Goal: Use online tool/utility: Use online tool/utility

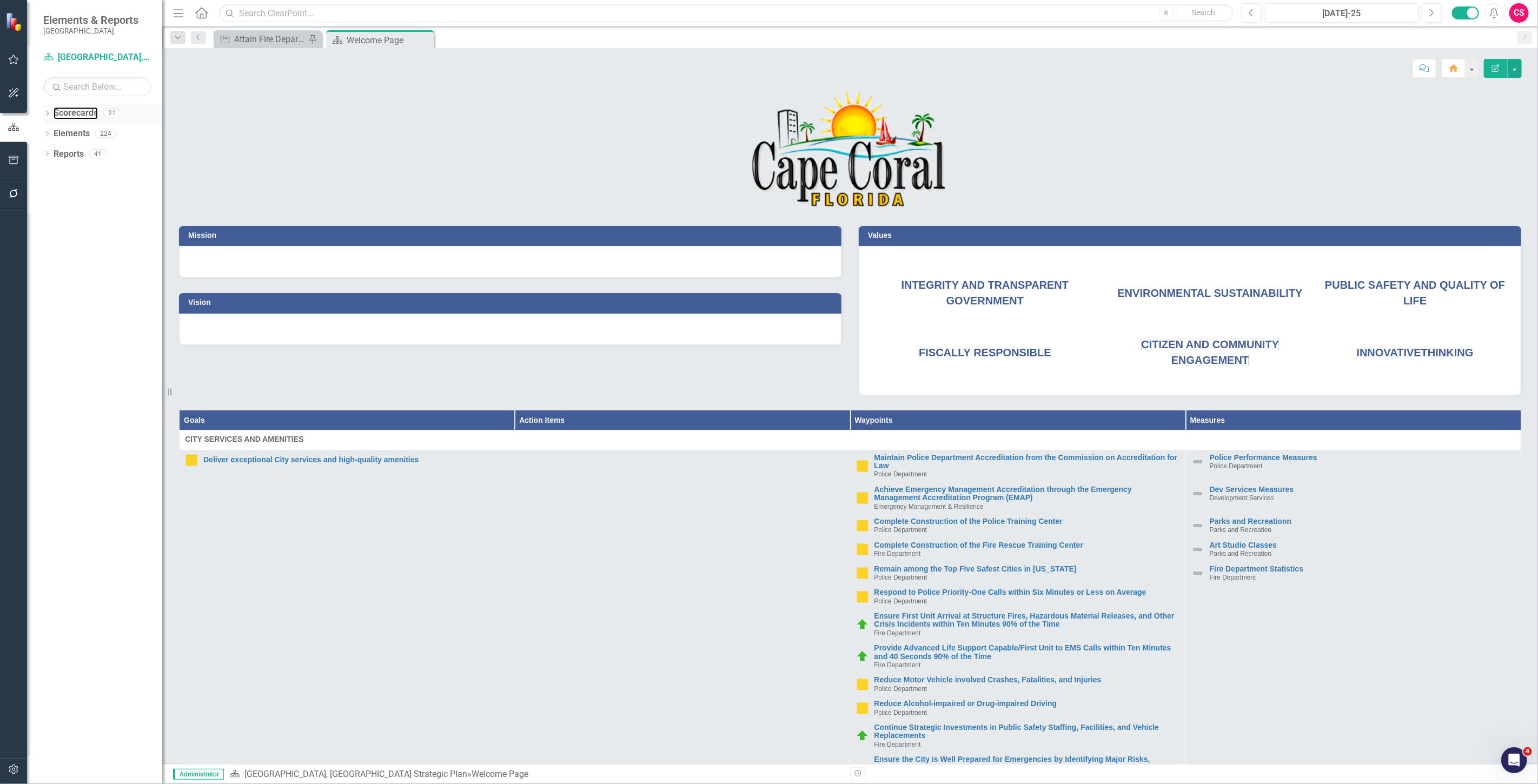
drag, startPoint x: 91, startPoint y: 111, endPoint x: 84, endPoint y: 105, distance: 9.2
click at [91, 111] on link "Scorecards" at bounding box center [76, 113] width 45 height 12
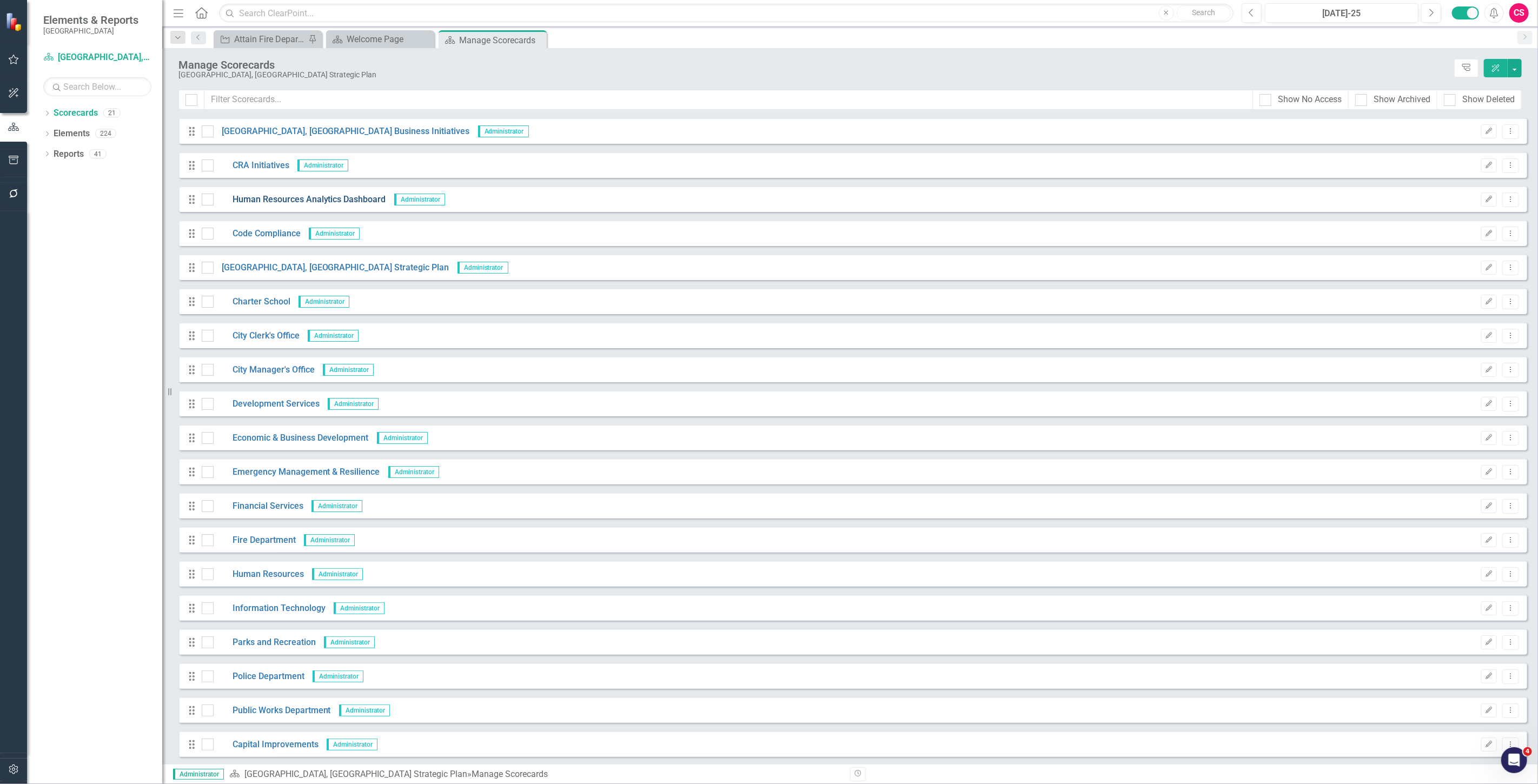
click at [274, 205] on link "Human Resources Analytics Dashboard" at bounding box center [300, 199] width 172 height 12
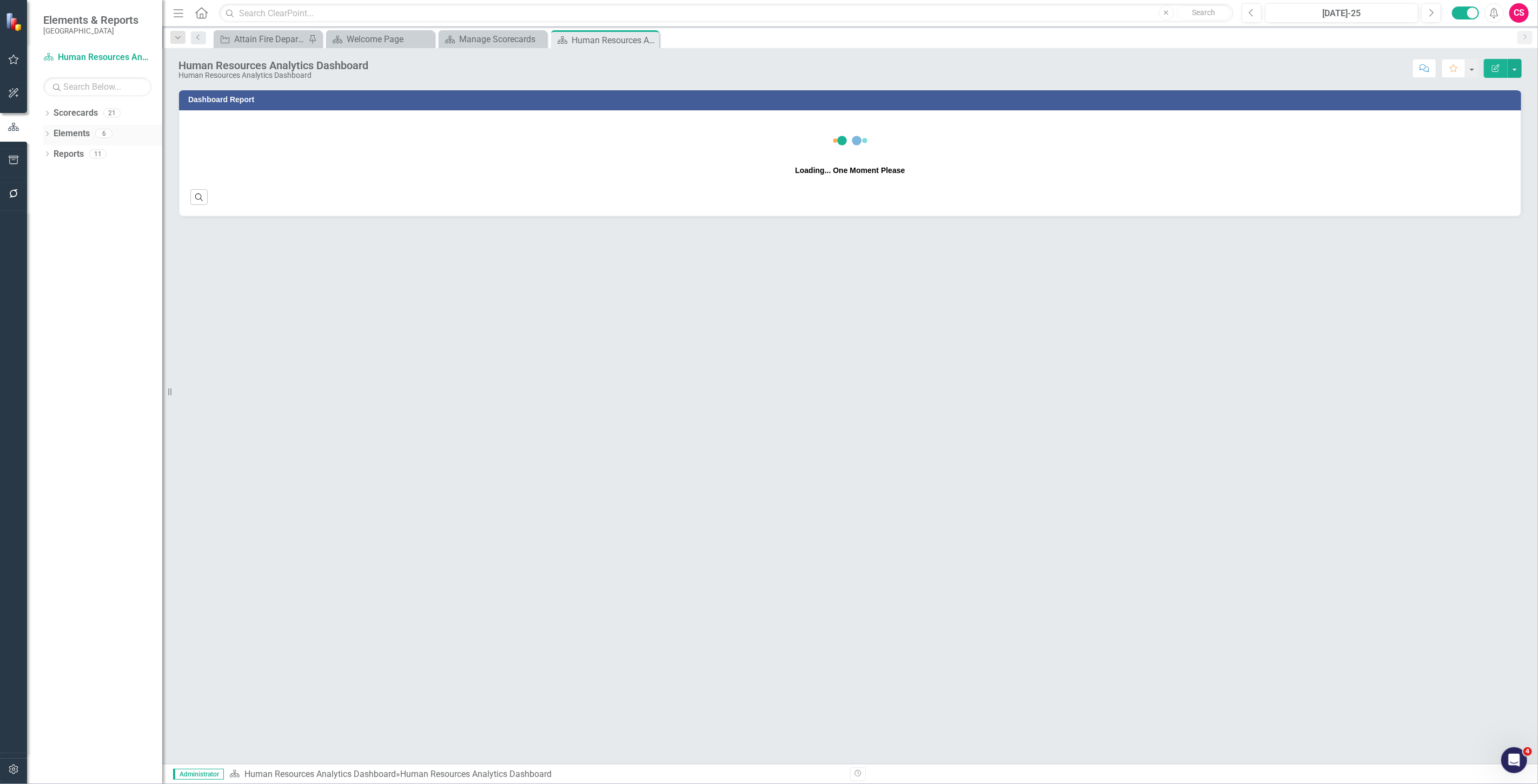
click at [77, 128] on link "Elements" at bounding box center [71, 133] width 36 height 12
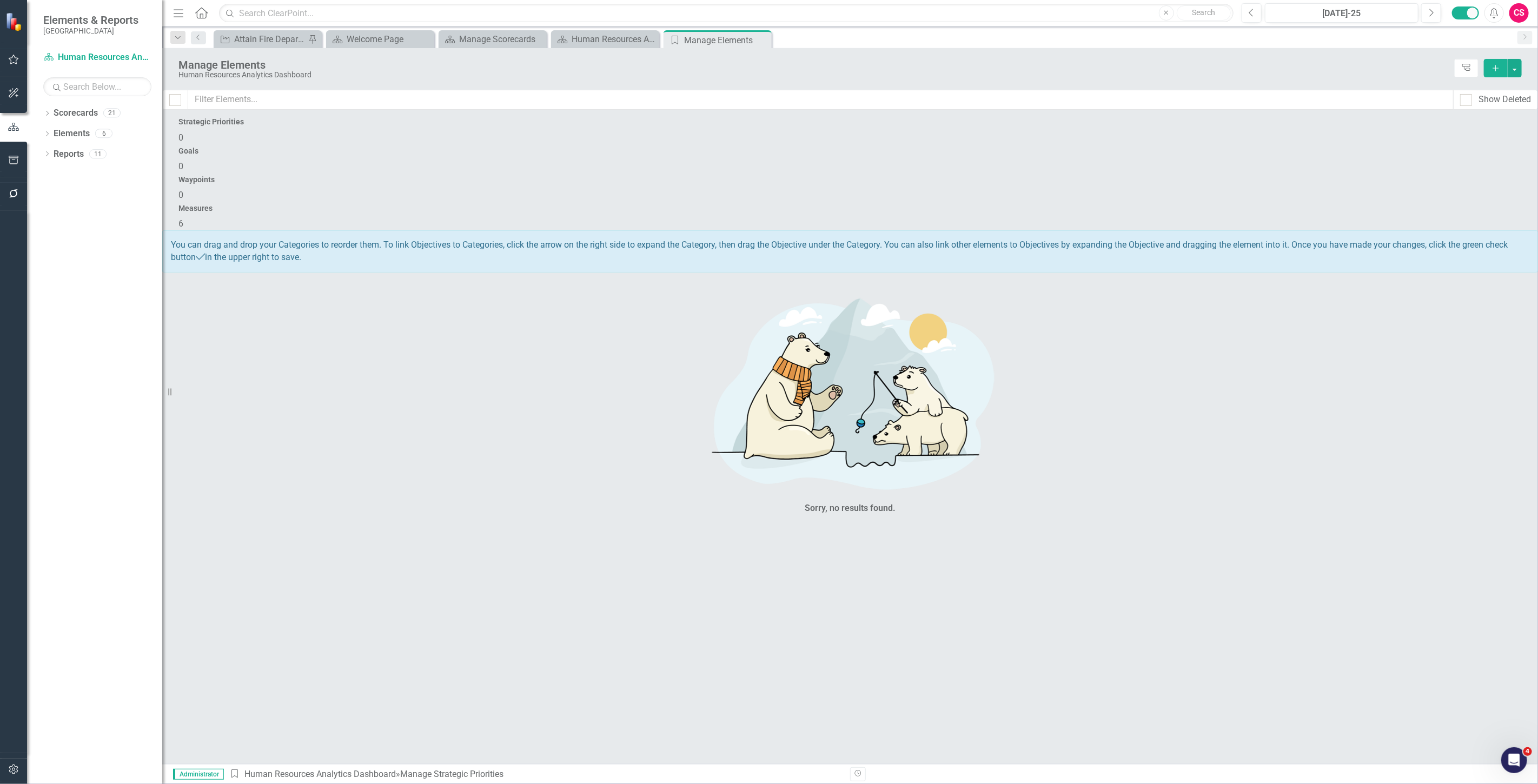
click at [1325, 204] on div "Measures 6" at bounding box center [850, 217] width 1343 height 26
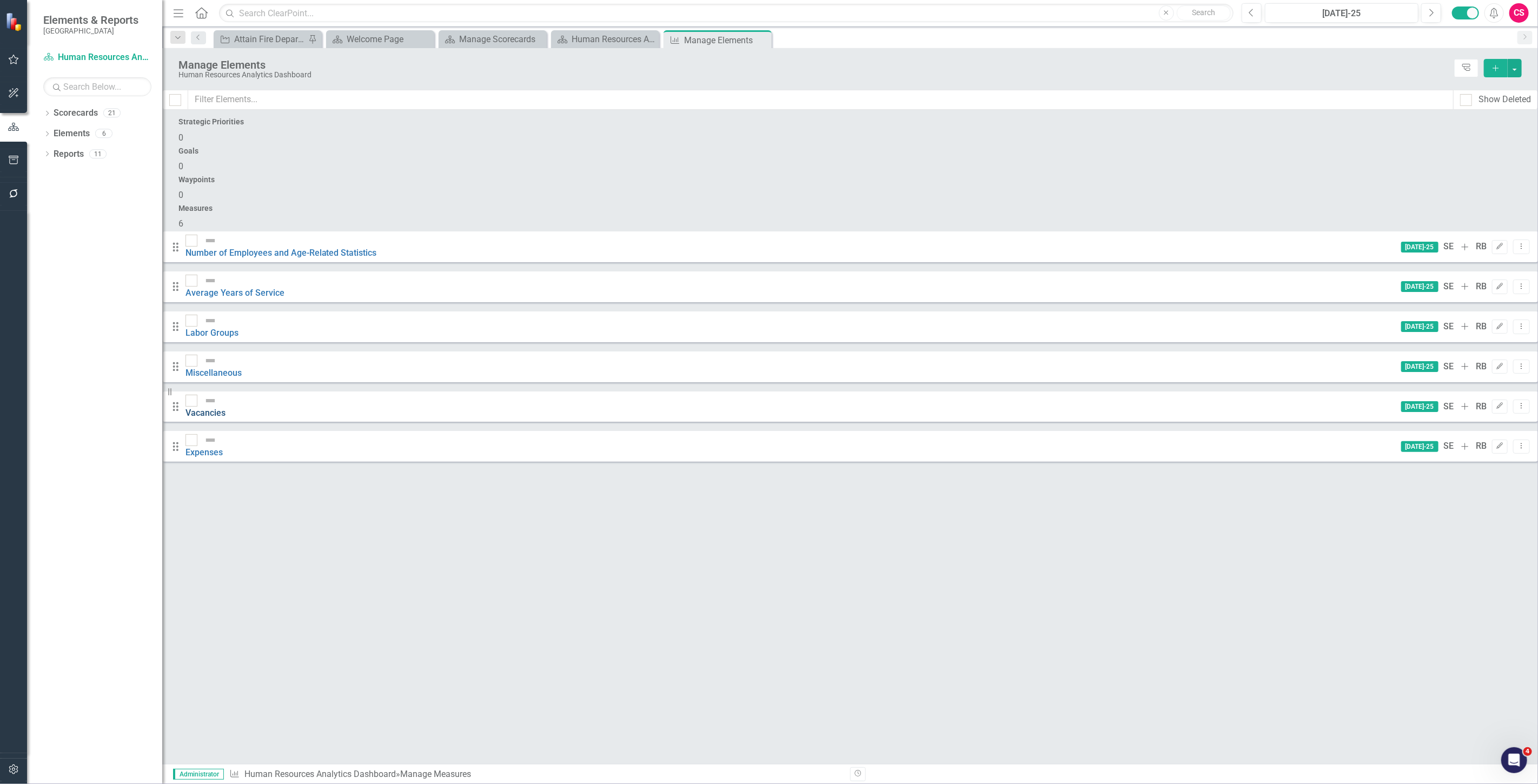
click at [226, 408] on link "Vacancies" at bounding box center [205, 413] width 40 height 10
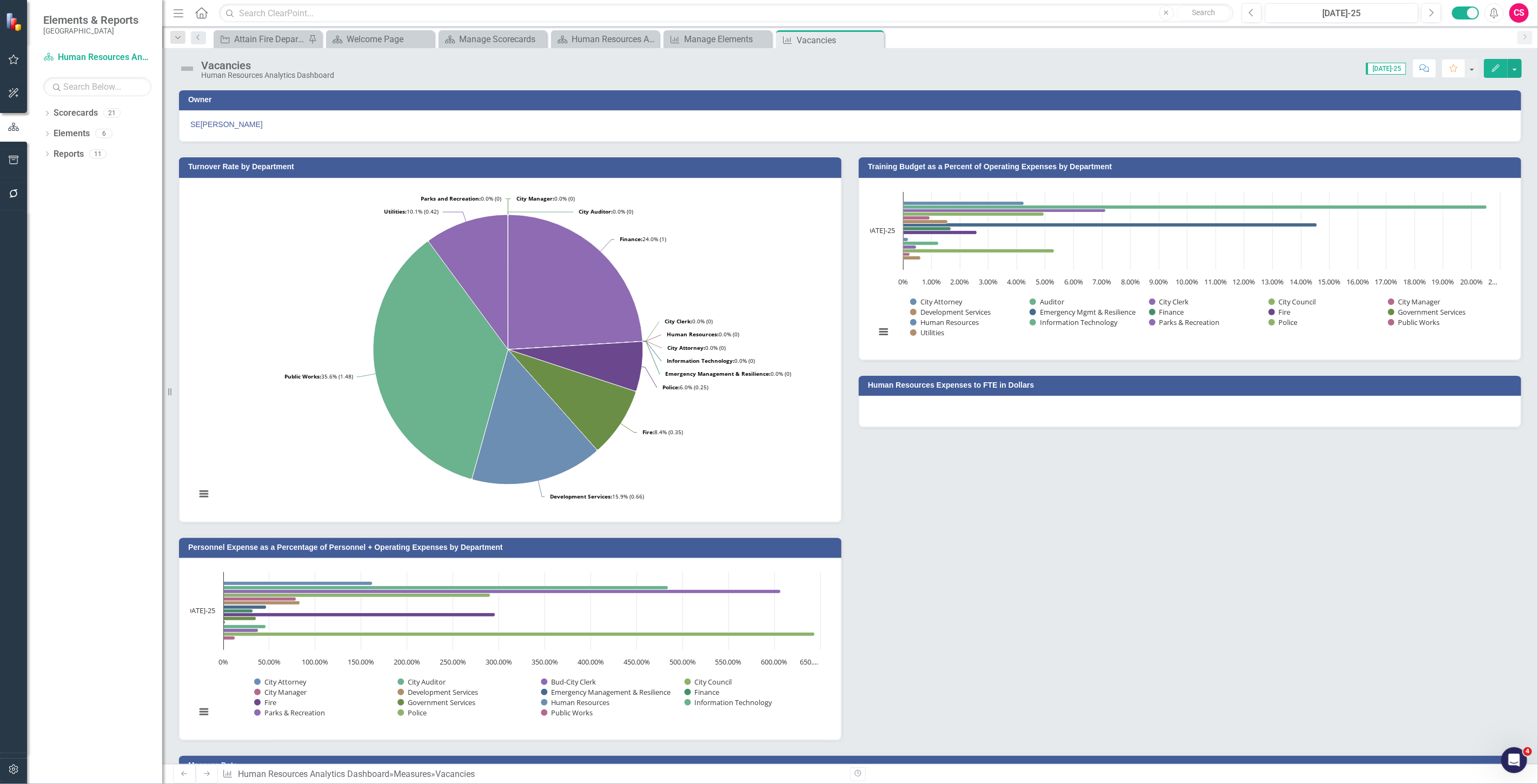
click at [1490, 72] on button "Edit" at bounding box center [1495, 68] width 24 height 19
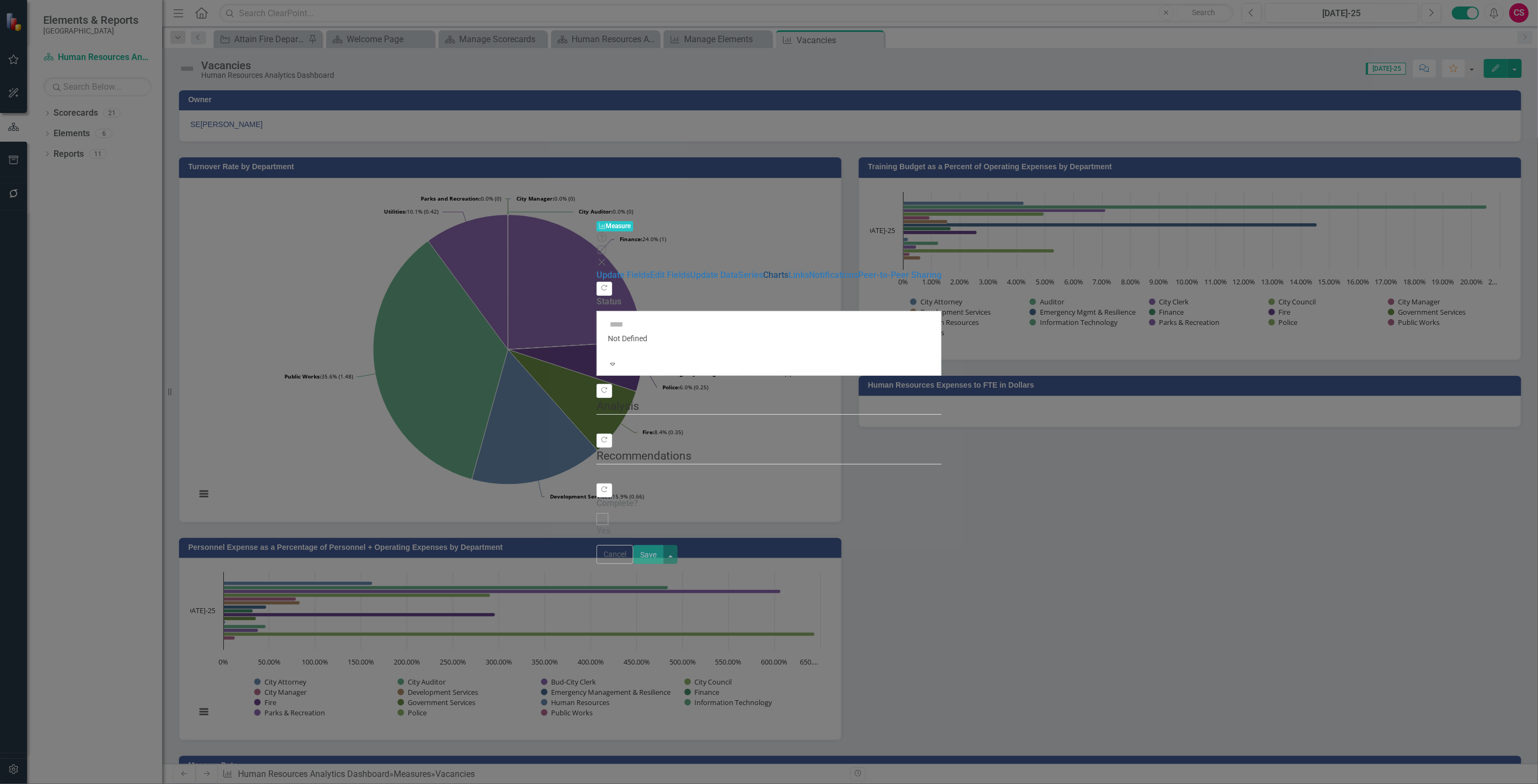
drag, startPoint x: 1490, startPoint y: 72, endPoint x: 233, endPoint y: 129, distance: 1258.3
click at [763, 270] on link "Charts" at bounding box center [776, 275] width 26 height 10
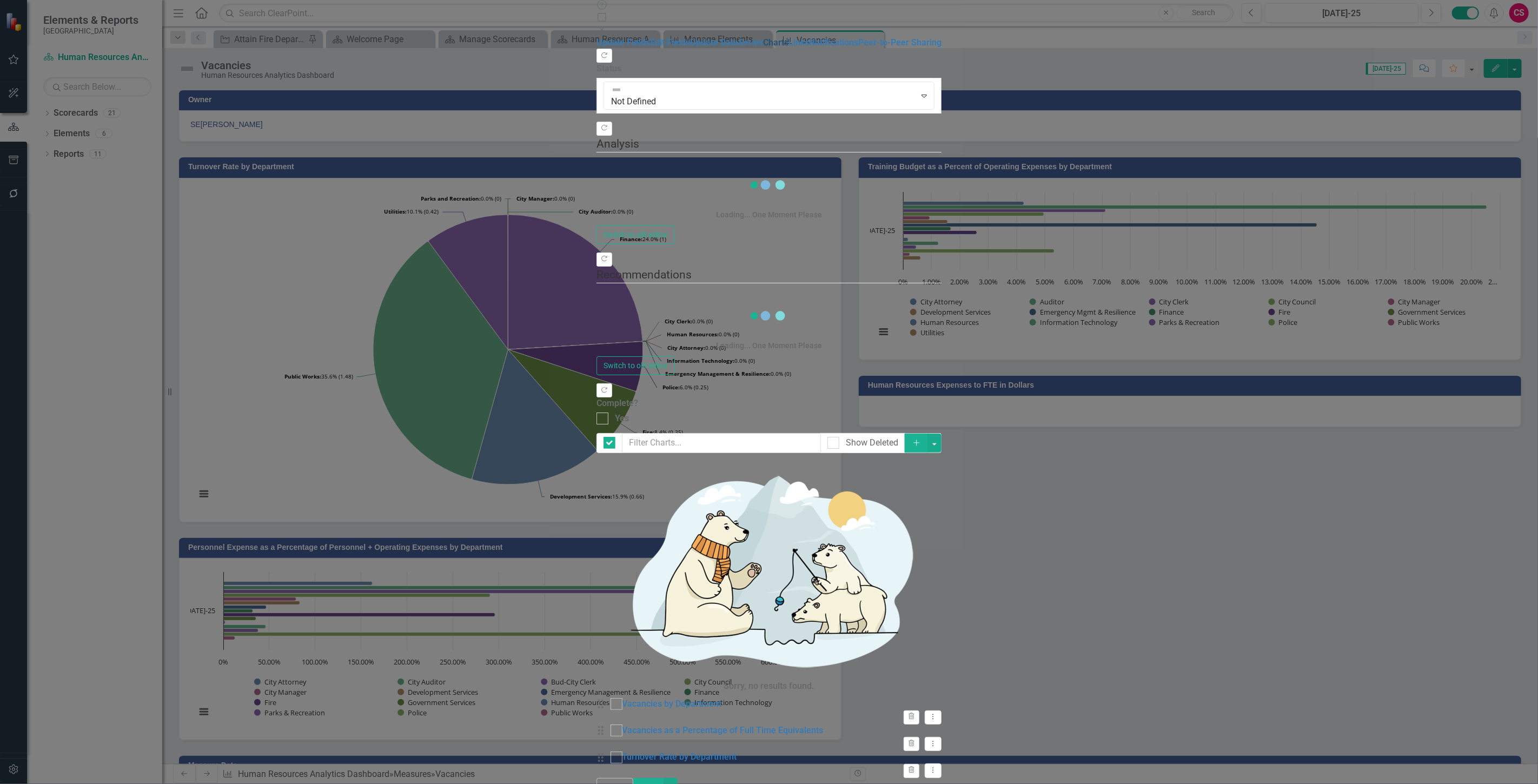
checkbox input "false"
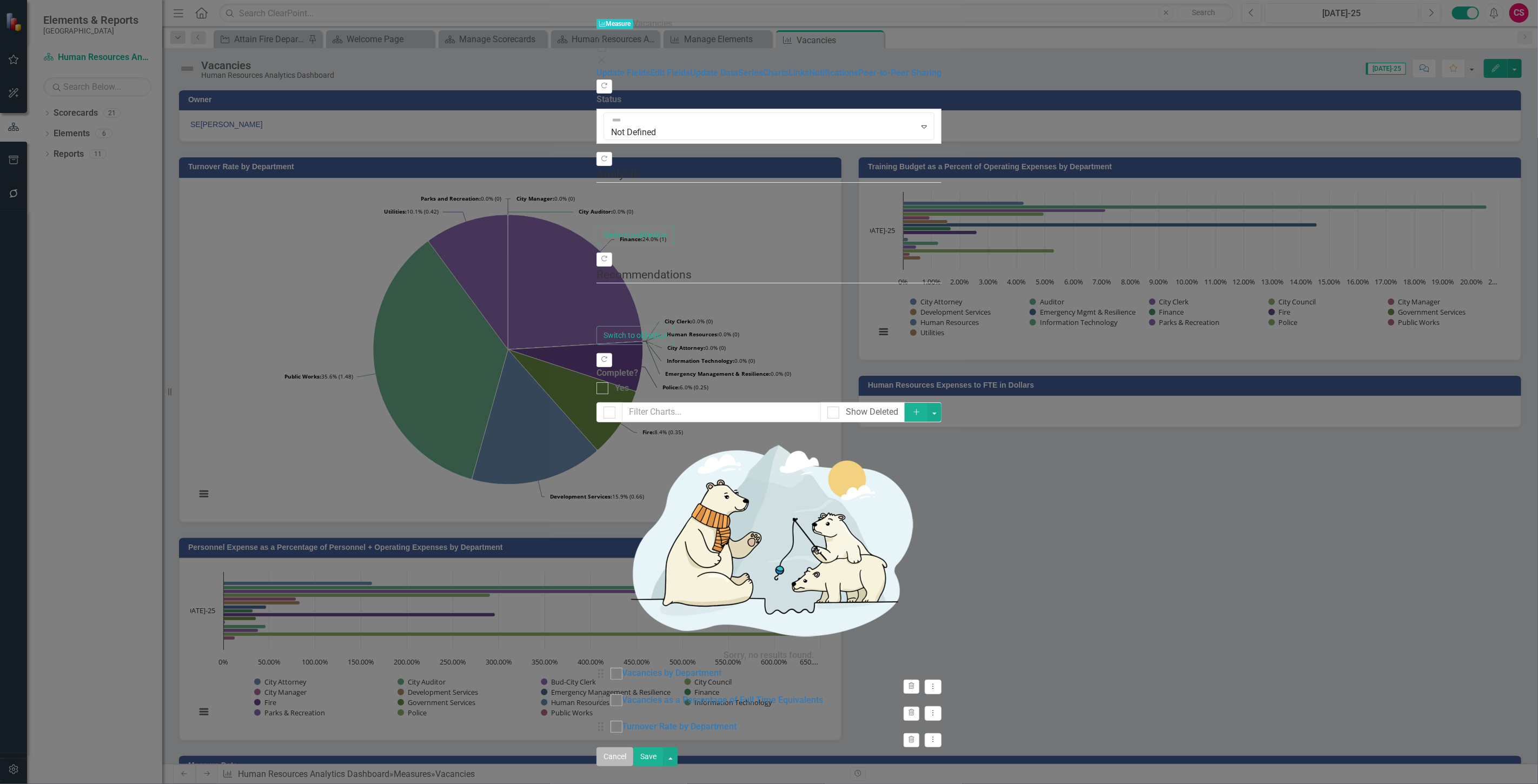
click at [633, 766] on button "Cancel" at bounding box center [615, 757] width 37 height 19
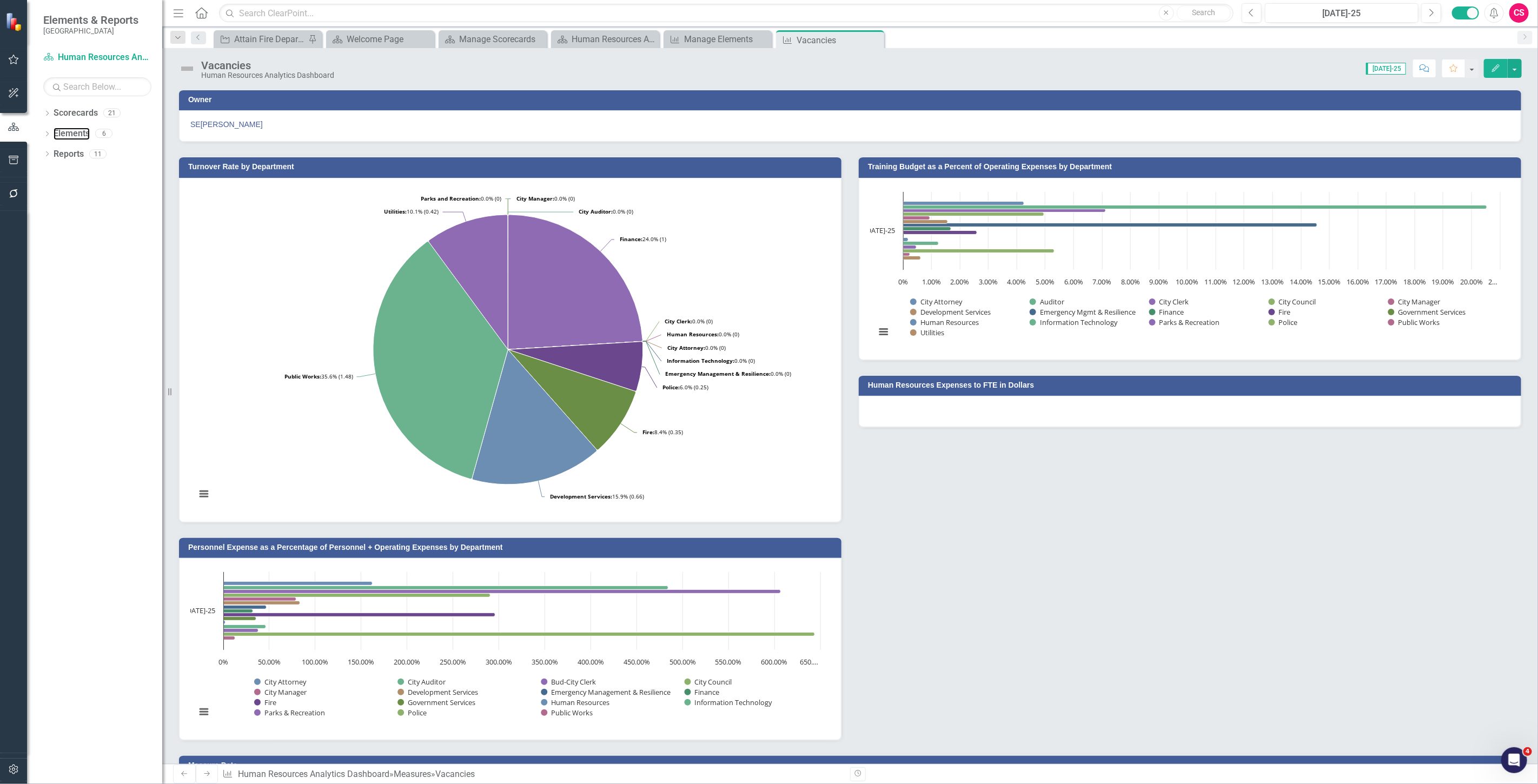
click at [82, 130] on link "Elements" at bounding box center [71, 133] width 36 height 12
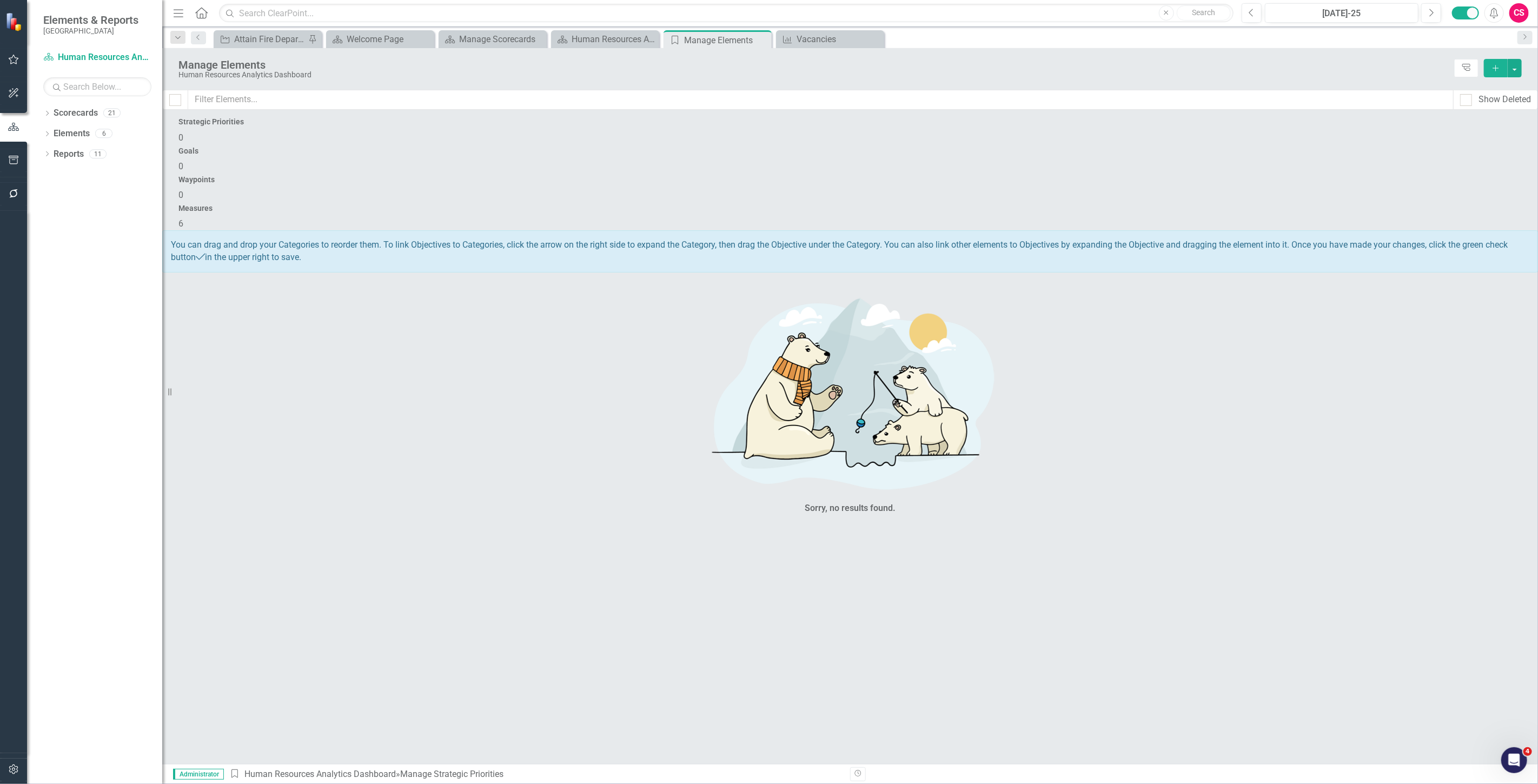
click at [1342, 204] on h4 "Measures" at bounding box center [850, 208] width 1343 height 8
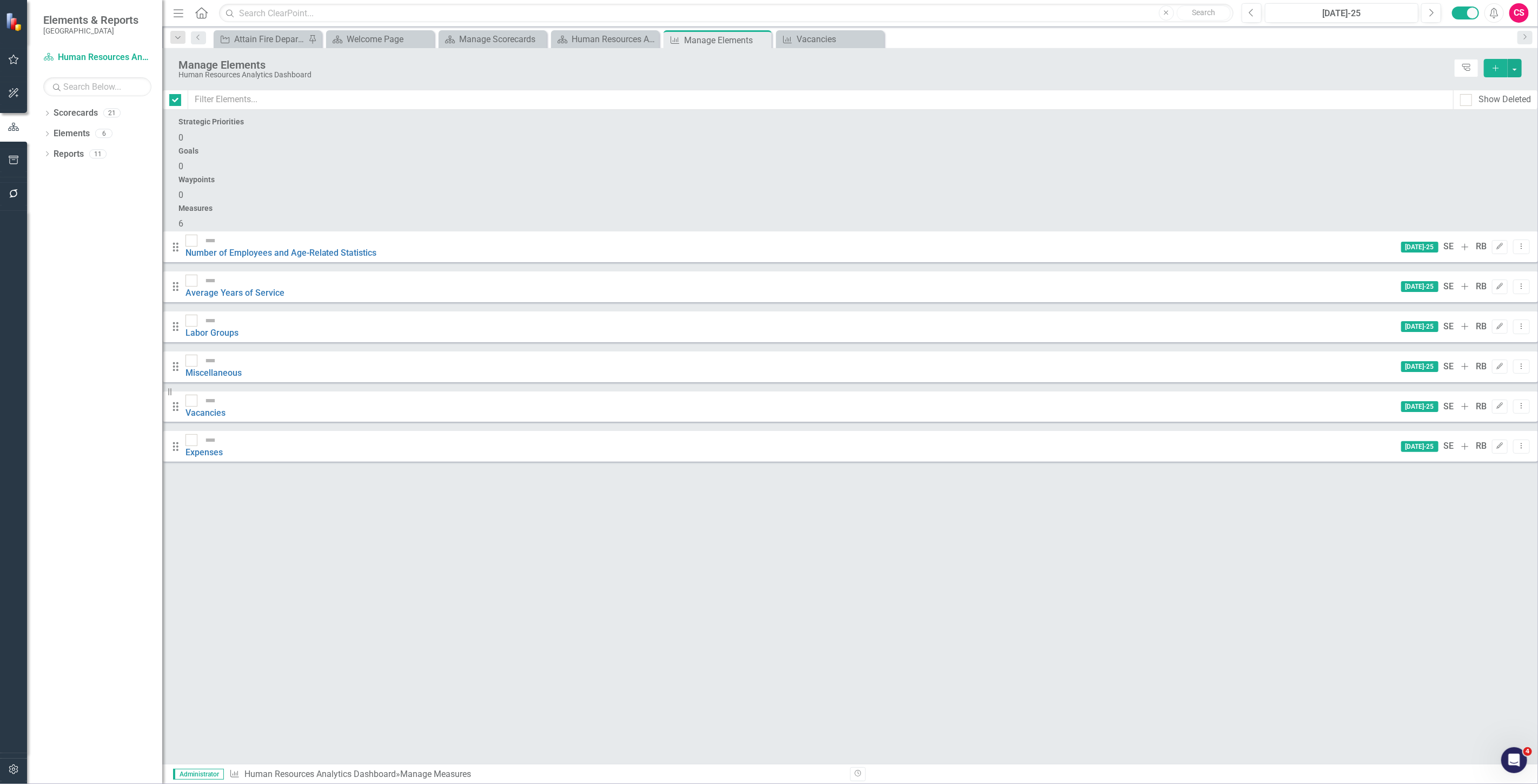
checkbox input "false"
click at [239, 328] on link "Labor Groups" at bounding box center [212, 333] width 53 height 10
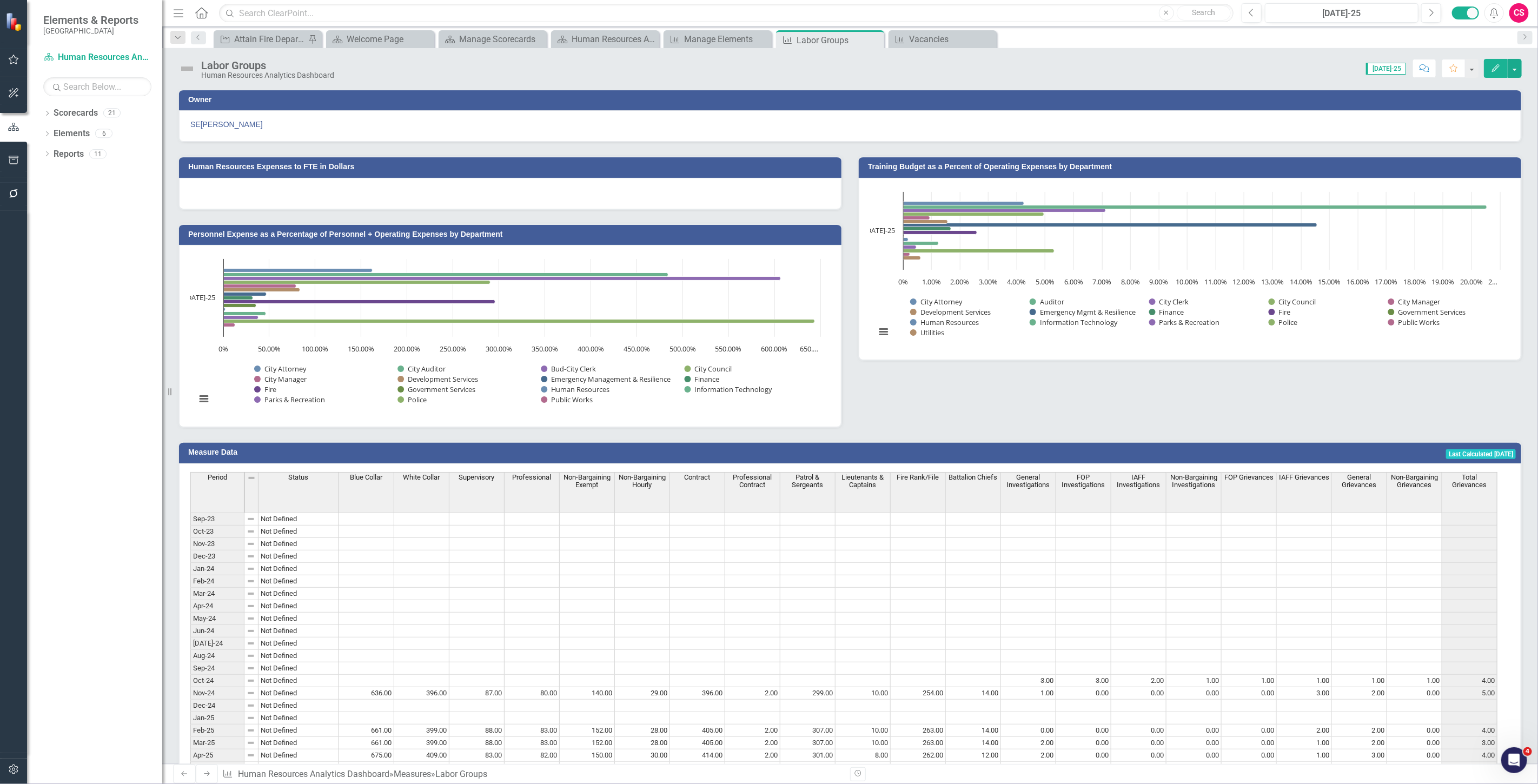
click at [1487, 69] on button "Edit" at bounding box center [1495, 68] width 24 height 19
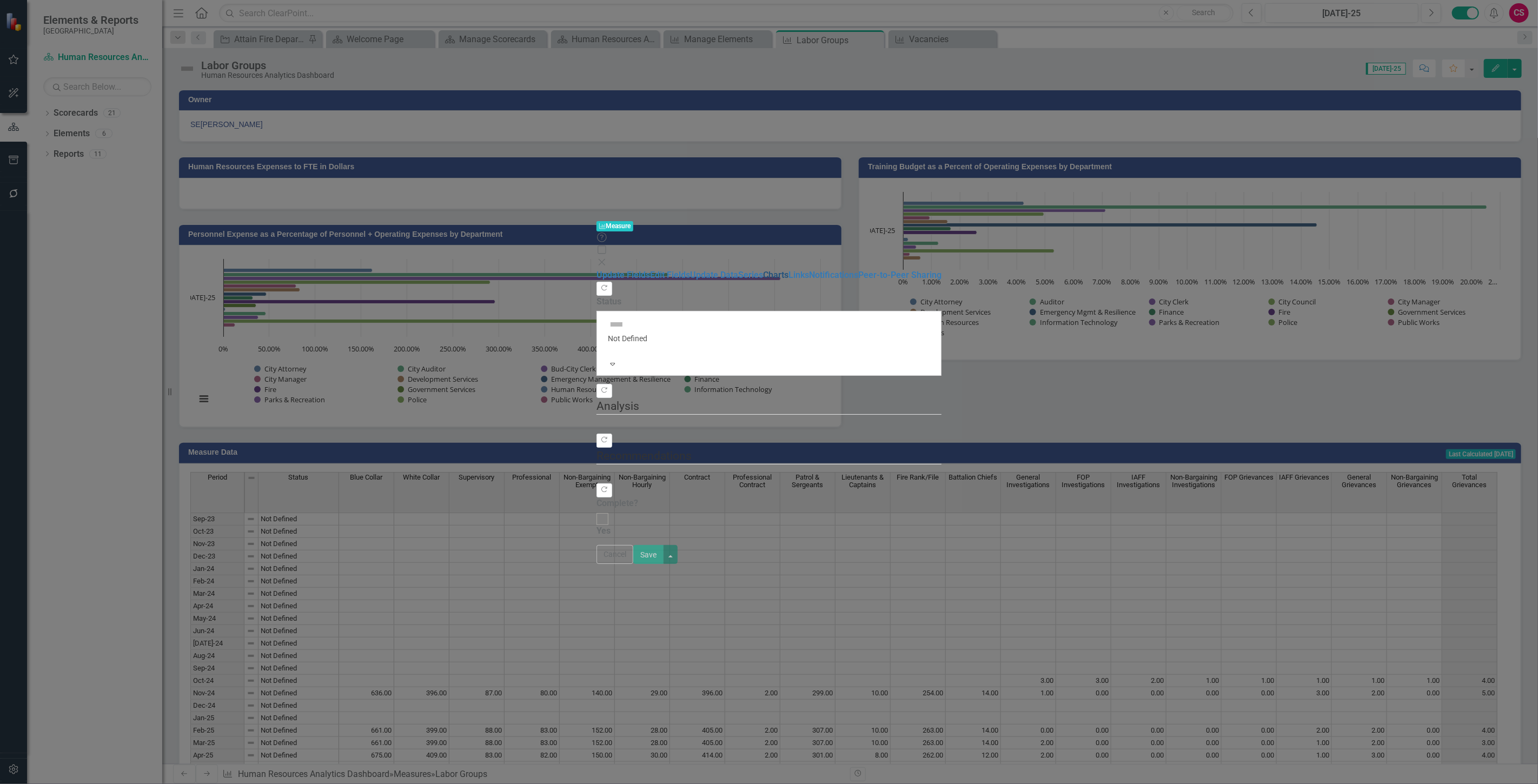
click at [763, 270] on link "Charts" at bounding box center [776, 275] width 26 height 10
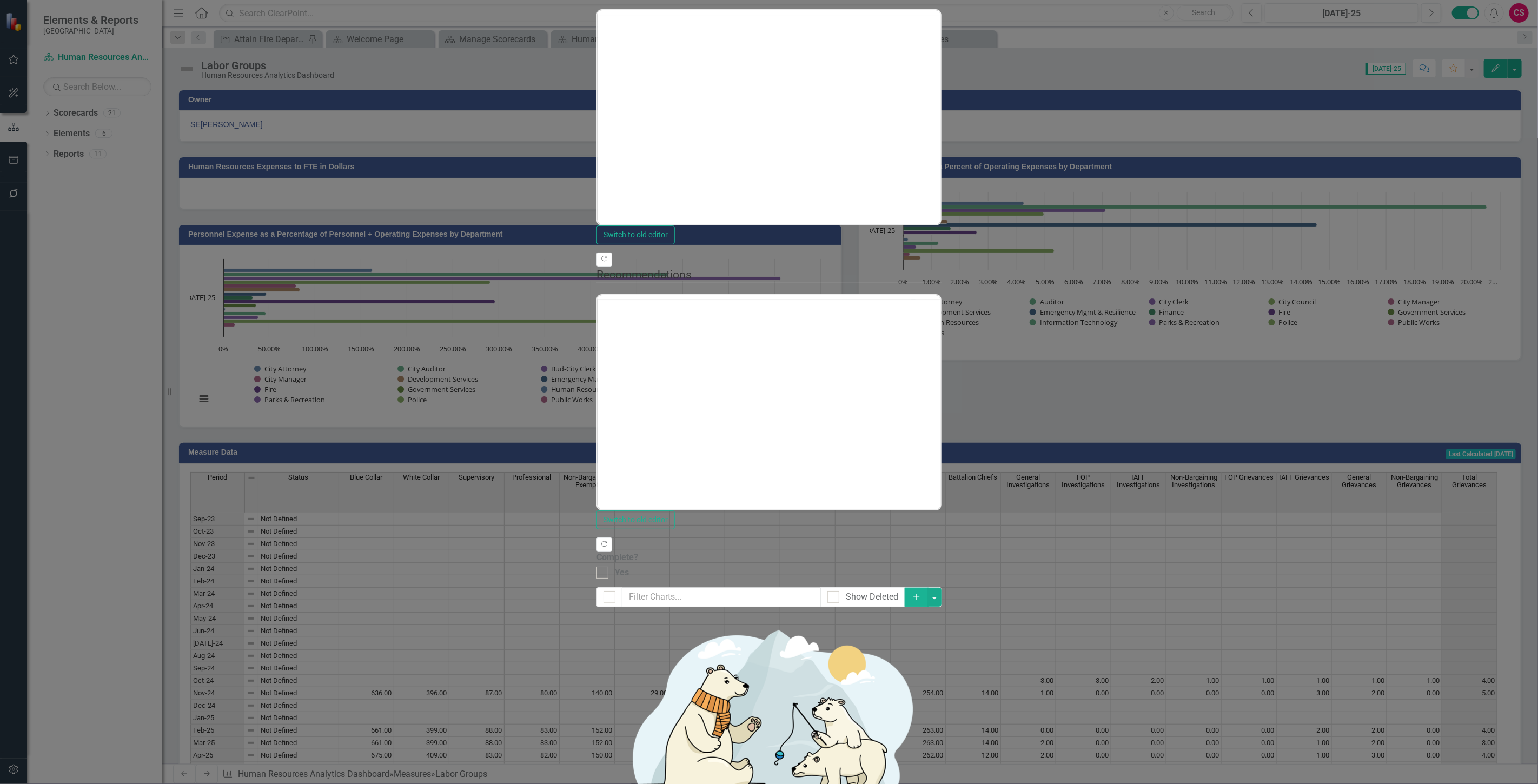
checkbox input "false"
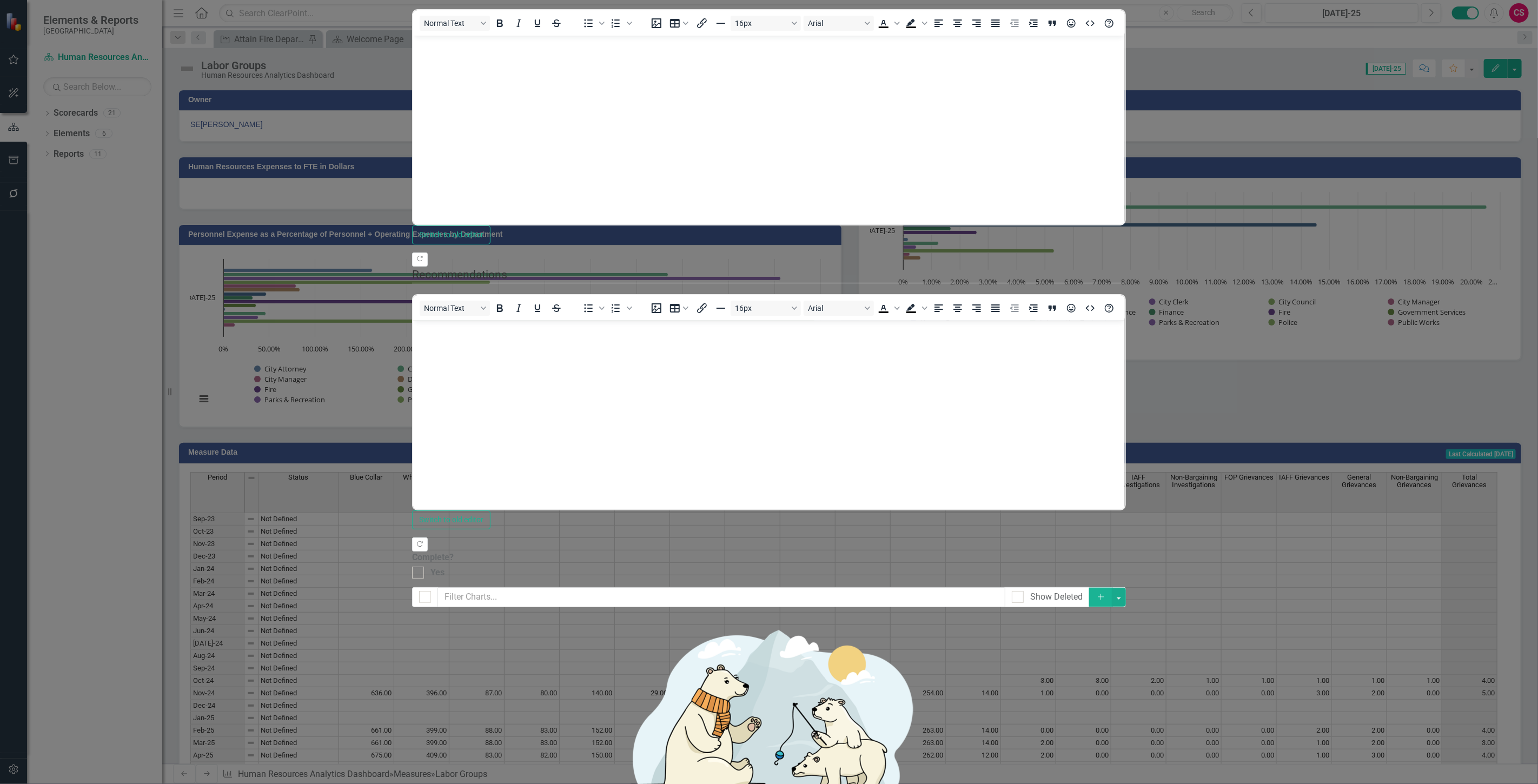
click at [81, 129] on link "Elements" at bounding box center [71, 133] width 36 height 12
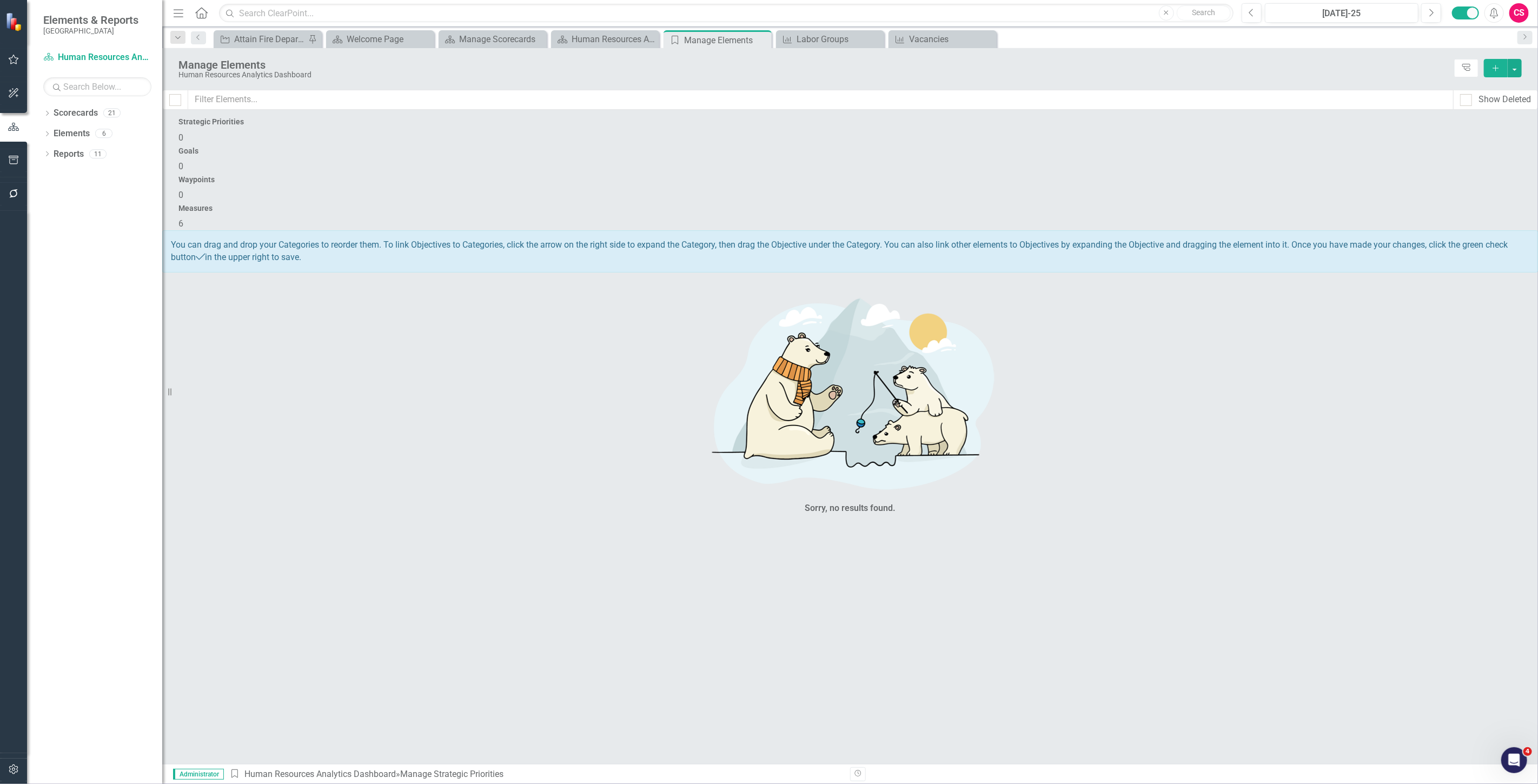
click at [958, 176] on div "Waypoints 0" at bounding box center [850, 189] width 1343 height 26
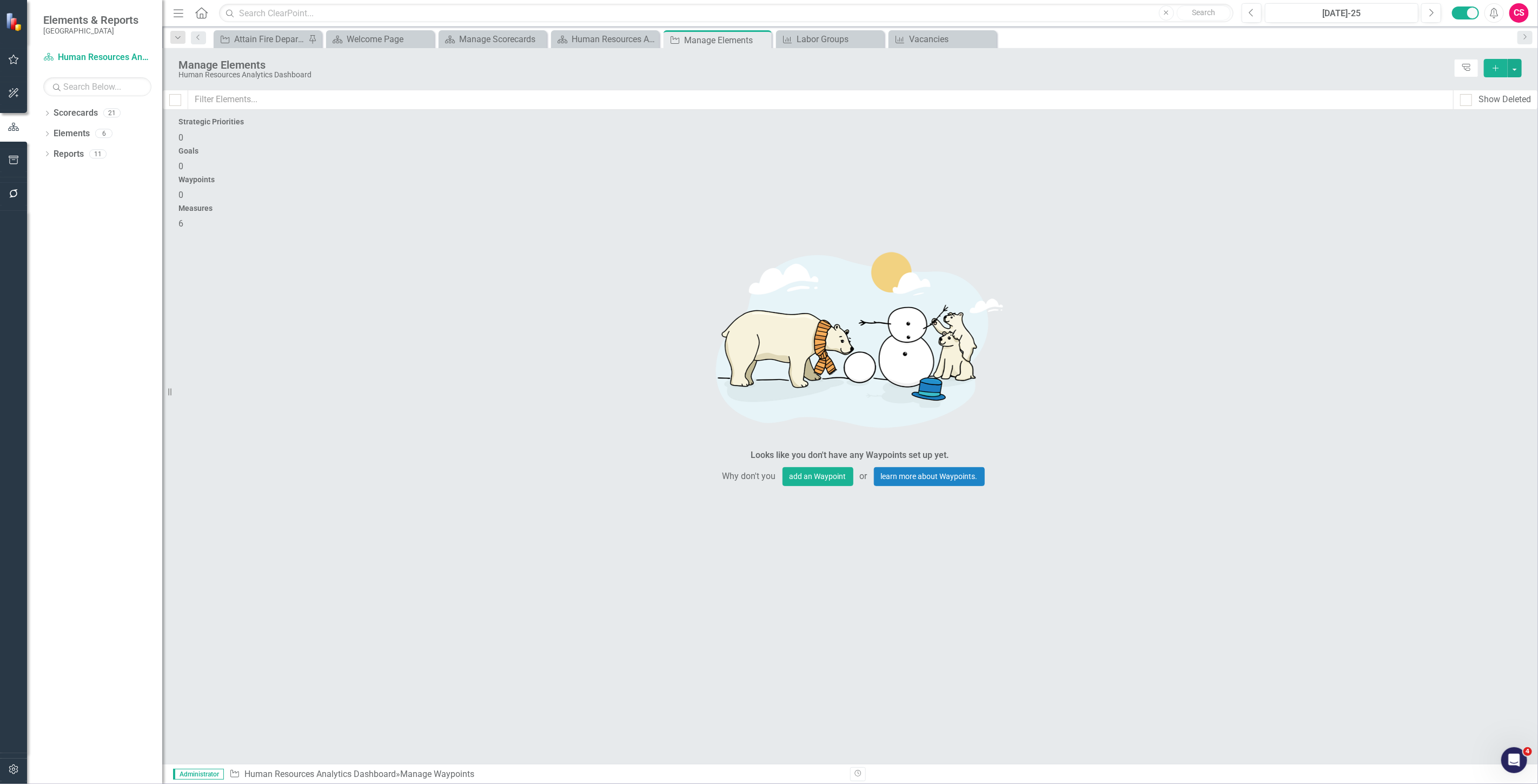
click at [1403, 204] on div "Measures 6" at bounding box center [850, 217] width 1343 height 26
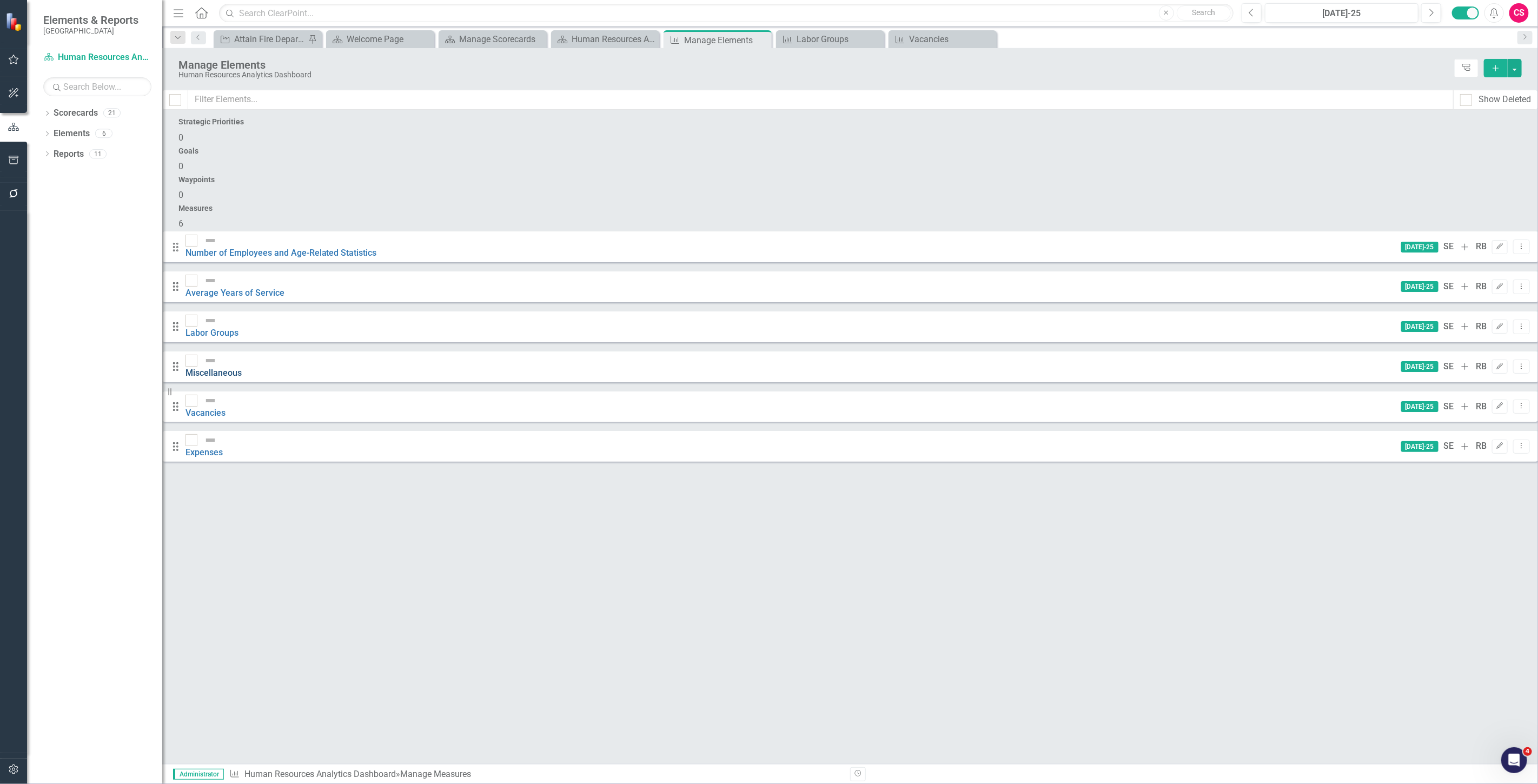
click at [242, 367] on link "Miscellaneous" at bounding box center [214, 373] width 56 height 10
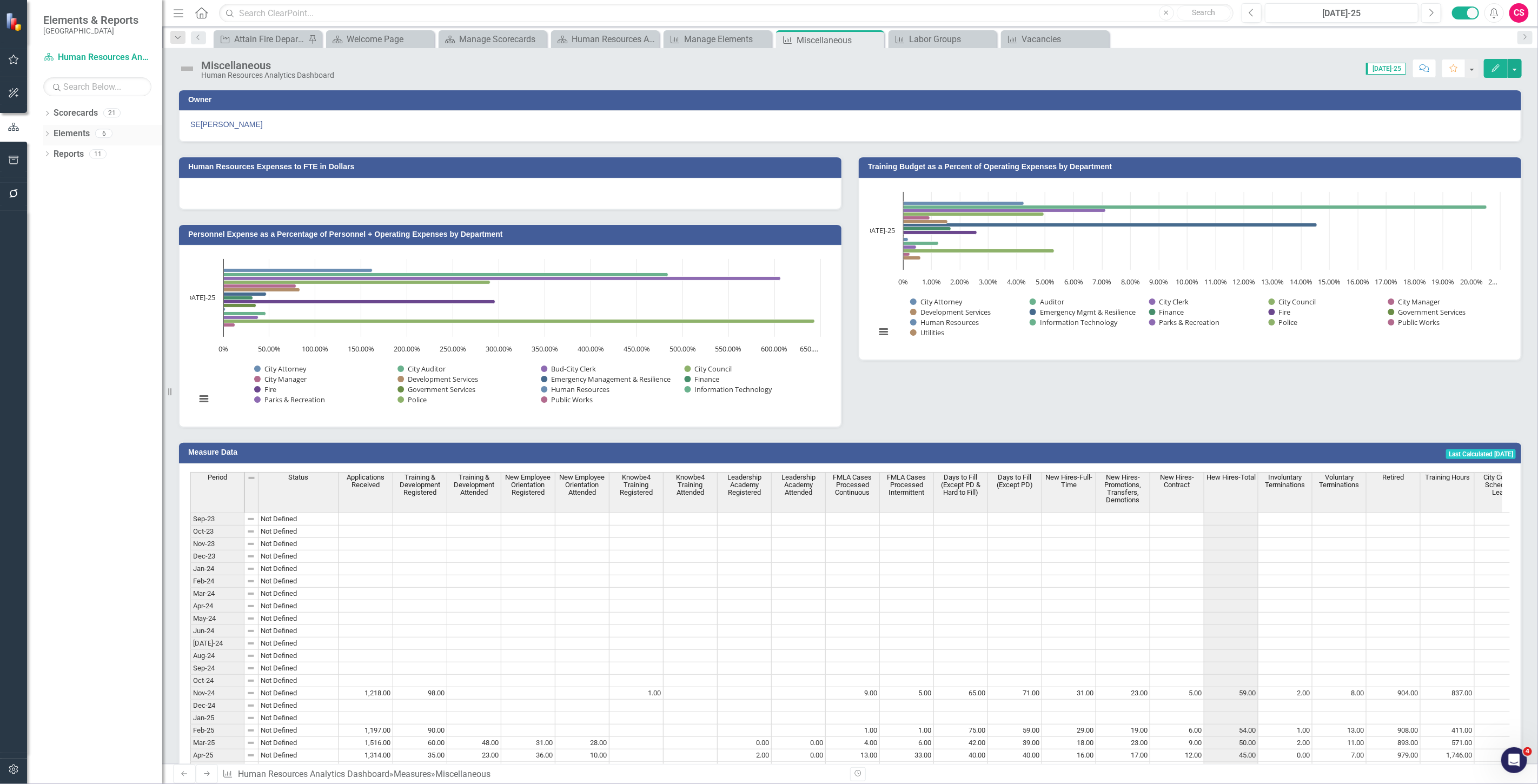
click at [65, 129] on link "Elements" at bounding box center [71, 133] width 36 height 12
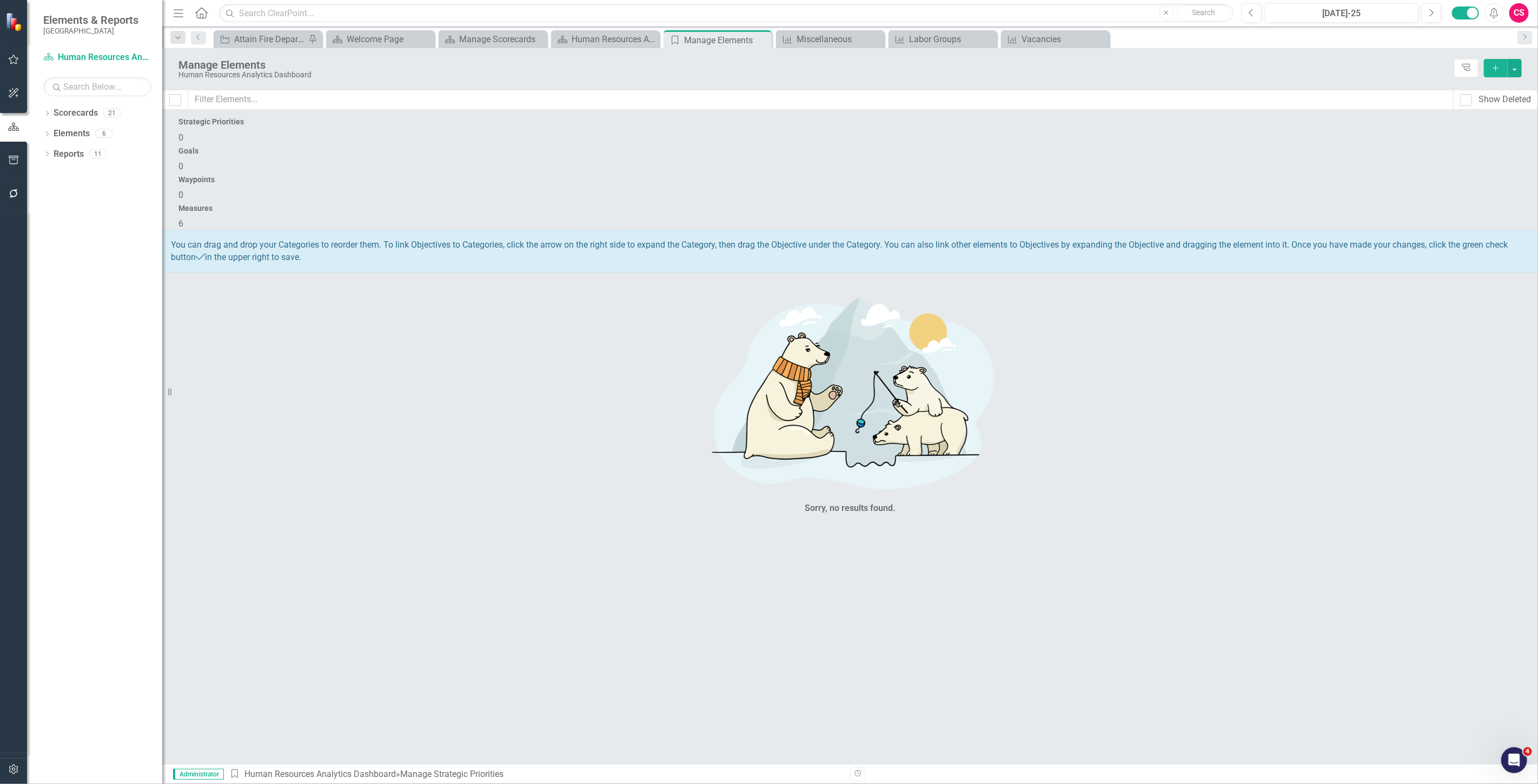
click at [1371, 204] on div "Measures 6" at bounding box center [850, 217] width 1343 height 26
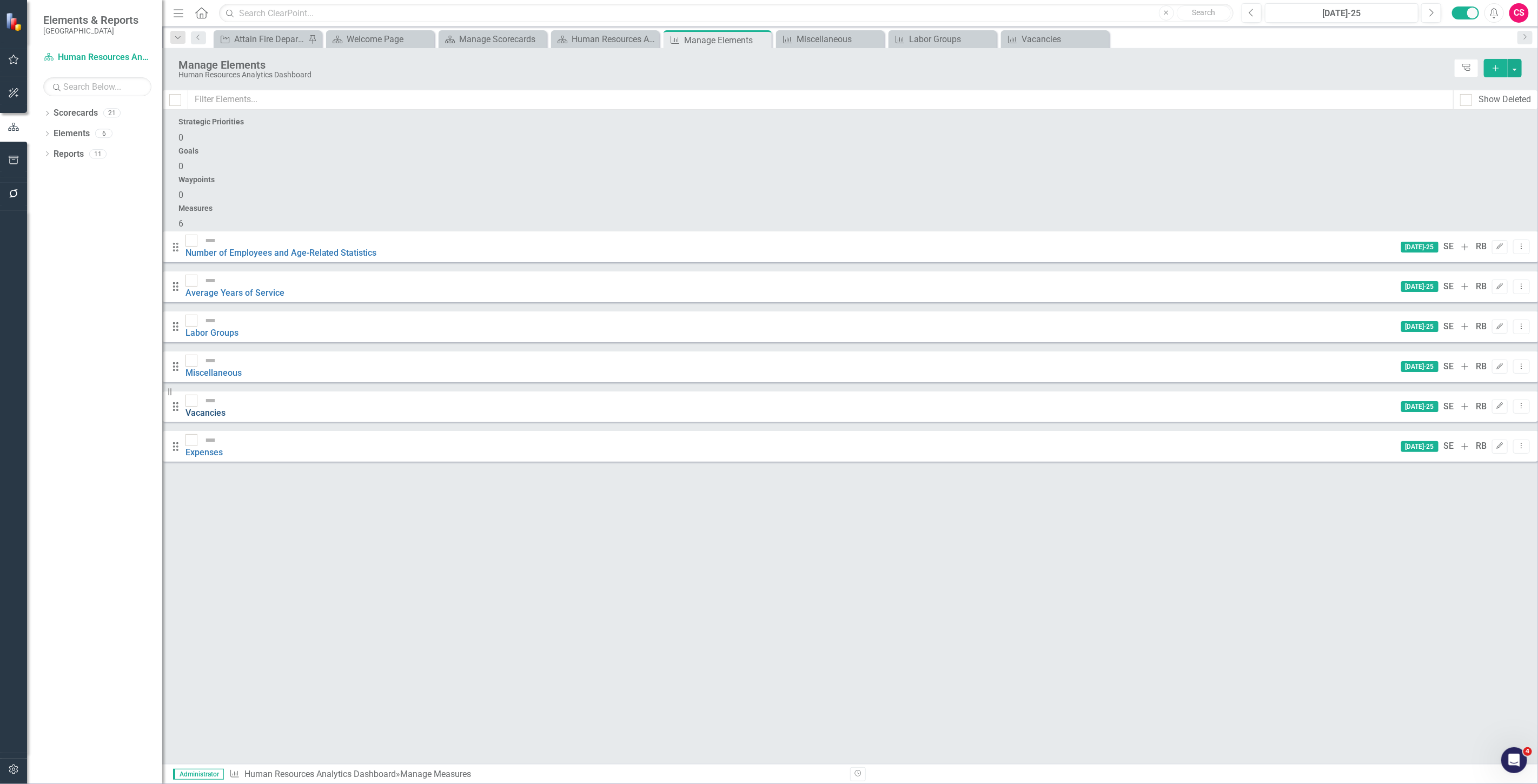
click at [226, 408] on link "Vacancies" at bounding box center [205, 413] width 40 height 10
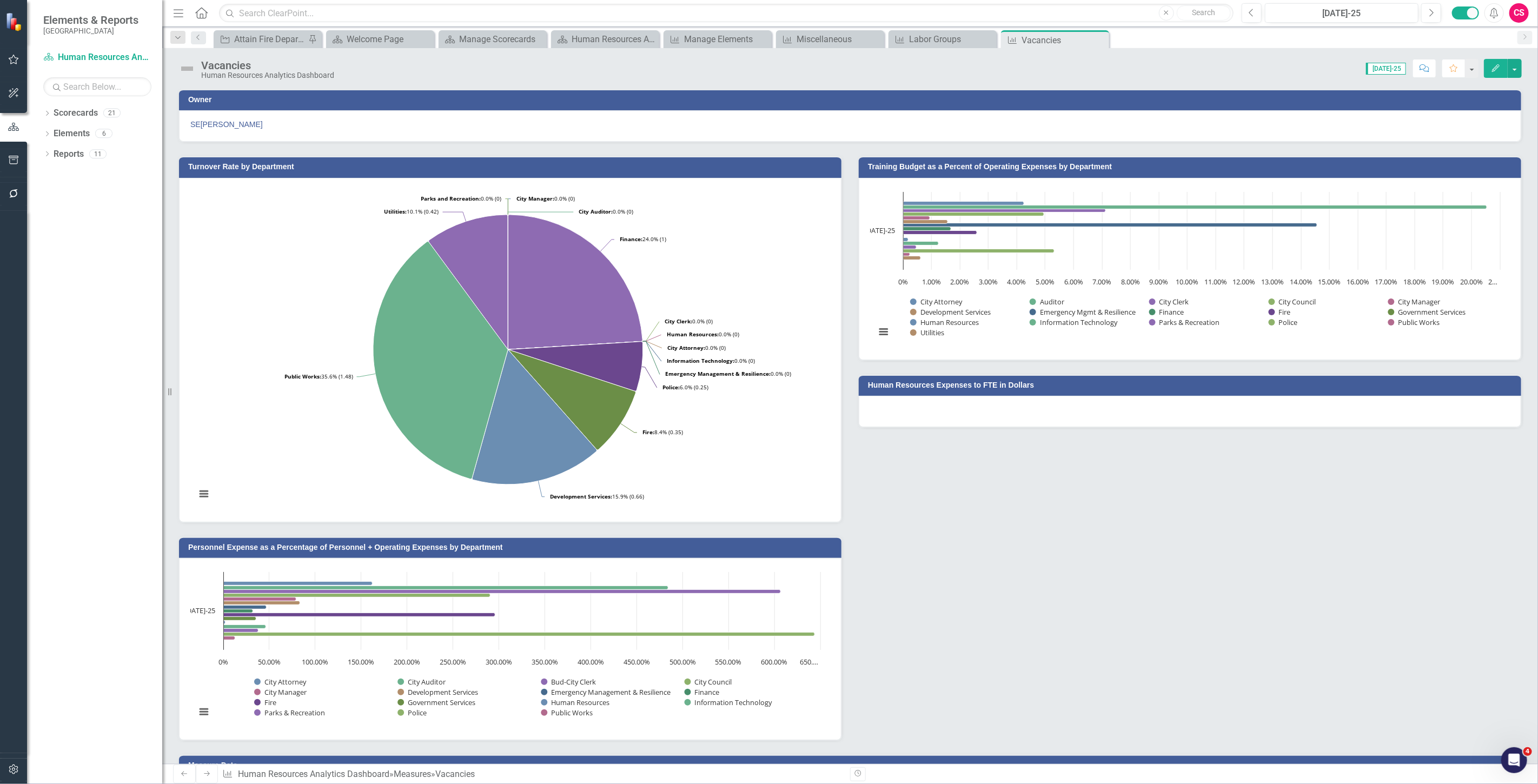
click at [1493, 70] on icon "button" at bounding box center [1496, 68] width 8 height 8
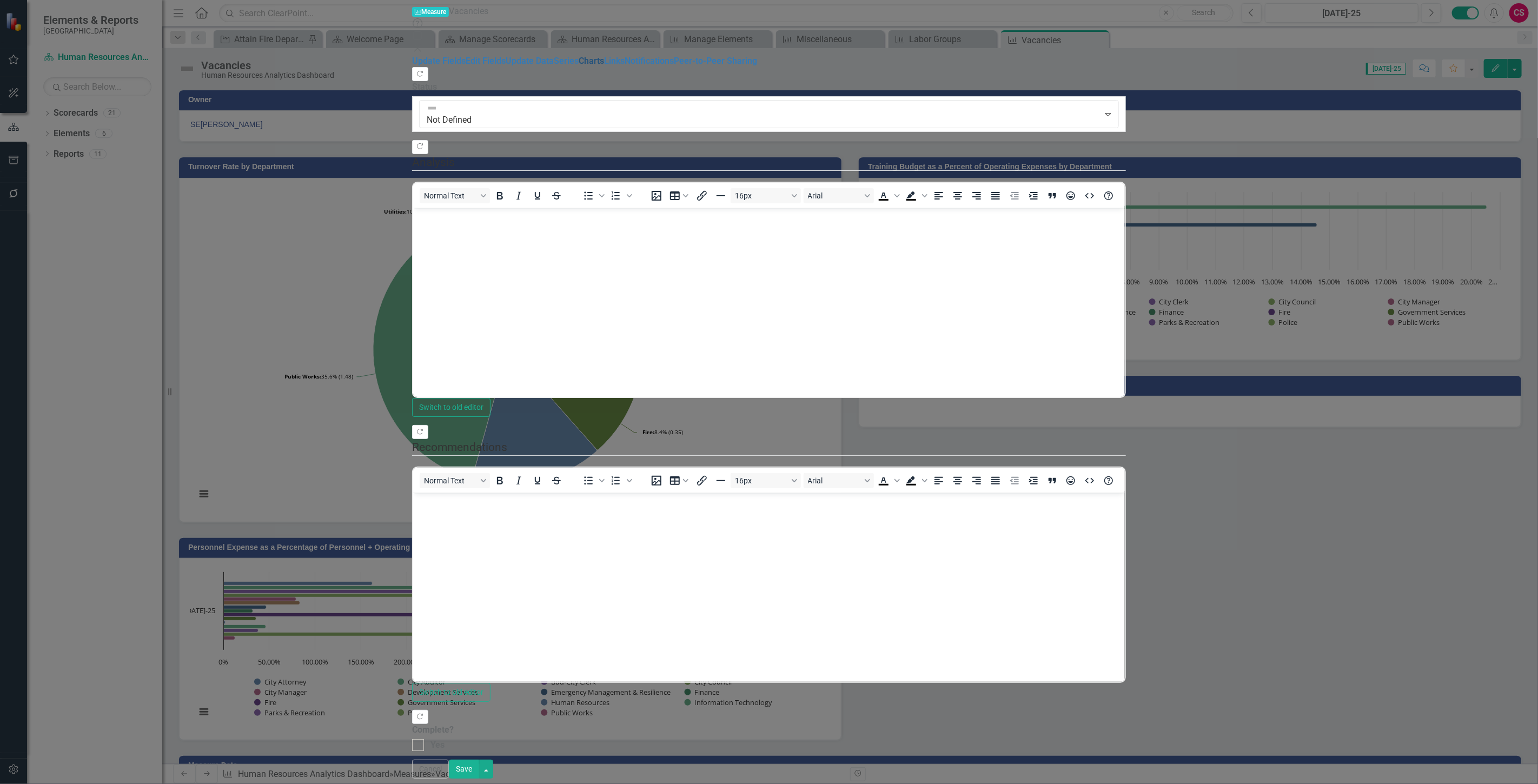
click at [579, 66] on link "Charts" at bounding box center [591, 61] width 26 height 10
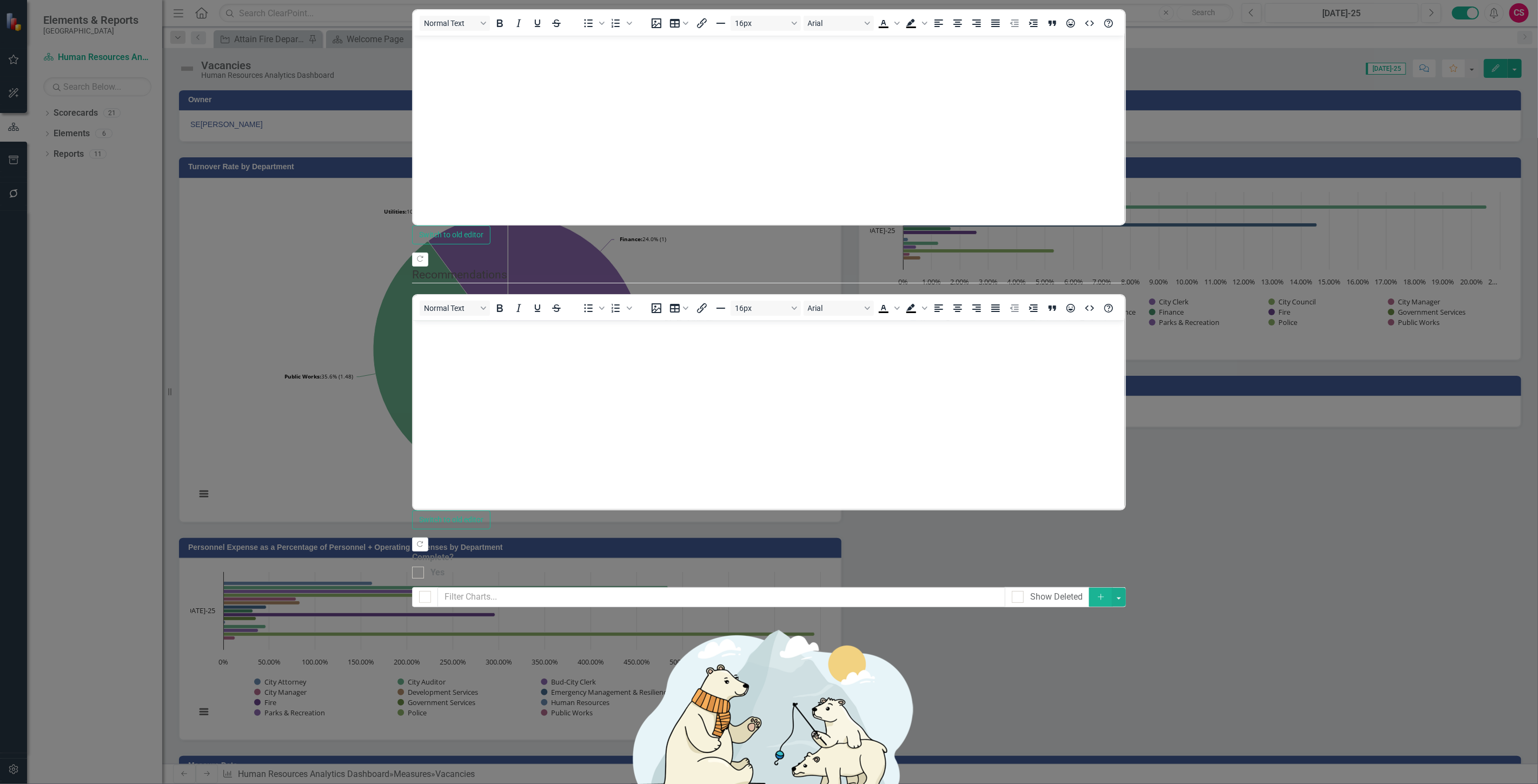
click at [1125, 762] on form "Measure Measure Vacancies Help Maximize Close Update Fields Edit Fields Update …" at bounding box center [769, 392] width 713 height 1118
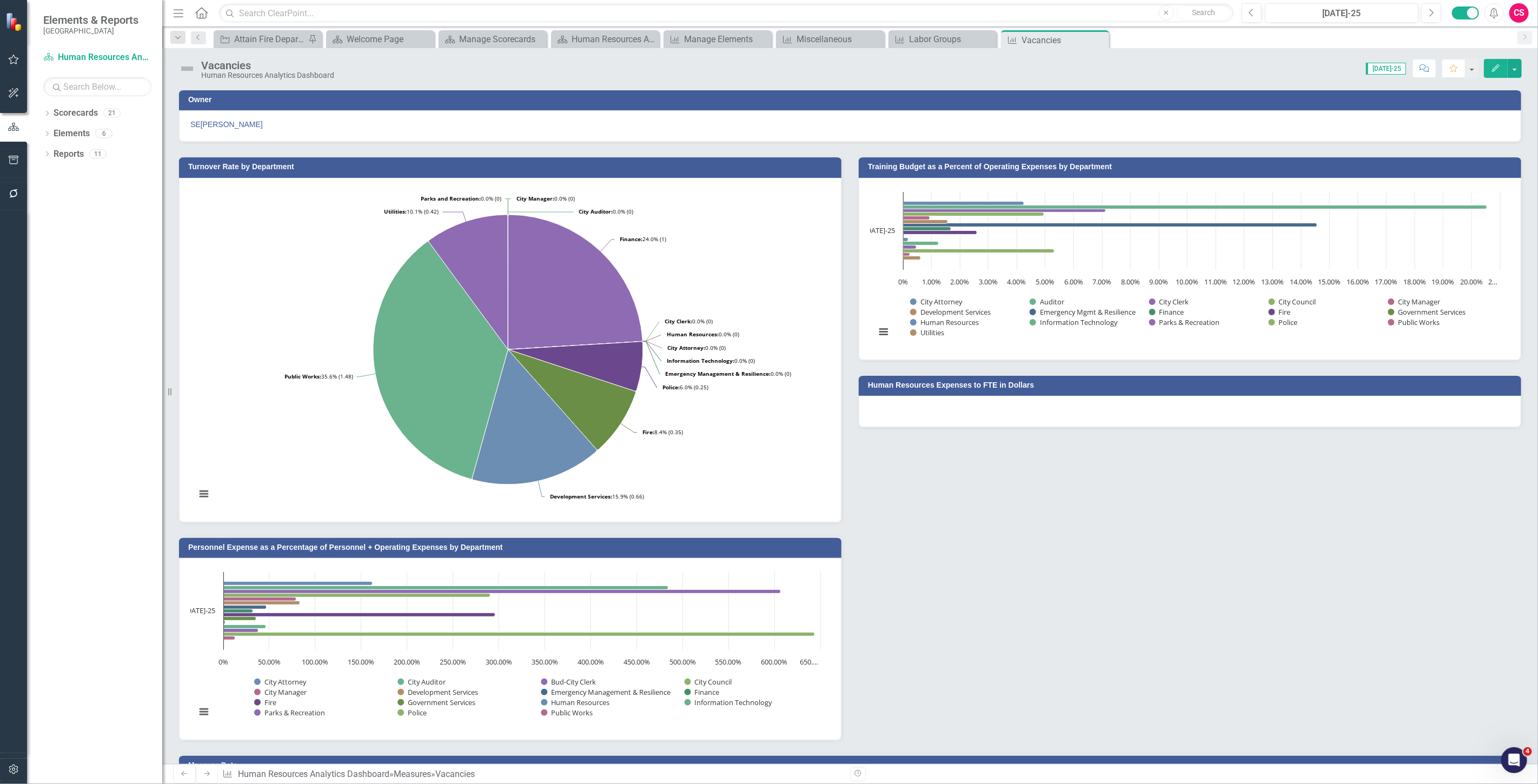
click at [1497, 69] on icon "Edit" at bounding box center [1495, 68] width 10 height 8
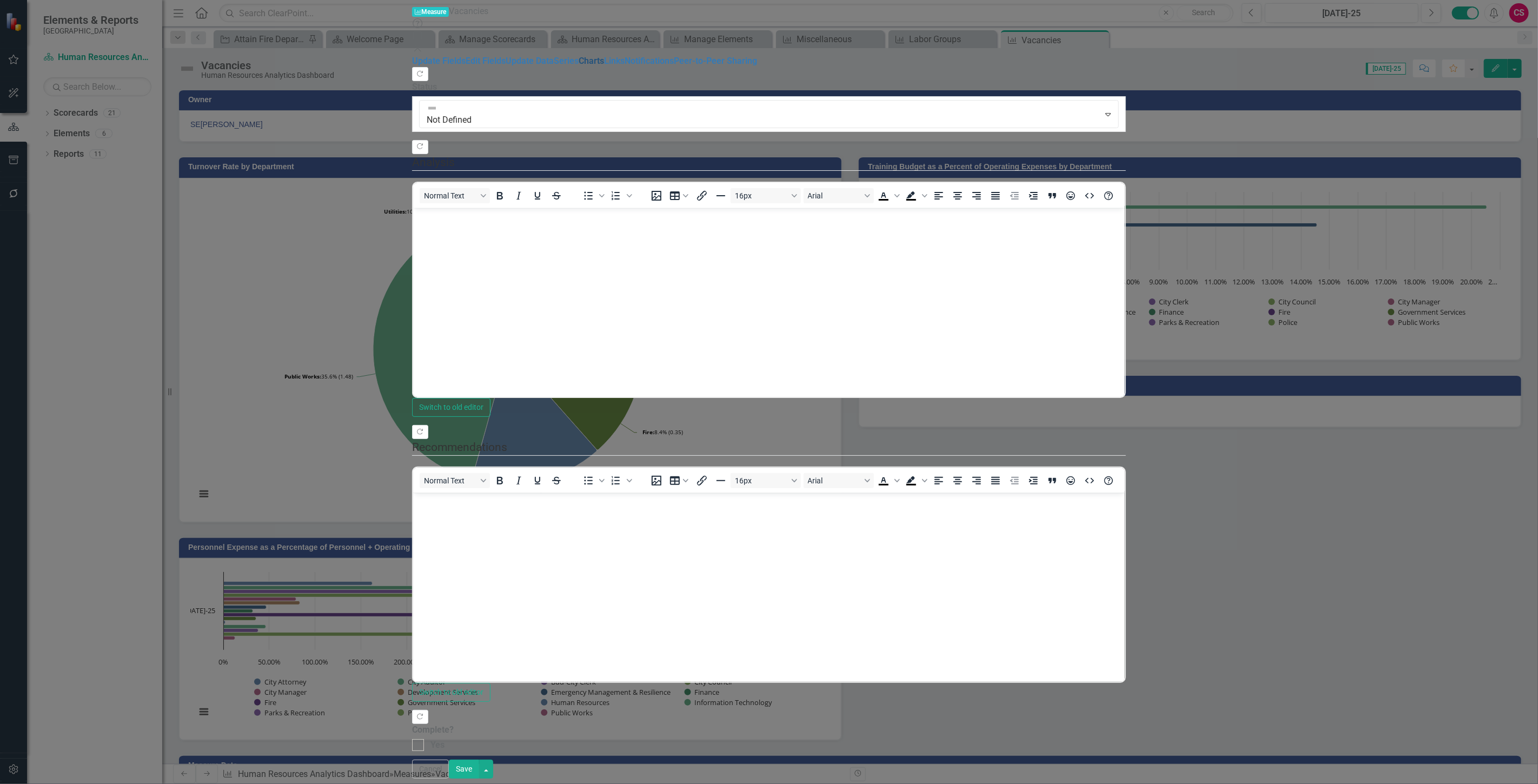
click at [579, 66] on link "Charts" at bounding box center [591, 61] width 26 height 10
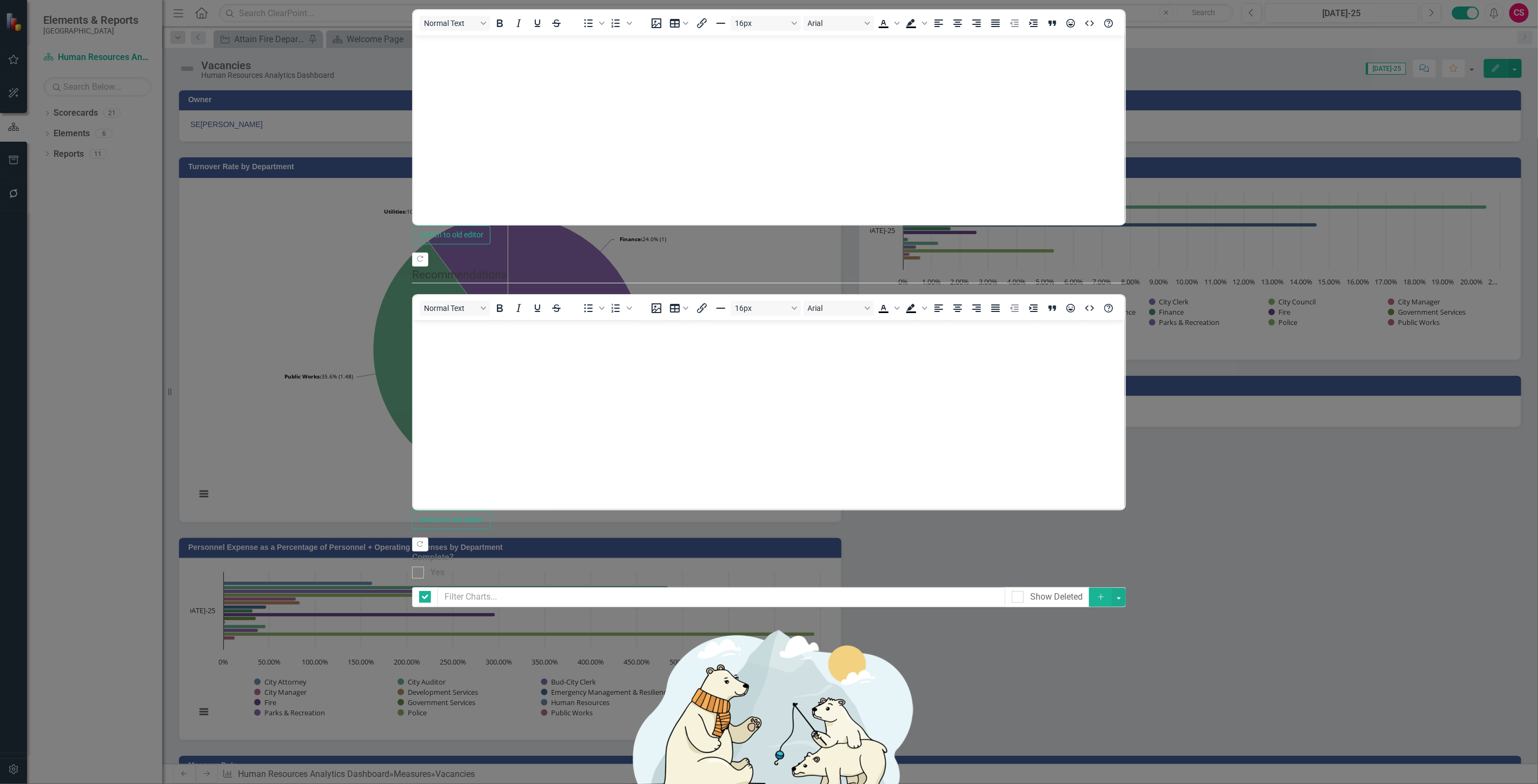
checkbox input "false"
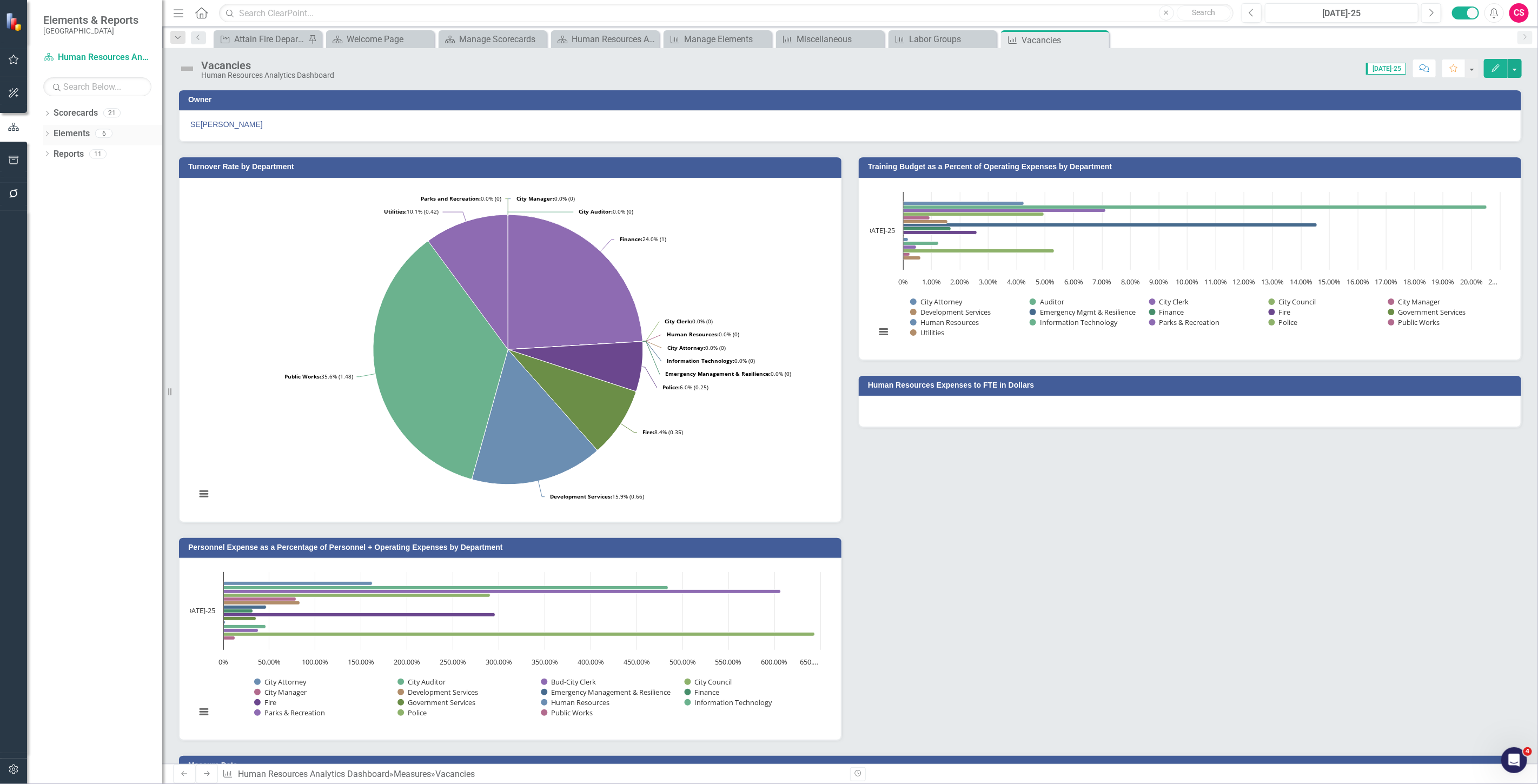
click at [73, 131] on link "Elements" at bounding box center [71, 133] width 36 height 12
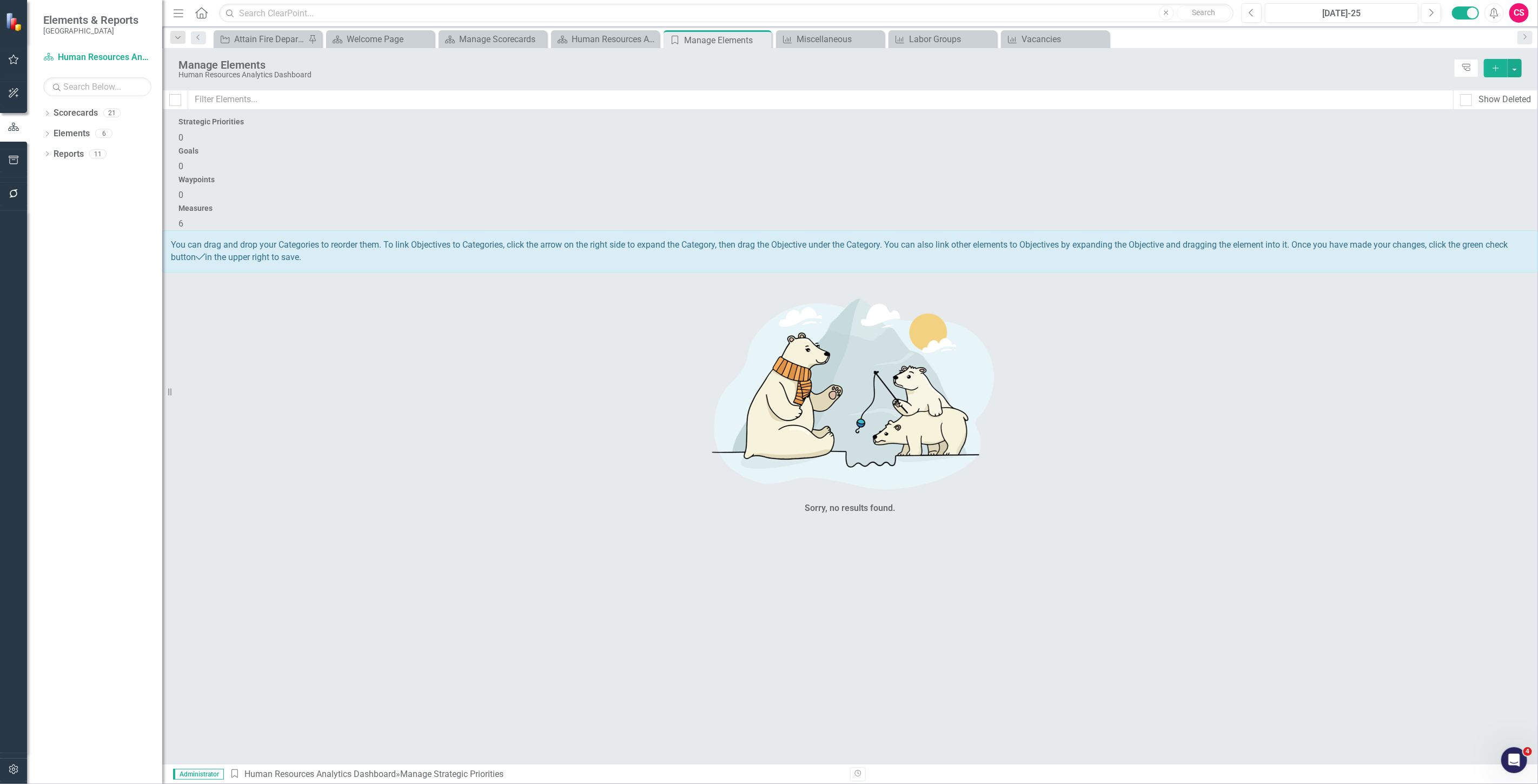
click at [1305, 204] on div "Measures 6" at bounding box center [850, 217] width 1343 height 26
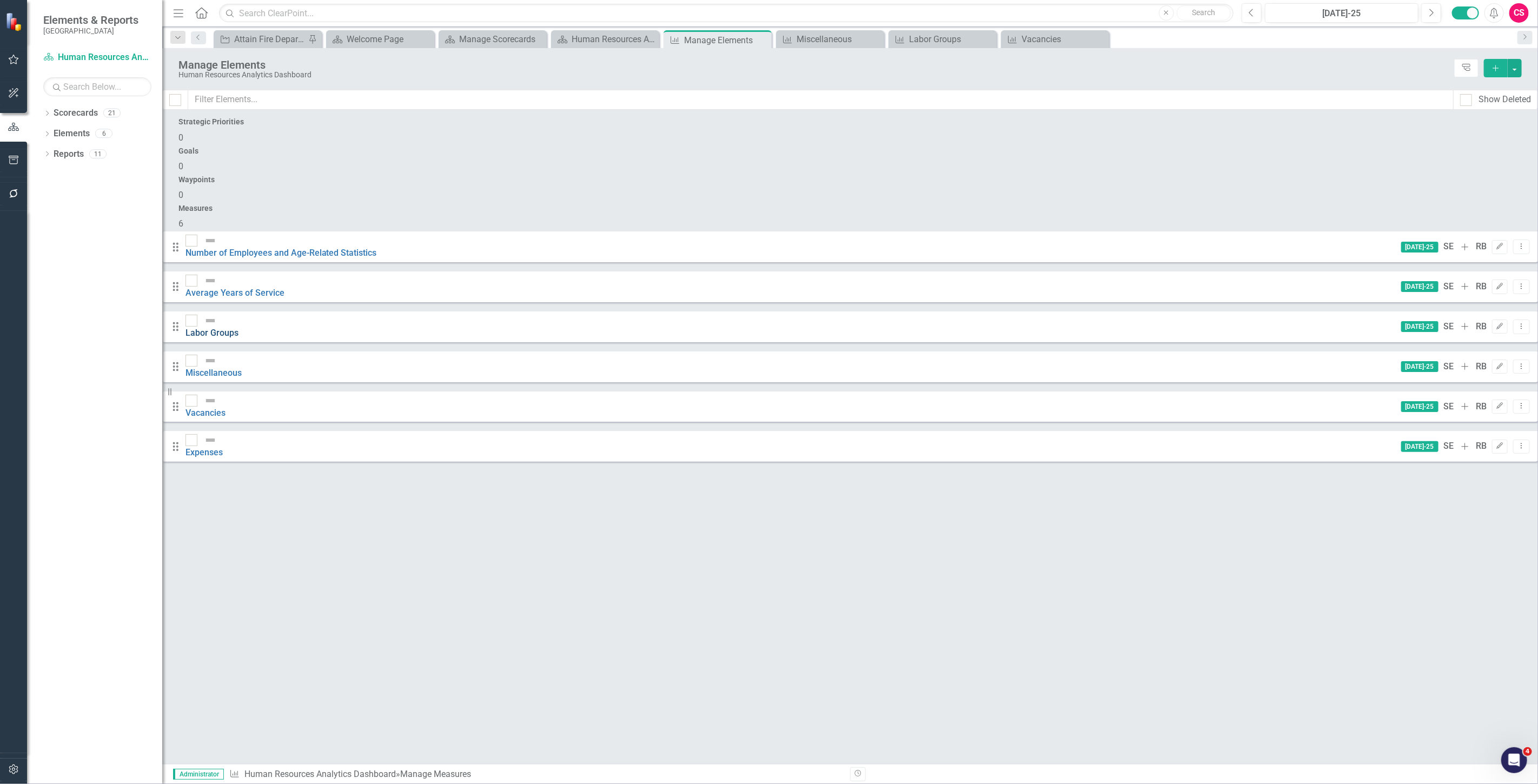
click at [239, 328] on link "Labor Groups" at bounding box center [212, 333] width 53 height 10
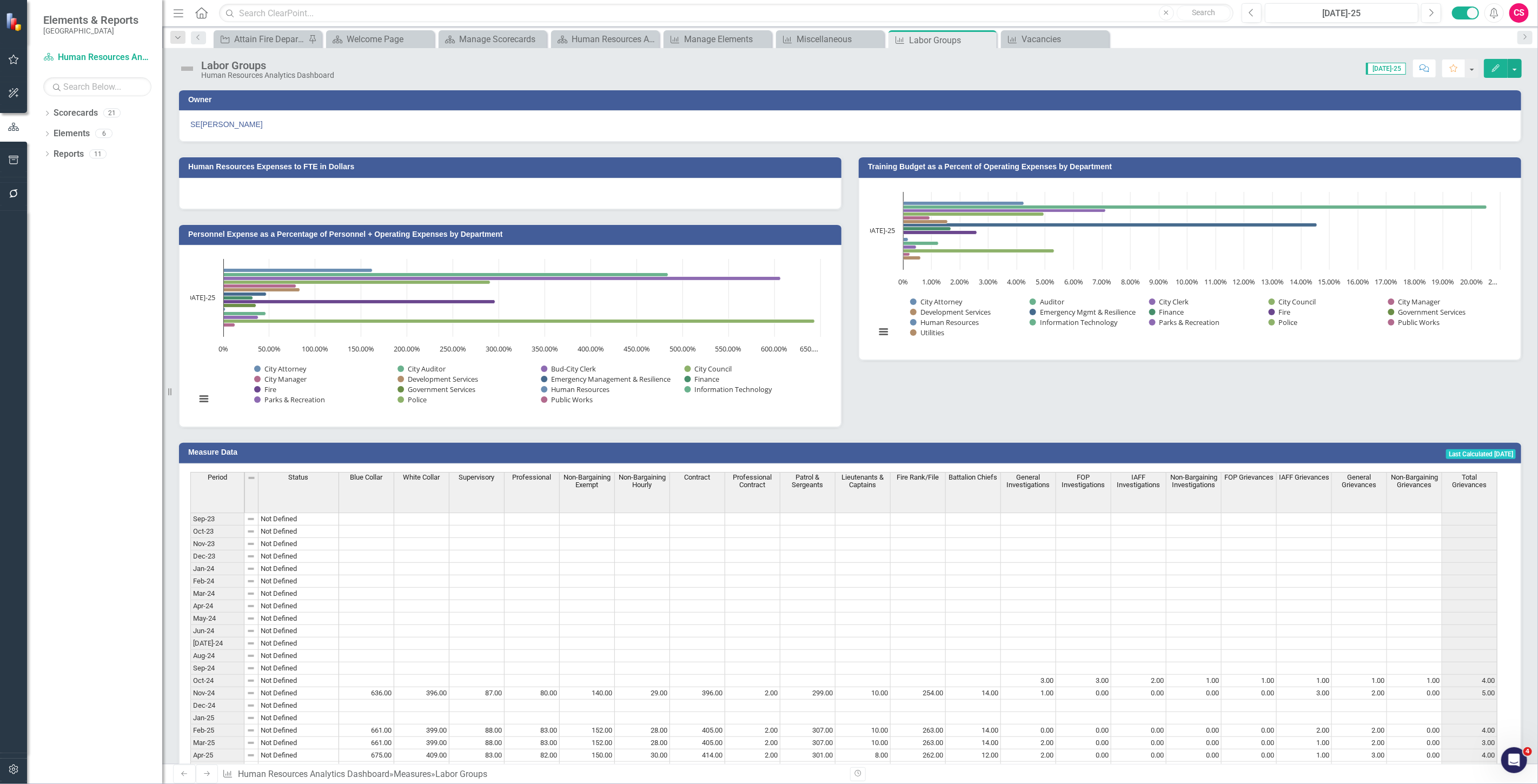
click at [1491, 68] on icon "Edit" at bounding box center [1495, 68] width 10 height 8
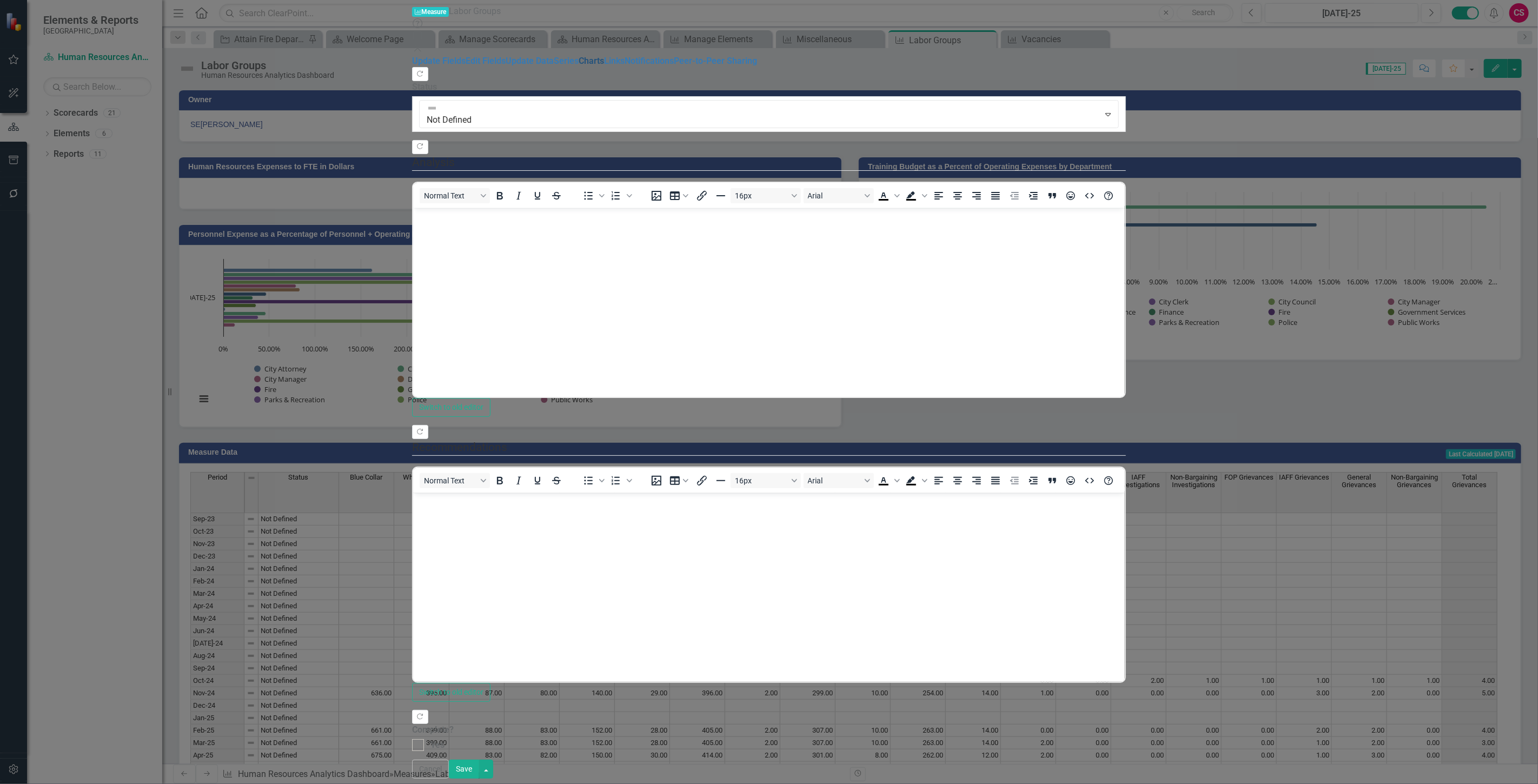
click at [579, 66] on link "Charts" at bounding box center [591, 61] width 26 height 10
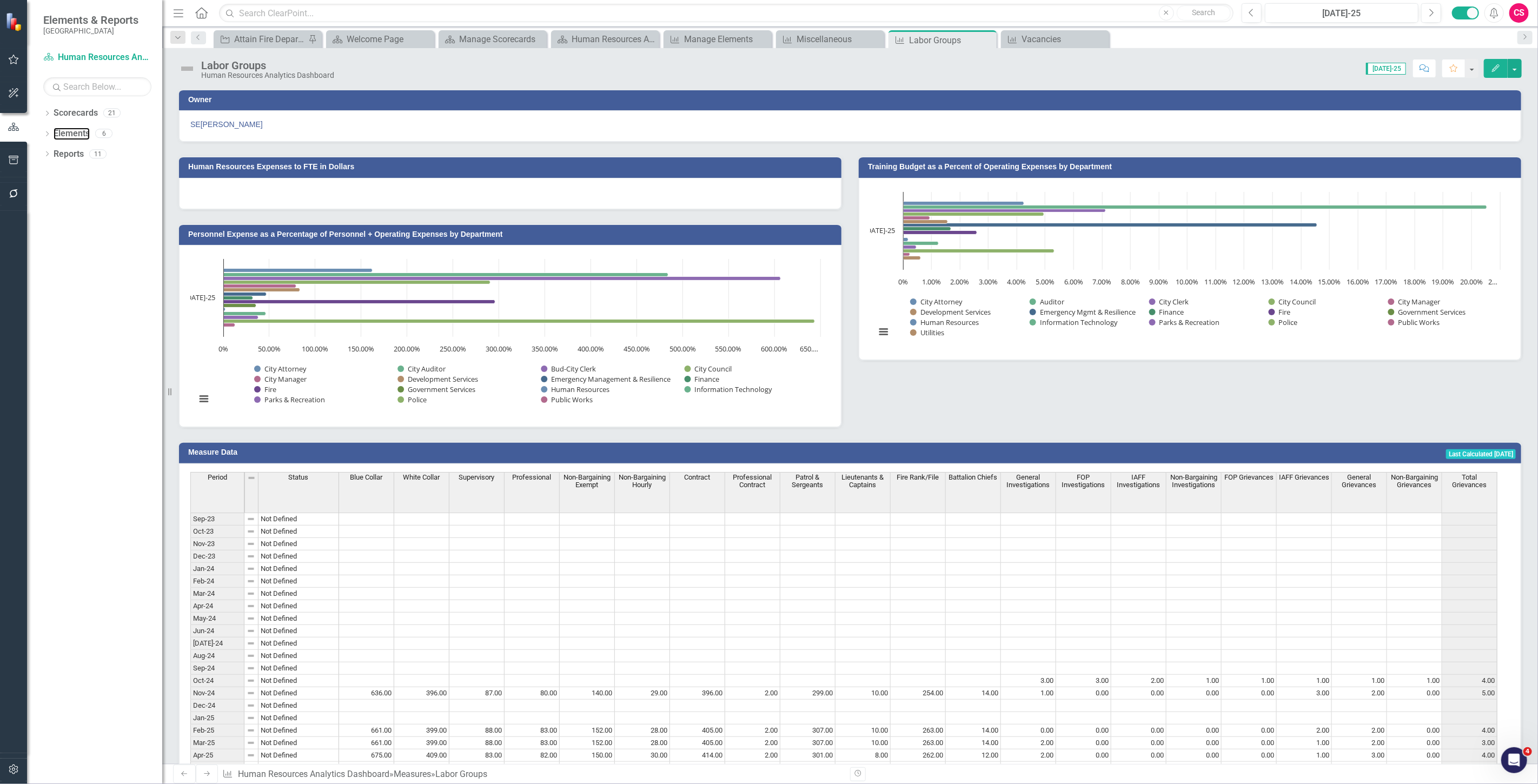
click at [81, 133] on link "Elements" at bounding box center [71, 133] width 36 height 12
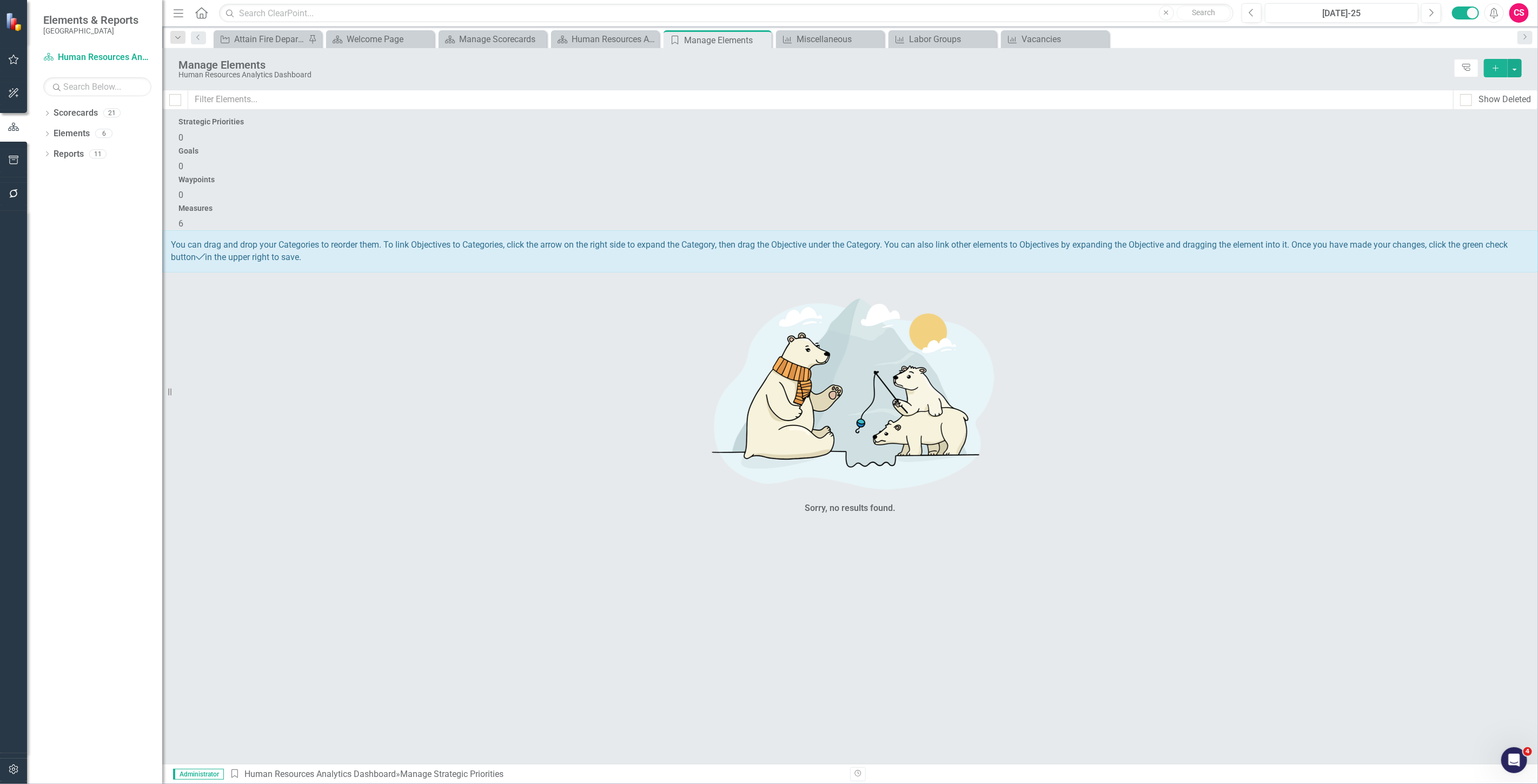
click at [1264, 204] on div "Measures 6" at bounding box center [850, 217] width 1343 height 26
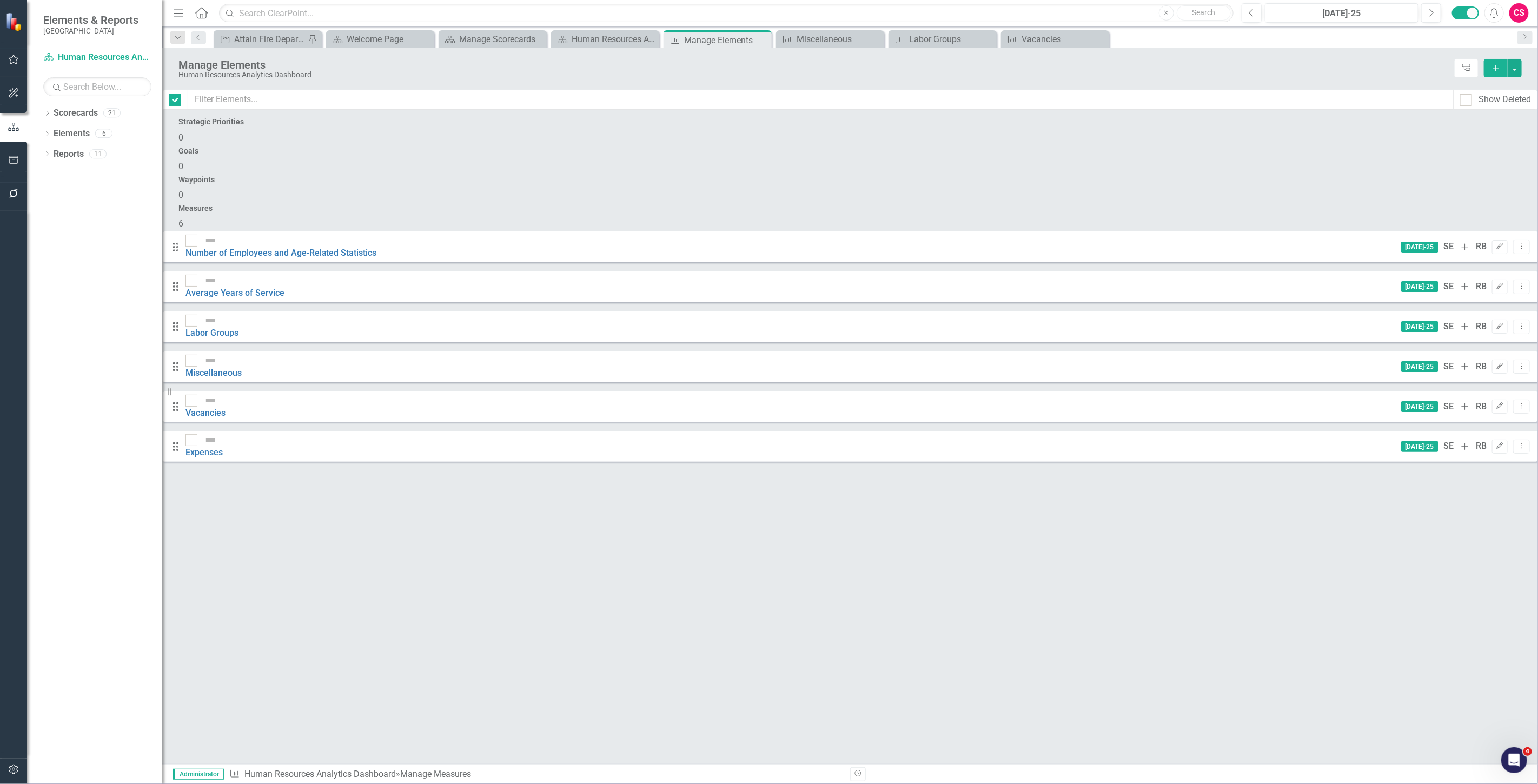
checkbox input "false"
click at [242, 367] on link "Miscellaneous" at bounding box center [214, 373] width 56 height 10
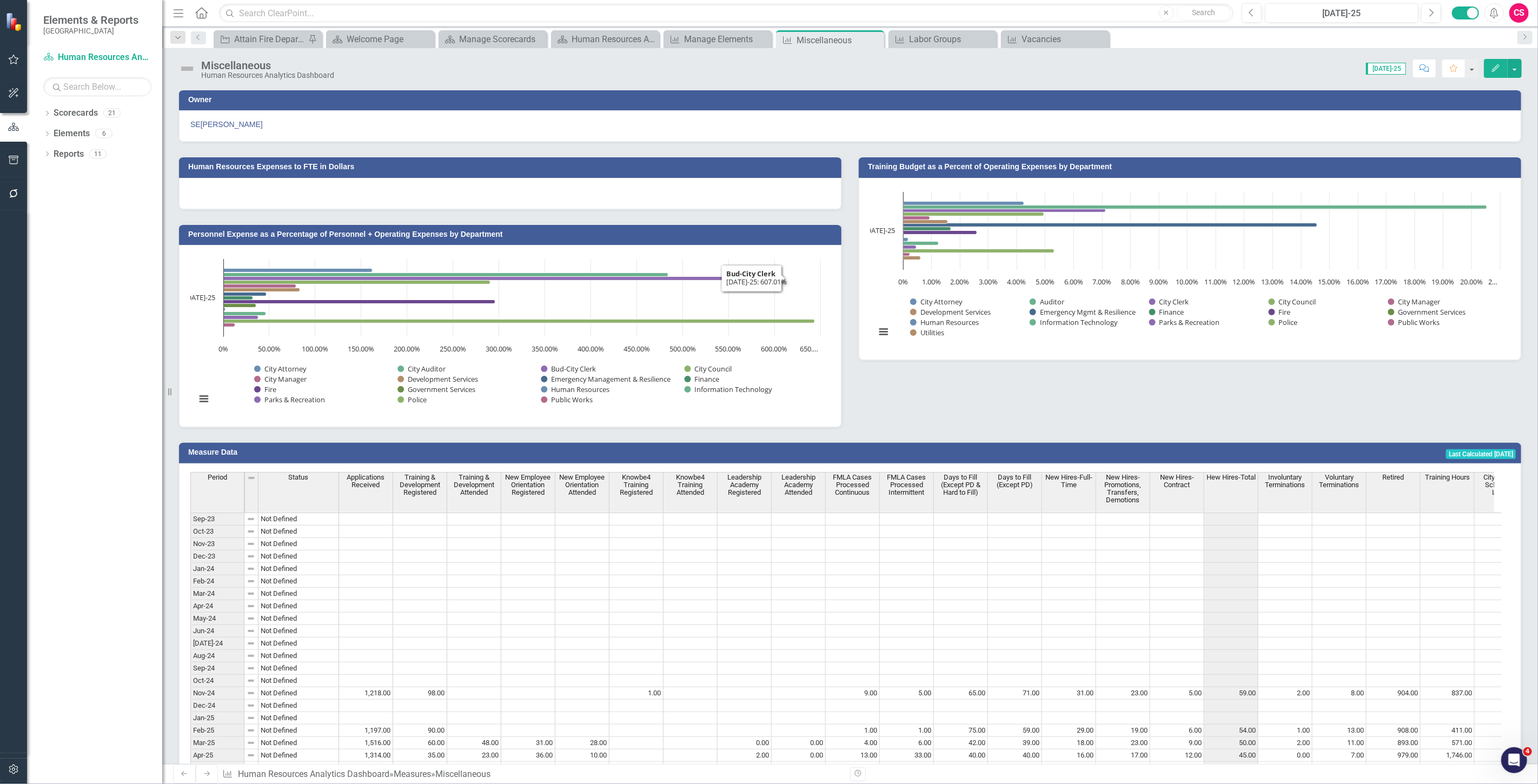
click at [1501, 65] on button "Edit" at bounding box center [1495, 68] width 24 height 19
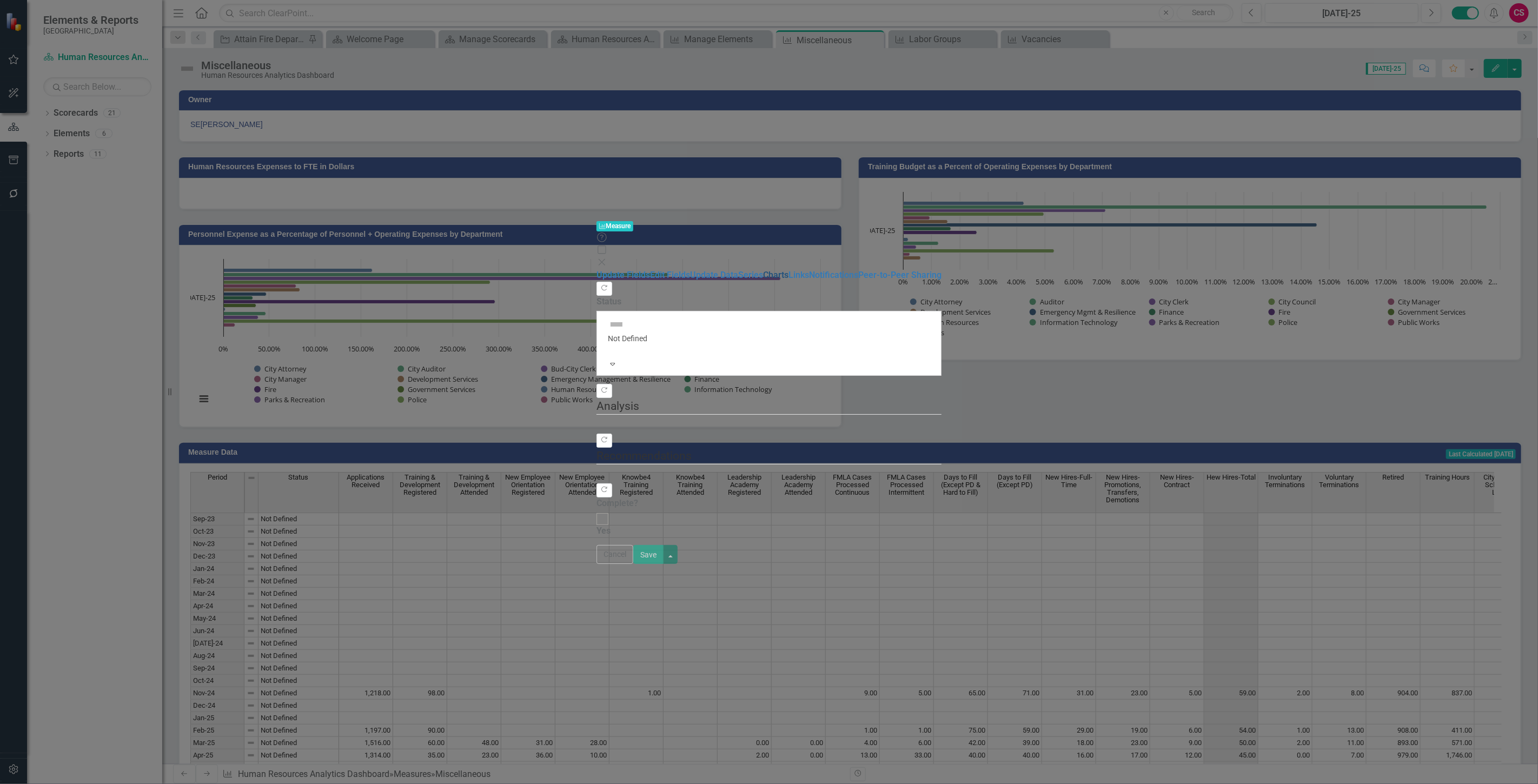
click at [763, 270] on link "Charts" at bounding box center [776, 275] width 26 height 10
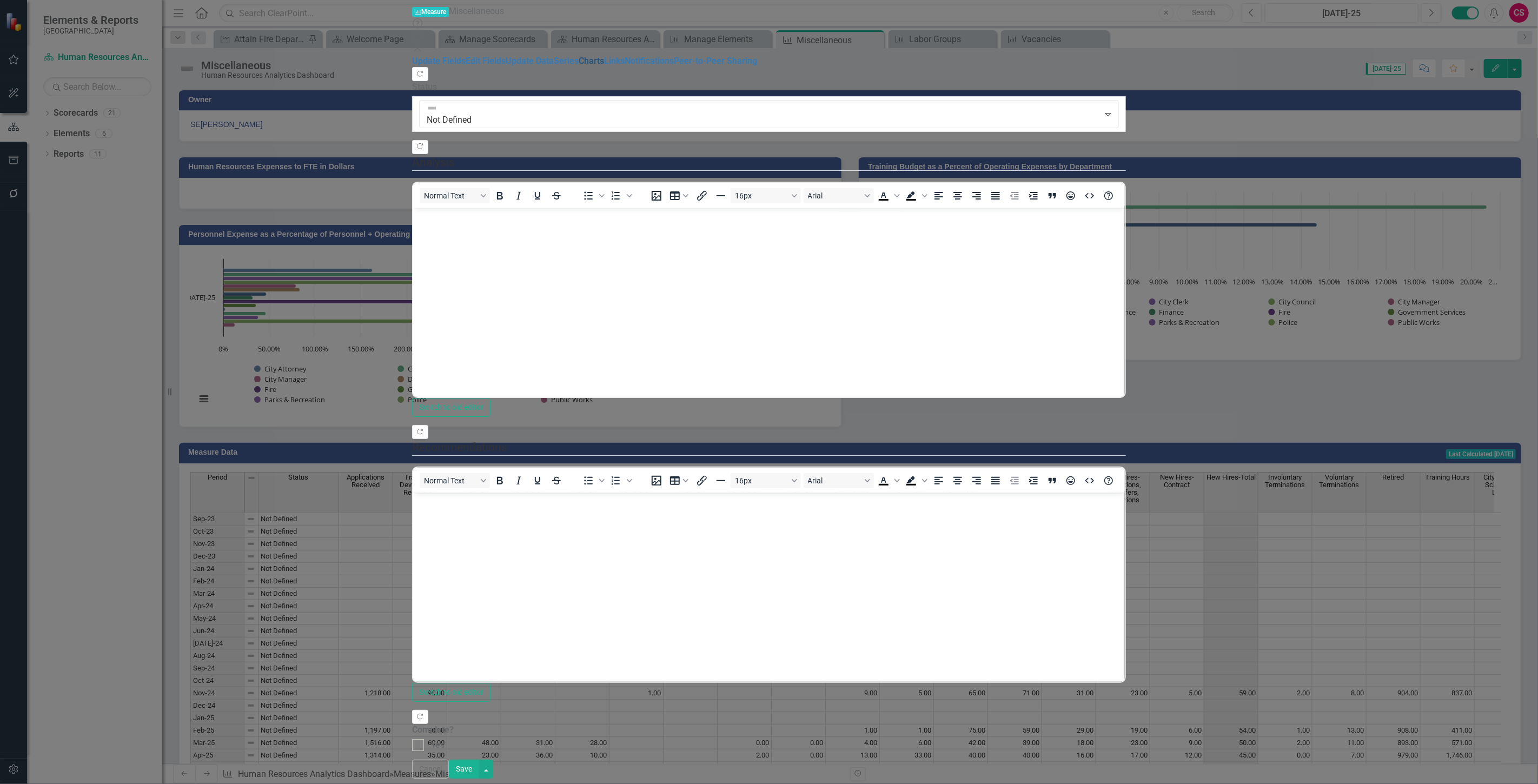
click at [579, 66] on link "Charts" at bounding box center [591, 61] width 26 height 10
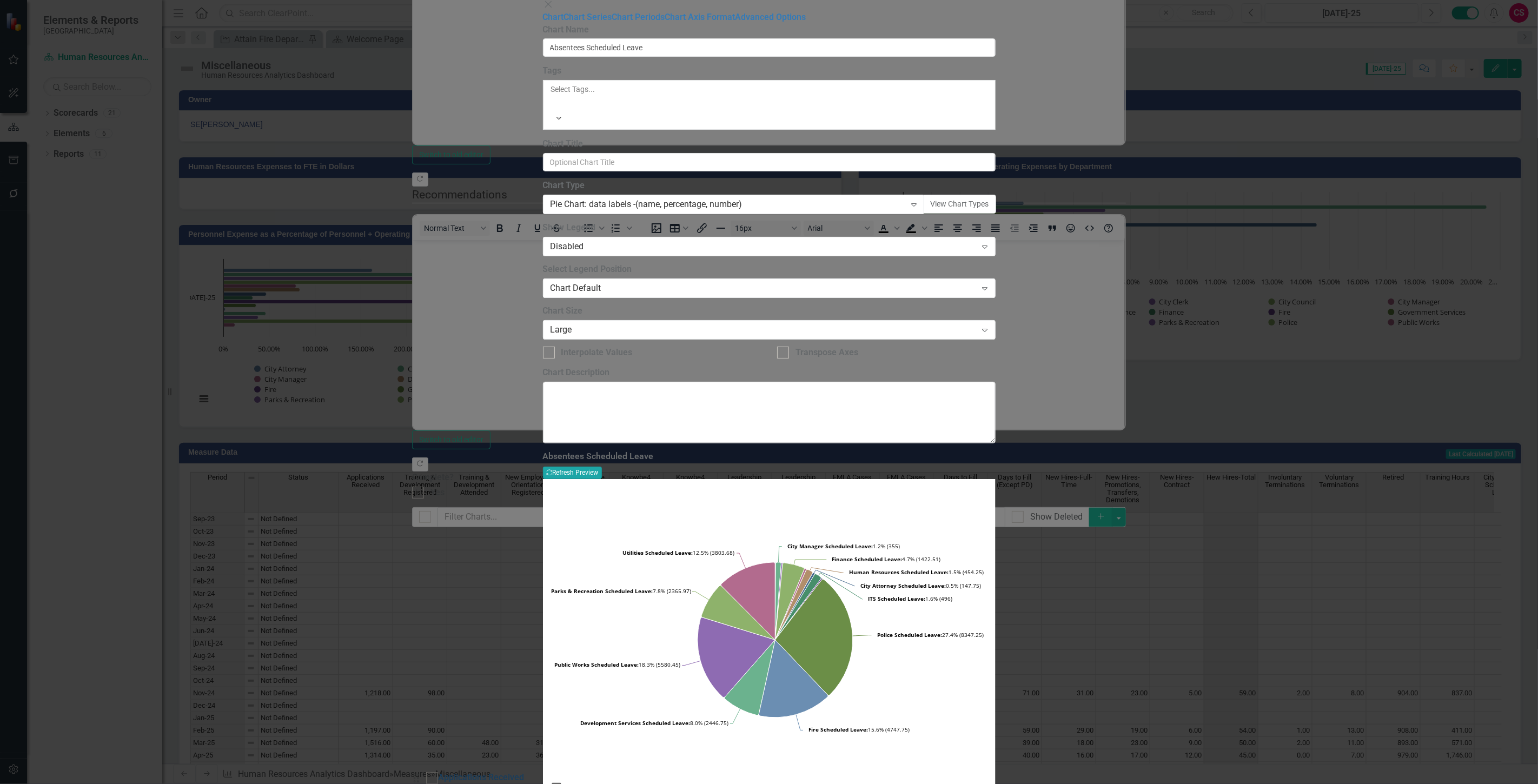
click at [602, 467] on button "Recalculate Refresh Preview" at bounding box center [572, 473] width 59 height 12
click at [564, 22] on link "Chart Series" at bounding box center [588, 17] width 48 height 10
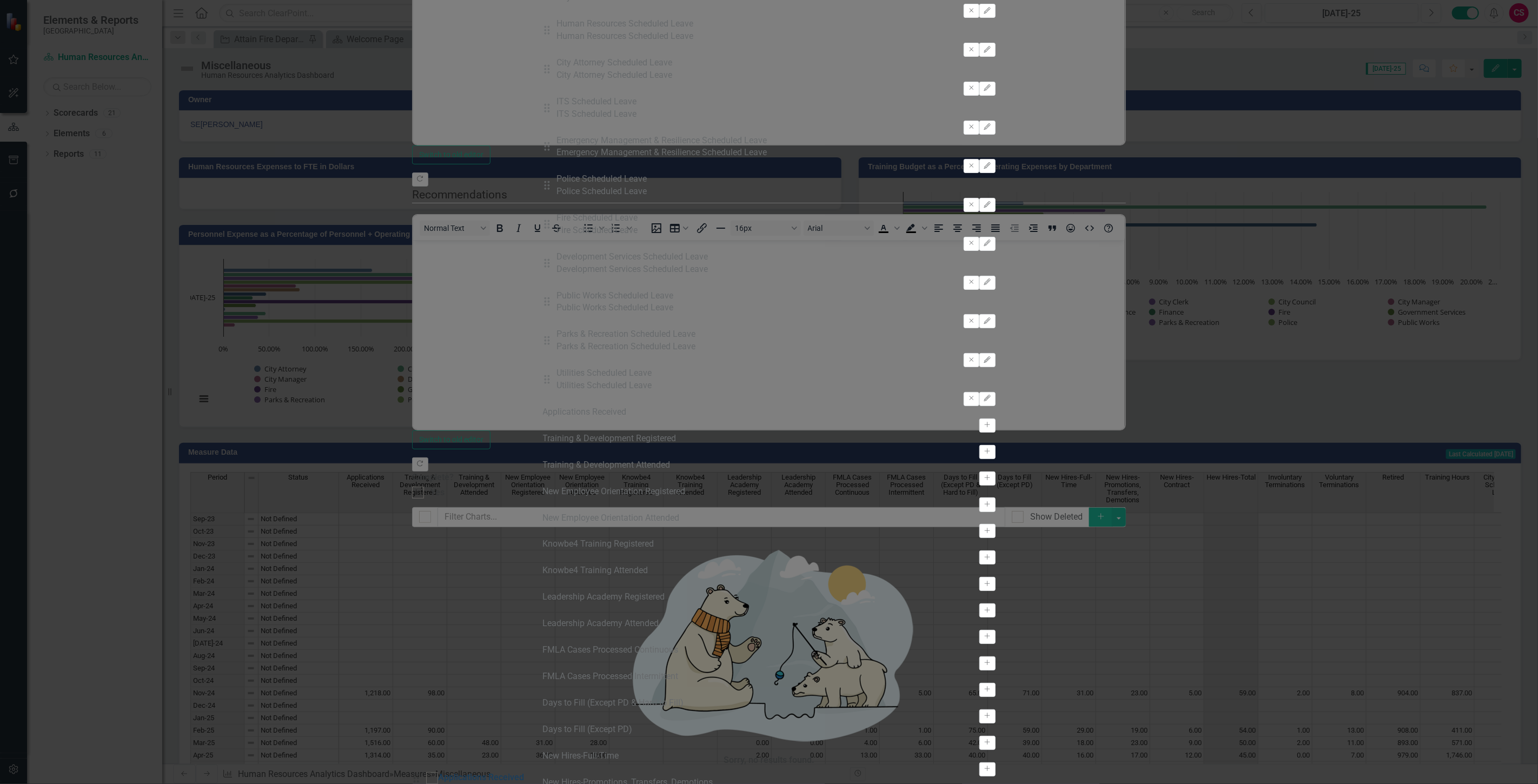
scroll to position [1099, 0]
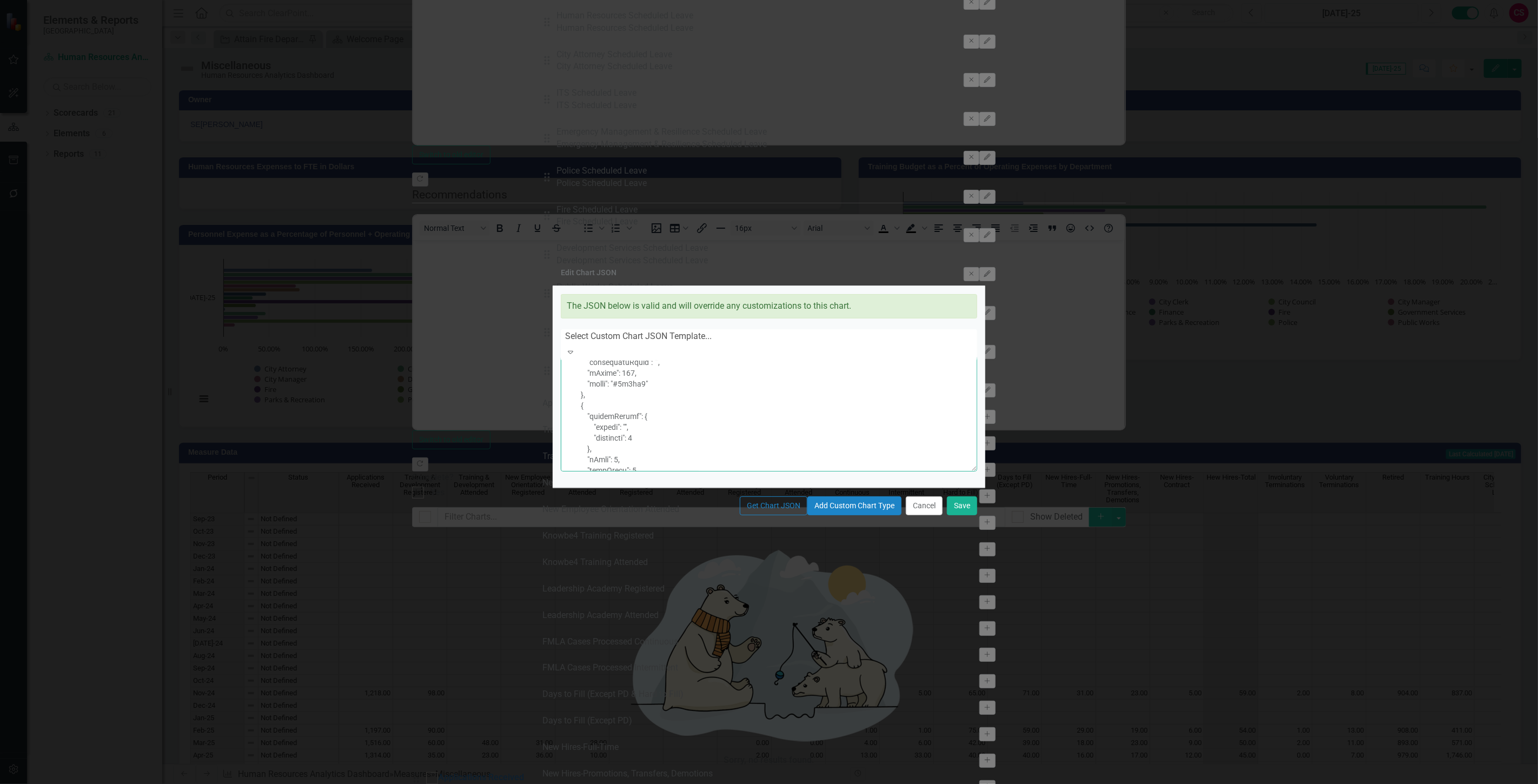
scroll to position [3233, 0]
drag, startPoint x: 569, startPoint y: 344, endPoint x: 784, endPoint y: 812, distance: 515.0
click at [784, 783] on html "Elements & Reports Cape Coral Scorecard Human Resources Analytics Dashboard Sea…" at bounding box center [769, 392] width 1538 height 784
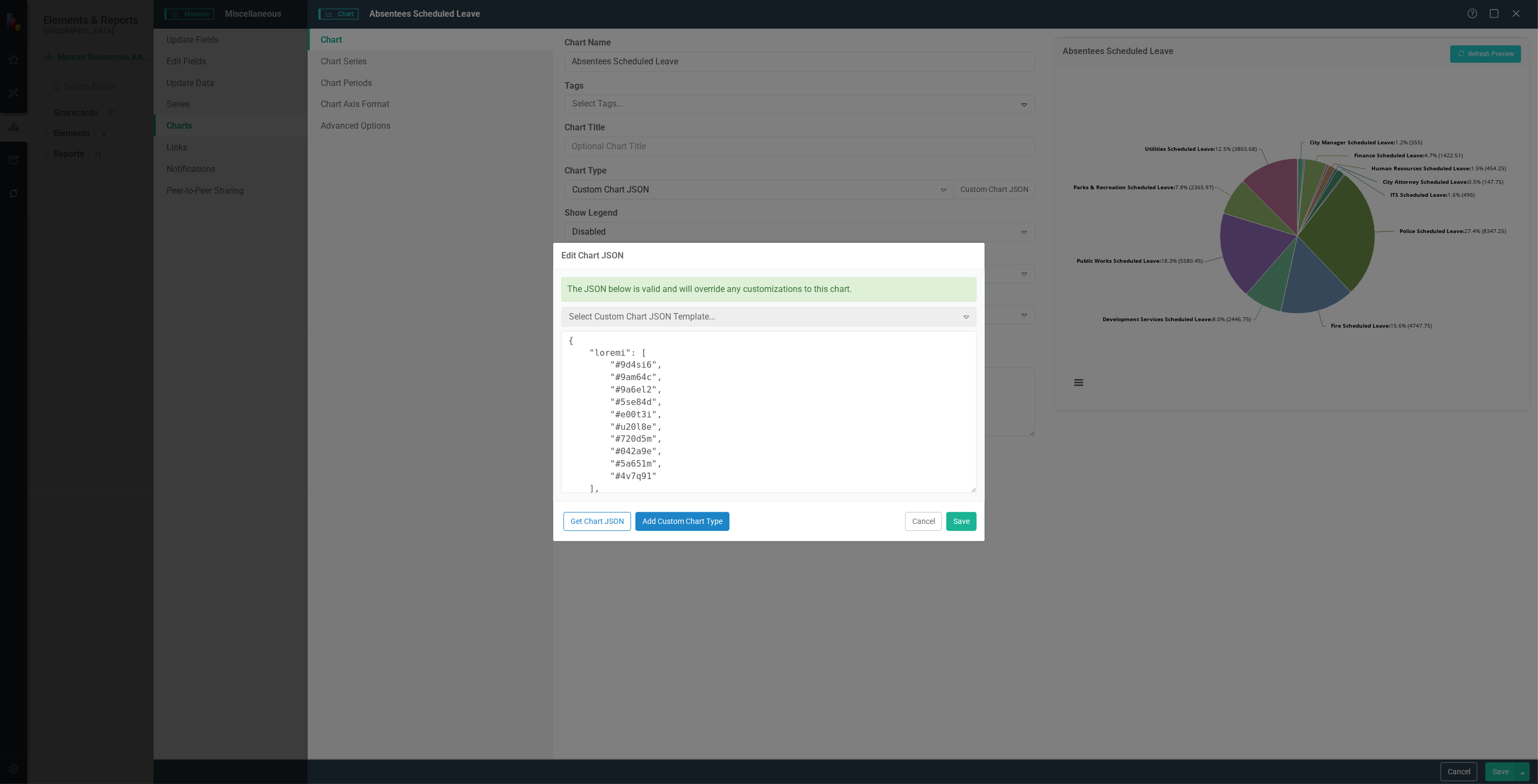
scroll to position [3233, 0]
click at [915, 522] on button "Cancel" at bounding box center [924, 522] width 37 height 19
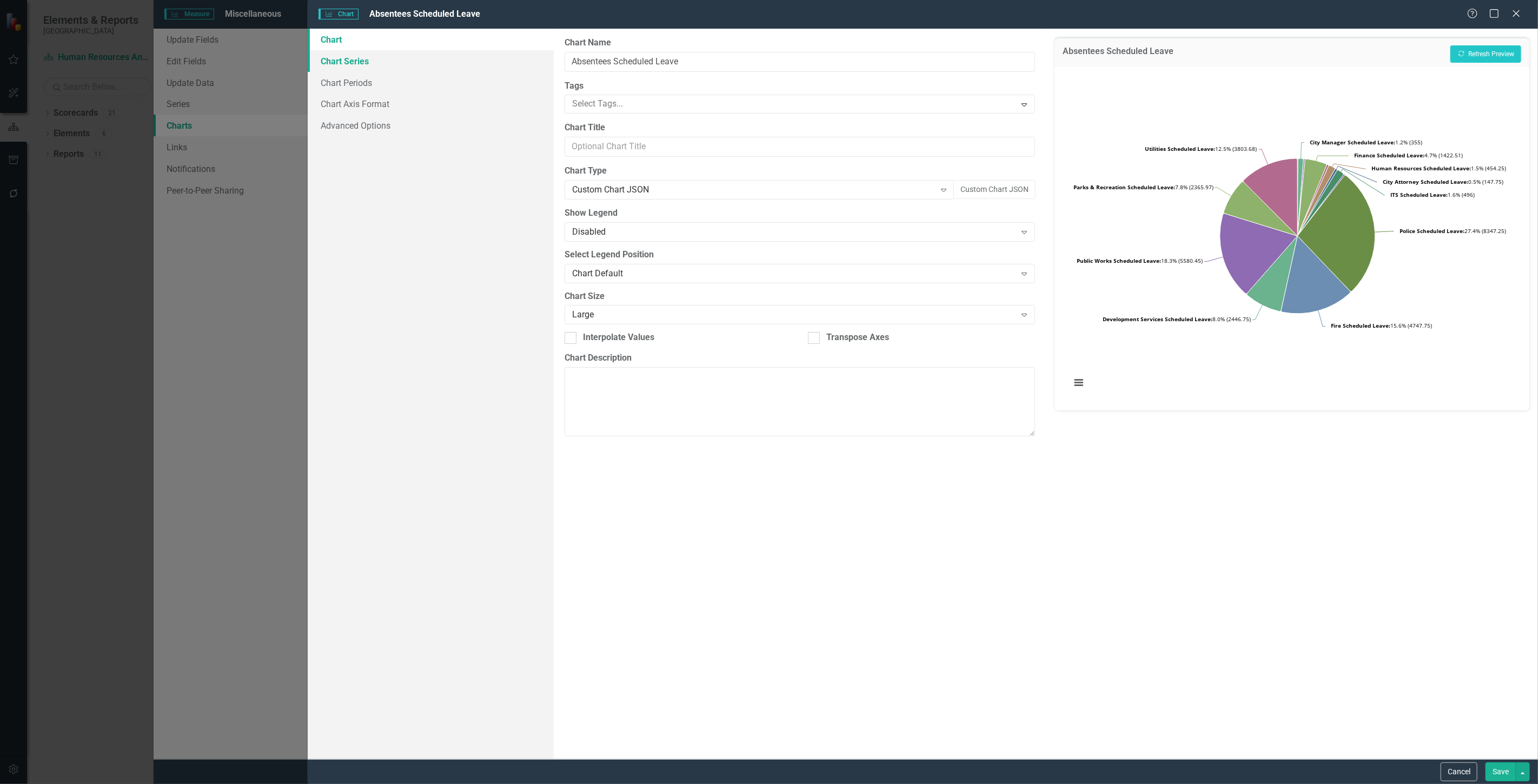
click at [436, 52] on link "Chart Series" at bounding box center [431, 61] width 246 height 22
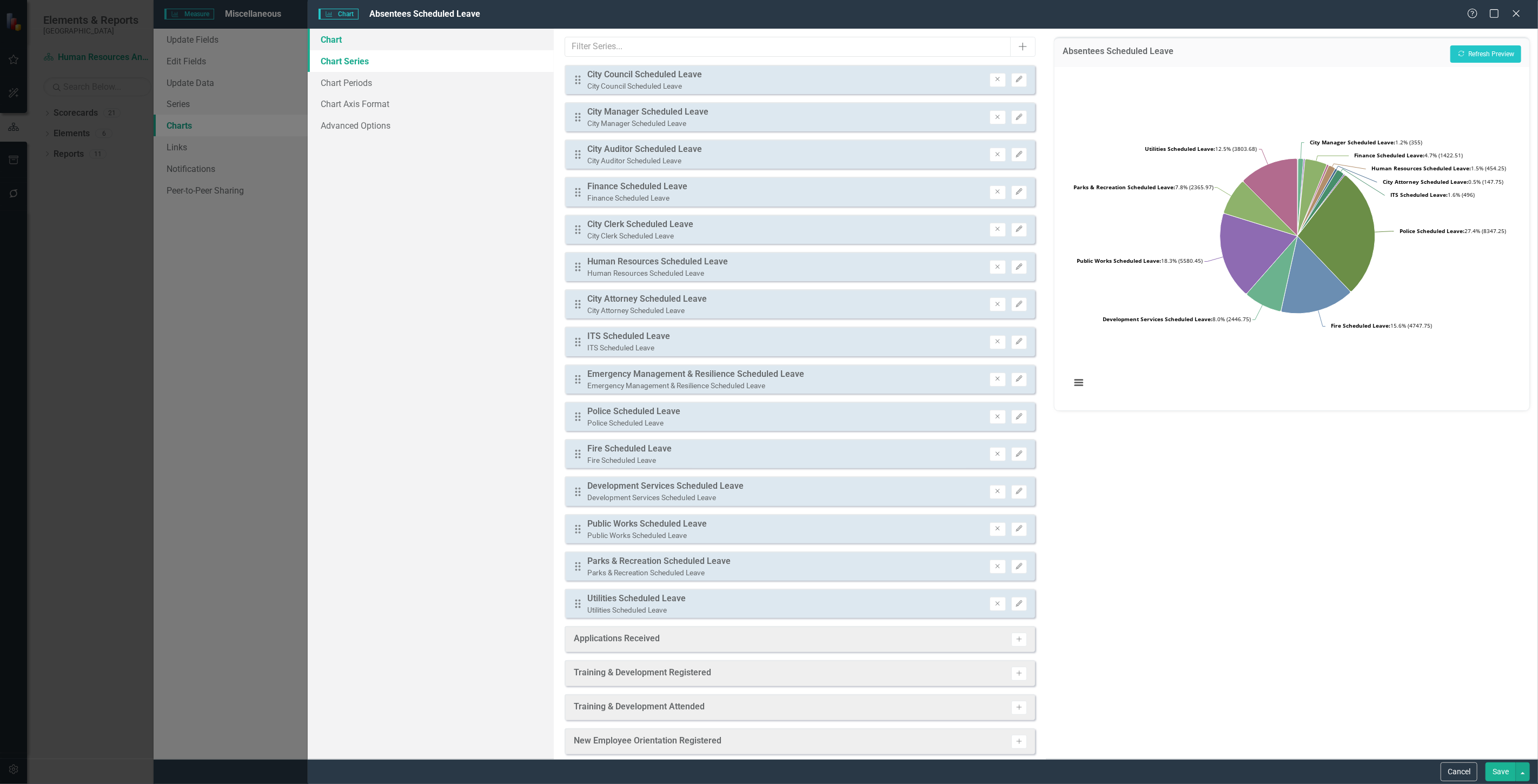
click at [387, 31] on link "Chart" at bounding box center [431, 40] width 246 height 22
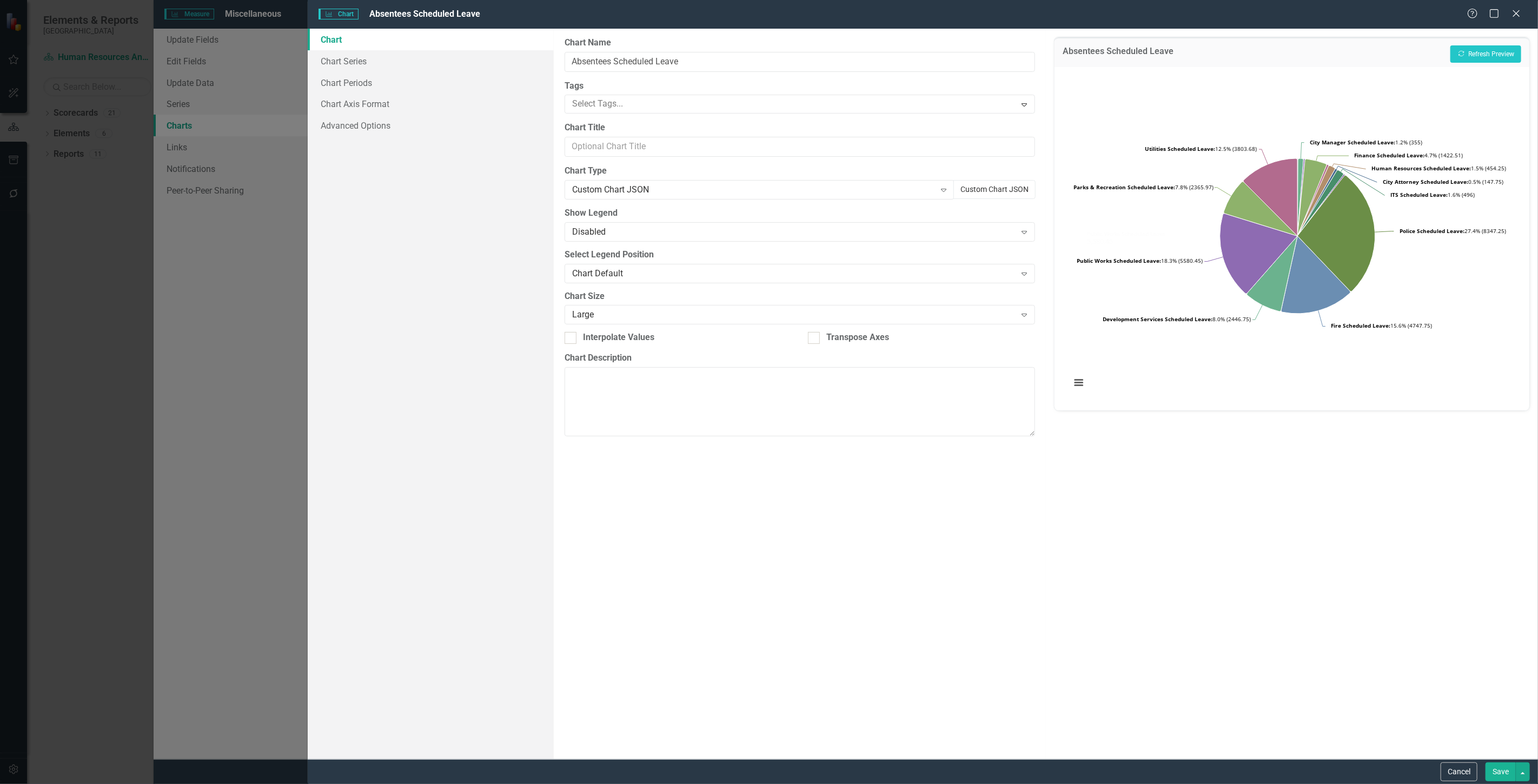
click at [968, 190] on button "Custom Chart JSON" at bounding box center [995, 189] width 82 height 19
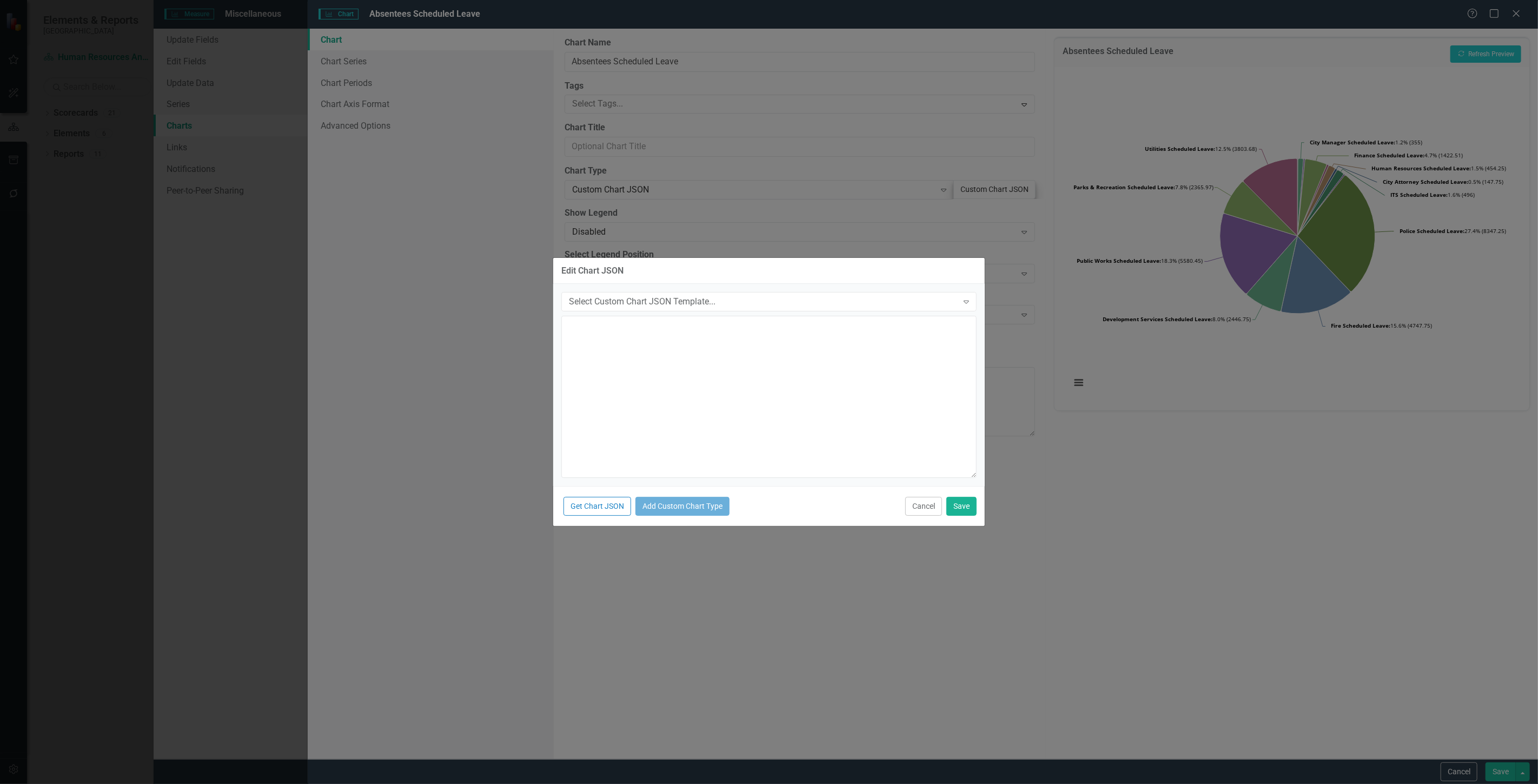
type textarea "{ "colors": [ "#6b8eb2", "#6bb28e", "#8e6bb2", "#8eb26b", "#b26b8e", "#b28e6b",…"
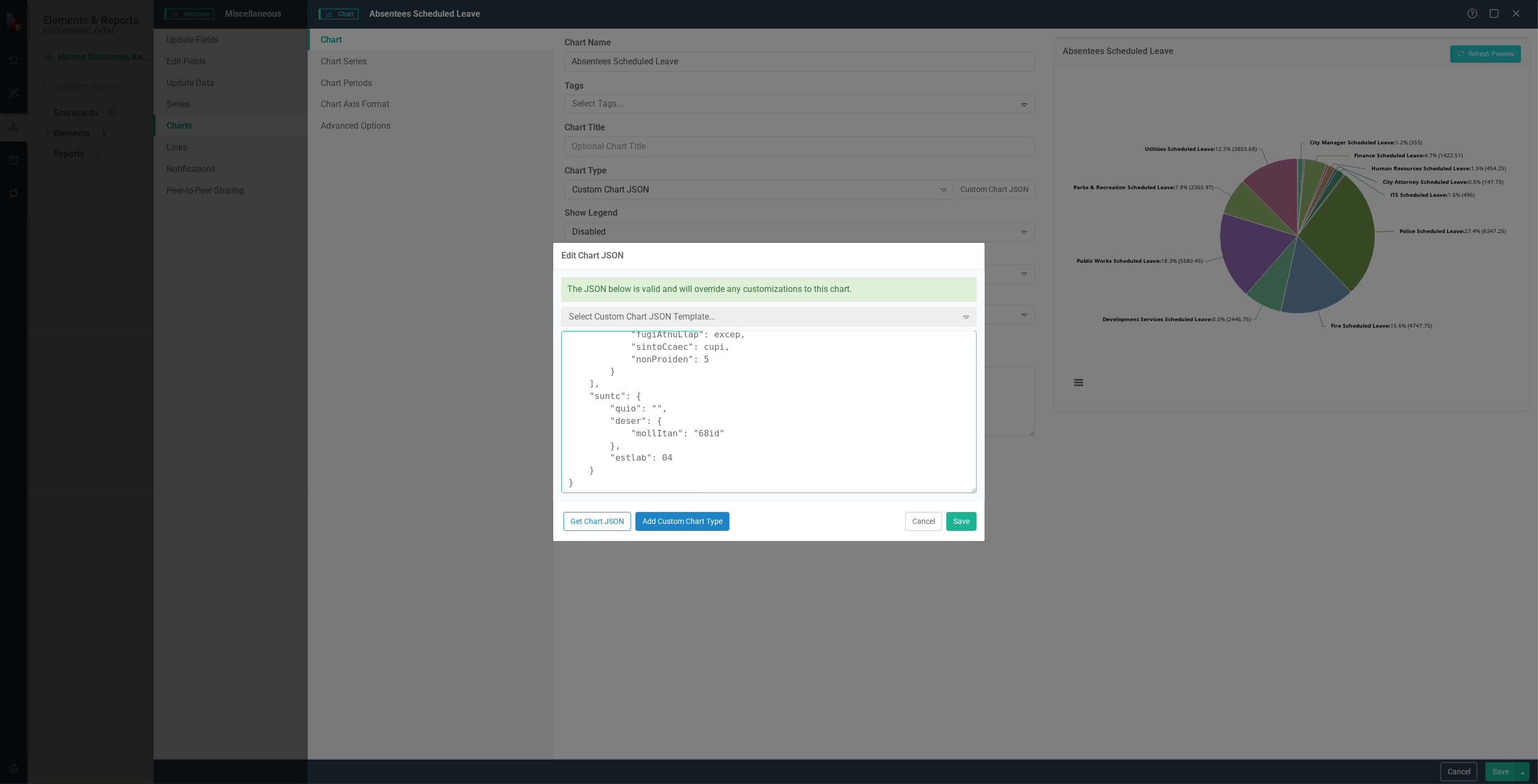
drag, startPoint x: 568, startPoint y: 341, endPoint x: 670, endPoint y: 812, distance: 481.9
click at [670, 783] on html "Elements & Reports Cape Coral Scorecard Human Resources Analytics Dashboard Sea…" at bounding box center [769, 392] width 1538 height 784
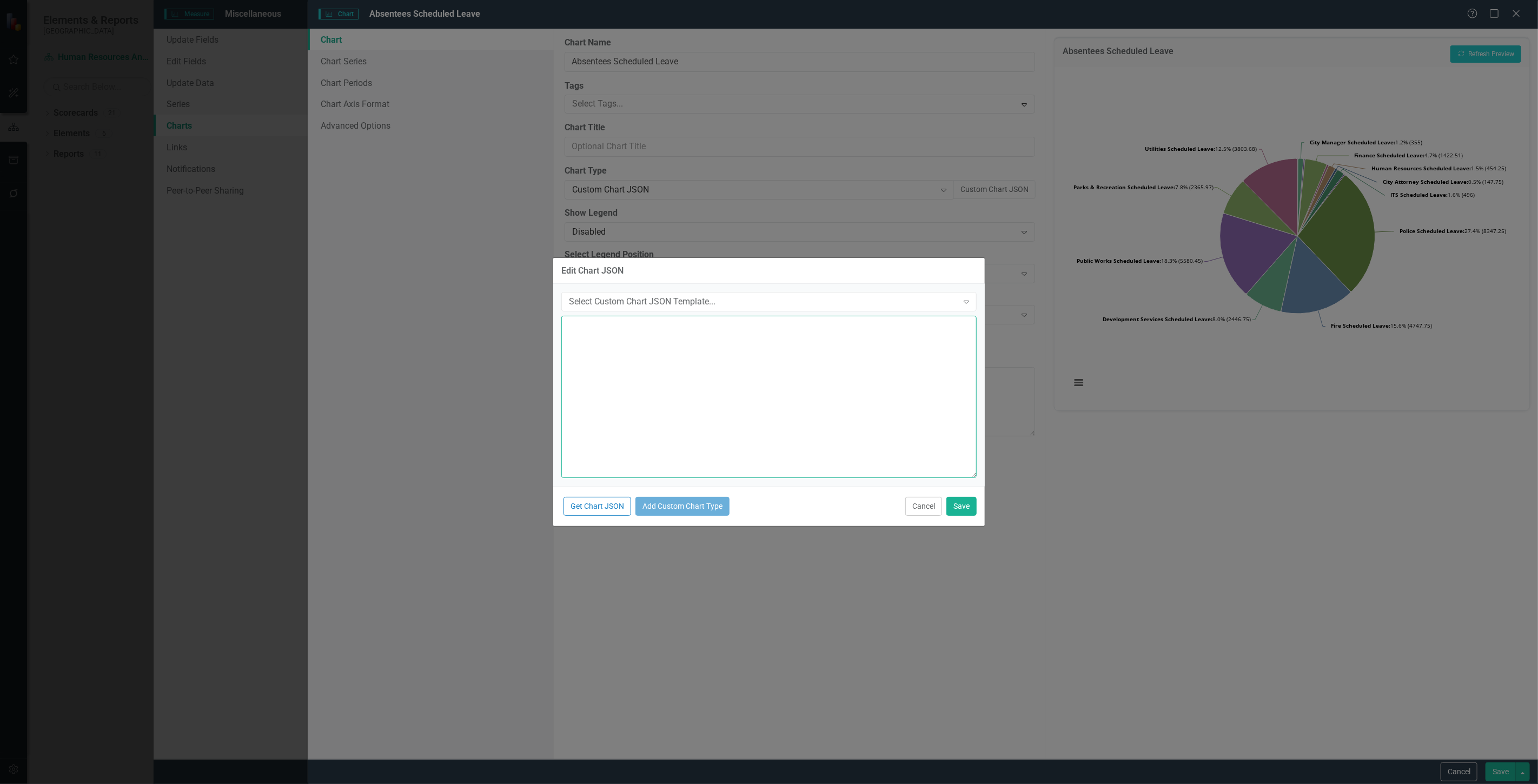
paste textarea "{ "colors": [ "#6b8eb2", "#6bb28e", "#8e6bb2", "#8eb26b", "#b26b8e", "#b28e6b",…"
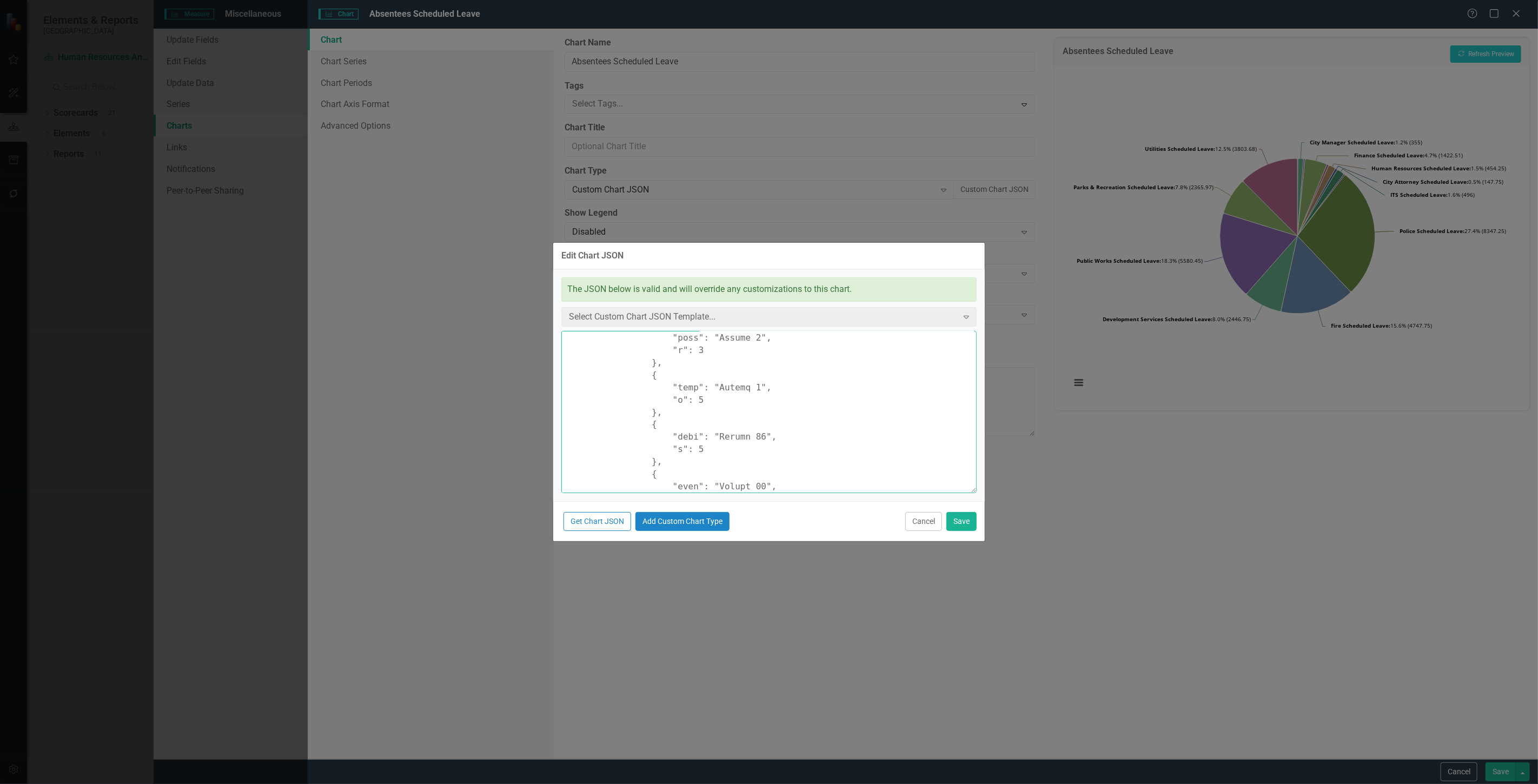
type textarea "{ "colors": [ "#6b8eb2", "#6bb28e", "#8e6bb2", "#8eb26b", "#b26b8e", "#b28e6b",…"
click at [972, 519] on button "Save" at bounding box center [961, 522] width 30 height 19
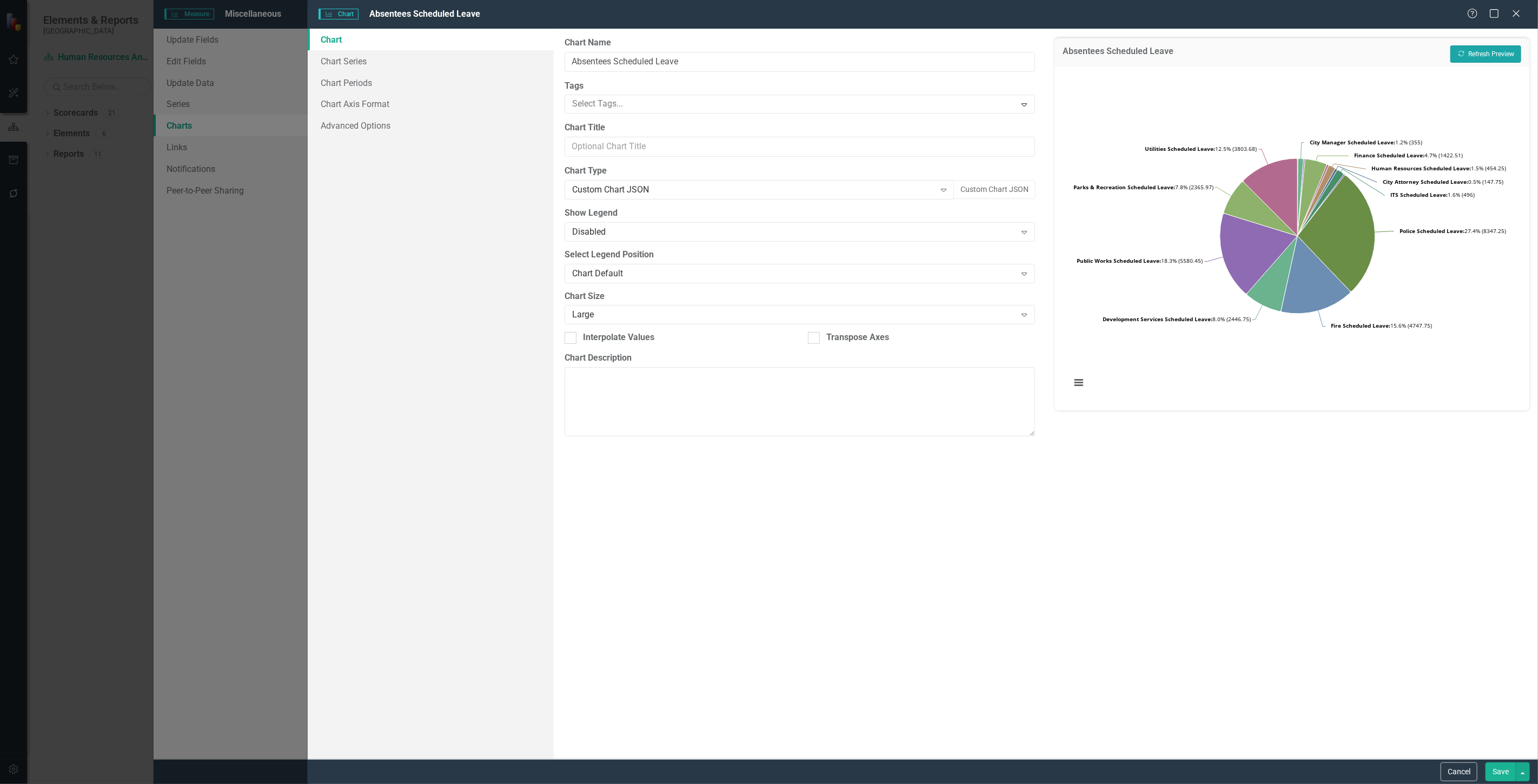
click at [1477, 50] on button "Recalculate Refresh Preview" at bounding box center [1486, 54] width 71 height 17
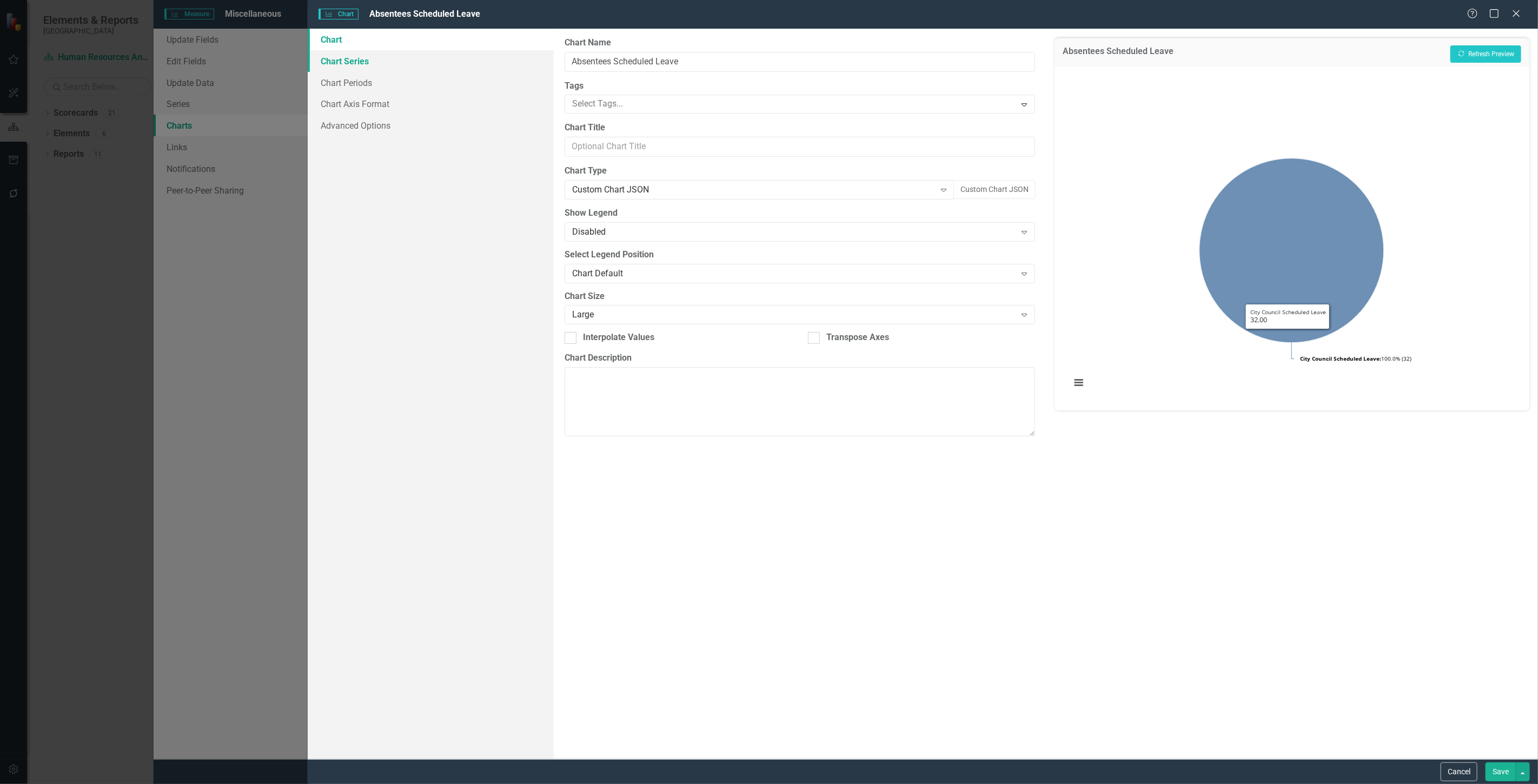
click at [392, 55] on link "Chart Series" at bounding box center [431, 61] width 246 height 22
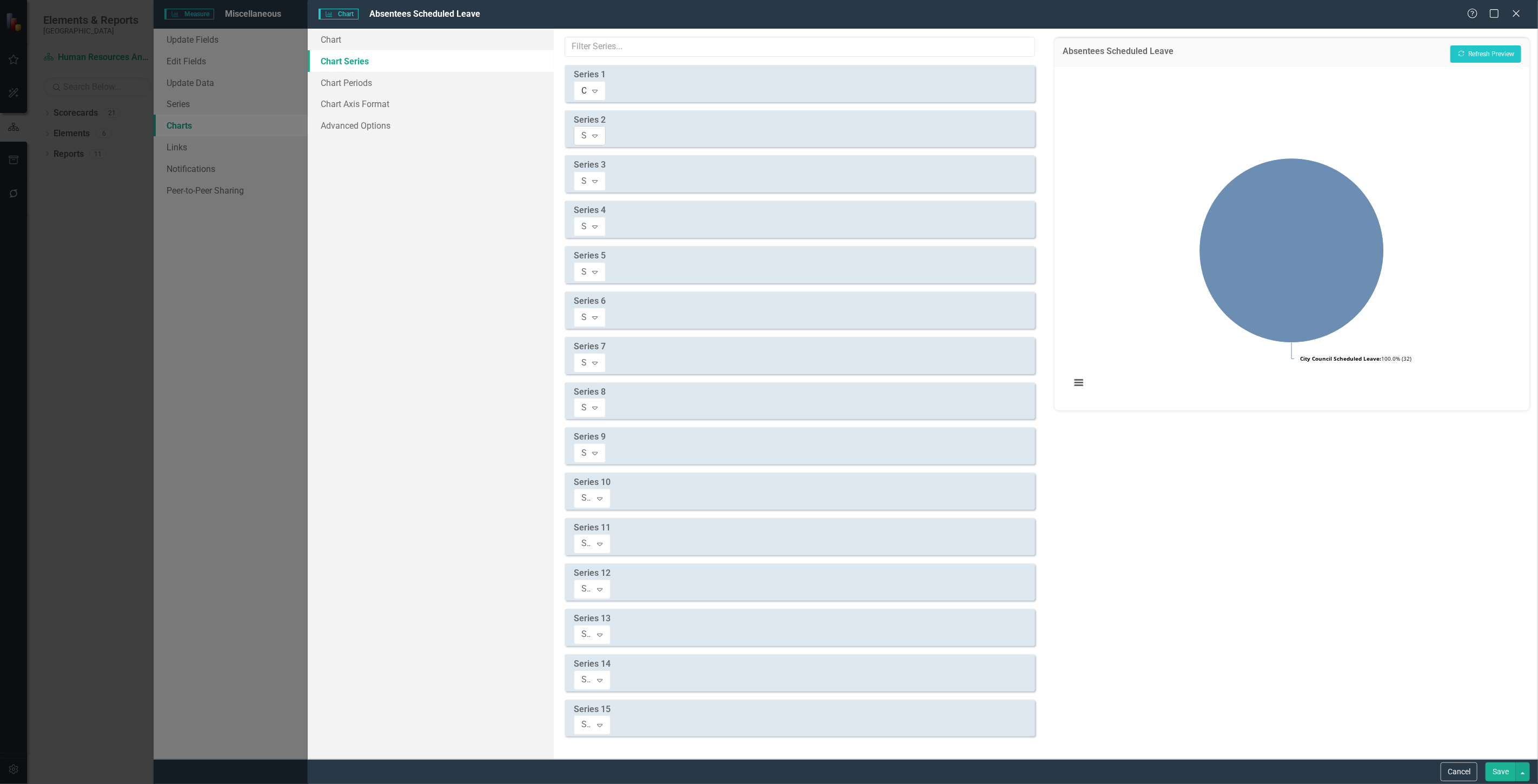
click at [587, 129] on div "Select Measure Series" at bounding box center [584, 135] width 5 height 12
click at [1461, 773] on button "Cancel" at bounding box center [1459, 772] width 37 height 19
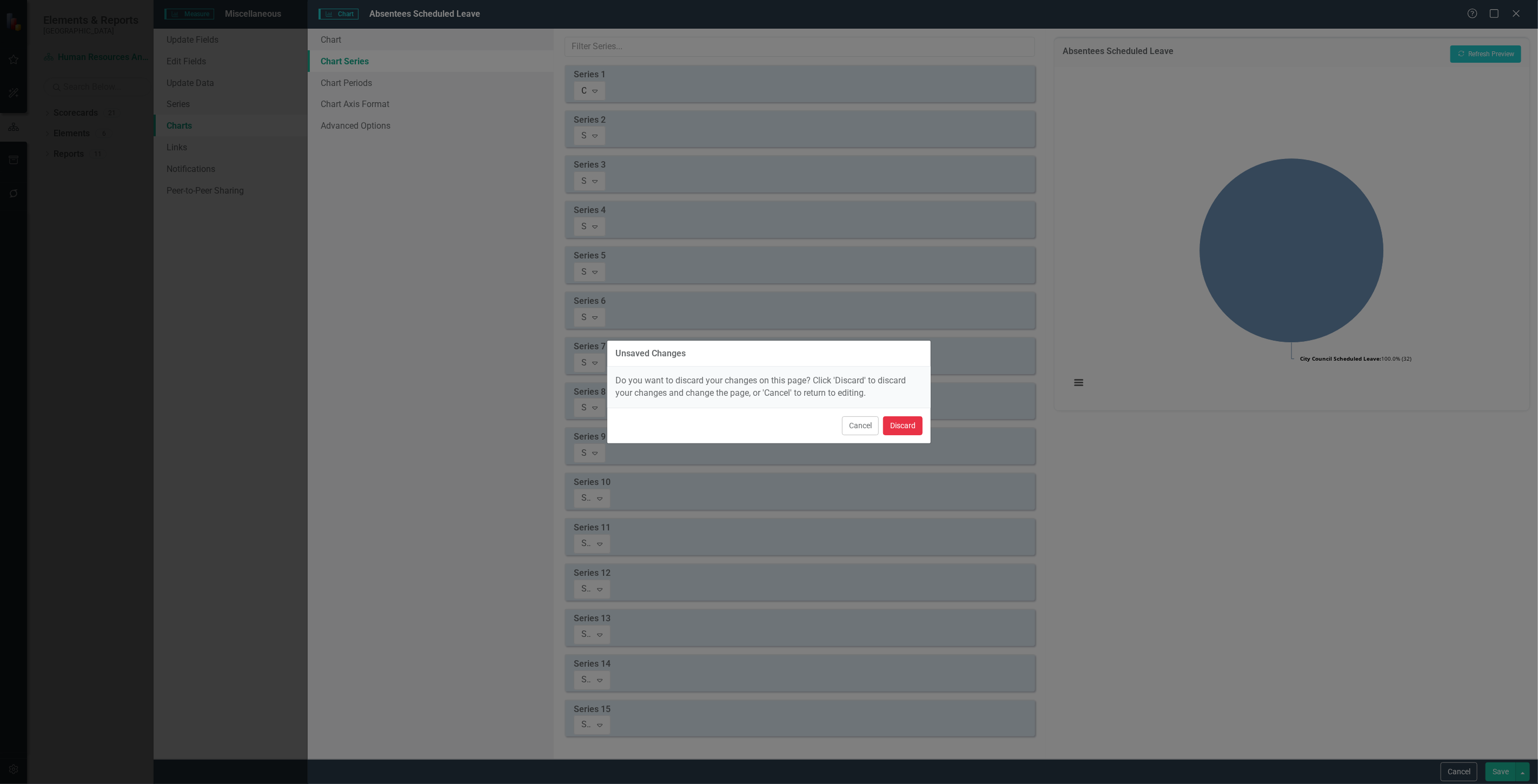
click at [915, 429] on button "Discard" at bounding box center [903, 426] width 40 height 19
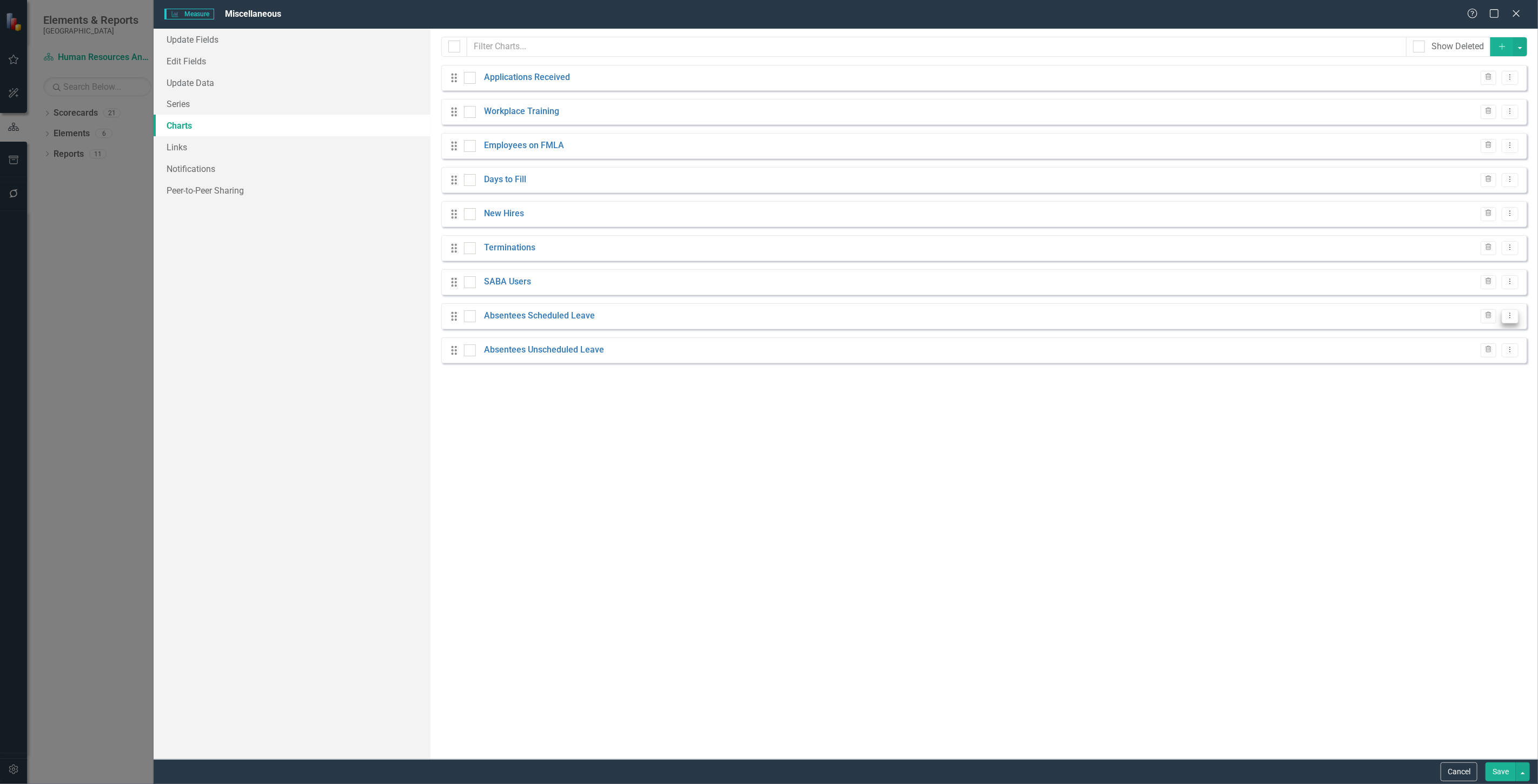
click at [1507, 317] on icon "Dropdown Menu" at bounding box center [1510, 315] width 9 height 7
click at [1477, 330] on link "Edit Edit Chart" at bounding box center [1475, 334] width 85 height 20
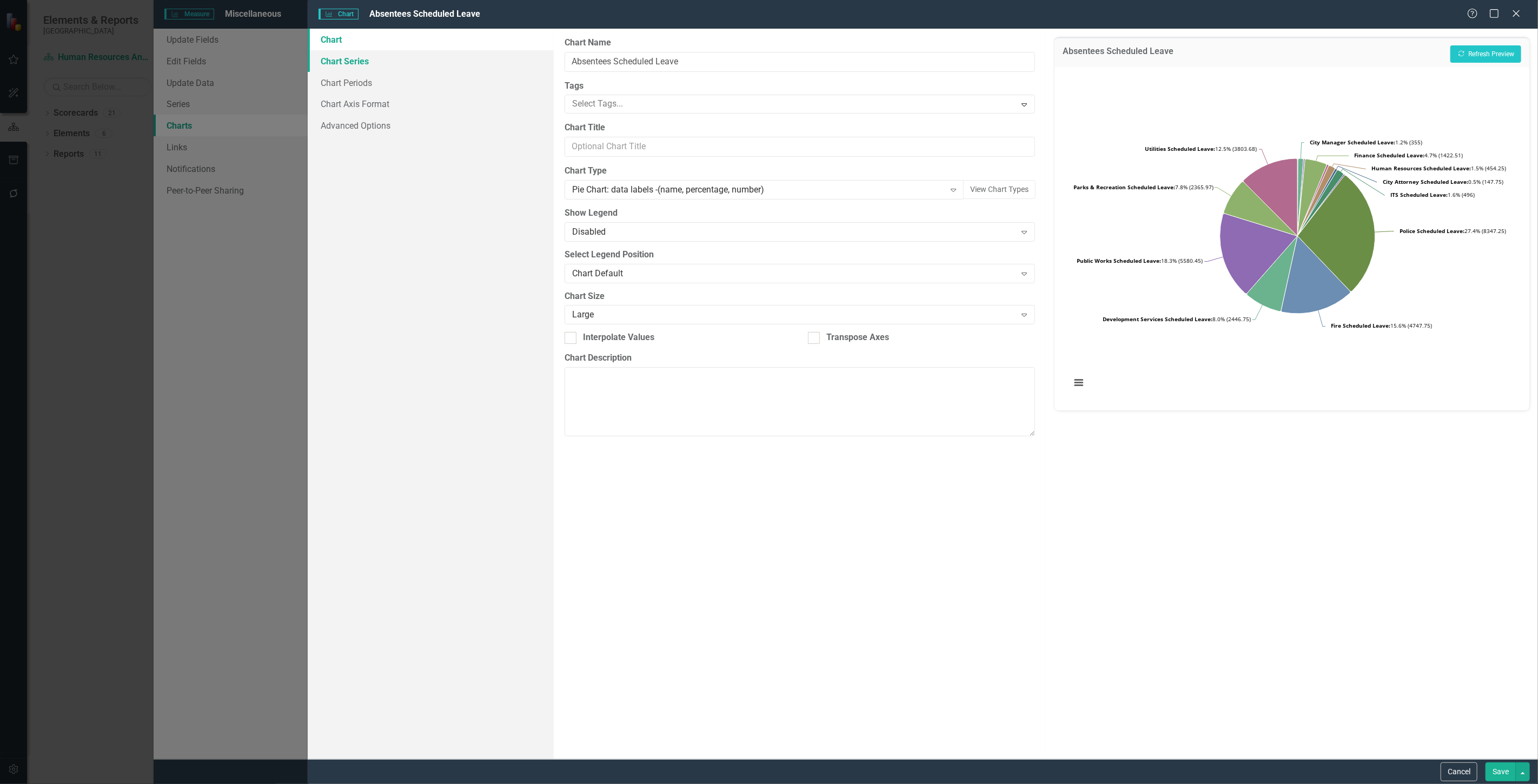
click at [349, 59] on link "Chart Series" at bounding box center [431, 61] width 246 height 22
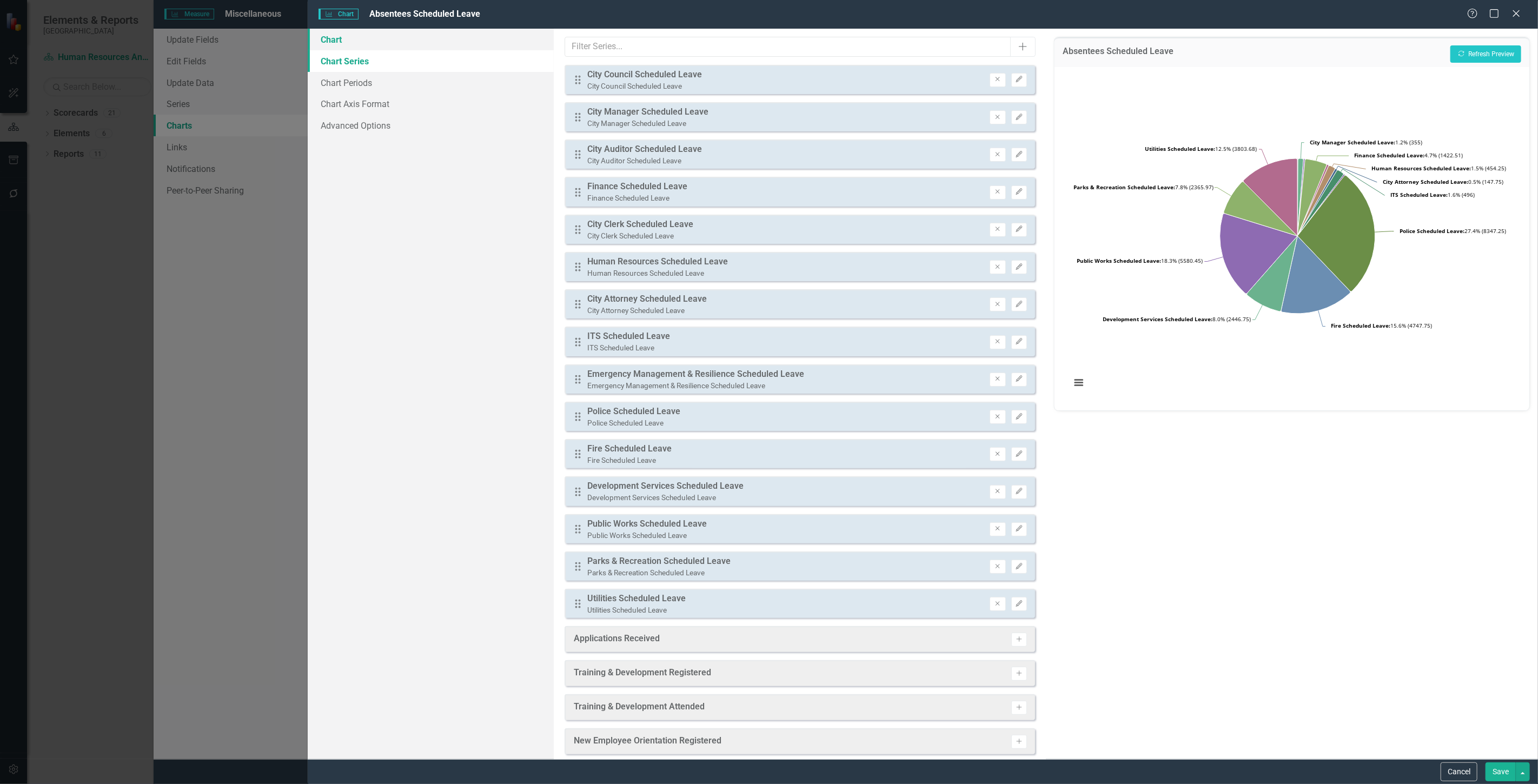
click at [371, 39] on link "Chart" at bounding box center [431, 40] width 246 height 22
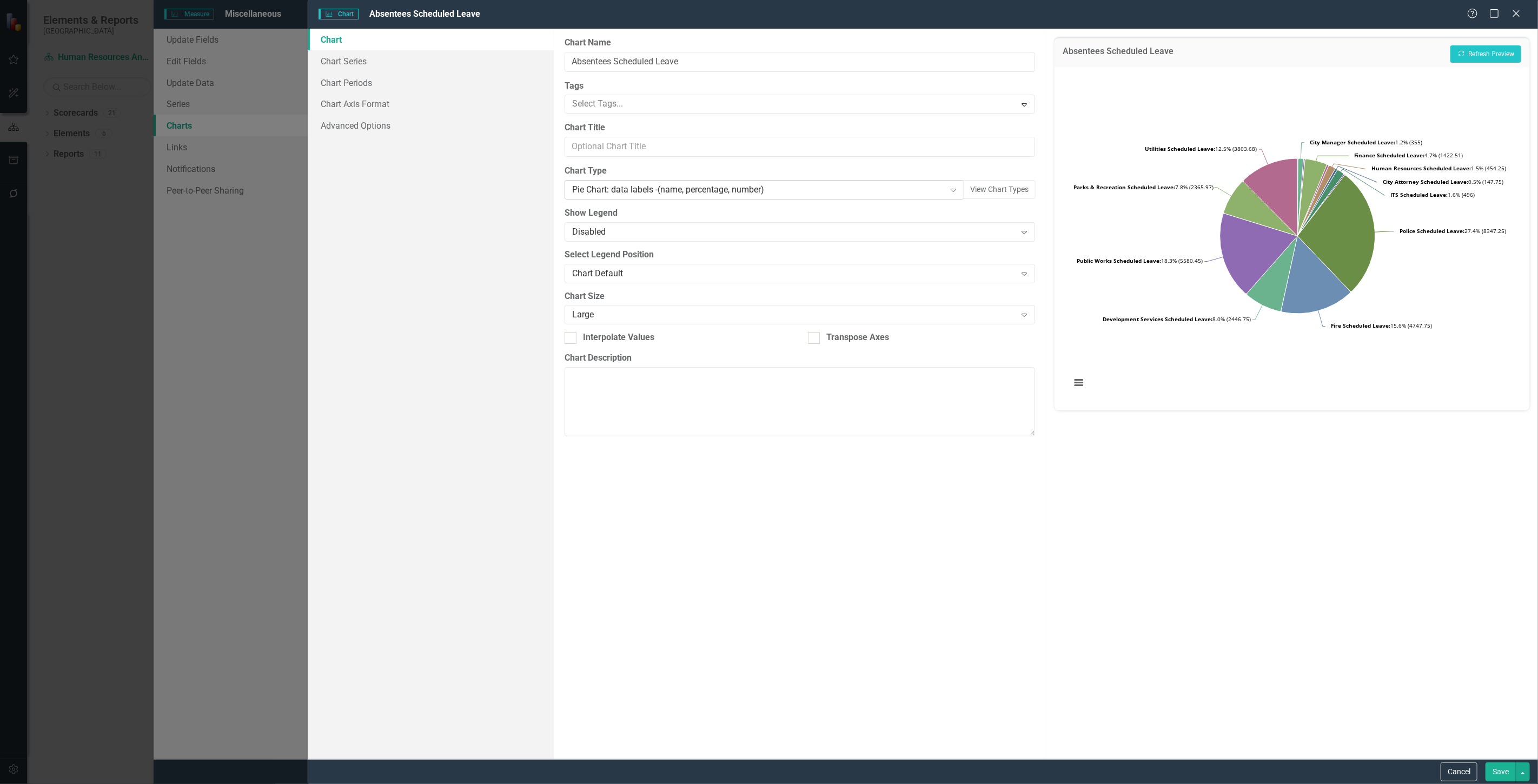
click at [901, 184] on div "Pie Chart: data labels -(name, percentage, number)" at bounding box center [758, 189] width 373 height 12
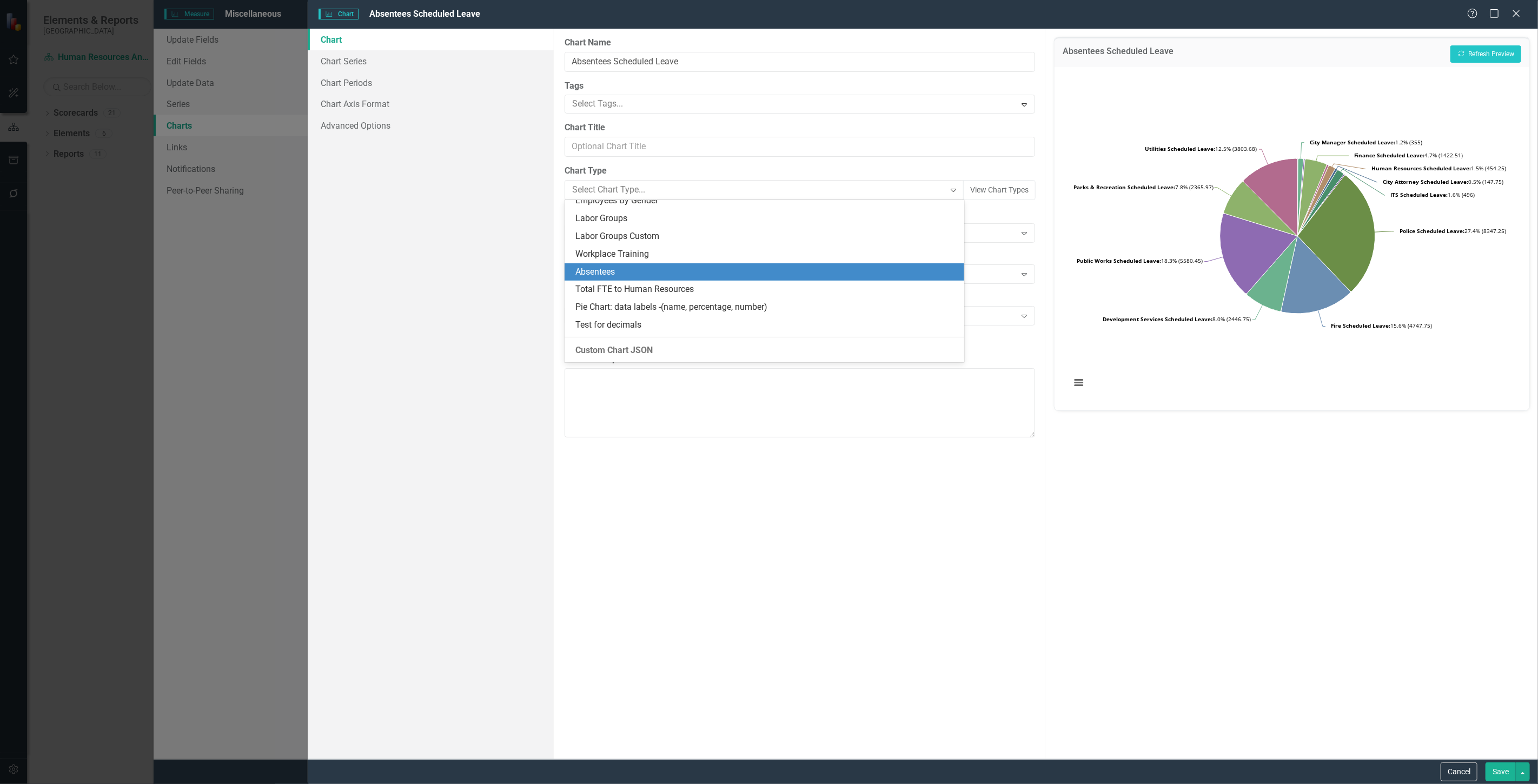
scroll to position [1099, 0]
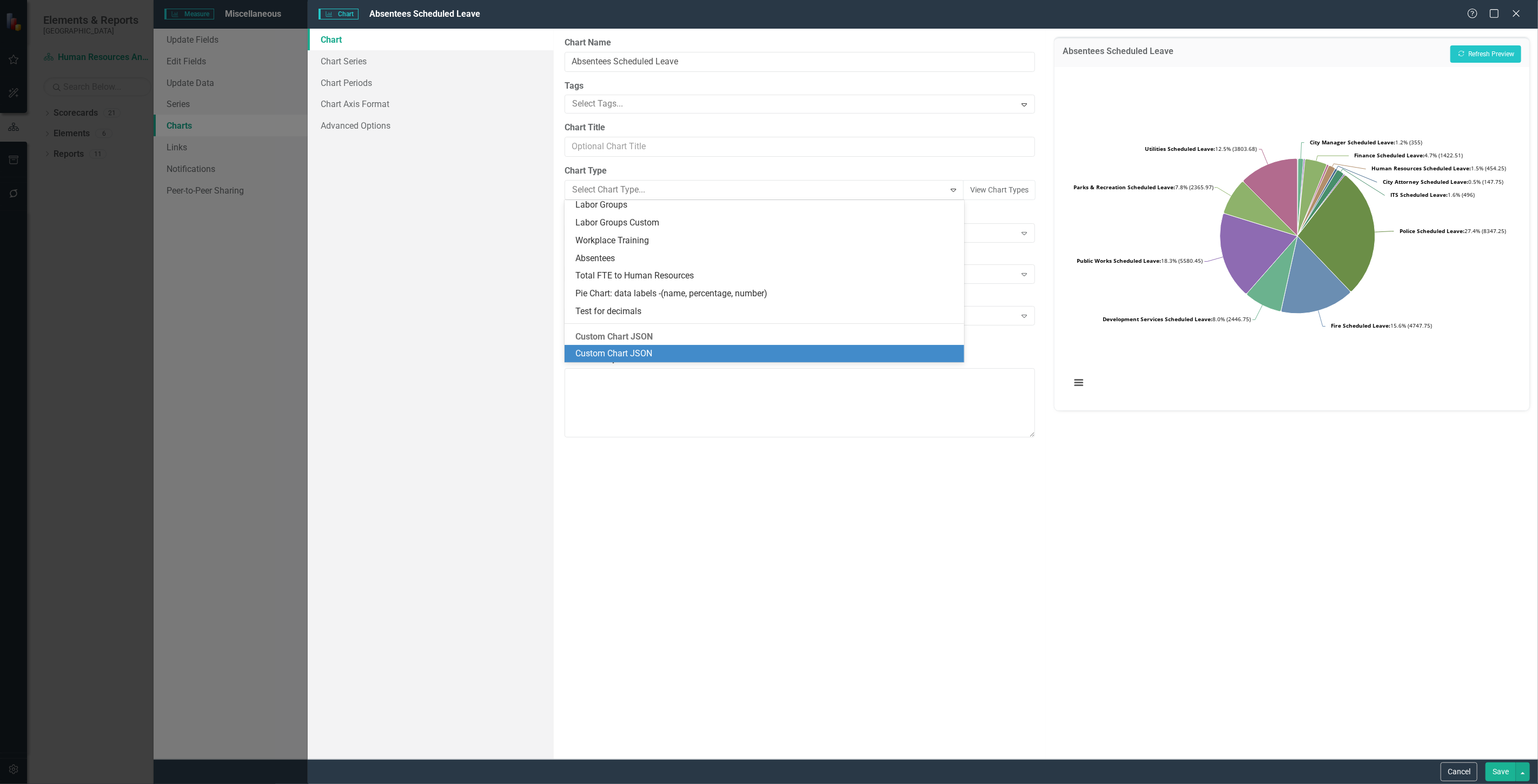
click at [684, 350] on div "Custom Chart JSON" at bounding box center [766, 353] width 382 height 12
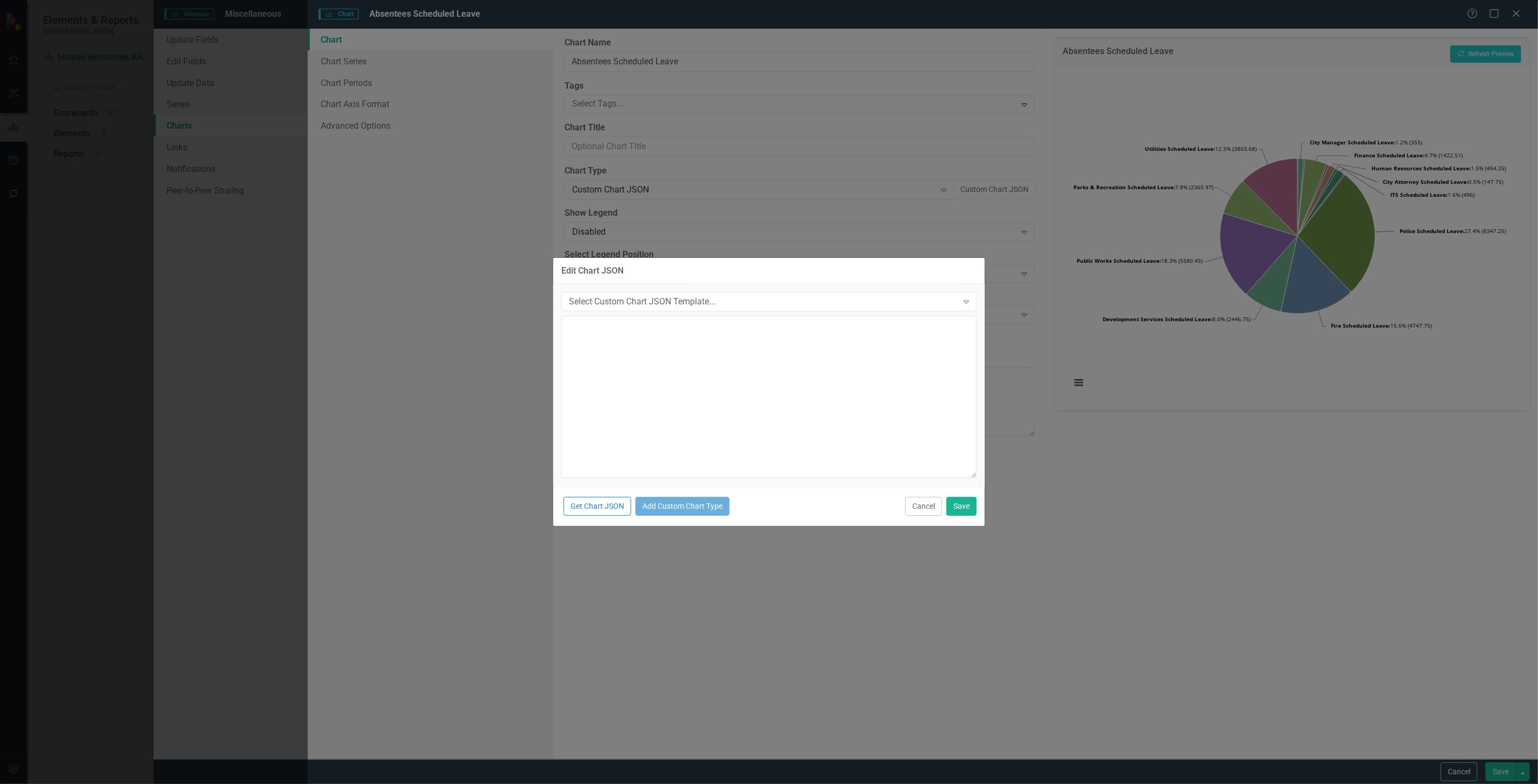
type textarea "{ "colors": [ "#6b8eb2", "#6bb28e", "#8e6bb2", "#8eb26b", "#b26b8e", "#b28e6b",…"
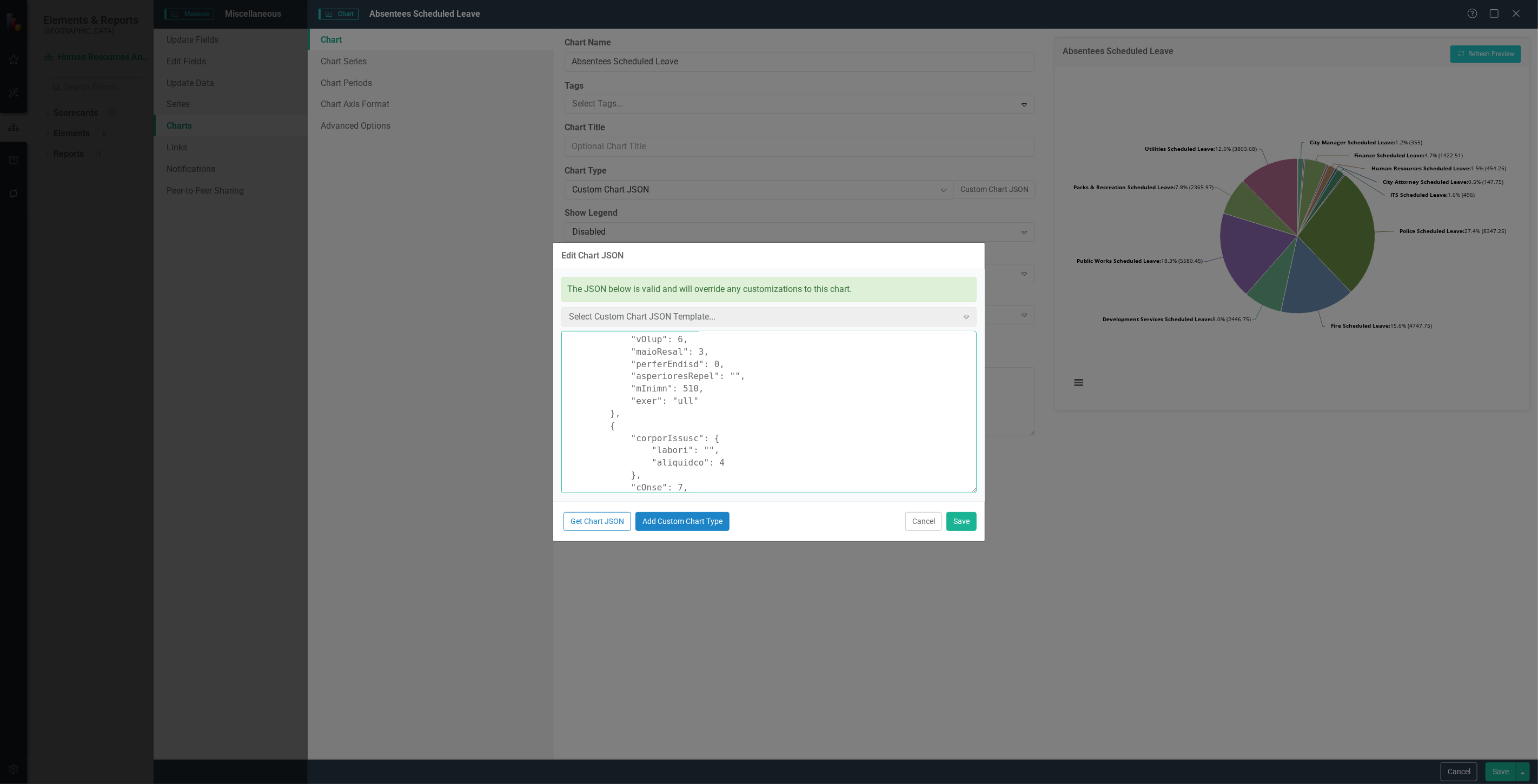
scroll to position [3233, 0]
drag, startPoint x: 568, startPoint y: 343, endPoint x: 758, endPoint y: 812, distance: 506.0
click at [758, 783] on html "Elements & Reports Cape Coral Scorecard Human Resources Analytics Dashboard Sea…" at bounding box center [769, 392] width 1538 height 784
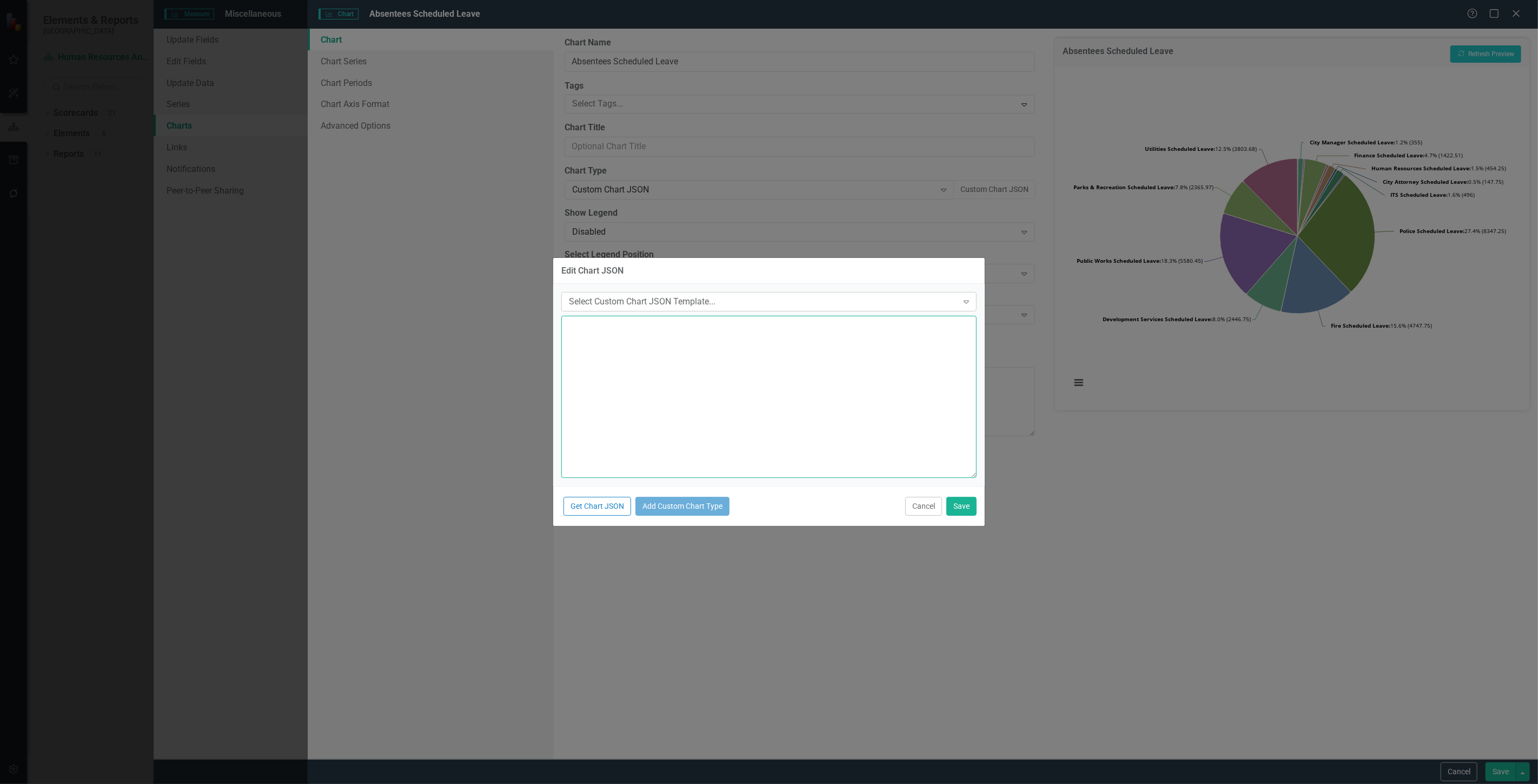
paste textarea "{ "colors": [ "#6b8eb2", "#6bb28e", "#8e6bb2", "#8eb26b", "#b26b8e", "#b28e6b",…"
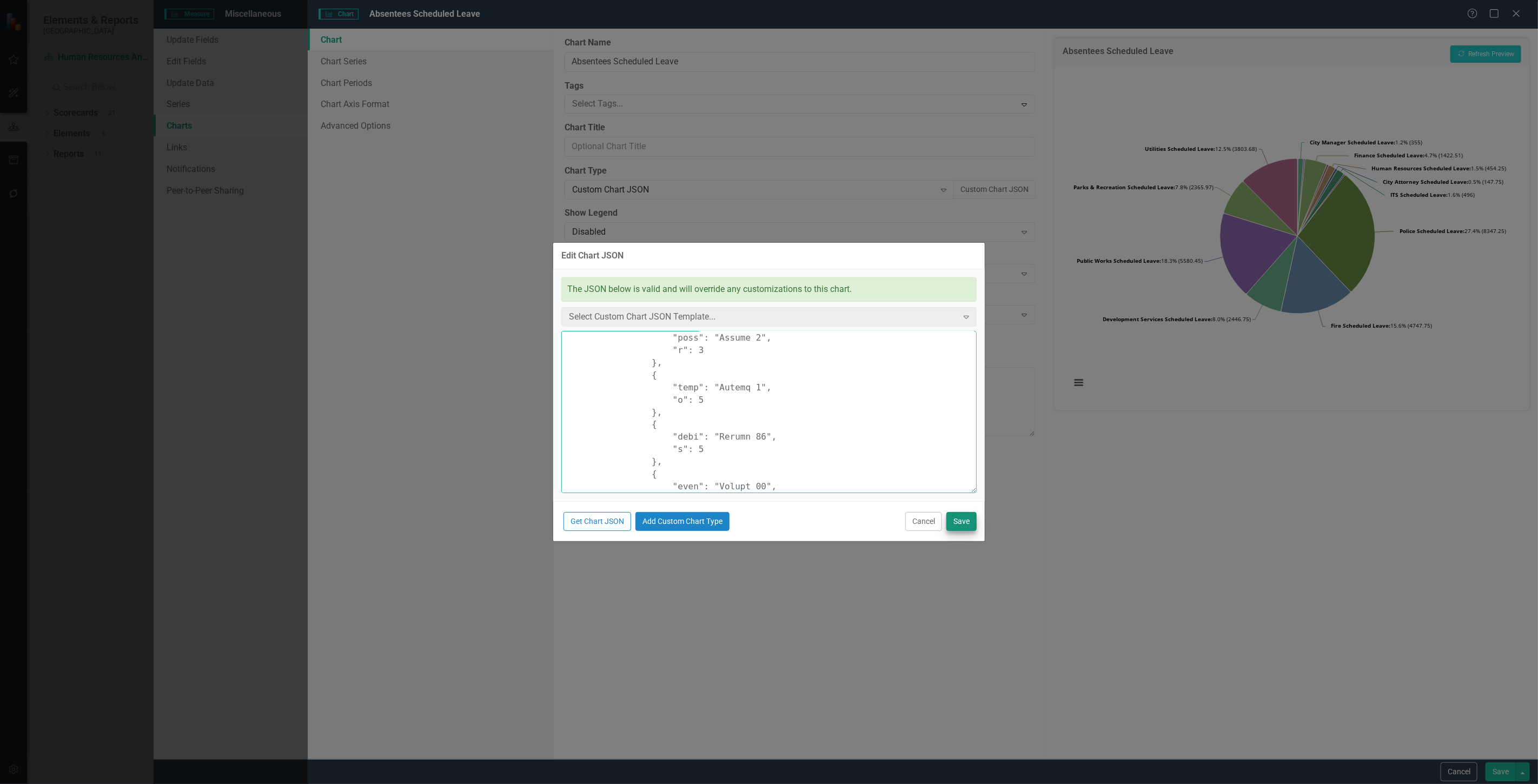
type textarea "{ "colors": [ "#6b8eb2", "#6bb28e", "#8e6bb2", "#8eb26b", "#b26b8e", "#b28e6b",…"
click at [961, 524] on button "Save" at bounding box center [961, 522] width 30 height 19
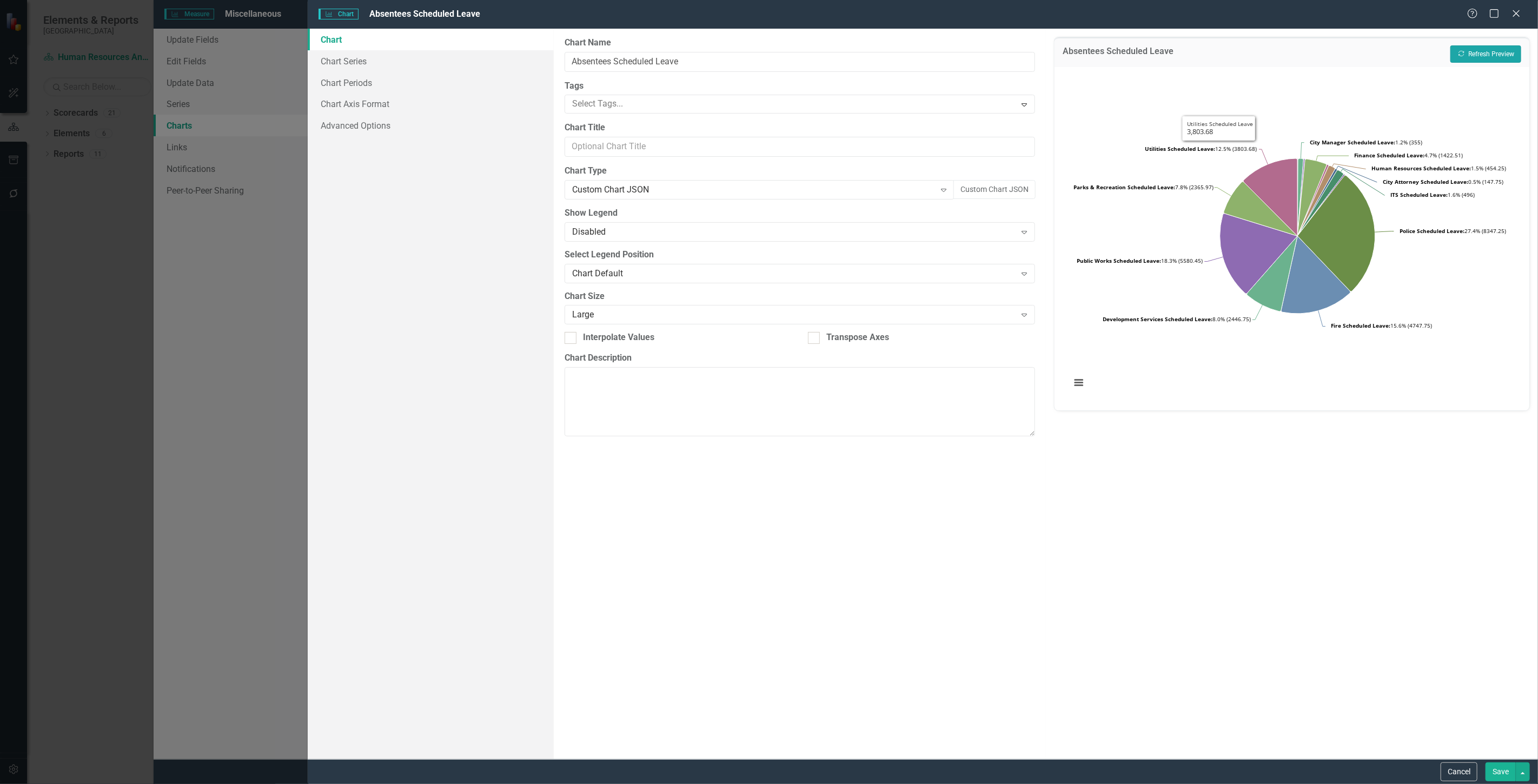
click at [1484, 46] on button "Recalculate Refresh Preview" at bounding box center [1486, 54] width 71 height 17
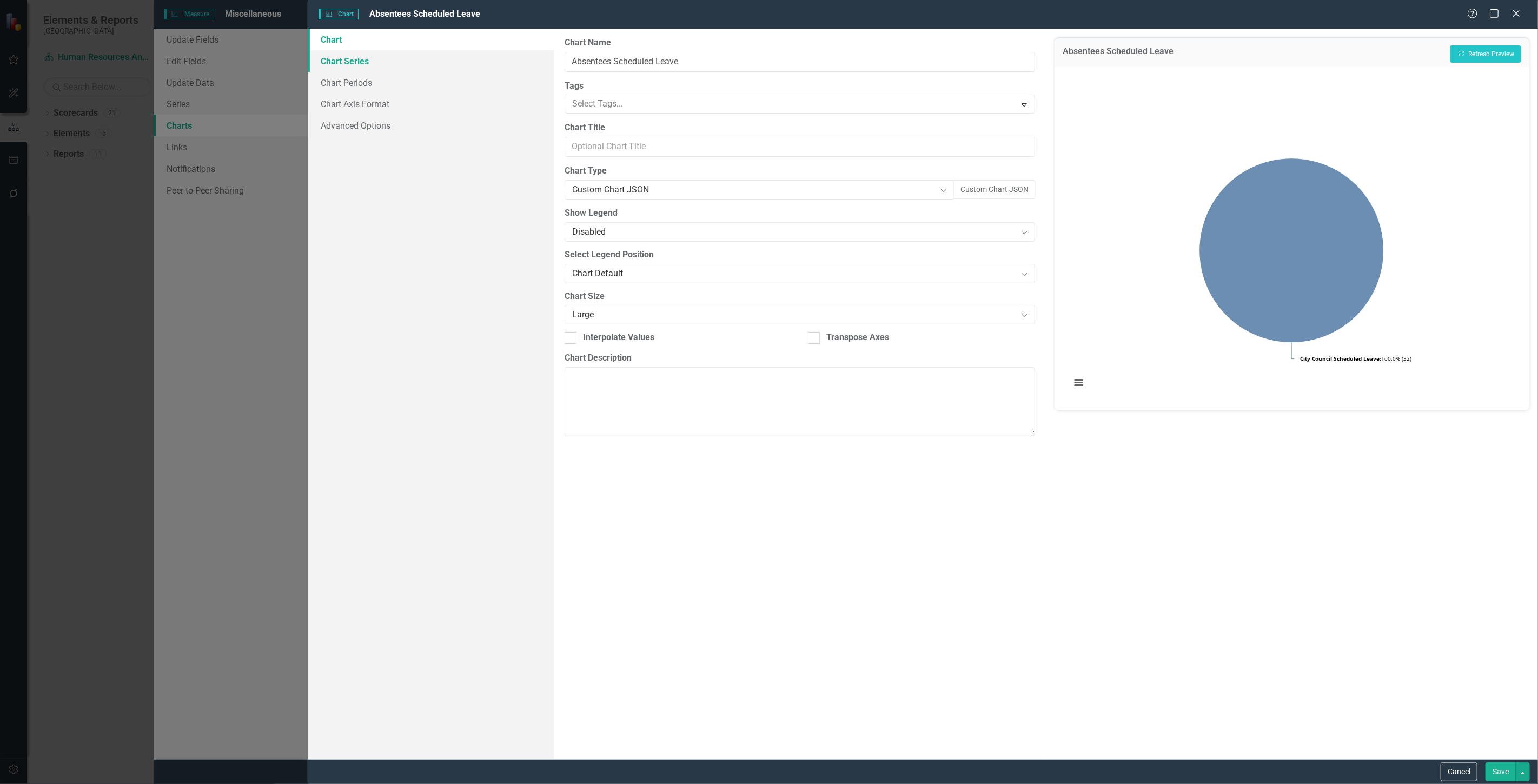
click at [408, 62] on link "Chart Series" at bounding box center [431, 61] width 246 height 22
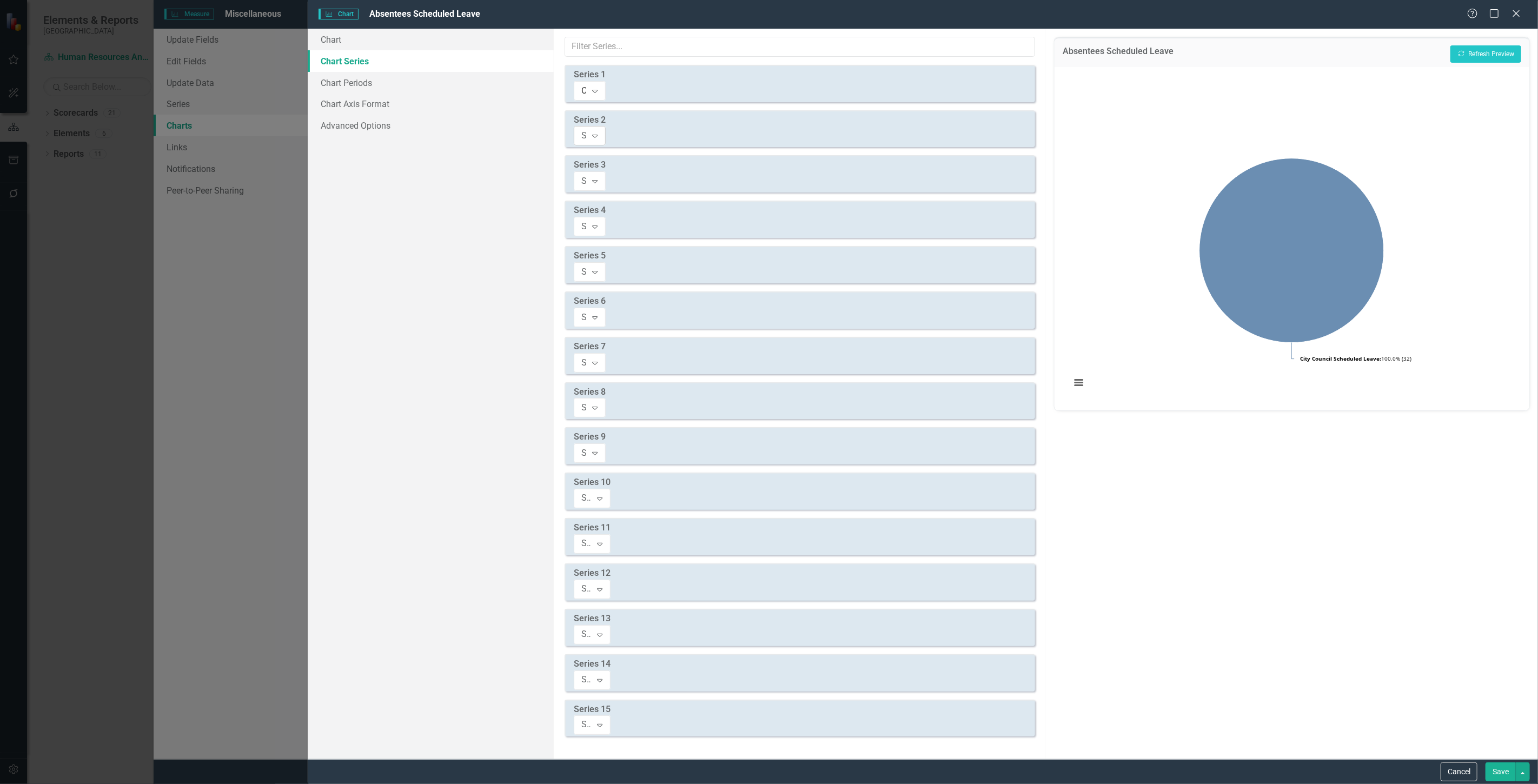
click at [587, 129] on div "Select Measure Series" at bounding box center [584, 135] width 5 height 12
type input "city"
click at [686, 158] on div "Series 3 Select Measure Series Expand" at bounding box center [800, 174] width 471 height 37
click at [587, 175] on div "Select Measure Series" at bounding box center [584, 181] width 5 height 12
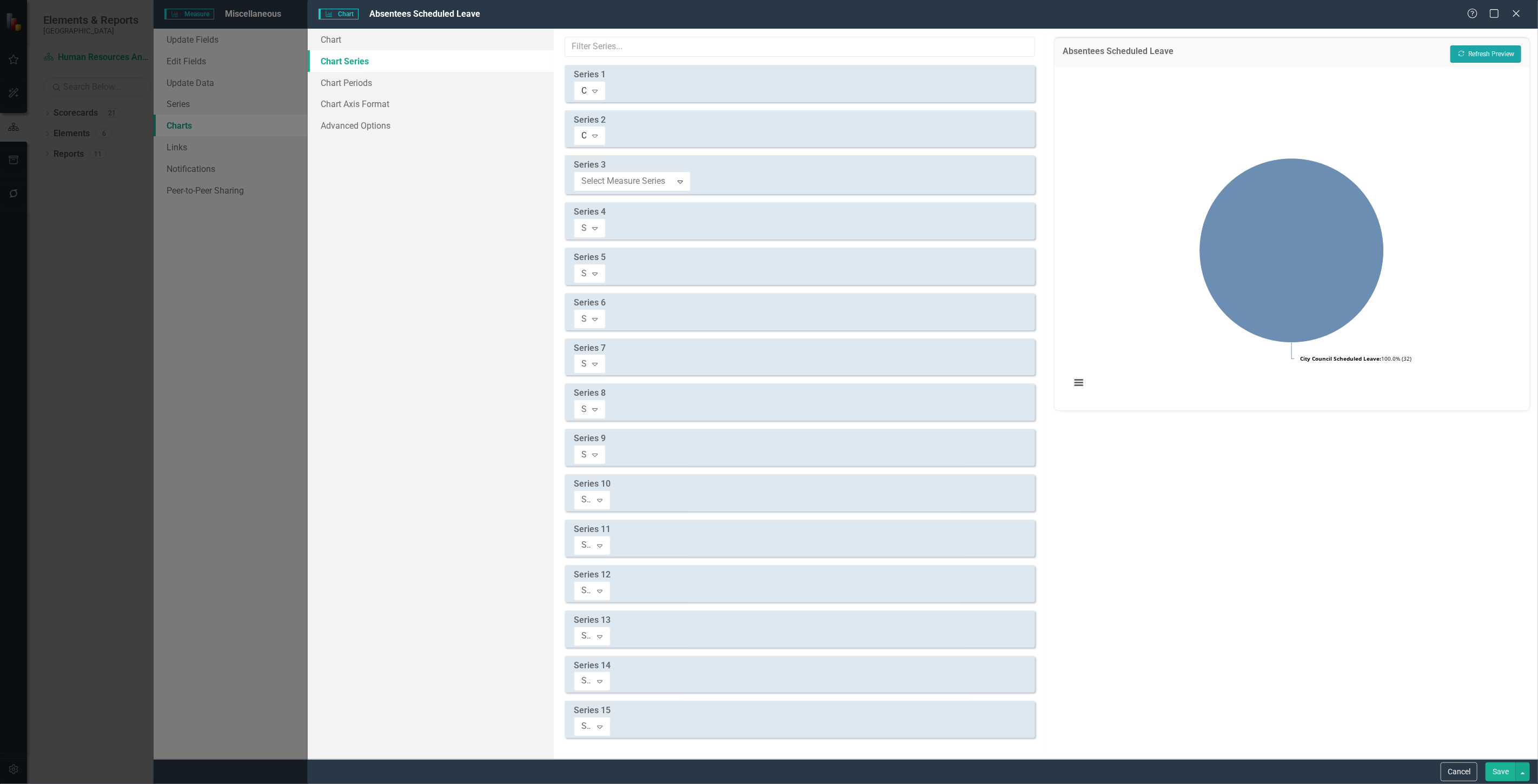
click at [1472, 55] on button "Recalculate Refresh Preview" at bounding box center [1486, 54] width 71 height 17
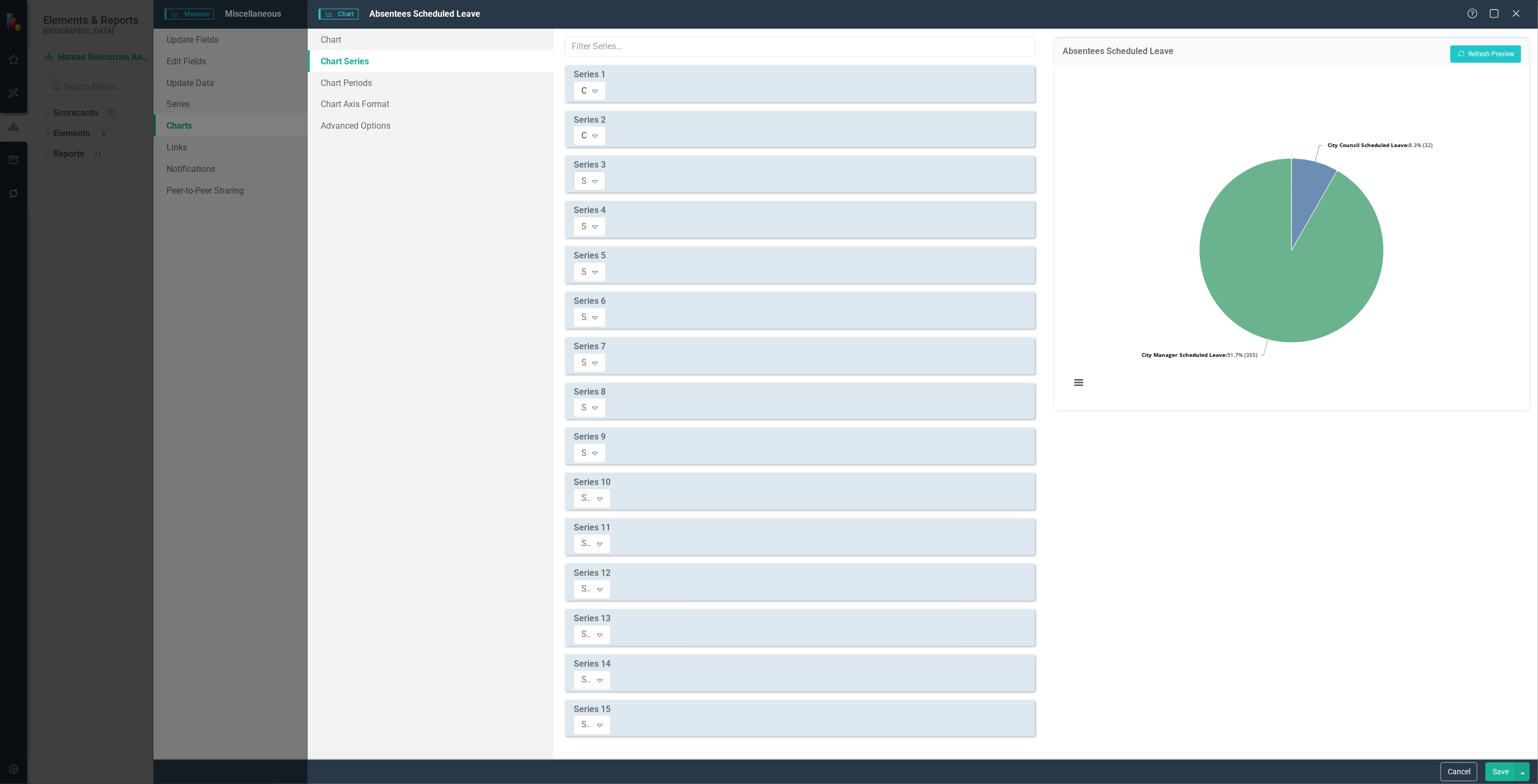
click at [587, 175] on div "Select Measure Series" at bounding box center [584, 181] width 5 height 12
type input "city"
click at [605, 217] on div "Select Measure Series Expand" at bounding box center [589, 226] width 32 height 20
type input "finance"
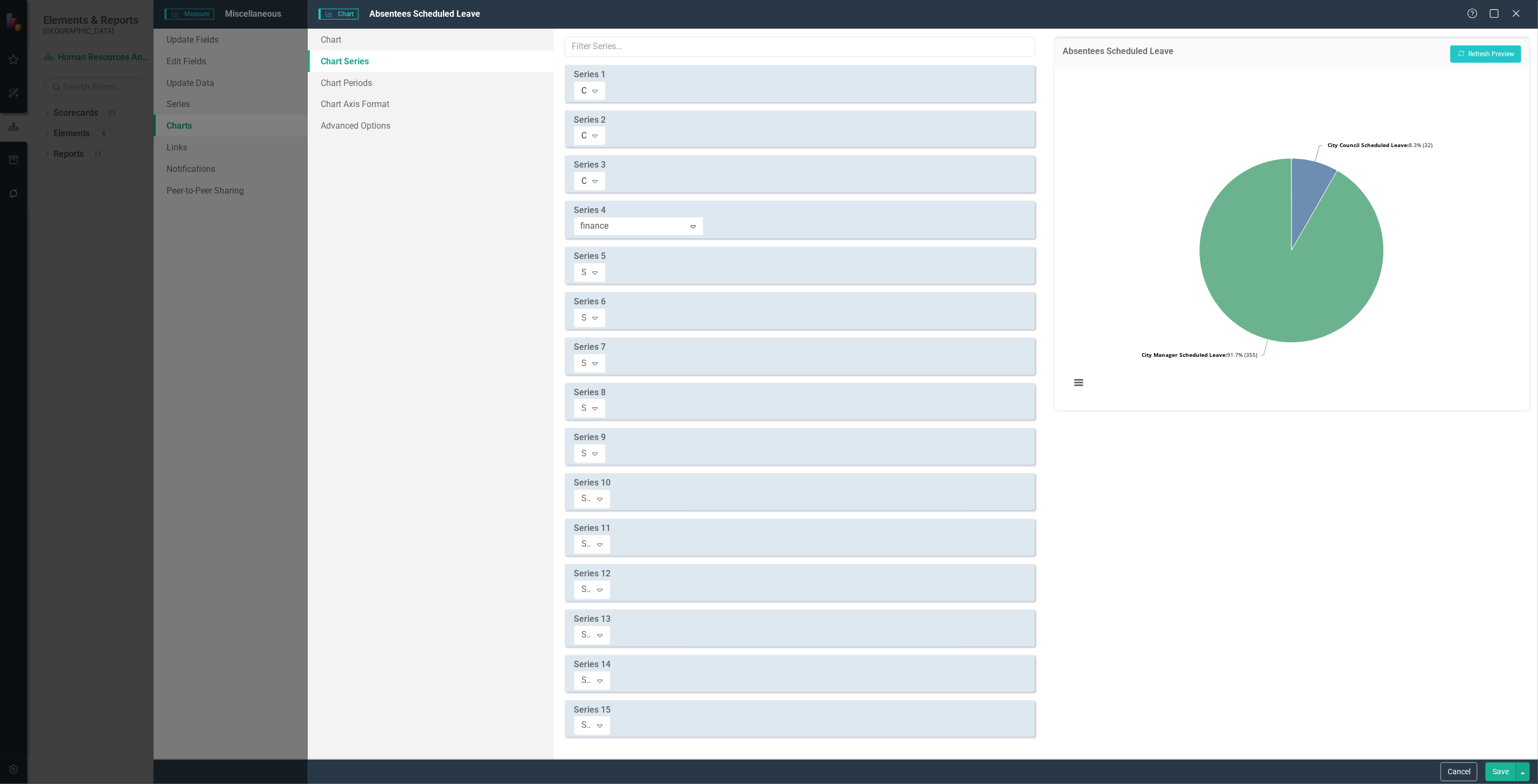
click at [715, 783] on div "Finance Scheduled Leave" at bounding box center [769, 793] width 1538 height 18
click at [700, 227] on div "Since you have custom series defined in your chart JSON, you can use this tab t…" at bounding box center [799, 394] width 492 height 730
click at [587, 266] on div "Select Measure Series" at bounding box center [584, 272] width 5 height 12
type input "city cler"
click at [115, 783] on span "City Cler k Scheduled Leave" at bounding box center [63, 792] width 104 height 10
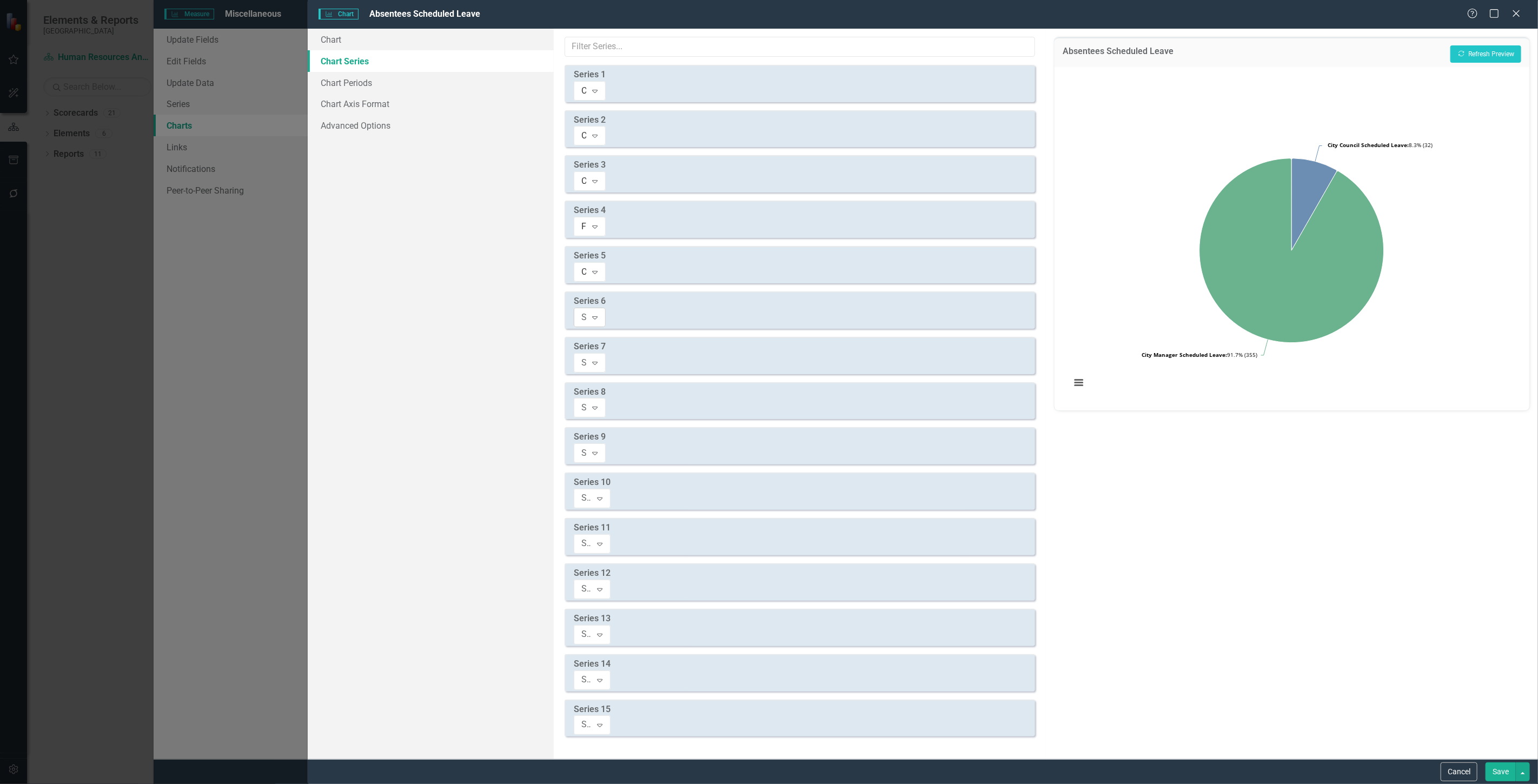
click at [587, 311] on div "Select Measure Series" at bounding box center [584, 316] width 5 height 12
type input "human resource"
click at [78, 783] on span "Human Resource" at bounding box center [44, 792] width 67 height 10
click at [605, 353] on div "Select Measure Series Expand" at bounding box center [589, 363] width 32 height 20
type input "city attor"
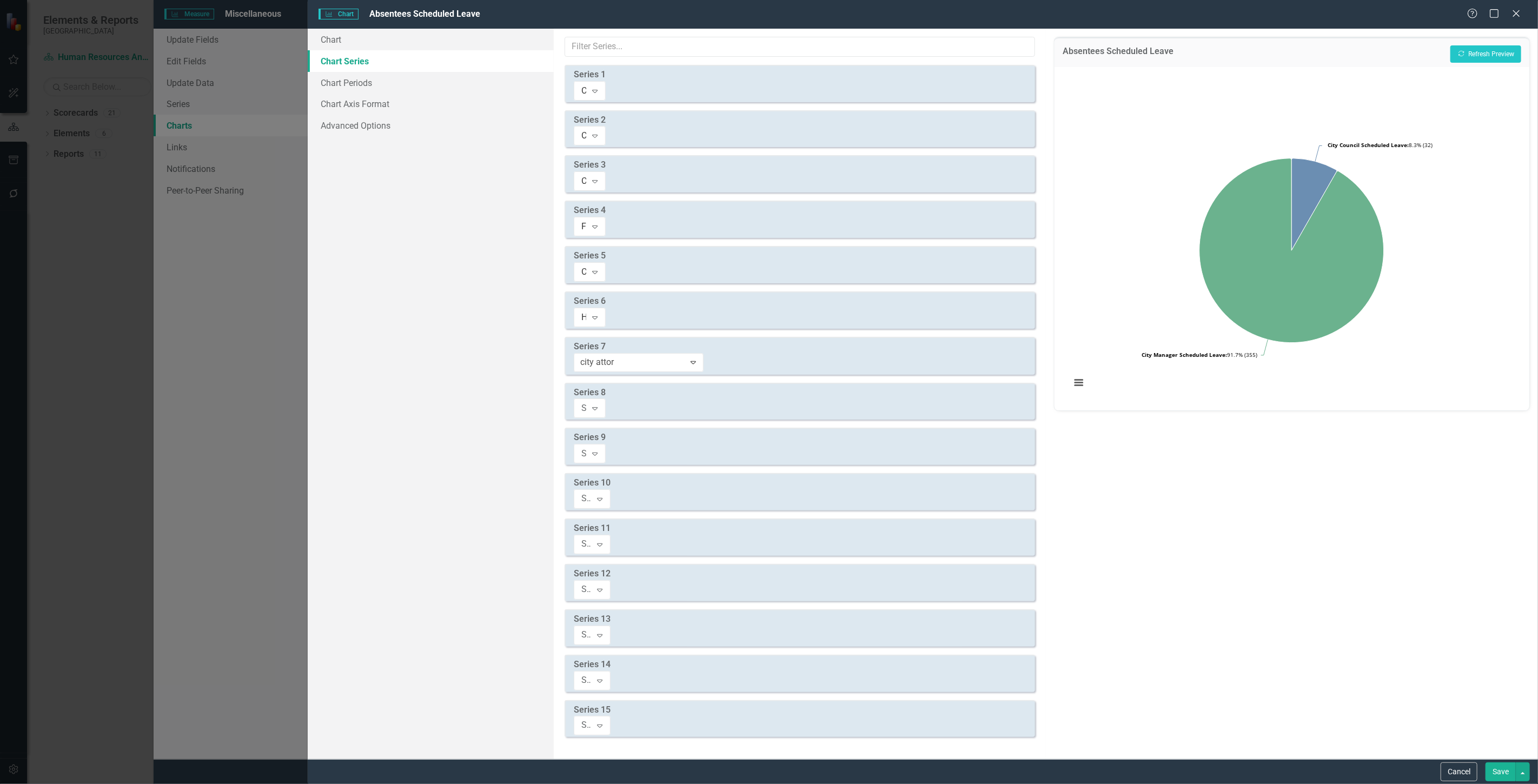
click at [47, 783] on span "City Attor" at bounding box center [29, 792] width 36 height 10
click at [587, 402] on div "Select Measure Series" at bounding box center [584, 408] width 5 height 12
type input "its"
click at [89, 783] on span "ITS Scheduled Leave" at bounding box center [50, 792] width 78 height 10
click at [587, 447] on div "Select Measure Series" at bounding box center [584, 453] width 5 height 12
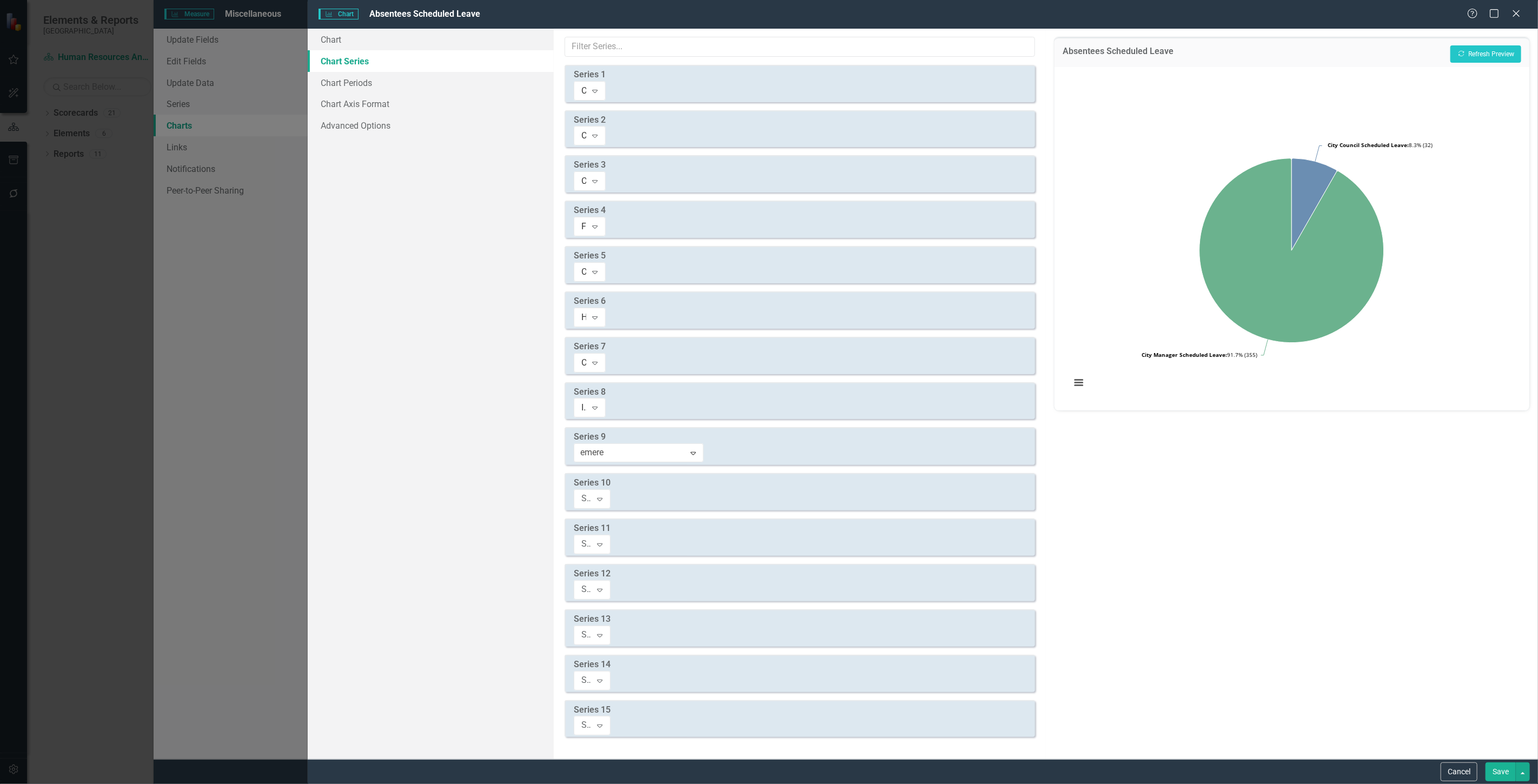
type input "emer"
click at [222, 783] on span "Emer gency Management & Resilience Scheduled Leave" at bounding box center [116, 792] width 211 height 10
click at [591, 492] on div "Select Measure Series" at bounding box center [586, 498] width 10 height 12
type input "police sc"
click at [101, 783] on span "Police Sc heduled Leave" at bounding box center [56, 792] width 91 height 10
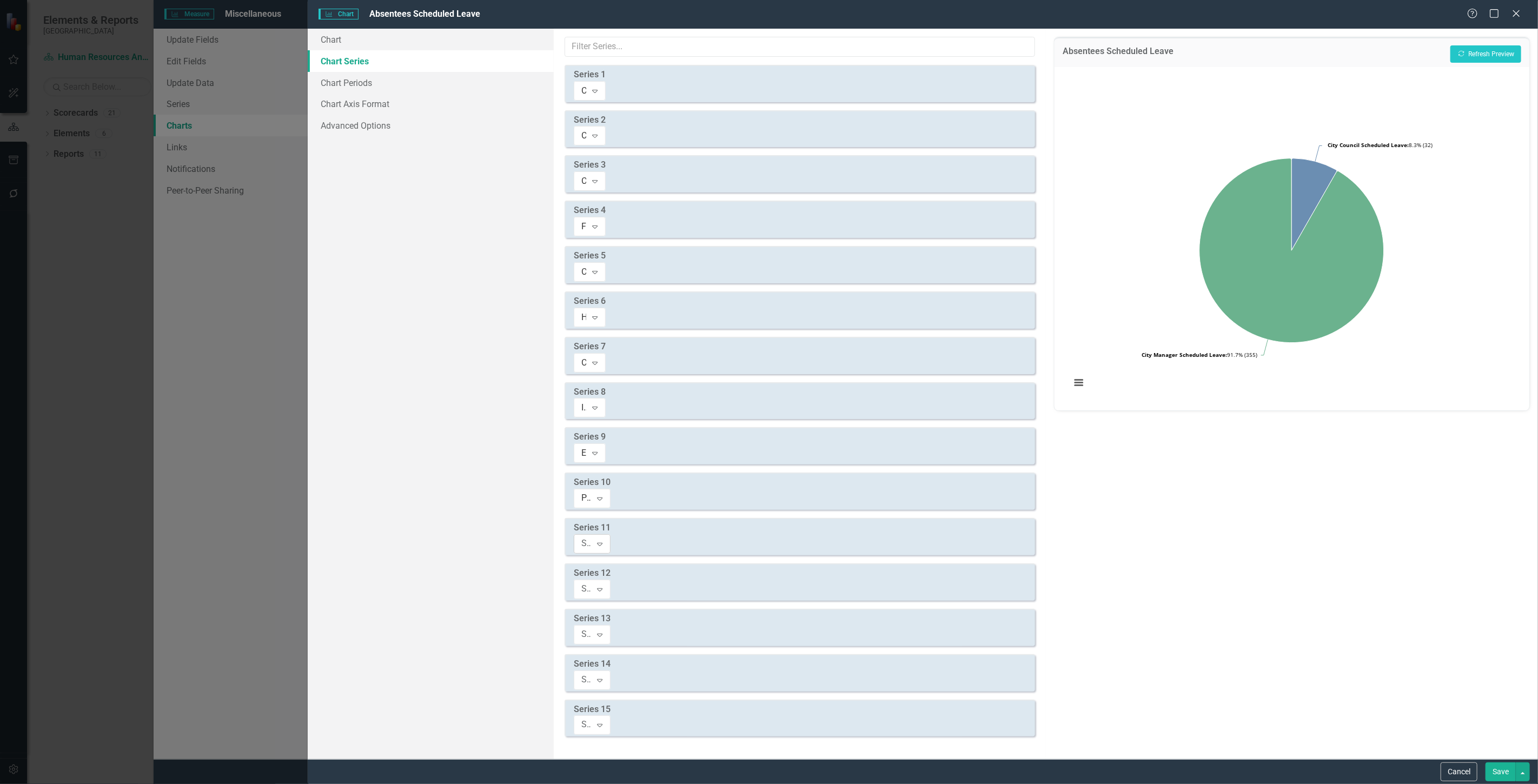
click at [591, 538] on div "Select Measure Series" at bounding box center [586, 544] width 10 height 12
type input "fire sc"
click at [93, 783] on span "Fire Sc heduled Leave" at bounding box center [52, 792] width 82 height 10
click at [591, 583] on div "Select Measure Series" at bounding box center [586, 589] width 10 height 12
type input "developm"
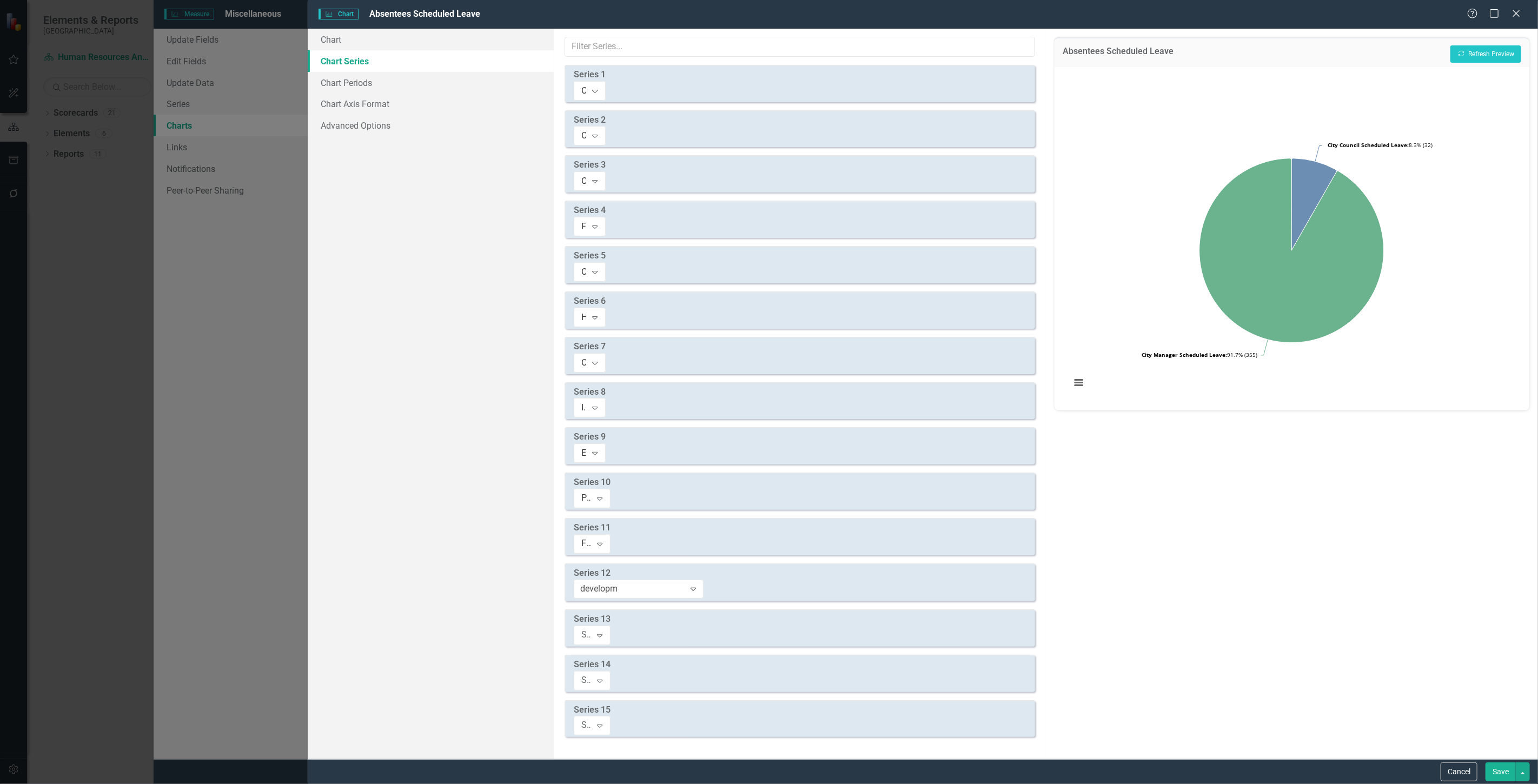
click at [591, 628] on div "Select Measure Series" at bounding box center [586, 634] width 10 height 12
type input "public"
click at [690, 783] on div "Public Works Scheduled Leave" at bounding box center [771, 792] width 1521 height 12
click at [591, 674] on div "Select Measure Series" at bounding box center [586, 679] width 10 height 12
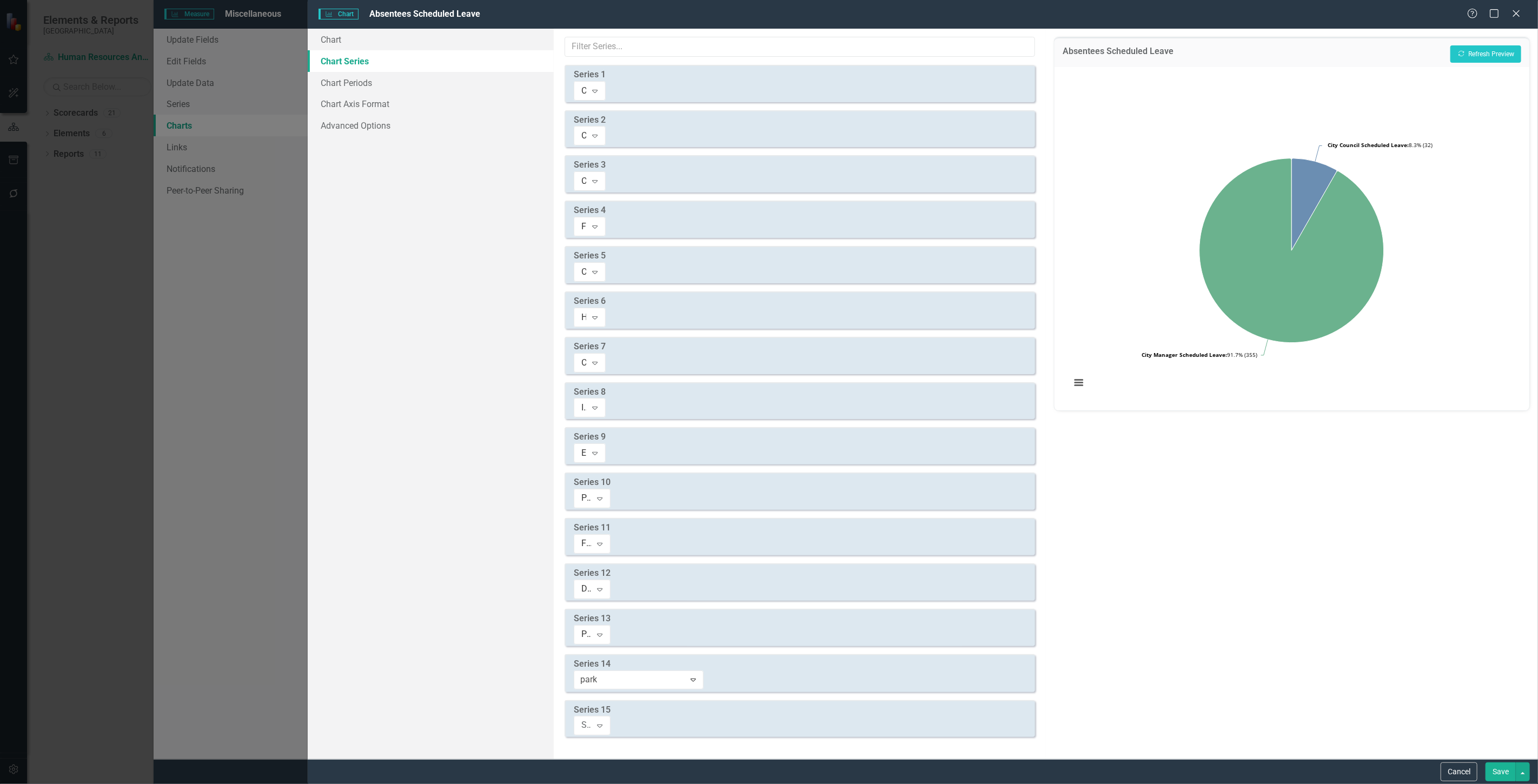
type input "parks"
click at [149, 783] on span "Parks & Recreation Scheduled Leave" at bounding box center [80, 792] width 138 height 10
click at [591, 720] on div "Select Measure Series" at bounding box center [586, 725] width 10 height 12
type input "util"
click at [744, 783] on div "Util ities Scheduled Leave" at bounding box center [771, 792] width 1521 height 12
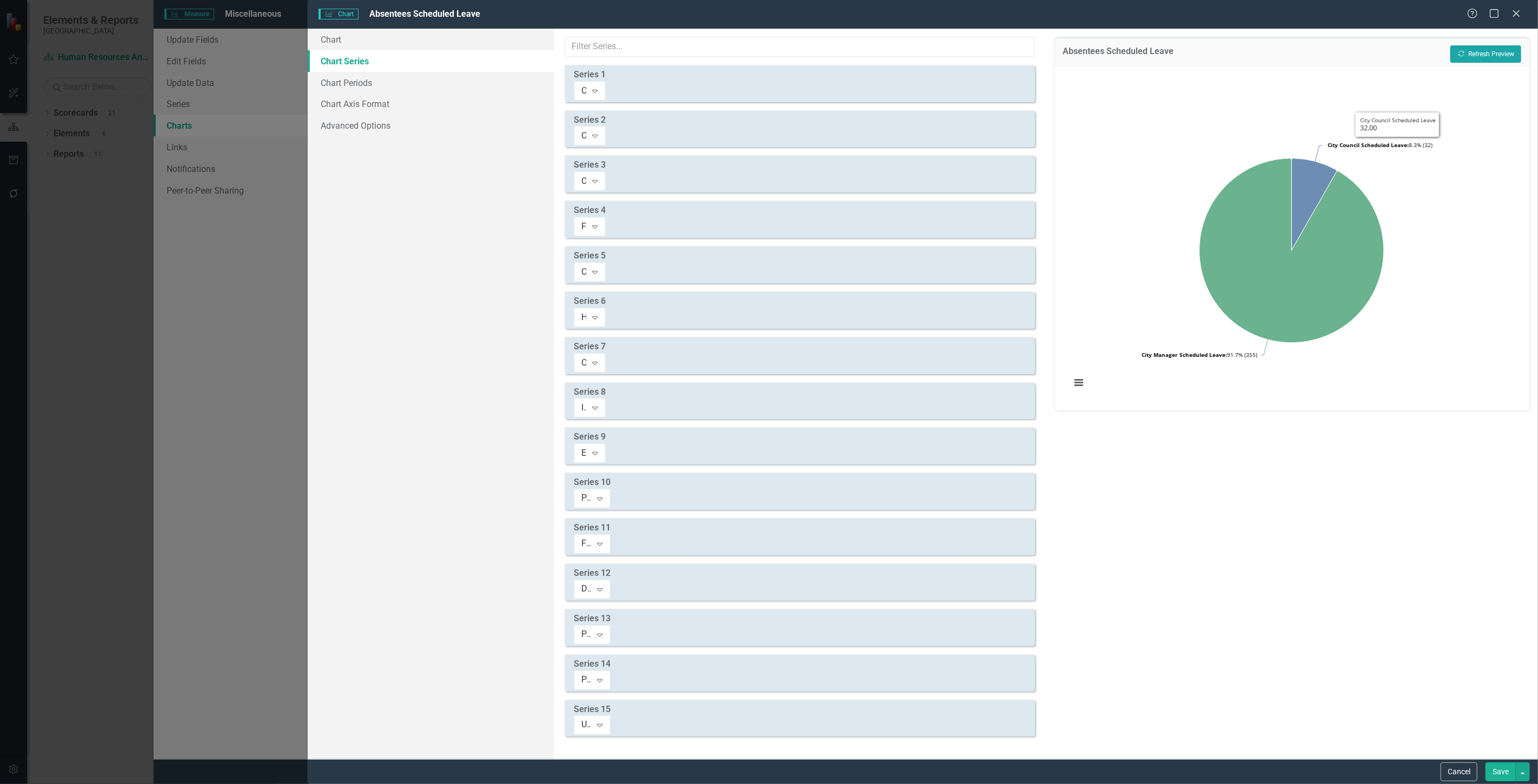
click at [1479, 49] on button "Recalculate Refresh Preview" at bounding box center [1486, 54] width 71 height 17
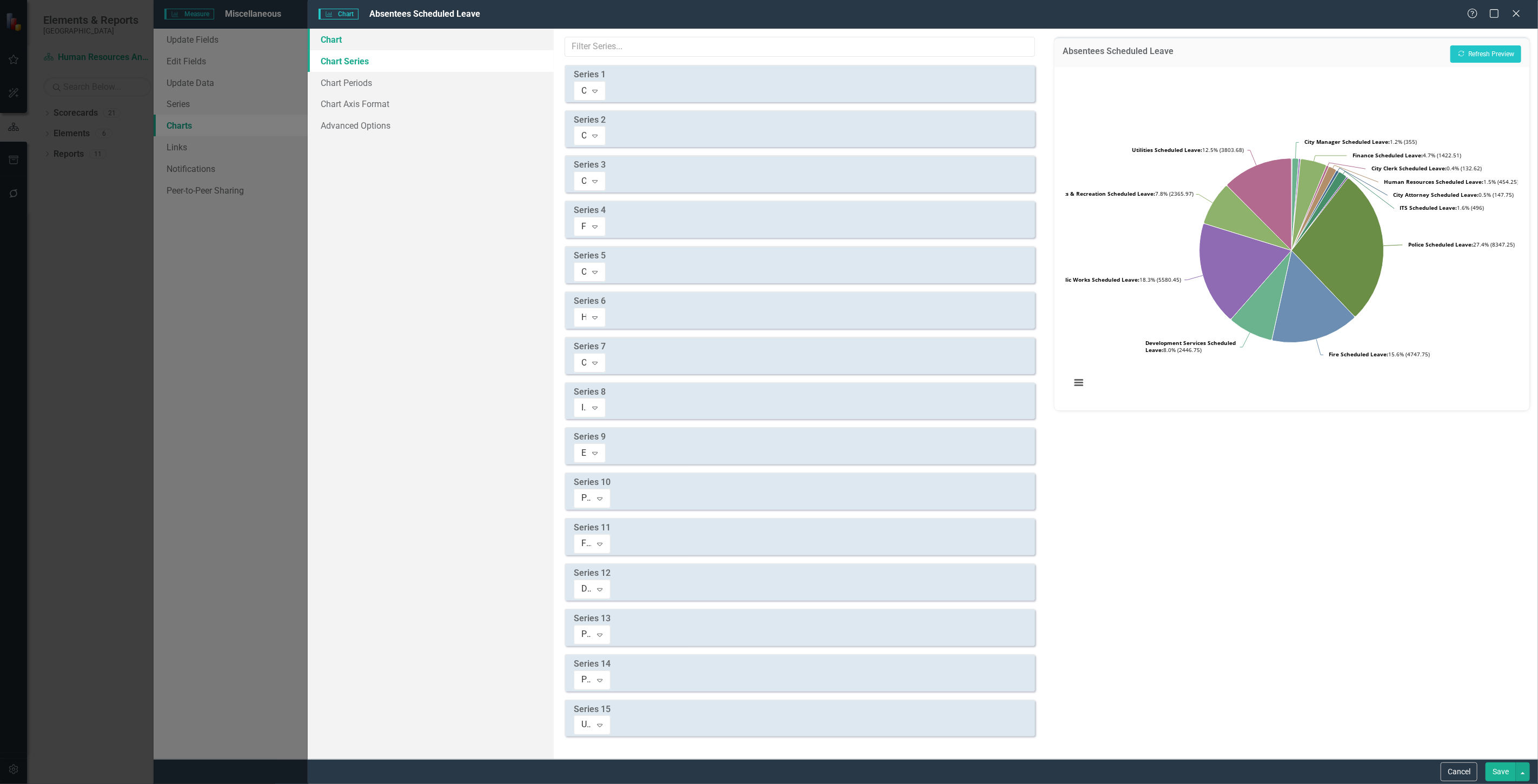
click at [349, 41] on link "Chart" at bounding box center [431, 40] width 246 height 22
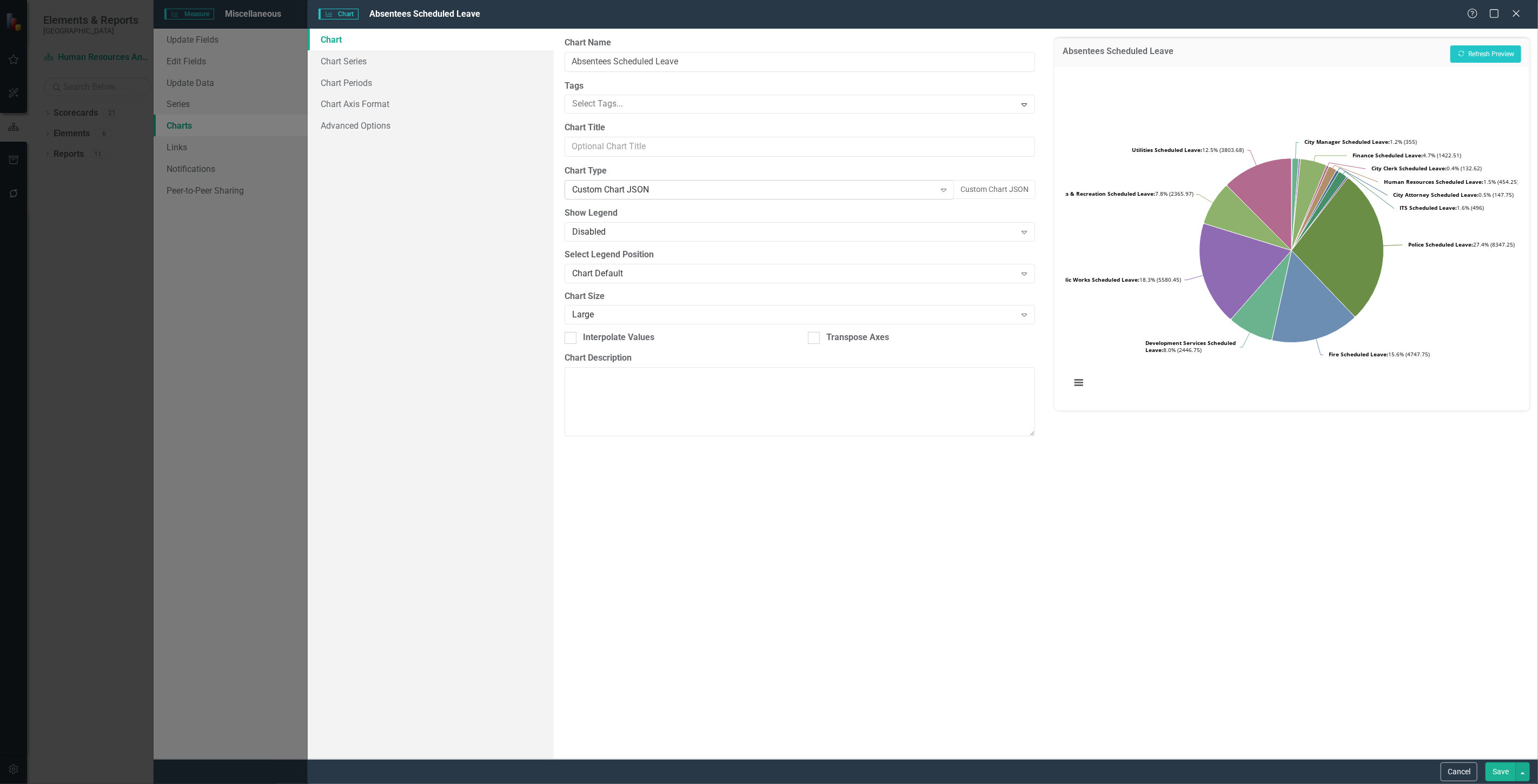
click at [727, 193] on div "Custom Chart JSON" at bounding box center [754, 189] width 364 height 12
click at [986, 191] on button "Custom Chart JSON" at bounding box center [995, 189] width 82 height 20
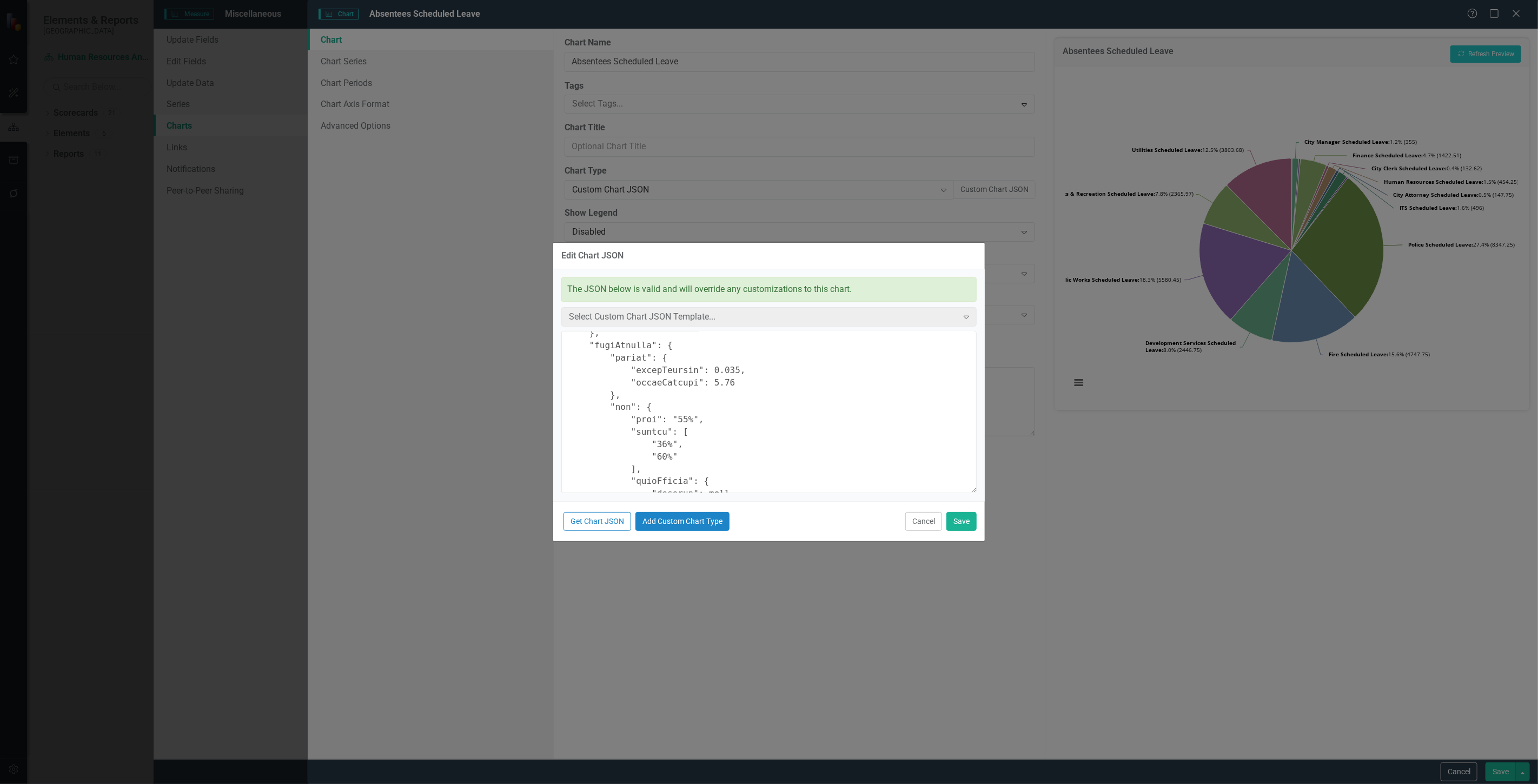
scroll to position [300, 0]
drag, startPoint x: 670, startPoint y: 398, endPoint x: 677, endPoint y: 403, distance: 8.6
click at [677, 403] on textarea at bounding box center [769, 412] width 415 height 162
type textarea "{ "colors": [ "#6b8eb2", "#6bb28e", "#8e6bb2", "#8eb26b", "#b26b8e", "#b28e6b",…"
click at [972, 521] on button "Save" at bounding box center [961, 522] width 30 height 19
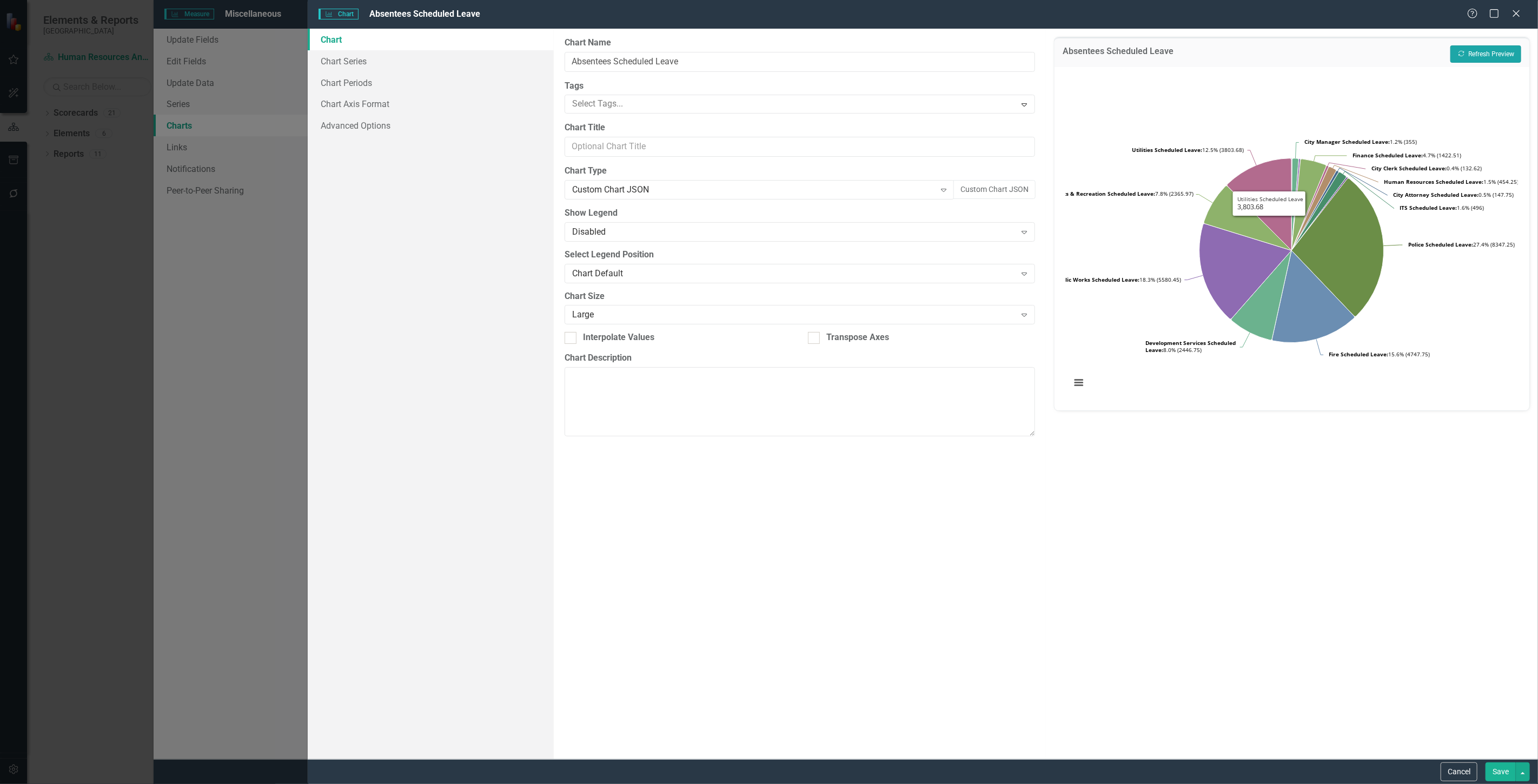
click at [1464, 52] on icon "Recalculate" at bounding box center [1461, 54] width 8 height 6
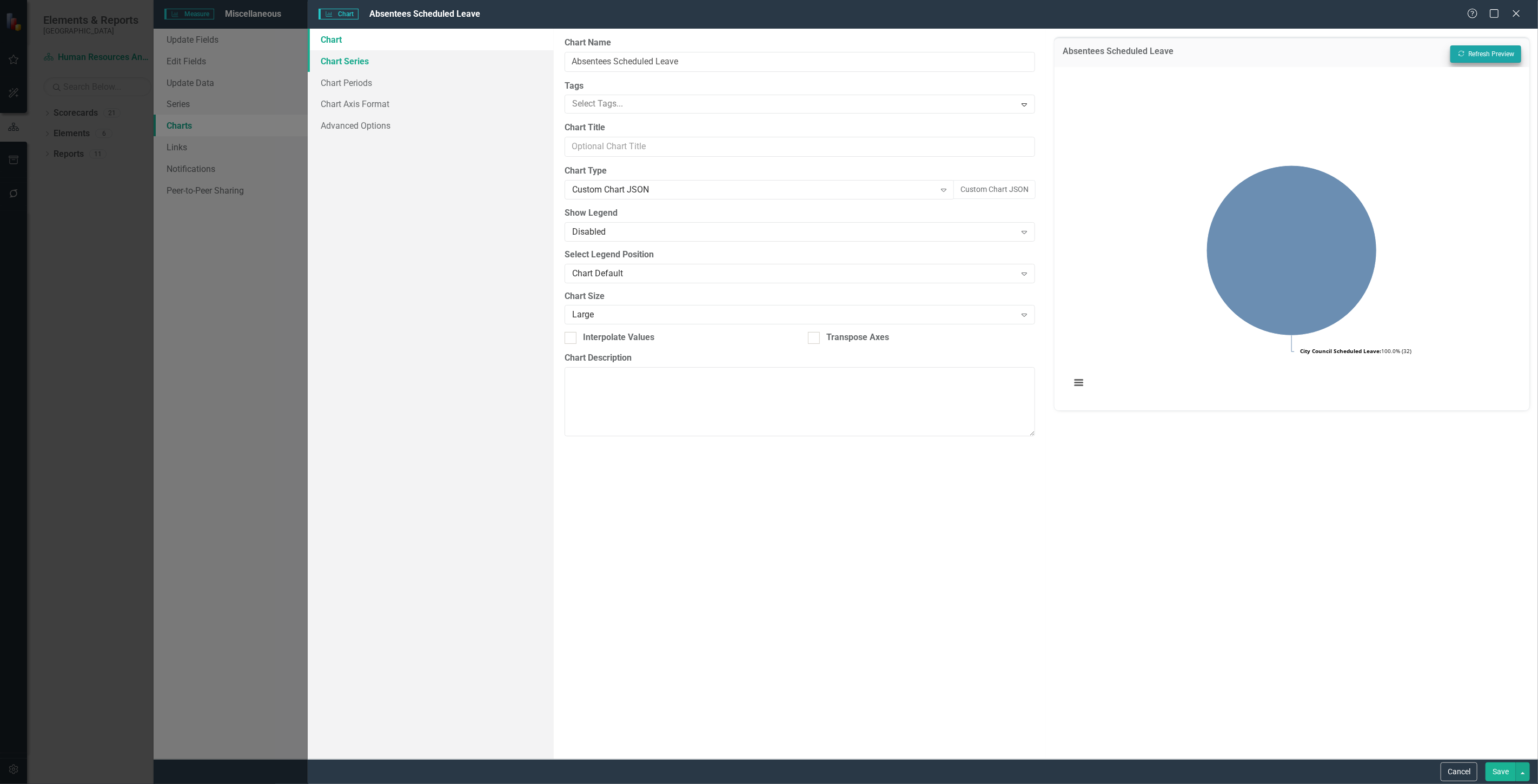
click at [464, 61] on link "Chart Series" at bounding box center [431, 61] width 246 height 22
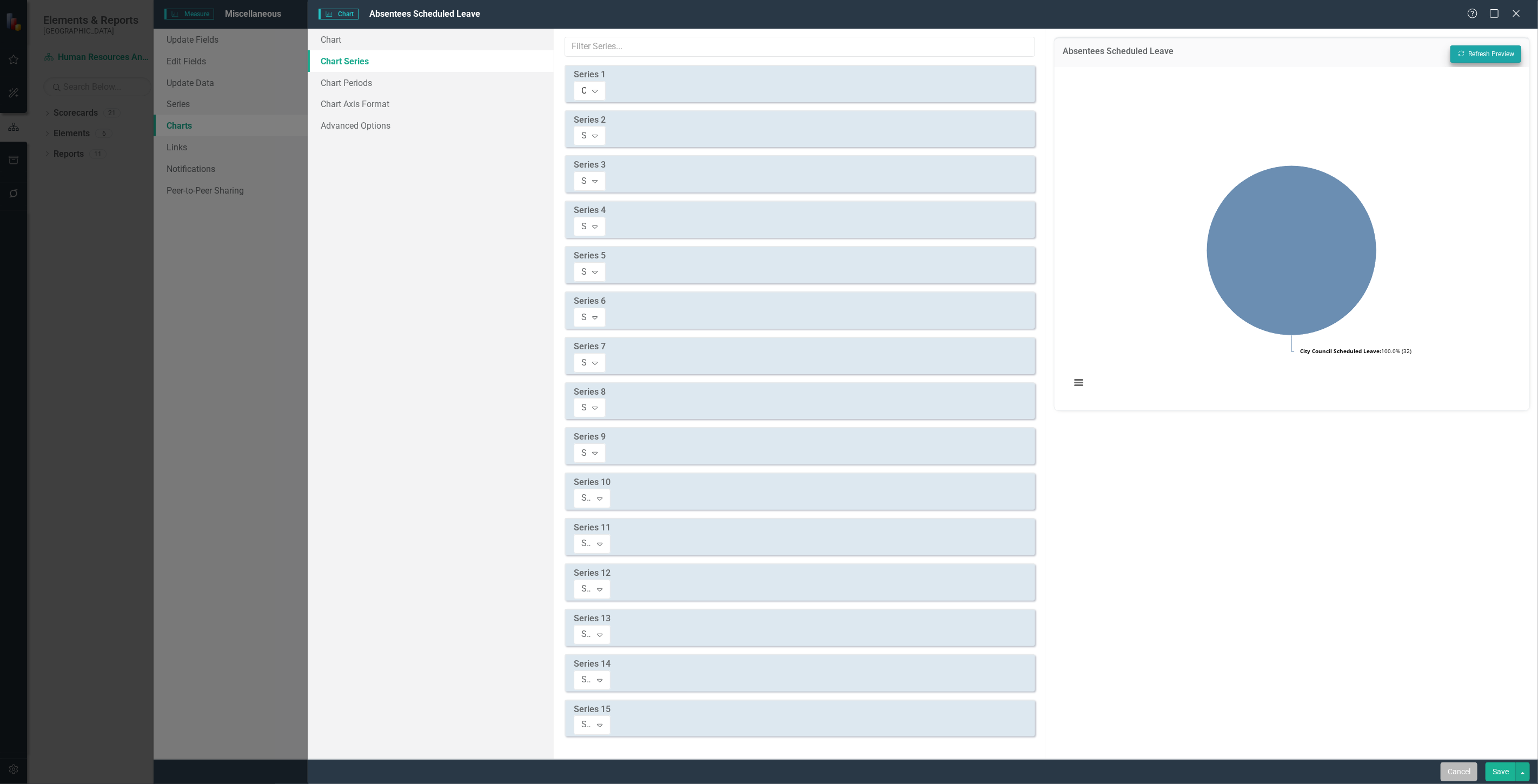
click at [1470, 769] on button "Cancel" at bounding box center [1459, 772] width 37 height 19
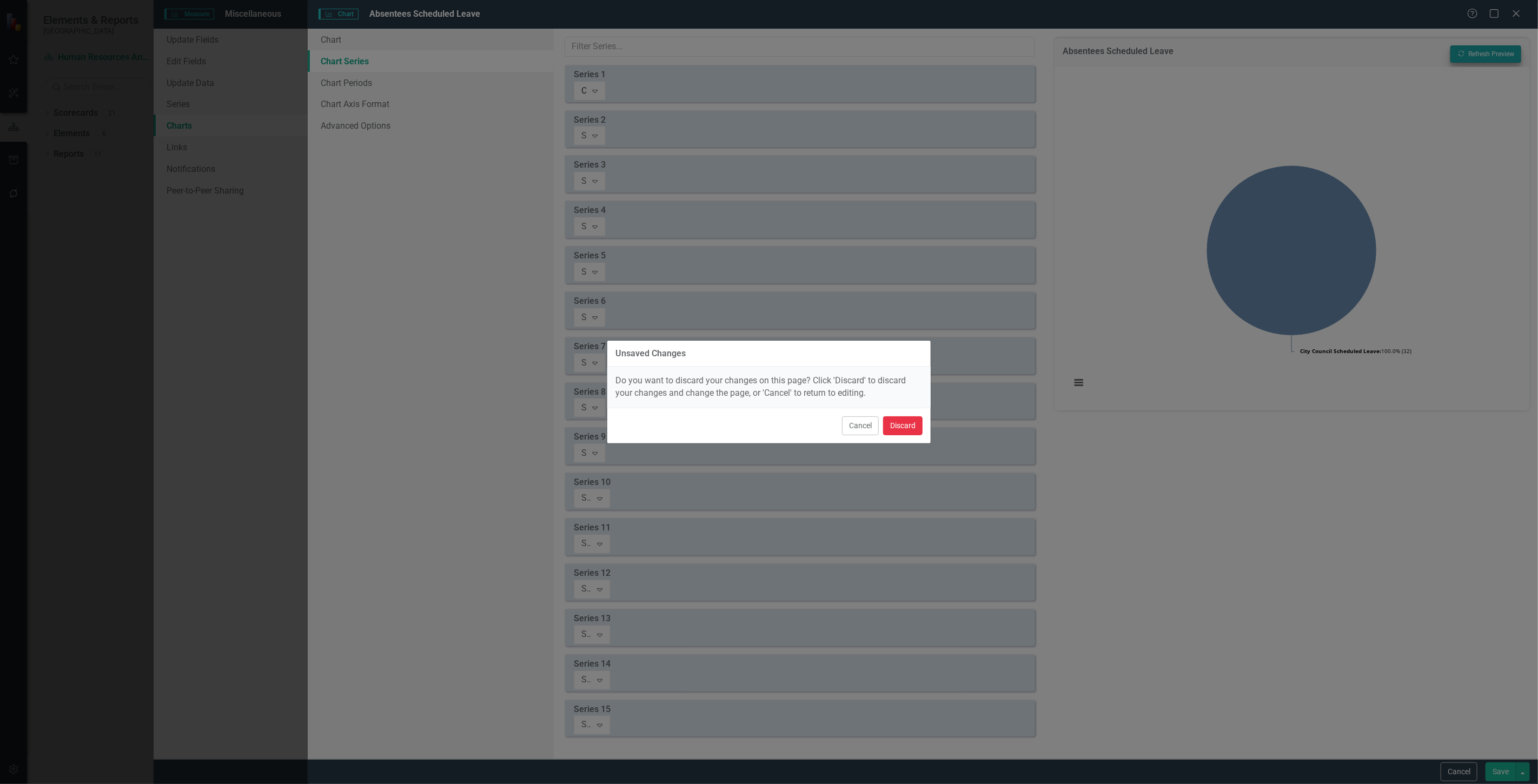
click at [912, 425] on button "Discard" at bounding box center [903, 426] width 40 height 19
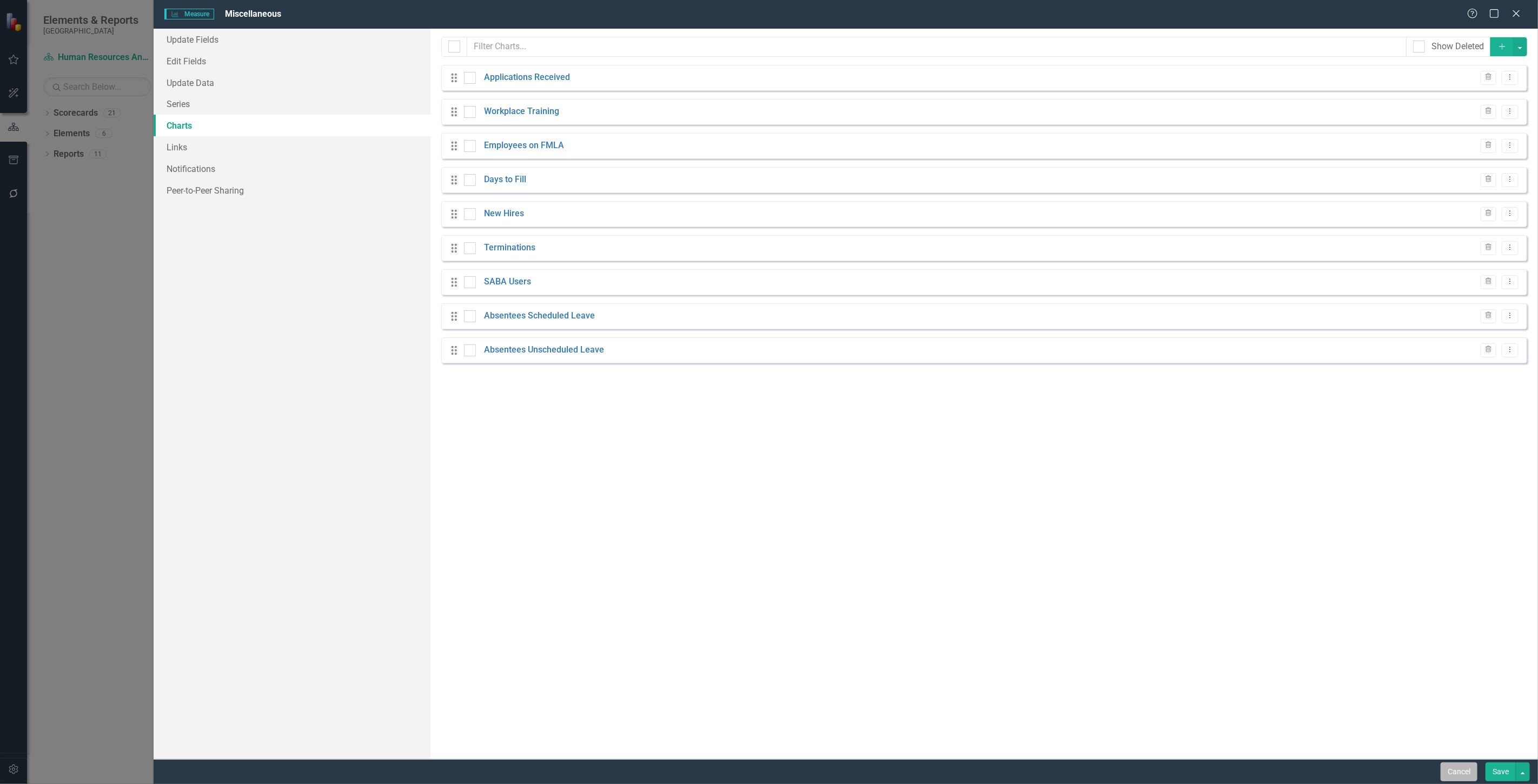
click at [1460, 773] on button "Cancel" at bounding box center [1459, 772] width 37 height 19
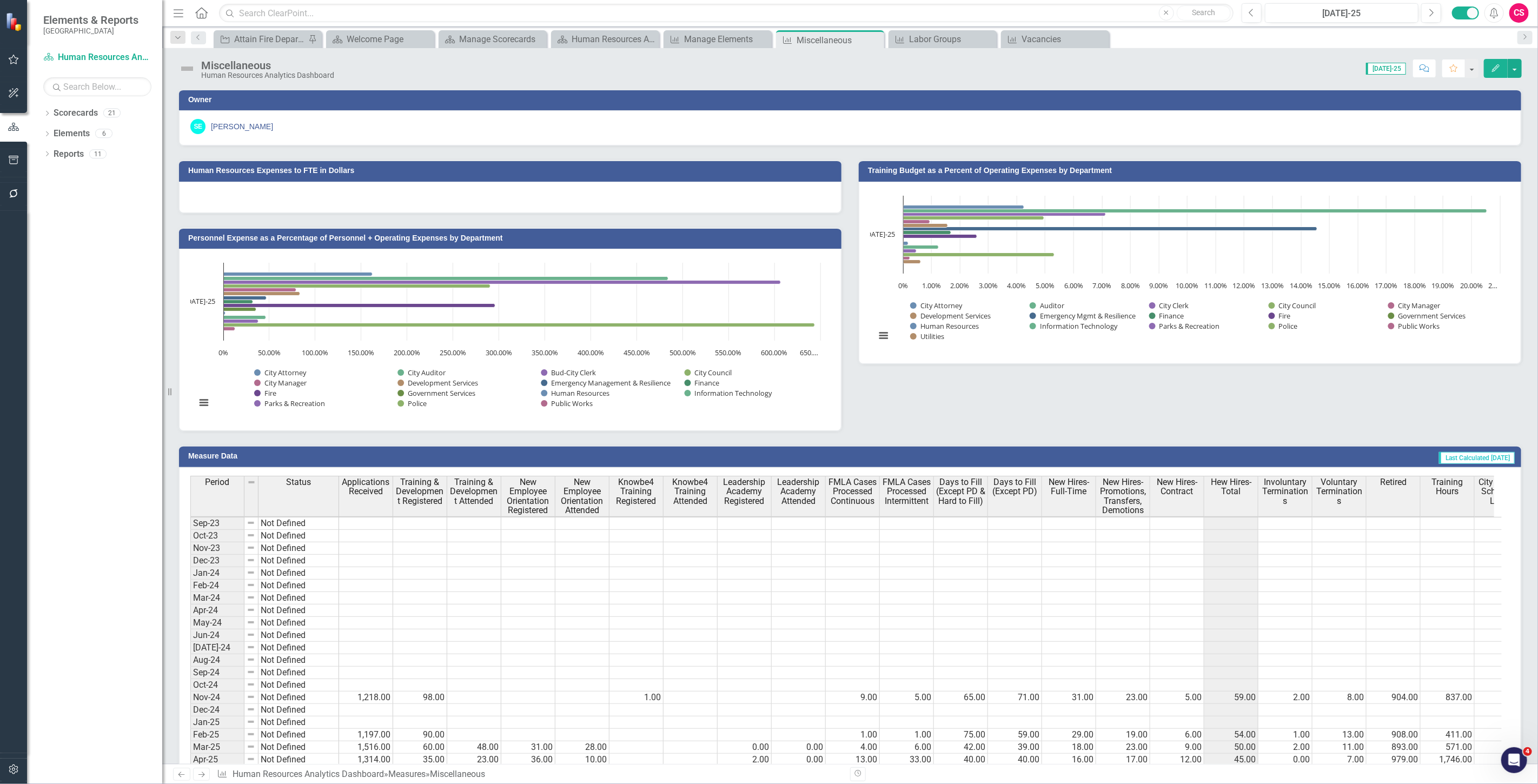
click at [723, 563] on td at bounding box center [744, 561] width 54 height 12
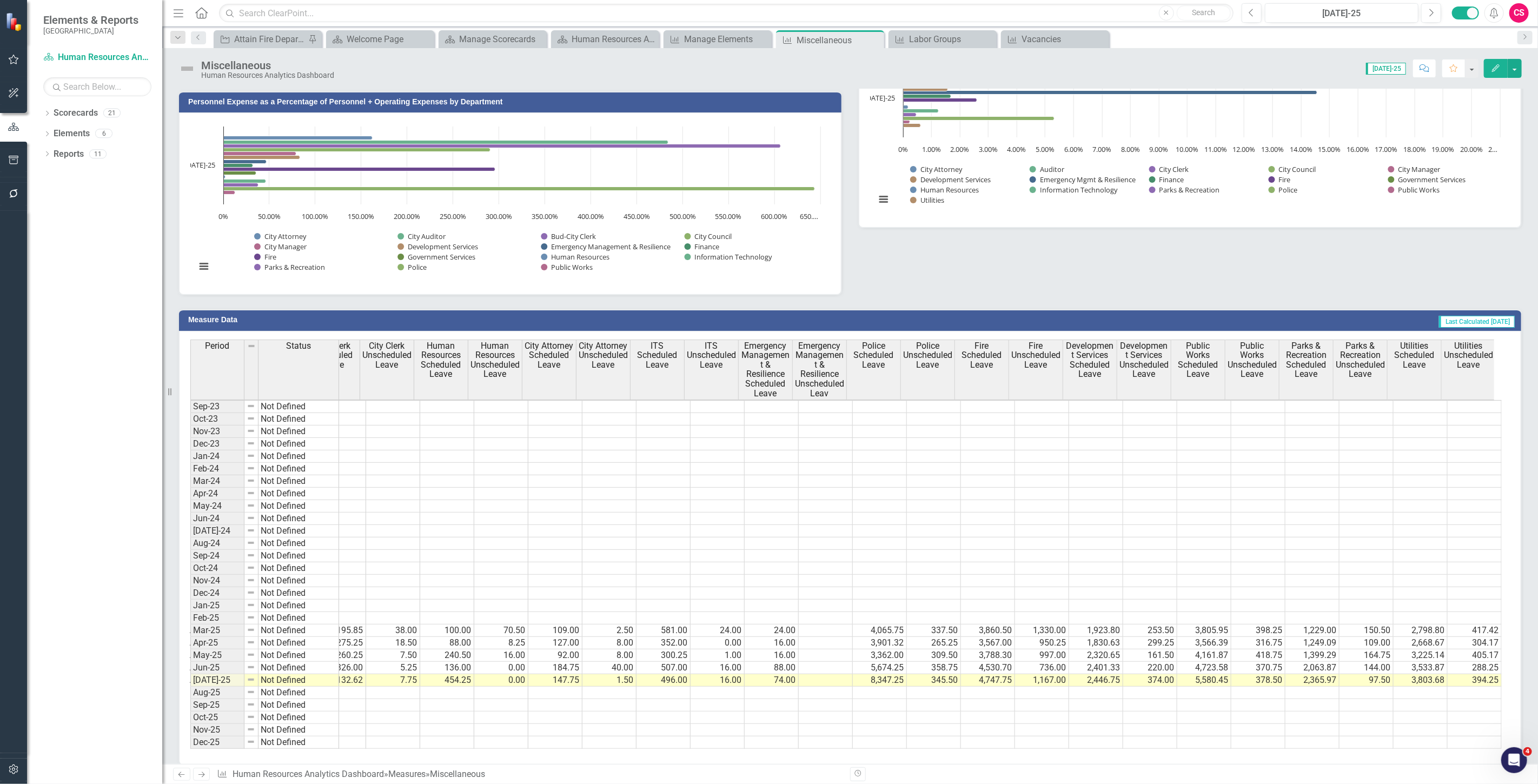
scroll to position [2, 1603]
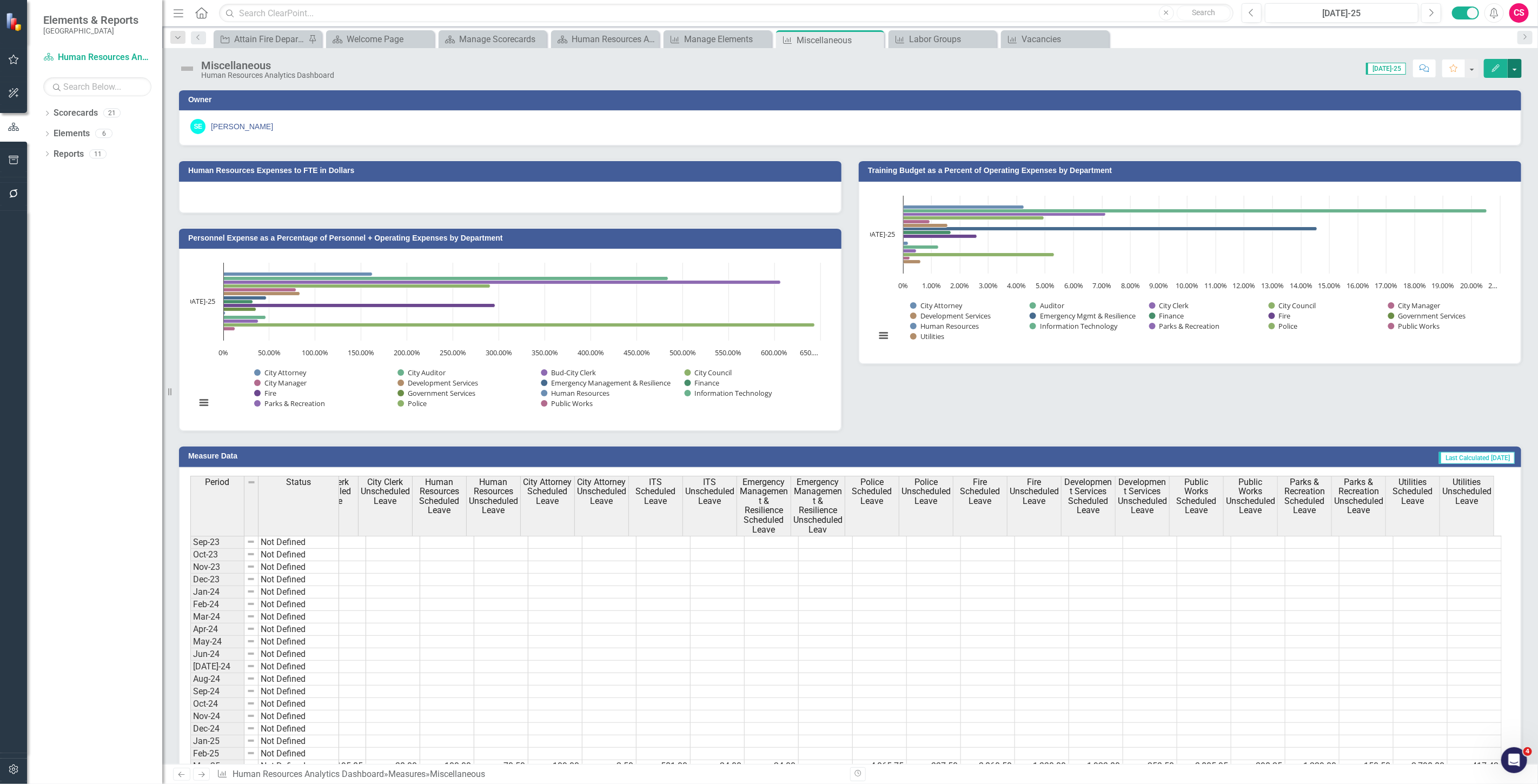
click at [1508, 66] on button "button" at bounding box center [1515, 68] width 14 height 19
click at [1498, 67] on icon "Edit" at bounding box center [1495, 68] width 10 height 8
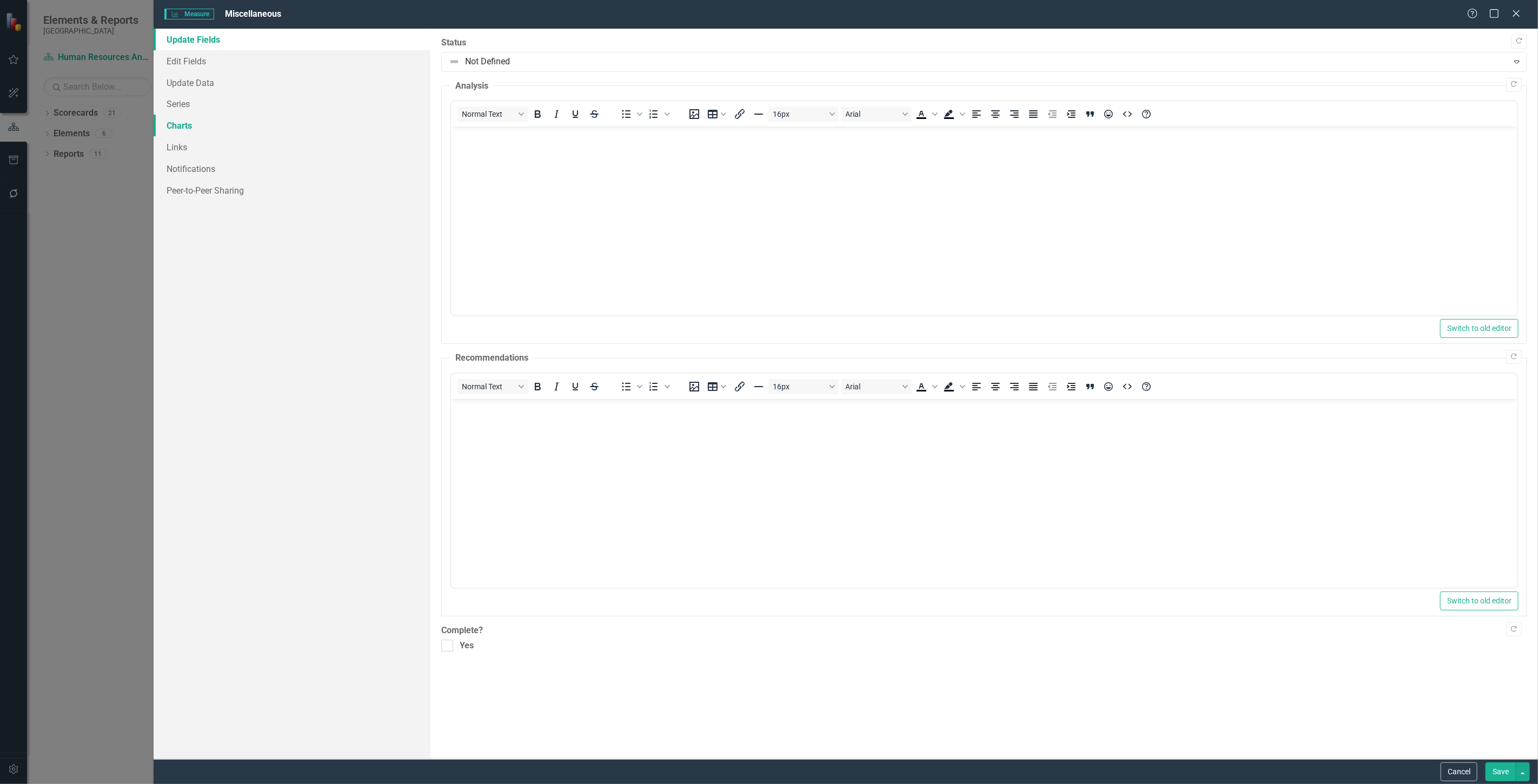
click at [272, 126] on link "Charts" at bounding box center [292, 126] width 277 height 22
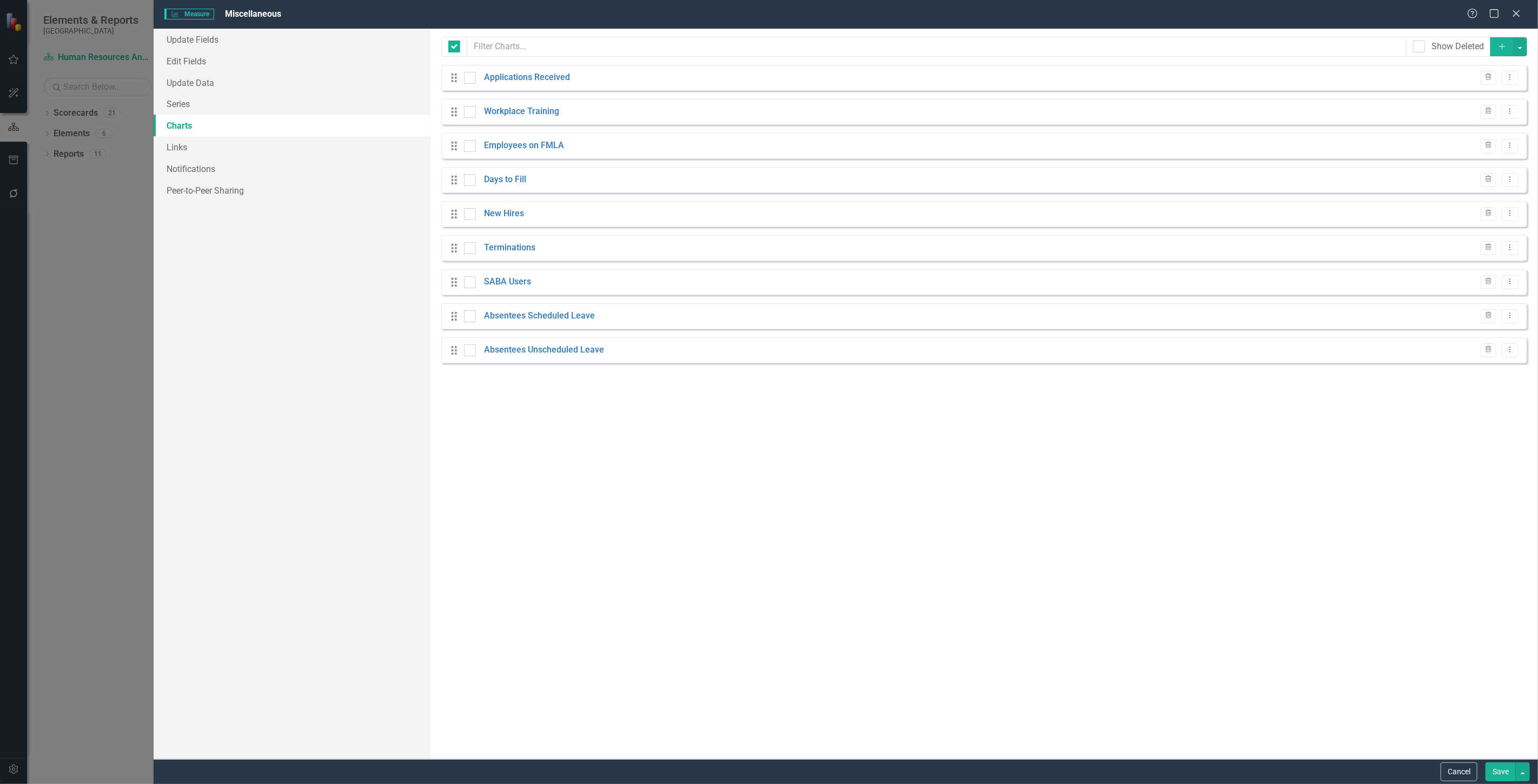
checkbox input "false"
click at [539, 351] on link "Absentees Unscheduled Leave" at bounding box center [544, 350] width 120 height 12
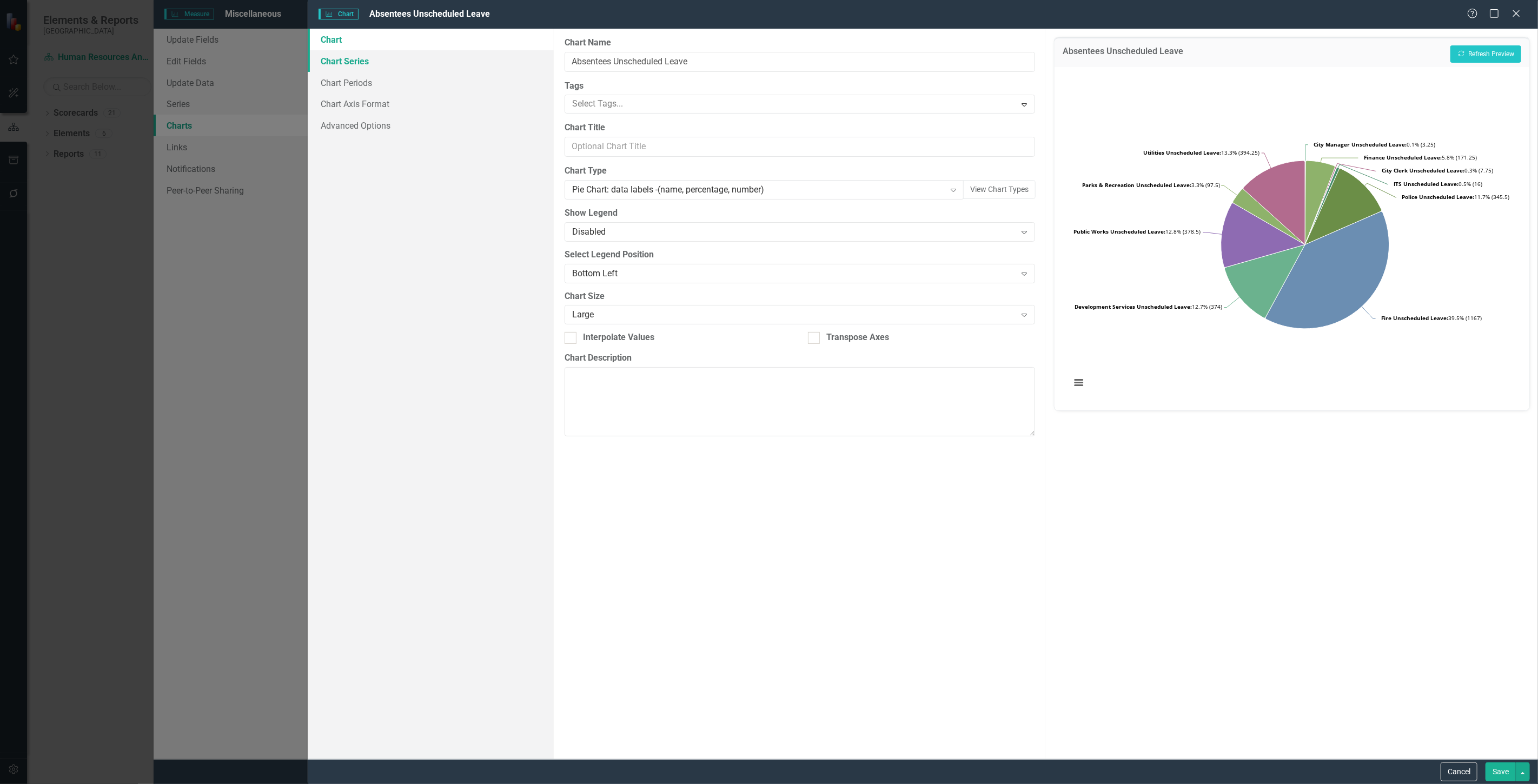
click at [357, 62] on link "Chart Series" at bounding box center [431, 61] width 246 height 22
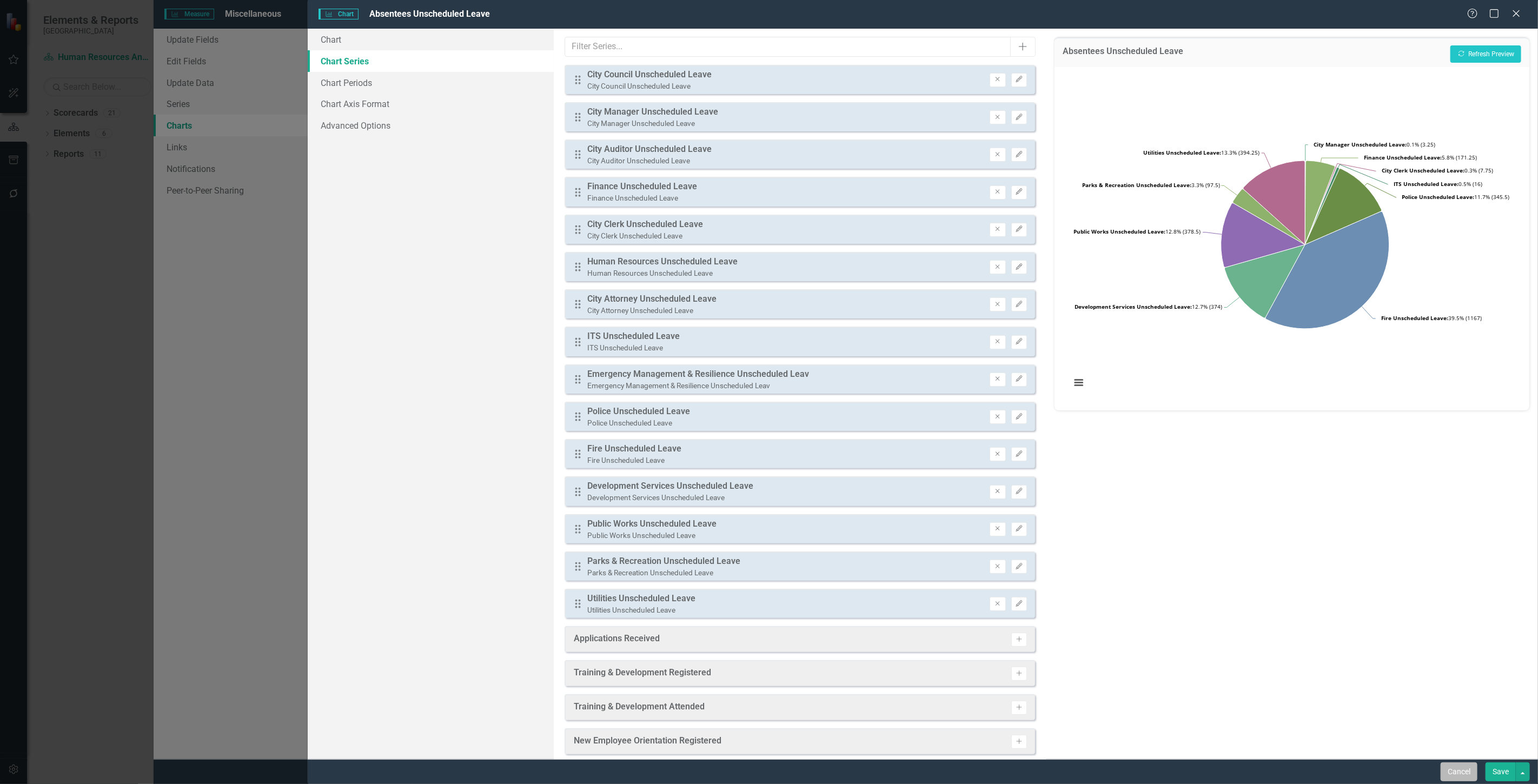
click at [1446, 769] on button "Cancel" at bounding box center [1459, 772] width 37 height 19
click at [1446, 769] on button "Cancel" at bounding box center [1459, 772] width 37 height 19
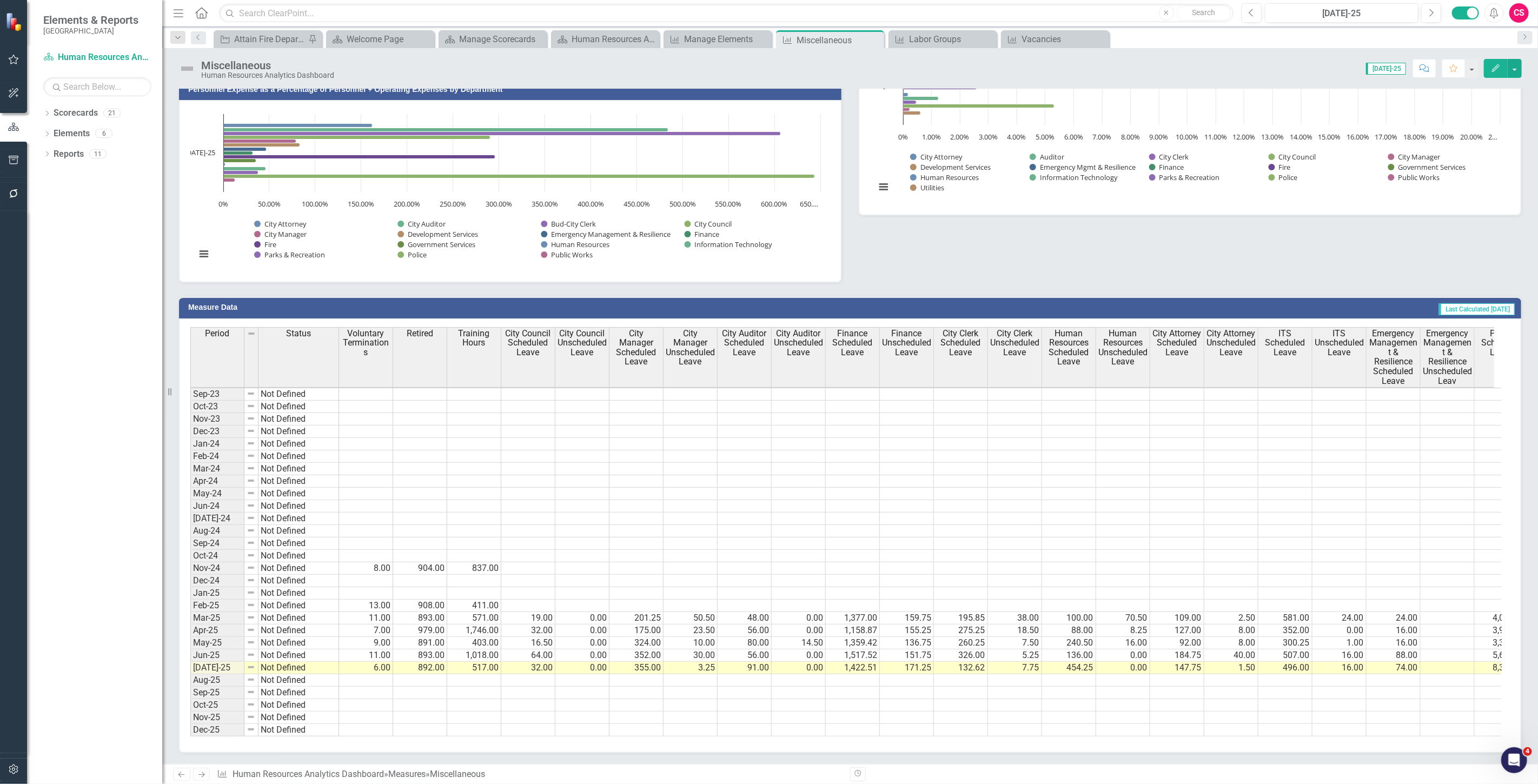
scroll to position [2, 0]
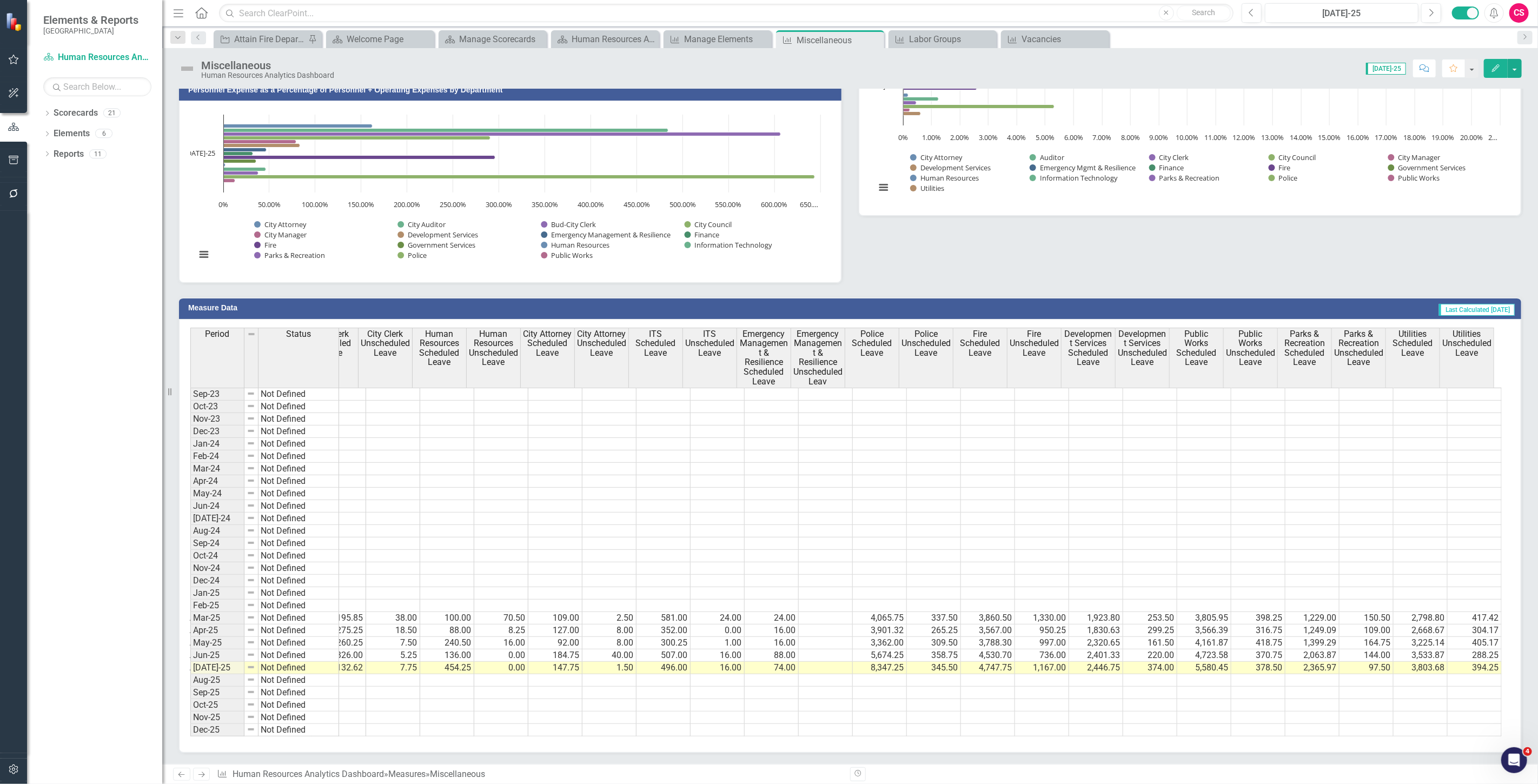
click at [1495, 67] on icon "Edit" at bounding box center [1495, 68] width 10 height 8
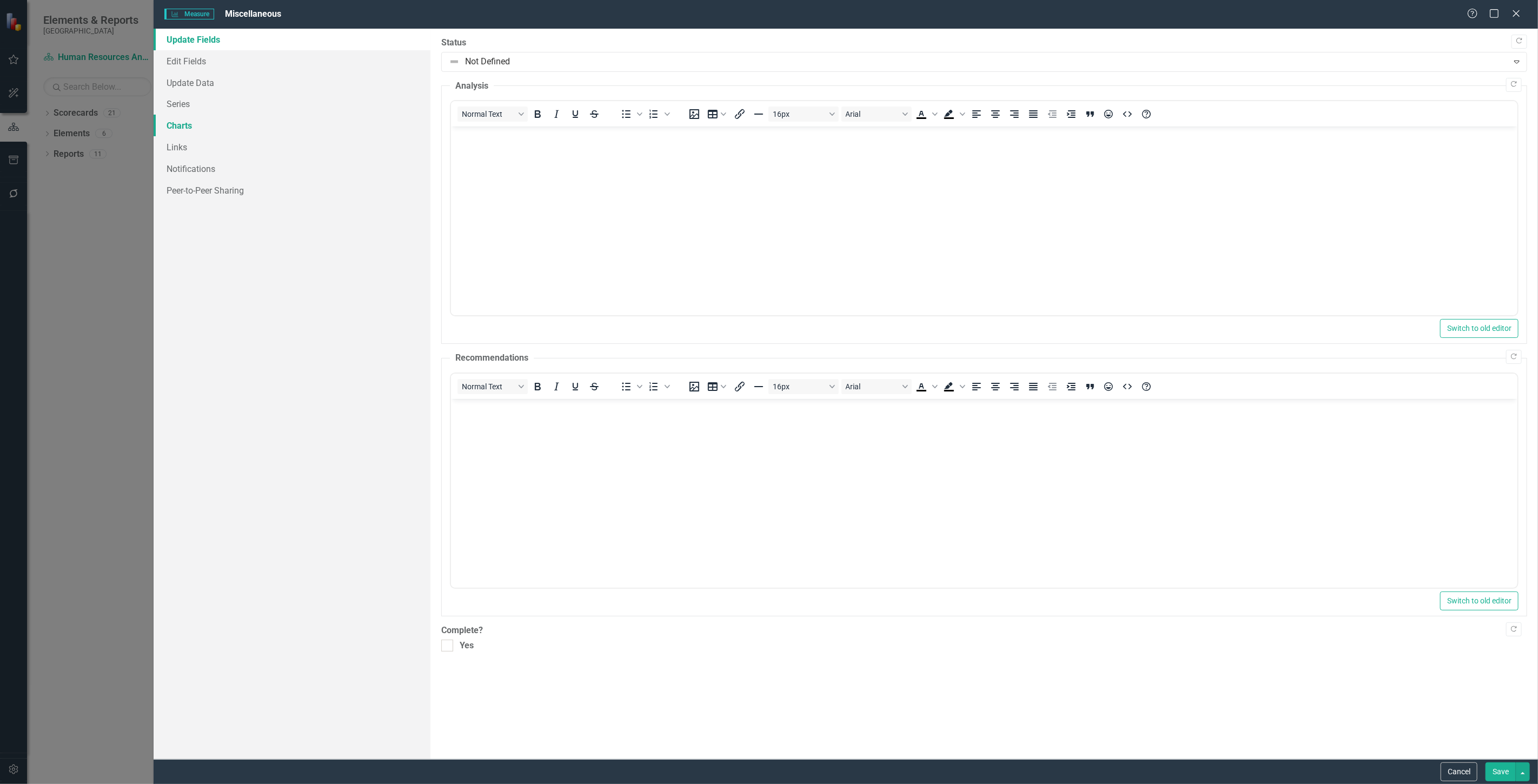
click at [206, 128] on link "Charts" at bounding box center [292, 126] width 277 height 22
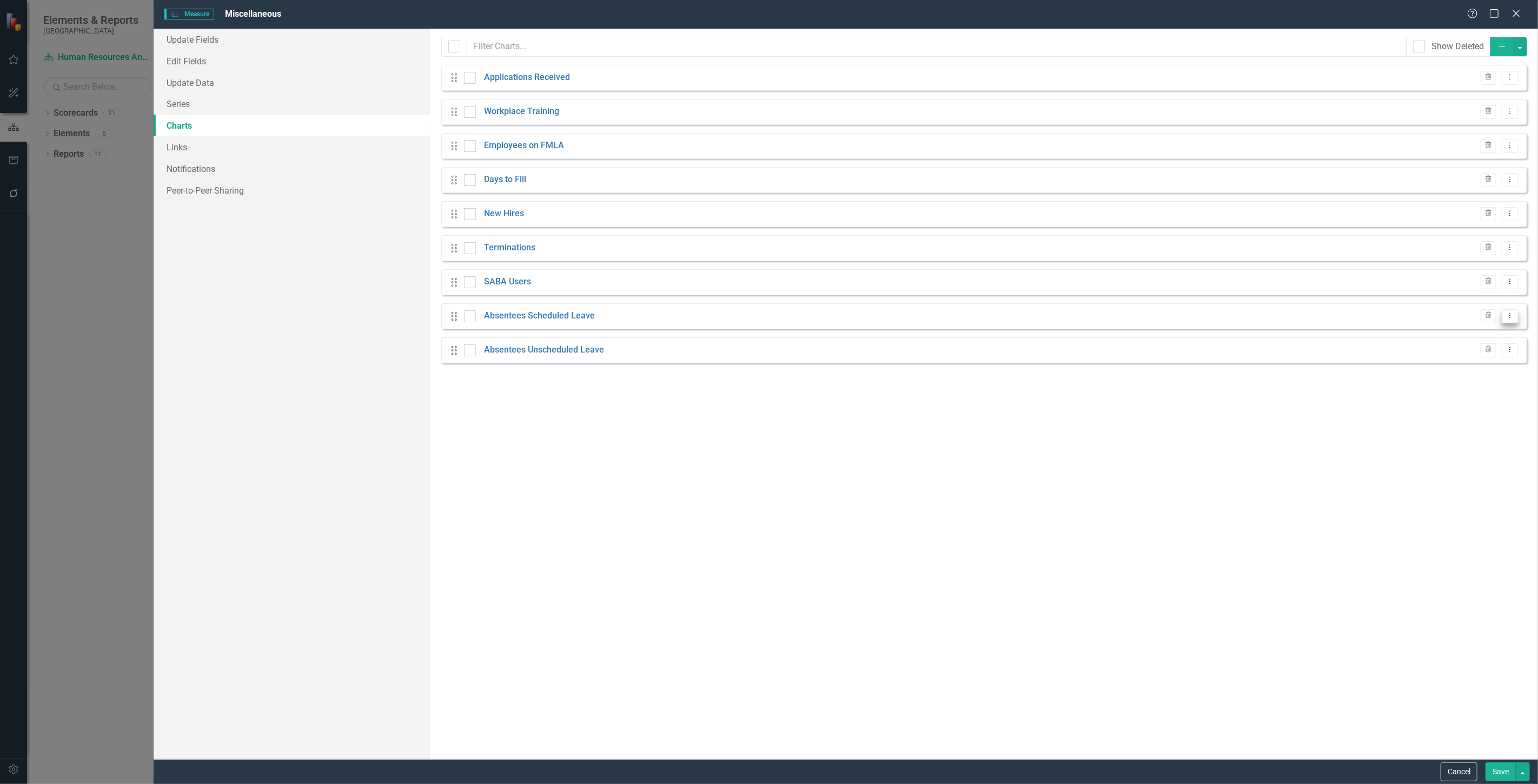
click at [1509, 316] on icon "Dropdown Menu" at bounding box center [1510, 315] width 9 height 7
click at [1456, 339] on link "Edit Edit Chart" at bounding box center [1475, 334] width 85 height 20
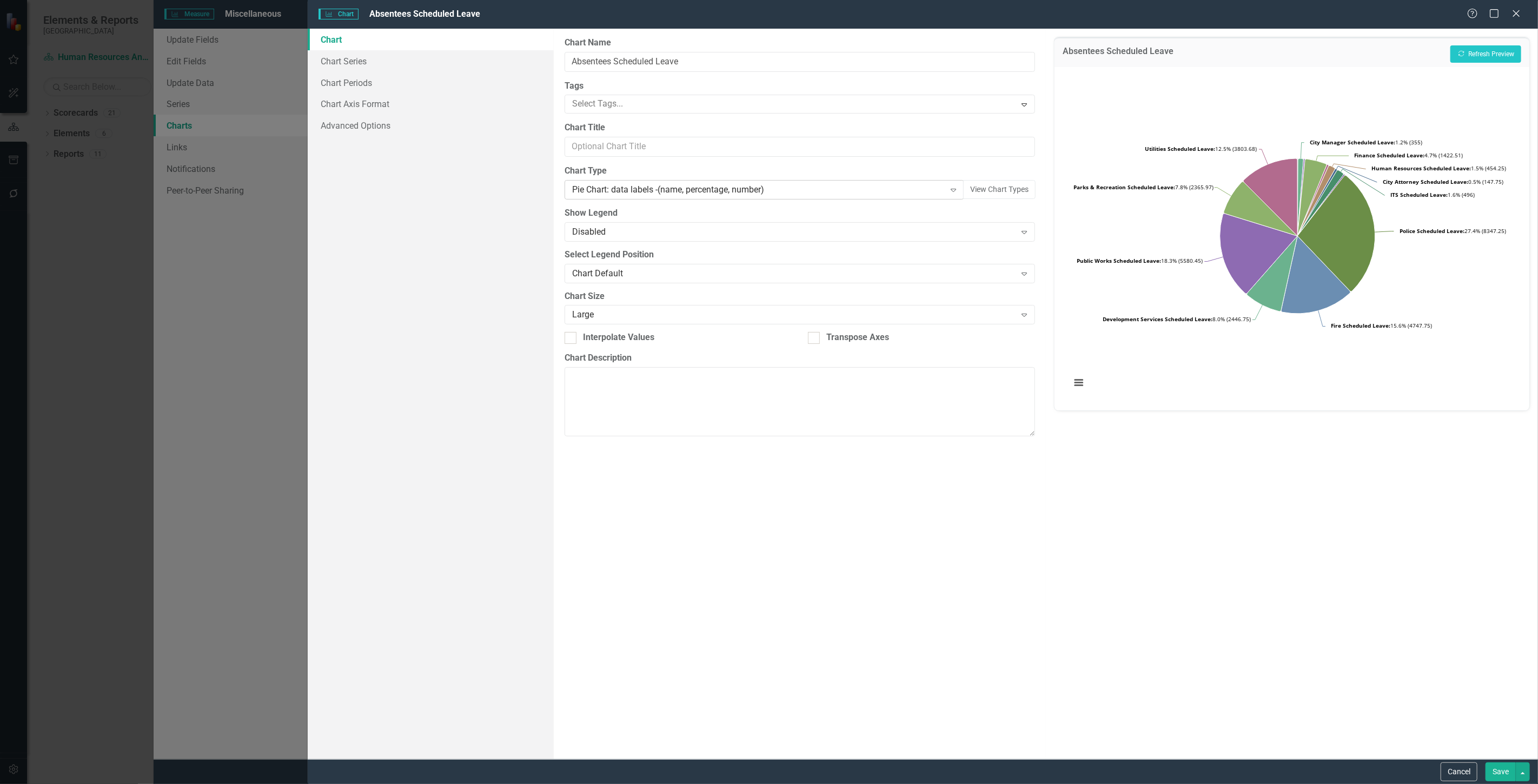
click at [954, 186] on icon "Expand" at bounding box center [953, 190] width 11 height 9
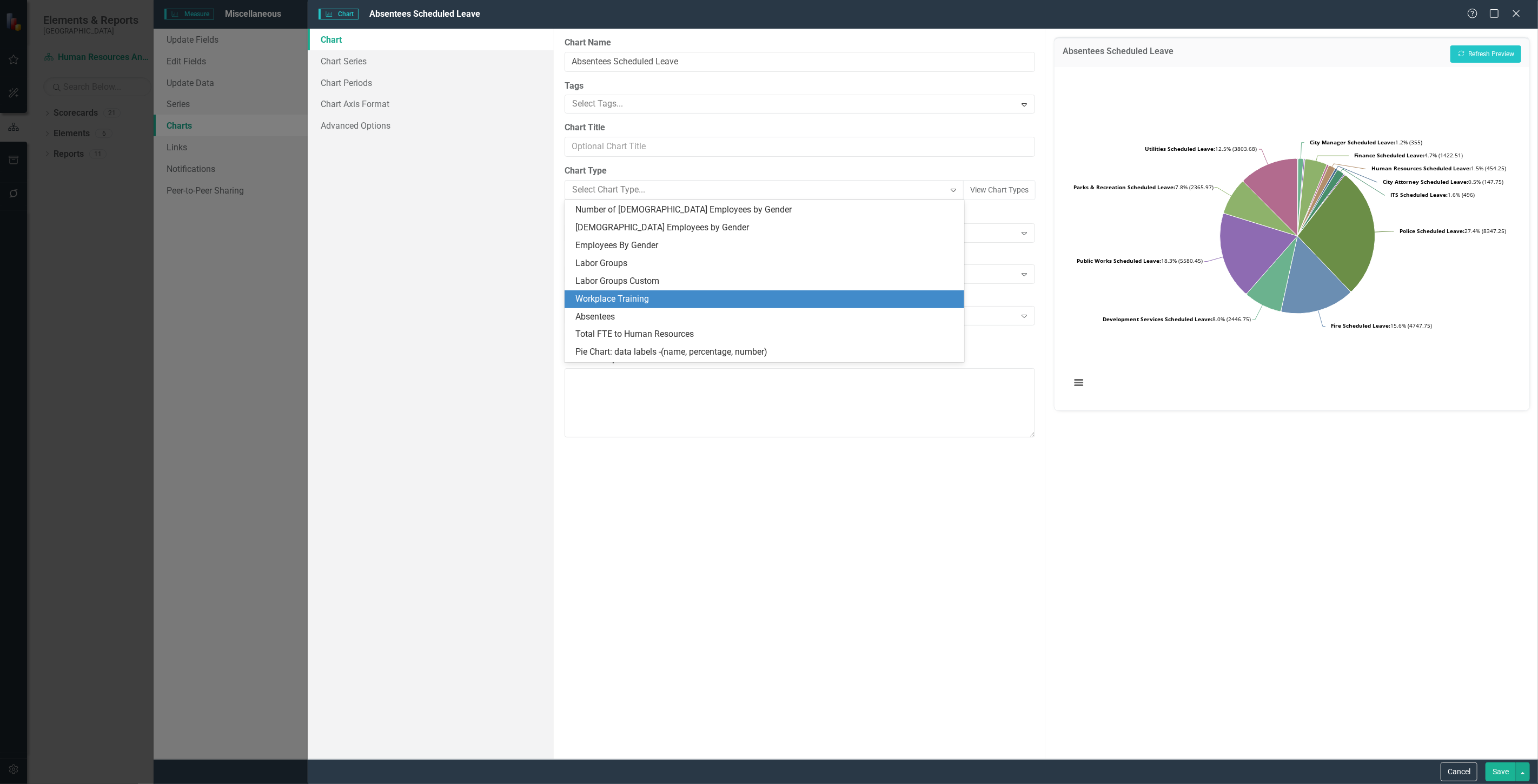
scroll to position [1099, 0]
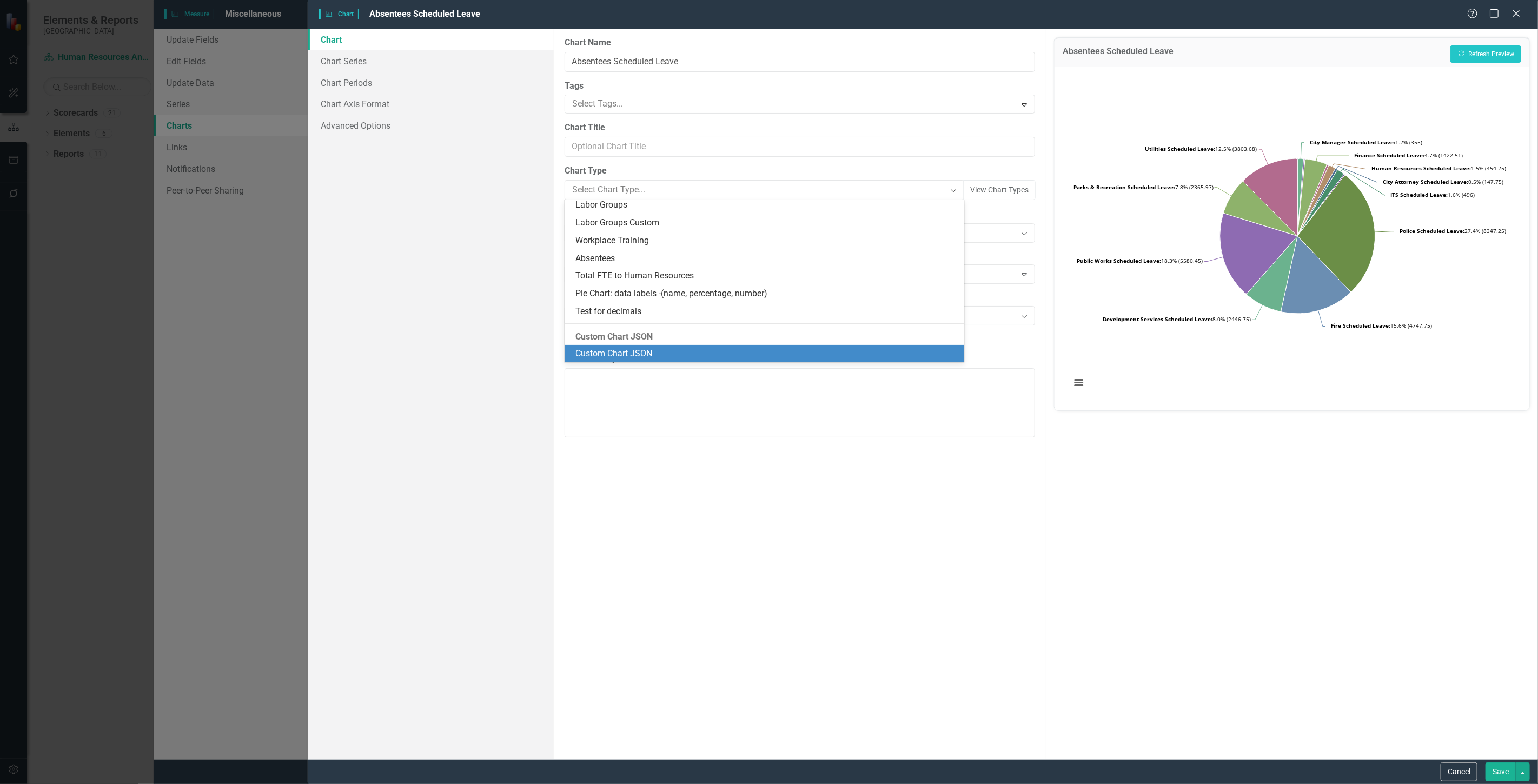
click at [843, 366] on div "Chart Description" at bounding box center [800, 396] width 471 height 84
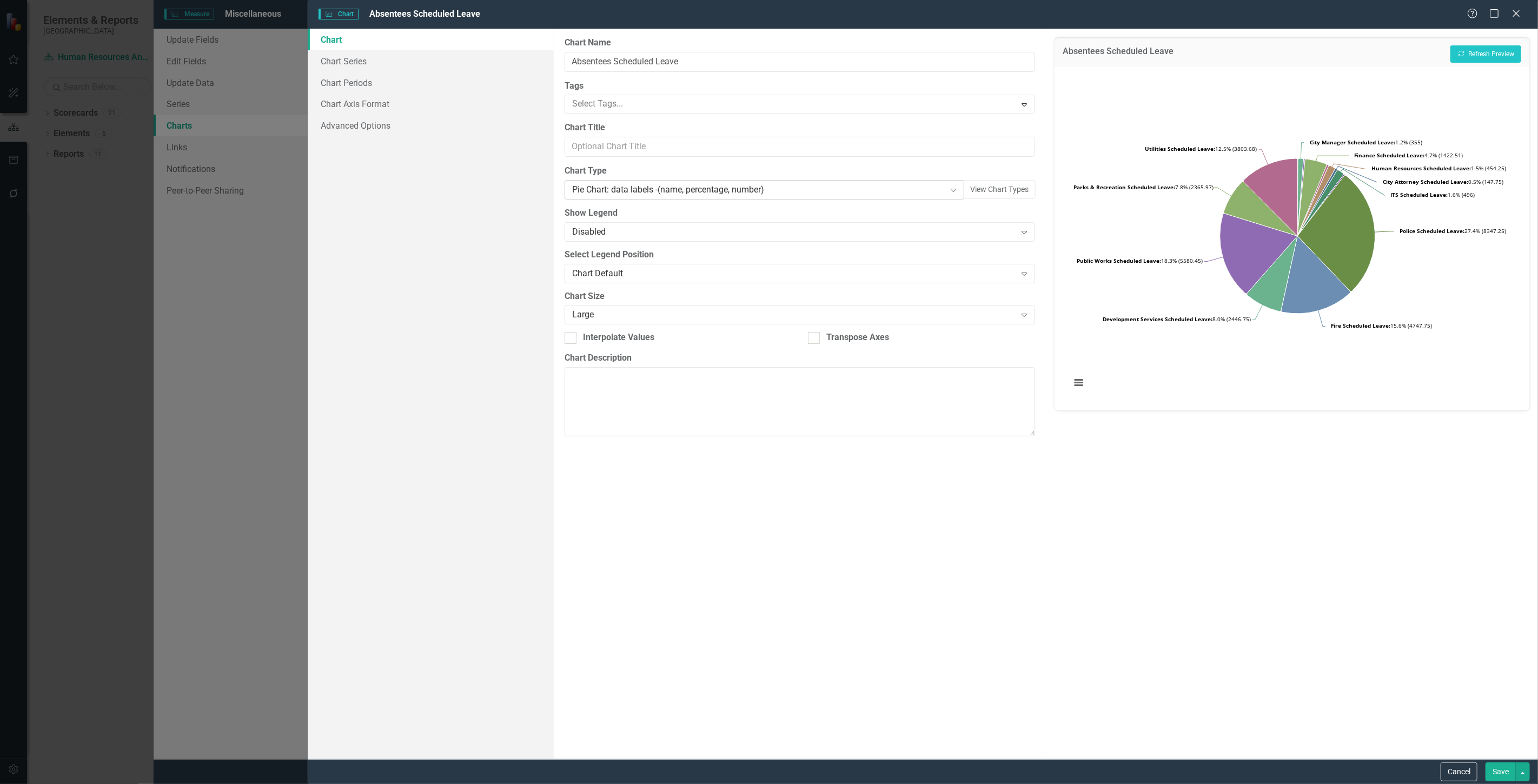
click at [848, 192] on div "Pie Chart: data labels -(name, percentage, number)" at bounding box center [758, 189] width 373 height 12
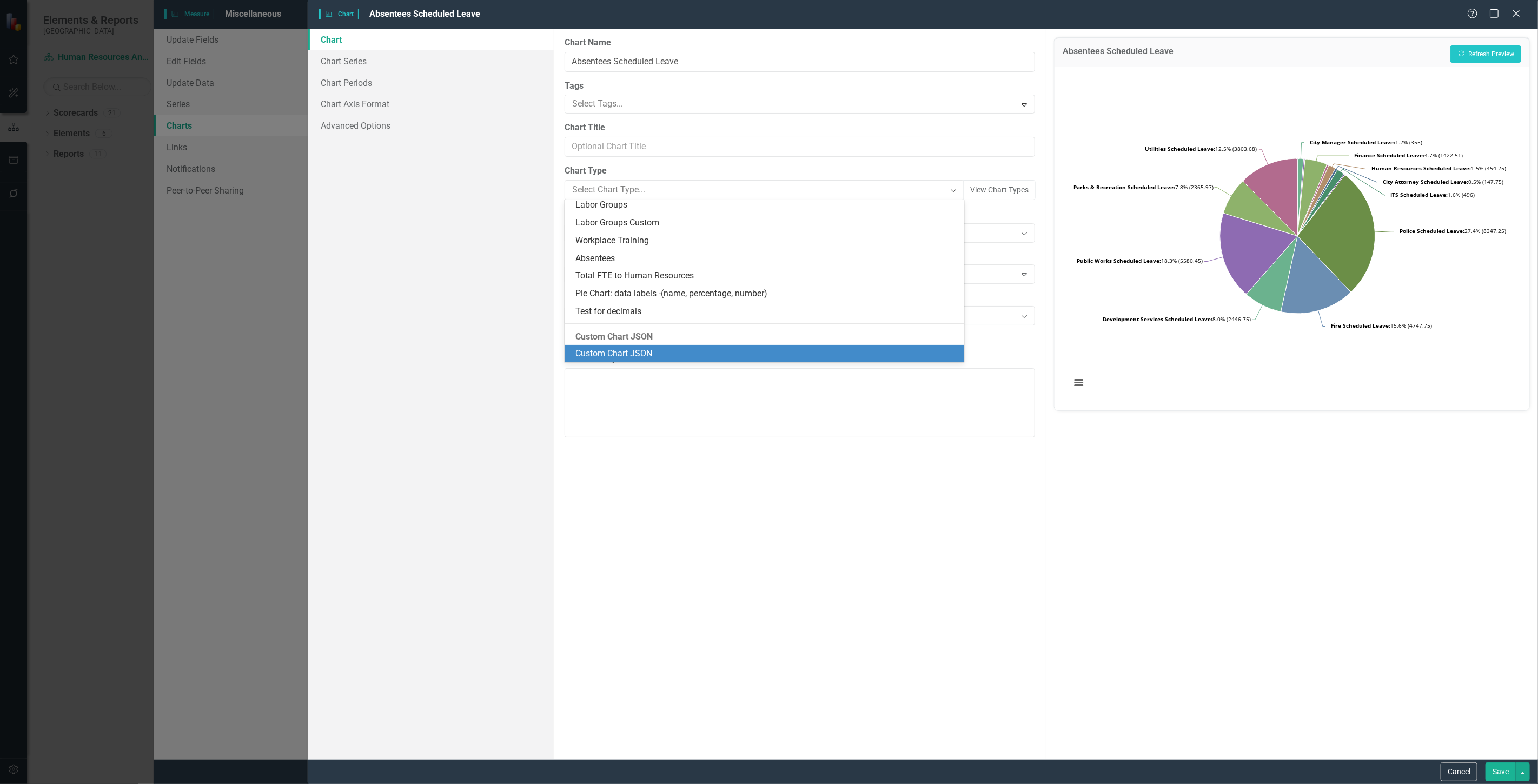
click at [721, 345] on div "Custom Chart JSON" at bounding box center [764, 354] width 399 height 18
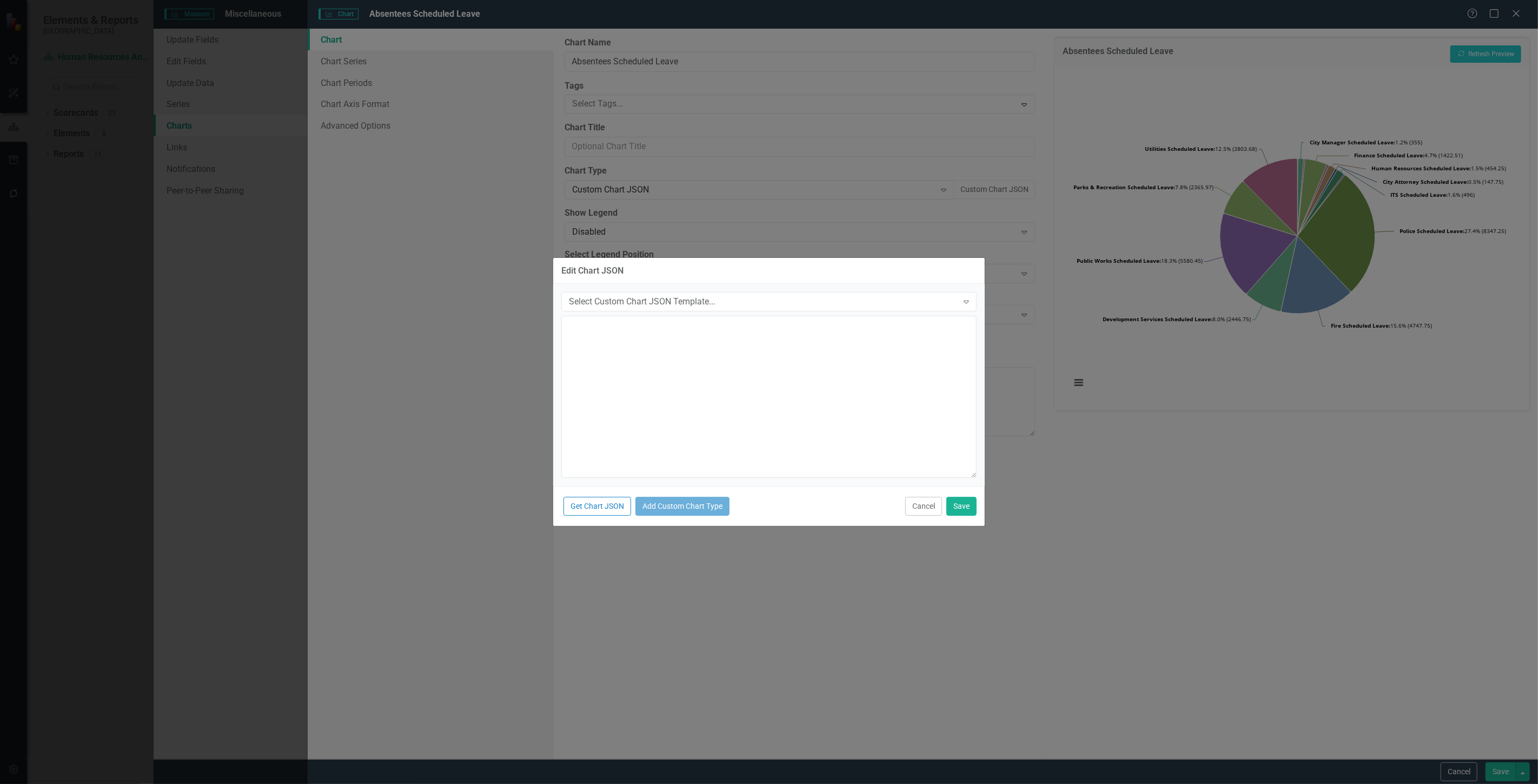
type textarea "{ "colors": [ "#6b8eb2", "#6bb28e", "#8e6bb2", "#8eb26b", "#b26b8e", "#b28e6b",…"
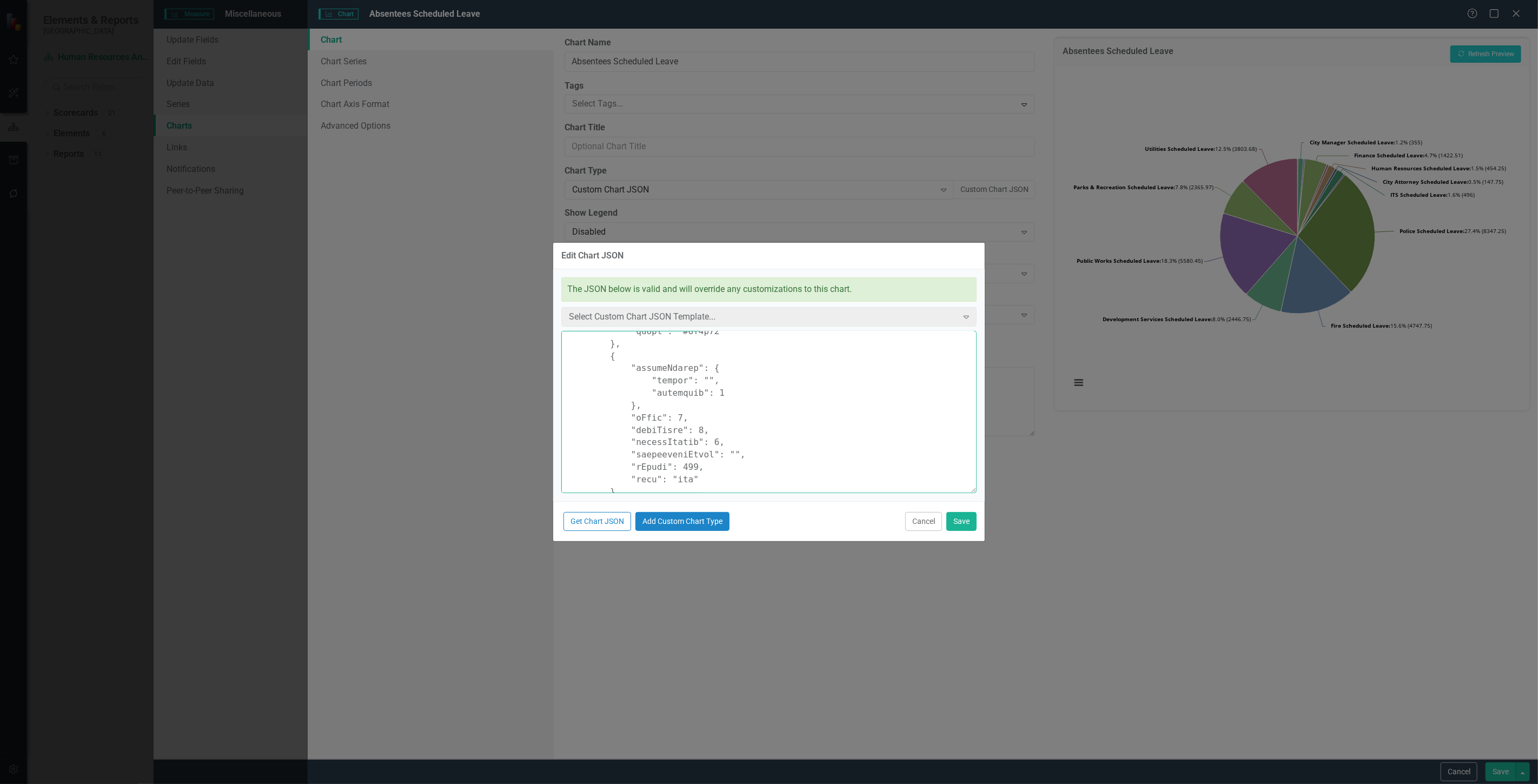
scroll to position [3233, 0]
drag, startPoint x: 566, startPoint y: 339, endPoint x: 855, endPoint y: 812, distance: 554.3
click at [855, 783] on html "Elements & Reports Cape Coral Scorecard Human Resources Analytics Dashboard Sea…" at bounding box center [769, 392] width 1538 height 784
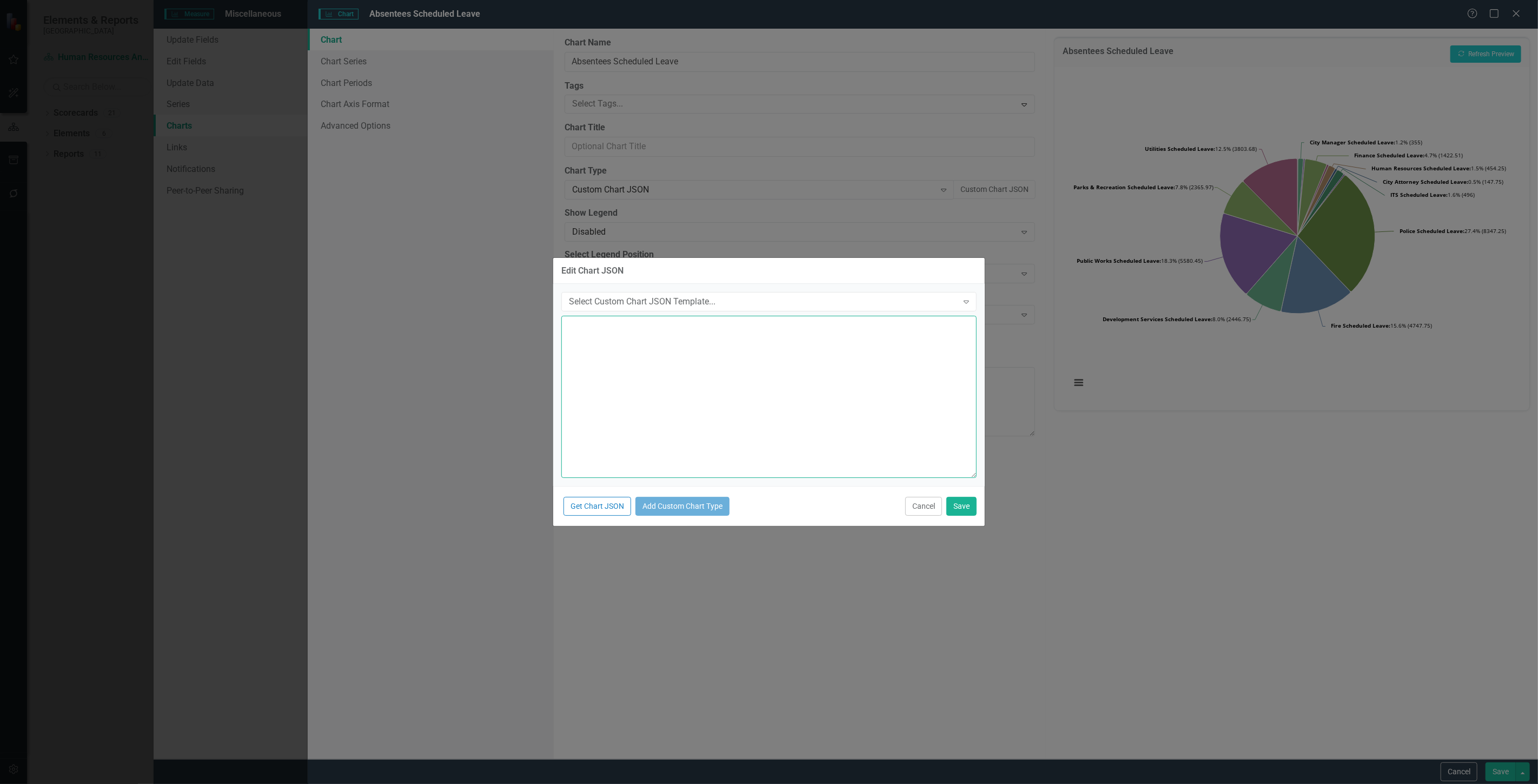
scroll to position [0, 0]
paste textarea "{ "chart": { "type": "pie", "style": "{fontFamily: 'open sans'}" }, "colors": […"
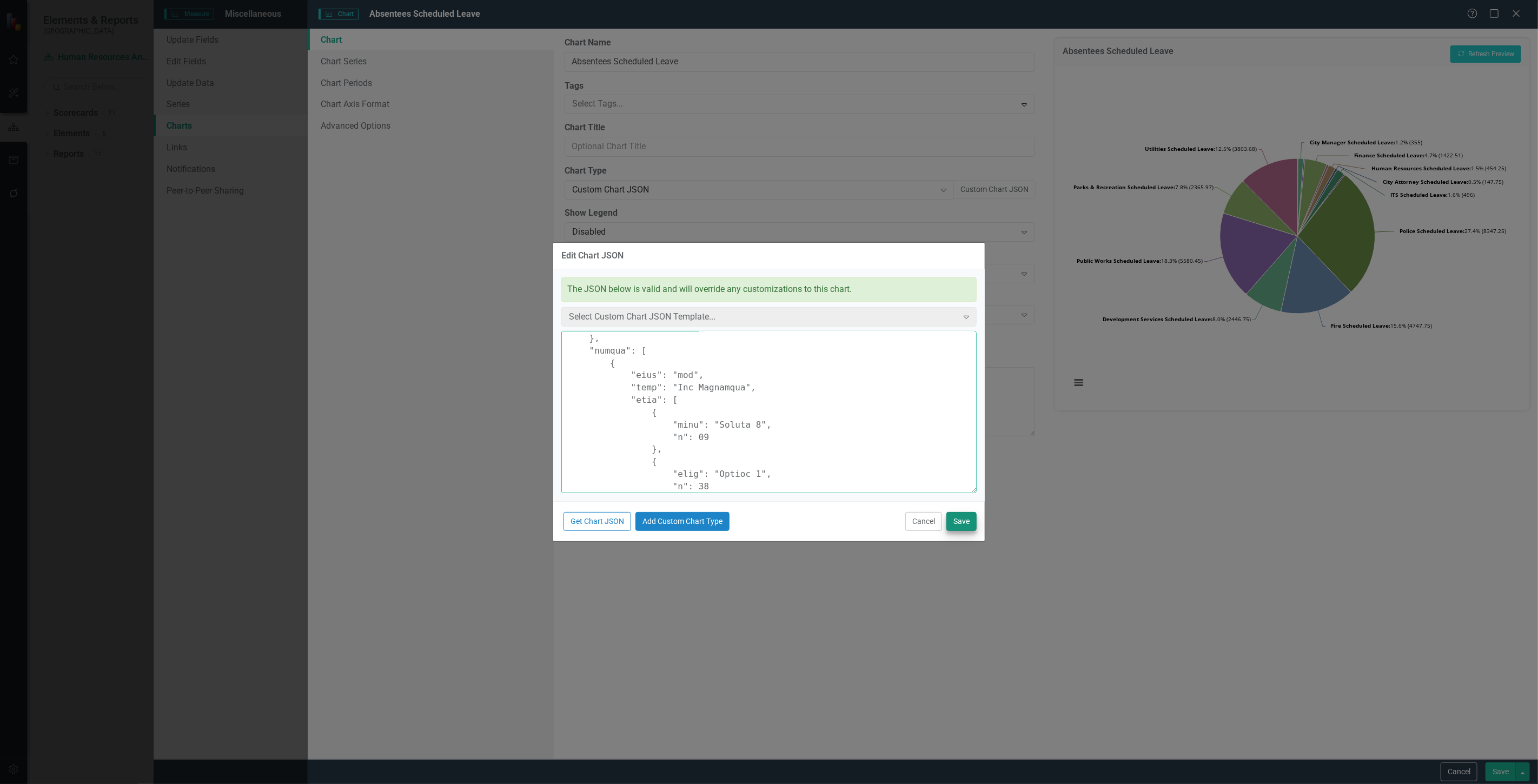
type textarea "{ "chart": { "type": "pie", "style": "{fontFamily: 'open sans'}" }, "colors": […"
click at [972, 530] on button "Save" at bounding box center [961, 522] width 30 height 19
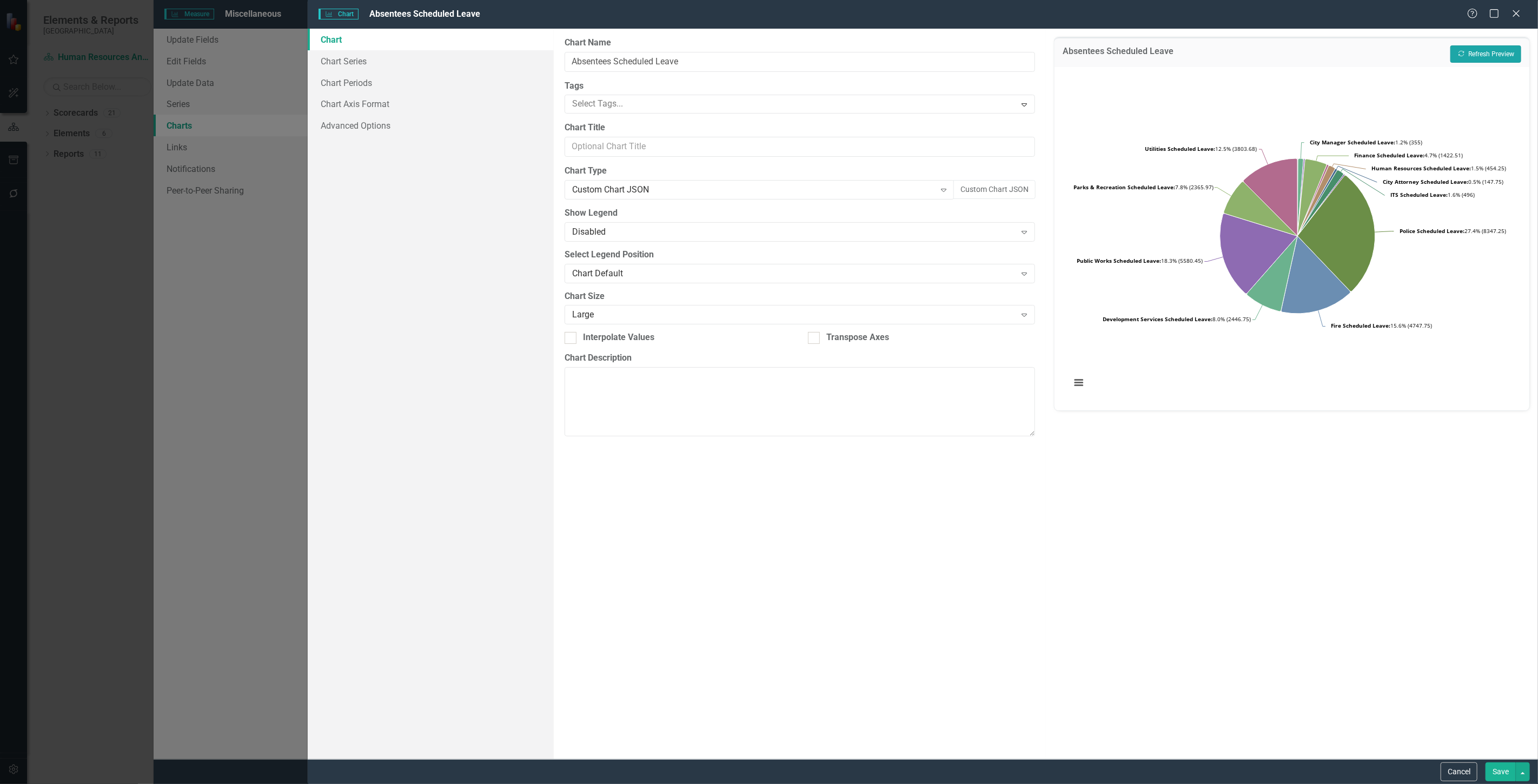
click at [1469, 55] on button "Recalculate Refresh Preview" at bounding box center [1486, 54] width 71 height 17
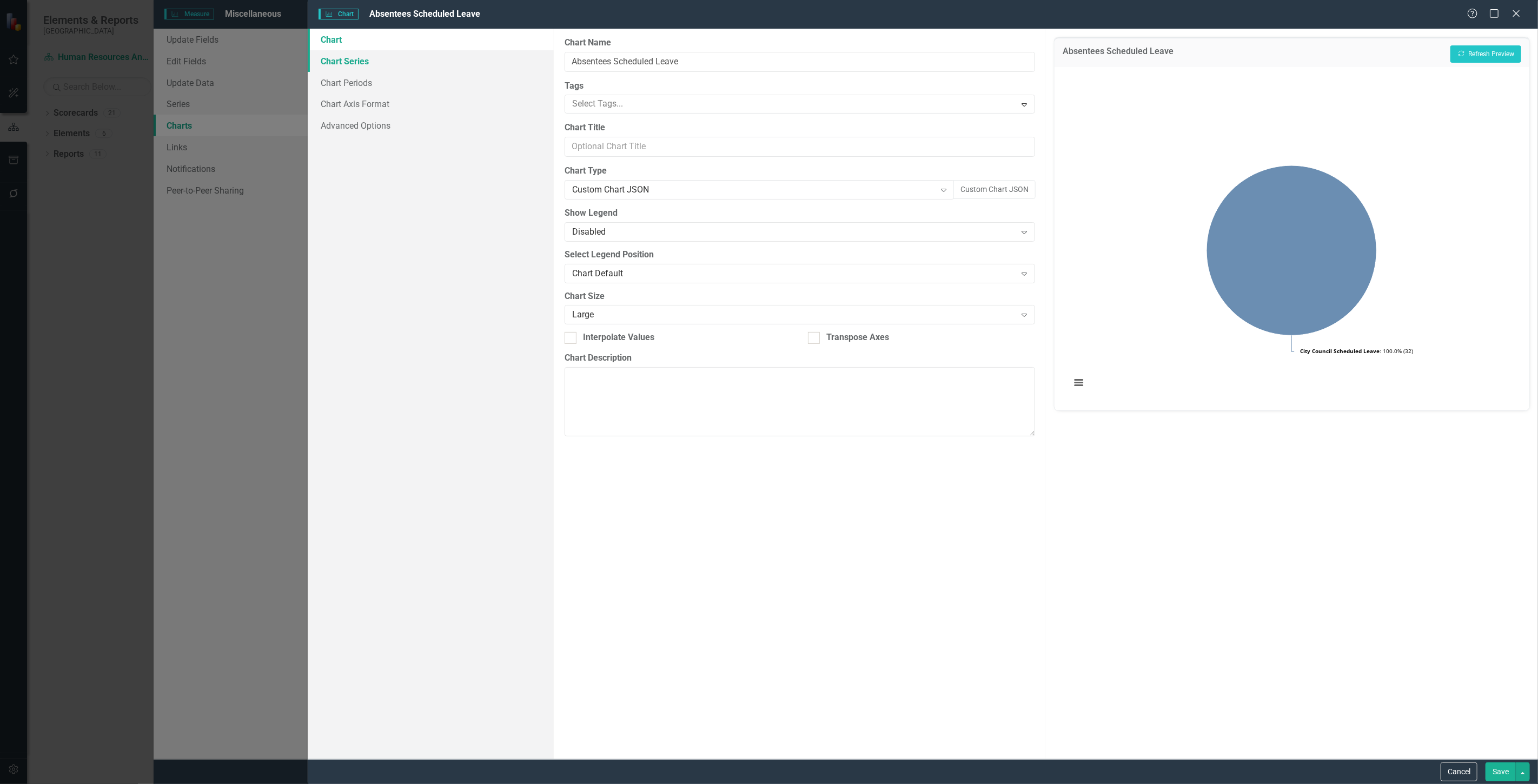
click at [436, 62] on link "Chart Series" at bounding box center [431, 61] width 246 height 22
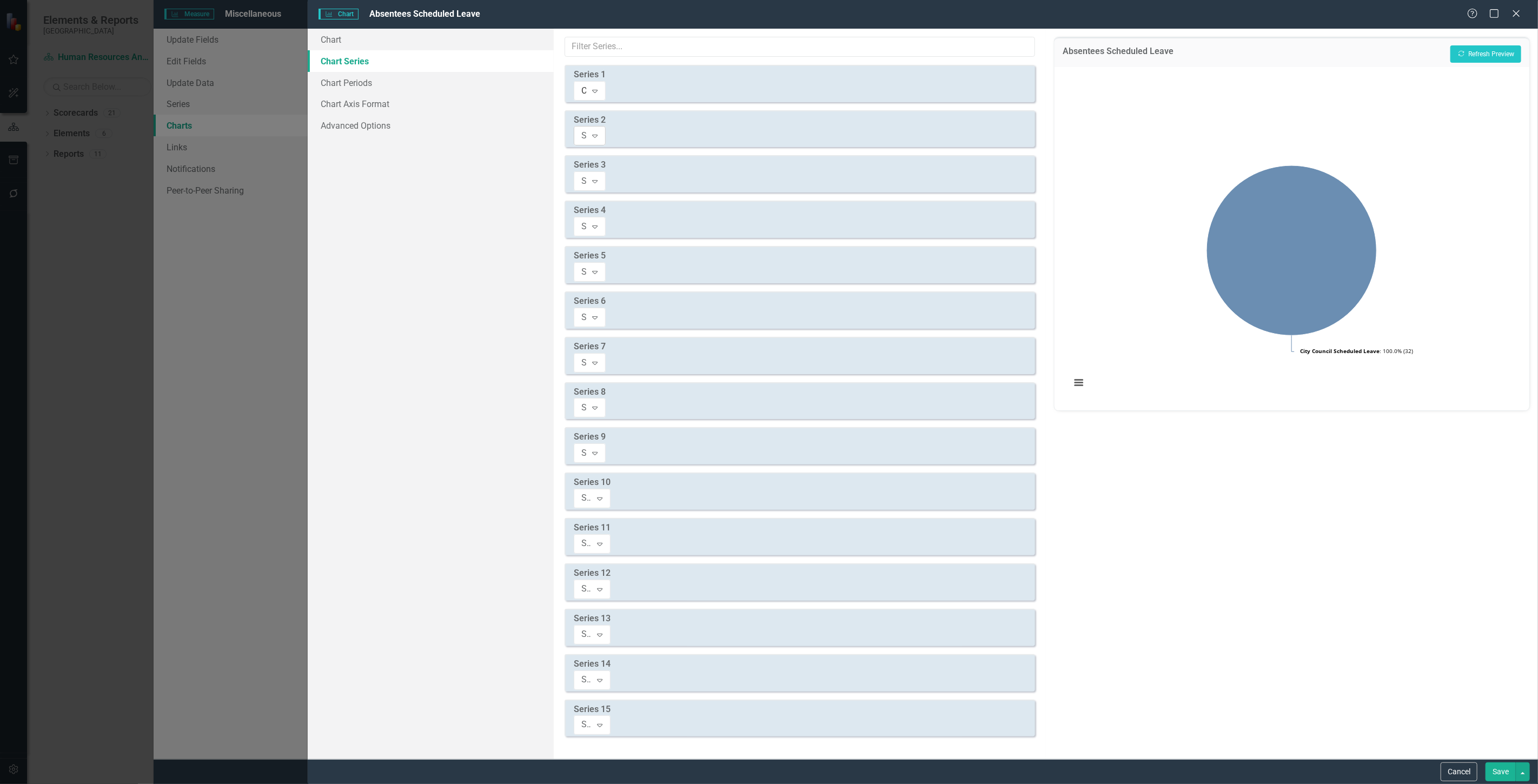
click at [605, 126] on div "Select Measure Series Expand" at bounding box center [589, 136] width 32 height 20
type input "sc"
click at [121, 783] on span "City Council Sc heduled Leave" at bounding box center [66, 792] width 110 height 10
drag, startPoint x: 722, startPoint y: 140, endPoint x: 721, endPoint y: 147, distance: 7.1
click at [605, 172] on div "Select Measure Series Expand" at bounding box center [589, 181] width 32 height 20
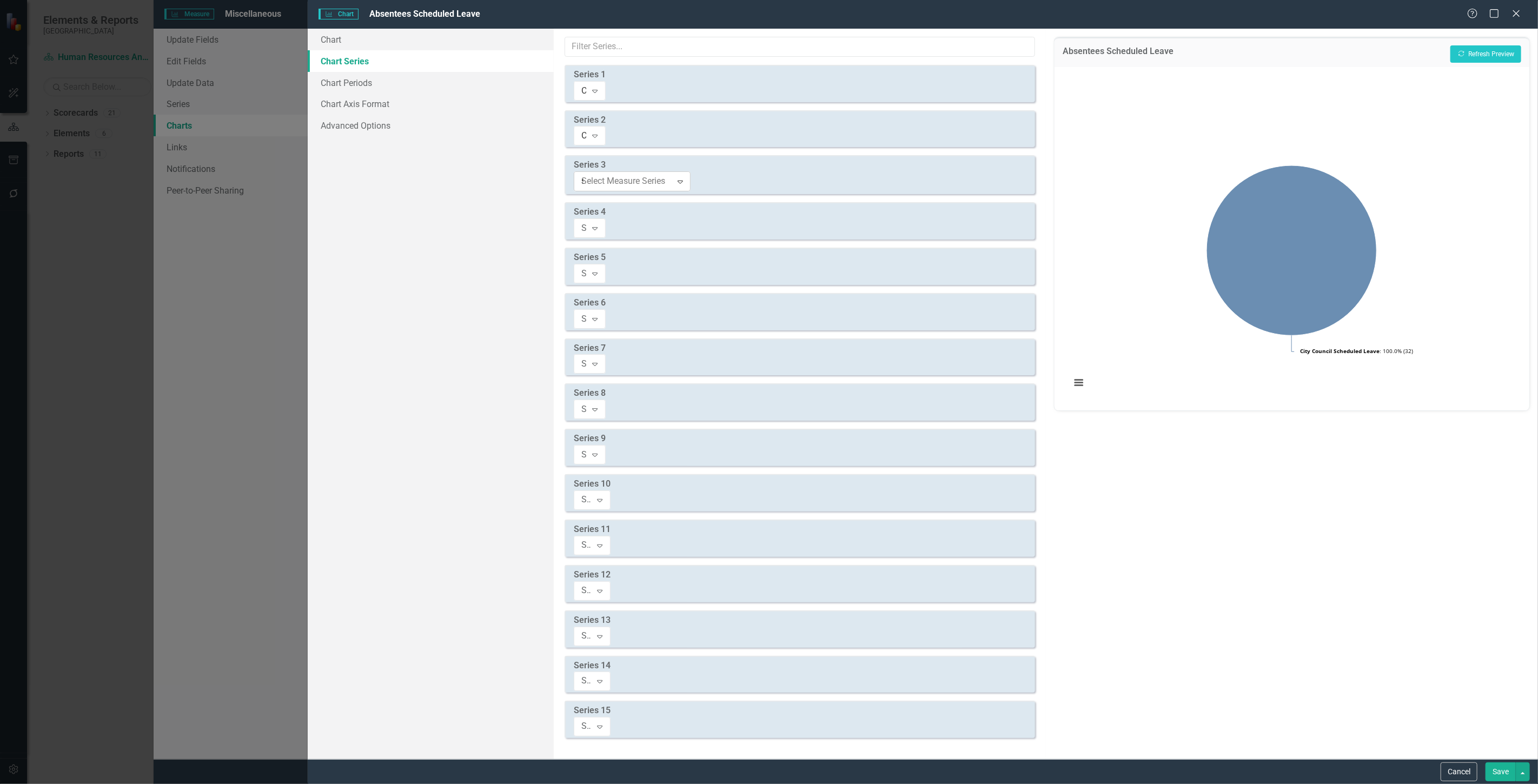
type input "sc"
click at [121, 783] on span "City Council Sc heduled Leave" at bounding box center [66, 792] width 110 height 10
click at [587, 221] on div "Select Measure Series" at bounding box center [584, 226] width 5 height 12
click at [587, 129] on div "City Council Scheduled Leave" at bounding box center [584, 135] width 5 height 12
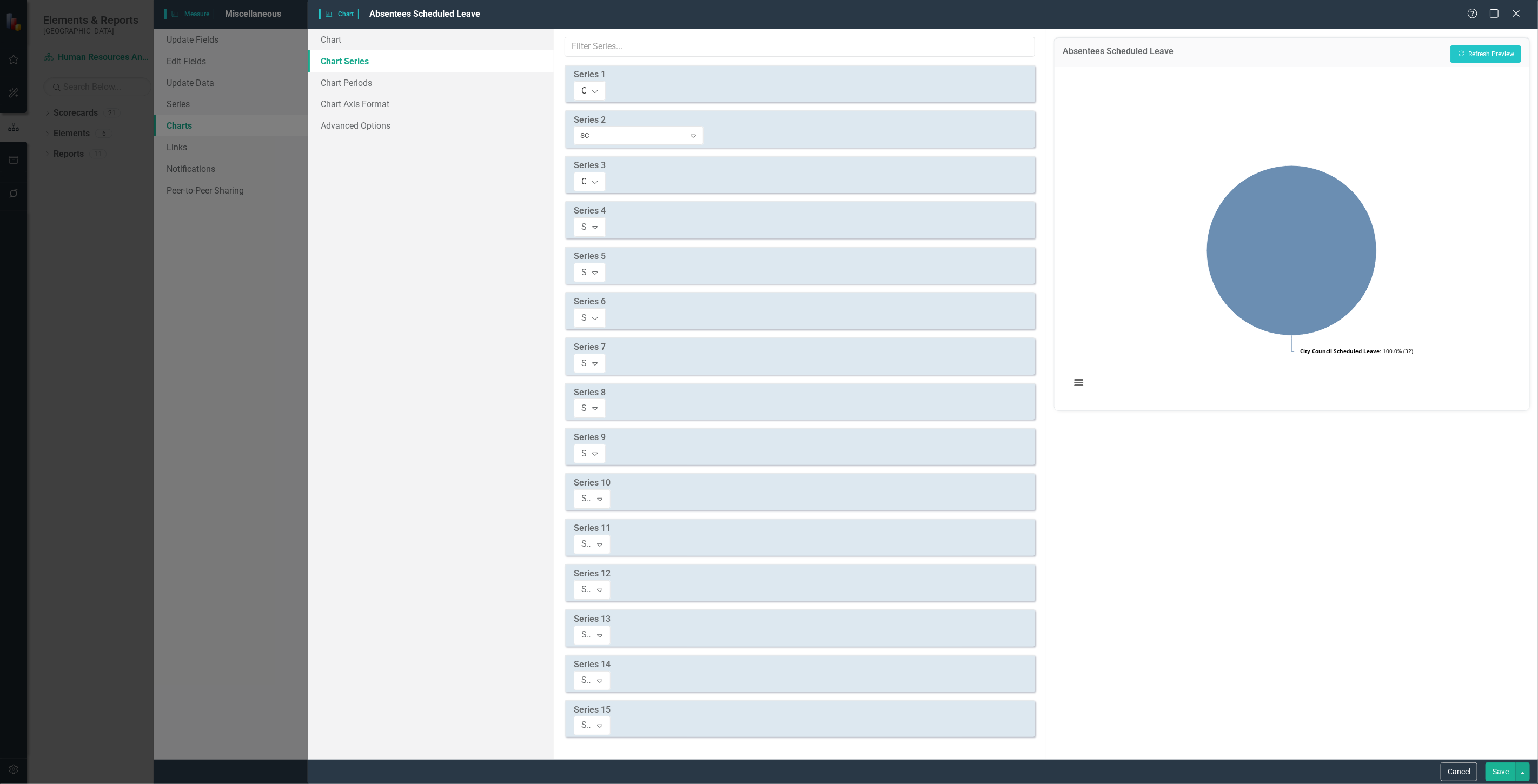
click at [587, 175] on div "City Council Scheduled Leave" at bounding box center [584, 181] width 5 height 12
type input "sc"
click at [587, 221] on div "Select Measure Series" at bounding box center [584, 226] width 5 height 12
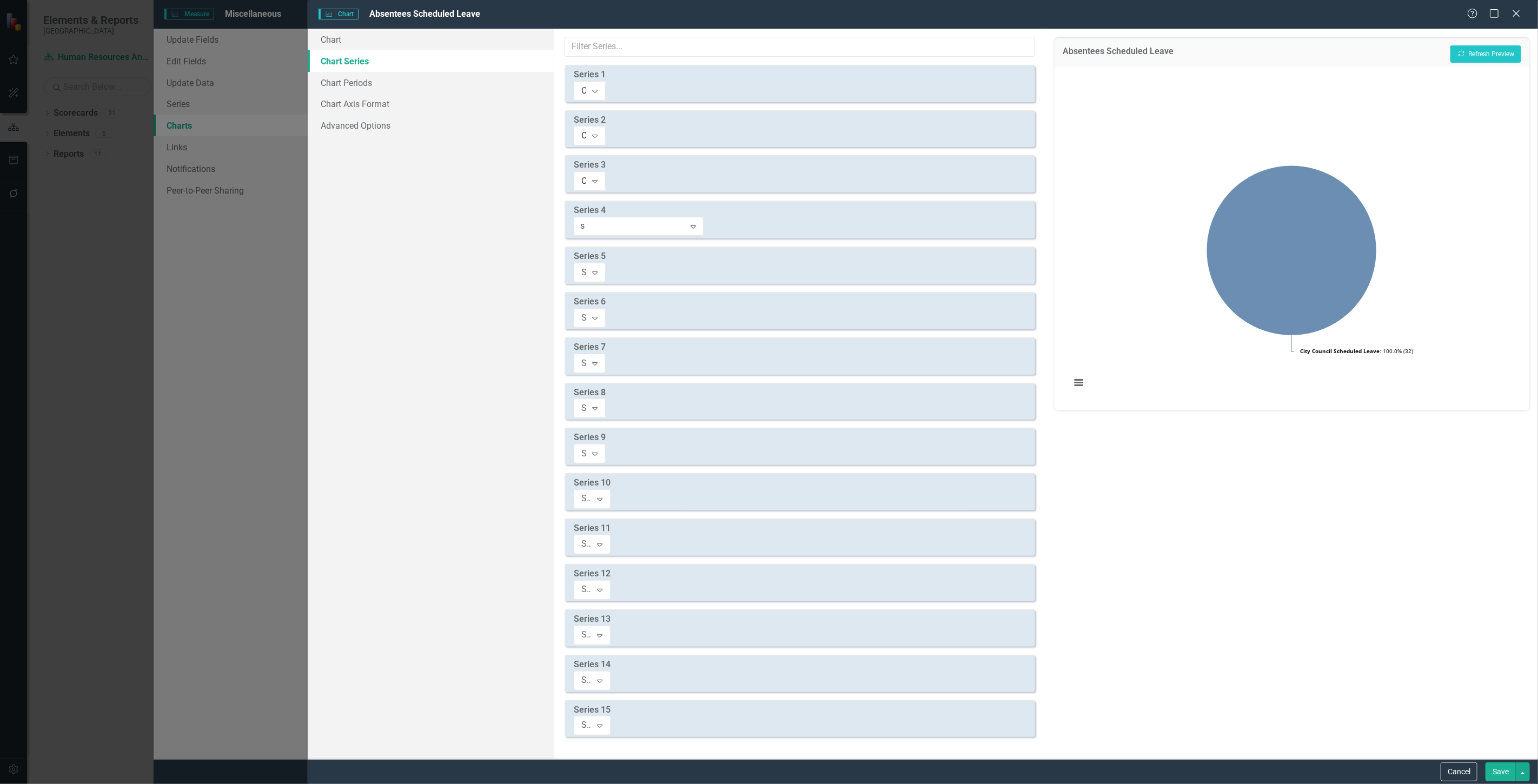
type input "sc"
click at [587, 266] on div "Select Measure Series" at bounding box center [584, 272] width 5 height 12
type input "sc"
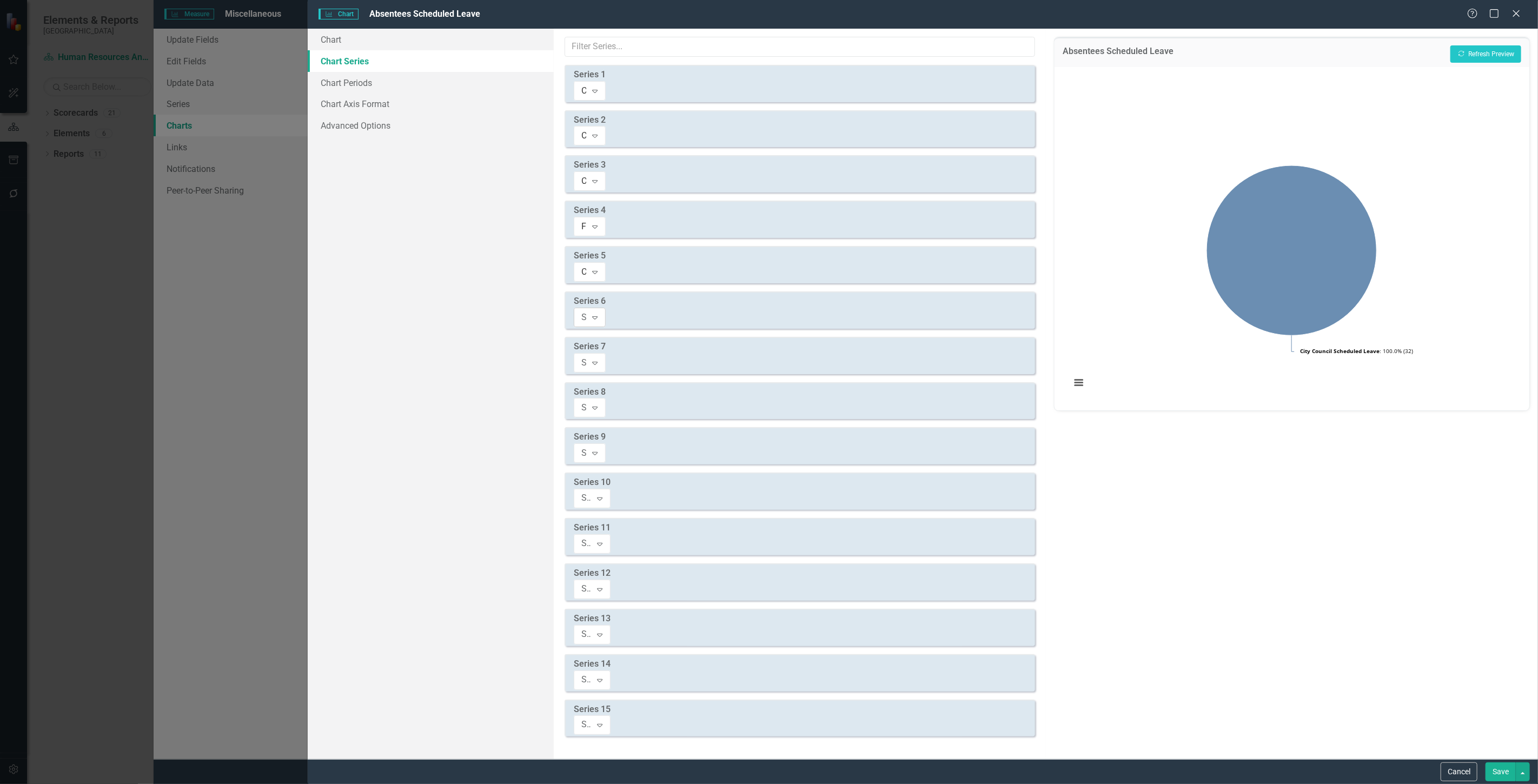
click at [587, 311] on div "Select Measure Series" at bounding box center [584, 316] width 5 height 12
type input "sc"
click at [587, 357] on div "Select Measure Series" at bounding box center [584, 362] width 5 height 12
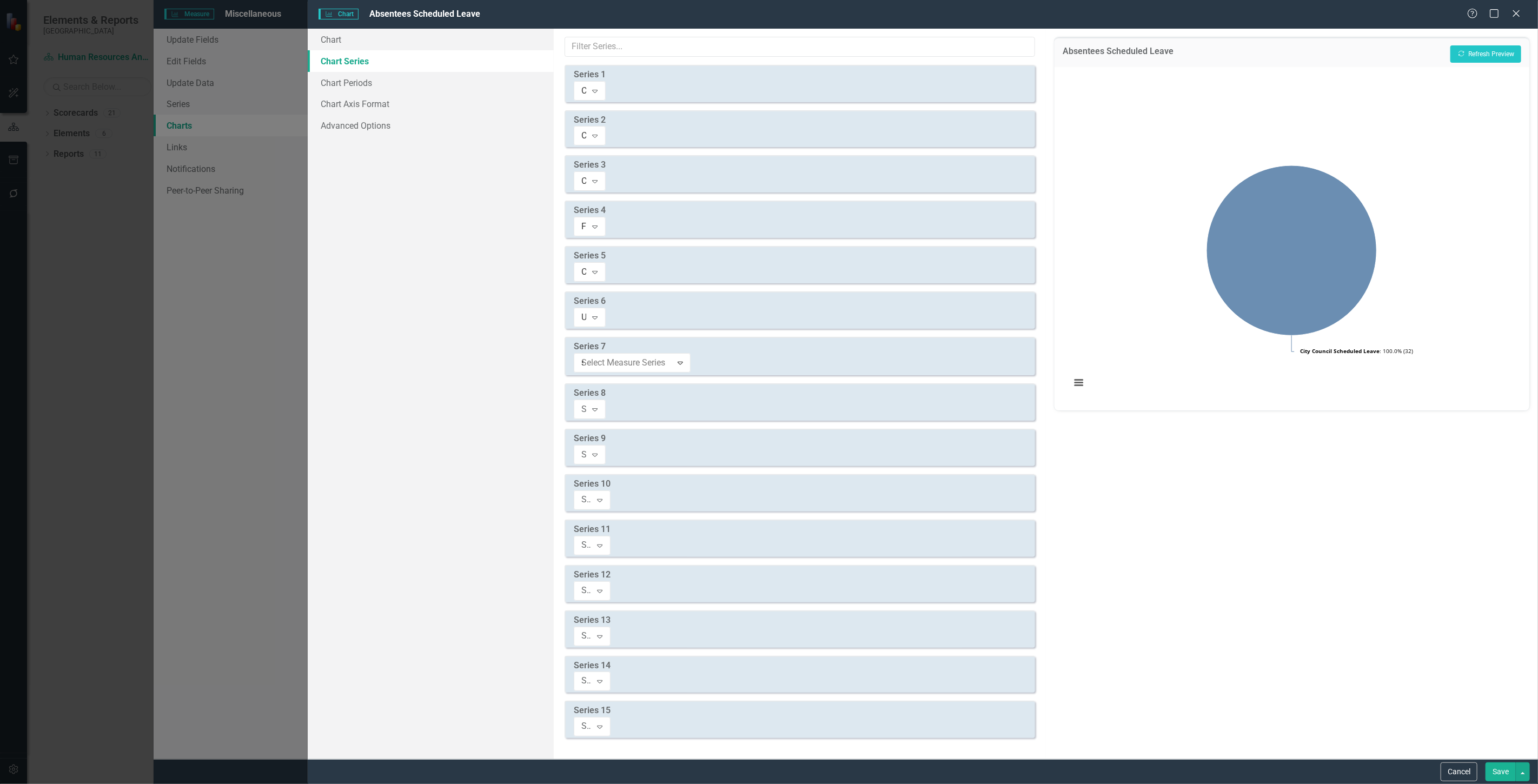
type input "sc"
click at [587, 402] on div "Select Measure Series" at bounding box center [584, 408] width 5 height 12
type input "sc"
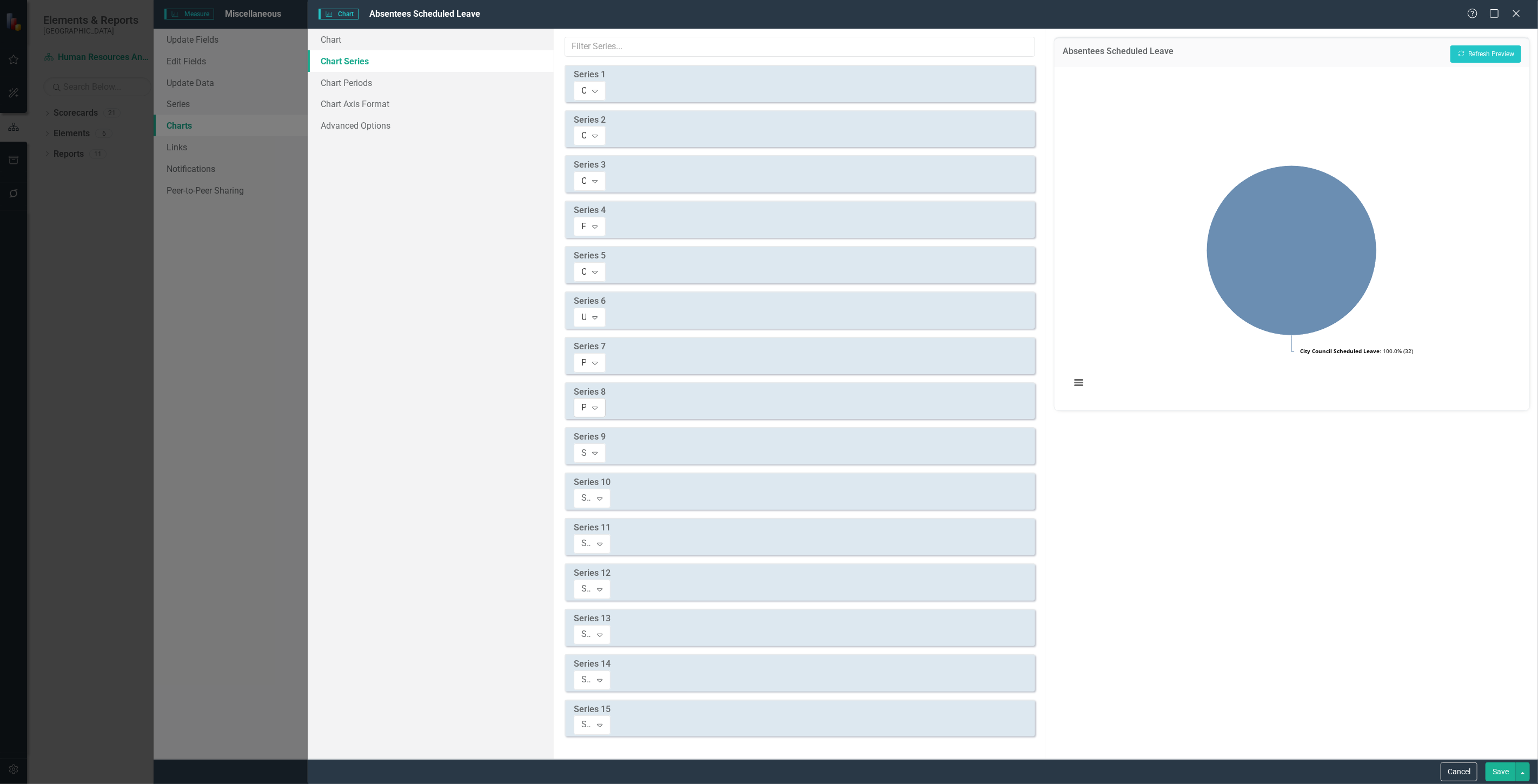
click at [587, 402] on div "Public Works Scheduled Leave" at bounding box center [584, 408] width 5 height 12
type input "sc"
click at [605, 443] on div "Select Measure Series Expand" at bounding box center [589, 453] width 32 height 20
type input "sc"
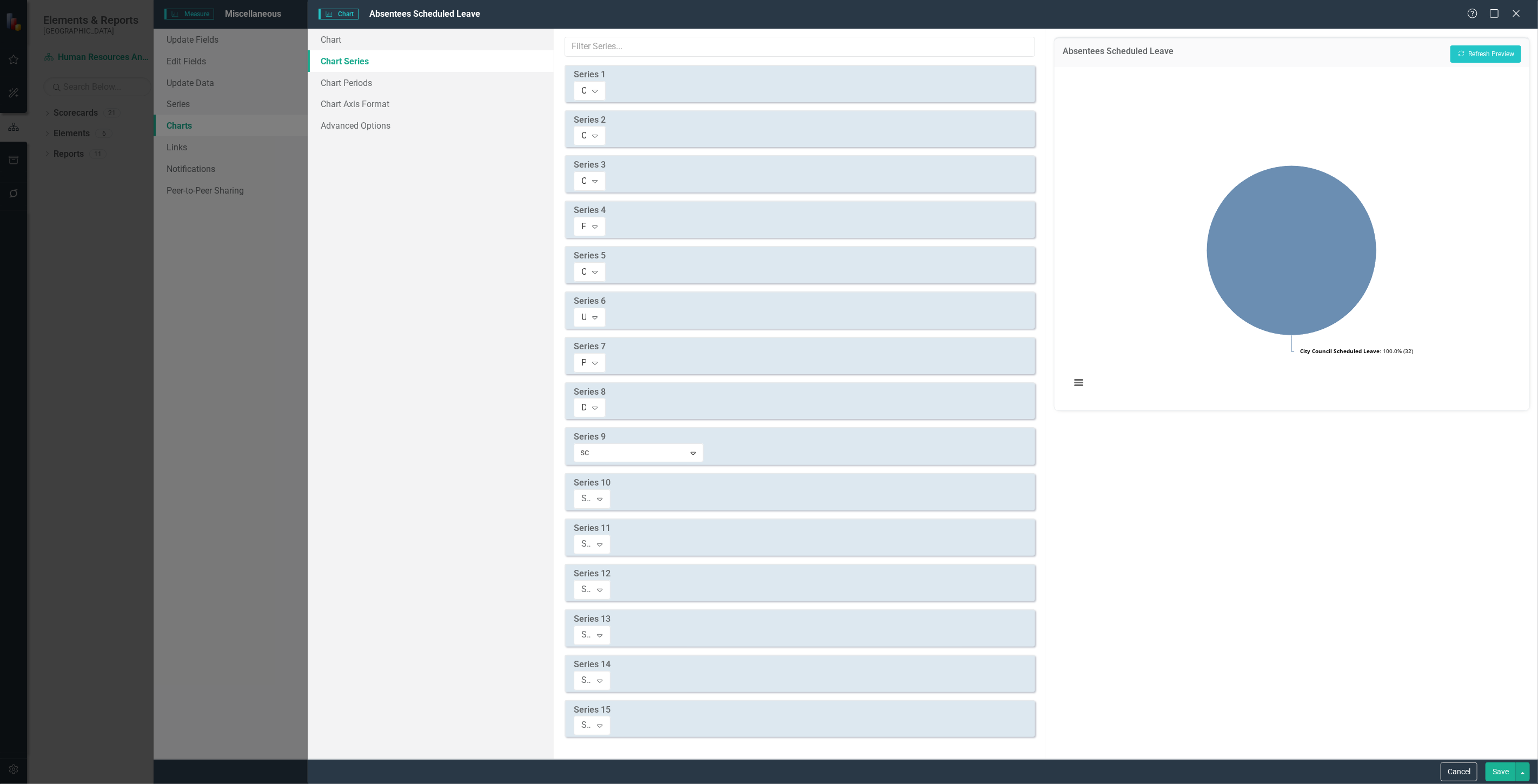
scroll to position [251, 0]
drag, startPoint x: 694, startPoint y: 471, endPoint x: 688, endPoint y: 403, distance: 68.3
click at [591, 492] on div "Select Measure Series" at bounding box center [586, 498] width 10 height 12
type input "sc"
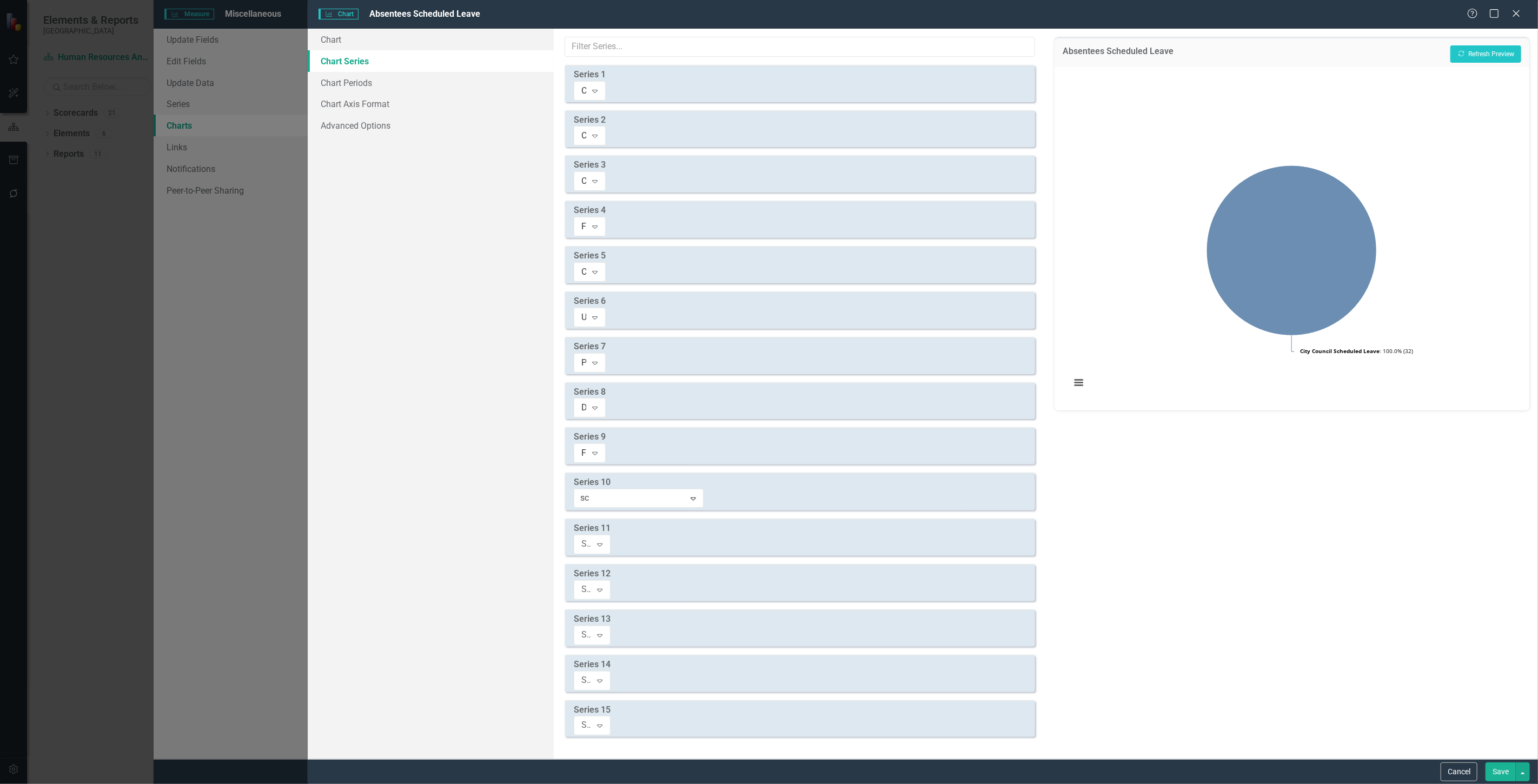
scroll to position [371, 0]
click at [610, 535] on div "Select Measure Series Expand" at bounding box center [592, 544] width 37 height 20
type input "sc"
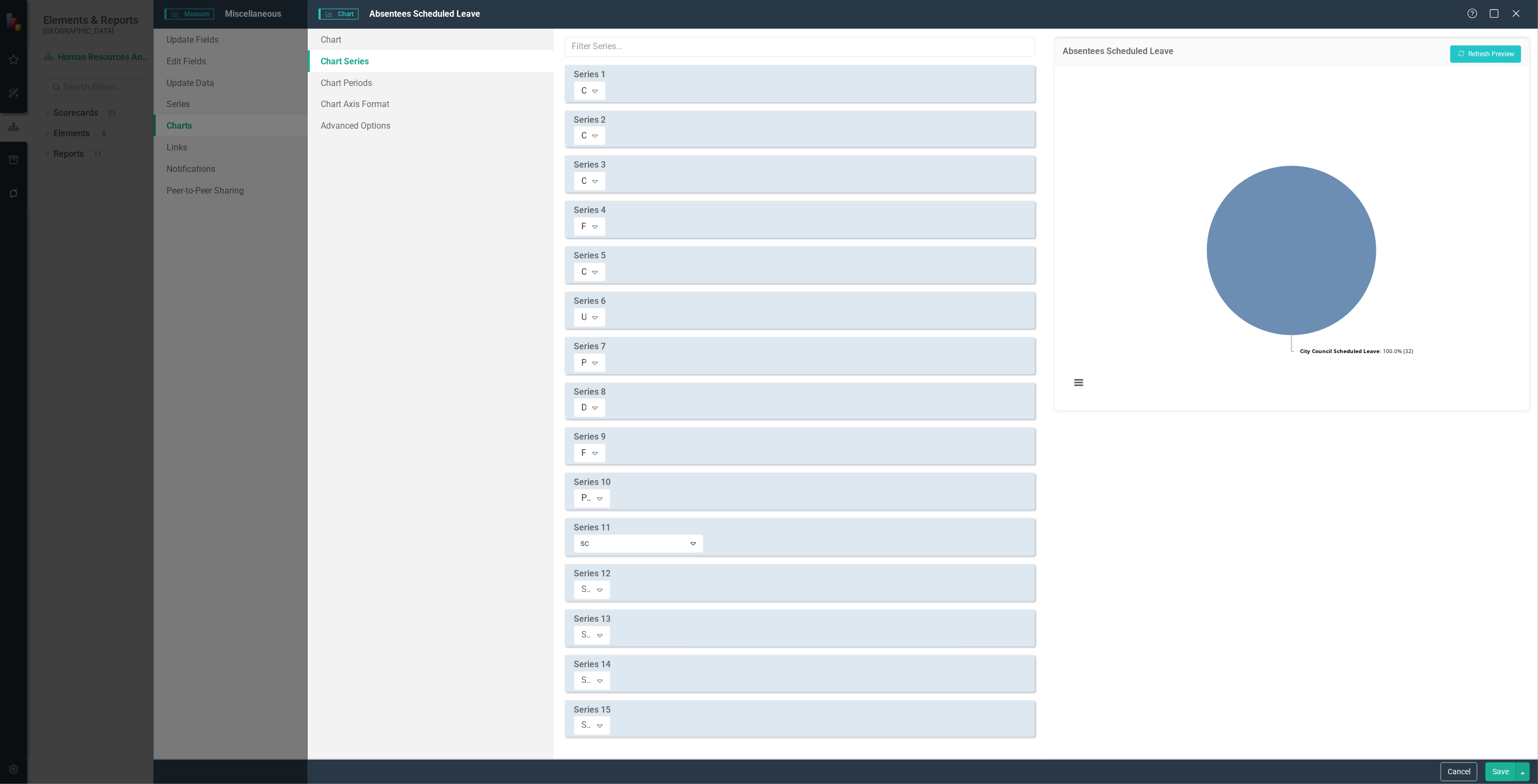
click at [591, 583] on div "Select Measure Series" at bounding box center [586, 589] width 10 height 12
type input "sc"
click at [591, 628] on div "Select Measure Series" at bounding box center [586, 634] width 10 height 12
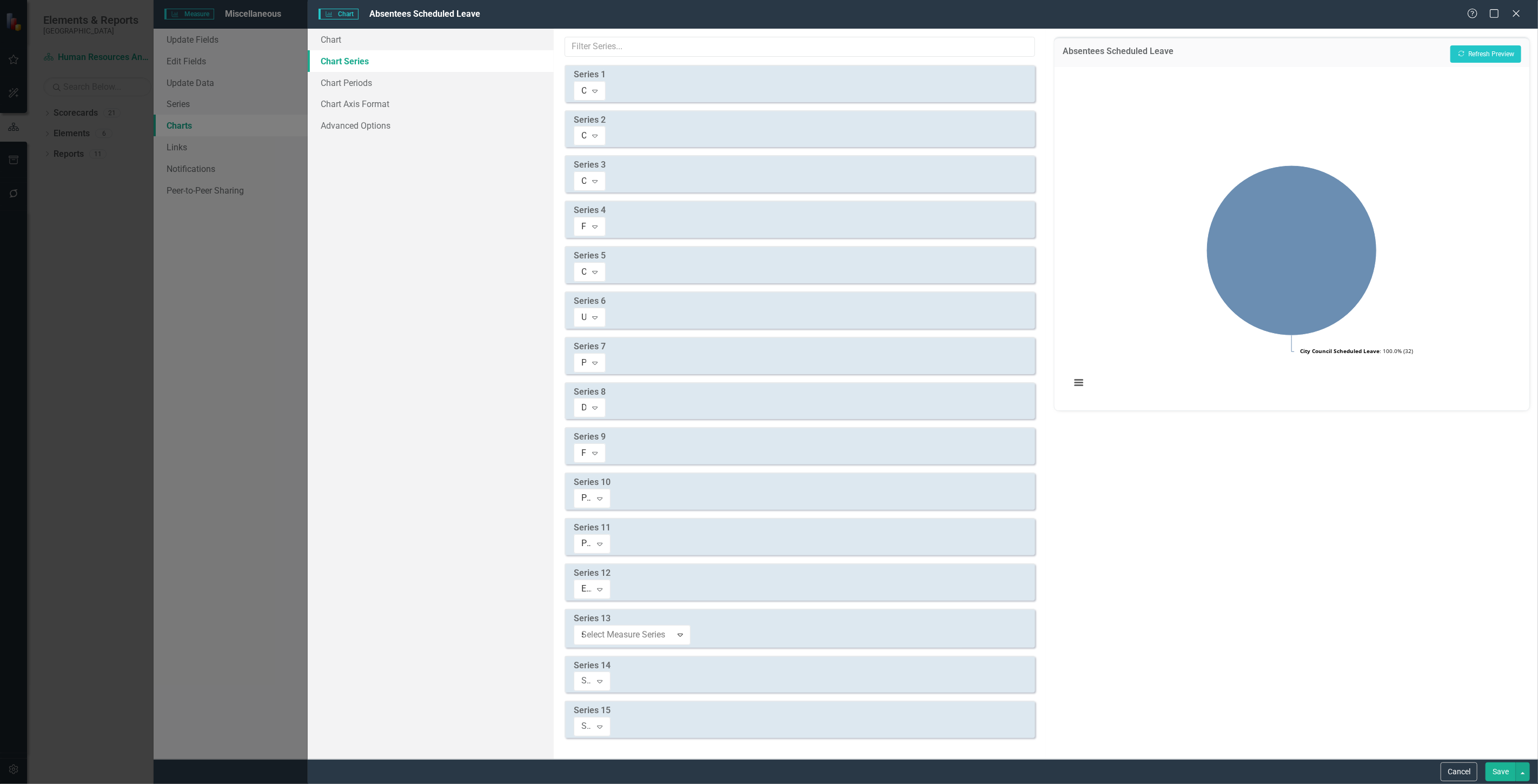
type input "sc"
click at [591, 674] on div "Select Measure Series" at bounding box center [586, 679] width 10 height 12
type input "sc"
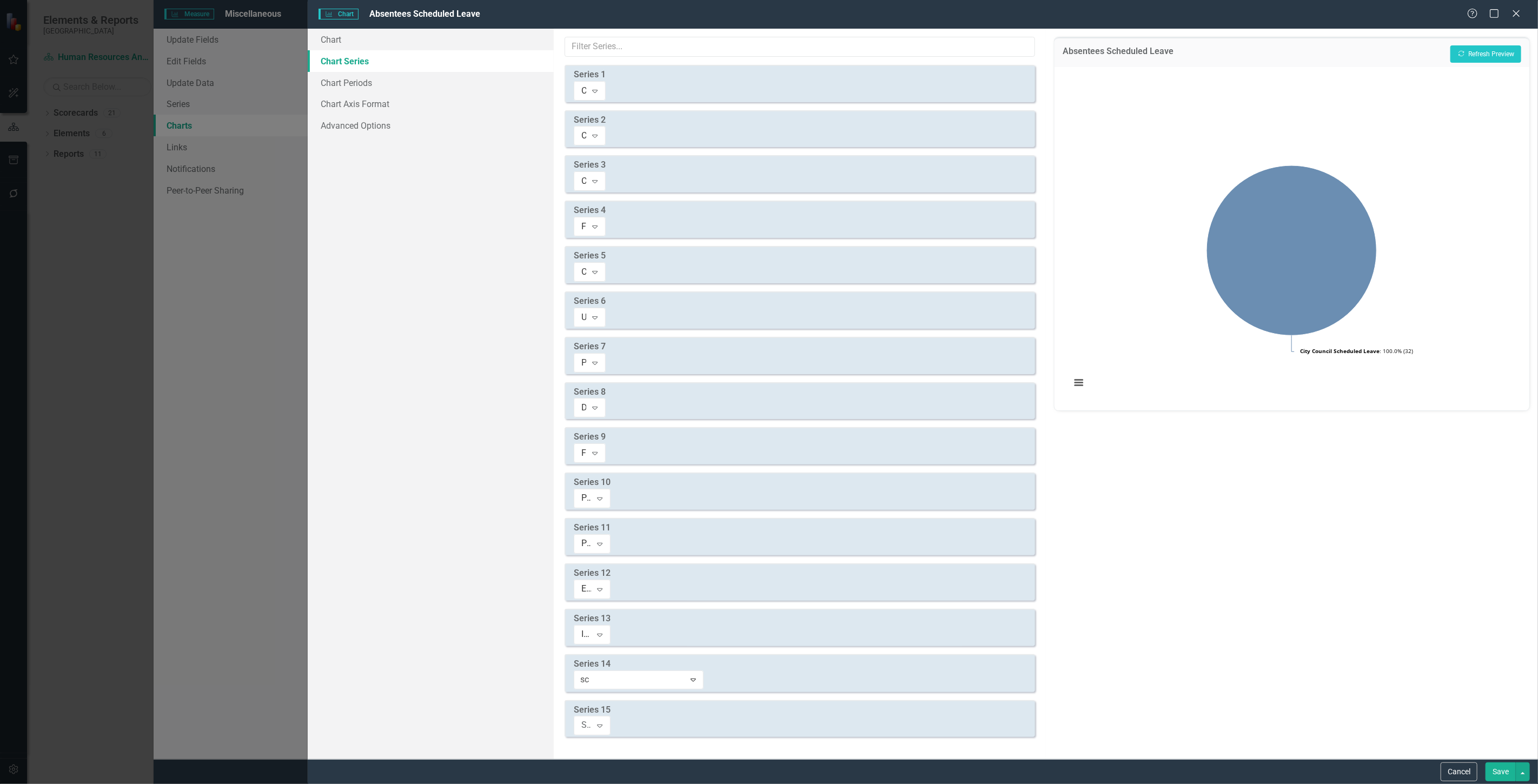
scroll to position [130, 0]
click at [591, 720] on div "Select Measure Series" at bounding box center [586, 725] width 10 height 12
type input "sc"
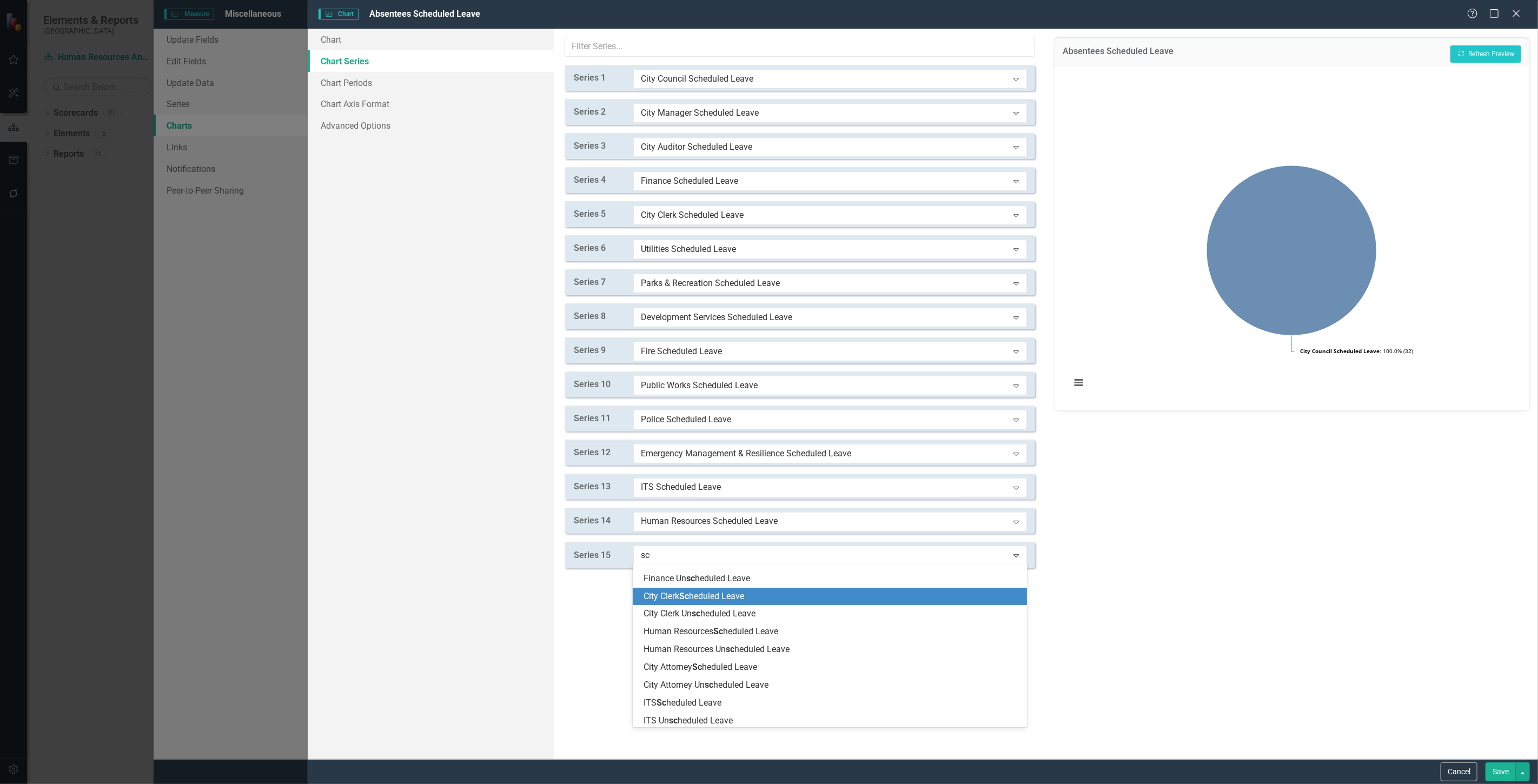
scroll to position [120, 0]
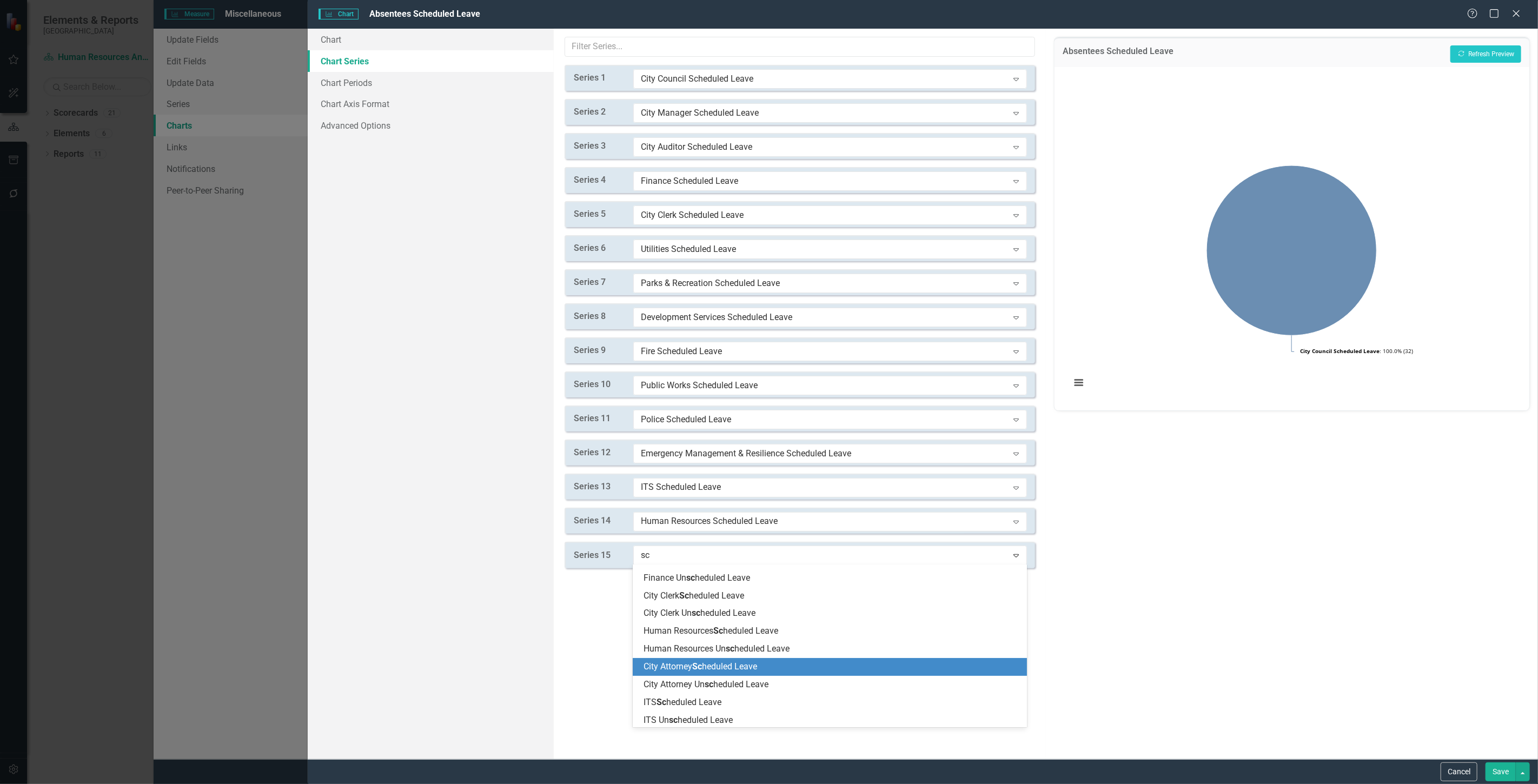
click at [743, 667] on span "City Attorney Sc heduled Leave" at bounding box center [700, 667] width 114 height 10
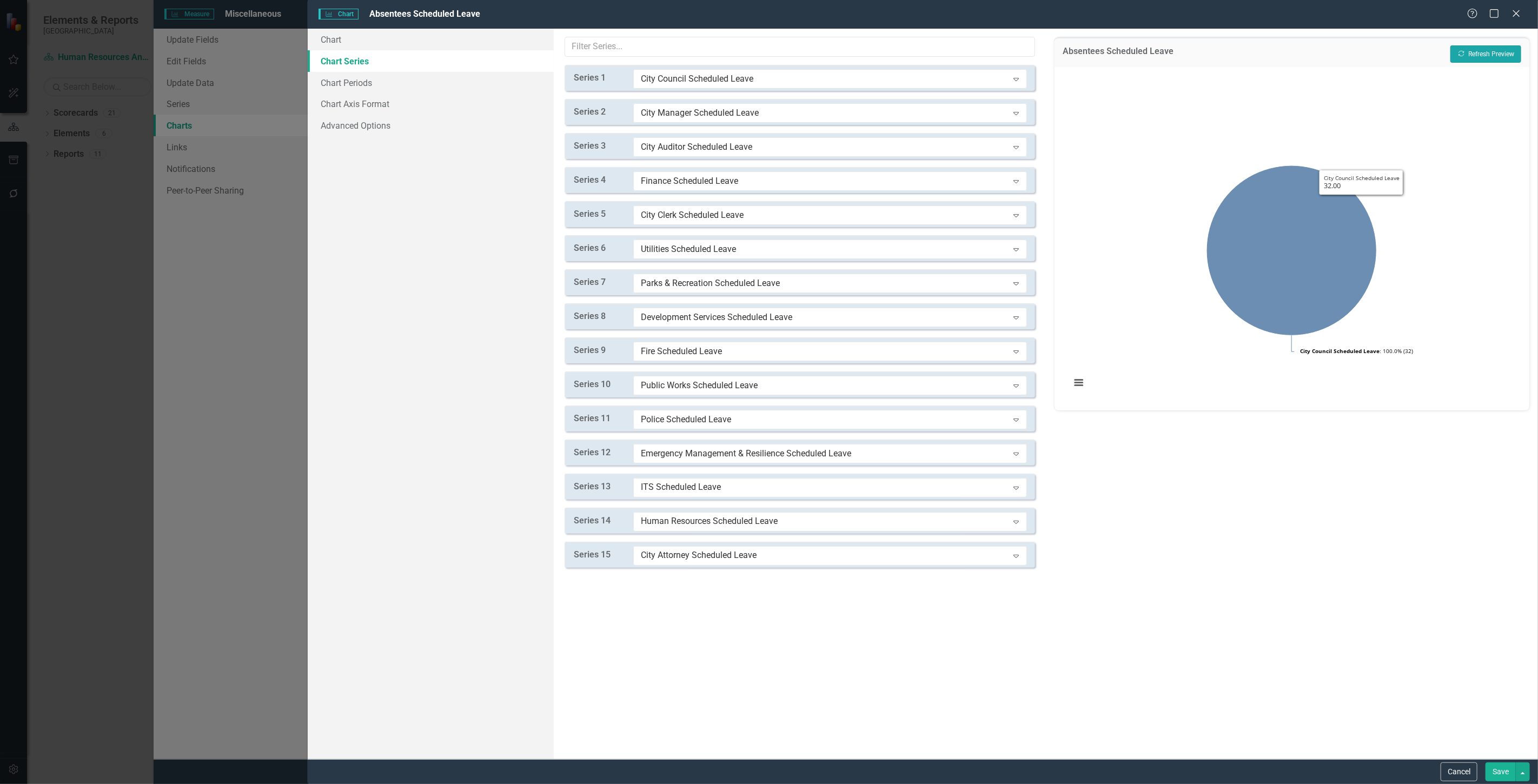
click at [1476, 55] on button "Recalculate Refresh Preview" at bounding box center [1486, 54] width 71 height 17
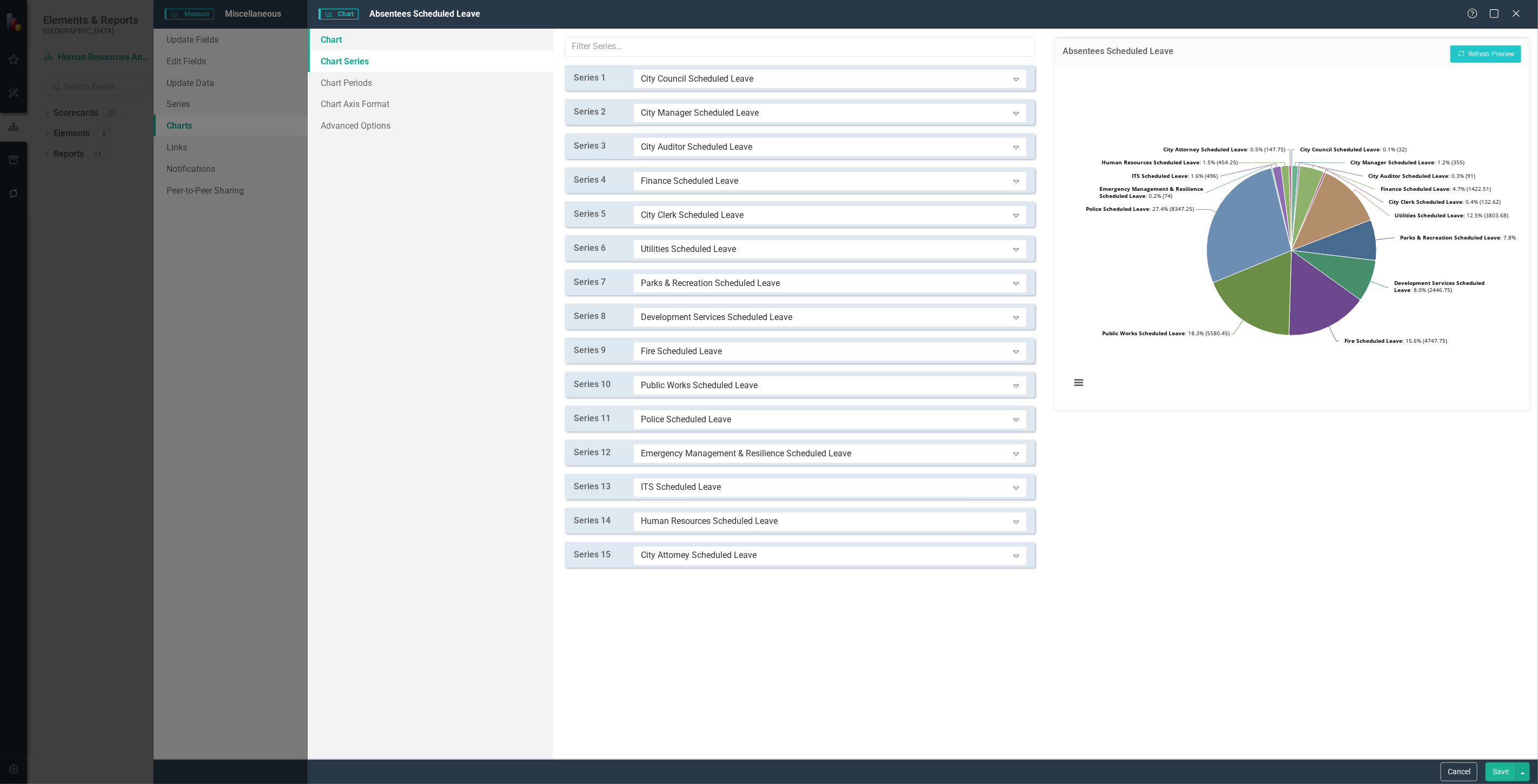
click at [382, 47] on link "Chart" at bounding box center [431, 40] width 246 height 22
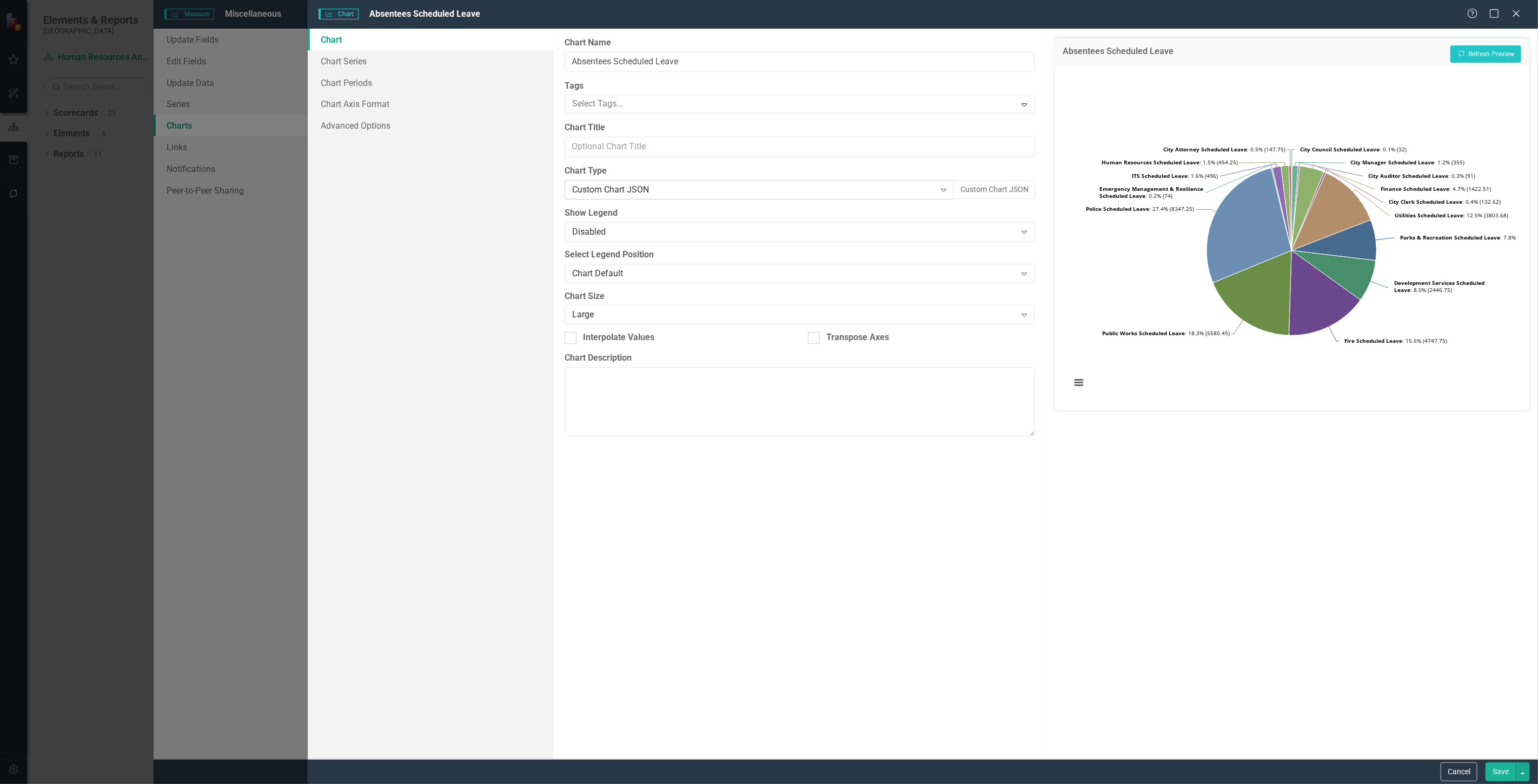
click at [906, 198] on div "Custom Chart JSON Expand" at bounding box center [759, 189] width 390 height 20
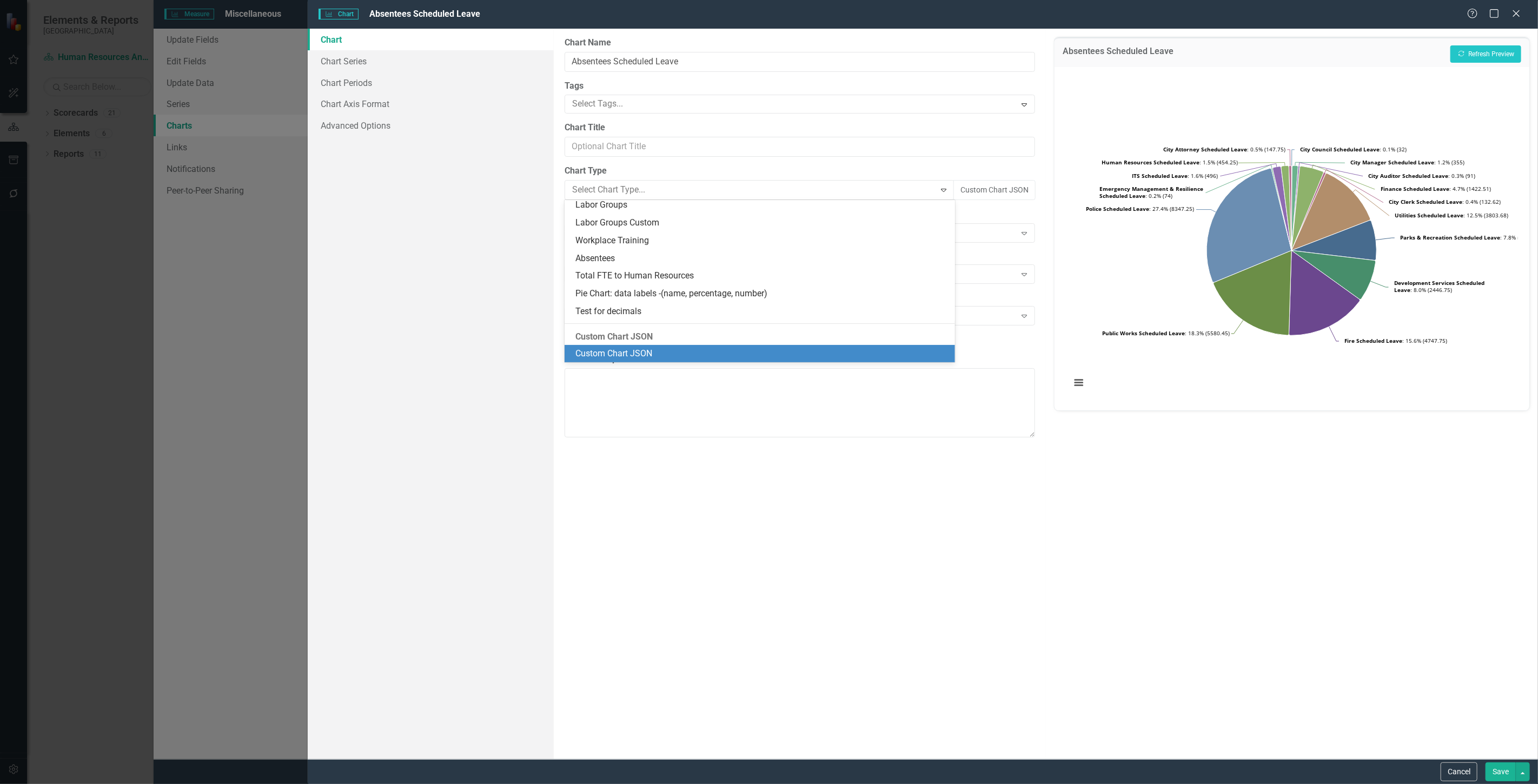
click at [934, 165] on label "Chart Type" at bounding box center [800, 171] width 471 height 12
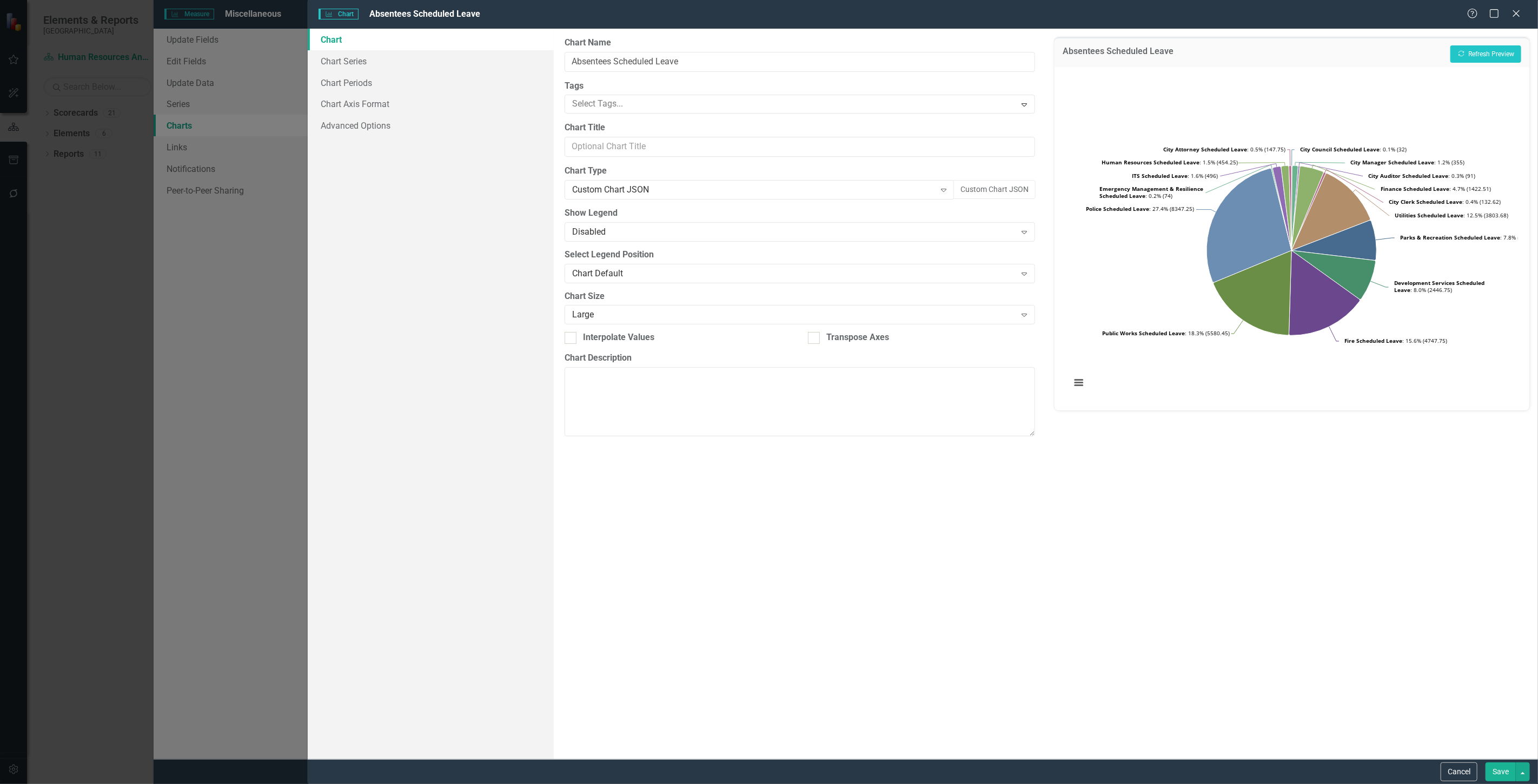
click at [990, 164] on div "From this page, you can define the name, type, and size of the chart. You can a…" at bounding box center [799, 394] width 492 height 730
click at [999, 183] on button "Custom Chart JSON" at bounding box center [995, 189] width 82 height 19
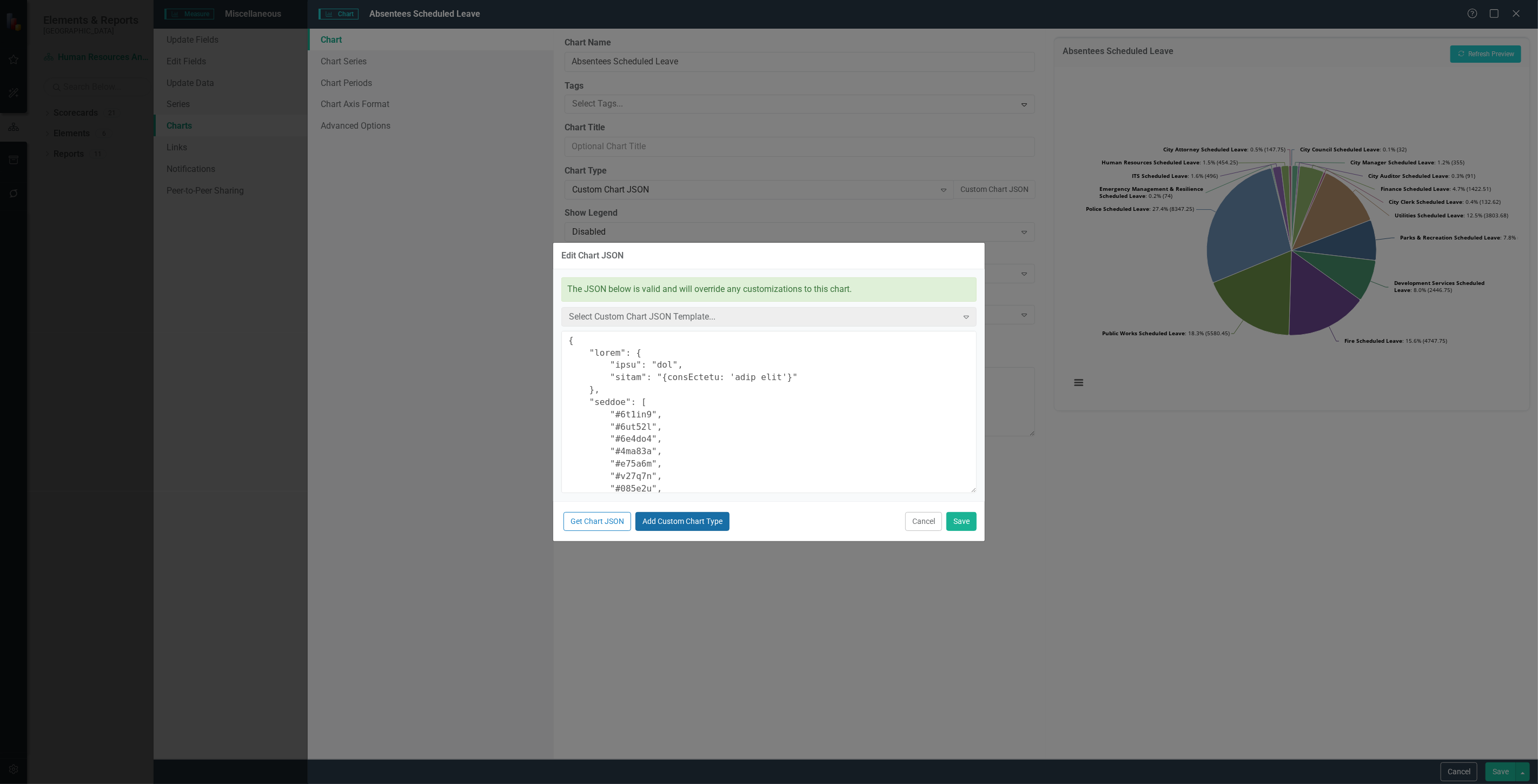
click at [688, 525] on button "Add Custom Chart Type" at bounding box center [683, 522] width 94 height 19
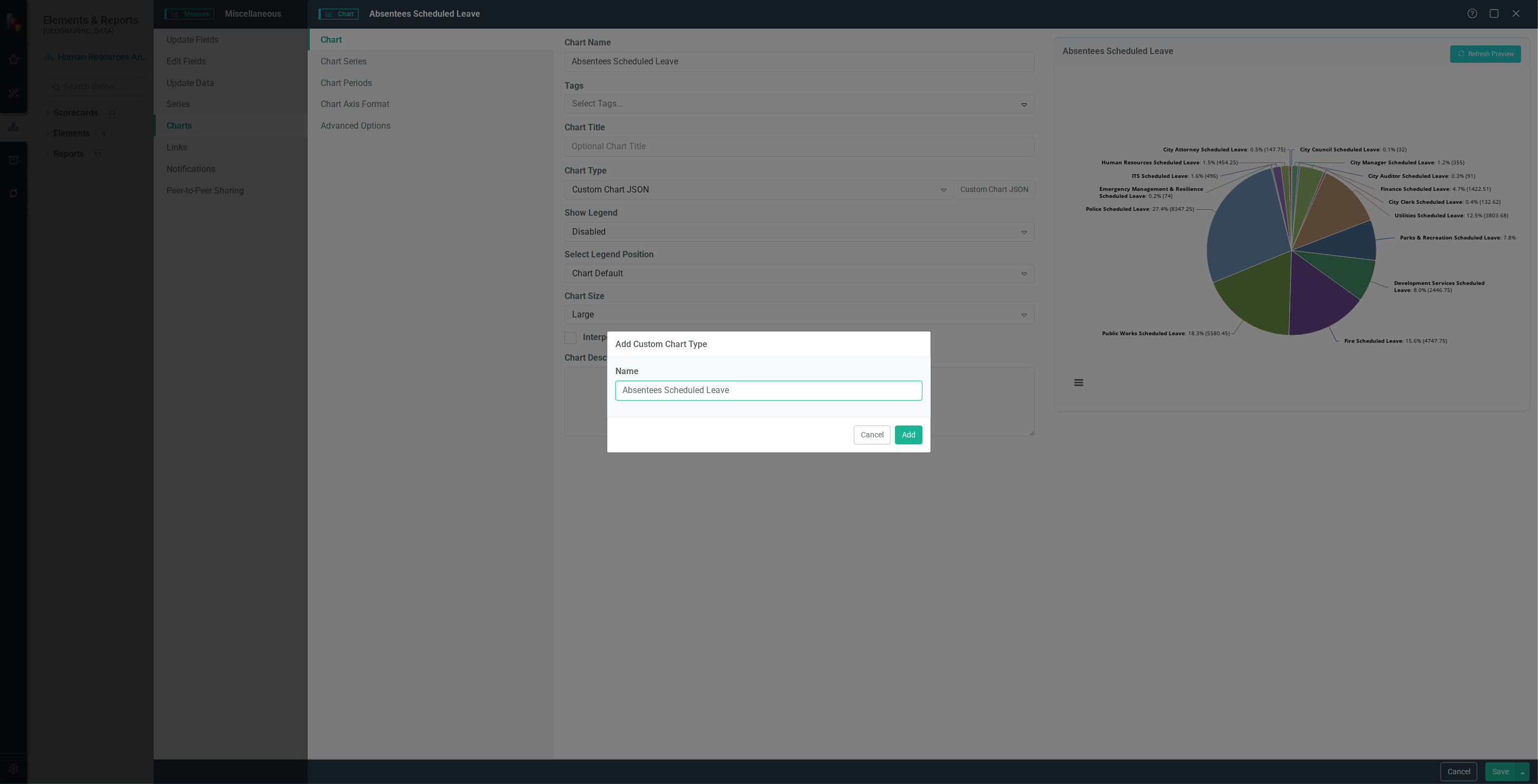
drag, startPoint x: 743, startPoint y: 385, endPoint x: 418, endPoint y: 379, distance: 325.1
click at [415, 372] on div "Add Custom Chart Type Name Absentees Scheduled Leave Cancel Add" at bounding box center [769, 392] width 1538 height 784
type input "Pie chart -display all data labels with percentage & value"
click at [917, 439] on button "Add" at bounding box center [908, 435] width 27 height 19
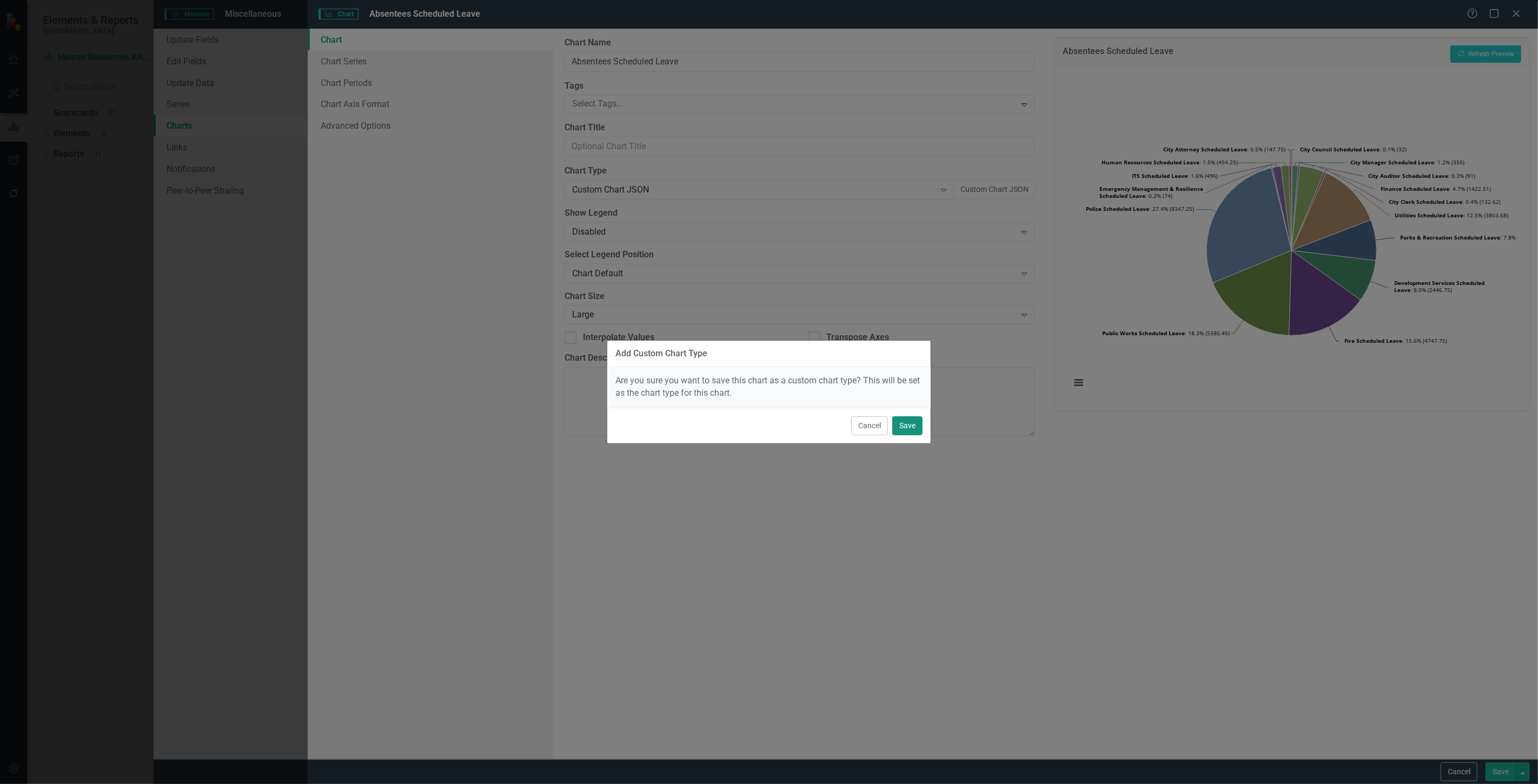
click at [908, 425] on button "Save" at bounding box center [907, 426] width 30 height 19
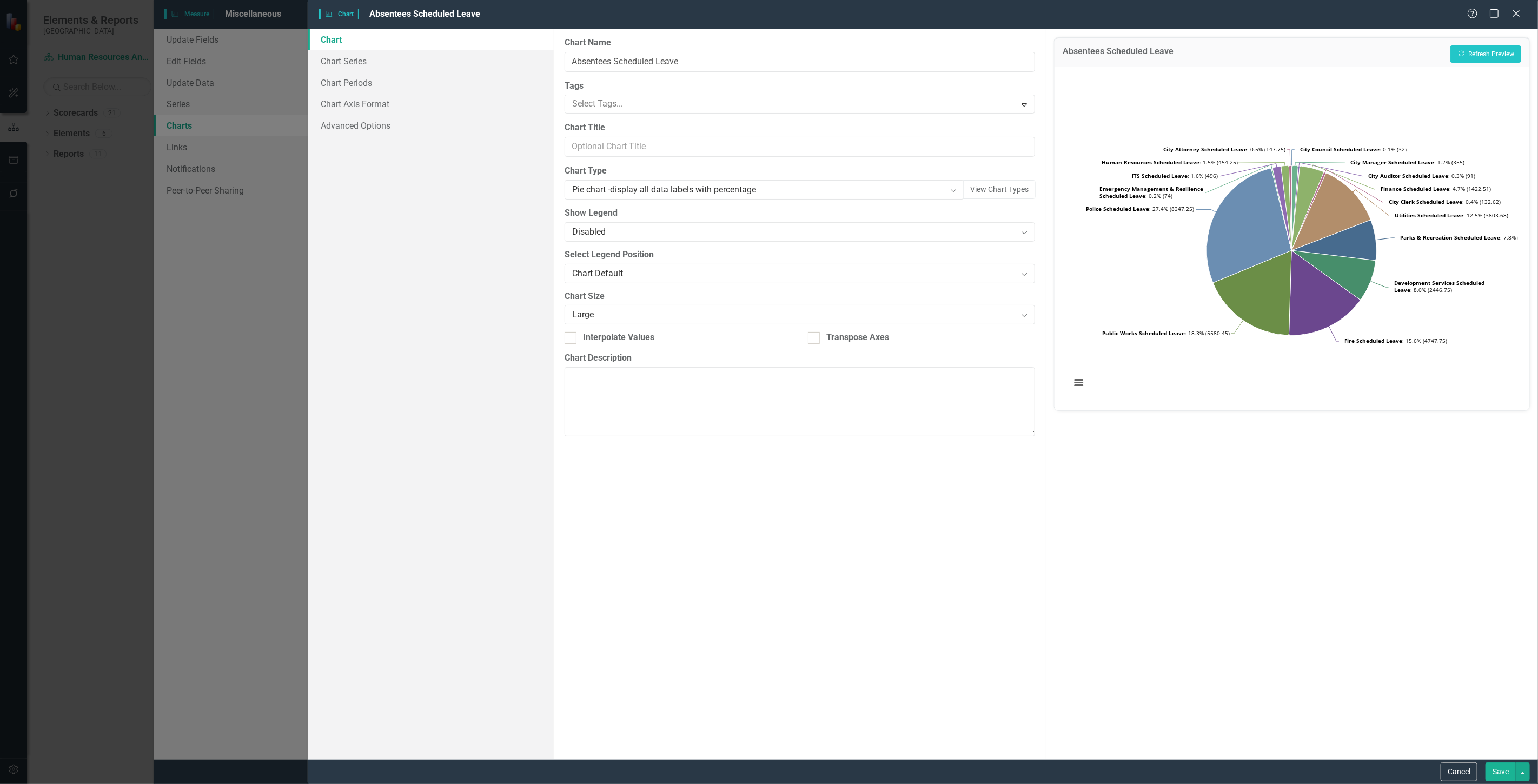
click at [1497, 771] on button "Save" at bounding box center [1500, 772] width 30 height 19
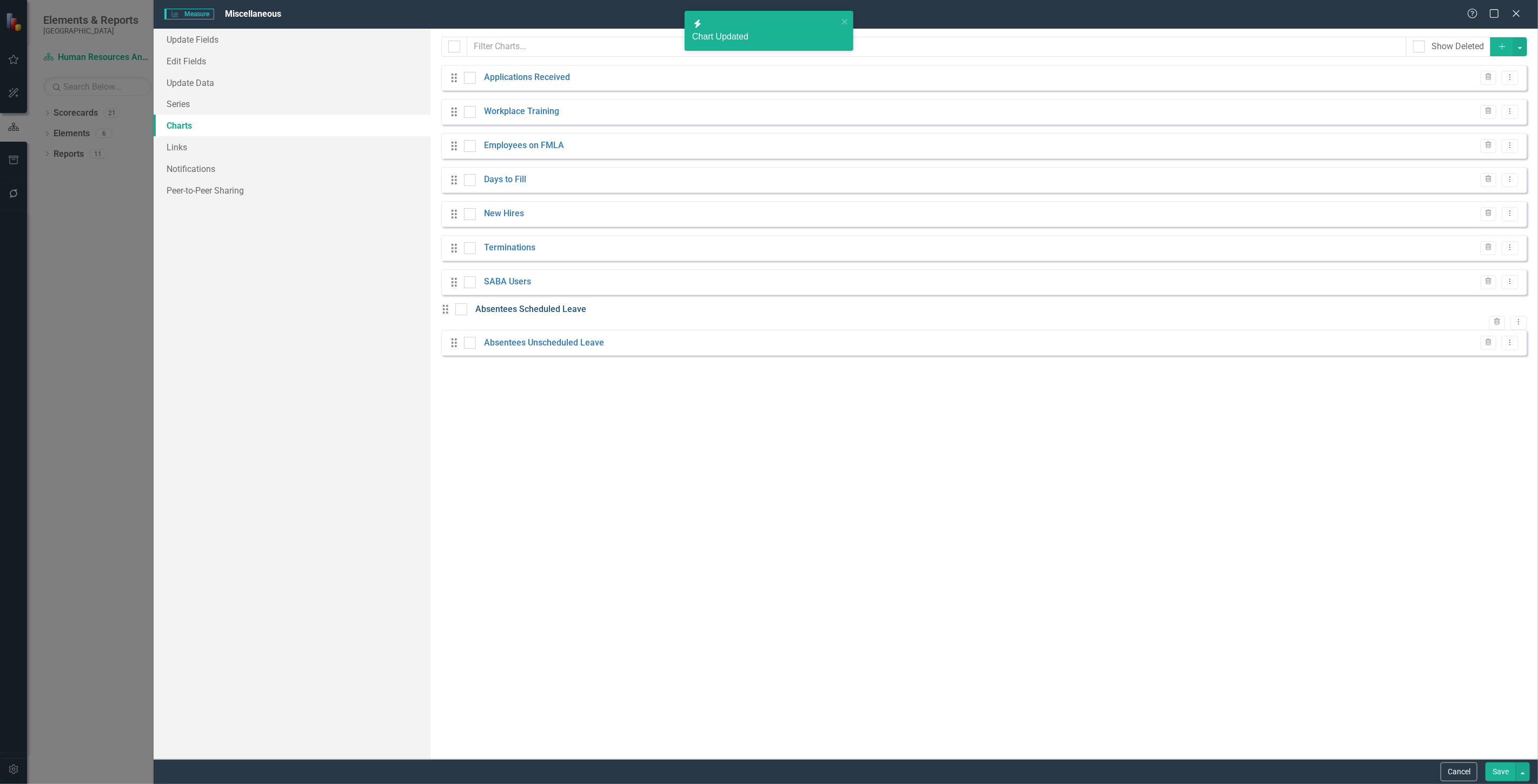
click at [566, 315] on link "Absentees Scheduled Leave" at bounding box center [531, 309] width 111 height 12
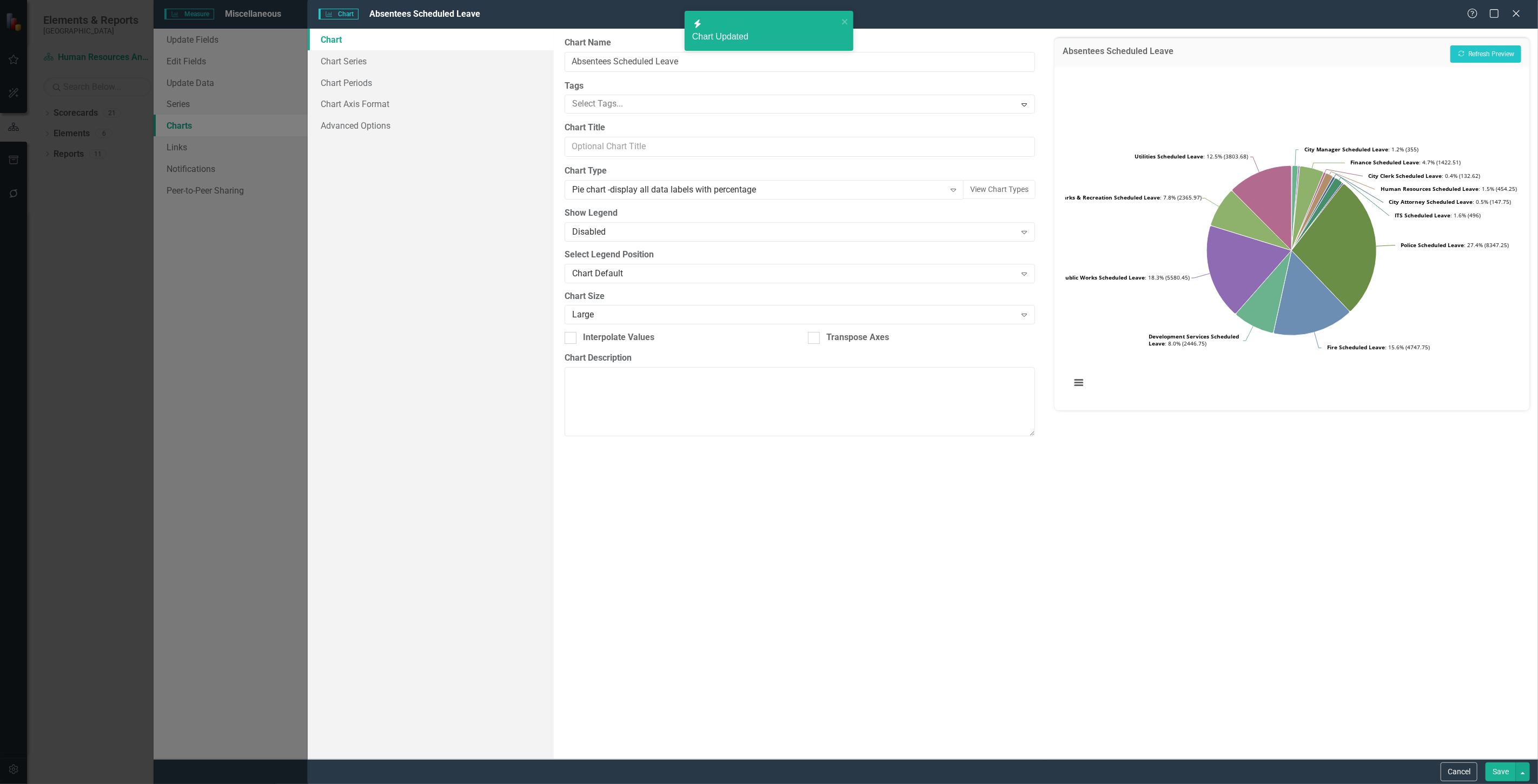
click at [566, 315] on div "Charts Chart Absentees Scheduled Leave Help Maximize Close Chart Chart Series C…" at bounding box center [769, 392] width 1538 height 784
click at [1011, 193] on button "View Chart Types" at bounding box center [1000, 189] width 73 height 19
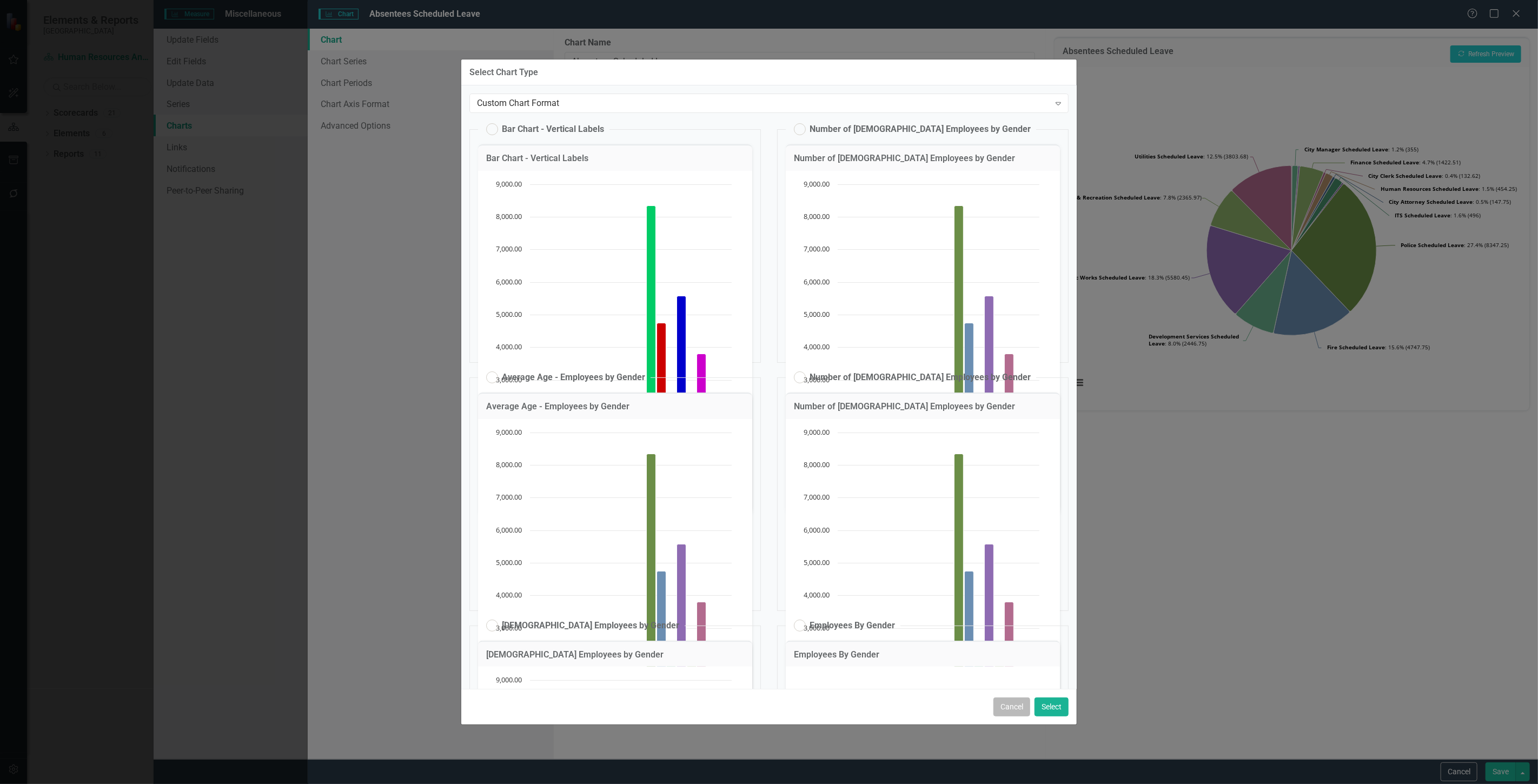
click at [1004, 705] on button "Cancel" at bounding box center [1012, 707] width 37 height 19
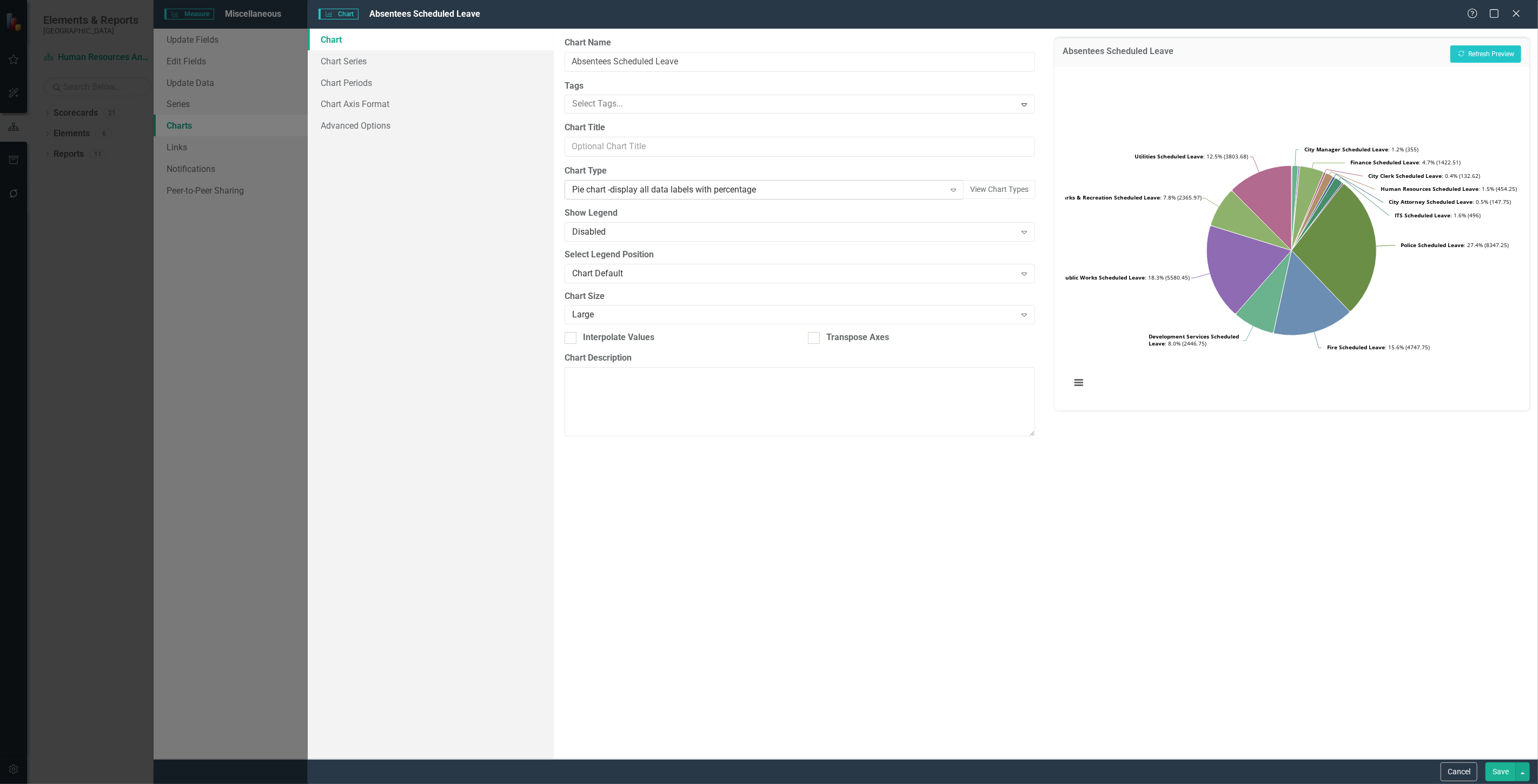
click at [756, 193] on div "Pie chart -display all data labels with percentage" at bounding box center [758, 189] width 373 height 12
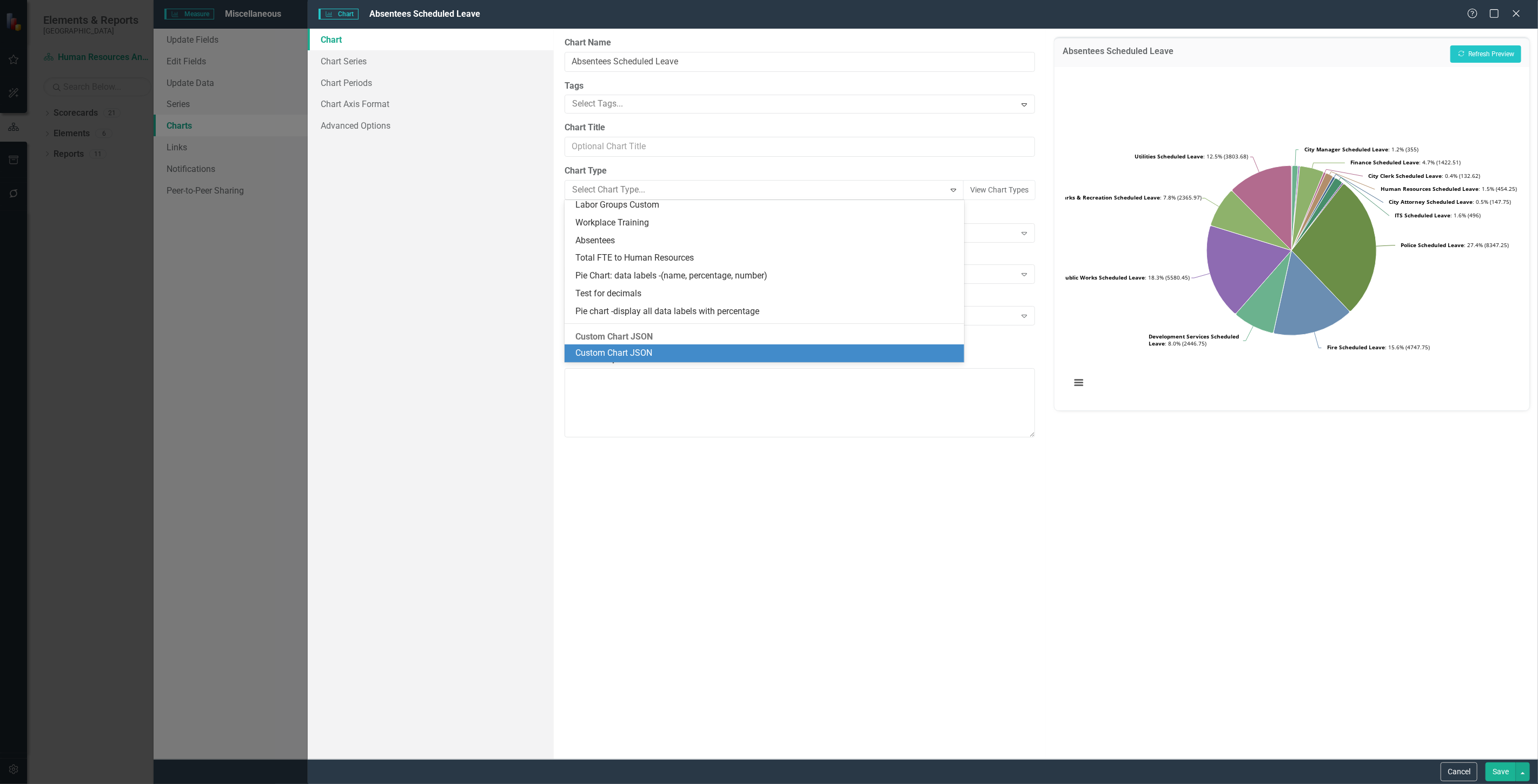
click at [695, 353] on div "Custom Chart JSON" at bounding box center [766, 353] width 382 height 12
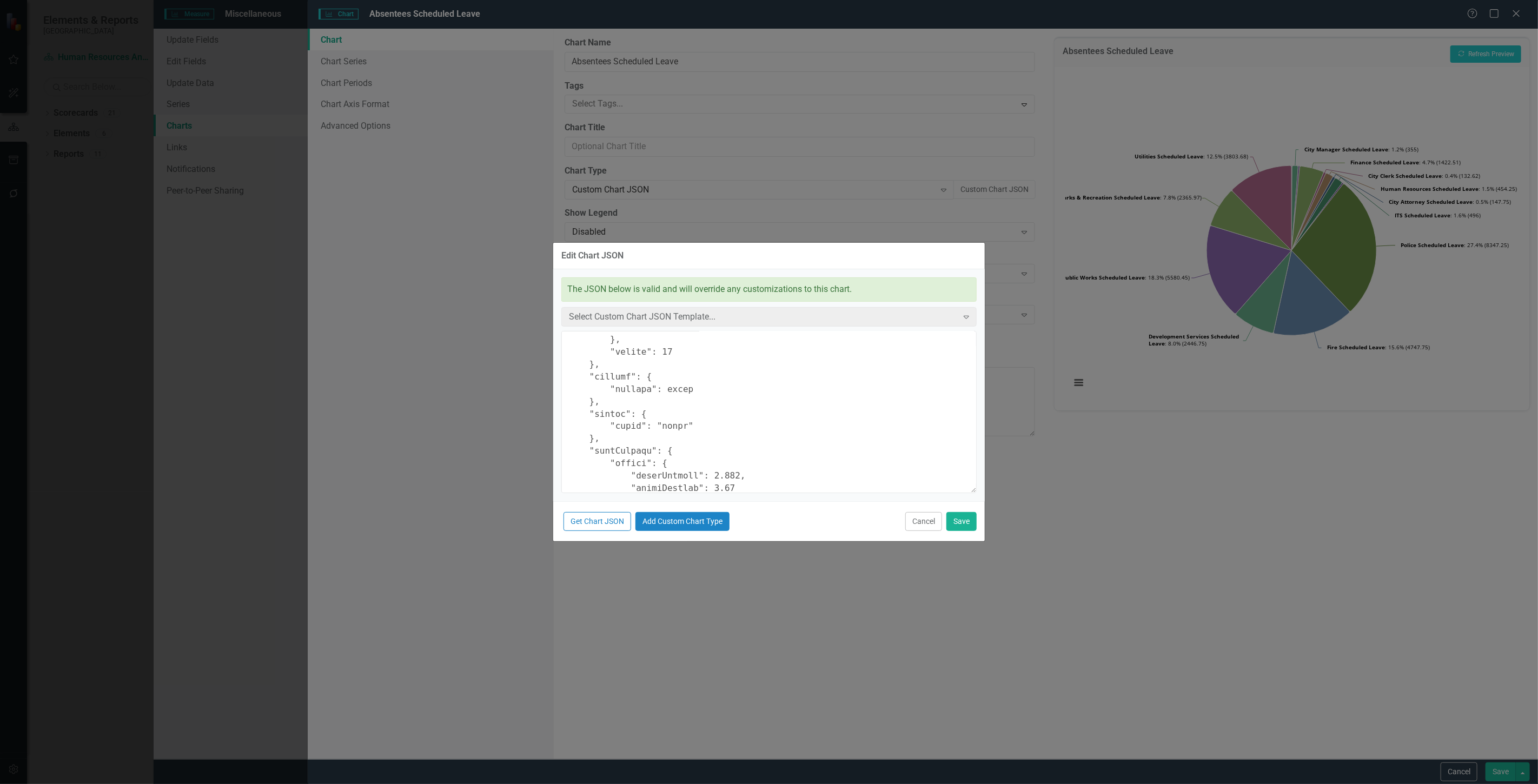
scroll to position [240, 0]
click at [693, 354] on textarea at bounding box center [769, 412] width 415 height 162
click at [695, 347] on textarea at bounding box center [769, 412] width 415 height 162
drag, startPoint x: 662, startPoint y: 376, endPoint x: 655, endPoint y: 374, distance: 7.3
click at [655, 374] on textarea at bounding box center [769, 412] width 415 height 162
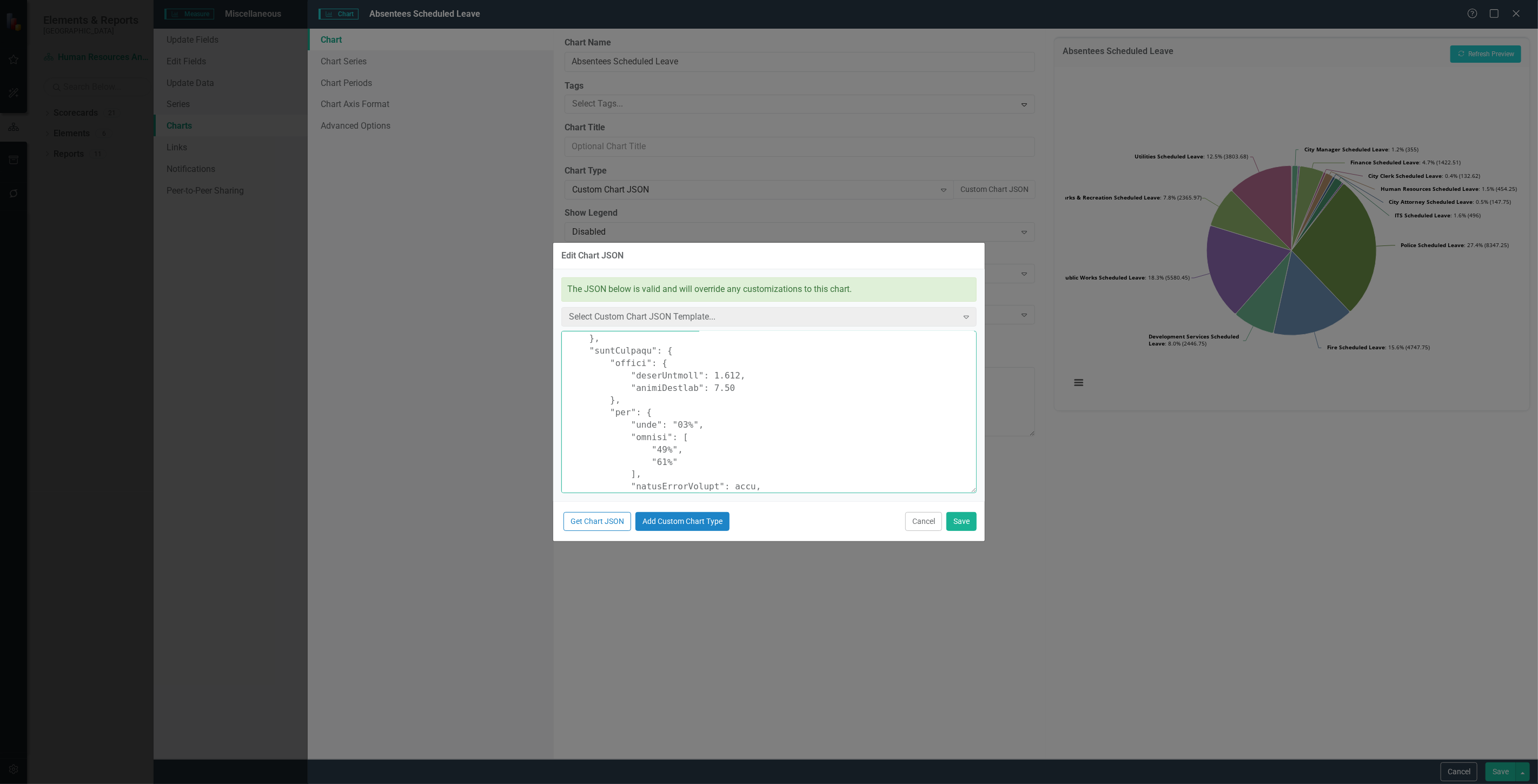
scroll to position [420, 0]
click at [677, 366] on textarea at bounding box center [769, 412] width 415 height 162
drag, startPoint x: 702, startPoint y: 395, endPoint x: 709, endPoint y: 395, distance: 7.0
click at [709, 395] on textarea at bounding box center [769, 412] width 415 height 162
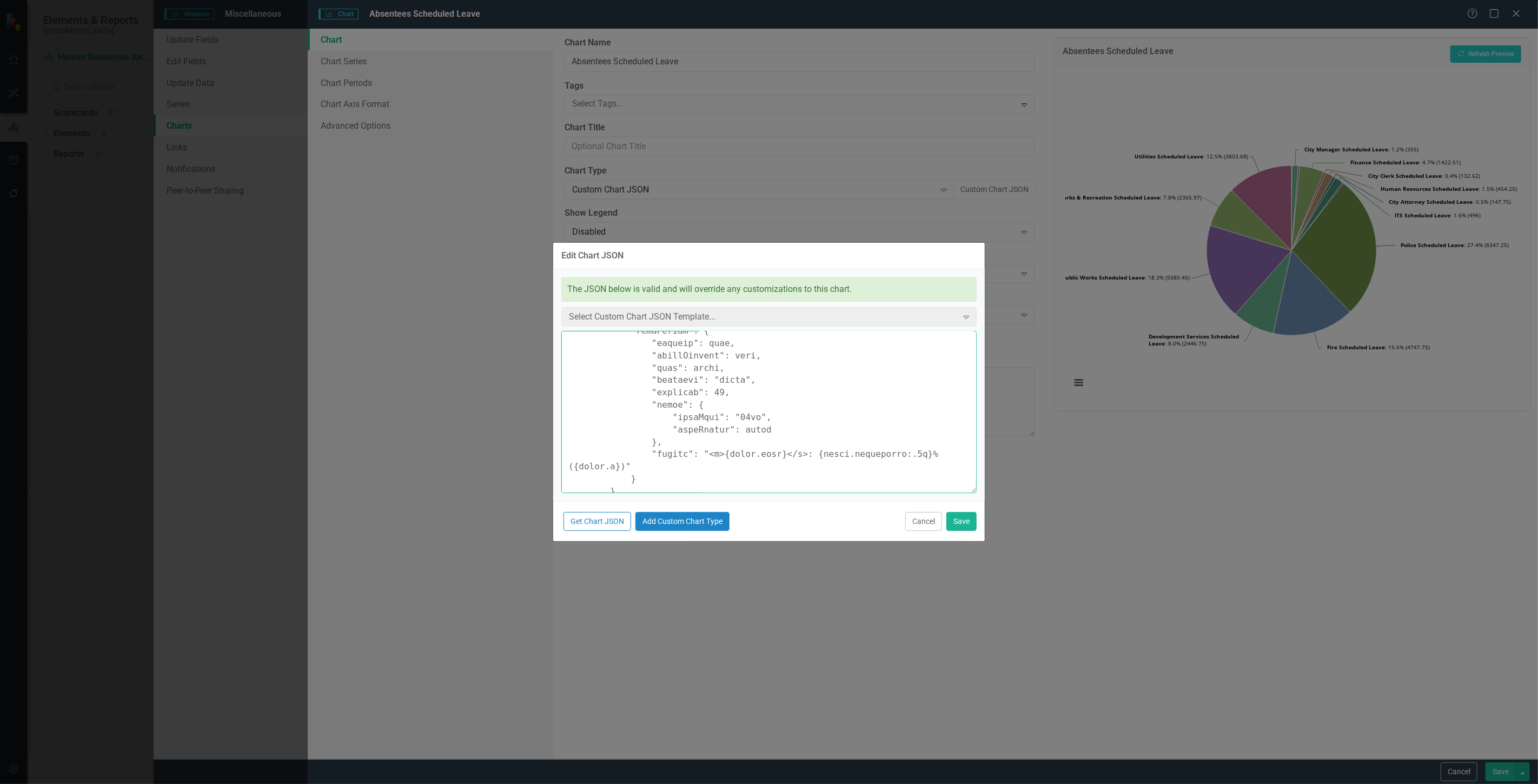
drag, startPoint x: 711, startPoint y: 395, endPoint x: 702, endPoint y: 395, distance: 9.0
click at [702, 395] on textarea at bounding box center [769, 412] width 415 height 162
type textarea "{ "chart": { "type": "pie", "style": "{fontFamily: 'open sans'}" }, "colors": […"
click at [959, 524] on button "Save" at bounding box center [961, 522] width 30 height 19
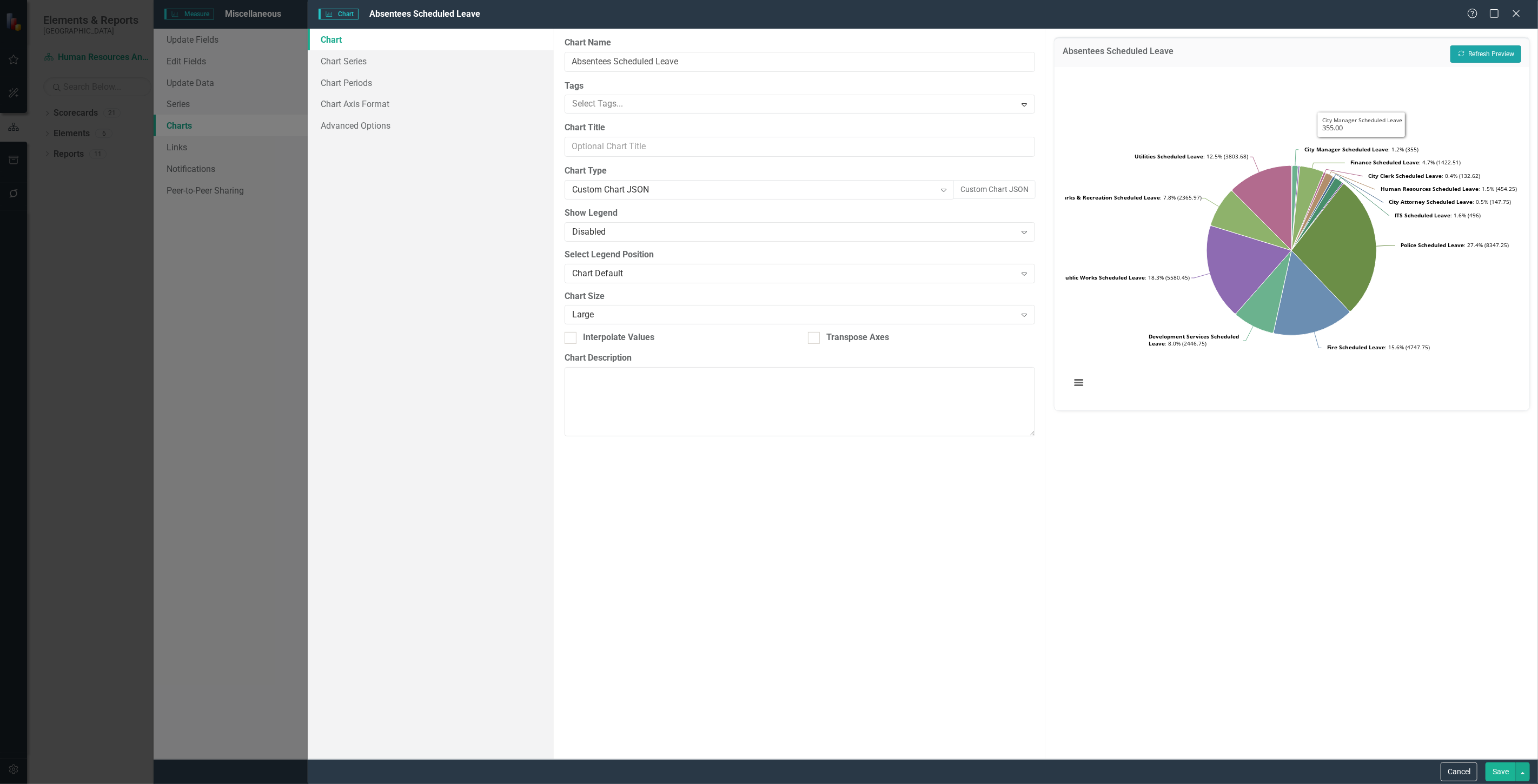
click at [1487, 52] on button "Recalculate Refresh Preview" at bounding box center [1486, 54] width 71 height 17
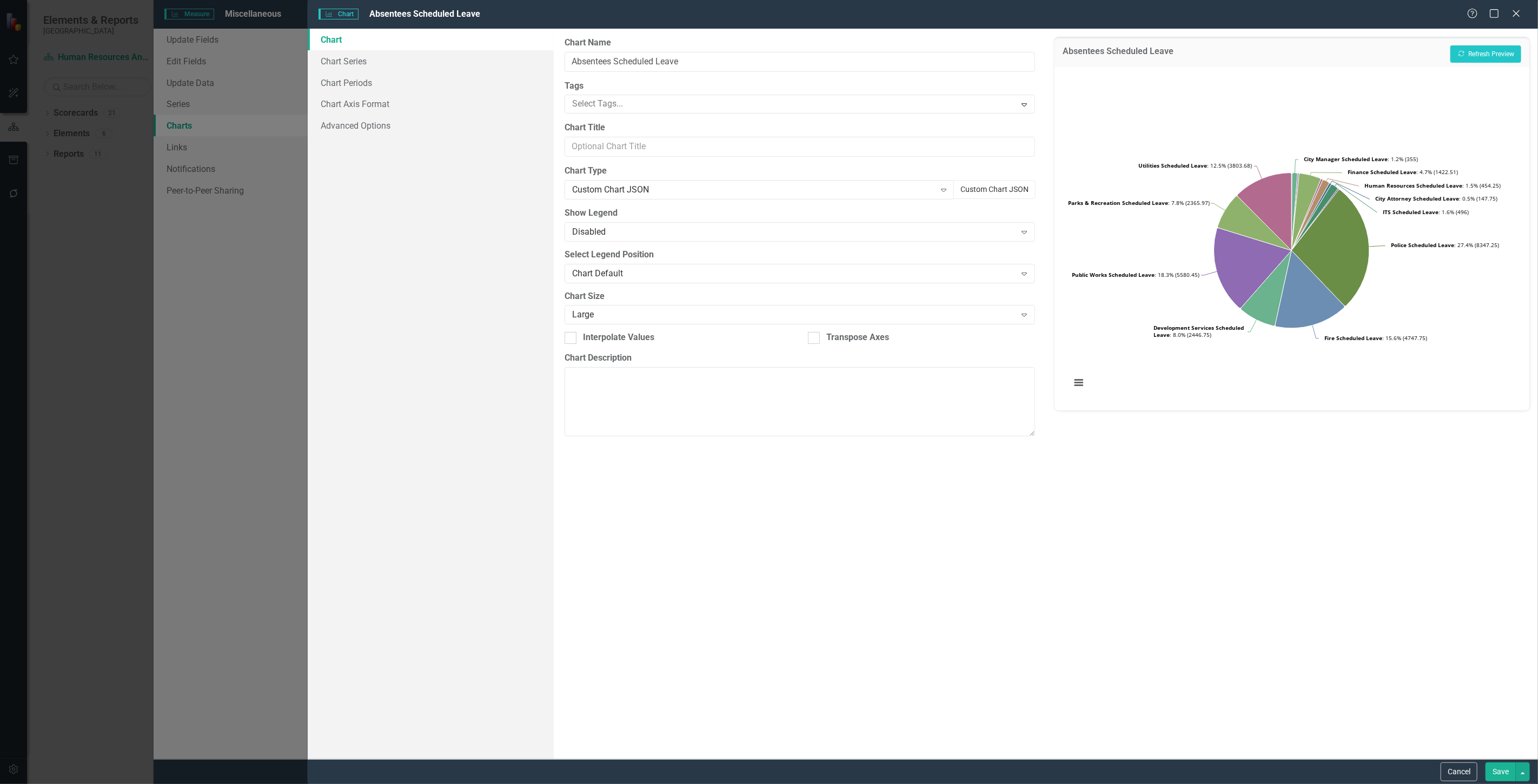
click at [955, 187] on button "Custom Chart JSON" at bounding box center [995, 189] width 82 height 19
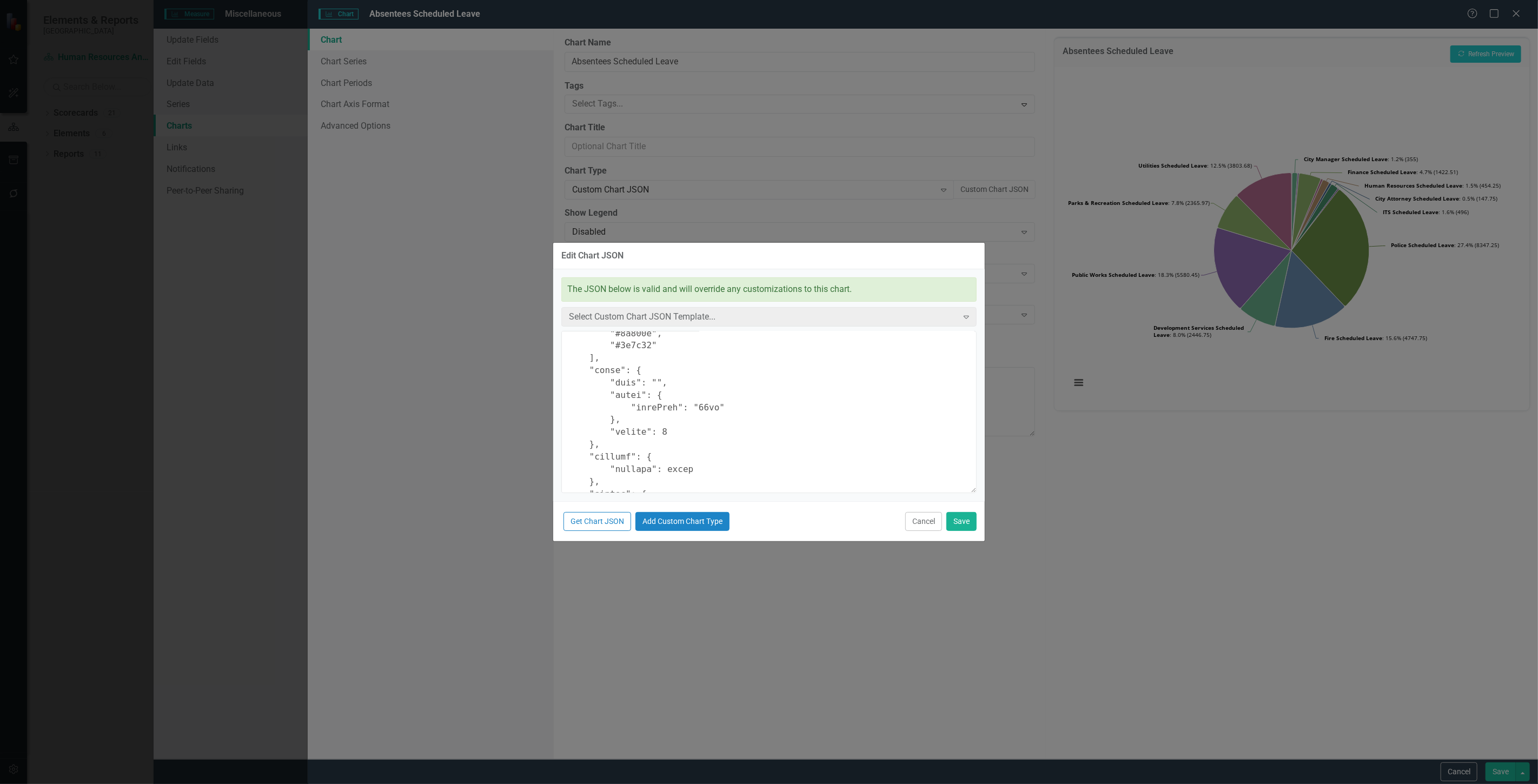
scroll to position [240, 0]
click at [655, 373] on textarea at bounding box center [769, 412] width 415 height 162
type textarea "{ "chart": { "type": "pie", "style": "{fontFamily: 'open sans'}" }, "colors": […"
click at [961, 521] on button "Save" at bounding box center [961, 522] width 30 height 19
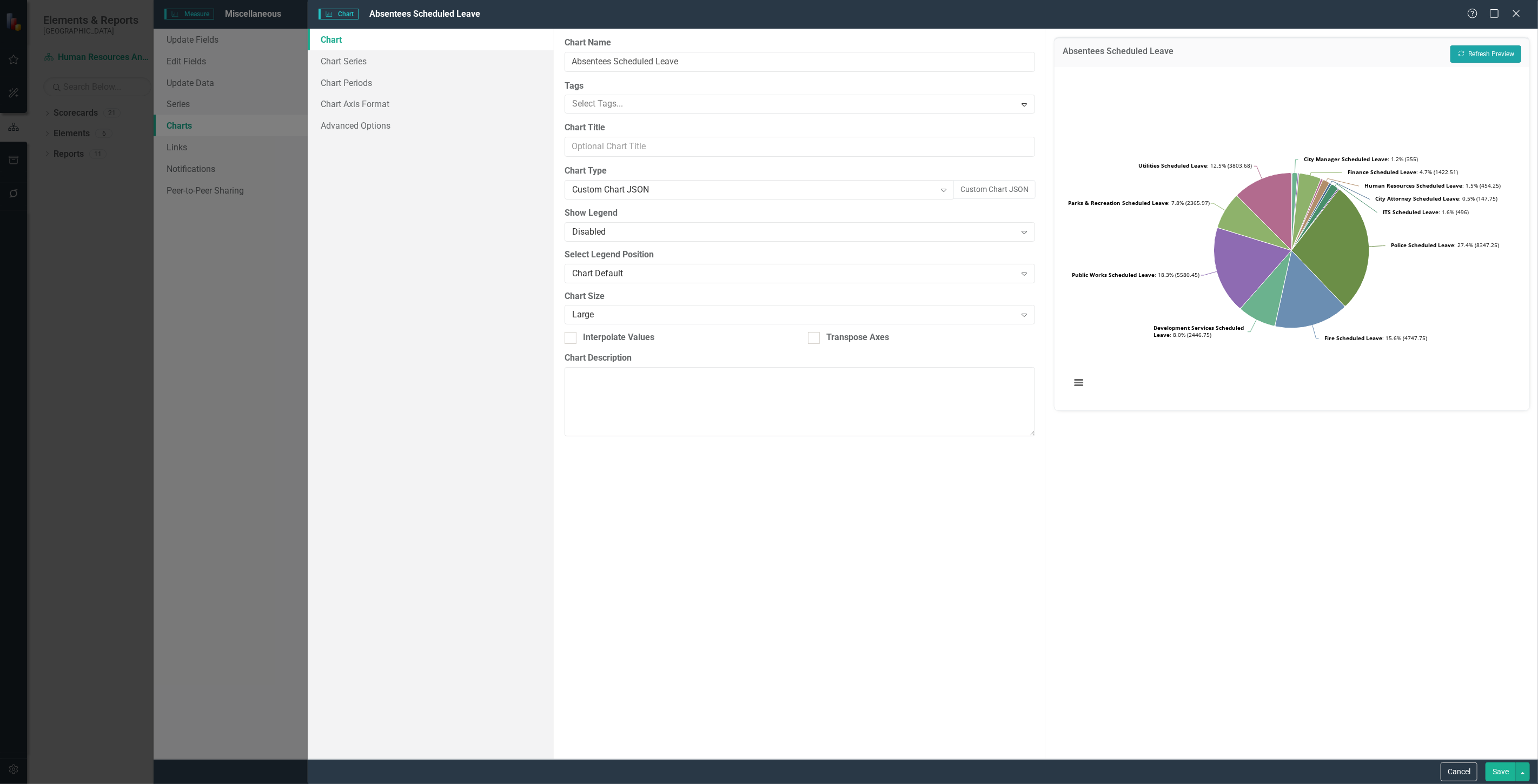
click at [1477, 55] on button "Recalculate Refresh Preview" at bounding box center [1486, 54] width 71 height 17
click at [980, 190] on button "Custom Chart JSON" at bounding box center [995, 189] width 82 height 19
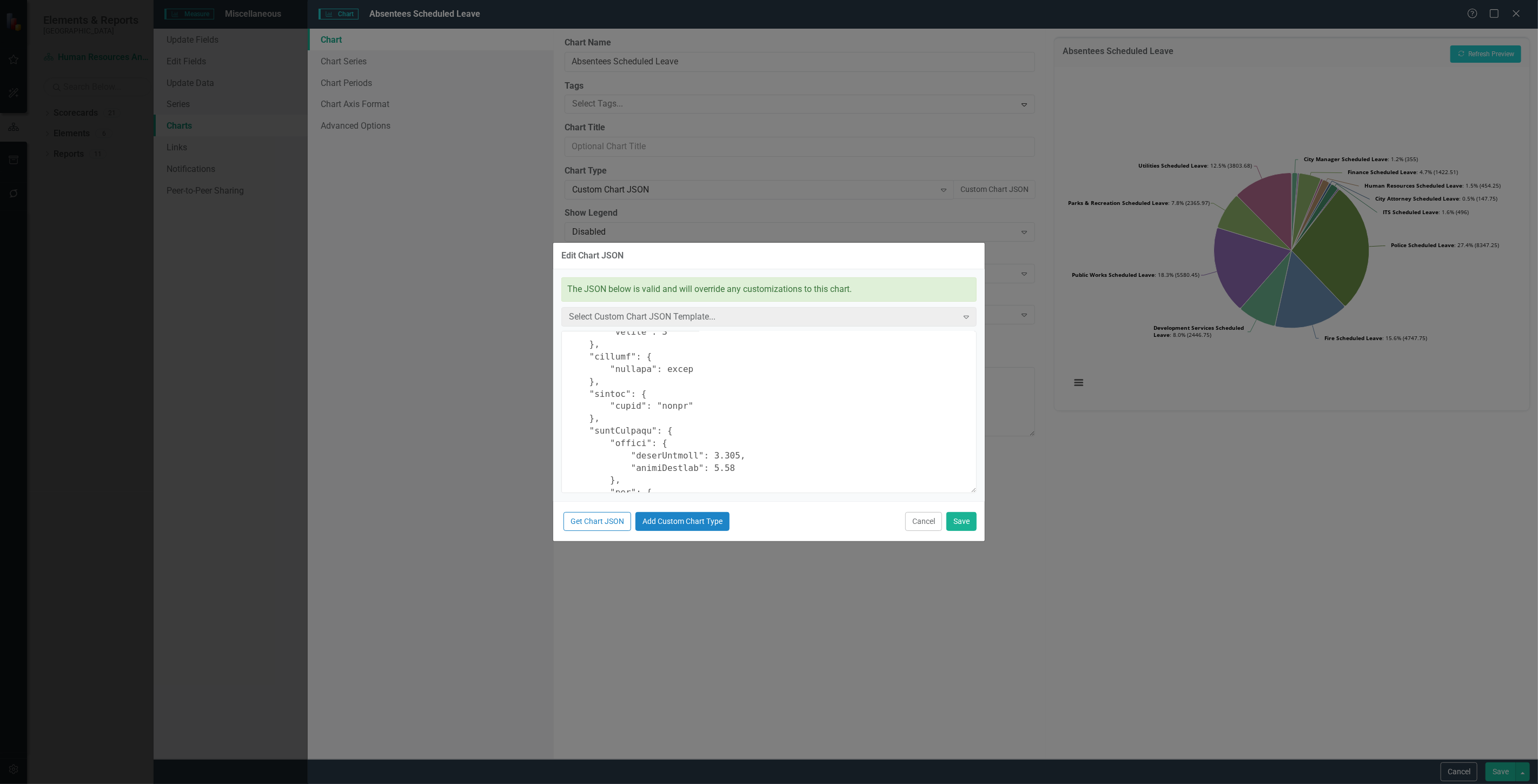
scroll to position [420, 0]
drag, startPoint x: 656, startPoint y: 403, endPoint x: 662, endPoint y: 403, distance: 6.0
click at [663, 406] on textarea at bounding box center [769, 412] width 415 height 162
click at [658, 403] on textarea at bounding box center [769, 412] width 415 height 162
click at [656, 403] on textarea at bounding box center [769, 412] width 415 height 162
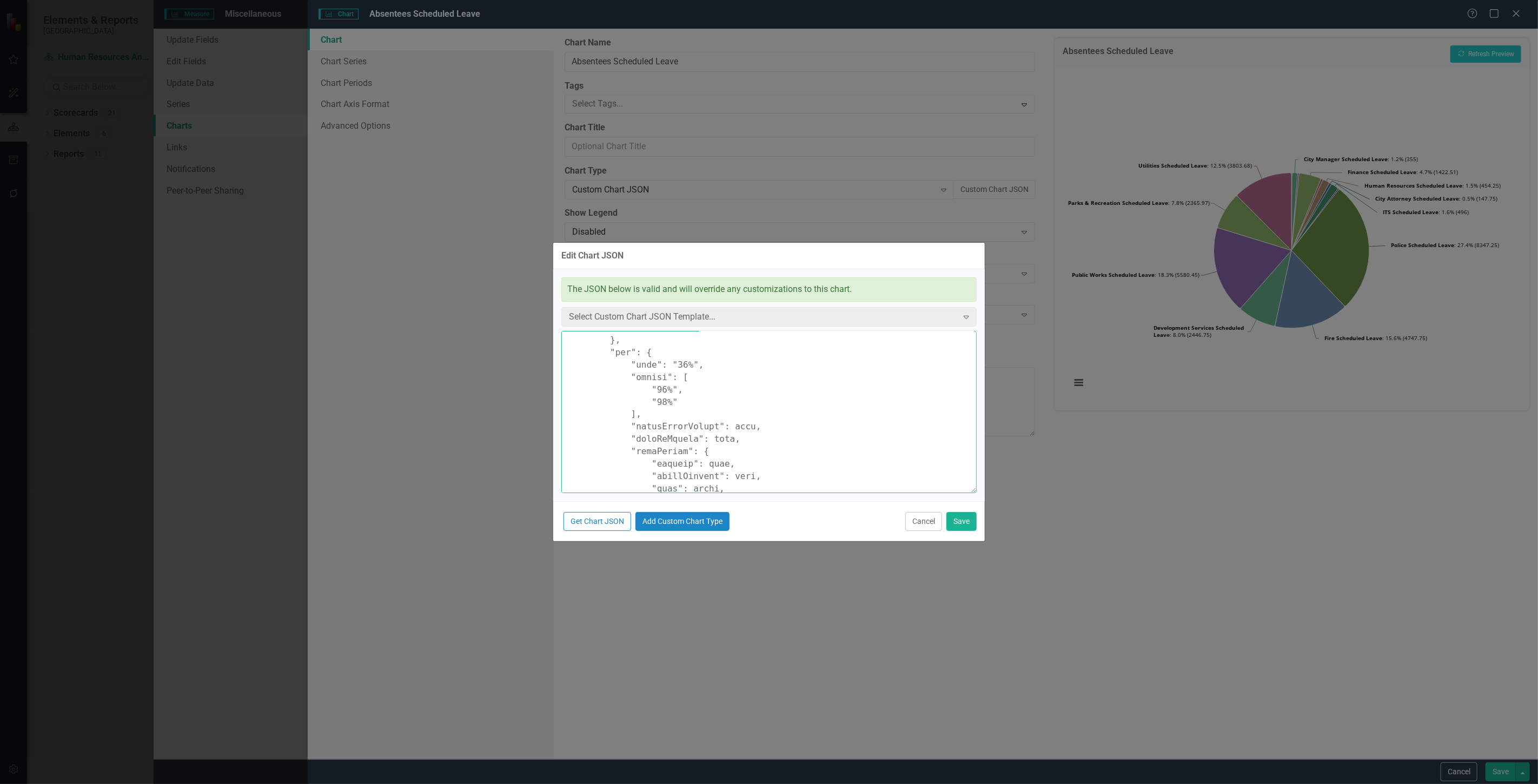
click at [656, 403] on textarea at bounding box center [769, 412] width 415 height 162
click at [676, 396] on textarea at bounding box center [769, 412] width 415 height 162
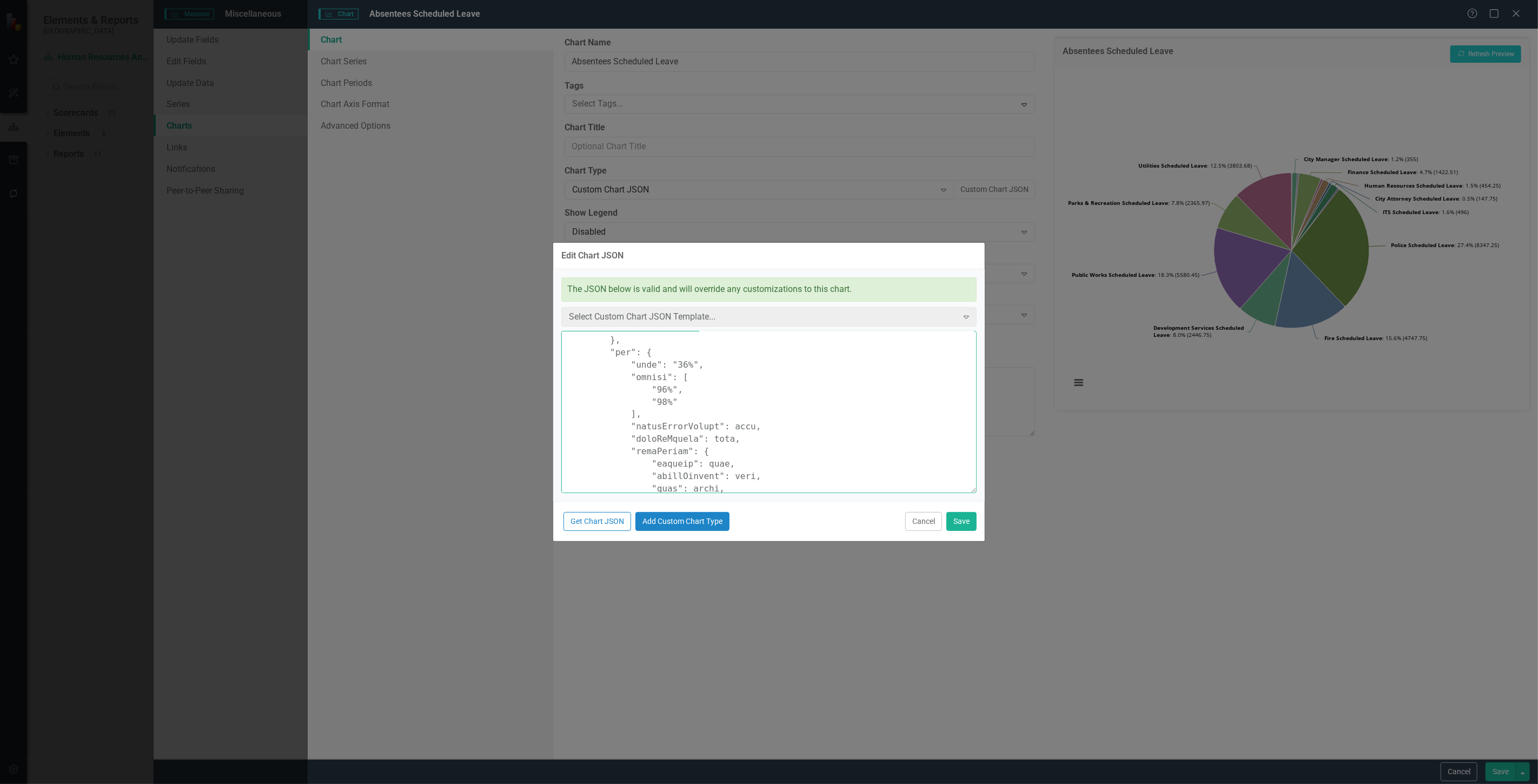
click at [655, 403] on textarea at bounding box center [769, 412] width 415 height 162
type textarea "{ "chart": { "type": "pie", "style": "{fontFamily: 'open sans'}" }, "colors": […"
click at [965, 522] on button "Save" at bounding box center [961, 522] width 30 height 19
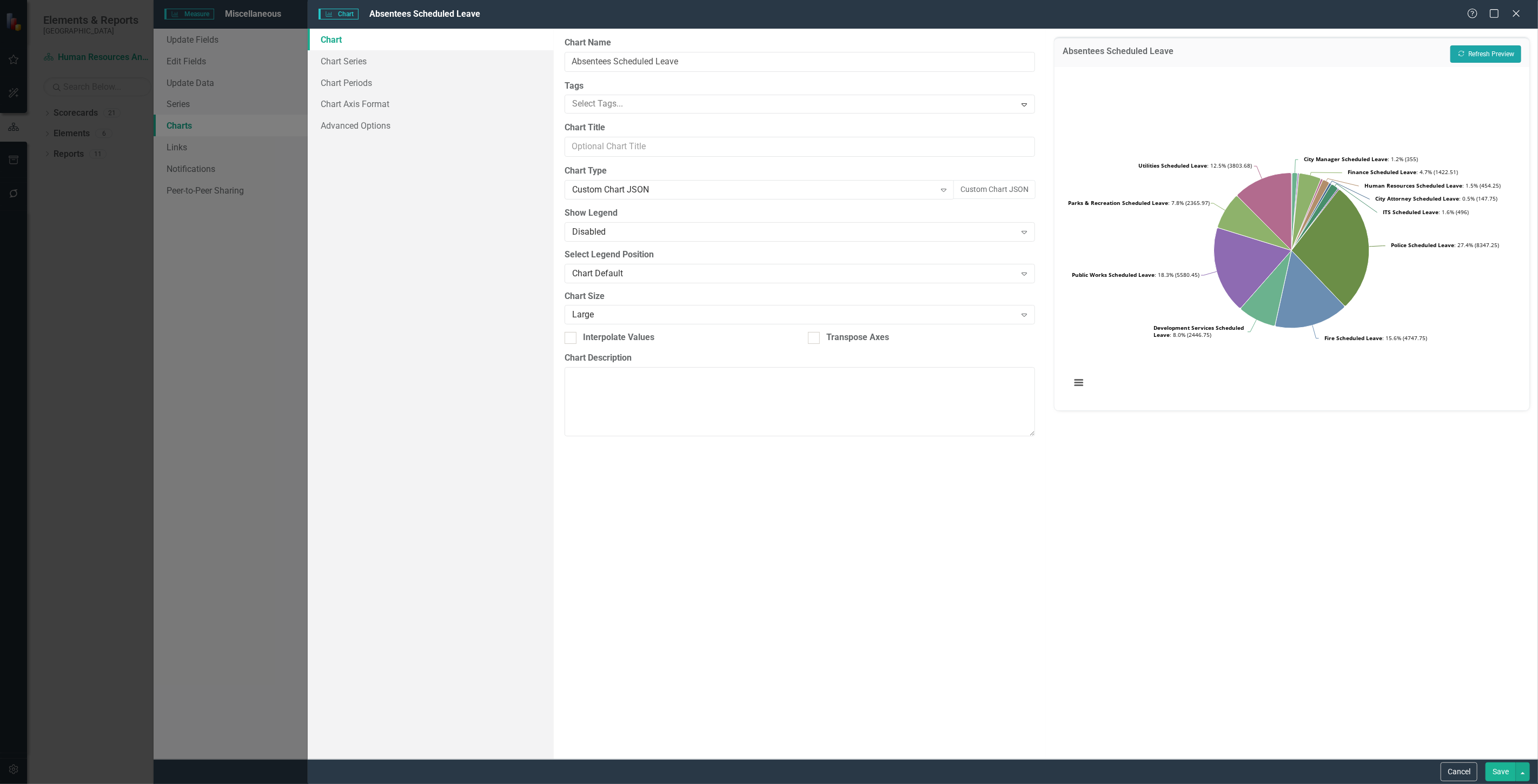
click at [1472, 50] on button "Recalculate Refresh Preview" at bounding box center [1486, 54] width 71 height 17
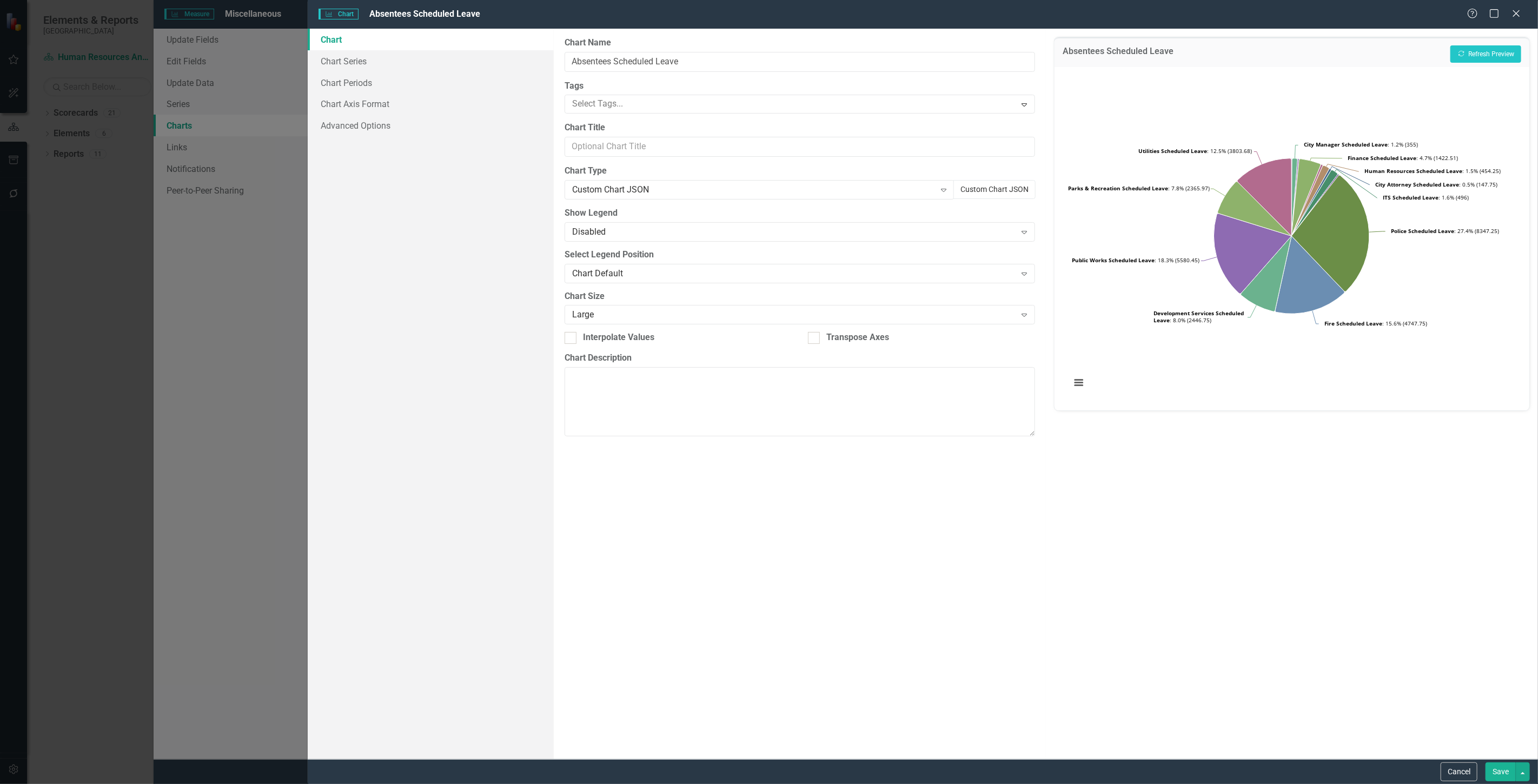
click at [972, 187] on button "Custom Chart JSON" at bounding box center [995, 189] width 82 height 19
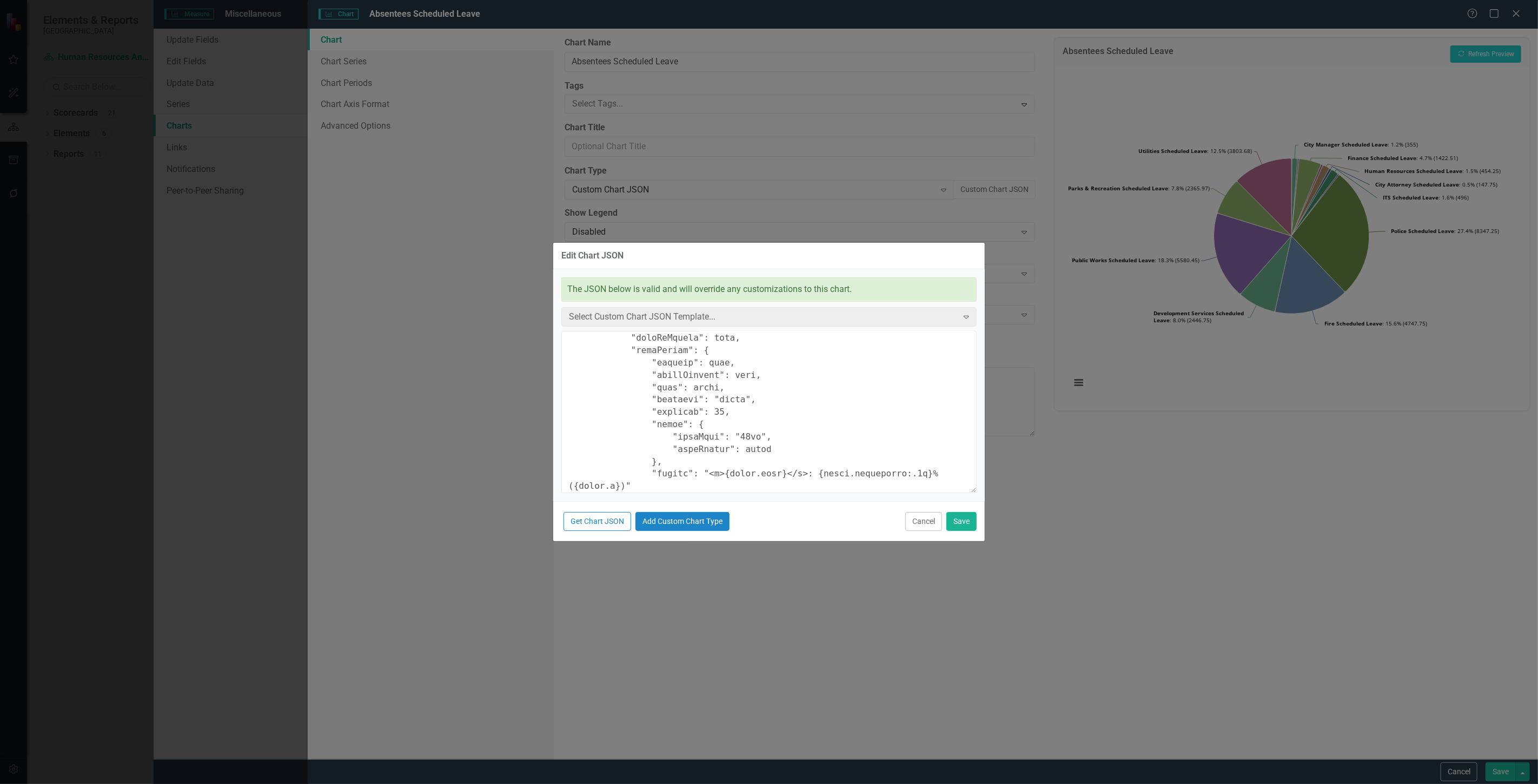
scroll to position [541, 0]
click at [711, 396] on textarea at bounding box center [769, 412] width 415 height 162
type textarea "{ "chart": { "type": "pie", "style": "{fontFamily: 'open sans'}" }, "colors": […"
click at [960, 519] on button "Save" at bounding box center [961, 522] width 30 height 19
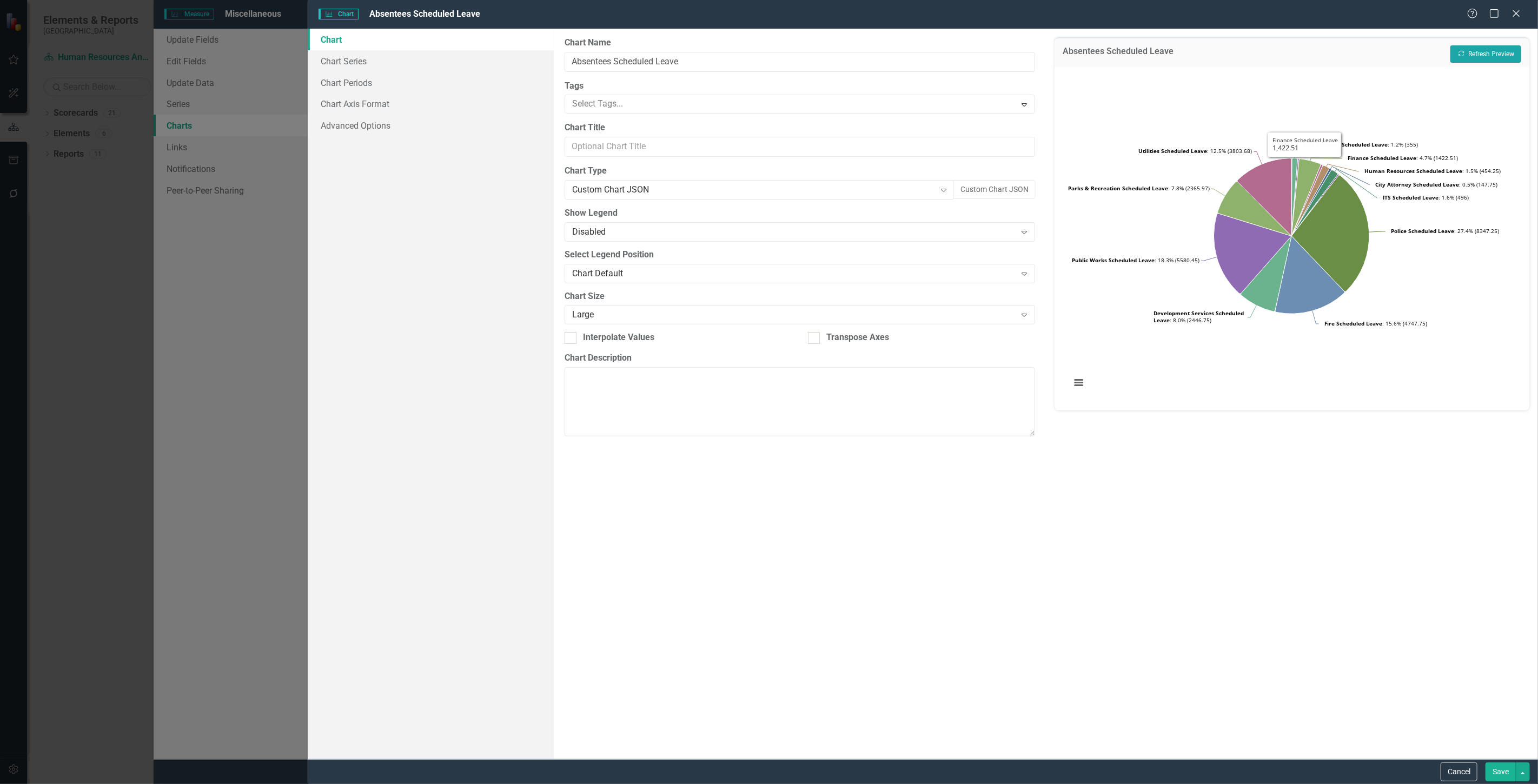
click at [1493, 53] on button "Recalculate Refresh Preview" at bounding box center [1486, 54] width 71 height 17
click at [1007, 188] on button "Custom Chart JSON" at bounding box center [995, 189] width 82 height 19
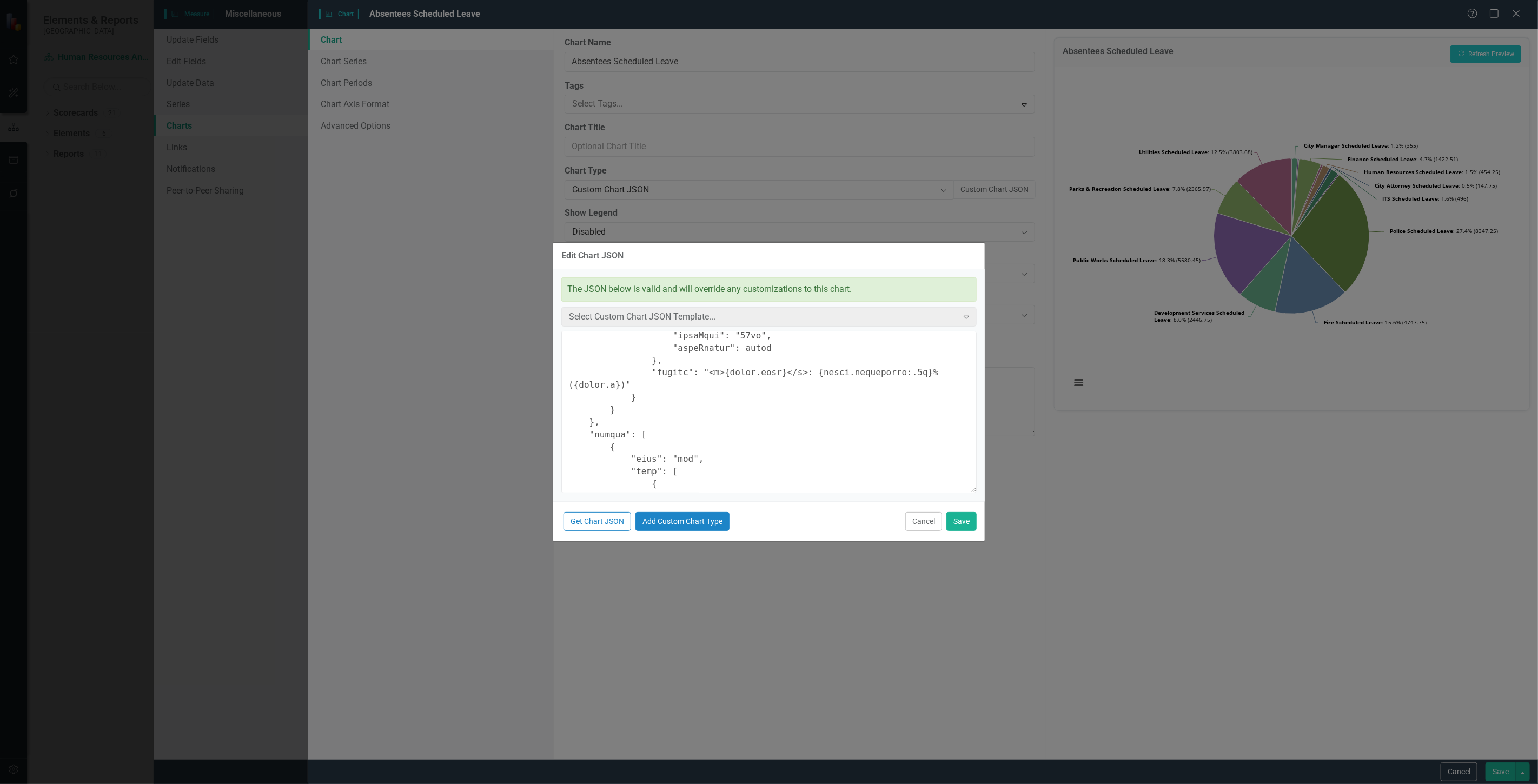
scroll to position [601, 0]
drag, startPoint x: 797, startPoint y: 393, endPoint x: 906, endPoint y: 398, distance: 109.1
click at [906, 398] on textarea at bounding box center [769, 412] width 415 height 162
type textarea "{ "chart": { "type": "pie", "style": "{fontFamily: 'open sans'}" }, "colors": […"
click at [970, 517] on button "Save" at bounding box center [961, 522] width 30 height 19
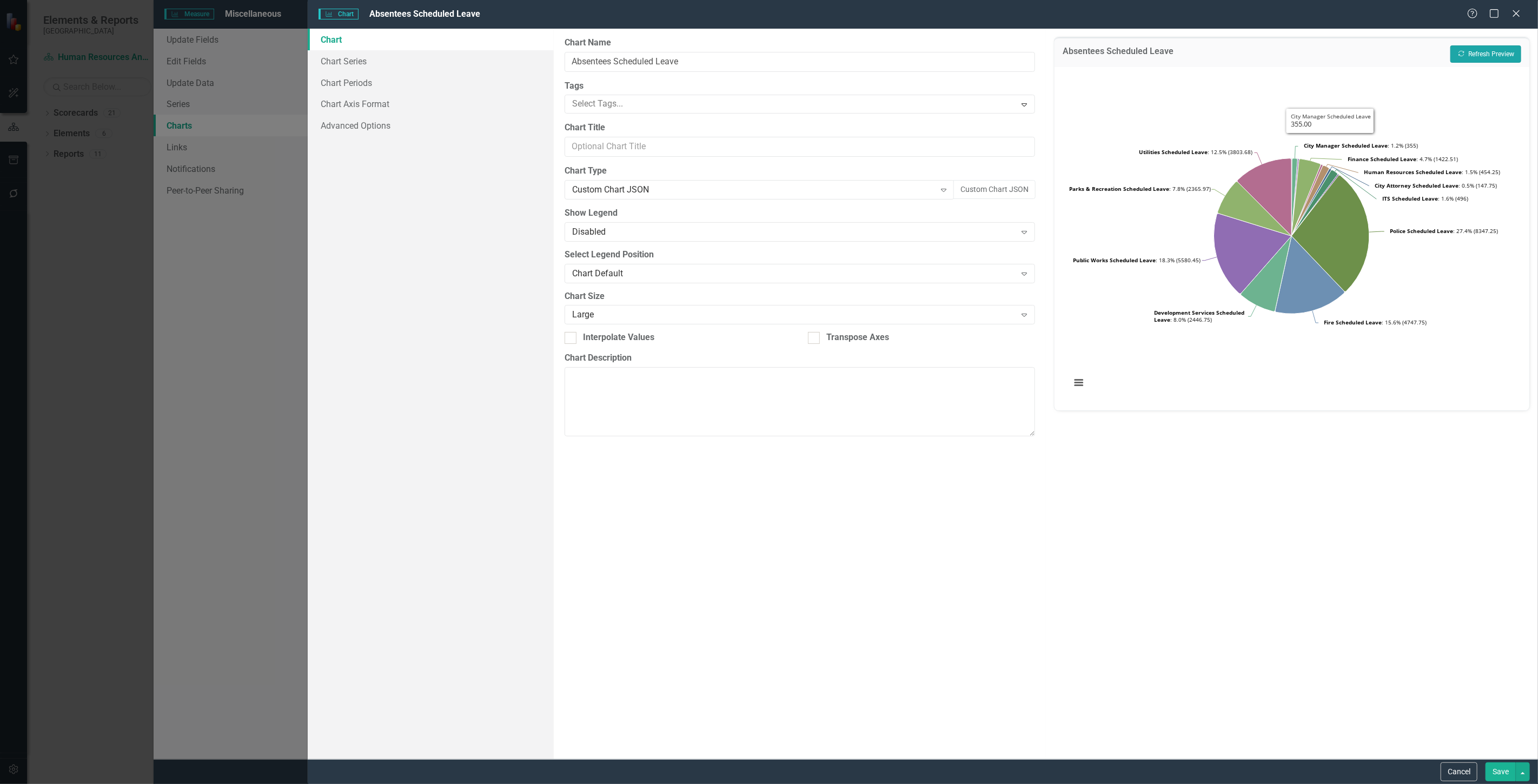
click at [1479, 56] on button "Recalculate Refresh Preview" at bounding box center [1486, 54] width 71 height 17
click at [901, 184] on div "Custom Chart JSON" at bounding box center [754, 189] width 364 height 12
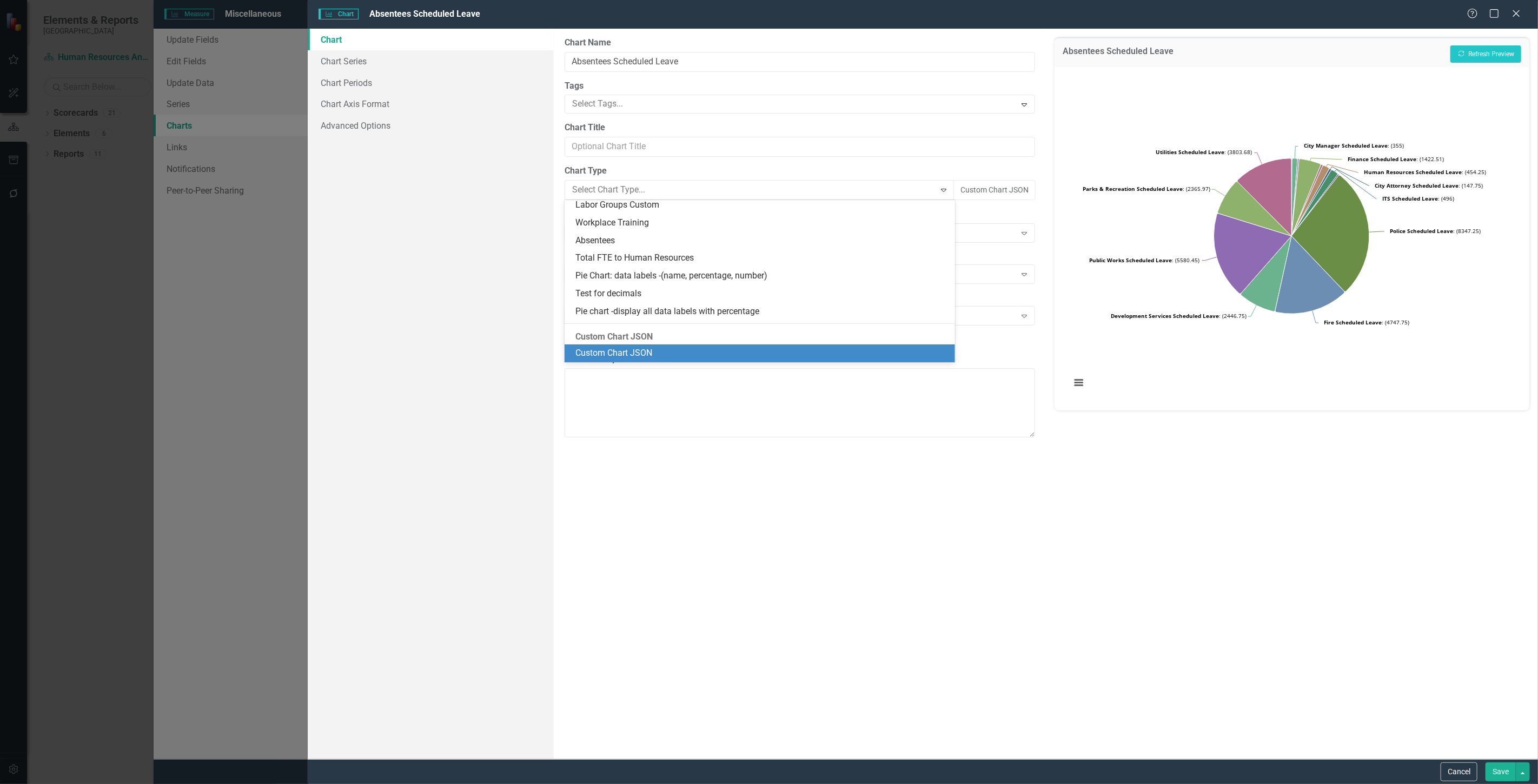
click at [777, 355] on div "Custom Chart JSON" at bounding box center [762, 353] width 373 height 12
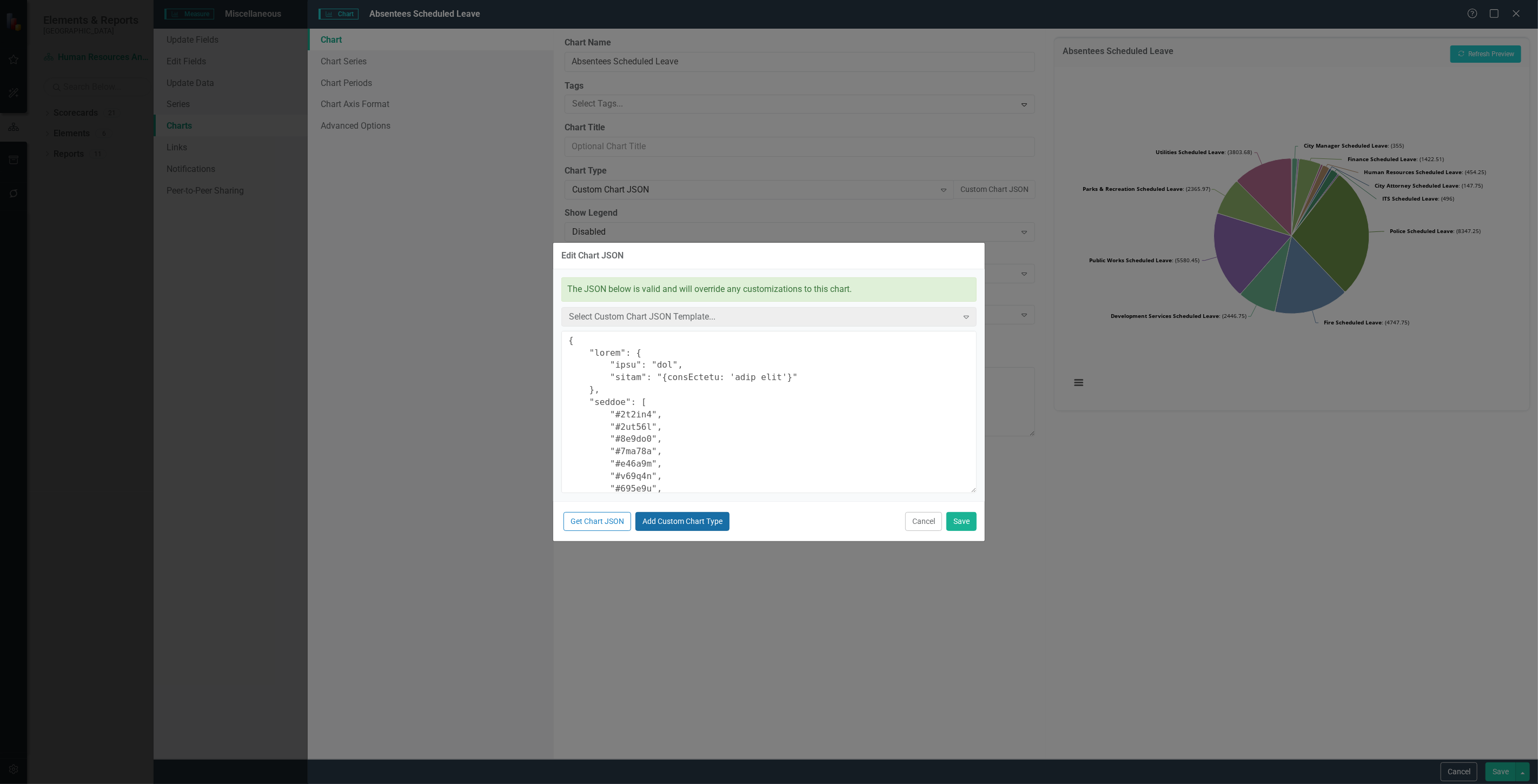
click at [688, 526] on button "Add Custom Chart Type" at bounding box center [683, 522] width 94 height 19
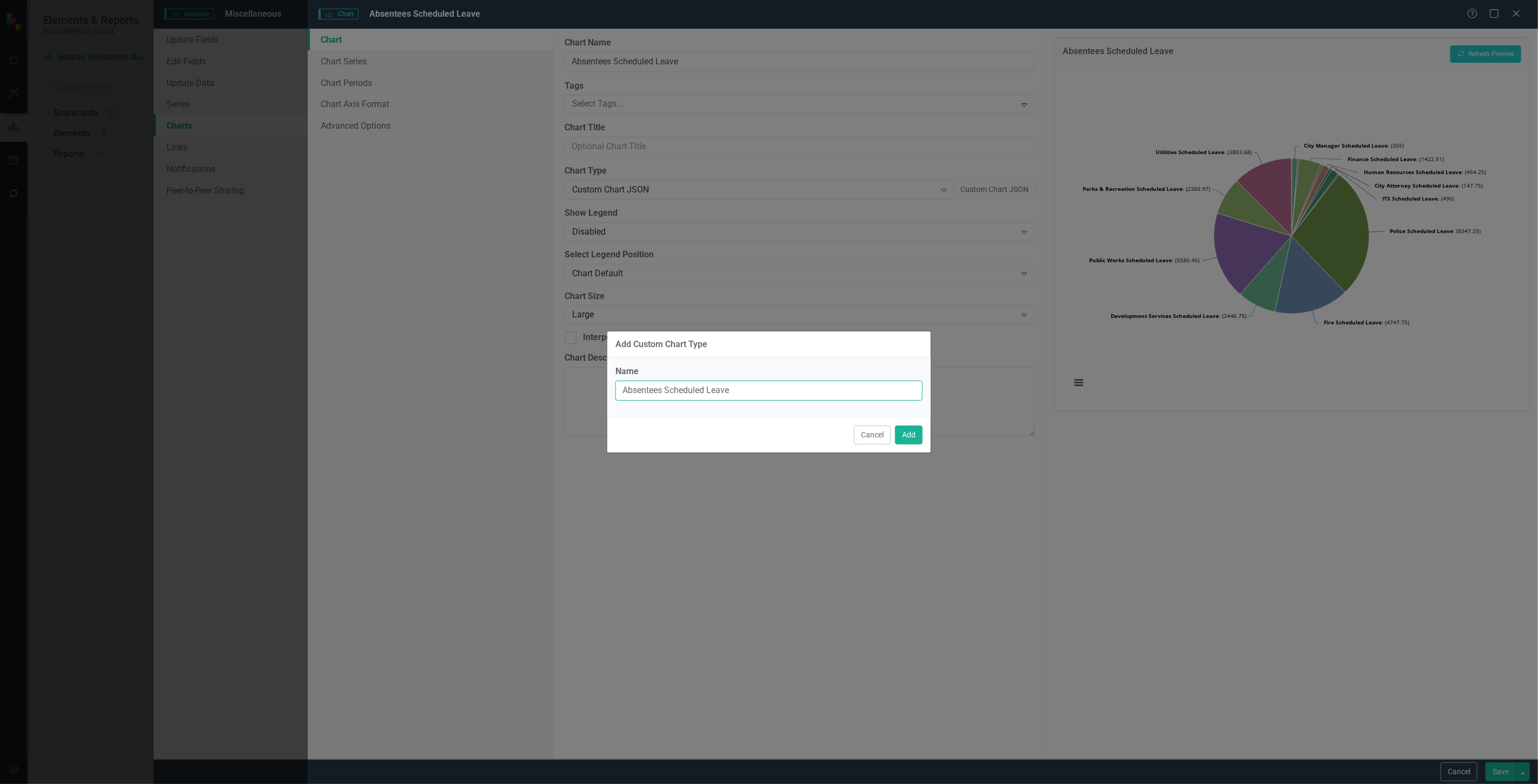
drag, startPoint x: 632, startPoint y: 394, endPoint x: 526, endPoint y: 393, distance: 106.0
click at [526, 393] on div "Add Custom Chart Type Name Absentees Scheduled Leave Cancel Add" at bounding box center [769, 392] width 1538 height 784
type input "Pie chart - All data labels with just raw values"
click at [902, 436] on button "Add" at bounding box center [908, 435] width 27 height 19
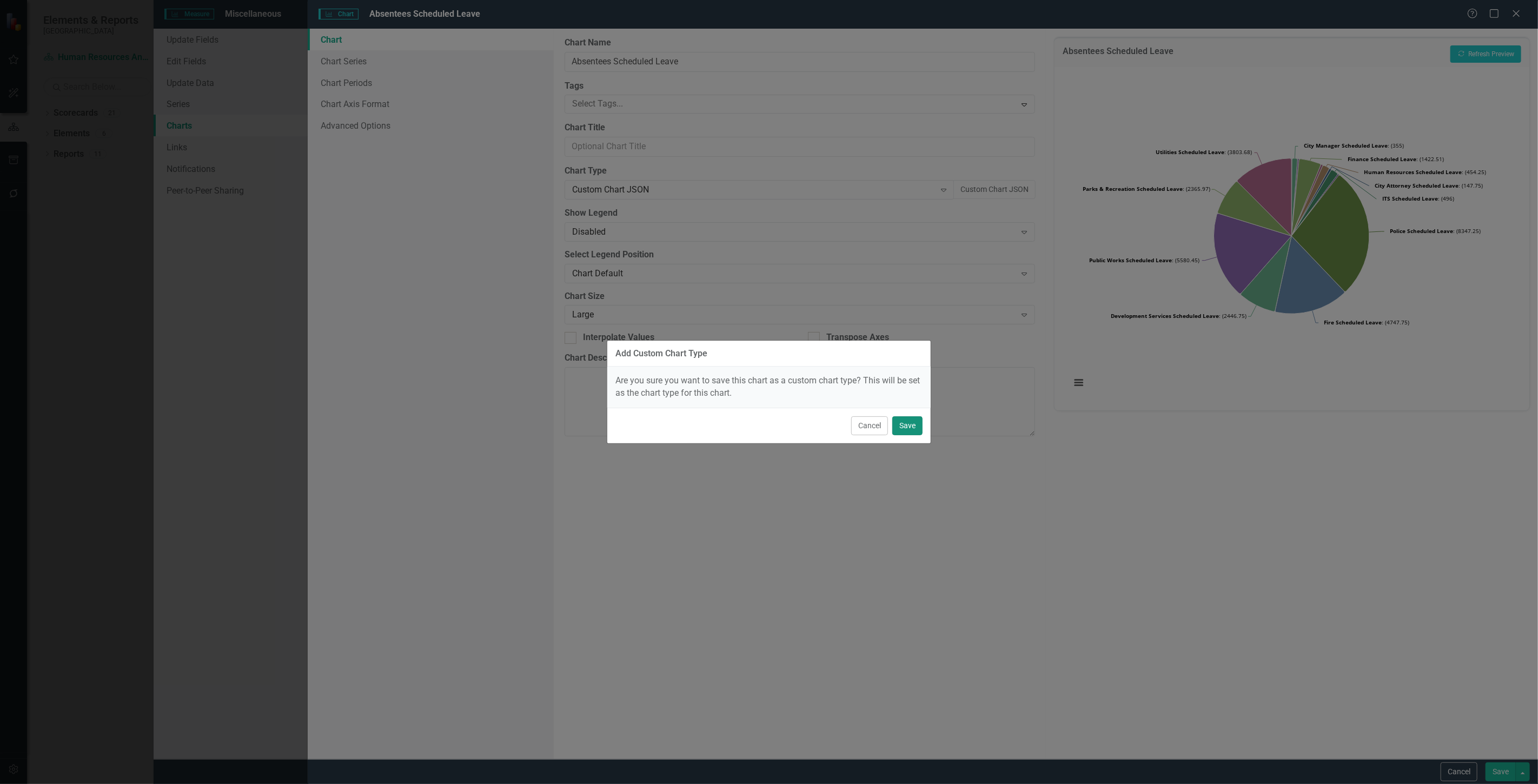
click at [911, 424] on button "Save" at bounding box center [907, 426] width 30 height 19
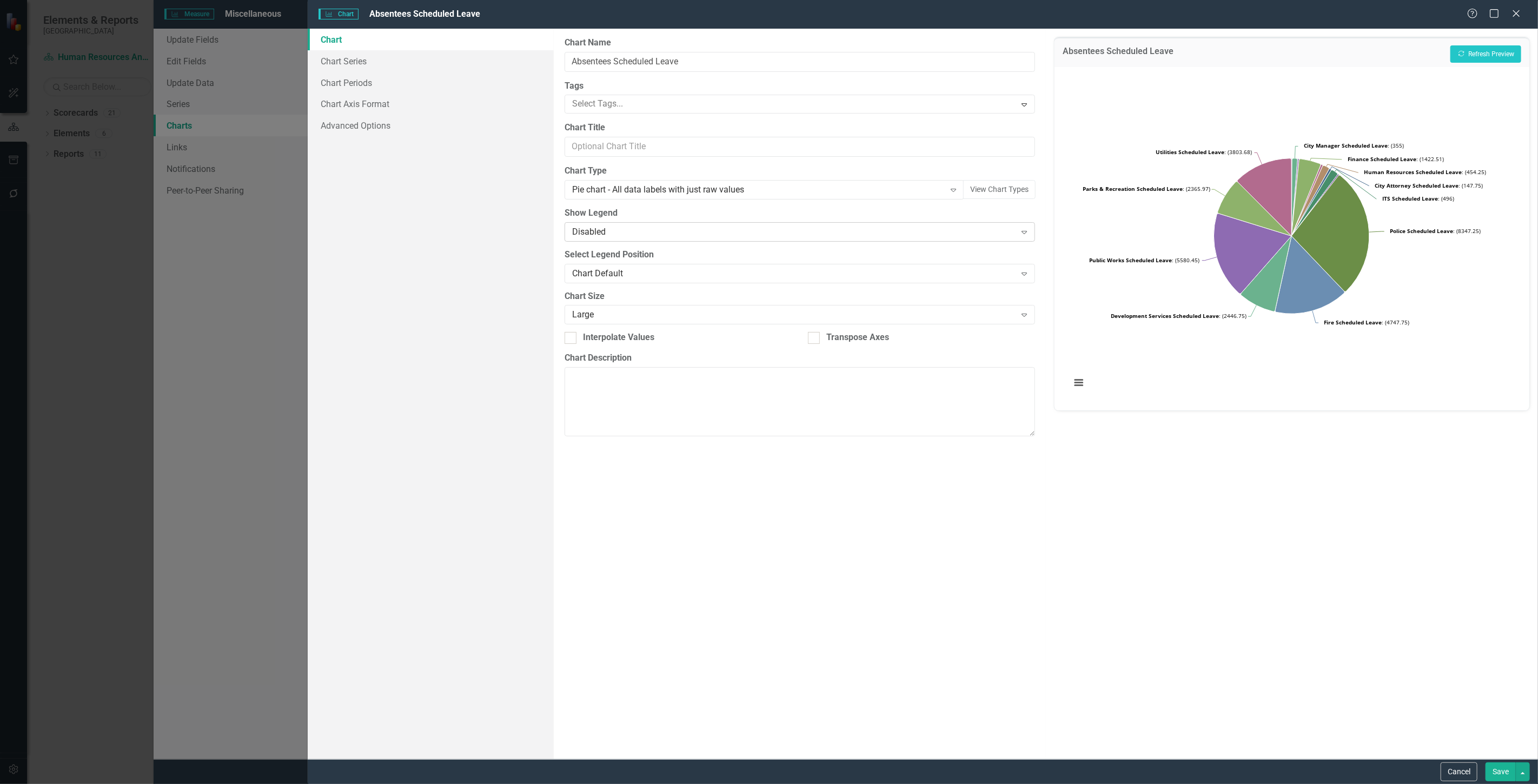
click at [654, 240] on div "Disabled Expand" at bounding box center [800, 232] width 471 height 20
click at [1463, 52] on icon "Recalculate" at bounding box center [1461, 54] width 8 height 6
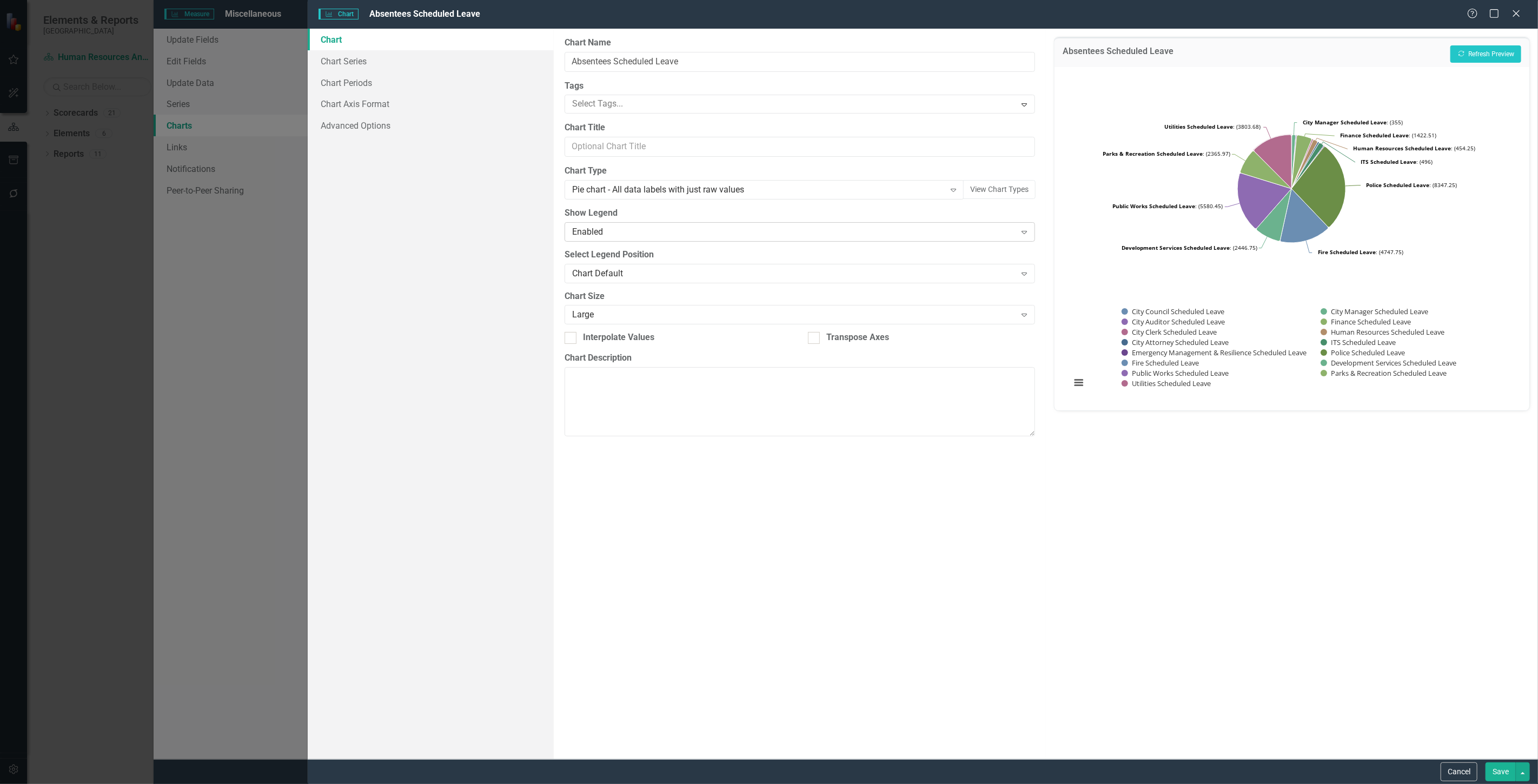
click at [673, 225] on div "Enabled Expand" at bounding box center [800, 232] width 471 height 20
click at [1484, 50] on button "Recalculate Refresh Preview" at bounding box center [1486, 54] width 71 height 17
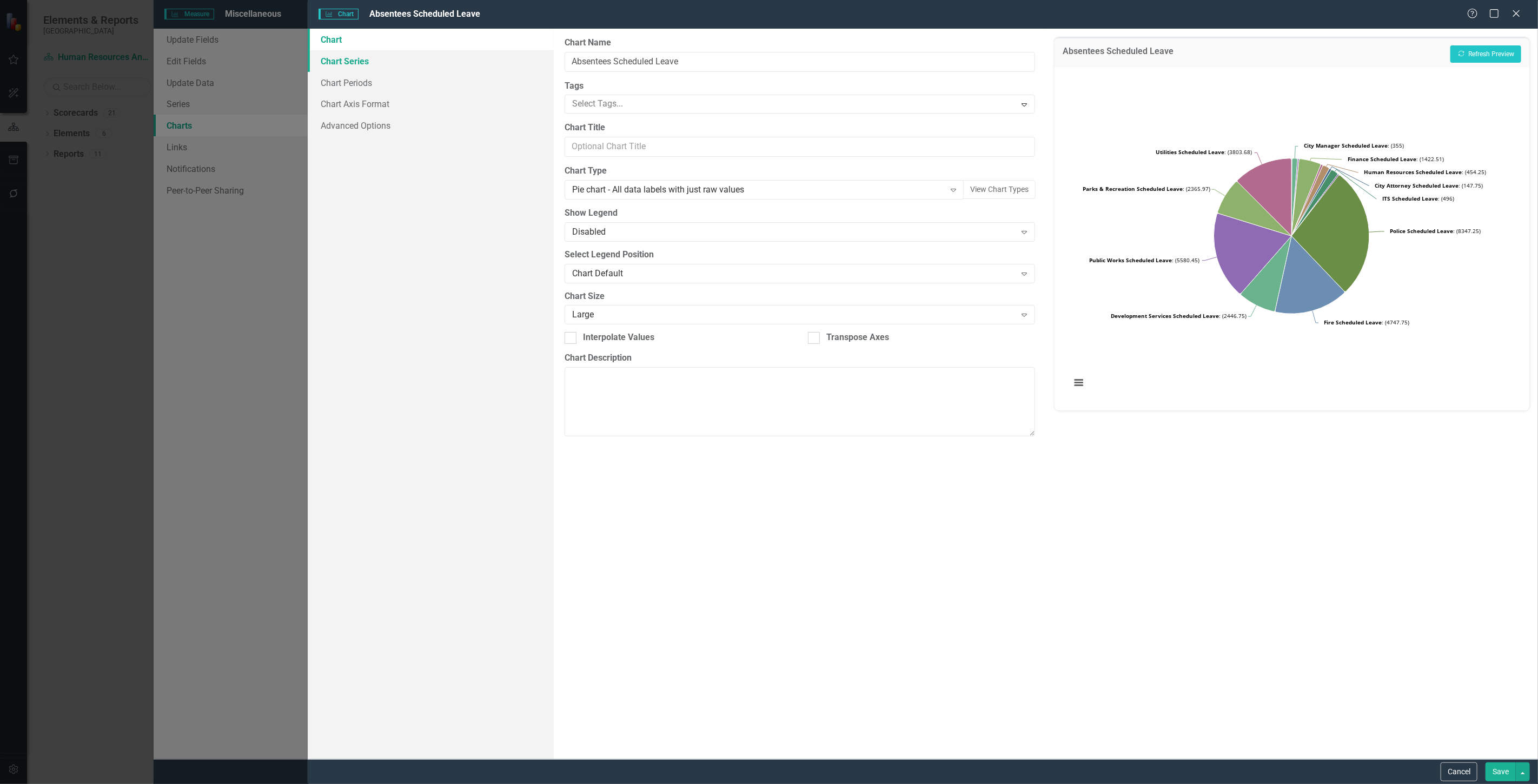
click at [388, 64] on link "Chart Series" at bounding box center [431, 61] width 246 height 22
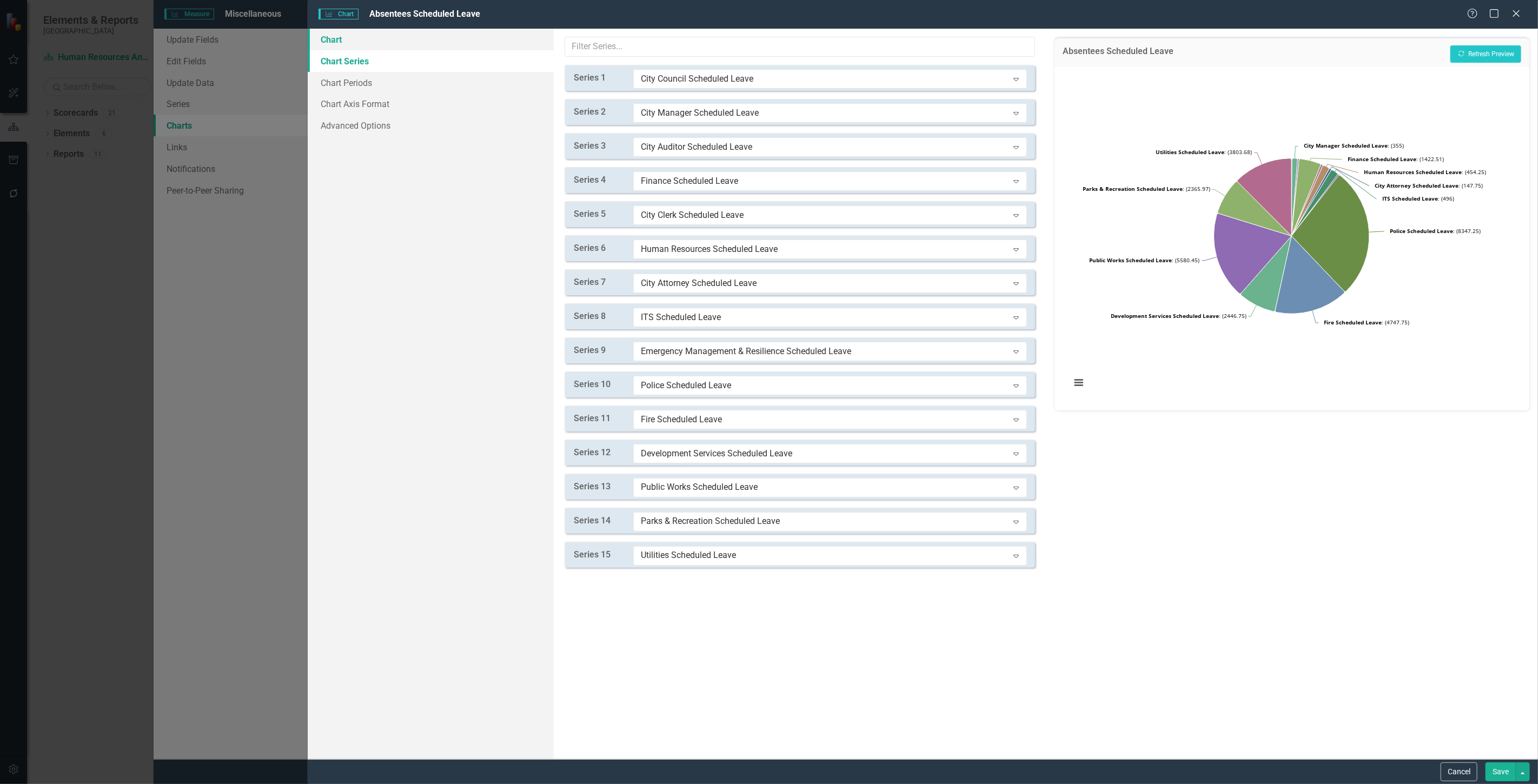
click at [386, 36] on link "Chart" at bounding box center [431, 40] width 246 height 22
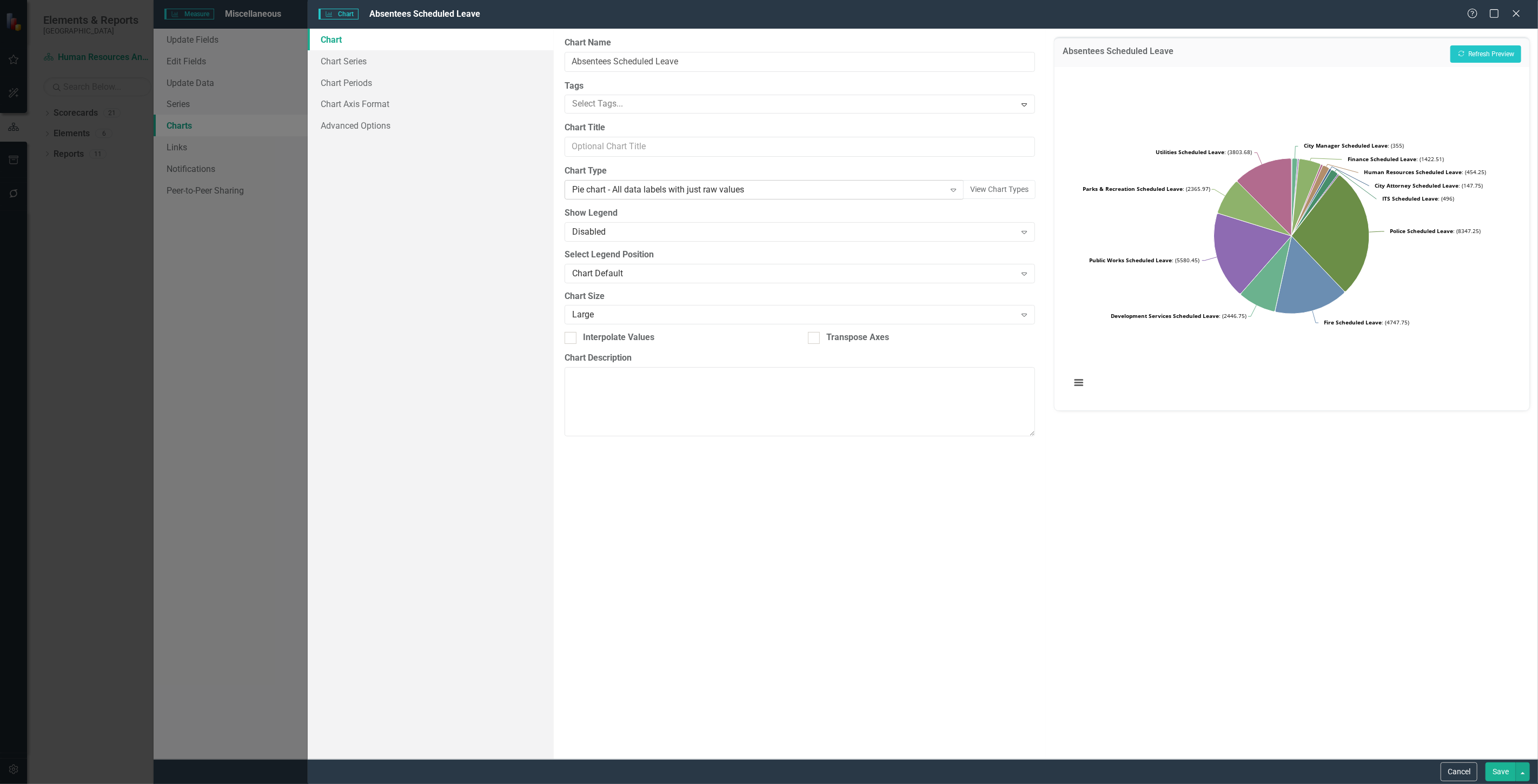
click at [699, 186] on div "Pie chart - All data labels with just raw values" at bounding box center [758, 189] width 373 height 12
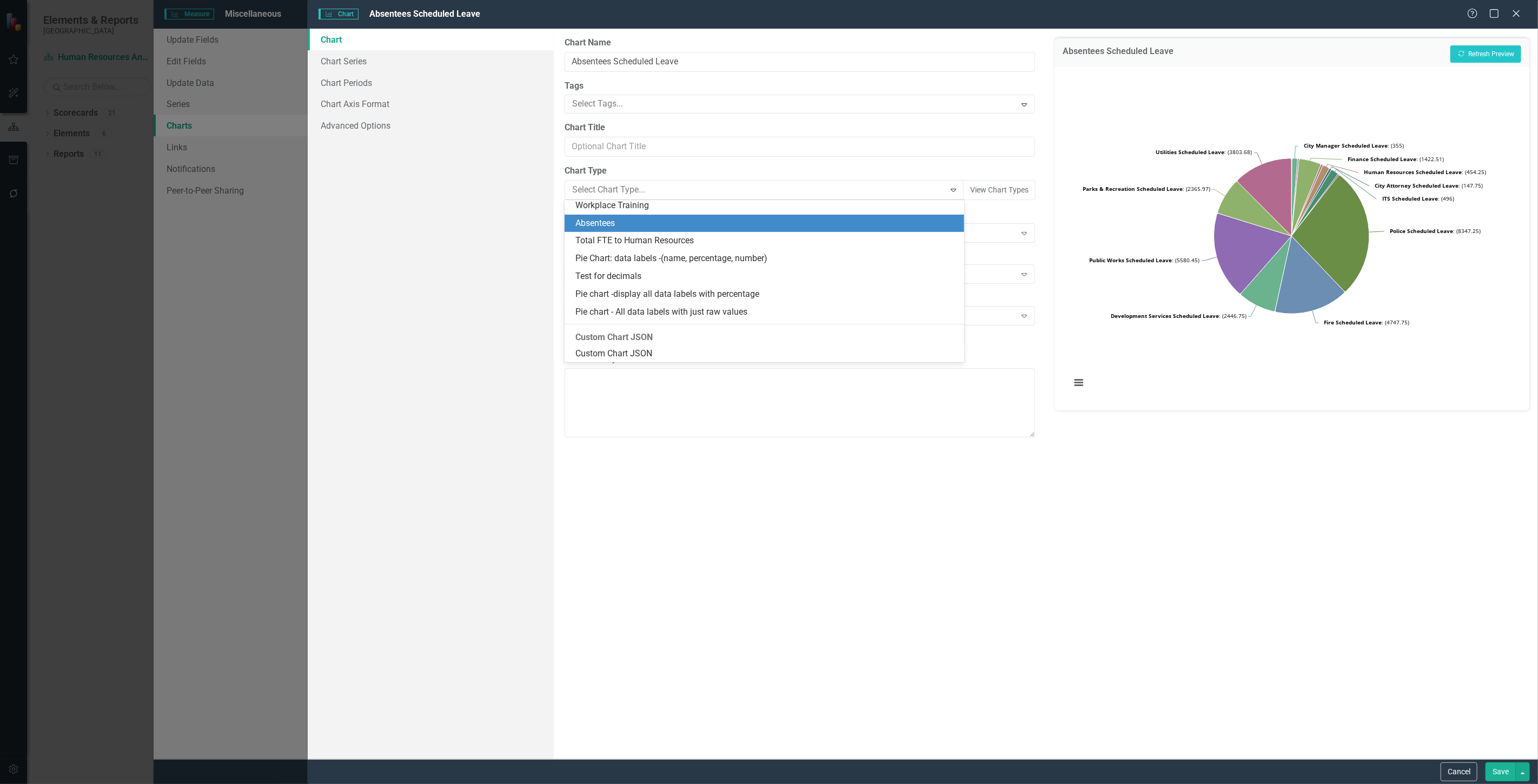
scroll to position [1135, 0]
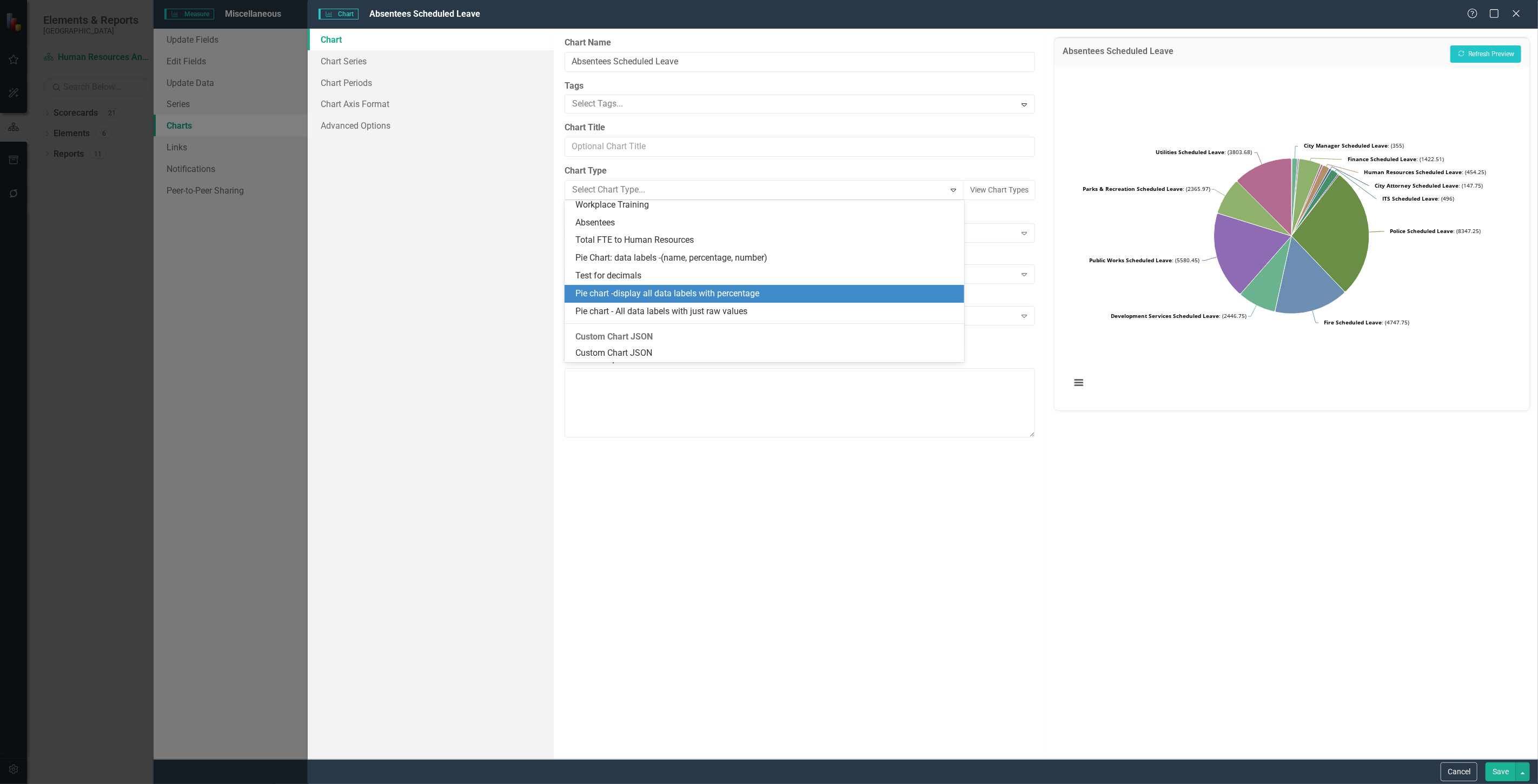
click at [707, 293] on div "Pie chart -display all data labels with percentage" at bounding box center [766, 293] width 382 height 12
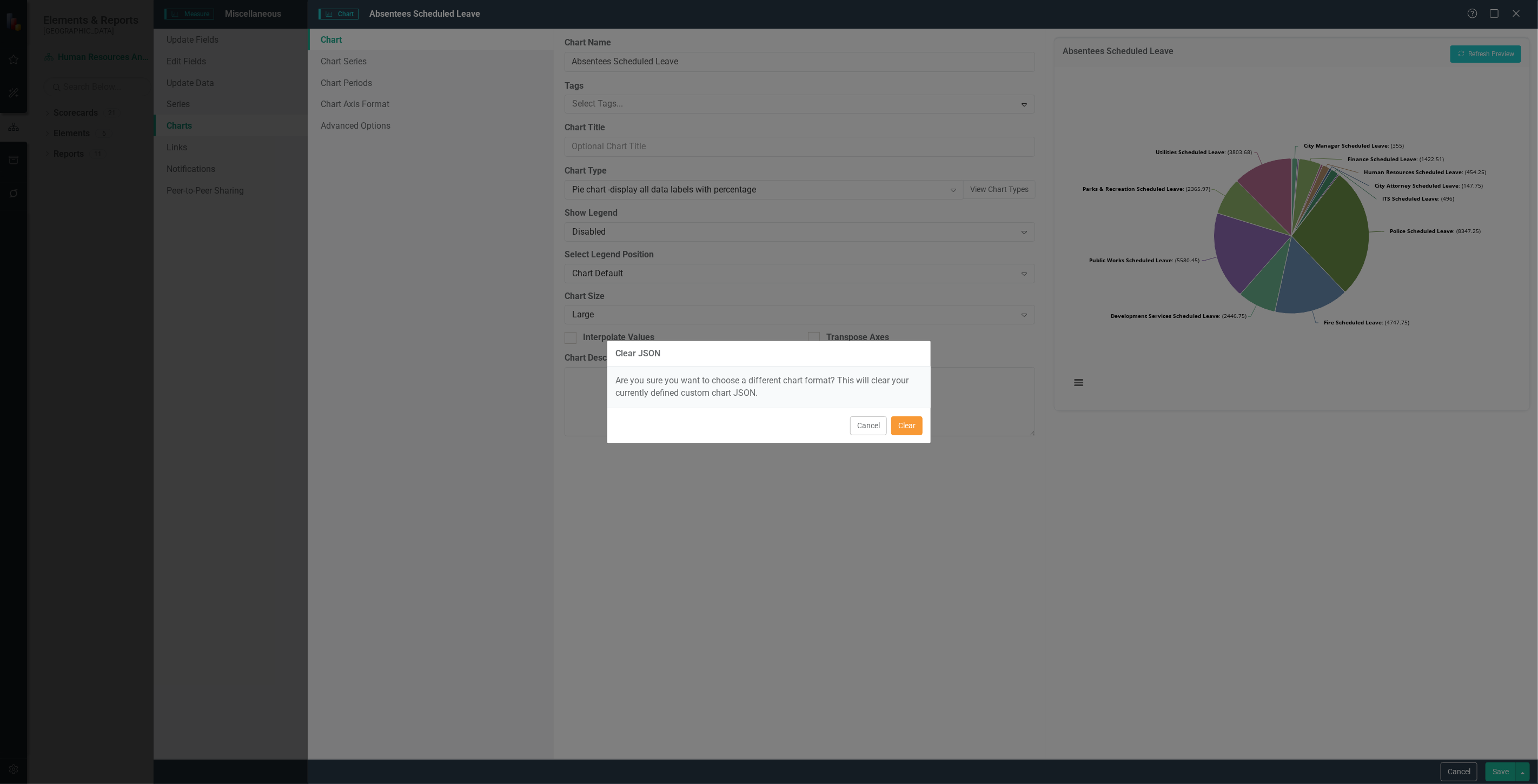
click at [895, 426] on button "Clear" at bounding box center [906, 426] width 31 height 19
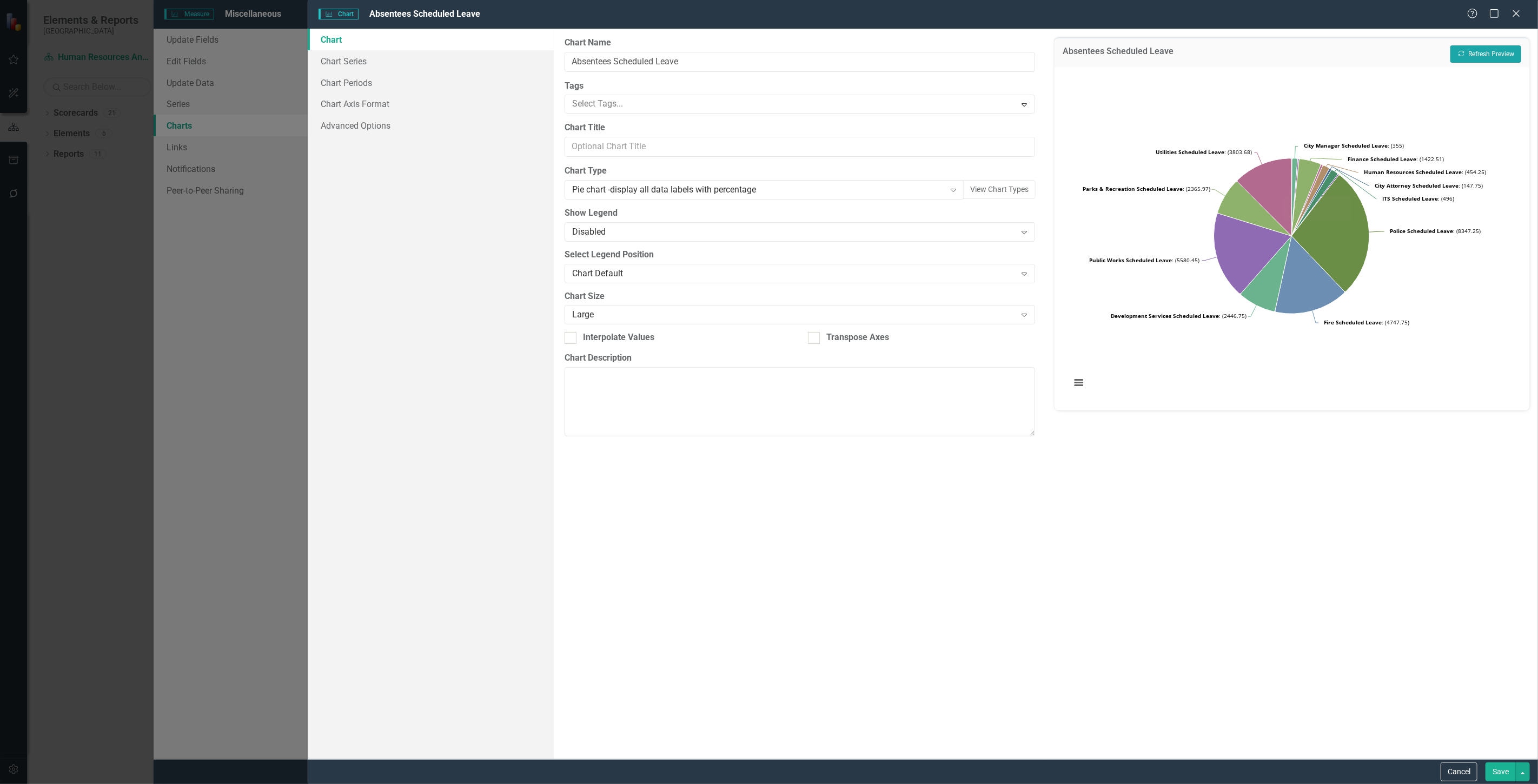
click at [1486, 55] on button "Recalculate Refresh Preview" at bounding box center [1486, 54] width 71 height 17
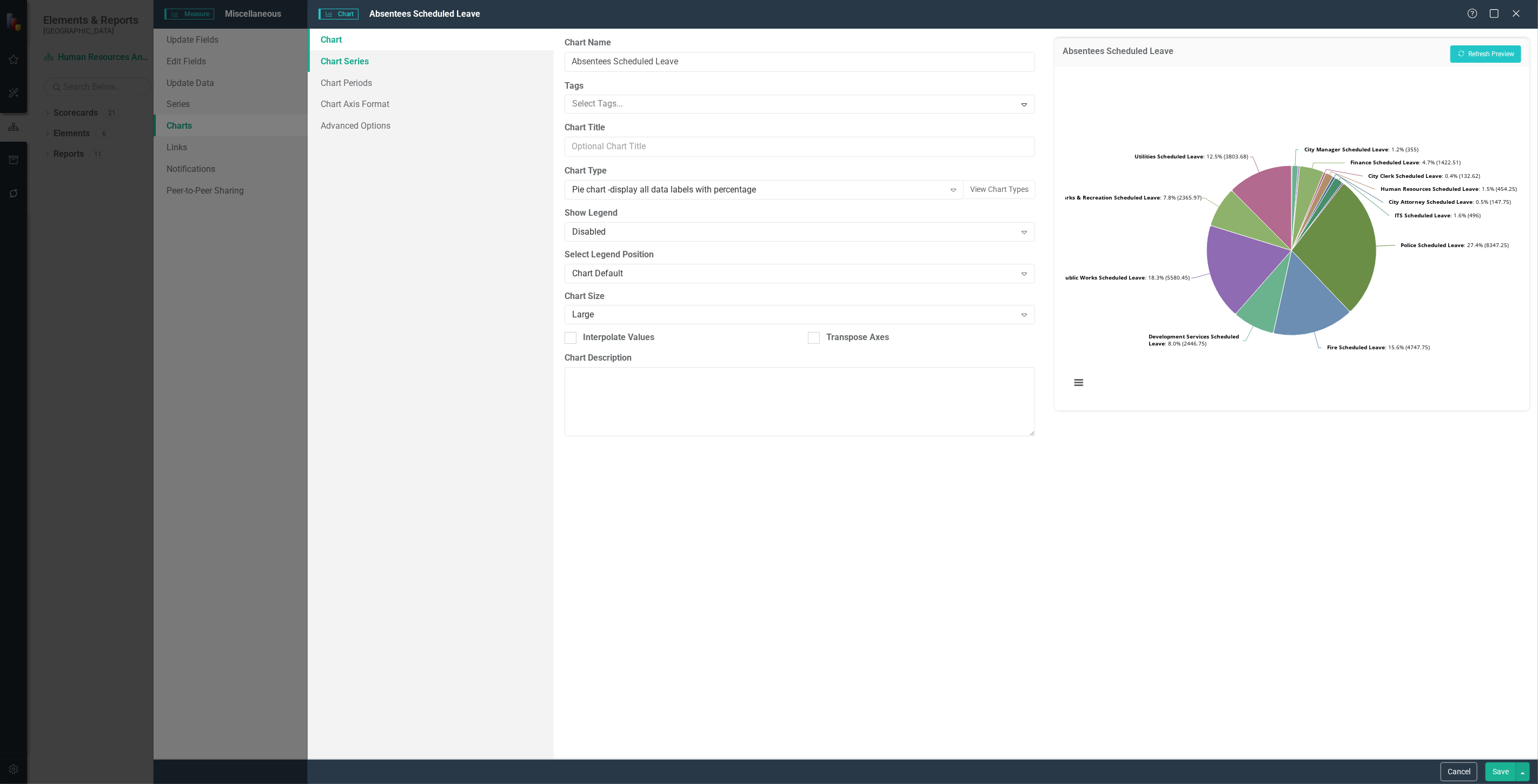
click at [378, 51] on link "Chart Series" at bounding box center [431, 61] width 246 height 22
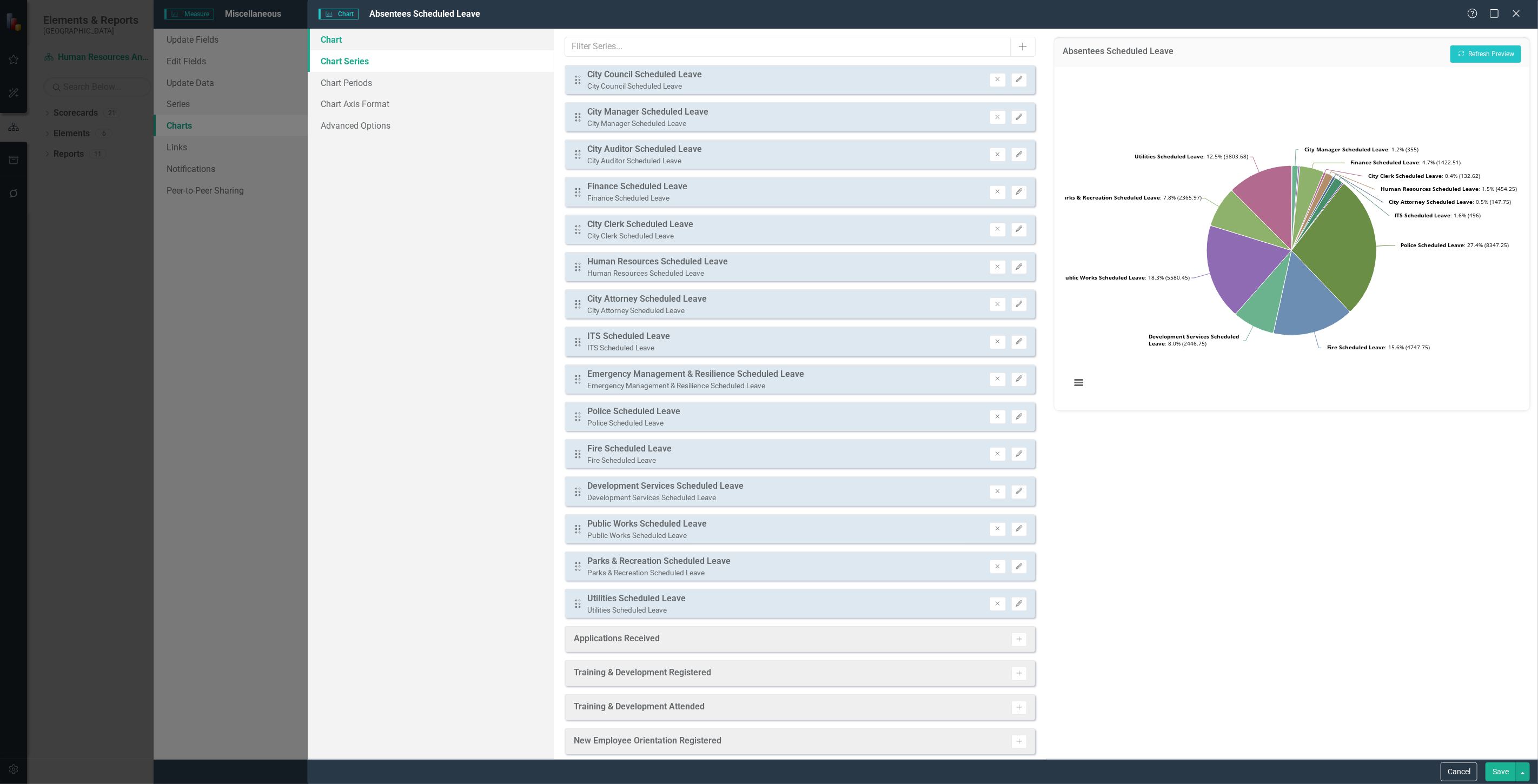
click at [408, 39] on link "Chart" at bounding box center [431, 40] width 246 height 22
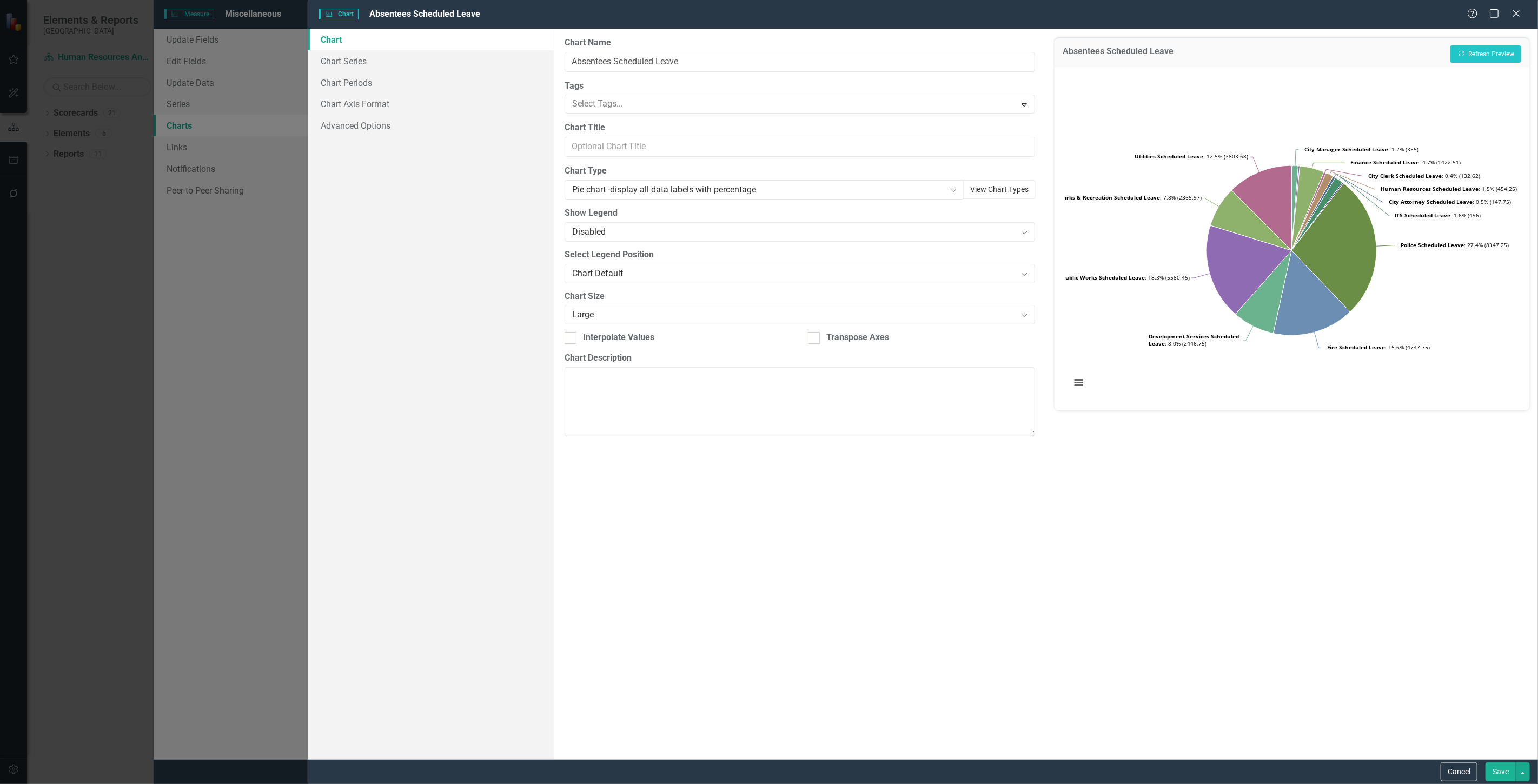
click at [994, 189] on button "View Chart Types" at bounding box center [1000, 189] width 73 height 19
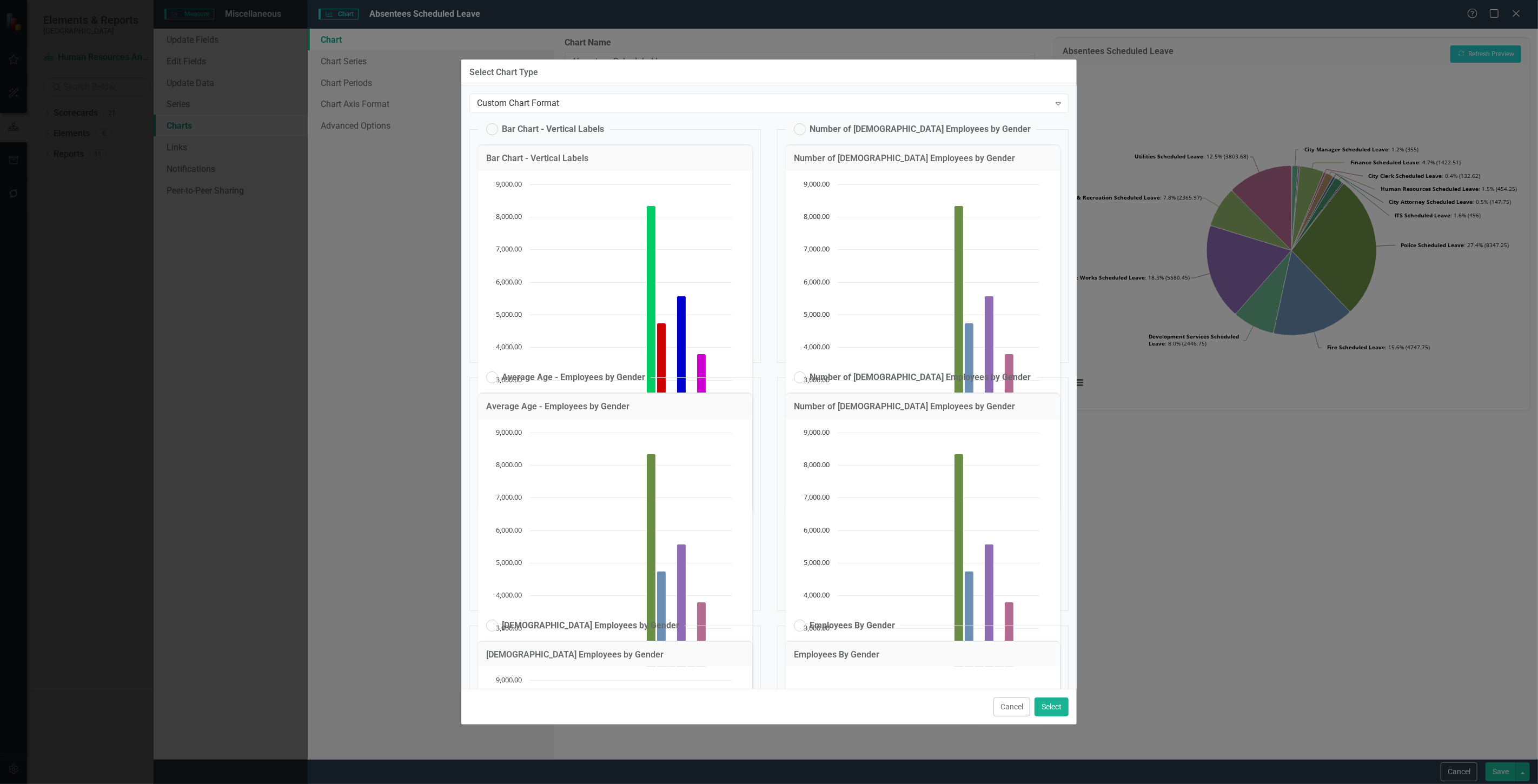
drag, startPoint x: 1015, startPoint y: 706, endPoint x: 1075, endPoint y: 147, distance: 562.2
click at [1016, 706] on button "Cancel" at bounding box center [1012, 707] width 37 height 19
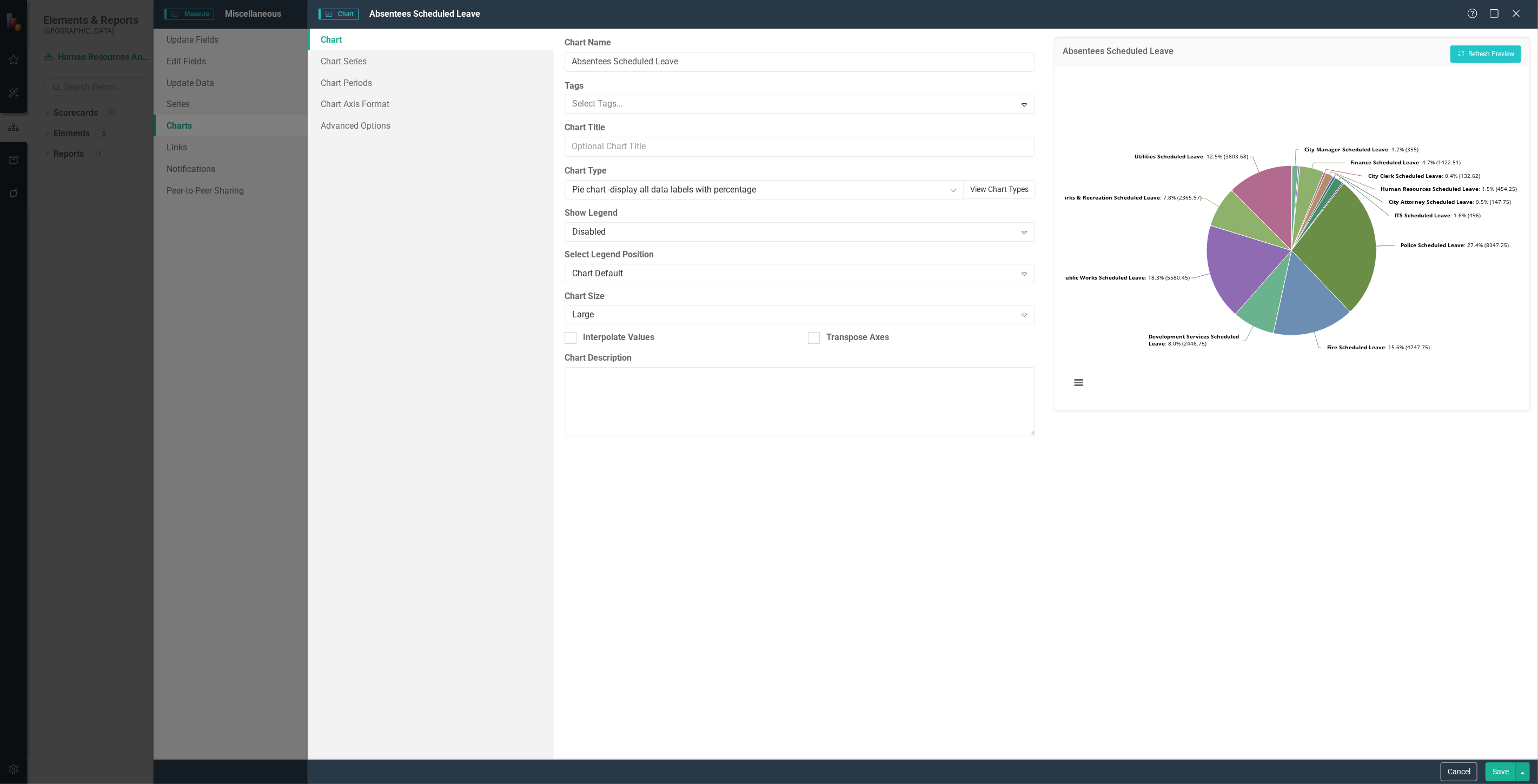
click at [972, 192] on button "View Chart Types" at bounding box center [1000, 189] width 73 height 19
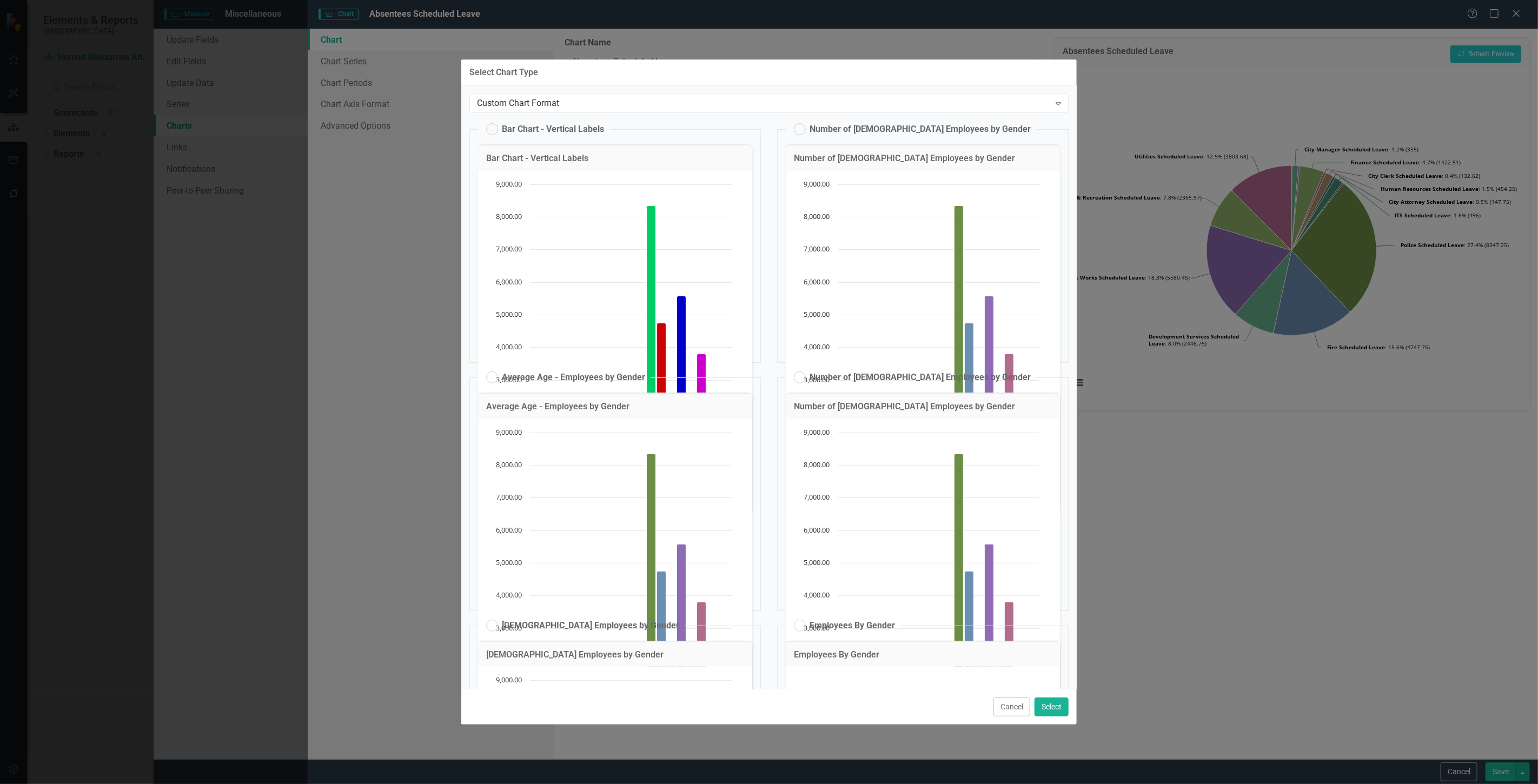
click at [1012, 718] on div "Cancel Select" at bounding box center [769, 707] width 616 height 36
click at [1007, 709] on button "Cancel" at bounding box center [1012, 707] width 37 height 19
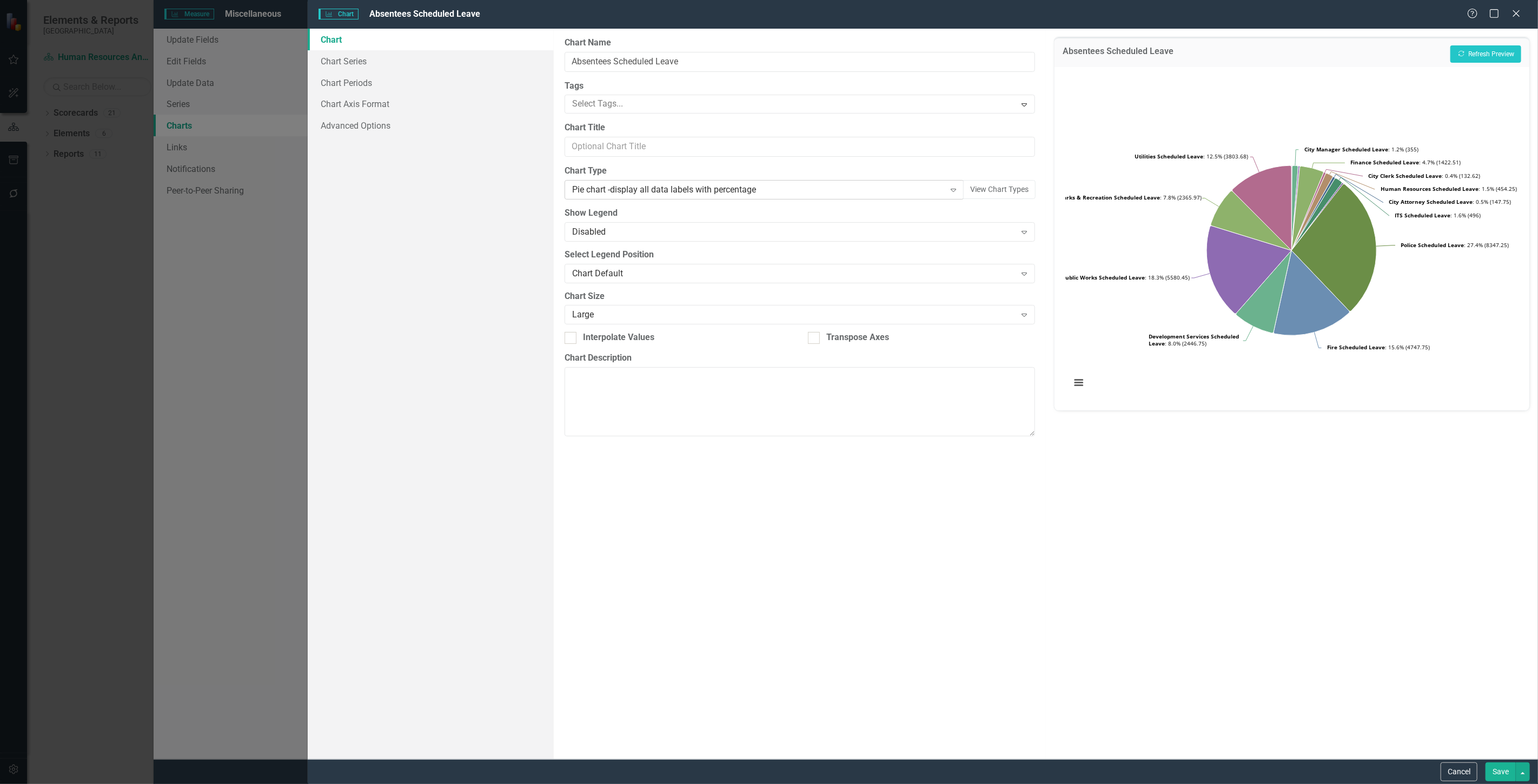
click at [862, 188] on div "Pie chart -display all data labels with percentage" at bounding box center [758, 189] width 373 height 12
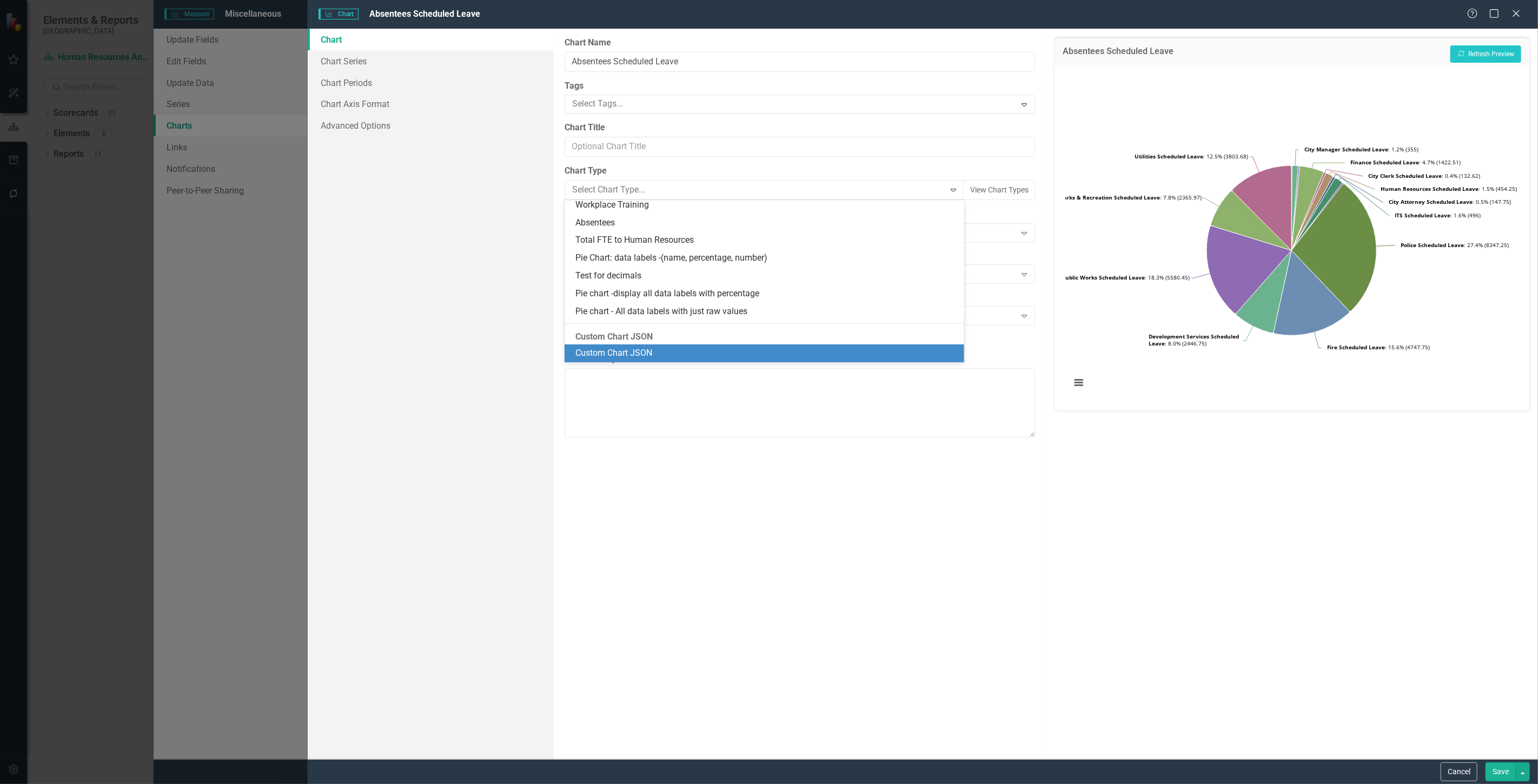
click at [732, 357] on div "Custom Chart JSON" at bounding box center [766, 353] width 382 height 12
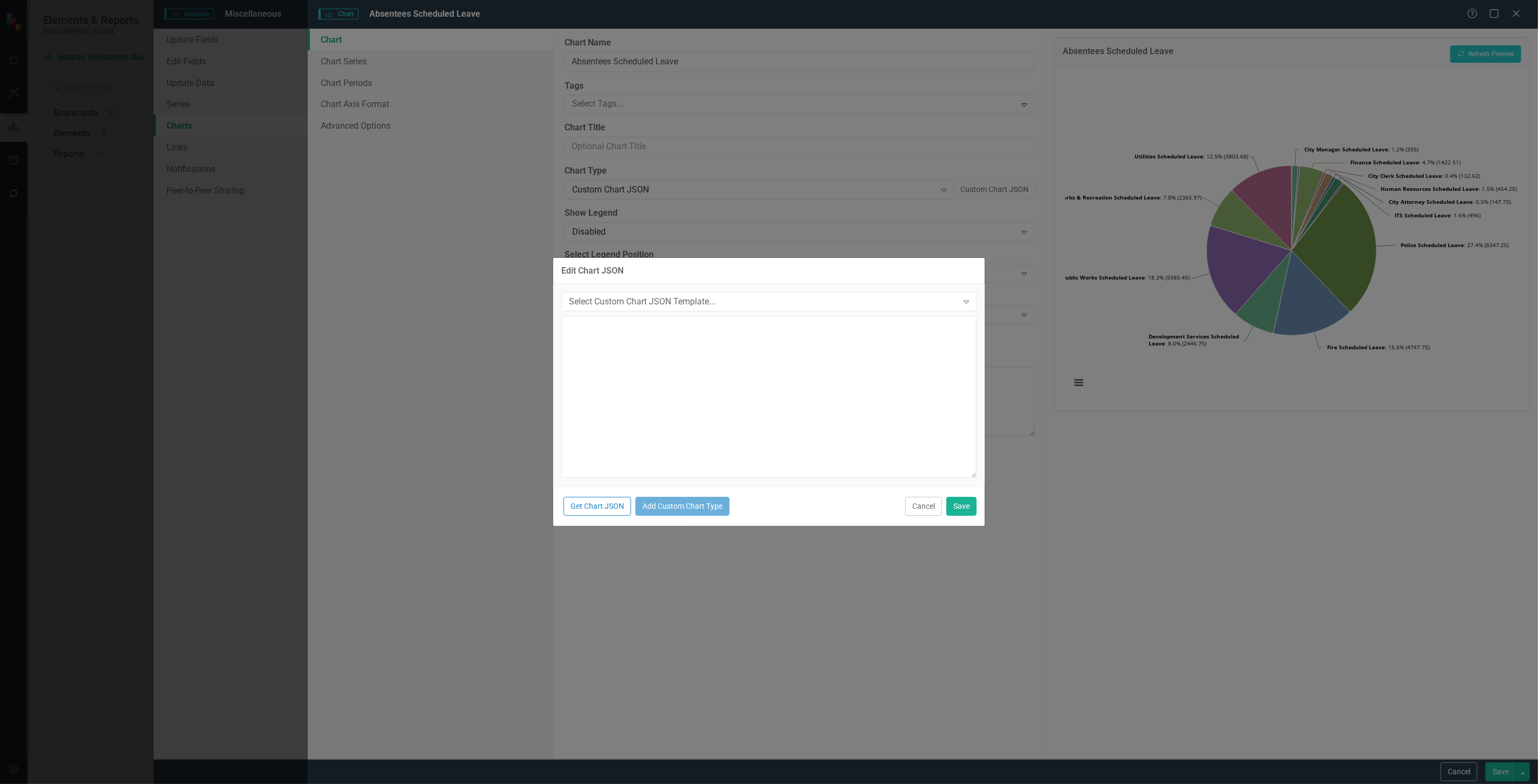
type textarea "{ "chart": { "type": "pie", "style": "{fontFamily: 'open sans'}" }, "colors": […"
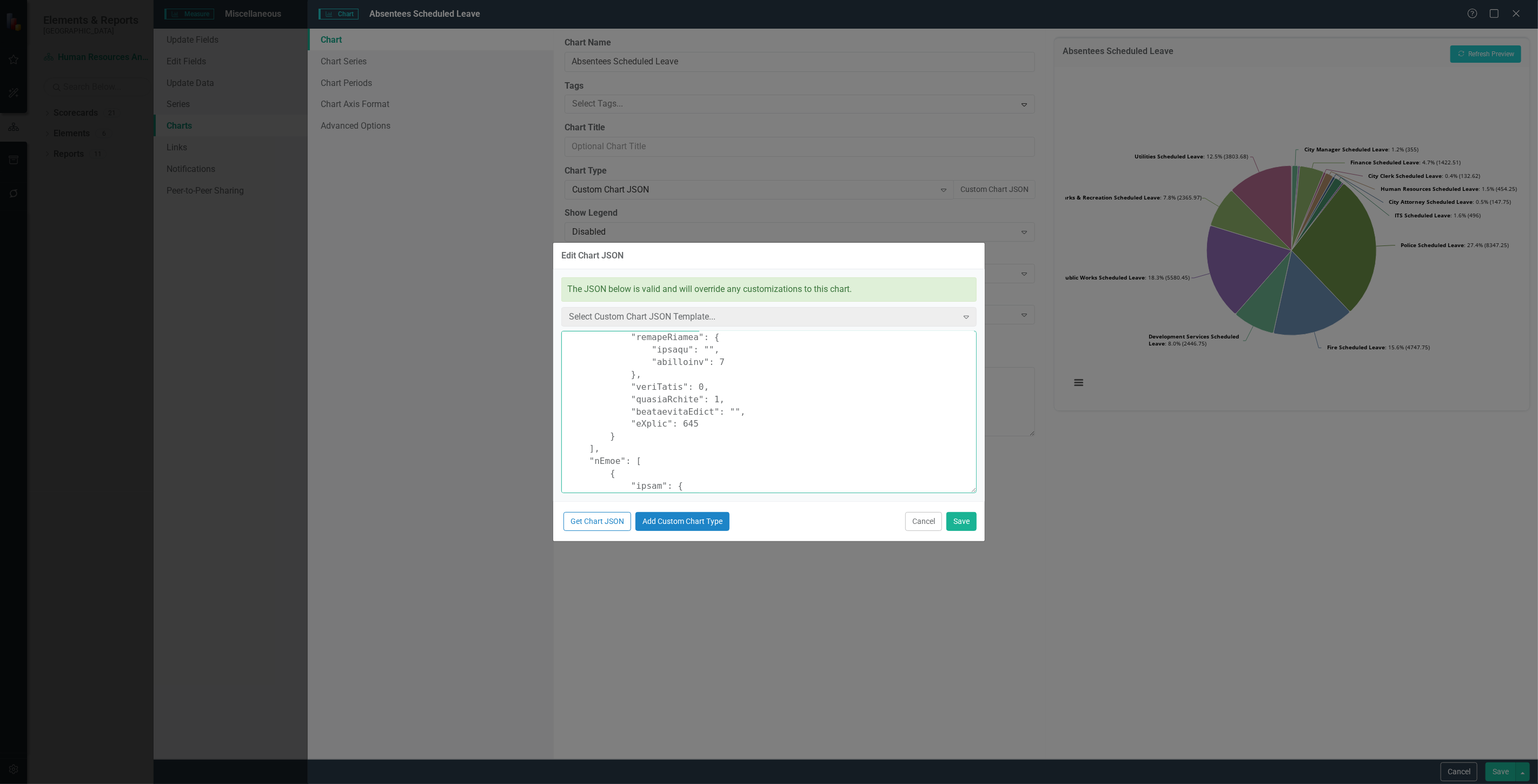
scroll to position [14658, 0]
drag, startPoint x: 634, startPoint y: 496, endPoint x: 1024, endPoint y: 806, distance: 498.2
click at [1024, 783] on html "Elements & Reports Cape Coral Scorecard Human Resources Analytics Dashboard Sea…" at bounding box center [769, 392] width 1538 height 784
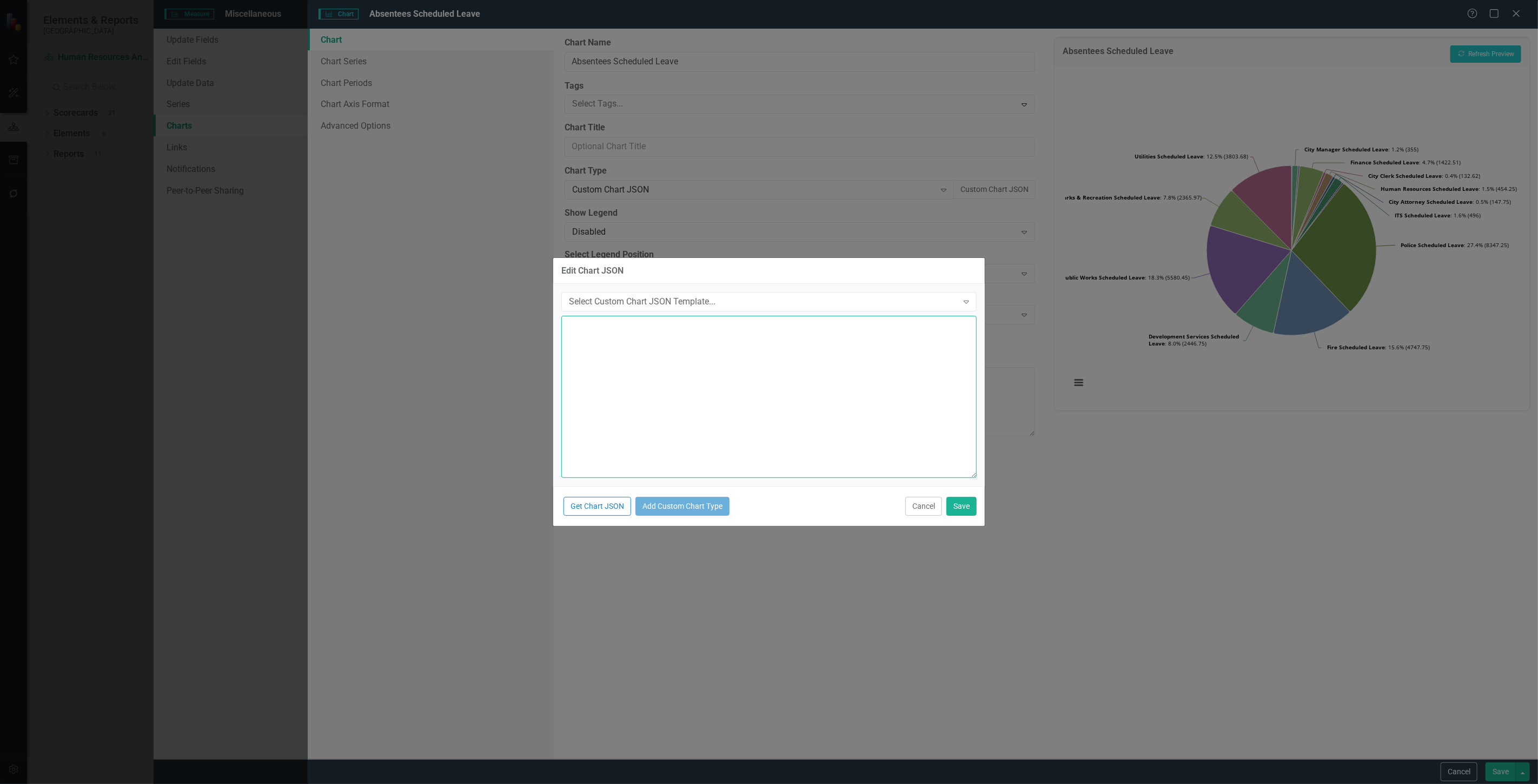
scroll to position [0, 0]
paste textarea "{ "chart": { "type": "pie", "style": "{fontFamily: 'open sans'}" }, "colors": […"
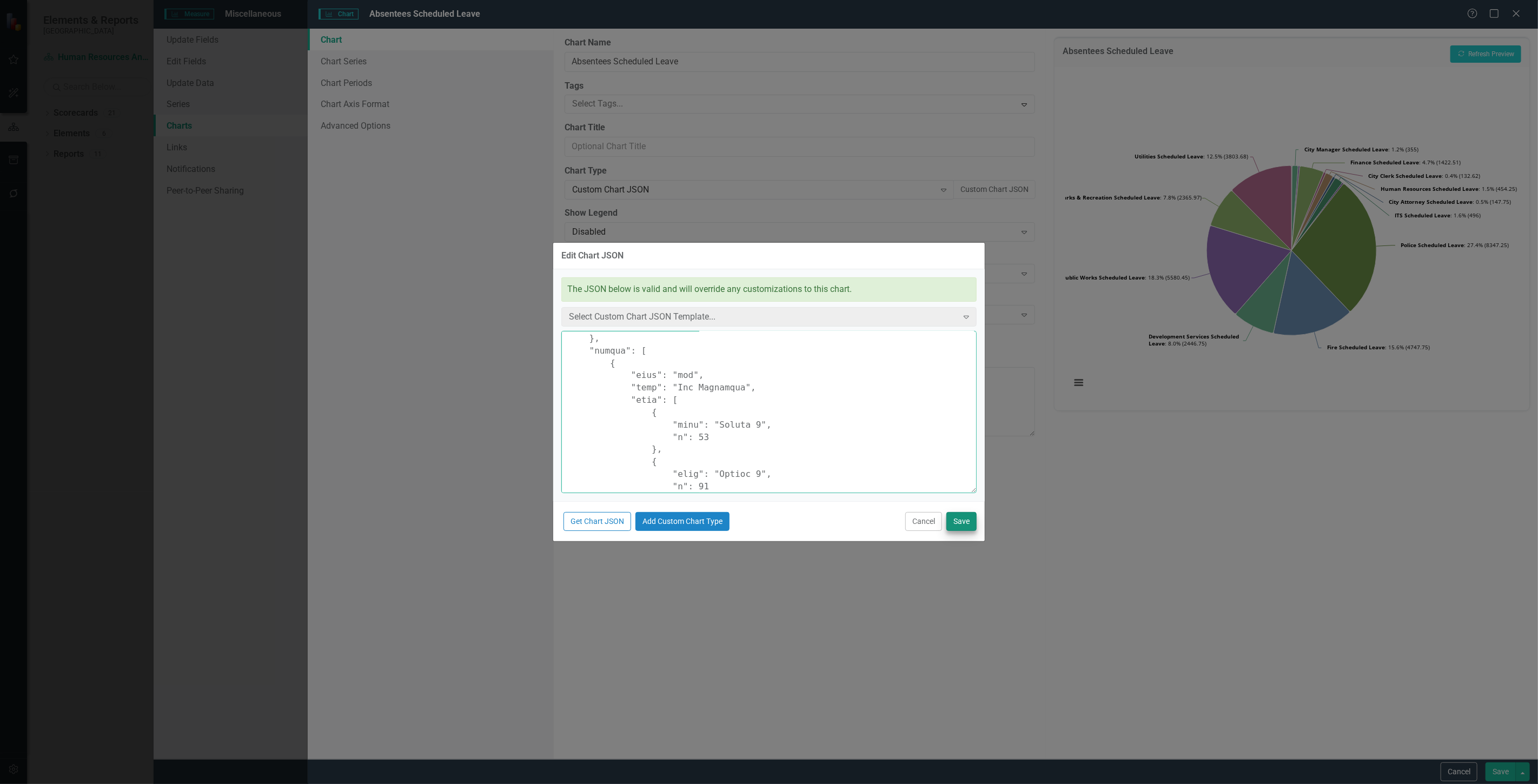
type textarea "{ "chart": { "type": "pie", "style": "{fontFamily: 'open sans'}" }, "colors": […"
click at [974, 515] on button "Save" at bounding box center [961, 522] width 30 height 19
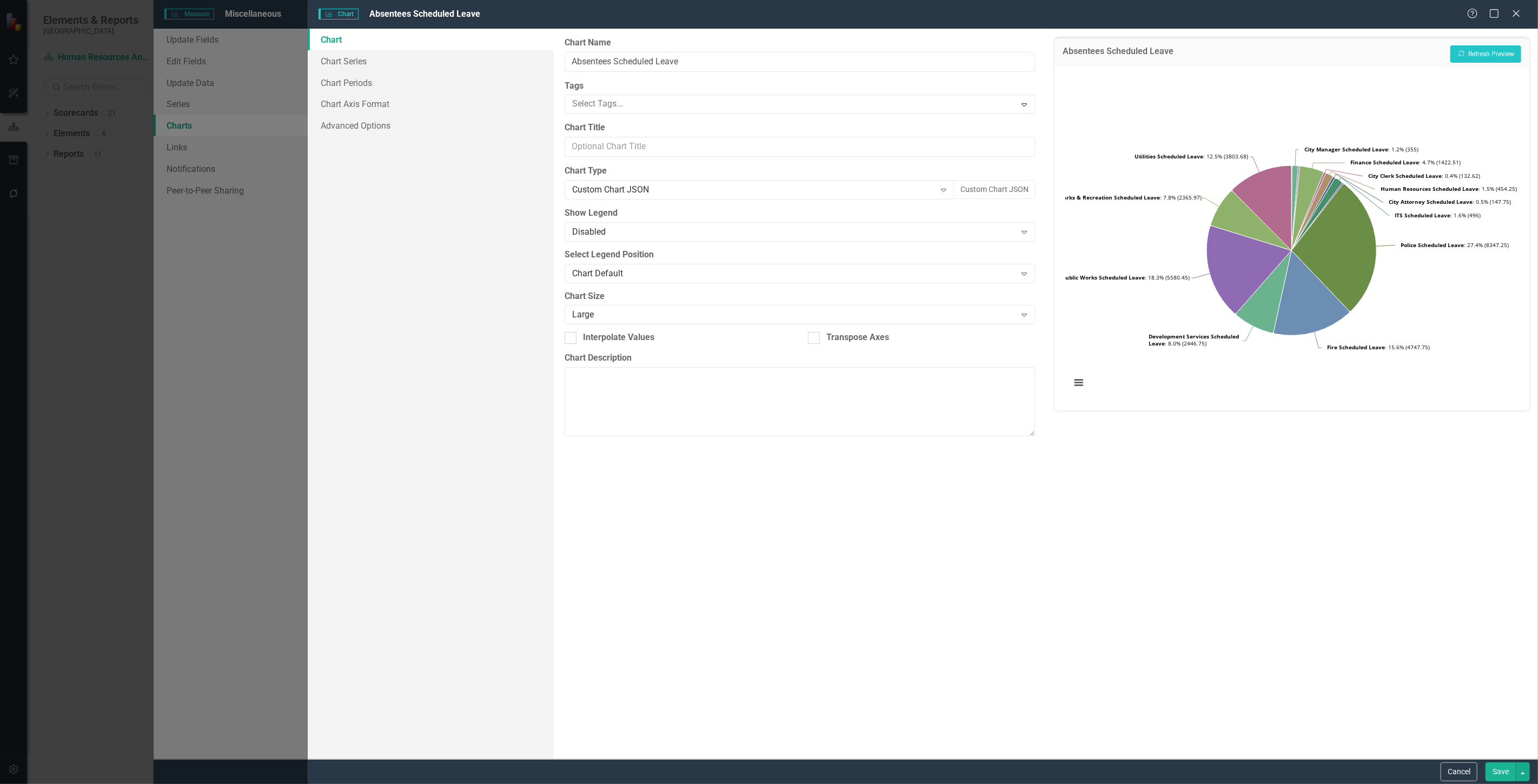
click at [884, 172] on label "Chart Type" at bounding box center [800, 171] width 471 height 12
click at [889, 195] on div "Custom Chart JSON" at bounding box center [754, 189] width 364 height 12
click at [988, 195] on button "Custom Chart JSON" at bounding box center [995, 189] width 82 height 19
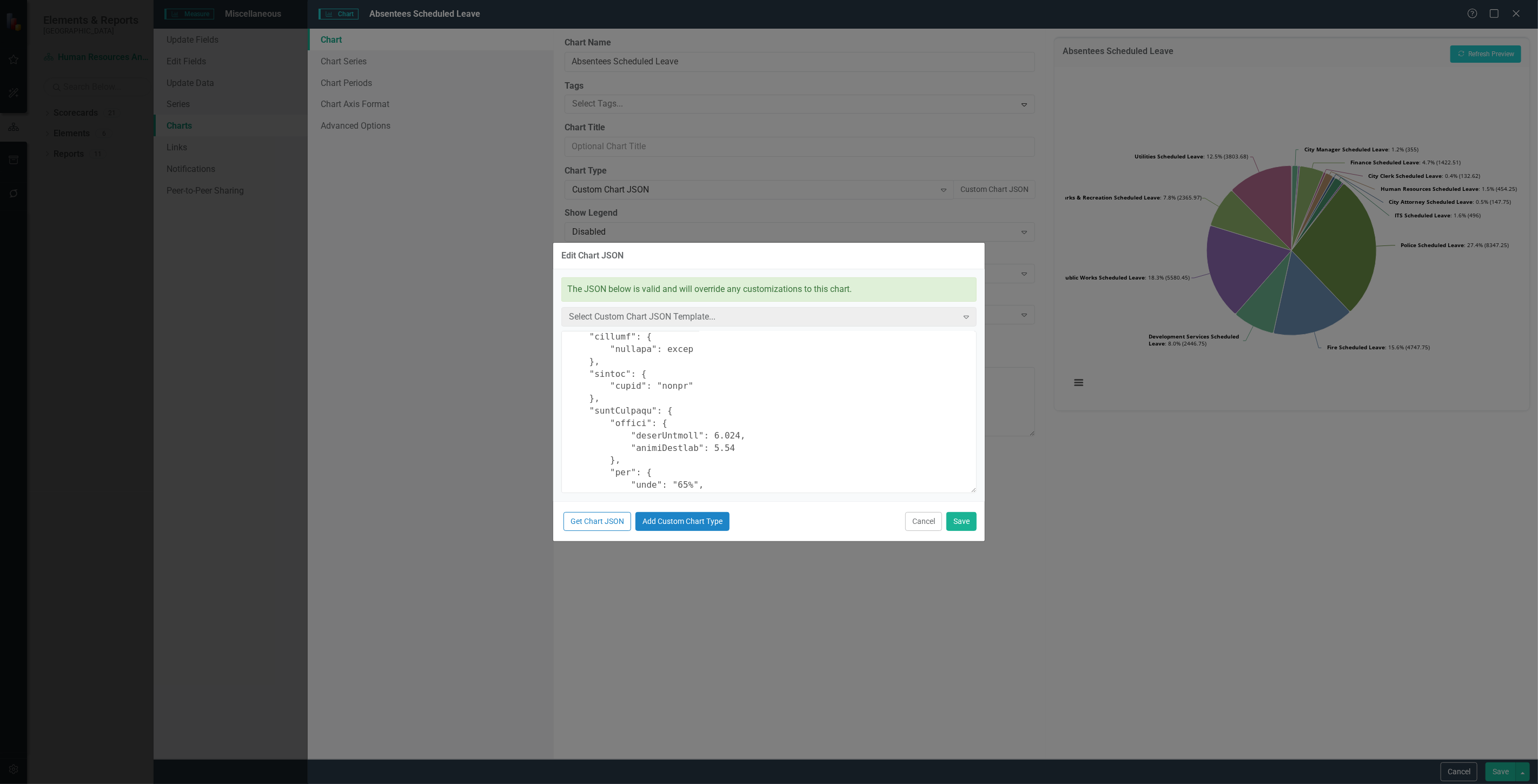
scroll to position [240, 0]
click at [693, 350] on textarea at bounding box center [769, 412] width 415 height 162
drag, startPoint x: 662, startPoint y: 374, endPoint x: 655, endPoint y: 374, distance: 7.0
click at [655, 374] on textarea at bounding box center [769, 412] width 415 height 162
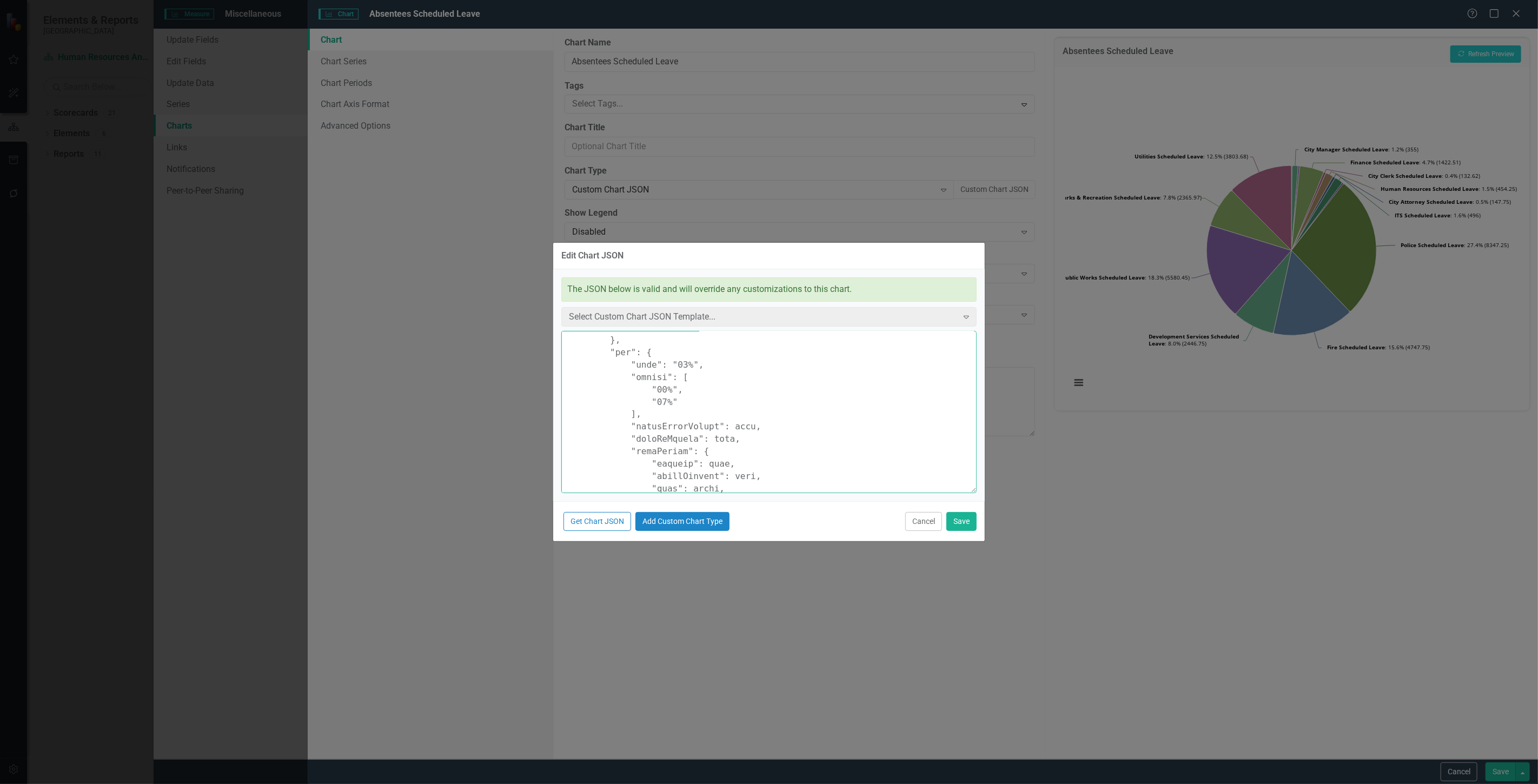
click at [677, 365] on textarea at bounding box center [769, 412] width 415 height 162
drag, startPoint x: 797, startPoint y: 398, endPoint x: 910, endPoint y: 400, distance: 113.0
click at [910, 400] on textarea at bounding box center [769, 412] width 415 height 162
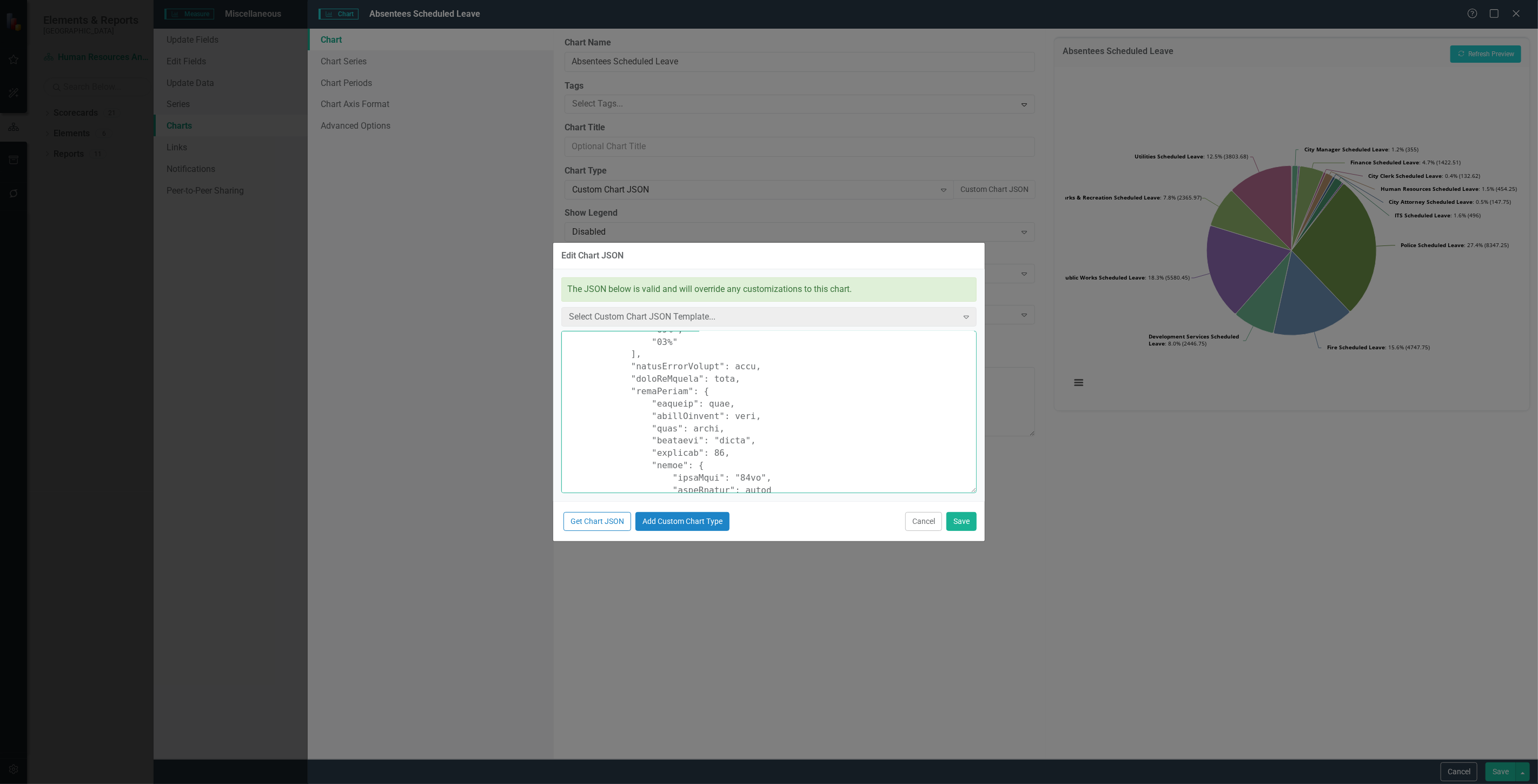
drag, startPoint x: 711, startPoint y: 452, endPoint x: 703, endPoint y: 452, distance: 8.0
click at [703, 454] on textarea at bounding box center [769, 412] width 415 height 162
type textarea "{ "chart": { "type": "pie", "style": "{fontFamily: 'open sans'}" }, "colors": […"
click at [965, 522] on button "Save" at bounding box center [961, 522] width 30 height 19
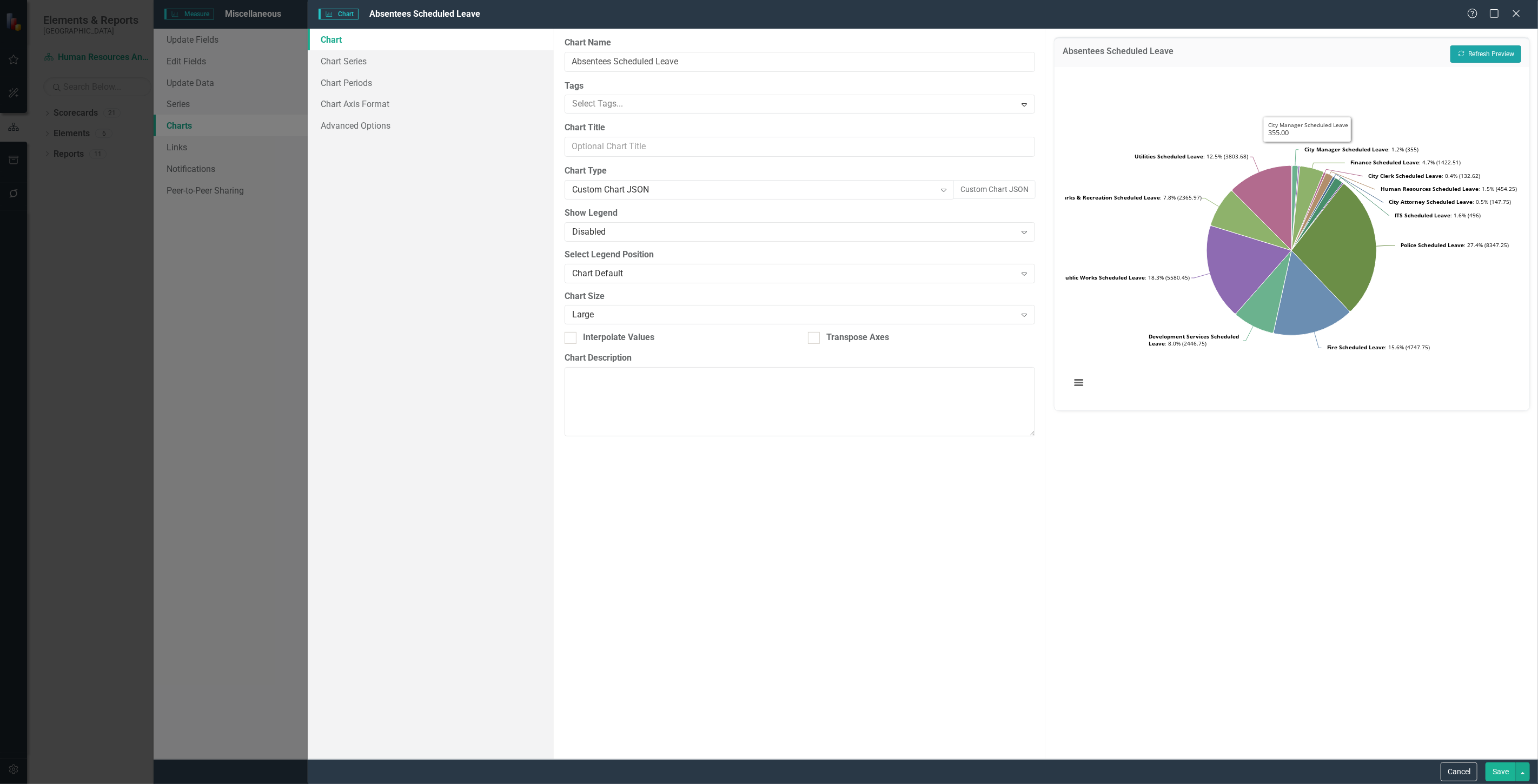
click at [1471, 53] on button "Recalculate Refresh Preview" at bounding box center [1486, 54] width 71 height 17
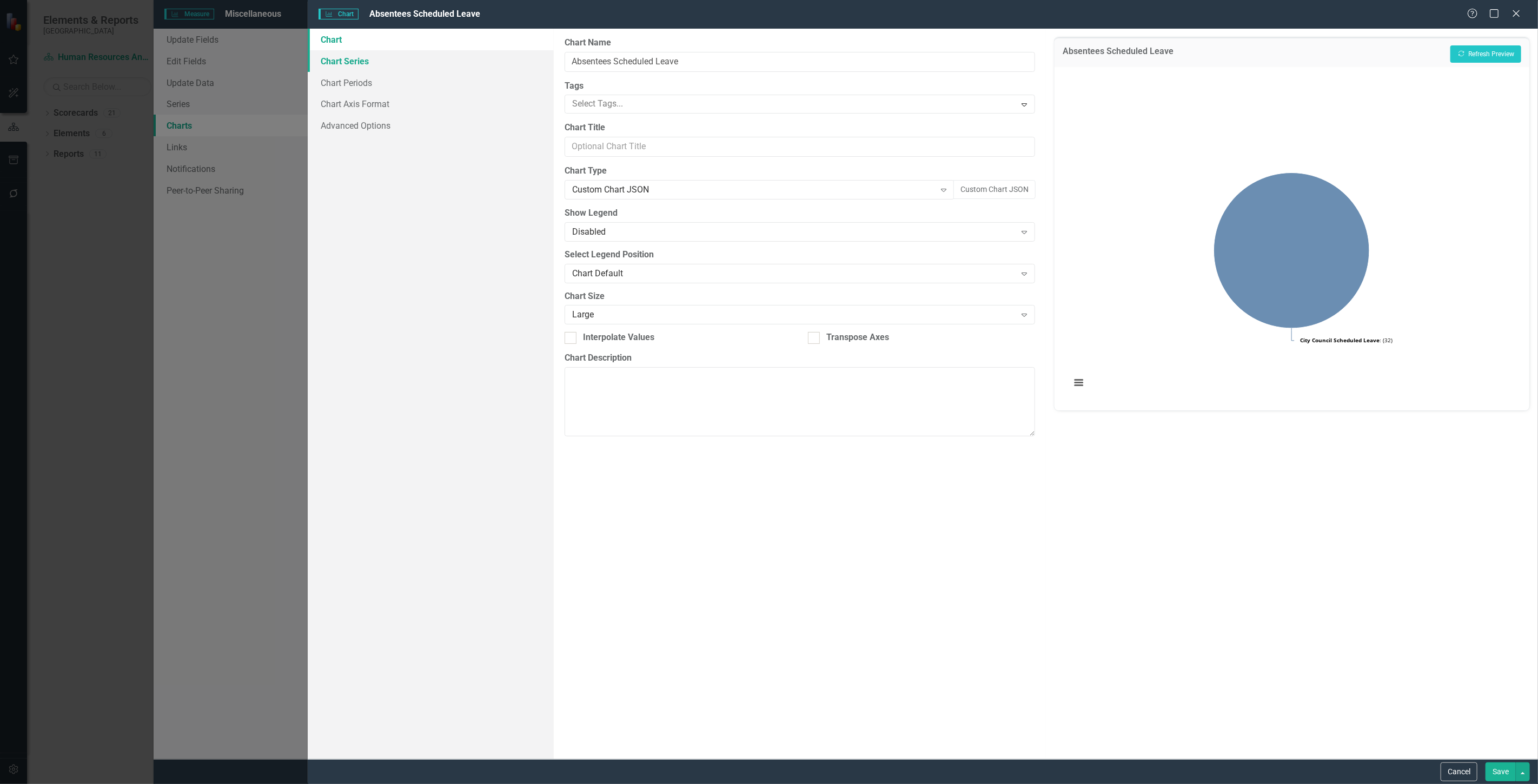
click at [436, 62] on link "Chart Series" at bounding box center [431, 61] width 246 height 22
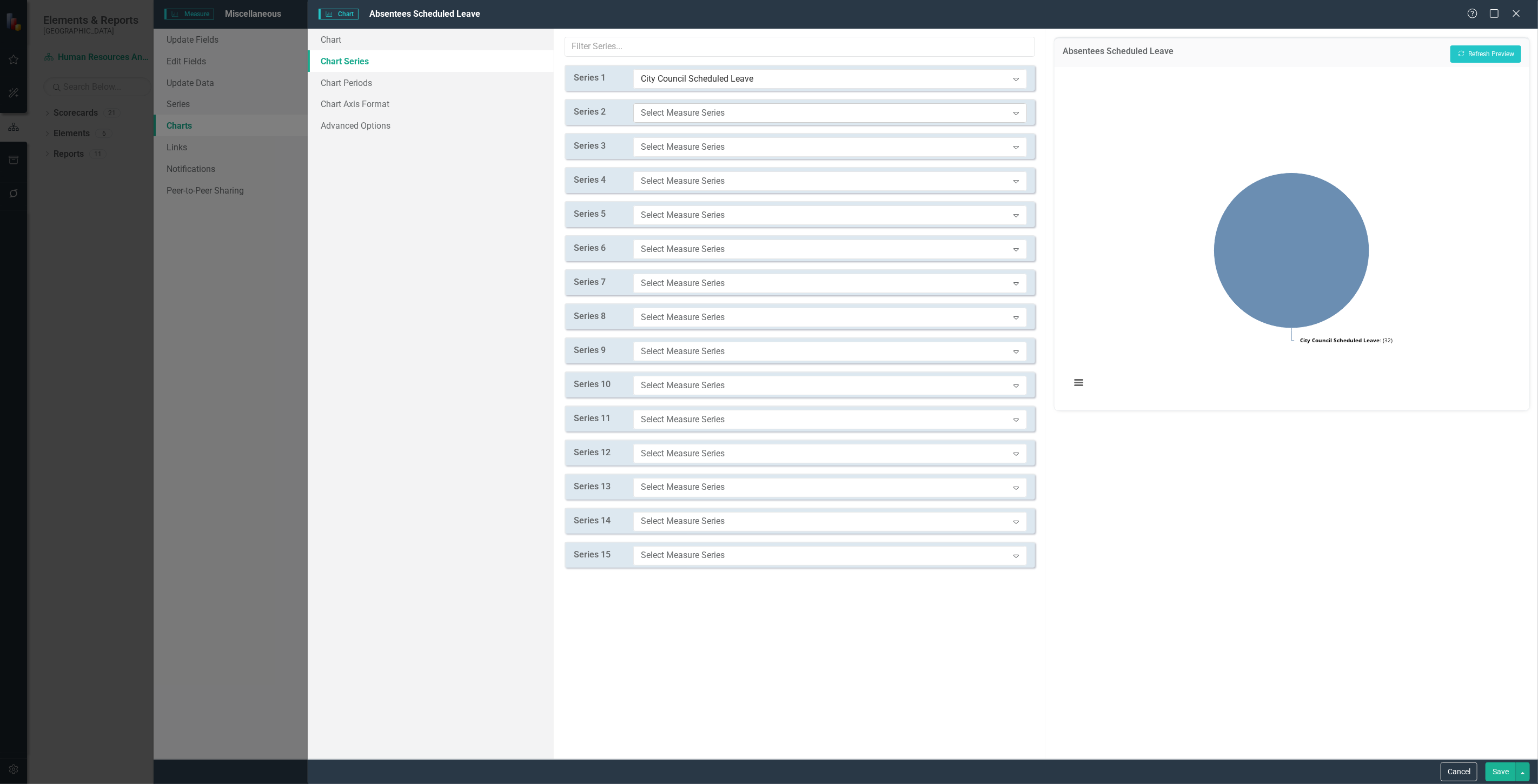
click at [720, 112] on div "Select Measure Series" at bounding box center [825, 112] width 367 height 12
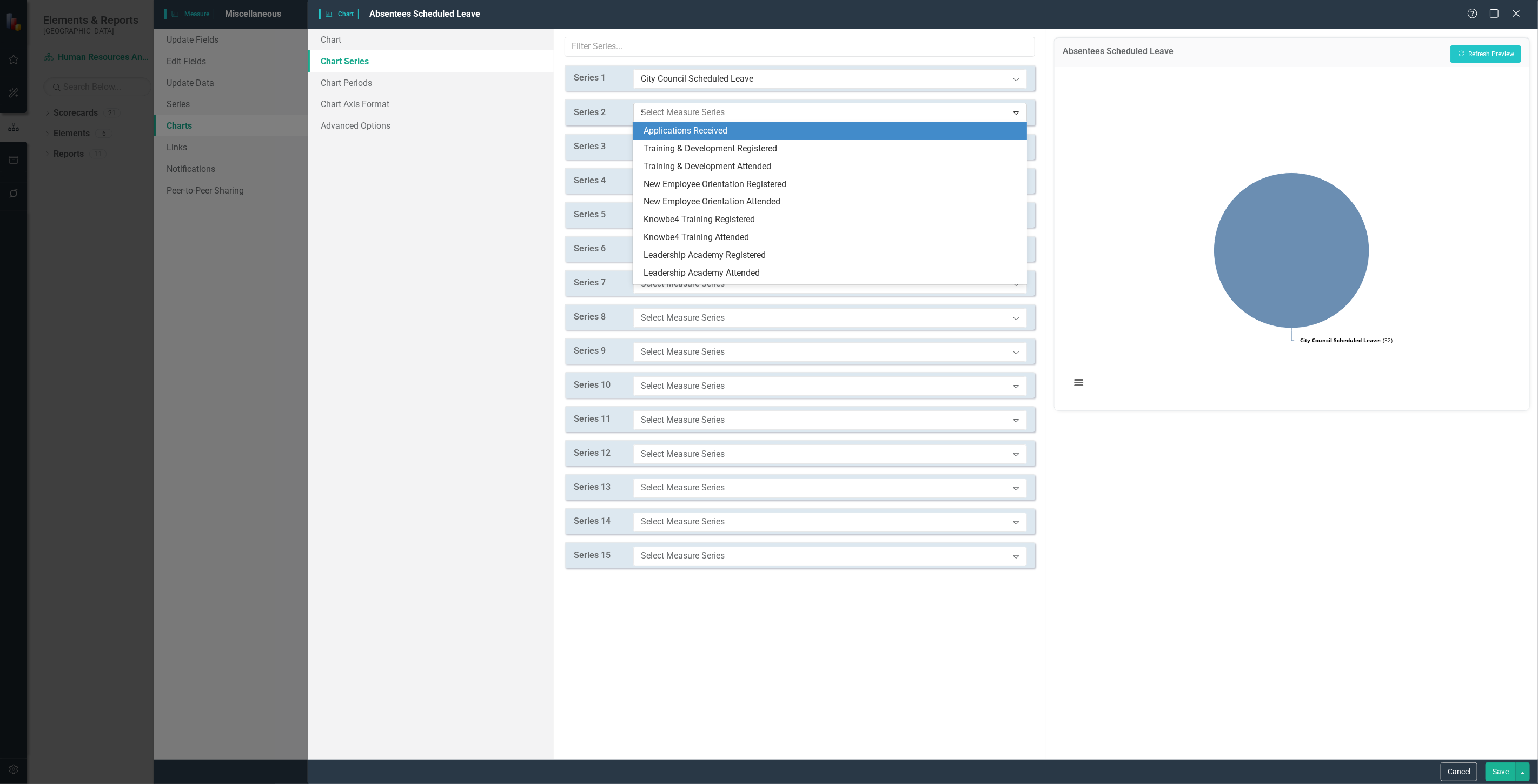
type input "sc"
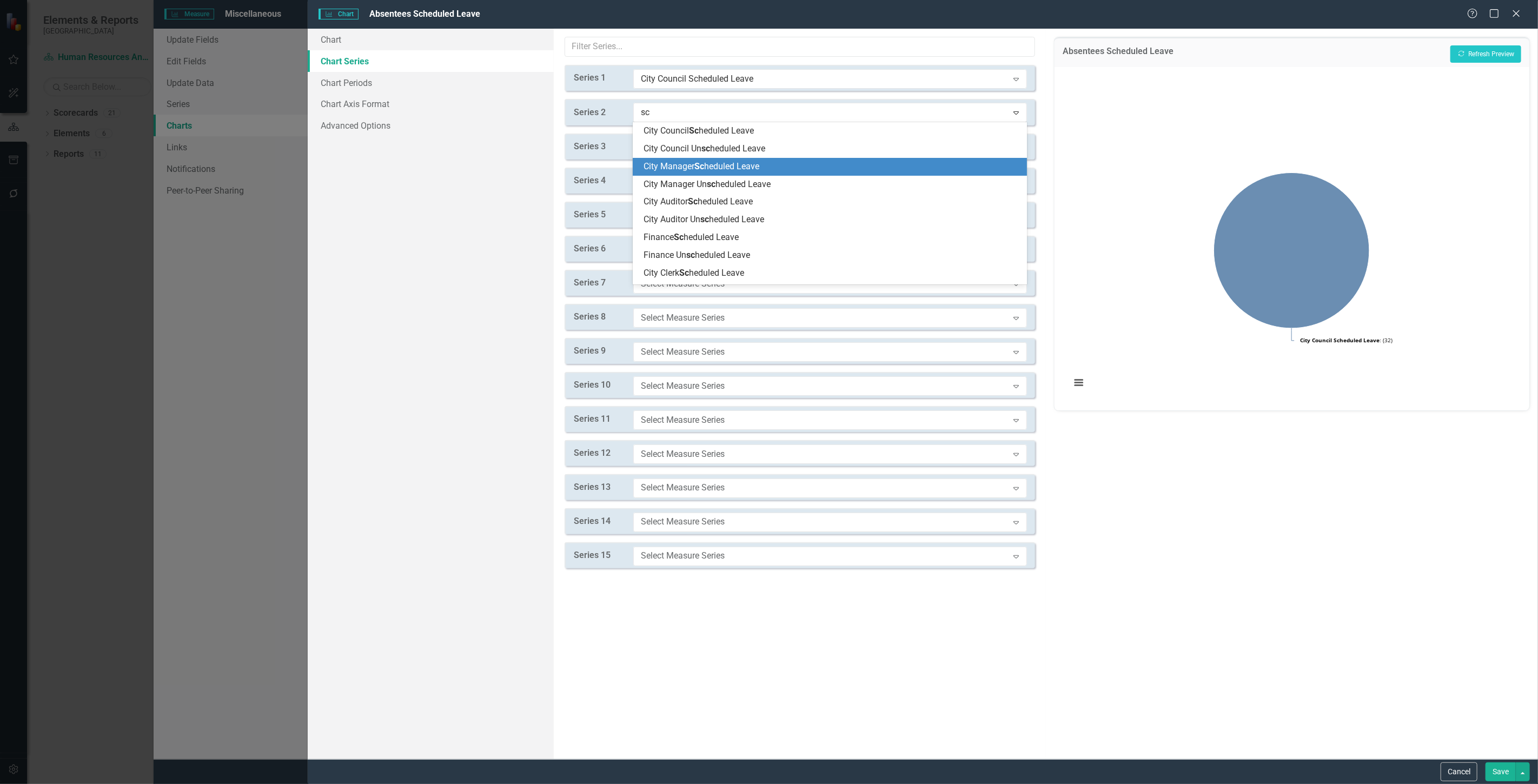
click at [712, 166] on span "City Manager Sc heduled Leave" at bounding box center [701, 166] width 115 height 10
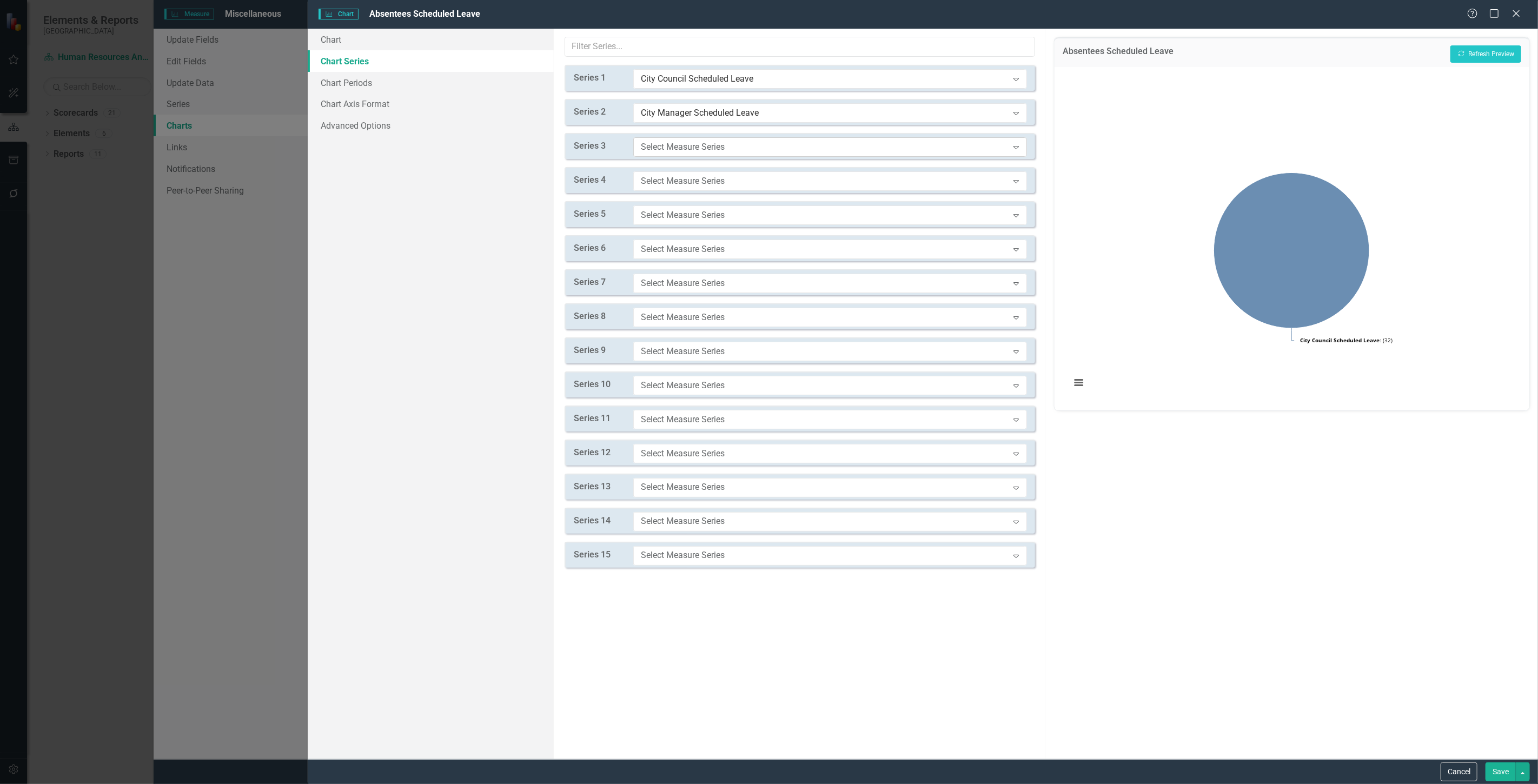
click at [689, 144] on div "Select Measure Series" at bounding box center [825, 146] width 367 height 12
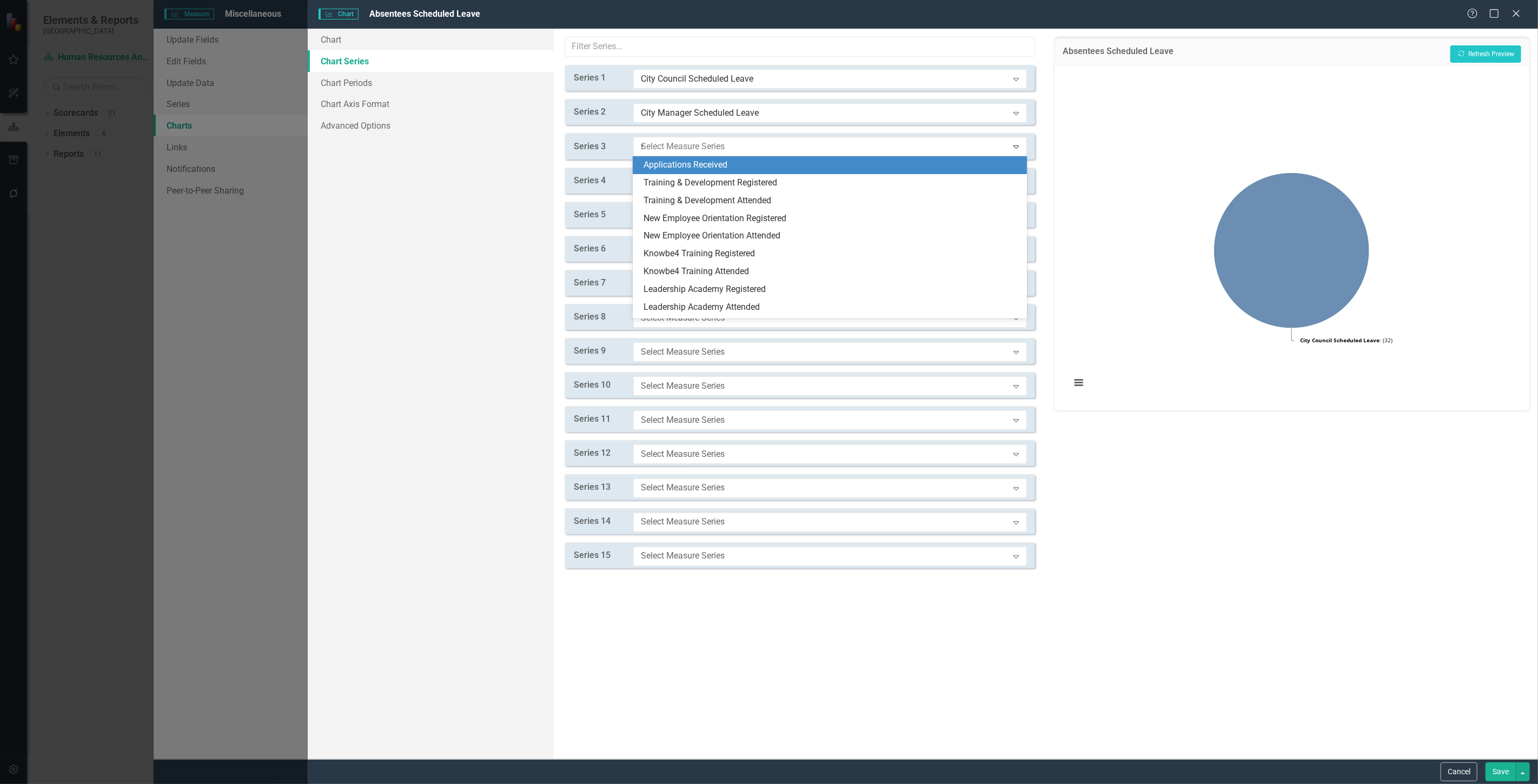
type input "sc"
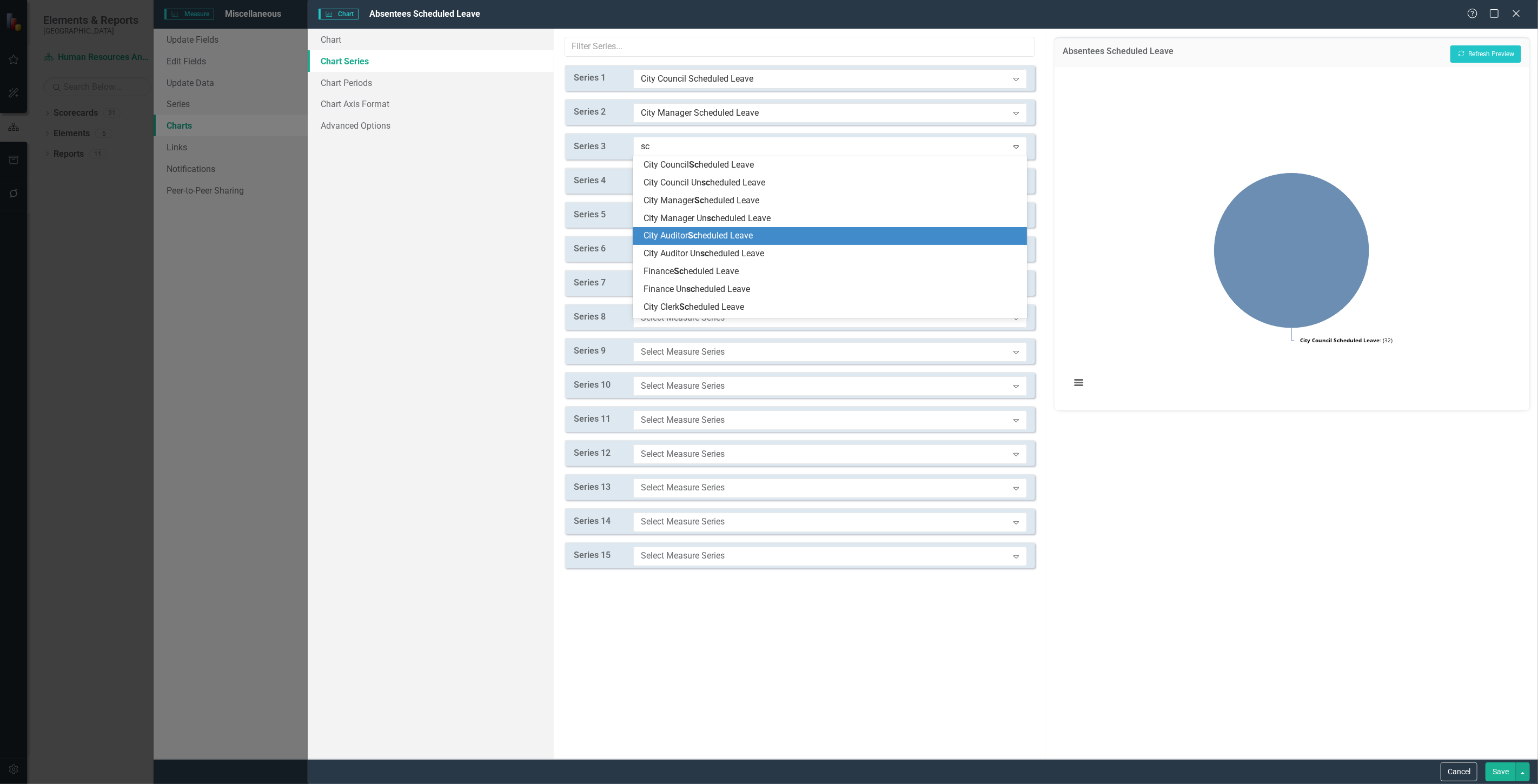
click at [714, 237] on span "City Auditor Sc heduled Leave" at bounding box center [698, 235] width 109 height 10
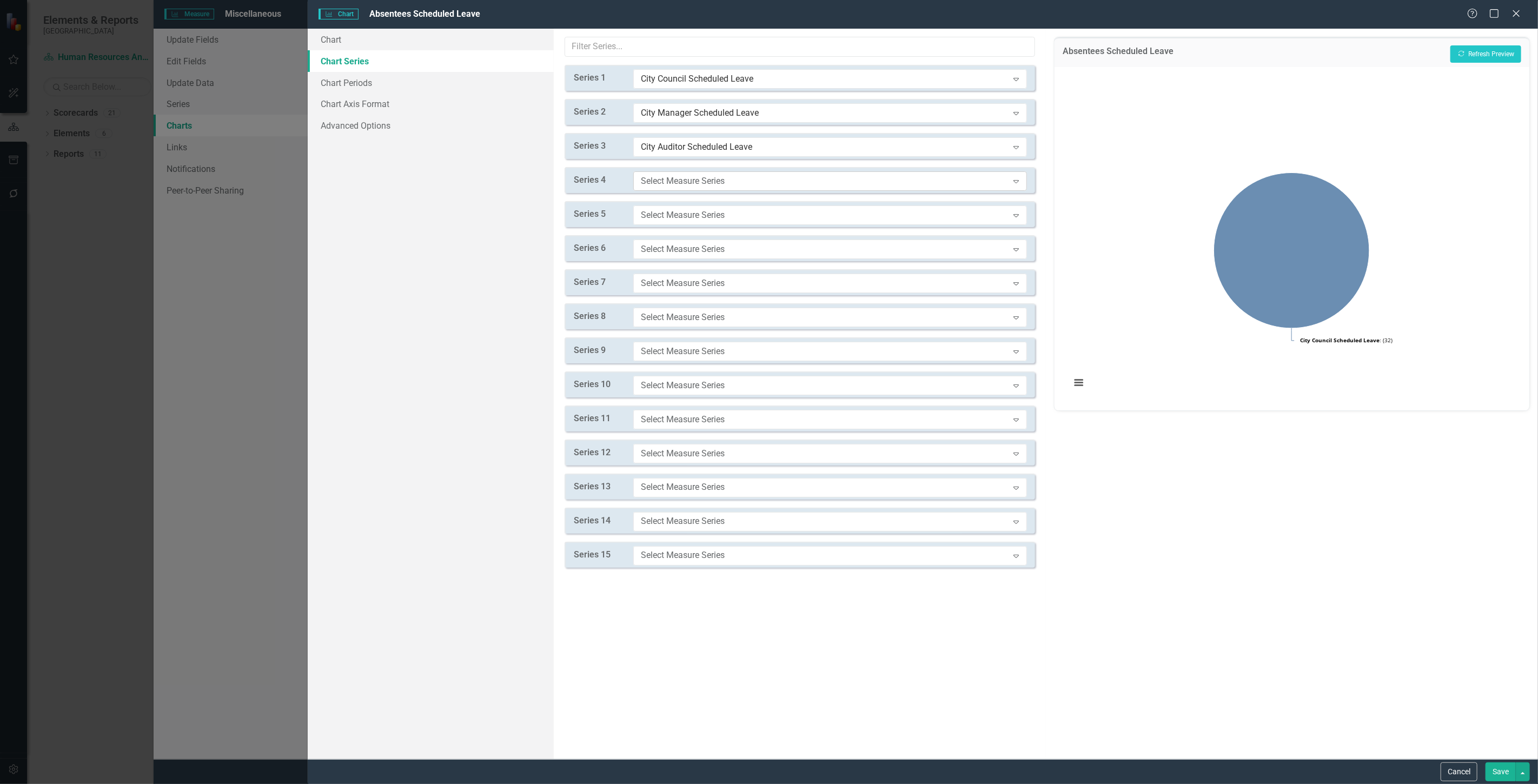
click at [690, 176] on div "Select Measure Series" at bounding box center [825, 181] width 367 height 12
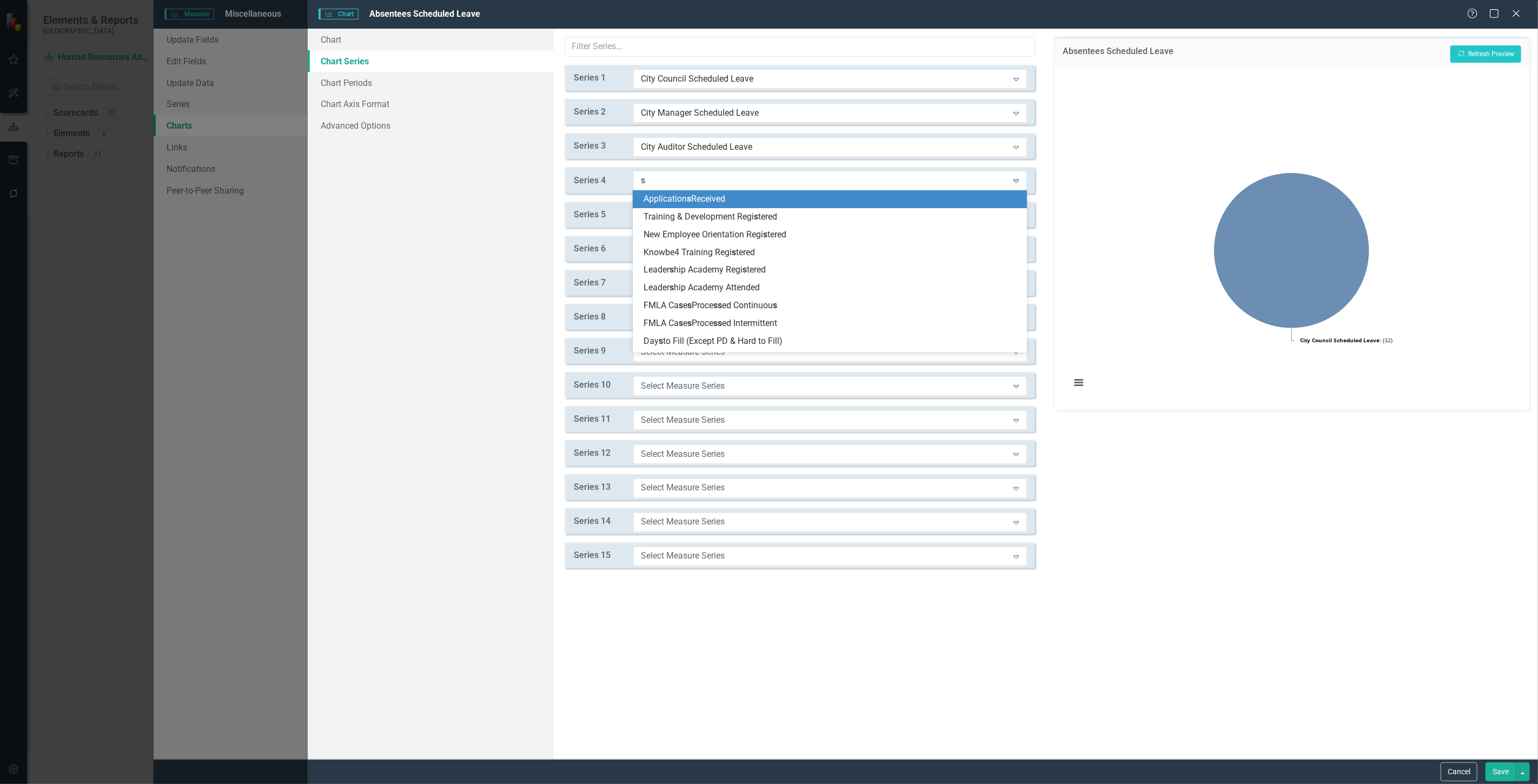
type input "sc"
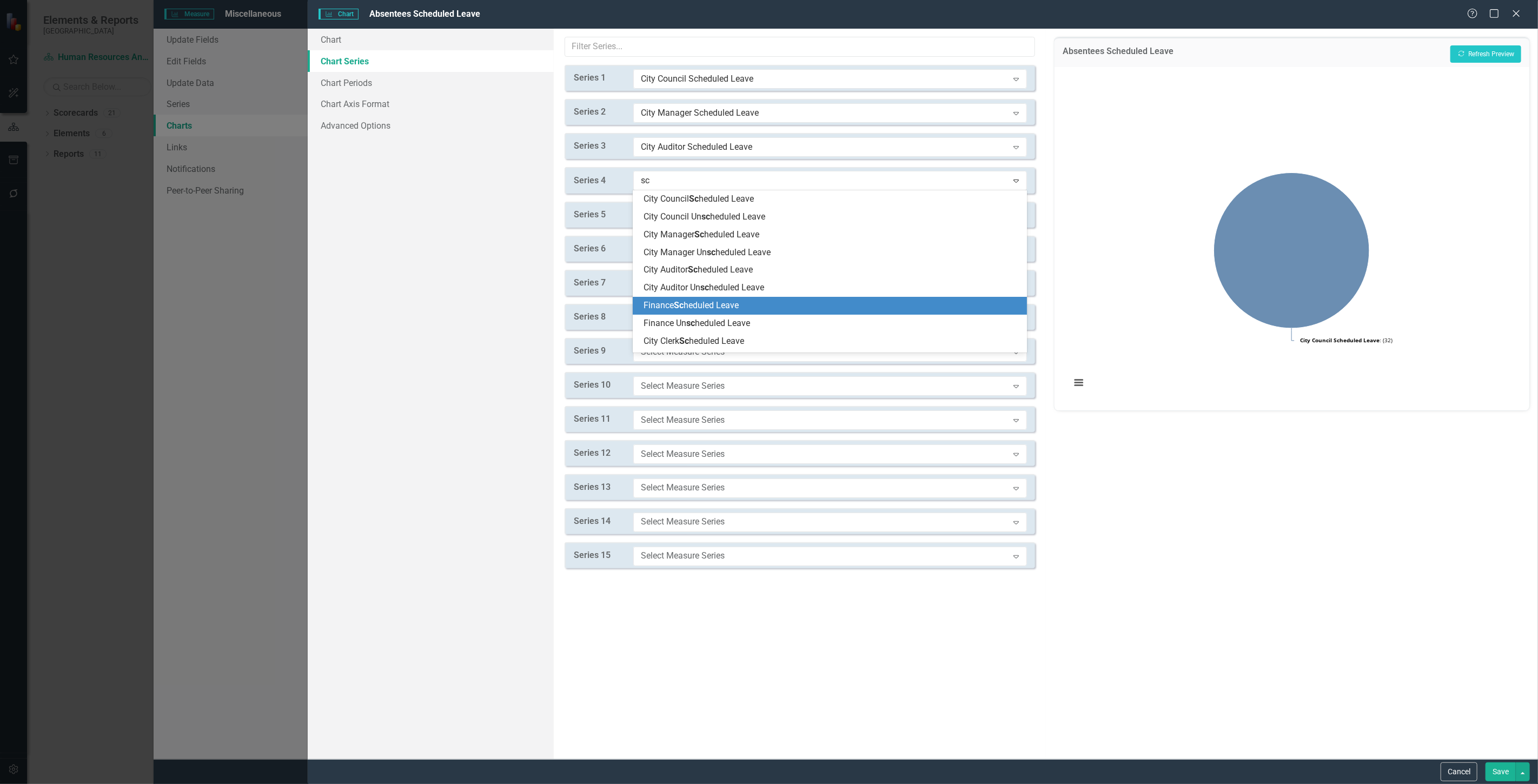
click at [700, 306] on span "Finance Sc heduled Leave" at bounding box center [691, 306] width 95 height 10
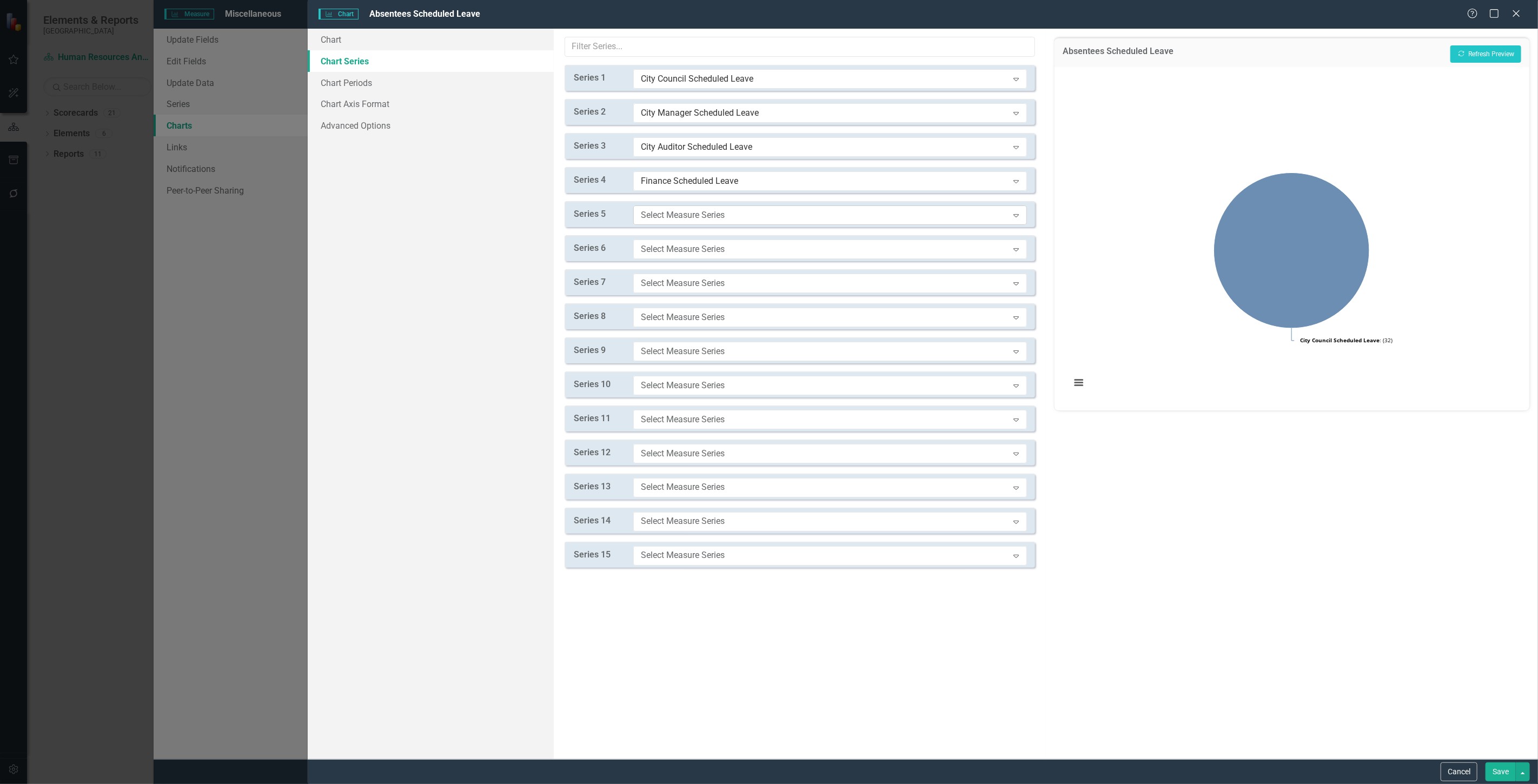
click at [688, 220] on div "Select Measure Series" at bounding box center [825, 214] width 367 height 12
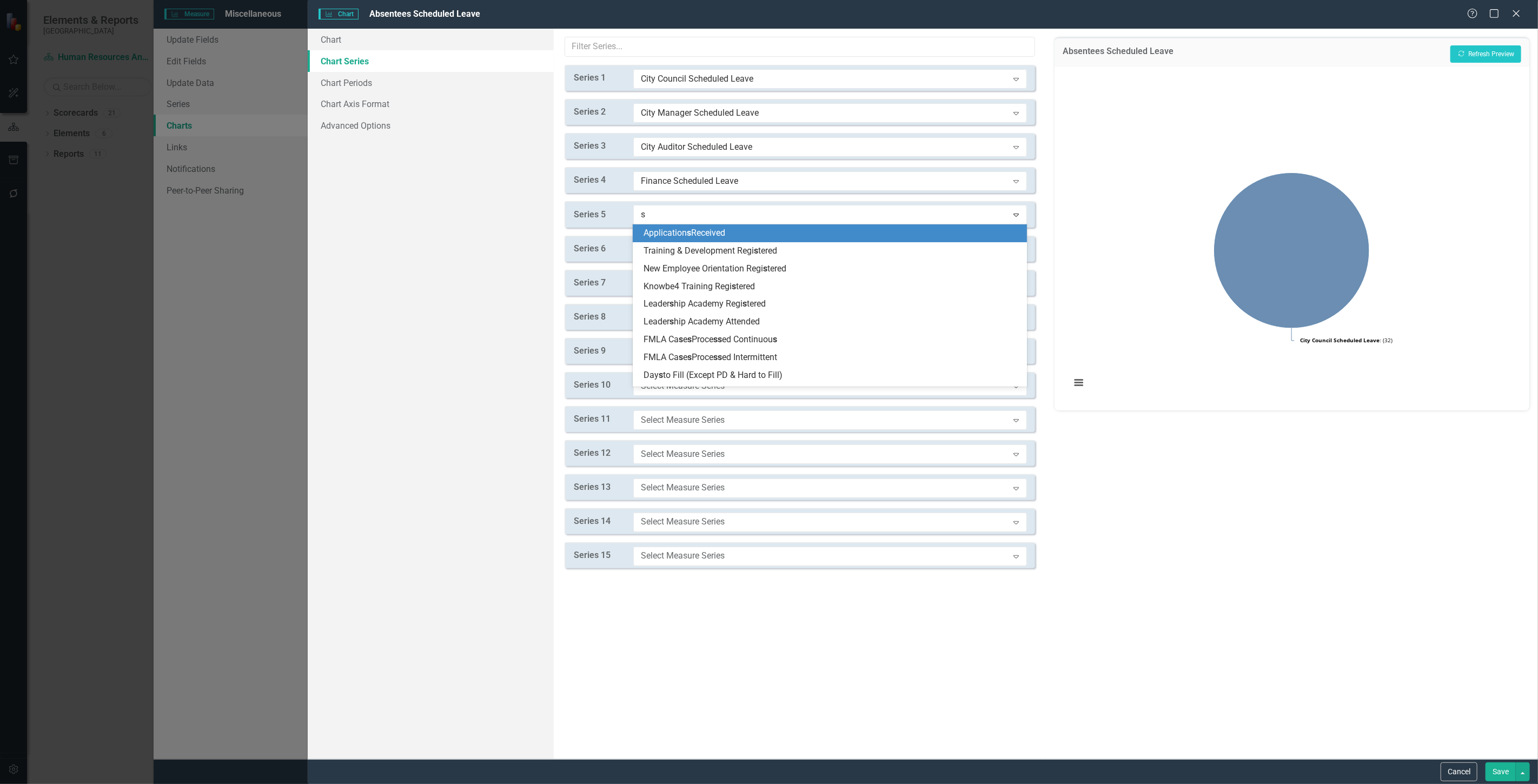
type input "sc"
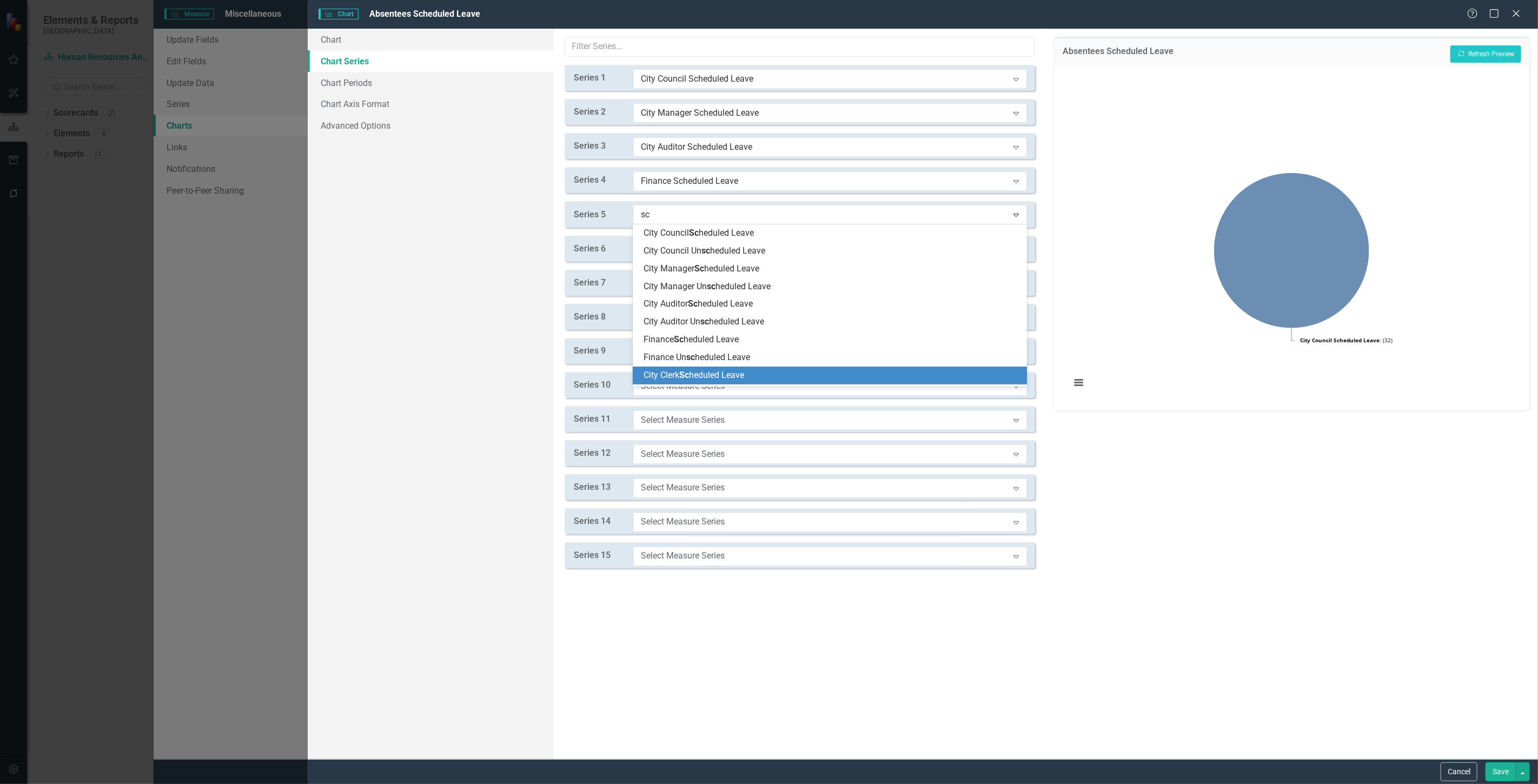
drag, startPoint x: 702, startPoint y: 376, endPoint x: 684, endPoint y: 284, distance: 93.7
click at [701, 372] on span "City Clerk Sc heduled Leave" at bounding box center [694, 375] width 101 height 10
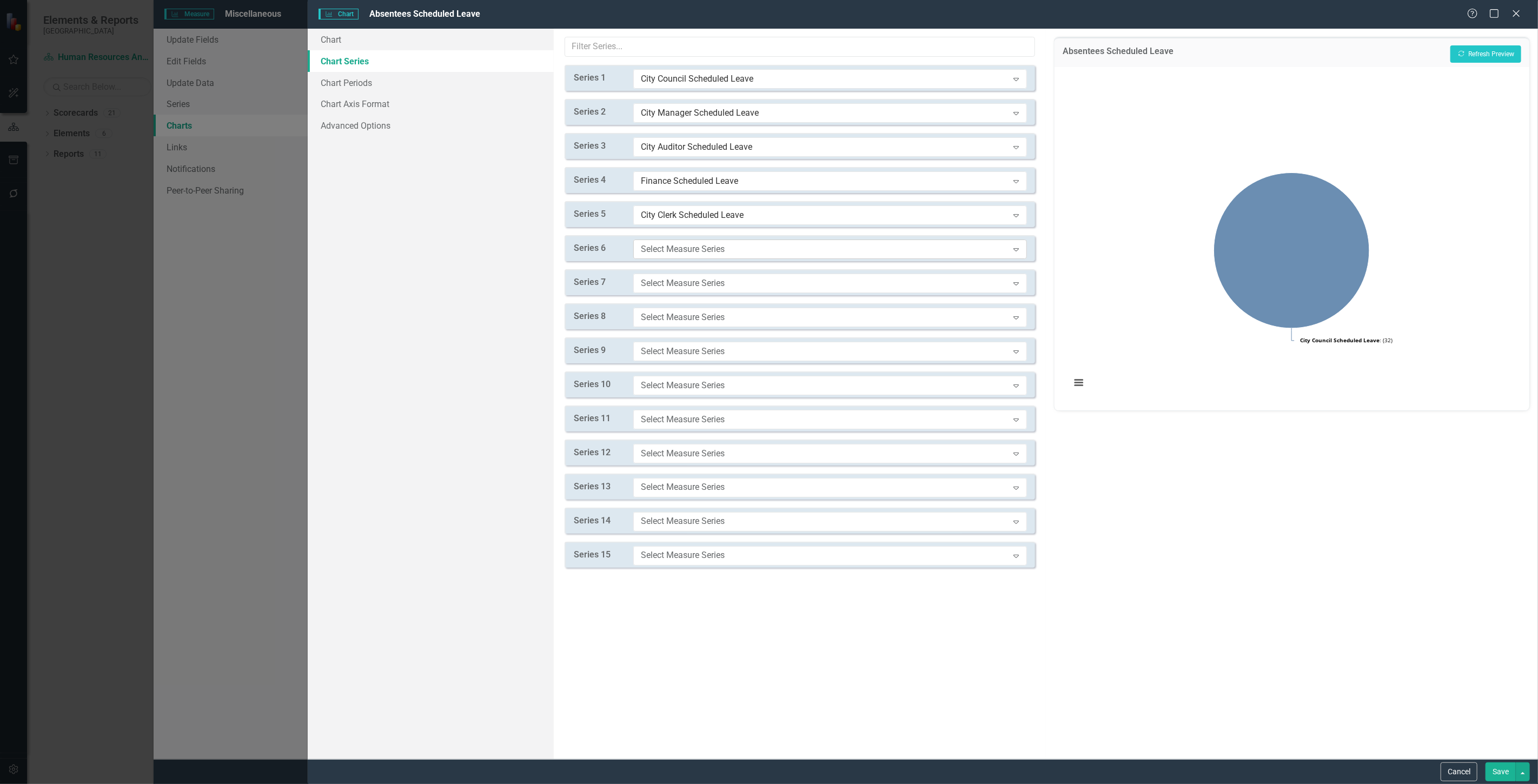
click at [677, 248] on div "Select Measure Series" at bounding box center [825, 249] width 367 height 12
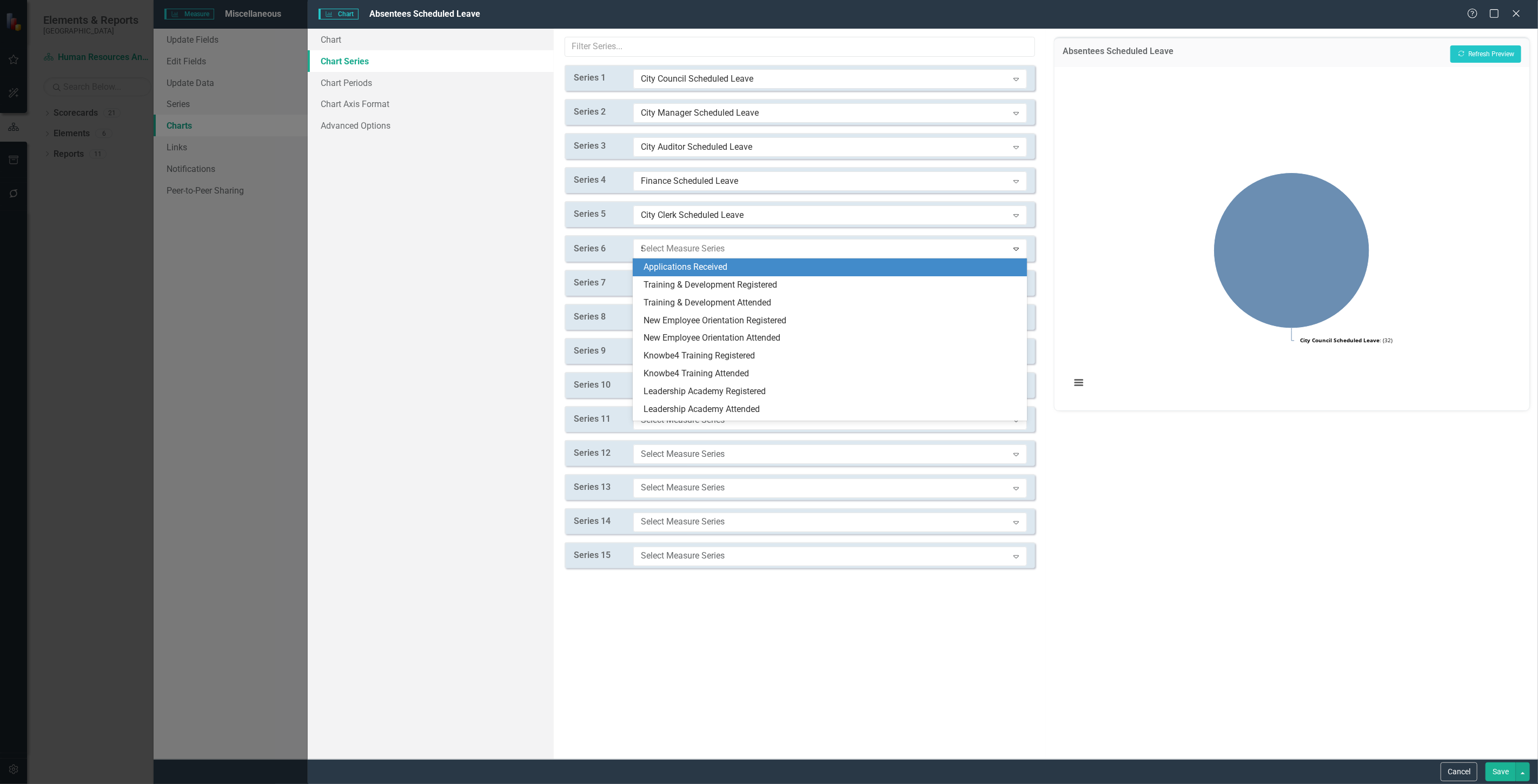
type input "sc"
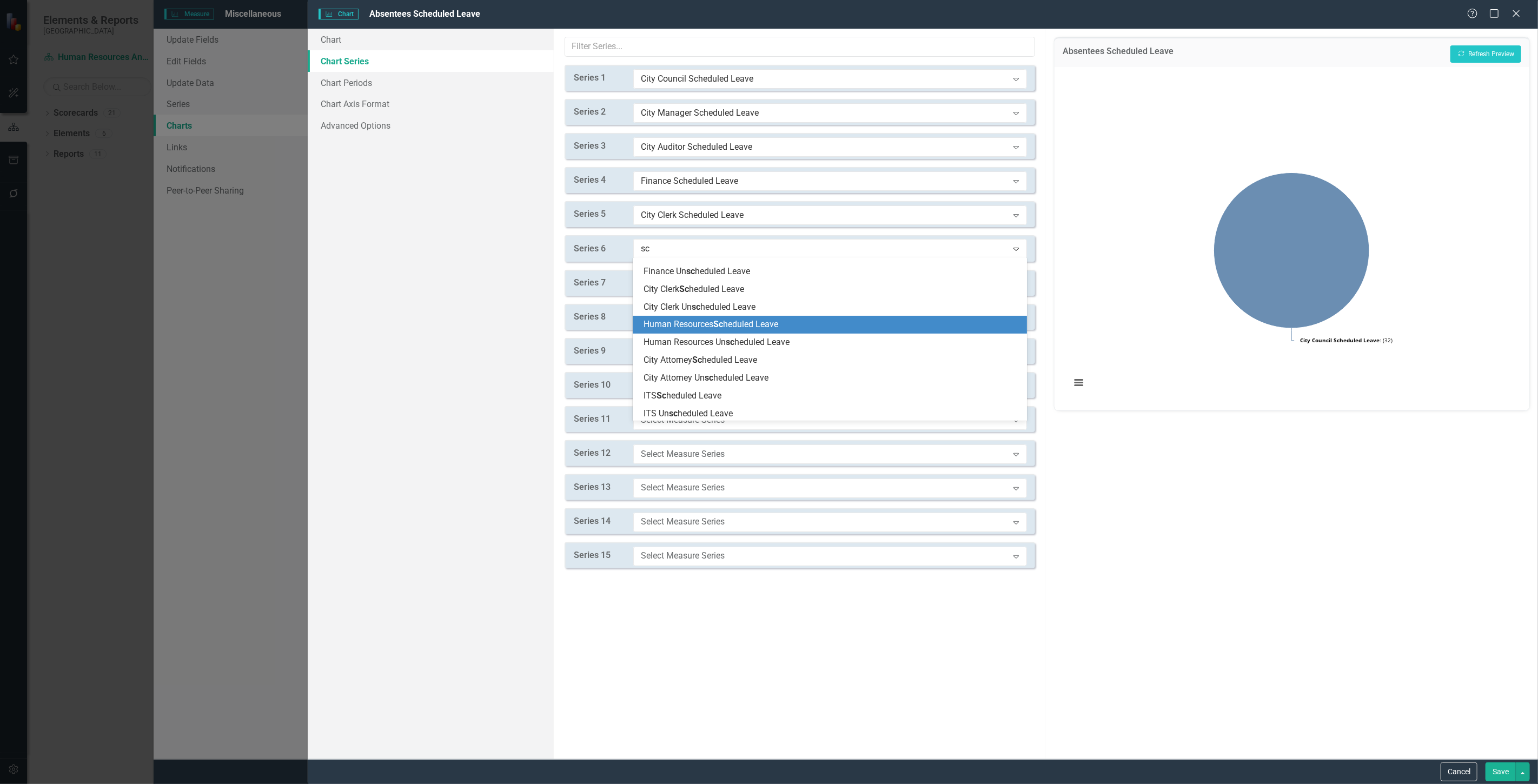
click at [691, 325] on span "Human Resources Sc heduled Leave" at bounding box center [711, 324] width 135 height 10
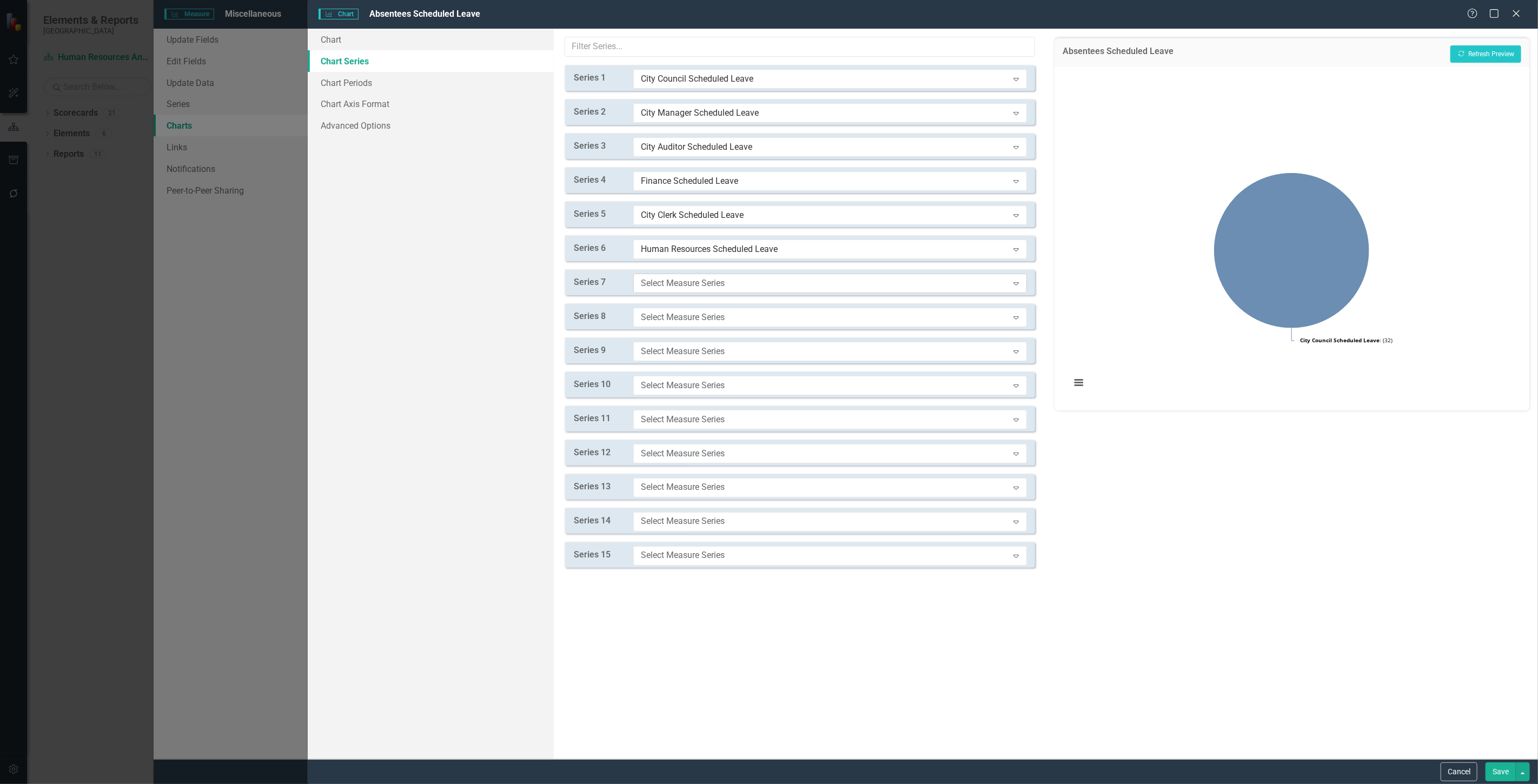
click at [683, 288] on div "Select Measure Series" at bounding box center [825, 283] width 367 height 12
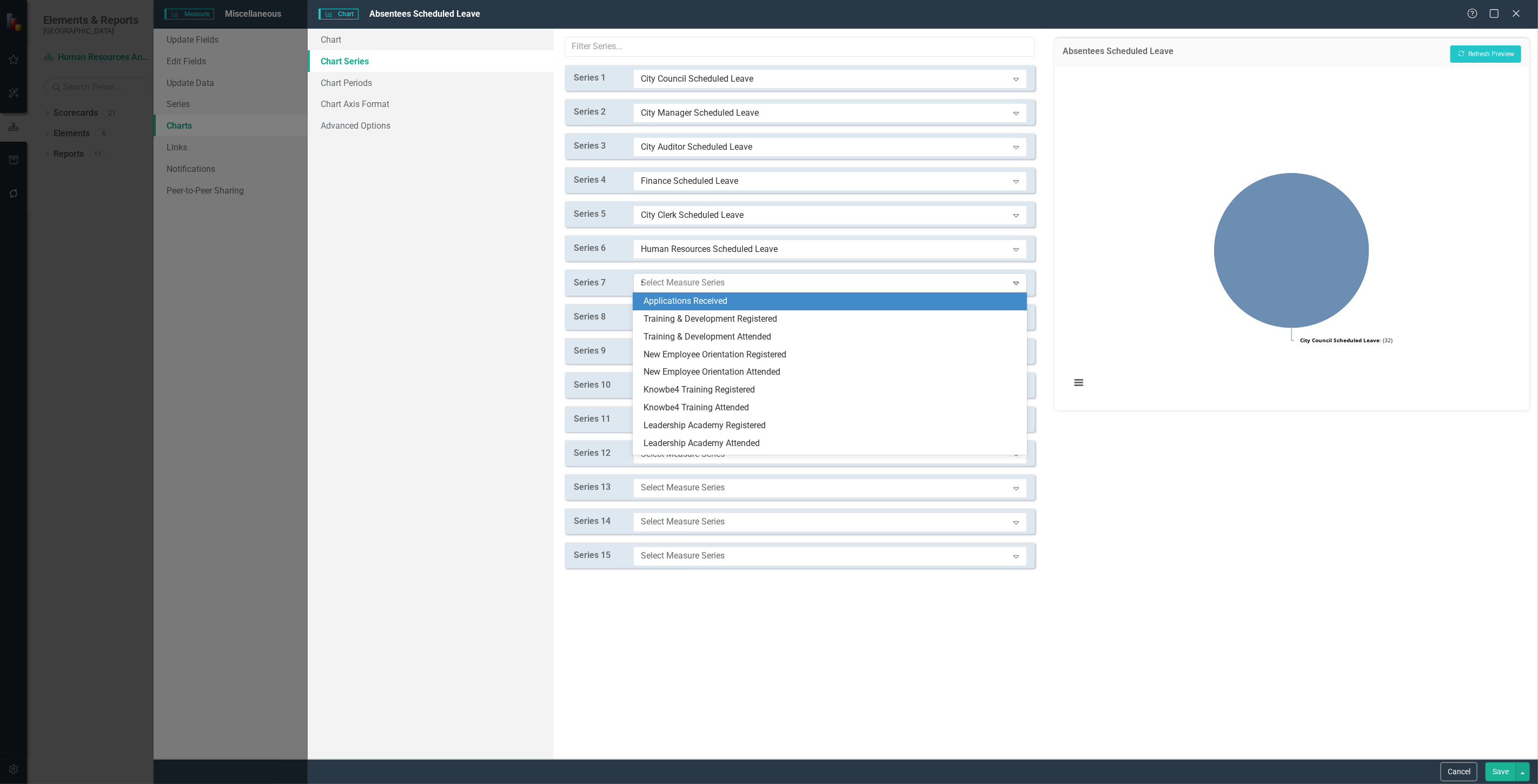
type input "sc"
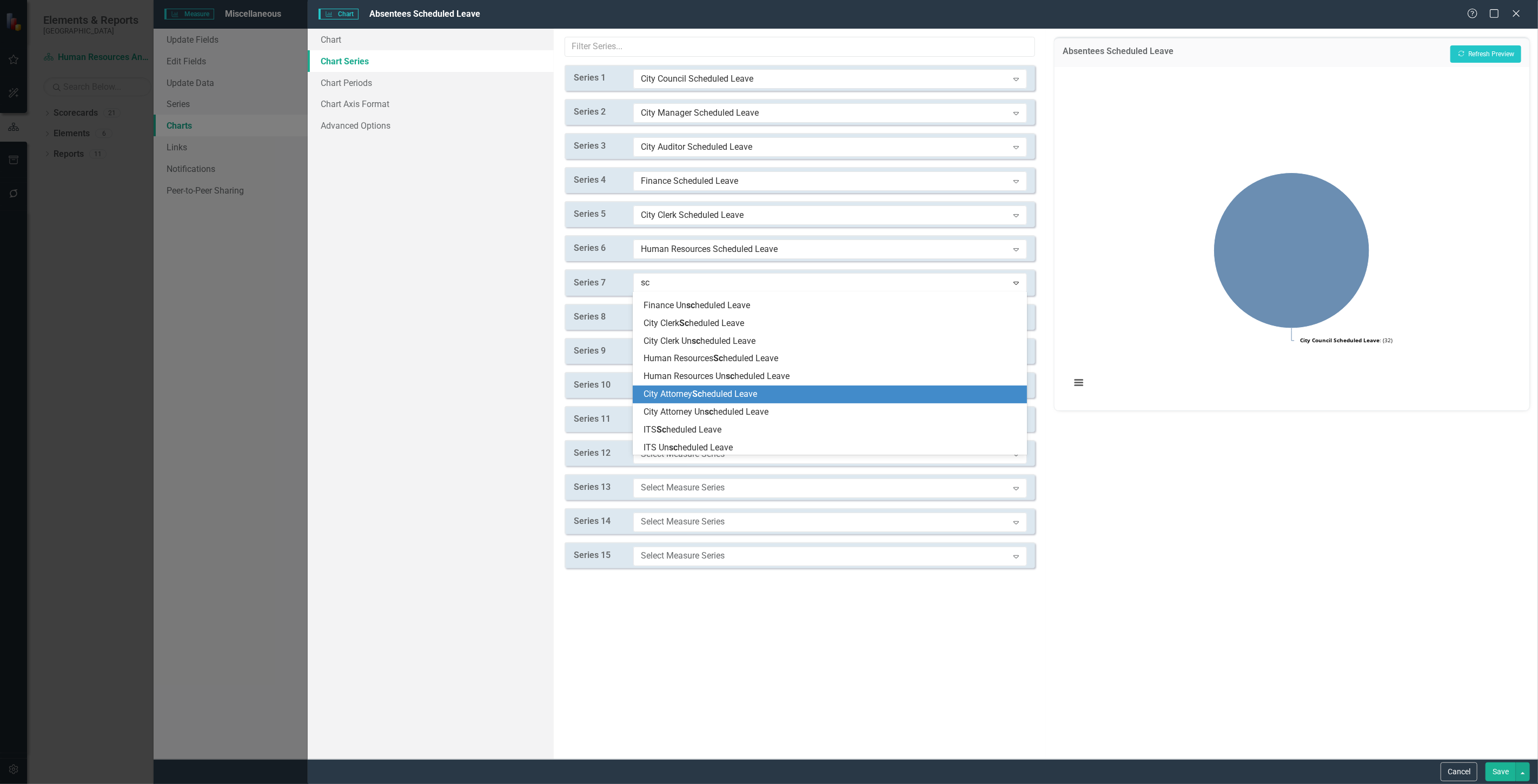
click at [699, 395] on span "Sc" at bounding box center [697, 394] width 10 height 10
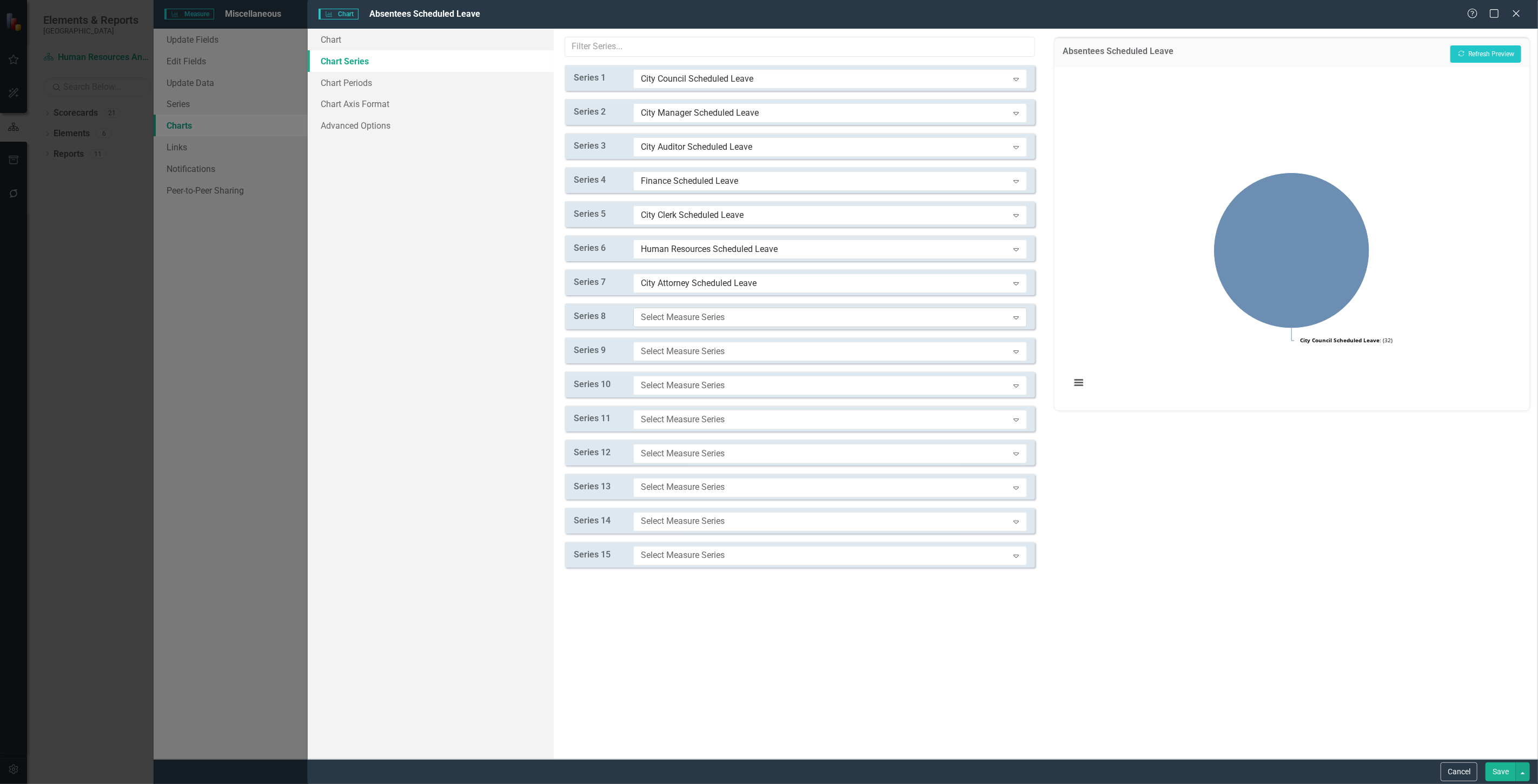
click at [681, 322] on div "Select Measure Series" at bounding box center [825, 316] width 367 height 12
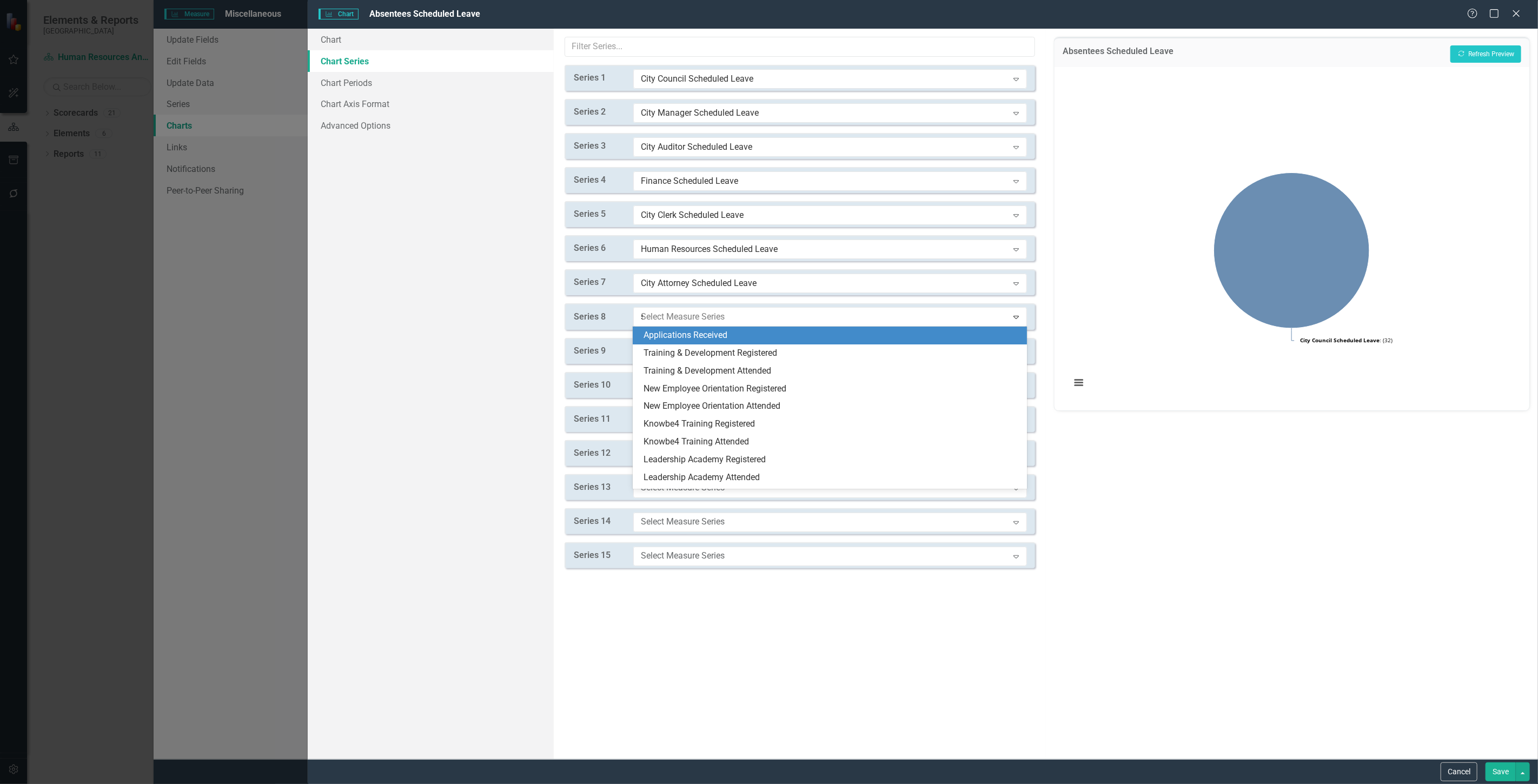
type input "sc"
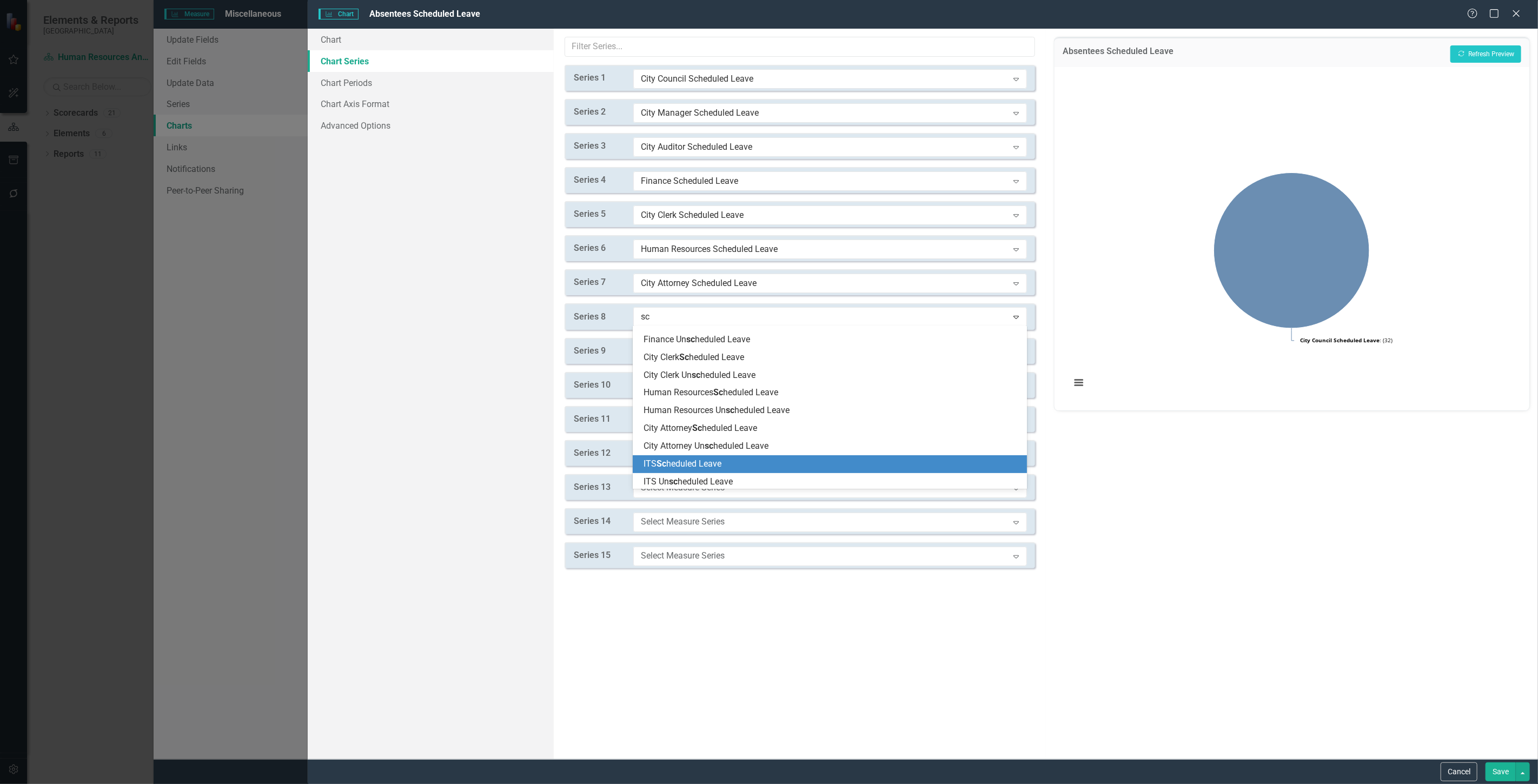
click at [706, 469] on span "ITS Sc heduled Leave" at bounding box center [683, 464] width 78 height 10
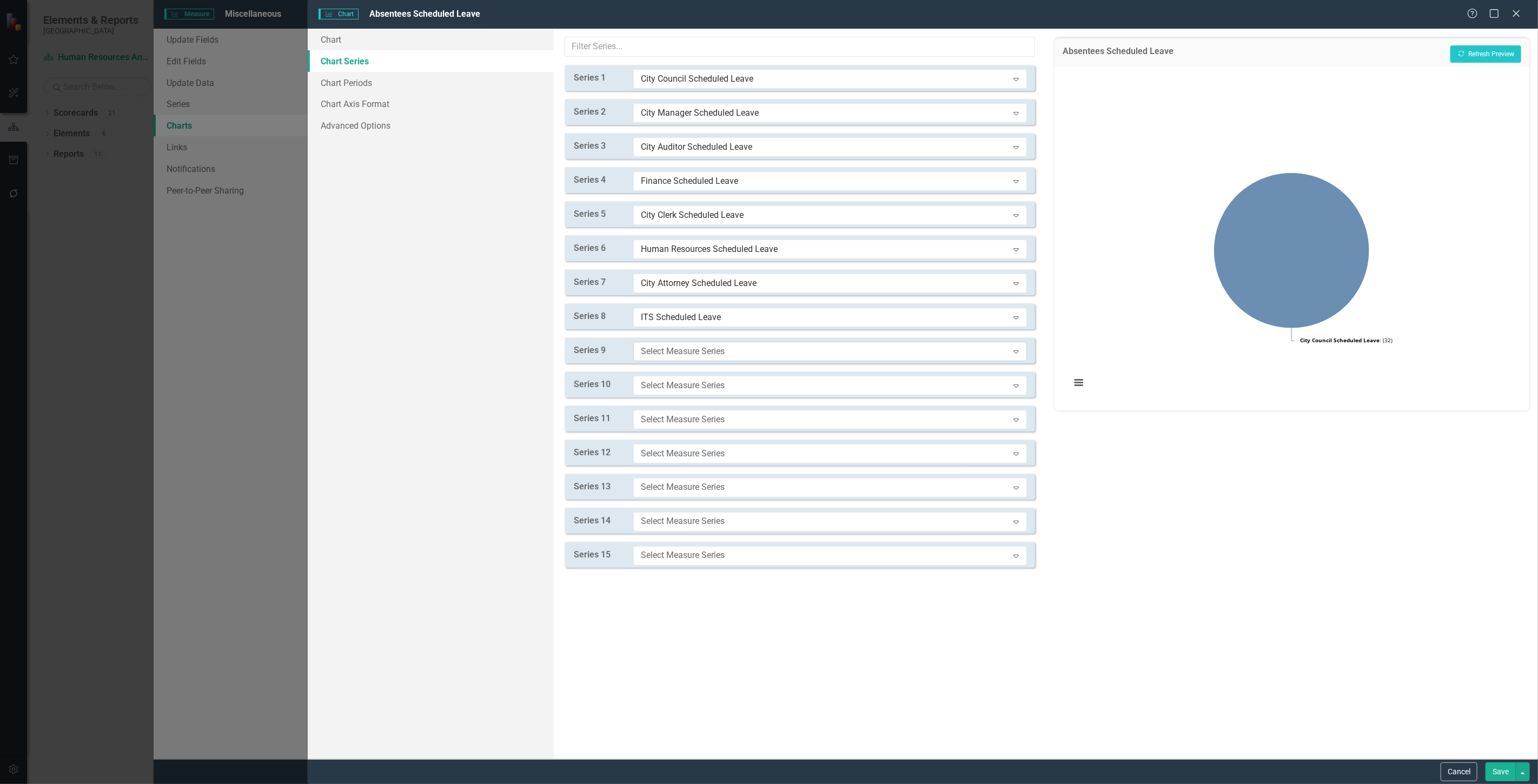
click at [698, 343] on div "Select Measure Series Expand" at bounding box center [830, 351] width 394 height 20
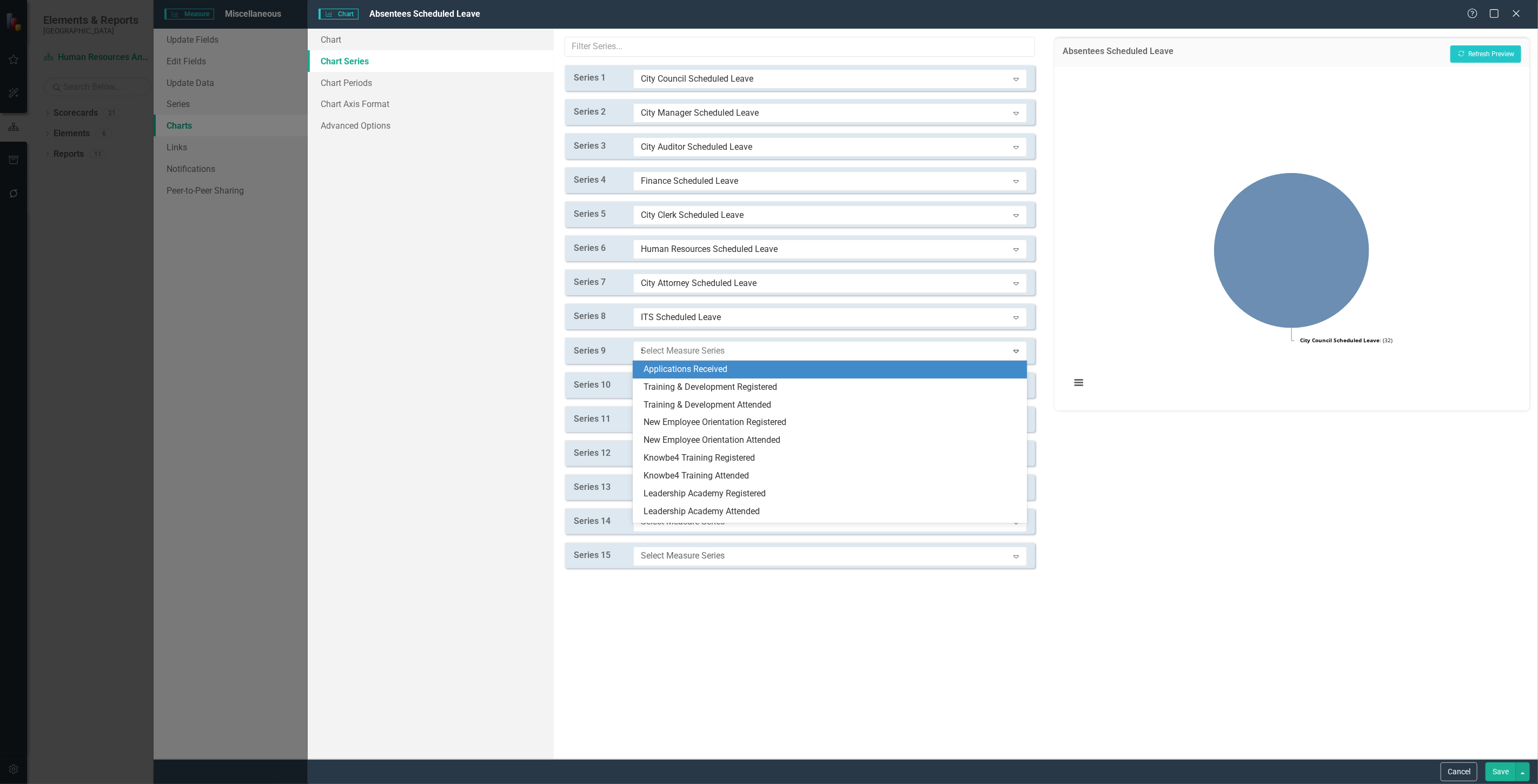
type input "sc"
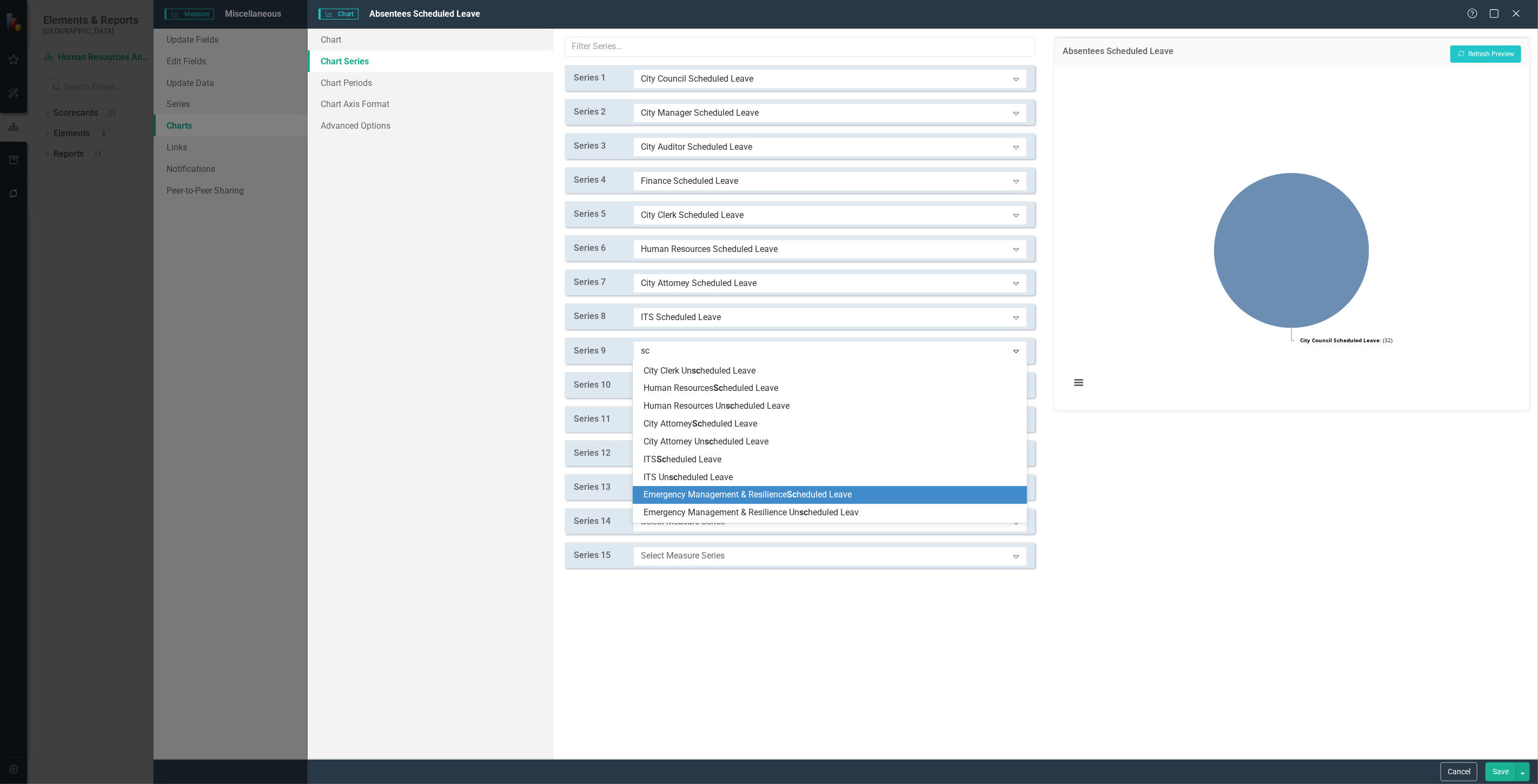
scroll to position [180, 0]
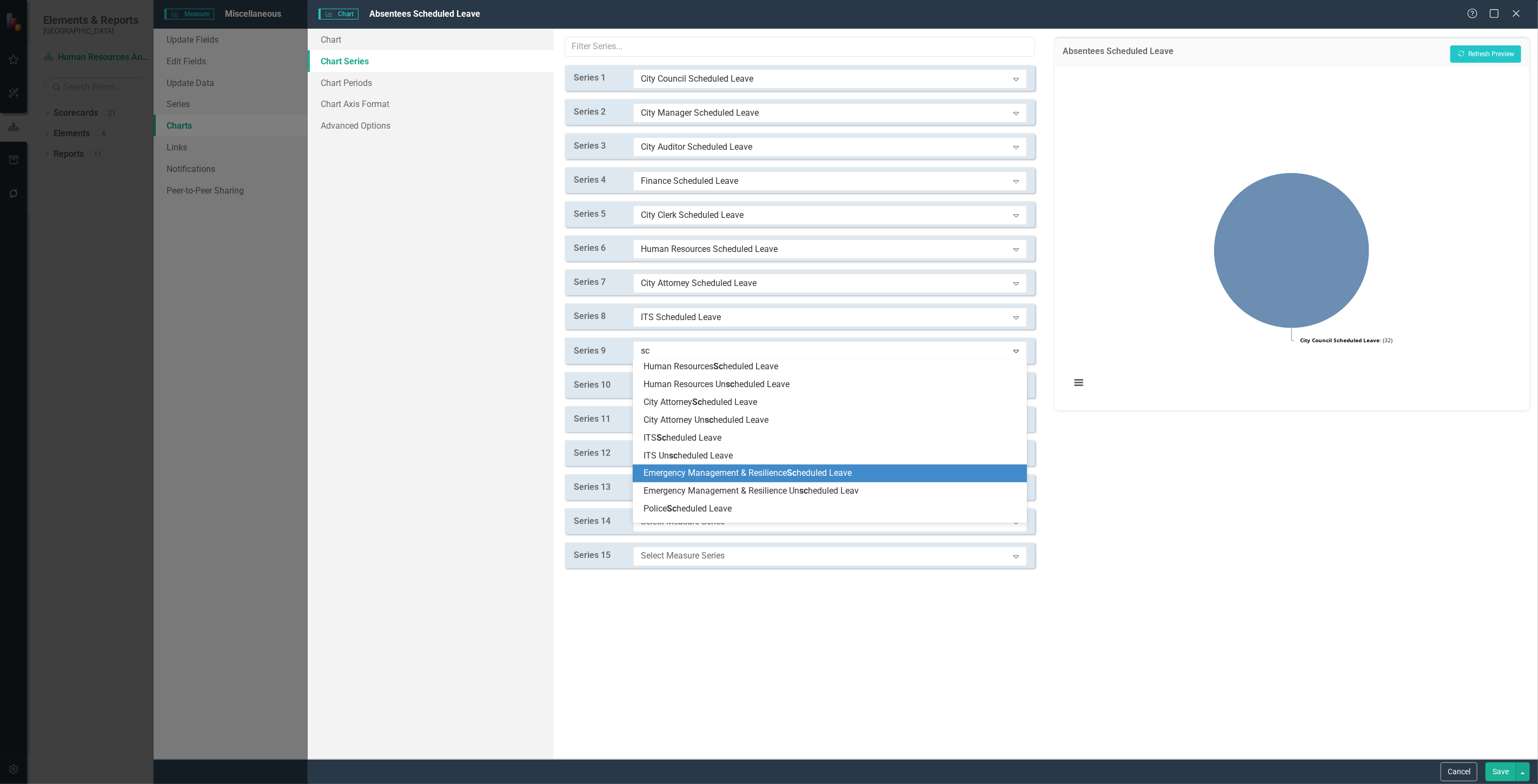
click at [725, 473] on span "Emergency Management & Resilience Sc heduled Leave" at bounding box center [748, 473] width 208 height 10
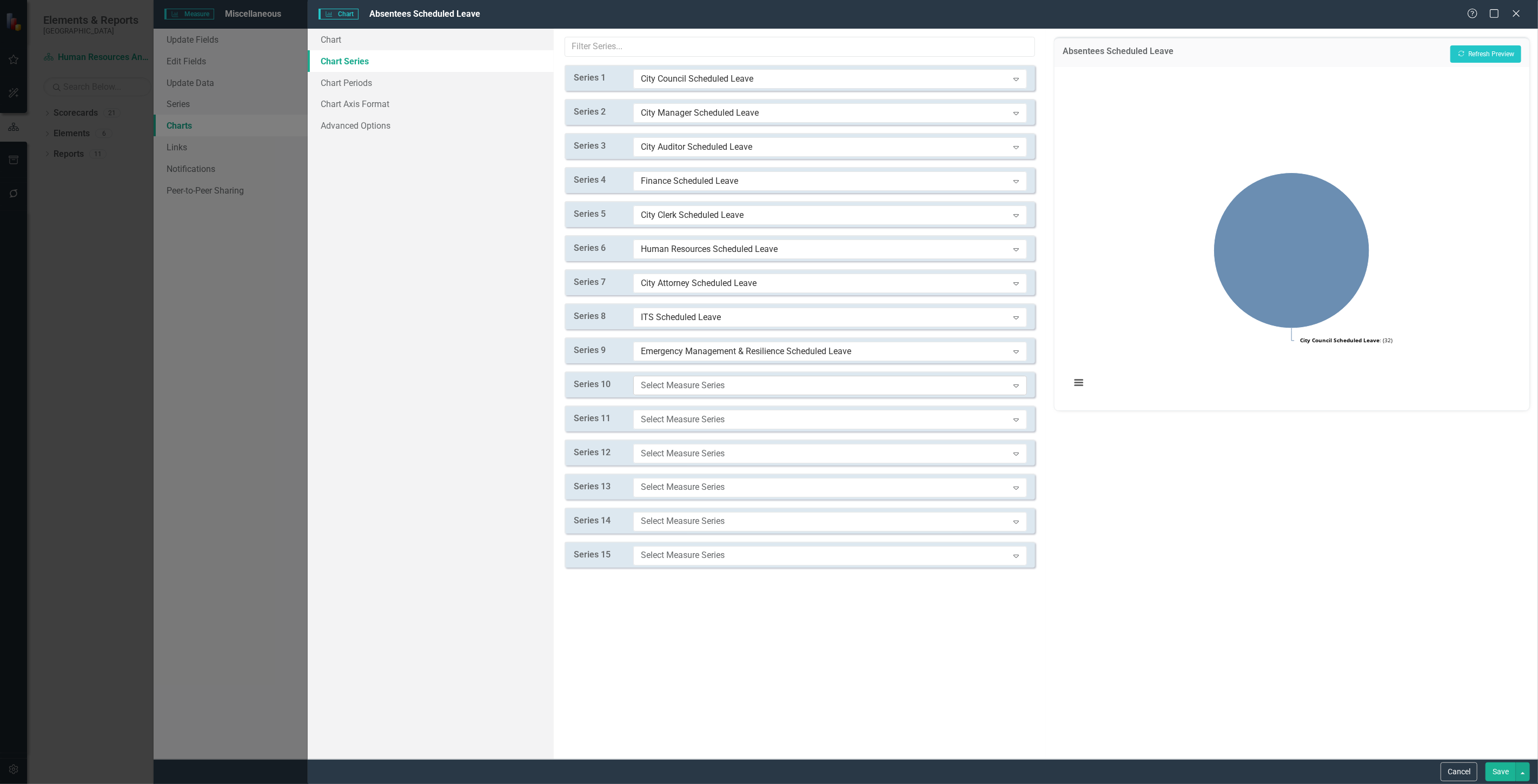
click at [672, 382] on div "Select Measure Series" at bounding box center [825, 385] width 367 height 12
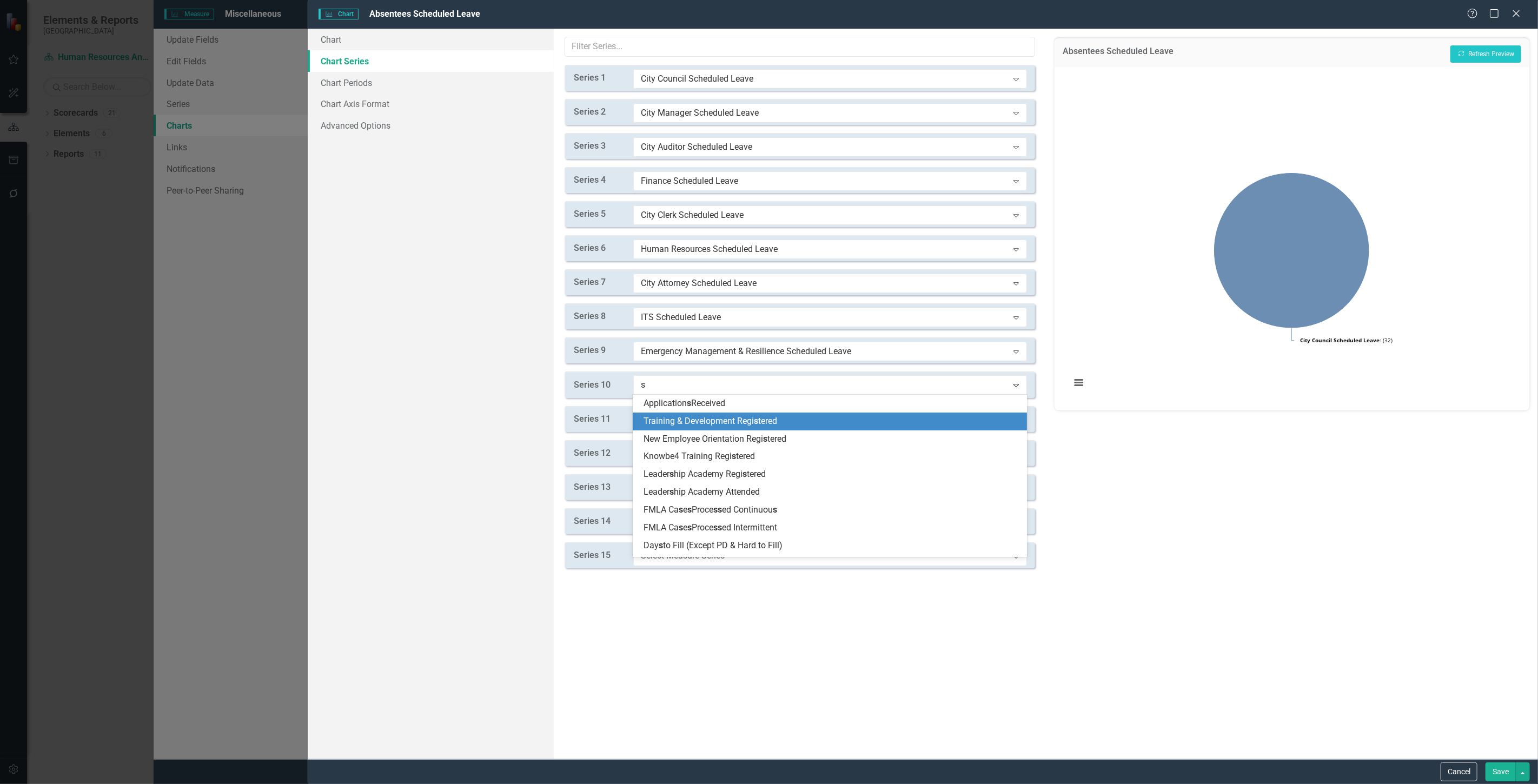
type input "sc"
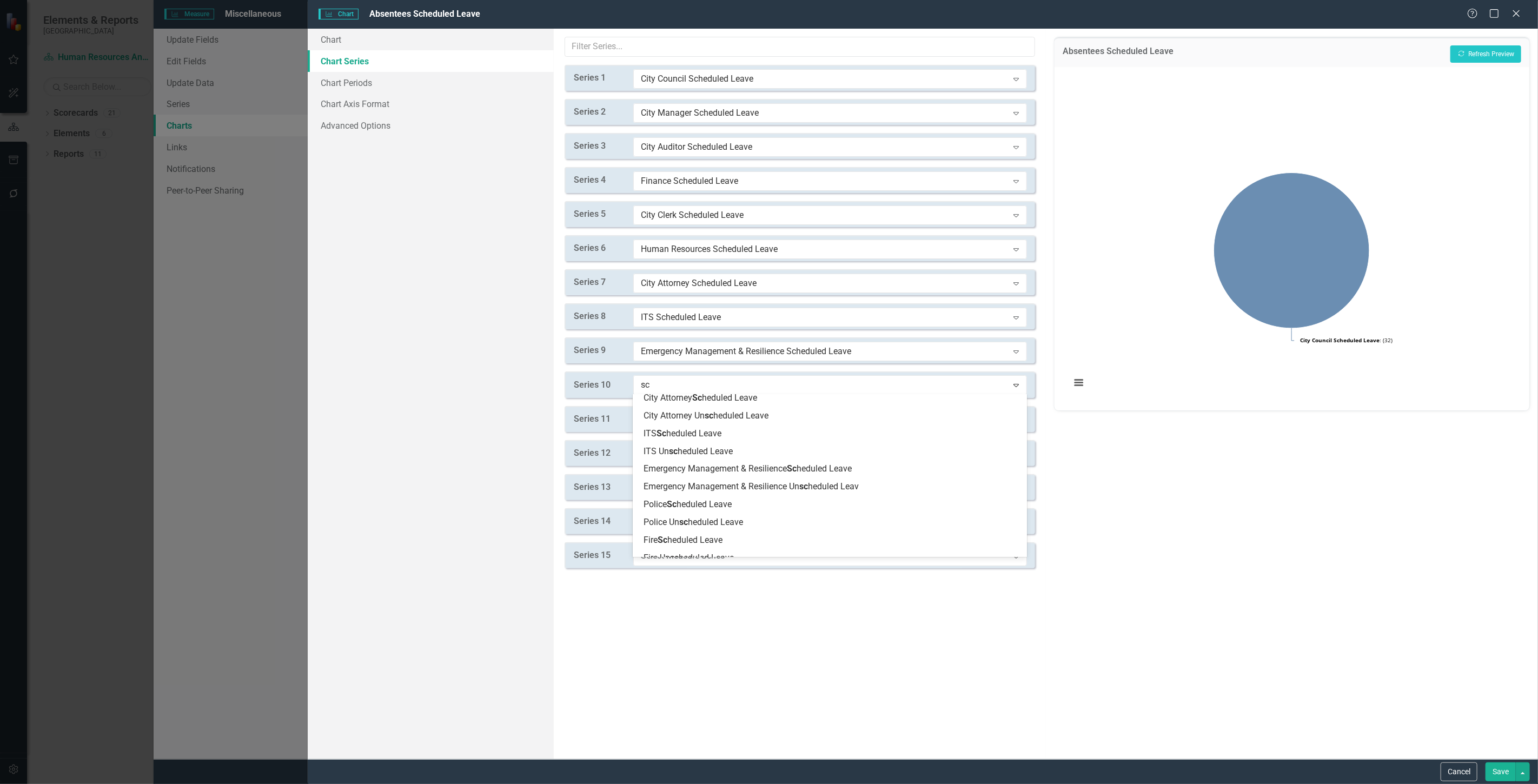
scroll to position [240, 0]
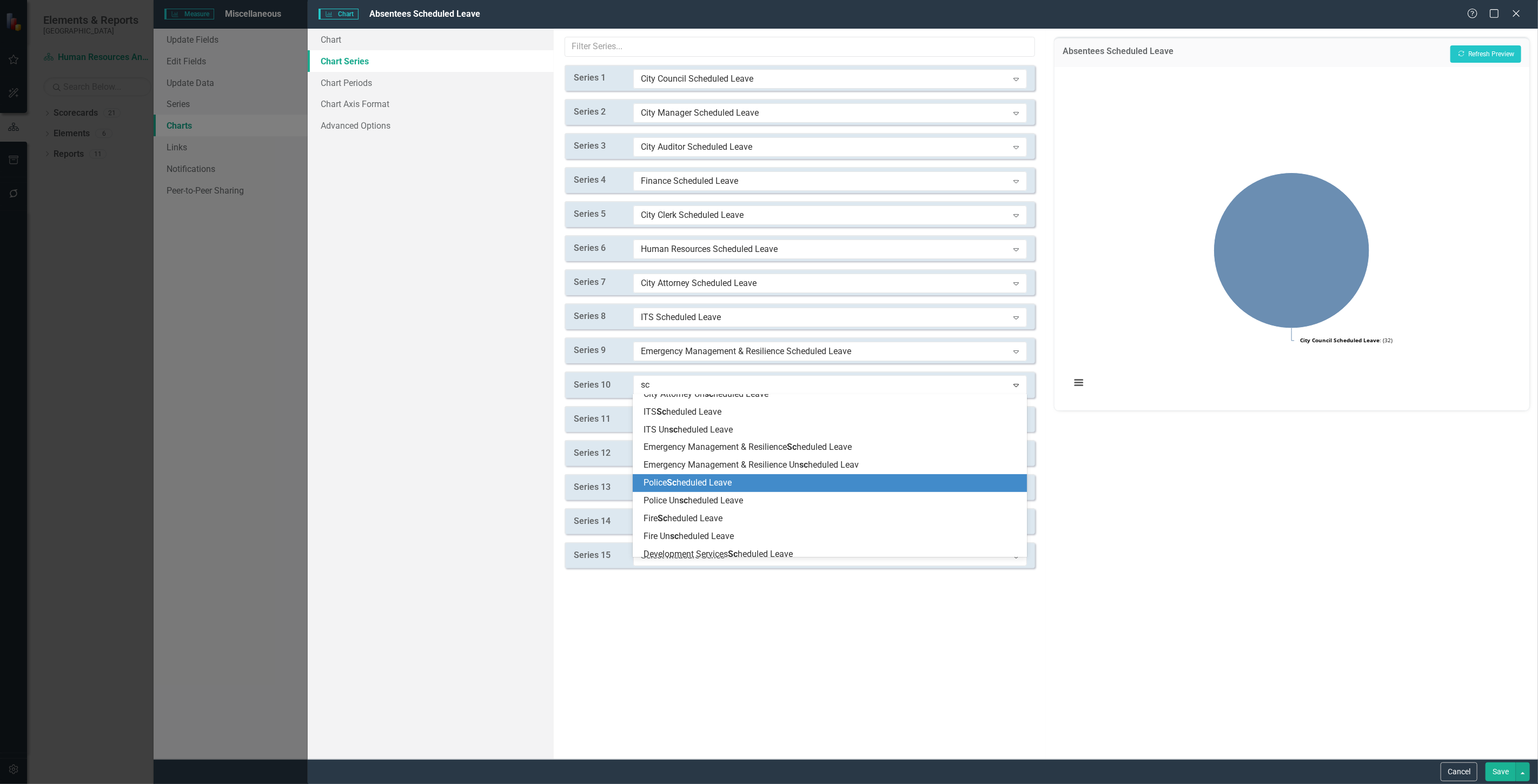
click at [705, 484] on span "Police Sc heduled Leave" at bounding box center [688, 483] width 88 height 10
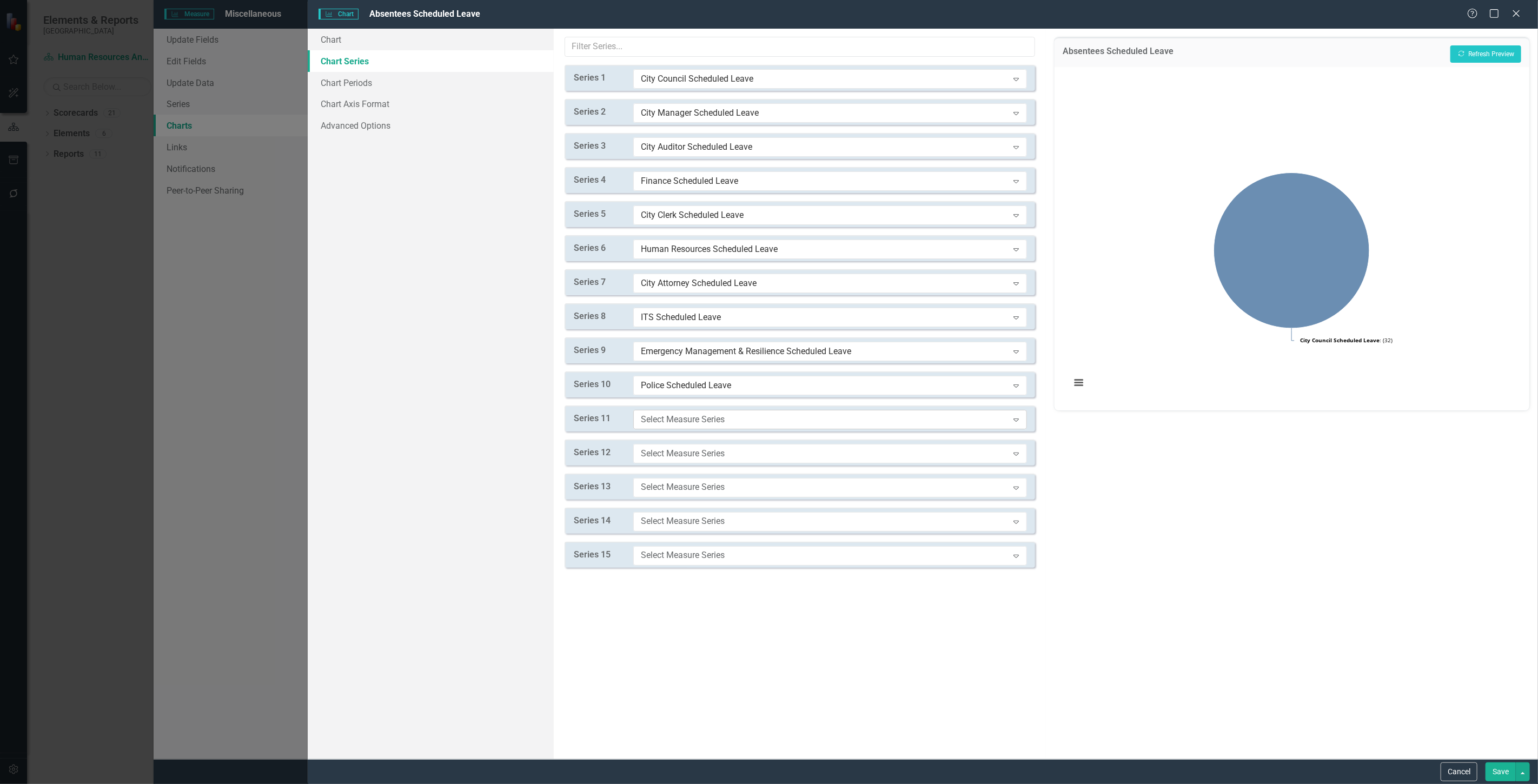
click at [688, 425] on div "Select Measure Series Expand" at bounding box center [830, 420] width 394 height 20
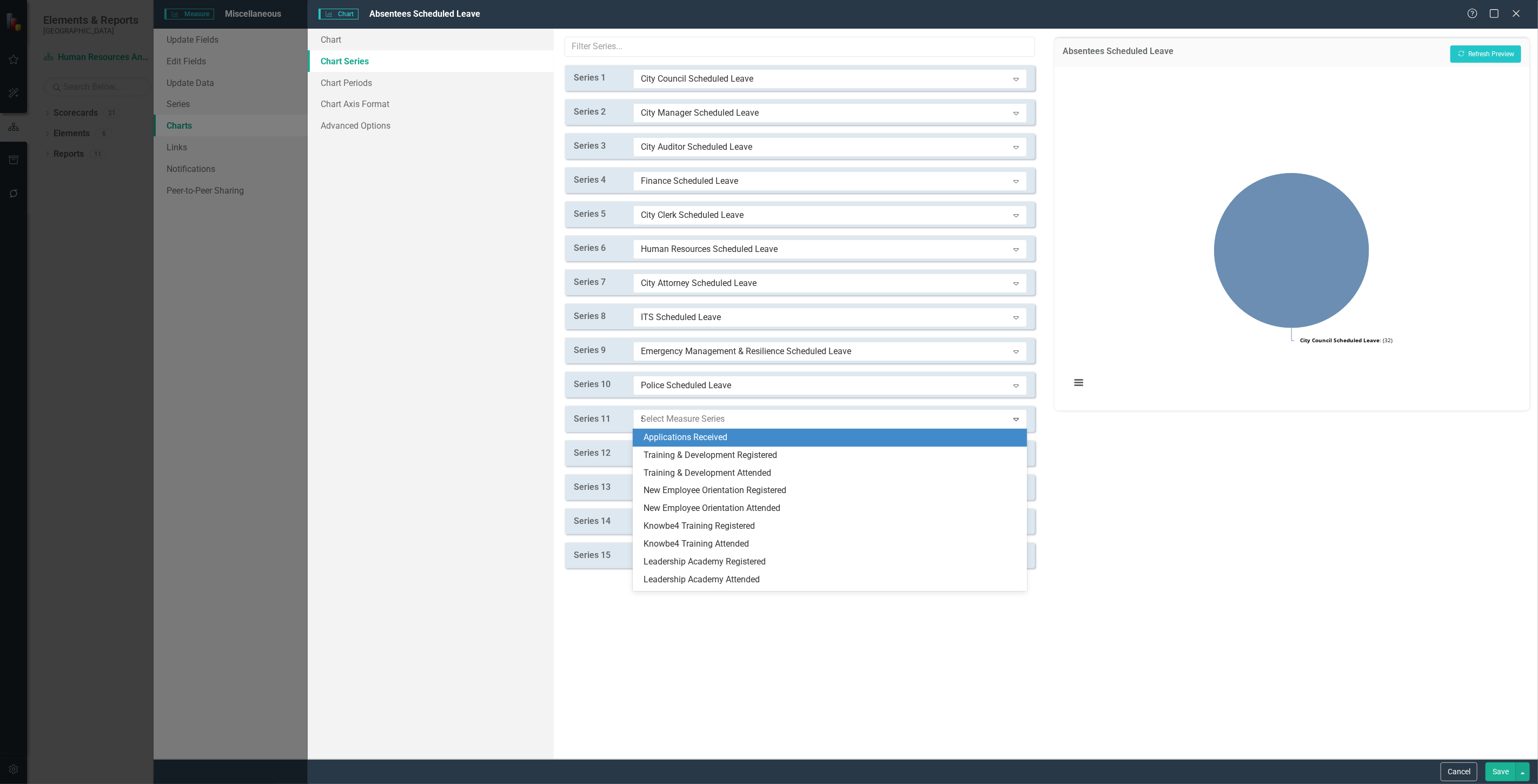
type input "sc"
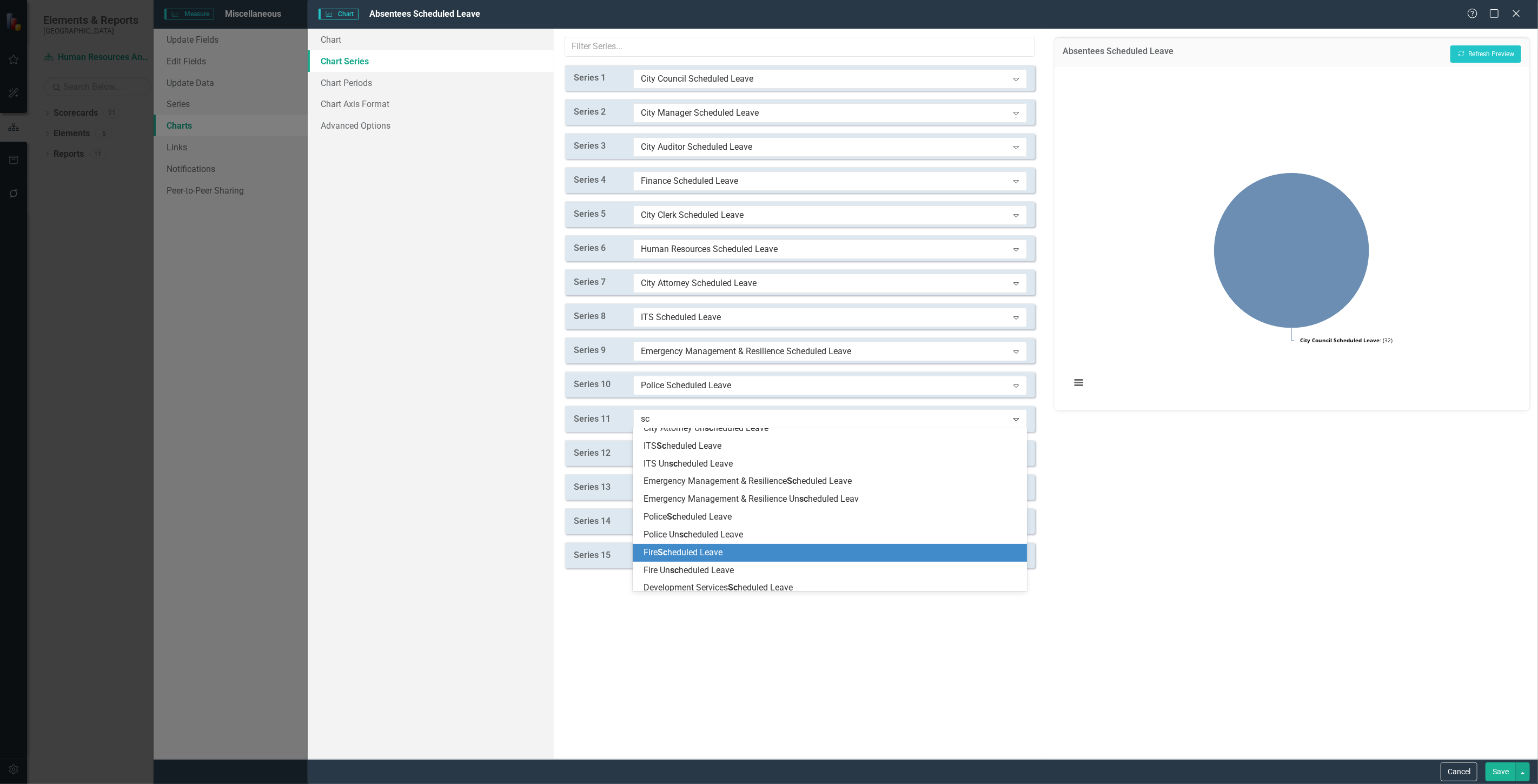
click at [695, 551] on span "Fire Sc heduled Leave" at bounding box center [683, 552] width 79 height 10
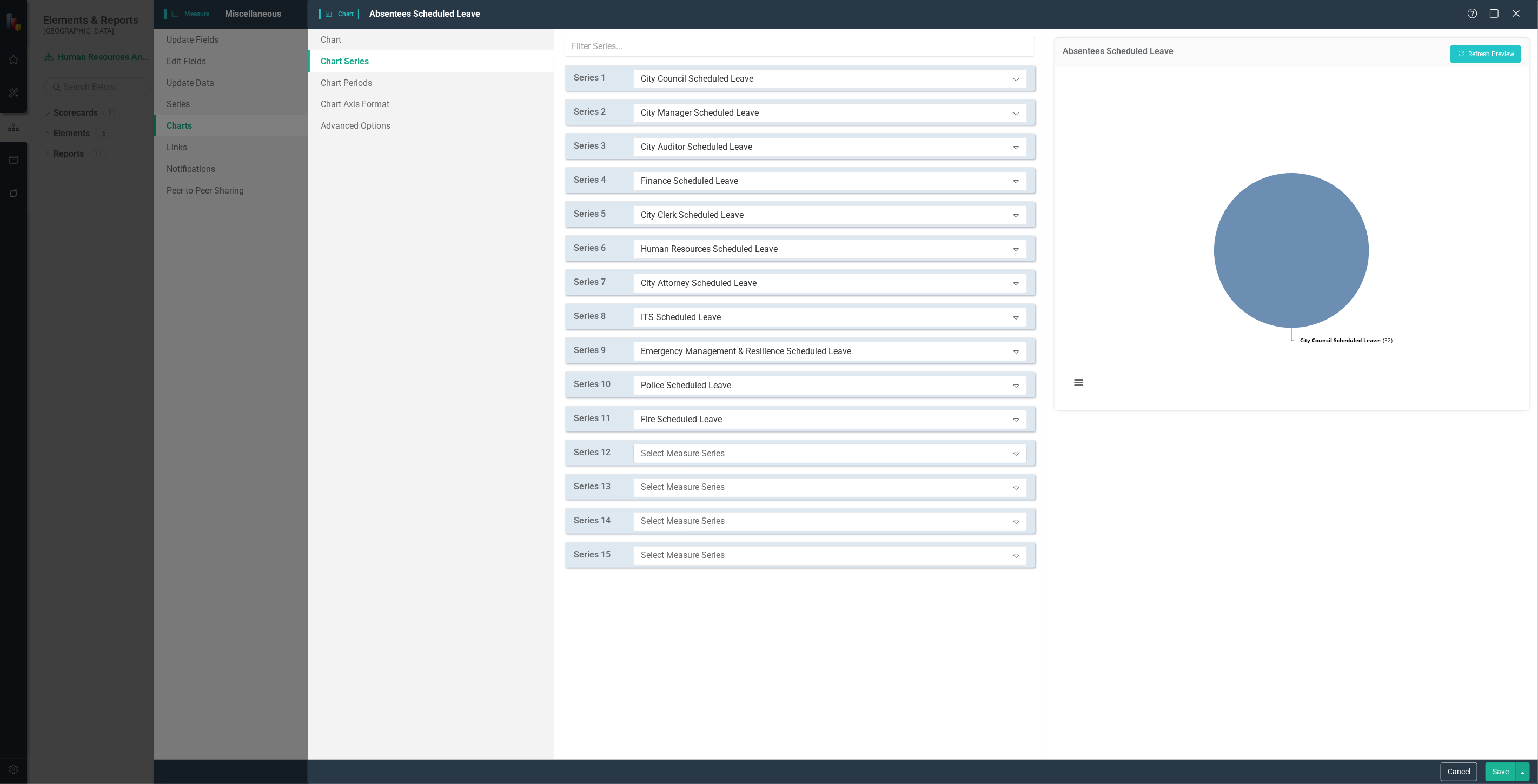
click at [709, 457] on div "Select Measure Series" at bounding box center [825, 453] width 367 height 12
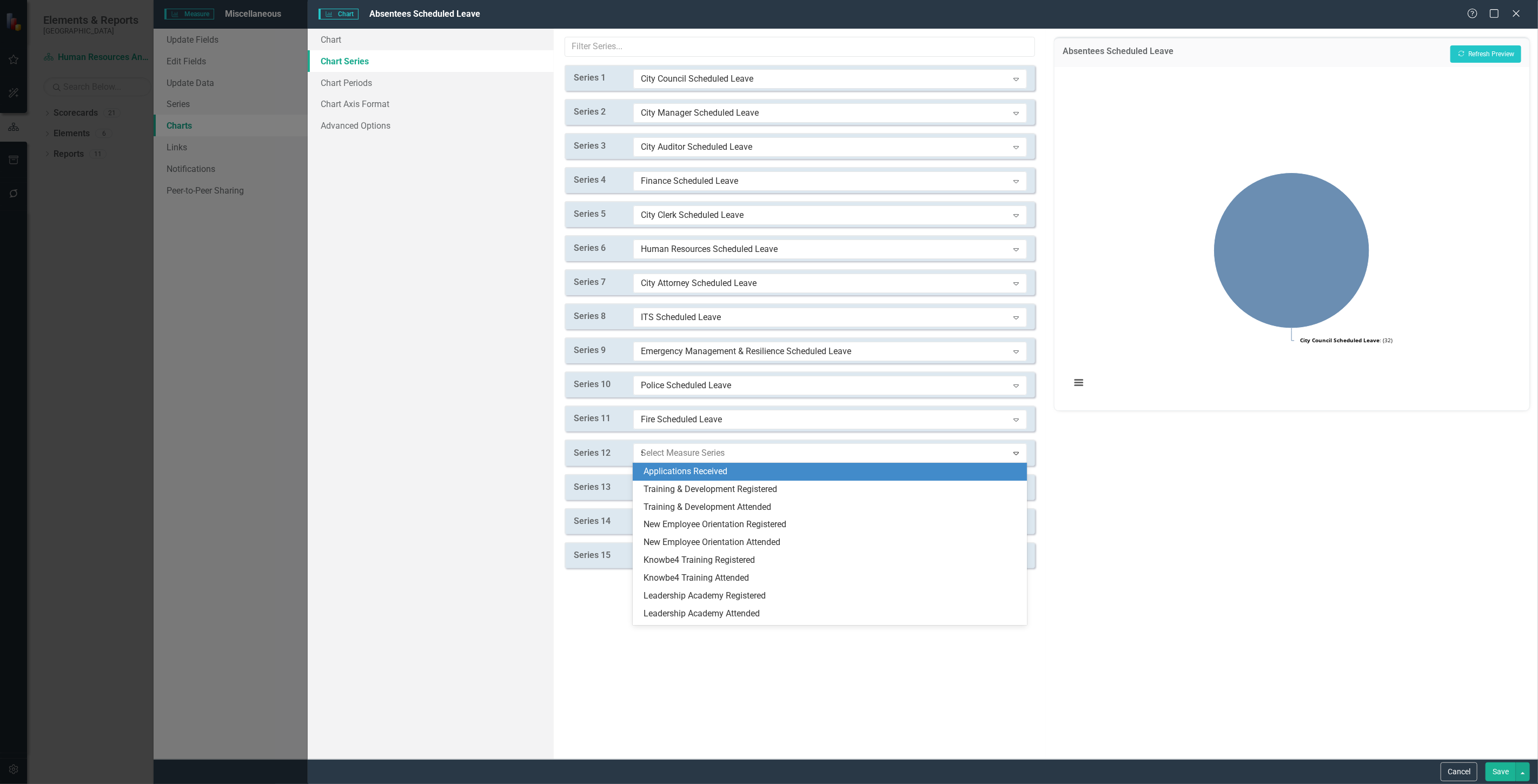
type input "sc"
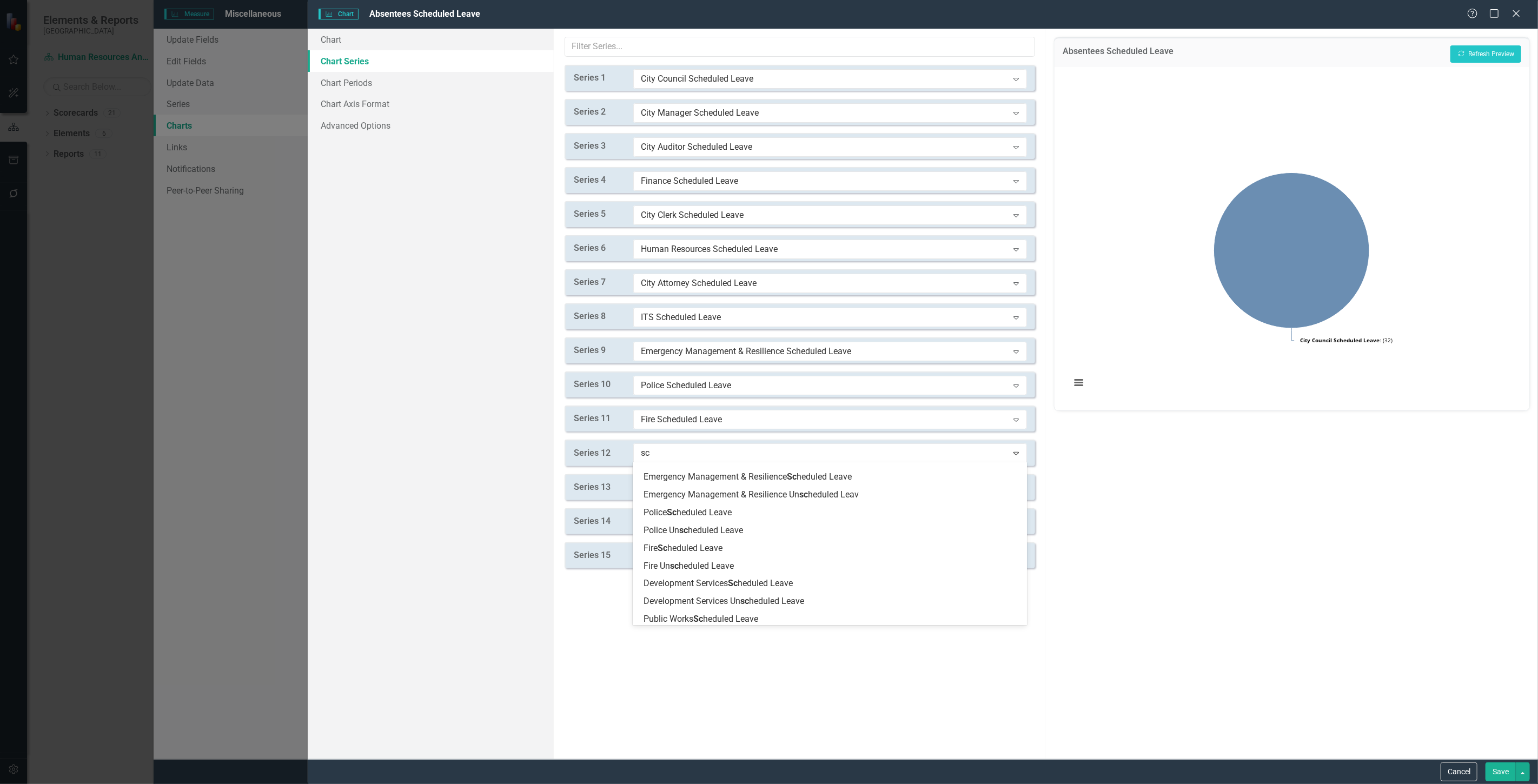
scroll to position [300, 0]
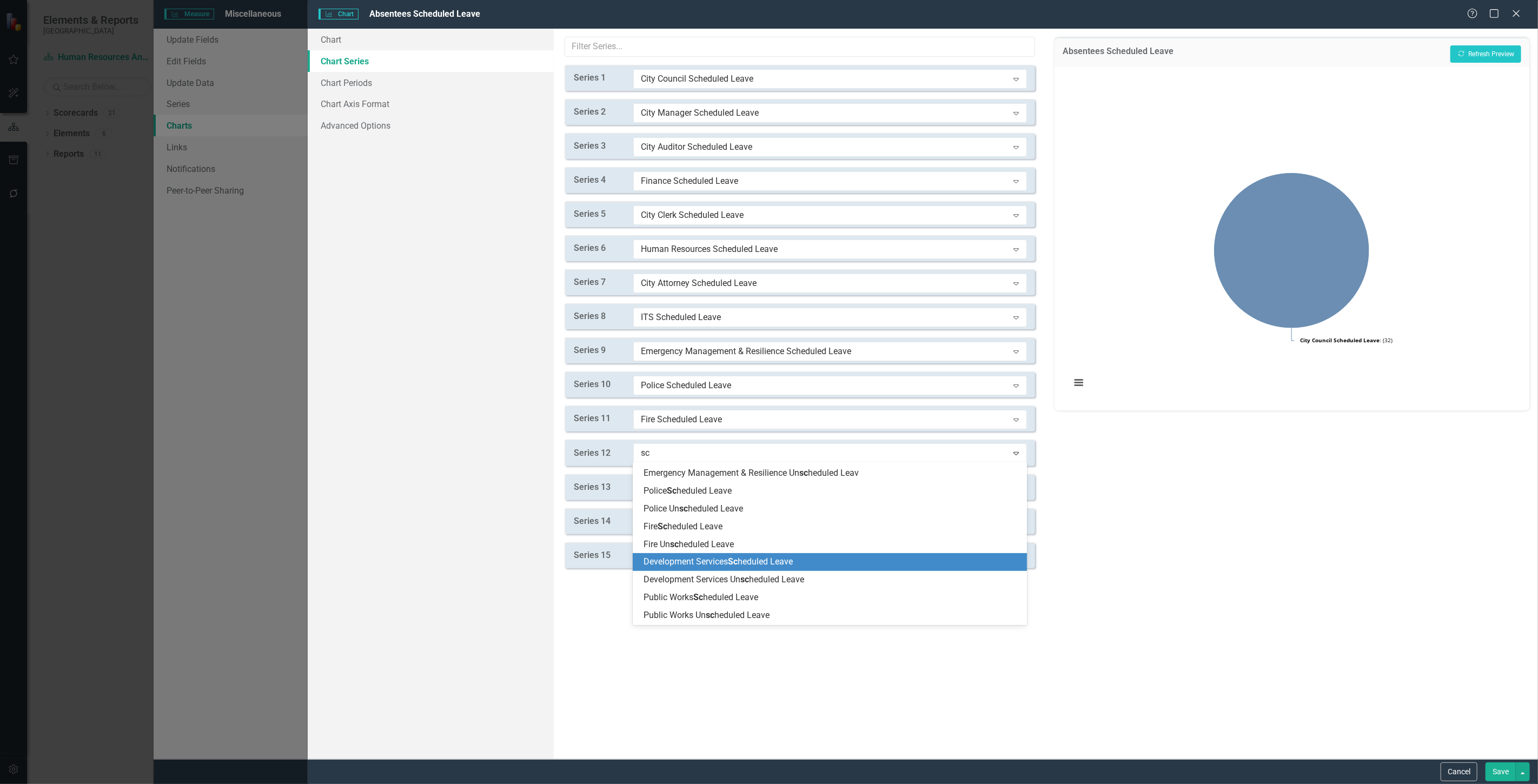
drag, startPoint x: 695, startPoint y: 563, endPoint x: 688, endPoint y: 518, distance: 45.5
click at [695, 563] on span "Development Services Sc heduled Leave" at bounding box center [718, 561] width 149 height 10
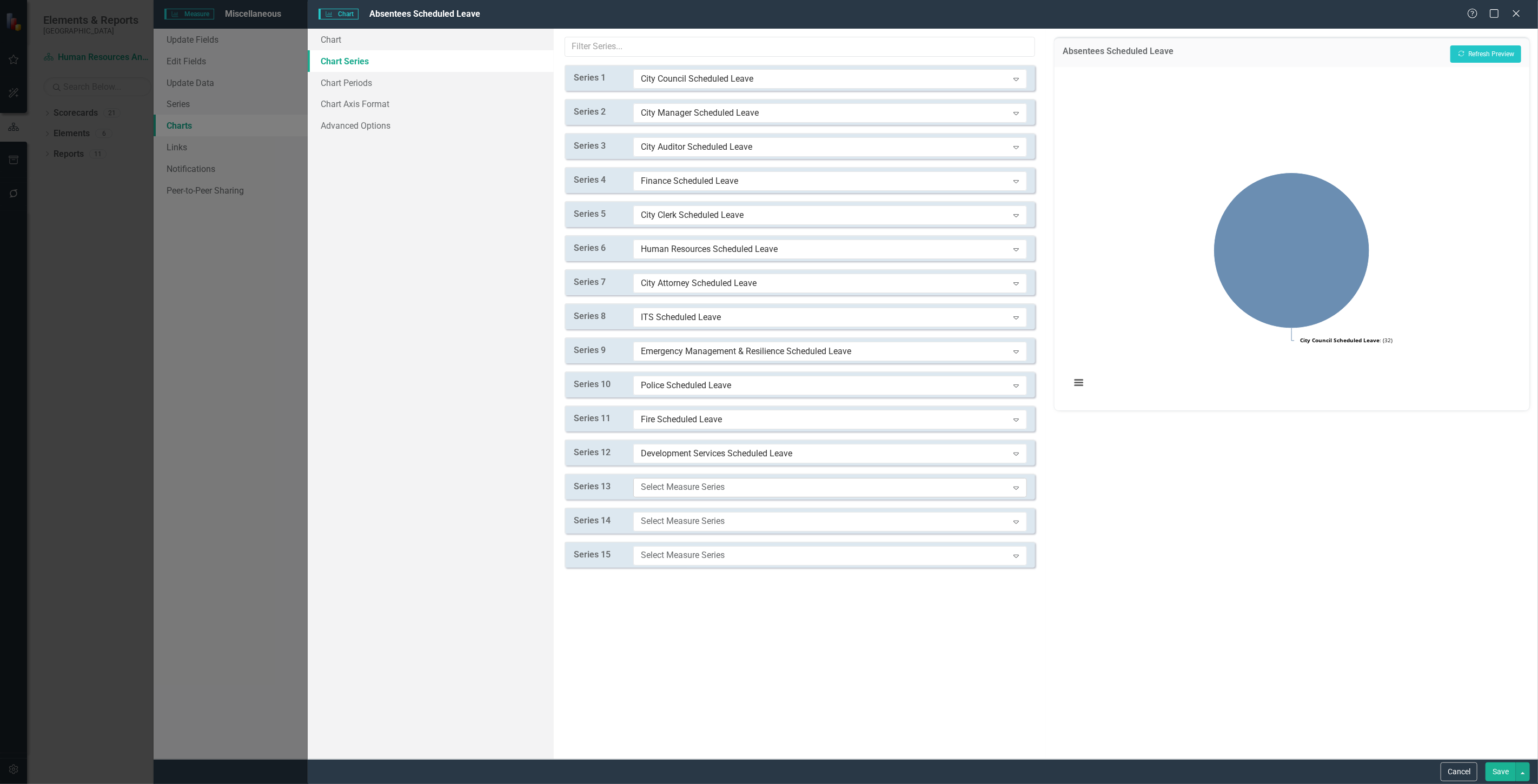
click at [672, 482] on div "Select Measure Series" at bounding box center [825, 487] width 367 height 12
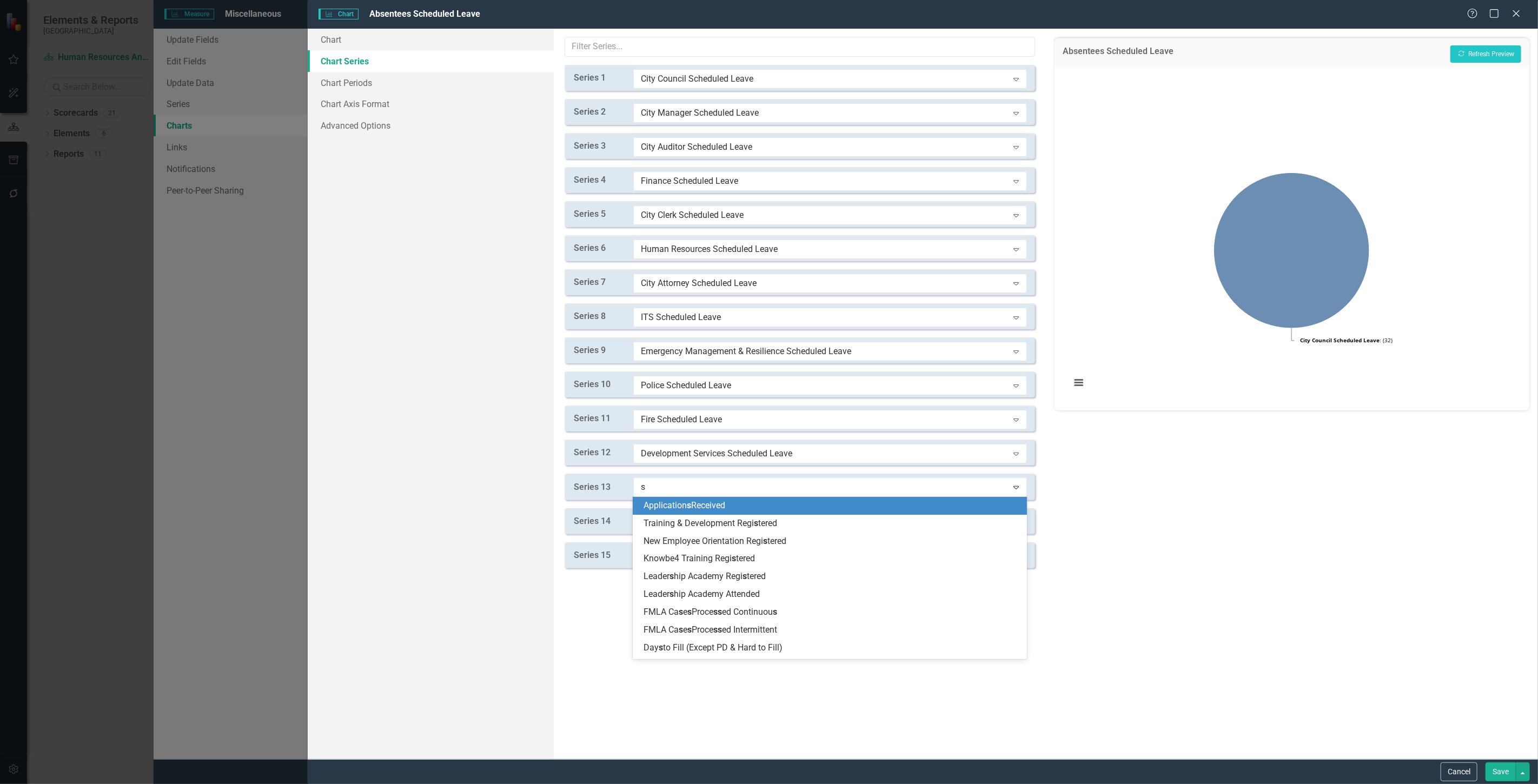
type input "sc"
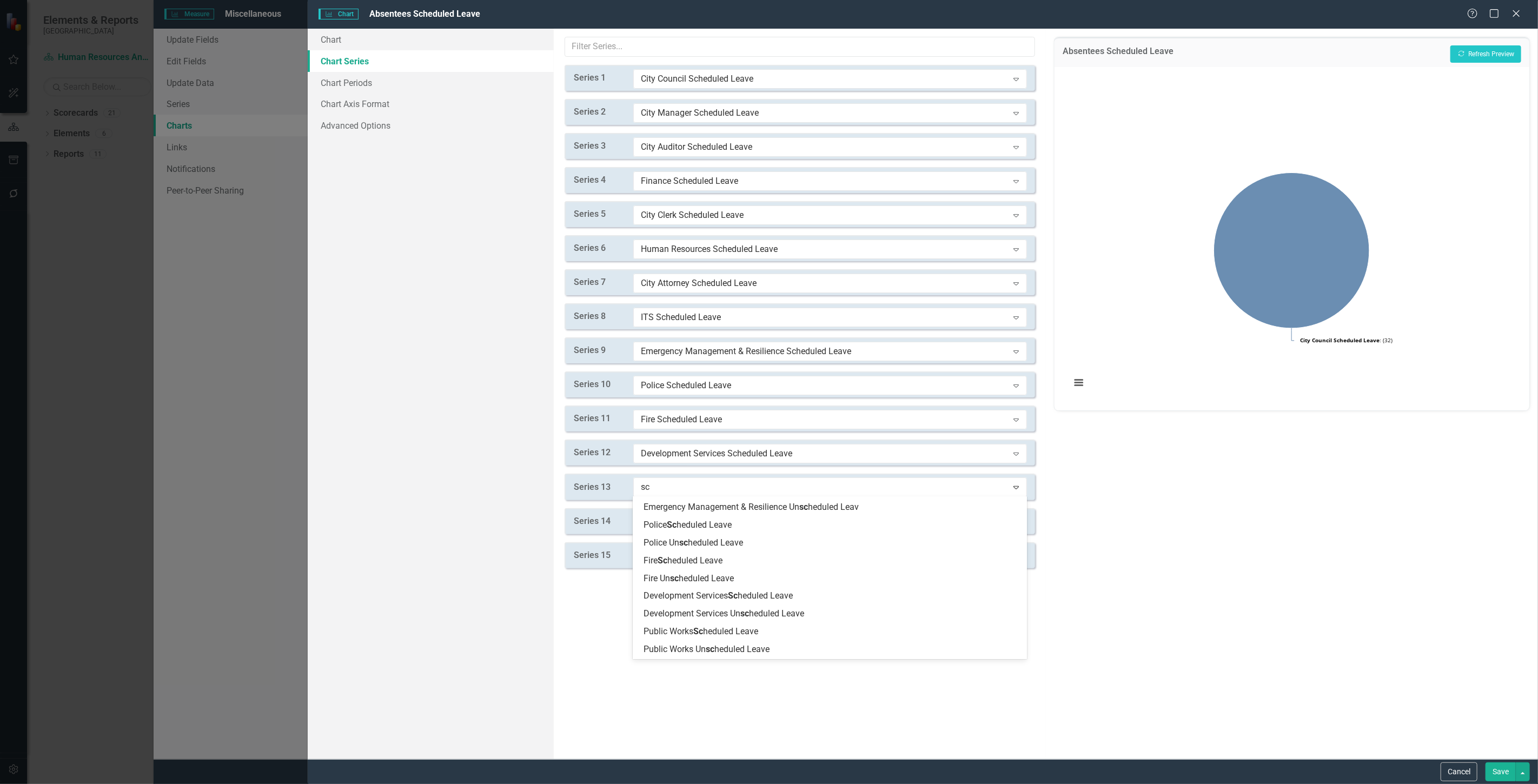
scroll to position [371, 0]
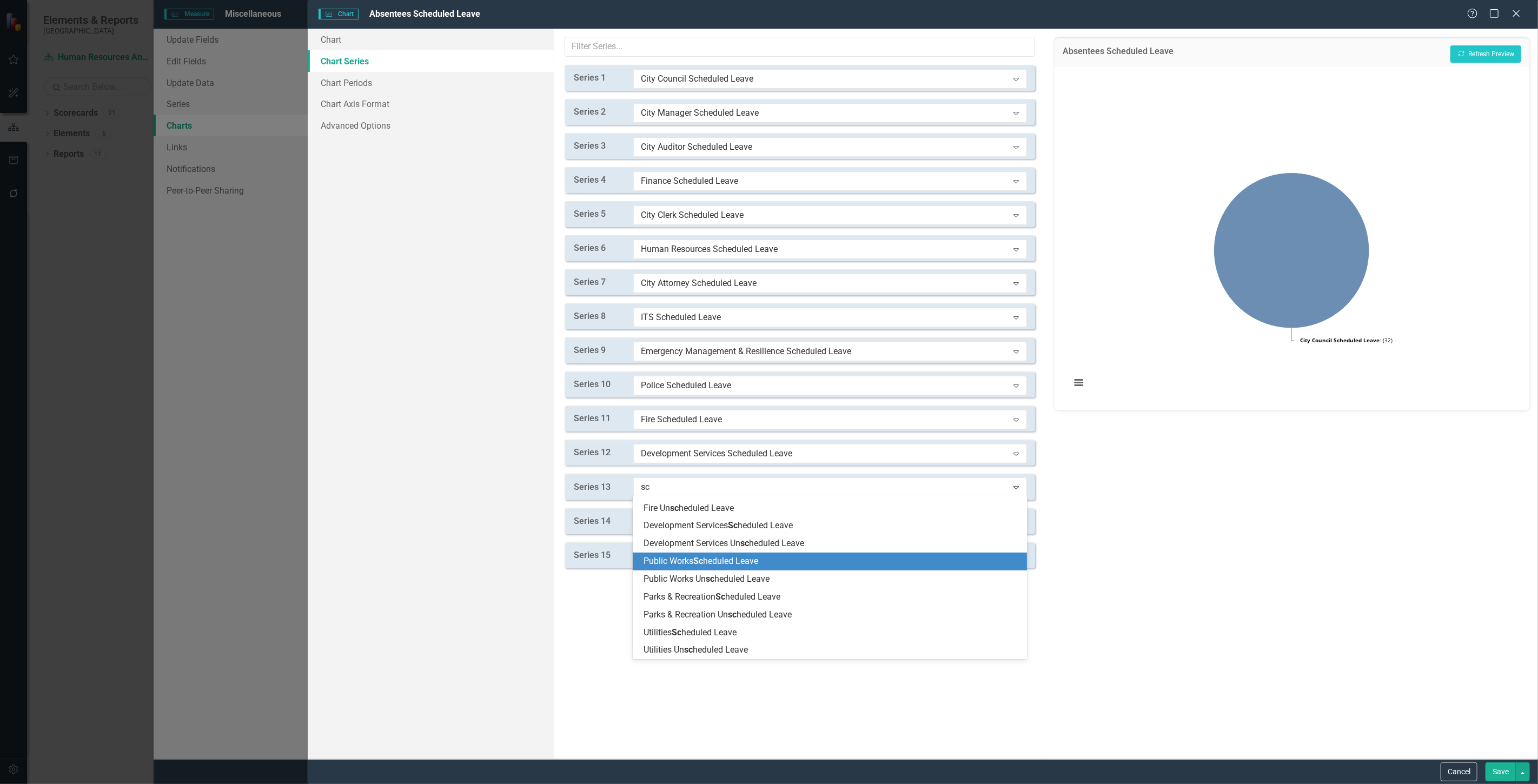
click at [703, 565] on span "Sc" at bounding box center [698, 561] width 10 height 10
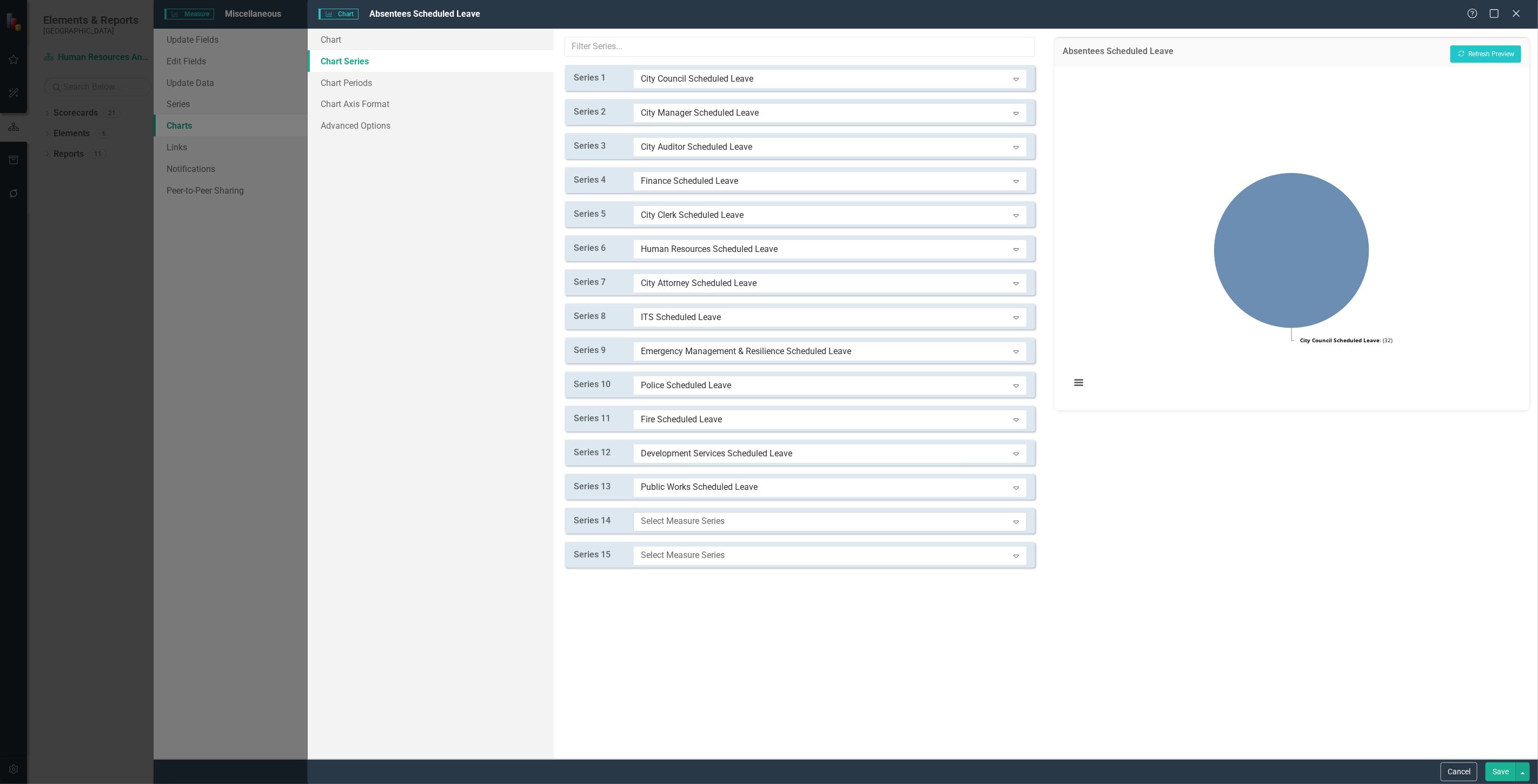
click at [688, 526] on div "Select Measure Series" at bounding box center [825, 521] width 367 height 12
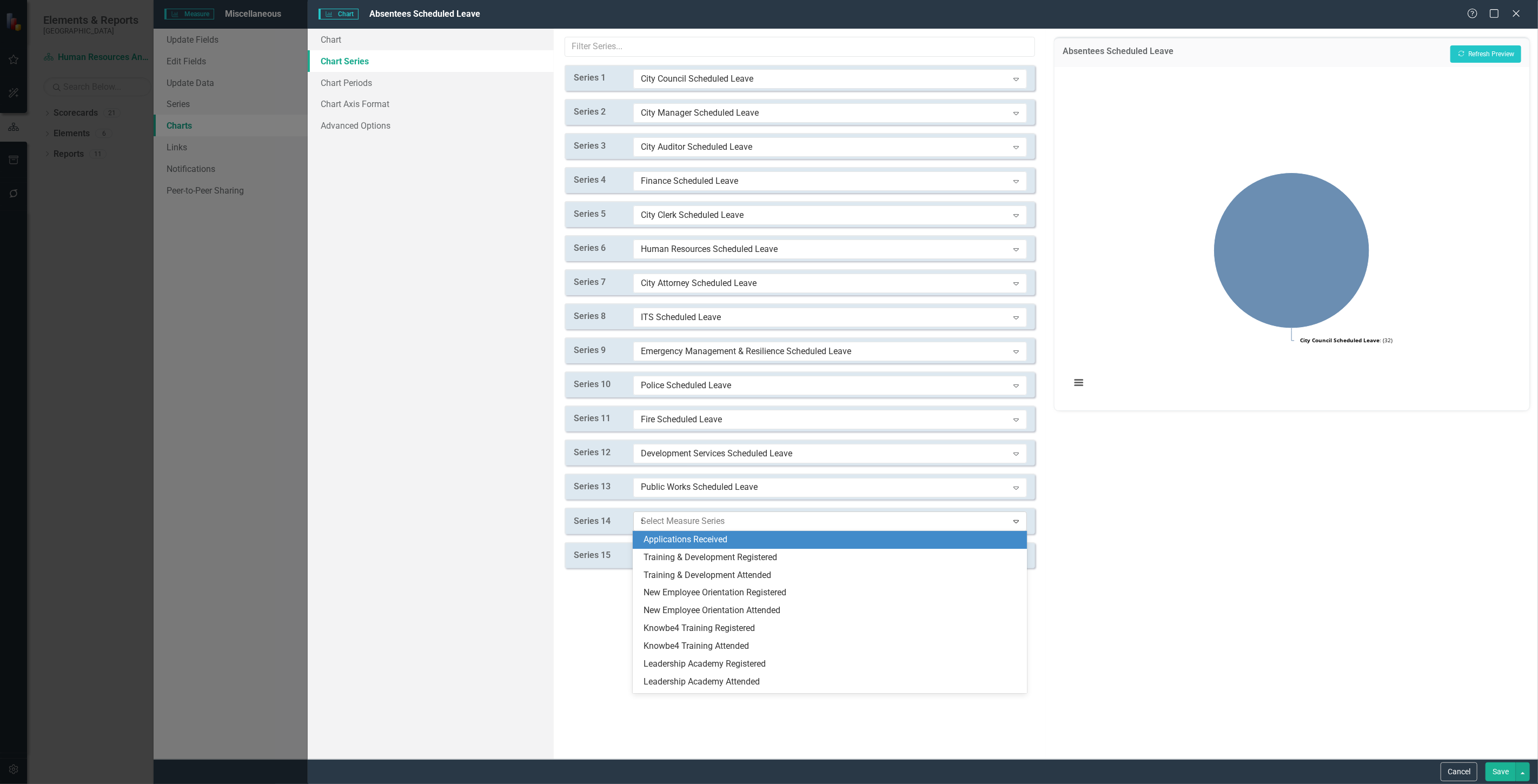
type input "sc"
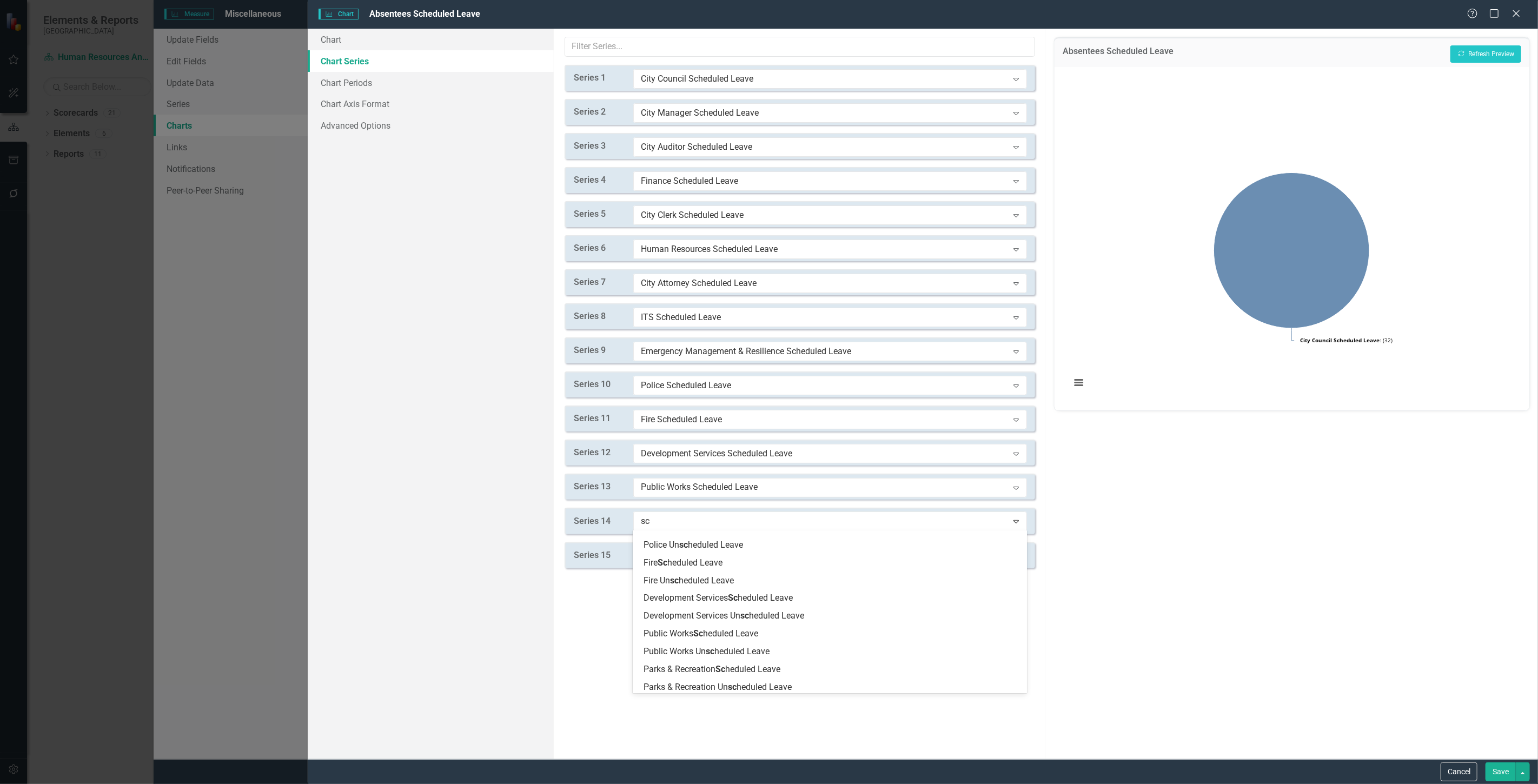
scroll to position [360, 0]
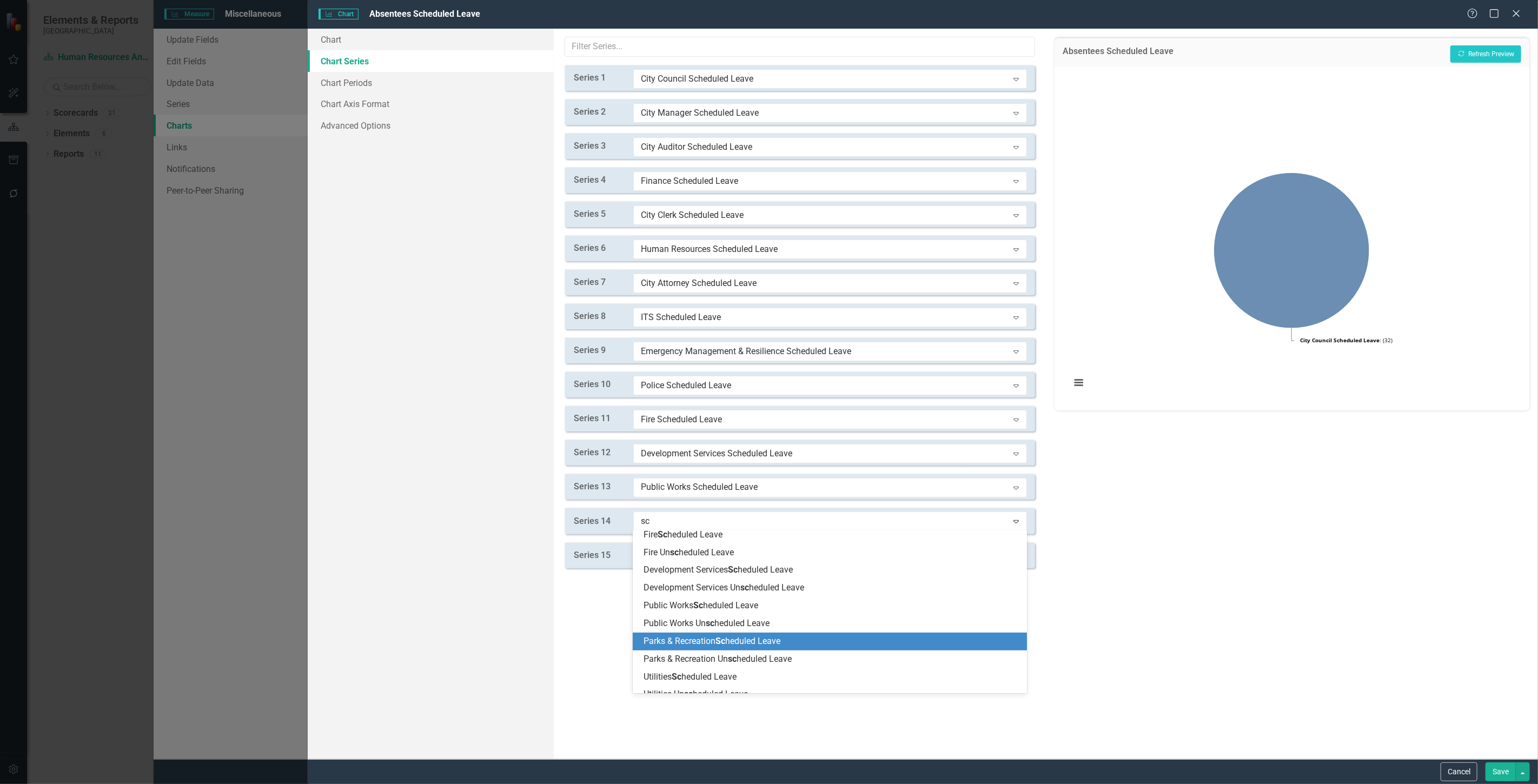
click at [696, 639] on span "Parks & Recreation Sc heduled Leave" at bounding box center [712, 641] width 137 height 10
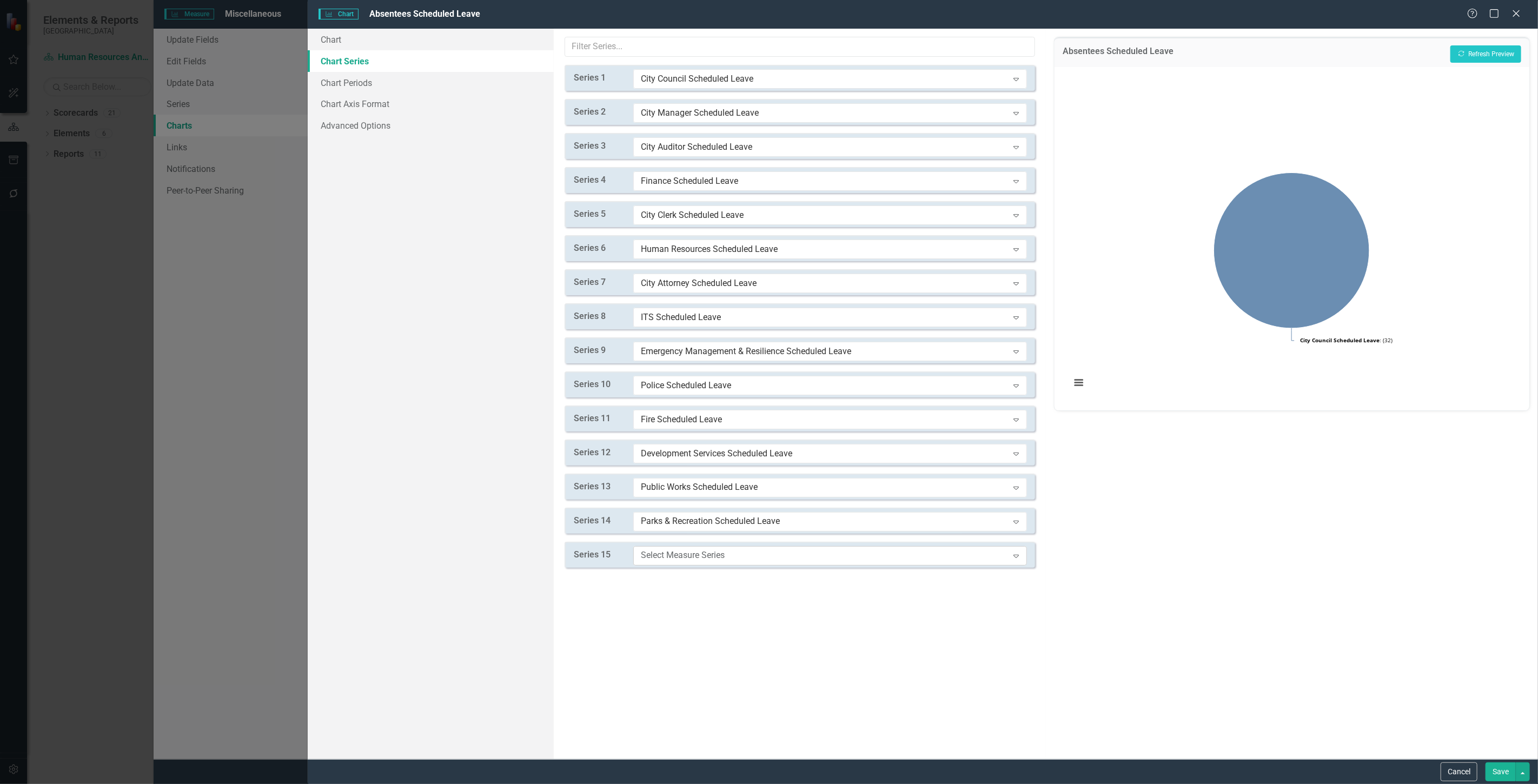
click at [678, 559] on div "Select Measure Series" at bounding box center [825, 555] width 367 height 12
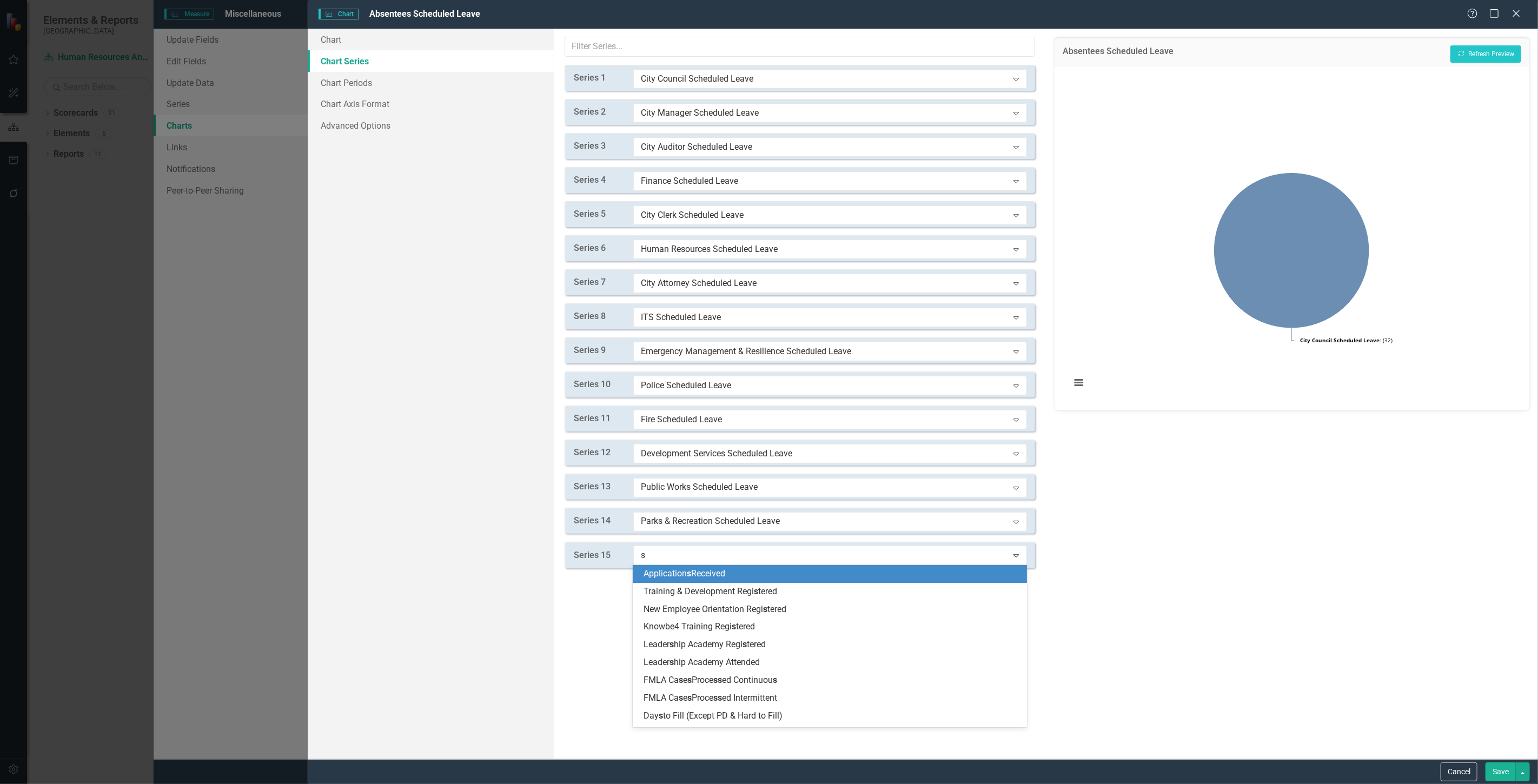
type input "sc"
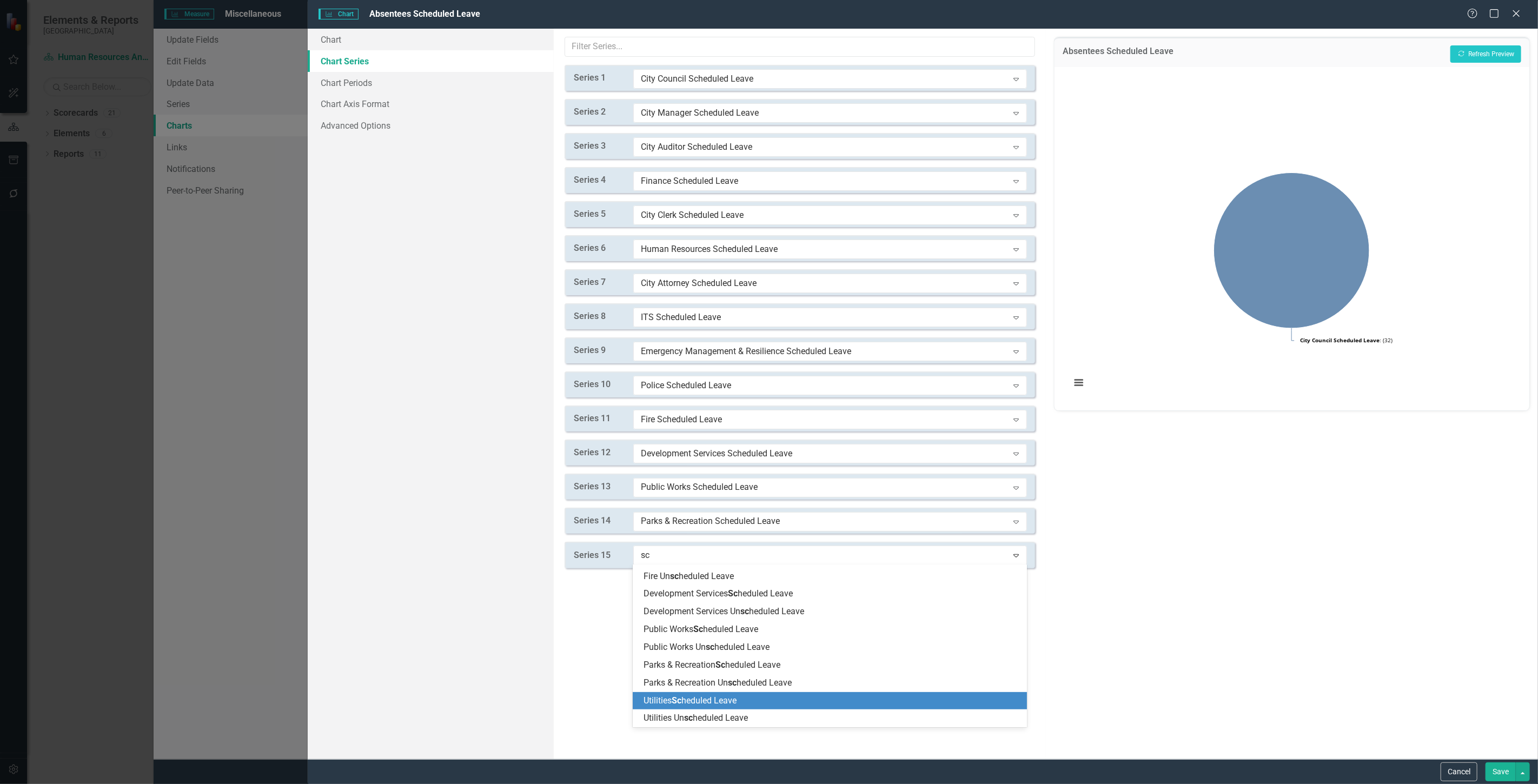
click at [713, 704] on span "Utilities Sc heduled Leave" at bounding box center [690, 700] width 93 height 10
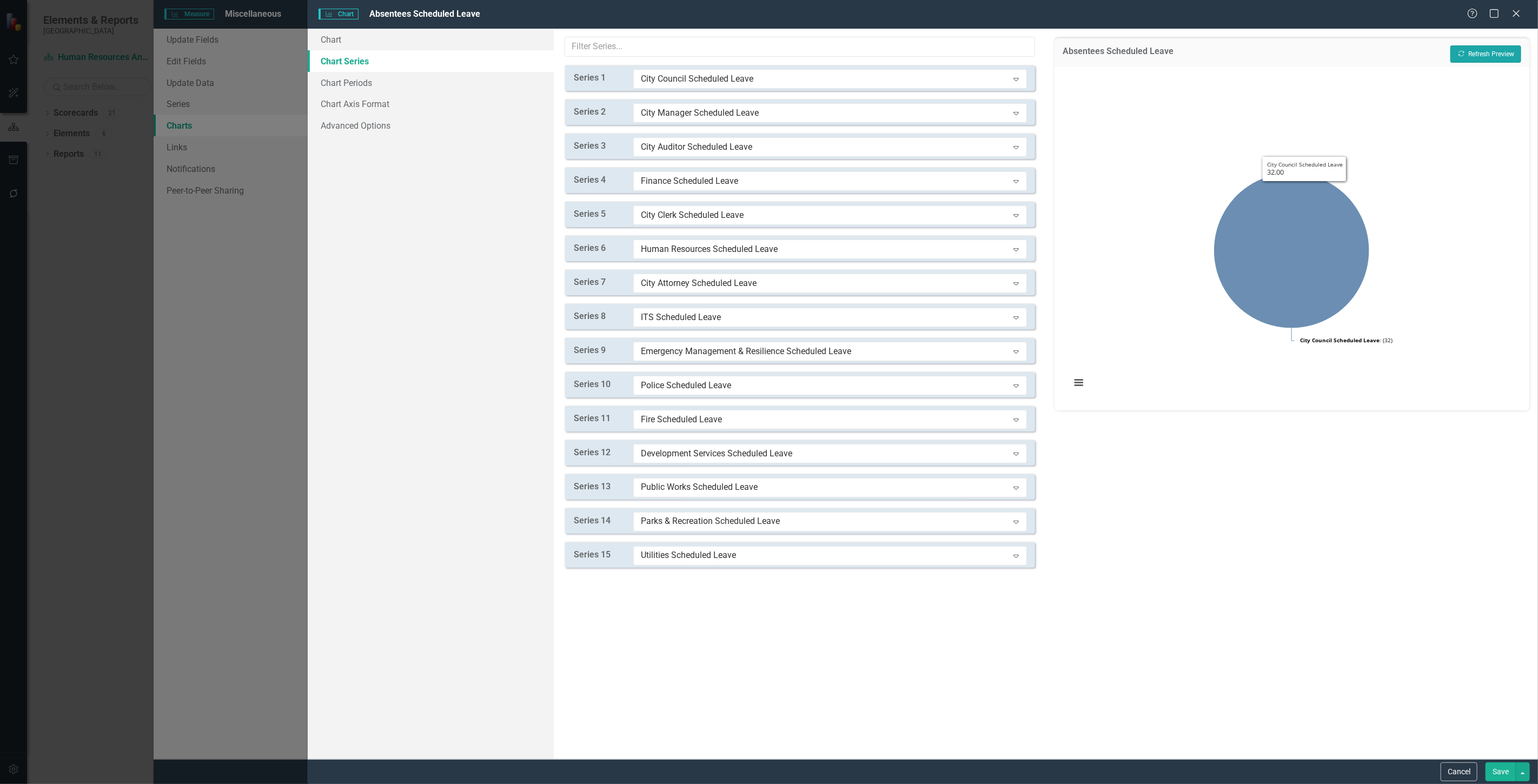
click at [1469, 50] on button "Recalculate Refresh Preview" at bounding box center [1486, 54] width 71 height 17
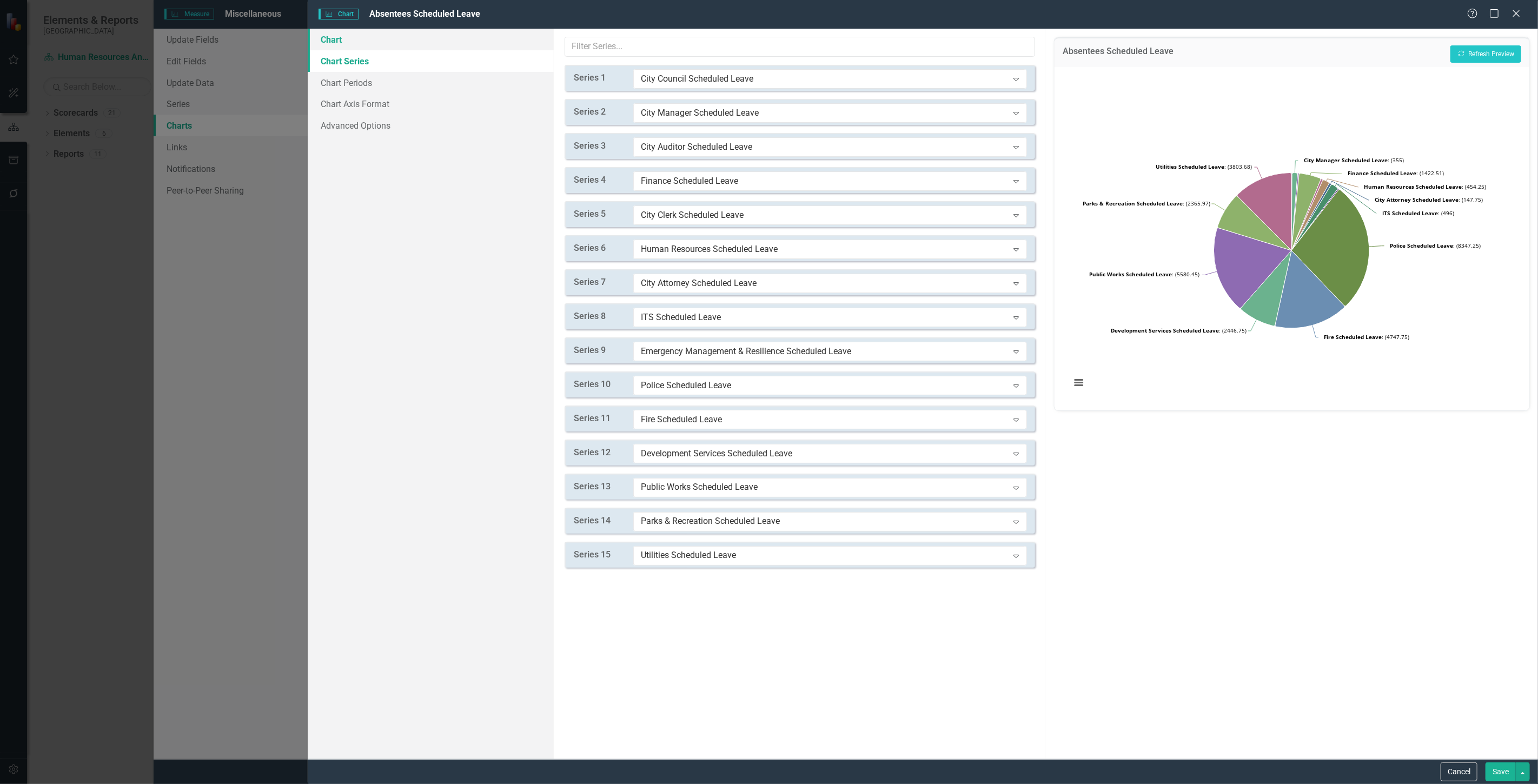
click at [369, 42] on link "Chart" at bounding box center [431, 40] width 246 height 22
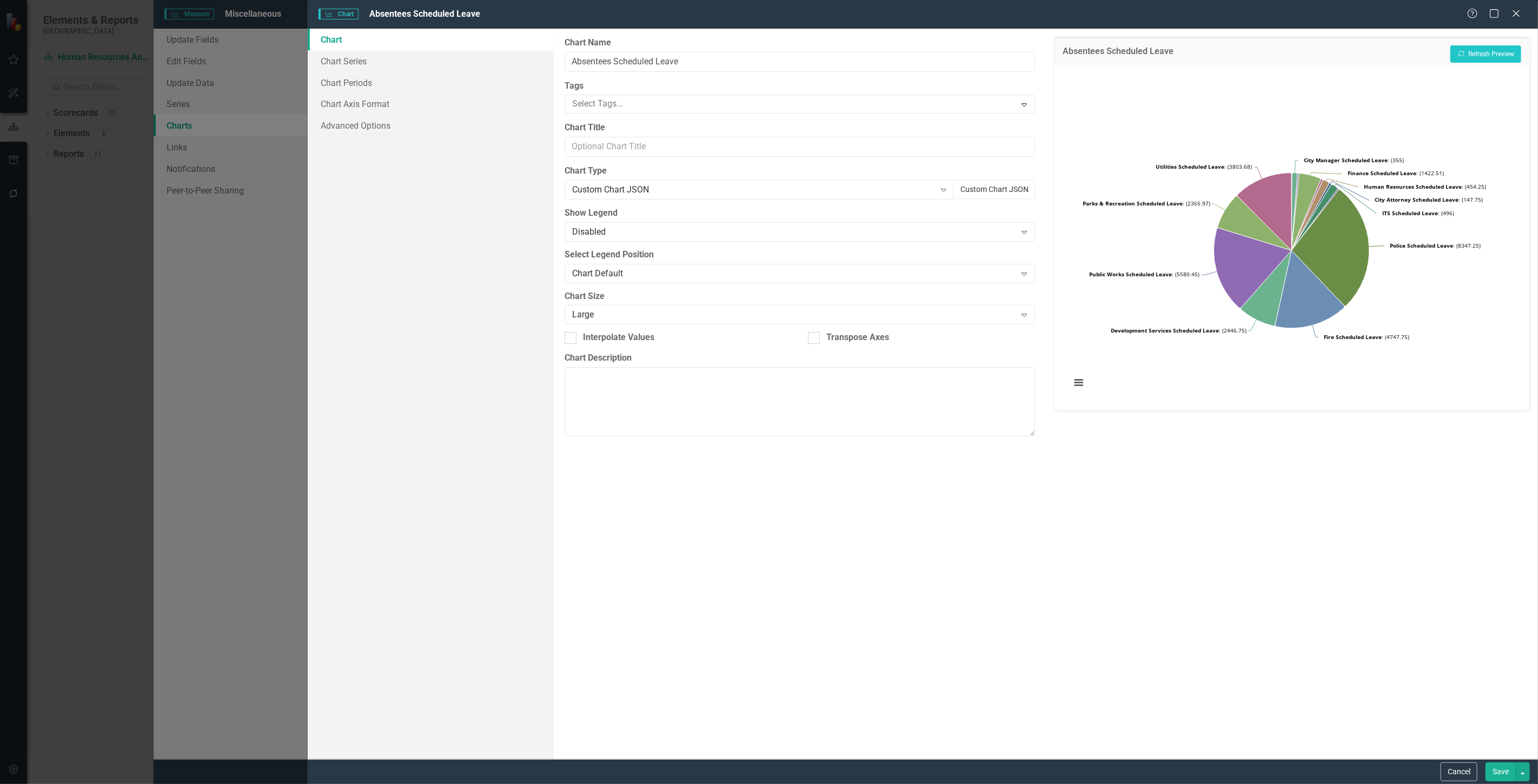
click at [968, 193] on button "Custom Chart JSON" at bounding box center [995, 189] width 82 height 19
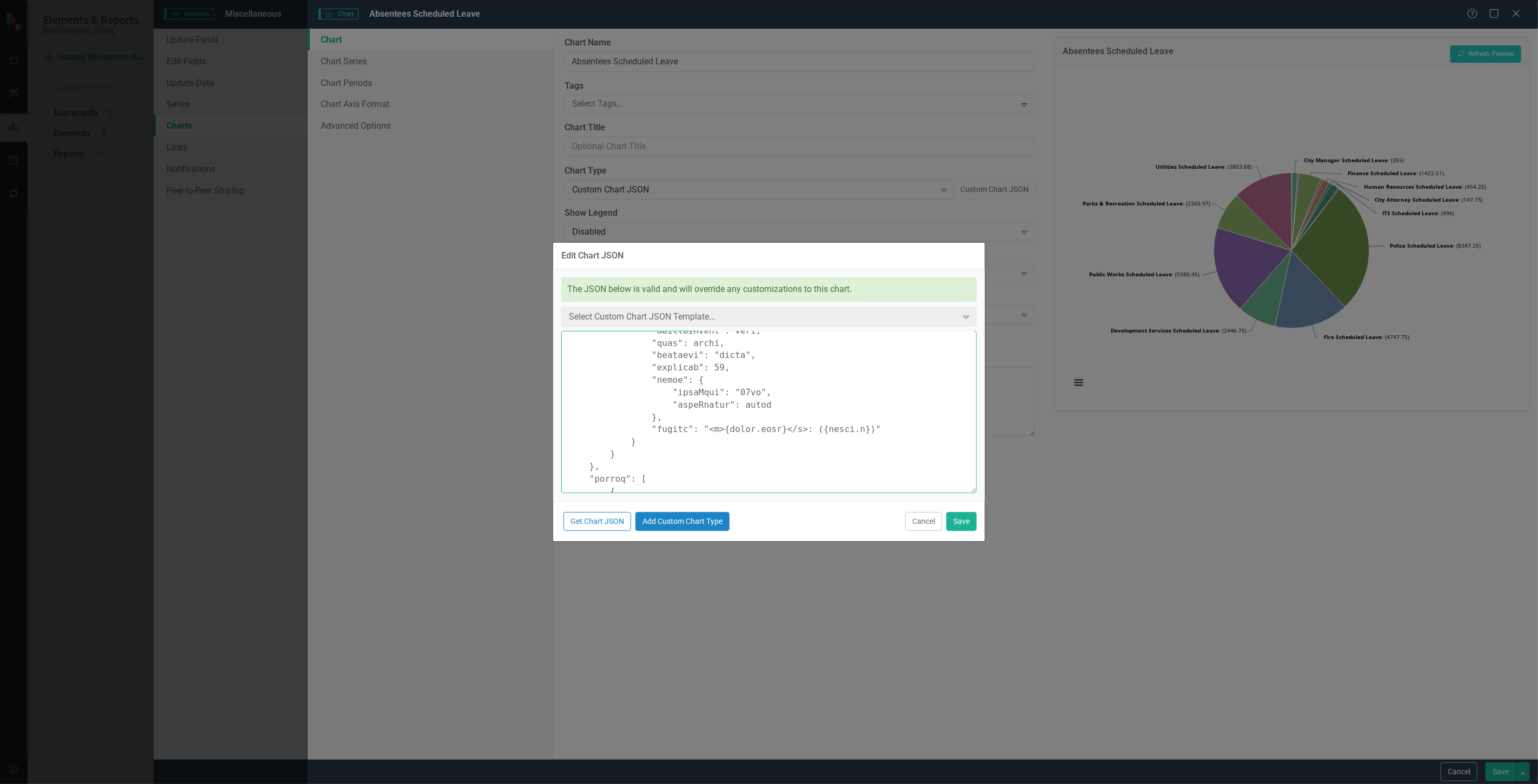
scroll to position [1502, 0]
drag, startPoint x: 566, startPoint y: 344, endPoint x: 996, endPoint y: 812, distance: 635.6
click at [996, 783] on html "Elements & Reports Cape Coral Scorecard Human Resources Analytics Dashboard Sea…" at bounding box center [769, 392] width 1538 height 784
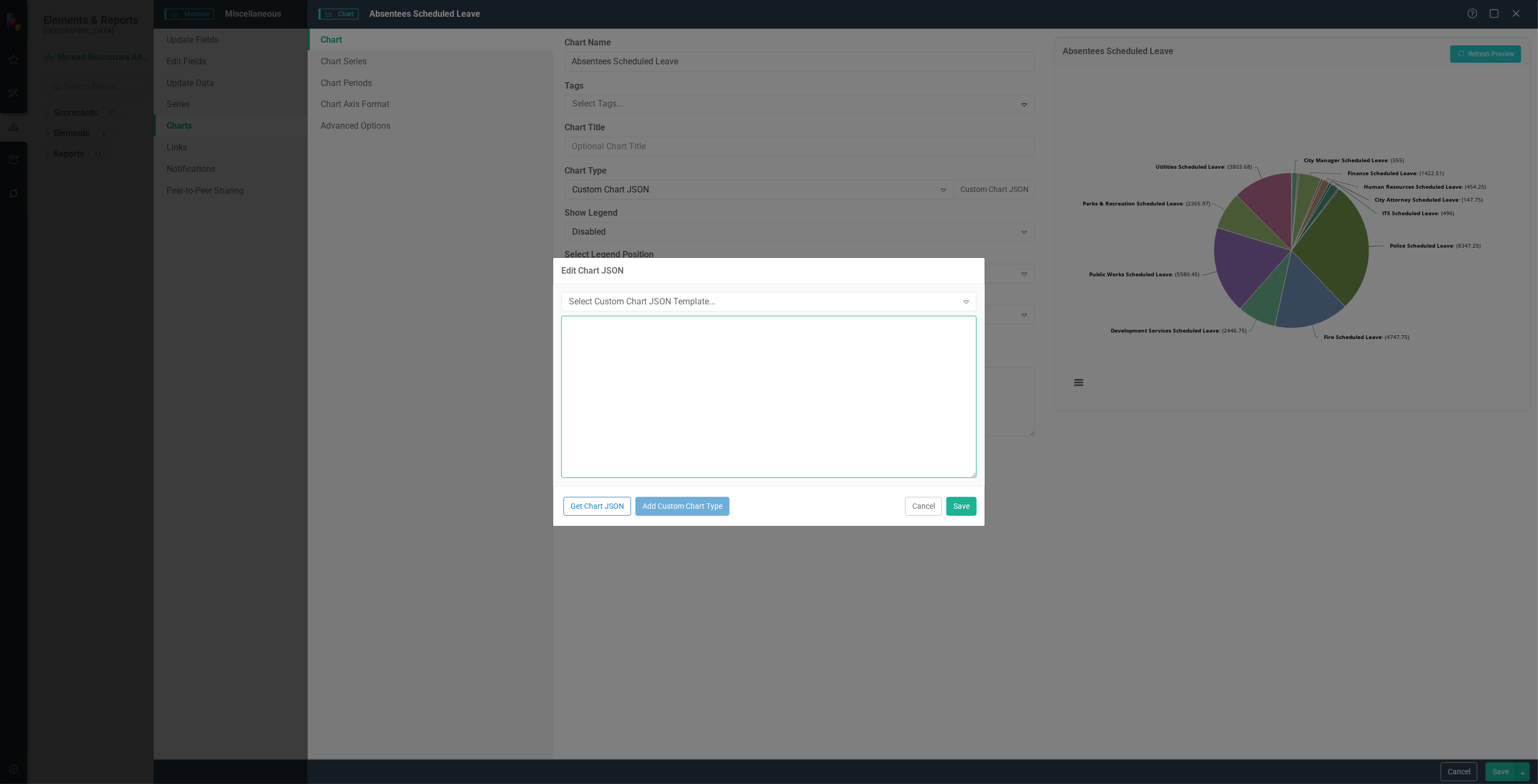
paste textarea "{ "chart": { "type": "pie", "style": "{fontFamily: 'open sans'}" }, "colors": […"
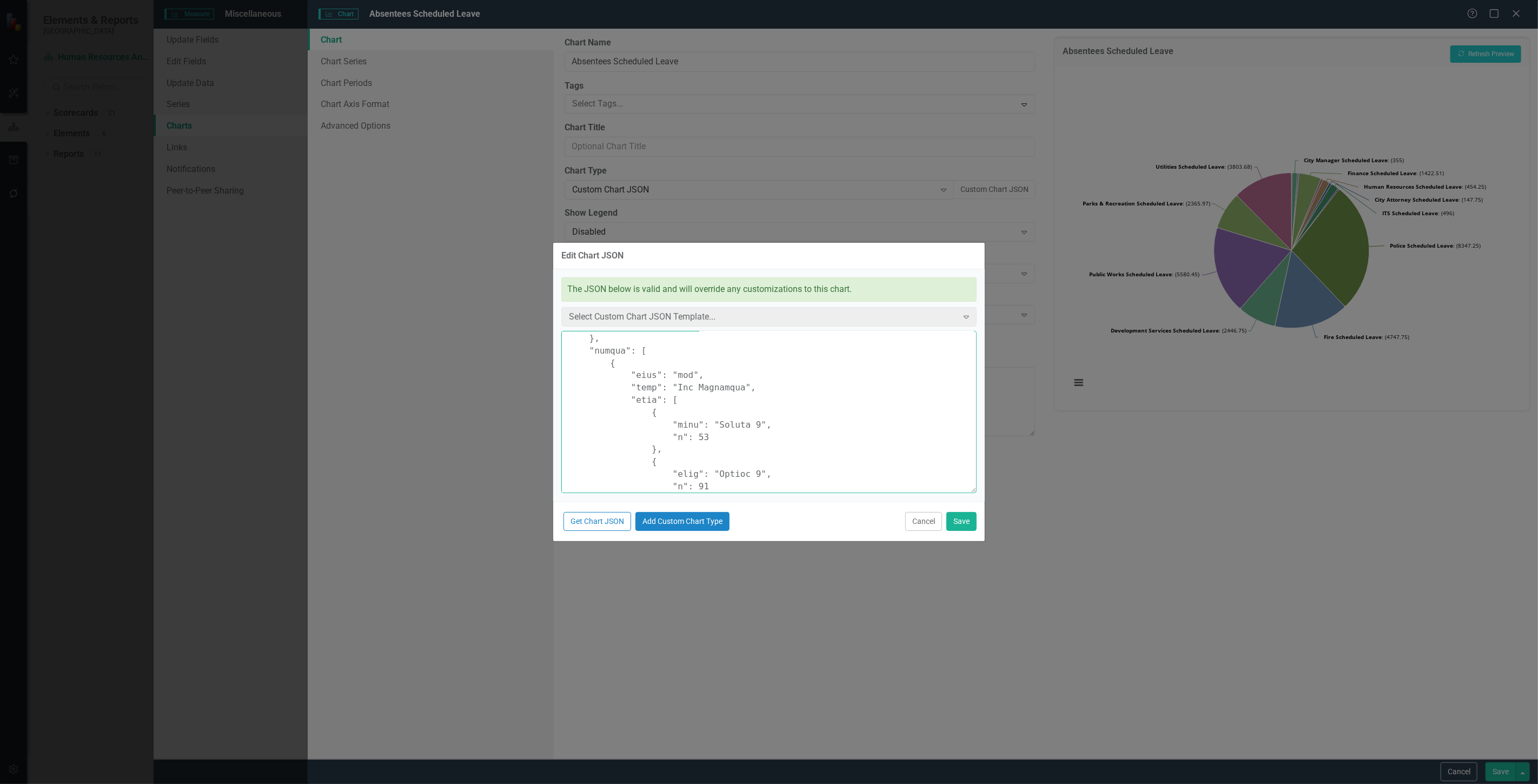
type textarea "{ "chart": { "type": "pie", "style": "{fontFamily: 'open sans'}" }, "colors": […"
click at [969, 522] on button "Save" at bounding box center [961, 522] width 30 height 19
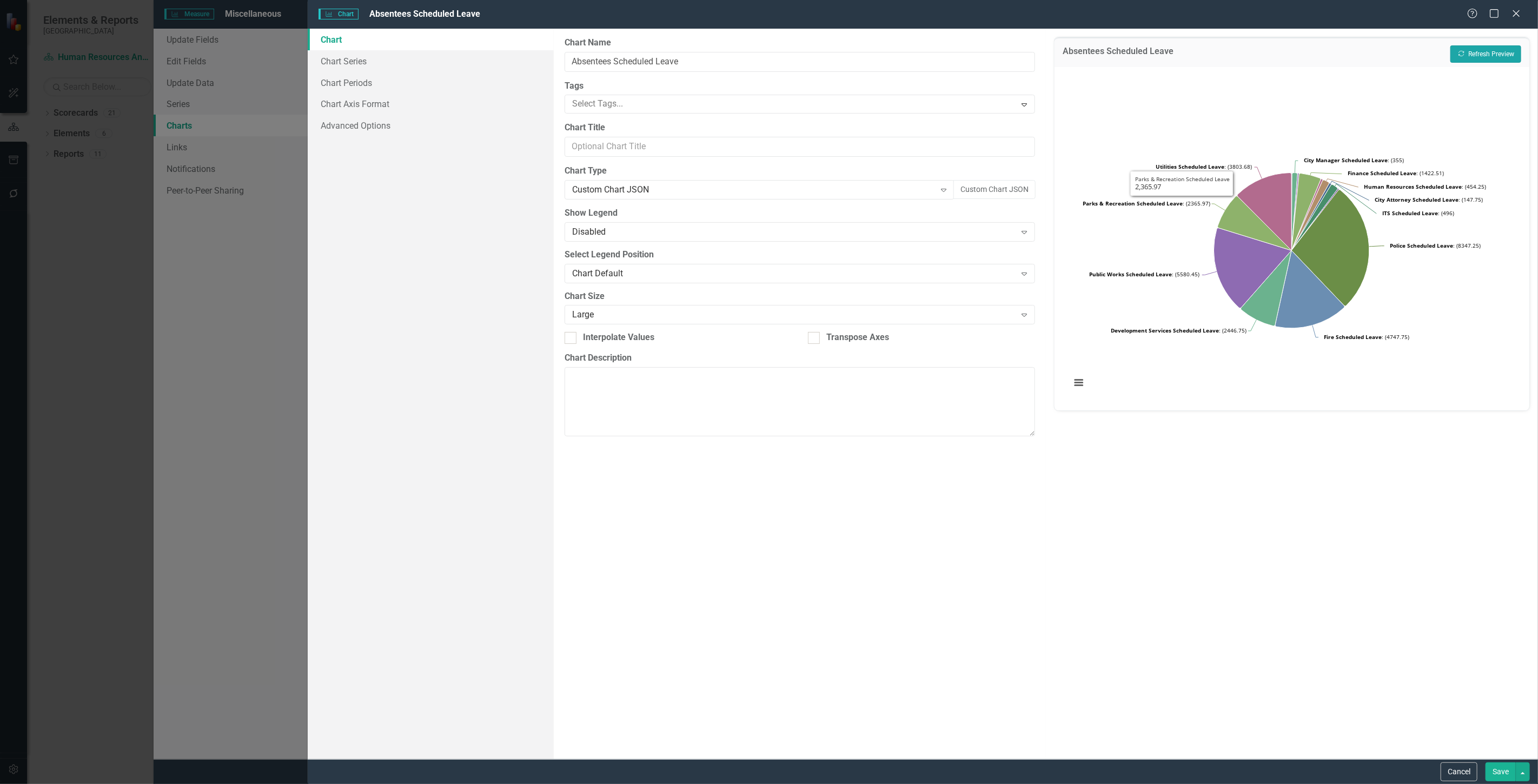
click at [1468, 59] on button "Recalculate Refresh Preview" at bounding box center [1486, 54] width 71 height 17
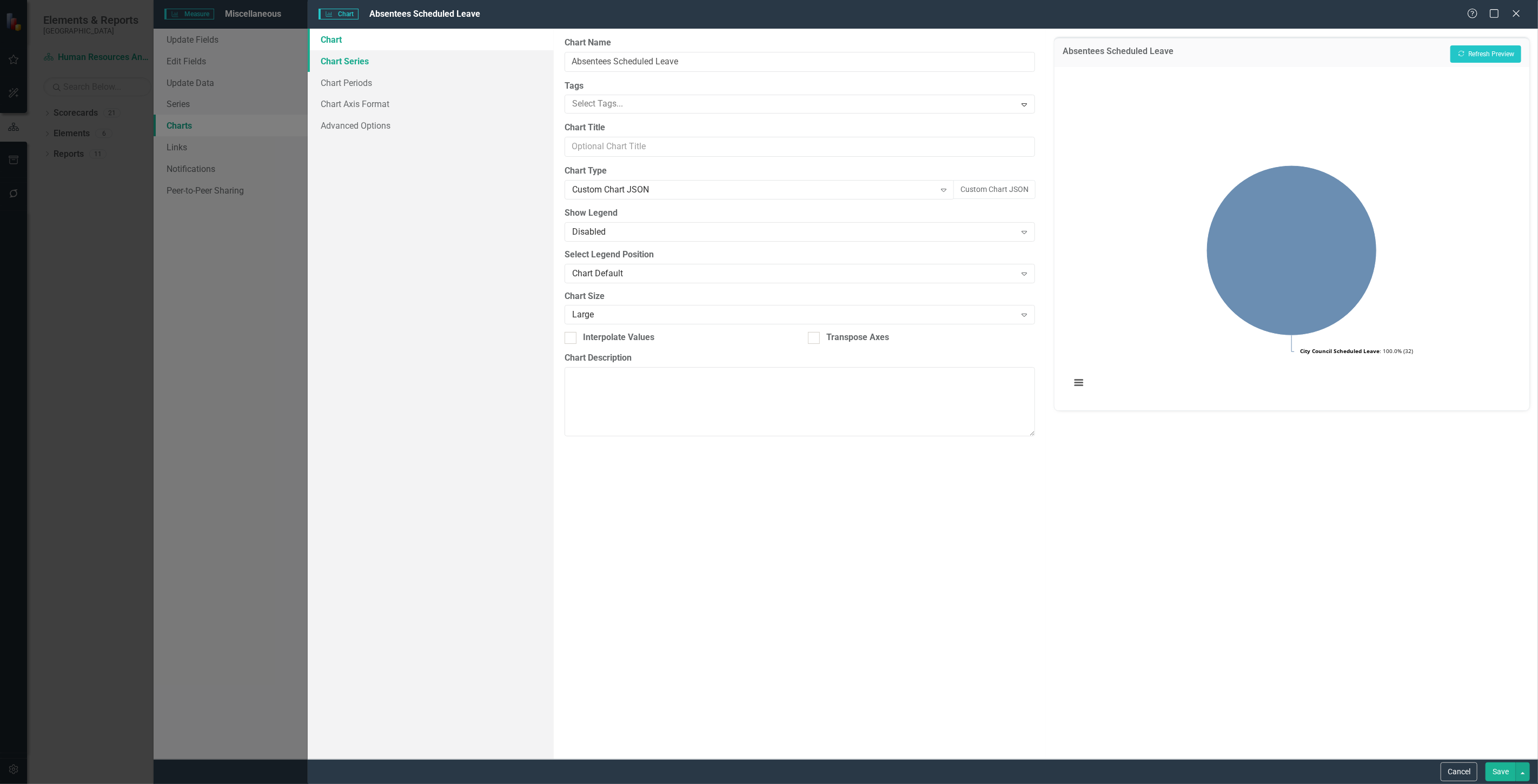
click at [413, 50] on link "Chart Series" at bounding box center [431, 61] width 246 height 22
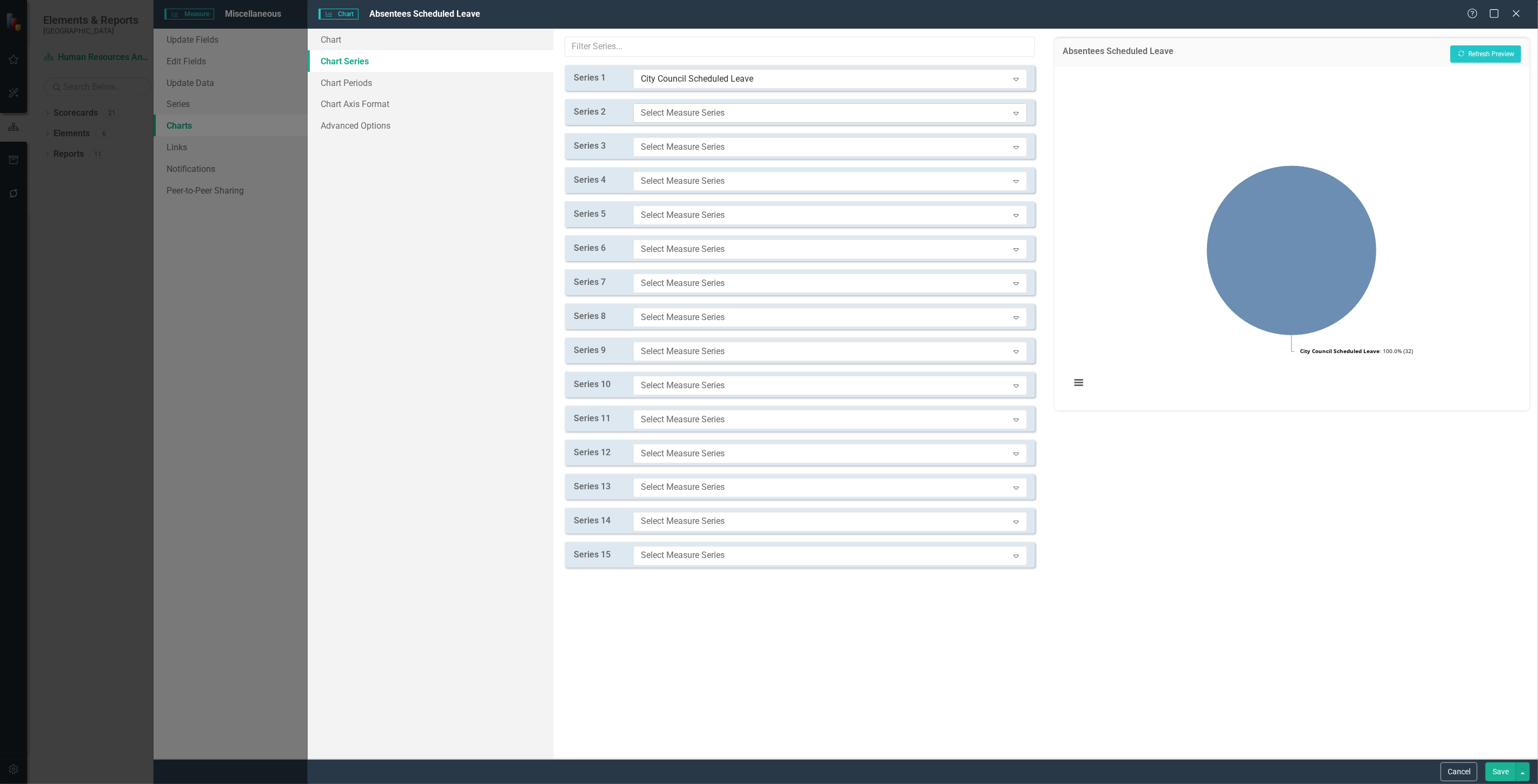
click at [671, 121] on div "Select Measure Series Expand" at bounding box center [830, 113] width 394 height 20
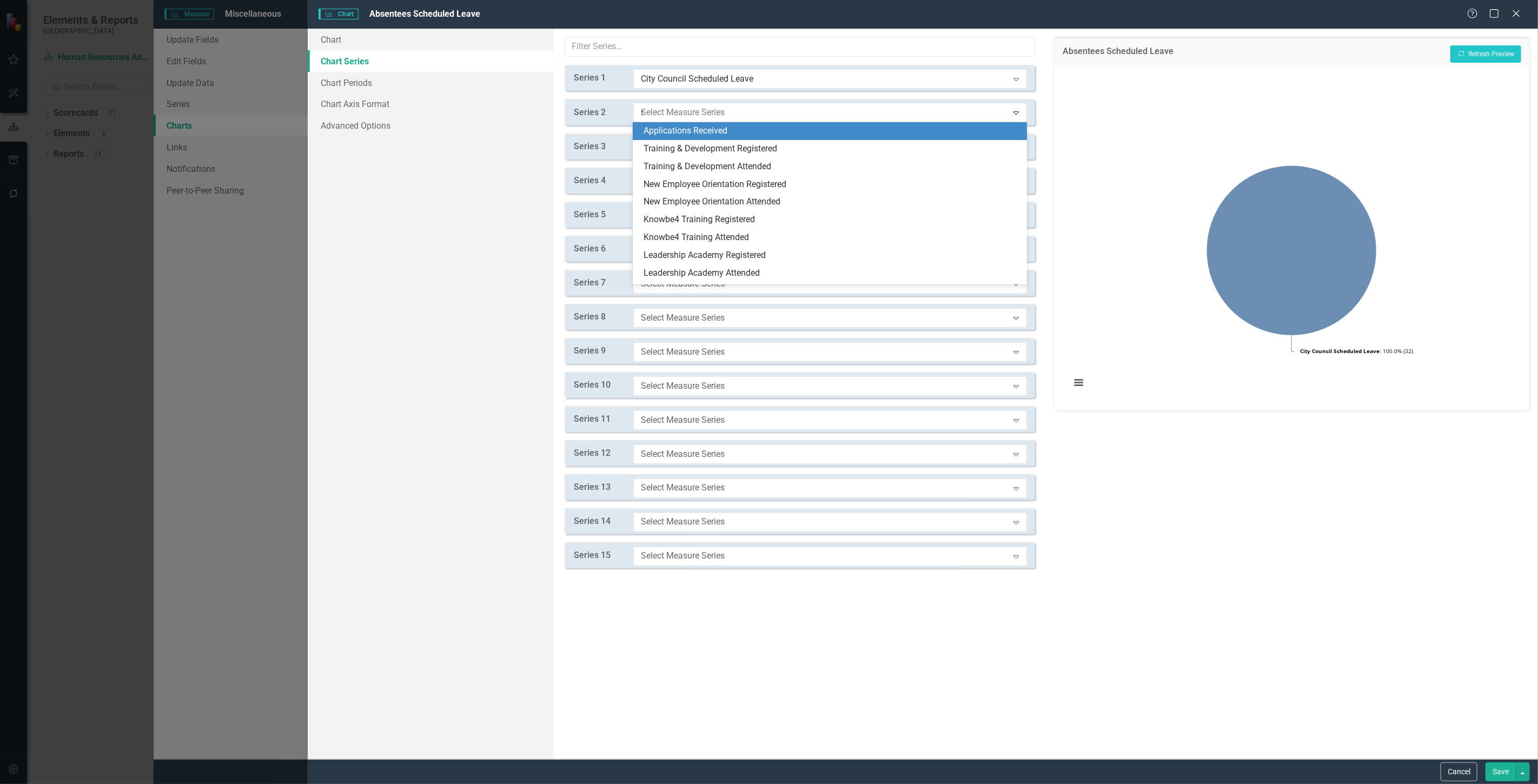
type input "sc"
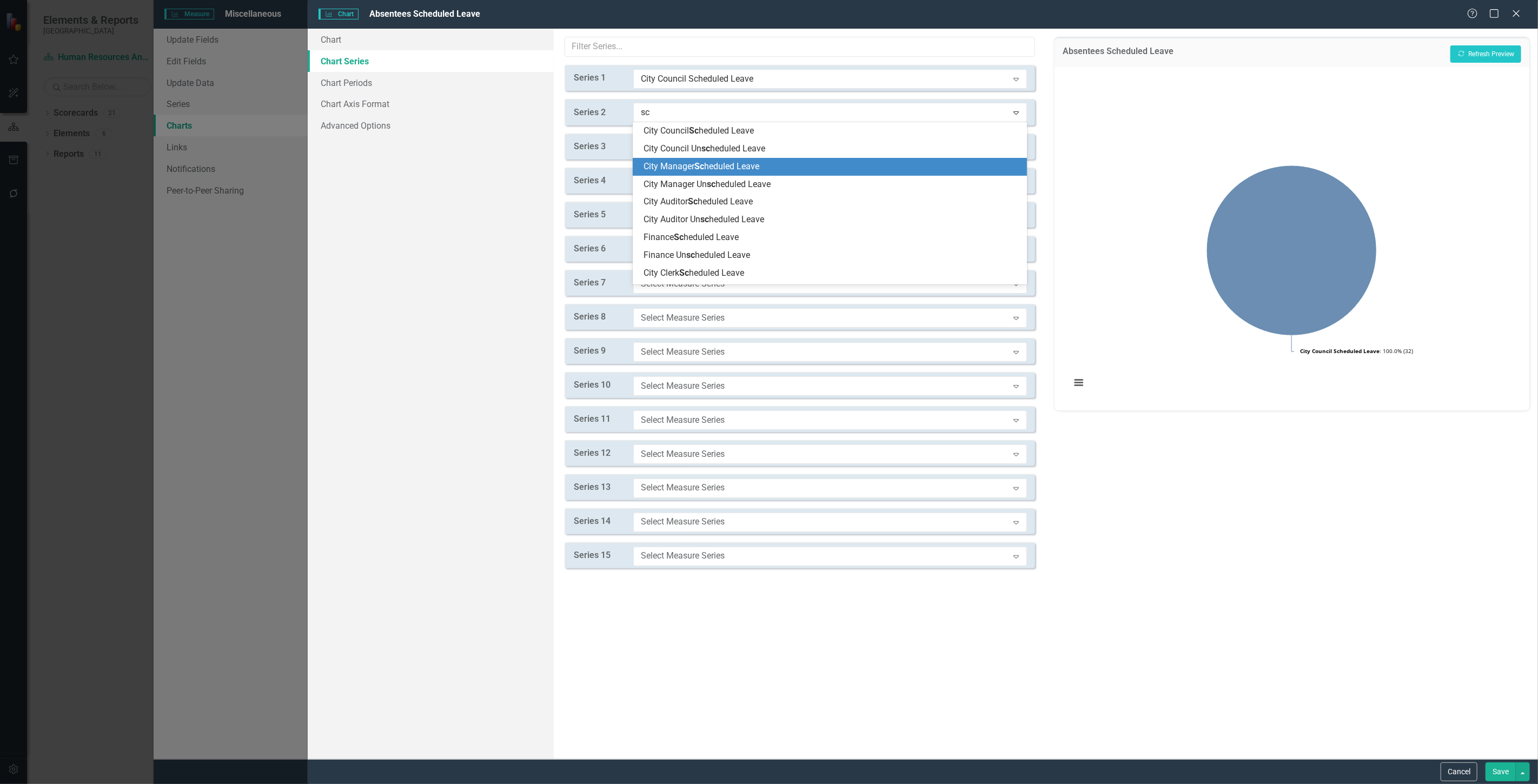
click at [679, 173] on div "City Manager Sc heduled Leave" at bounding box center [830, 167] width 394 height 18
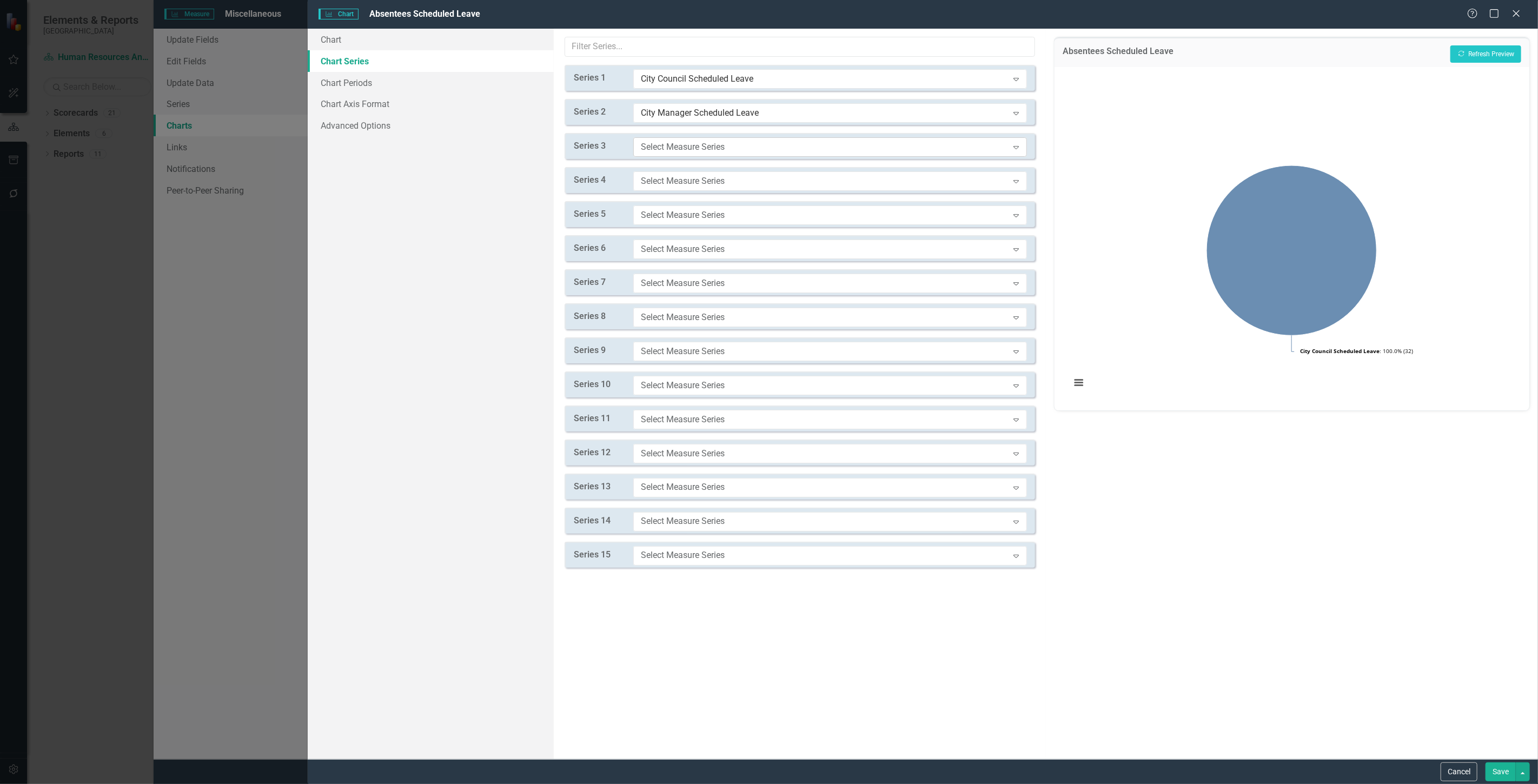
click at [669, 146] on div "Select Measure Series" at bounding box center [825, 146] width 367 height 12
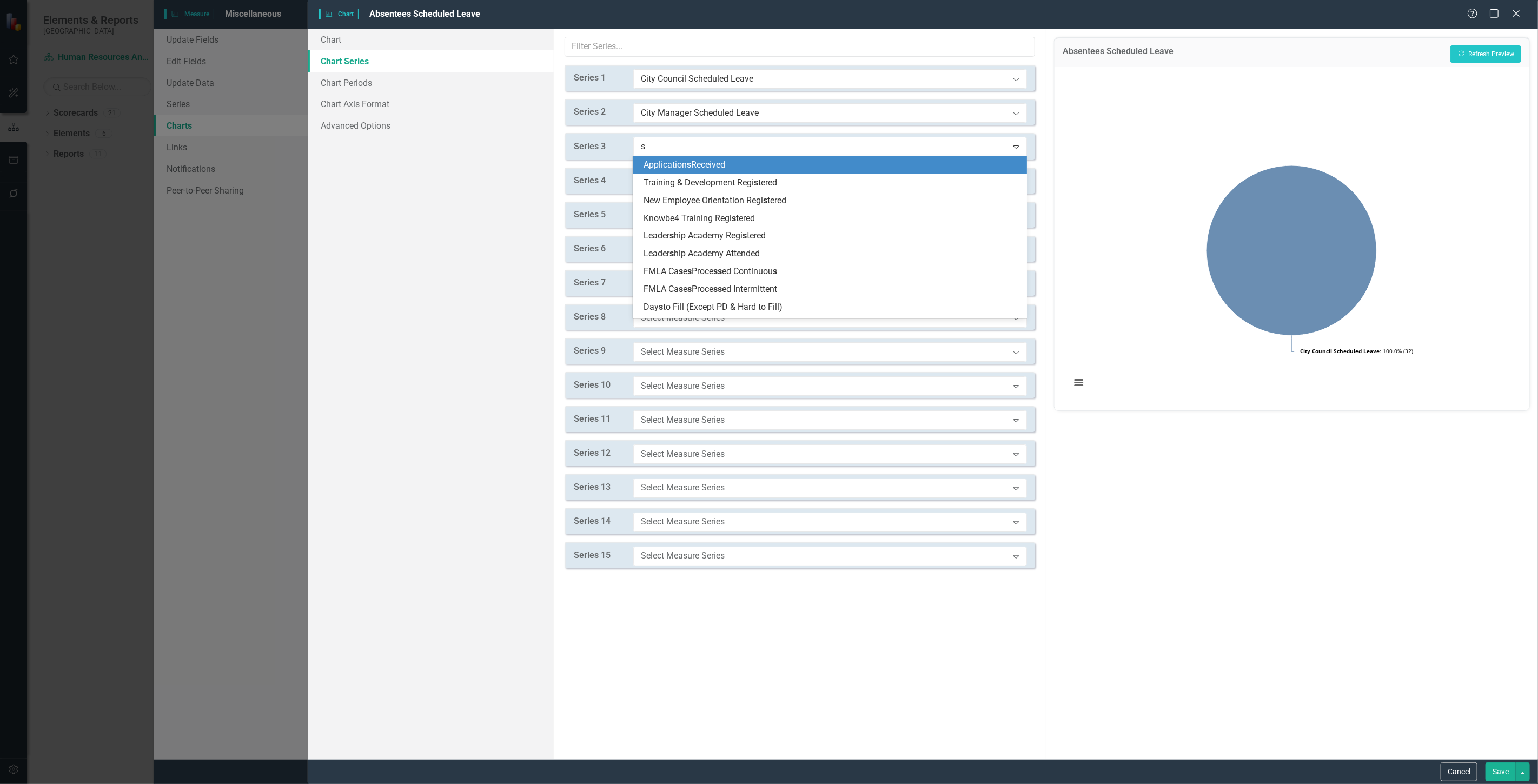
type input "sc"
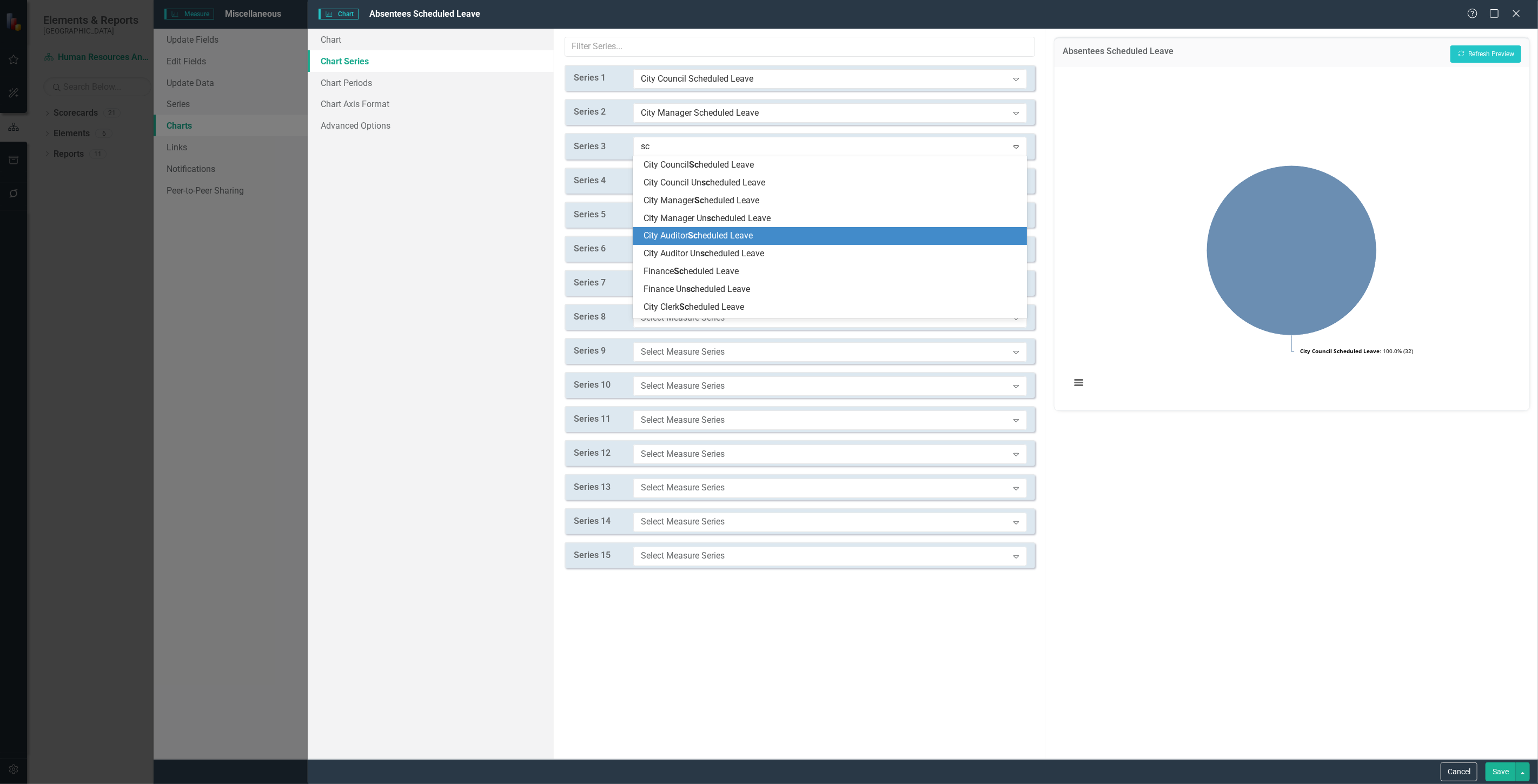
click at [686, 236] on span "City Auditor Sc heduled Leave" at bounding box center [698, 235] width 109 height 10
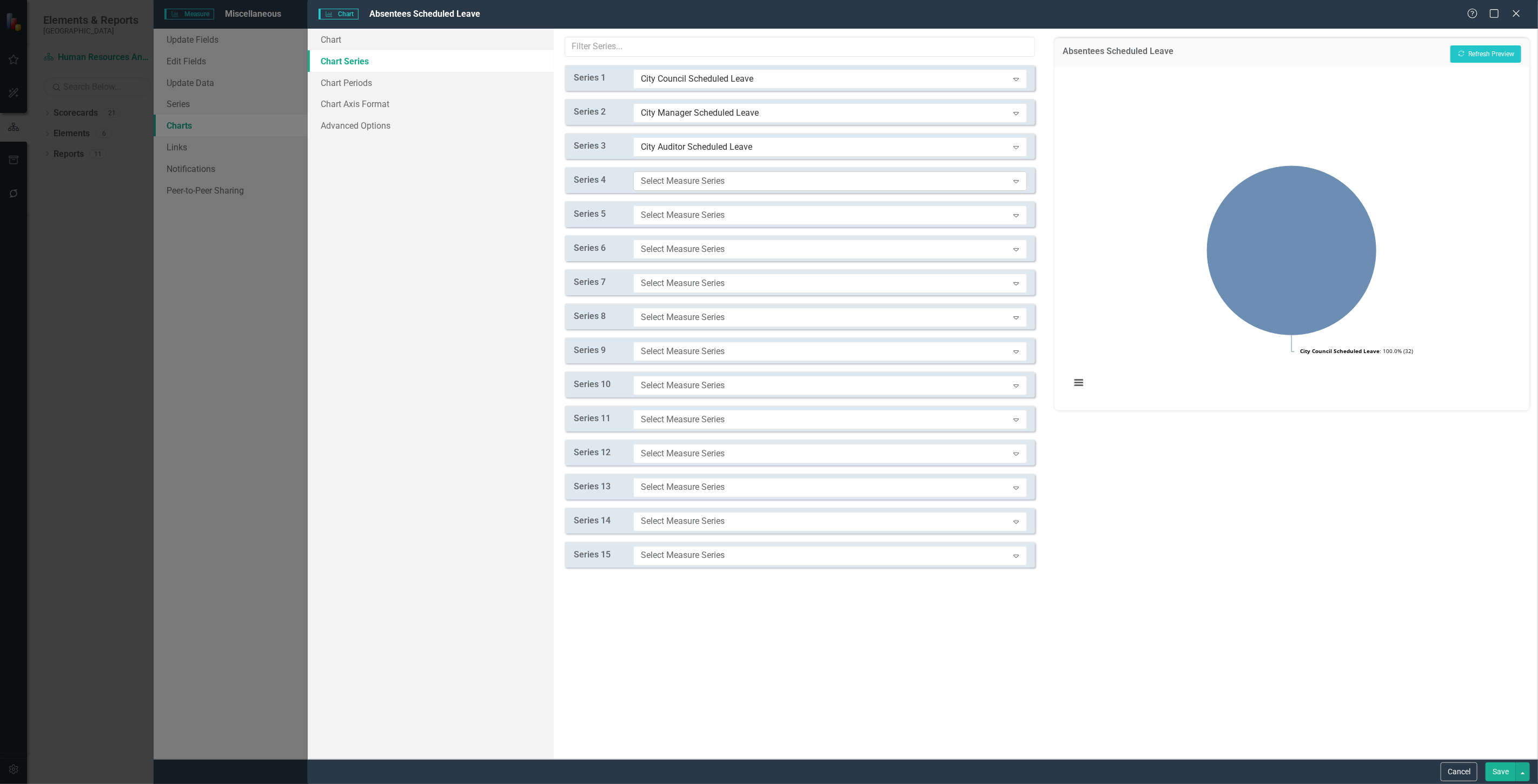
click at [693, 187] on div "Select Measure Series Expand" at bounding box center [830, 181] width 394 height 20
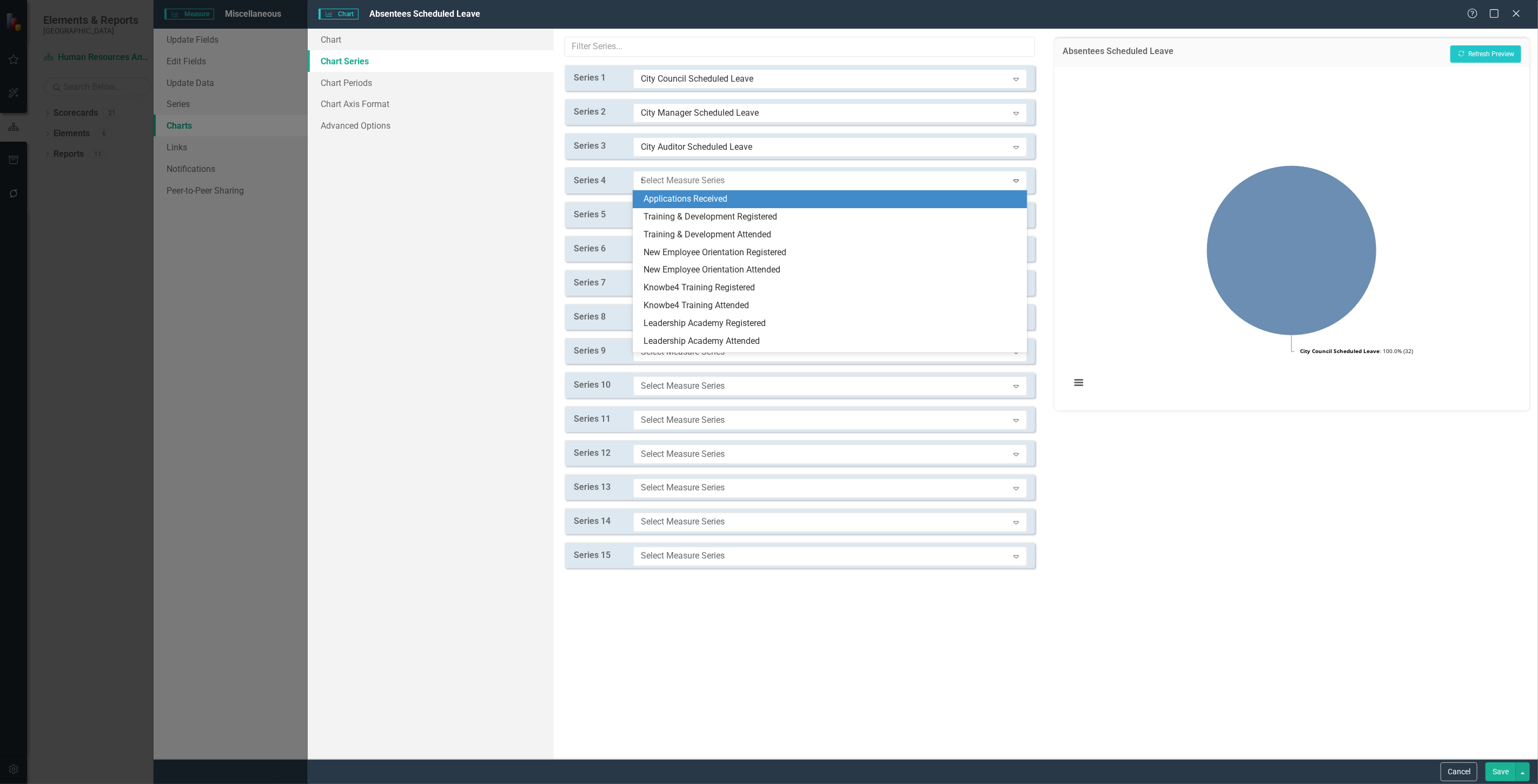
type input "sc"
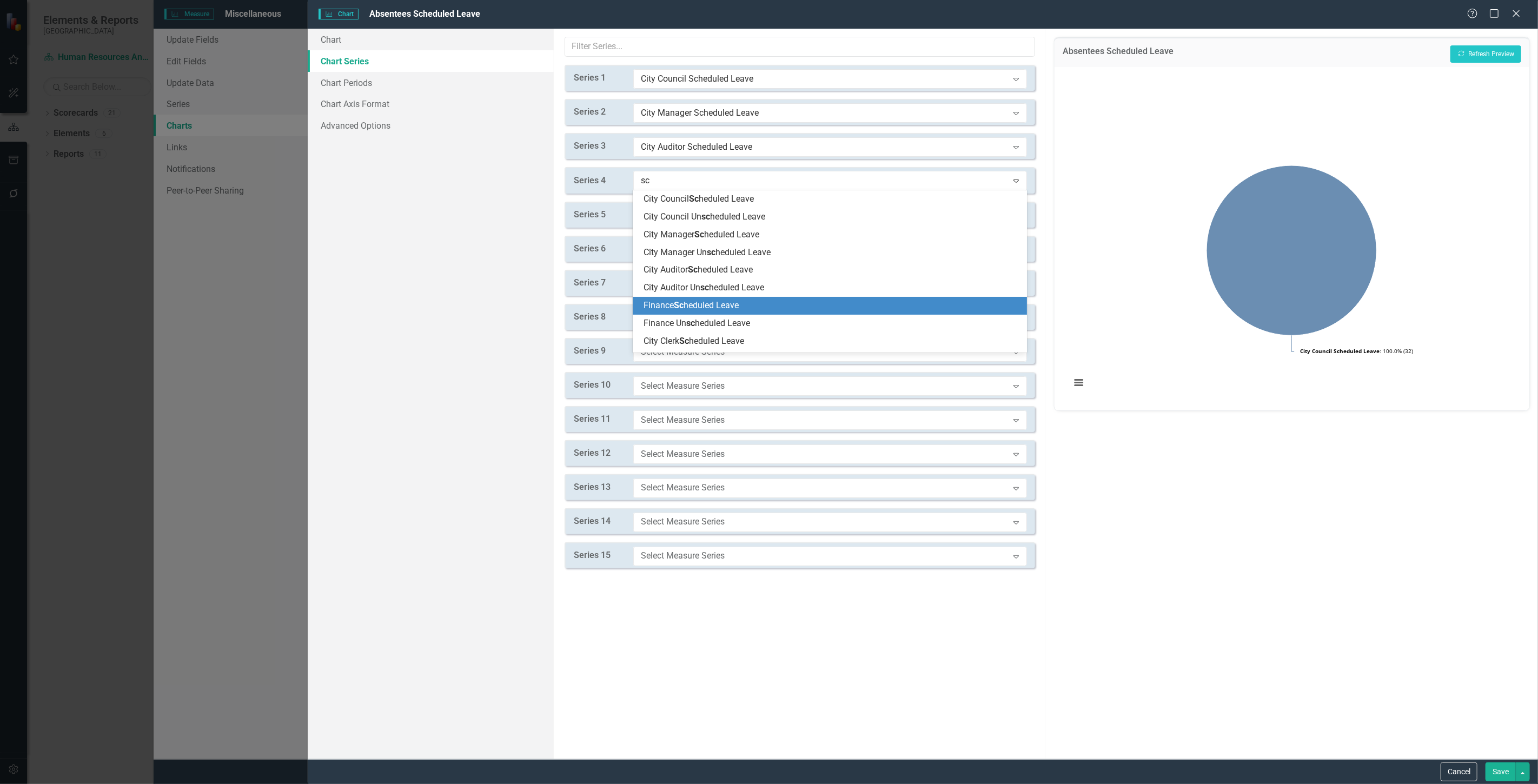
click at [691, 306] on span "Finance Sc heduled Leave" at bounding box center [691, 306] width 95 height 10
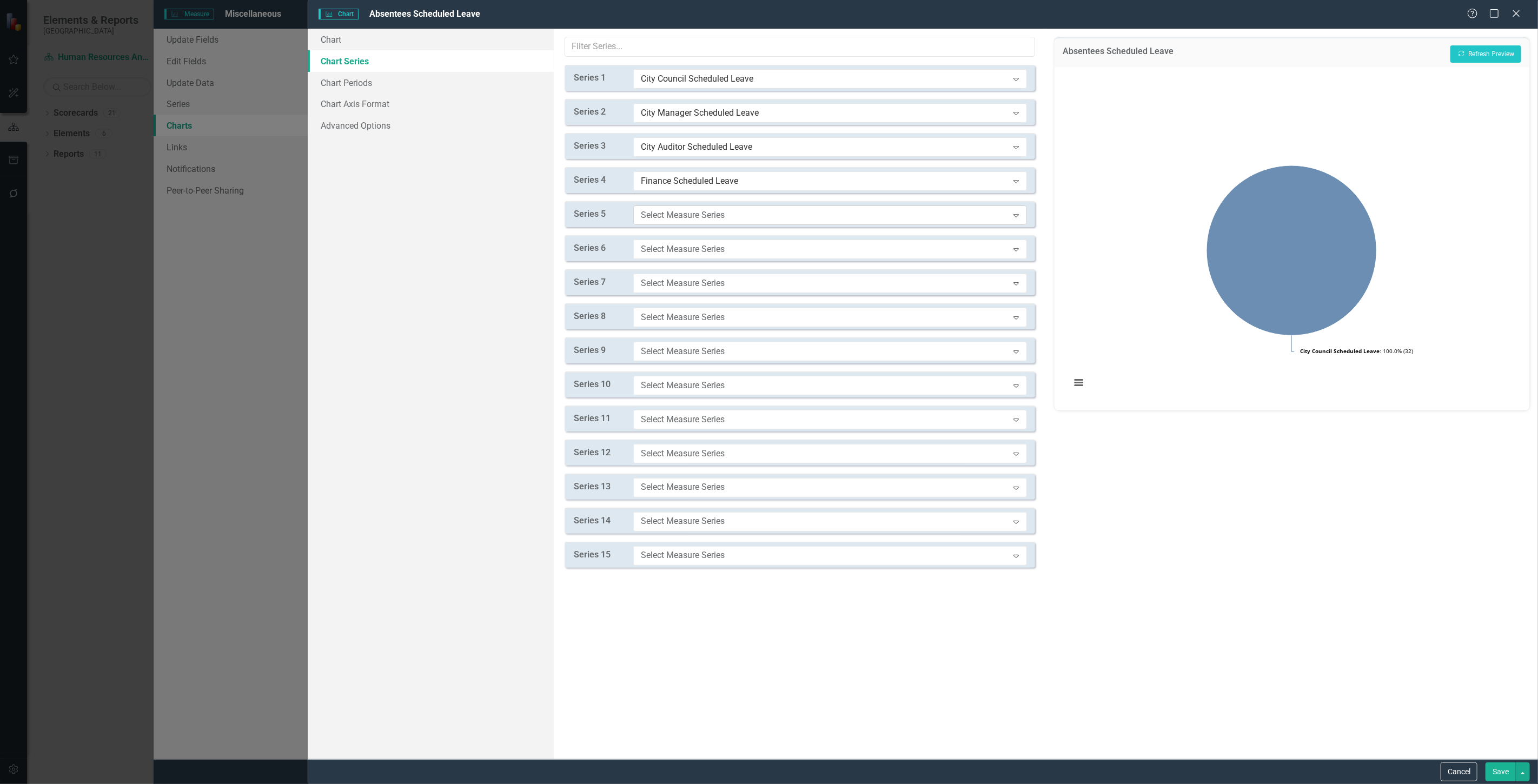
click at [683, 218] on div "Select Measure Series" at bounding box center [825, 214] width 367 height 12
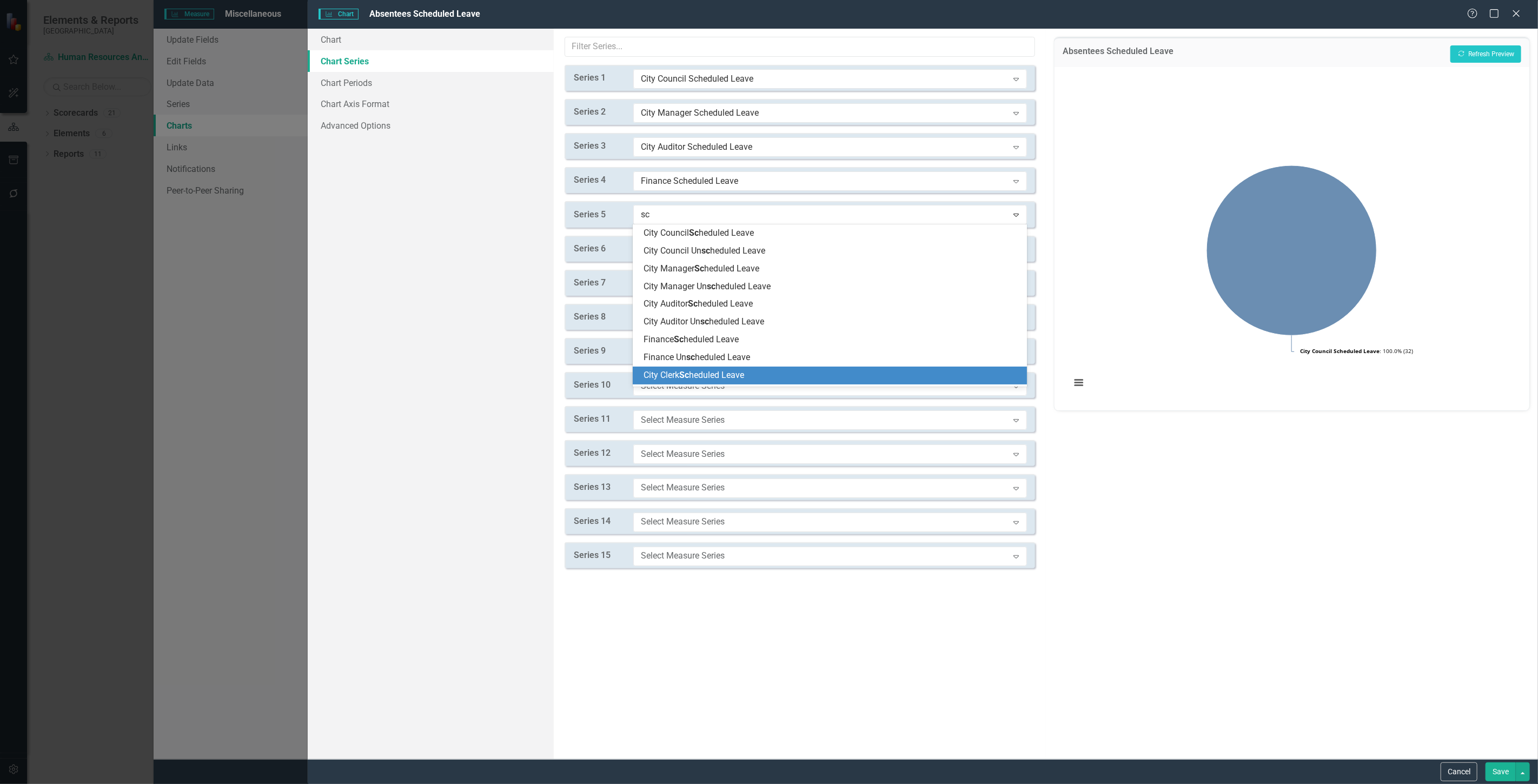
click at [699, 374] on span "City Clerk Sc heduled Leave" at bounding box center [694, 375] width 101 height 10
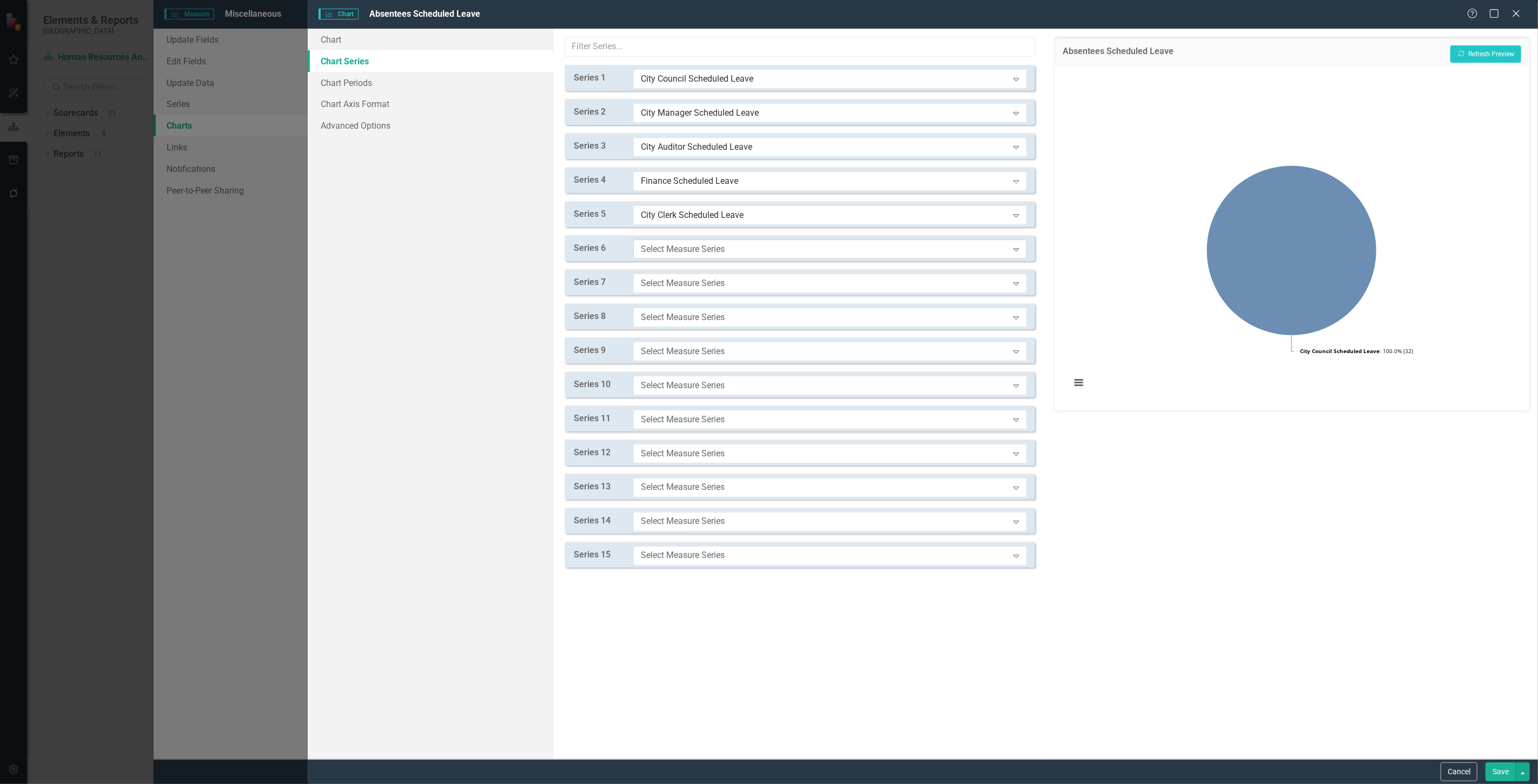
drag, startPoint x: 688, startPoint y: 261, endPoint x: 683, endPoint y: 254, distance: 8.6
click at [687, 261] on div "Series 6 Select Measure Series Expand" at bounding box center [800, 248] width 471 height 26
click at [675, 236] on div "Series 6 Select Measure Series Expand" at bounding box center [800, 248] width 471 height 26
click at [680, 260] on div "Series 6 Select Measure Series Expand" at bounding box center [800, 248] width 471 height 26
click at [678, 253] on div "Select Measure Series" at bounding box center [825, 249] width 367 height 12
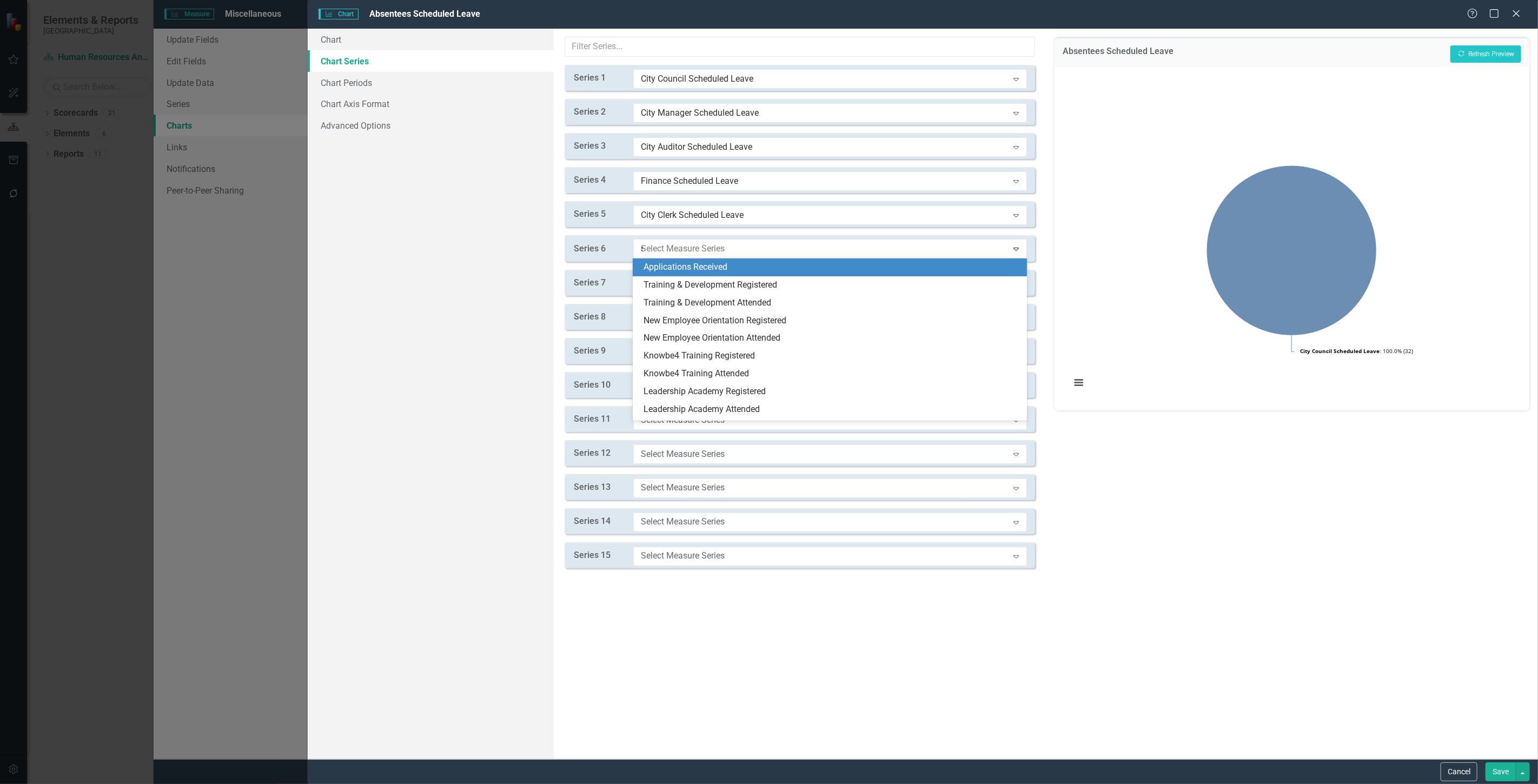
type input "sc"
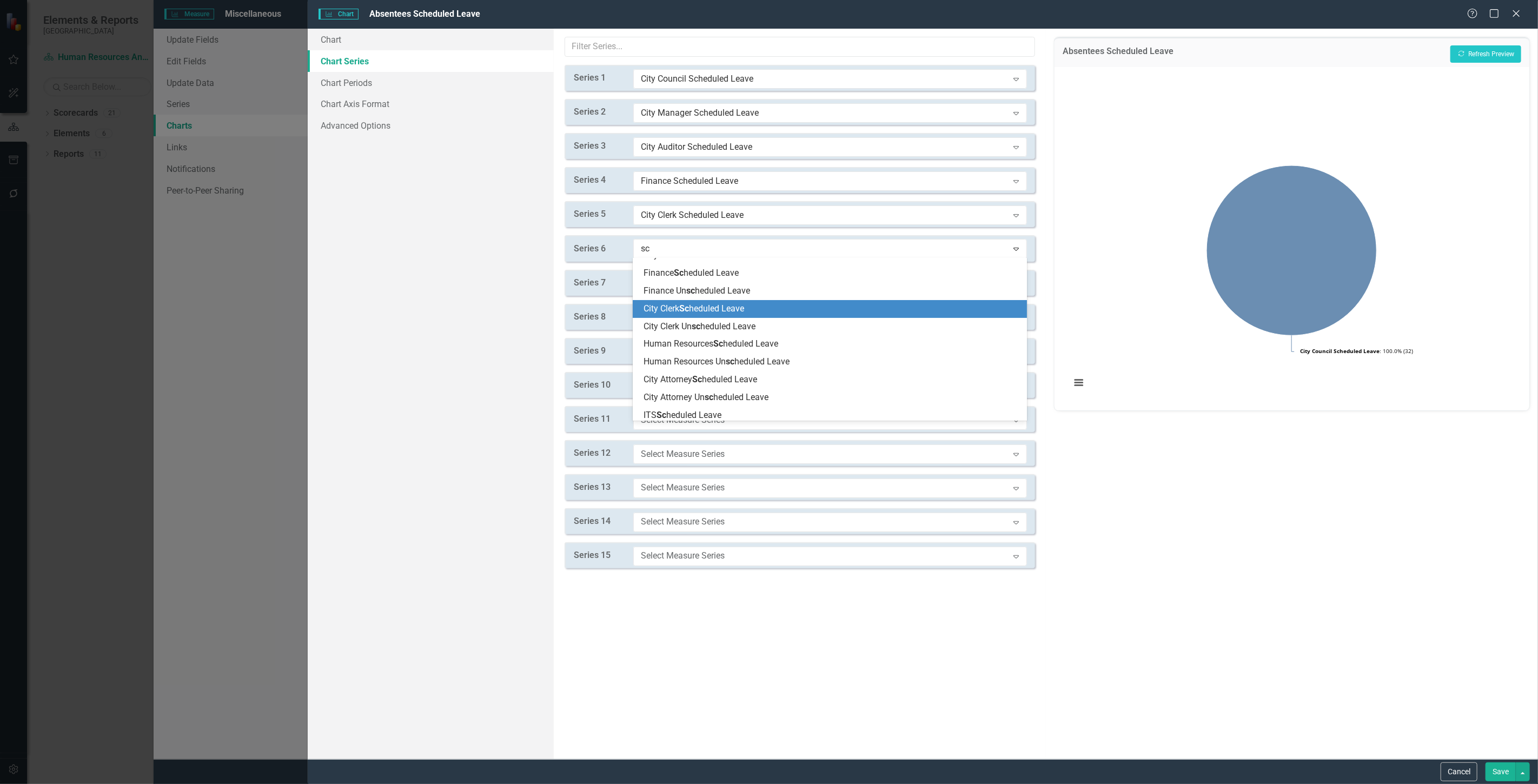
scroll to position [120, 0]
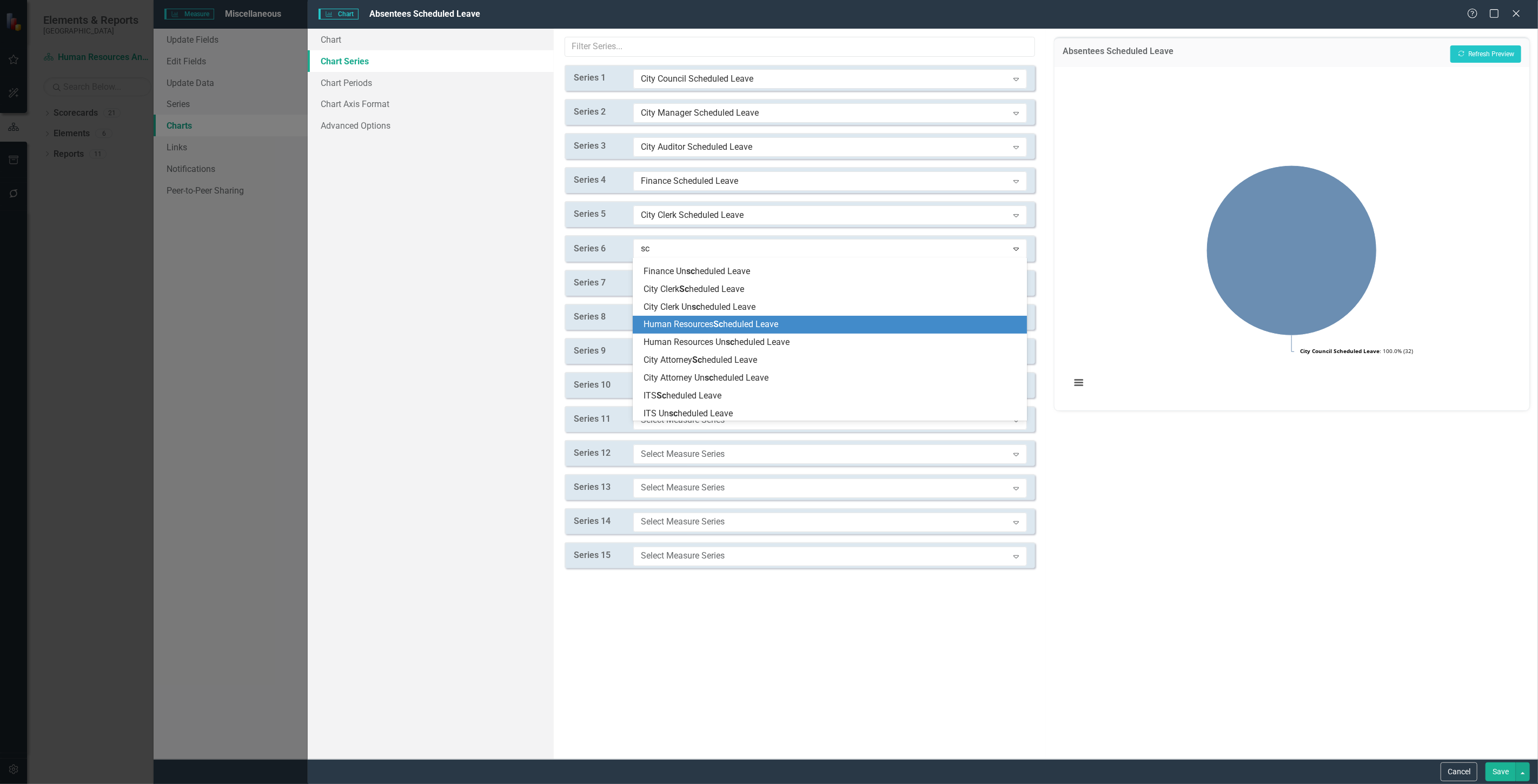
click at [691, 323] on span "Human Resources Sc heduled Leave" at bounding box center [711, 324] width 135 height 10
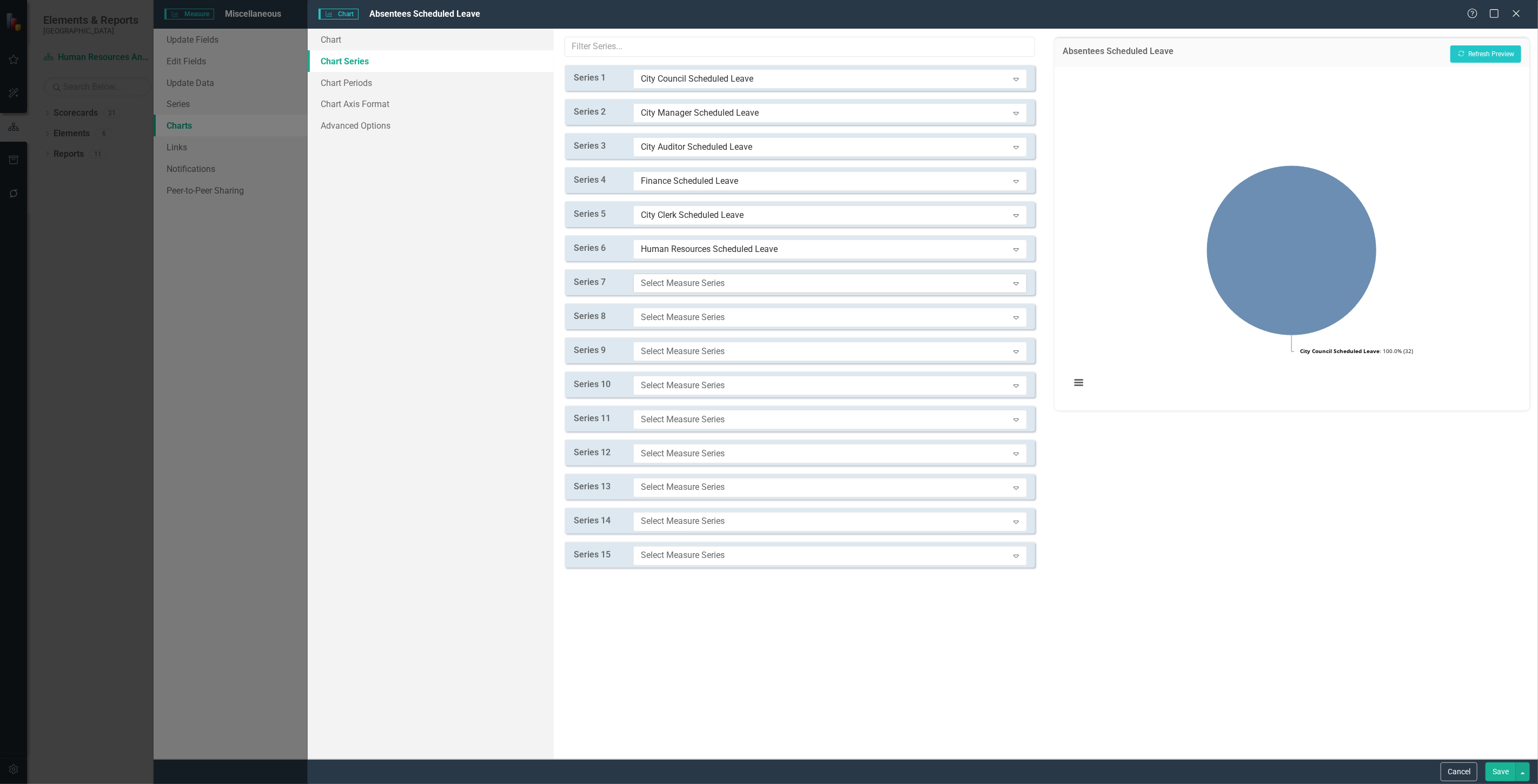
click at [677, 282] on div "Select Measure Series" at bounding box center [825, 283] width 367 height 12
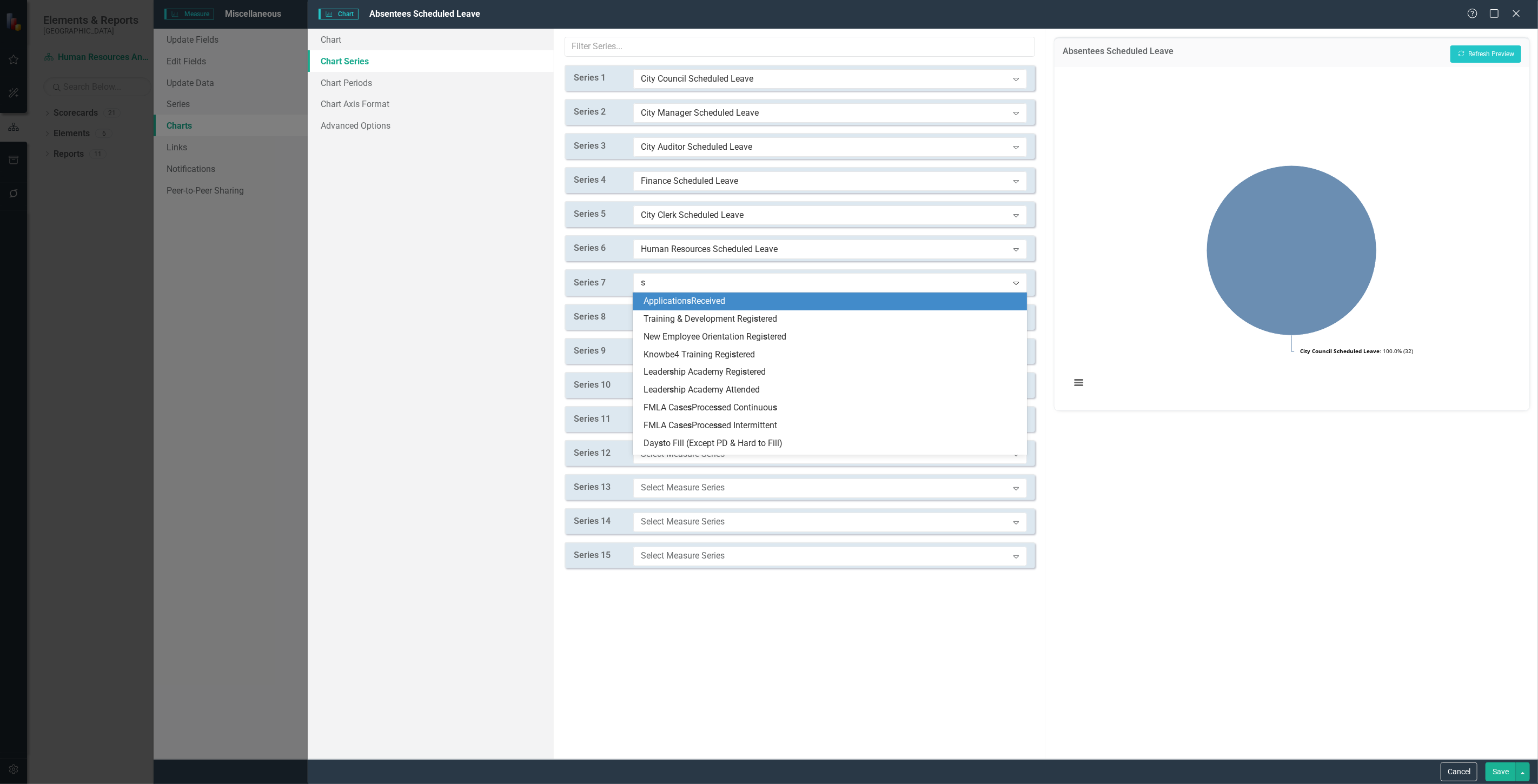
type input "sc"
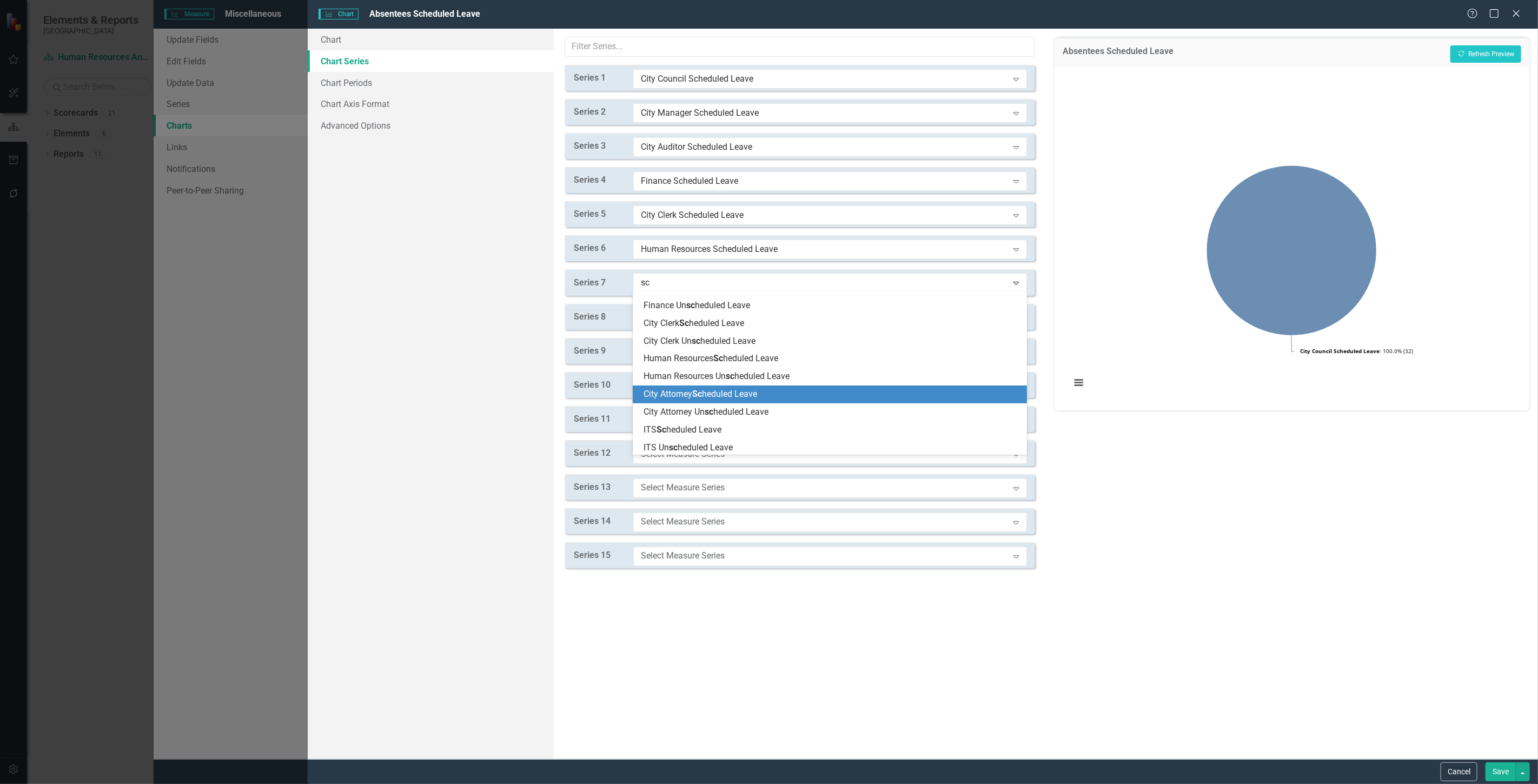
click at [686, 394] on span "City Attorney Sc heduled Leave" at bounding box center [700, 394] width 114 height 10
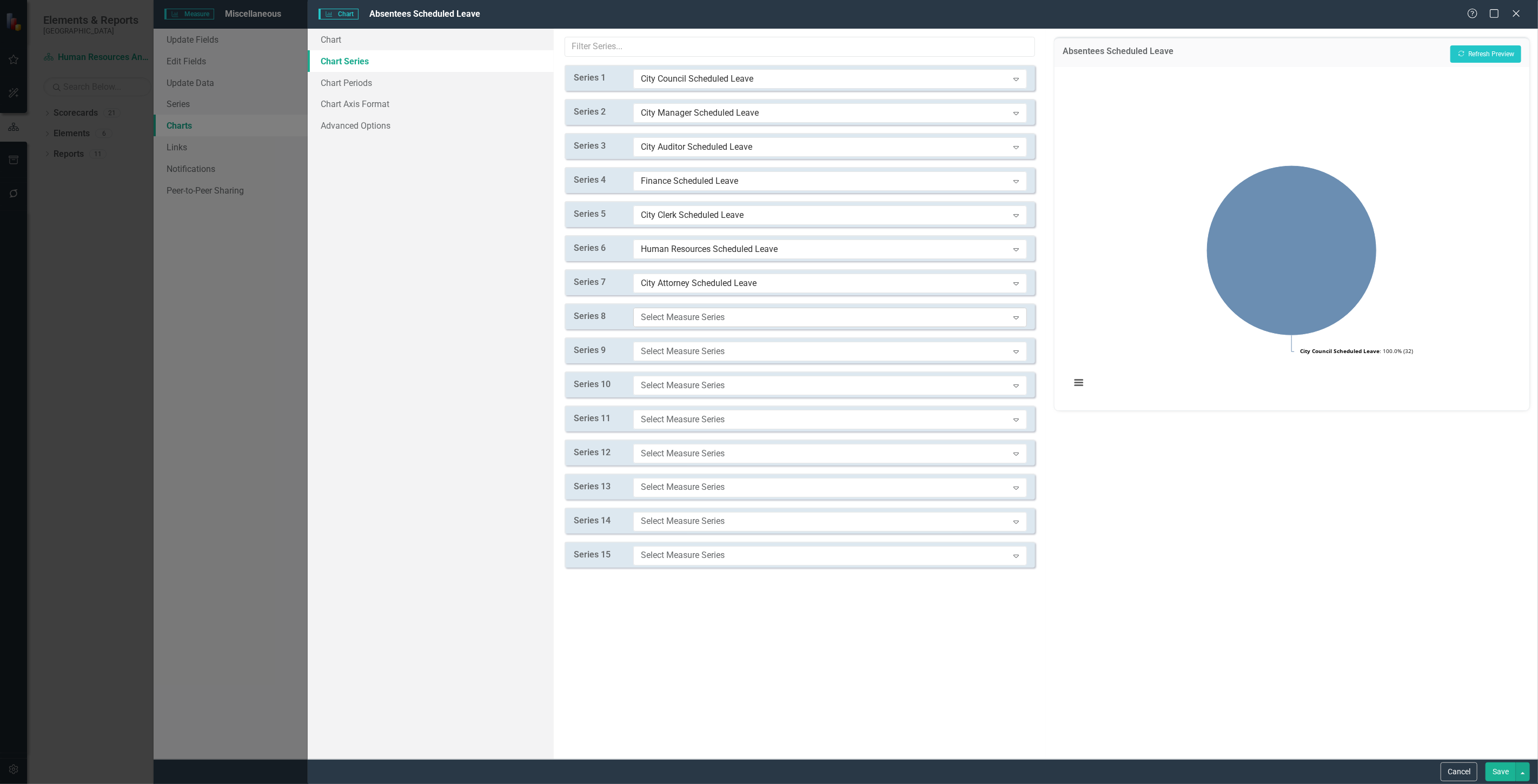
click at [669, 323] on div "Select Measure Series Expand" at bounding box center [830, 317] width 394 height 20
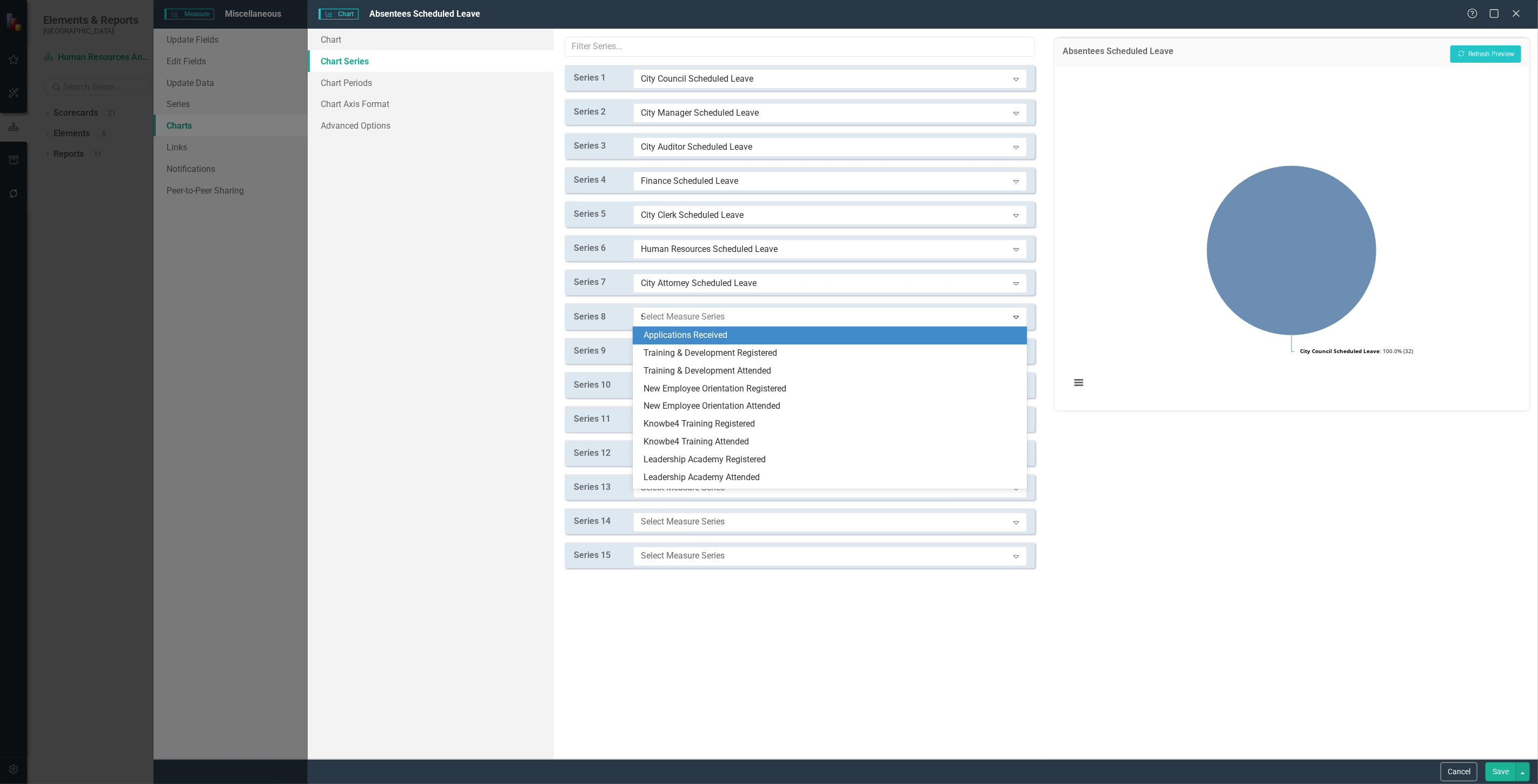
type input "sc"
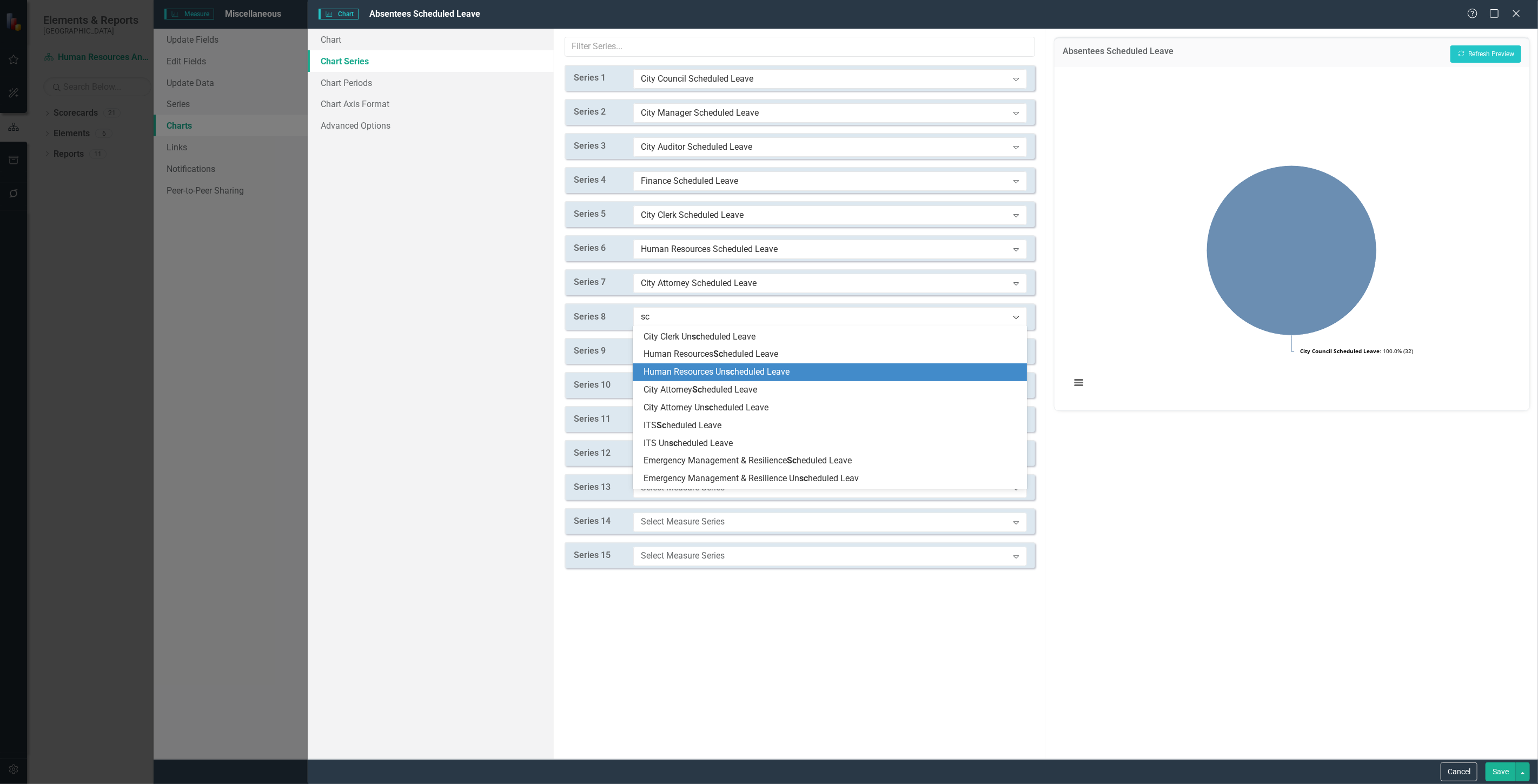
scroll to position [180, 0]
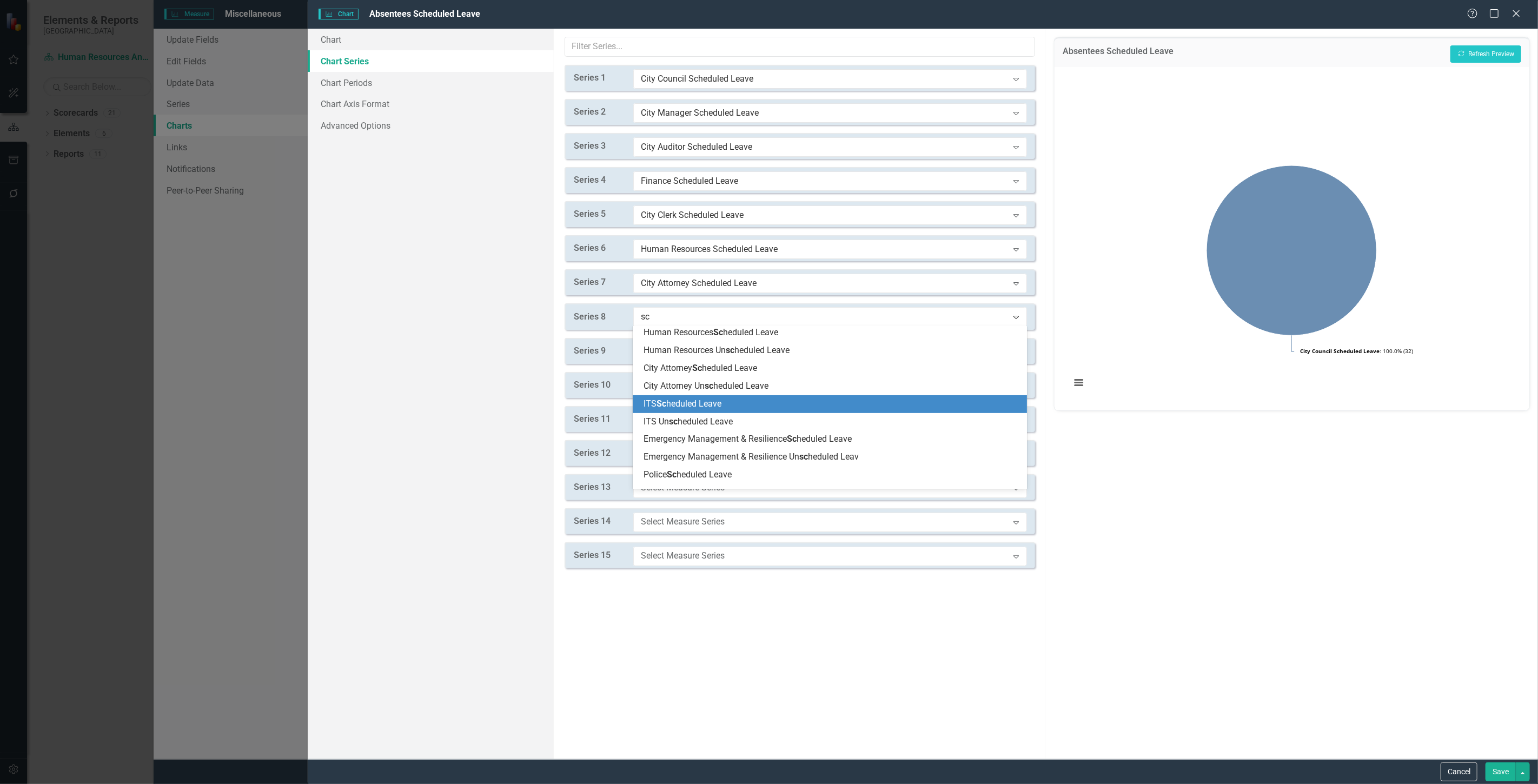
drag, startPoint x: 680, startPoint y: 410, endPoint x: 680, endPoint y: 401, distance: 9.0
click at [680, 409] on div "ITS Sc heduled Leave" at bounding box center [830, 404] width 394 height 18
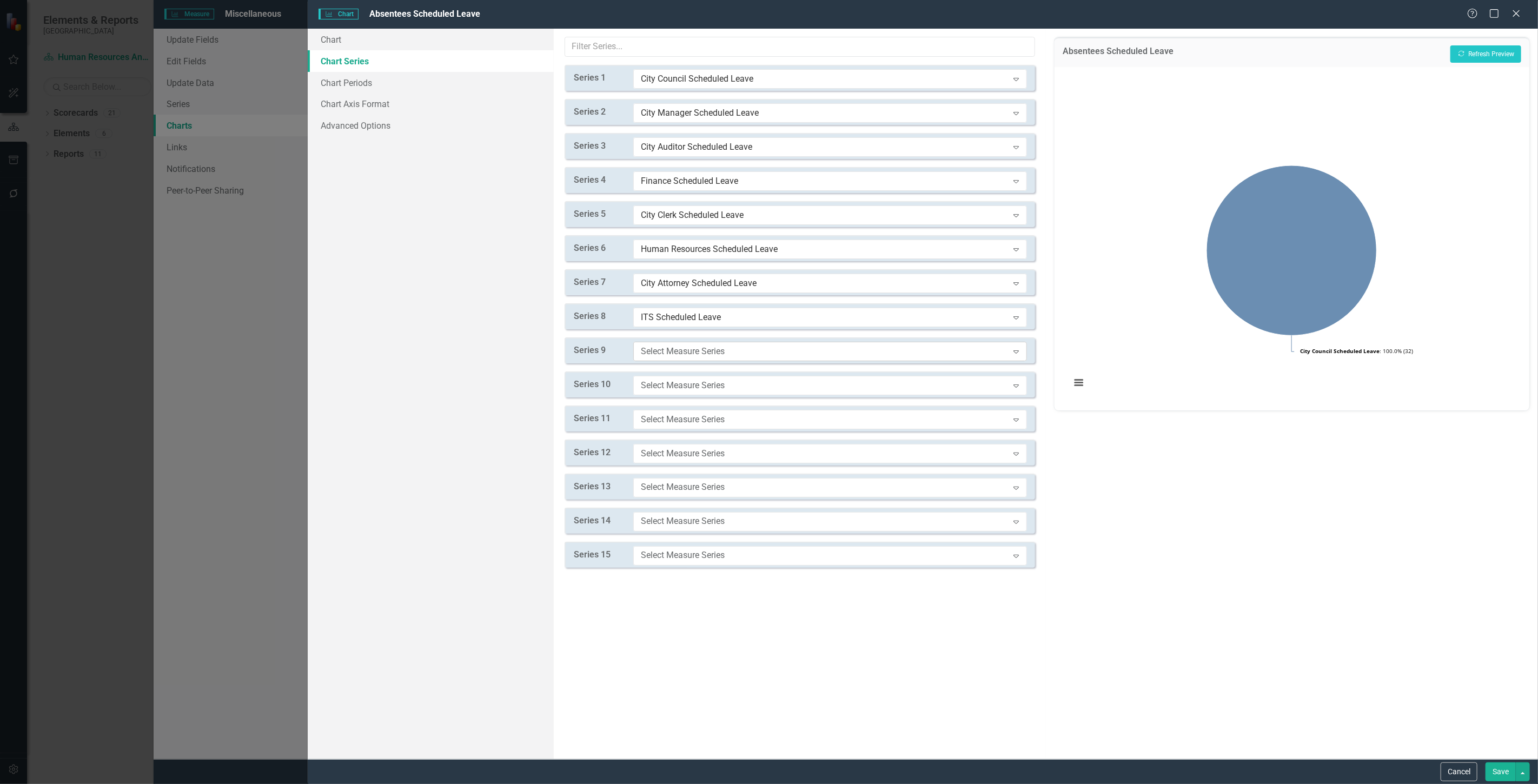
click at [660, 347] on div "Select Measure Series" at bounding box center [825, 351] width 367 height 12
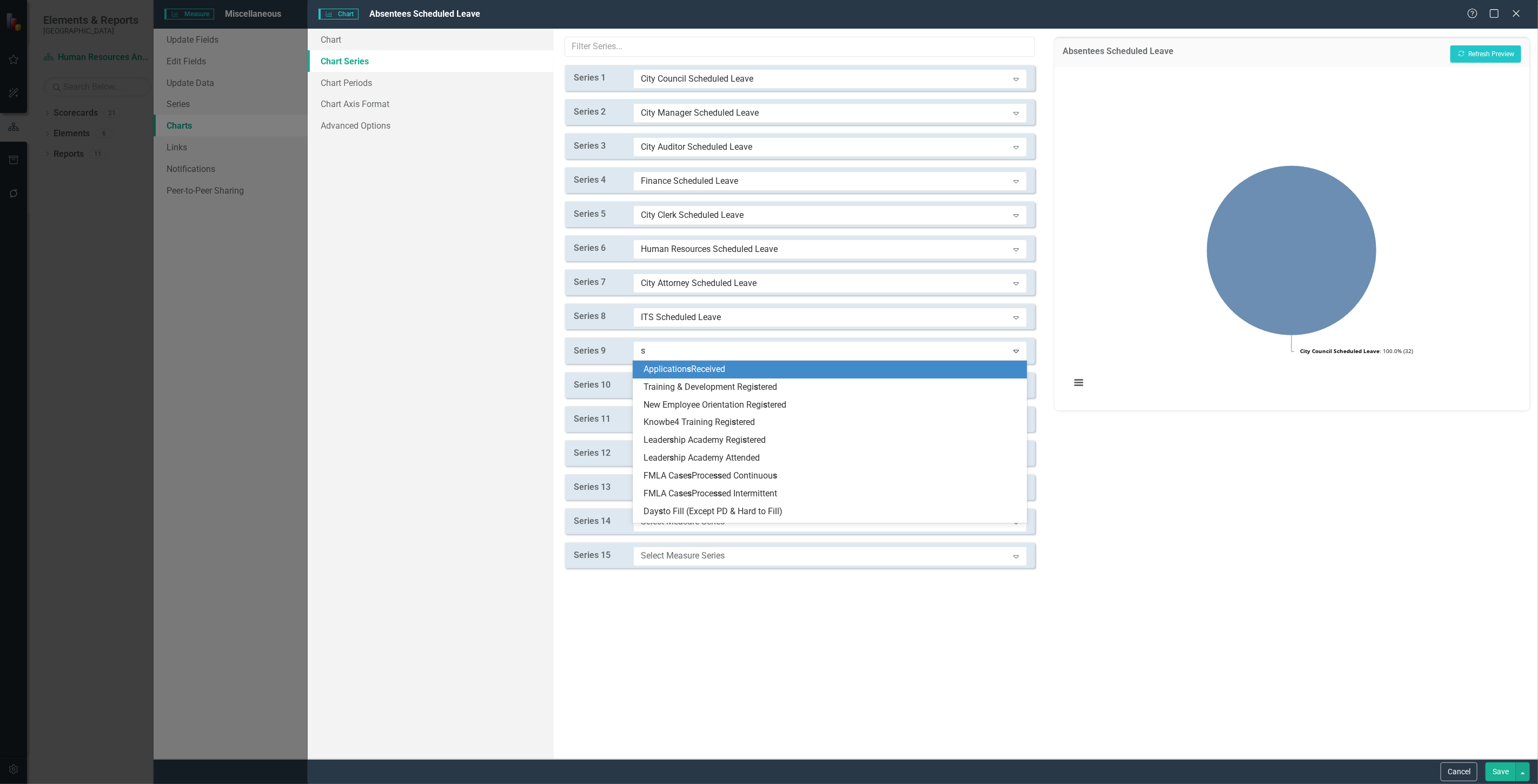
type input "sc"
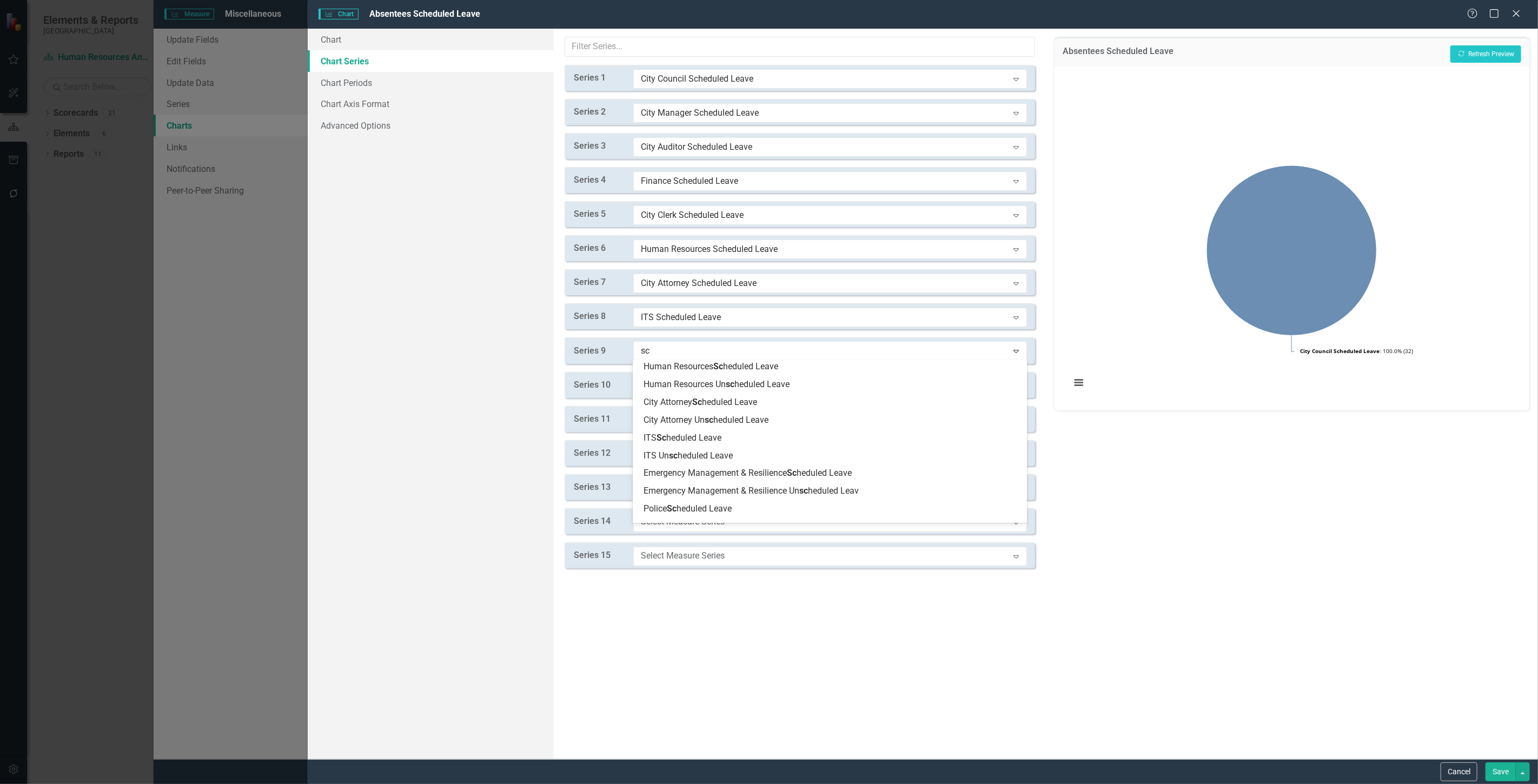
scroll to position [240, 0]
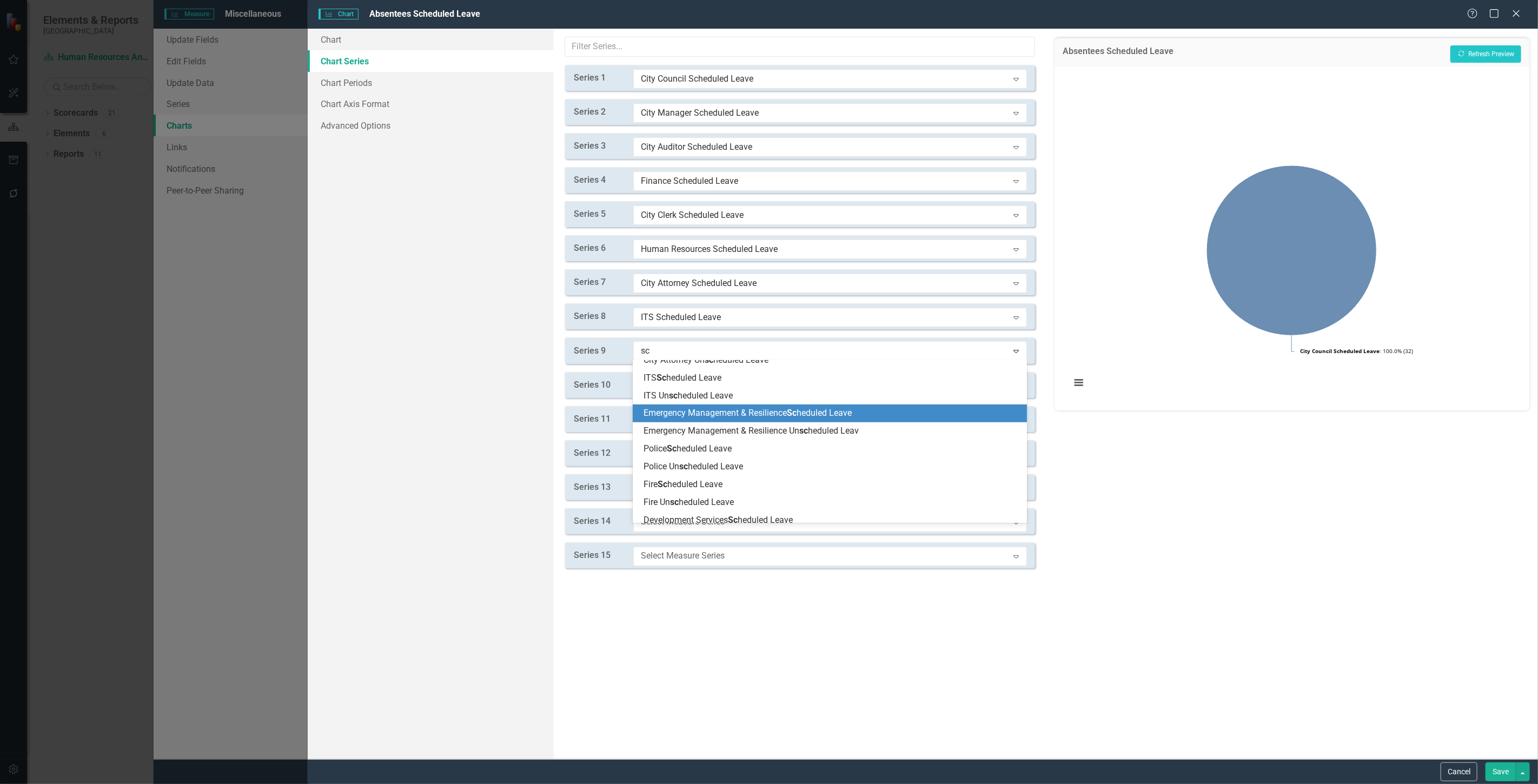
click at [679, 411] on span "Emergency Management & Resilience Sc heduled Leave" at bounding box center [748, 413] width 208 height 10
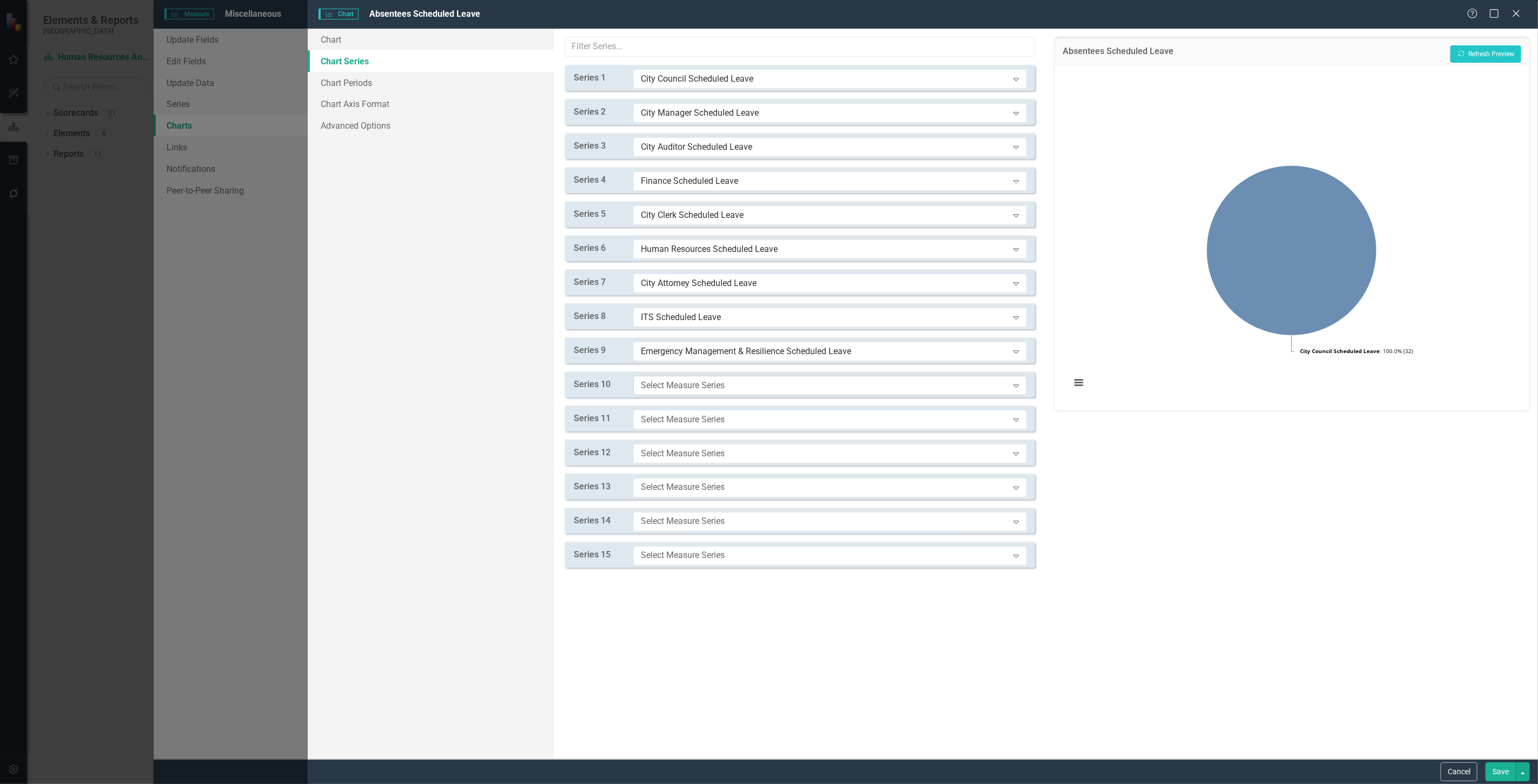
click at [673, 390] on div "Select Measure Series" at bounding box center [825, 385] width 367 height 12
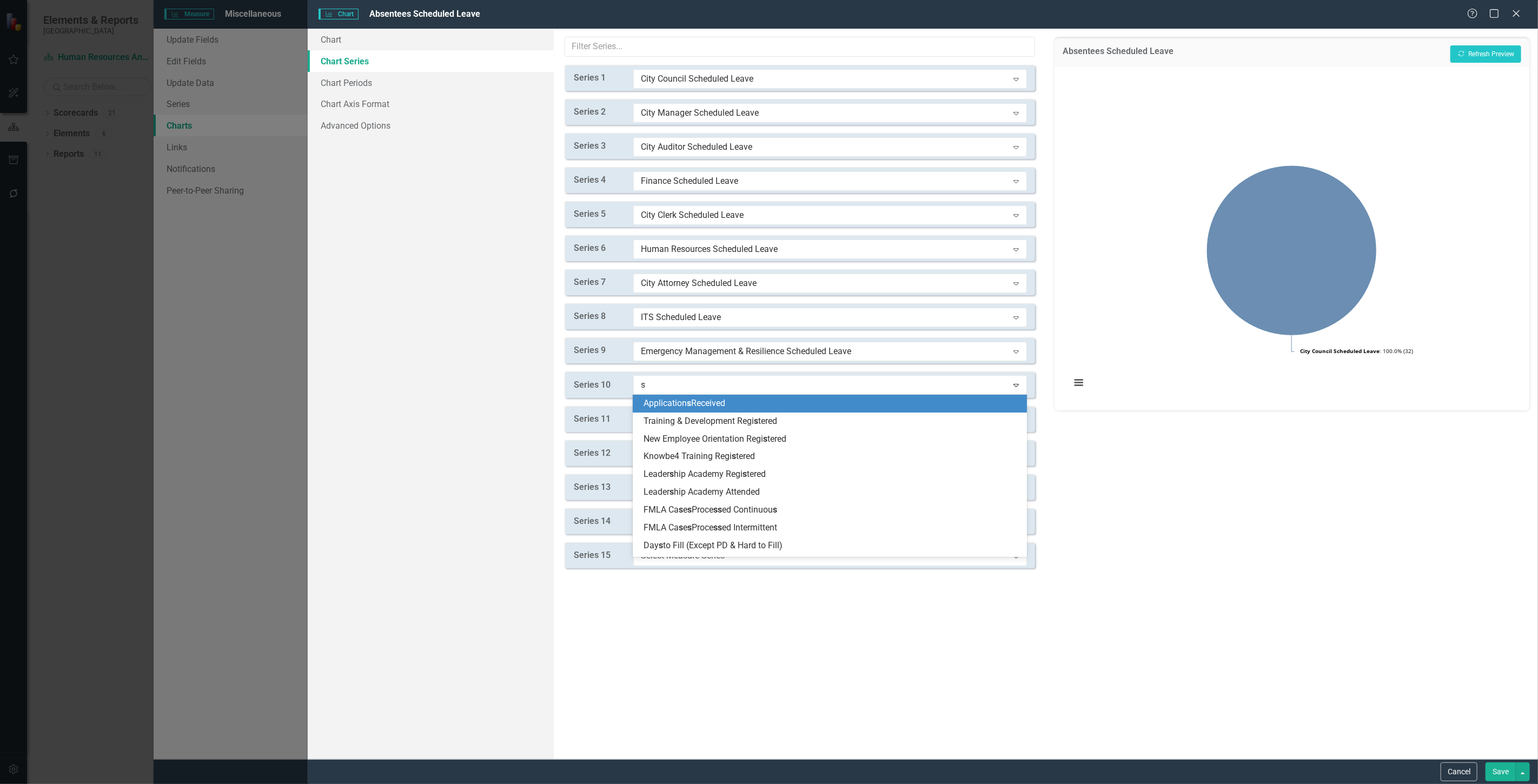
type input "sc"
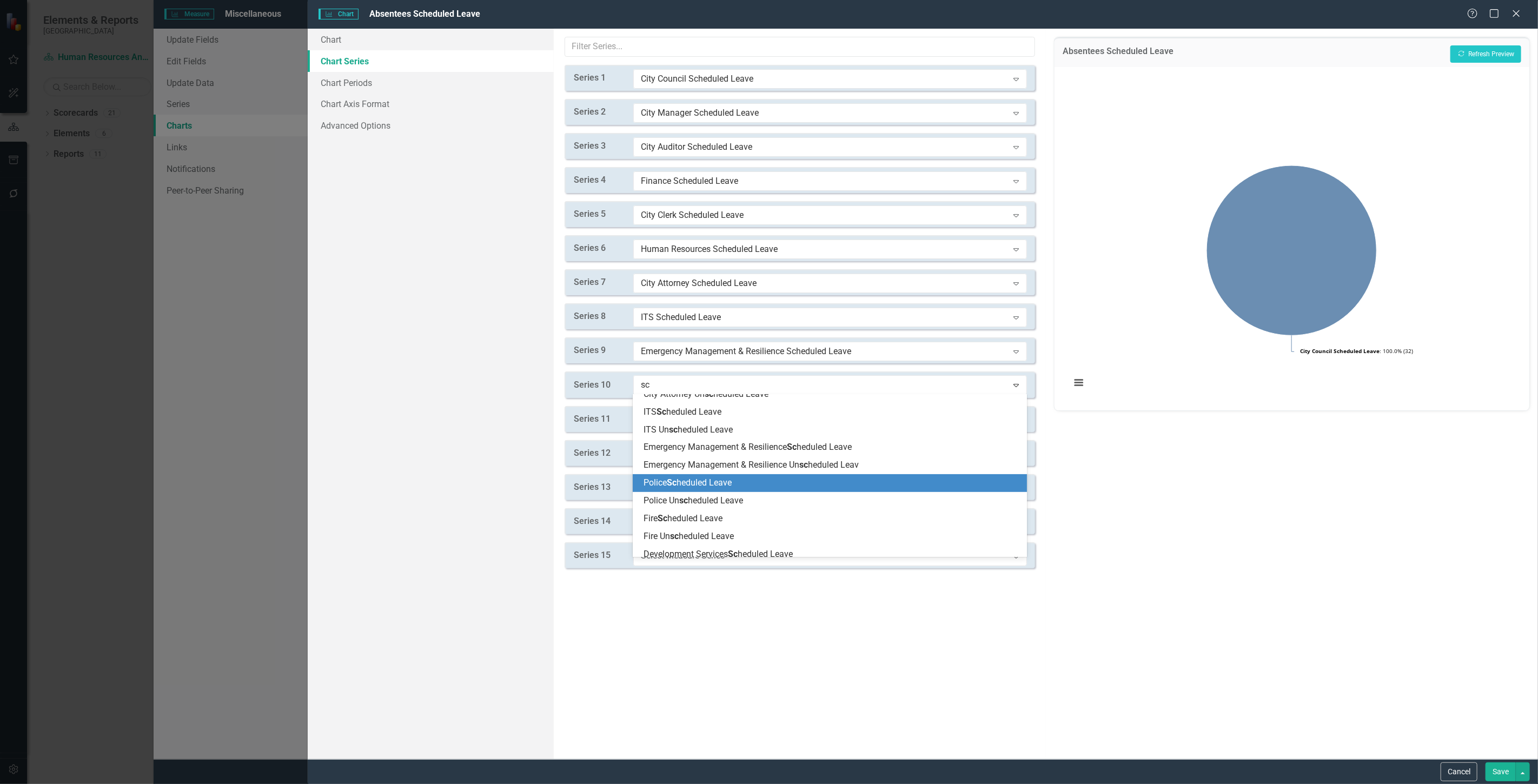
click at [729, 485] on span "Police Sc heduled Leave" at bounding box center [688, 483] width 88 height 10
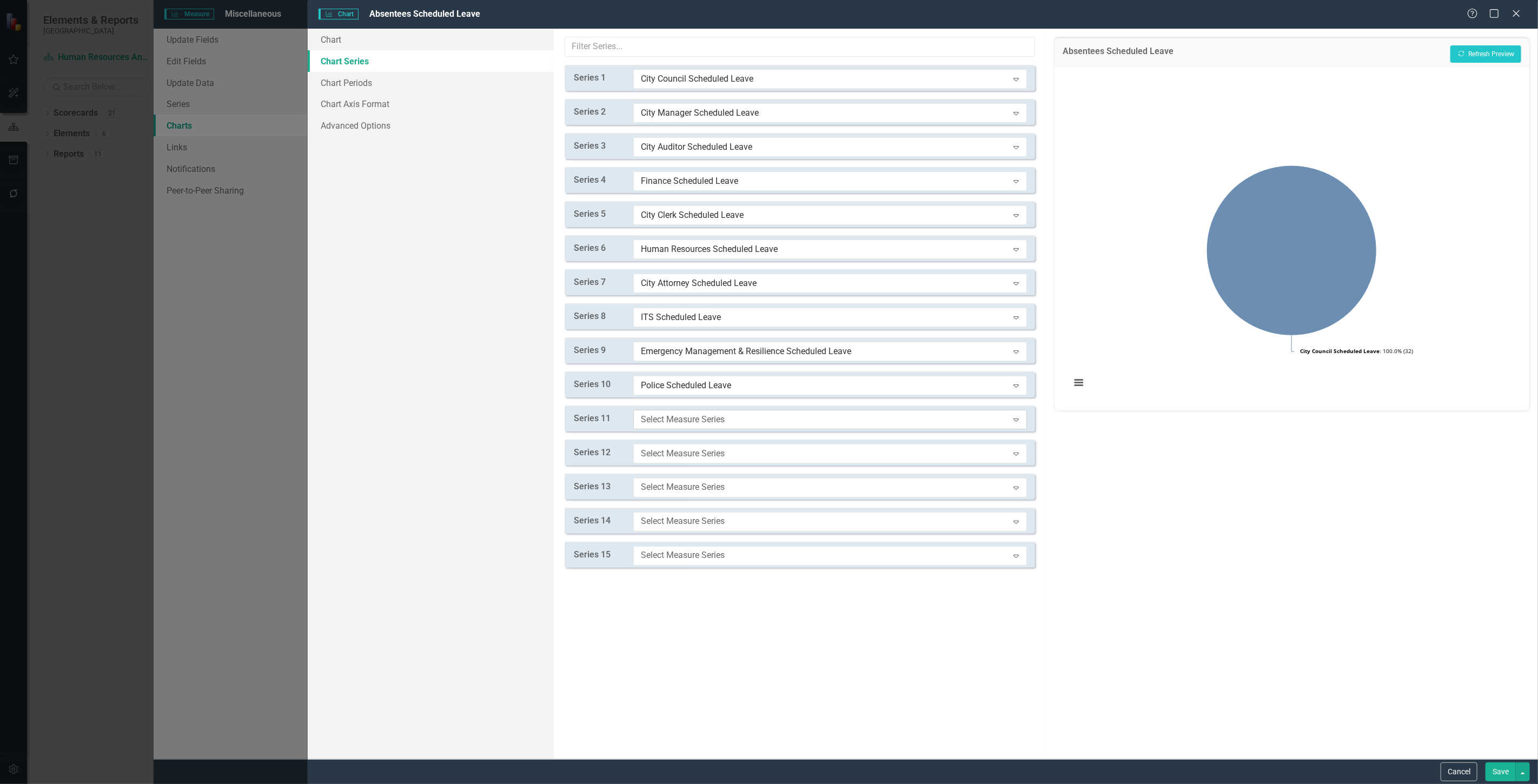
click at [696, 422] on div "Select Measure Series" at bounding box center [825, 419] width 367 height 12
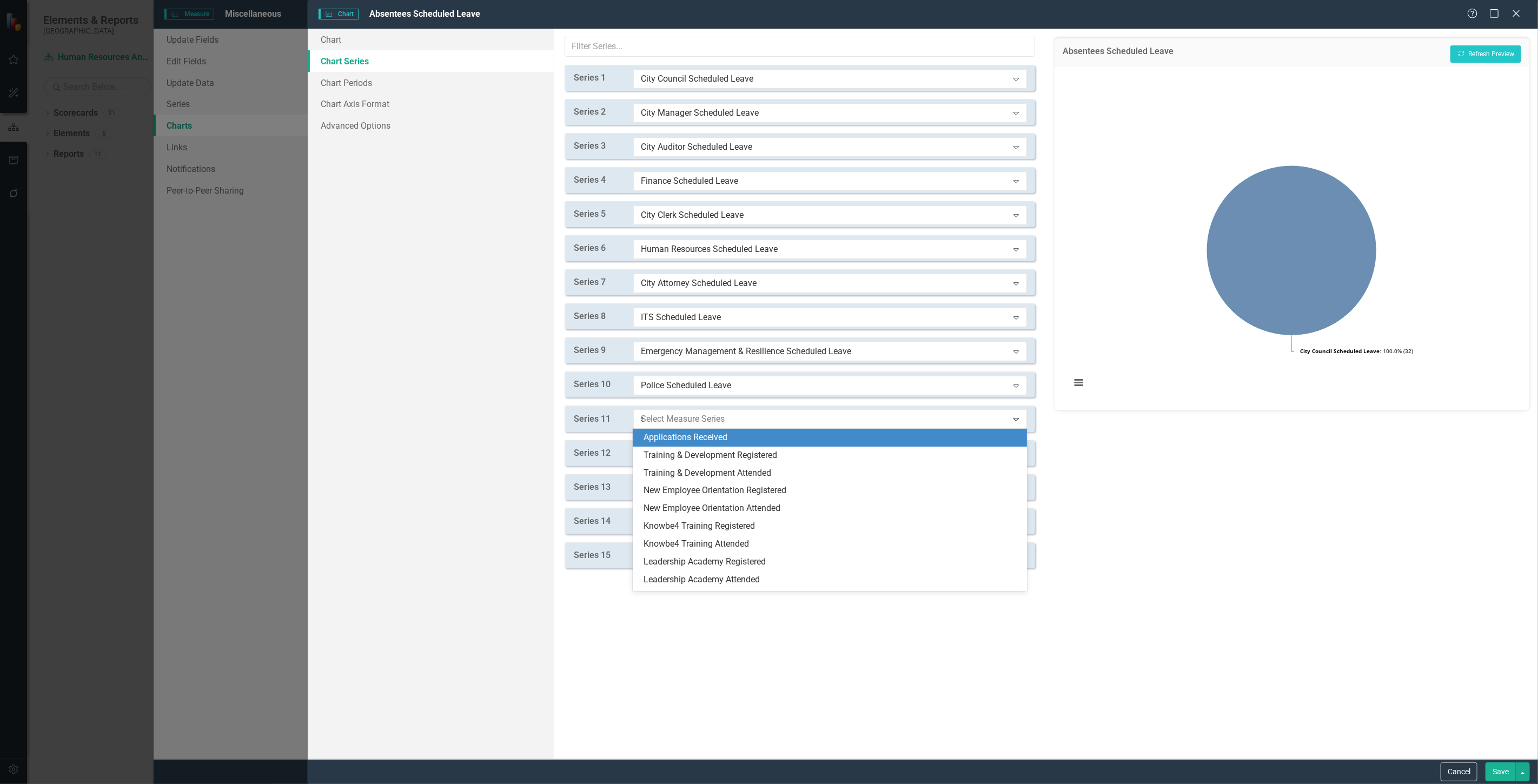
type input "sc"
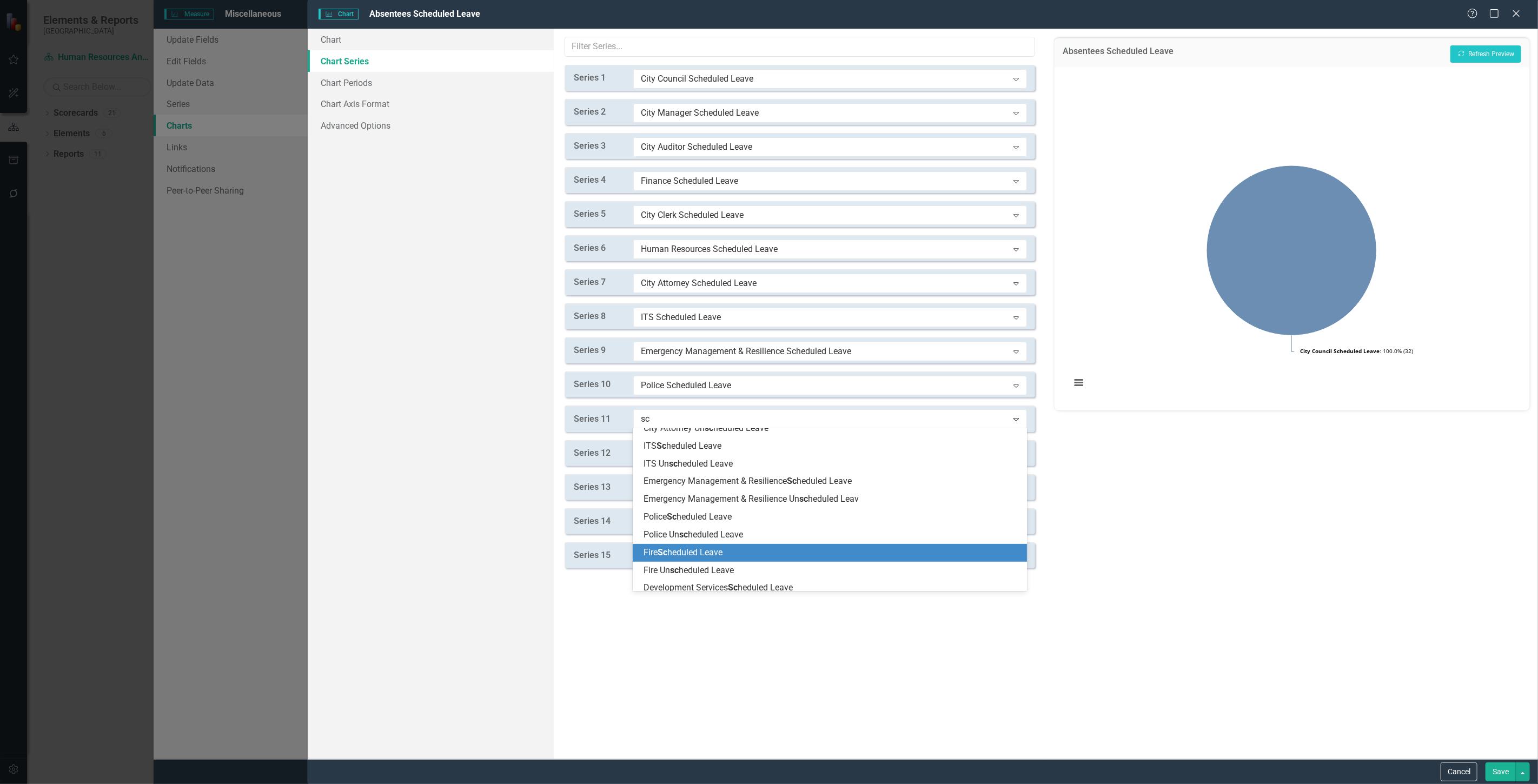
click at [709, 552] on span "Fire Sc heduled Leave" at bounding box center [683, 552] width 79 height 10
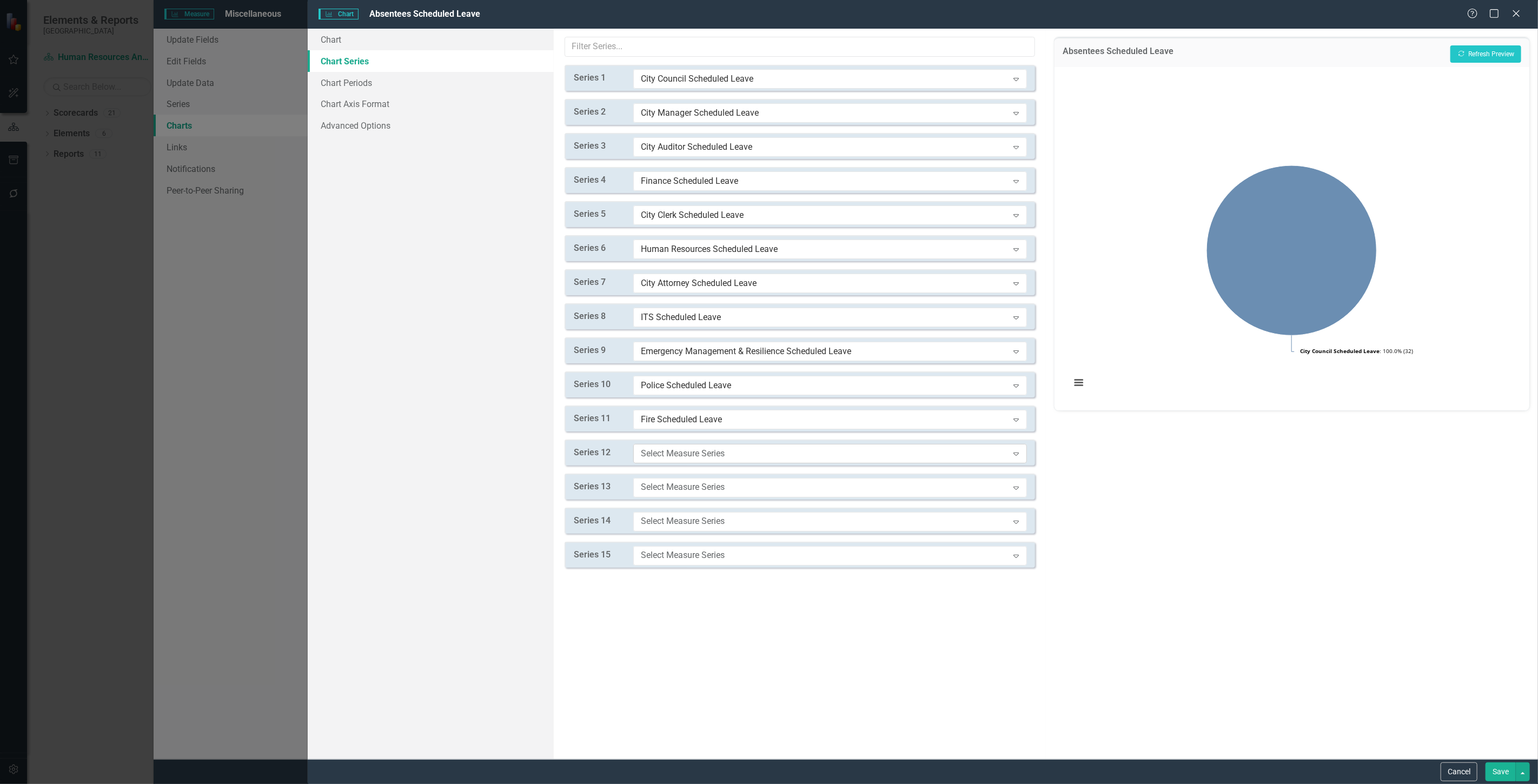
click at [685, 457] on div "Select Measure Series" at bounding box center [825, 453] width 367 height 12
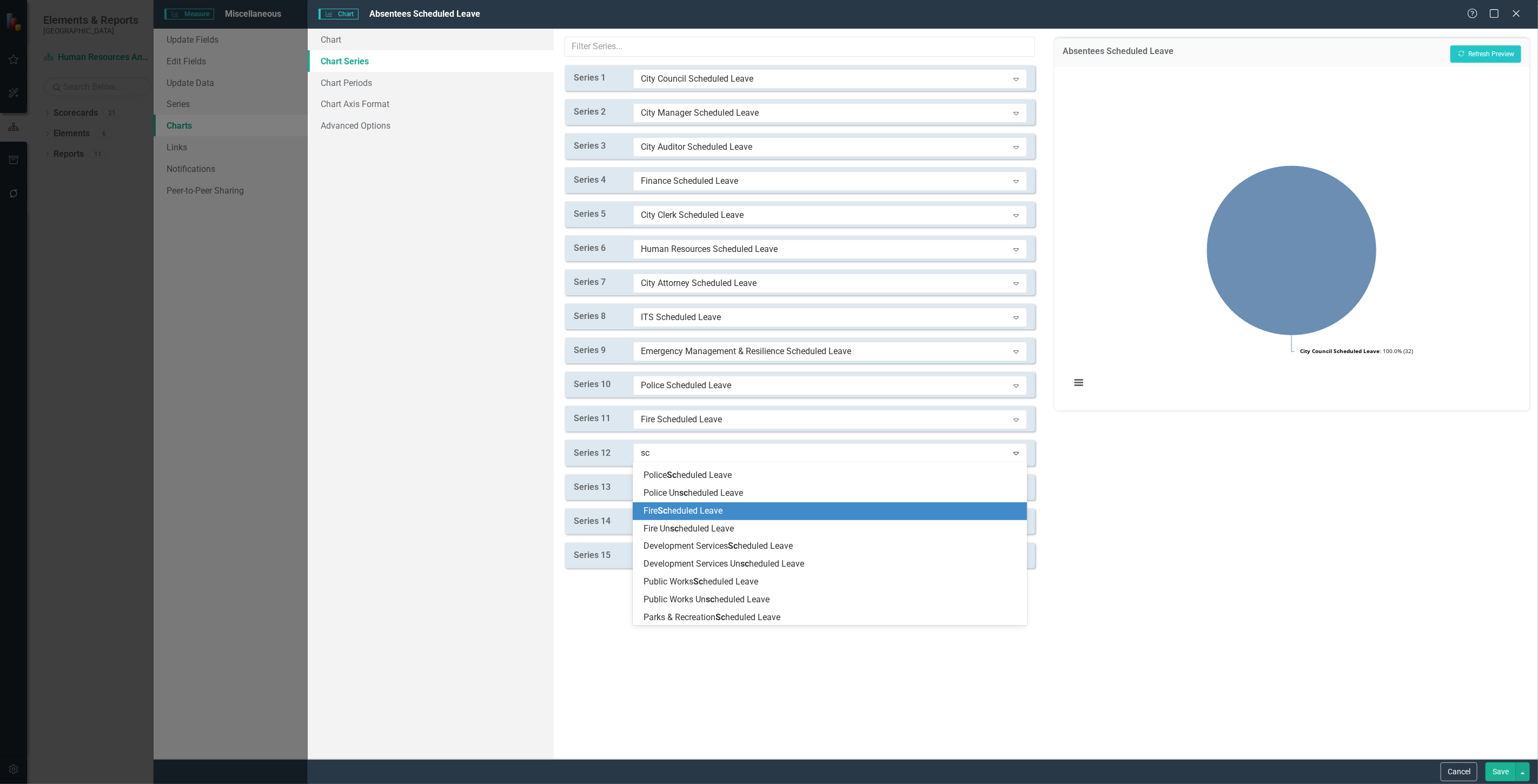
scroll to position [360, 0]
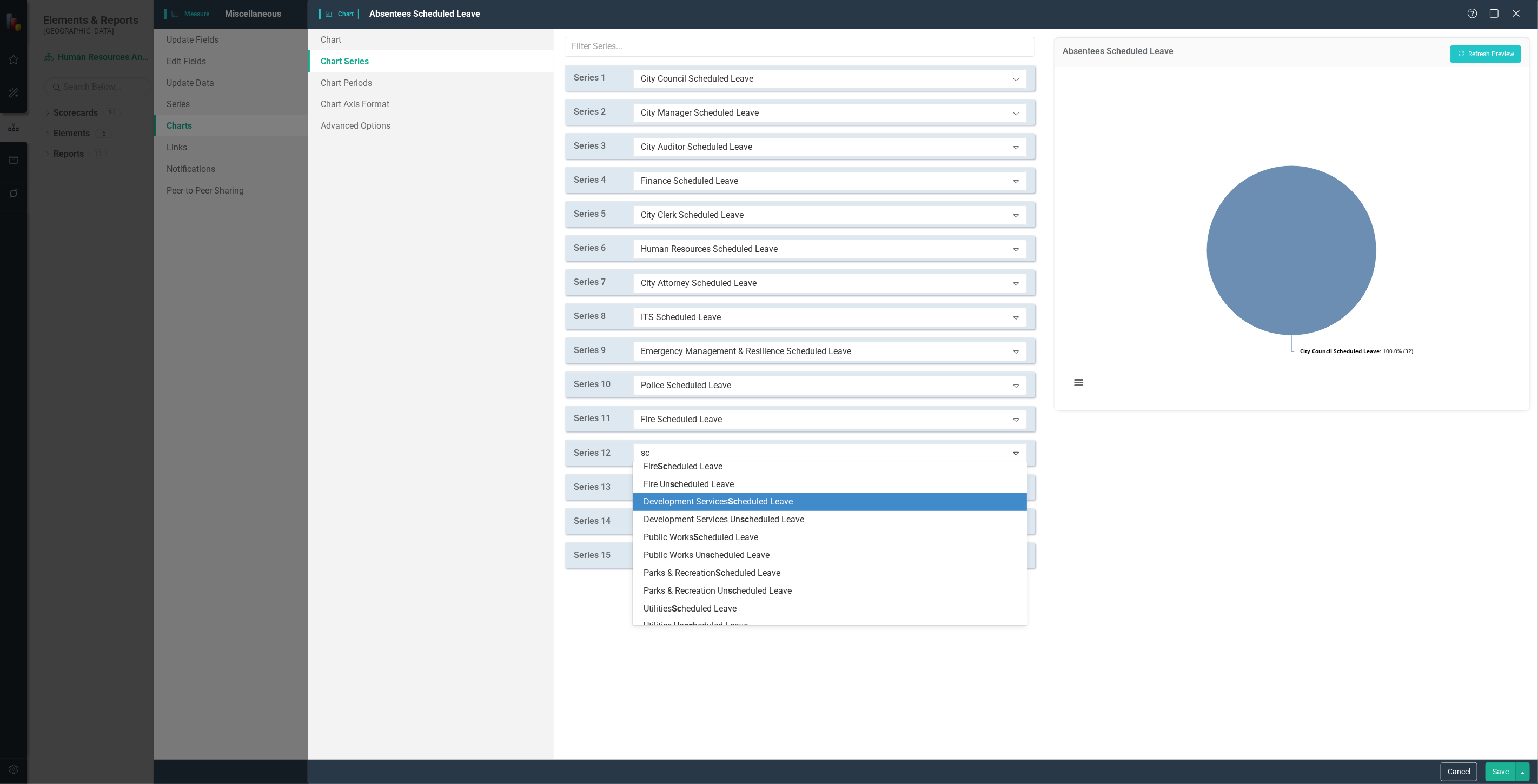
drag, startPoint x: 709, startPoint y: 499, endPoint x: 692, endPoint y: 477, distance: 27.8
click at [707, 499] on span "Development Services Sc heduled Leave" at bounding box center [718, 501] width 149 height 10
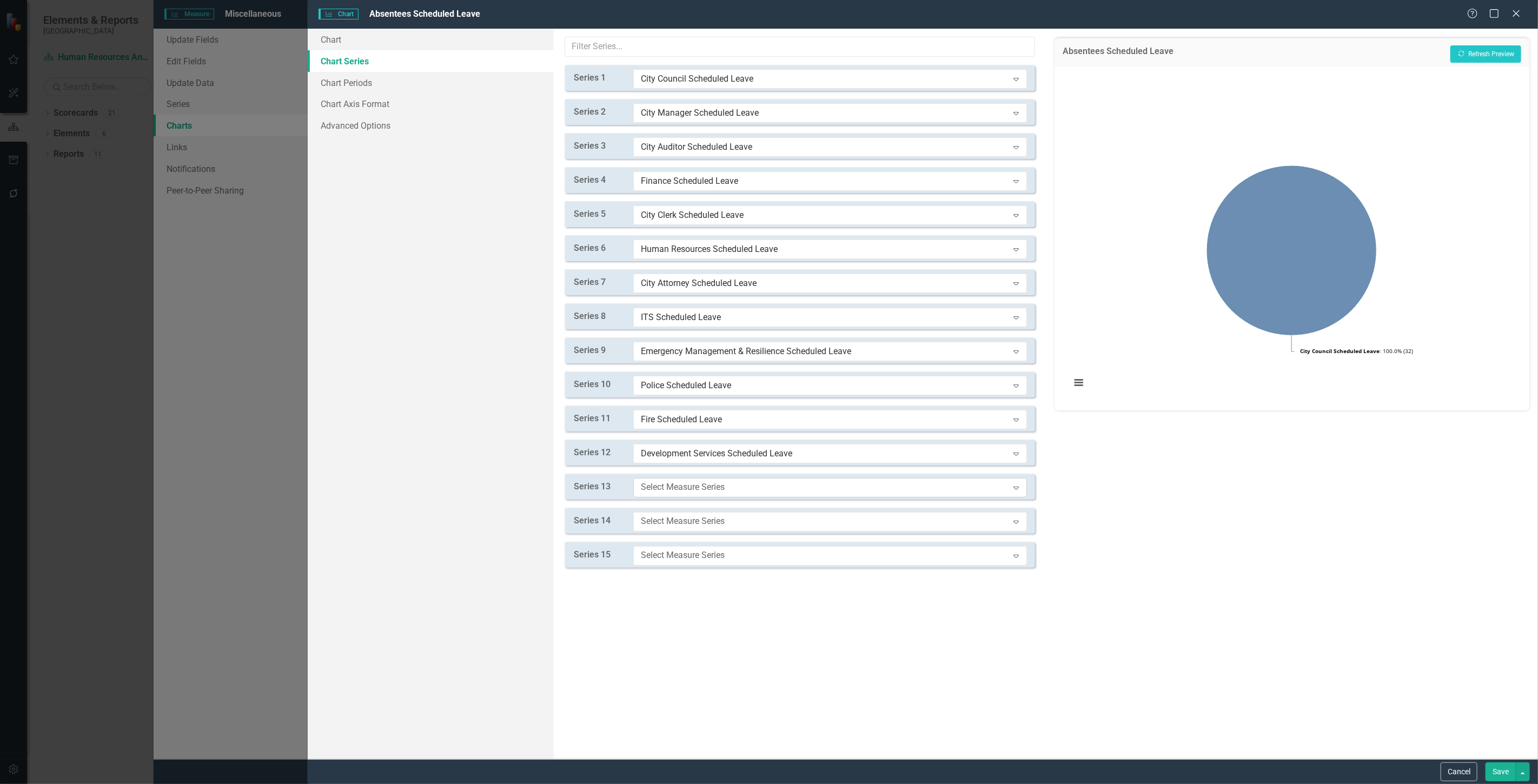
click at [676, 491] on div "Select Measure Series" at bounding box center [825, 487] width 367 height 12
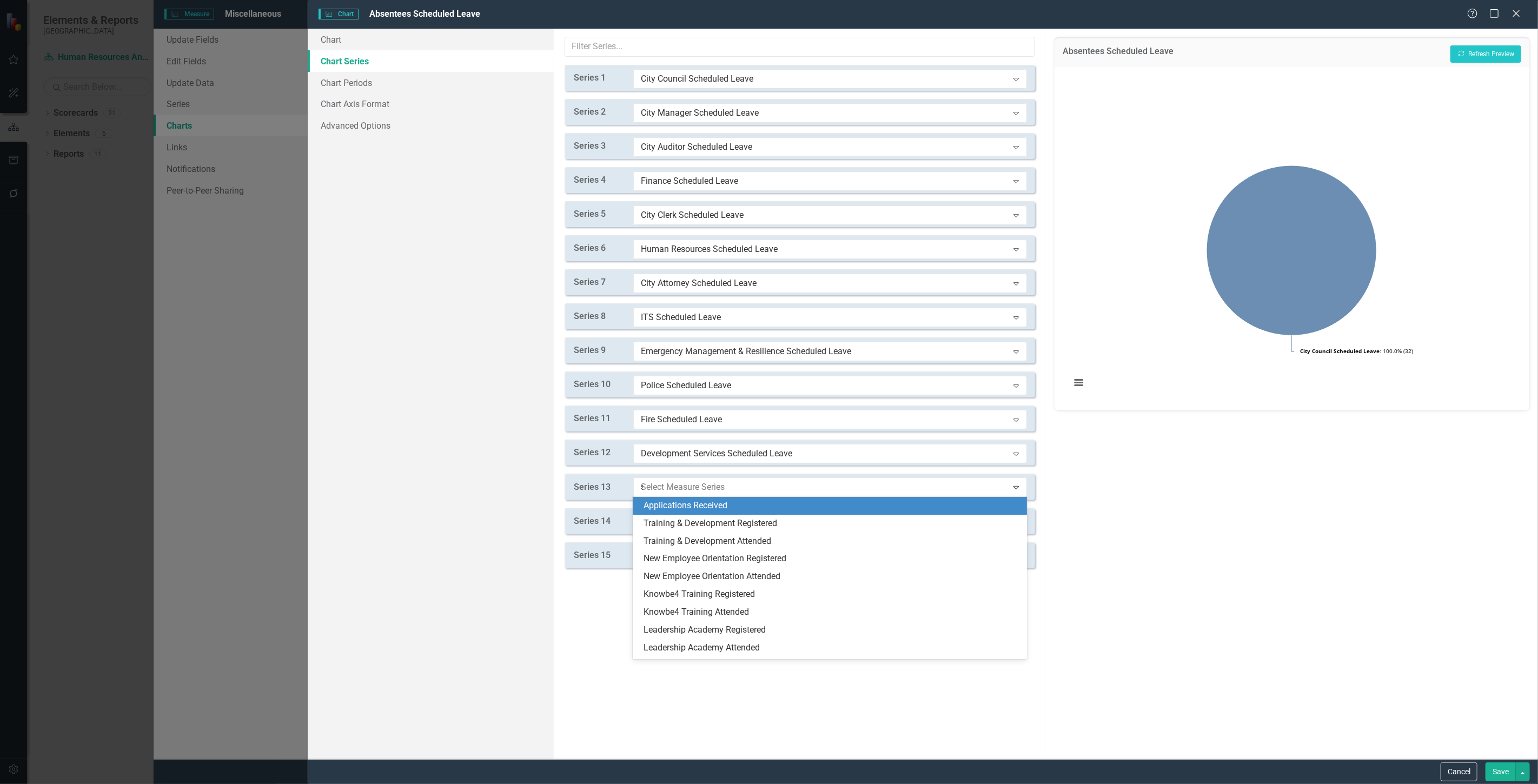
type input "sc"
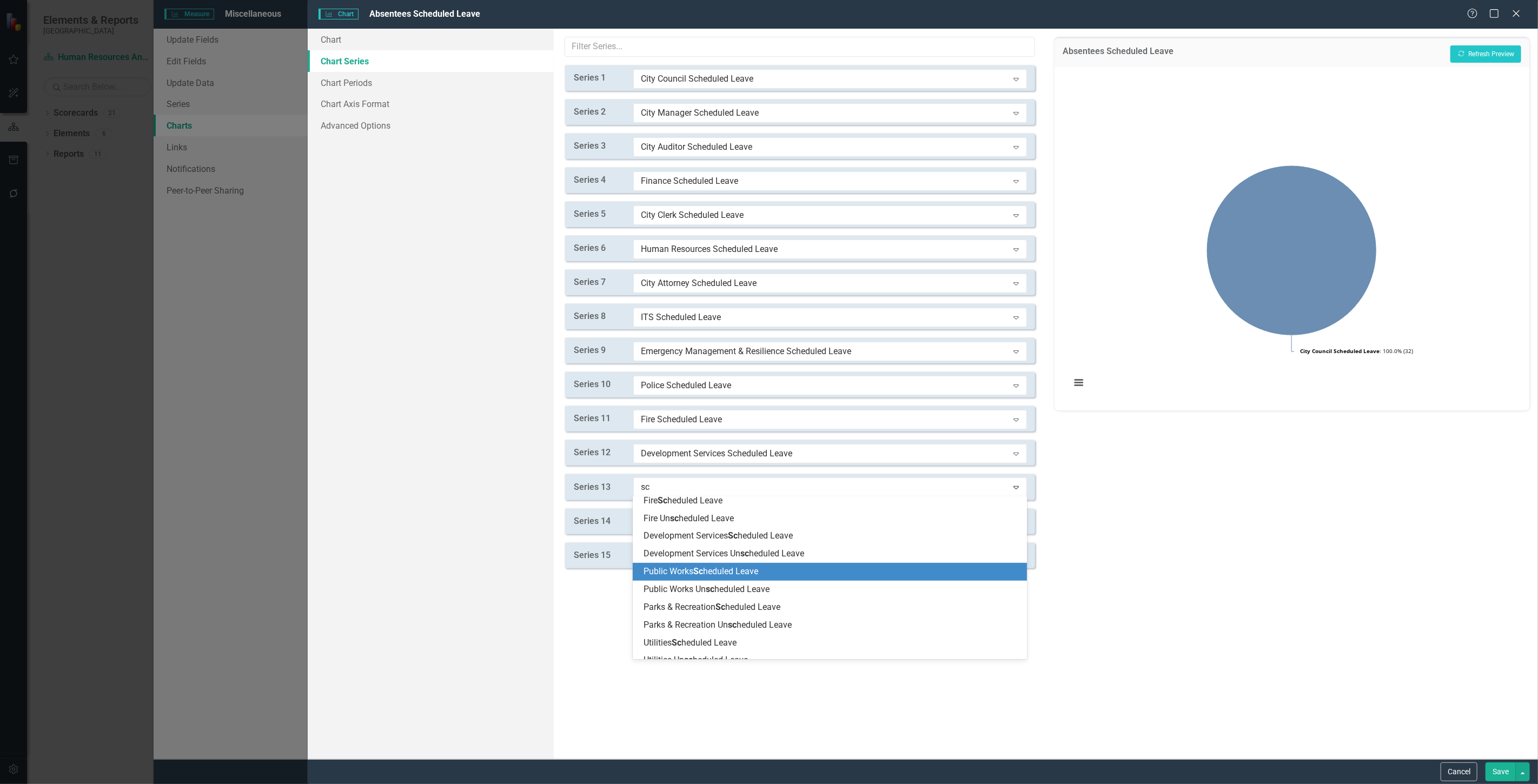
click at [688, 573] on span "Public Works Sc heduled Leave" at bounding box center [701, 572] width 115 height 10
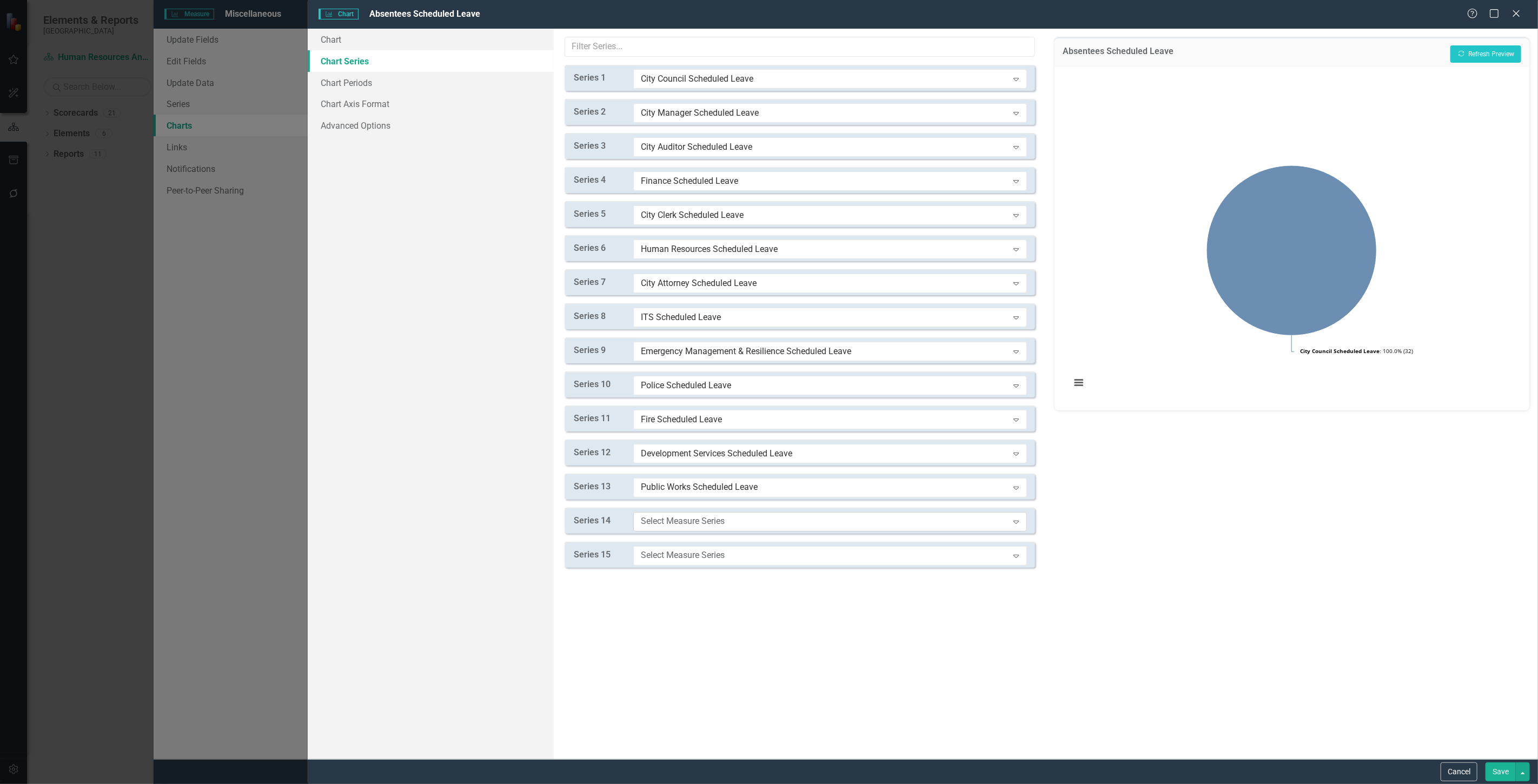
click at [662, 521] on div "Select Measure Series" at bounding box center [825, 521] width 367 height 12
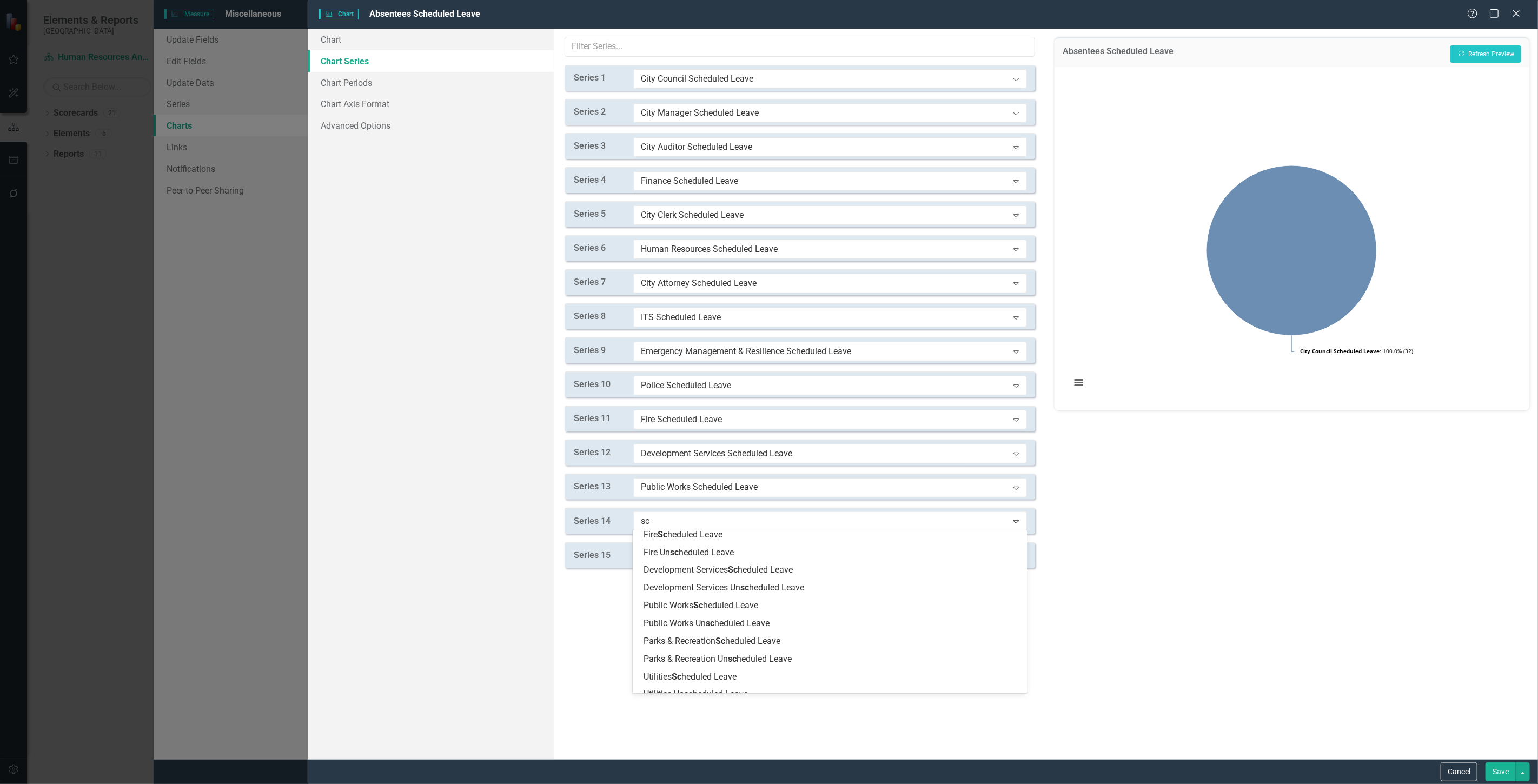
scroll to position [371, 0]
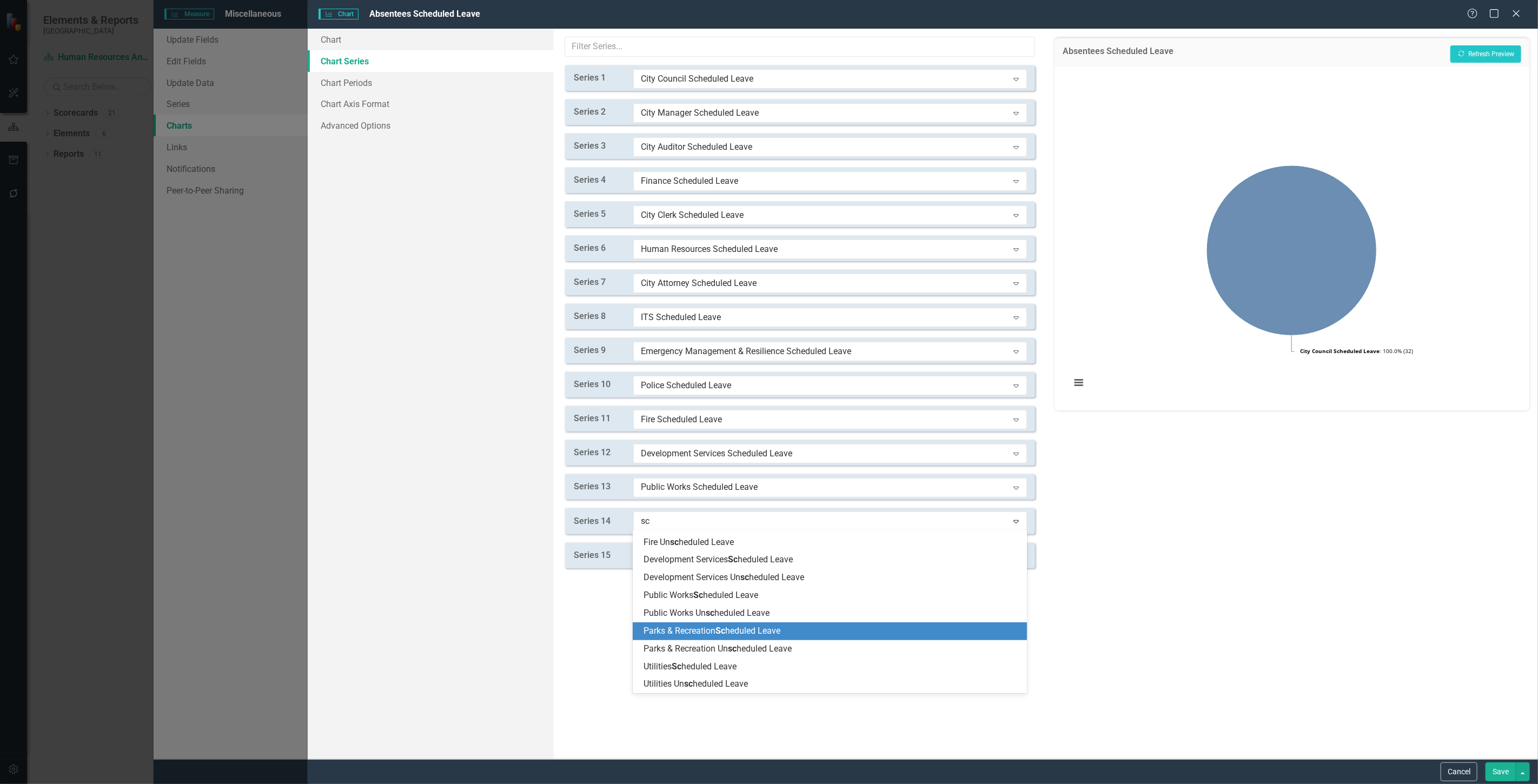
click at [698, 635] on span "Parks & Recreation Sc heduled Leave" at bounding box center [712, 631] width 137 height 10
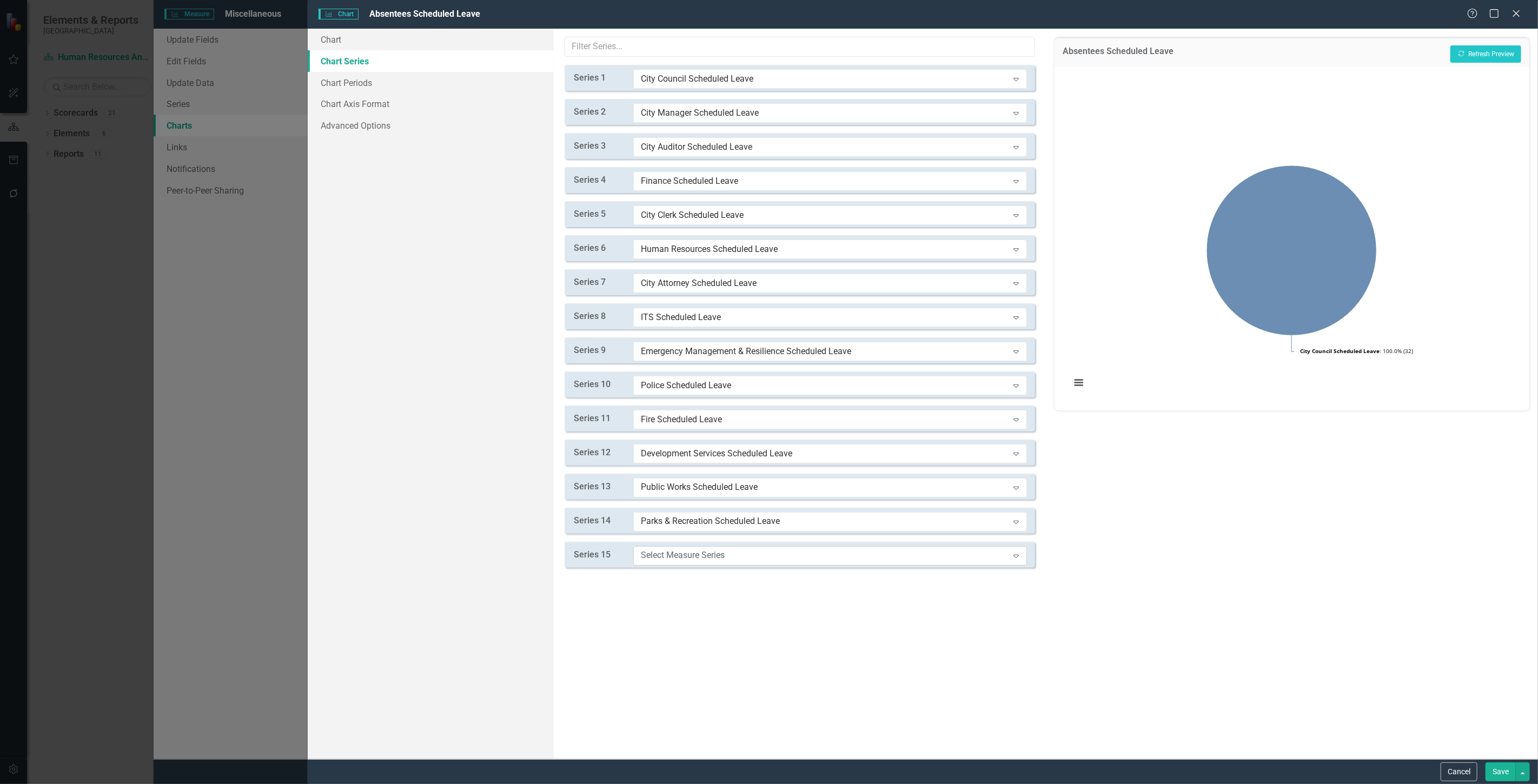
click at [679, 549] on div "Select Measure Series Expand" at bounding box center [830, 556] width 394 height 20
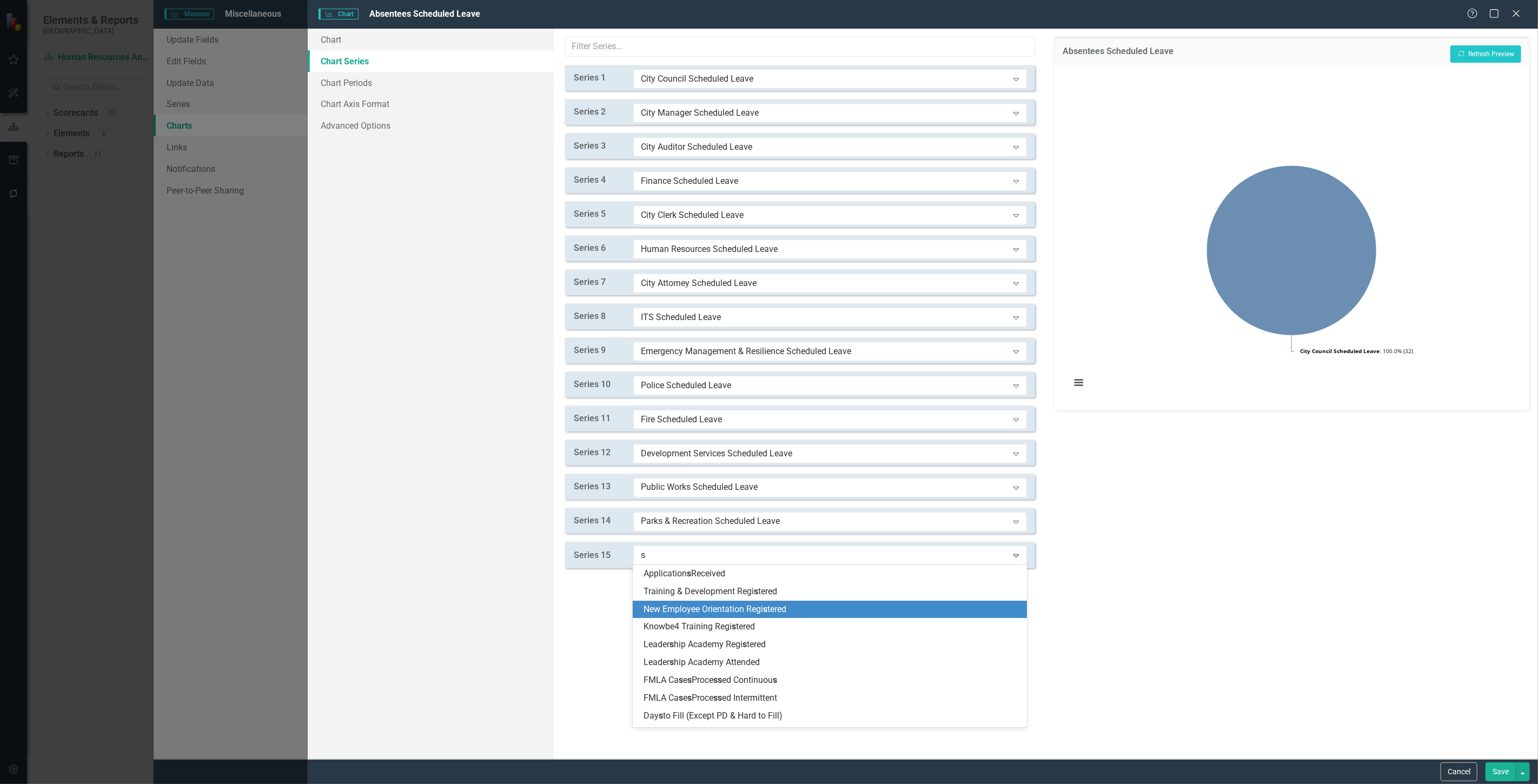
type input "sc"
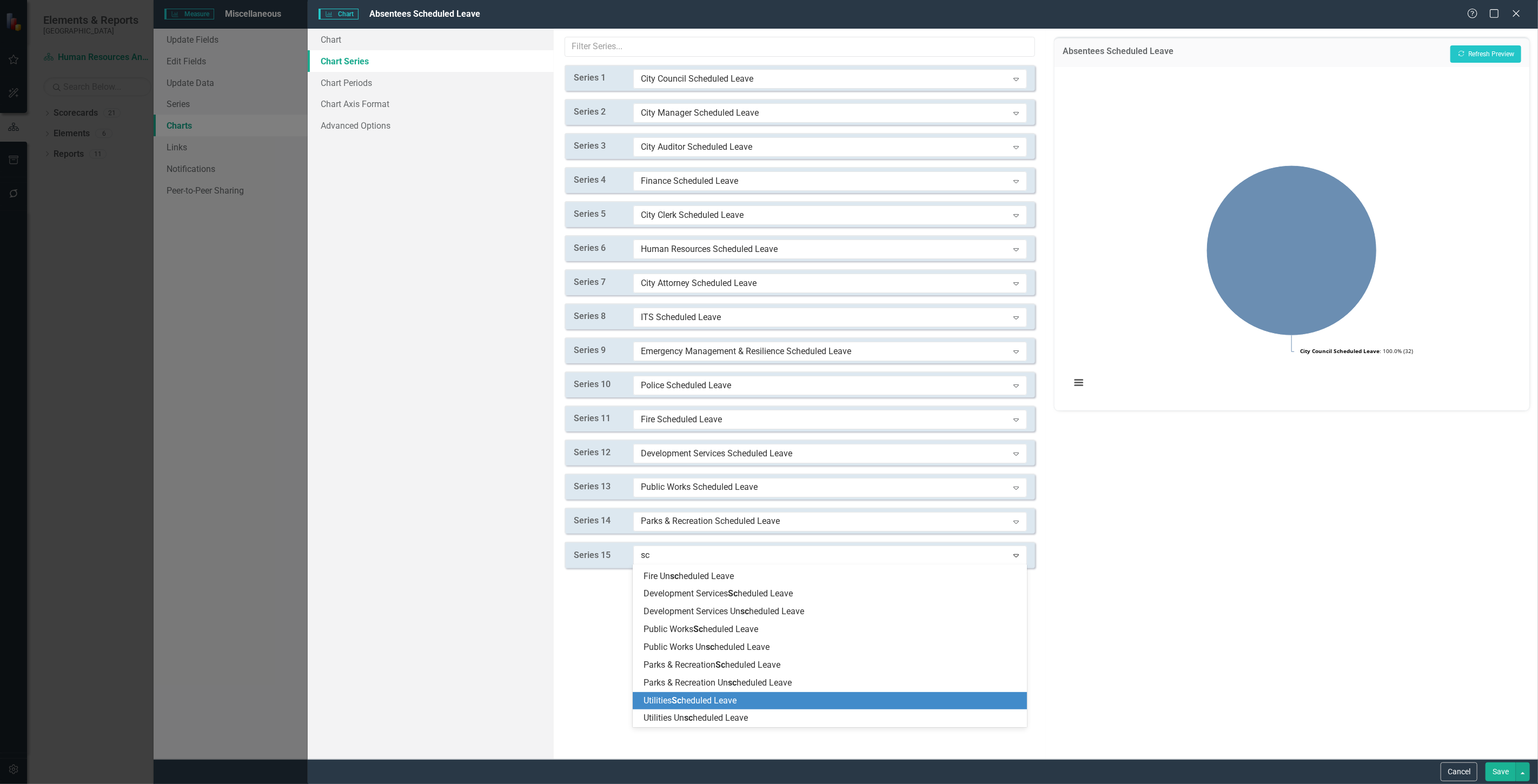
click at [718, 695] on div "Utilities Sc heduled Leave" at bounding box center [830, 701] width 394 height 18
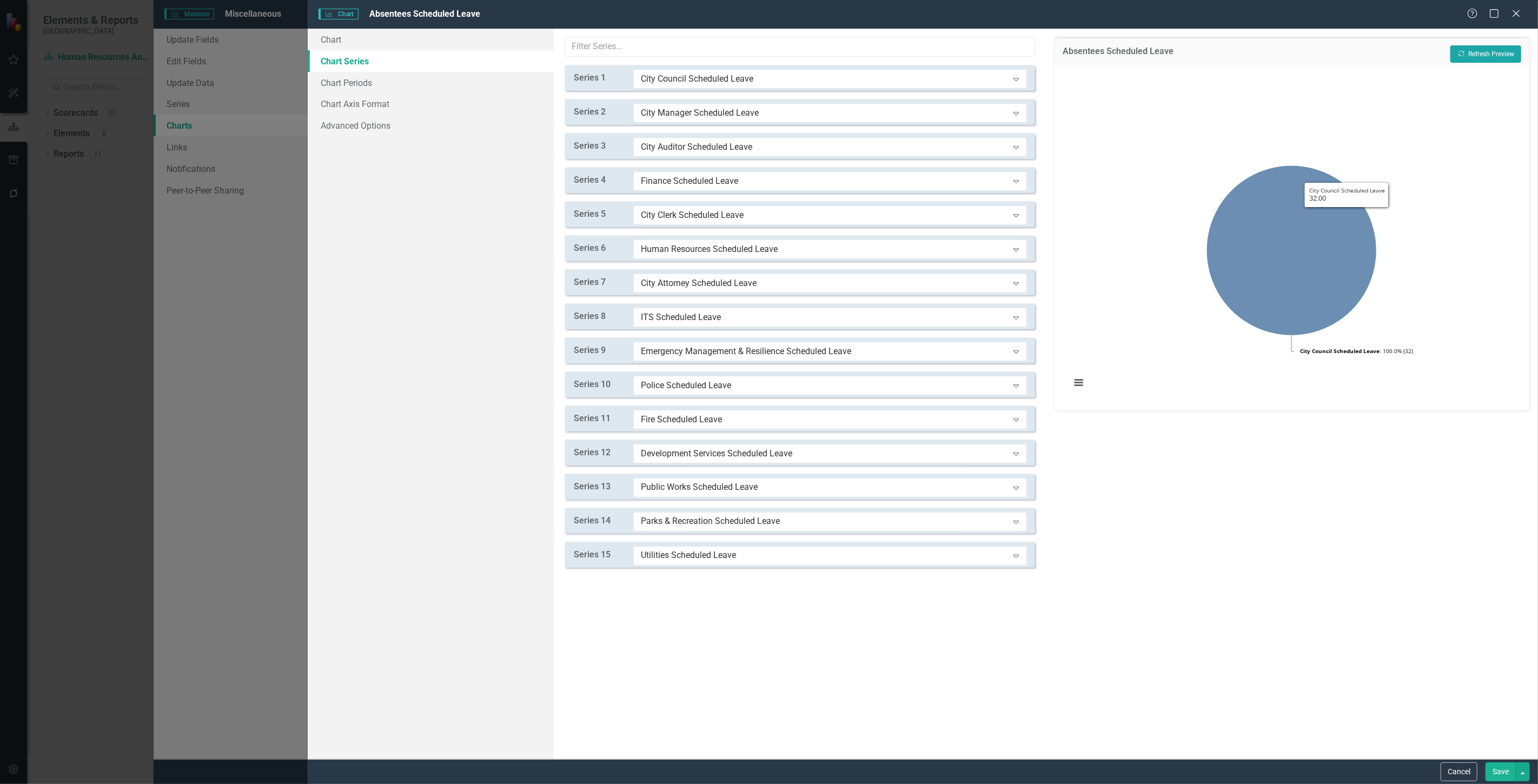
click at [1494, 52] on button "Recalculate Refresh Preview" at bounding box center [1486, 54] width 71 height 17
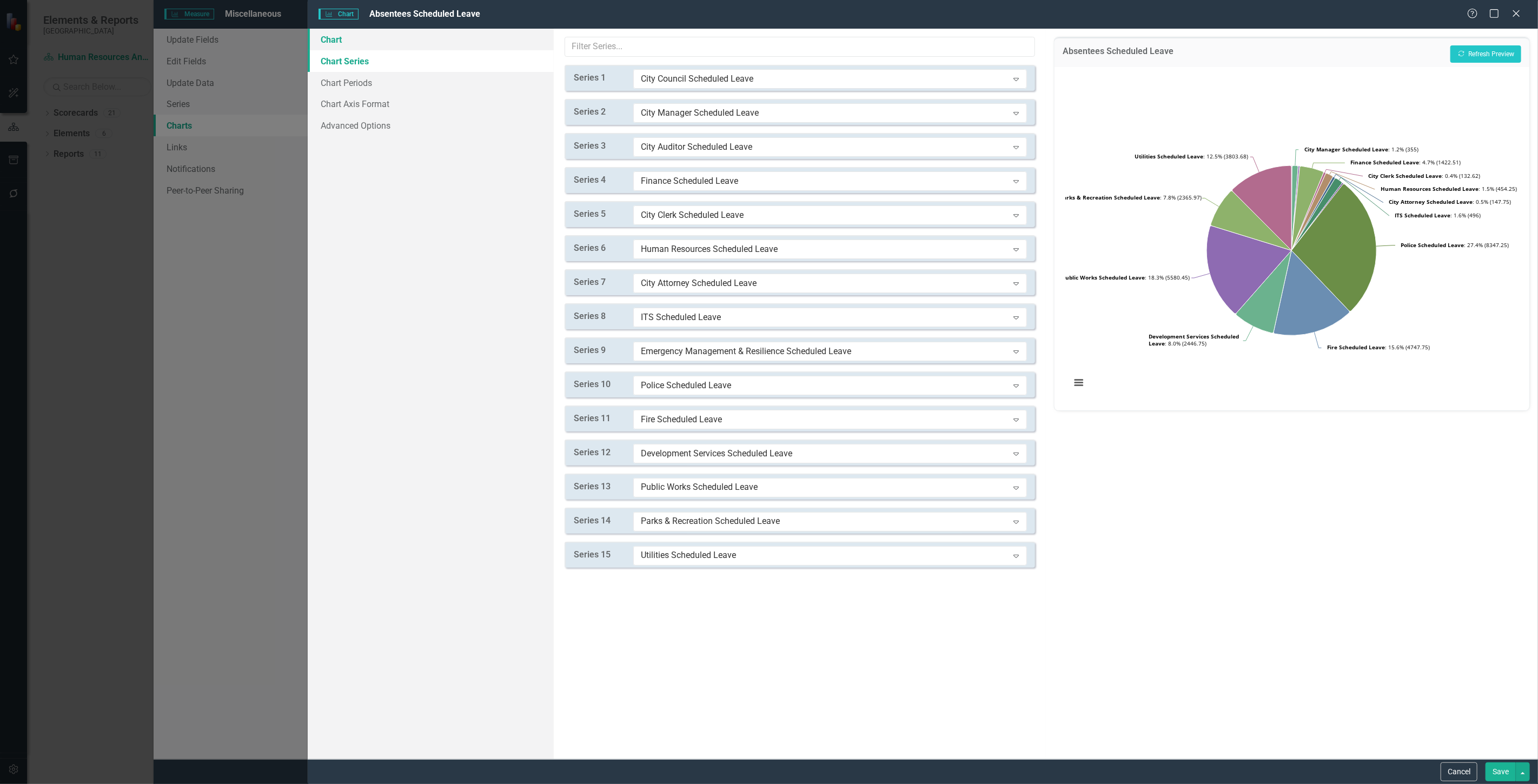
click at [356, 36] on link "Chart" at bounding box center [431, 40] width 246 height 22
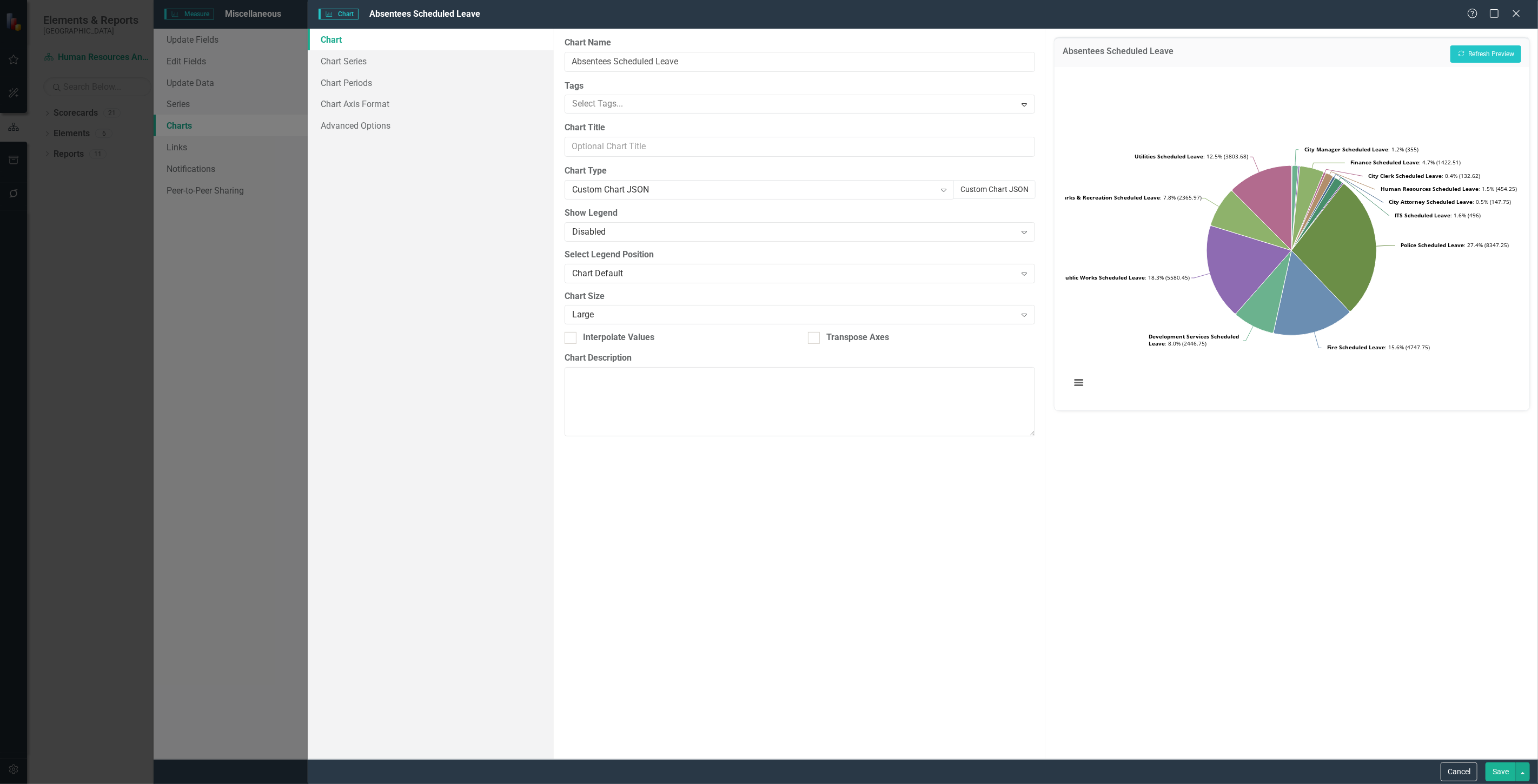
click at [1014, 186] on button "Custom Chart JSON" at bounding box center [995, 189] width 82 height 19
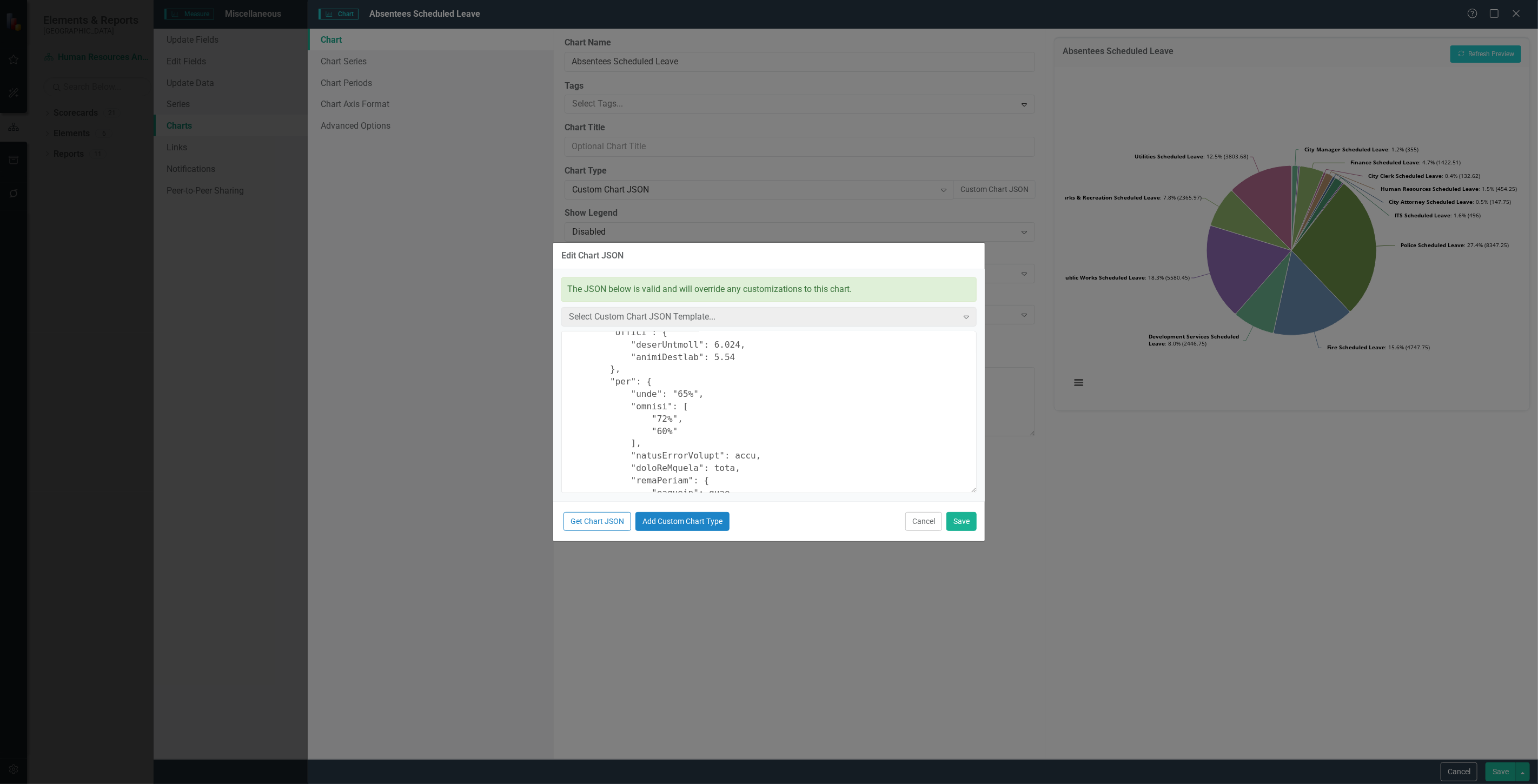
scroll to position [420, 0]
drag, startPoint x: 669, startPoint y: 367, endPoint x: 683, endPoint y: 371, distance: 14.6
click at [679, 369] on textarea at bounding box center [769, 412] width 415 height 162
type textarea "{ "chart": { "type": "pie", "style": "{fontFamily: 'open sans'}" }, "colors": […"
click at [950, 517] on button "Save" at bounding box center [961, 522] width 30 height 19
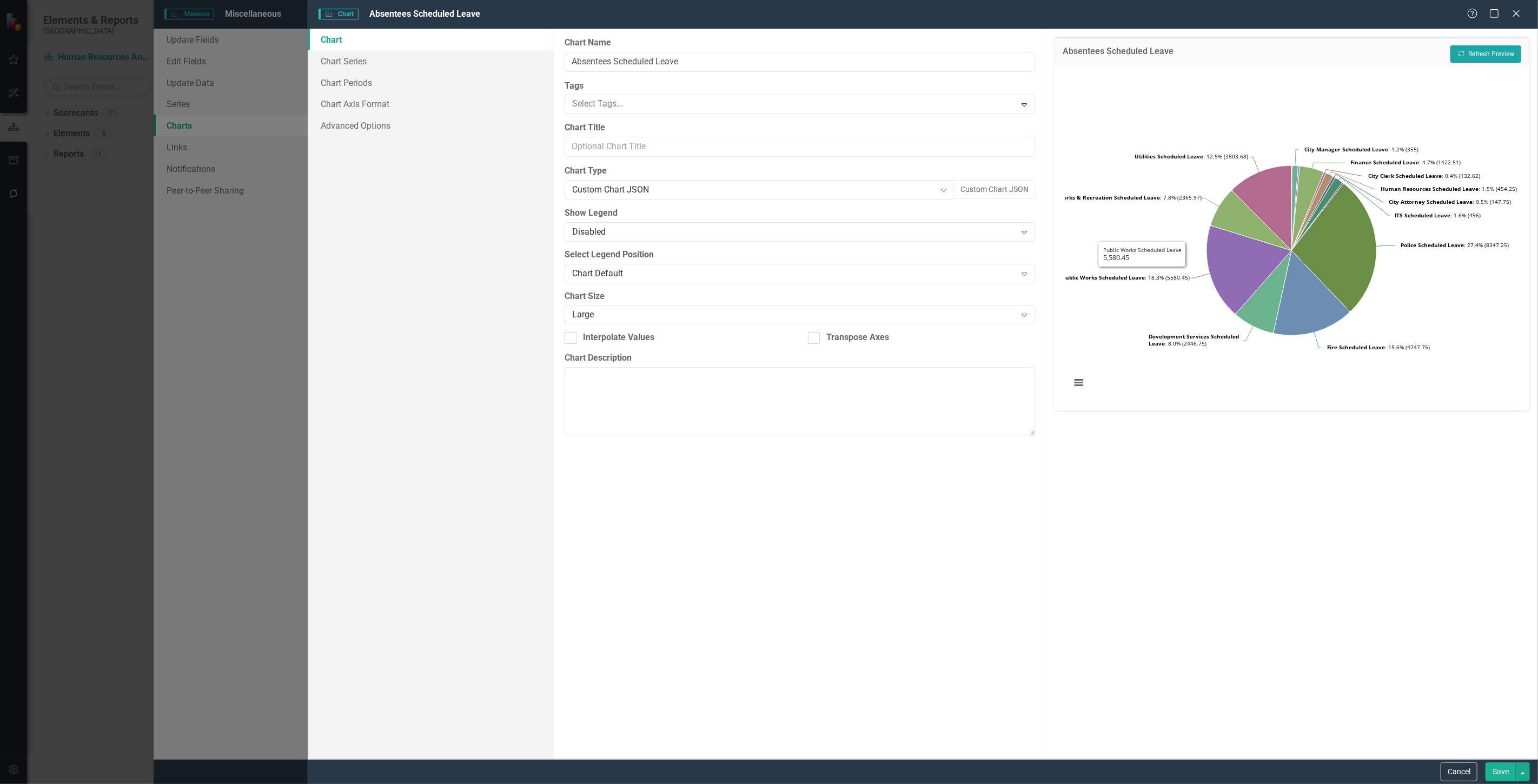
click at [1505, 51] on button "Recalculate Refresh Preview" at bounding box center [1486, 54] width 71 height 17
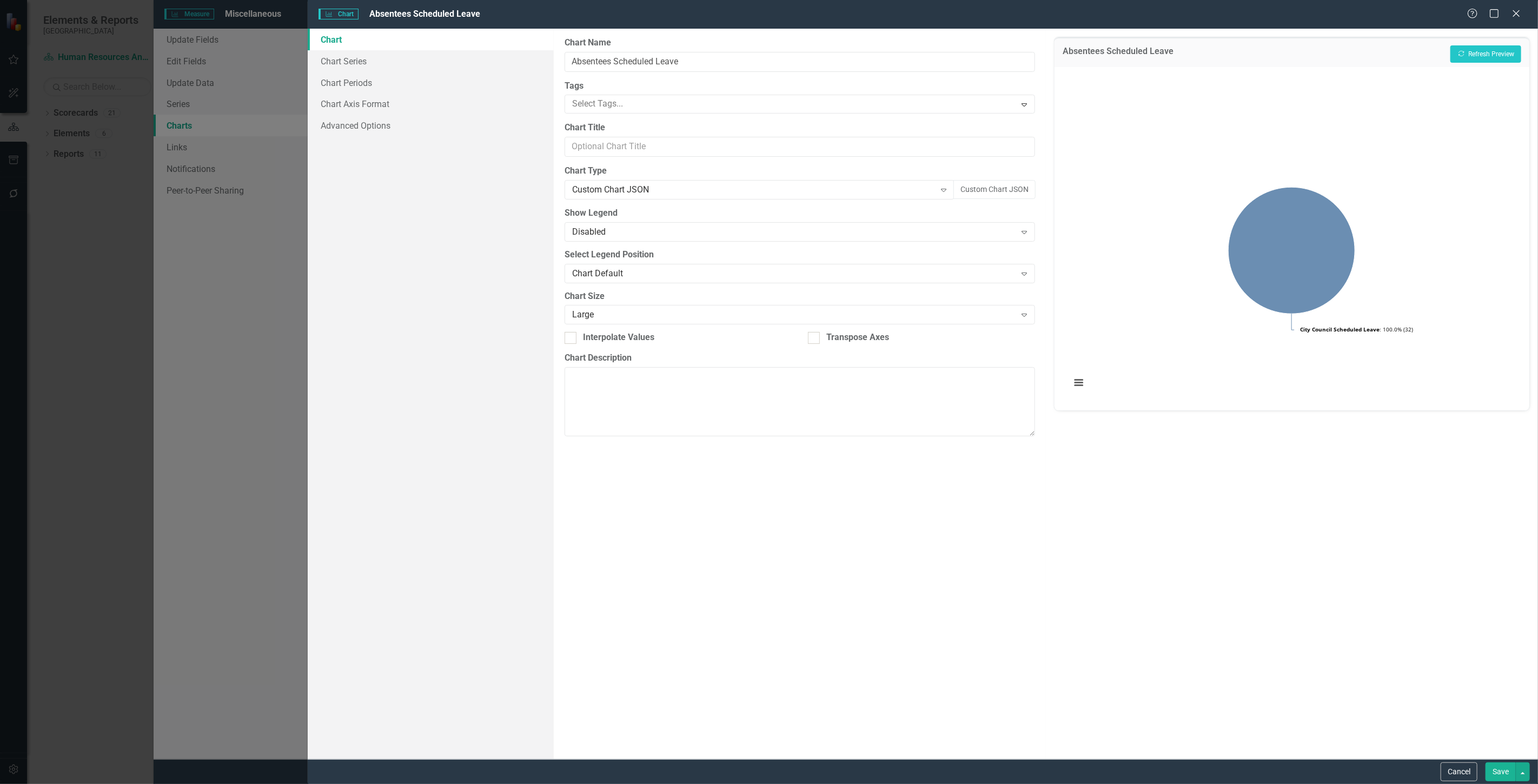
click at [411, 49] on link "Chart" at bounding box center [431, 40] width 246 height 22
click at [414, 61] on link "Chart Series" at bounding box center [431, 61] width 246 height 22
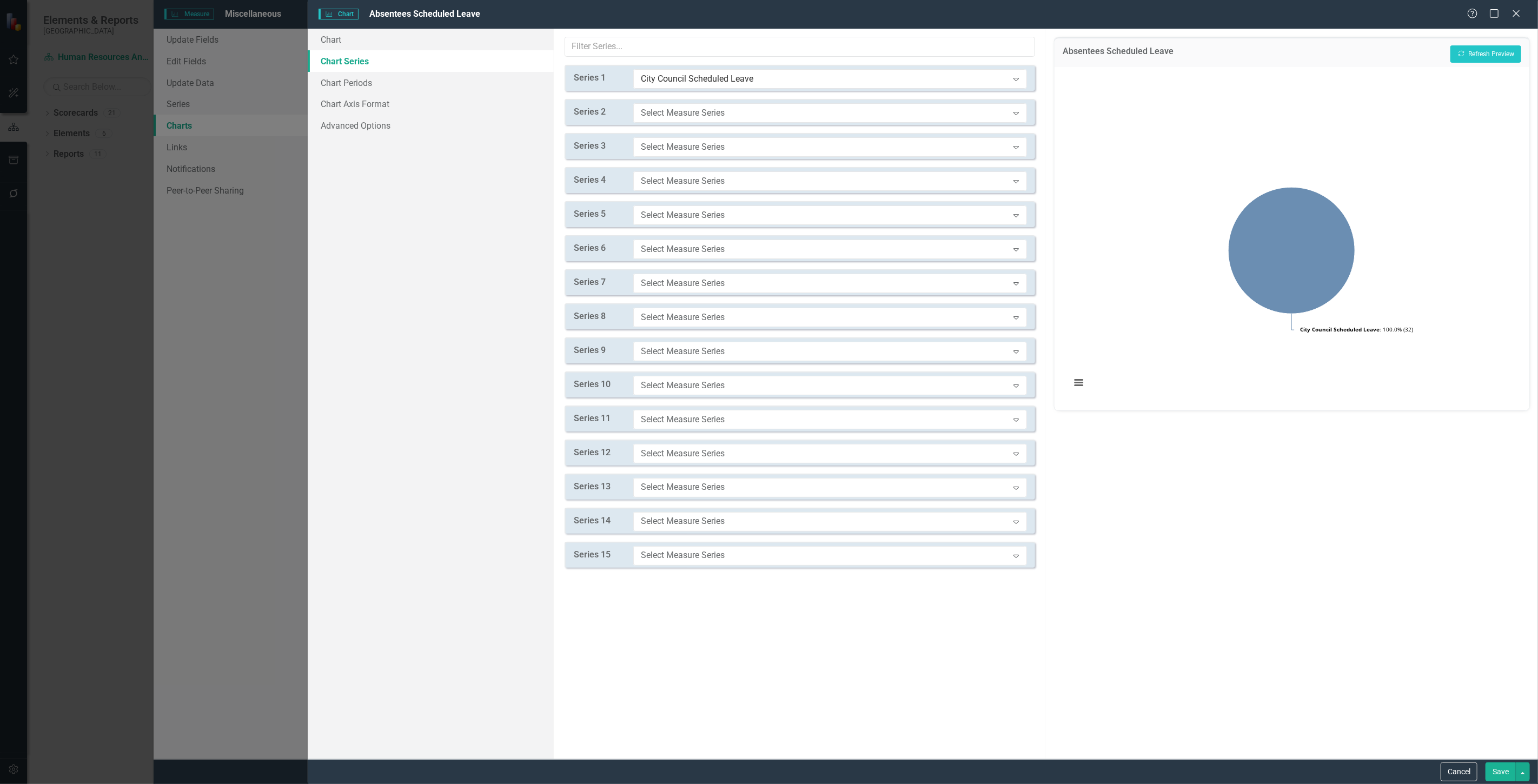
click at [695, 126] on div "Since you have custom series defined in your chart JSON, you can use this tab t…" at bounding box center [799, 394] width 492 height 730
click at [680, 118] on div "Select Measure Series" at bounding box center [825, 112] width 367 height 12
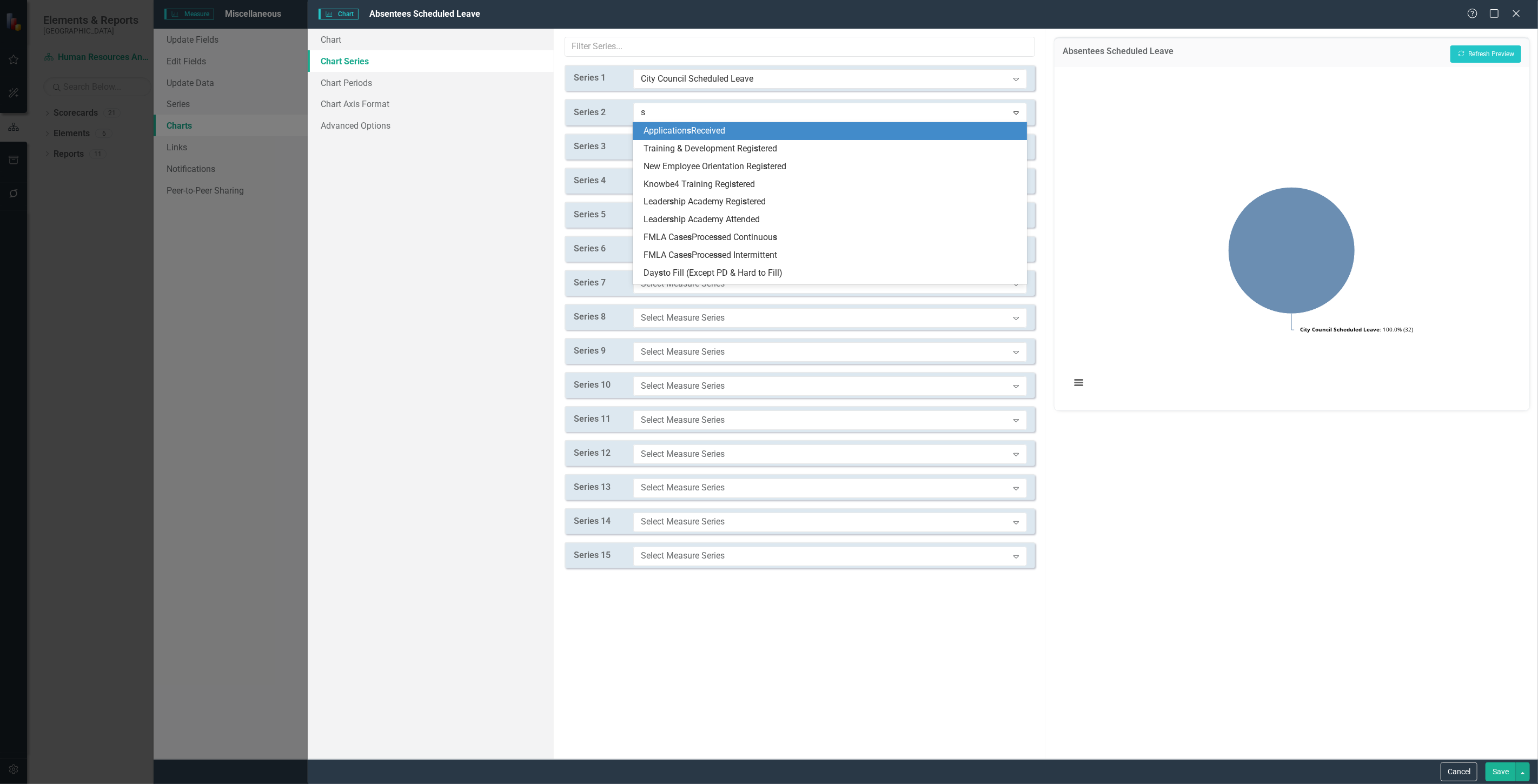
type input "sc"
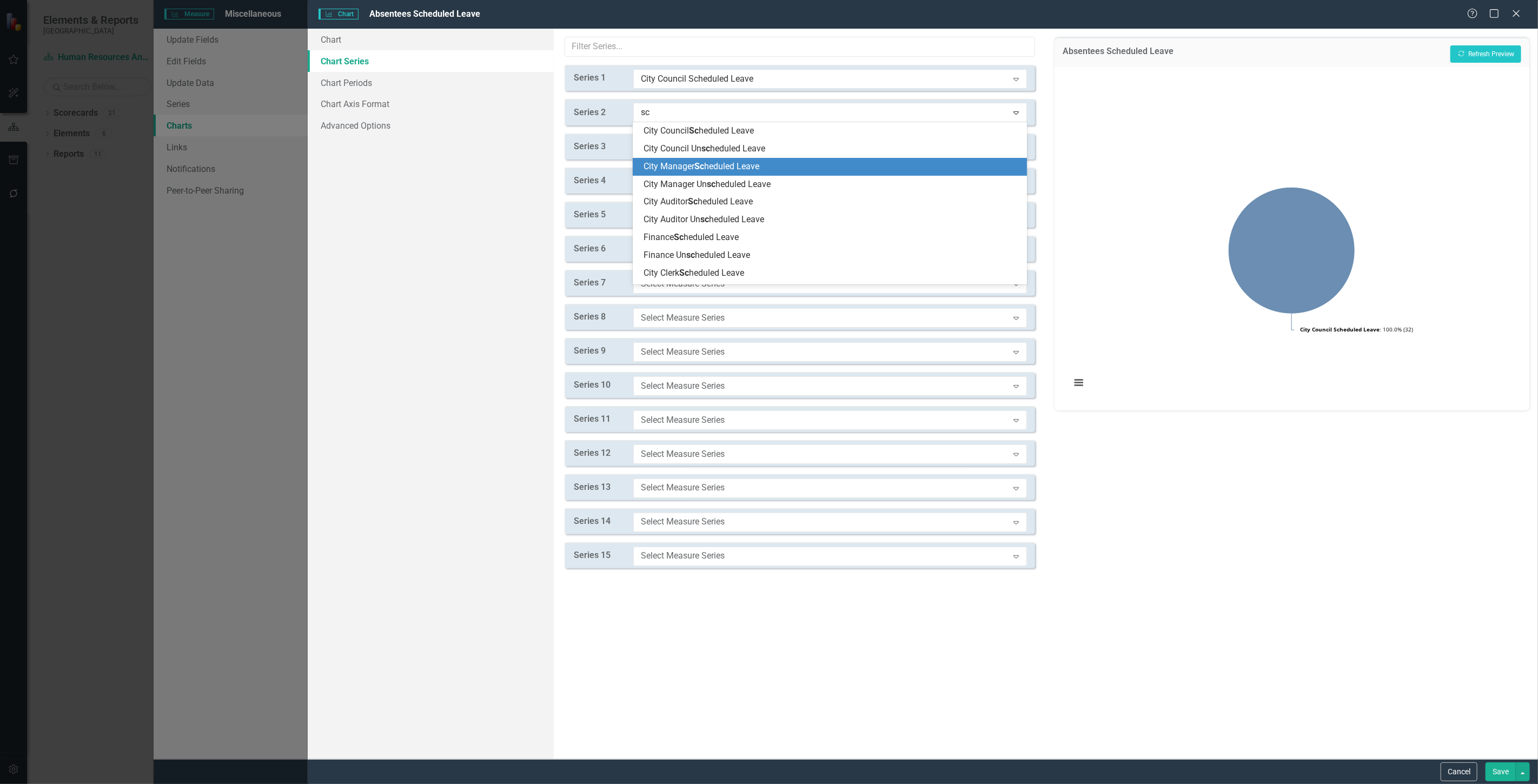
click at [695, 164] on span "City Manager Sc heduled Leave" at bounding box center [701, 166] width 115 height 10
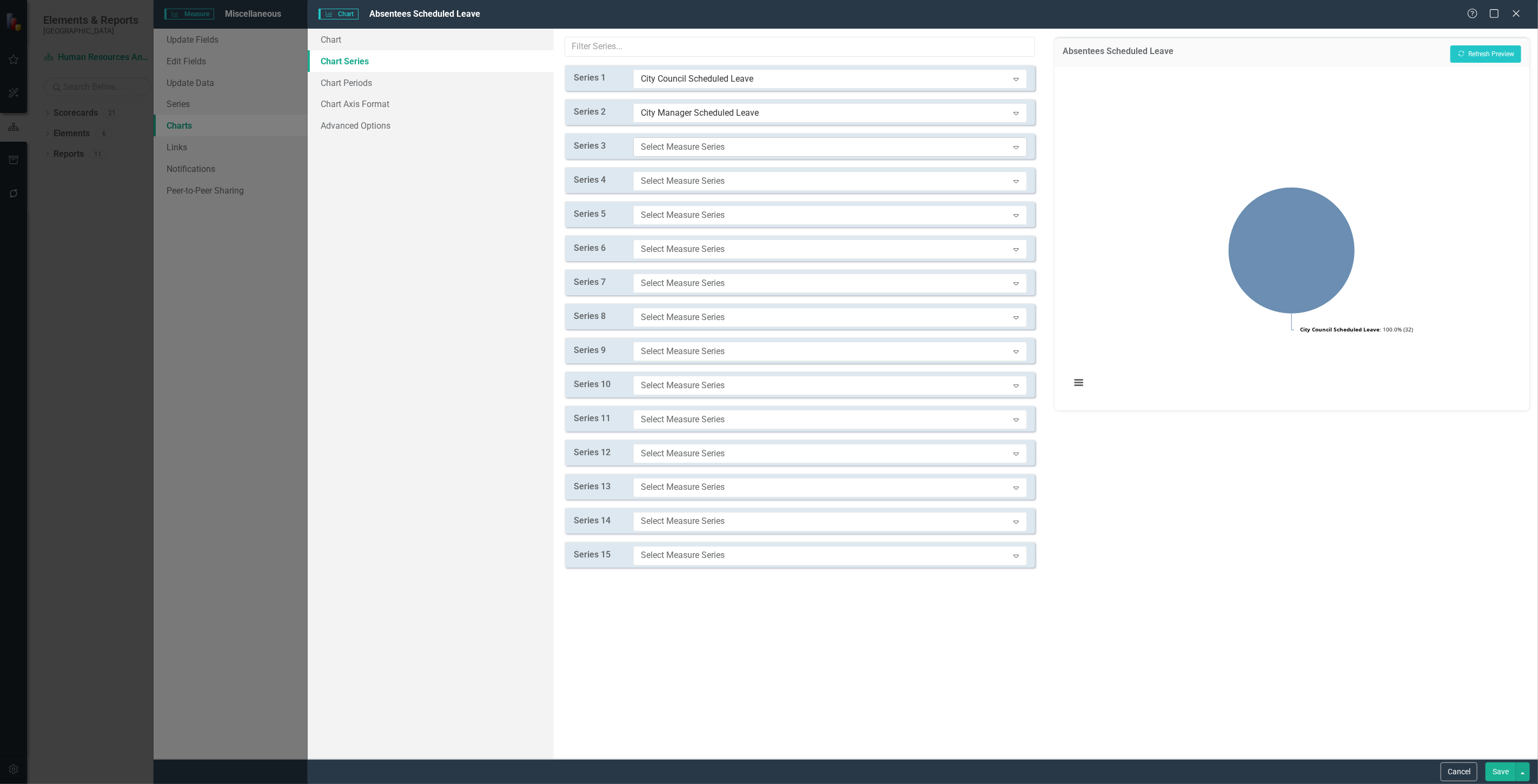
click at [670, 141] on div "Select Measure Series" at bounding box center [825, 146] width 367 height 12
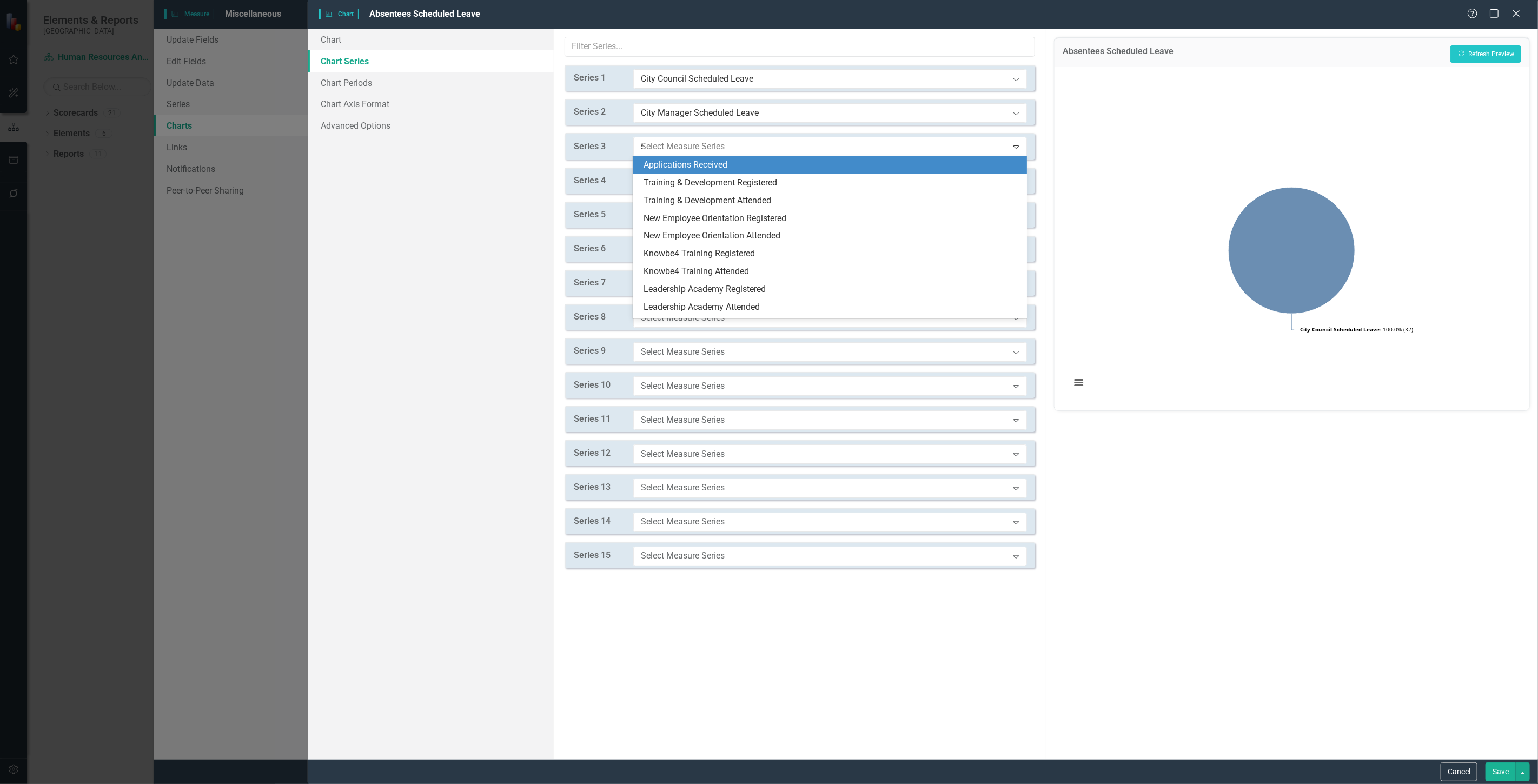
type input "sc"
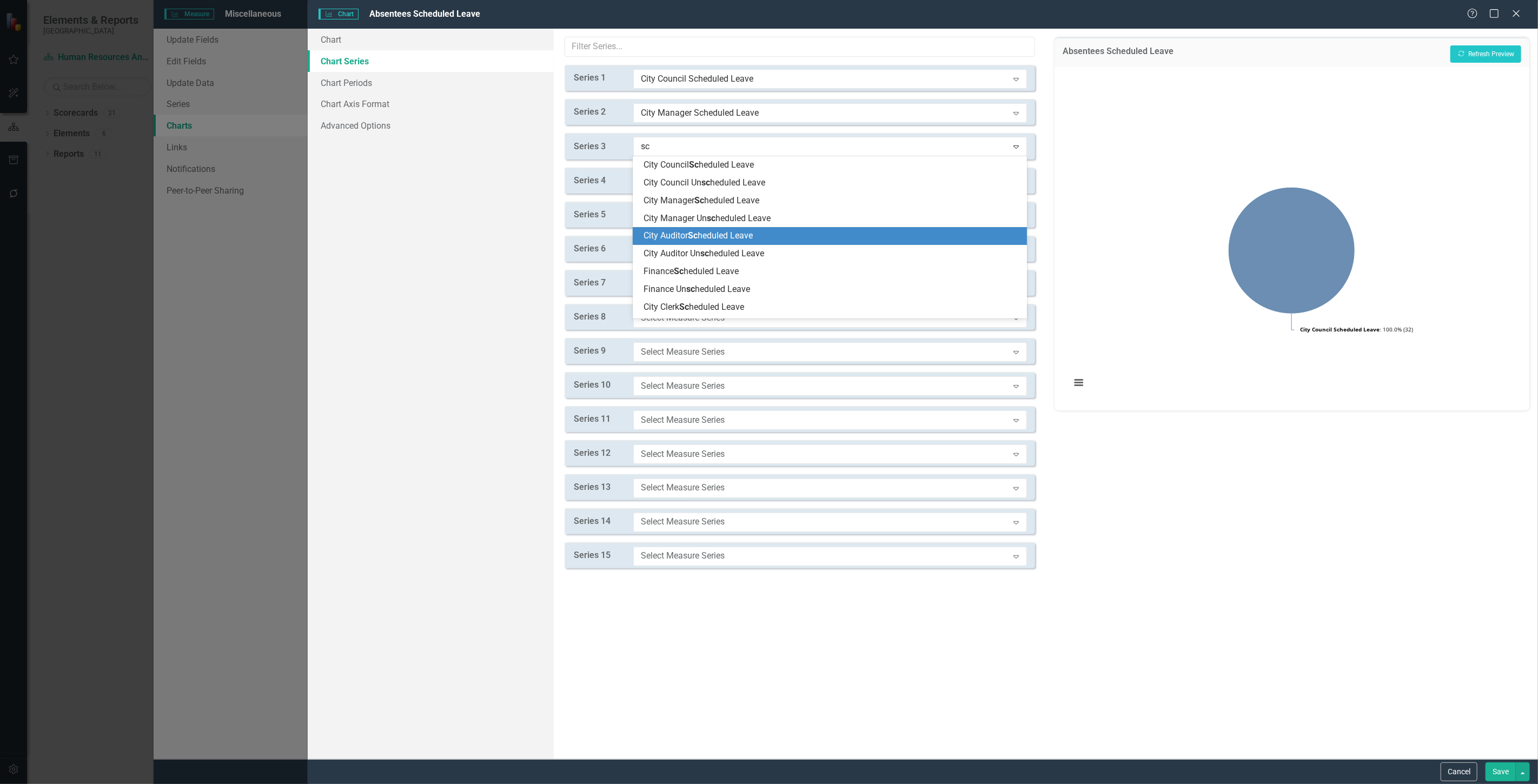
click at [720, 240] on span "City Auditor Sc heduled Leave" at bounding box center [698, 235] width 109 height 10
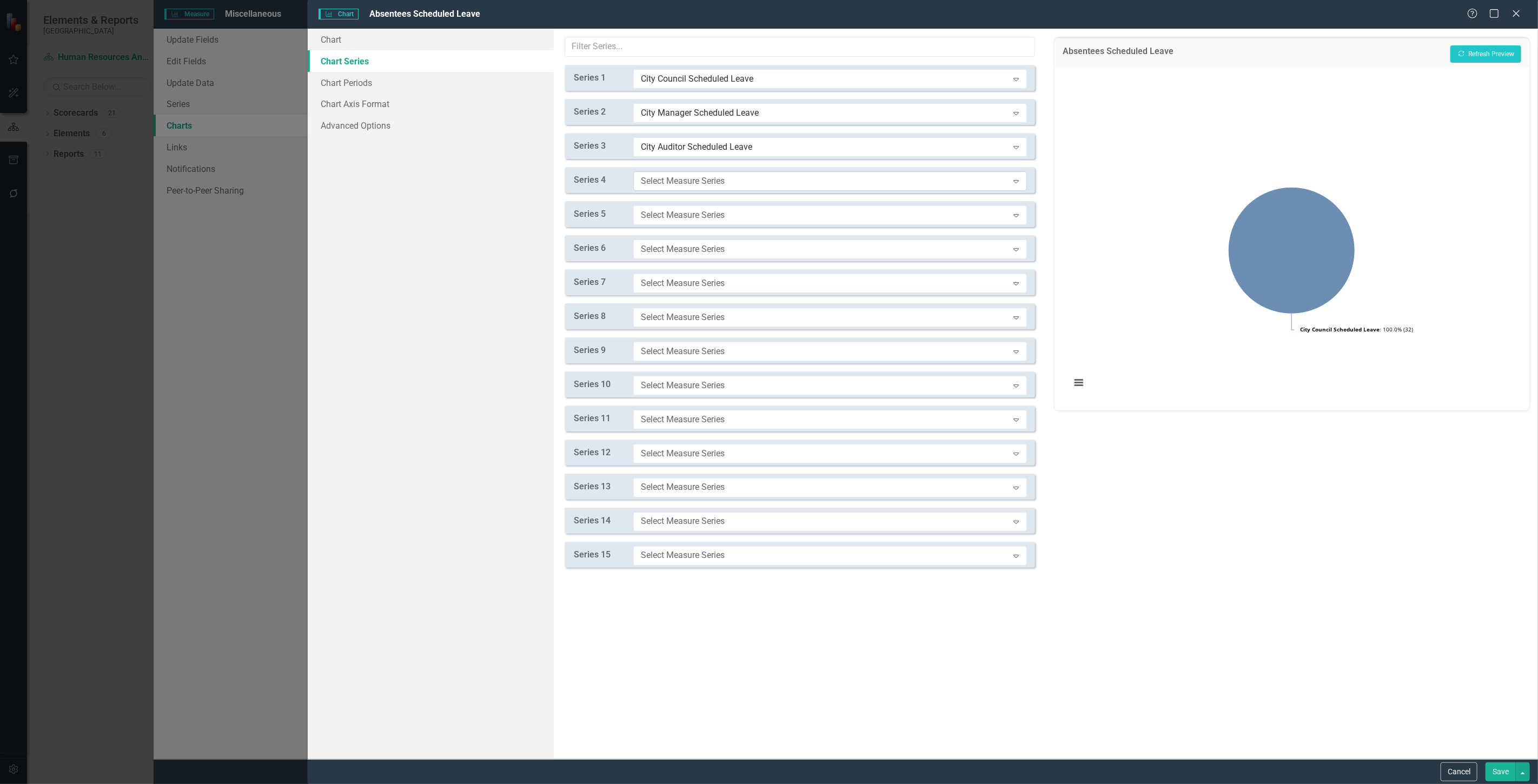
click at [677, 173] on div "Select Measure Series Expand" at bounding box center [830, 181] width 394 height 20
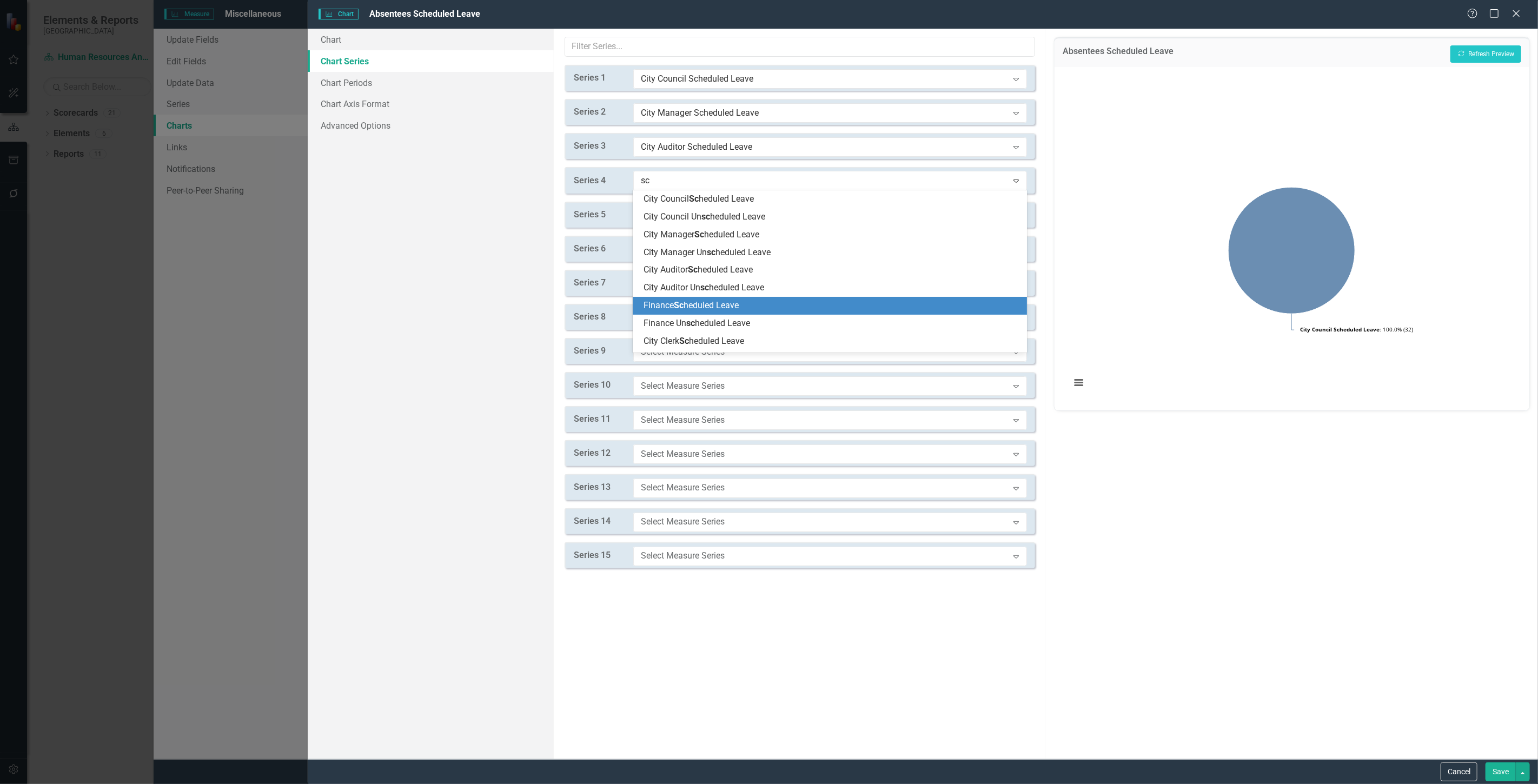
click at [733, 304] on span "Finance Sc heduled Leave" at bounding box center [691, 306] width 95 height 10
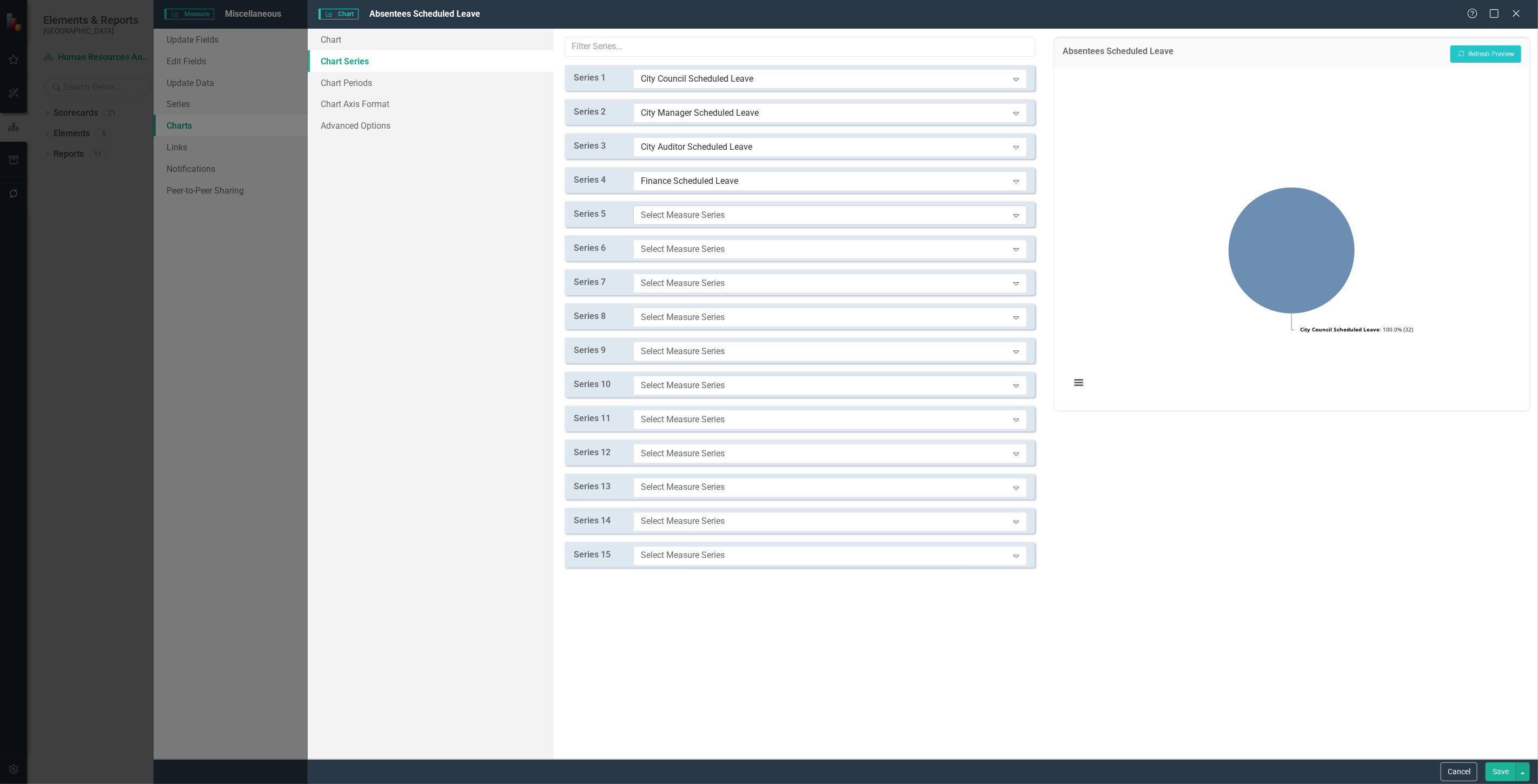
click at [688, 213] on div "Select Measure Series" at bounding box center [825, 214] width 367 height 12
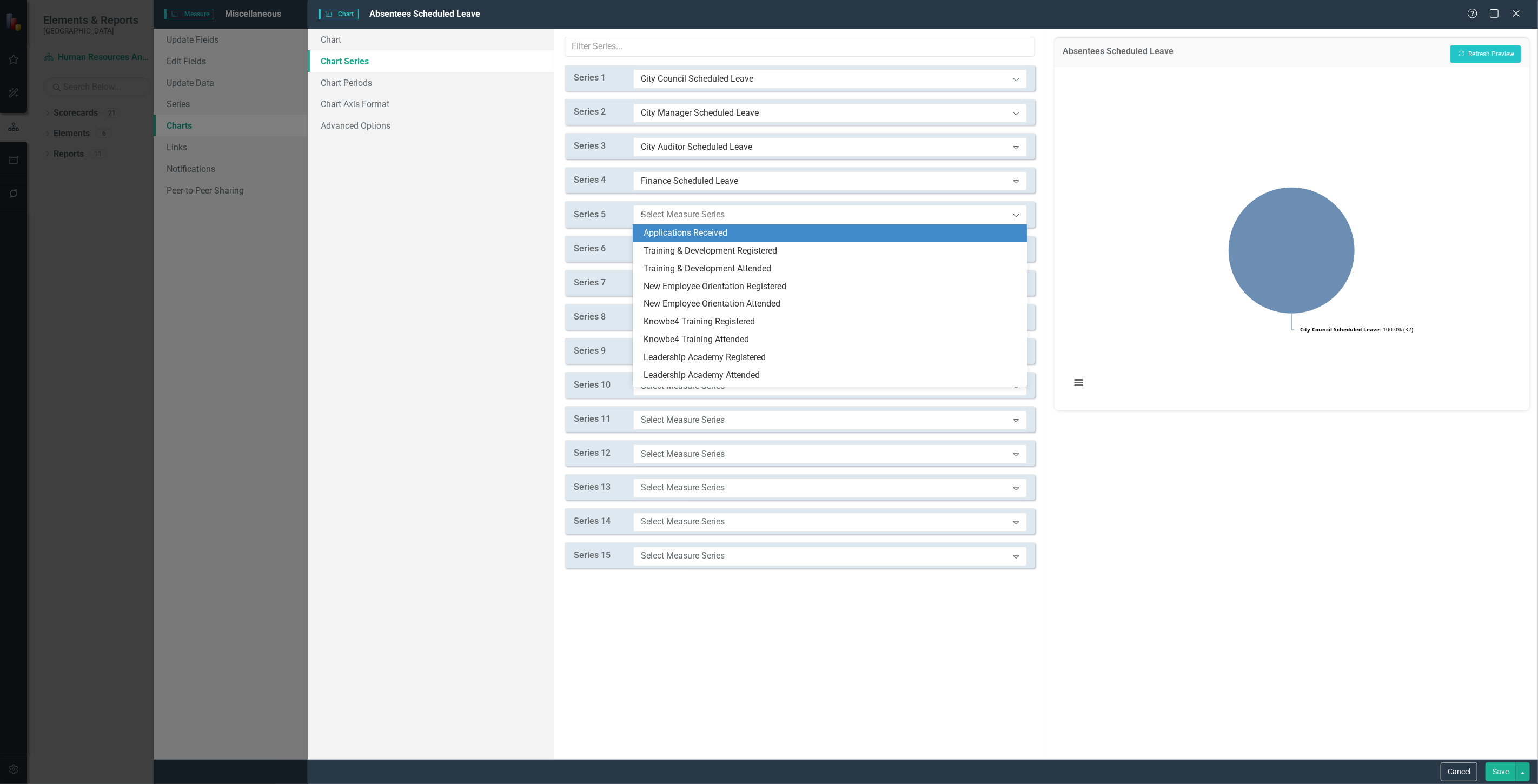
type input "sc"
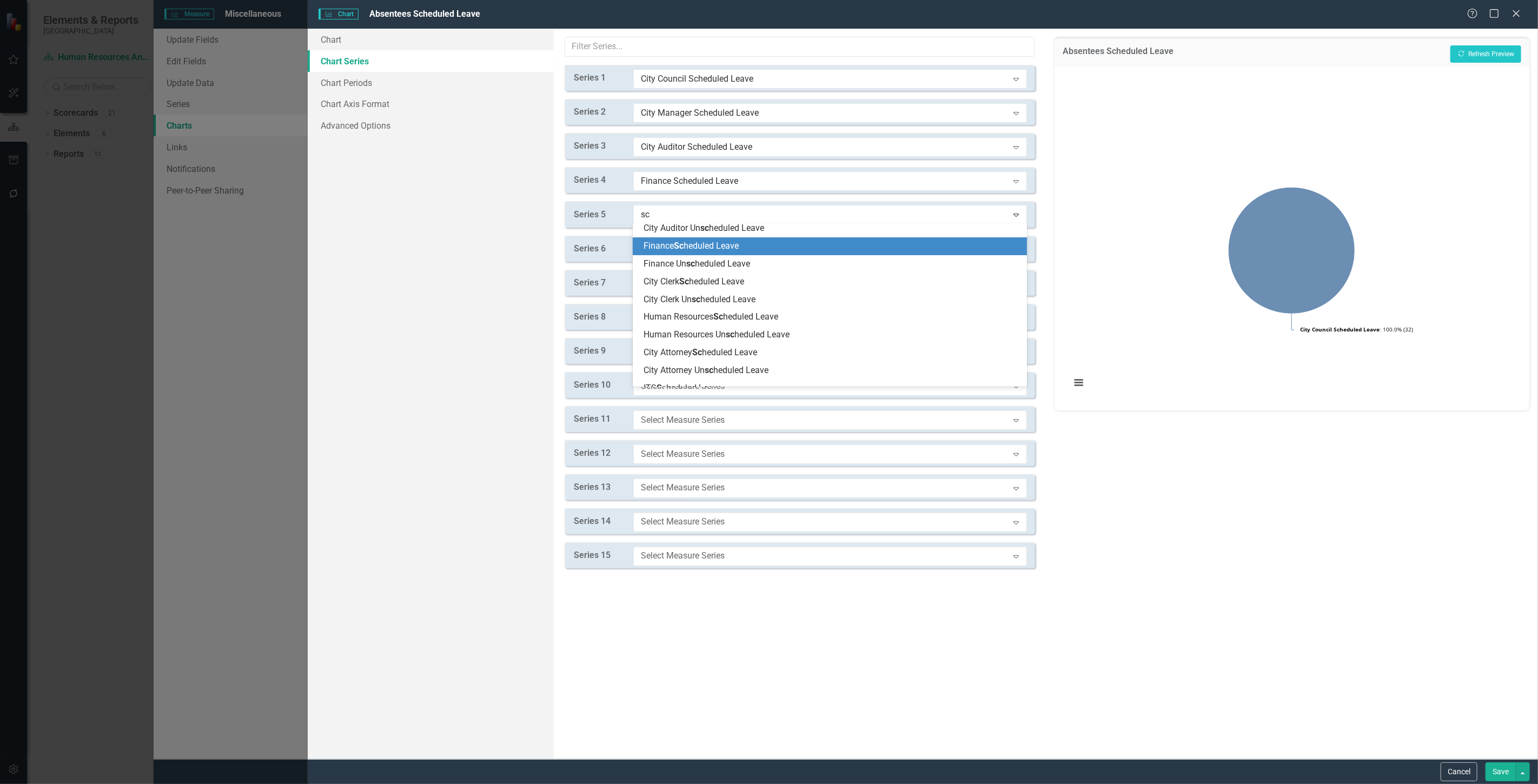
scroll to position [120, 0]
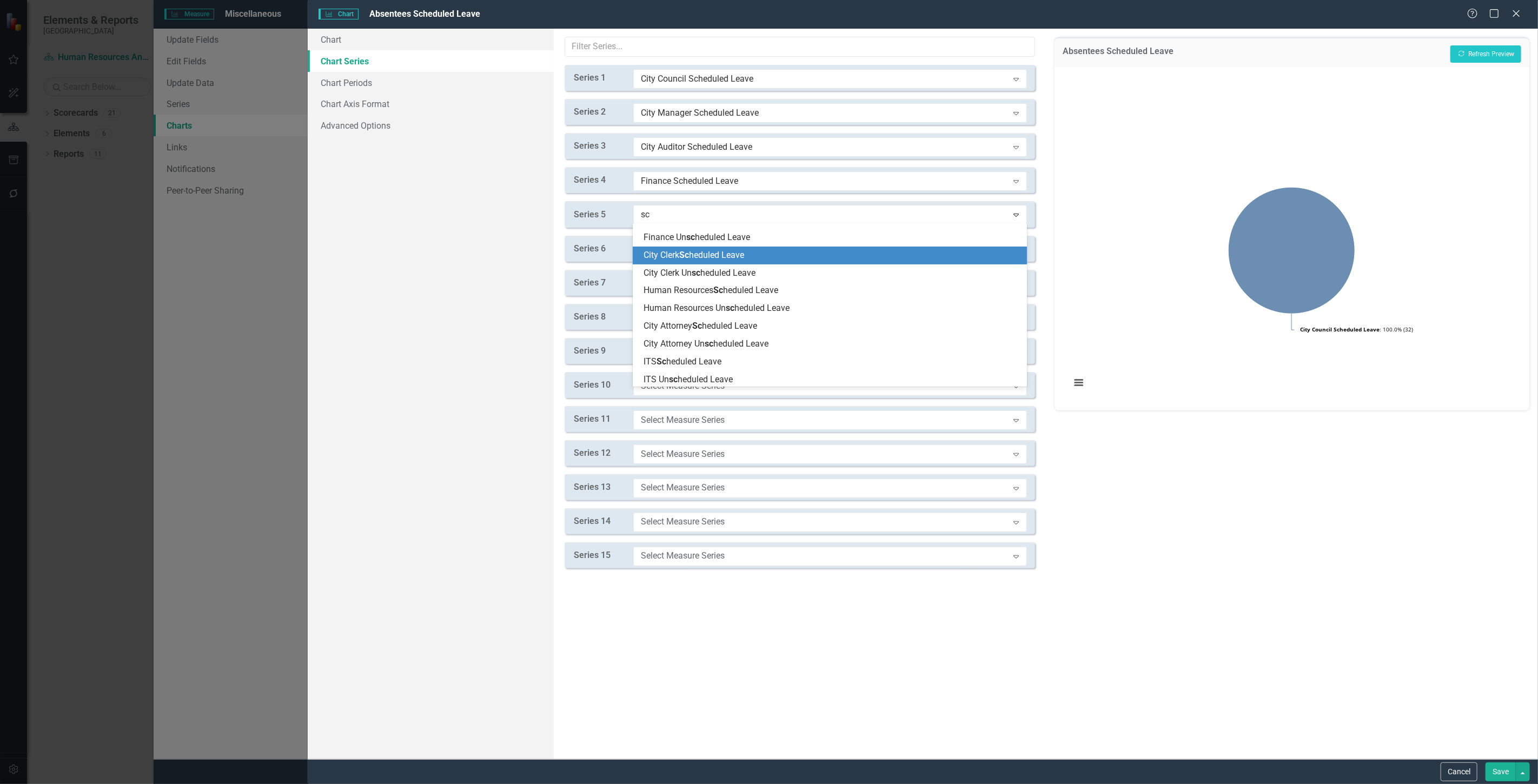
click at [699, 258] on span "City Clerk Sc heduled Leave" at bounding box center [694, 255] width 101 height 10
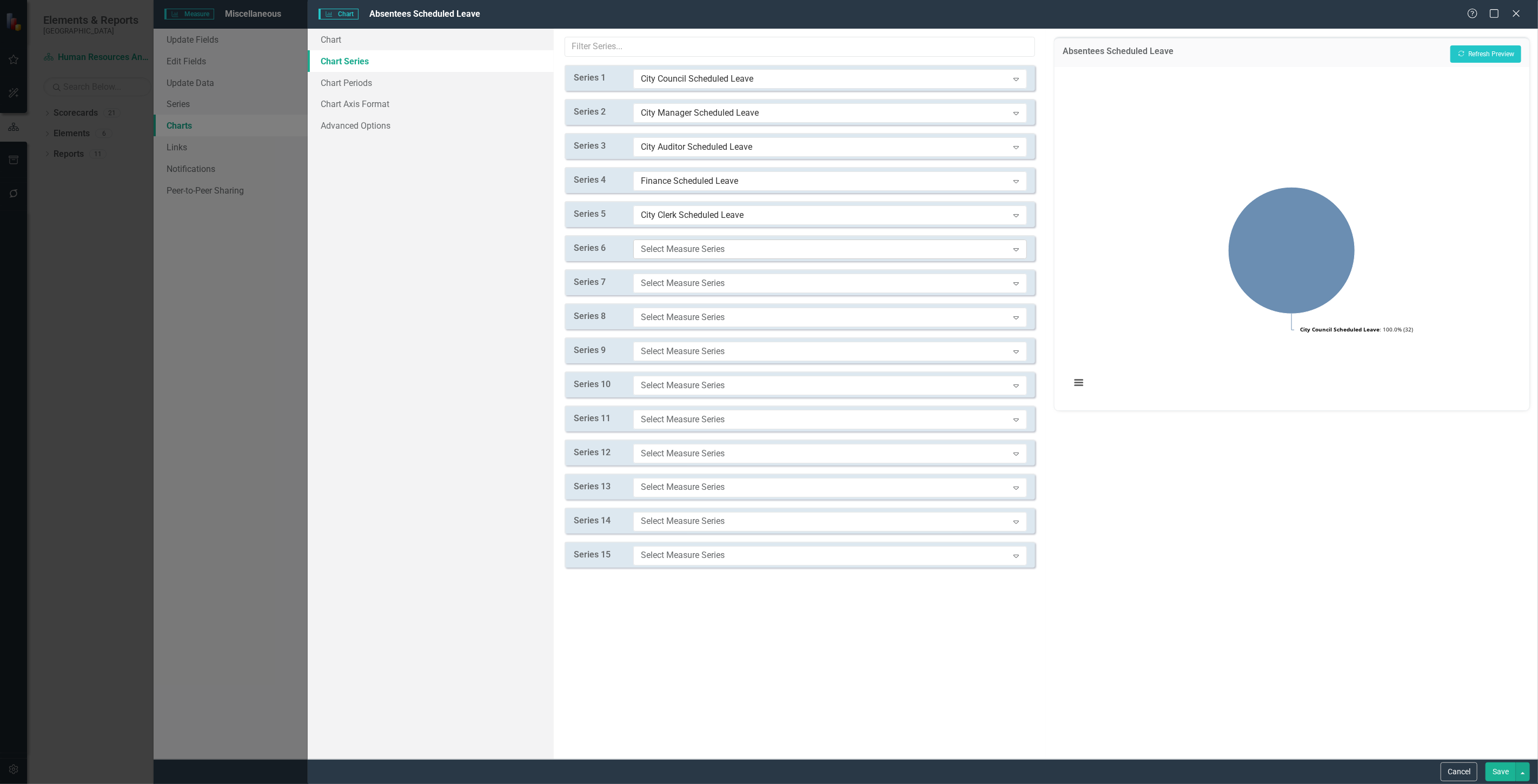
click at [677, 240] on div "Select Measure Series Expand" at bounding box center [830, 249] width 394 height 20
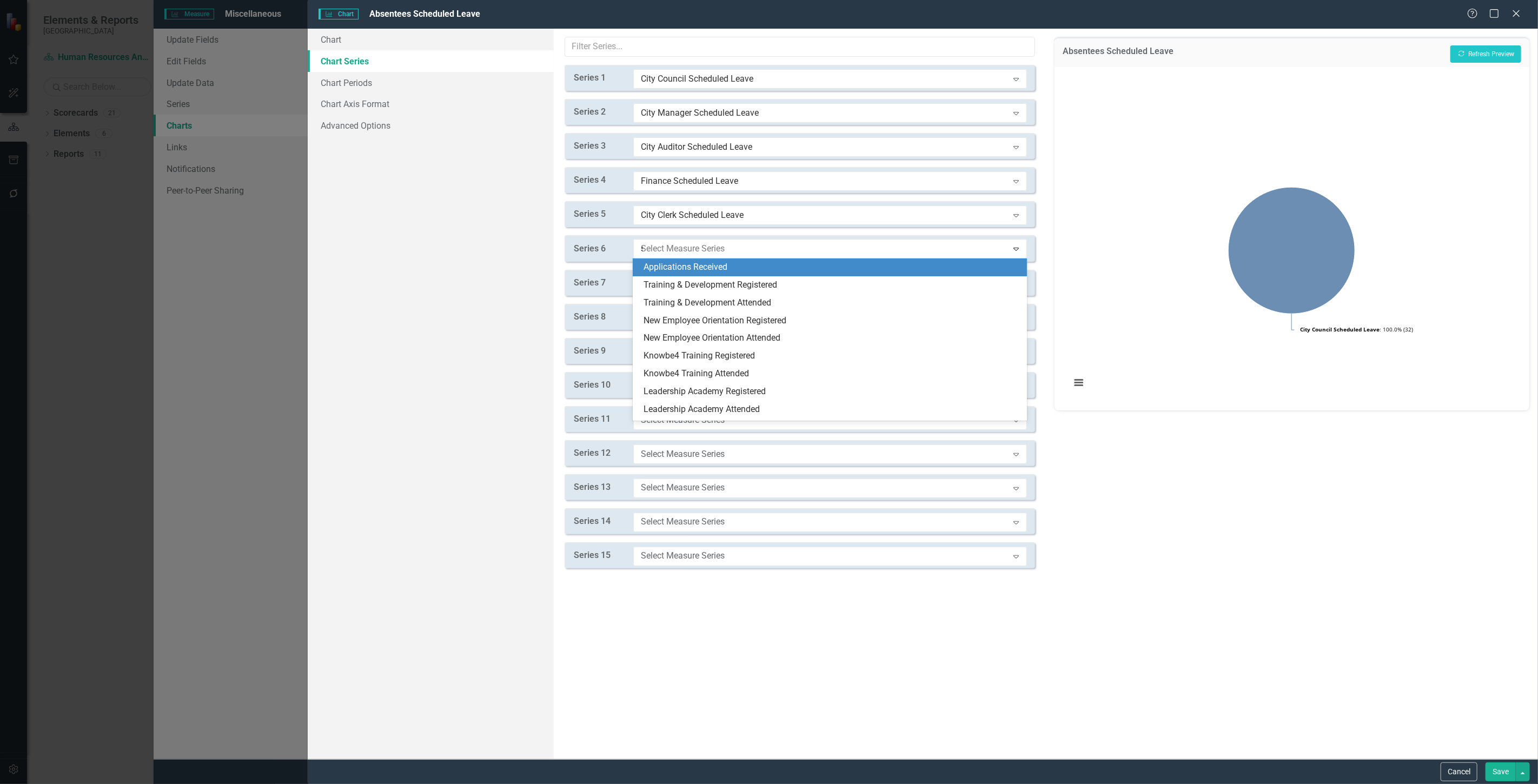
type input "sc"
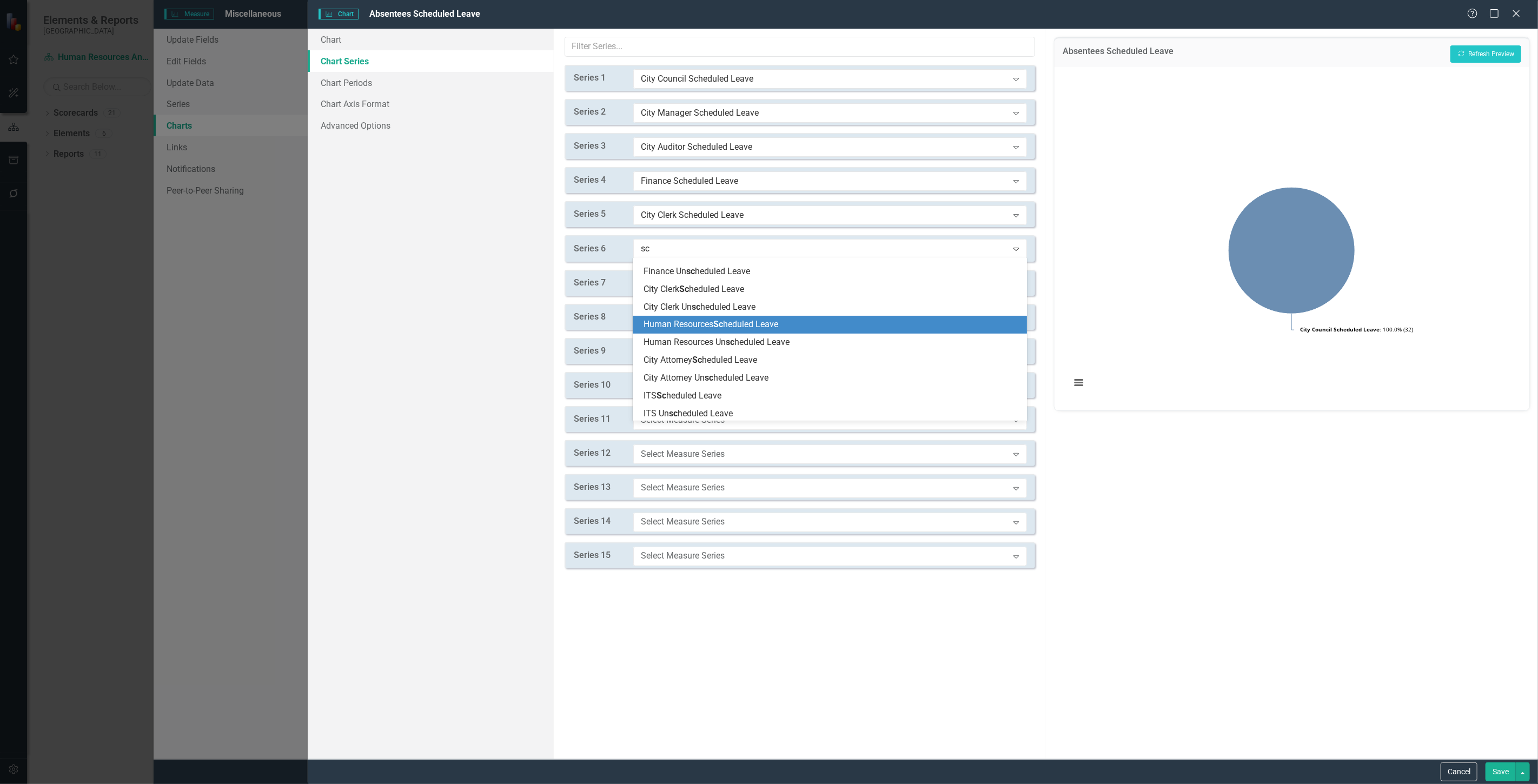
drag, startPoint x: 707, startPoint y: 325, endPoint x: 696, endPoint y: 300, distance: 27.3
click at [707, 323] on span "Human Resources Sc heduled Leave" at bounding box center [711, 324] width 135 height 10
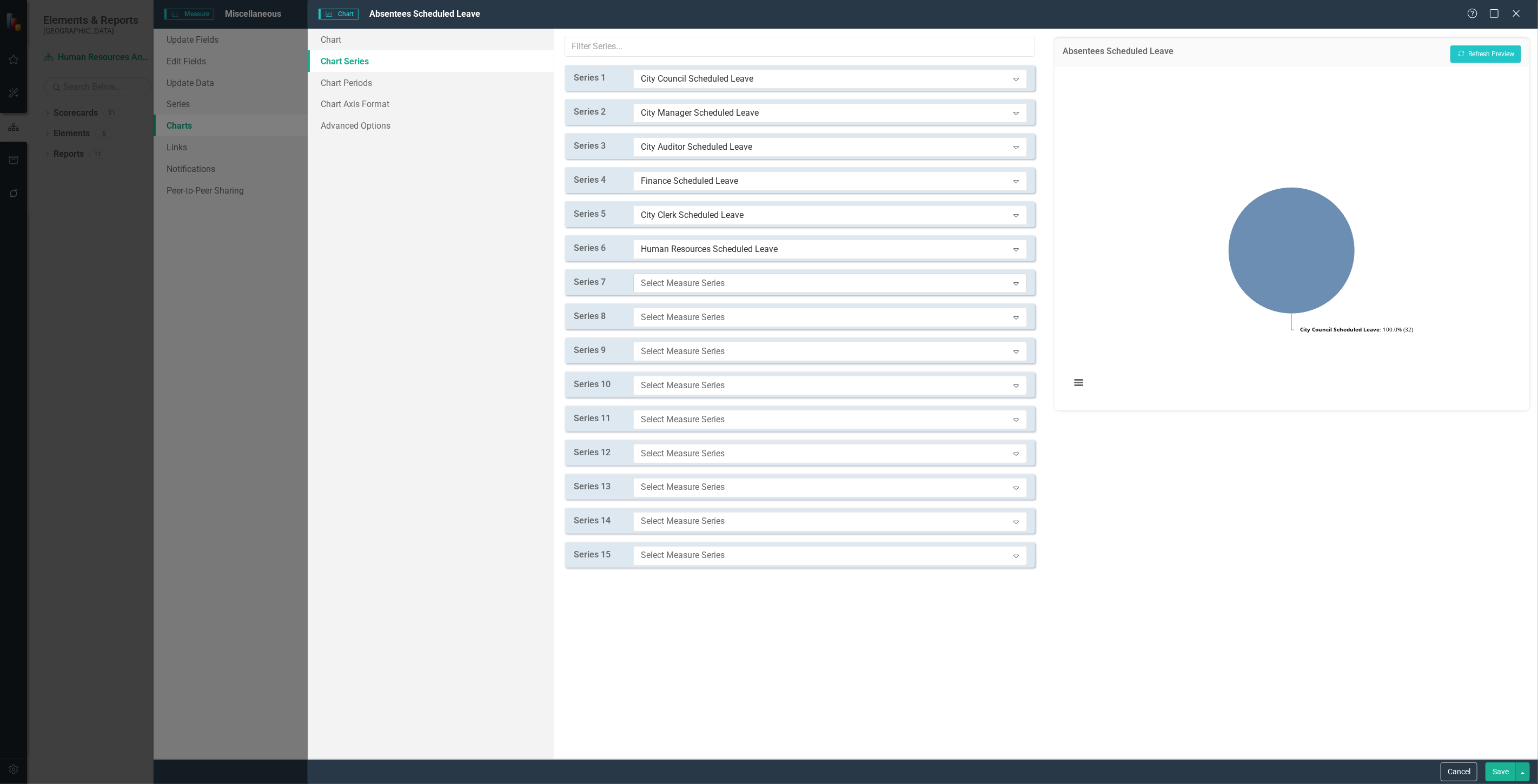
click at [684, 276] on div "Select Measure Series Expand" at bounding box center [830, 283] width 394 height 20
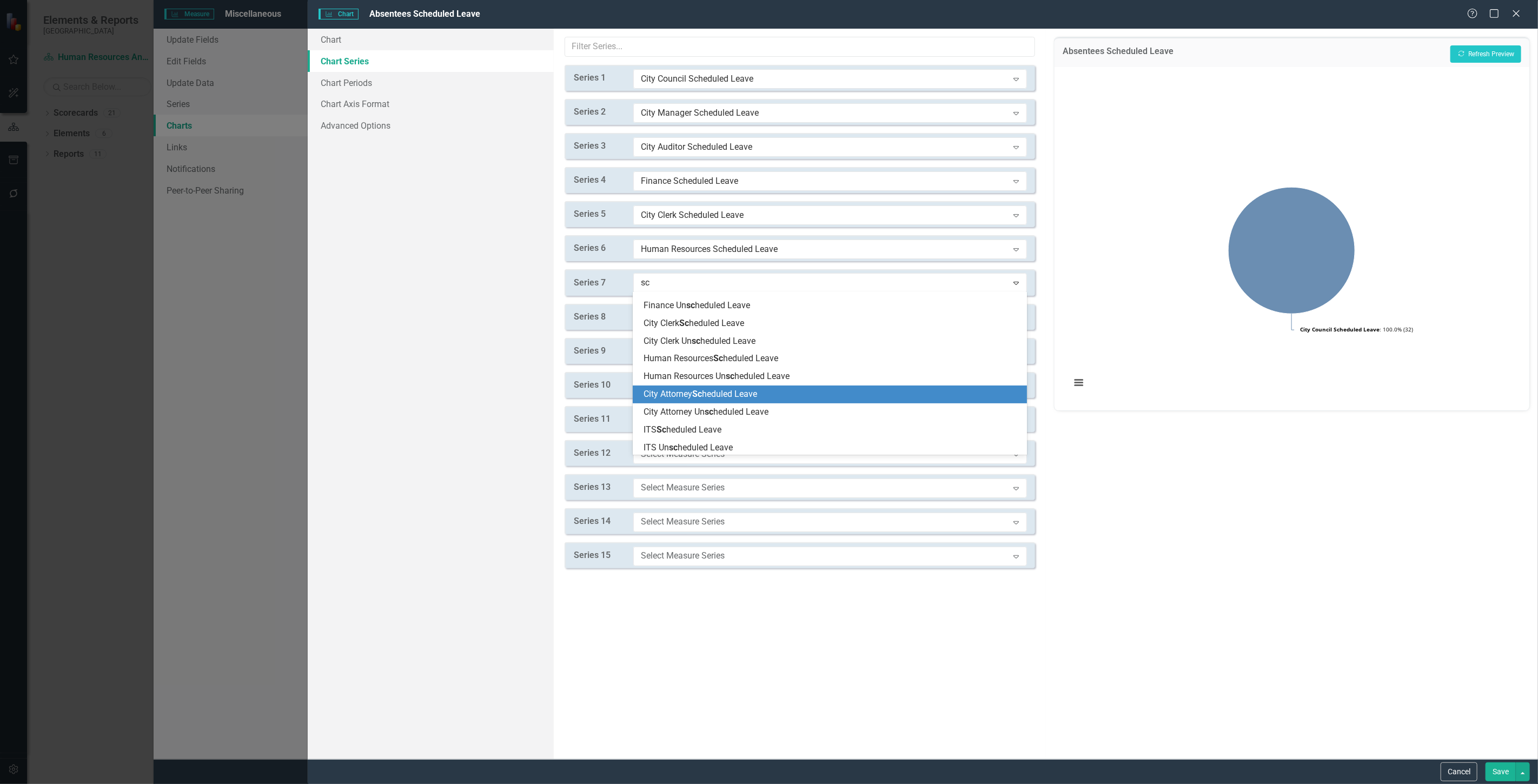
drag, startPoint x: 705, startPoint y: 399, endPoint x: 676, endPoint y: 330, distance: 74.8
click at [705, 398] on span "City Attorney Sc heduled Leave" at bounding box center [700, 394] width 114 height 10
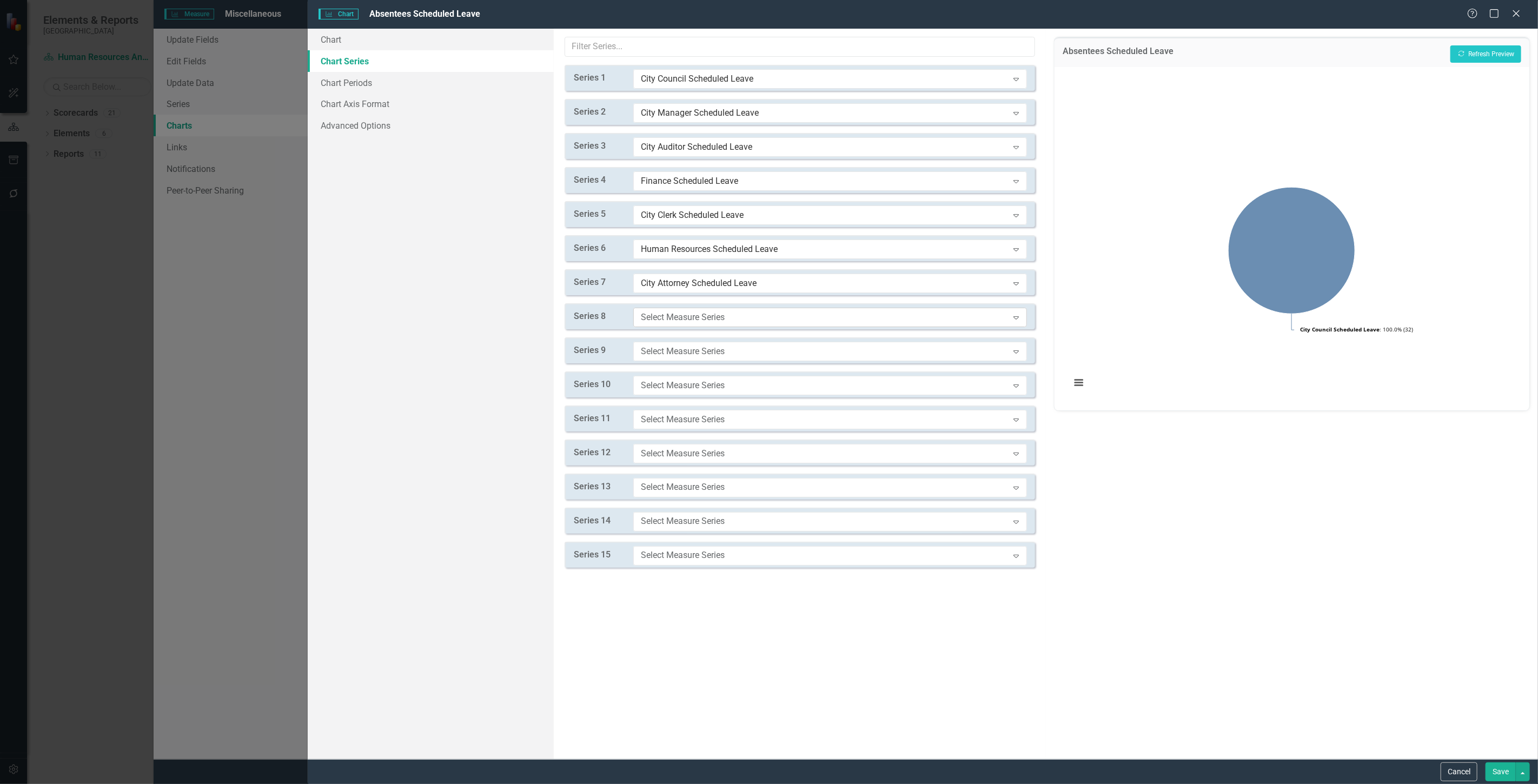
click at [671, 318] on div "Select Measure Series" at bounding box center [825, 316] width 367 height 12
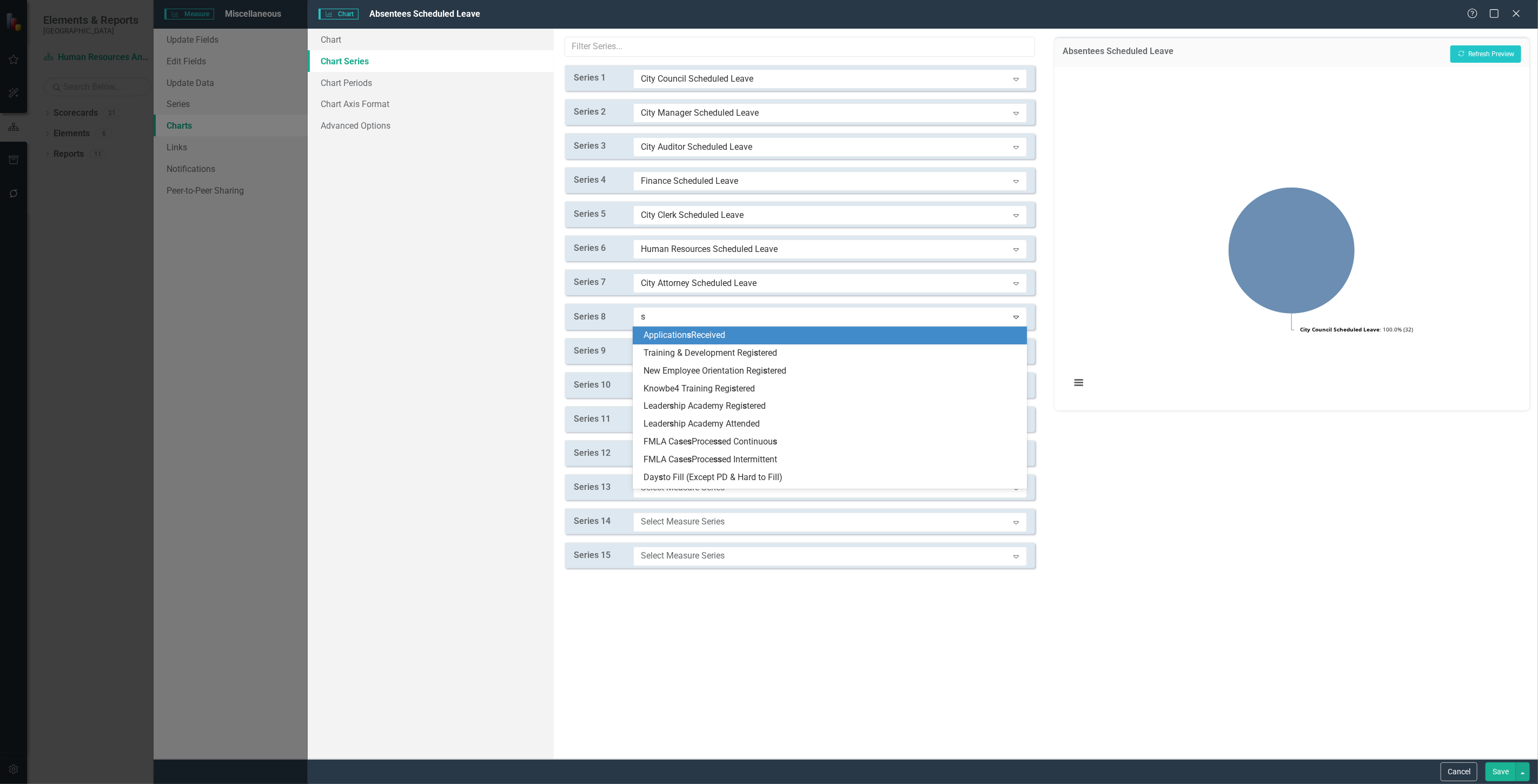
type input "sc"
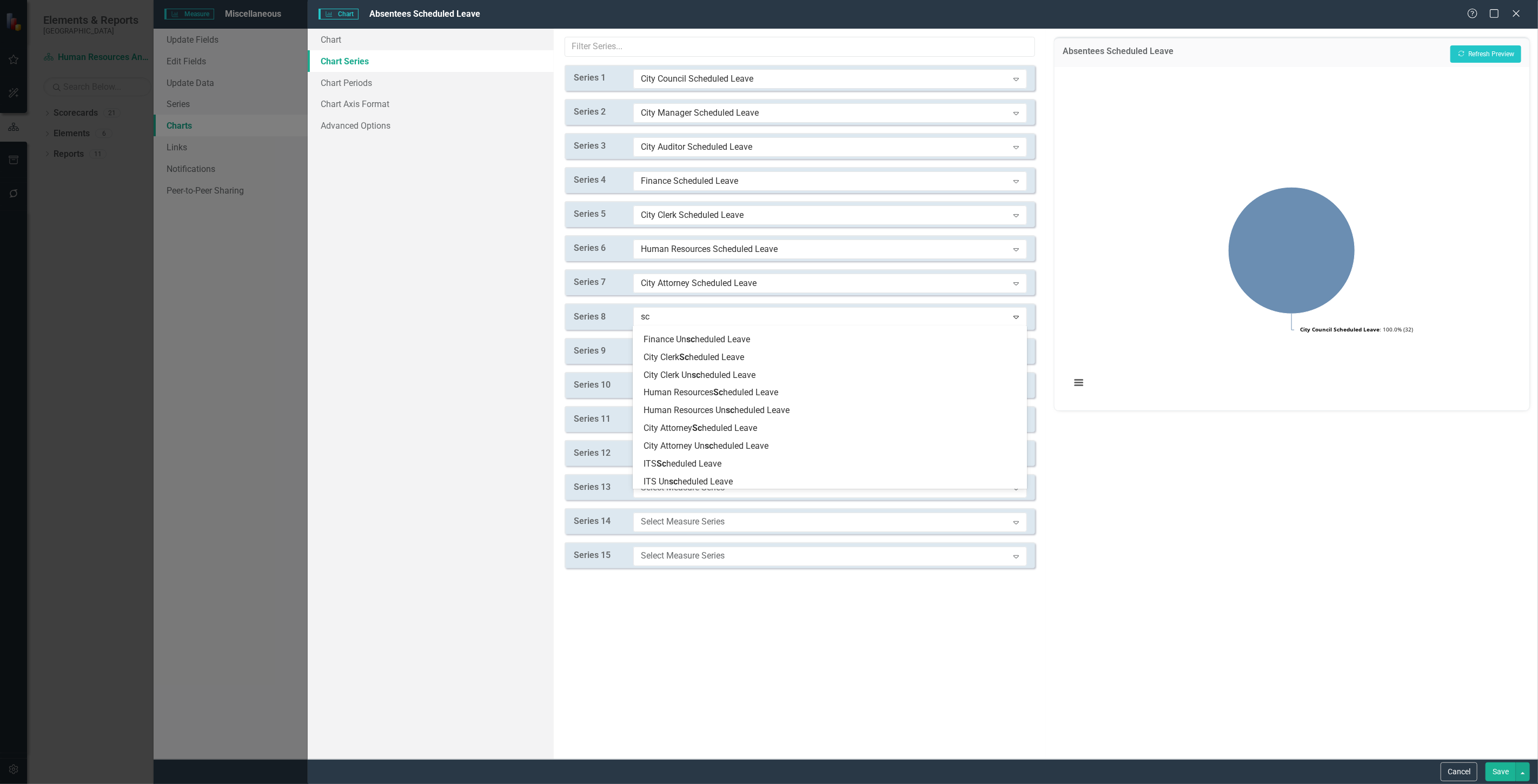
scroll to position [180, 0]
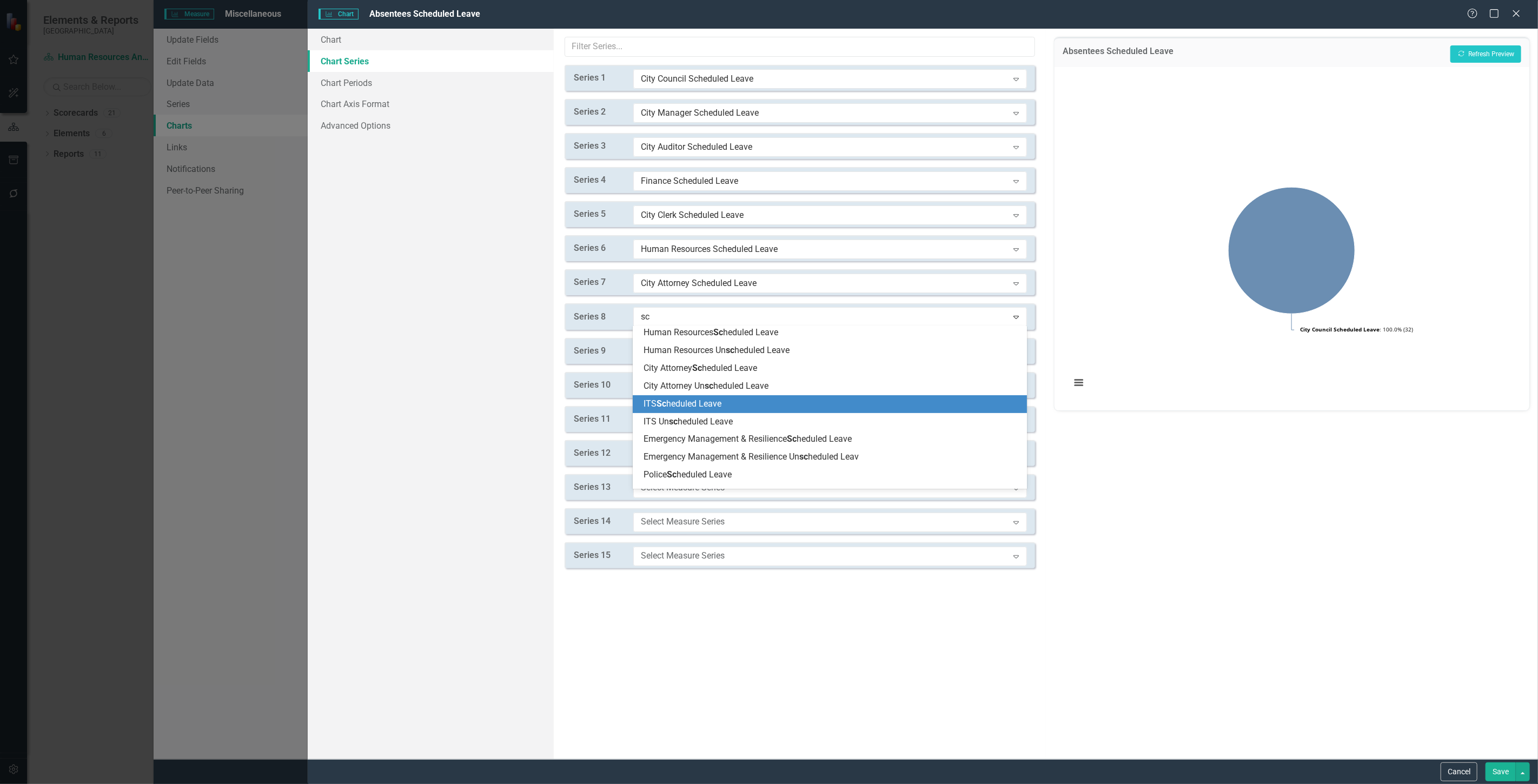
click at [691, 406] on span "ITS Sc heduled Leave" at bounding box center [683, 404] width 78 height 10
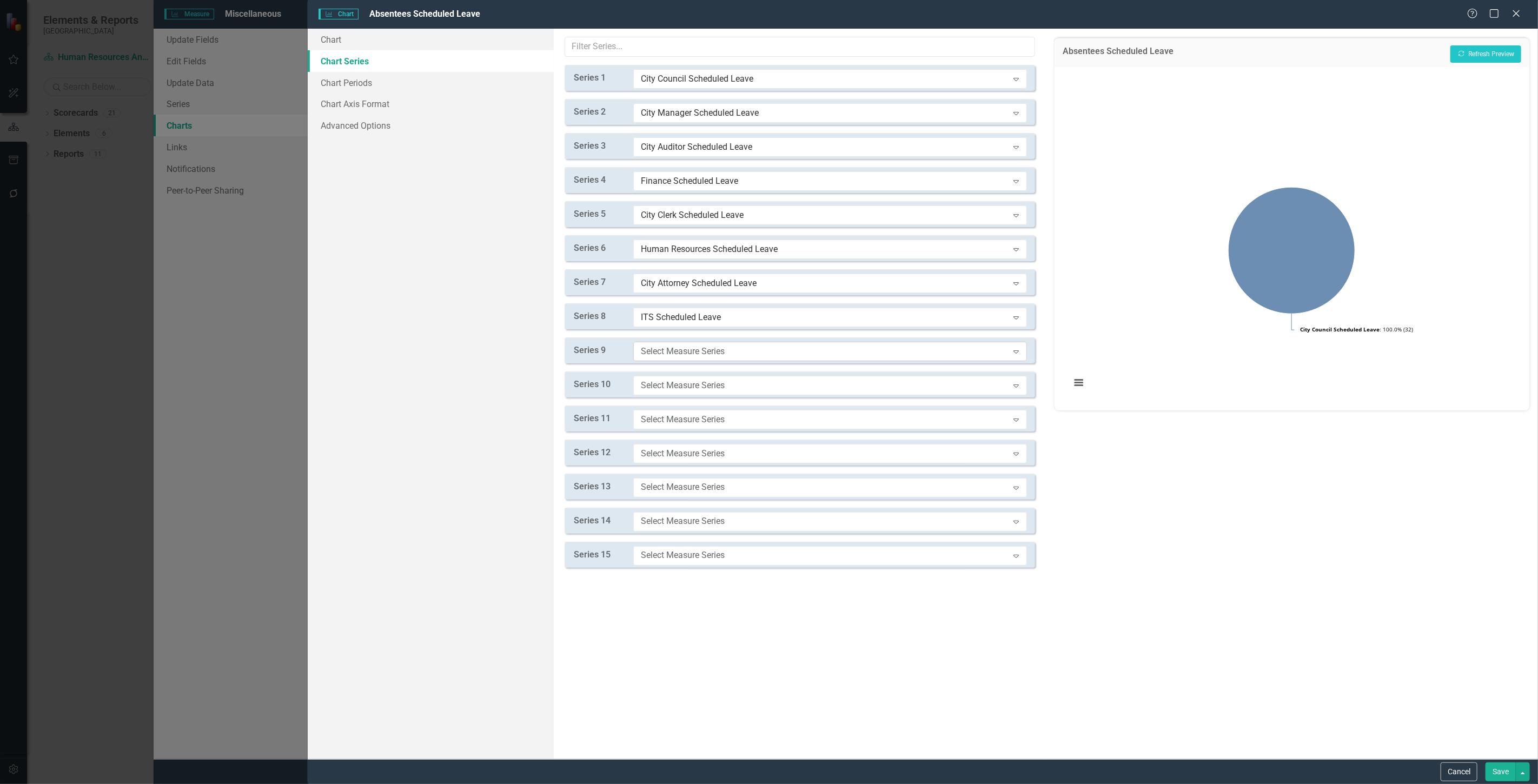
click at [673, 344] on div "Select Measure Series Expand" at bounding box center [830, 351] width 394 height 20
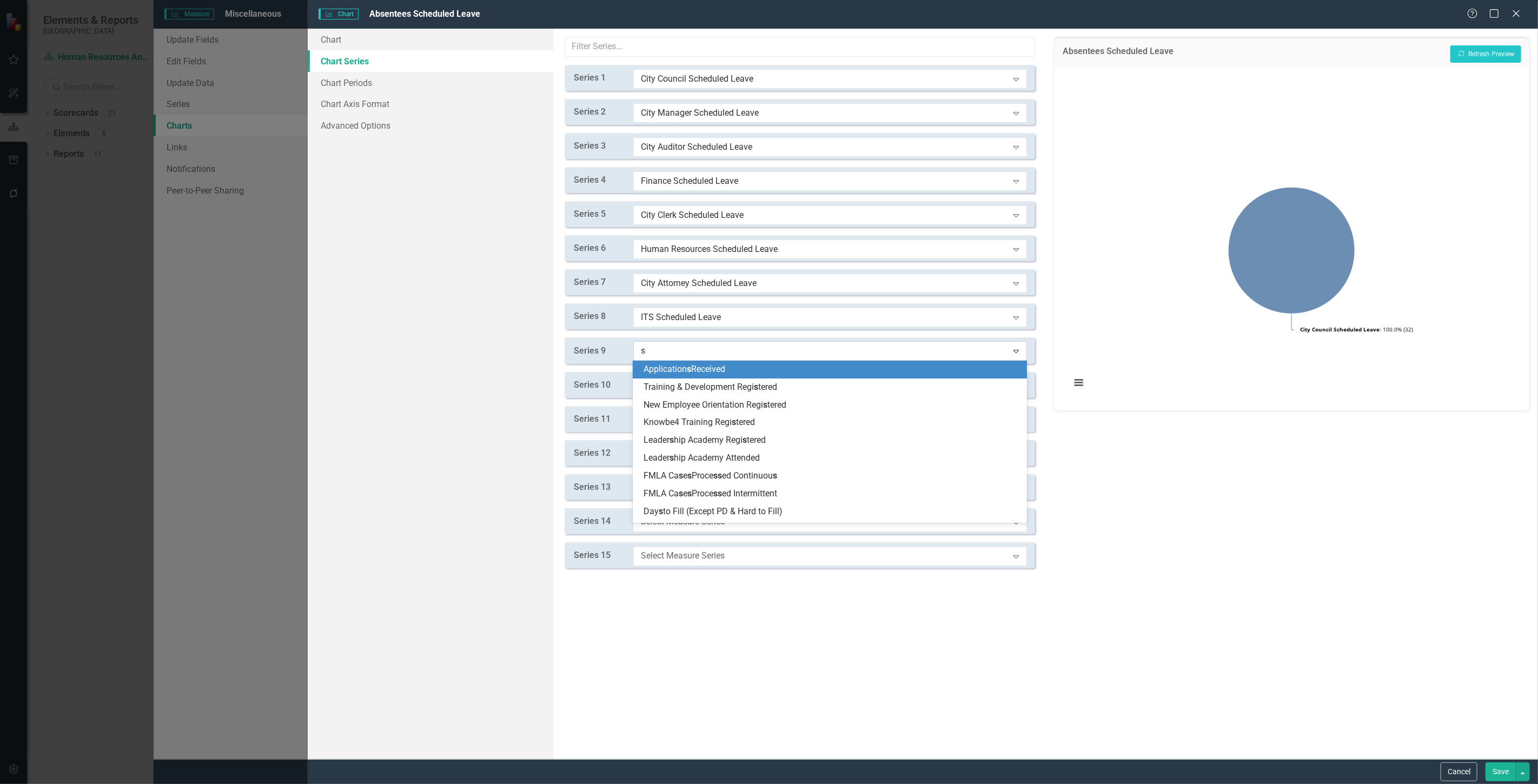
type input "sc"
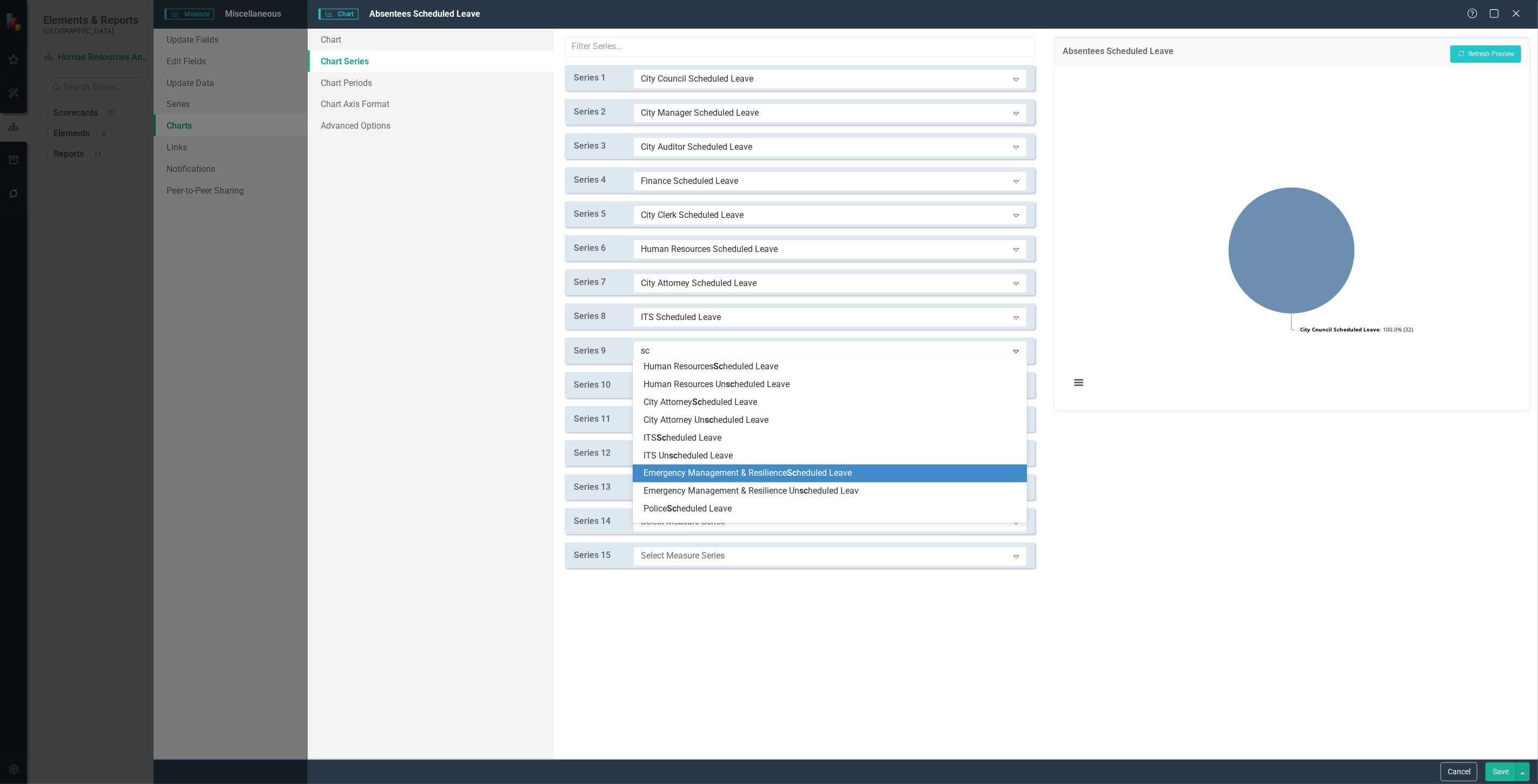
click at [699, 482] on div "Emergency Management & Resilience Sc heduled Leave" at bounding box center [830, 473] width 394 height 18
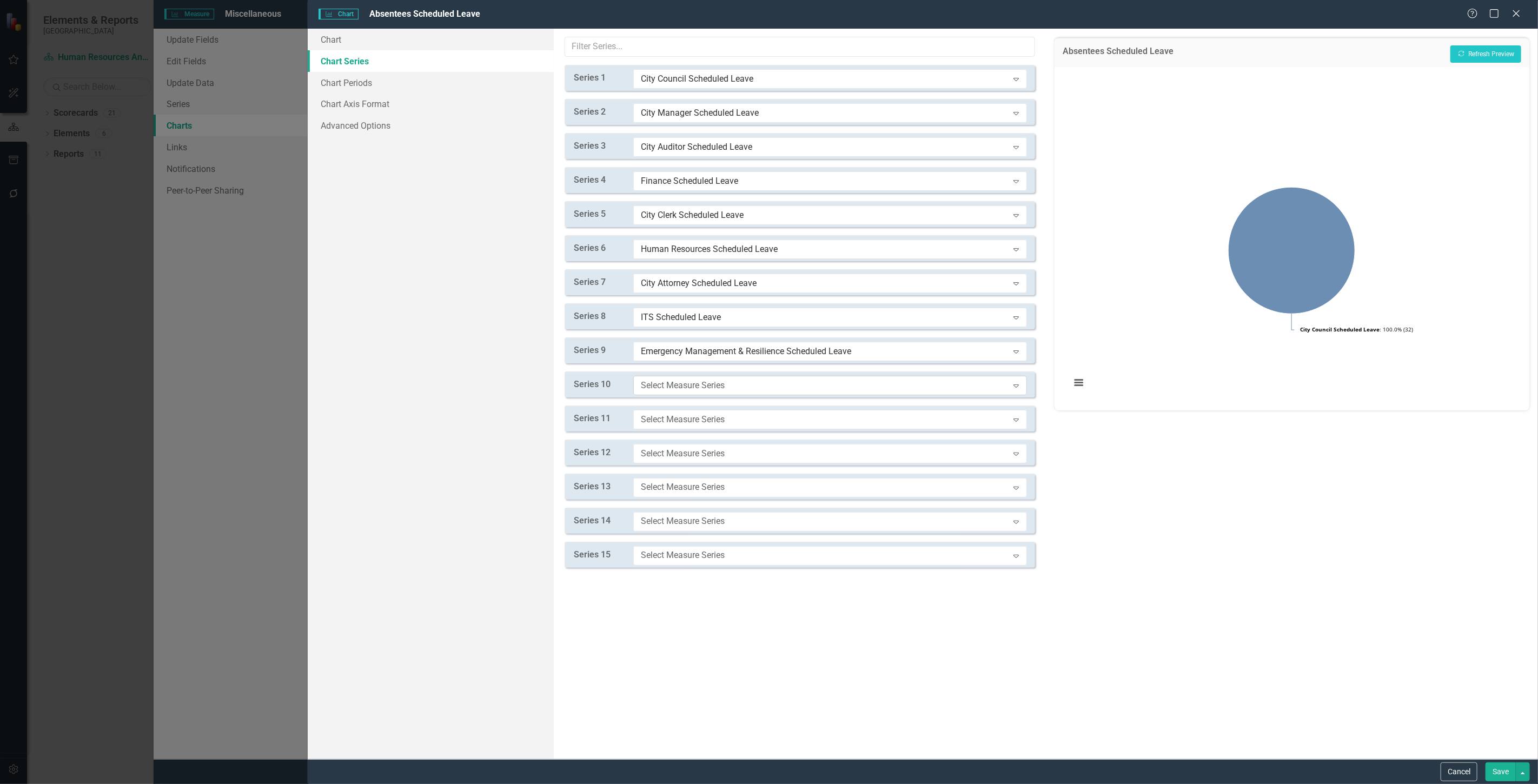
click at [670, 387] on div "Select Measure Series" at bounding box center [825, 385] width 367 height 12
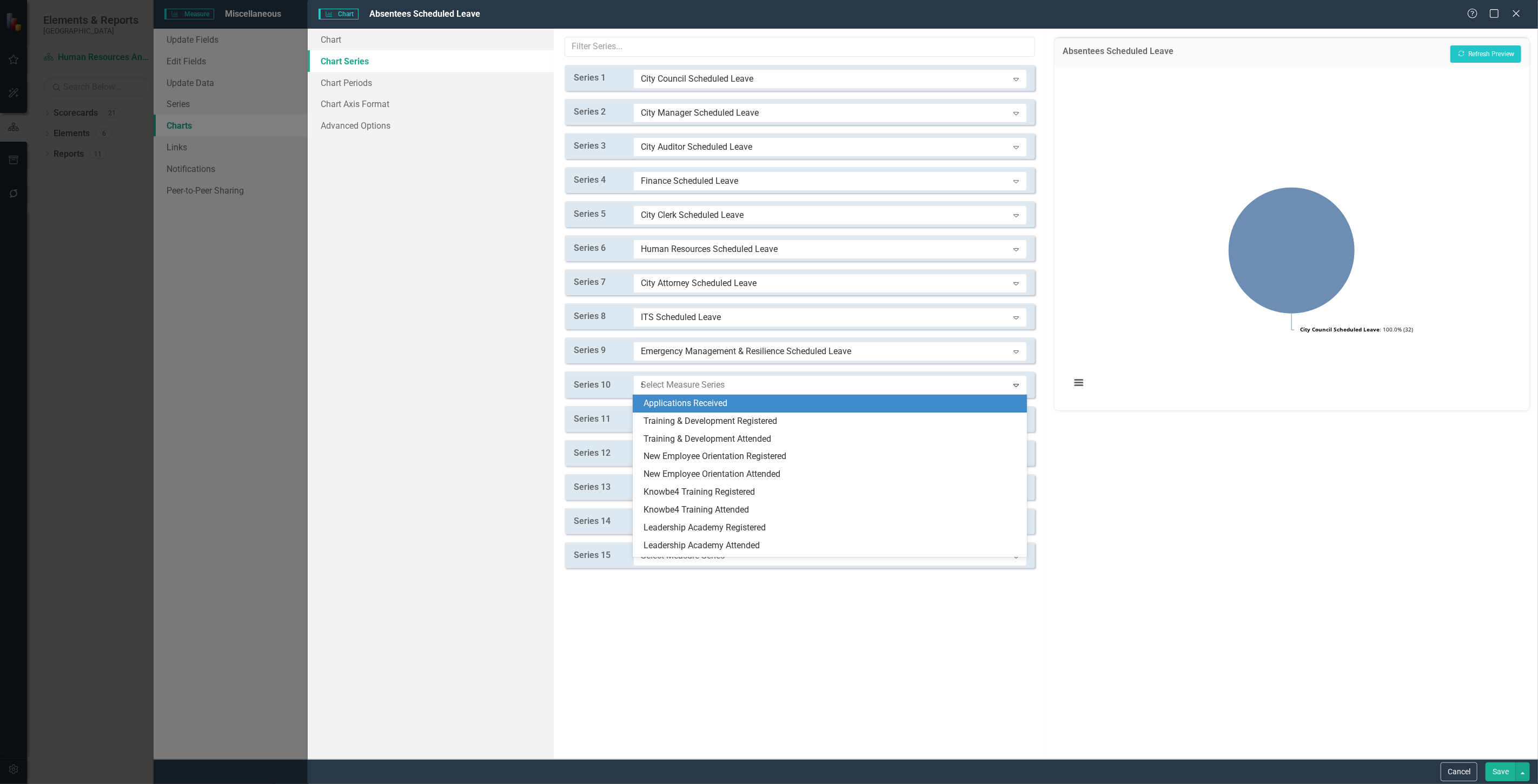
type input "sc"
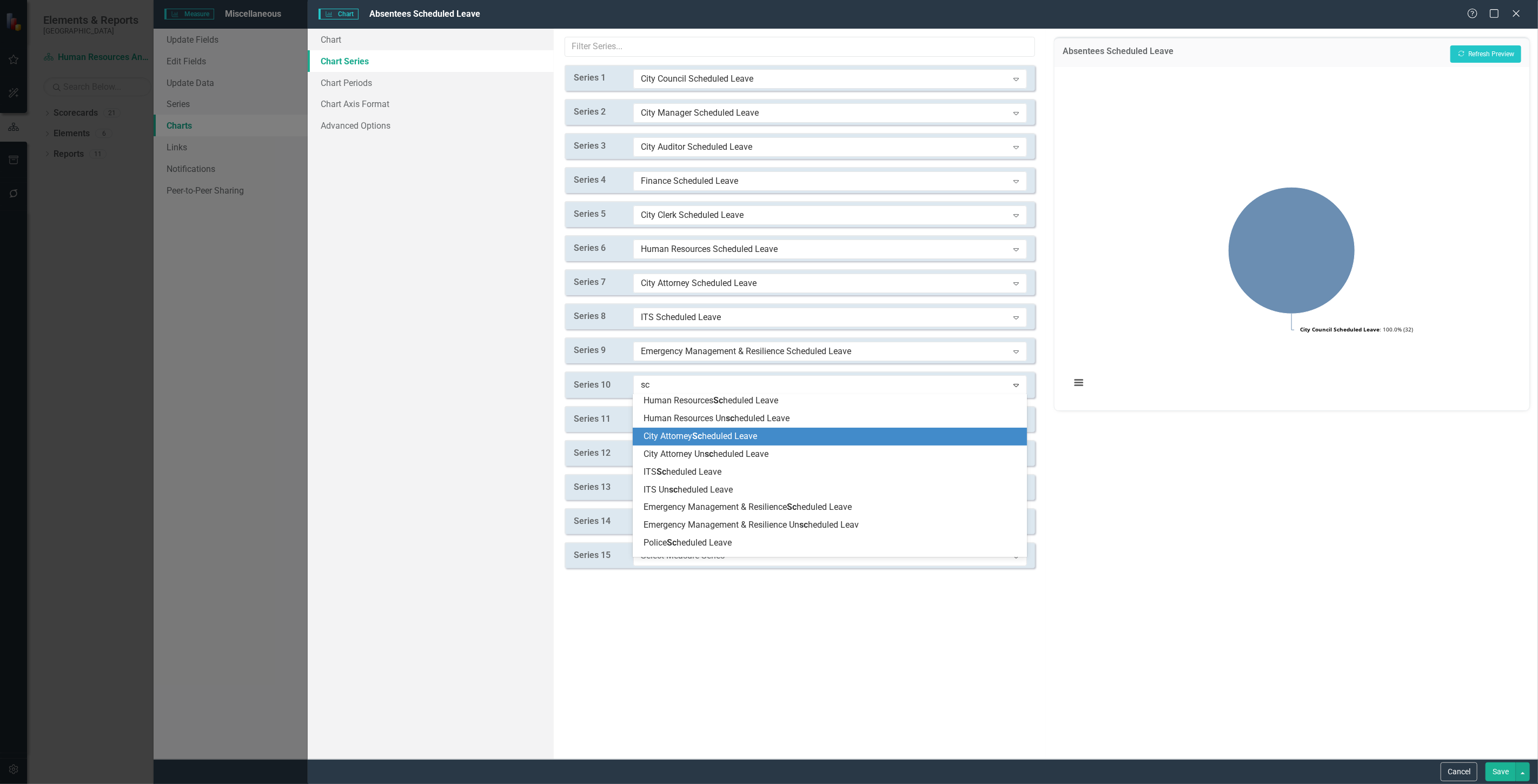
scroll to position [240, 0]
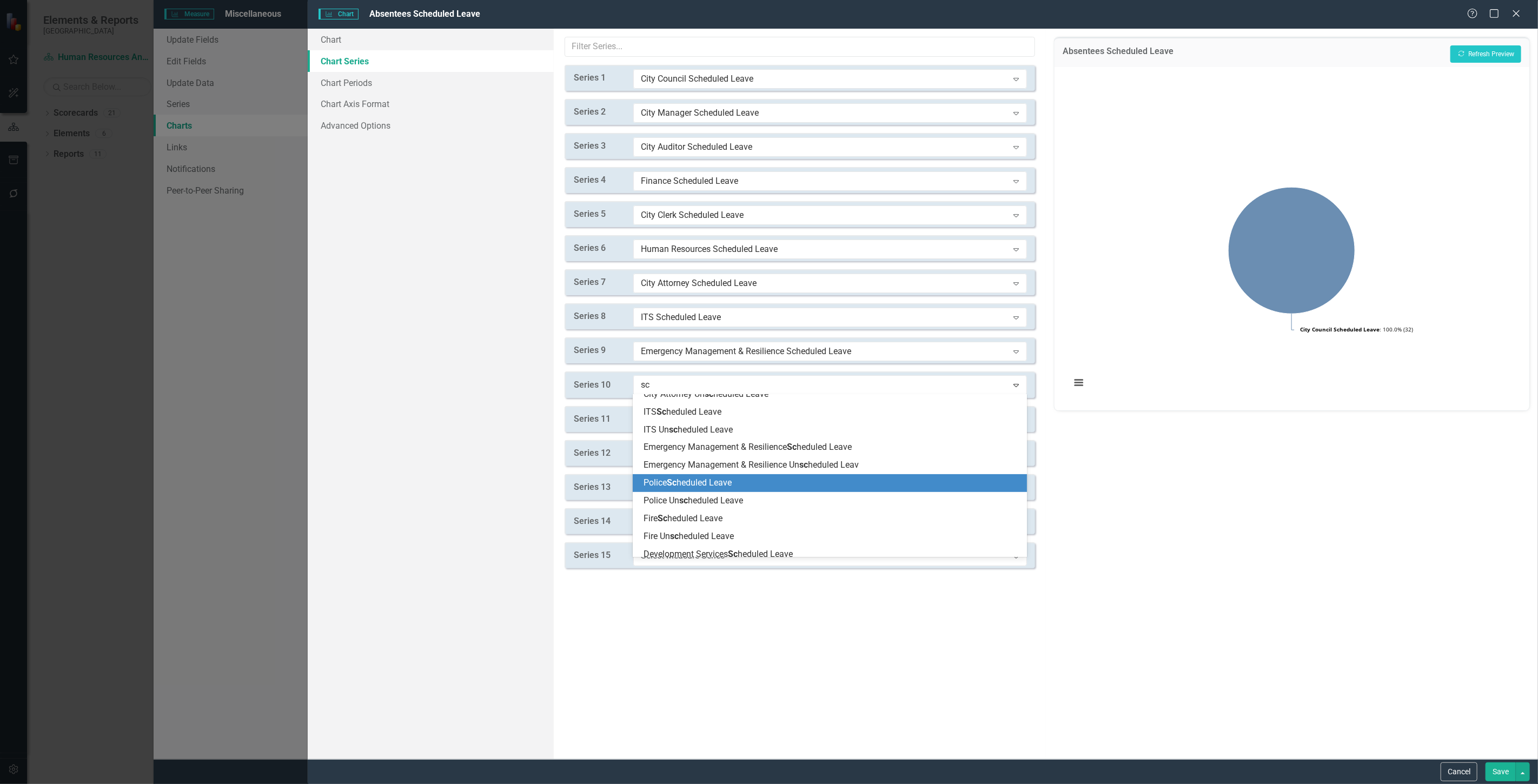
click at [687, 485] on span "Police Sc heduled Leave" at bounding box center [688, 483] width 88 height 10
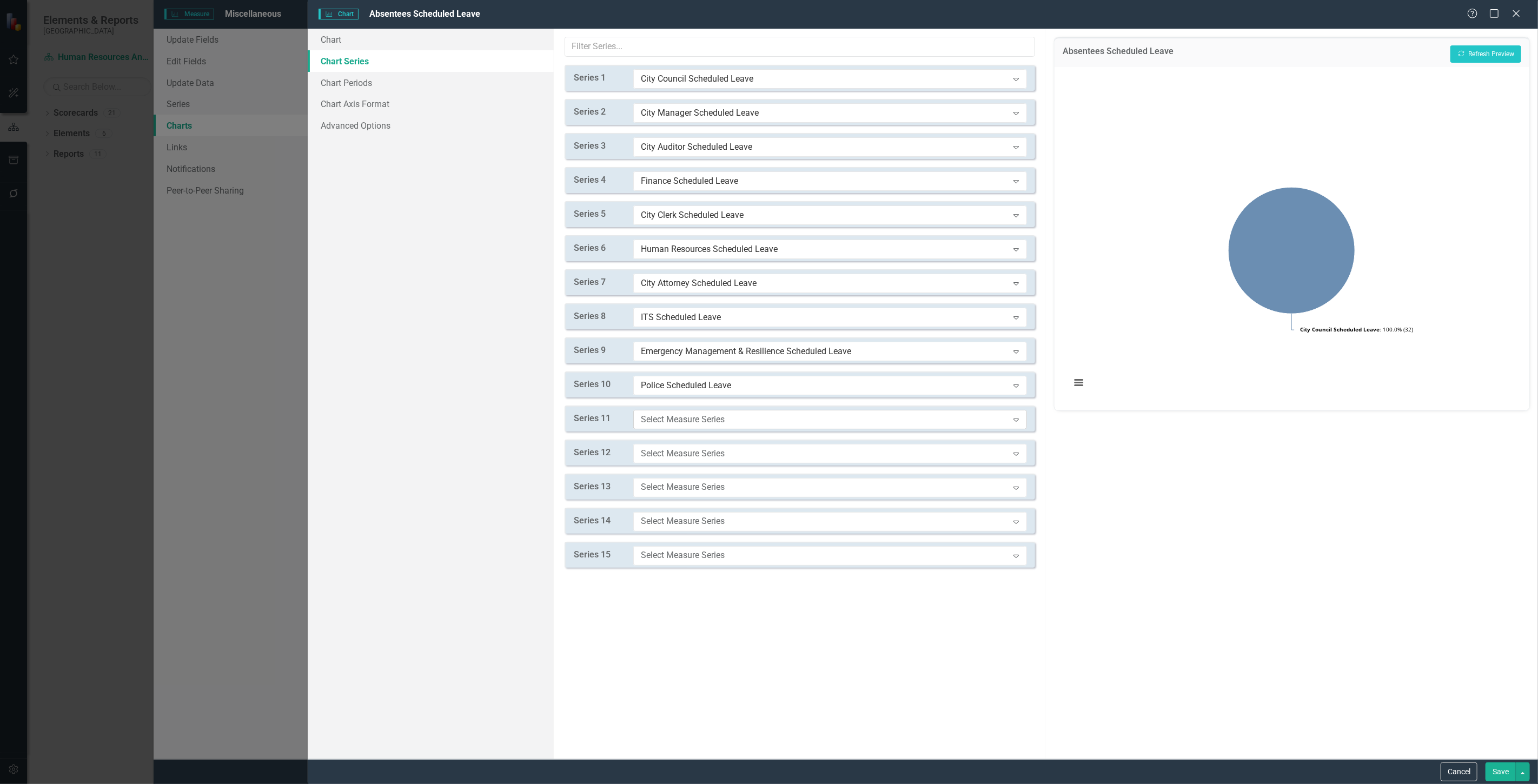
click at [666, 419] on div "Select Measure Series" at bounding box center [825, 419] width 367 height 12
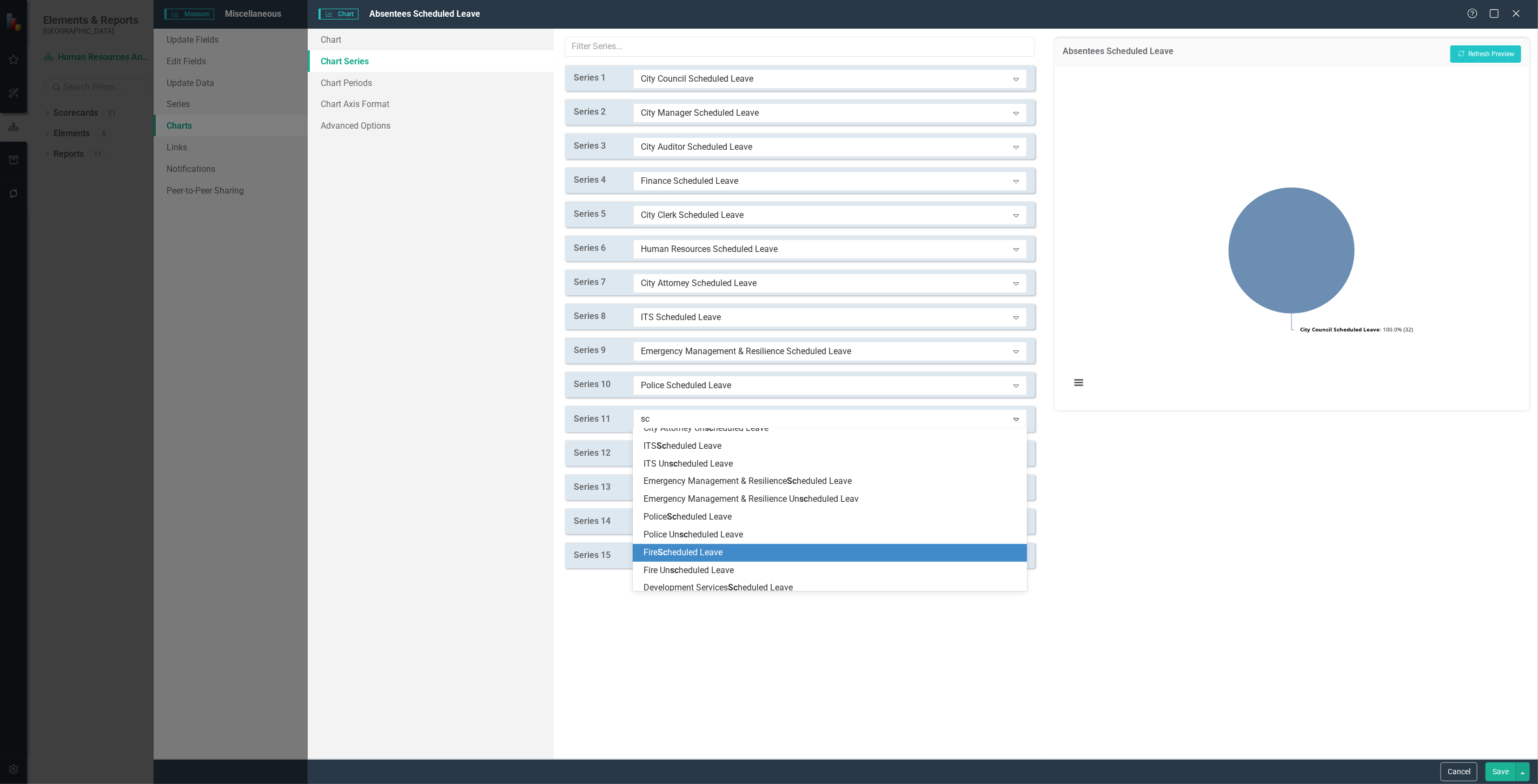
click at [684, 553] on span "Fire Sc heduled Leave" at bounding box center [683, 552] width 79 height 10
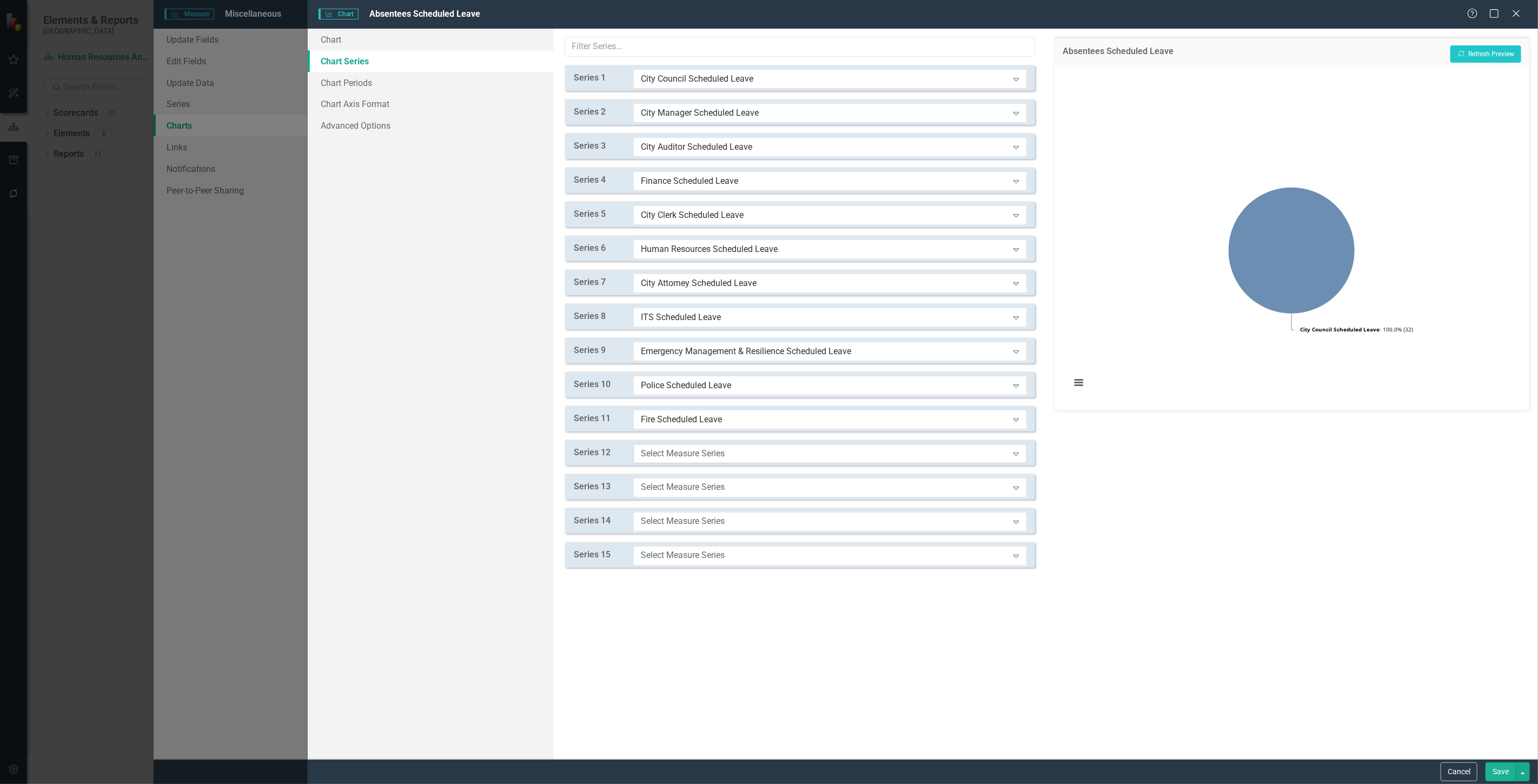
click at [677, 449] on div "Select Measure Series" at bounding box center [825, 453] width 367 height 12
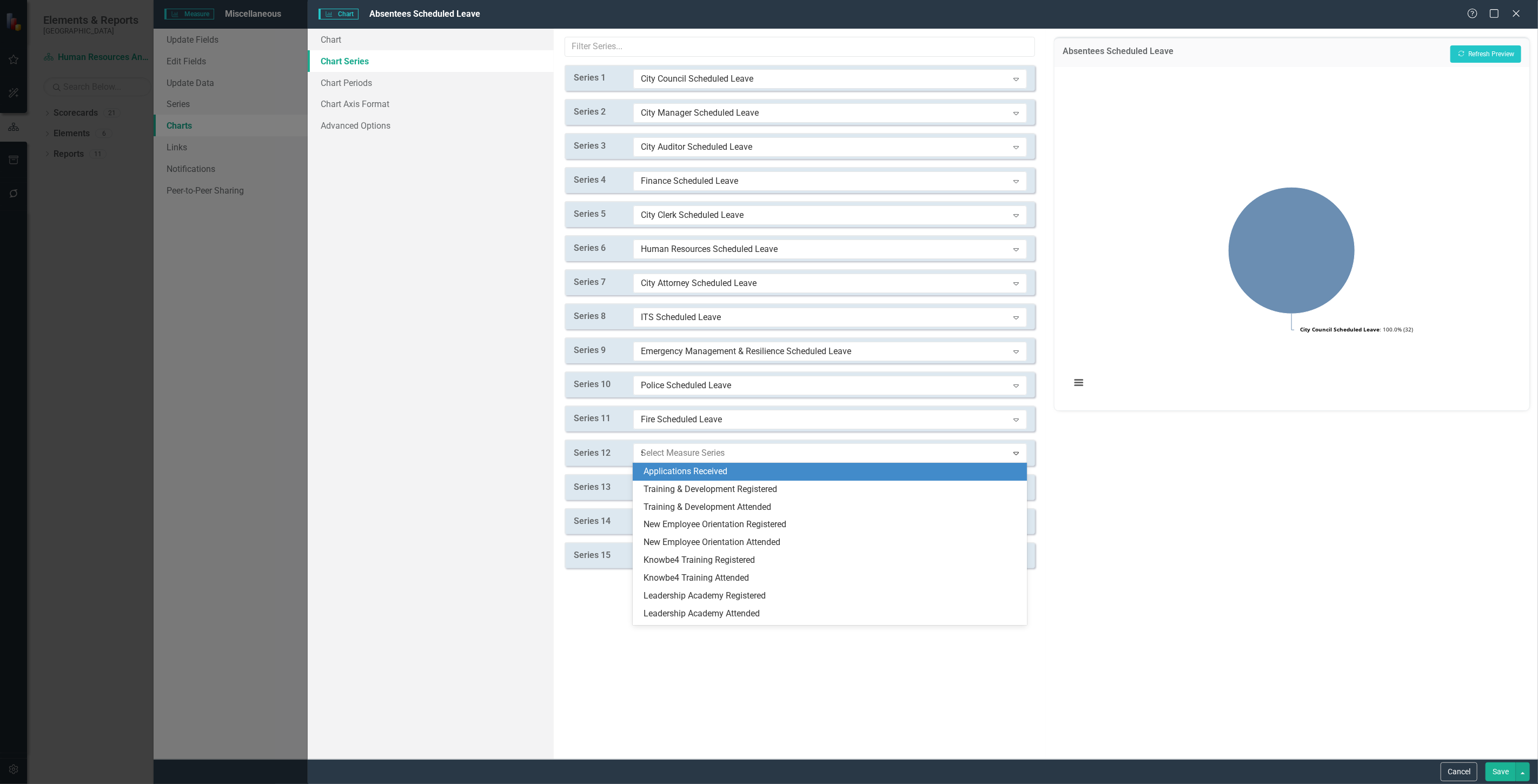
type input "sc"
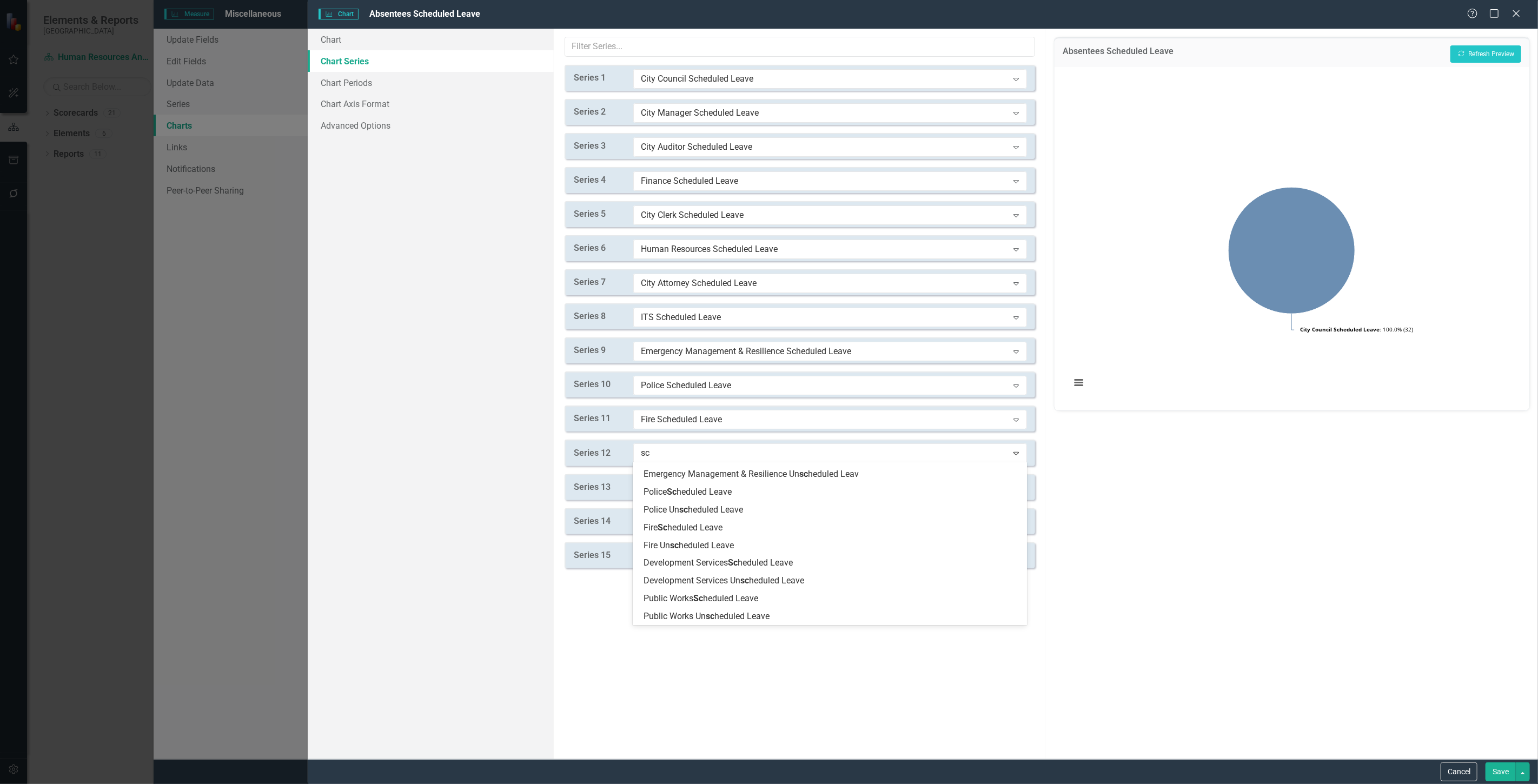
scroll to position [300, 0]
drag, startPoint x: 696, startPoint y: 570, endPoint x: 677, endPoint y: 480, distance: 92.0
click at [696, 568] on div "Development Services Sc heduled Leave" at bounding box center [830, 562] width 394 height 18
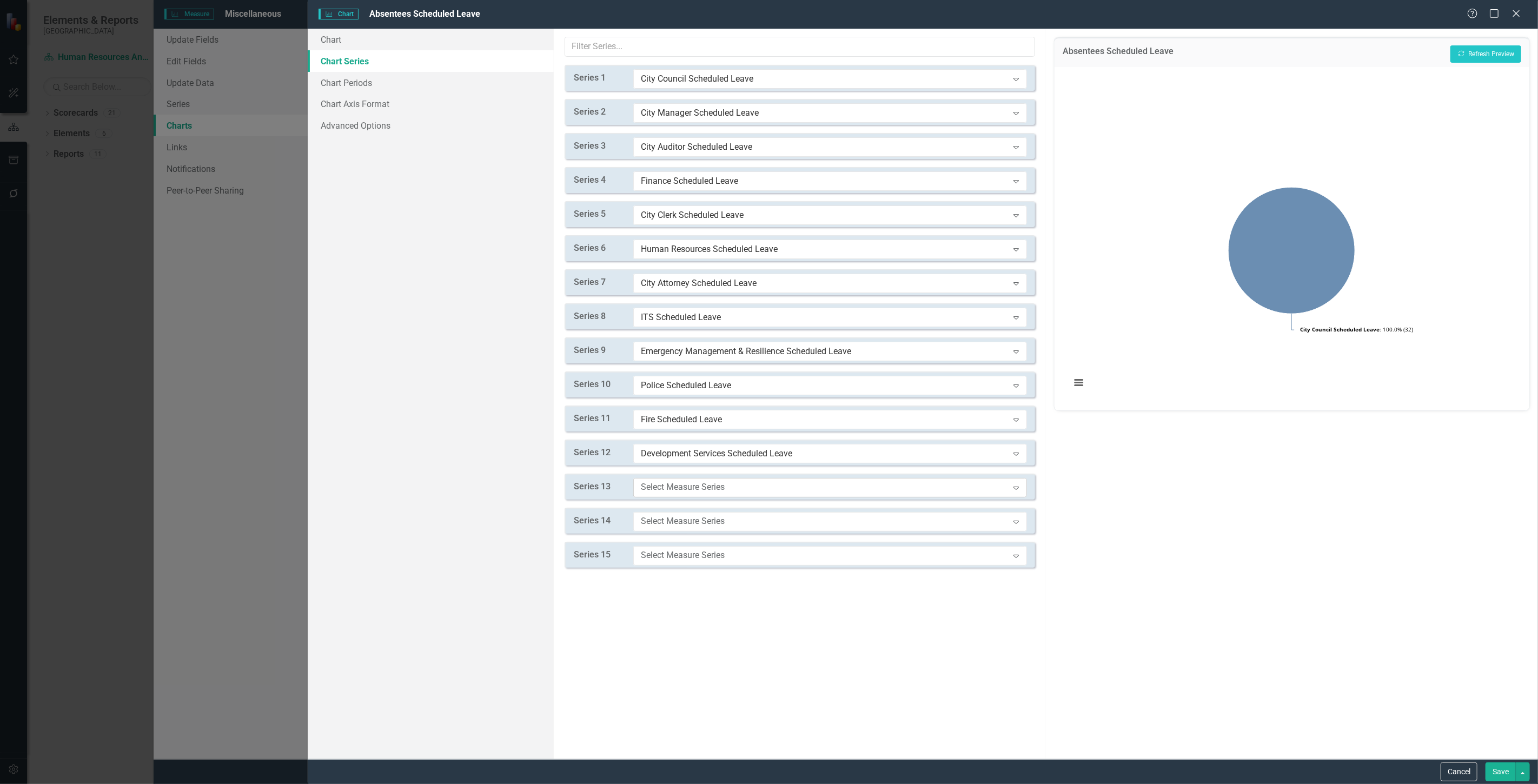
click at [675, 478] on div "Select Measure Series Expand" at bounding box center [830, 487] width 394 height 20
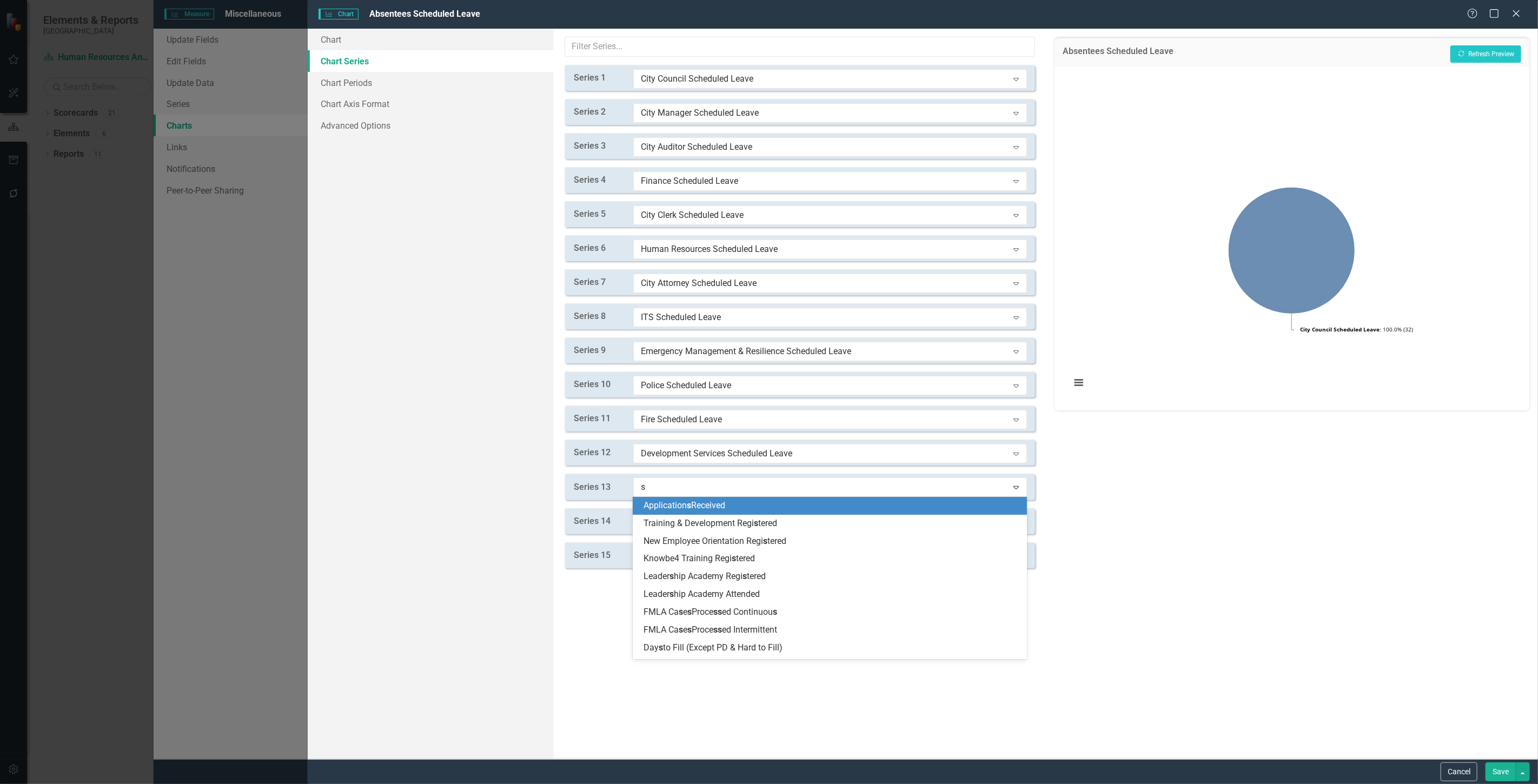
type input "sc"
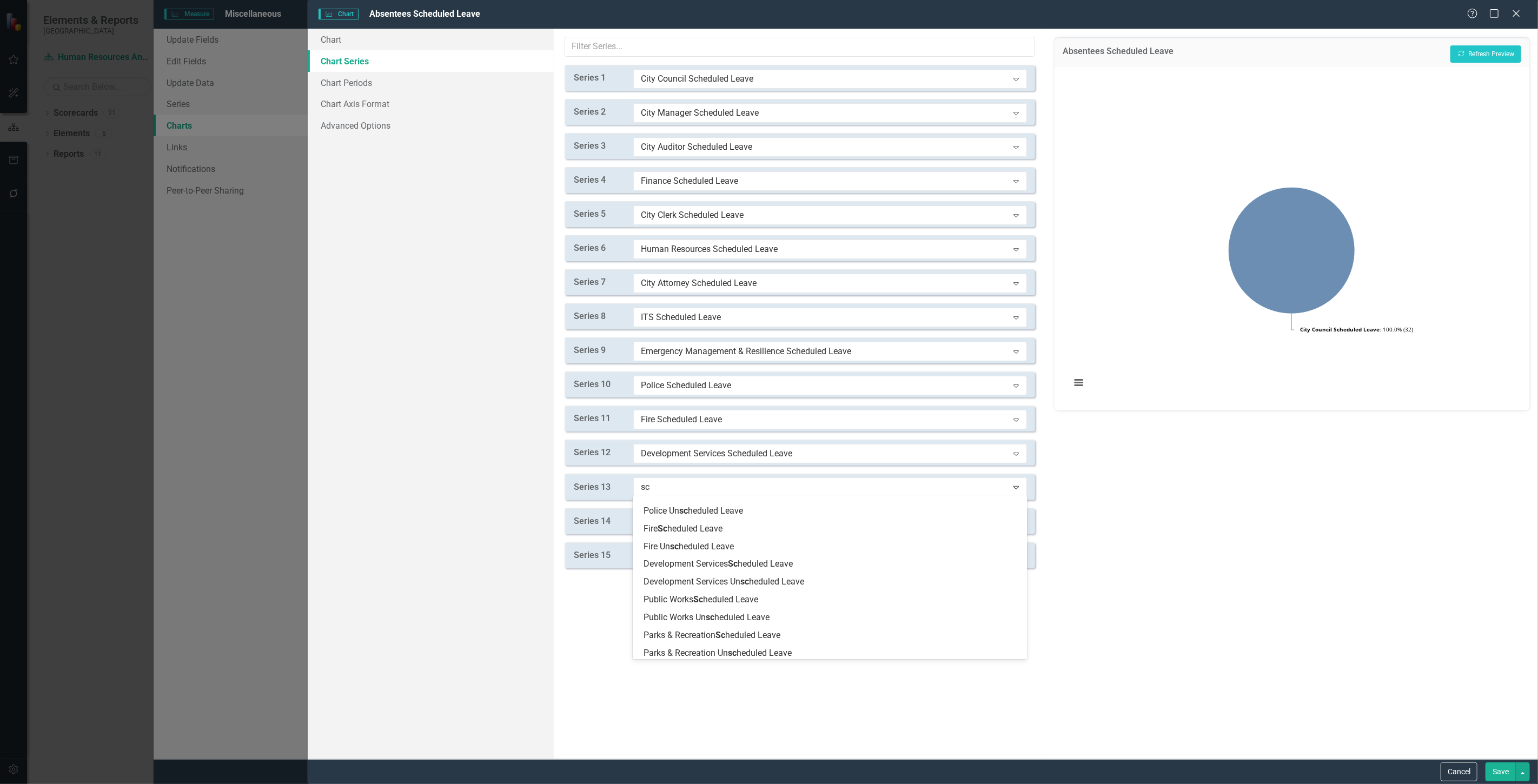
scroll to position [360, 0]
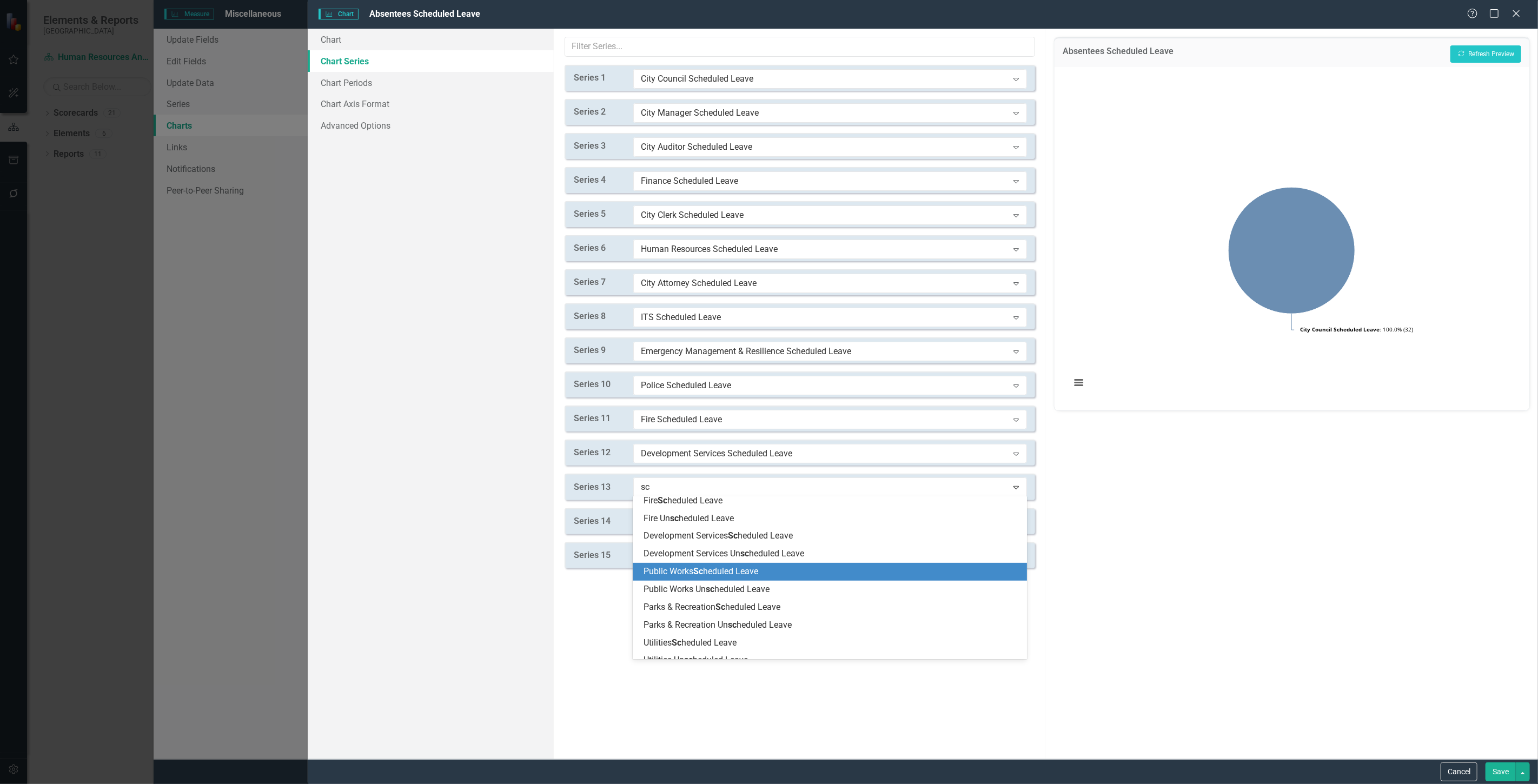
click at [703, 574] on span "Sc" at bounding box center [698, 572] width 10 height 10
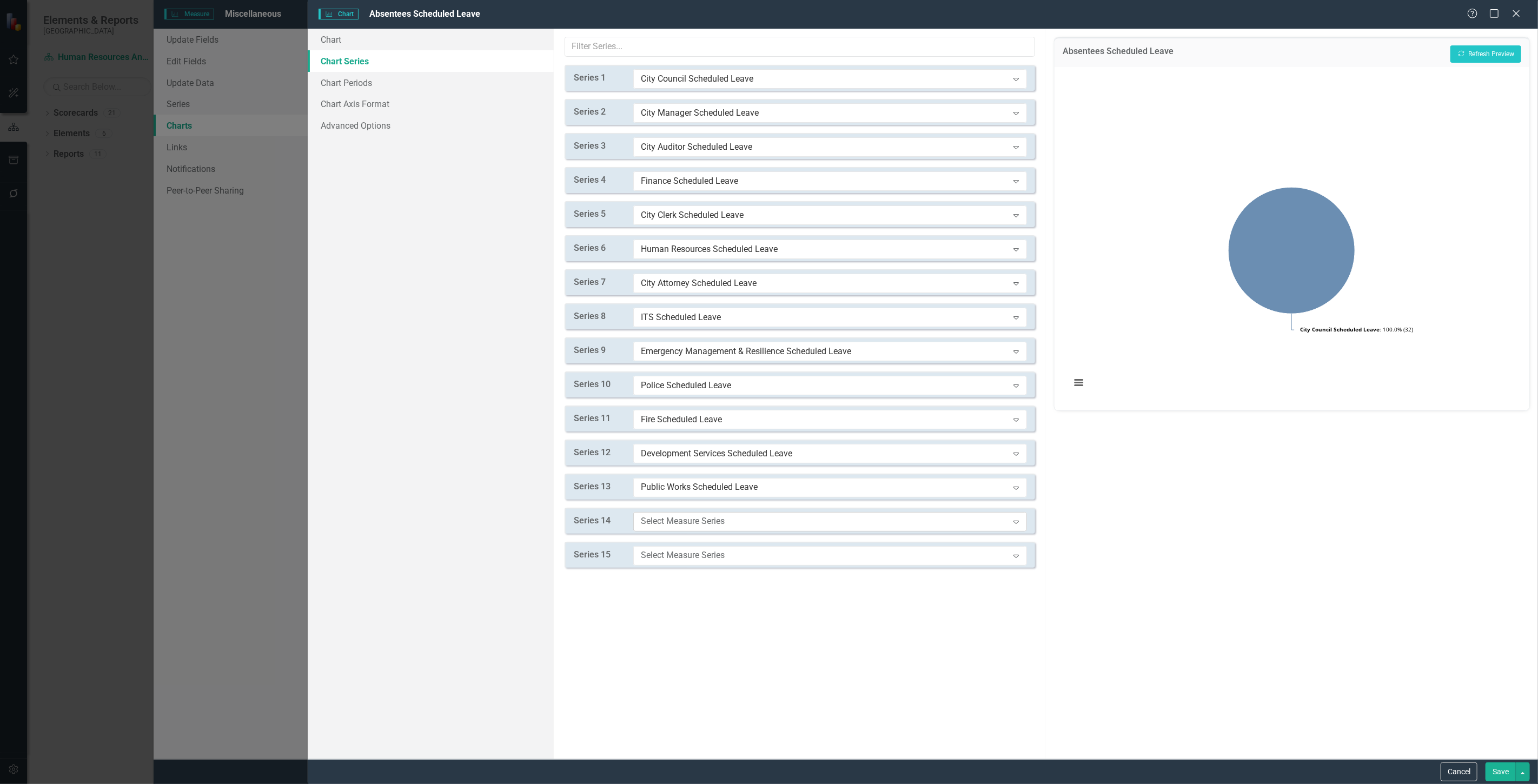
click at [677, 526] on div "Select Measure Series" at bounding box center [825, 521] width 367 height 12
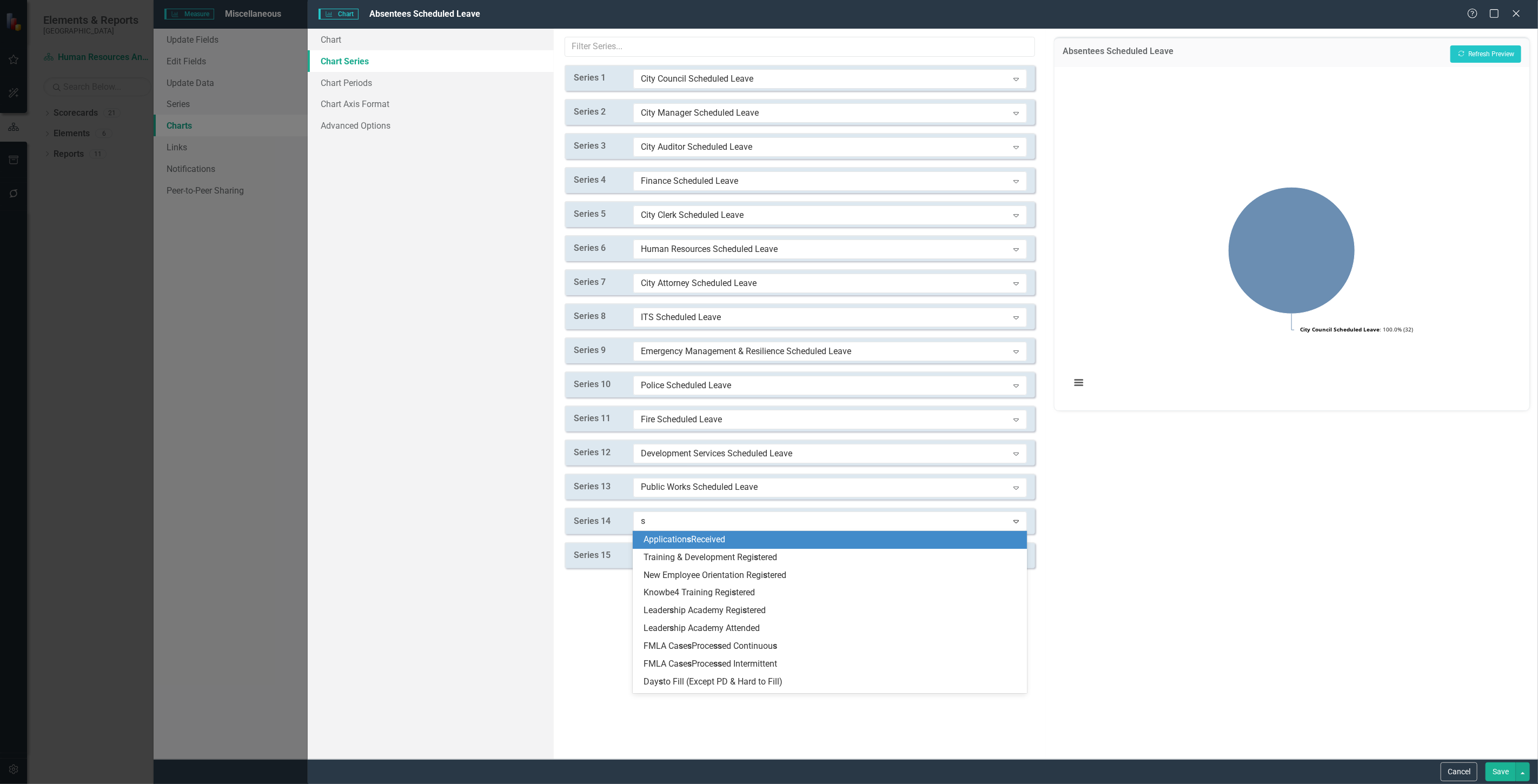
type input "sc"
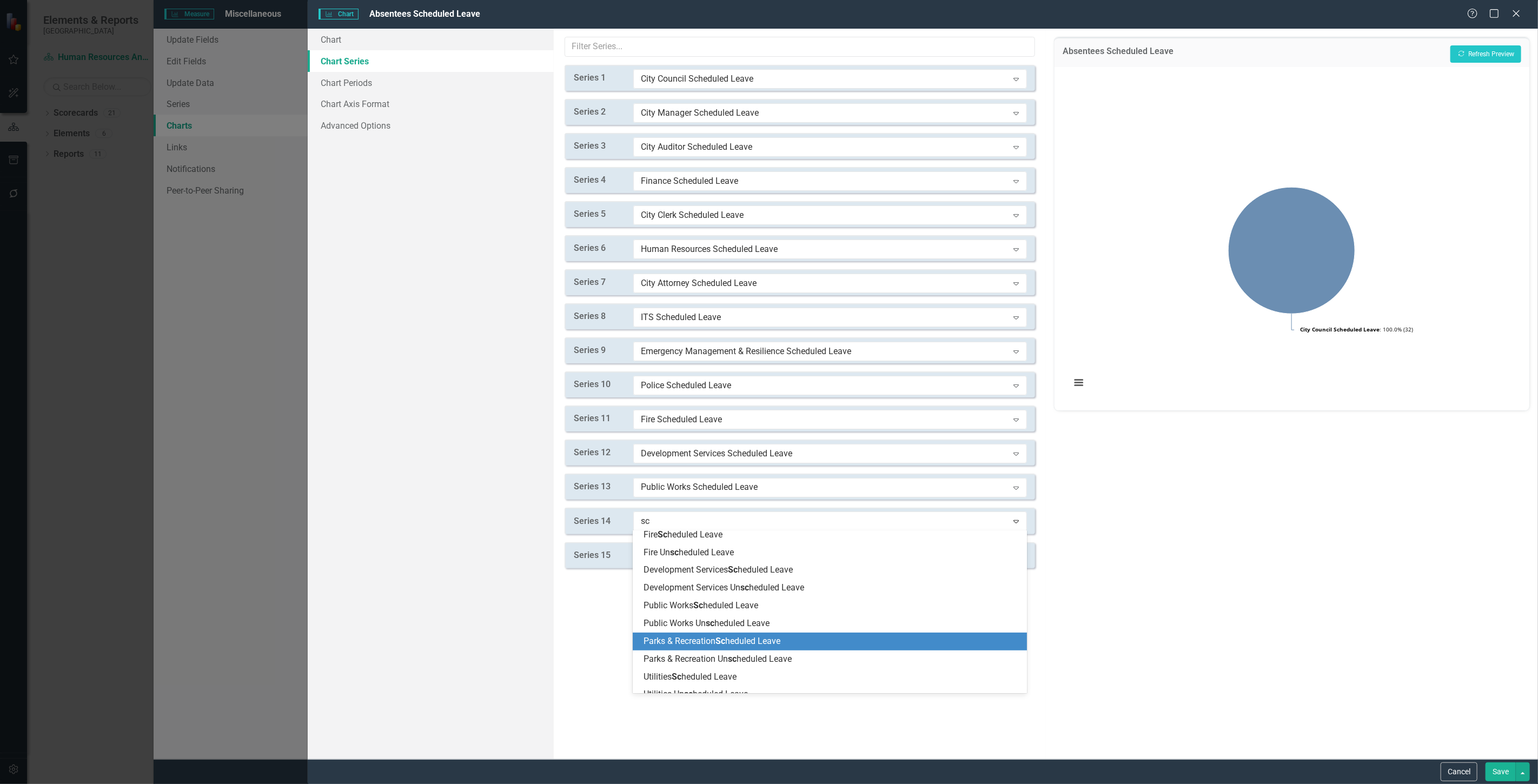
click at [702, 644] on span "Parks & Recreation Sc heduled Leave" at bounding box center [712, 641] width 137 height 10
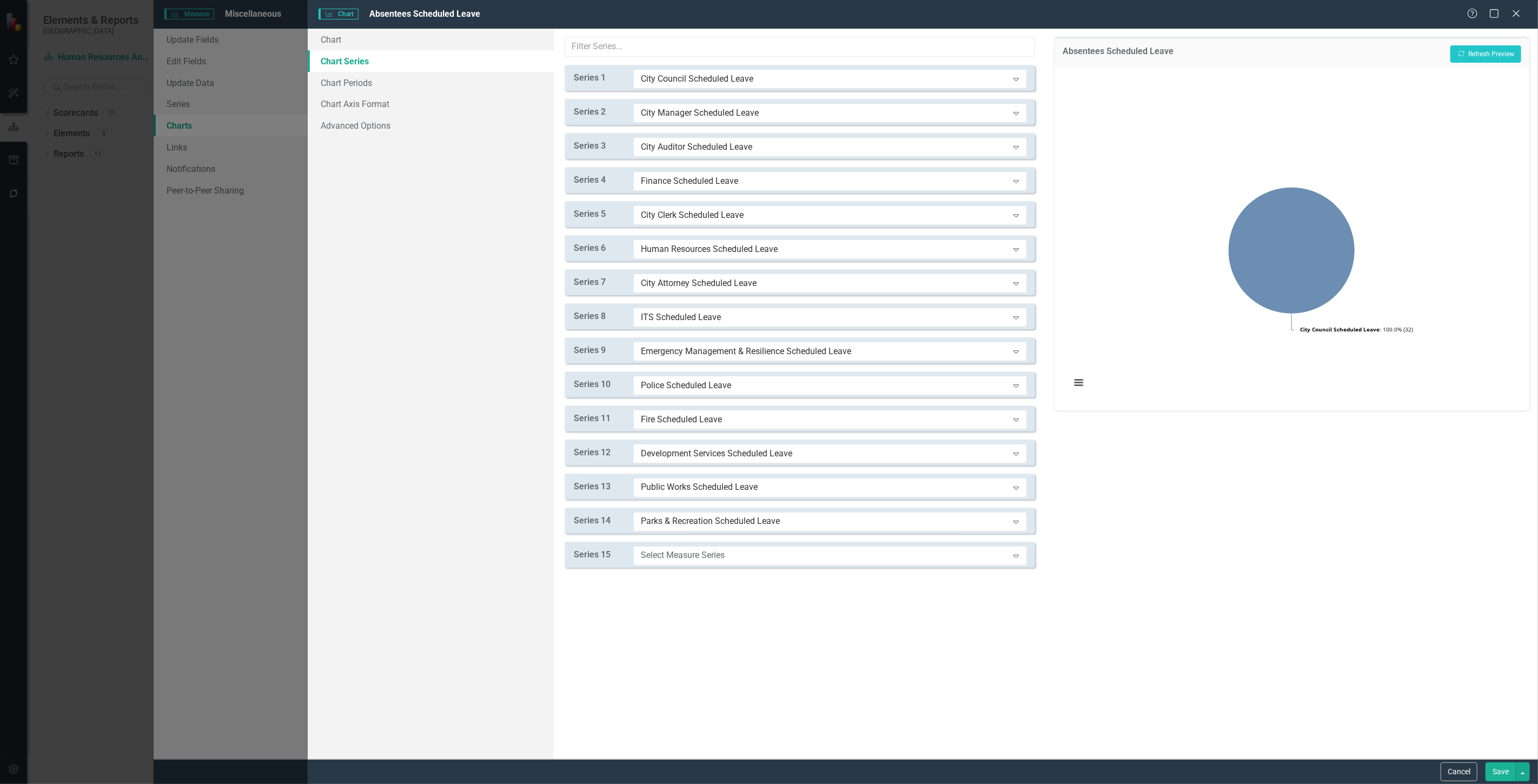
click at [665, 566] on div "Series 15 Select Measure Series Expand" at bounding box center [800, 554] width 471 height 26
click at [665, 565] on div "Select Measure Series Expand" at bounding box center [830, 556] width 394 height 20
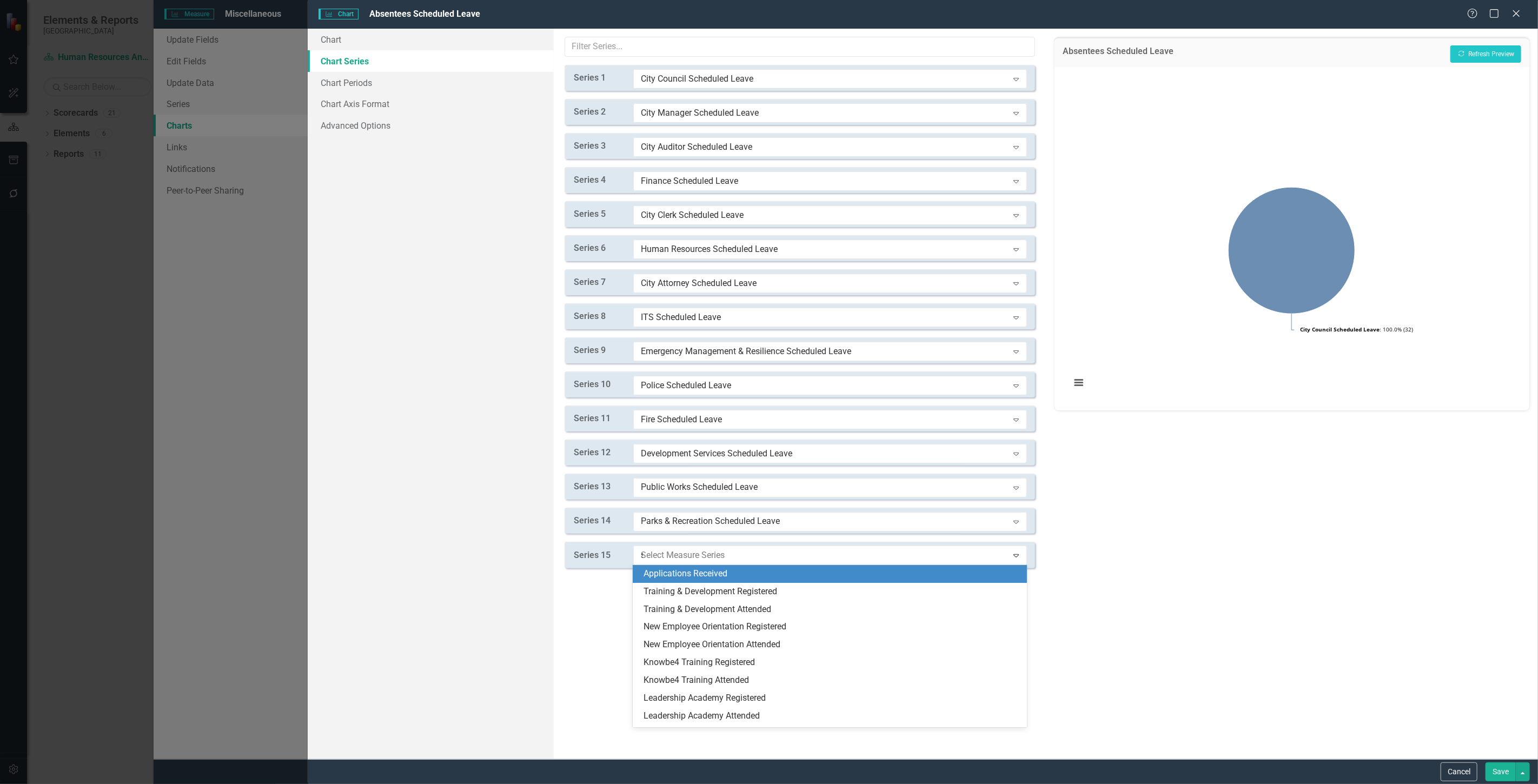
type input "sc"
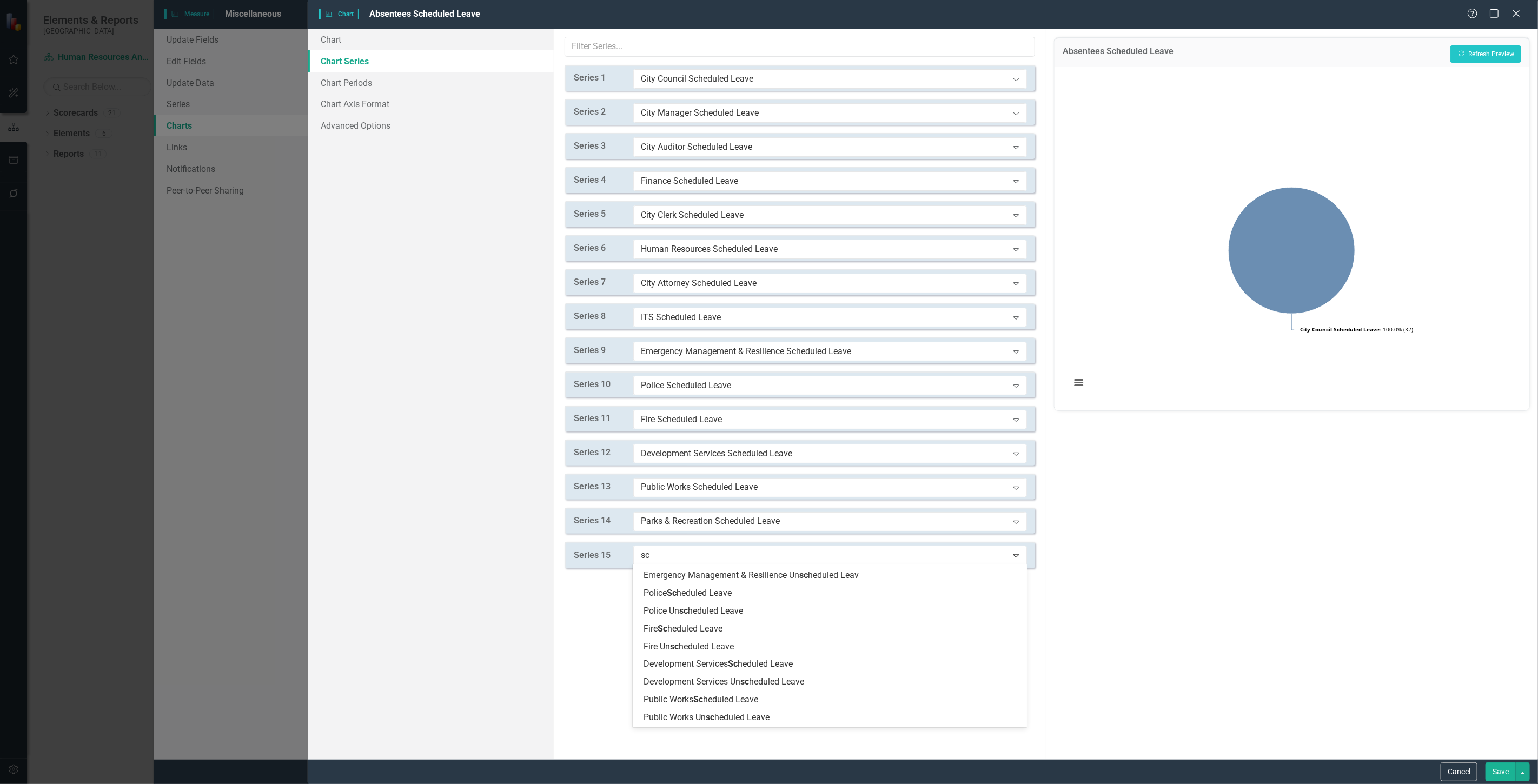
scroll to position [371, 0]
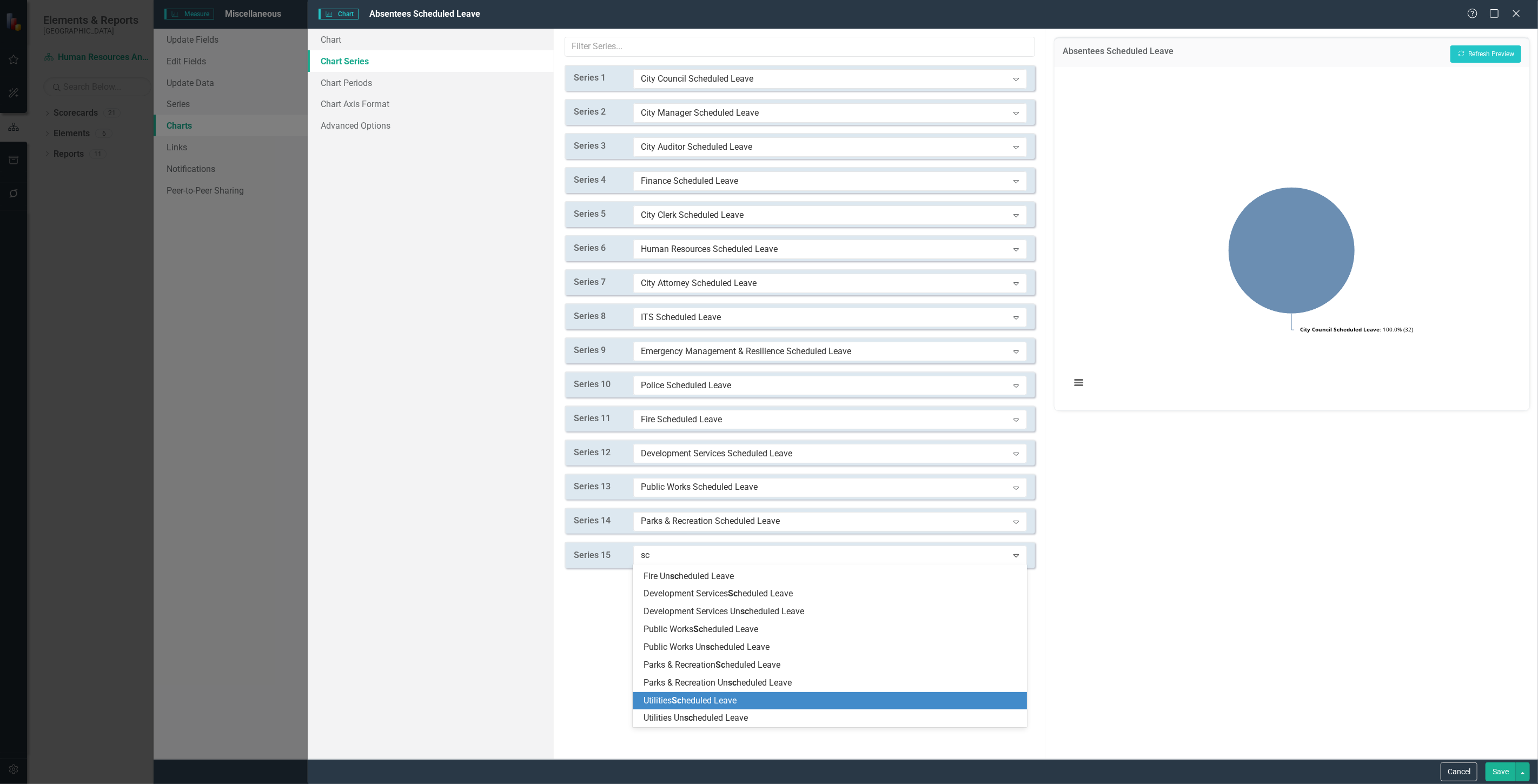
click at [721, 695] on span "Utilities Sc heduled Leave" at bounding box center [690, 700] width 93 height 10
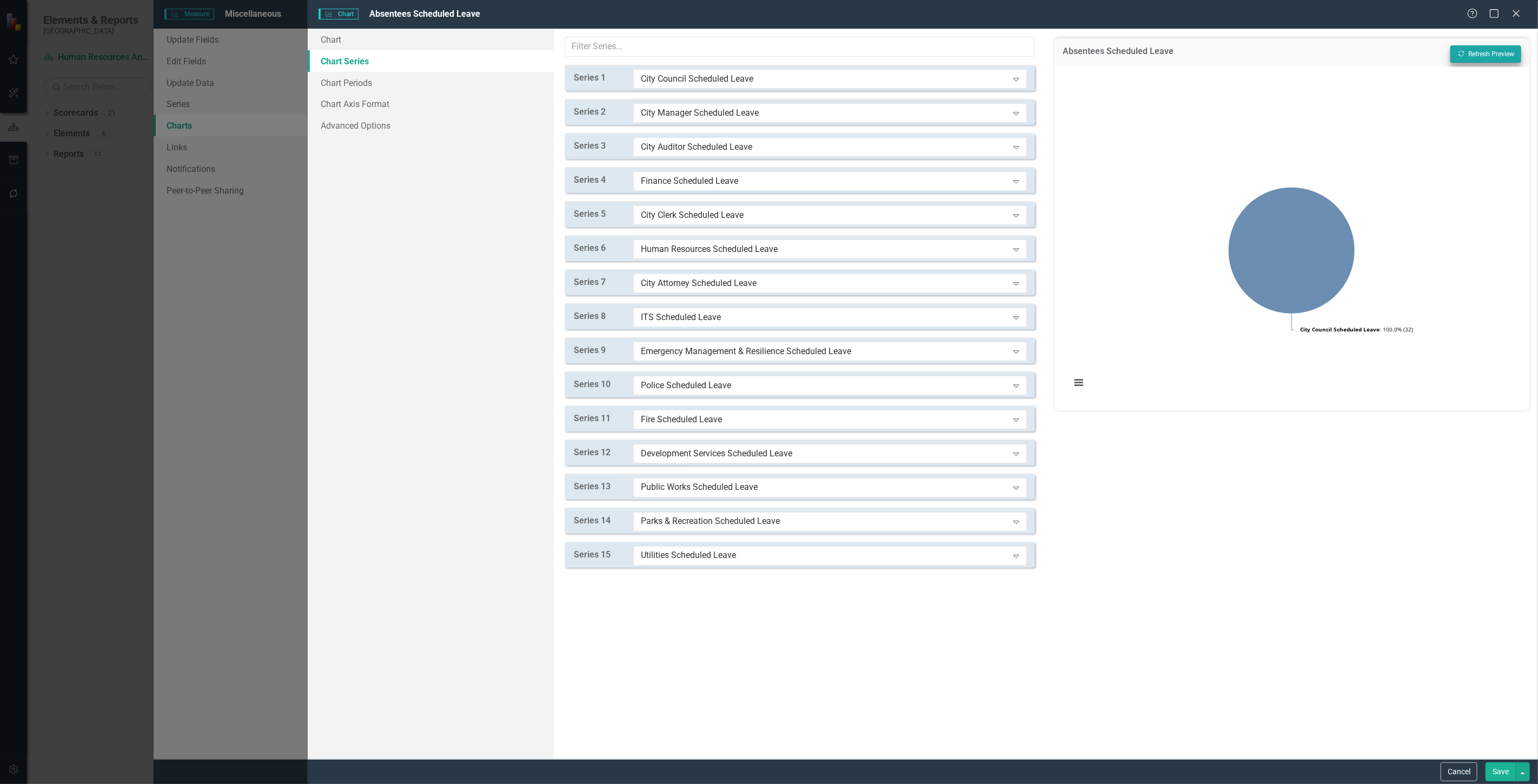
click at [1505, 45] on div "Absentees Scheduled Leave Recalculate Refresh Preview" at bounding box center [1292, 52] width 475 height 30
click at [1504, 50] on button "Recalculate Refresh Preview" at bounding box center [1486, 54] width 71 height 17
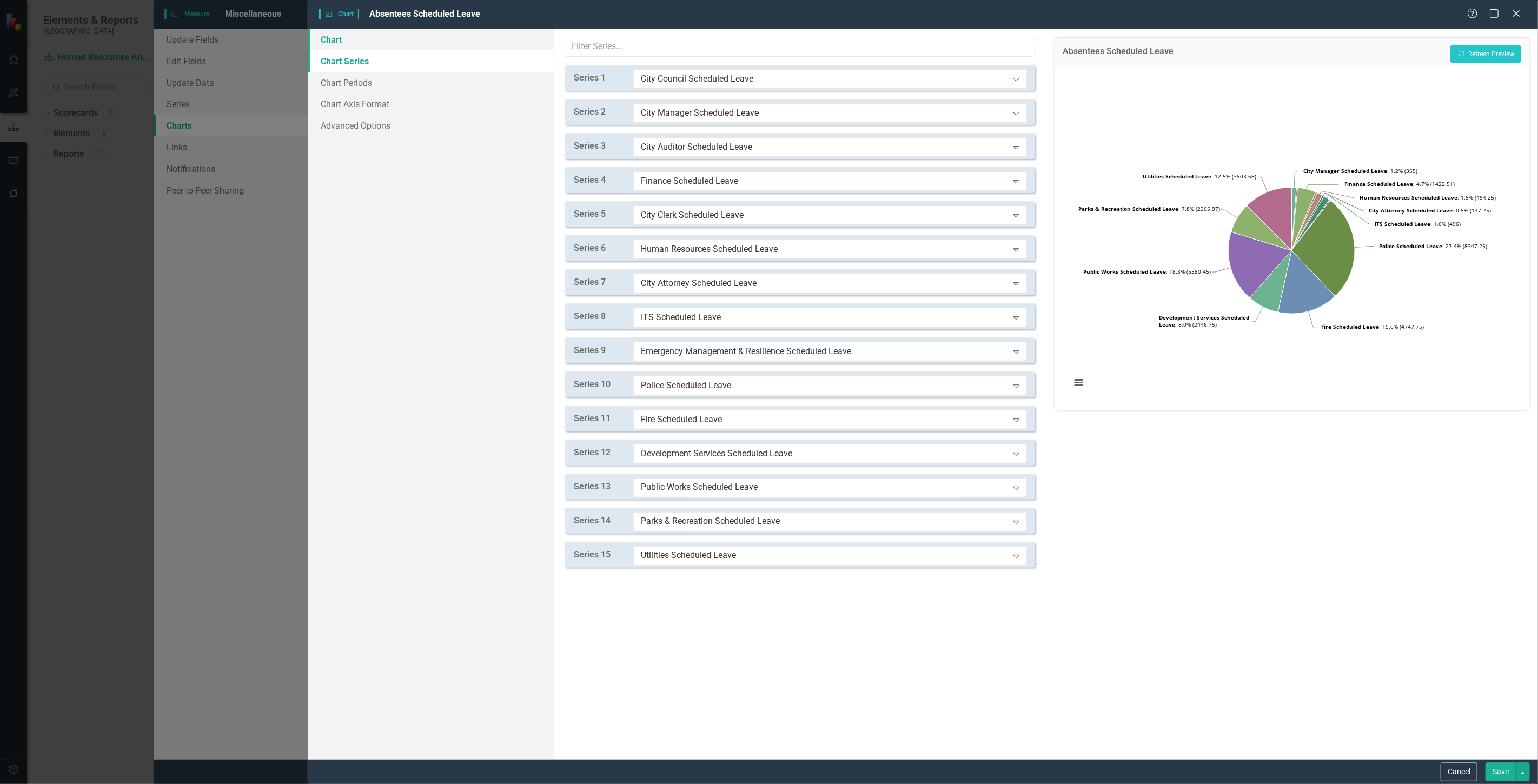
click at [387, 47] on link "Chart" at bounding box center [431, 40] width 246 height 22
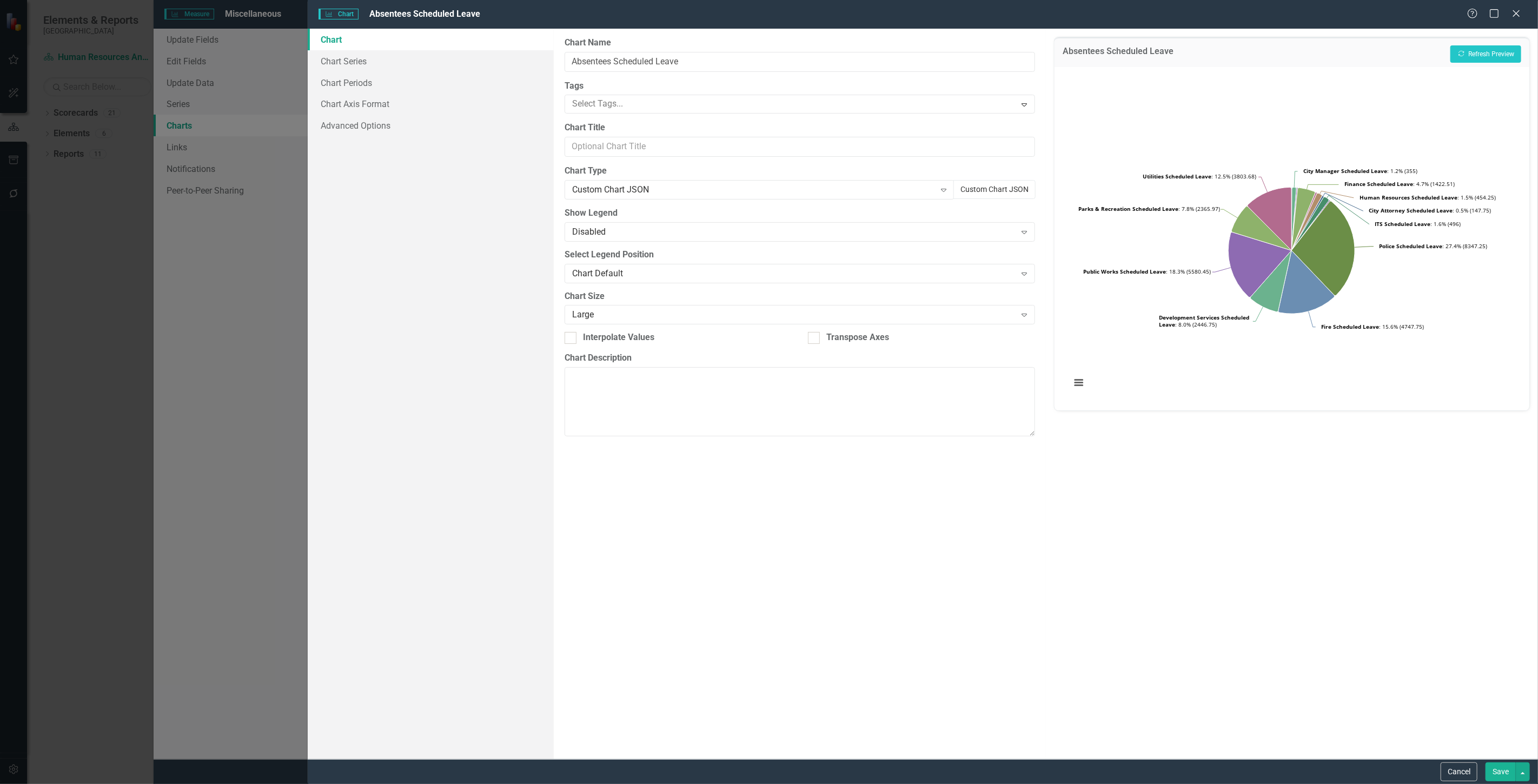
click at [998, 181] on button "Custom Chart JSON" at bounding box center [995, 189] width 82 height 19
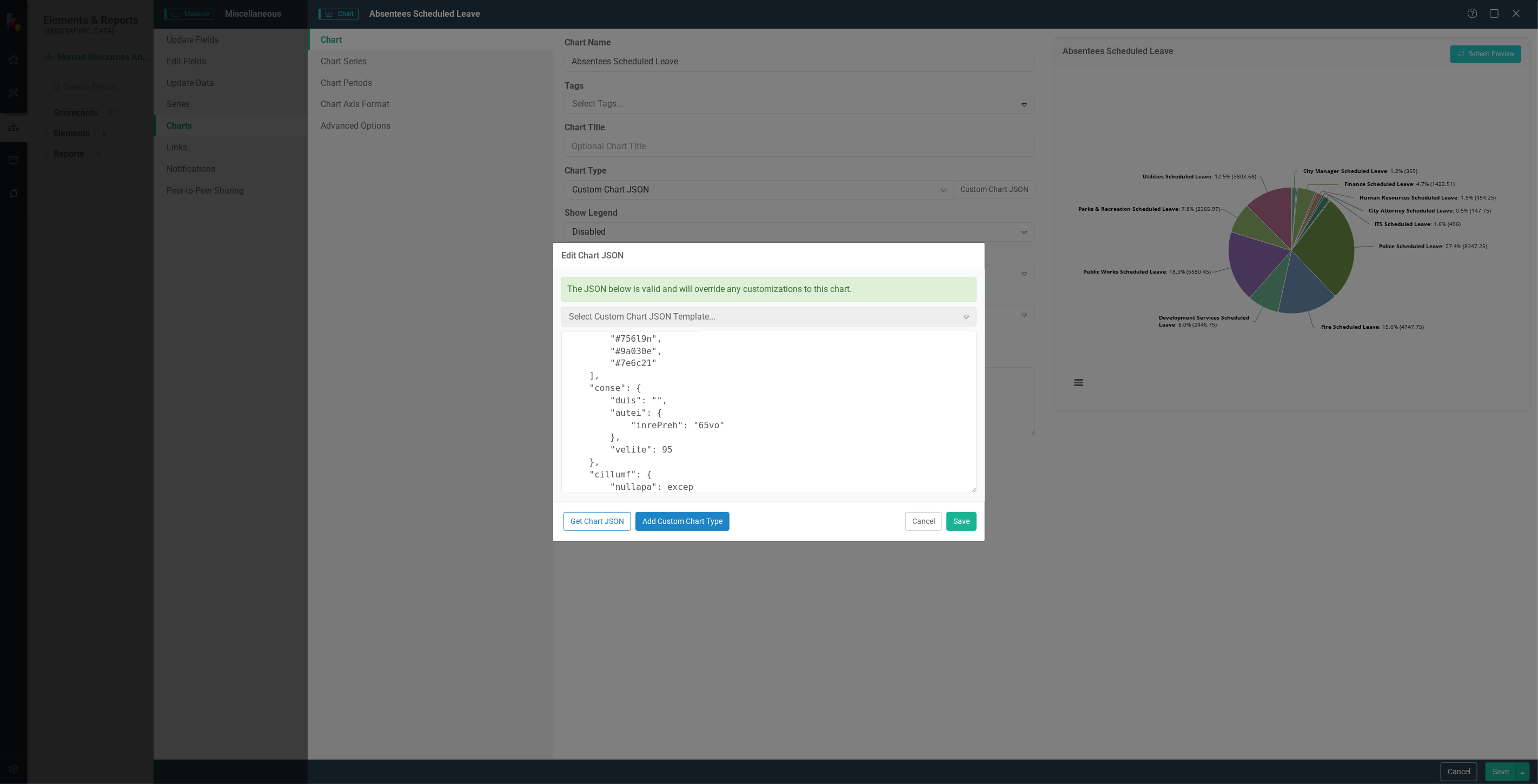
scroll to position [180, 0]
click at [690, 412] on textarea at bounding box center [769, 412] width 415 height 162
type textarea "{ "chart": { "type": "pie", "style": "{fontFamily: 'open sans'}" }, "colors": […"
click at [964, 526] on button "Save" at bounding box center [961, 522] width 30 height 19
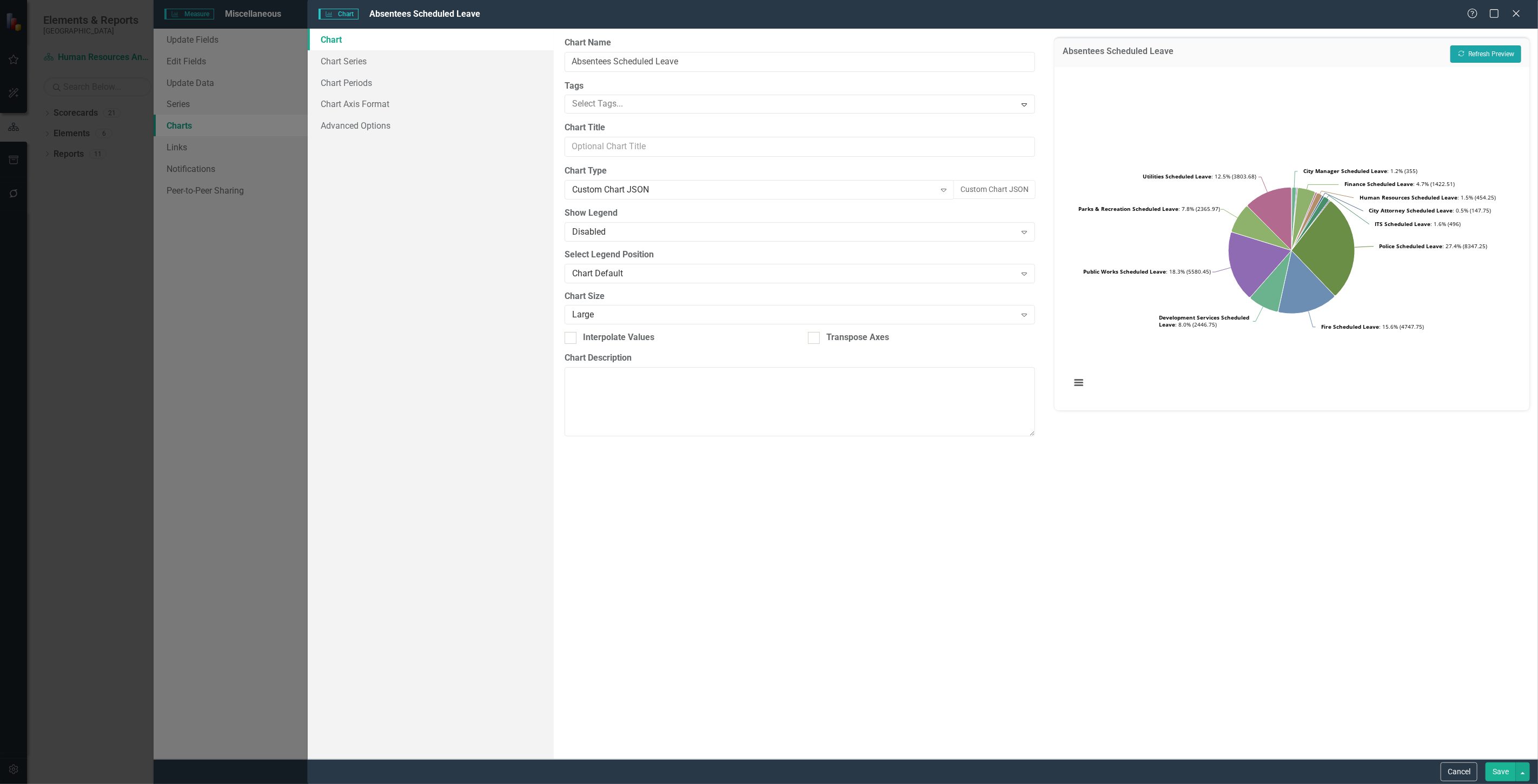
click at [1487, 51] on button "Recalculate Refresh Preview" at bounding box center [1486, 54] width 71 height 17
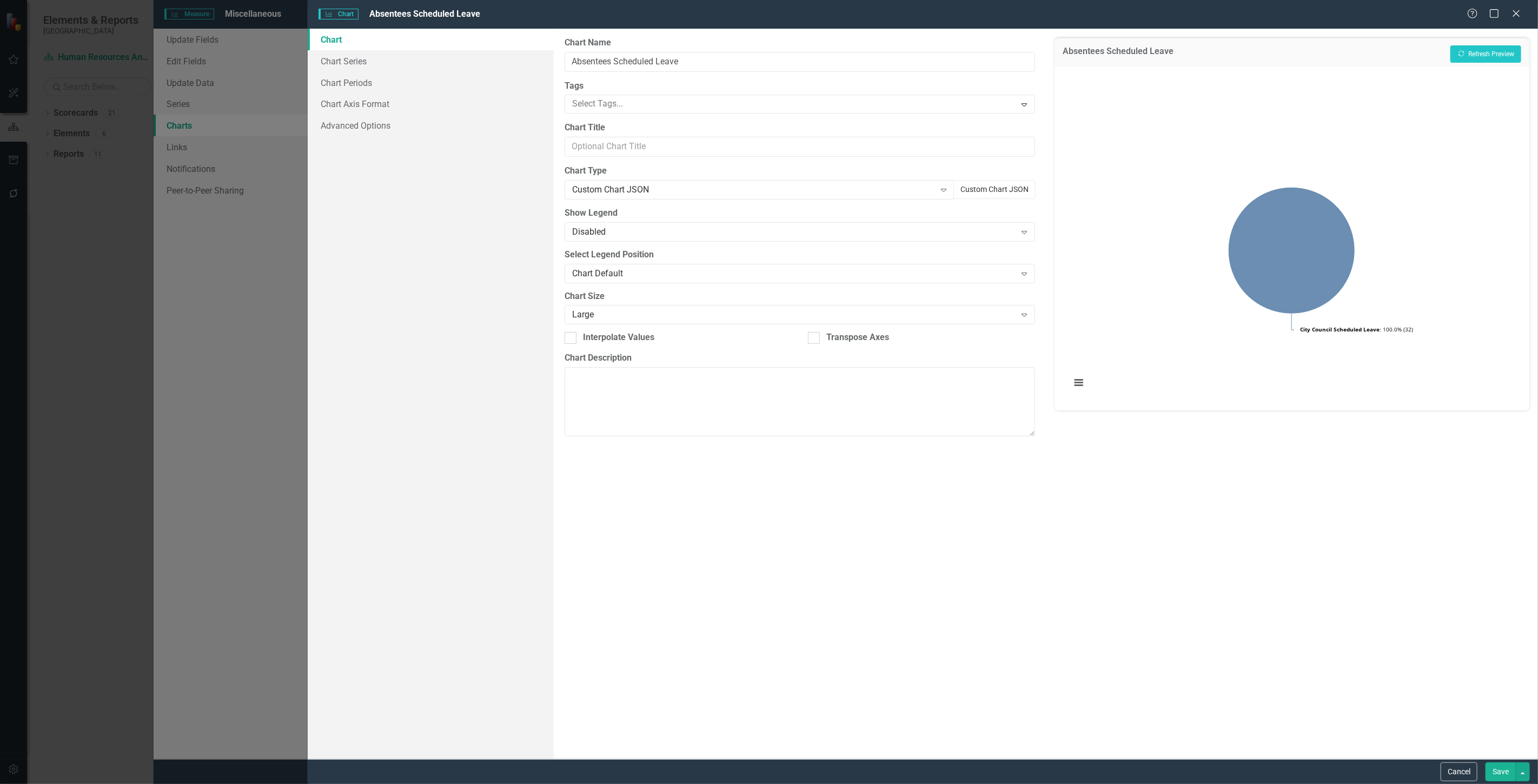
click at [1008, 184] on button "Custom Chart JSON" at bounding box center [995, 189] width 82 height 19
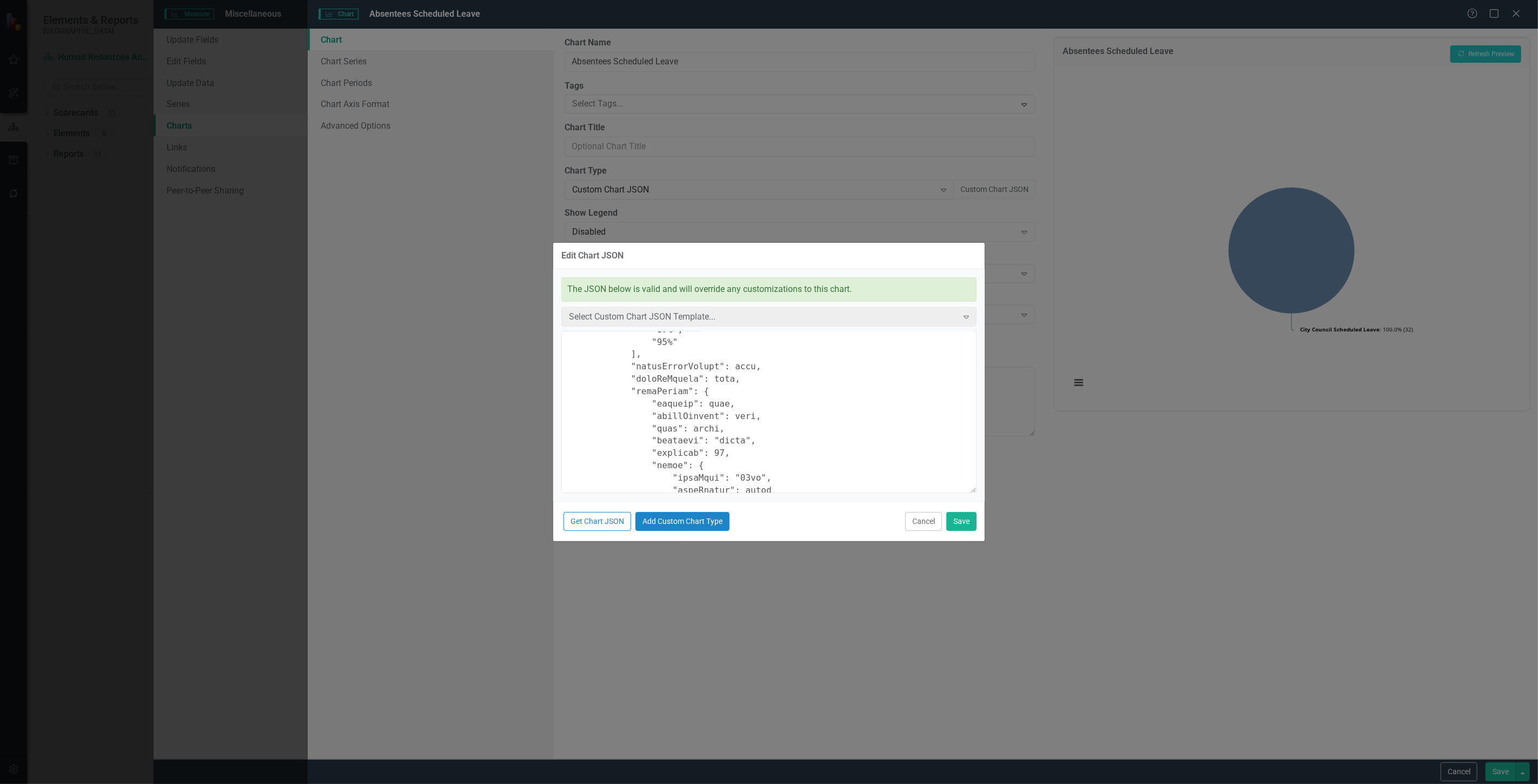
scroll to position [541, 0]
click at [706, 396] on textarea at bounding box center [769, 412] width 415 height 162
type textarea "{ "chart": { "type": "pie", "style": "{fontFamily: 'open sans'}" }, "colors": […"
drag, startPoint x: 566, startPoint y: 343, endPoint x: 931, endPoint y: 812, distance: 594.3
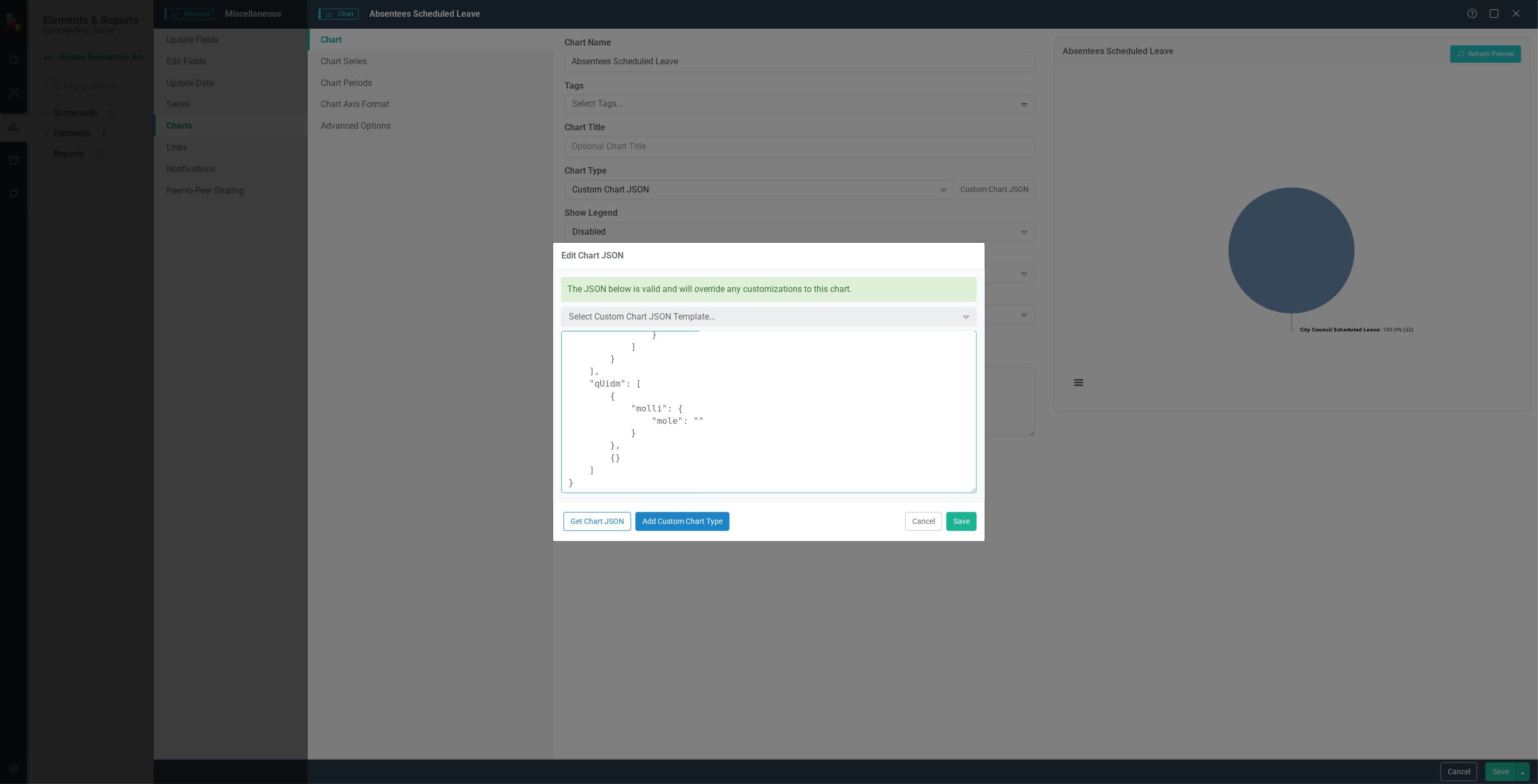
click at [931, 783] on html "Elements & Reports Cape Coral Scorecard Human Resources Analytics Dashboard Sea…" at bounding box center [769, 392] width 1538 height 784
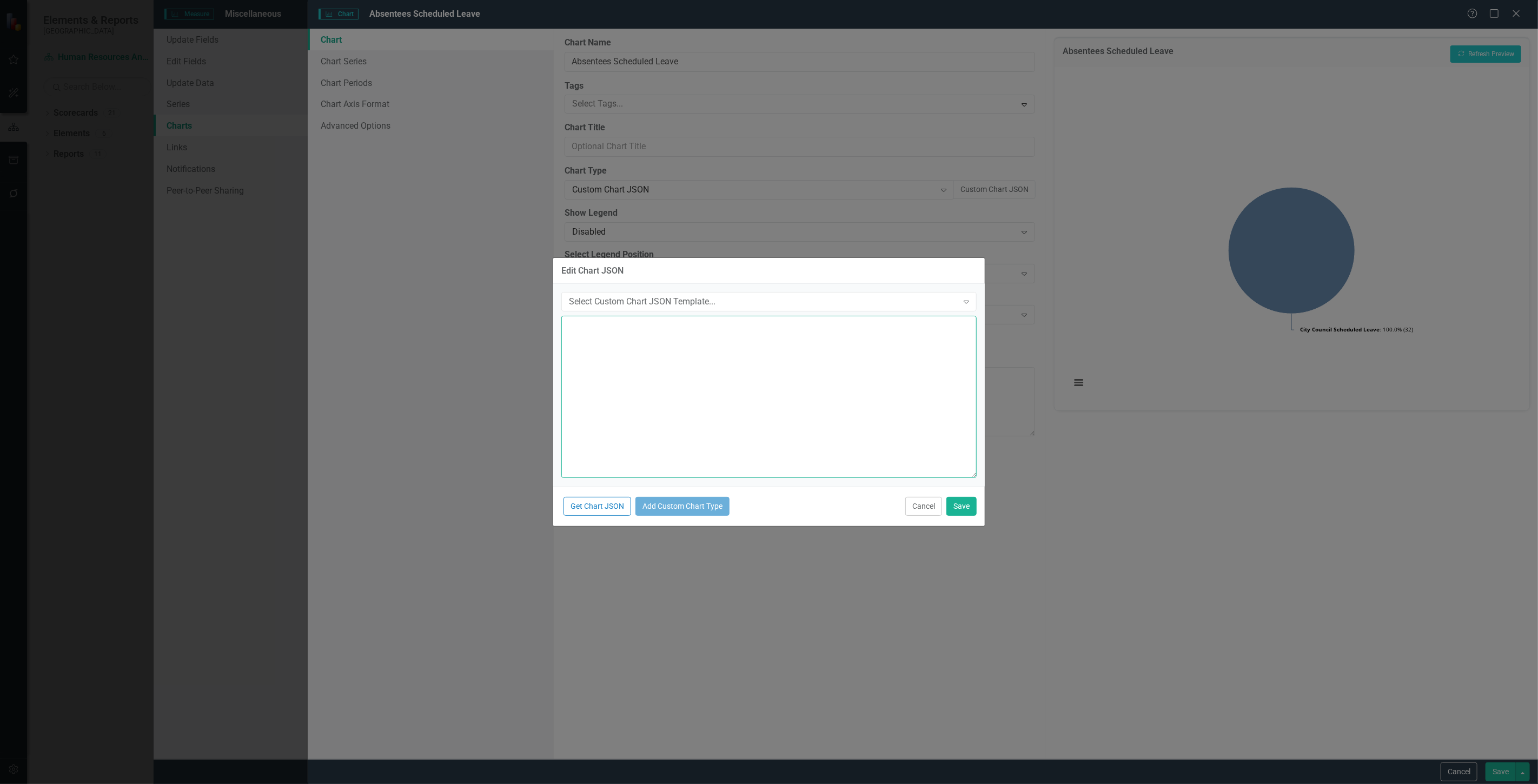
paste textarea "{ "colors": [ "#6b8eb2", "#6bb28e", "#8e6bb2", "#8eb26b", "#b26b8e", "#b28e6b",…"
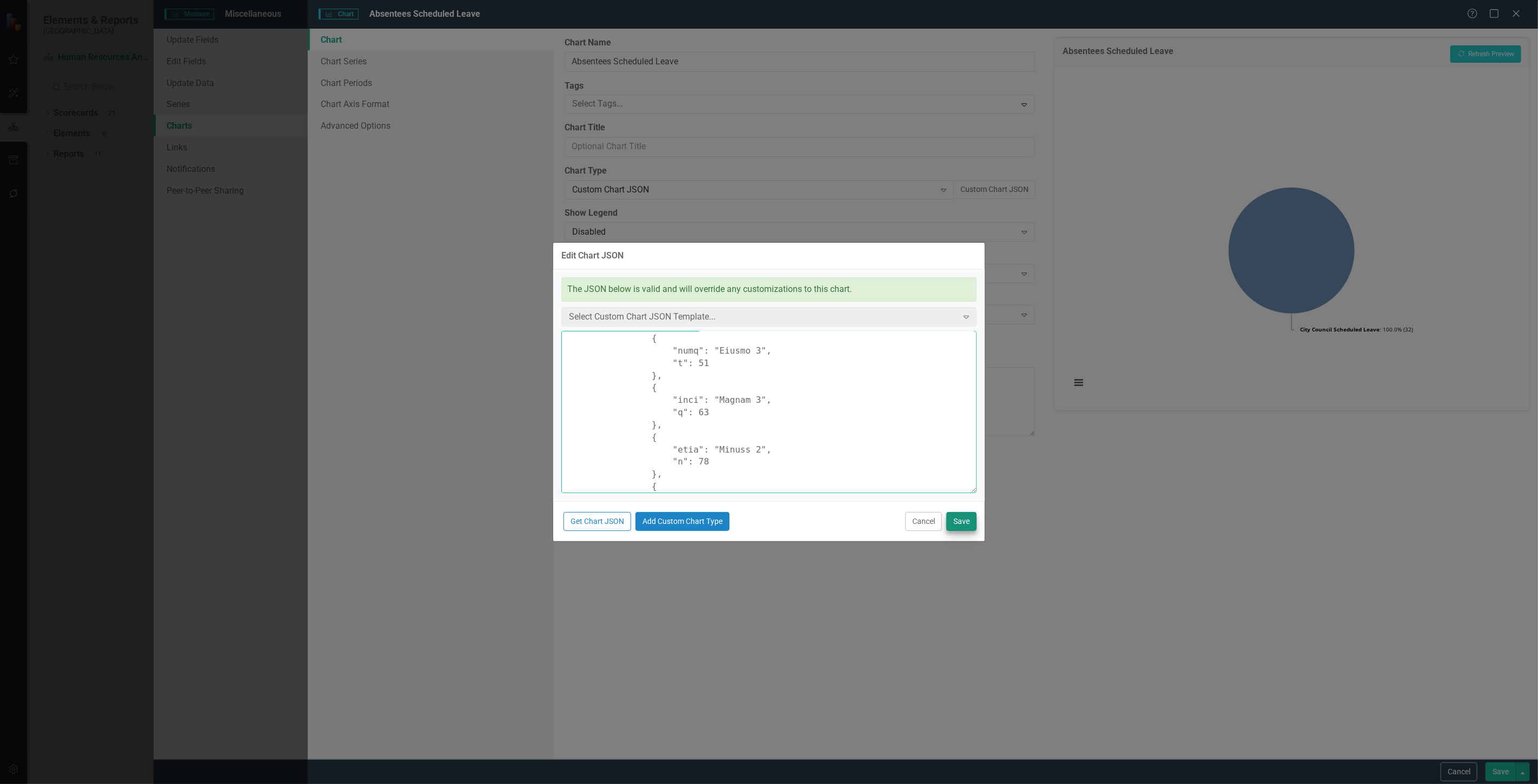
type textarea "{ "colors": [ "#6b8eb2", "#6bb28e", "#8e6bb2", "#8eb26b", "#b26b8e", "#b28e6b",…"
click at [970, 517] on button "Save" at bounding box center [961, 522] width 30 height 19
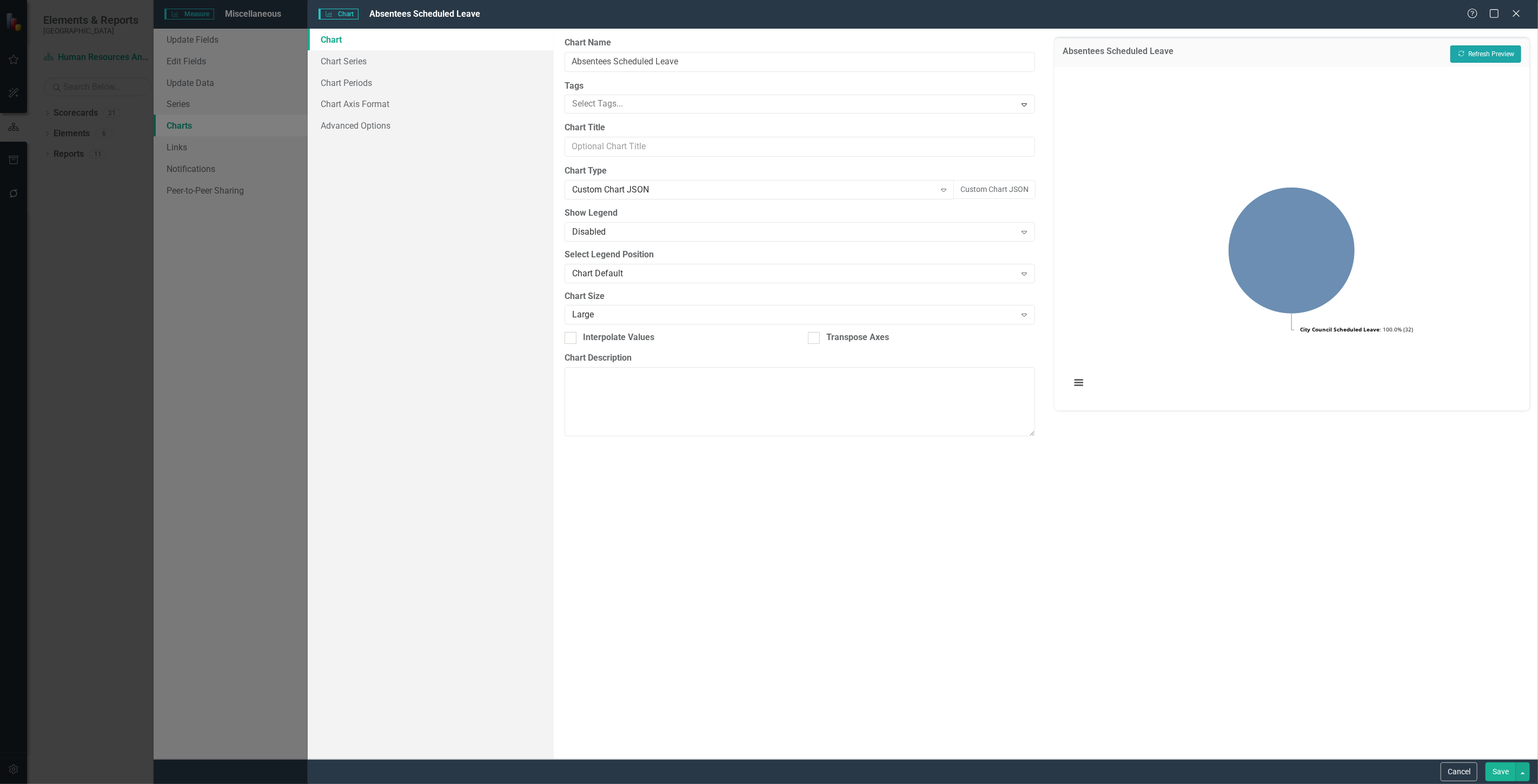
click at [1482, 52] on button "Recalculate Refresh Preview" at bounding box center [1486, 54] width 71 height 17
click at [446, 63] on link "Chart Series" at bounding box center [431, 61] width 246 height 22
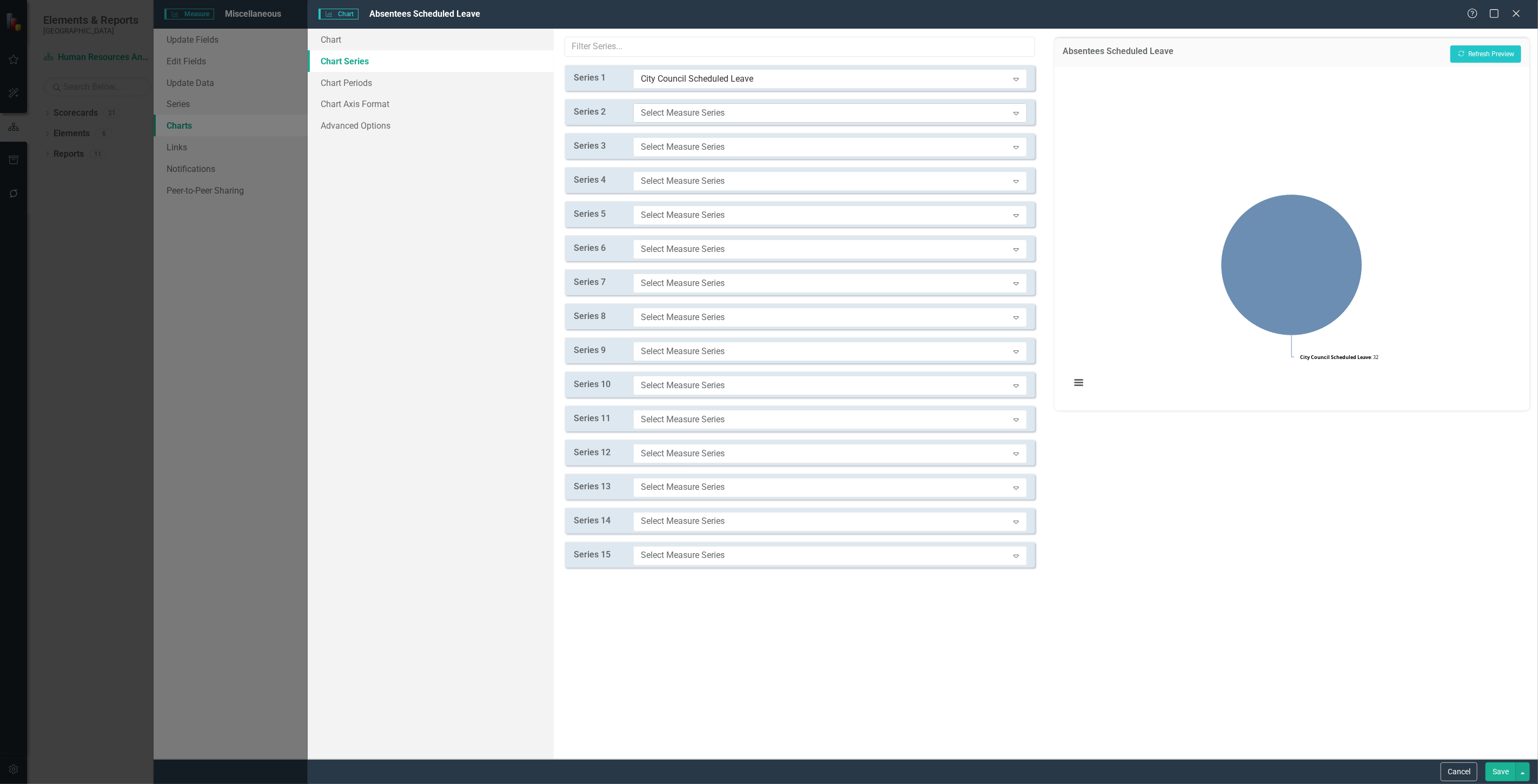
click at [673, 107] on div "Select Measure Series" at bounding box center [825, 112] width 367 height 12
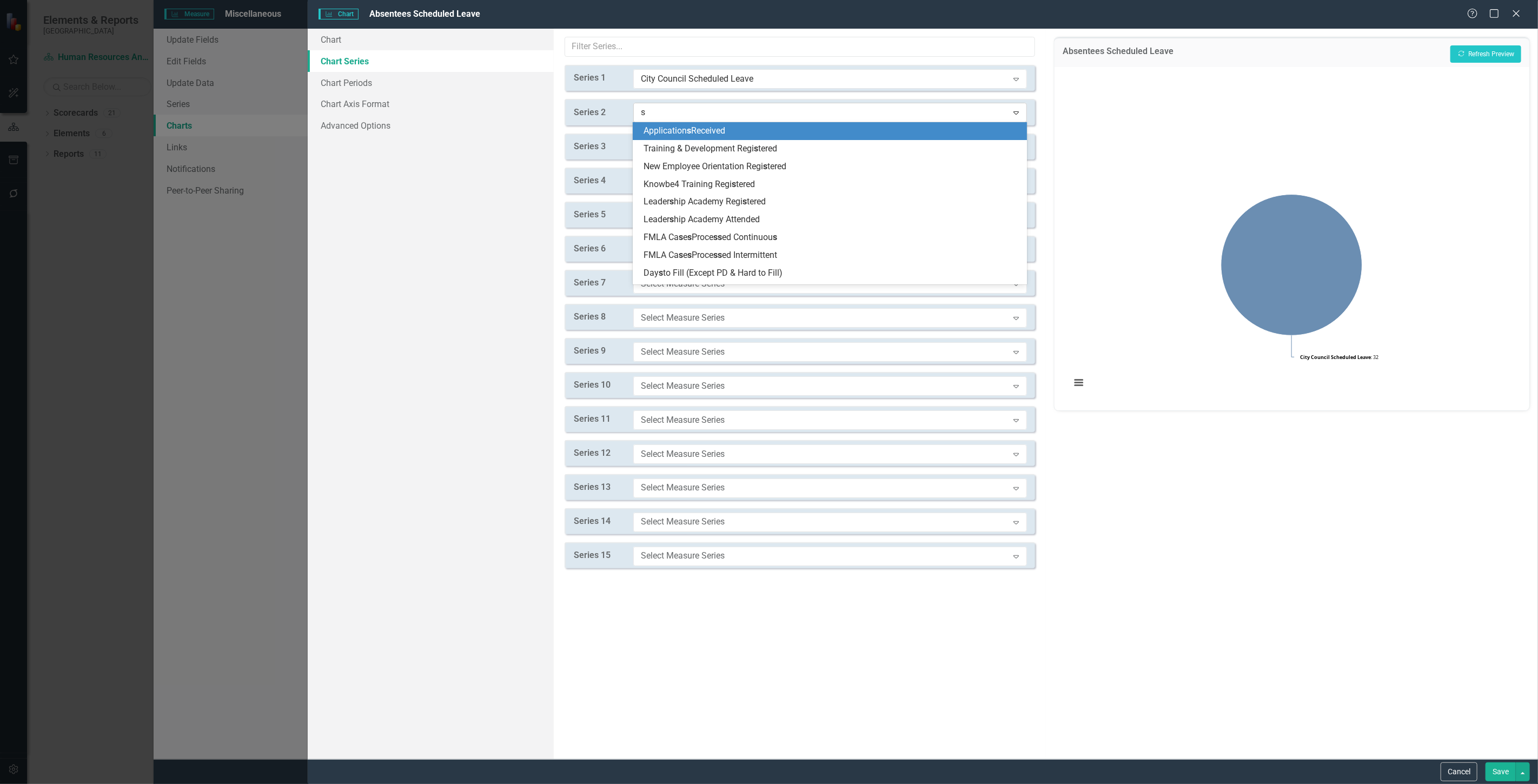
type input "sc"
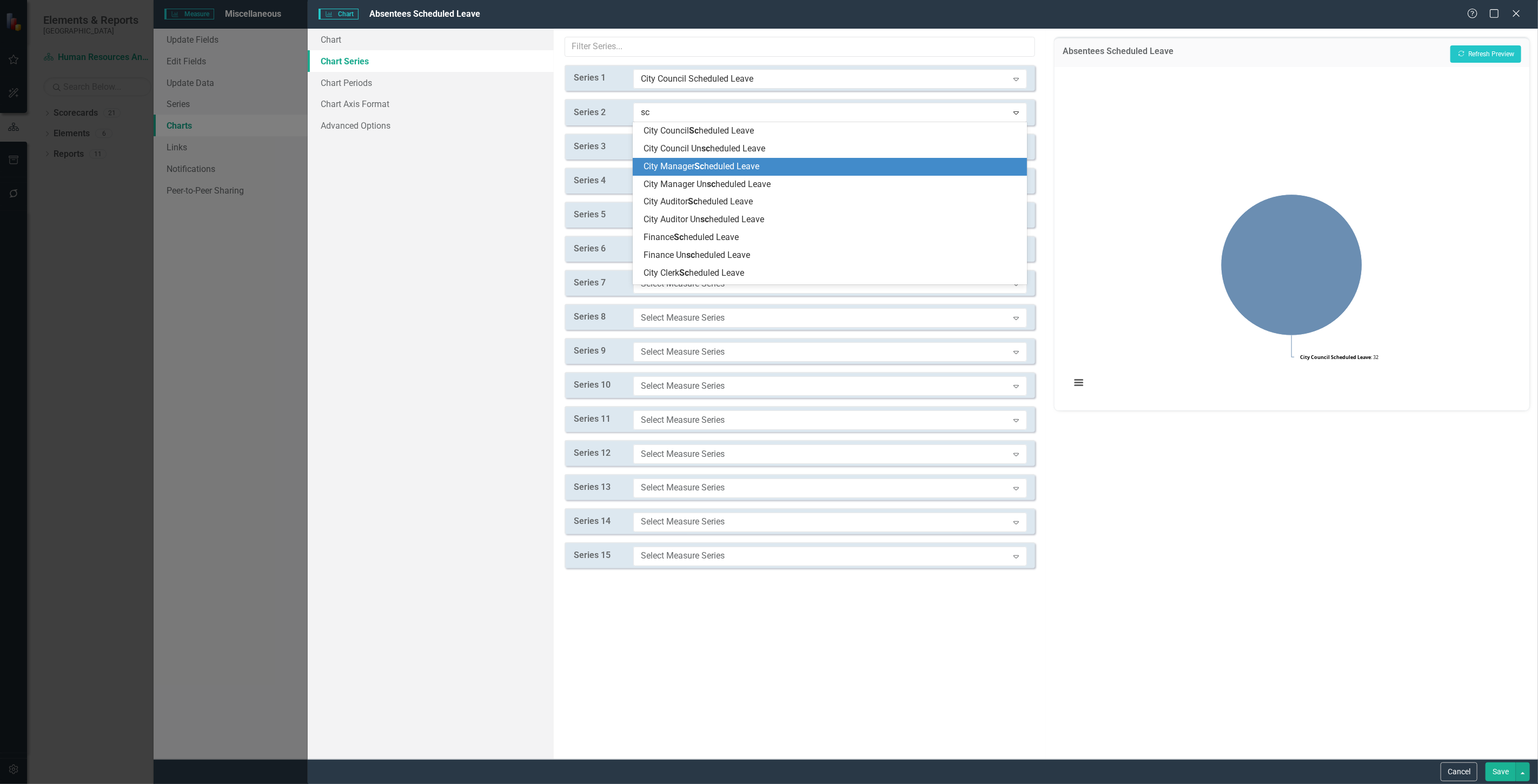
click at [700, 163] on span "Sc" at bounding box center [699, 166] width 10 height 10
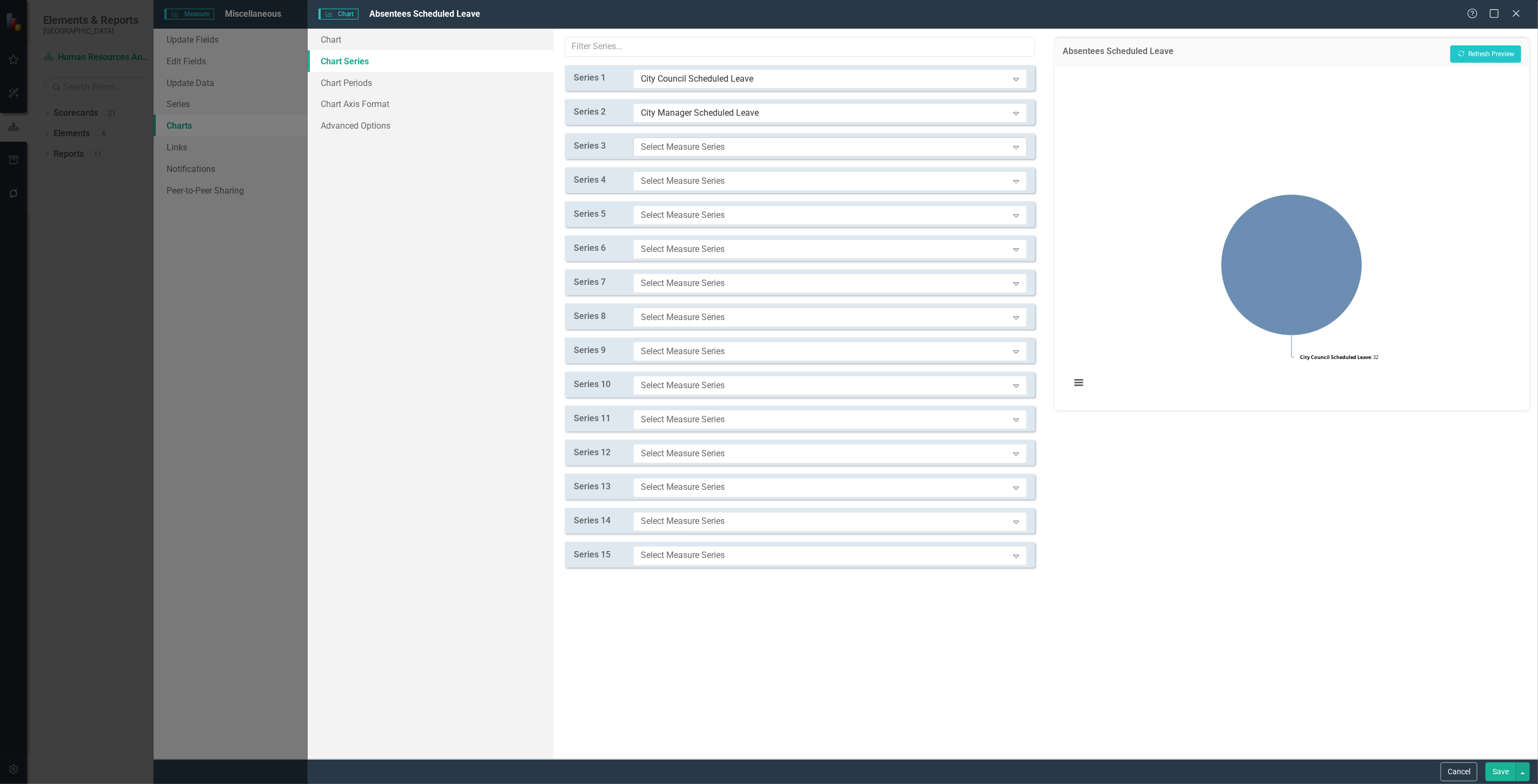
click at [684, 144] on div "Select Measure Series" at bounding box center [825, 146] width 367 height 12
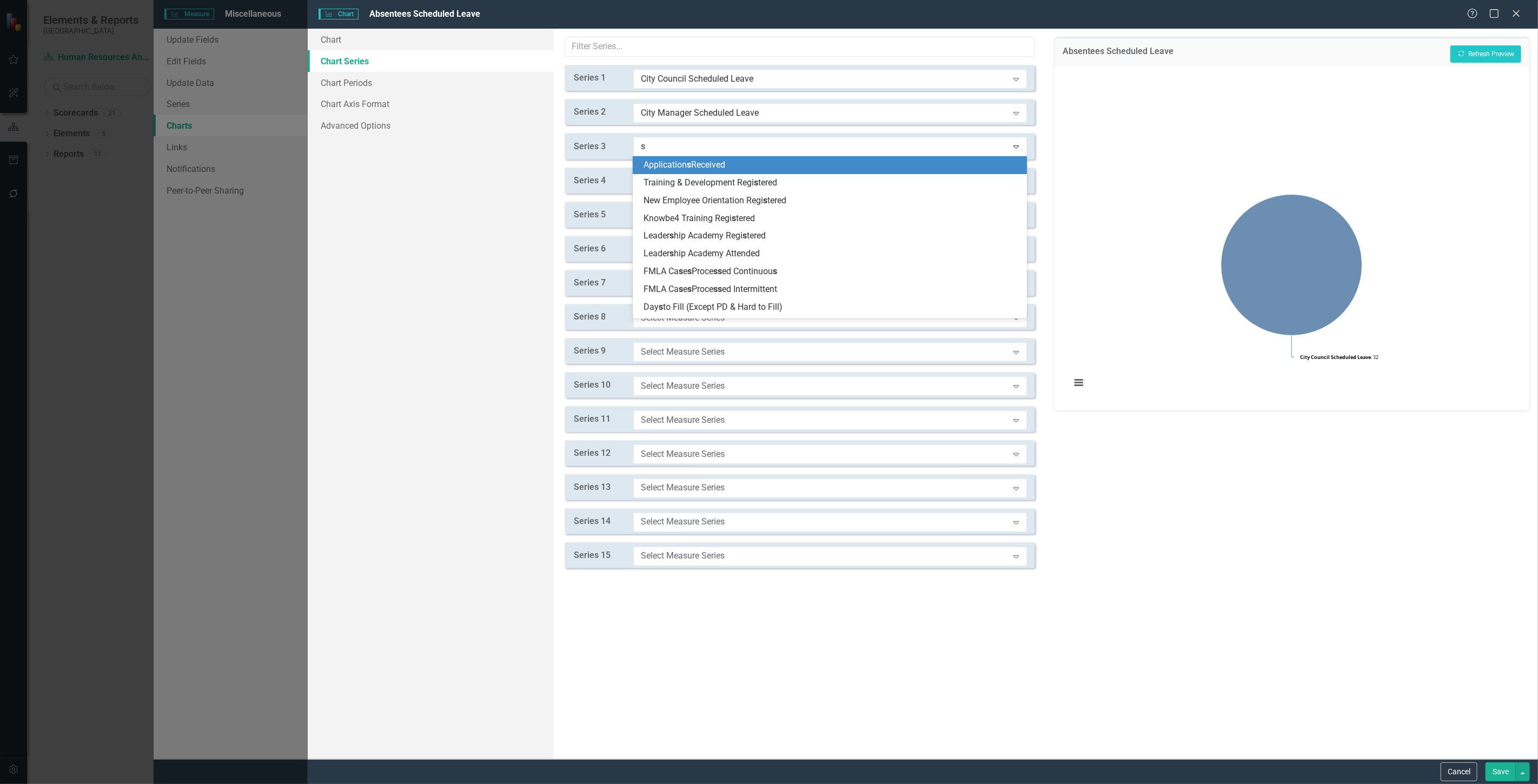
type input "sc"
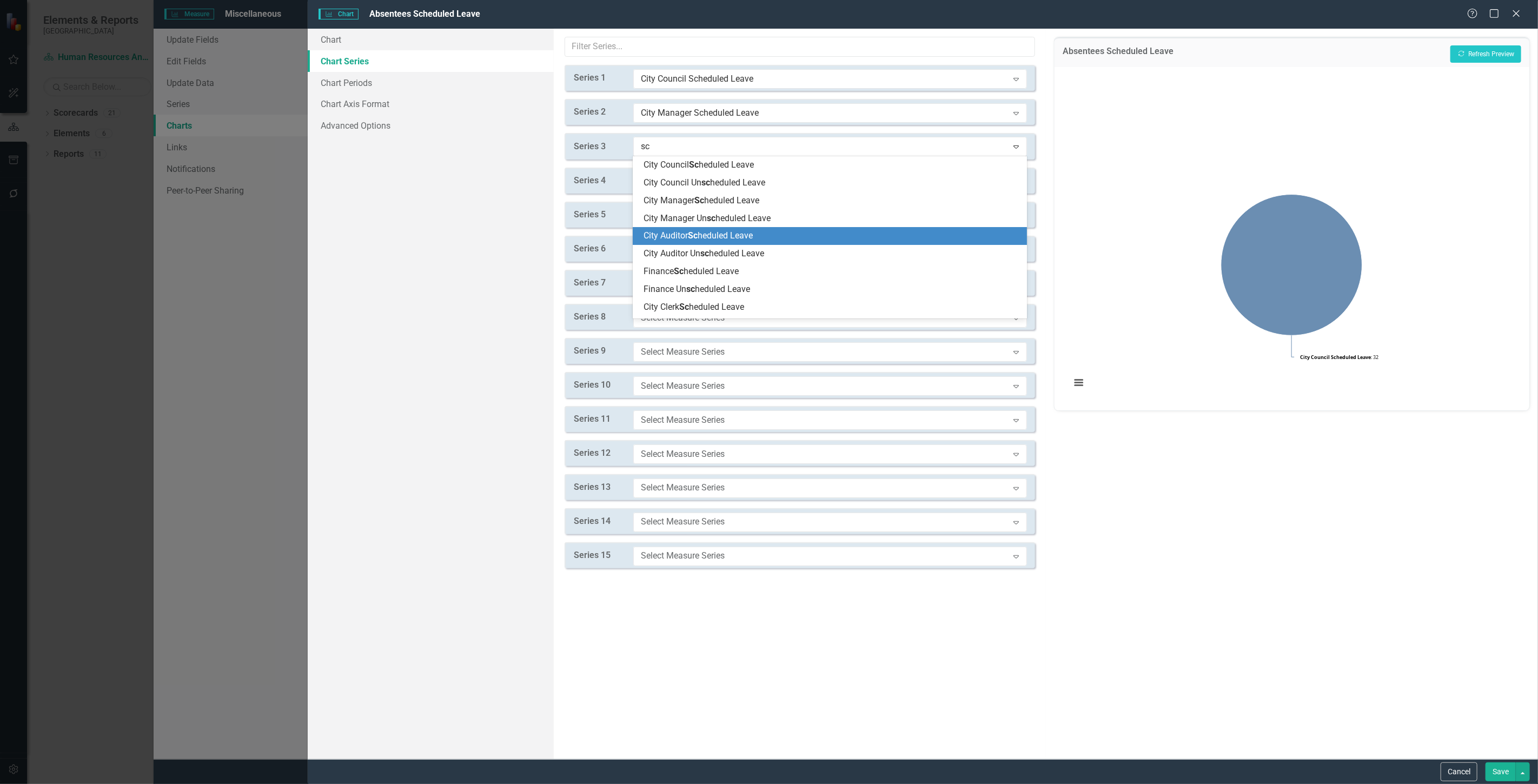
click at [706, 231] on span "City Auditor Sc heduled Leave" at bounding box center [698, 235] width 109 height 10
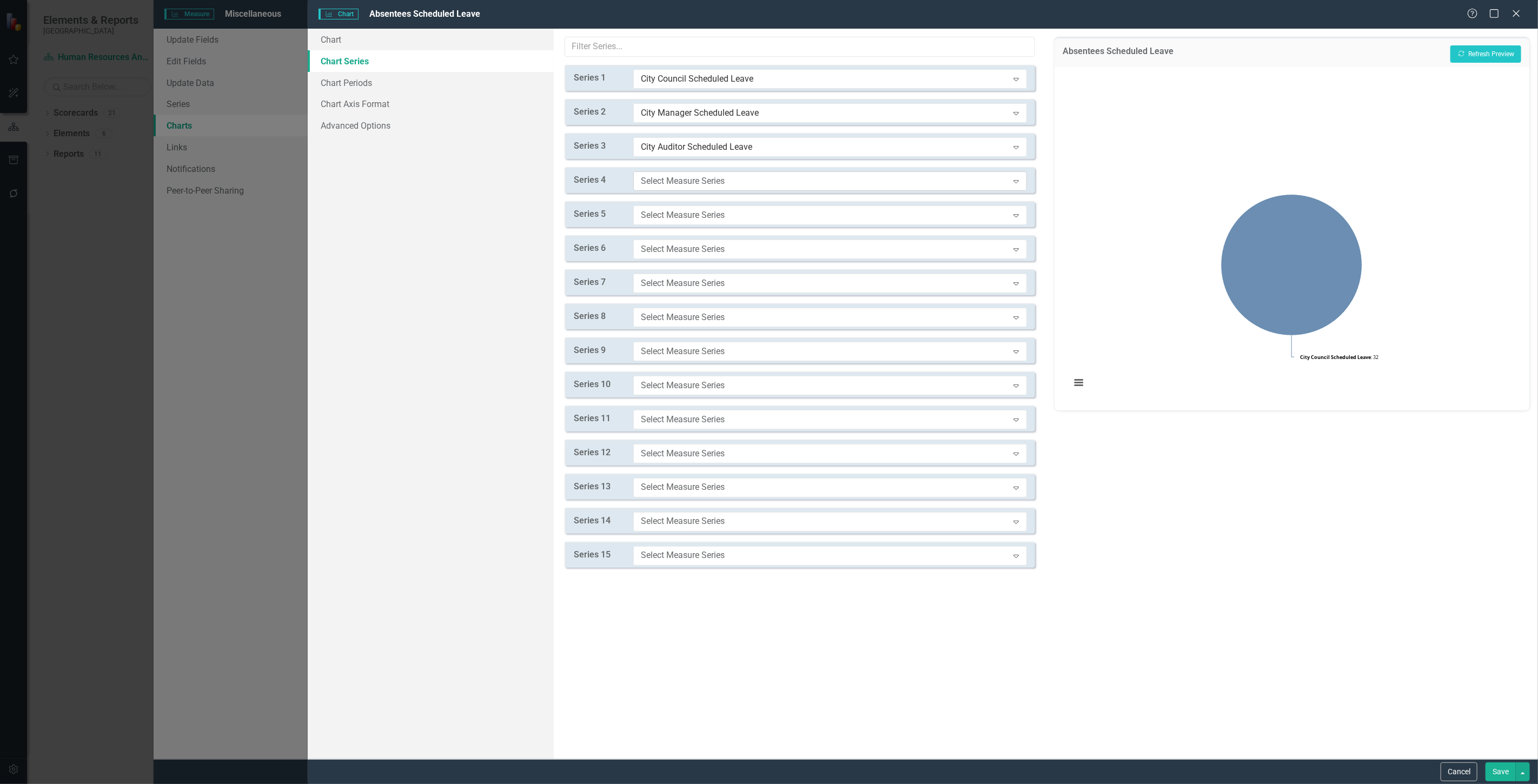
click at [684, 179] on div "Select Measure Series" at bounding box center [825, 181] width 367 height 12
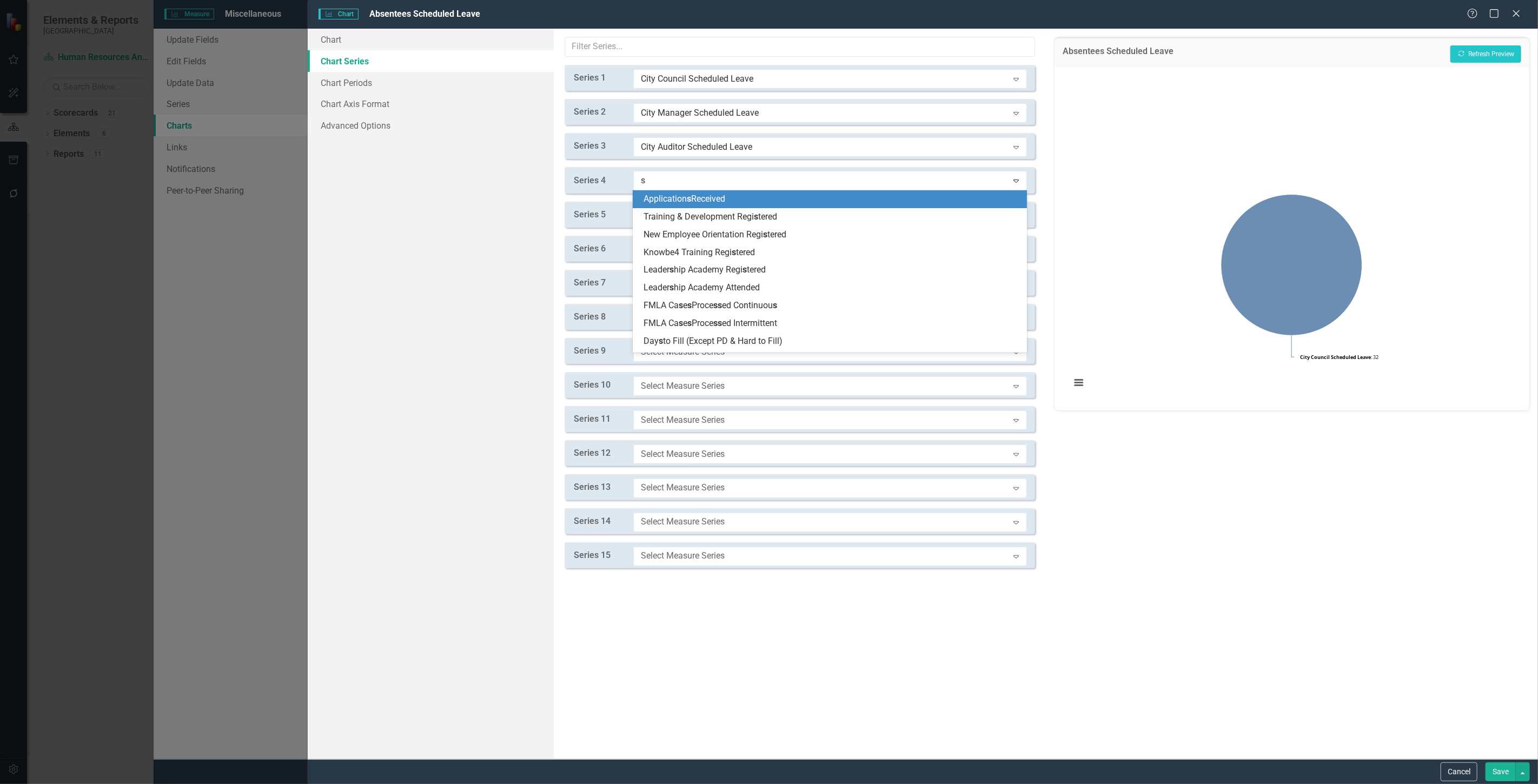
type input "sc"
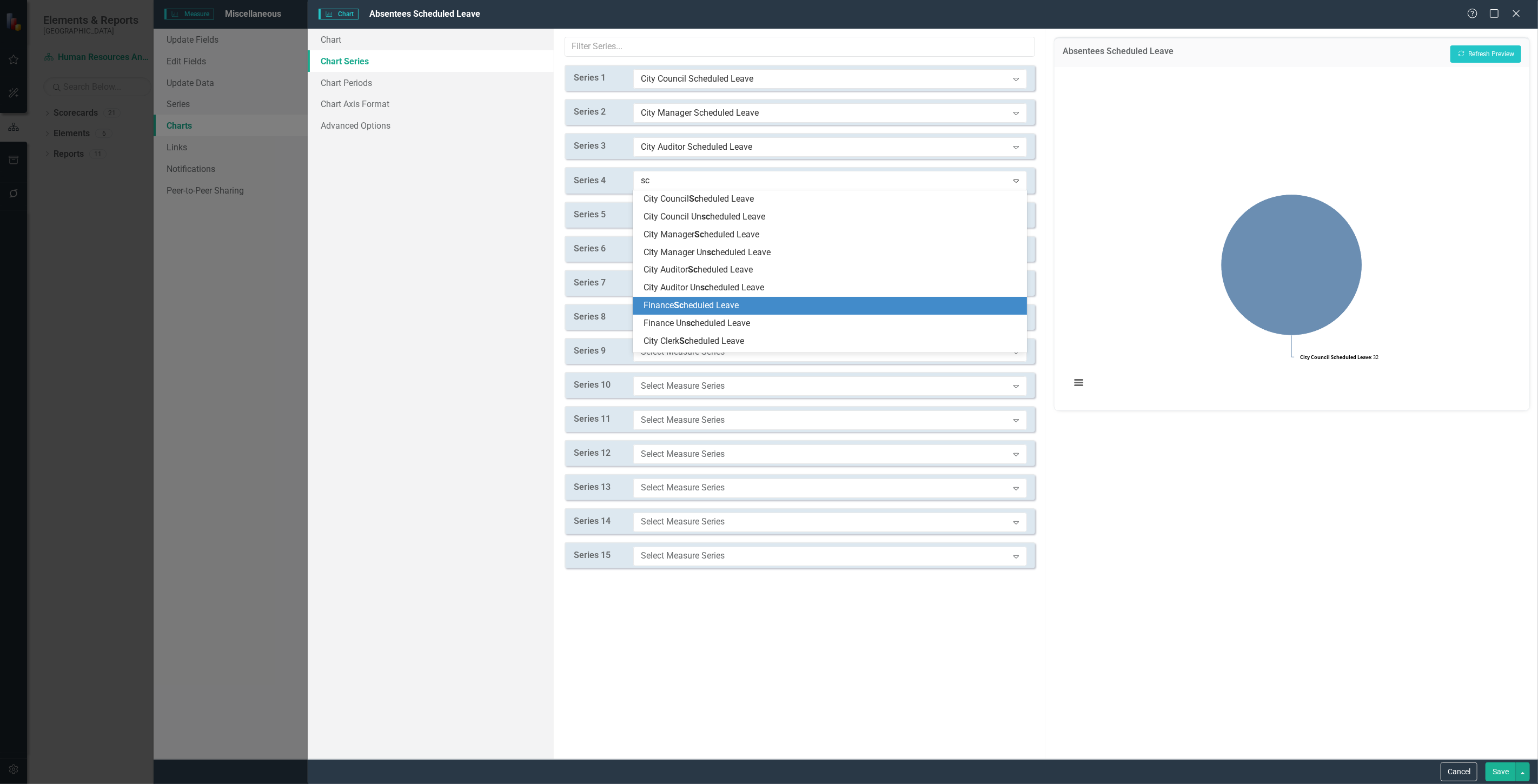
click at [701, 309] on span "Finance Sc heduled Leave" at bounding box center [691, 306] width 95 height 10
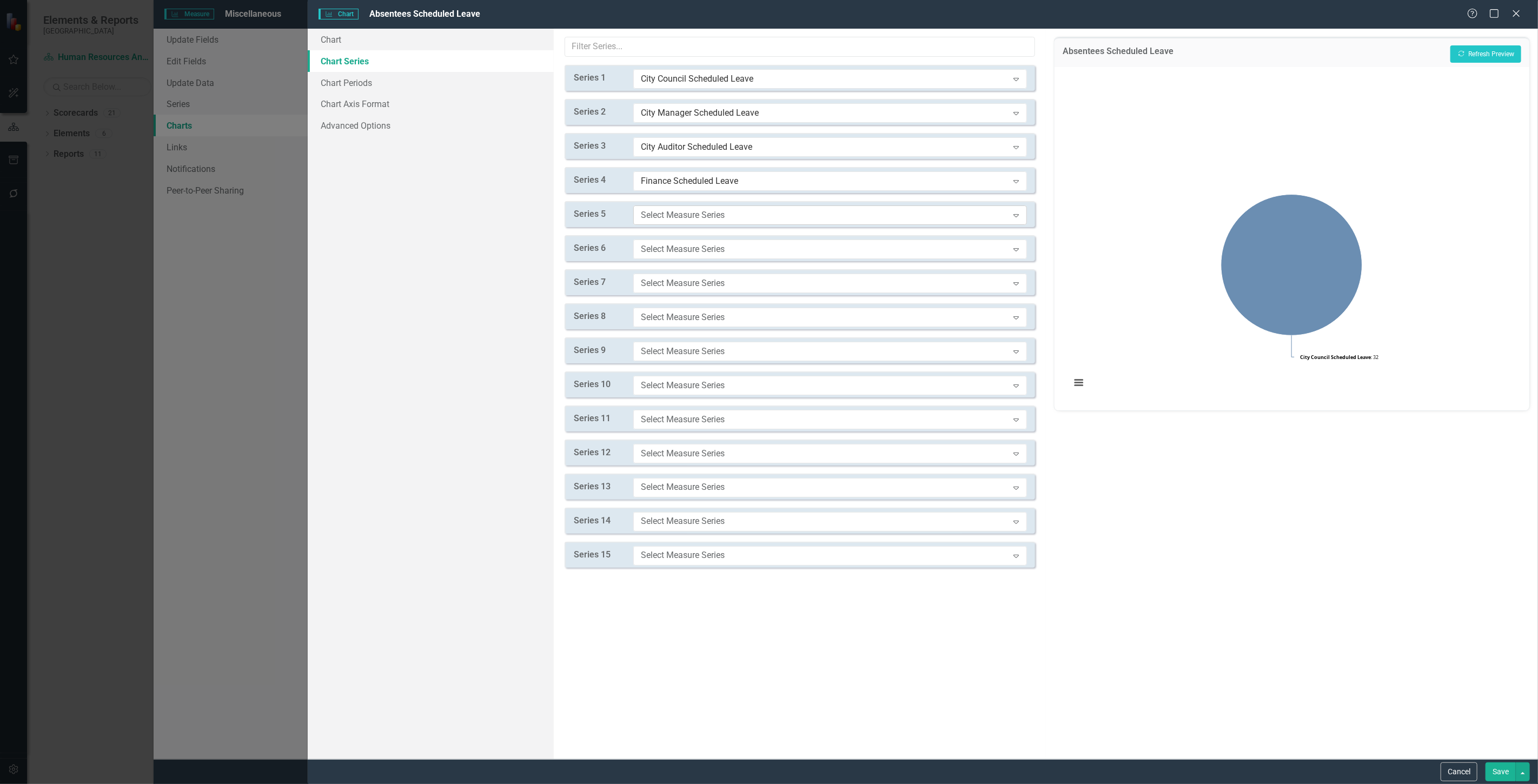
click at [677, 218] on div "Select Measure Series" at bounding box center [825, 214] width 367 height 12
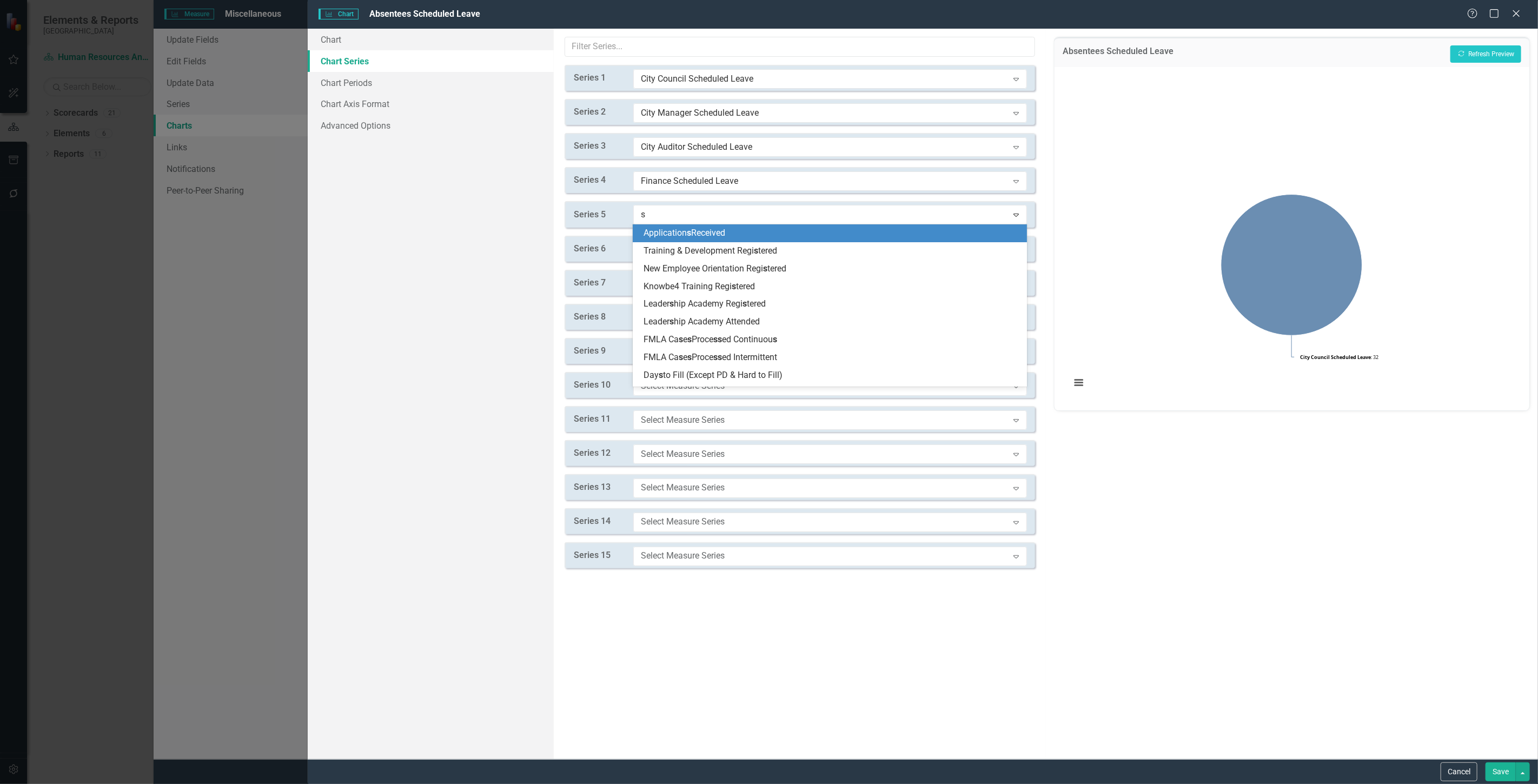
type input "sc"
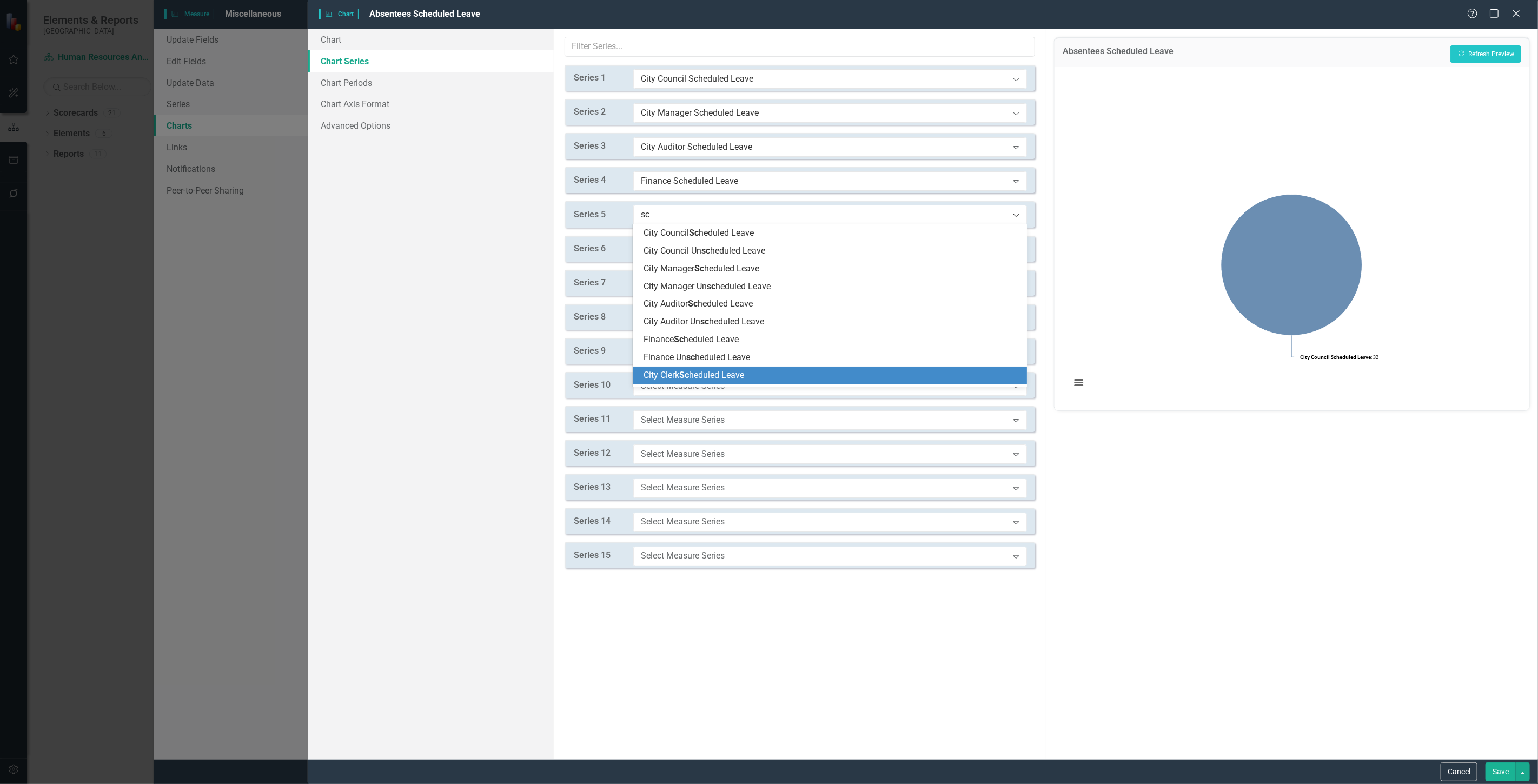
click at [699, 371] on span "City Clerk Sc heduled Leave" at bounding box center [694, 375] width 101 height 10
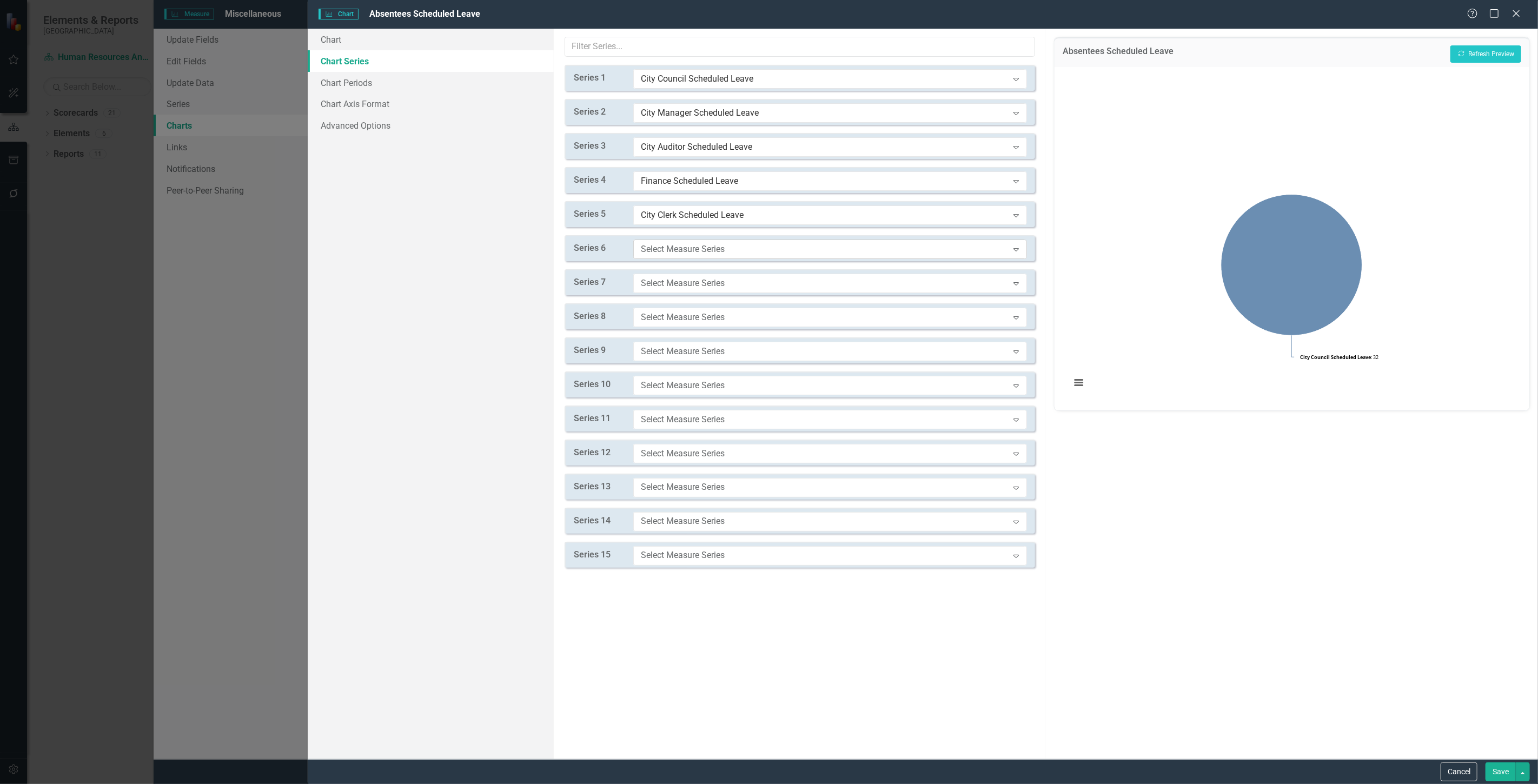
click at [691, 250] on div "Select Measure Series" at bounding box center [825, 249] width 367 height 12
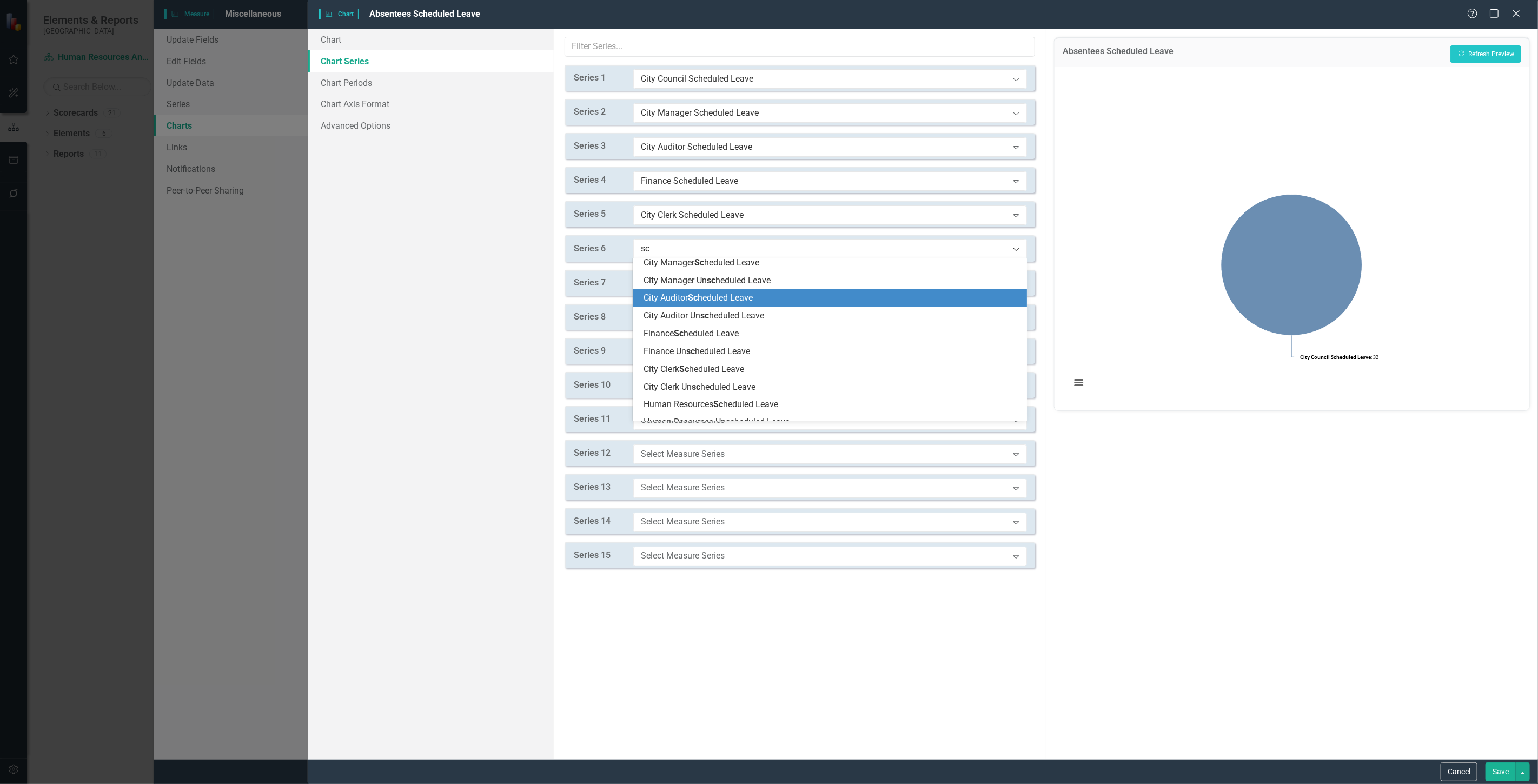
scroll to position [60, 0]
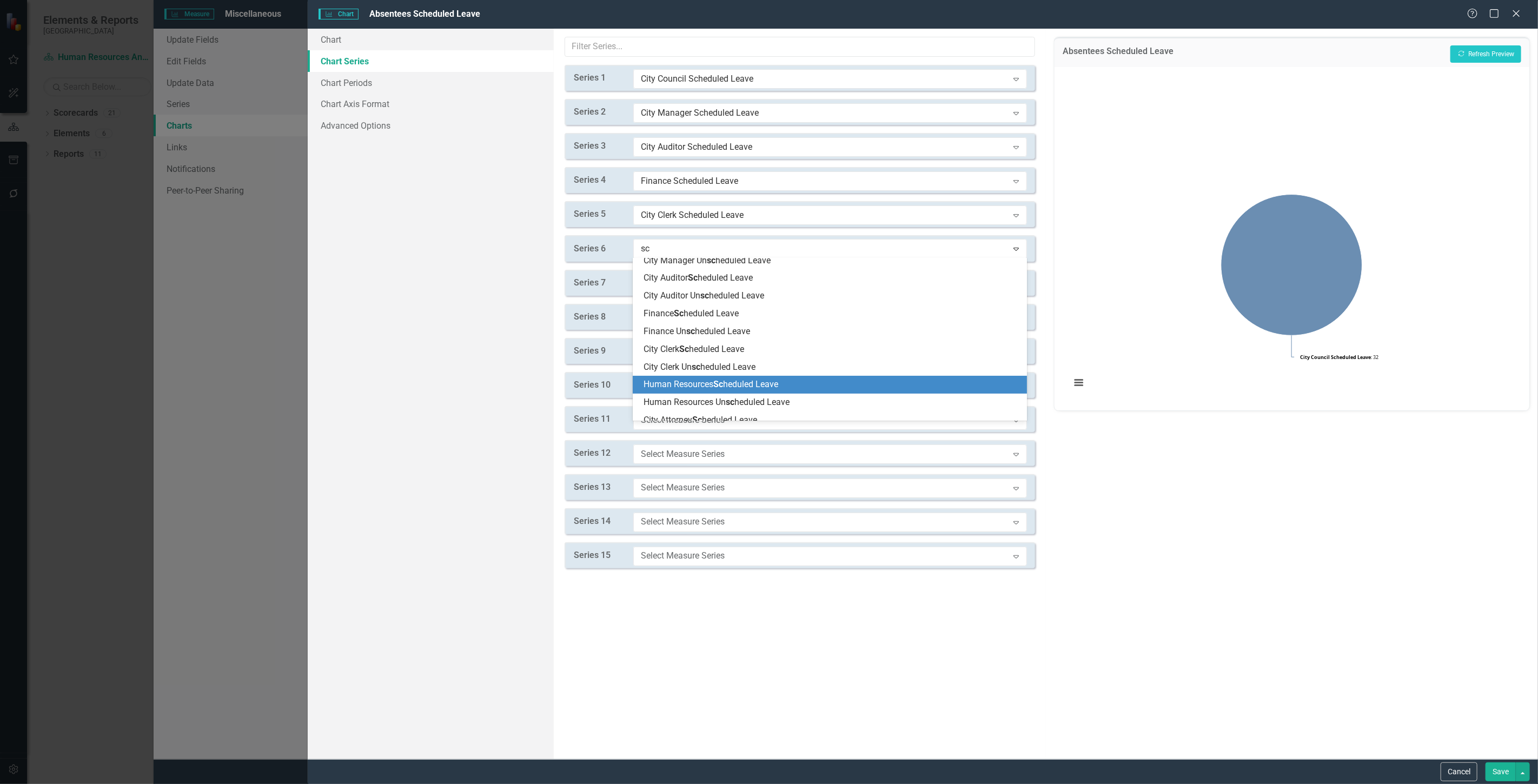
click at [699, 380] on span "Human Resources Sc heduled Leave" at bounding box center [711, 384] width 135 height 10
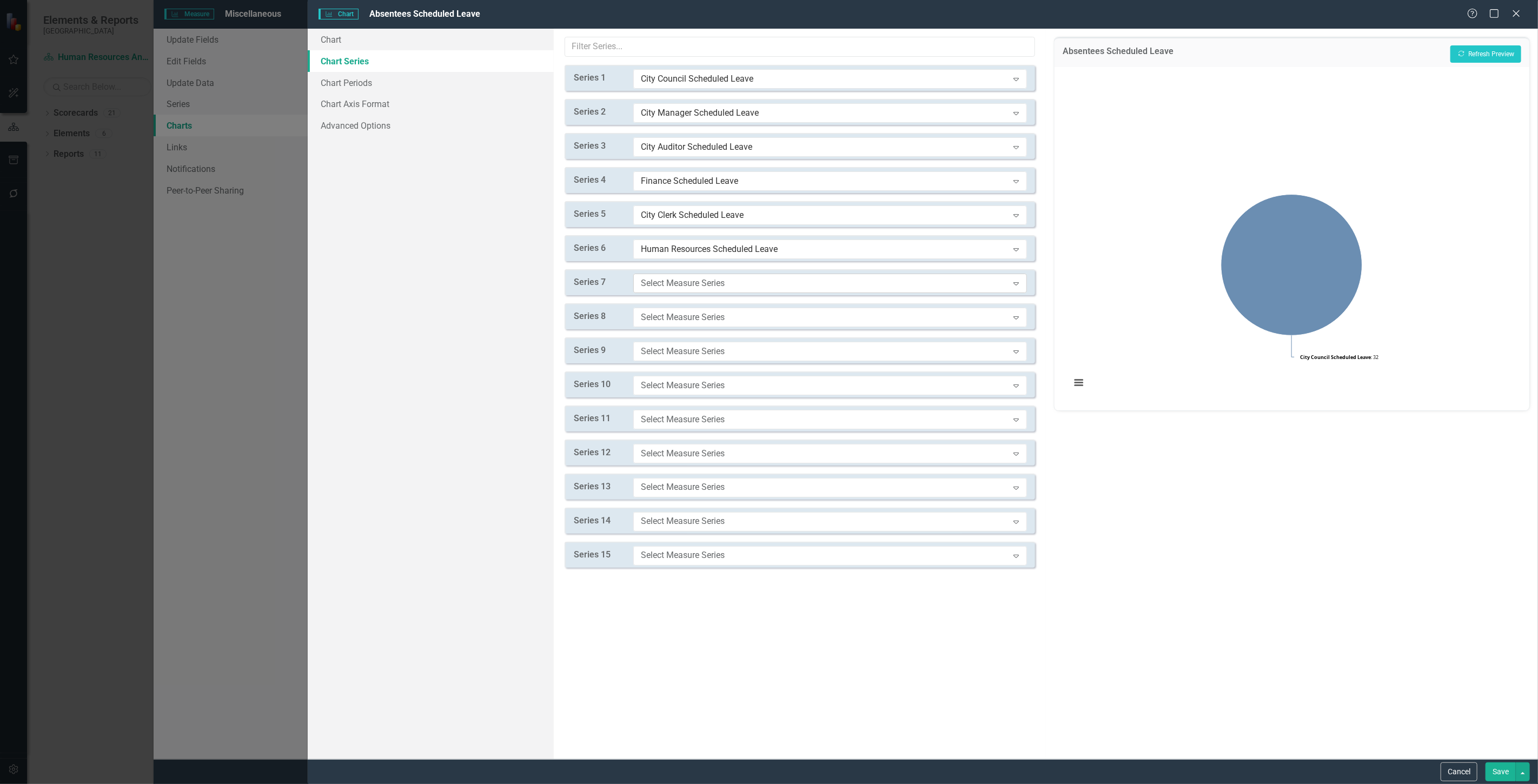
click at [688, 285] on div "Select Measure Series" at bounding box center [825, 283] width 367 height 12
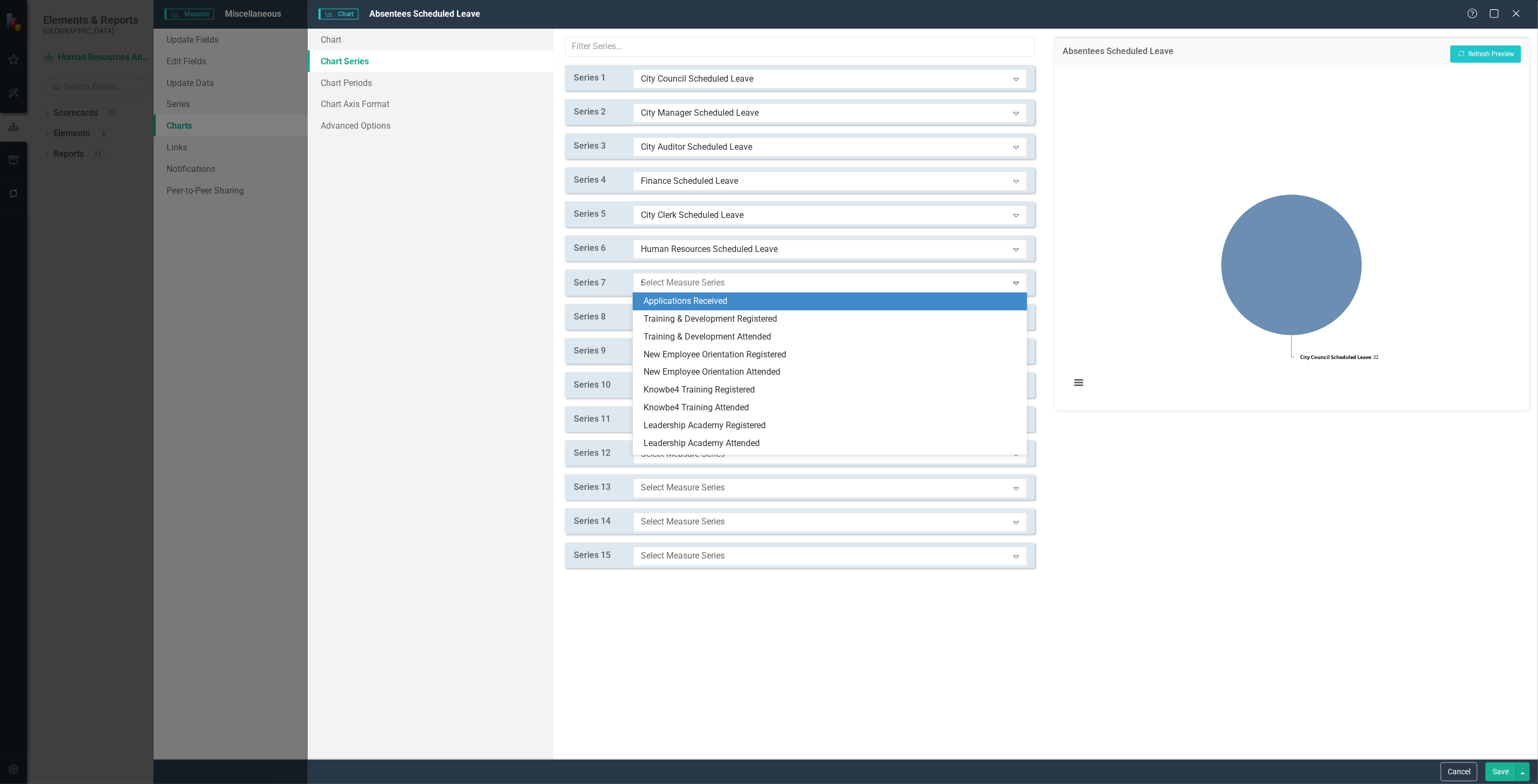
type input "sc"
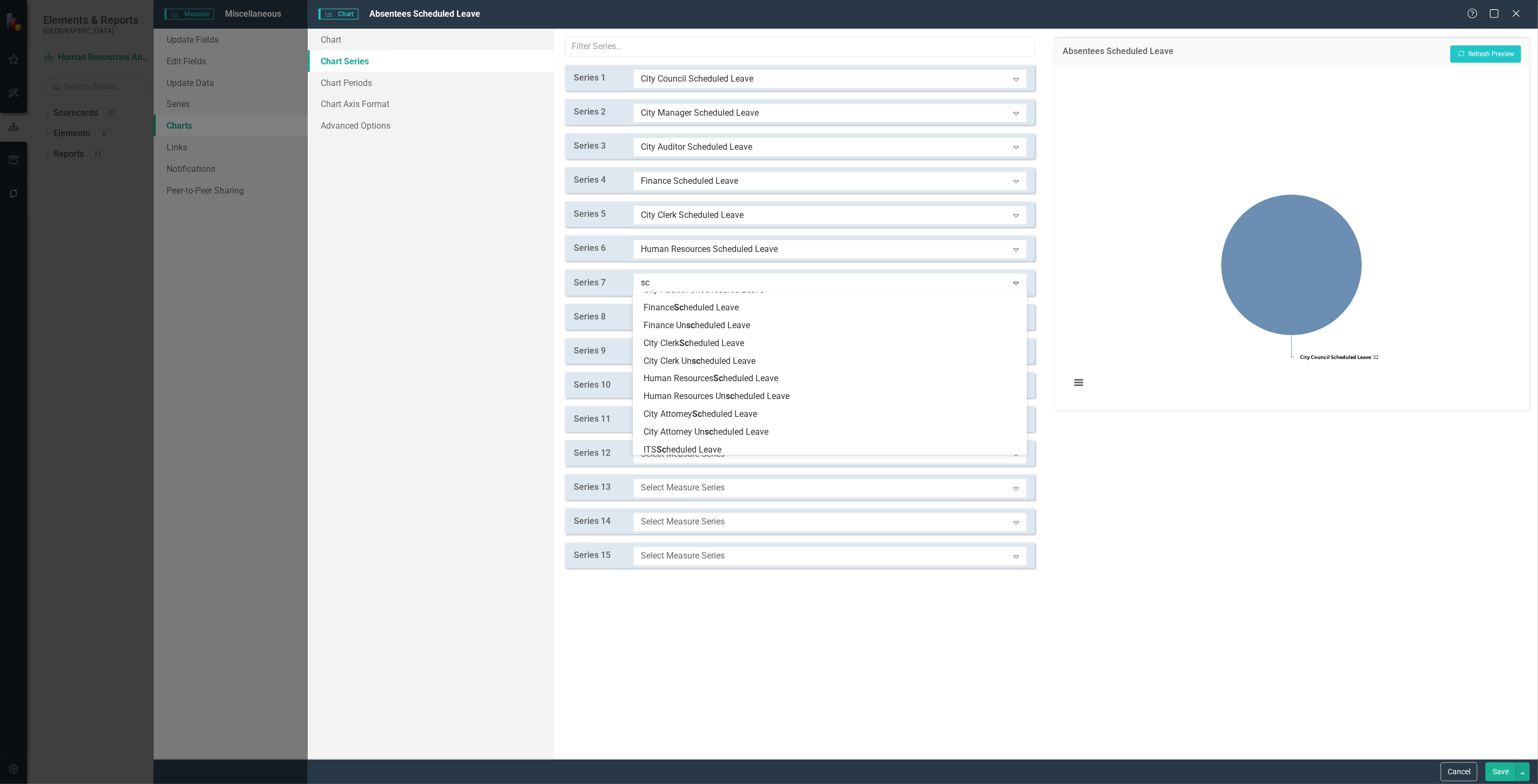
scroll to position [120, 0]
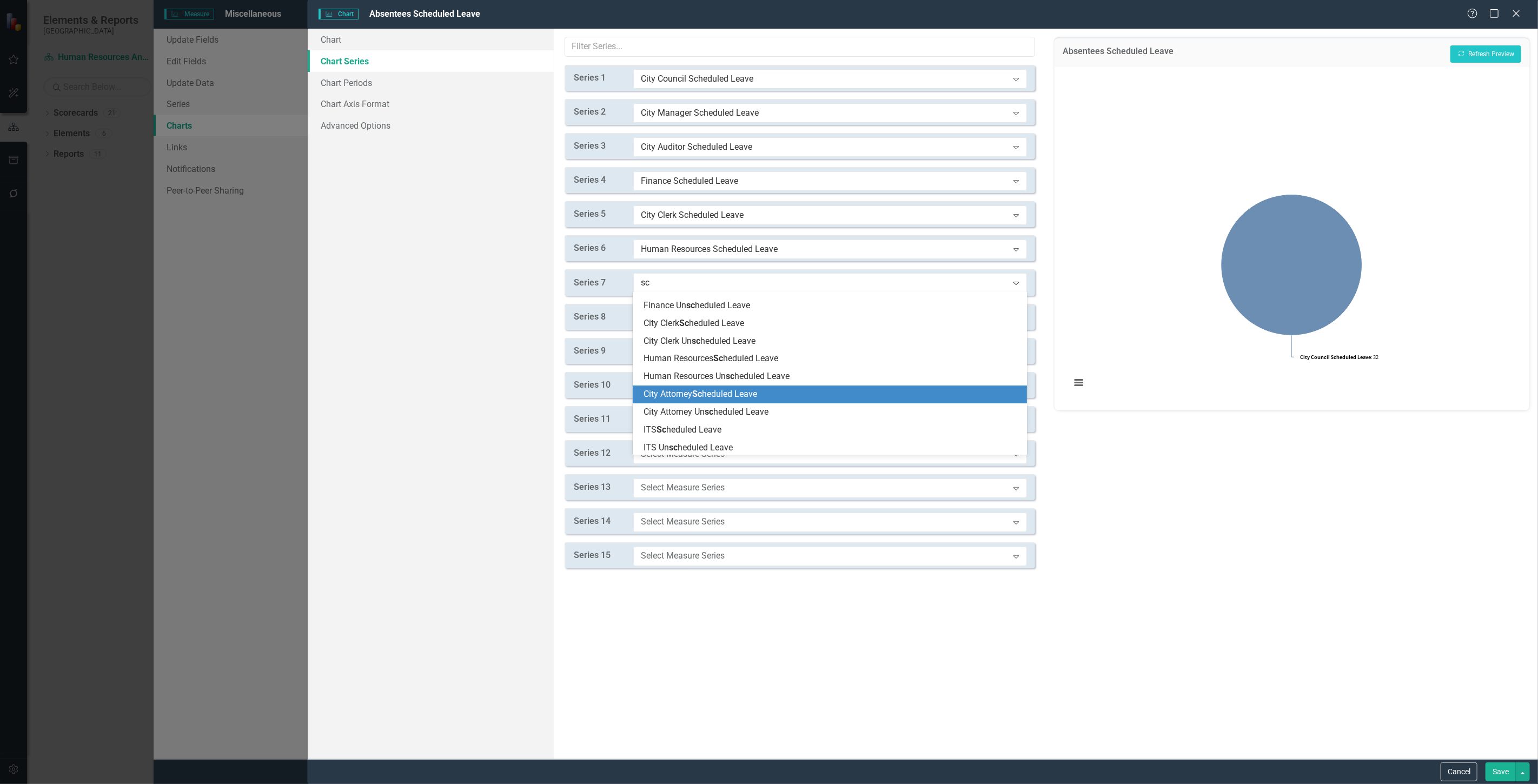
click at [705, 395] on span "City Attorney Sc heduled Leave" at bounding box center [700, 394] width 114 height 10
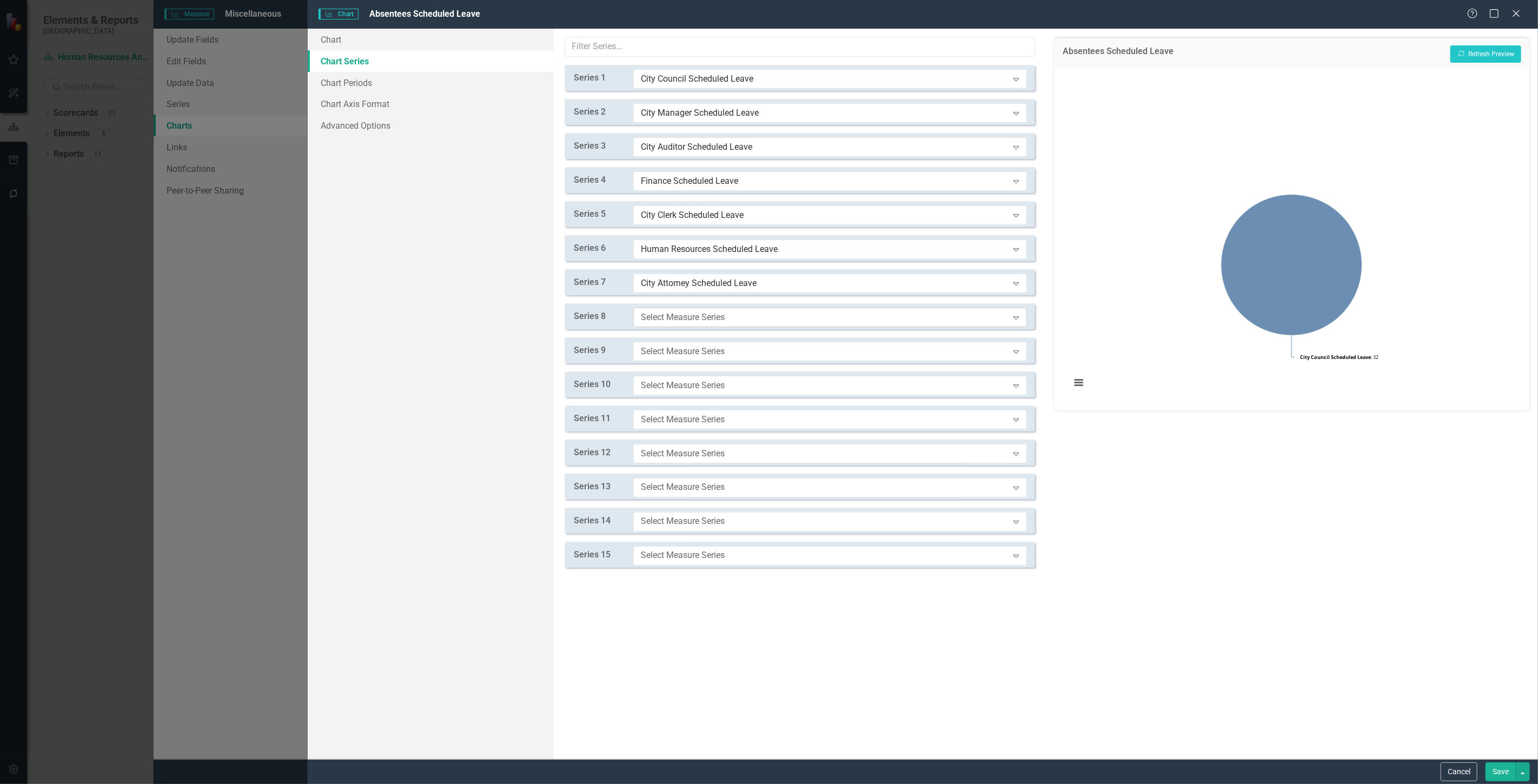
click at [680, 313] on div "Select Measure Series" at bounding box center [825, 316] width 367 height 12
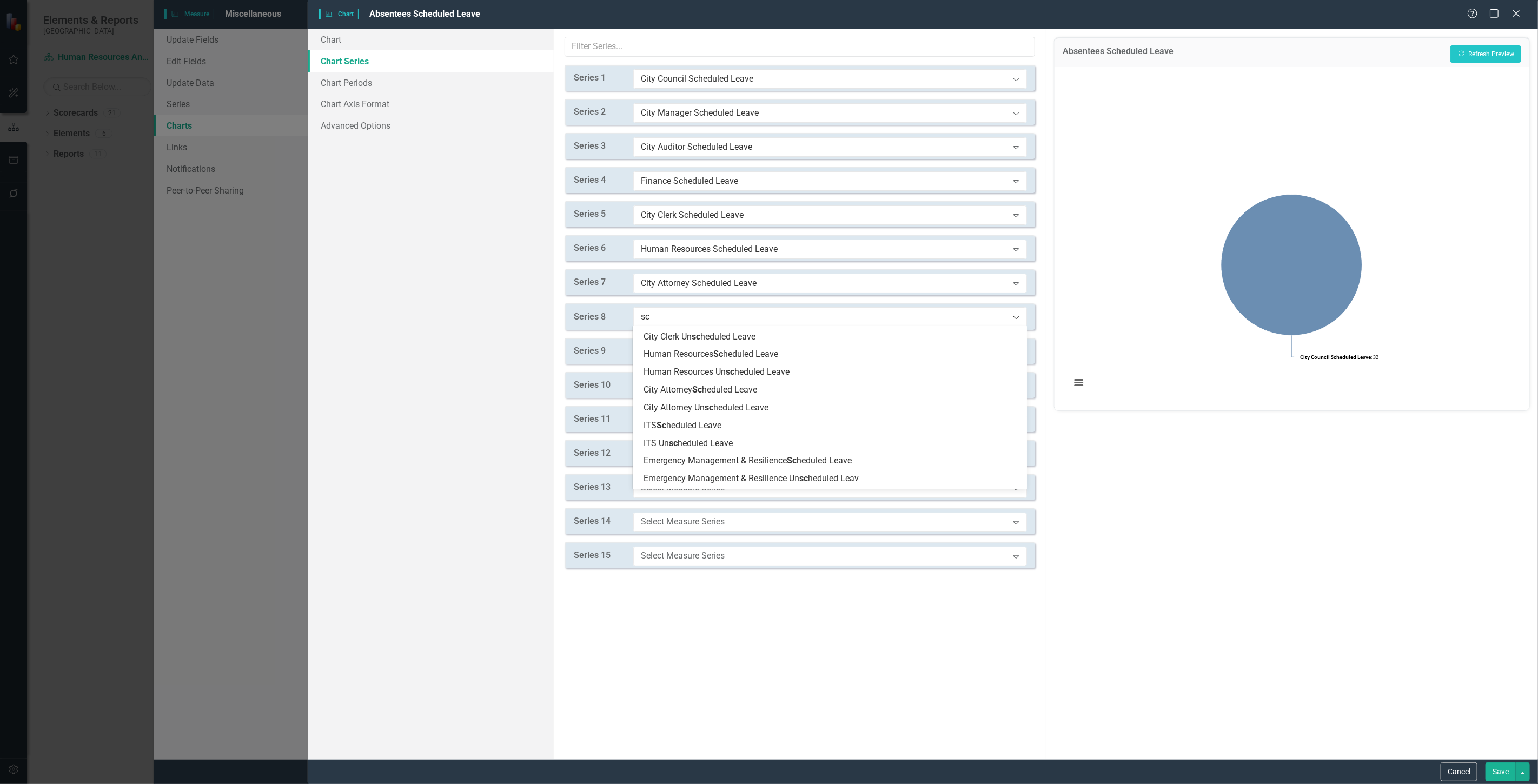
scroll to position [180, 0]
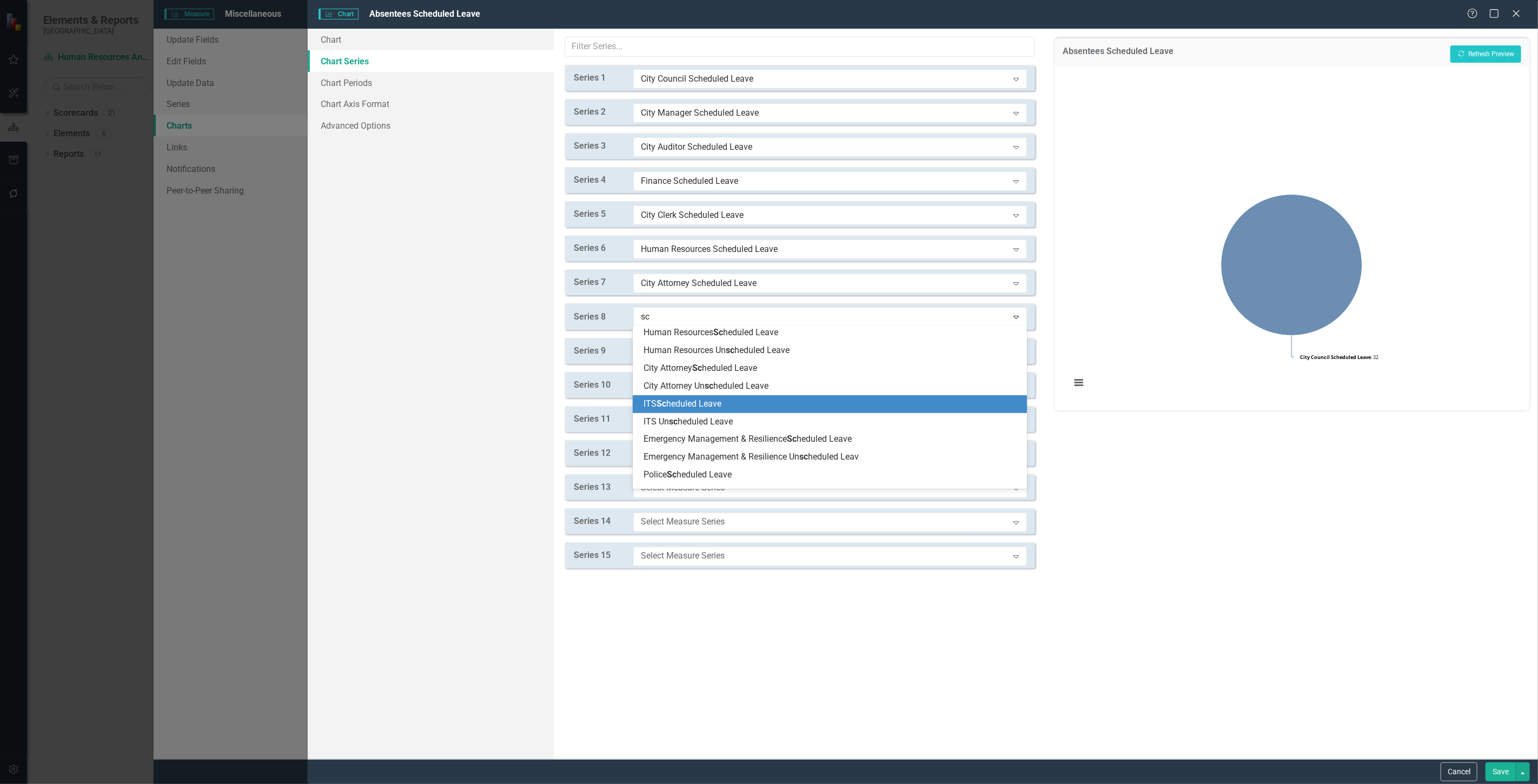
drag, startPoint x: 695, startPoint y: 400, endPoint x: 679, endPoint y: 343, distance: 59.2
click at [695, 400] on span "ITS Sc heduled Leave" at bounding box center [683, 404] width 78 height 10
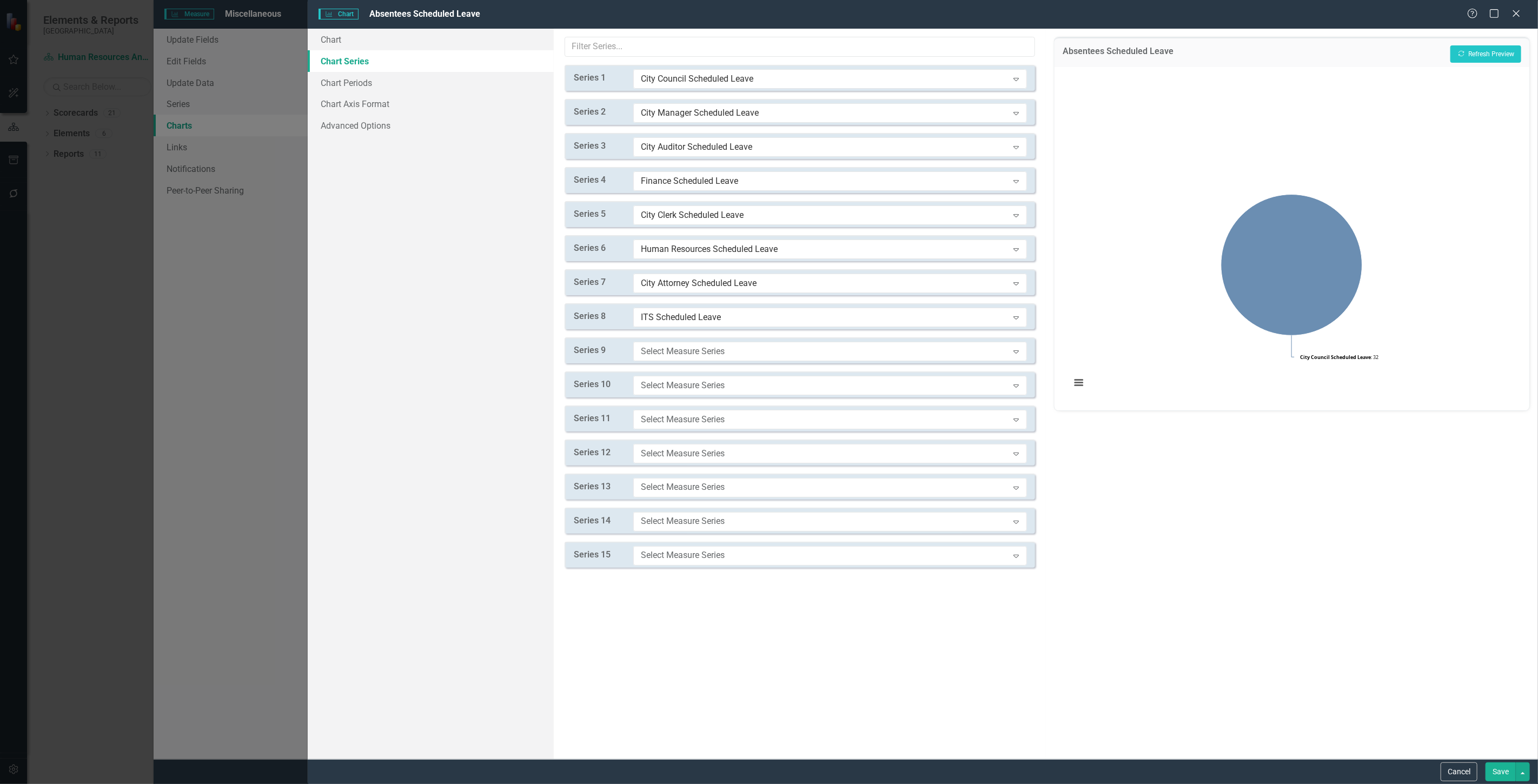
click at [677, 339] on div "Series 9 Select Measure Series Expand" at bounding box center [800, 350] width 471 height 26
click at [678, 348] on div "Select Measure Series" at bounding box center [825, 351] width 367 height 12
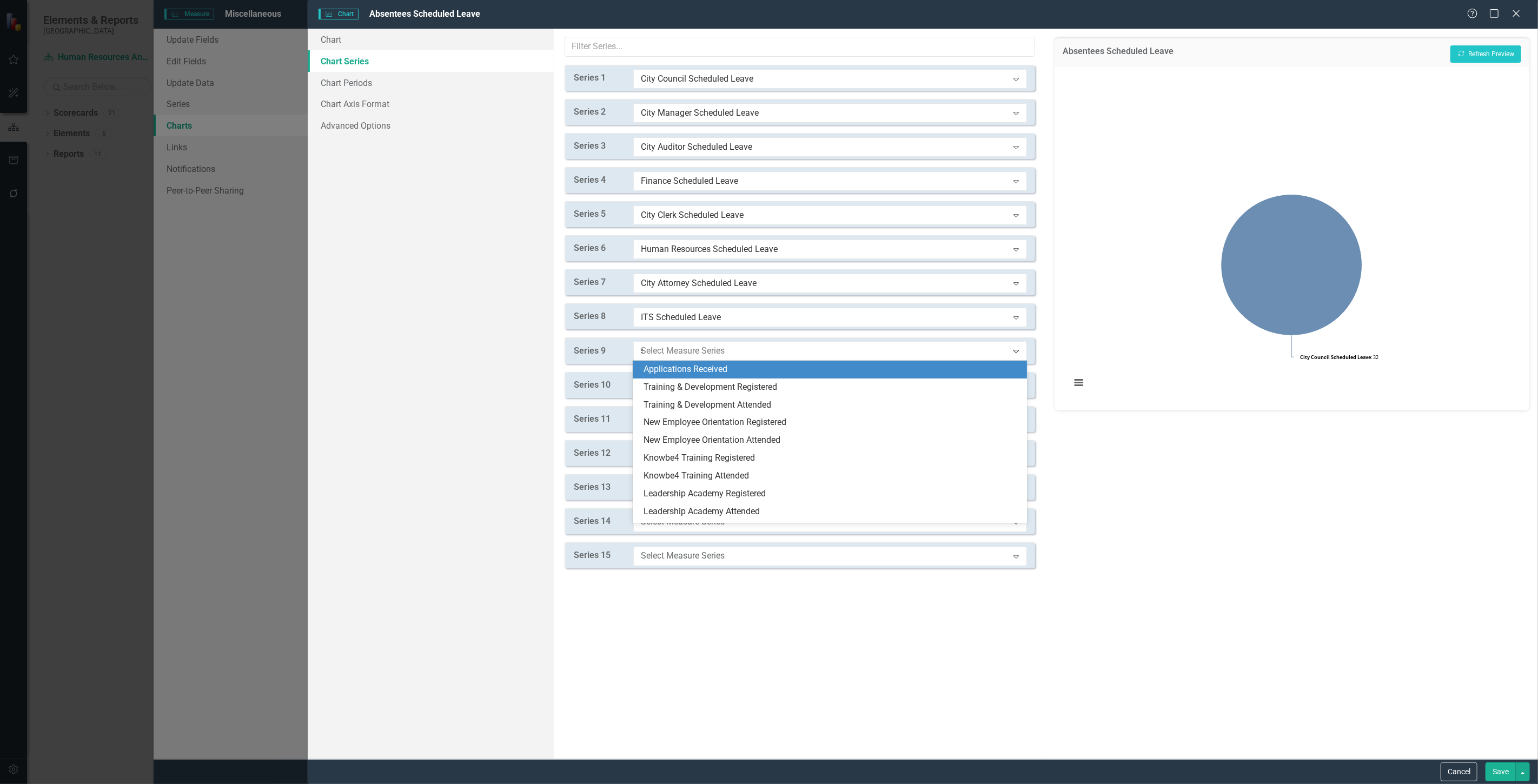
type input "sc"
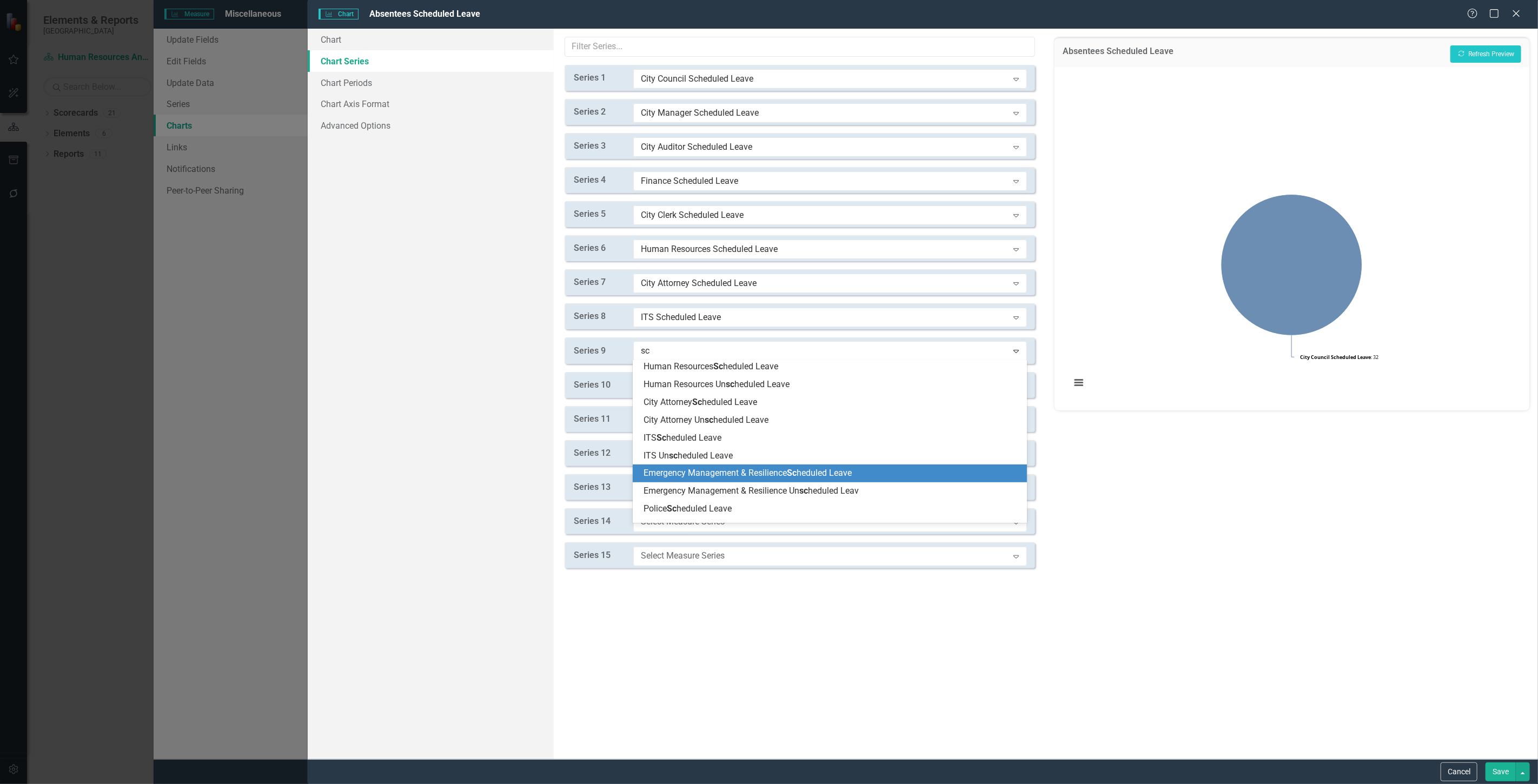
click at [693, 467] on div "Emergency Management & Resilience Sc heduled Leave" at bounding box center [830, 473] width 394 height 18
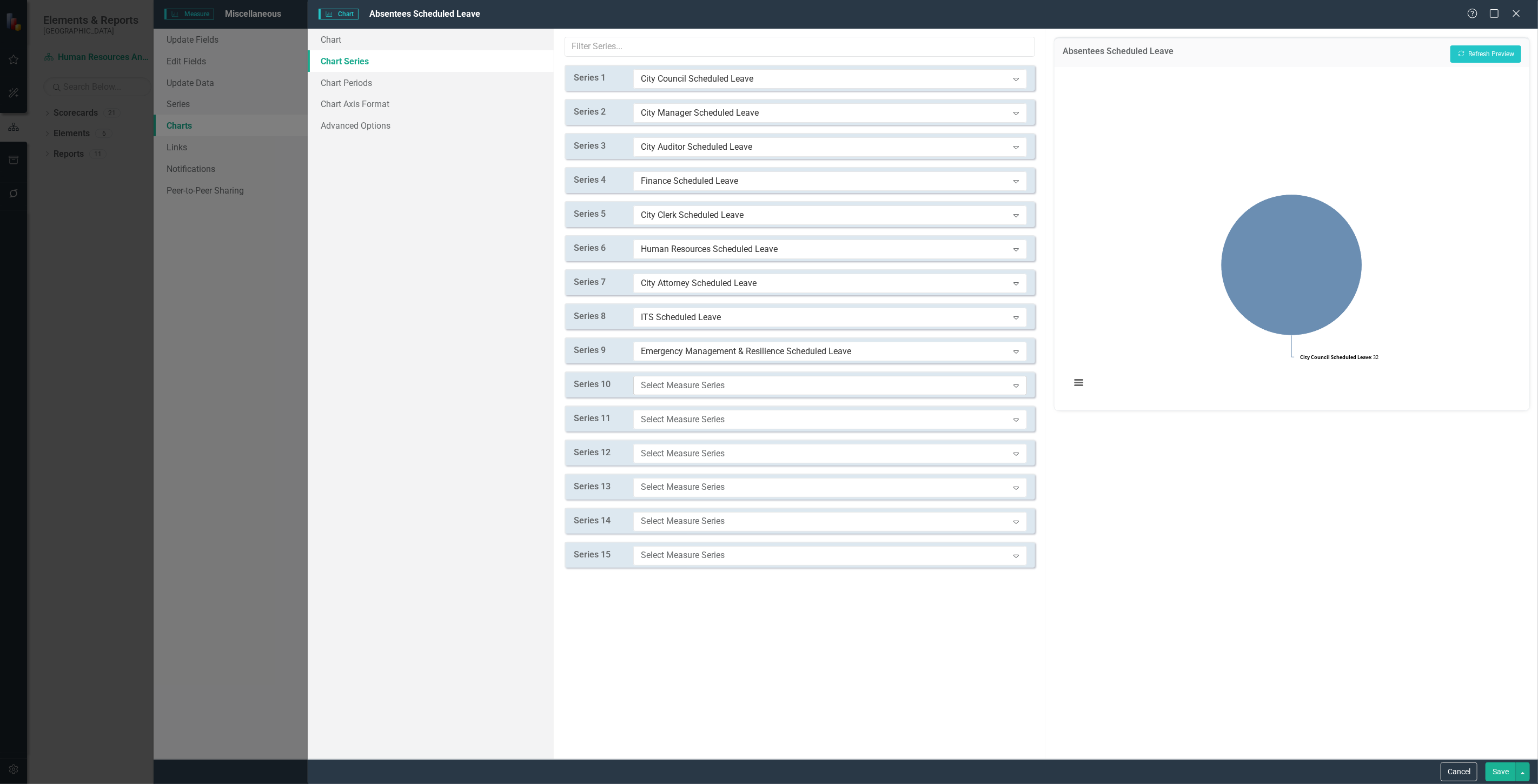
click at [673, 386] on div "Select Measure Series" at bounding box center [825, 385] width 367 height 12
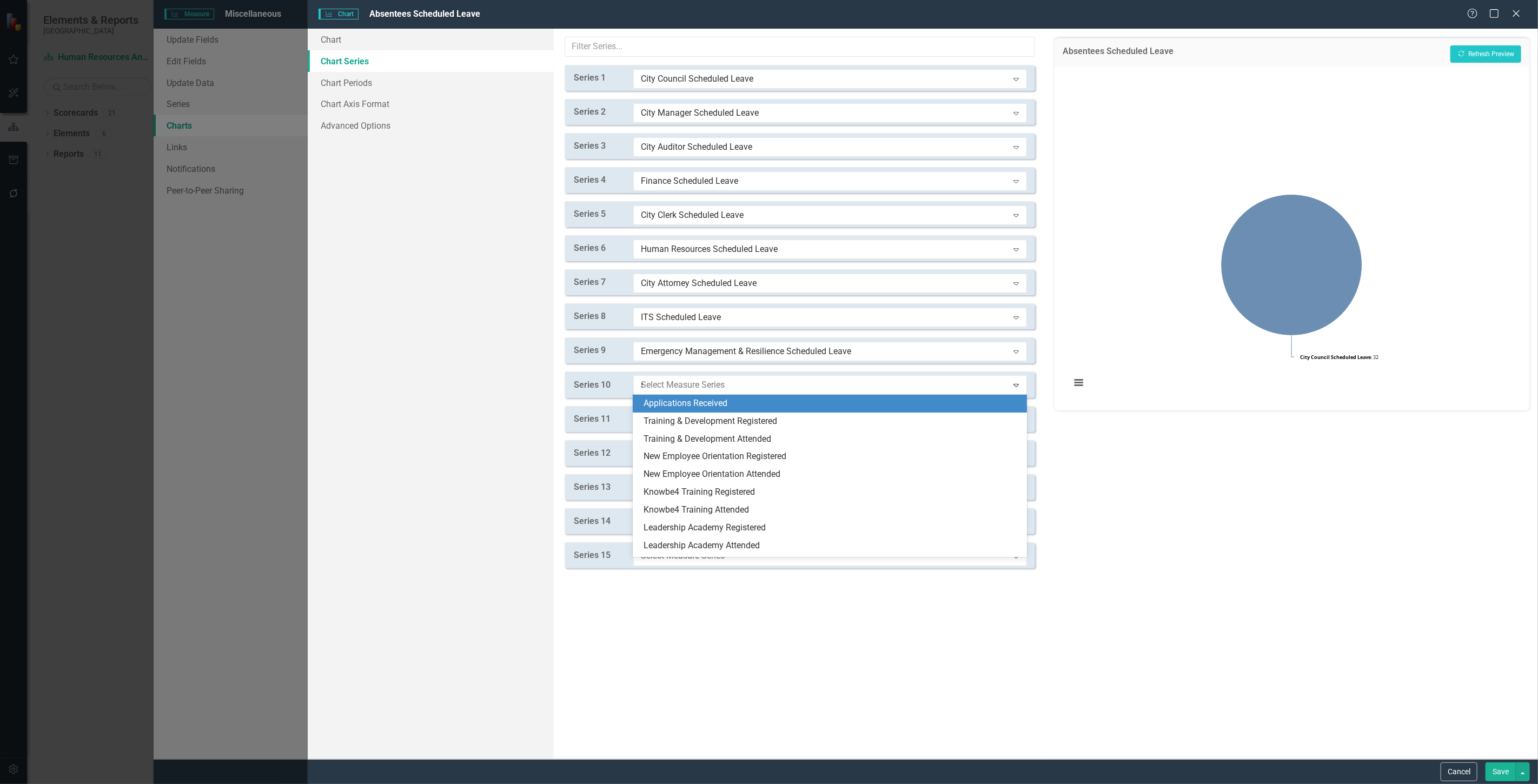
type input "sc"
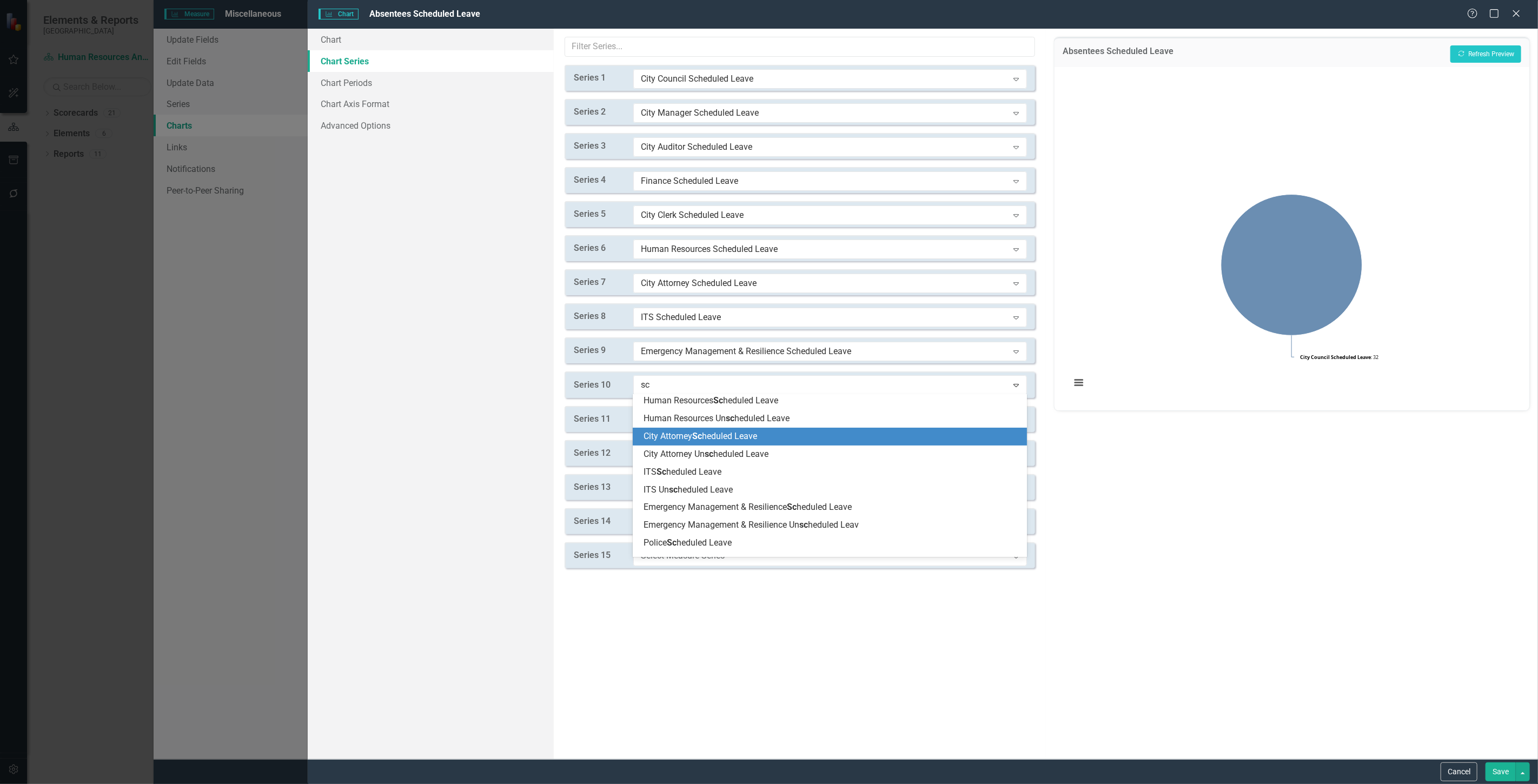
scroll to position [240, 0]
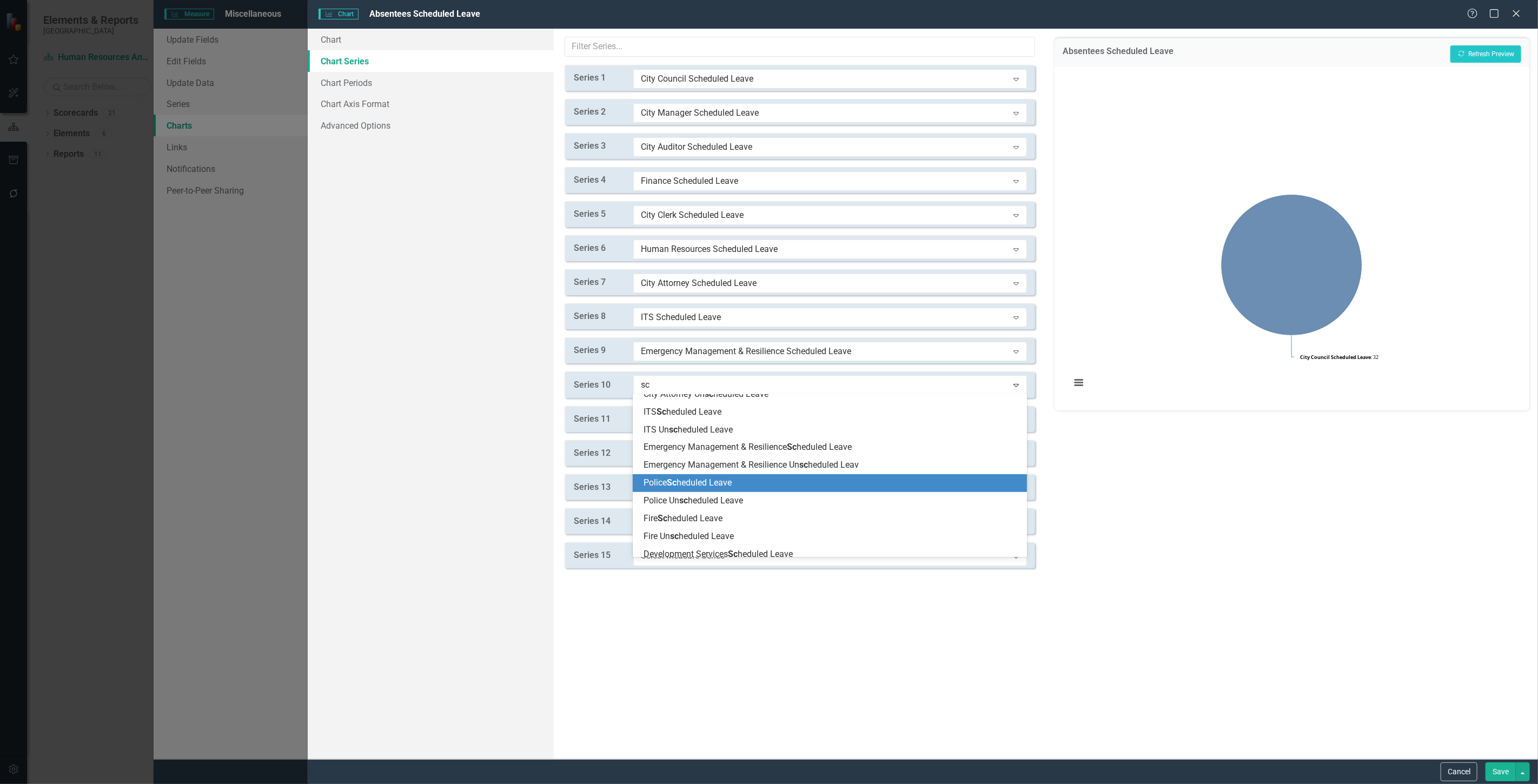
click at [705, 480] on span "Police Sc heduled Leave" at bounding box center [688, 483] width 88 height 10
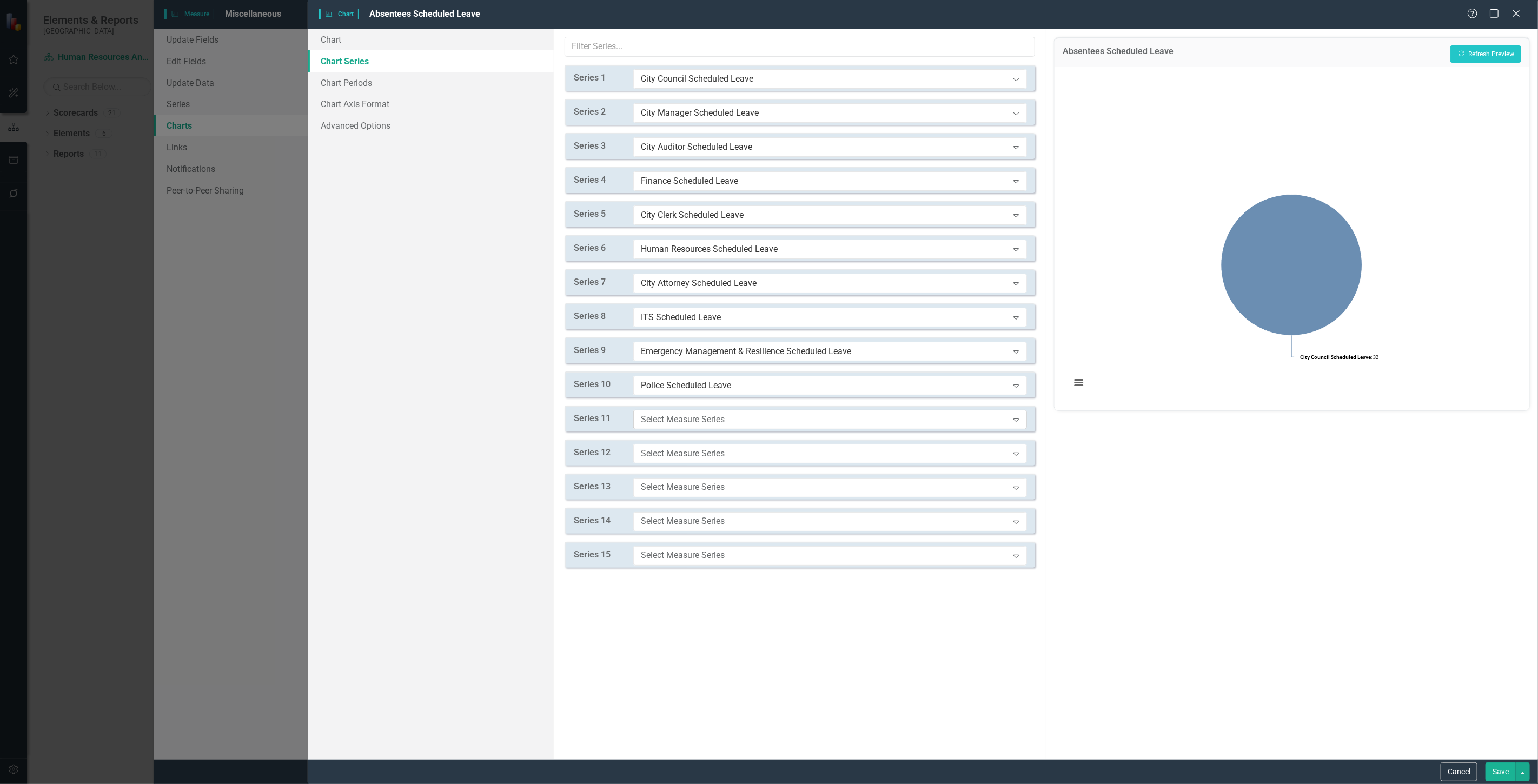
click at [684, 423] on div "Select Measure Series" at bounding box center [825, 419] width 367 height 12
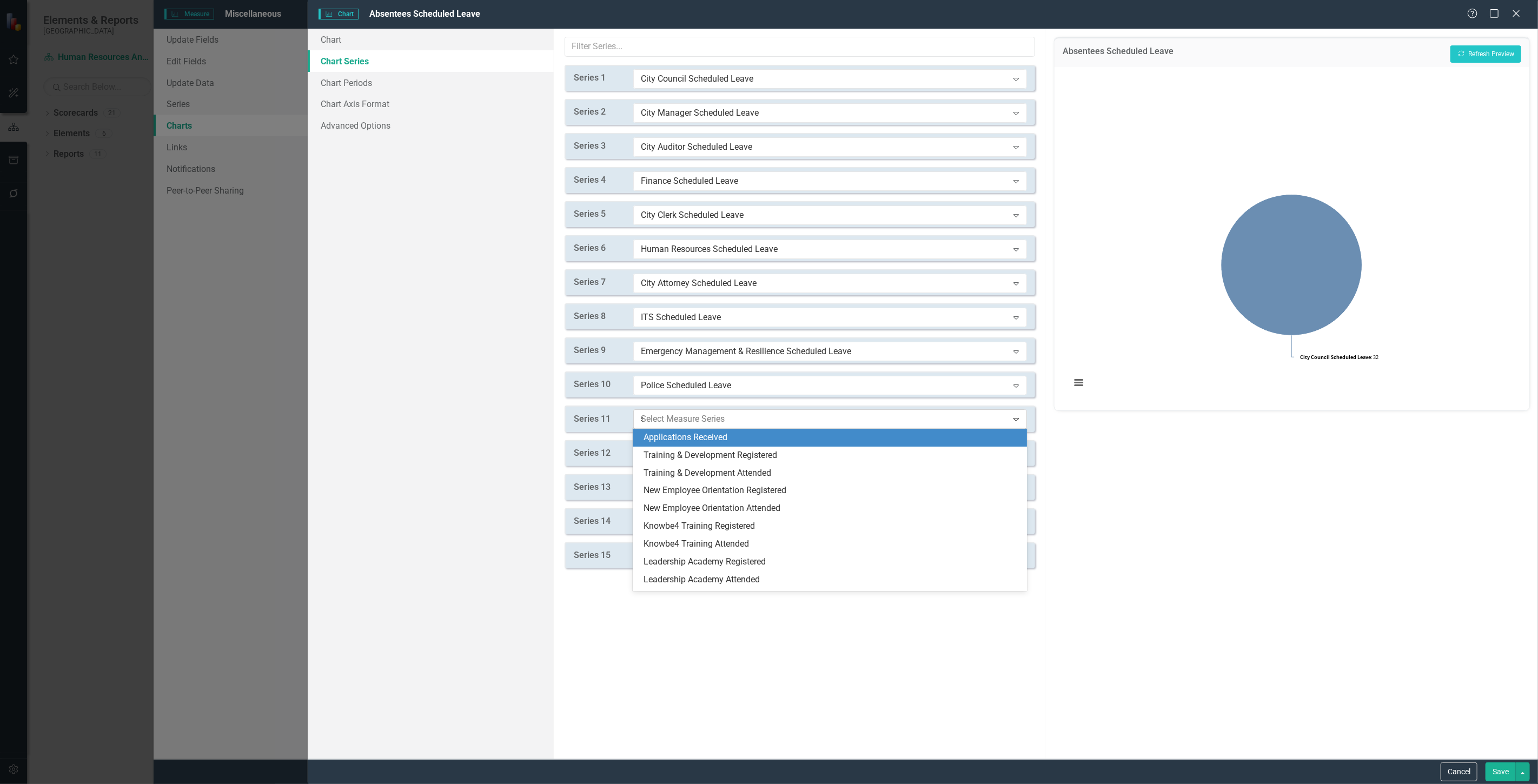
type input "sc"
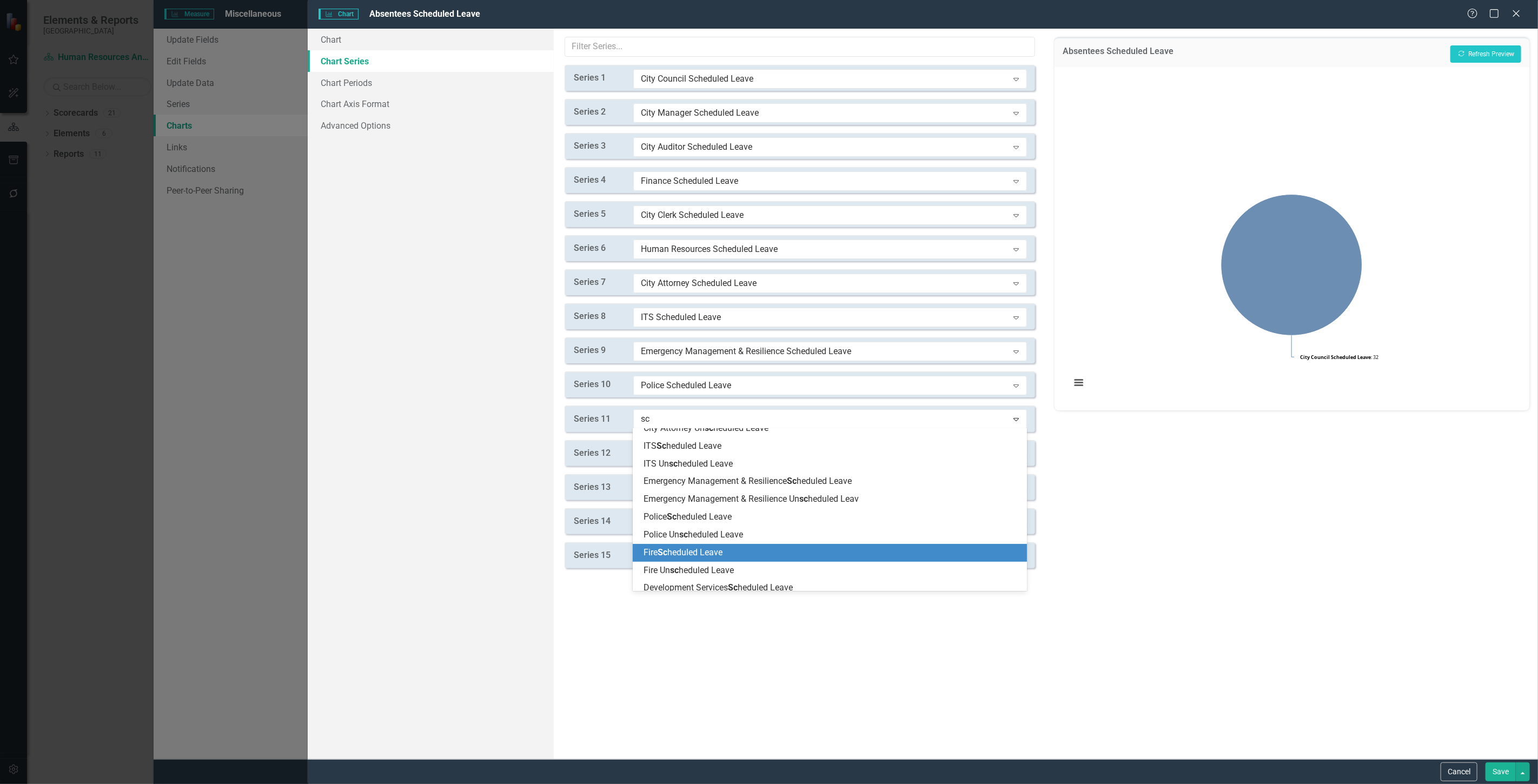
click at [697, 549] on span "Fire Sc heduled Leave" at bounding box center [683, 552] width 79 height 10
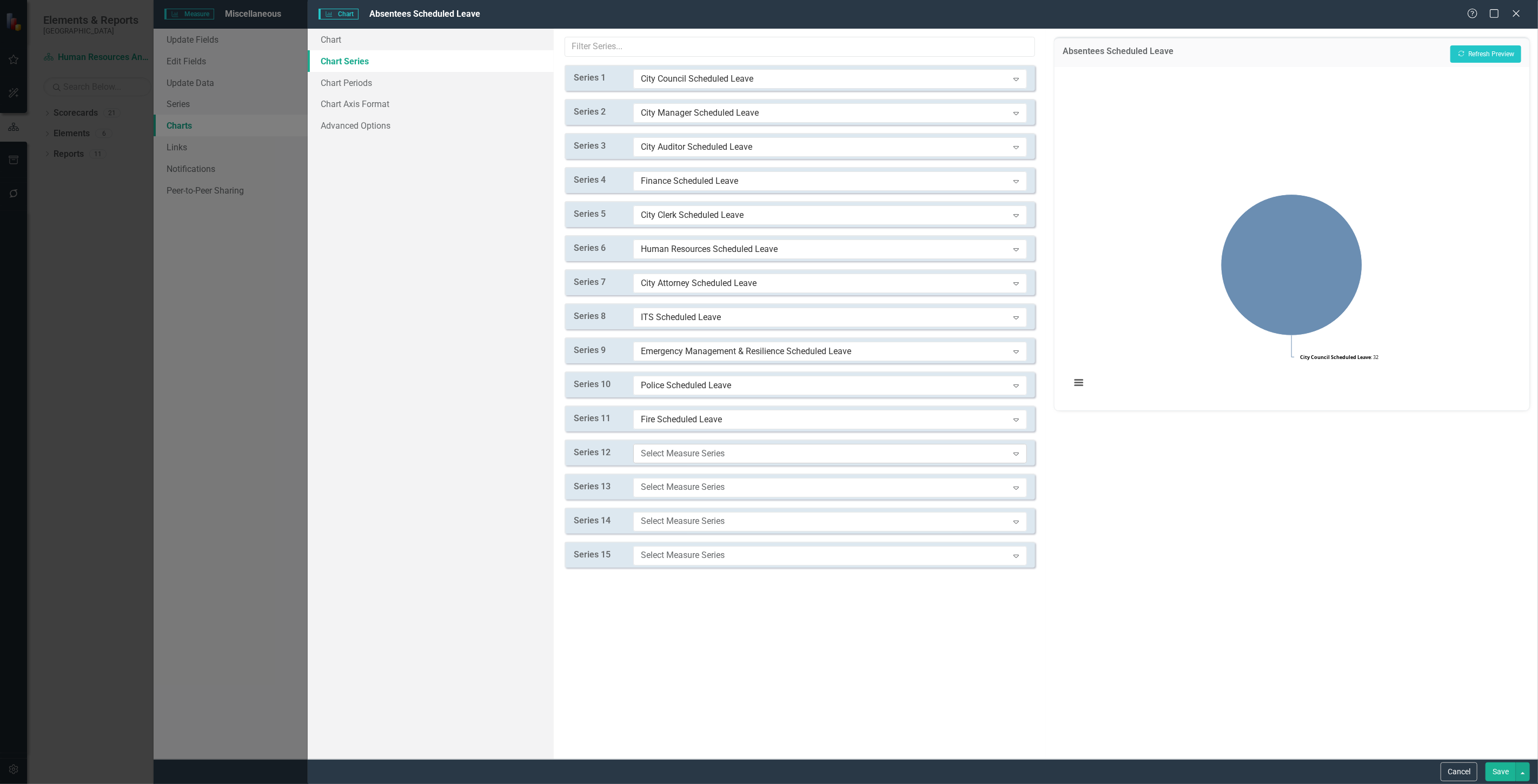
click at [669, 458] on div "Select Measure Series" at bounding box center [825, 453] width 367 height 12
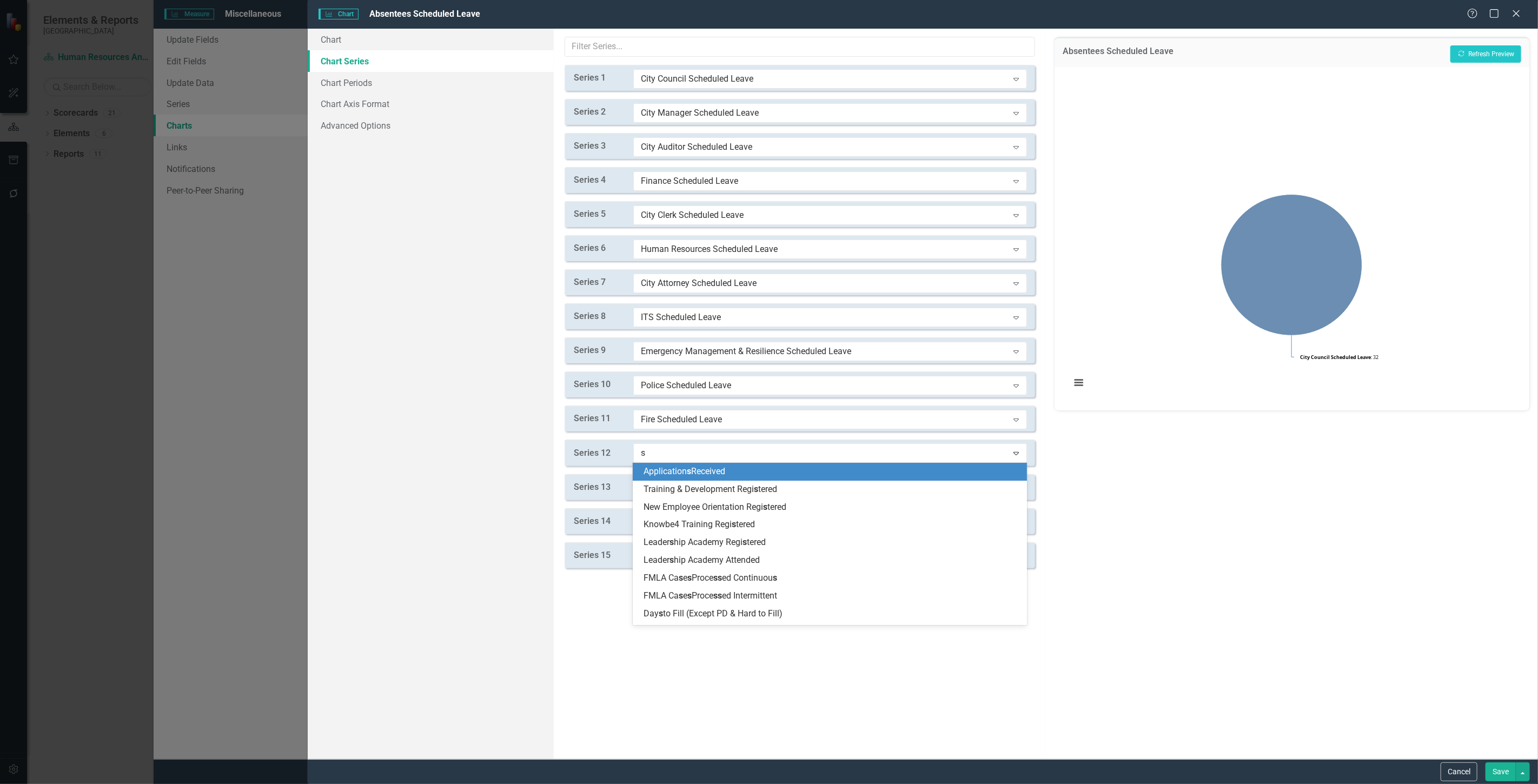
type input "sc"
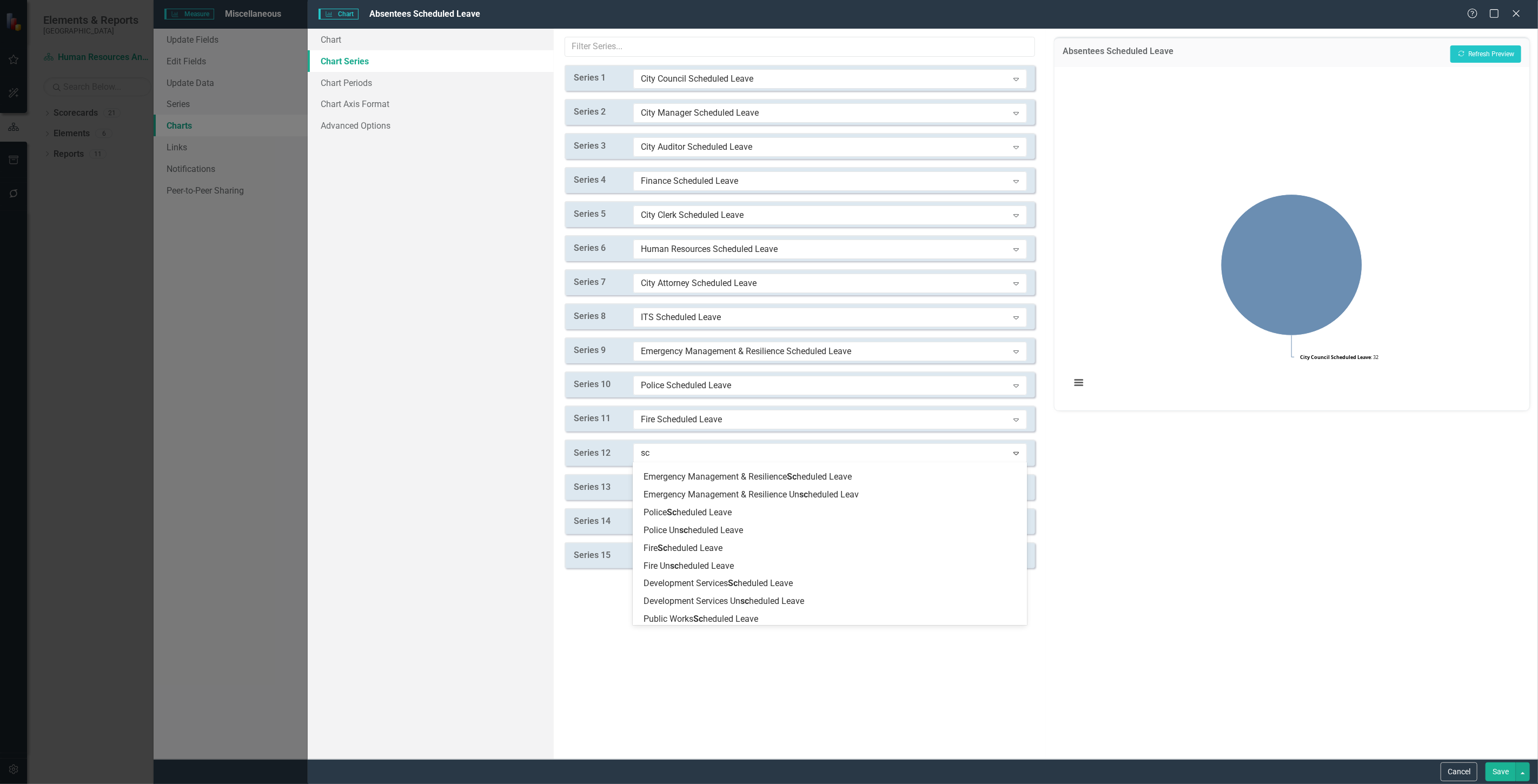
scroll to position [300, 0]
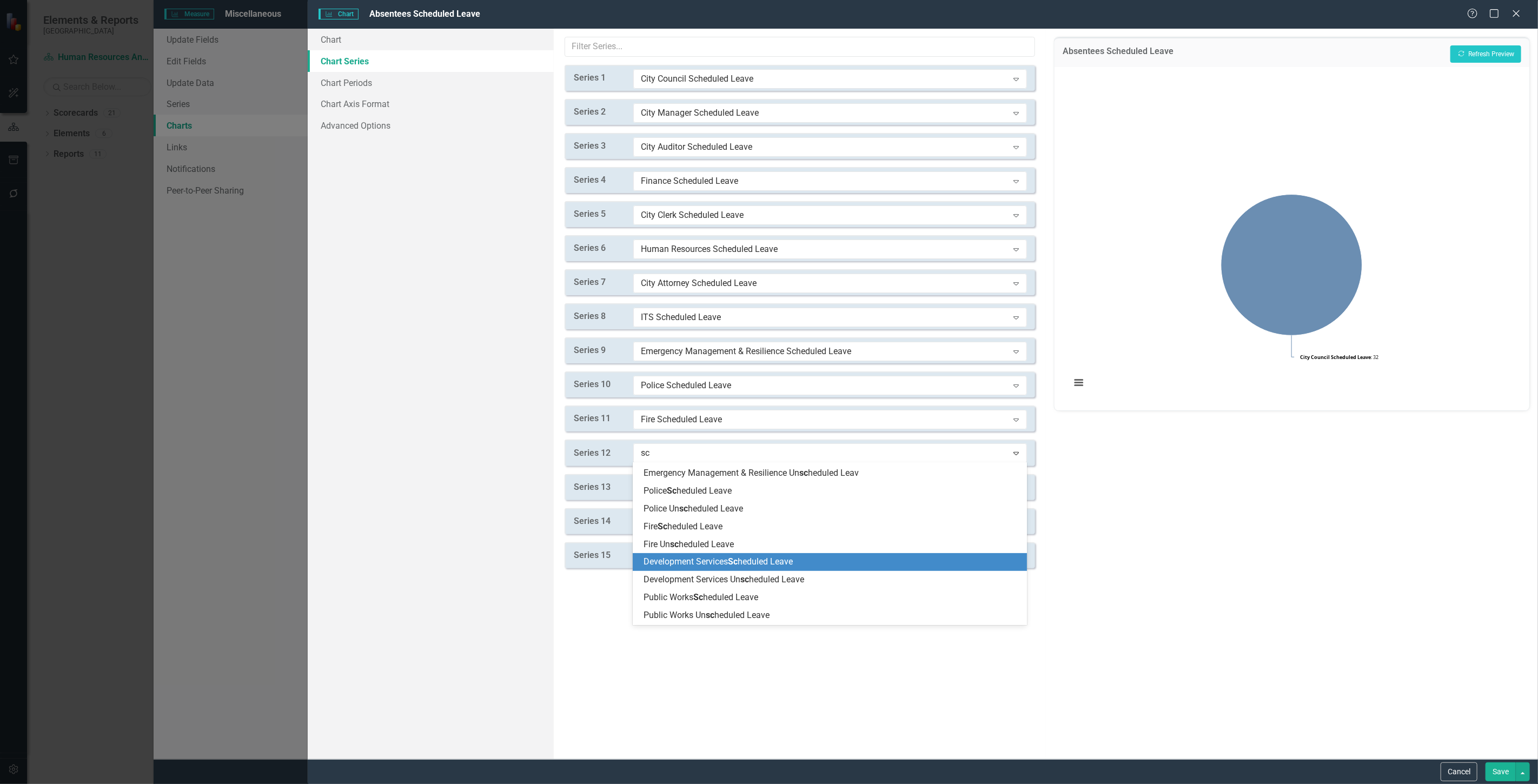
click at [702, 559] on span "Development Services Sc heduled Leave" at bounding box center [718, 561] width 149 height 10
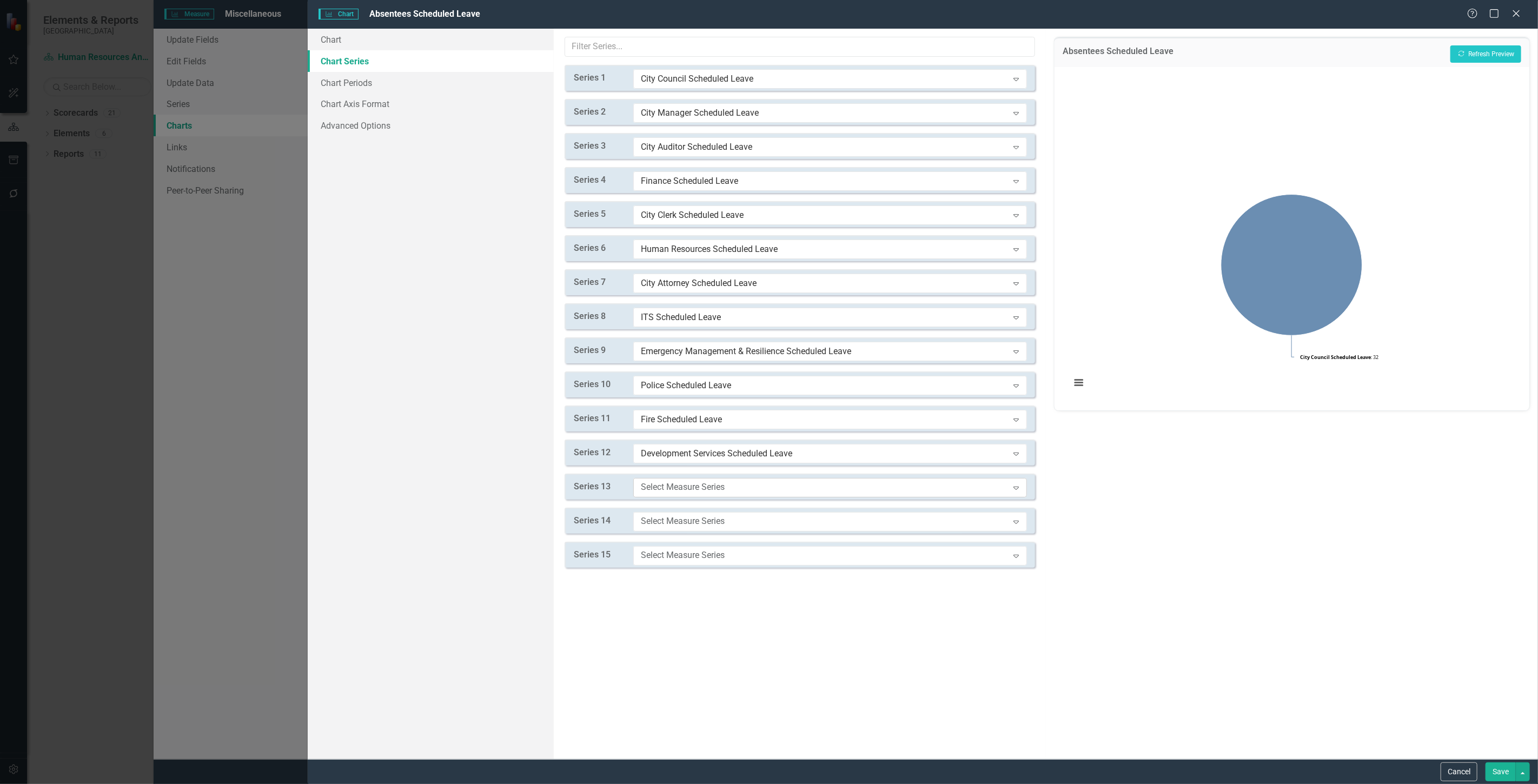
click at [675, 487] on div "Select Measure Series" at bounding box center [825, 487] width 367 height 12
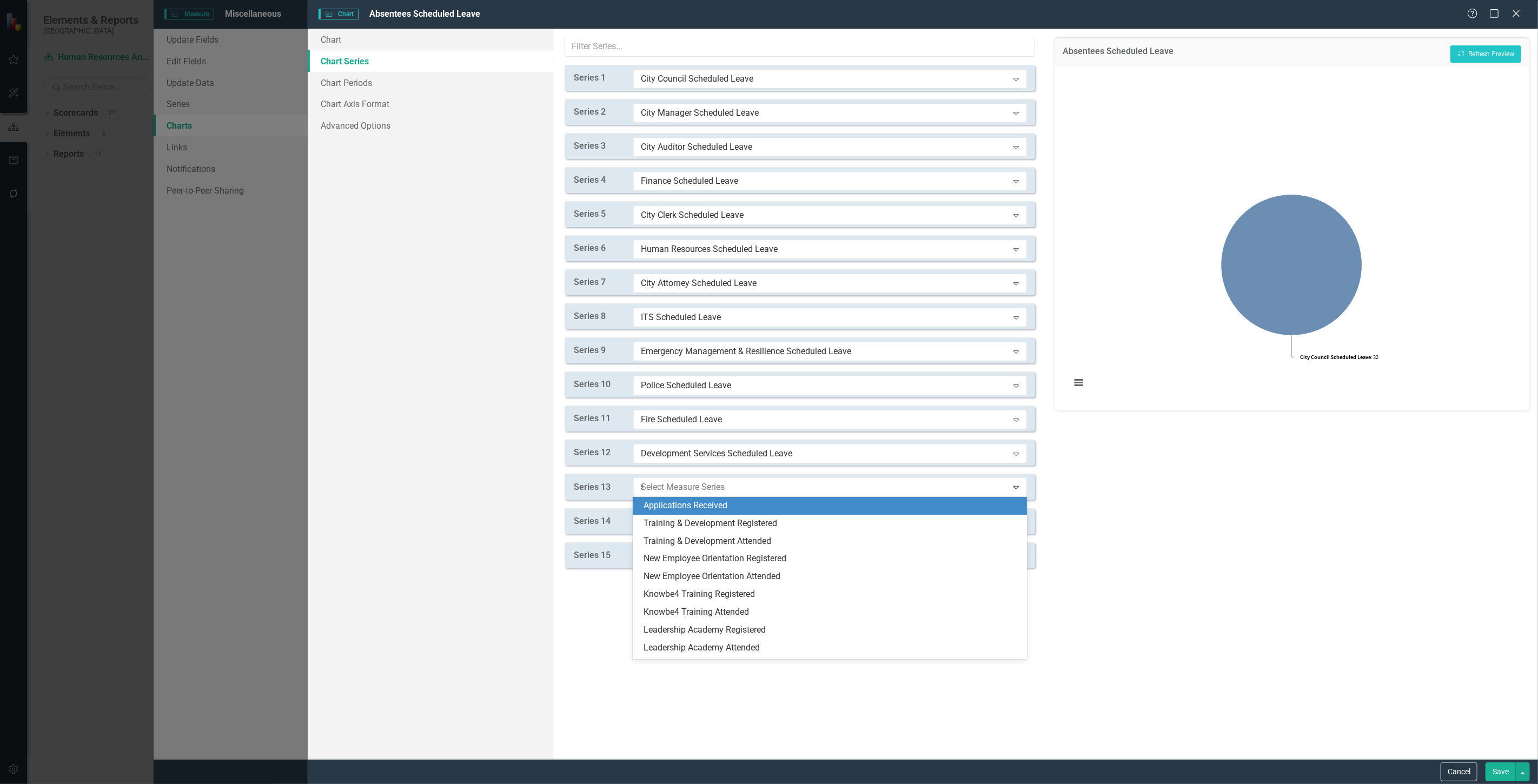
type input "sc"
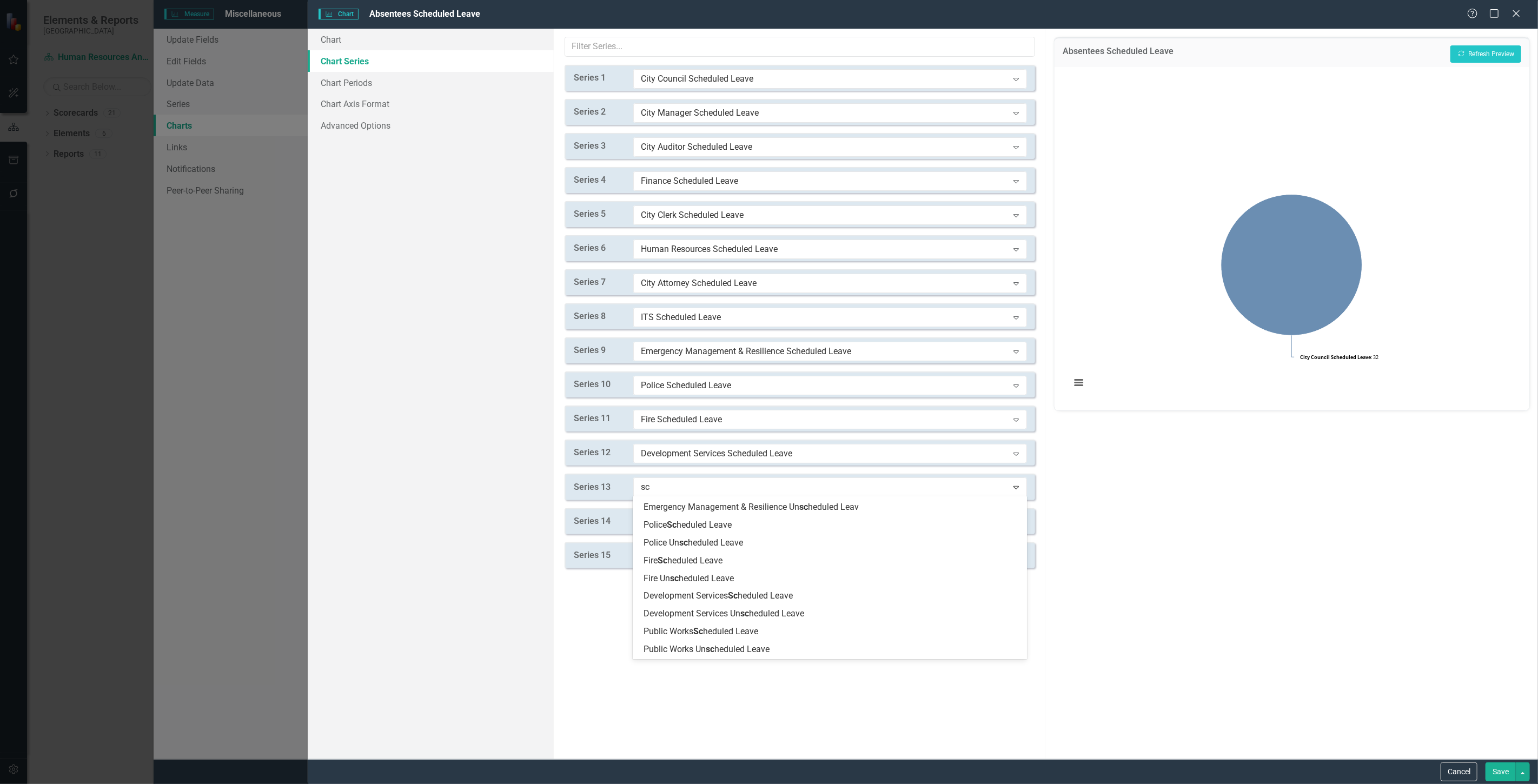
scroll to position [360, 0]
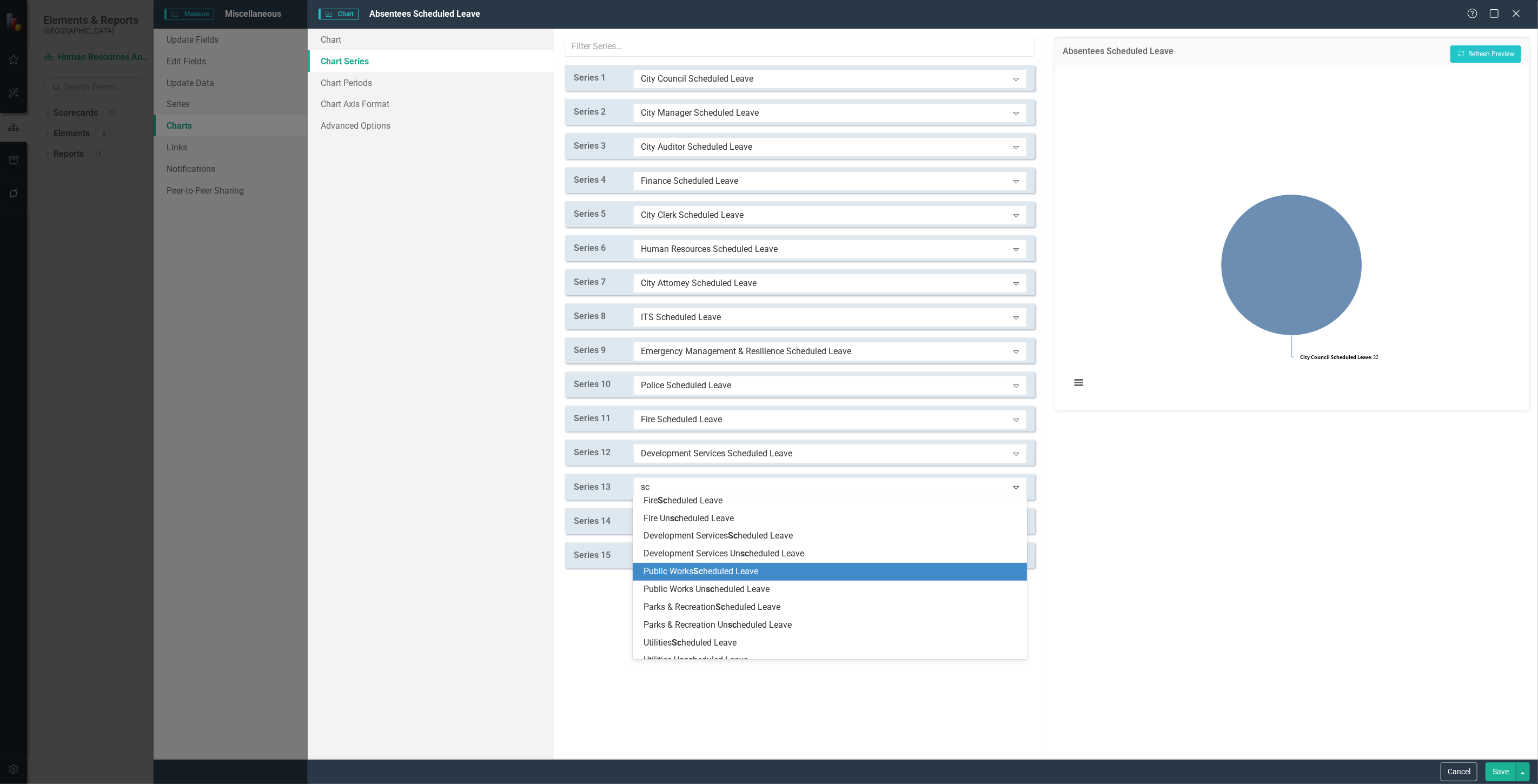
click at [695, 579] on div "Public Works Sc heduled Leave" at bounding box center [830, 572] width 394 height 18
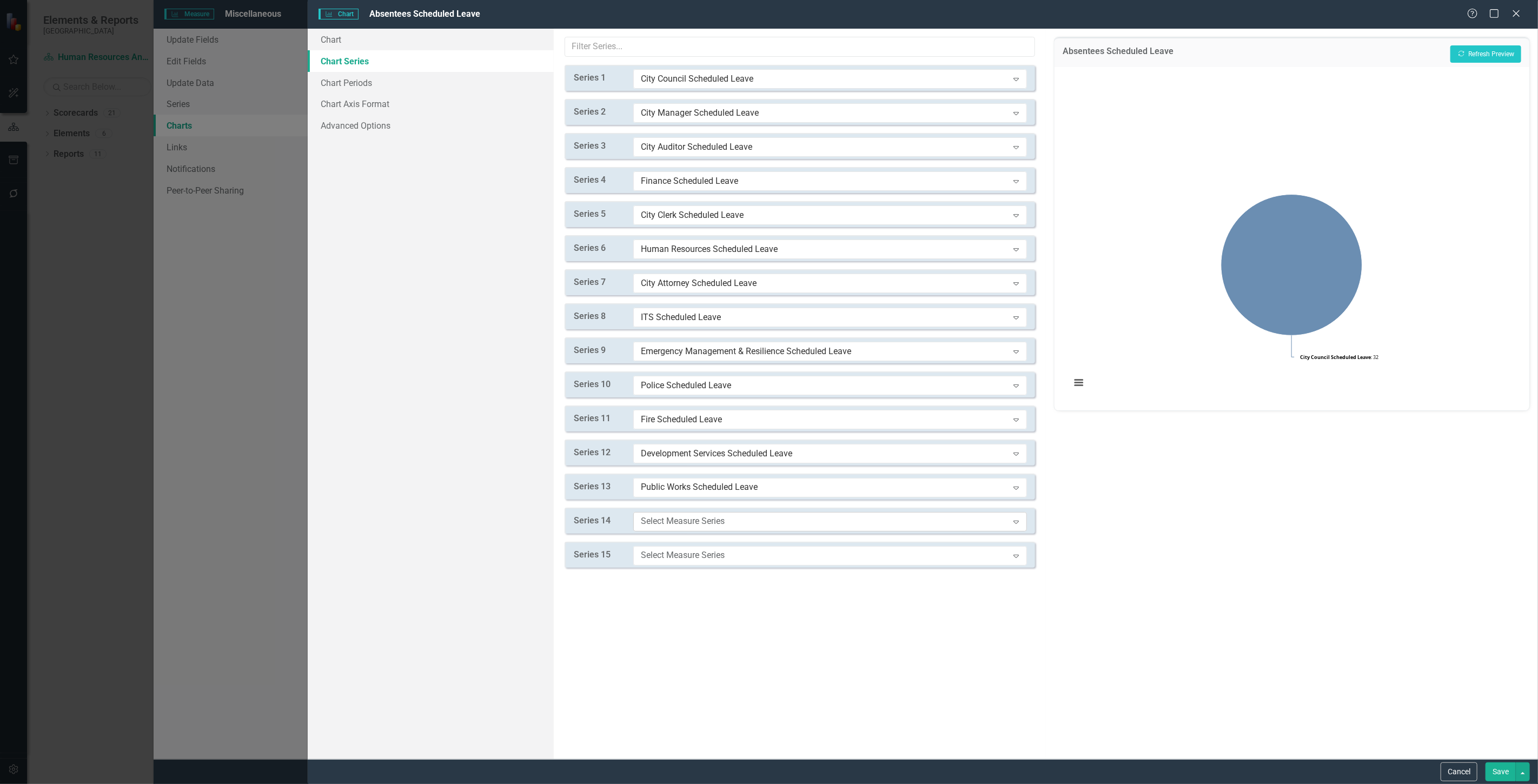
click at [674, 528] on div "Select Measure Series Expand" at bounding box center [830, 522] width 394 height 20
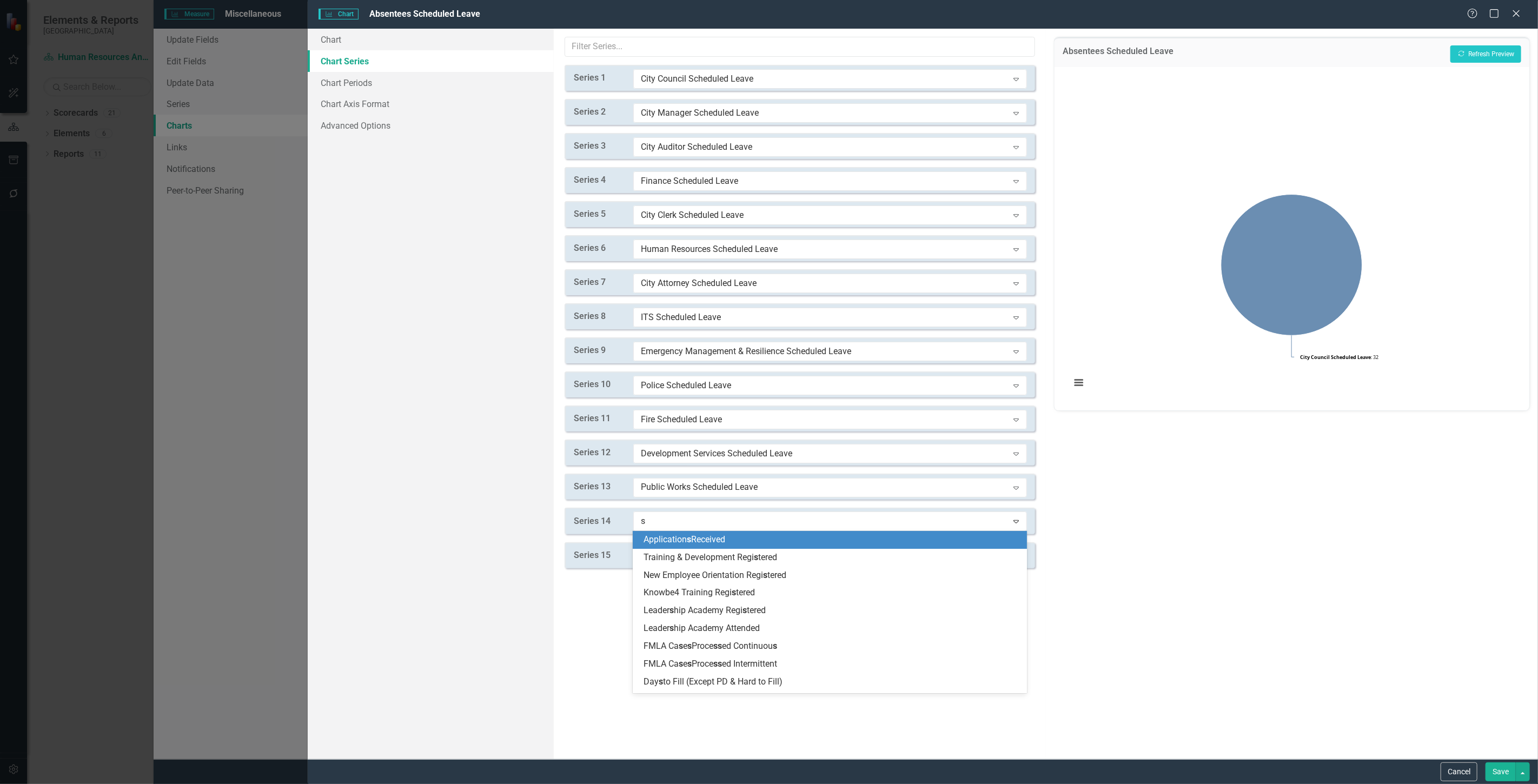
type input "sc"
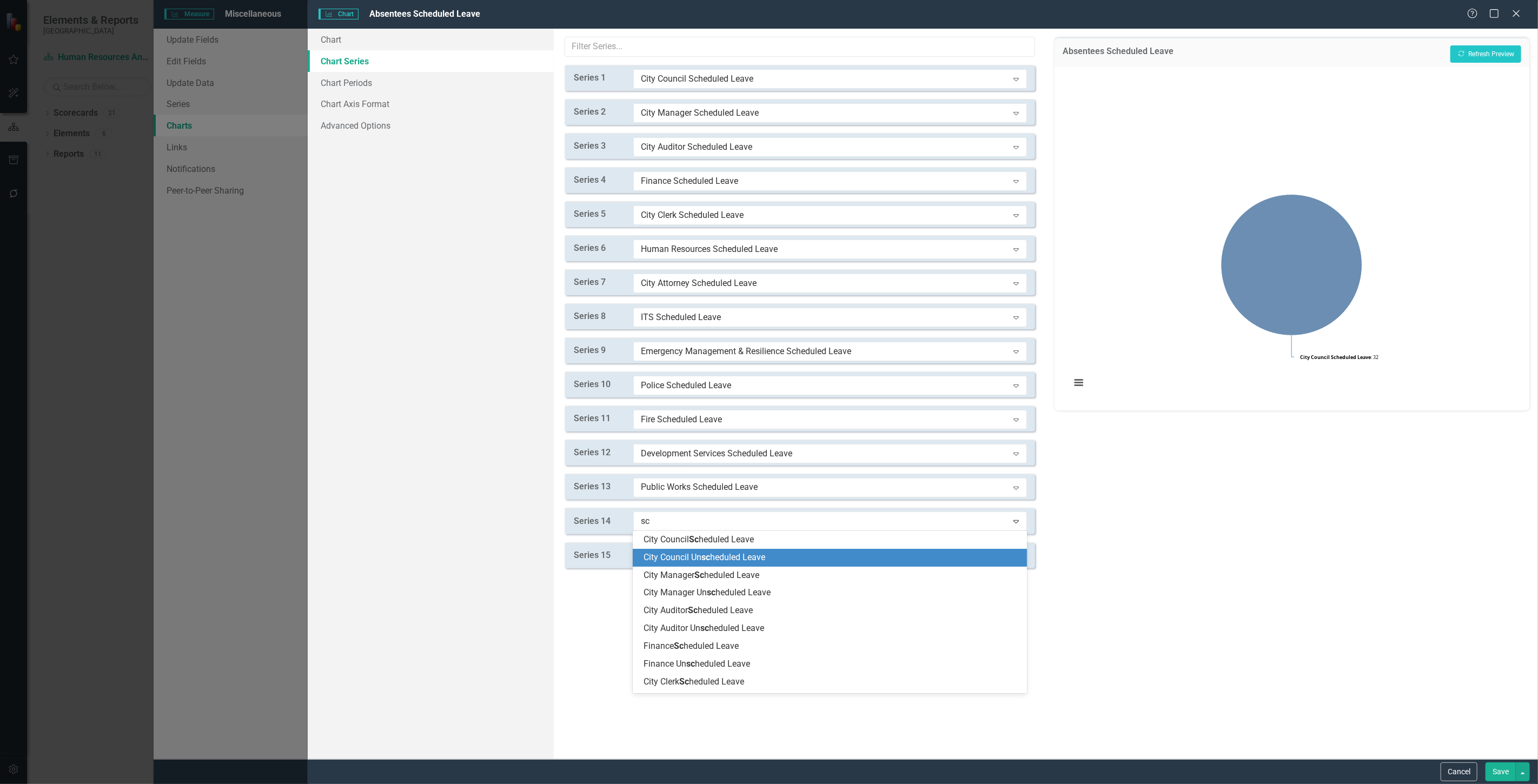
scroll to position [371, 0]
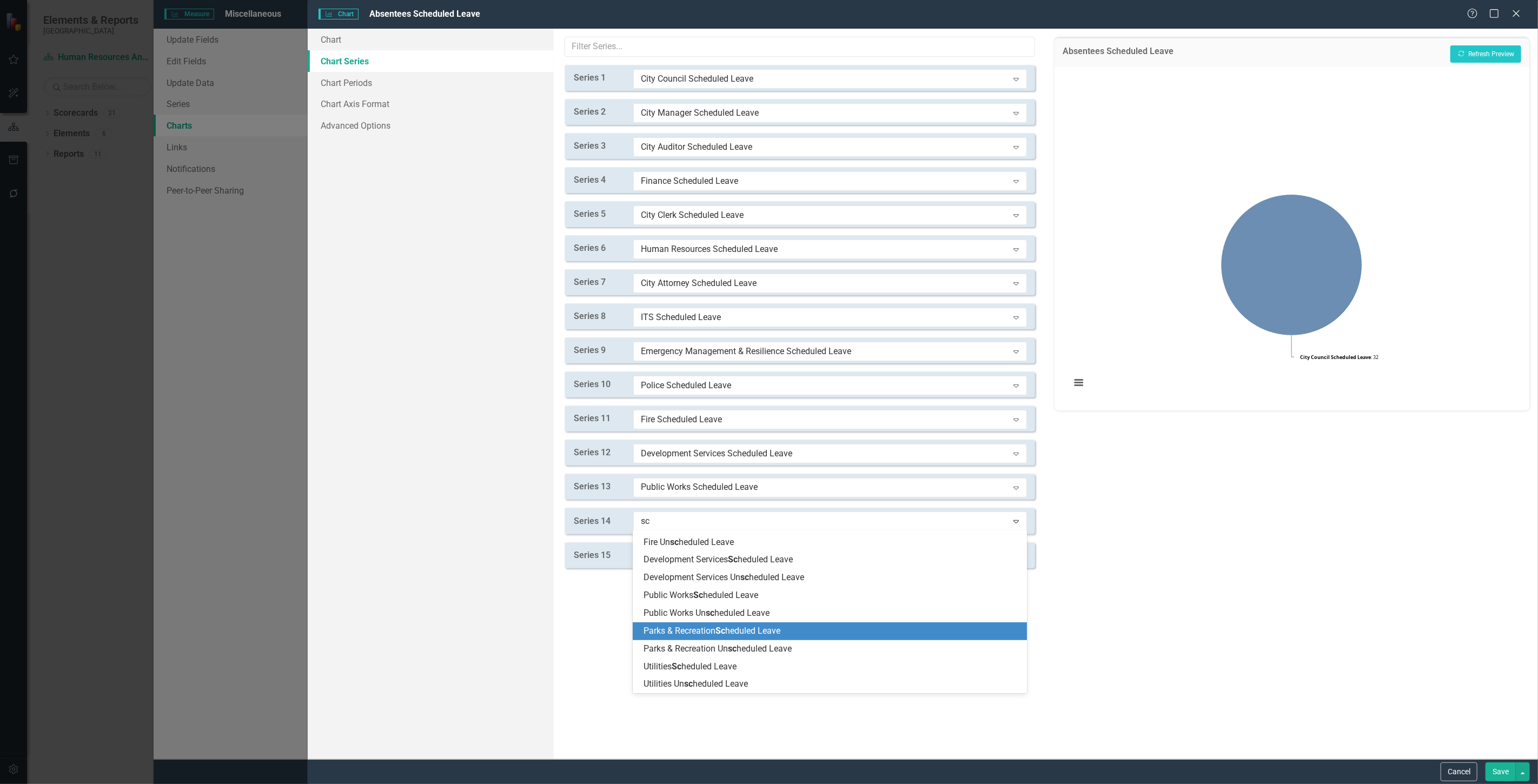
click at [686, 633] on span "Parks & Recreation Sc heduled Leave" at bounding box center [712, 631] width 137 height 10
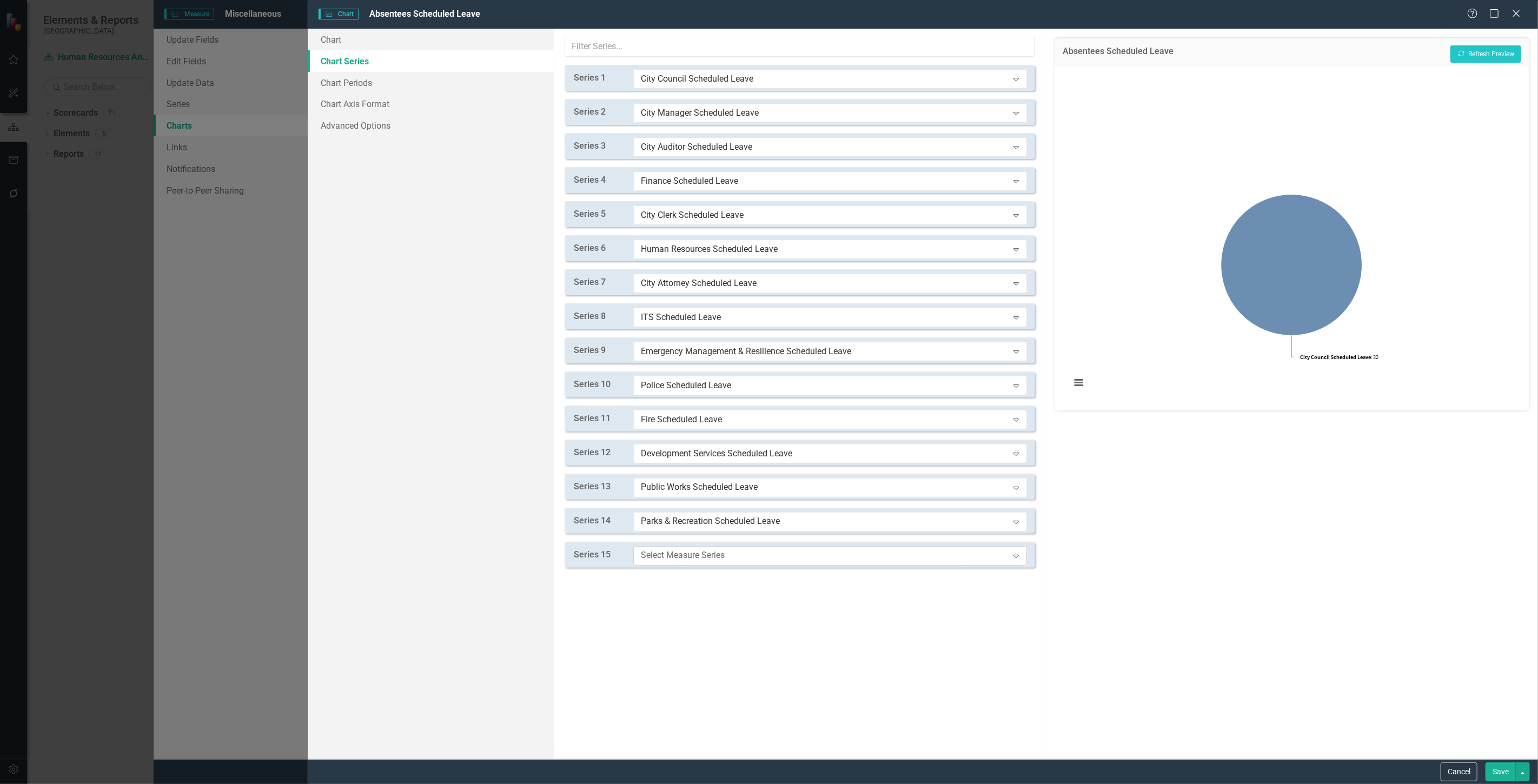
click at [662, 552] on div "Select Measure Series" at bounding box center [825, 555] width 367 height 12
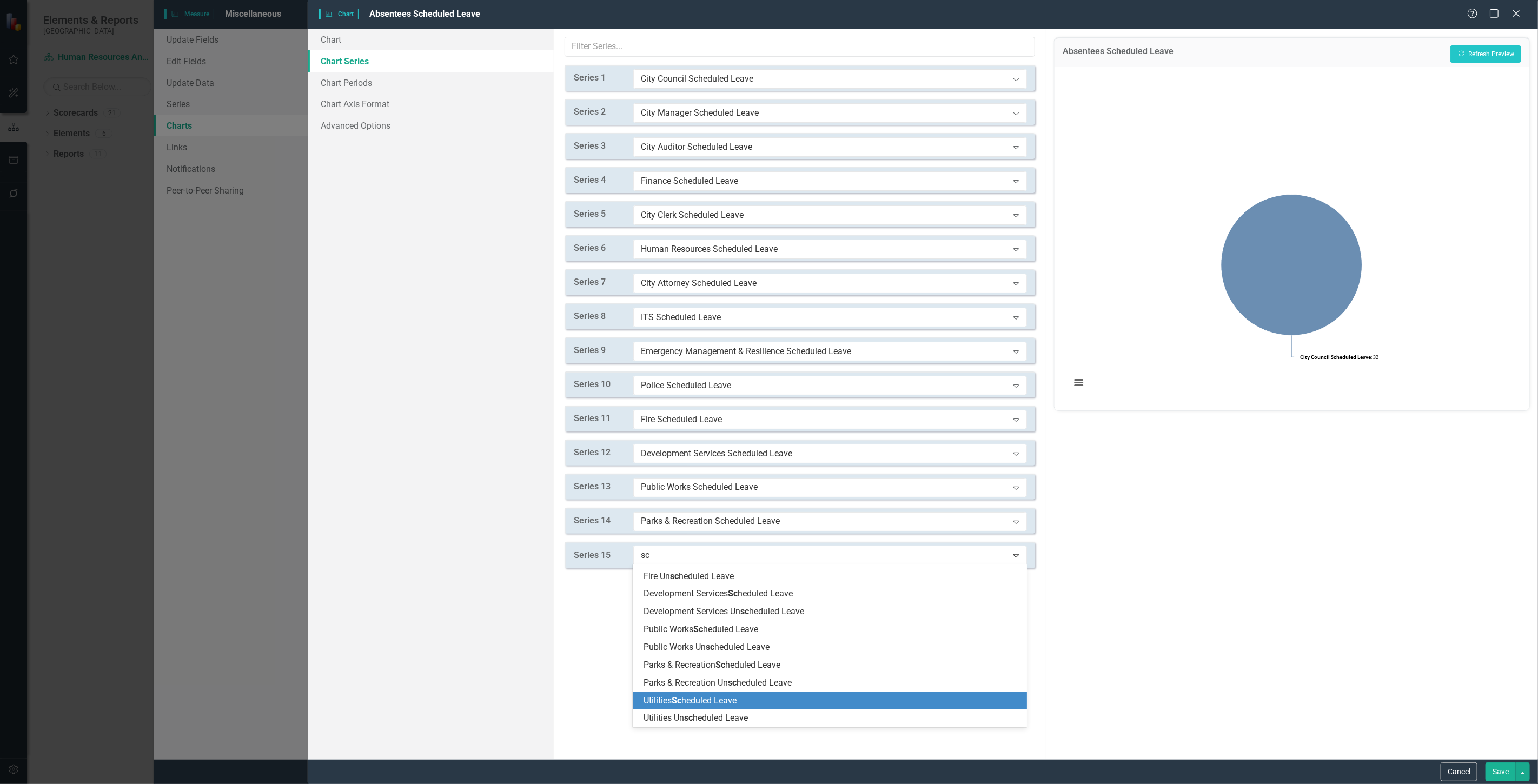
click at [666, 696] on span "Utilities Sc heduled Leave" at bounding box center [690, 700] width 93 height 10
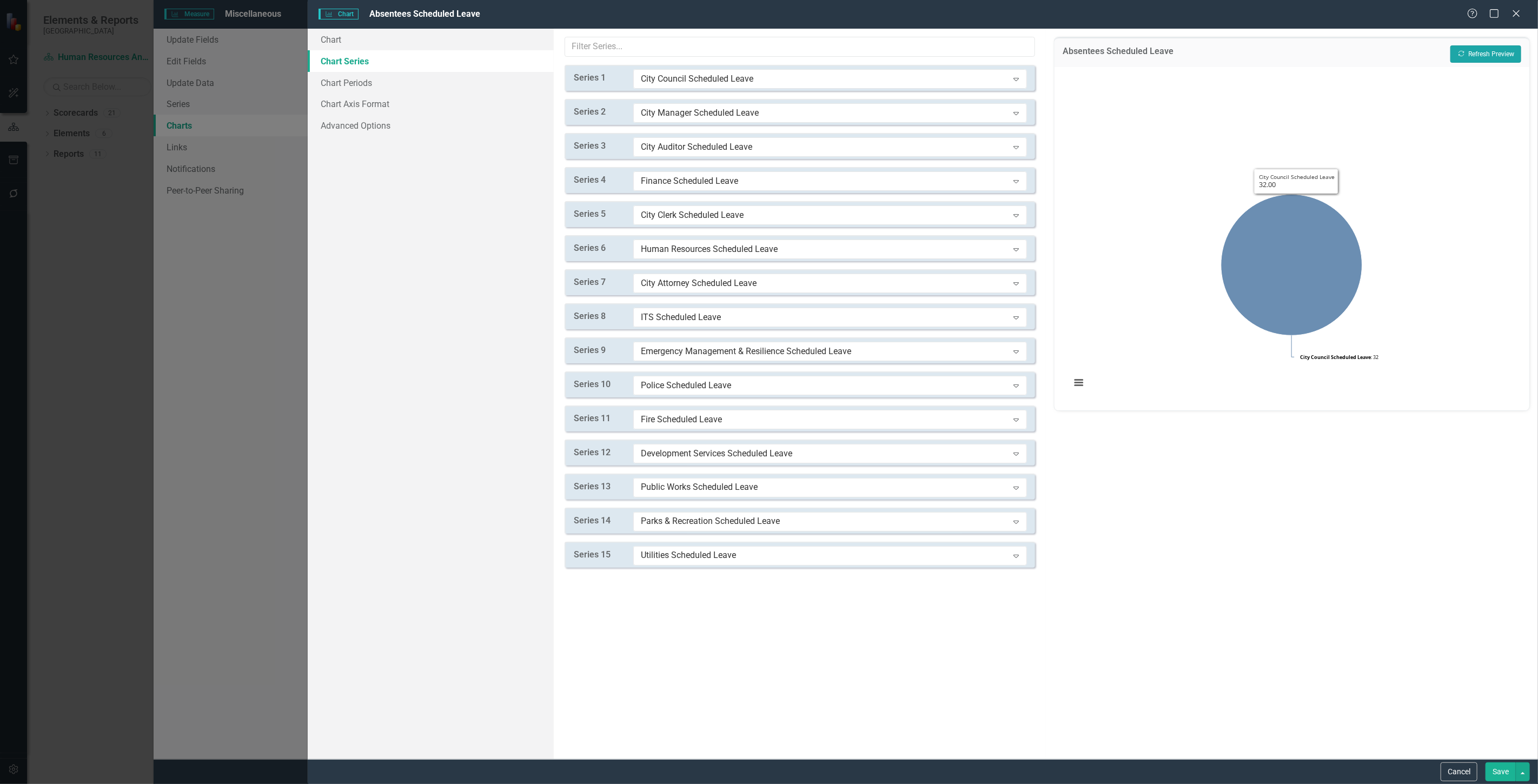
click at [1506, 61] on button "Recalculate Refresh Preview" at bounding box center [1486, 54] width 71 height 17
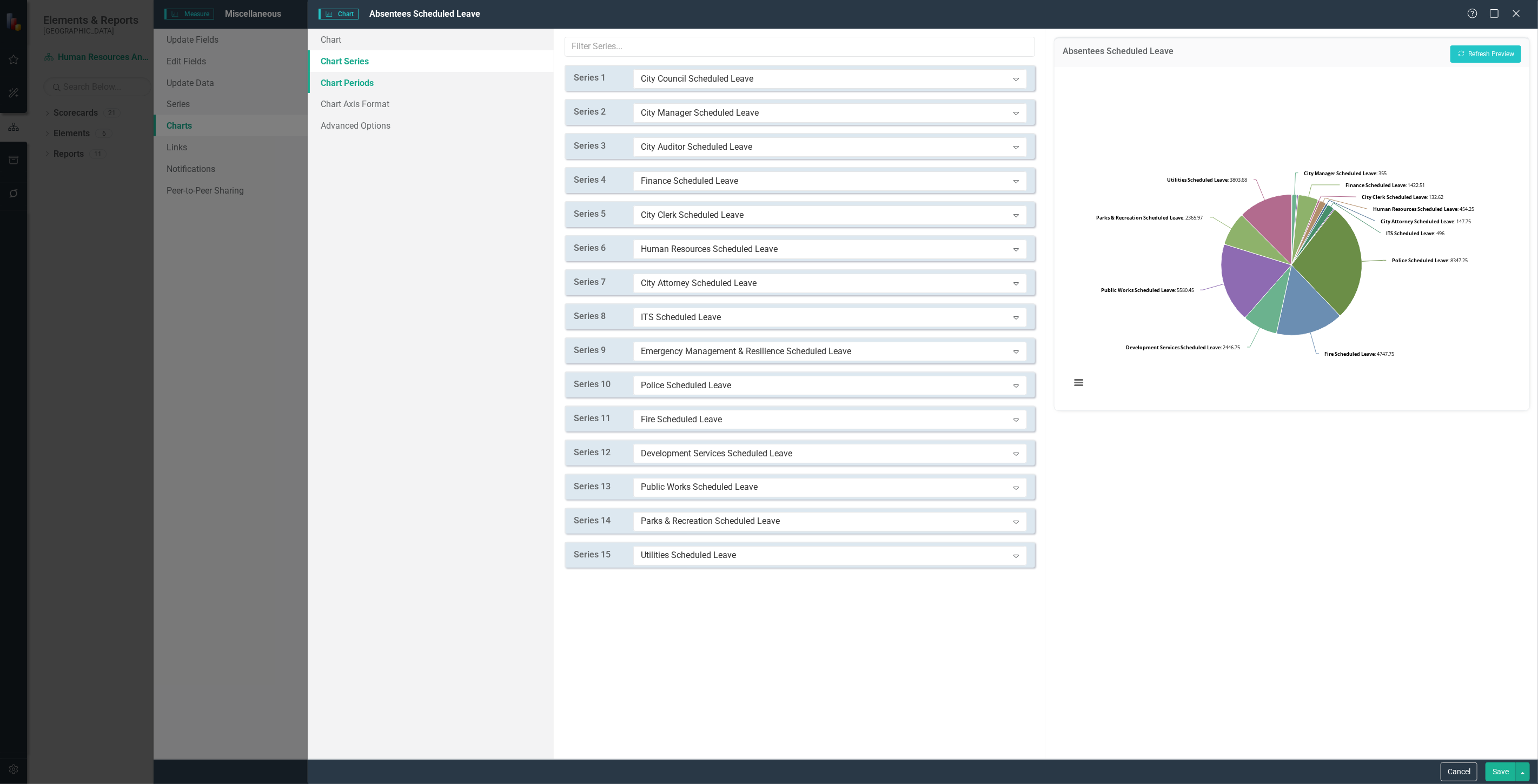
click at [382, 82] on link "Chart Periods" at bounding box center [431, 83] width 246 height 22
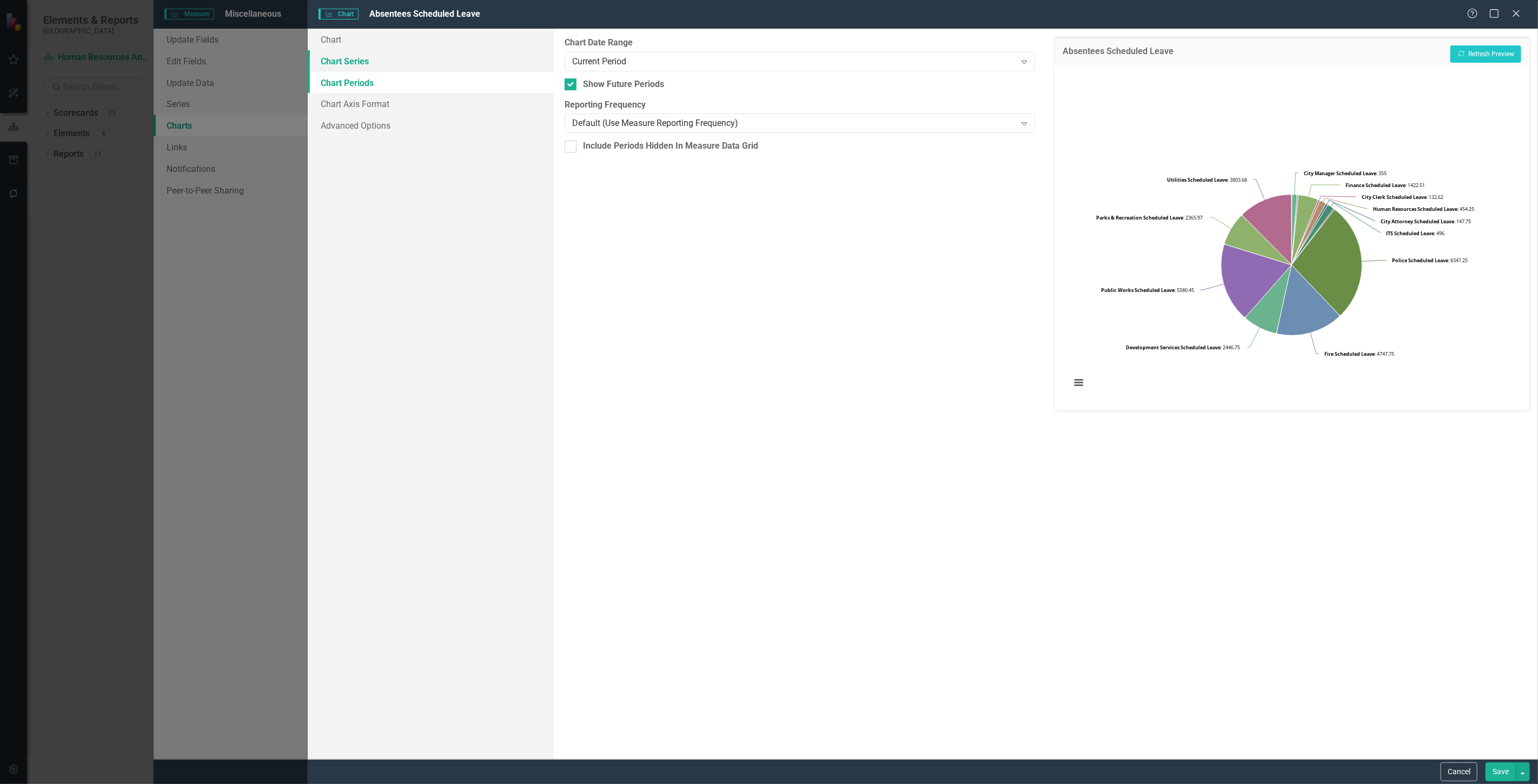
click at [390, 62] on link "Chart Series" at bounding box center [431, 61] width 246 height 22
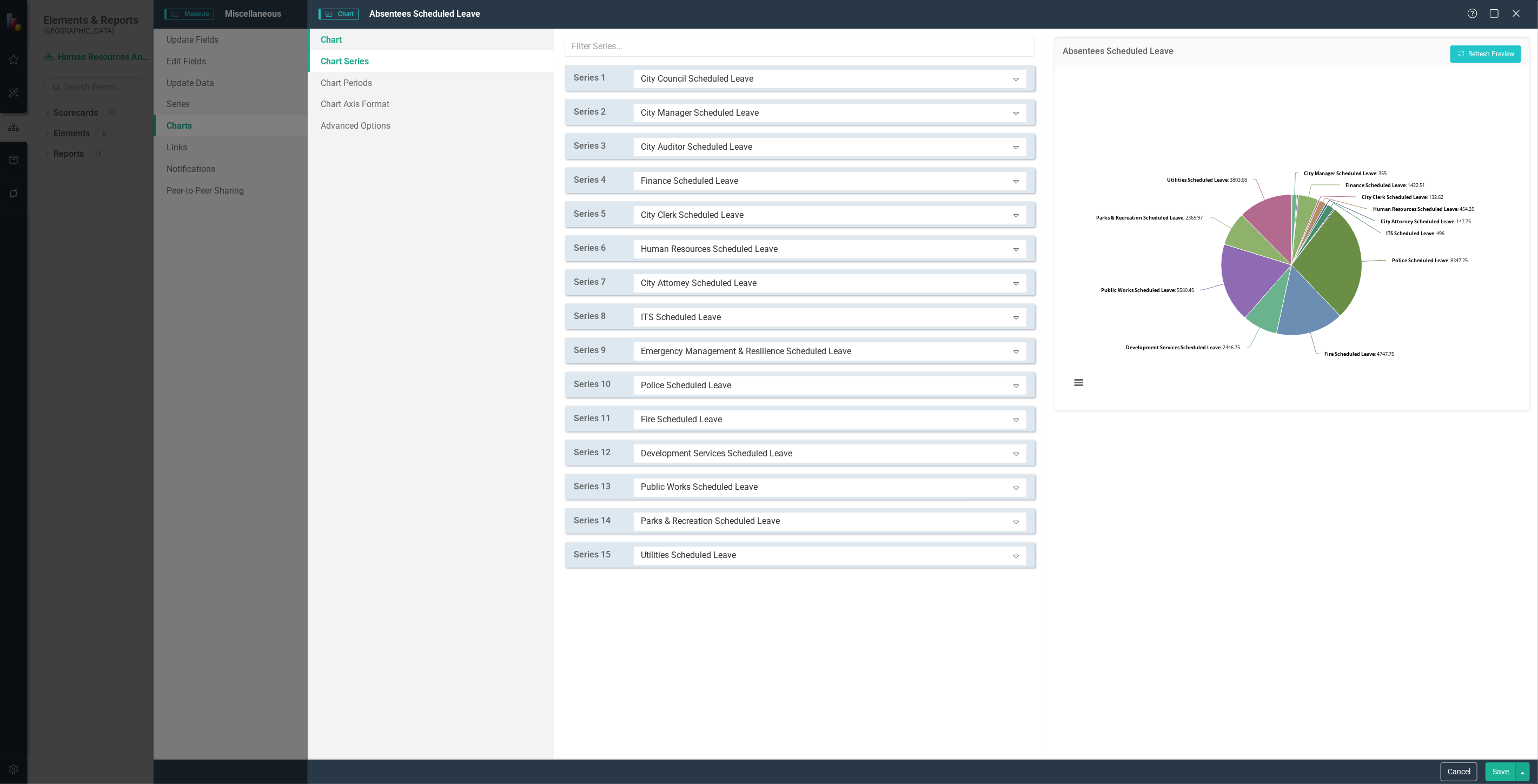
click at [393, 47] on link "Chart" at bounding box center [431, 40] width 246 height 22
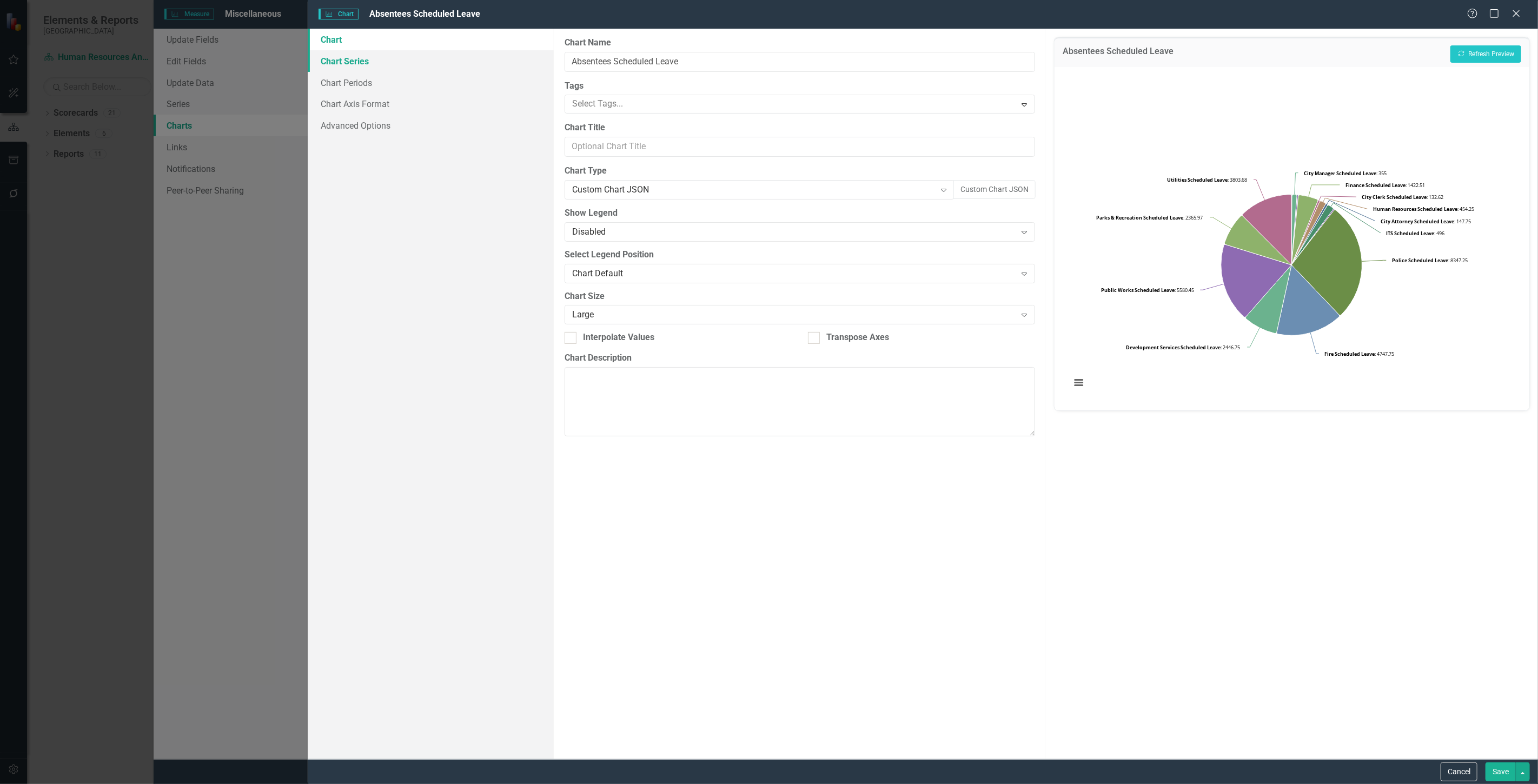
click at [400, 57] on link "Chart Series" at bounding box center [431, 61] width 246 height 22
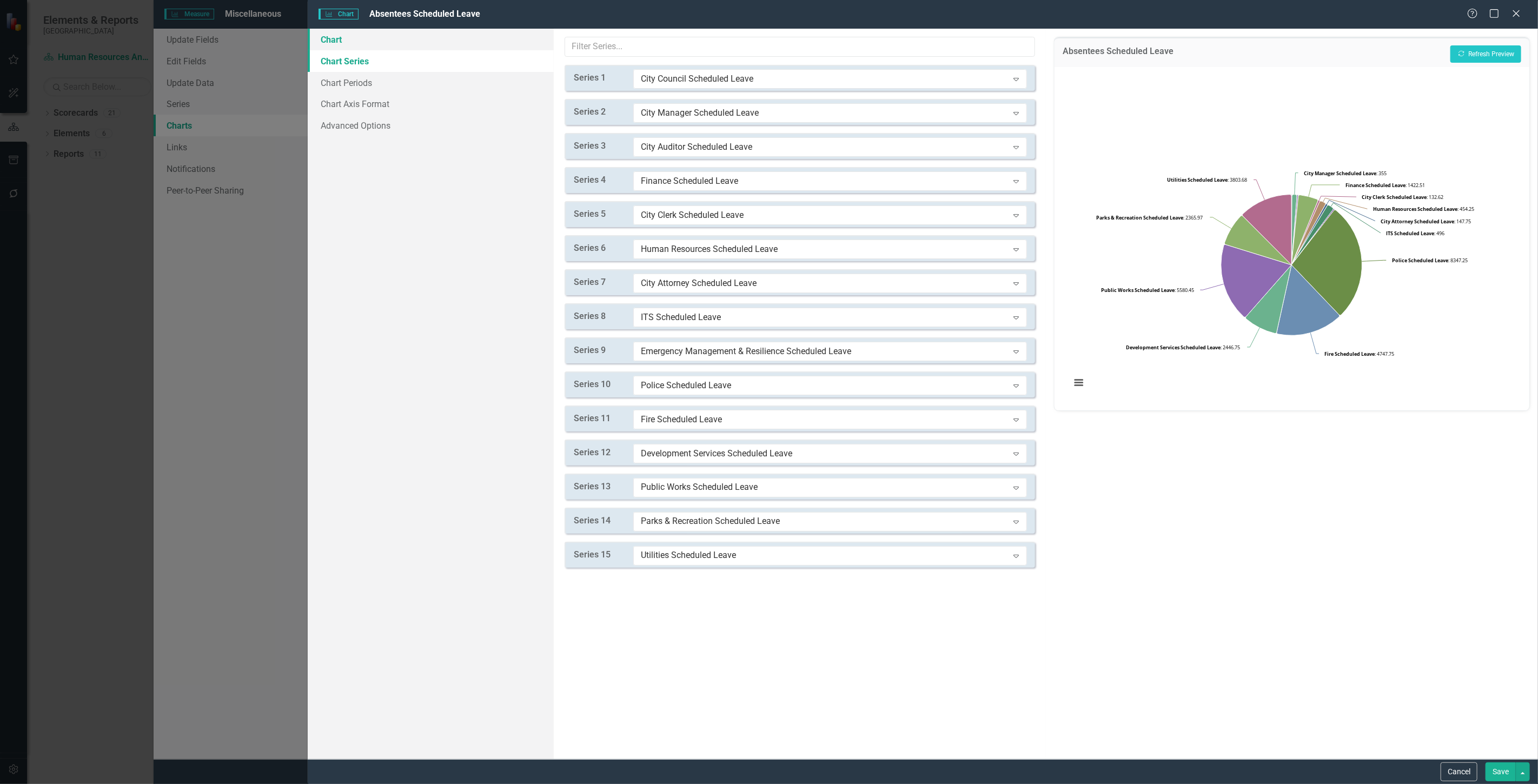
click at [444, 34] on link "Chart" at bounding box center [431, 40] width 246 height 22
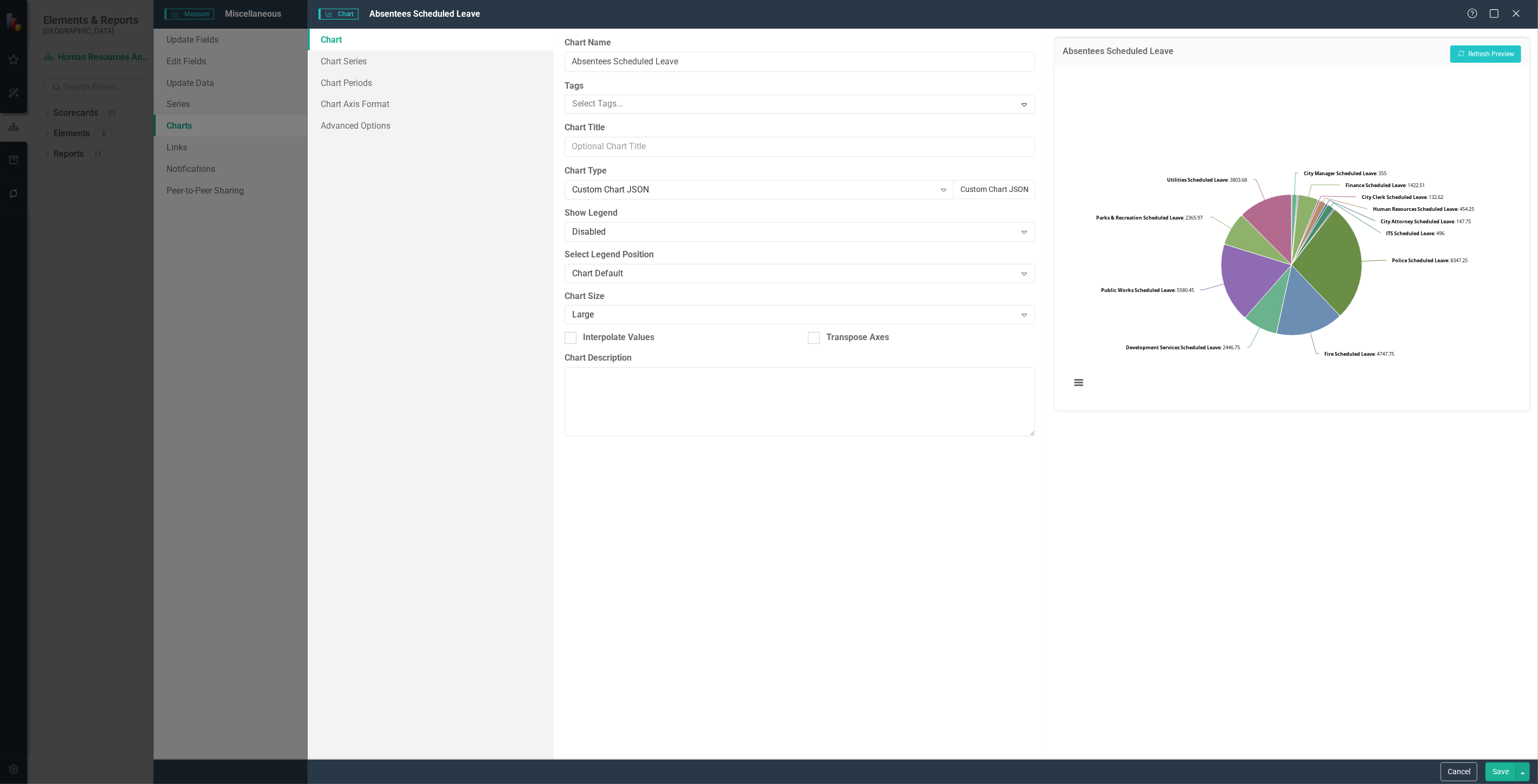
click at [996, 193] on button "Custom Chart JSON" at bounding box center [995, 189] width 82 height 19
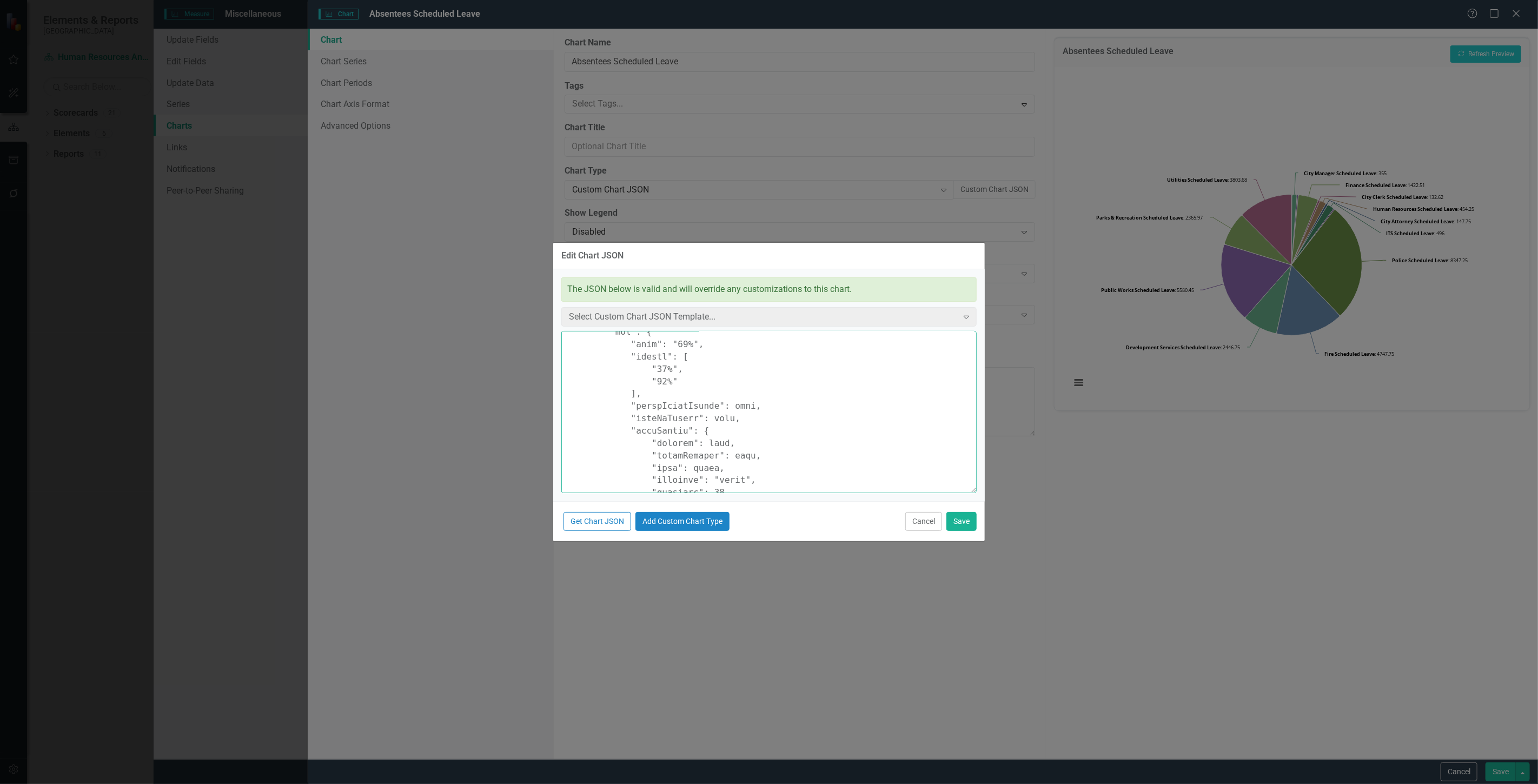
scroll to position [1502, 0]
drag, startPoint x: 566, startPoint y: 339, endPoint x: 1028, endPoint y: 812, distance: 661.2
click at [1028, 783] on html "Elements & Reports Cape Coral Scorecard Human Resources Analytics Dashboard Sea…" at bounding box center [769, 392] width 1538 height 784
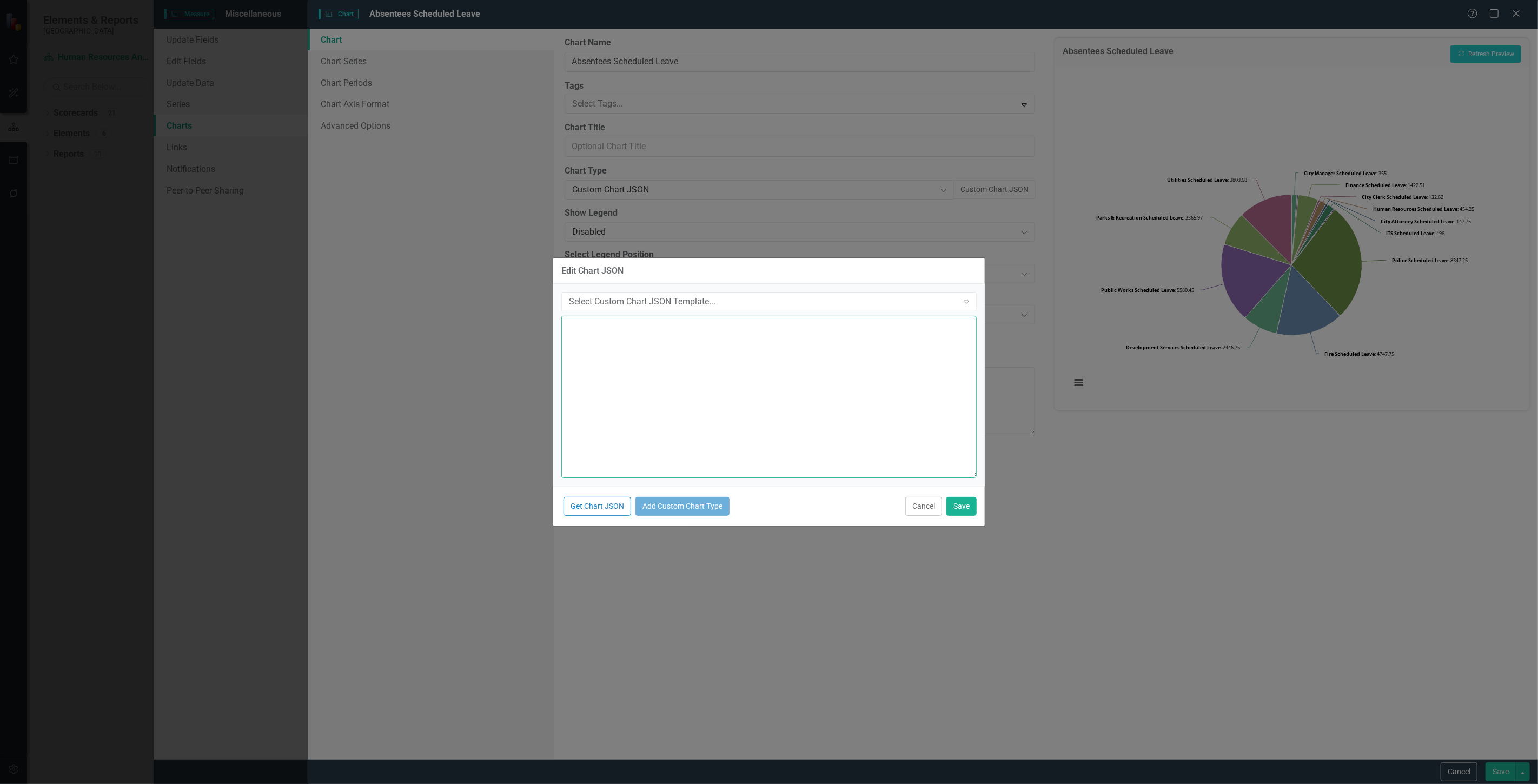
paste textarea "{ "chart": { "type": "pie", "style": "{fontFamily: 'open sans'}" }, "colors": […"
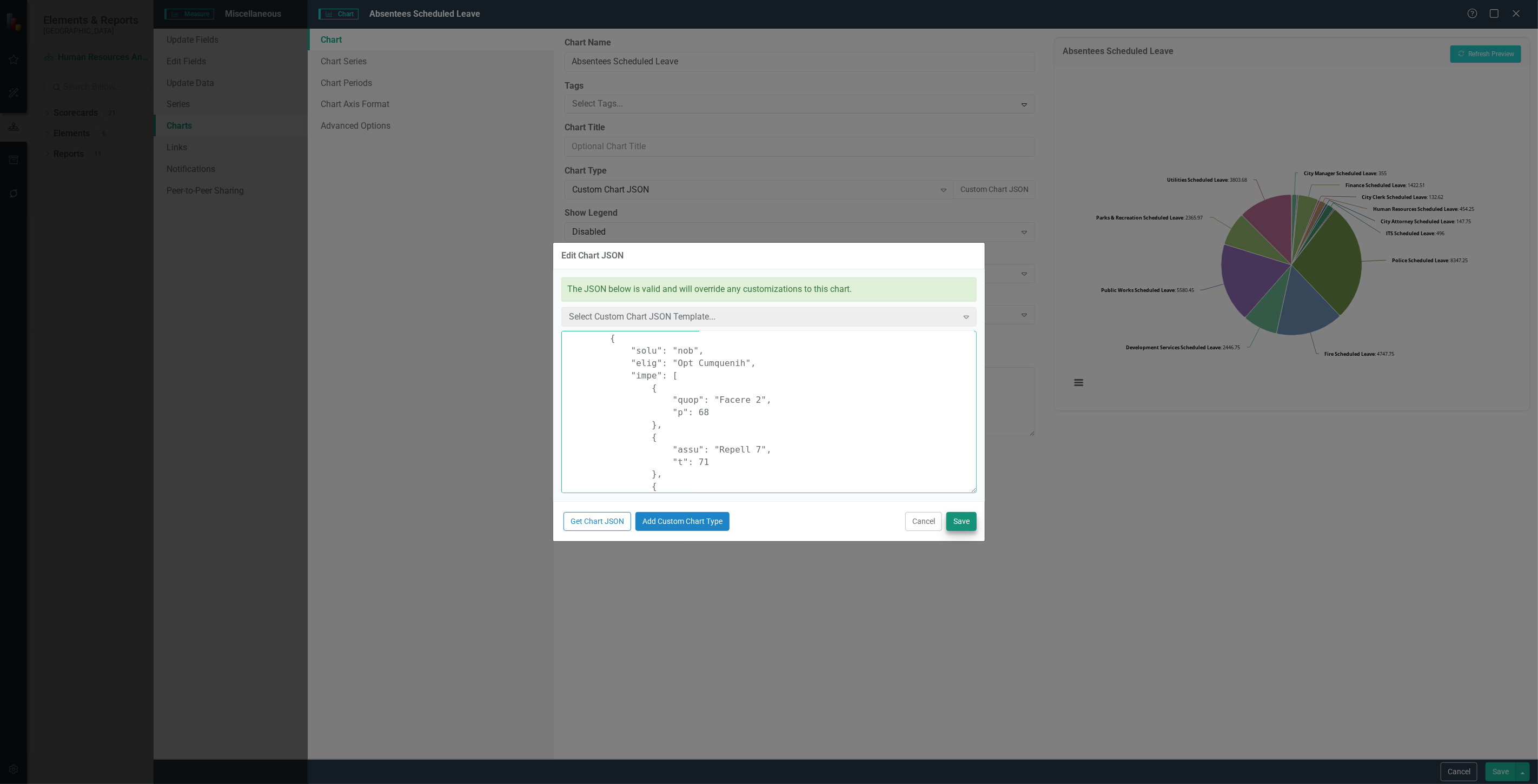
type textarea "{ "chart": { "type": "pie", "style": "{fontFamily: 'open sans'}" }, "colors": […"
drag, startPoint x: 960, startPoint y: 517, endPoint x: 965, endPoint y: 509, distance: 9.4
click at [961, 517] on button "Save" at bounding box center [961, 522] width 30 height 19
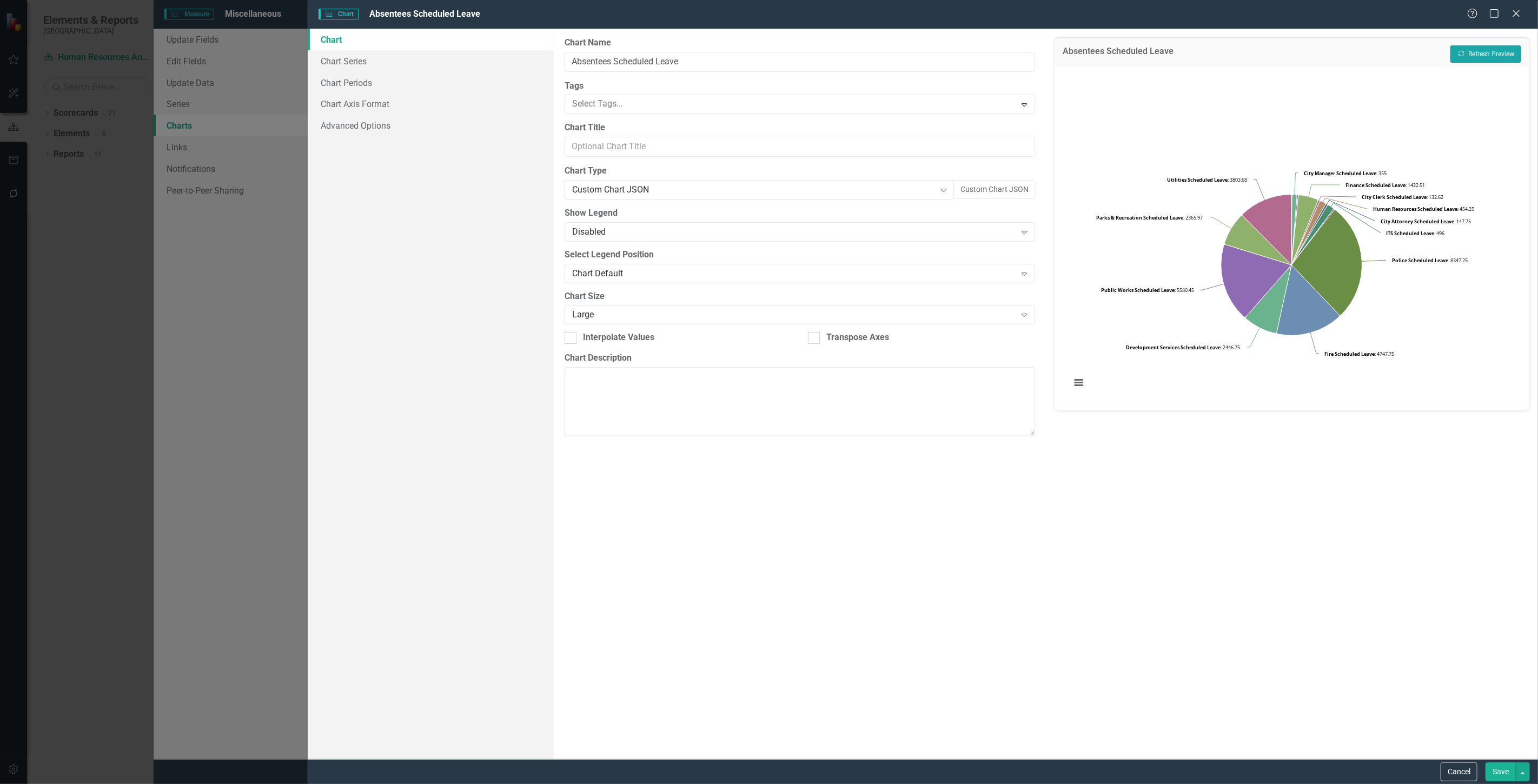
click at [1461, 50] on icon "Recalculate" at bounding box center [1461, 54] width 8 height 6
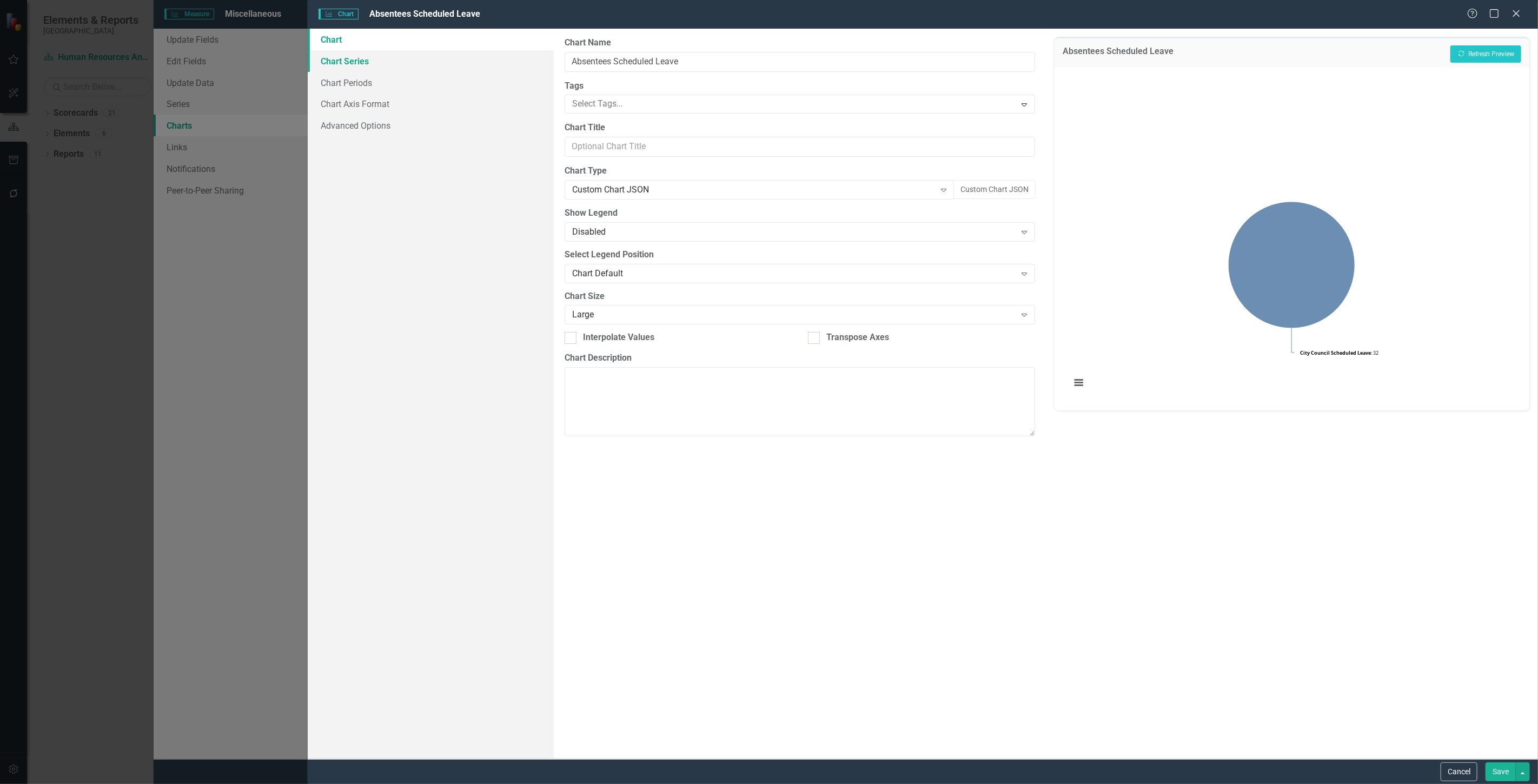
click at [466, 58] on link "Chart Series" at bounding box center [431, 61] width 246 height 22
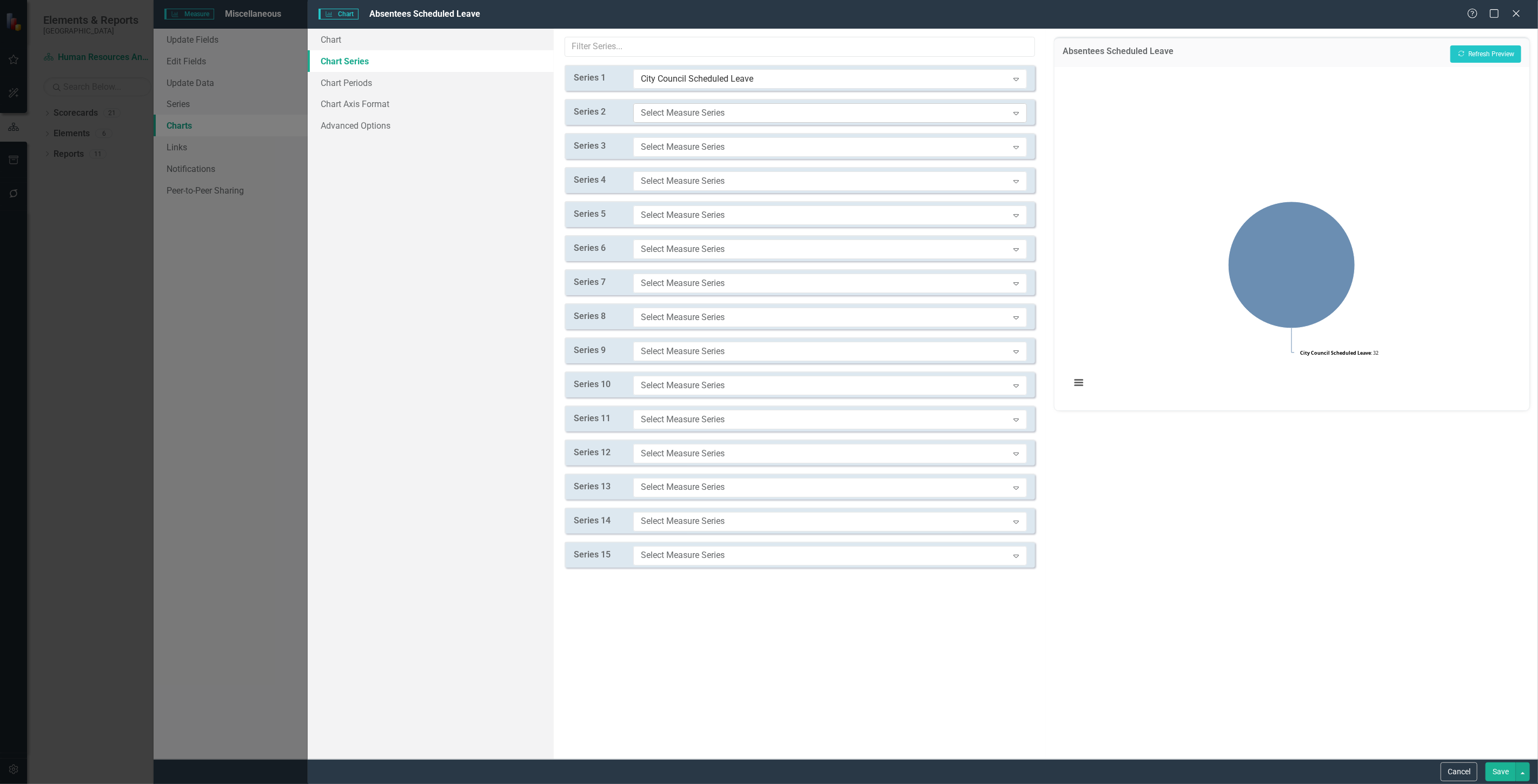
click at [685, 112] on div "Select Measure Series" at bounding box center [825, 112] width 367 height 12
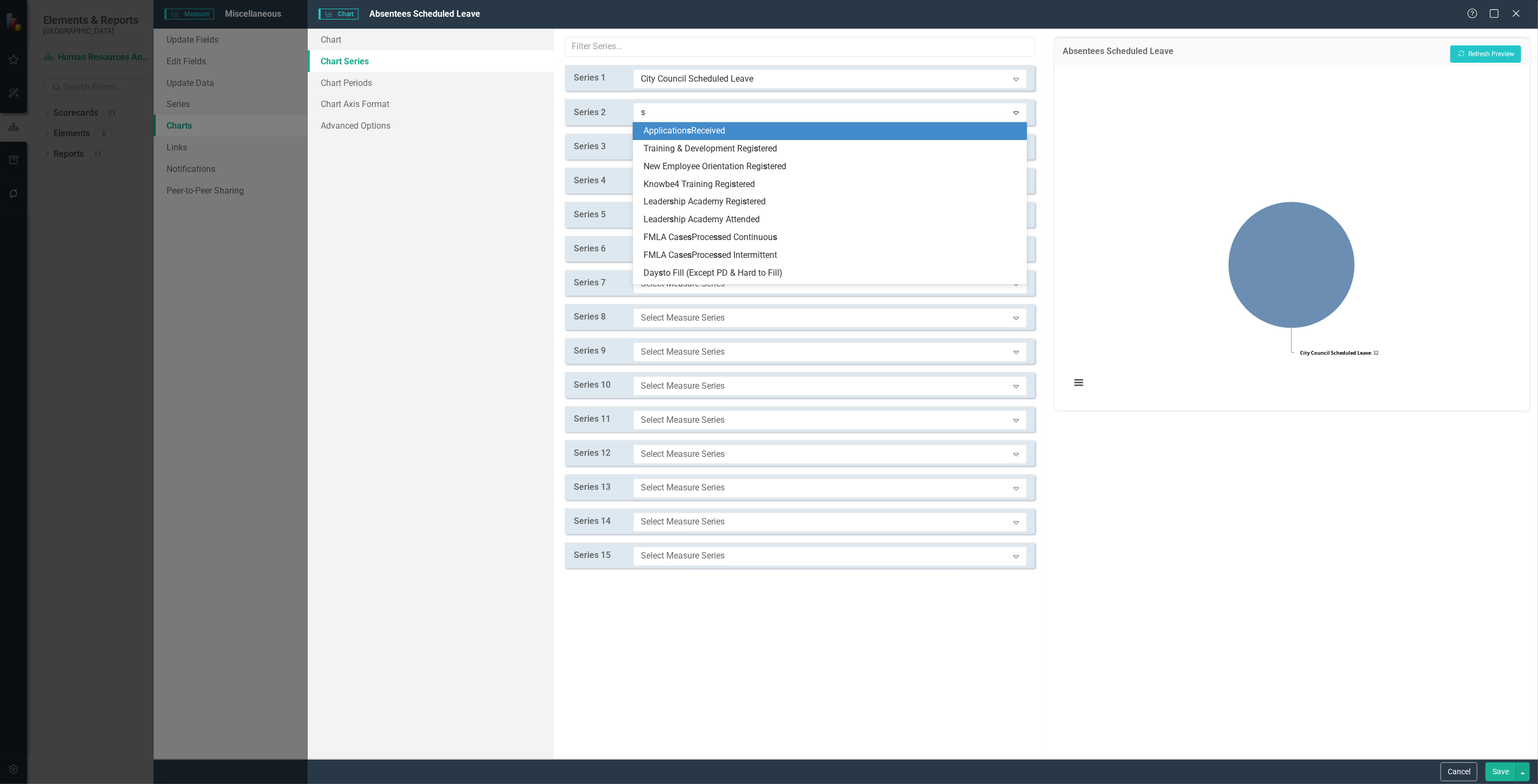
type input "sc"
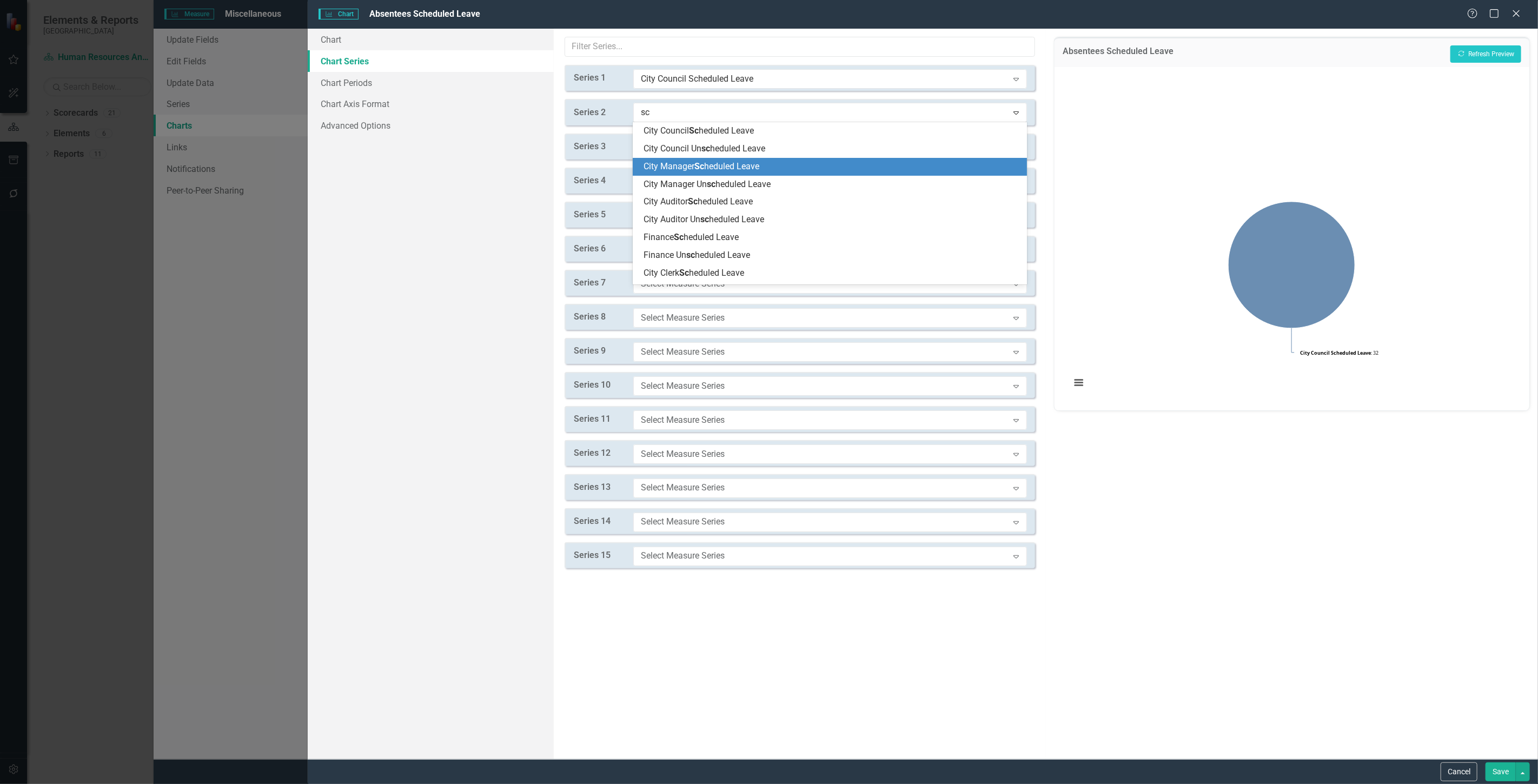
click at [704, 170] on span "Sc" at bounding box center [699, 166] width 10 height 10
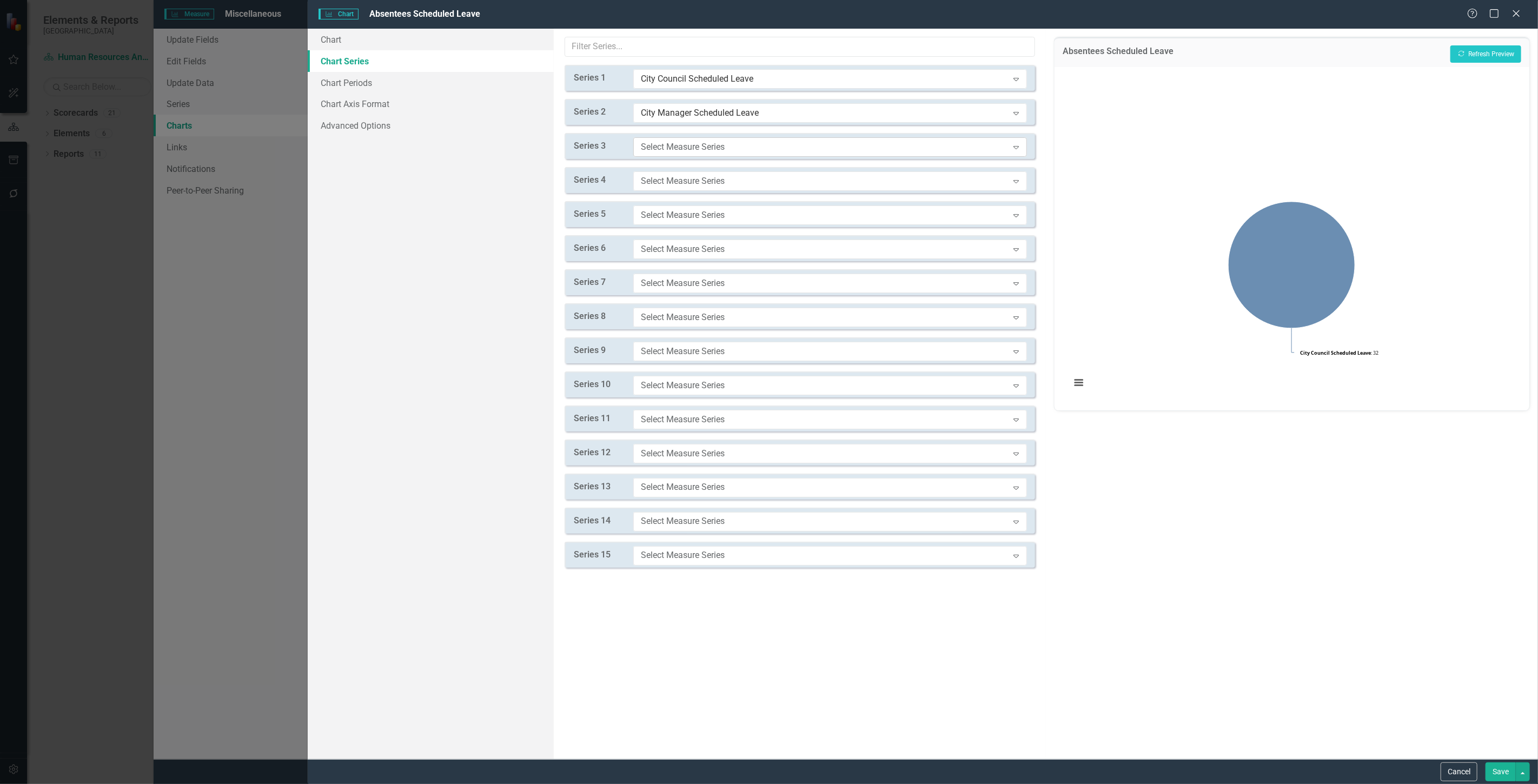
click at [683, 147] on div "Select Measure Series" at bounding box center [825, 146] width 367 height 12
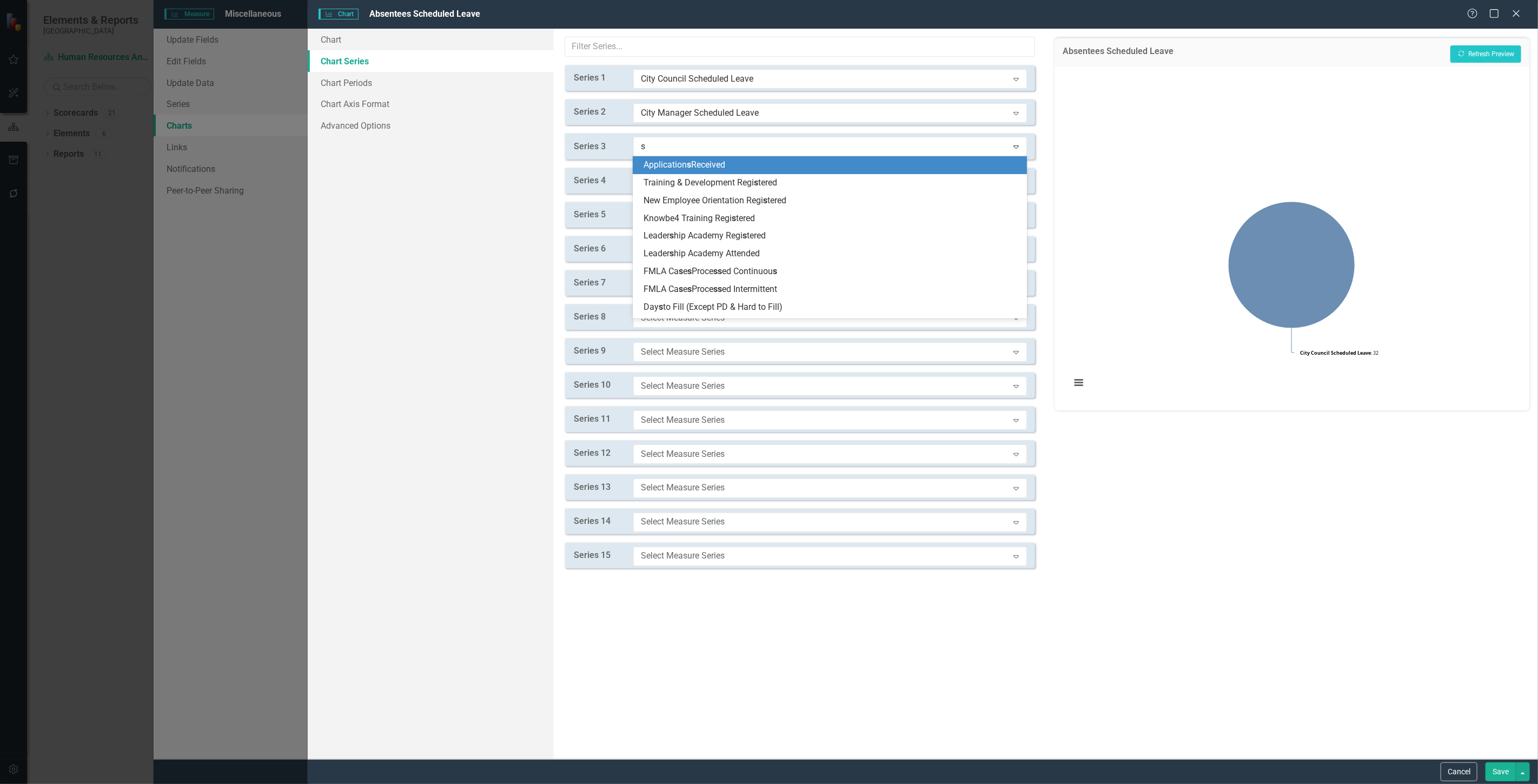
type input "sc"
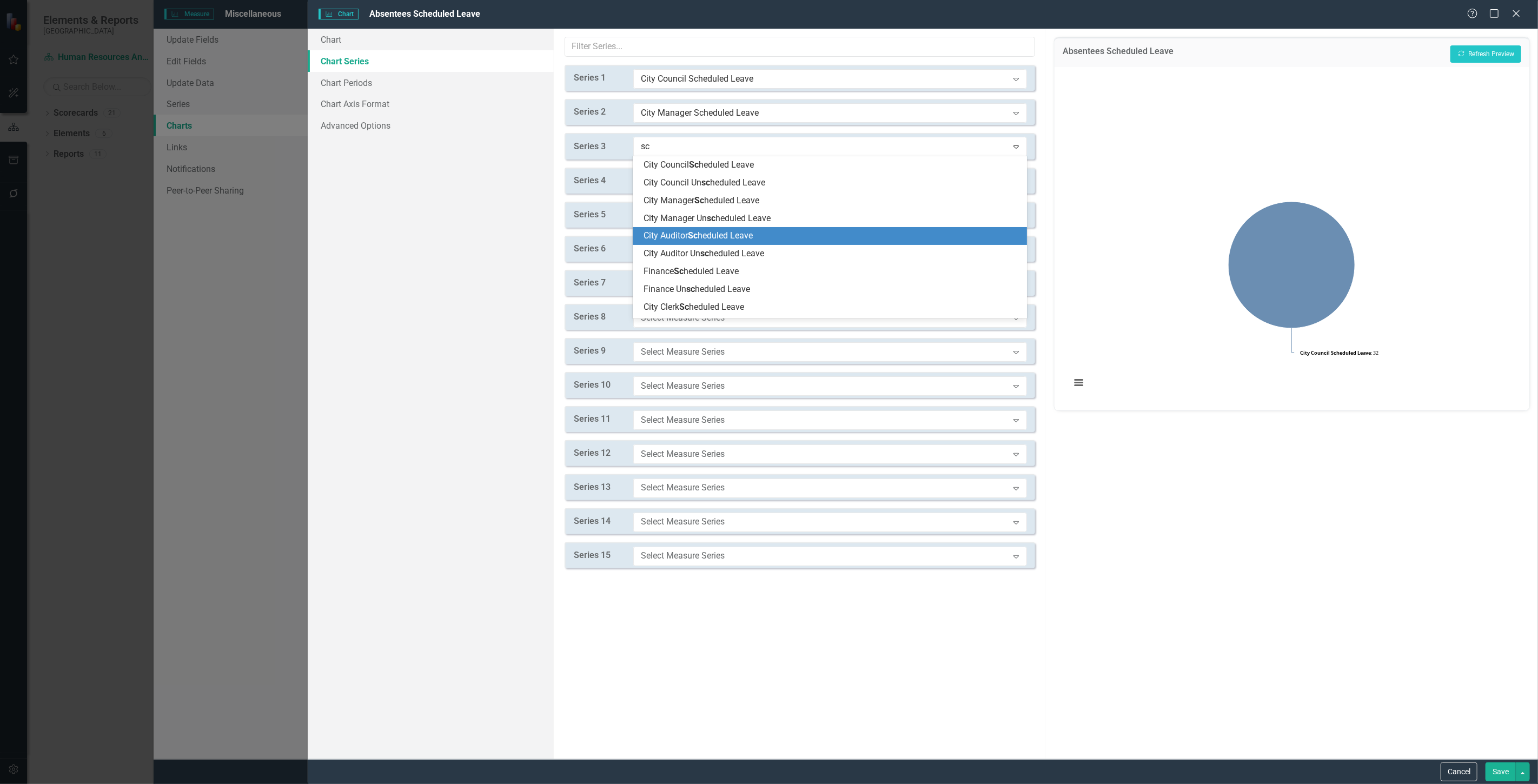
click at [687, 233] on span "City Auditor Sc heduled Leave" at bounding box center [698, 235] width 109 height 10
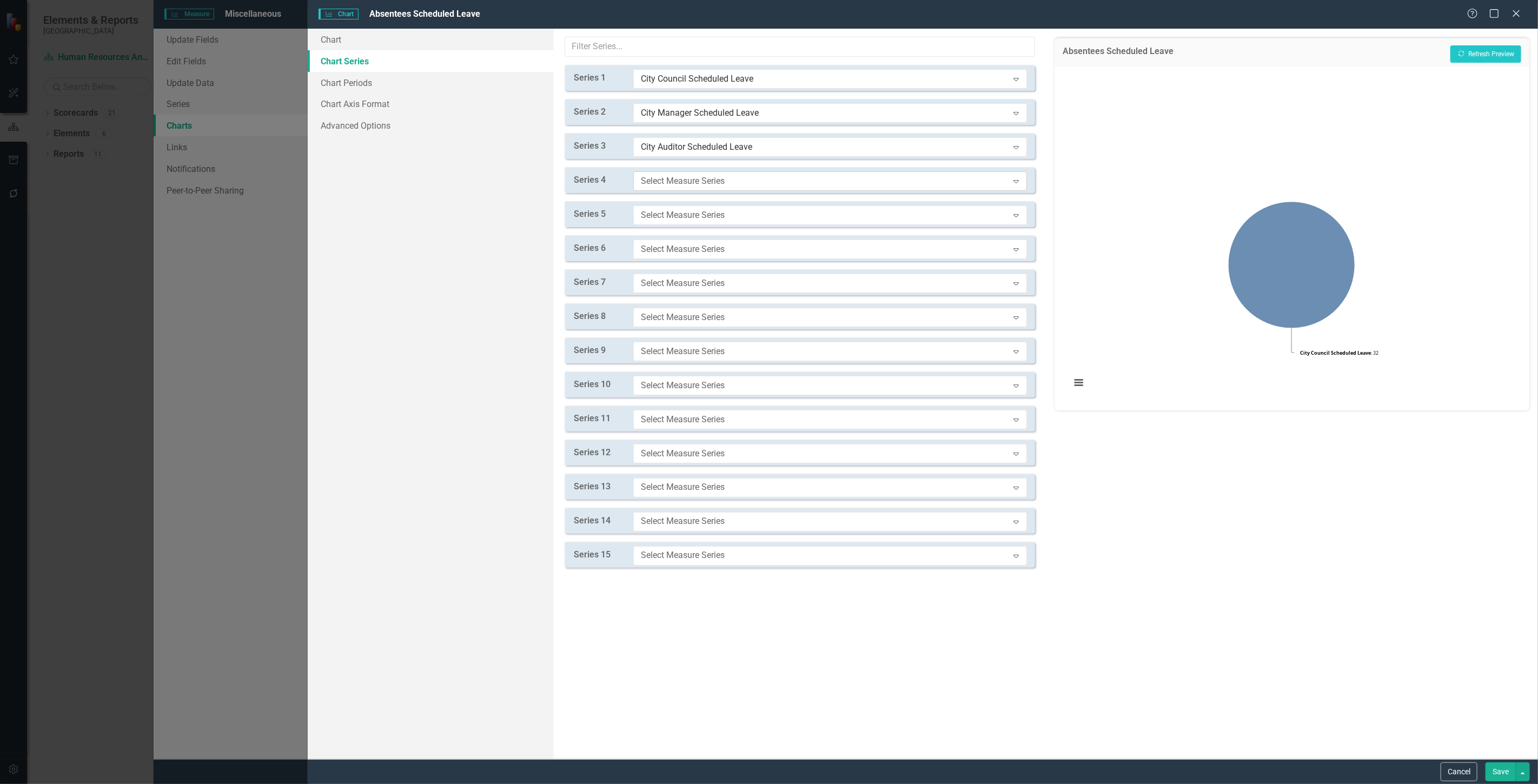
click at [679, 183] on div "Select Measure Series" at bounding box center [825, 181] width 367 height 12
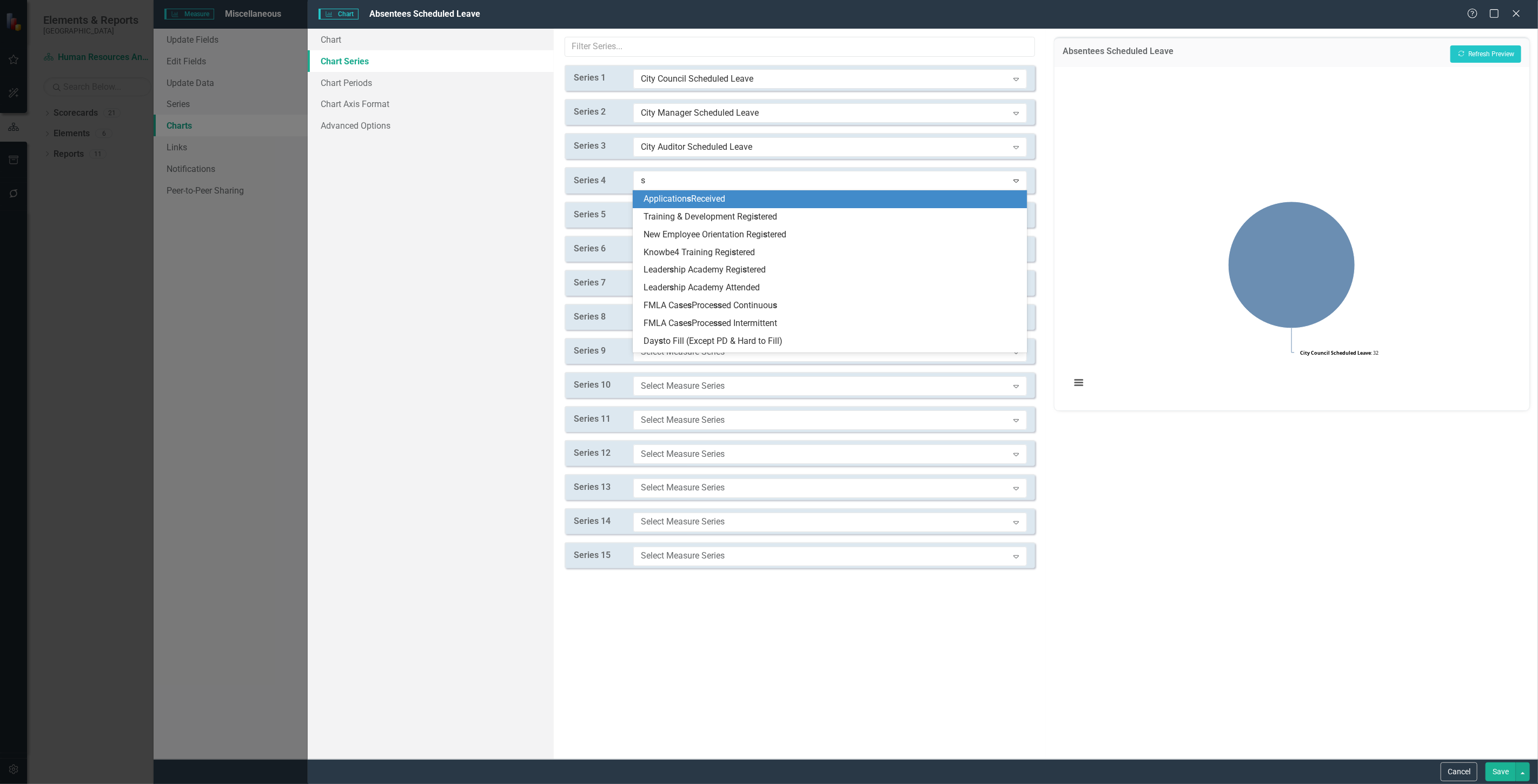
type input "sc"
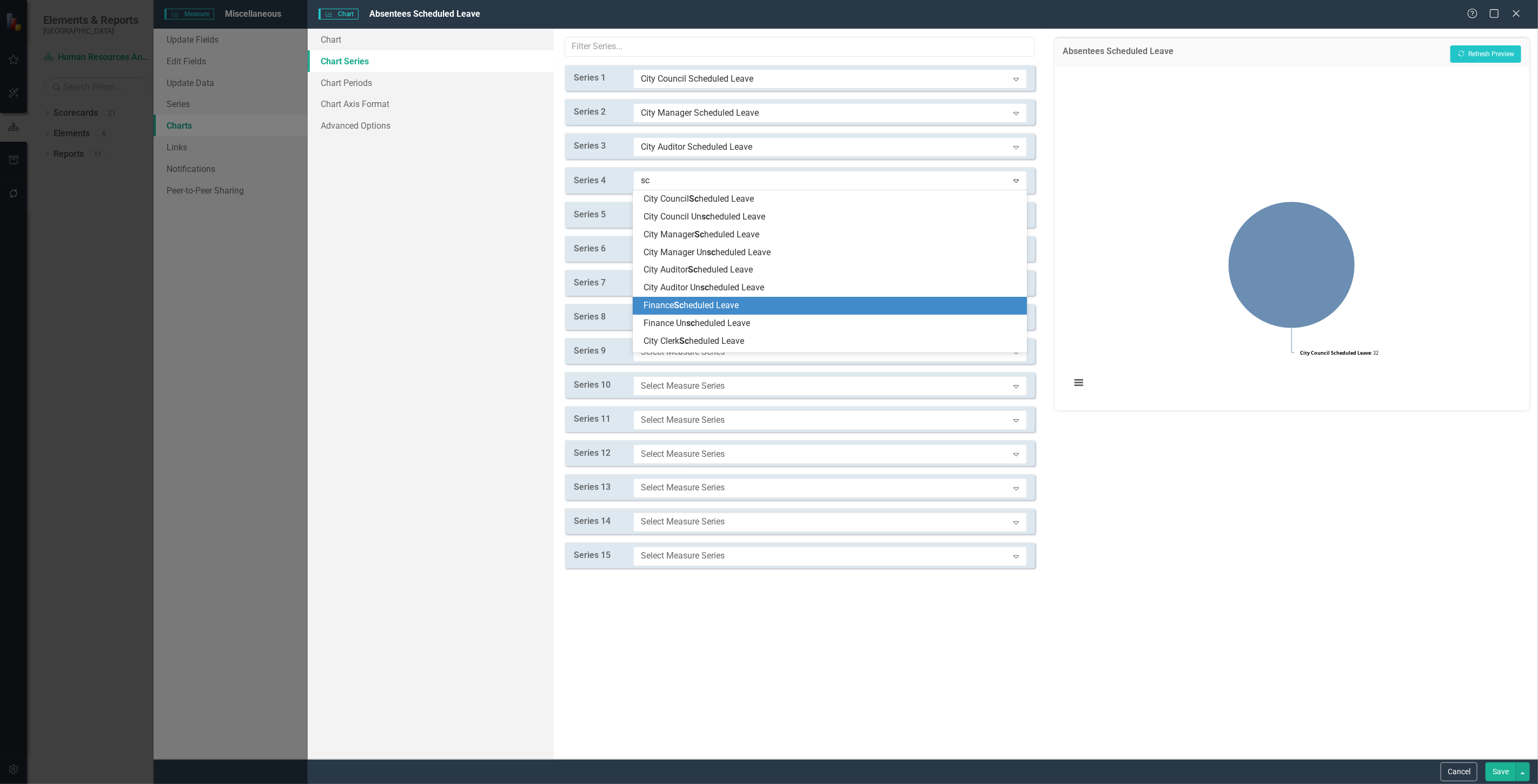
click at [705, 309] on span "Finance Sc heduled Leave" at bounding box center [691, 306] width 95 height 10
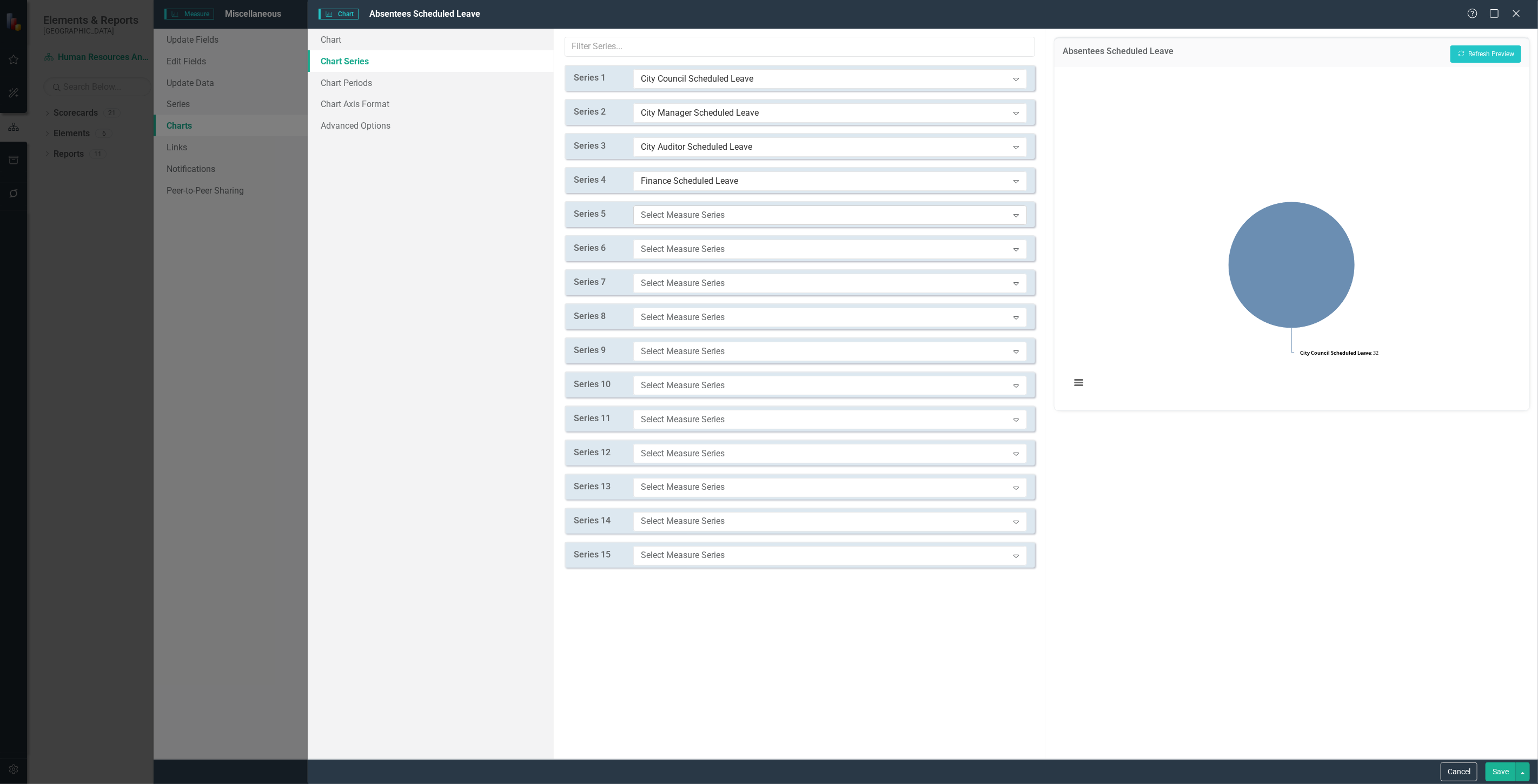
click at [661, 209] on div "Select Measure Series" at bounding box center [825, 214] width 367 height 12
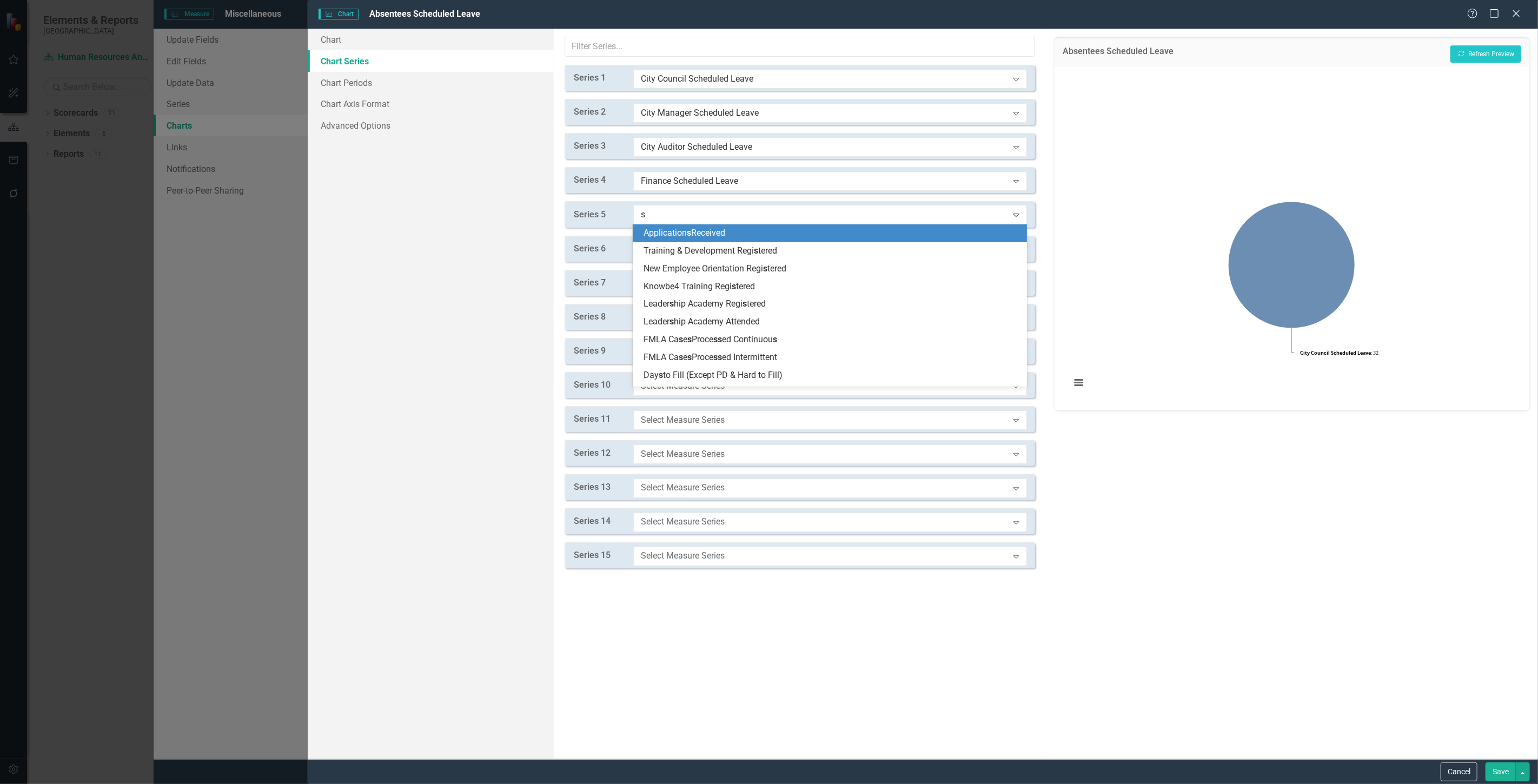
type input "sc"
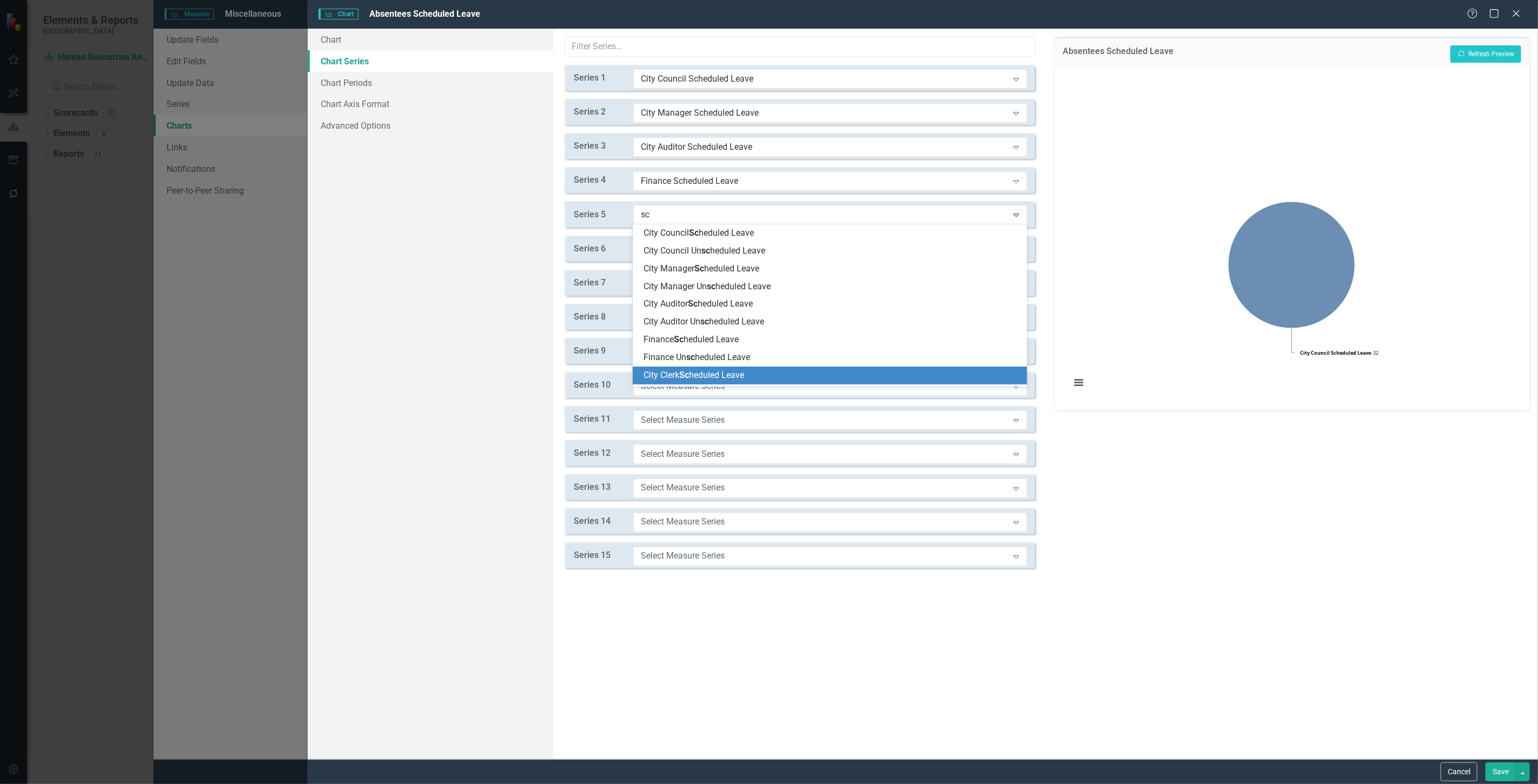
click at [700, 376] on span "City Clerk Sc heduled Leave" at bounding box center [694, 375] width 101 height 10
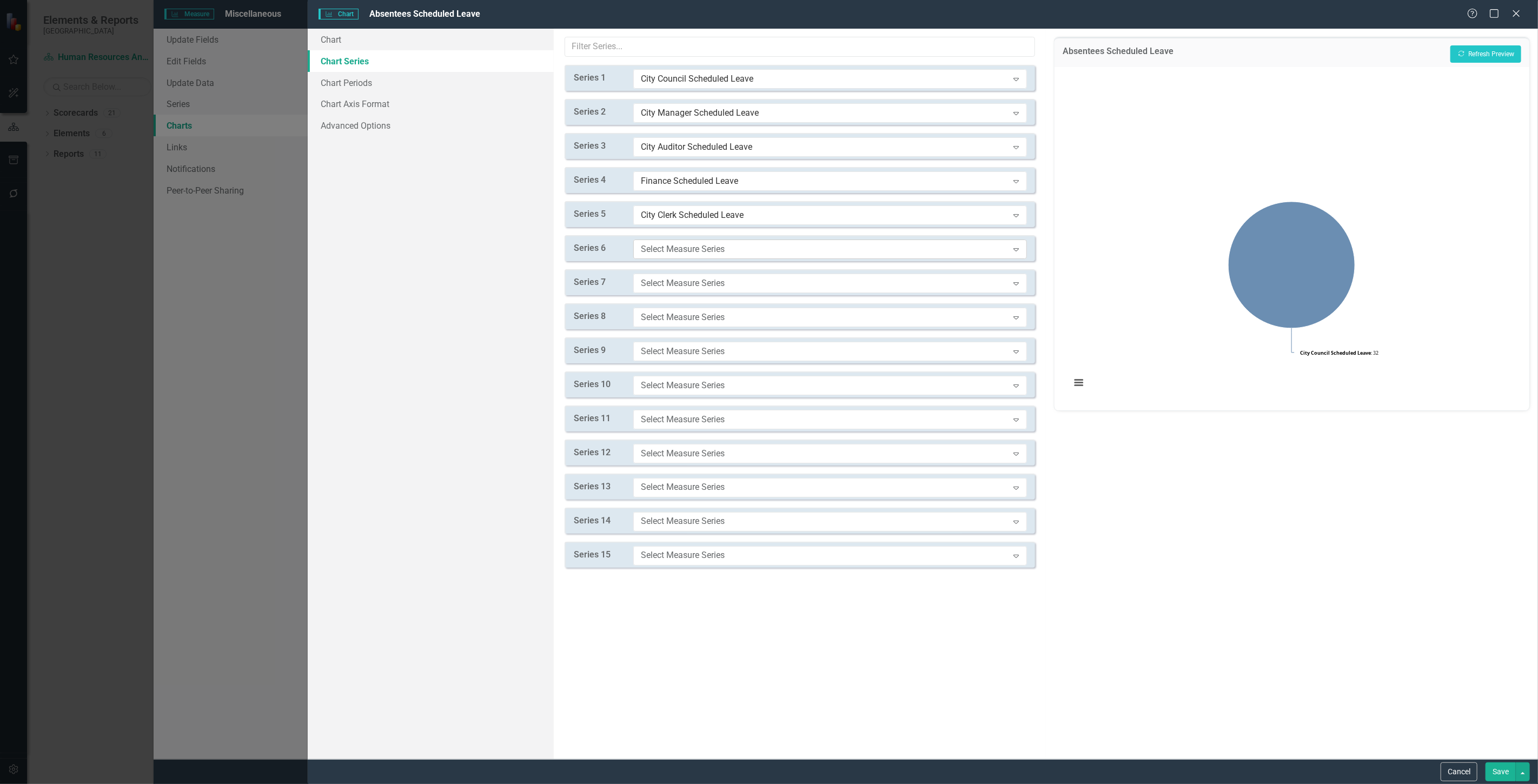
click at [650, 251] on div "Select Measure Series" at bounding box center [825, 249] width 367 height 12
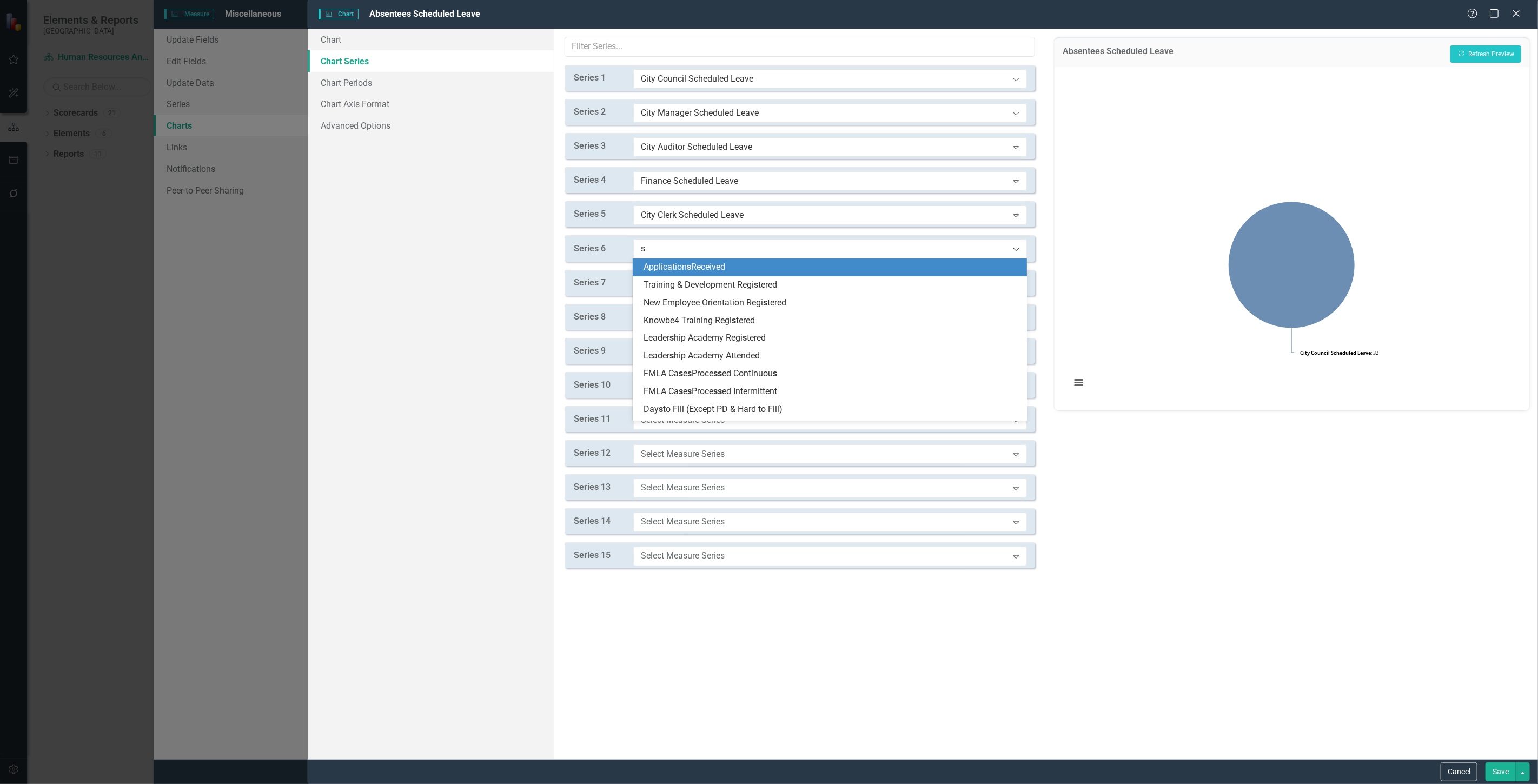
type input "sc"
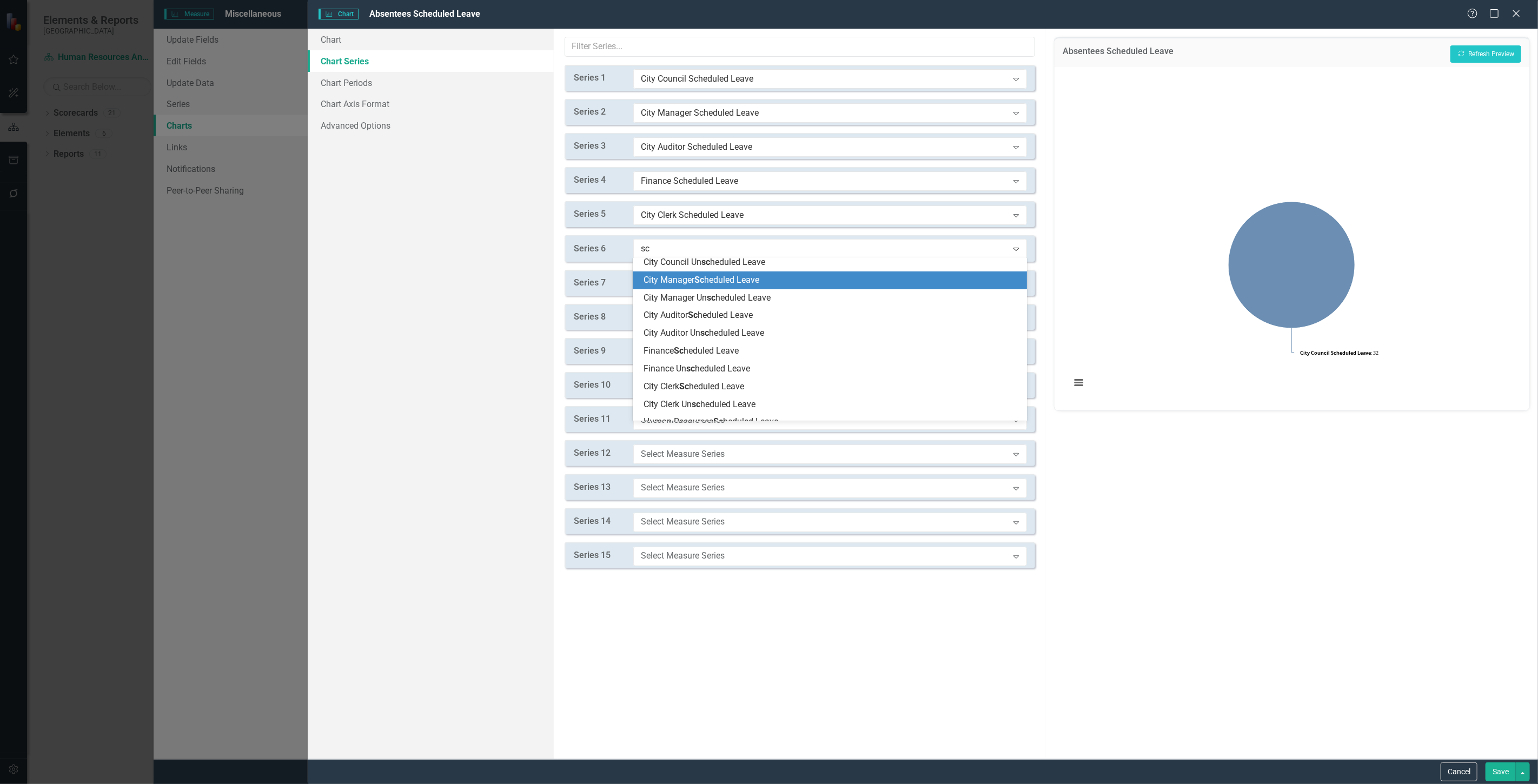
scroll to position [60, 0]
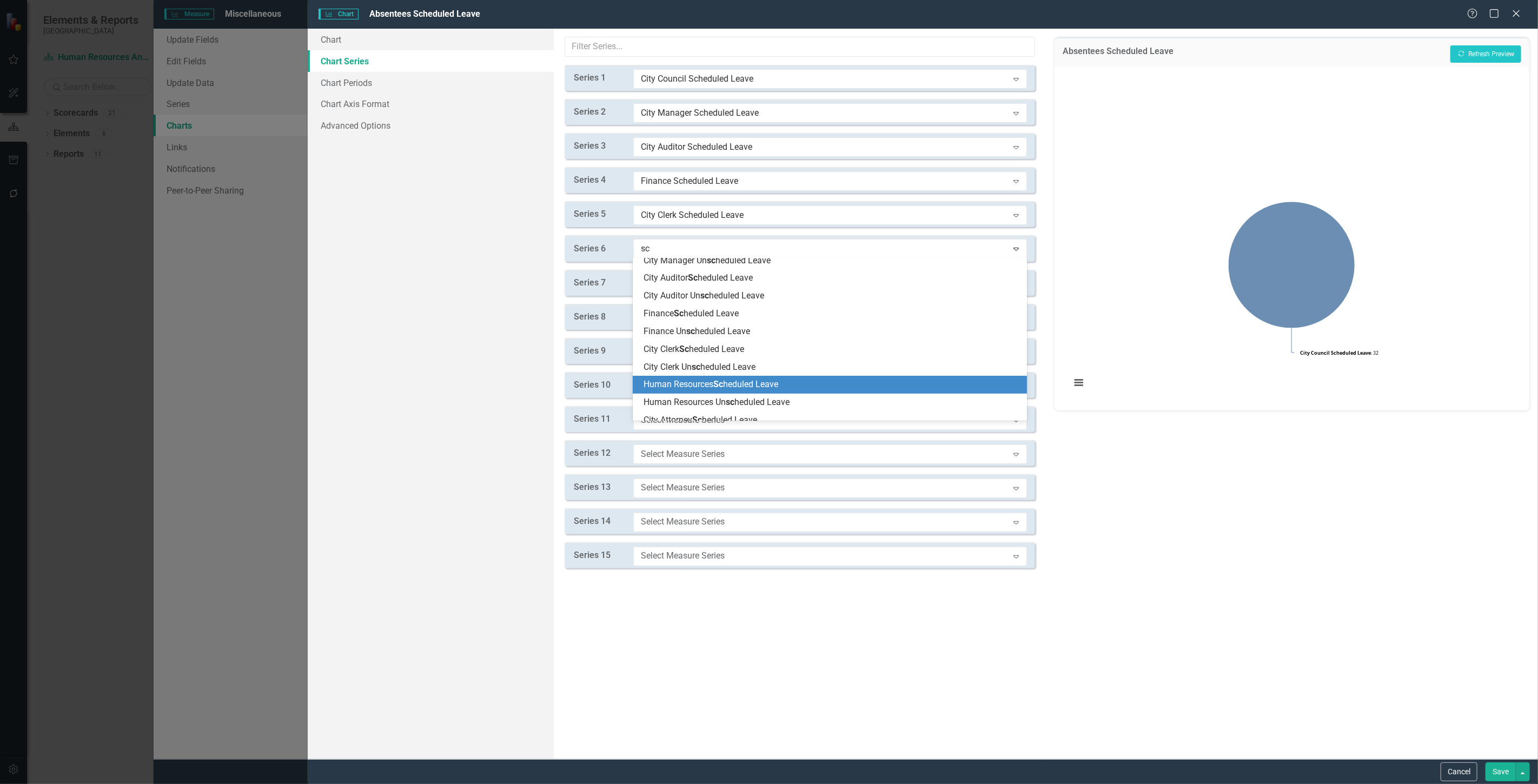
click at [676, 386] on span "Human Resources Sc heduled Leave" at bounding box center [711, 384] width 135 height 10
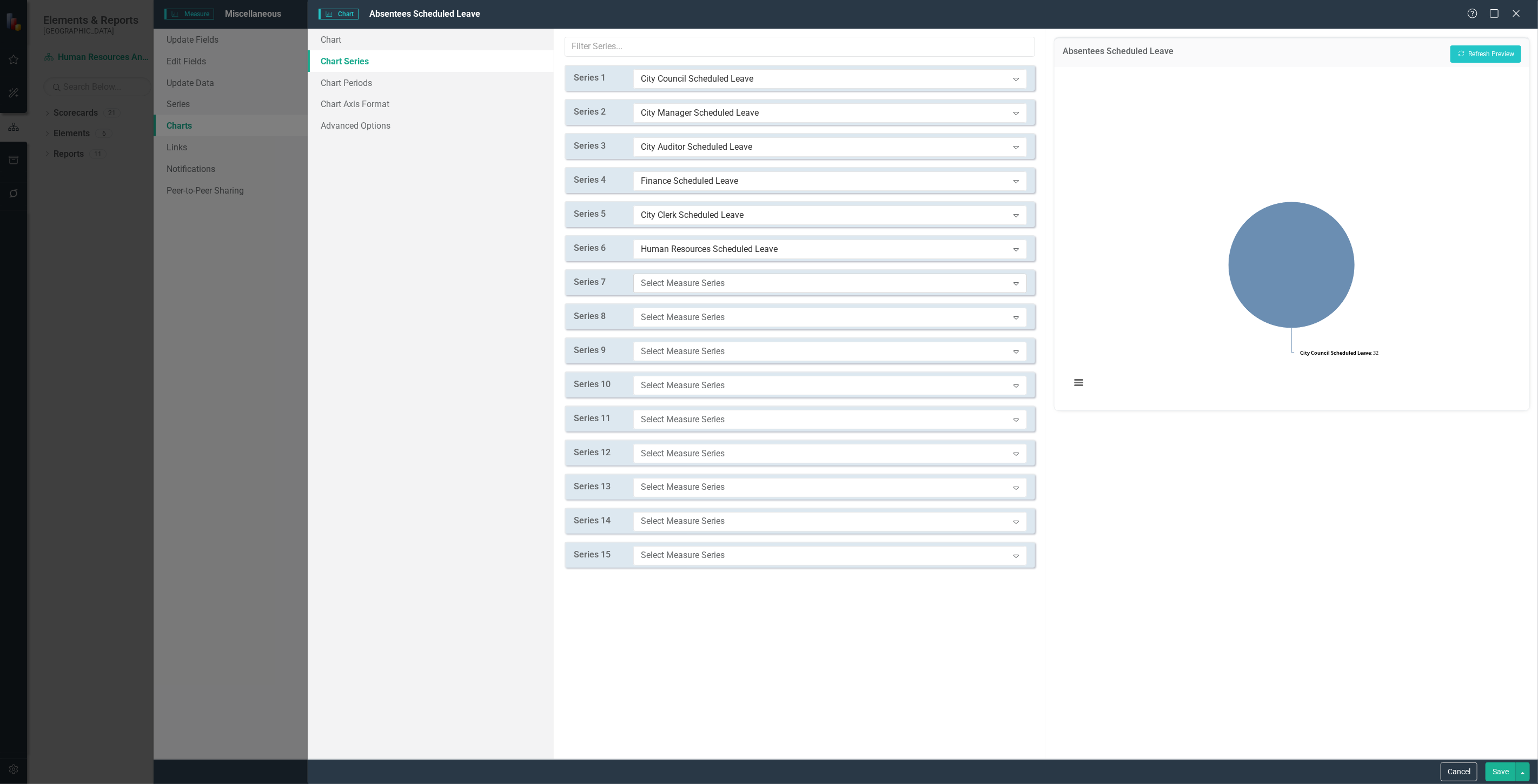
click at [659, 290] on div "Select Measure Series Expand" at bounding box center [830, 283] width 394 height 20
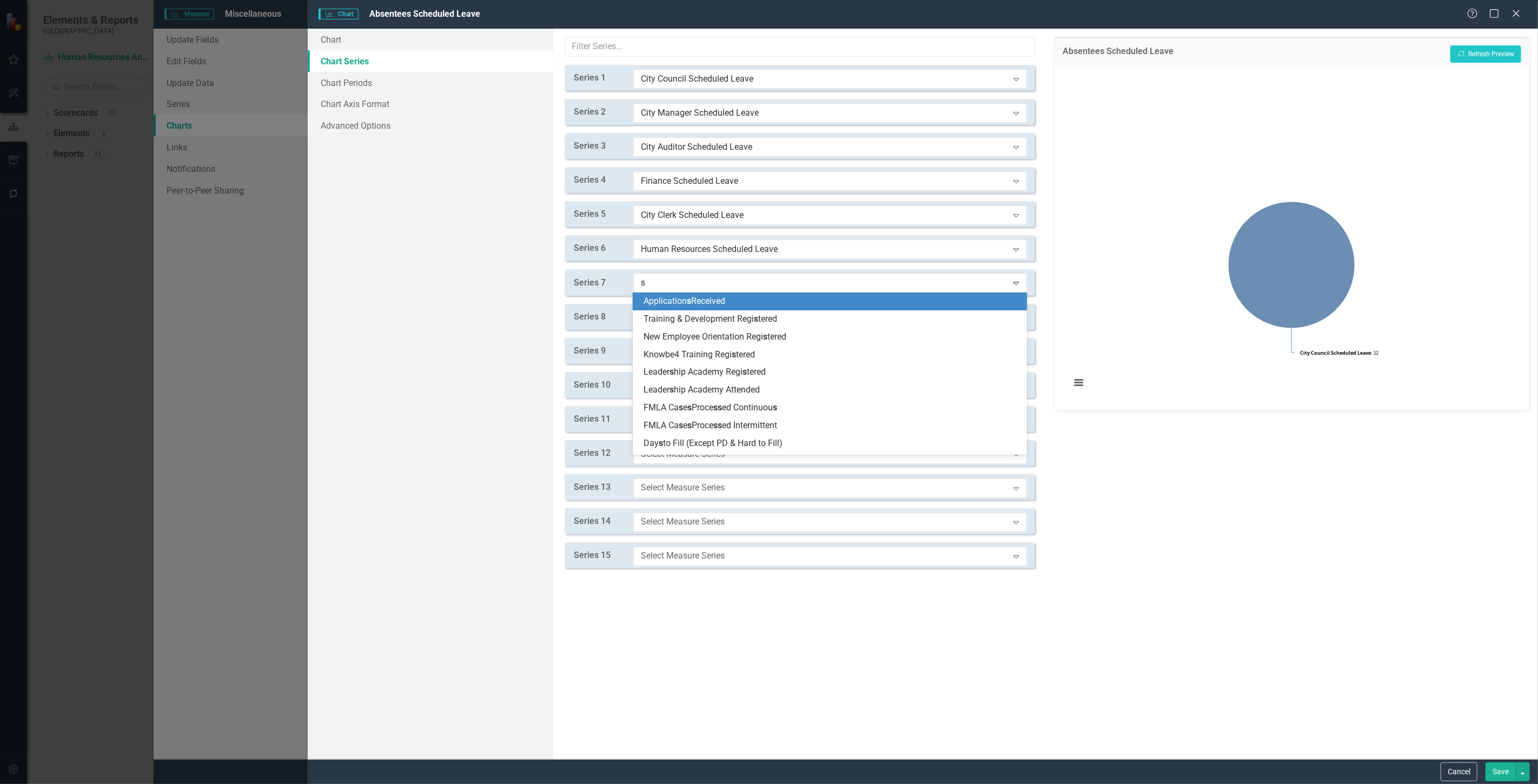
type input "sc"
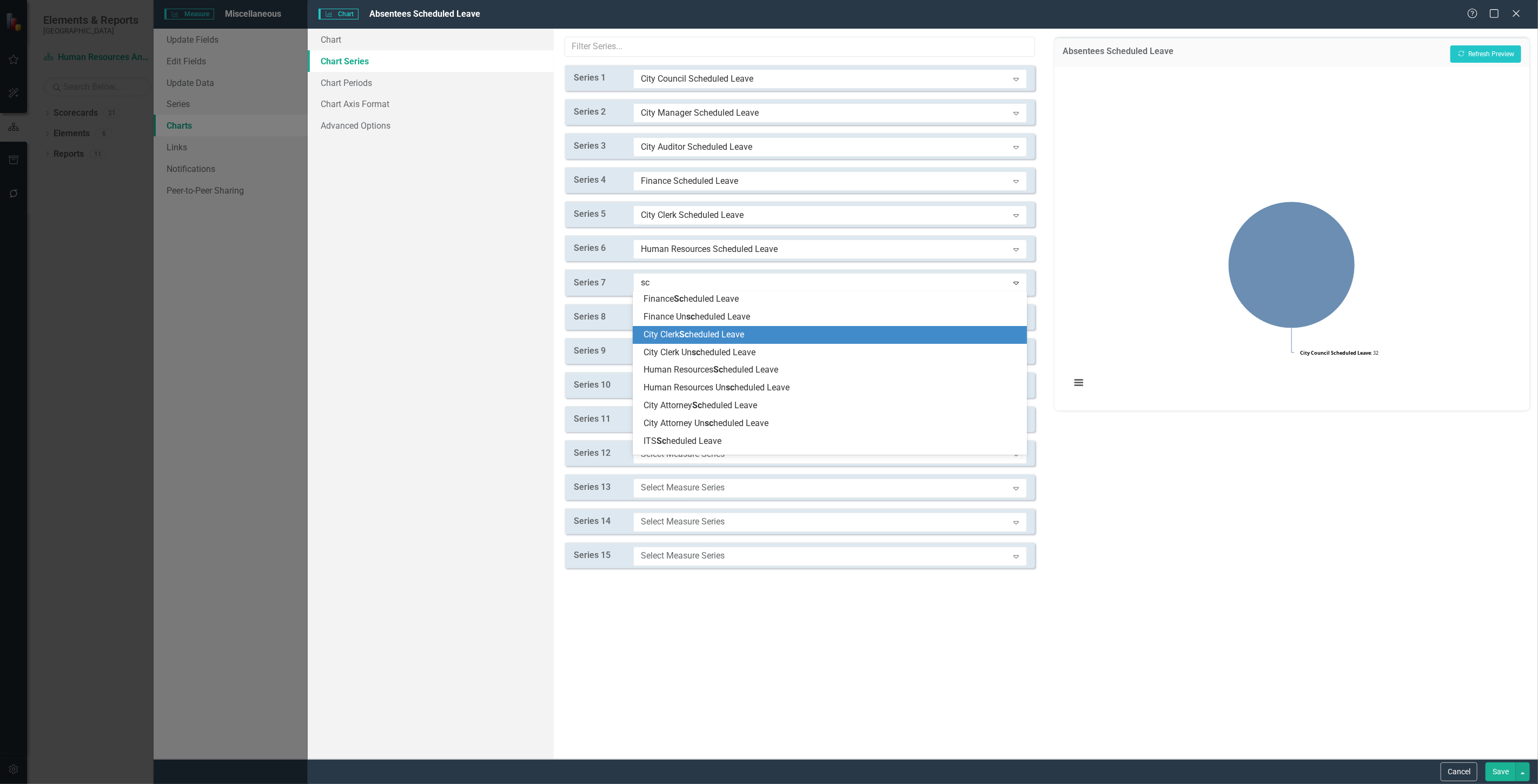
scroll to position [180, 0]
click at [669, 332] on span "City Attorney Sc heduled Leave" at bounding box center [700, 334] width 114 height 10
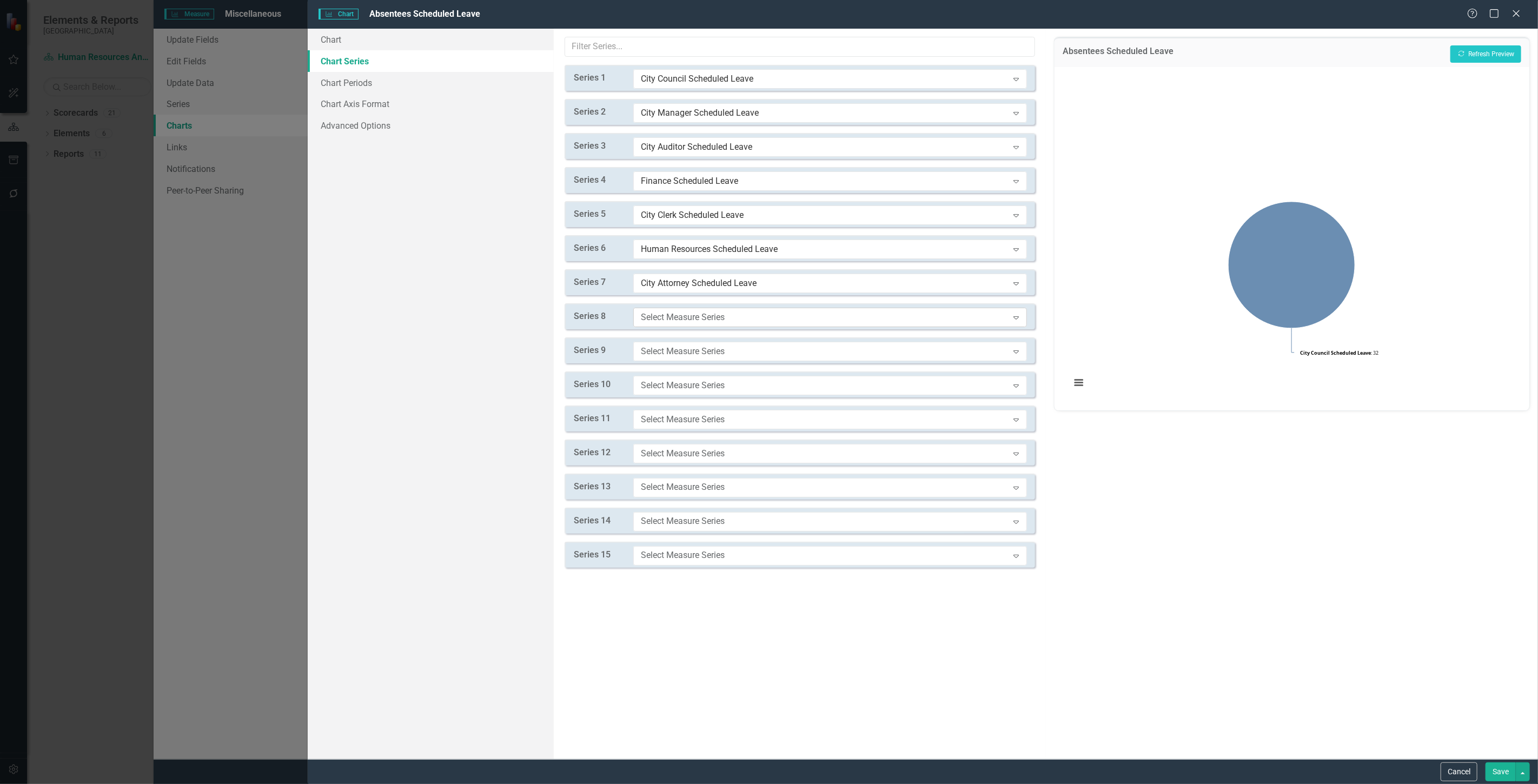
click at [666, 310] on div "Select Measure Series Expand" at bounding box center [830, 317] width 394 height 20
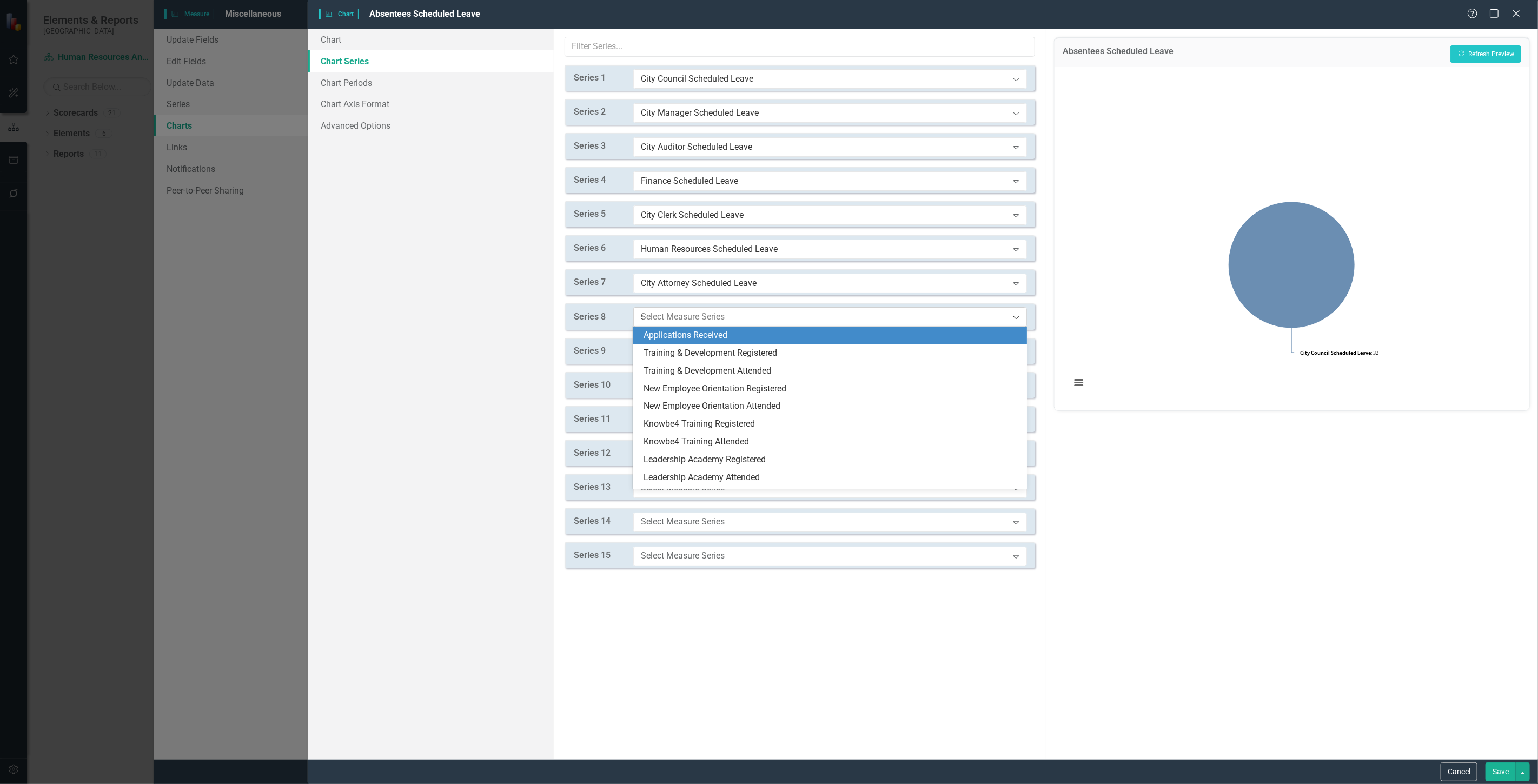
type input "sc"
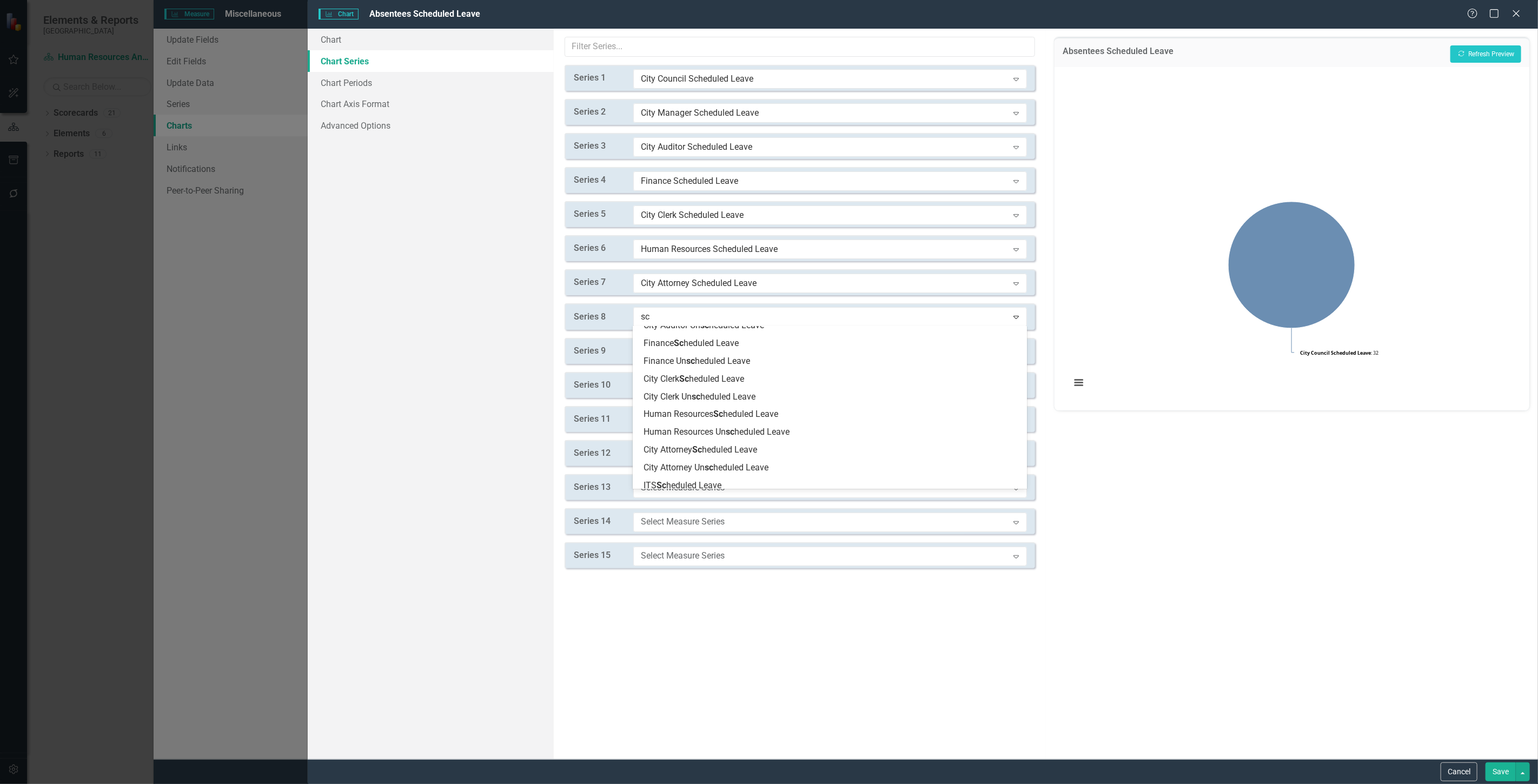
scroll to position [120, 0]
click at [687, 466] on span "ITS Sc heduled Leave" at bounding box center [683, 464] width 78 height 10
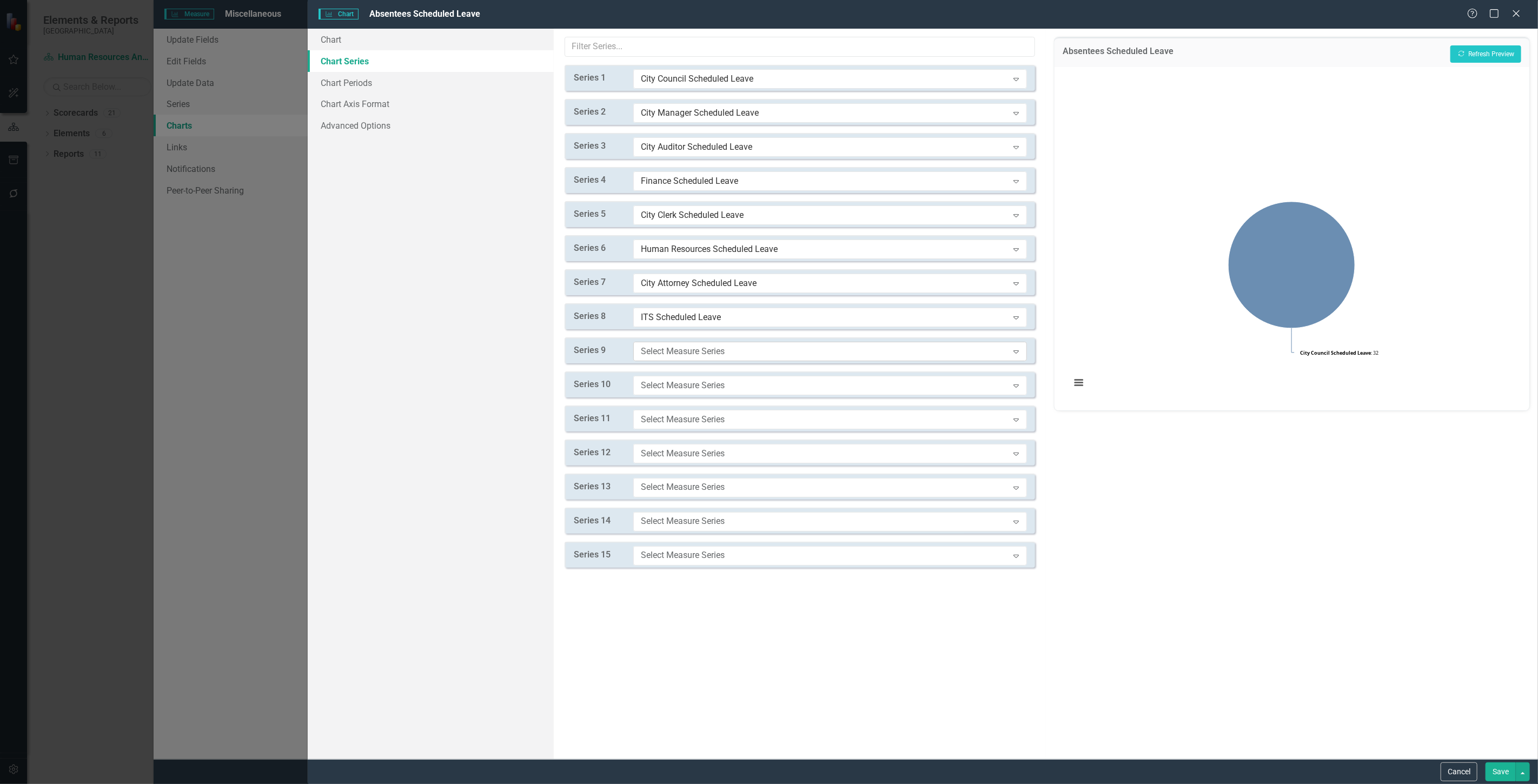
click at [672, 355] on div "Select Measure Series" at bounding box center [825, 351] width 367 height 12
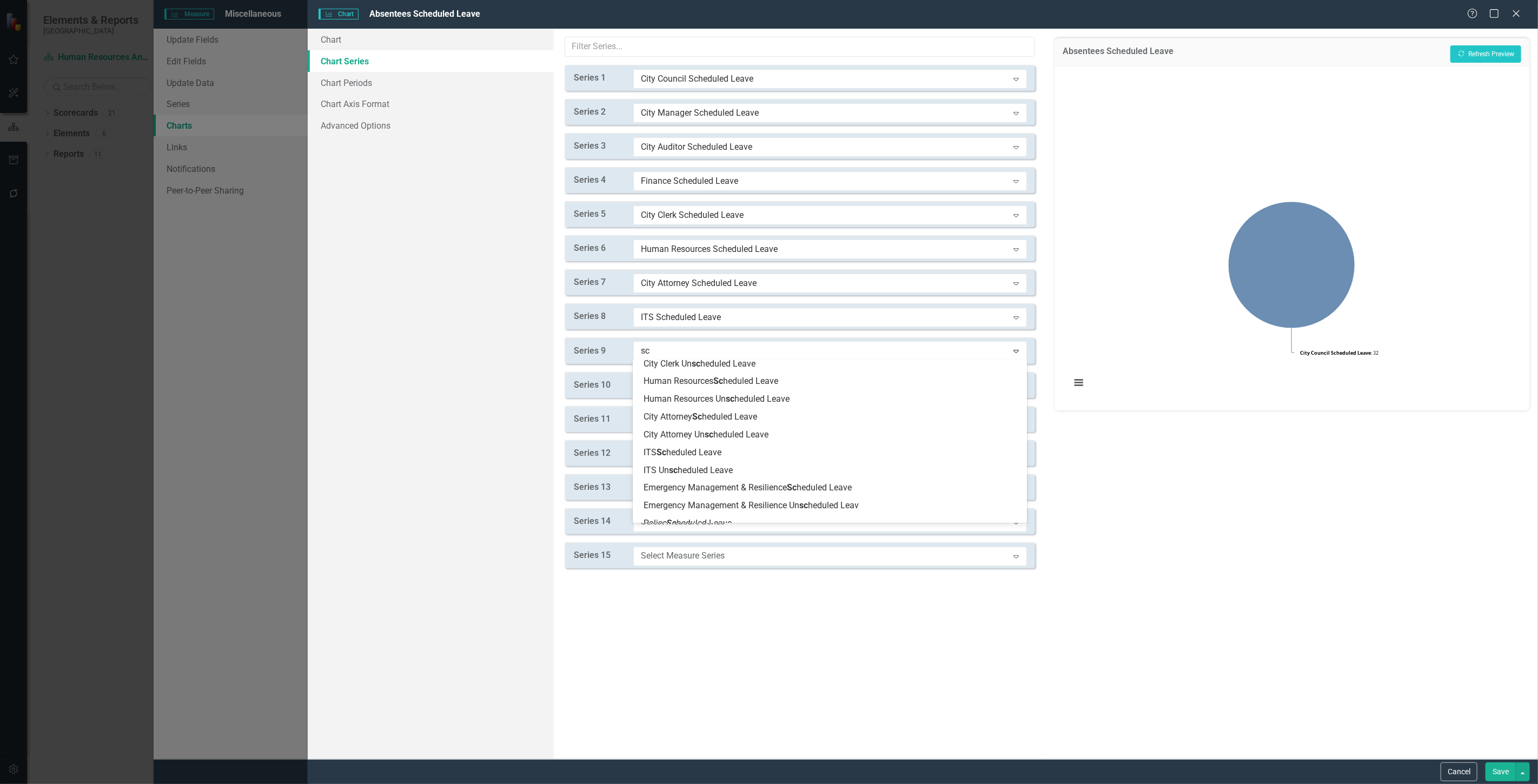
scroll to position [240, 0]
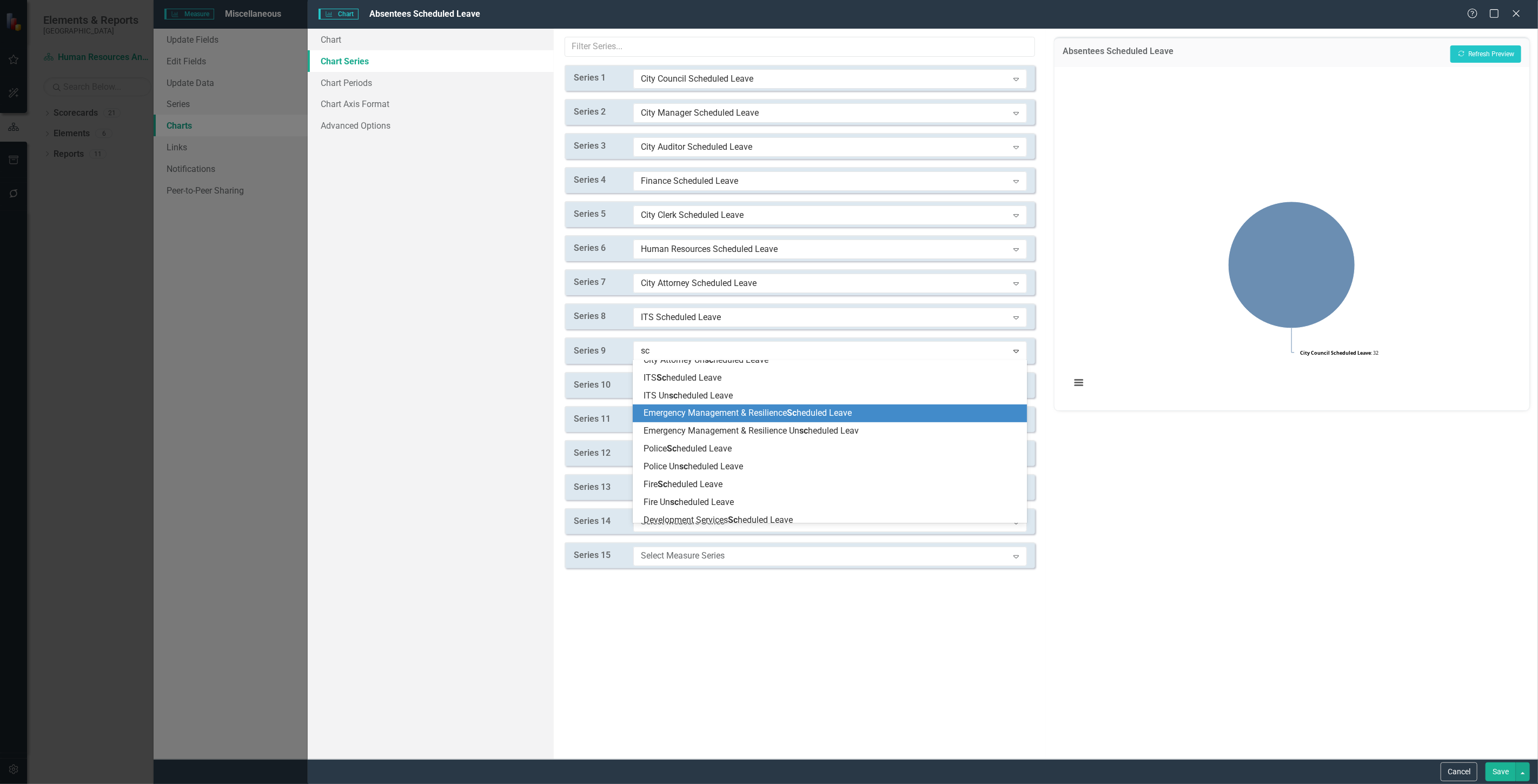
click at [679, 409] on span "Emergency Management & Resilience Sc heduled Leave" at bounding box center [748, 413] width 208 height 10
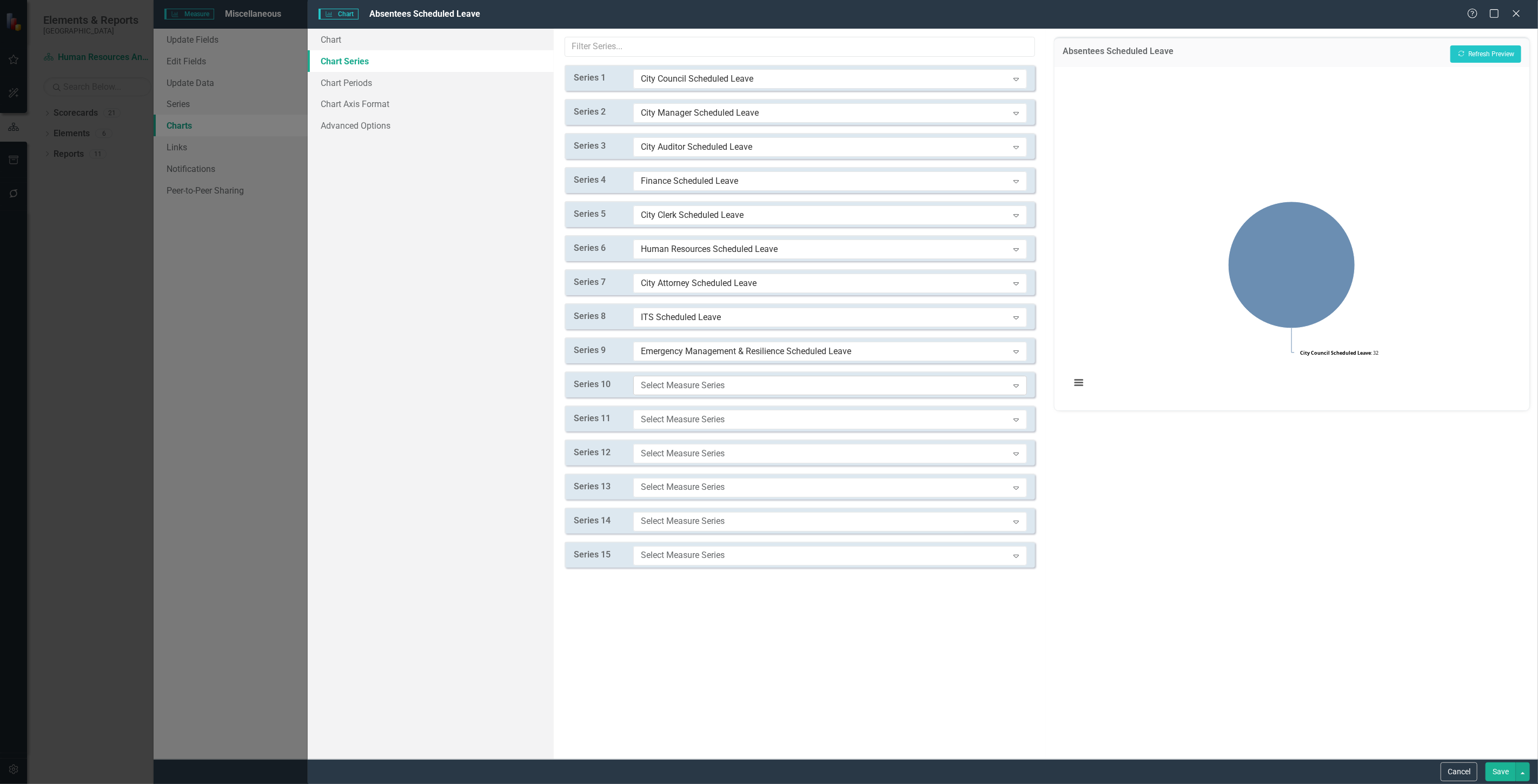
click at [673, 385] on div "Select Measure Series" at bounding box center [825, 385] width 367 height 12
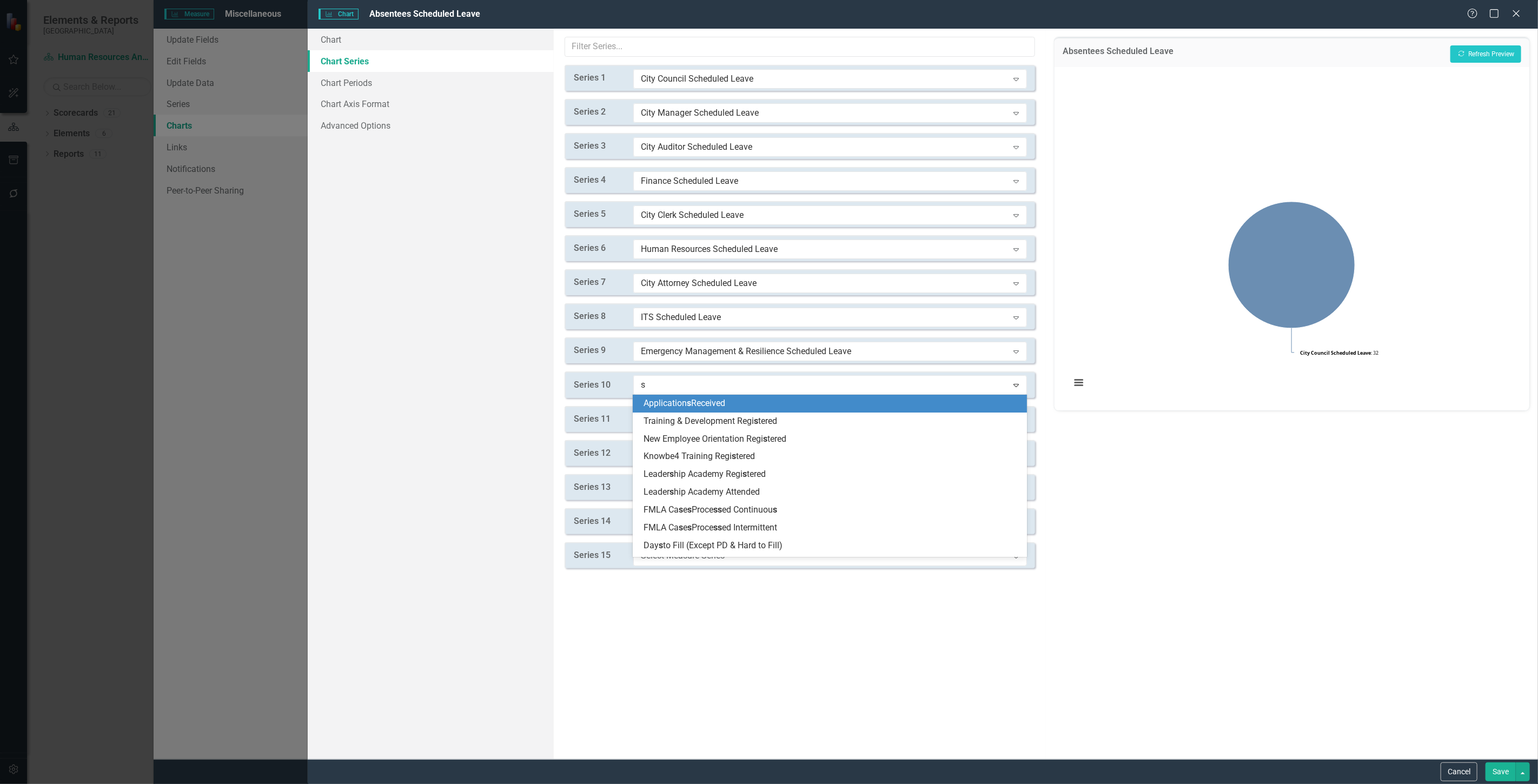
type input "sc"
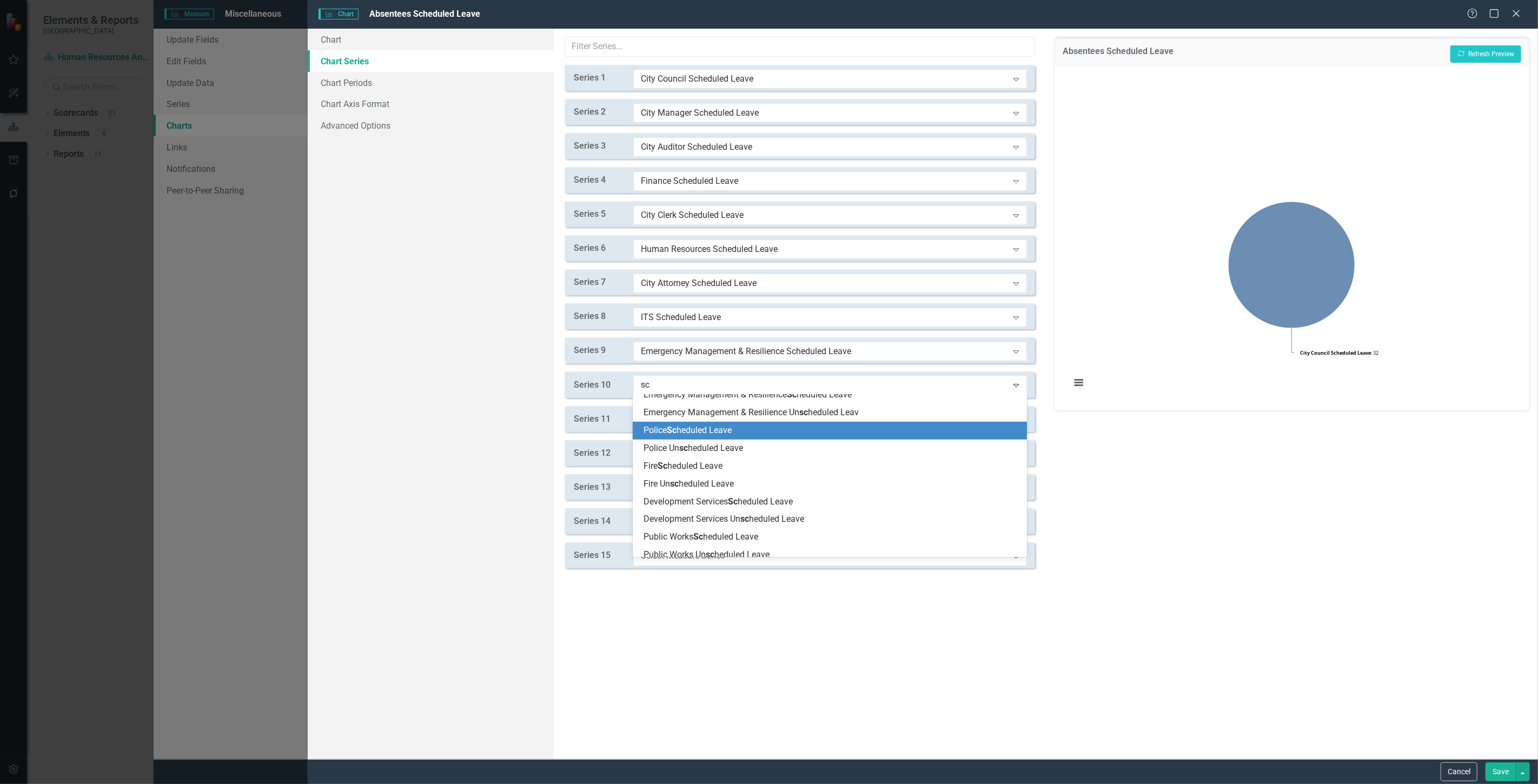
scroll to position [300, 0]
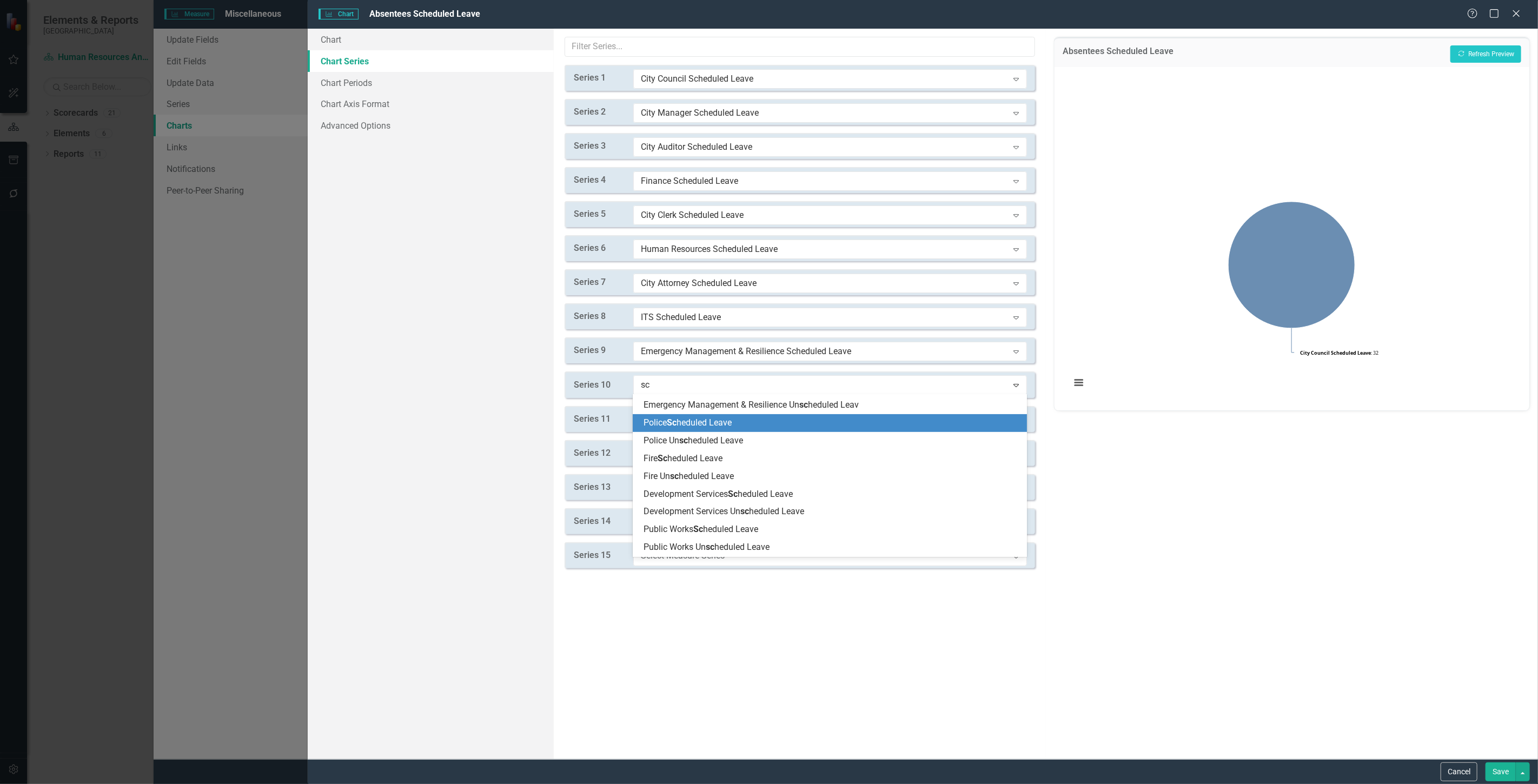
click at [684, 428] on div "Police Sc heduled Leave" at bounding box center [832, 423] width 377 height 12
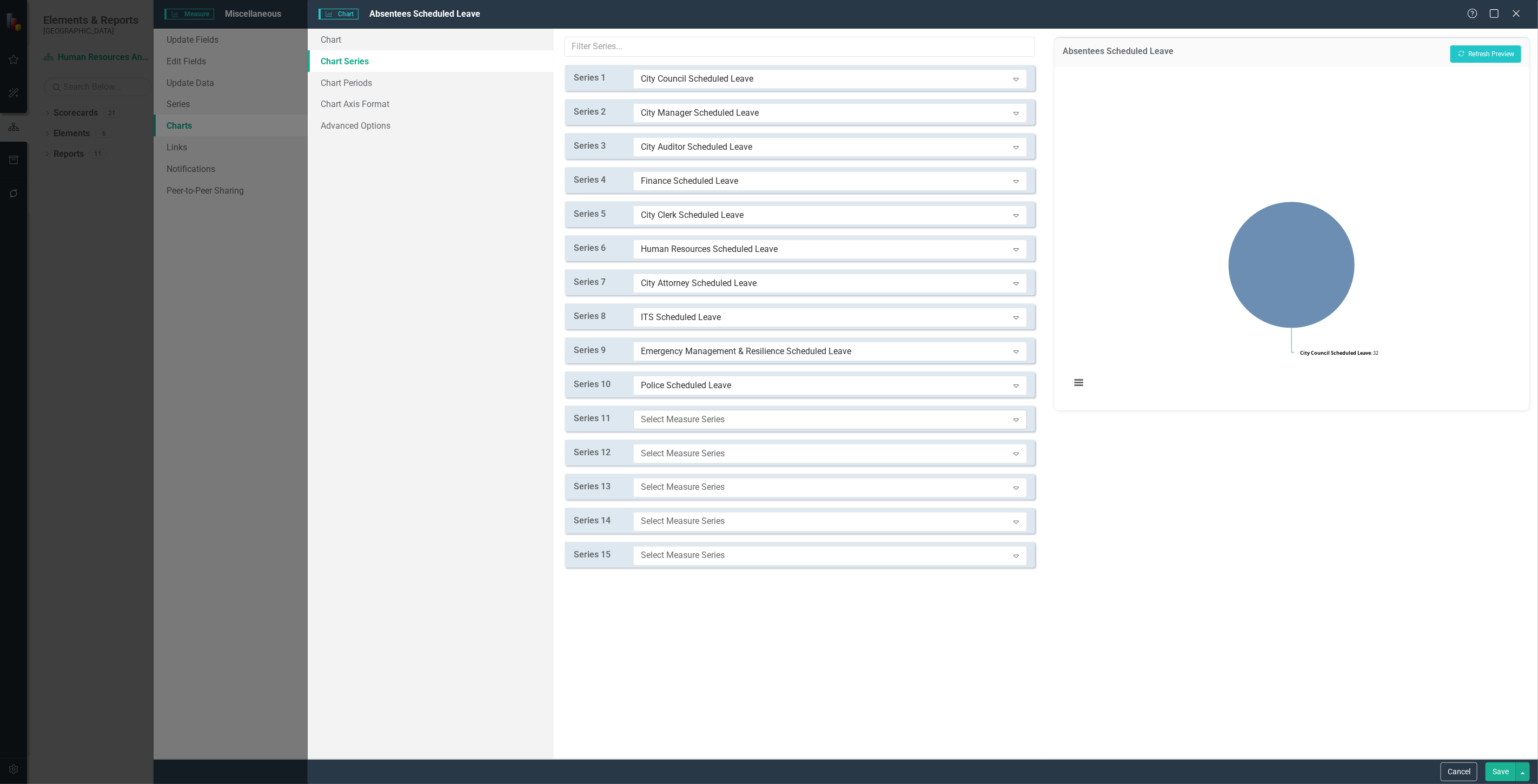
click at [684, 413] on div "Select Measure Series" at bounding box center [825, 419] width 367 height 12
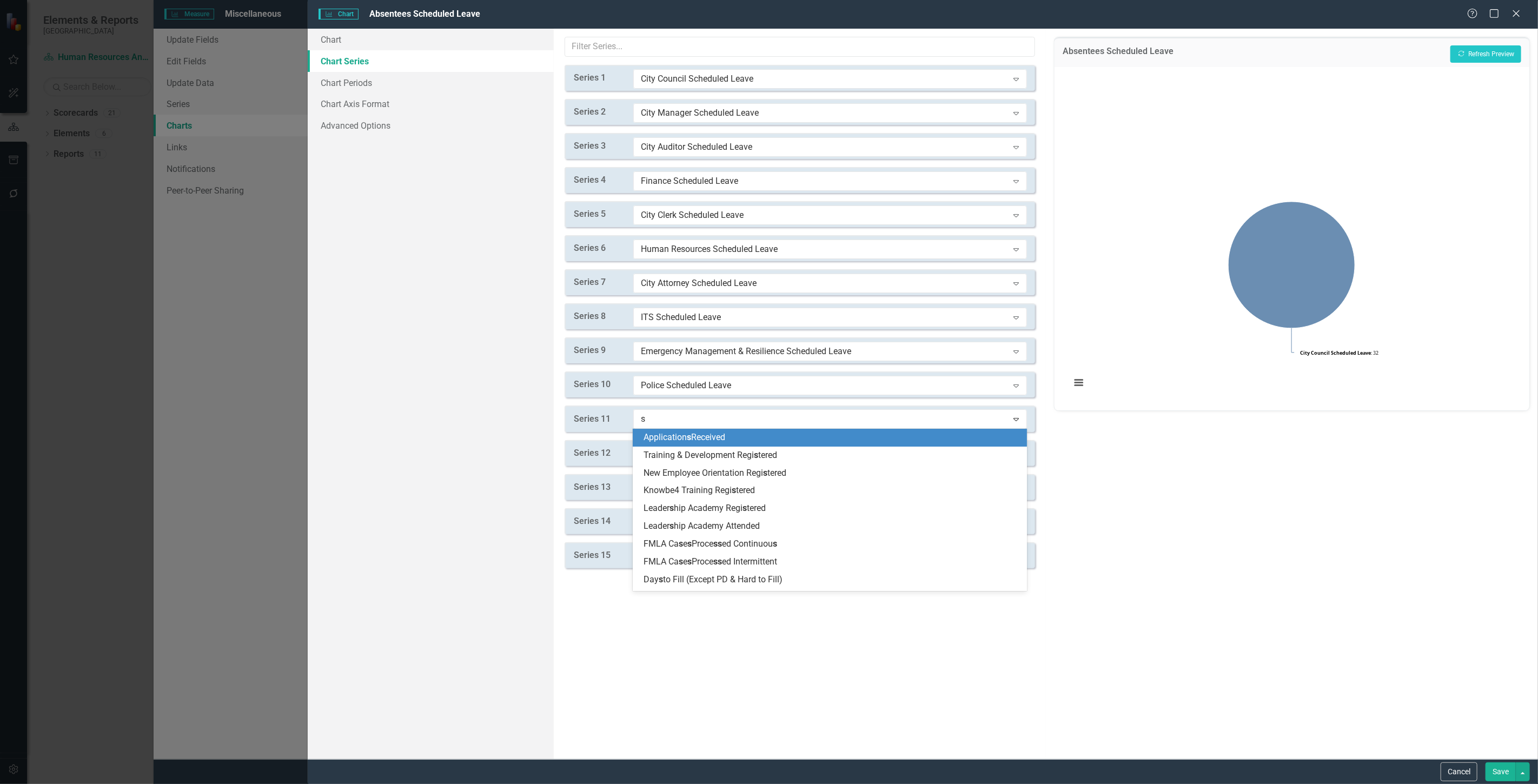
type input "sc"
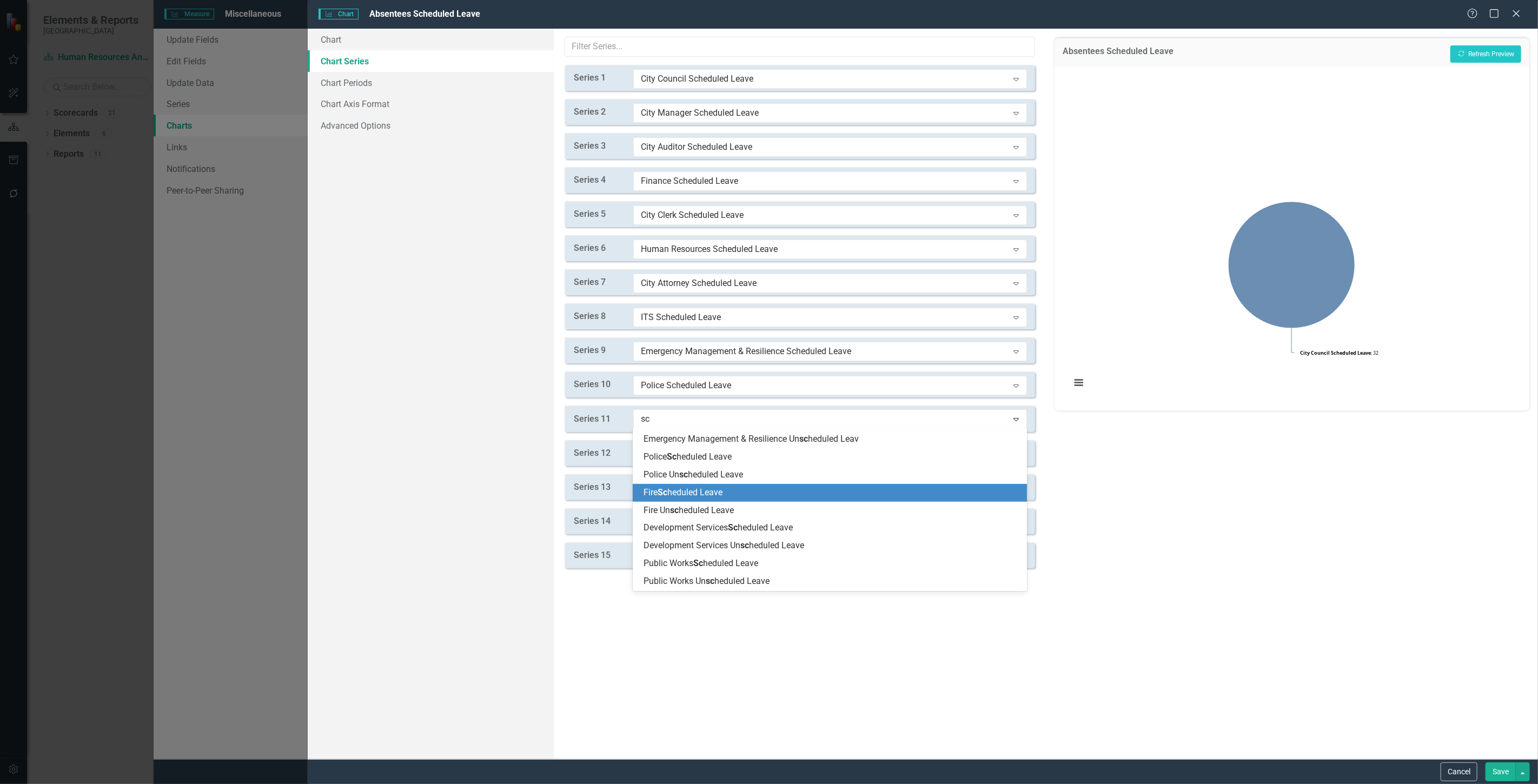
click at [691, 490] on span "Fire Sc heduled Leave" at bounding box center [683, 492] width 79 height 10
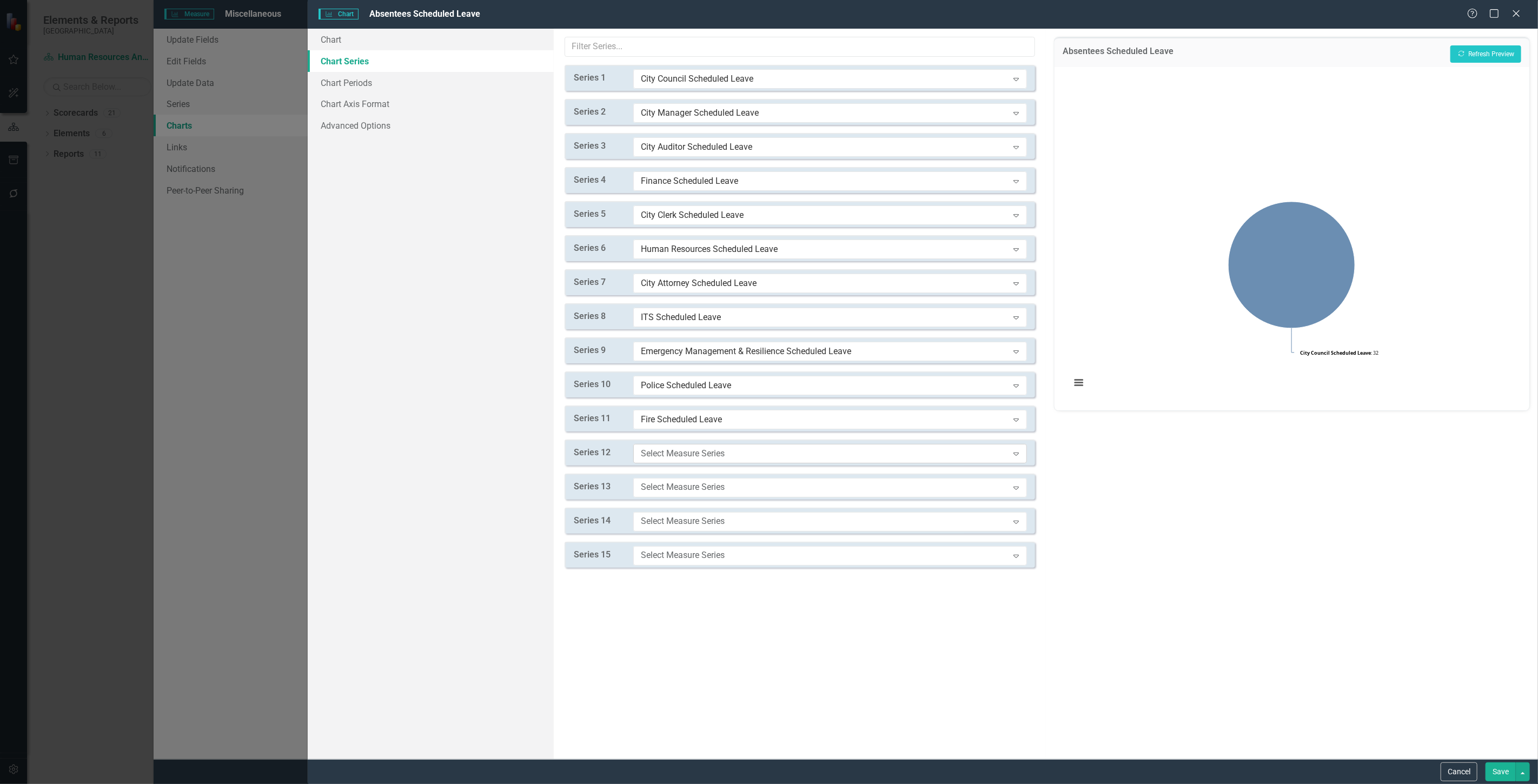
click at [679, 453] on div "Select Measure Series" at bounding box center [825, 453] width 367 height 12
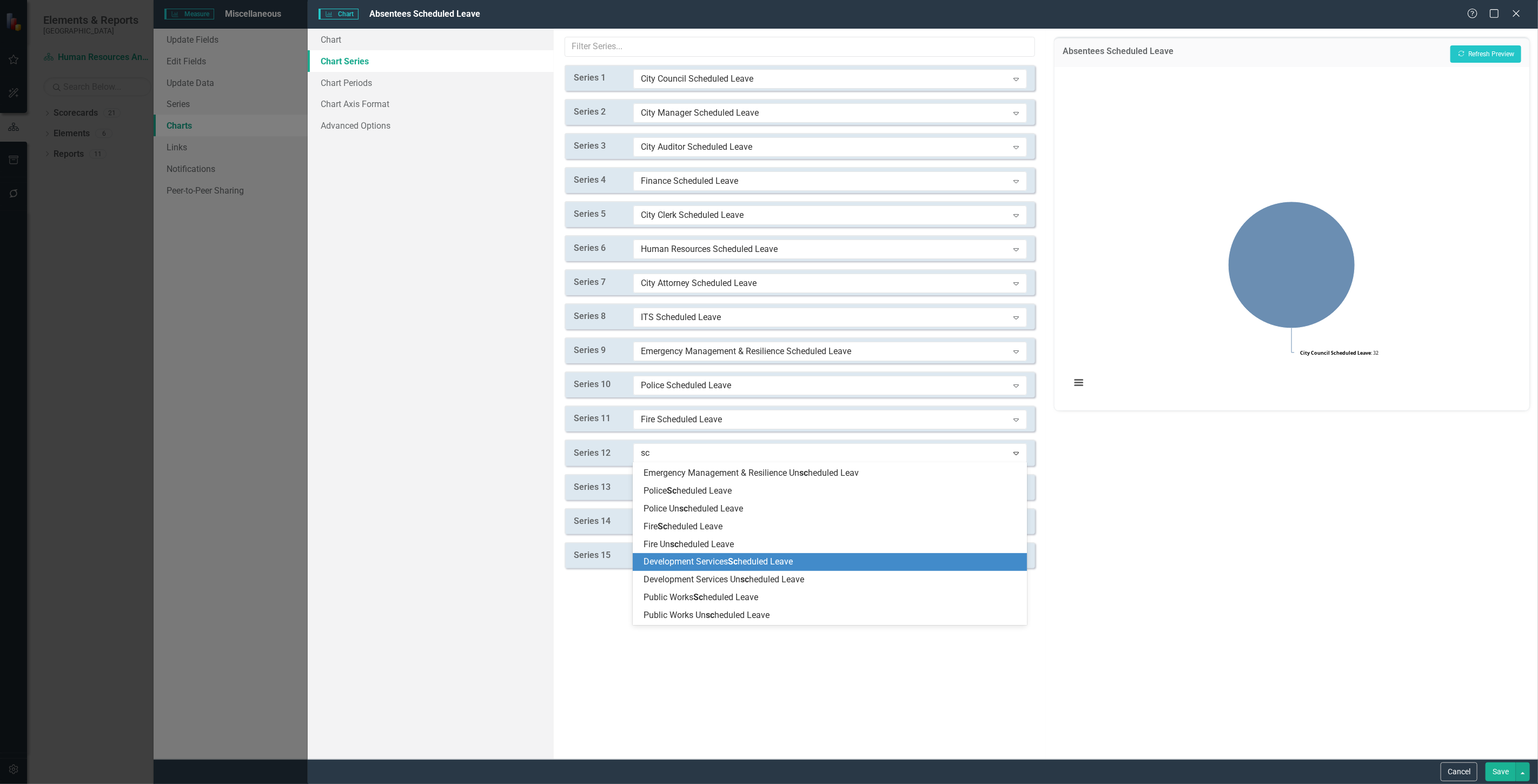
click at [684, 566] on span "Development Services Sc heduled Leave" at bounding box center [718, 561] width 149 height 10
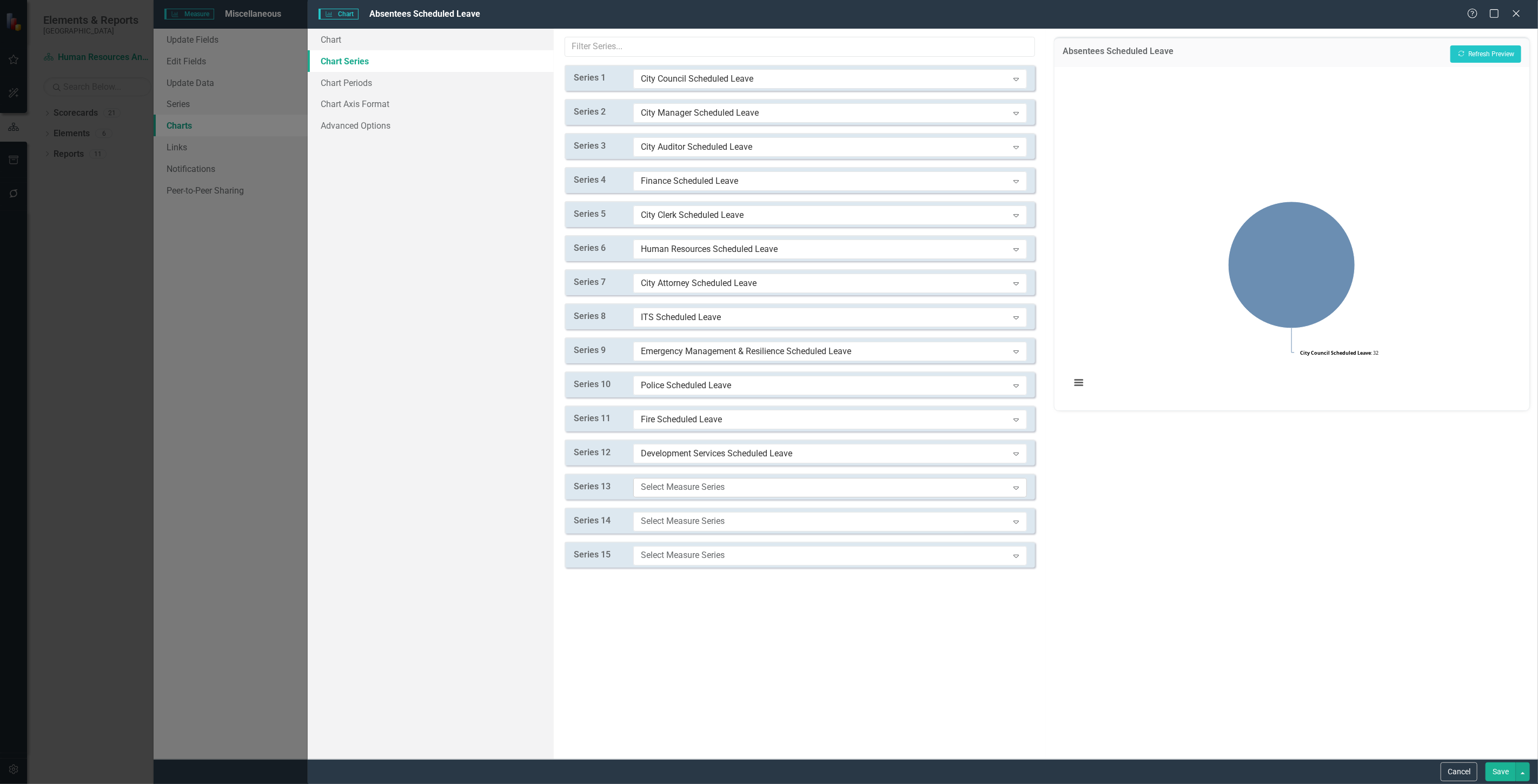
click at [673, 487] on div "Select Measure Series" at bounding box center [825, 487] width 367 height 12
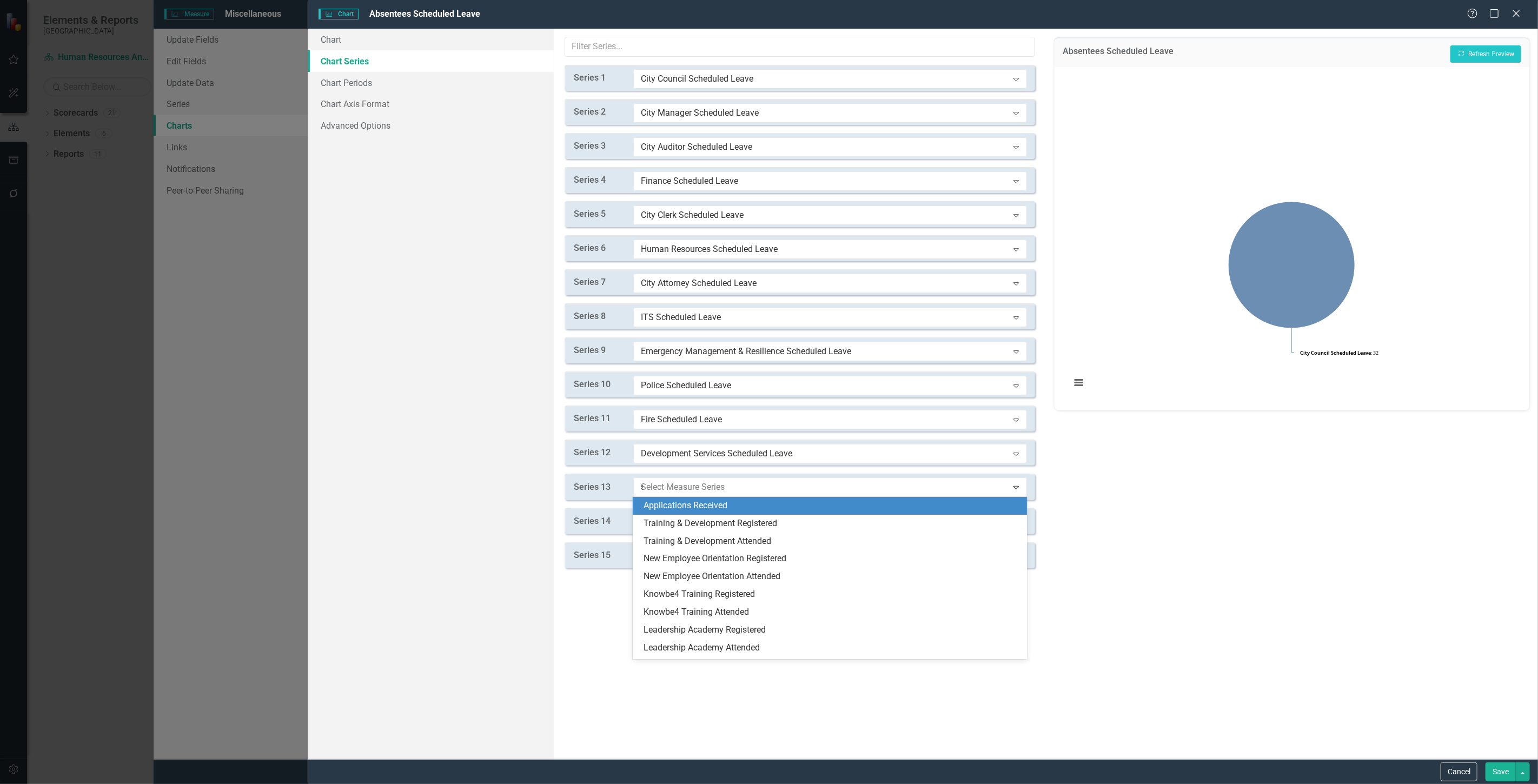
type input "sc"
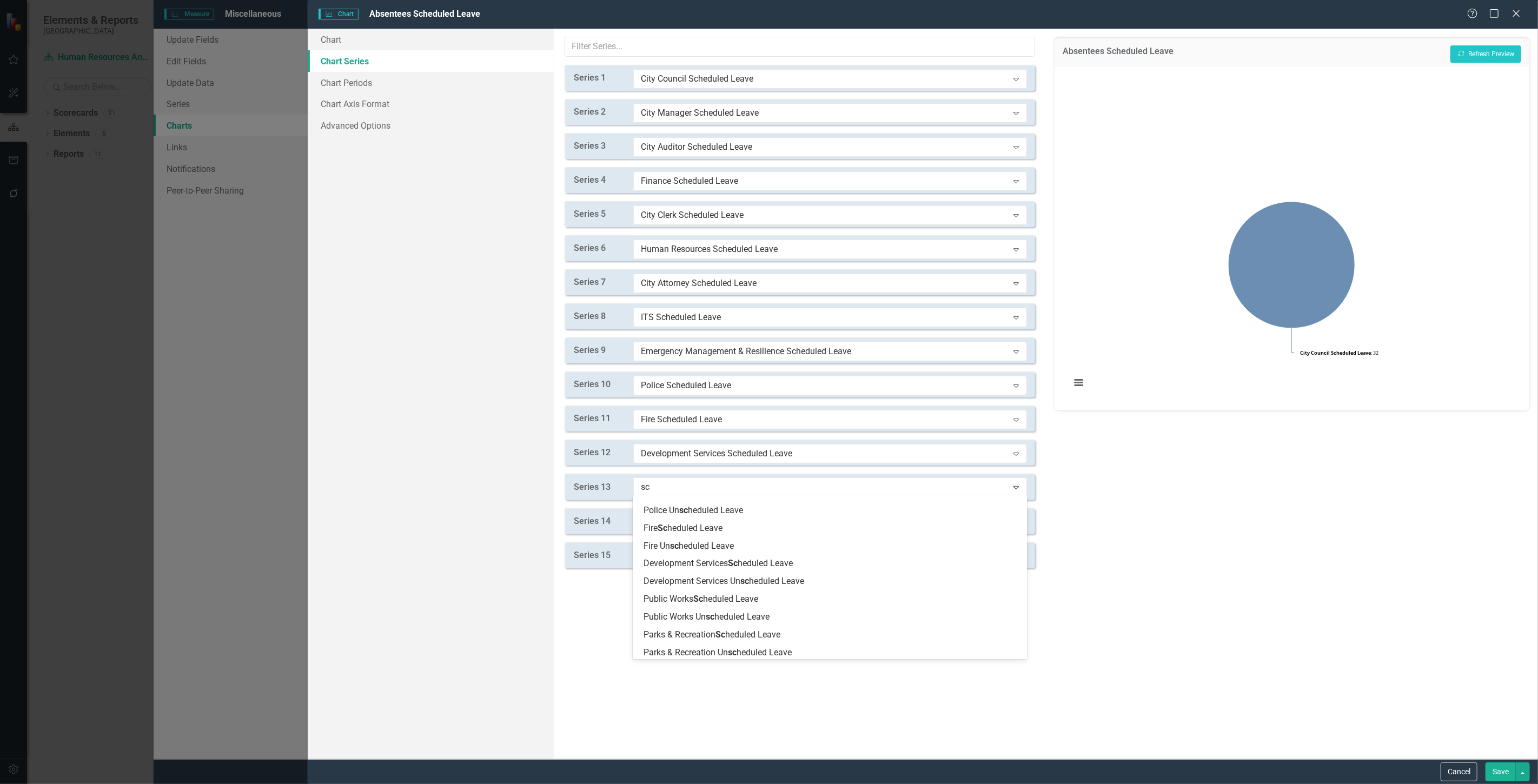
scroll to position [360, 0]
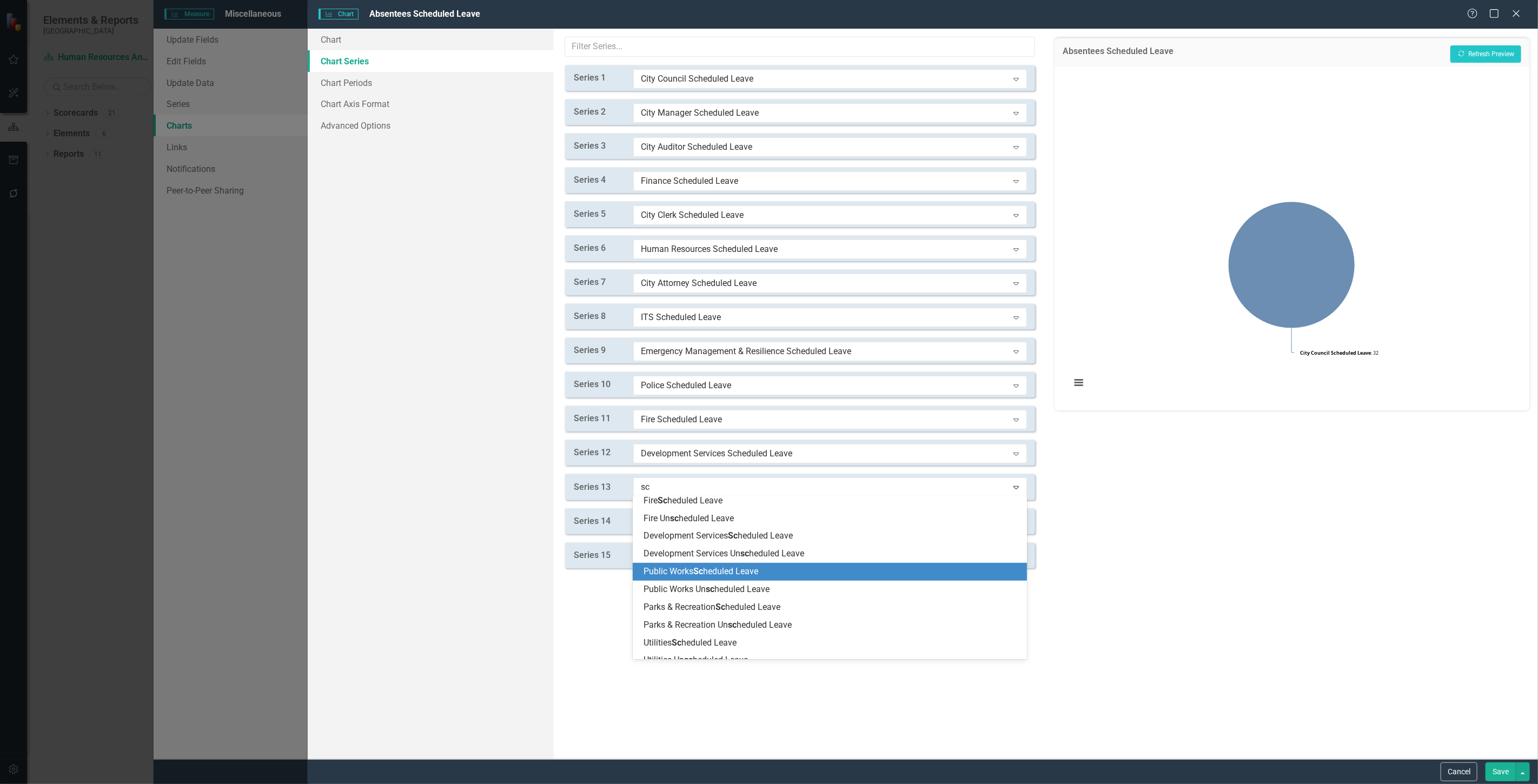
click at [709, 575] on span "Public Works Sc heduled Leave" at bounding box center [701, 572] width 115 height 10
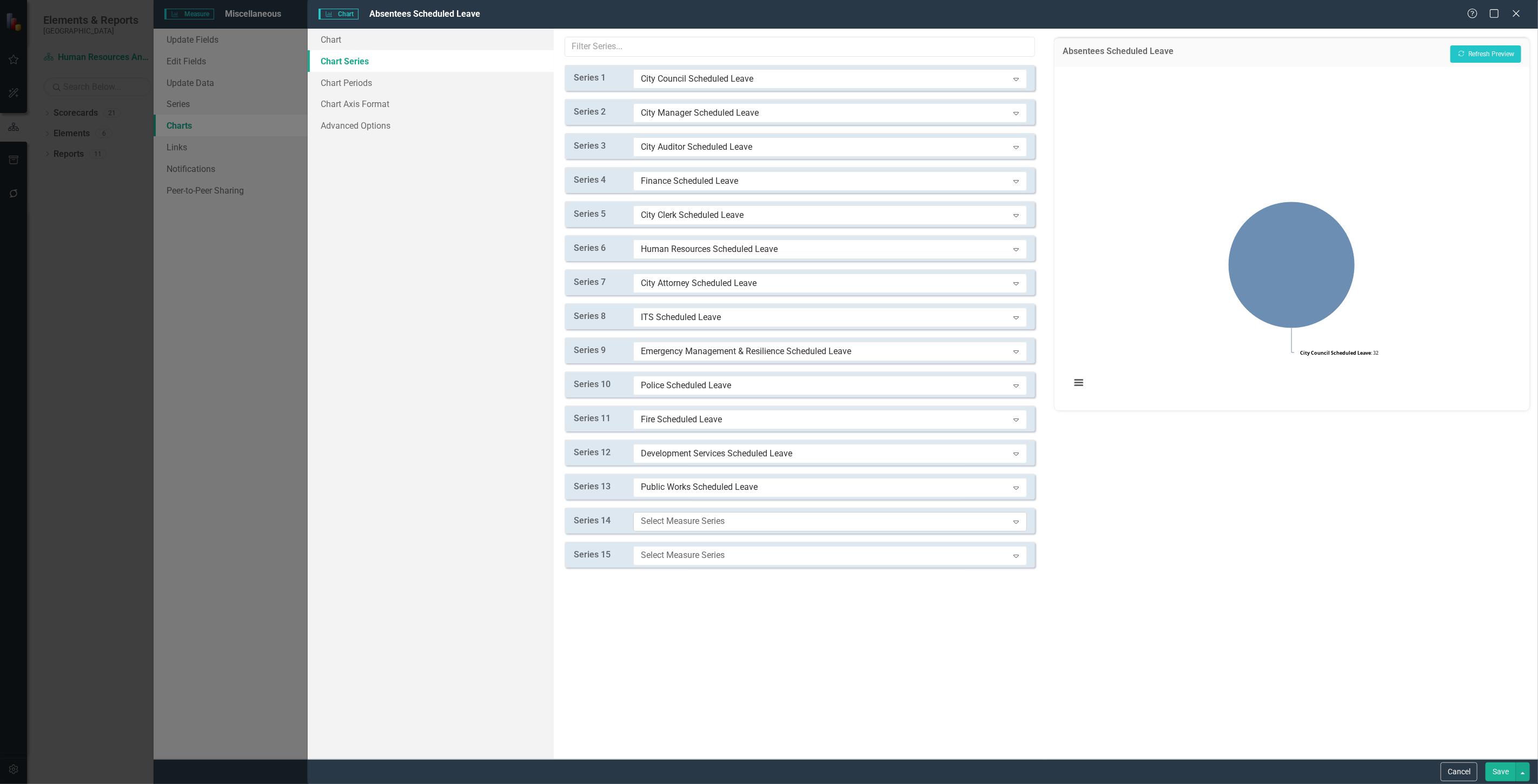
click at [693, 512] on div "Select Measure Series Expand" at bounding box center [830, 522] width 394 height 20
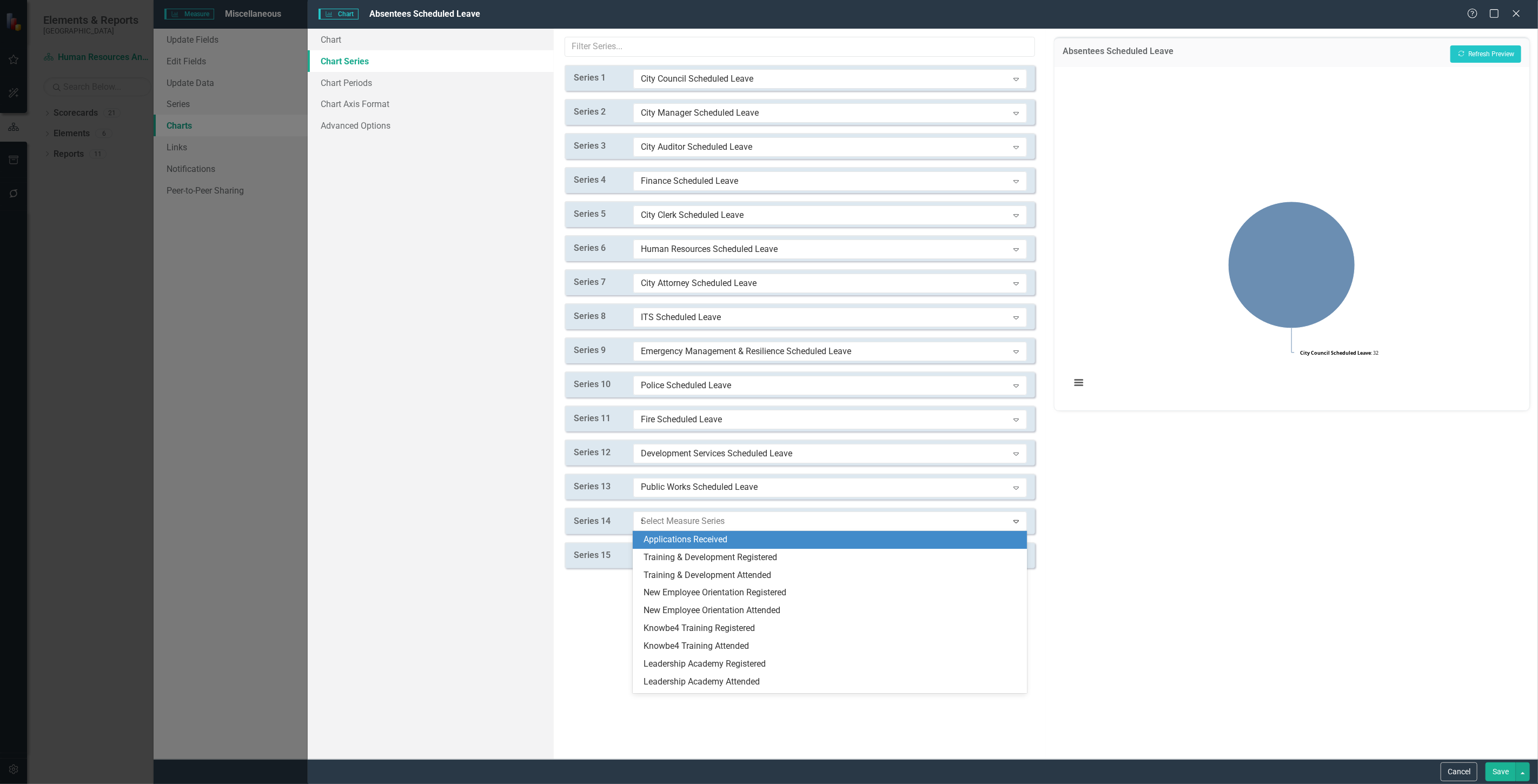
type input "sc"
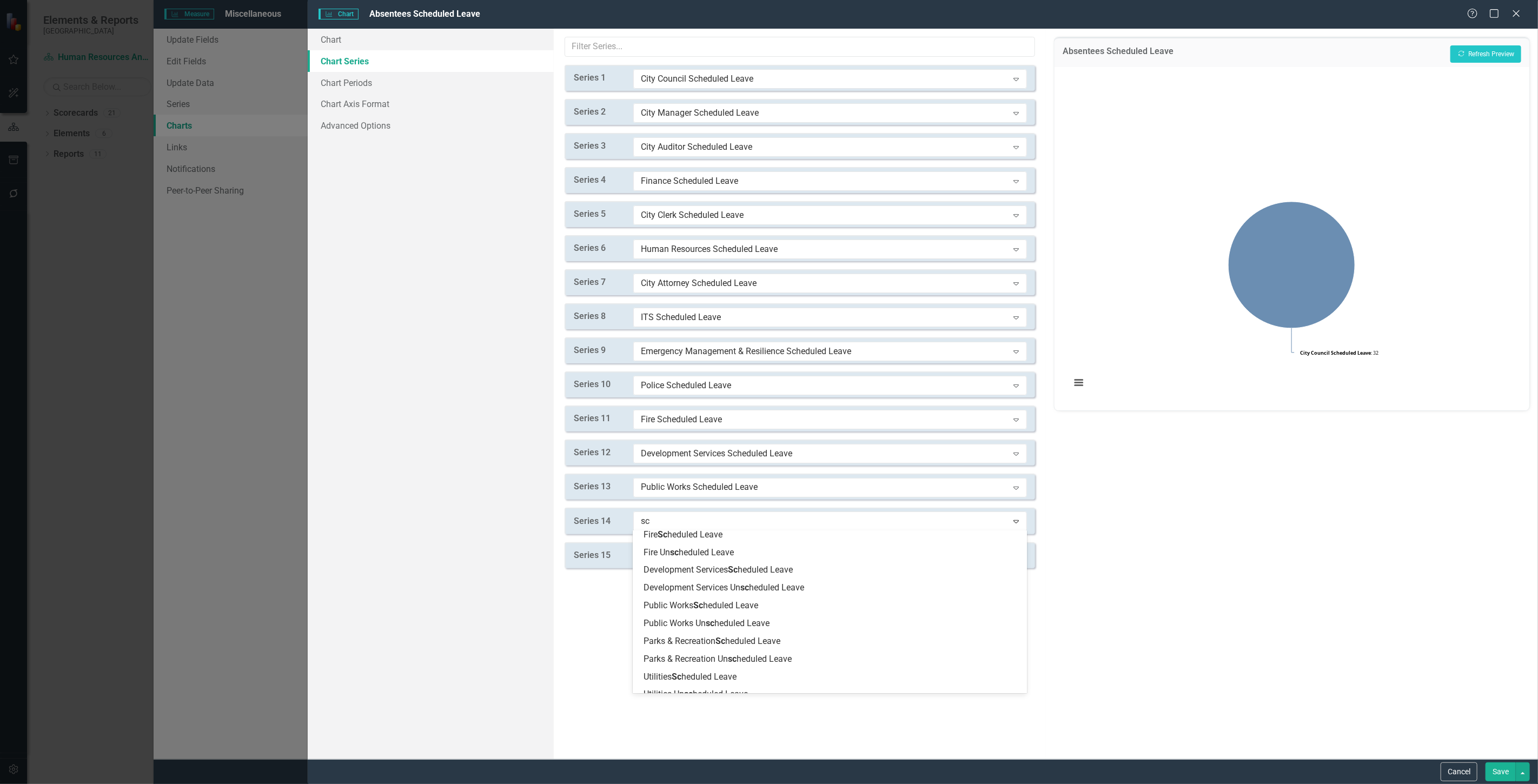
scroll to position [371, 0]
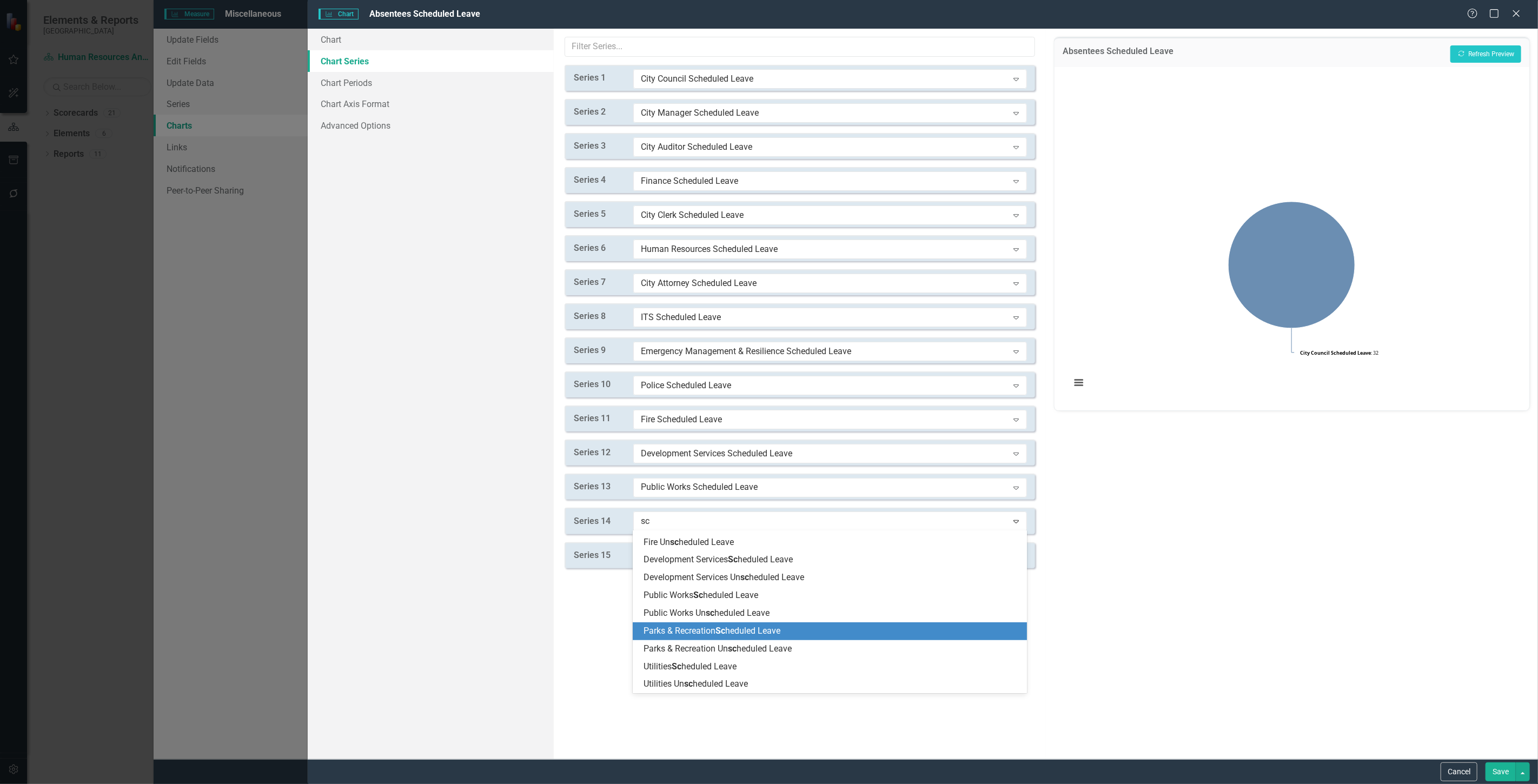
click at [711, 630] on span "Parks & Recreation Sc heduled Leave" at bounding box center [712, 631] width 137 height 10
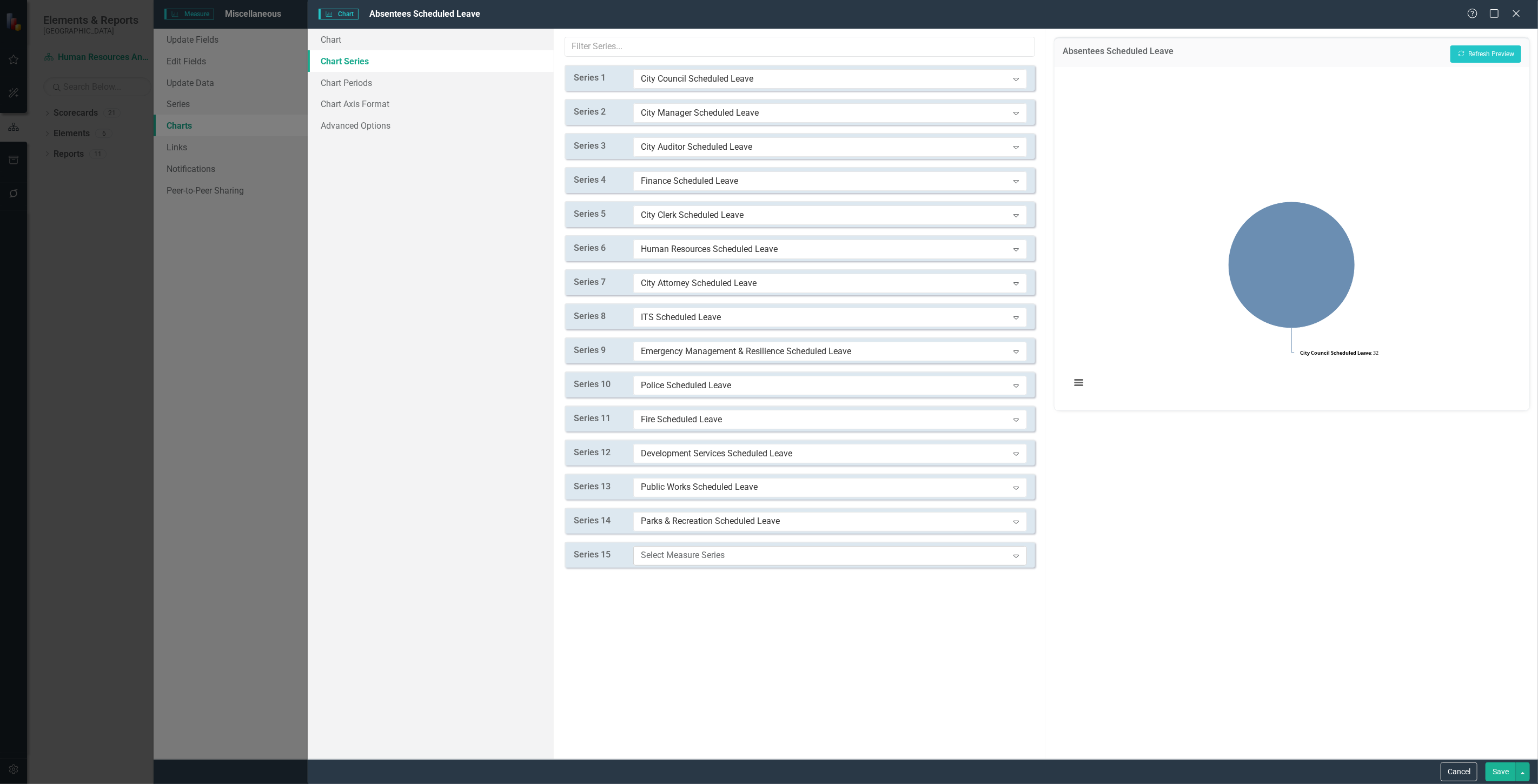
click at [673, 546] on div "Select Measure Series Expand" at bounding box center [830, 556] width 394 height 20
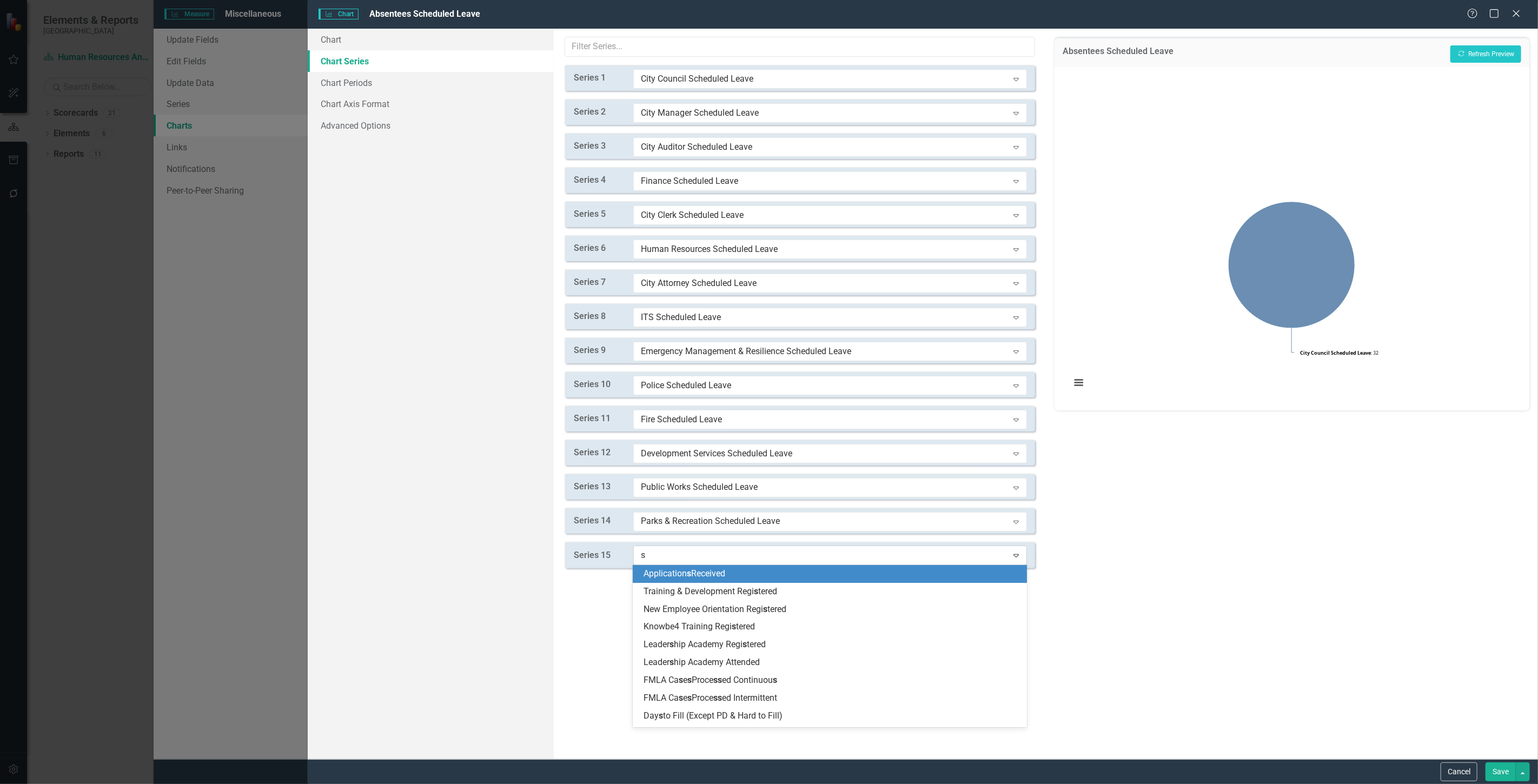
type input "sc"
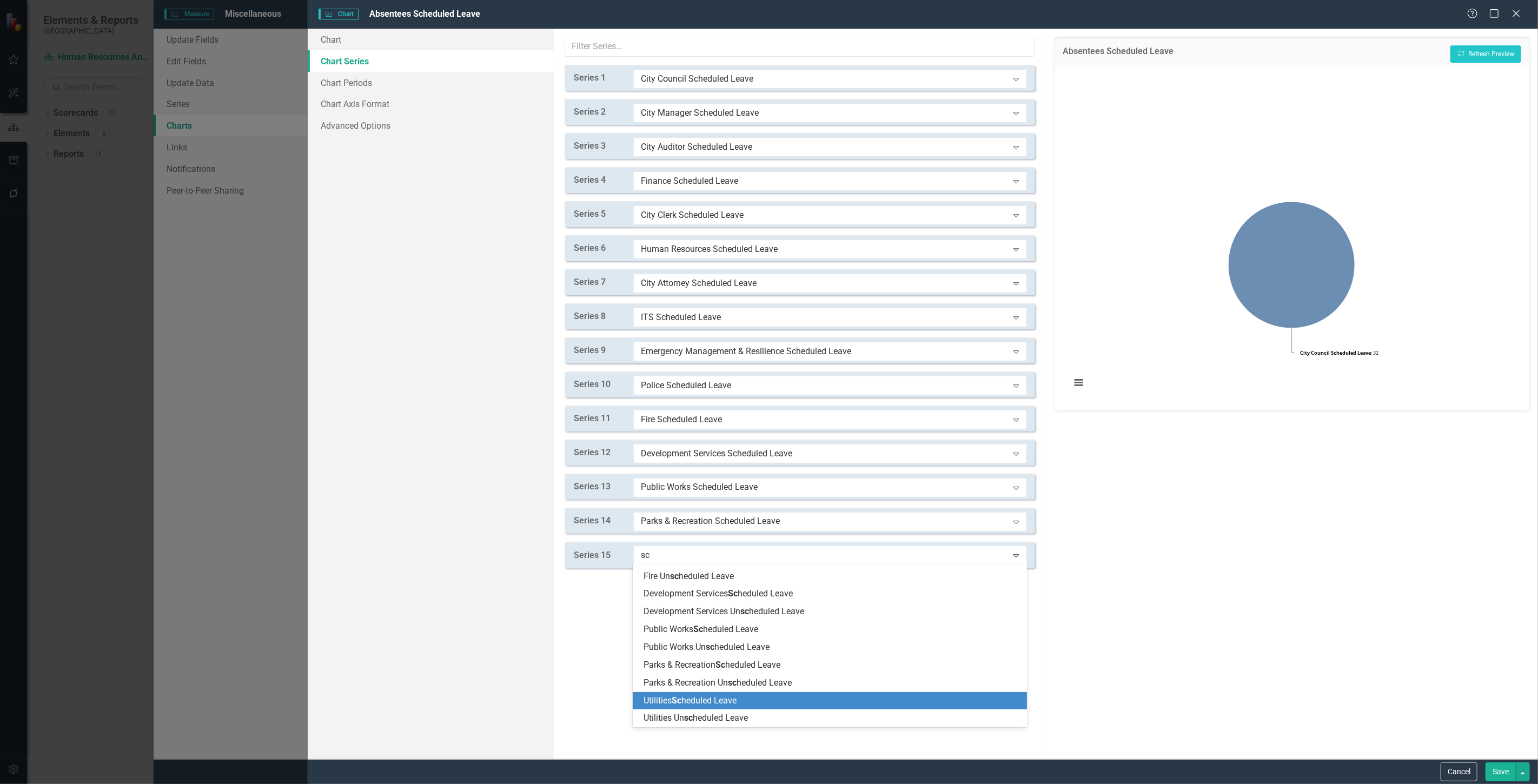
click at [709, 704] on span "Utilities Sc heduled Leave" at bounding box center [690, 700] width 93 height 10
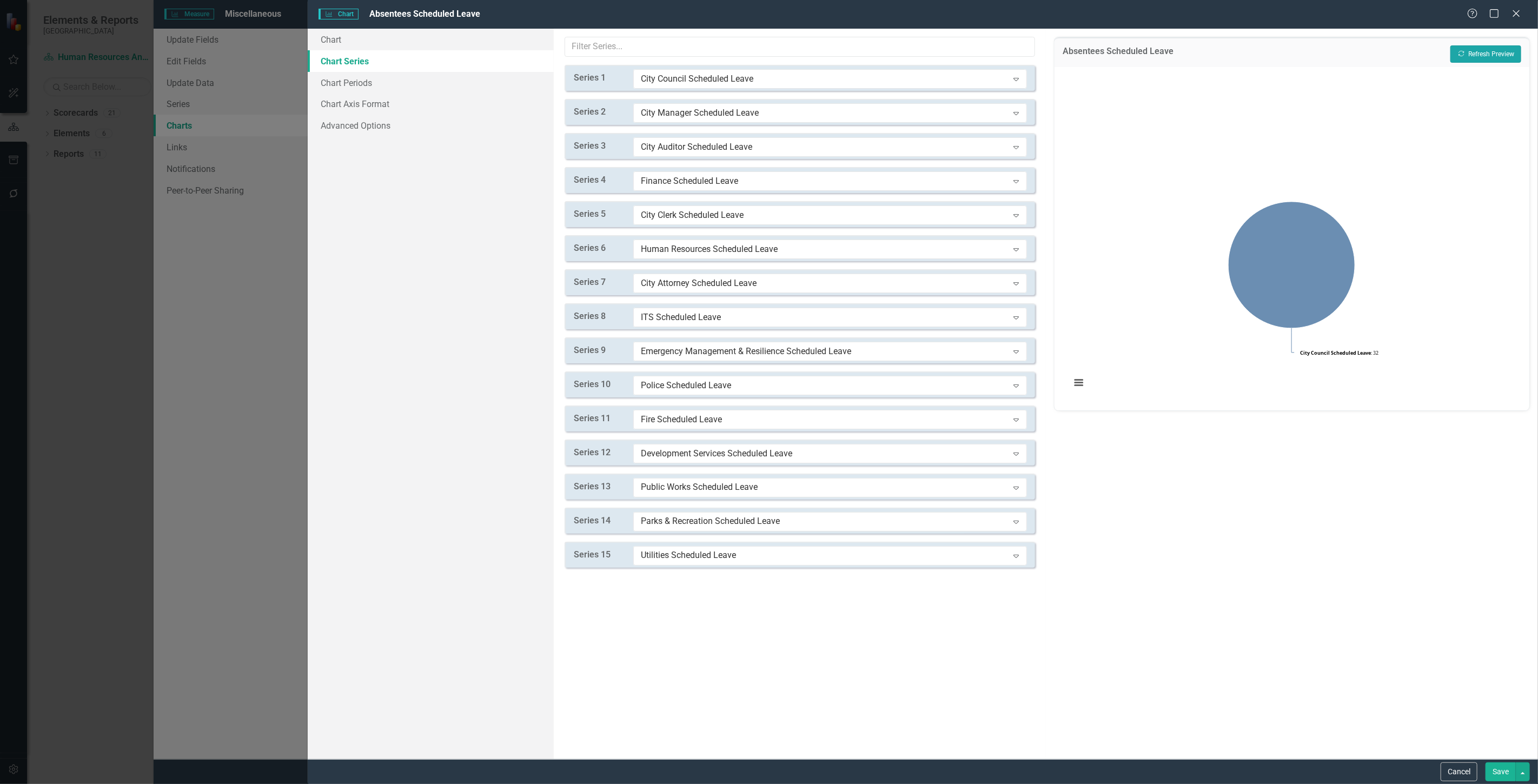
click at [1479, 52] on button "Recalculate Refresh Preview" at bounding box center [1486, 54] width 71 height 17
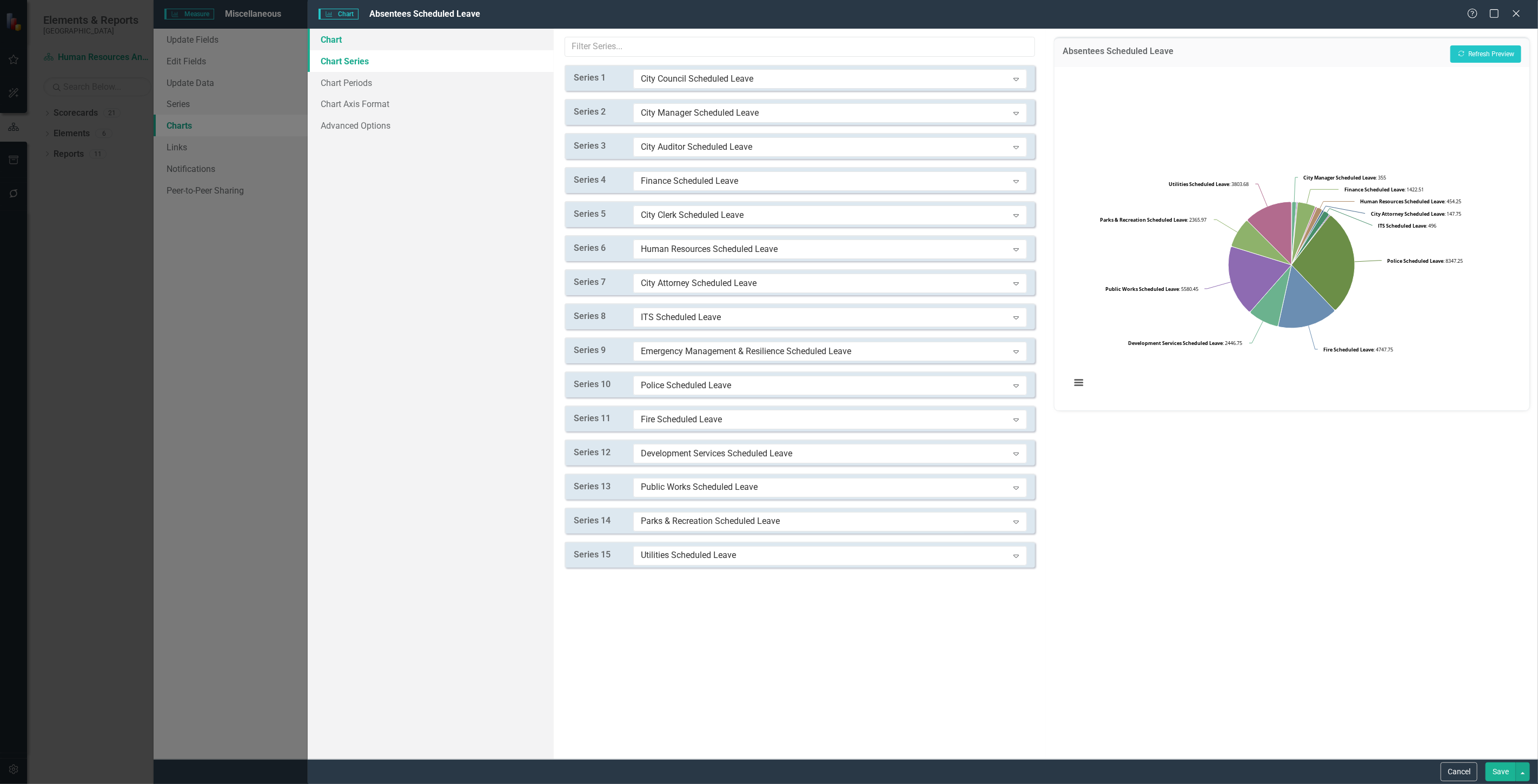
click at [404, 44] on link "Chart" at bounding box center [431, 40] width 246 height 22
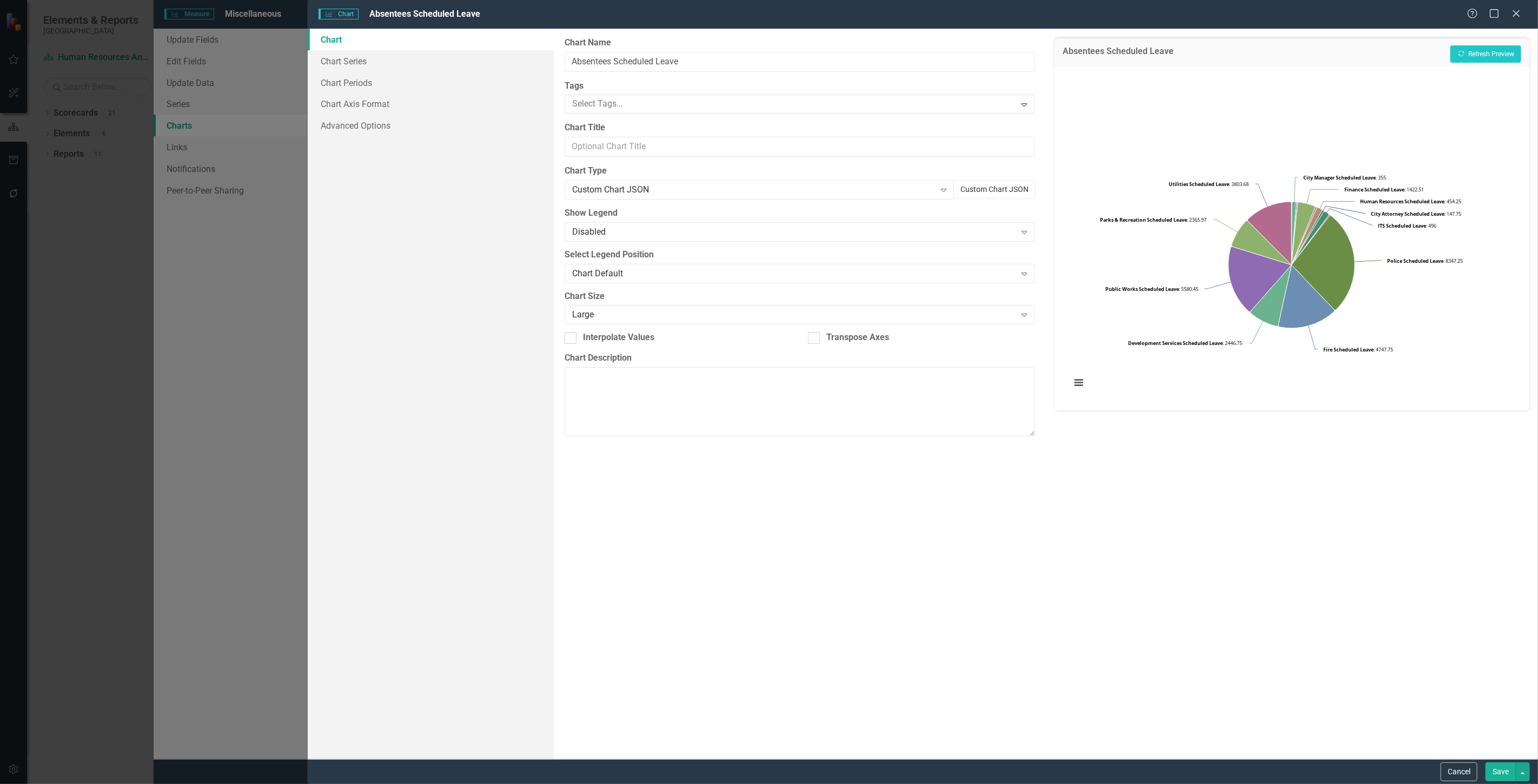
click at [984, 193] on button "Custom Chart JSON" at bounding box center [995, 189] width 82 height 19
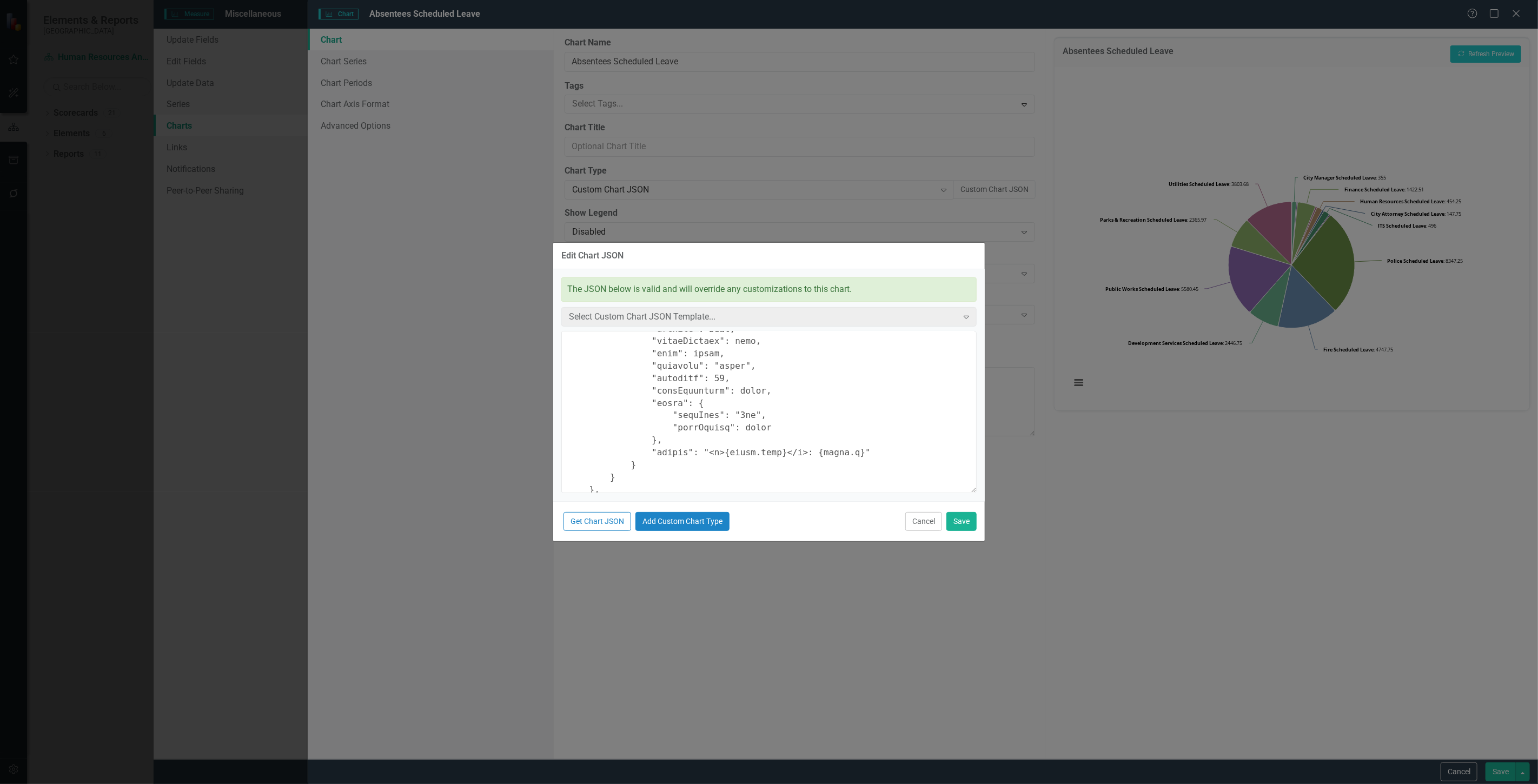
scroll to position [601, 0]
drag, startPoint x: 701, startPoint y: 360, endPoint x: 707, endPoint y: 360, distance: 6.0
click at [707, 360] on textarea at bounding box center [769, 412] width 415 height 162
type textarea "{ "chart": { "type": "pie", "style": "{fontFamily: 'open sans'}" }, "colors": […"
drag, startPoint x: 961, startPoint y: 521, endPoint x: 986, endPoint y: 489, distance: 40.6
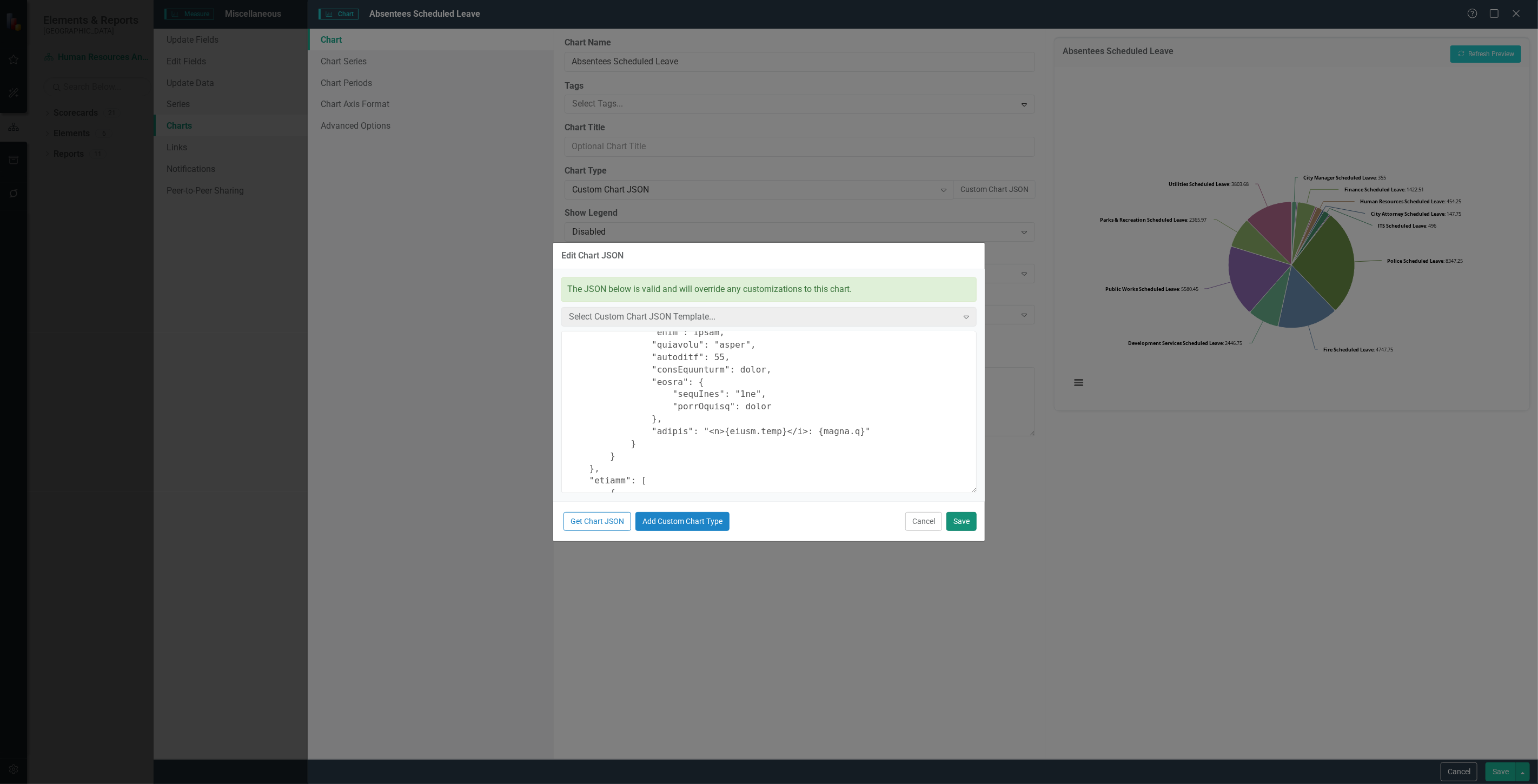
click at [961, 521] on button "Save" at bounding box center [961, 522] width 30 height 19
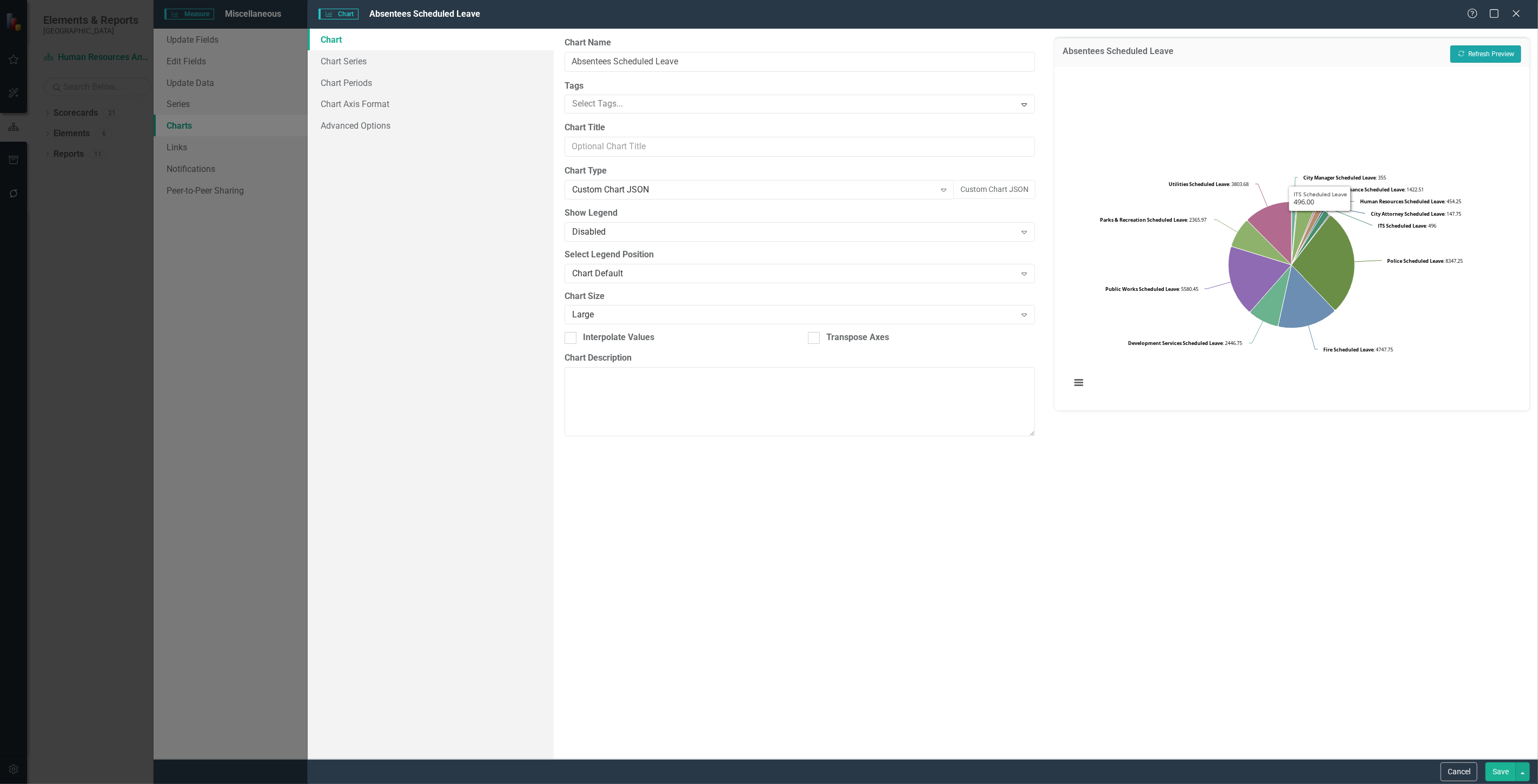
click at [1511, 51] on button "Recalculate Refresh Preview" at bounding box center [1486, 54] width 71 height 17
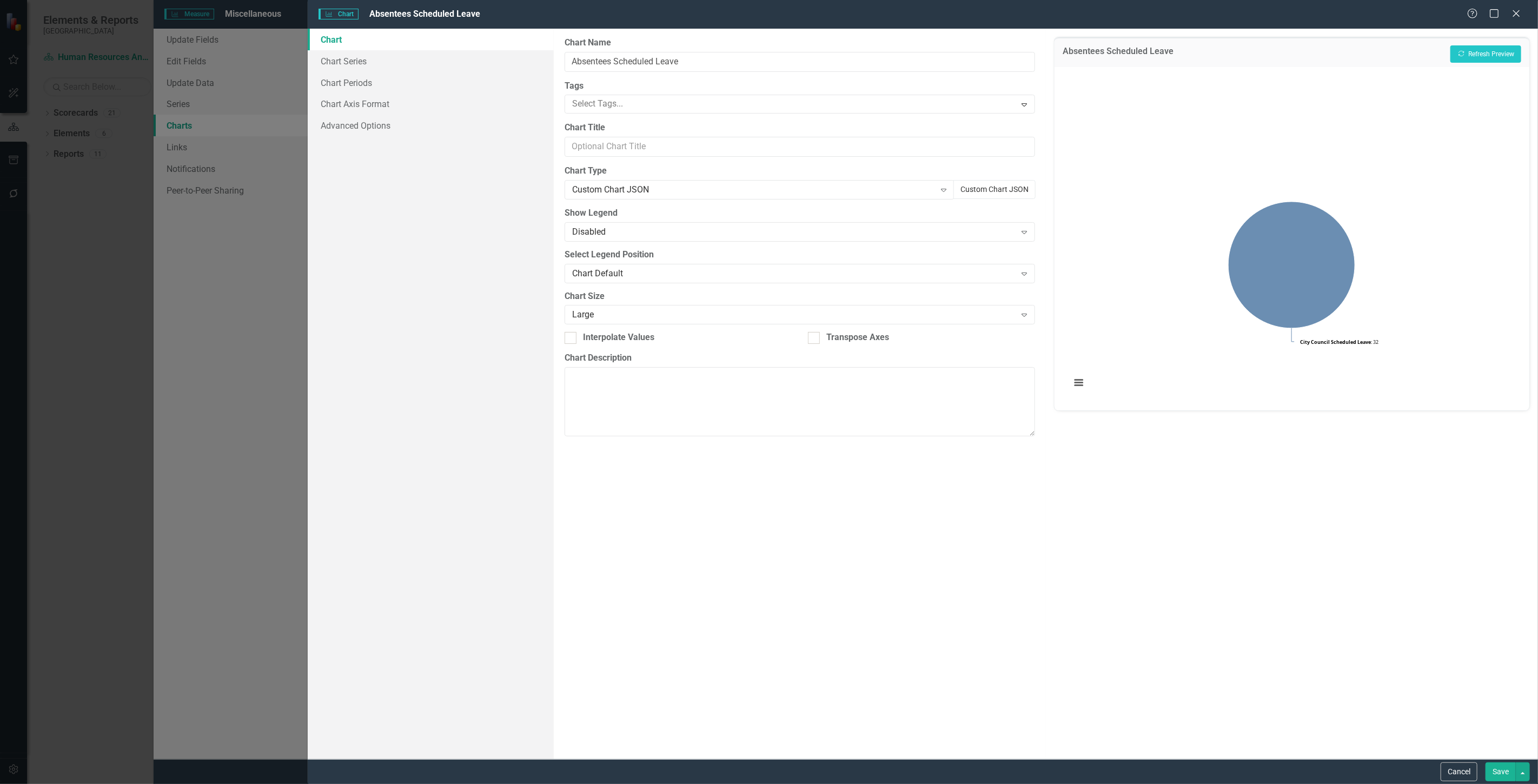
click at [994, 193] on button "Custom Chart JSON" at bounding box center [995, 189] width 82 height 19
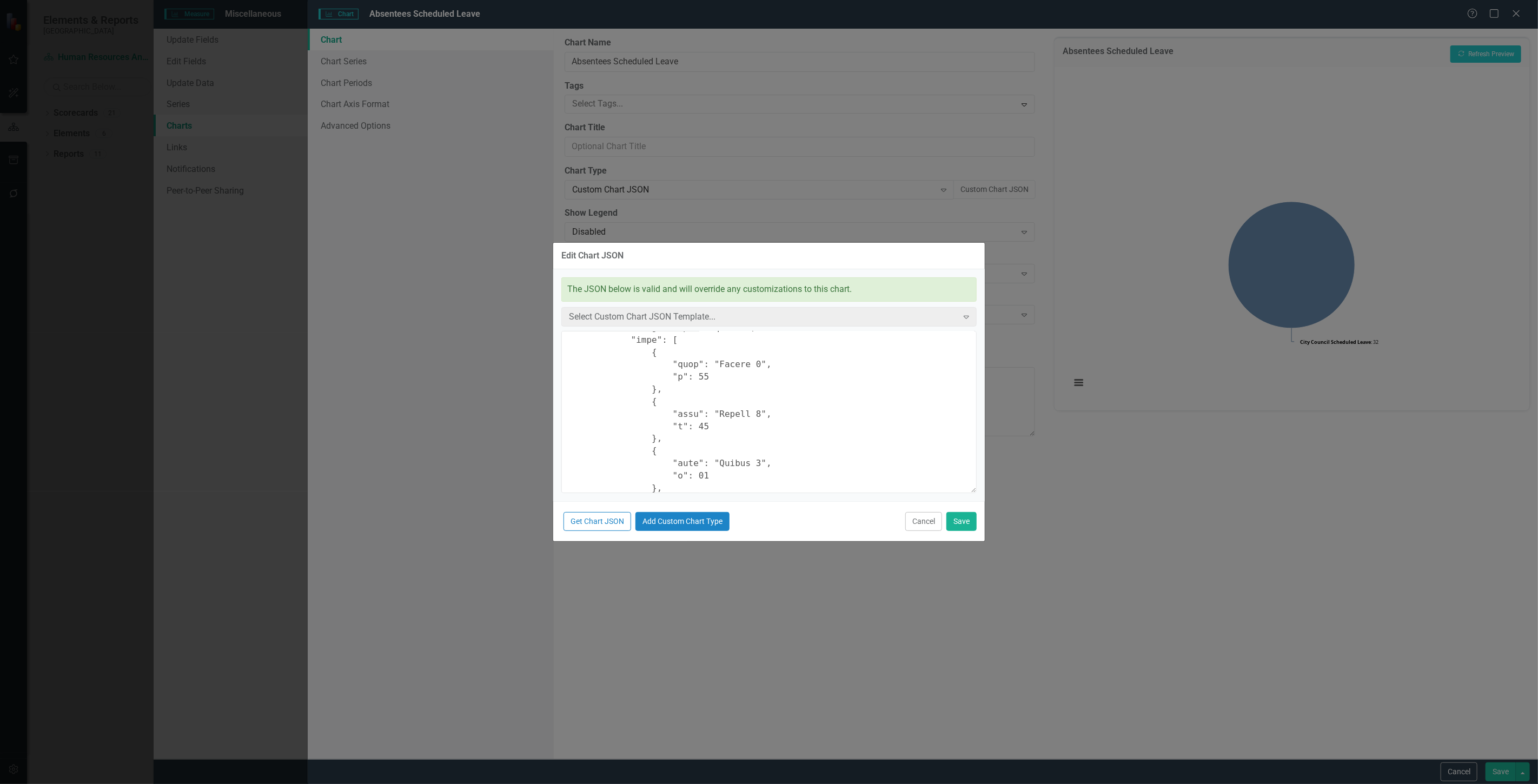
scroll to position [818, 0]
drag, startPoint x: 696, startPoint y: 401, endPoint x: 688, endPoint y: 401, distance: 8.0
click at [688, 401] on textarea at bounding box center [769, 412] width 415 height 162
drag, startPoint x: 700, startPoint y: 383, endPoint x: 702, endPoint y: 369, distance: 14.1
click at [700, 383] on textarea at bounding box center [769, 412] width 415 height 162
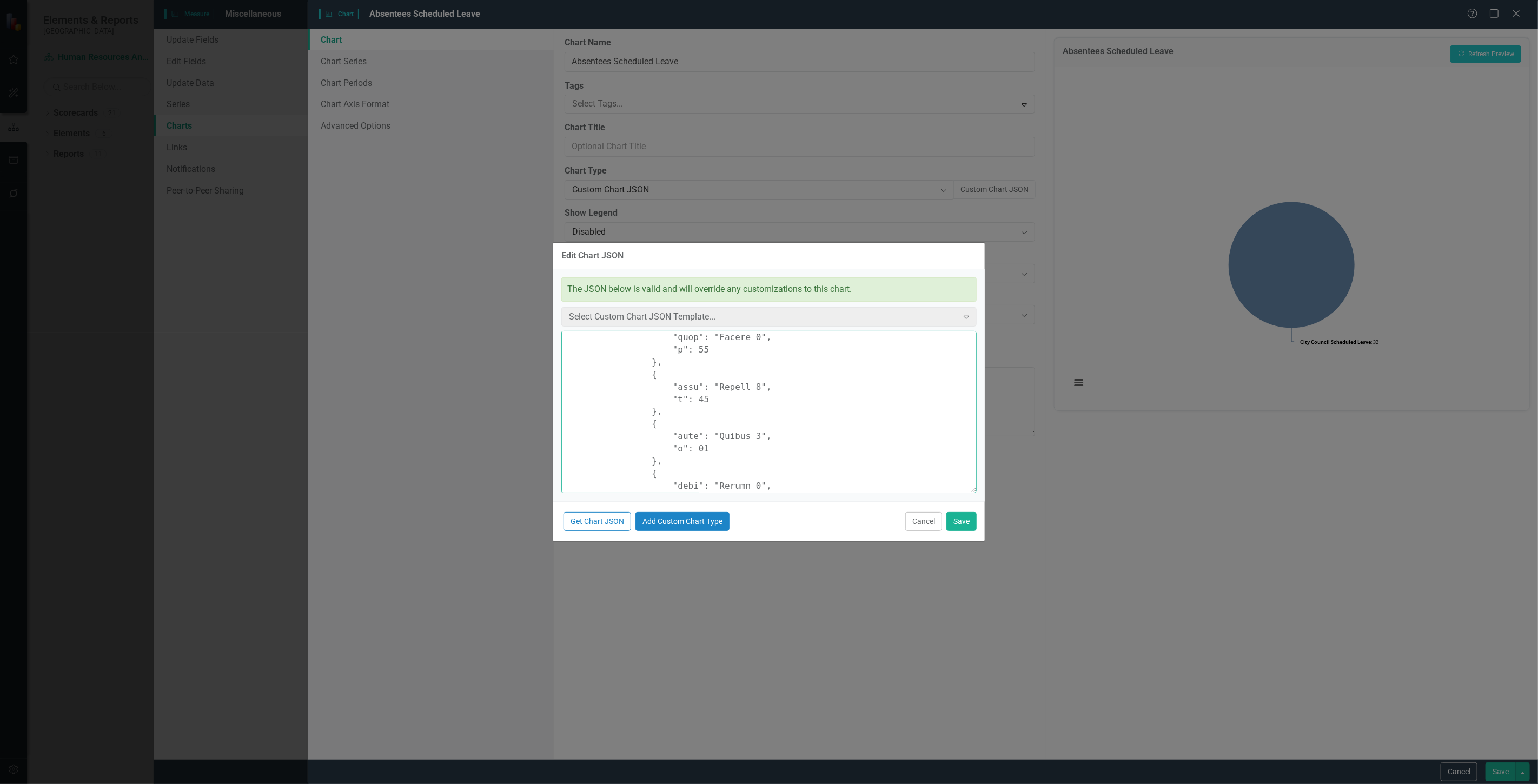
click at [699, 355] on textarea at bounding box center [769, 412] width 415 height 162
click at [707, 407] on textarea at bounding box center [769, 412] width 415 height 162
click at [706, 392] on textarea at bounding box center [769, 412] width 415 height 162
click at [705, 381] on textarea at bounding box center [769, 412] width 415 height 162
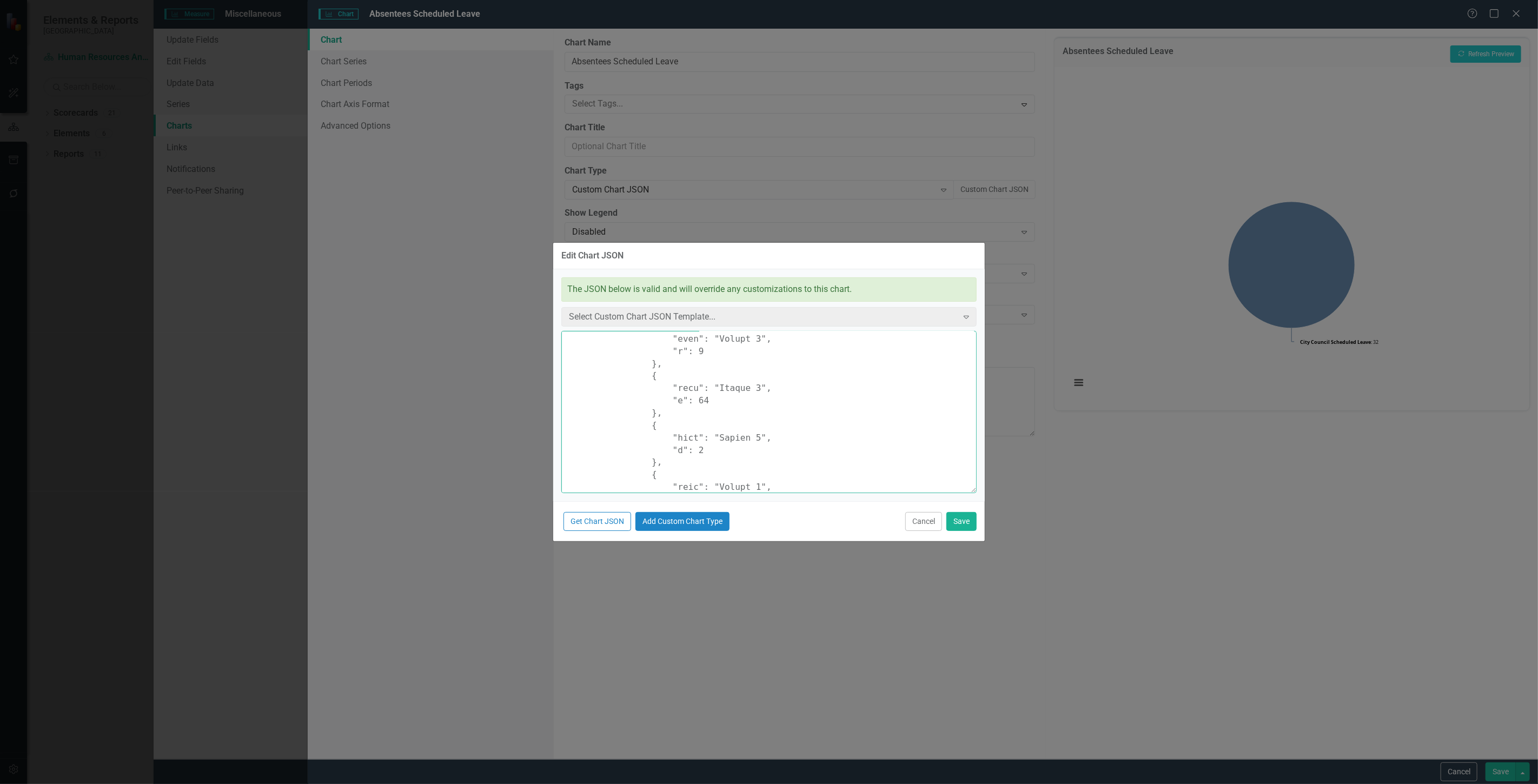
scroll to position [998, 0]
click at [706, 371] on textarea at bounding box center [769, 412] width 415 height 162
click at [704, 353] on textarea at bounding box center [769, 412] width 415 height 162
click at [705, 408] on textarea at bounding box center [769, 412] width 415 height 162
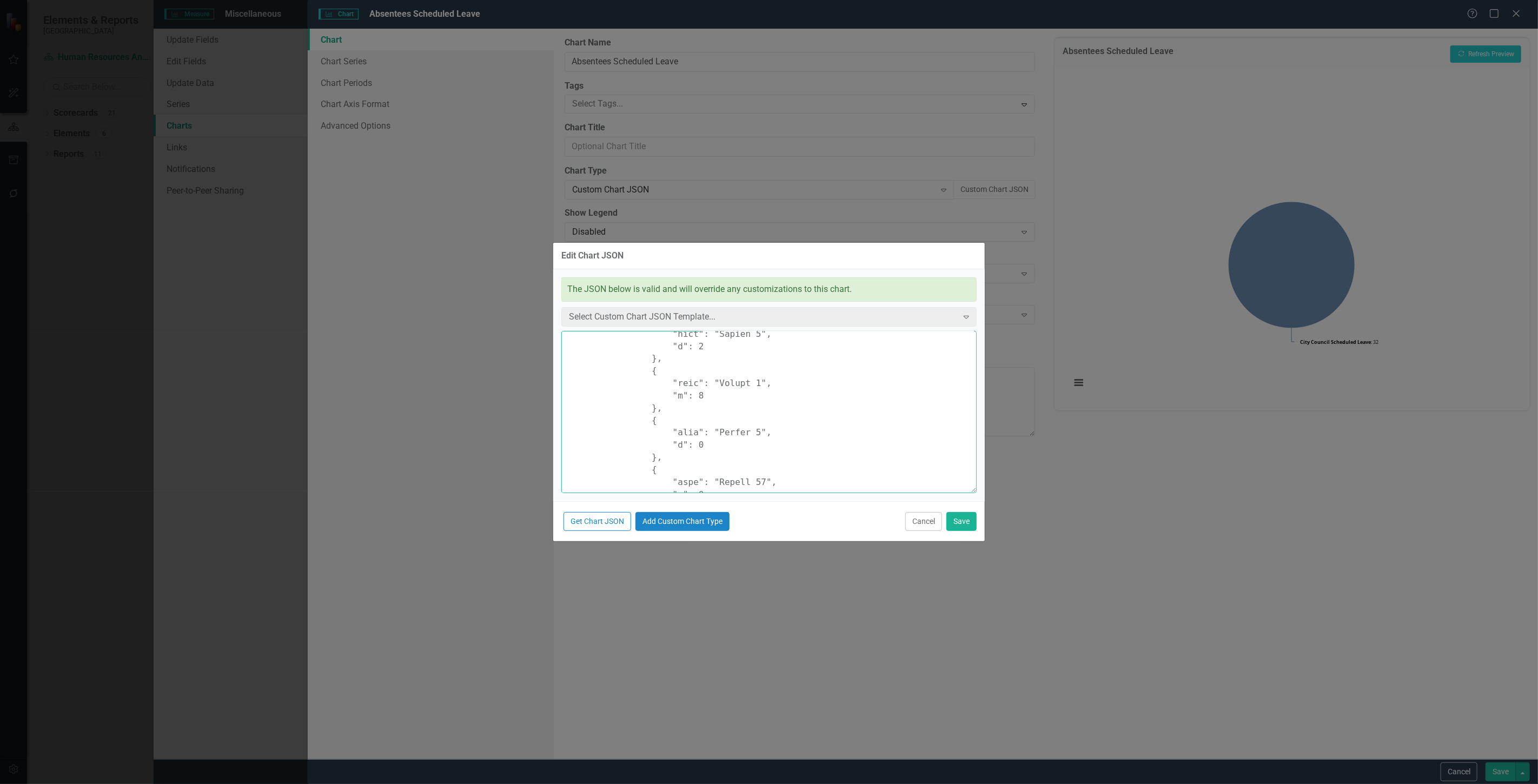
scroll to position [1179, 0]
click at [705, 386] on textarea at bounding box center [769, 412] width 415 height 162
click at [705, 376] on textarea at bounding box center [769, 412] width 415 height 162
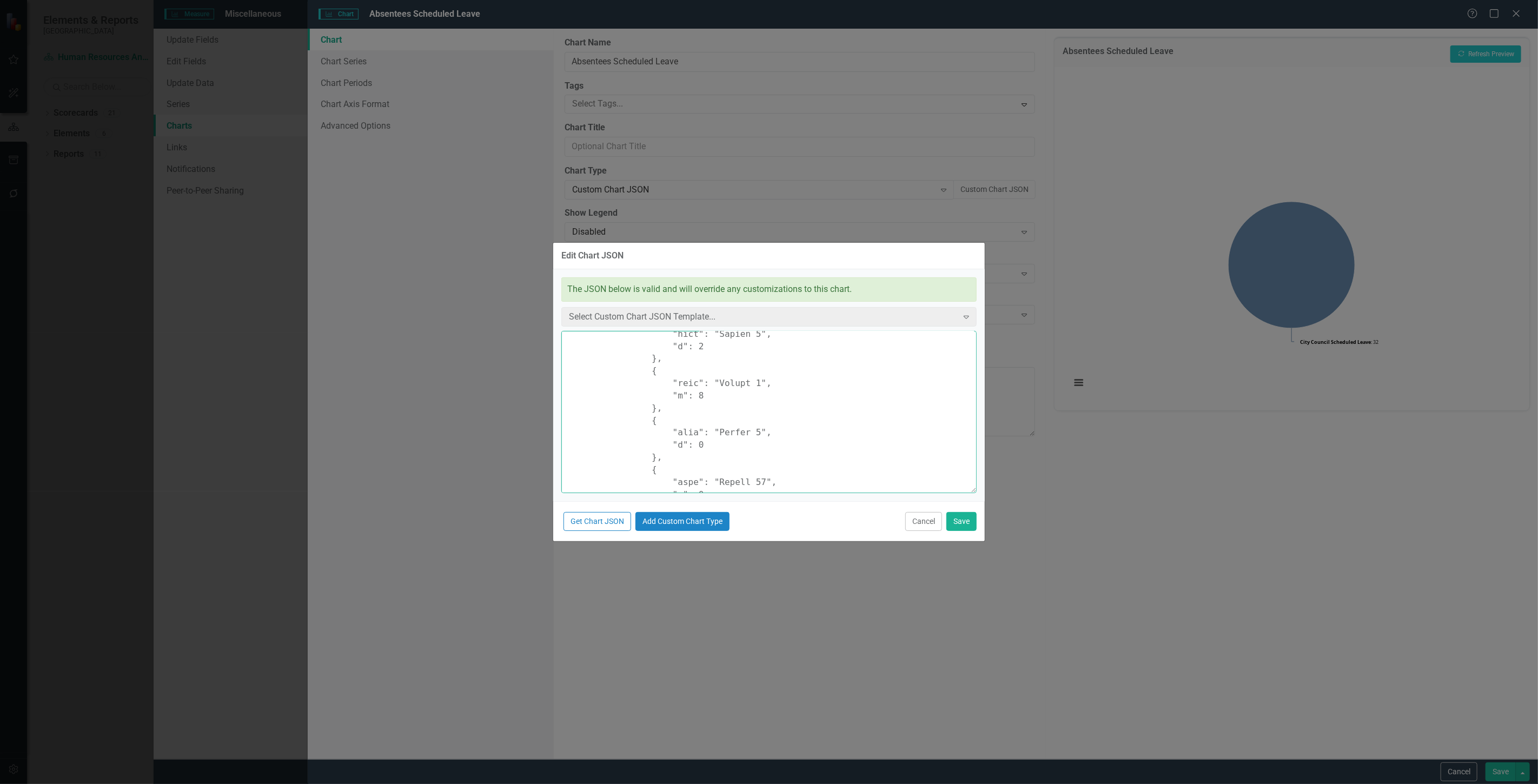
click at [718, 394] on textarea at bounding box center [769, 412] width 415 height 162
click at [716, 404] on textarea at bounding box center [769, 412] width 415 height 162
click at [712, 394] on textarea at bounding box center [769, 412] width 415 height 162
click at [711, 445] on textarea at bounding box center [769, 412] width 415 height 162
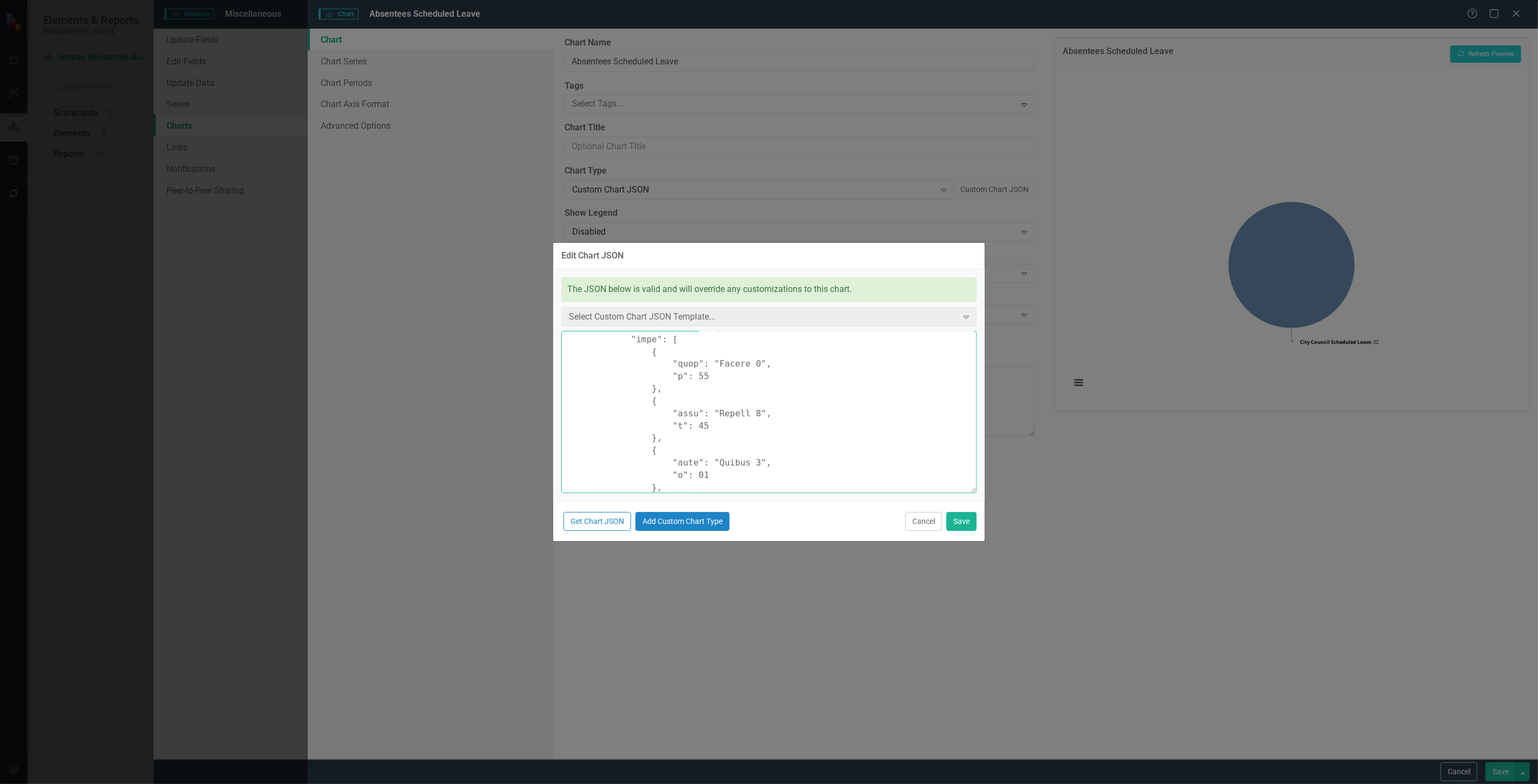
scroll to position [818, 0]
drag, startPoint x: 689, startPoint y: 396, endPoint x: 697, endPoint y: 396, distance: 8.0
click at [697, 396] on textarea at bounding box center [769, 412] width 415 height 162
drag, startPoint x: 698, startPoint y: 409, endPoint x: 690, endPoint y: 409, distance: 8.0
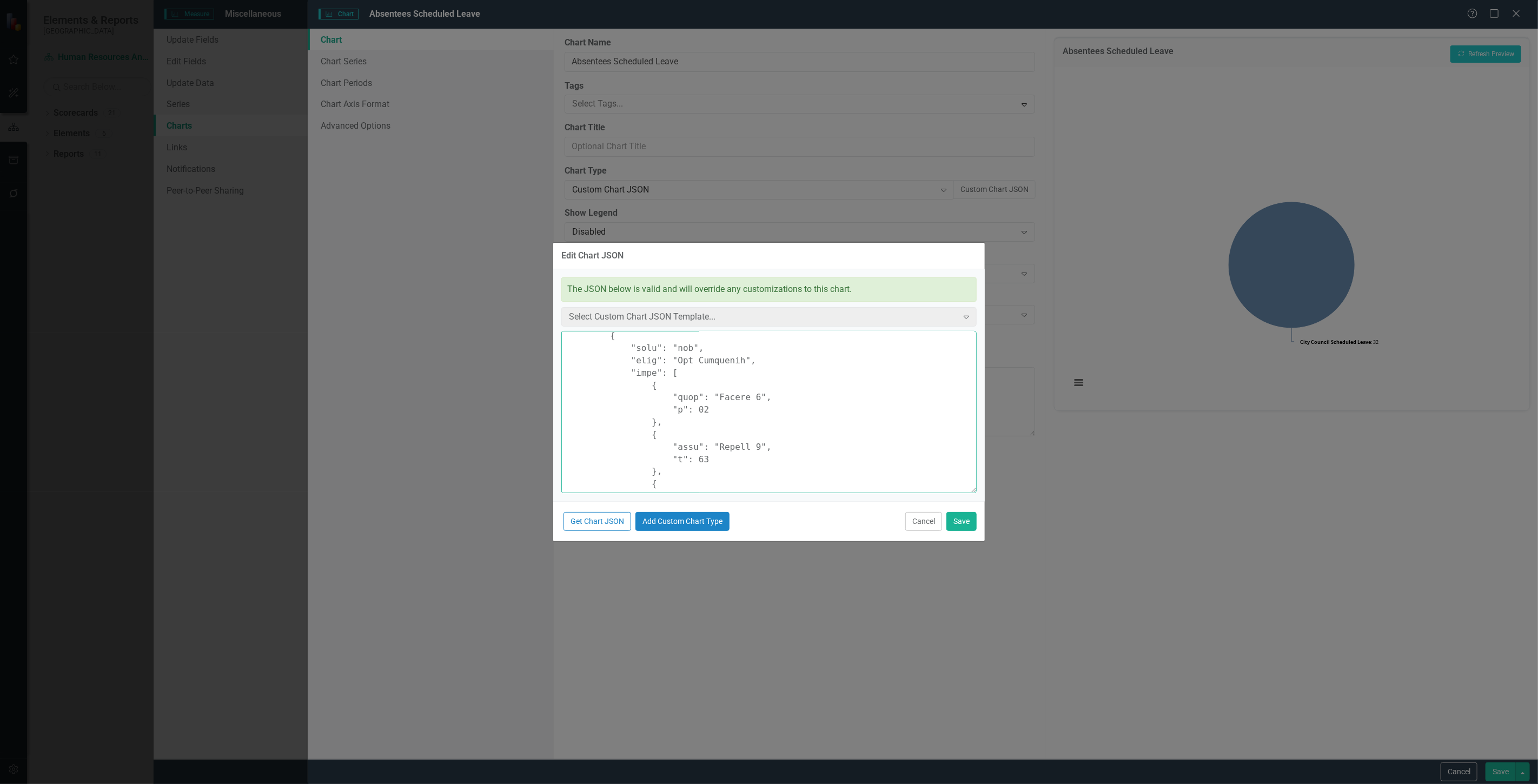
click at [690, 409] on textarea at bounding box center [769, 412] width 415 height 162
click at [693, 392] on textarea at bounding box center [769, 412] width 415 height 162
click at [688, 371] on textarea at bounding box center [769, 412] width 415 height 162
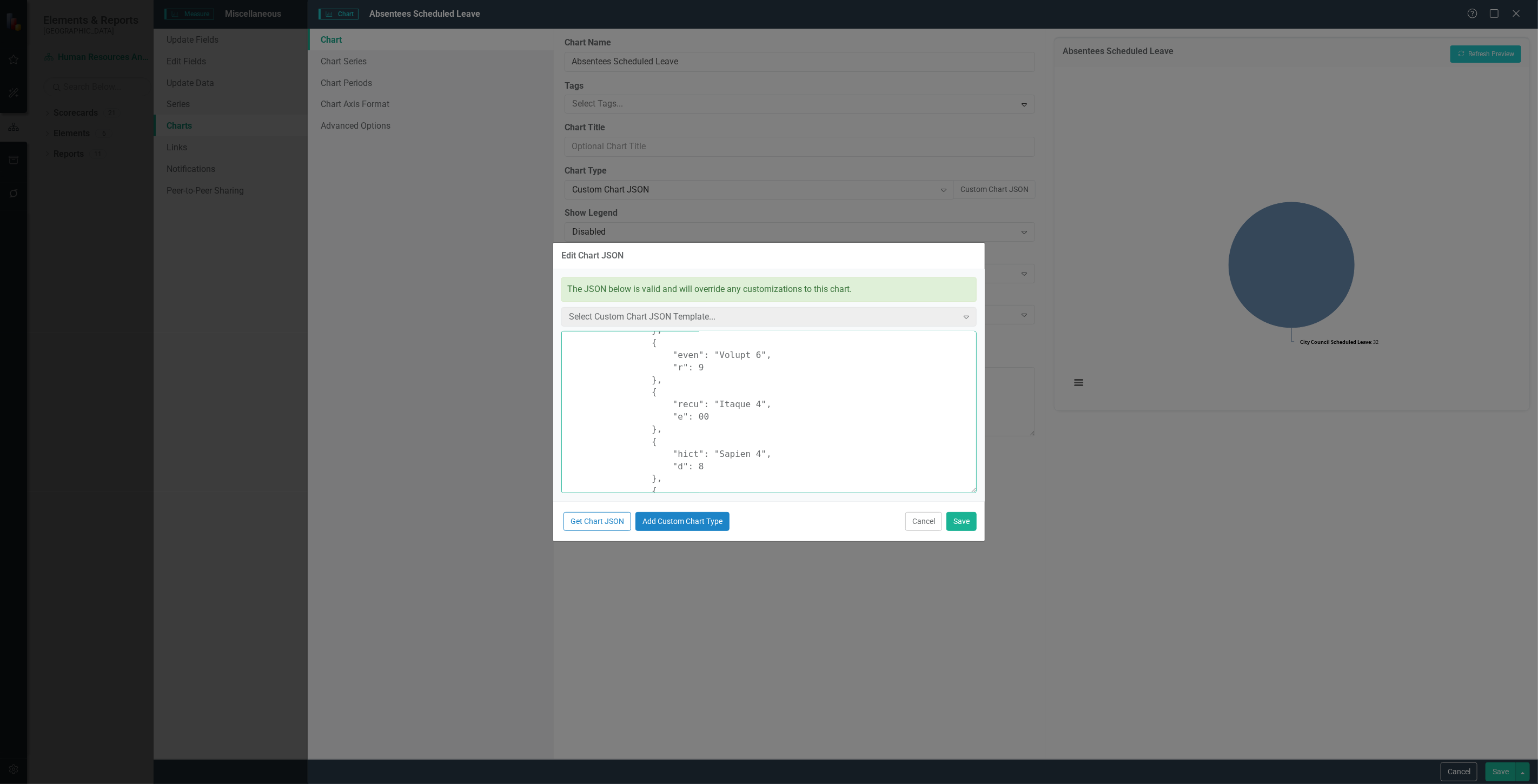
drag, startPoint x: 700, startPoint y: 415, endPoint x: 694, endPoint y: 417, distance: 6.3
click at [694, 417] on textarea at bounding box center [769, 412] width 415 height 162
click at [688, 349] on textarea at bounding box center [769, 412] width 415 height 162
click at [691, 394] on textarea at bounding box center [769, 412] width 415 height 162
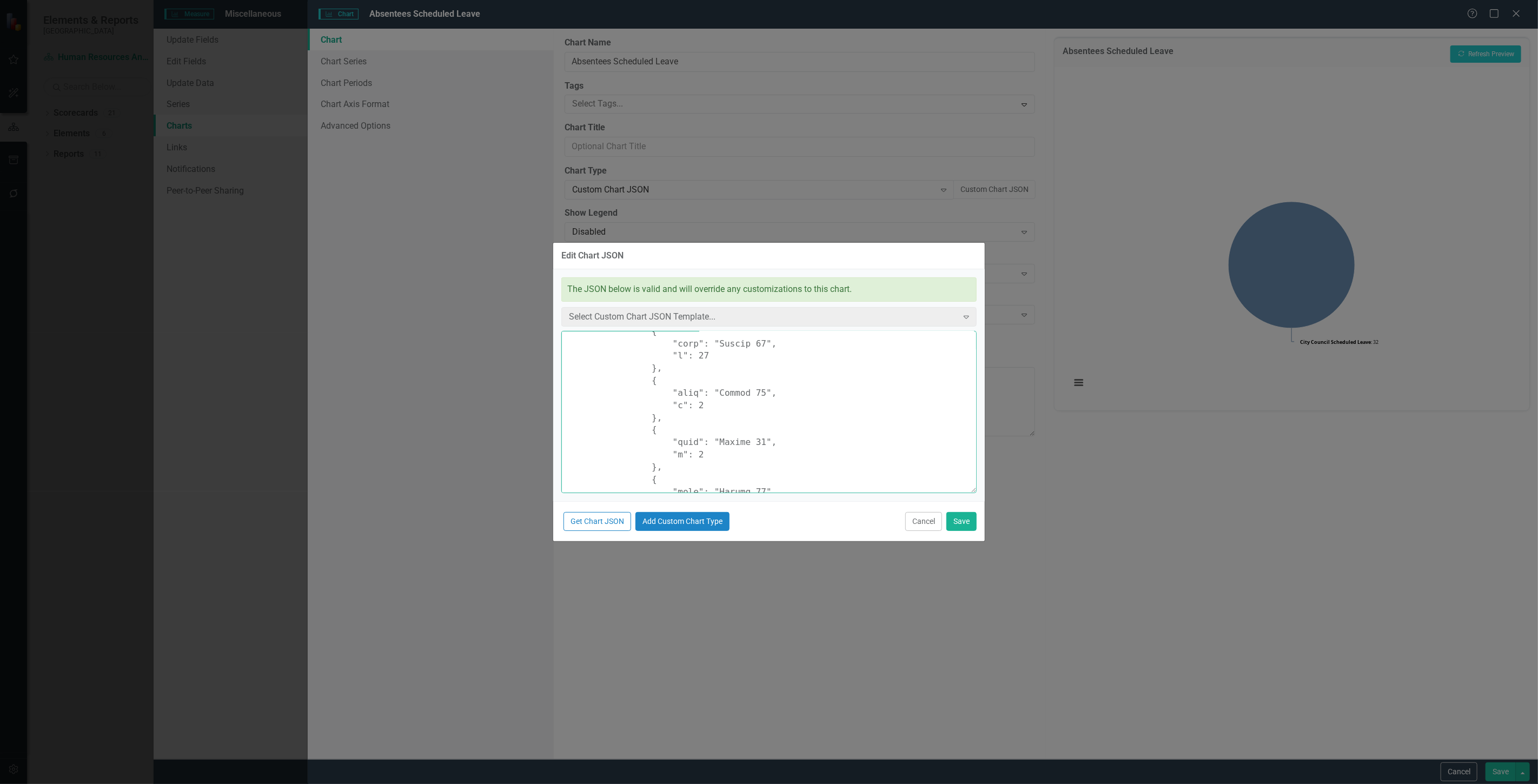
scroll to position [1359, 0]
click at [688, 401] on textarea at bounding box center [769, 412] width 415 height 162
click at [689, 392] on textarea at bounding box center [769, 412] width 415 height 162
click at [688, 441] on textarea at bounding box center [769, 412] width 415 height 162
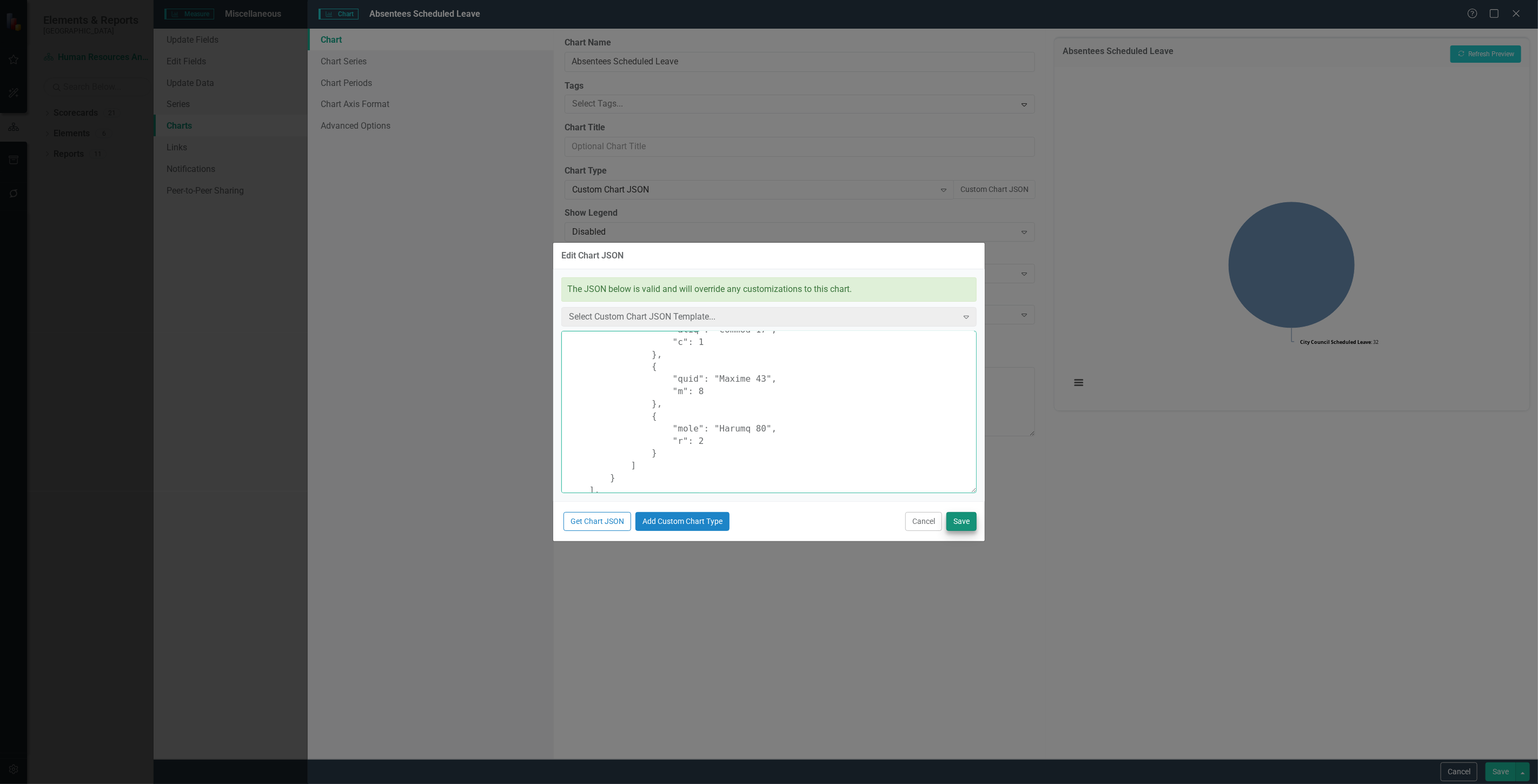
type textarea "{ "chart": { "type": "pie", "style": "{fontFamily: 'open sans'}" }, "colors": […"
click at [967, 520] on button "Save" at bounding box center [961, 522] width 30 height 19
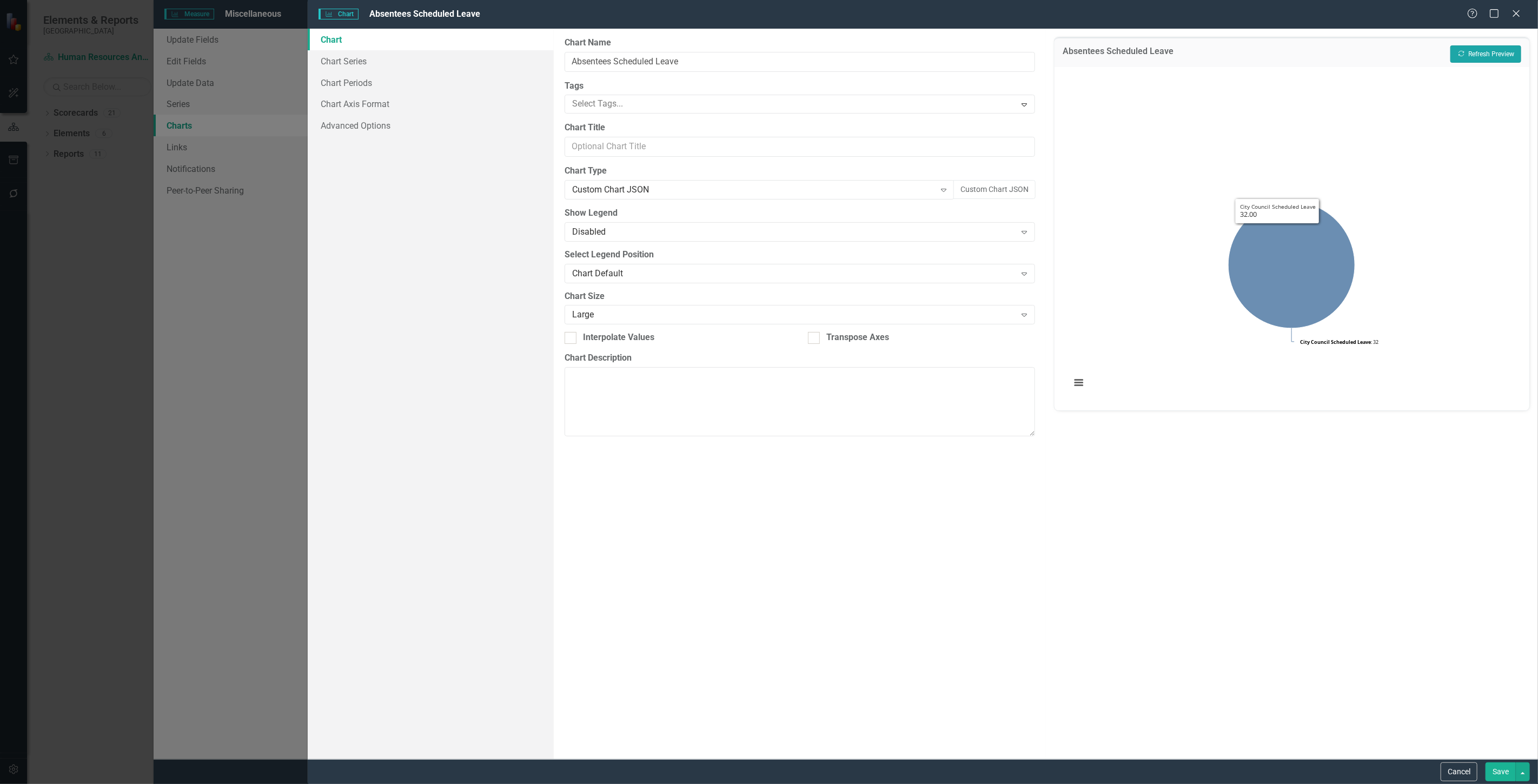
click at [1479, 52] on button "Recalculate Refresh Preview" at bounding box center [1486, 54] width 71 height 17
click at [403, 61] on link "Chart Series" at bounding box center [431, 61] width 246 height 22
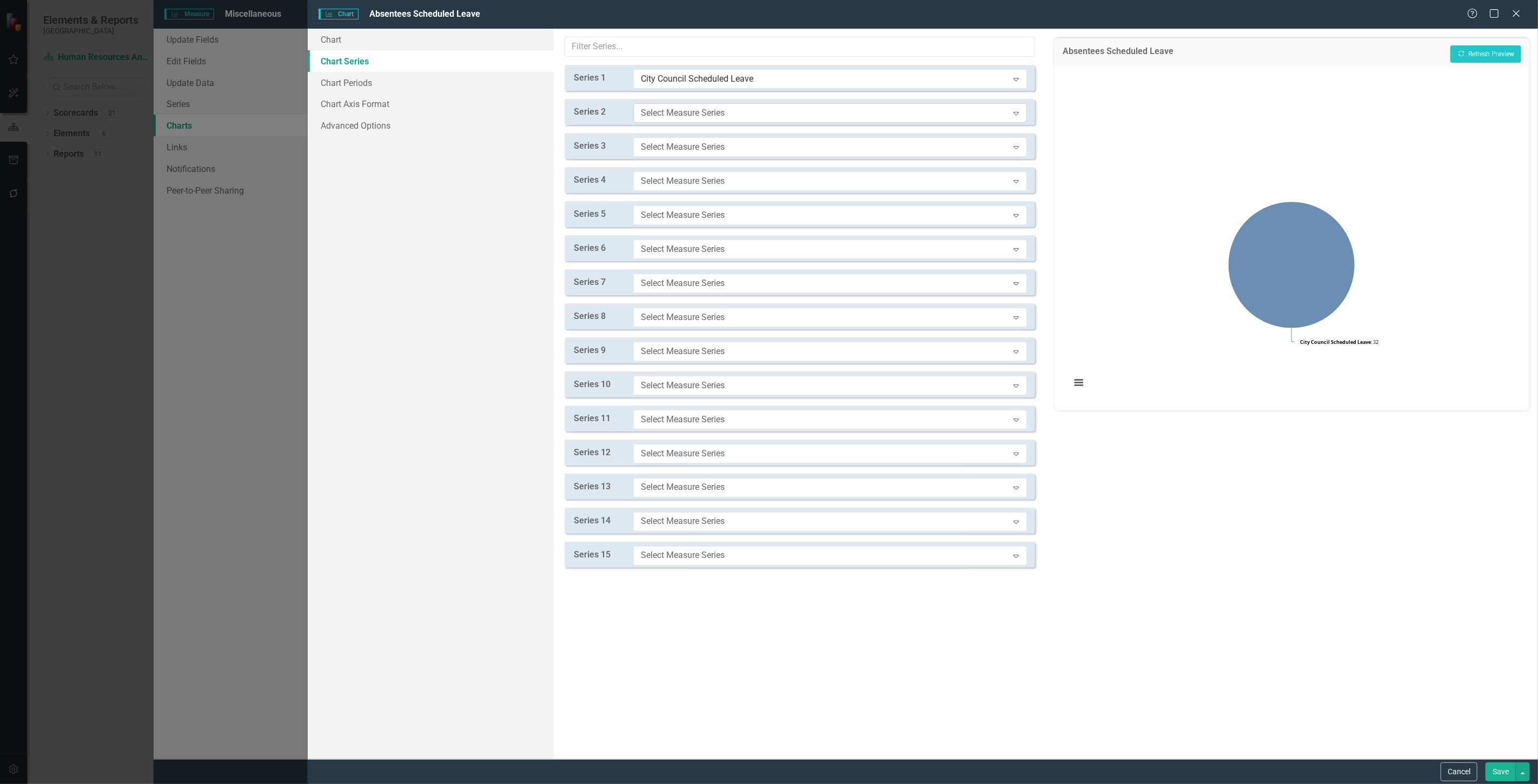
click at [647, 111] on div "Select Measure Series" at bounding box center [825, 112] width 367 height 12
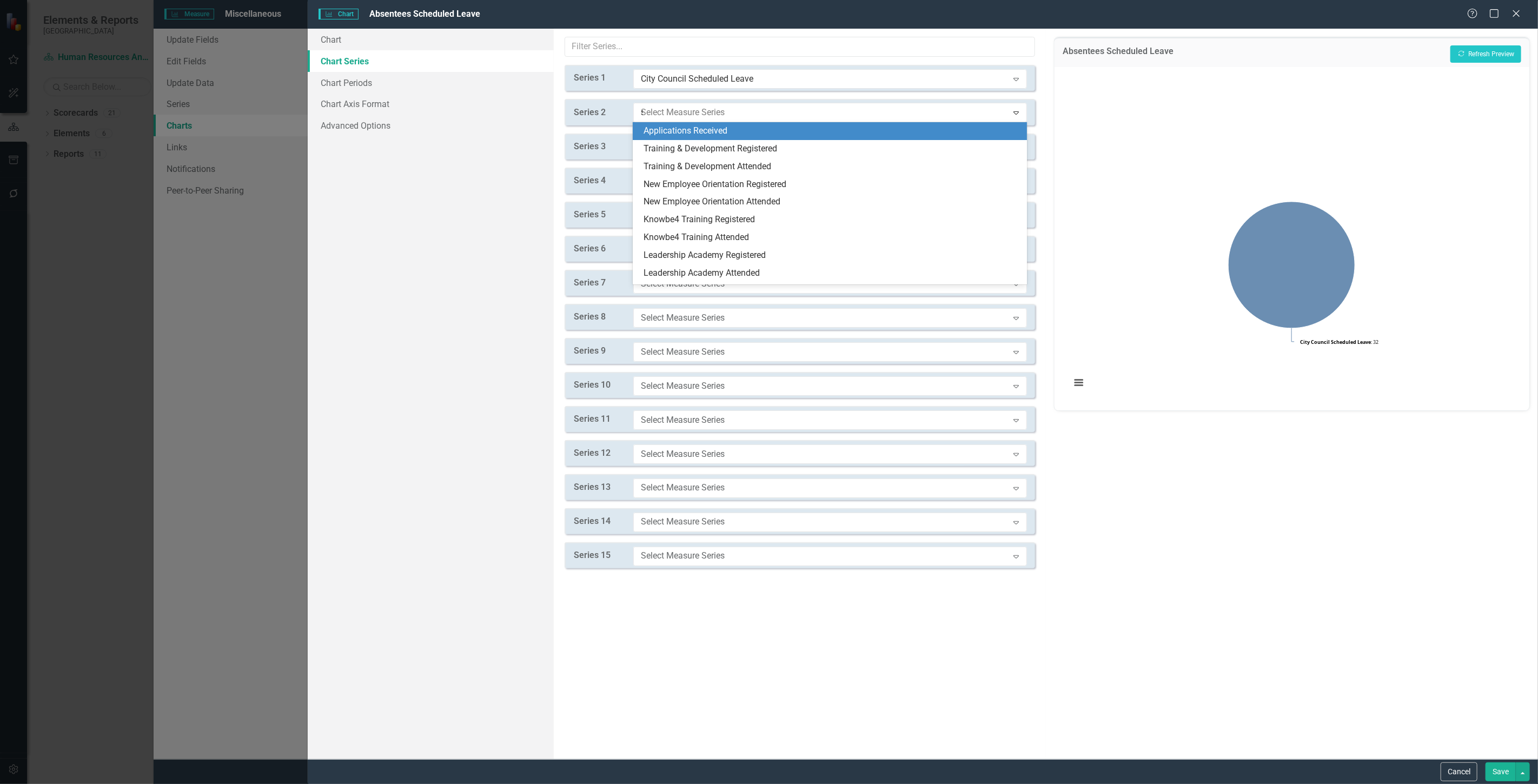
type input "sc"
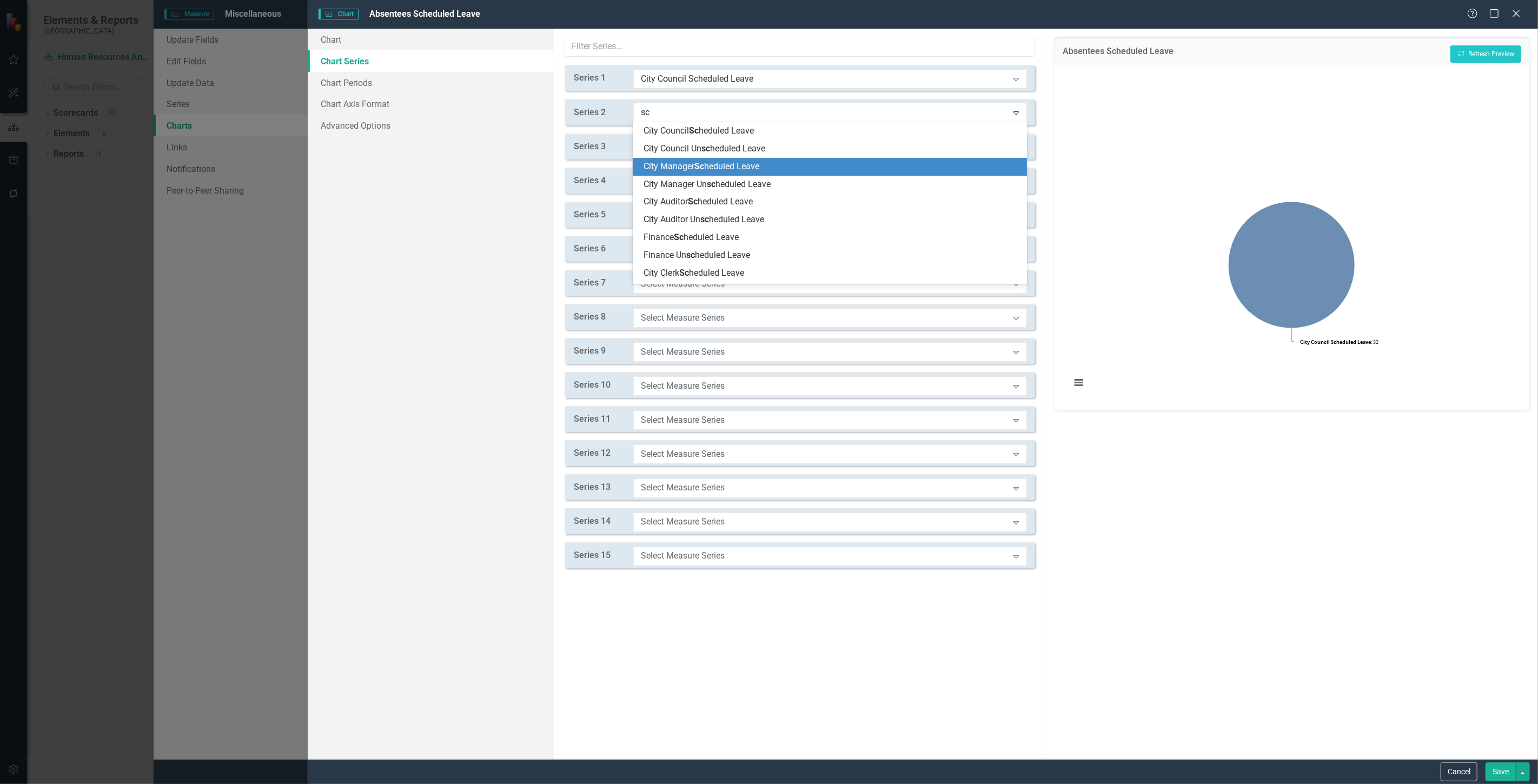
click at [702, 164] on span "Sc" at bounding box center [699, 166] width 10 height 10
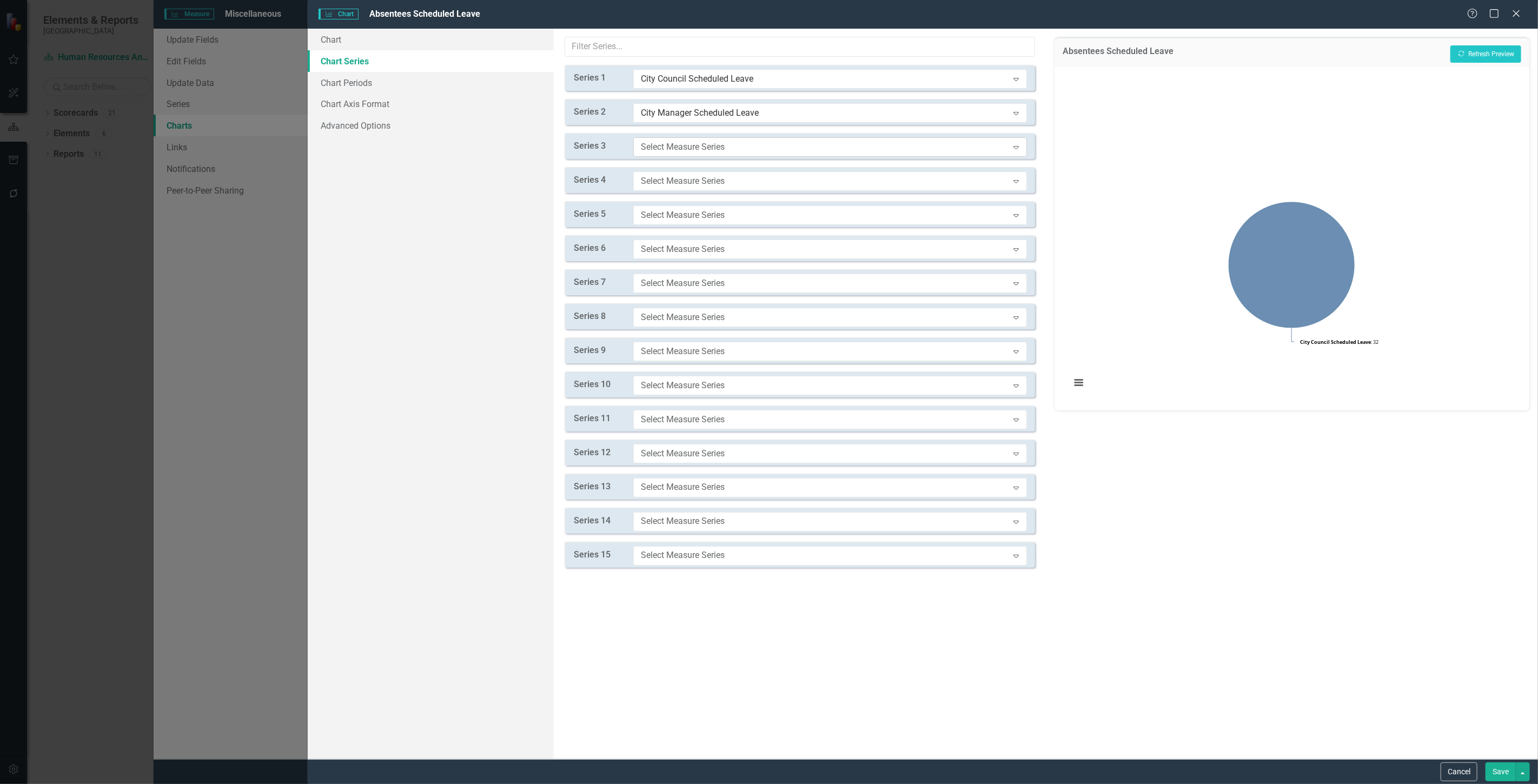
click at [682, 141] on div "Select Measure Series" at bounding box center [825, 146] width 367 height 12
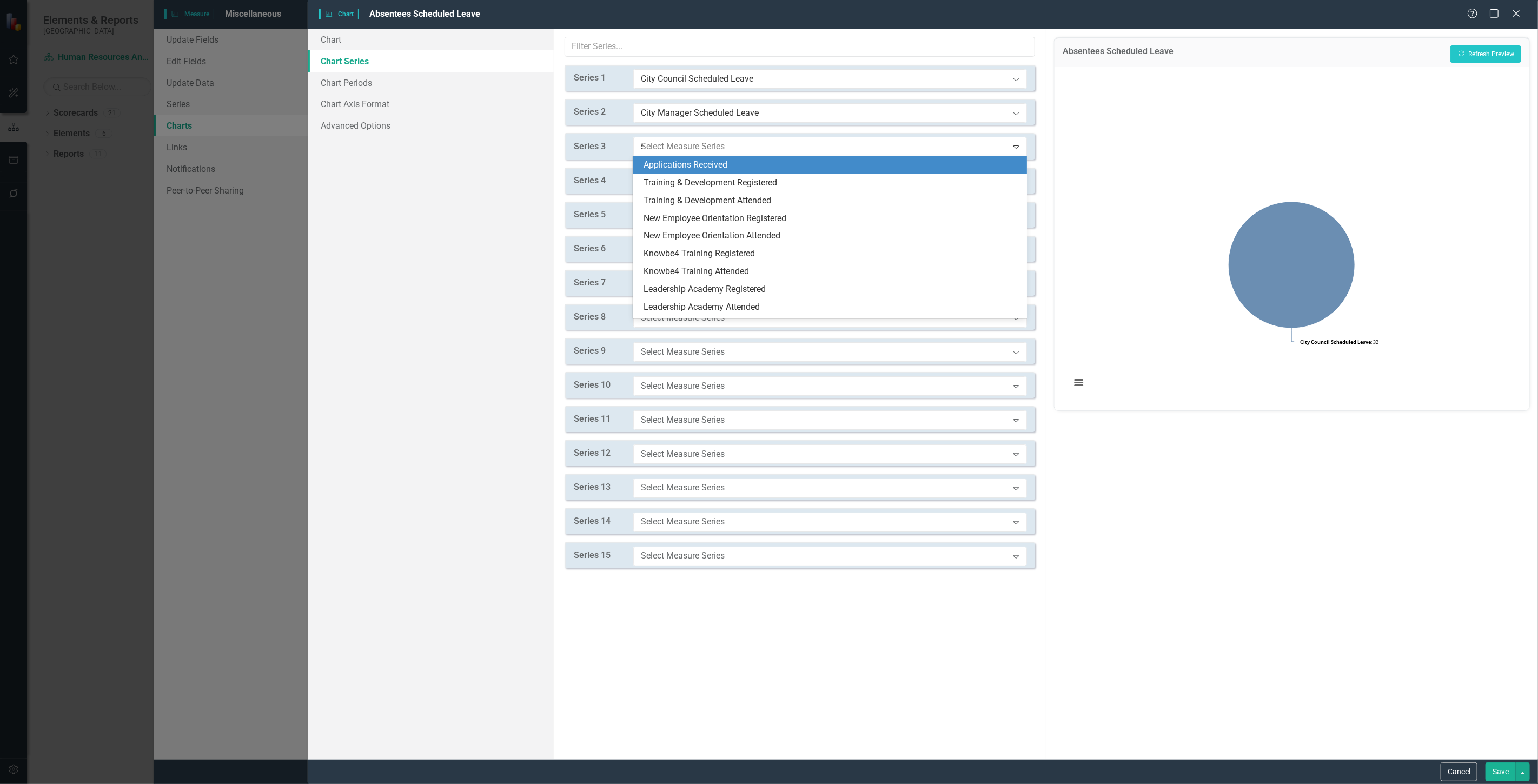
type input "sc"
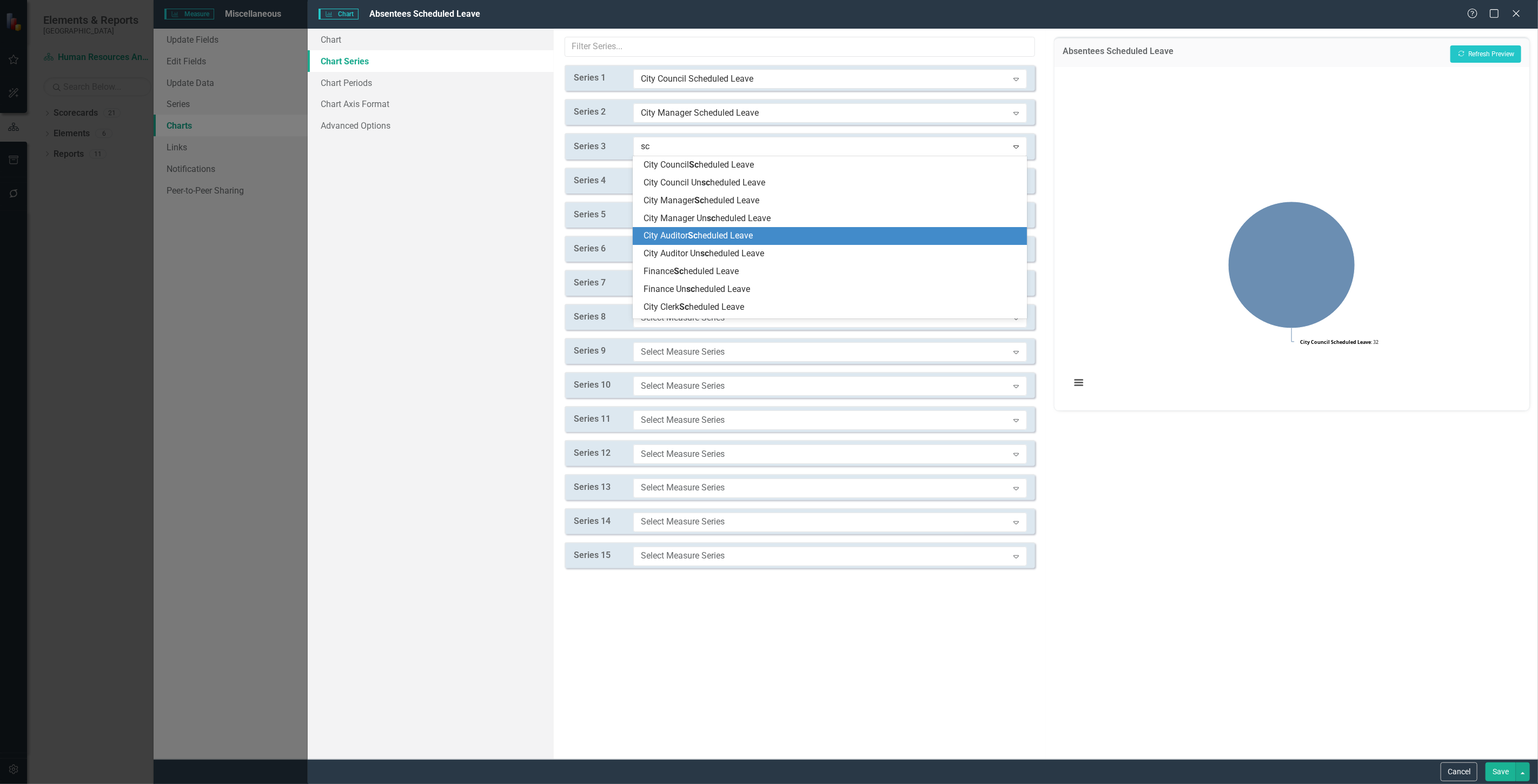
click at [718, 236] on span "City Auditor Sc heduled Leave" at bounding box center [698, 235] width 109 height 10
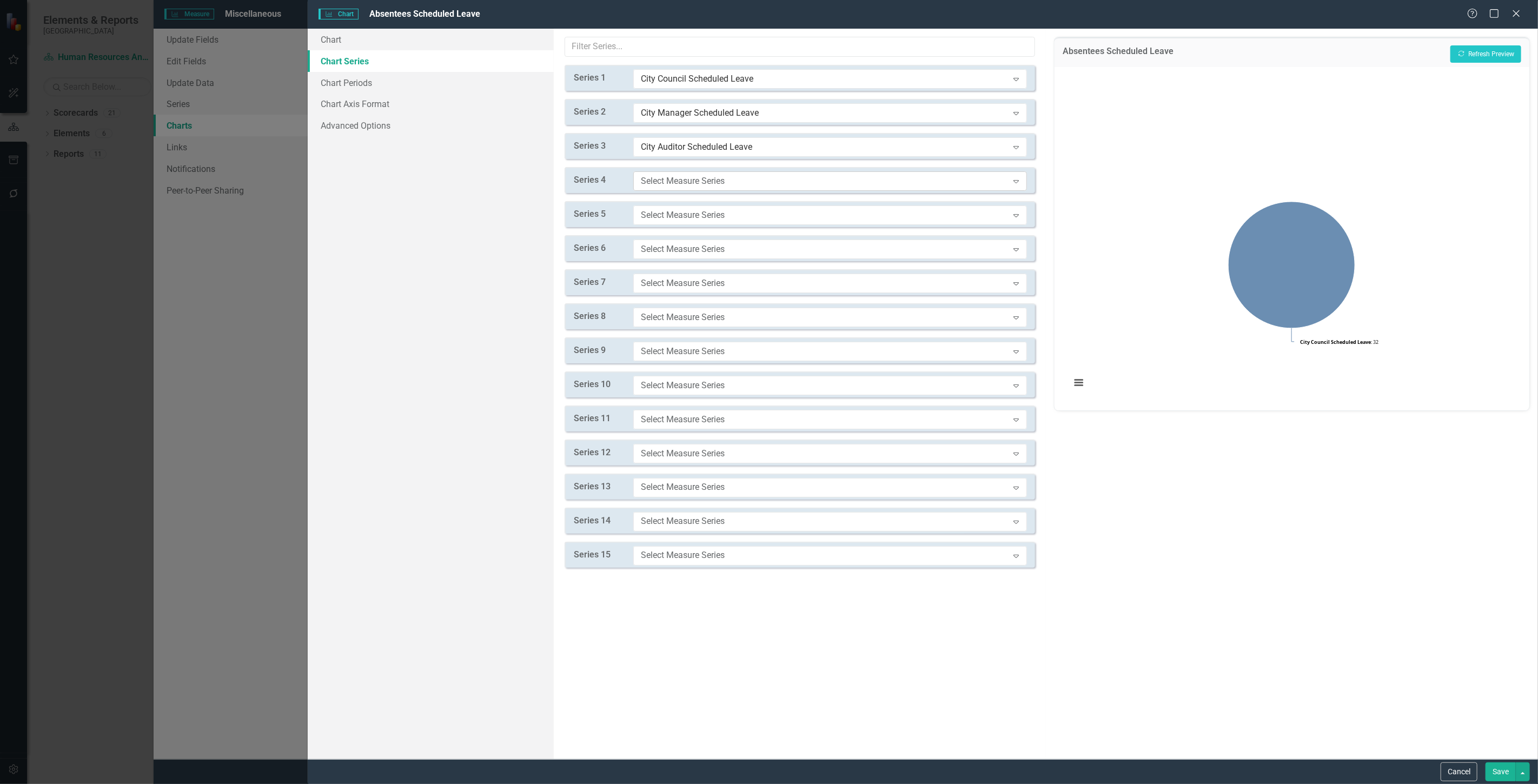
click at [677, 179] on div "Select Measure Series" at bounding box center [825, 181] width 367 height 12
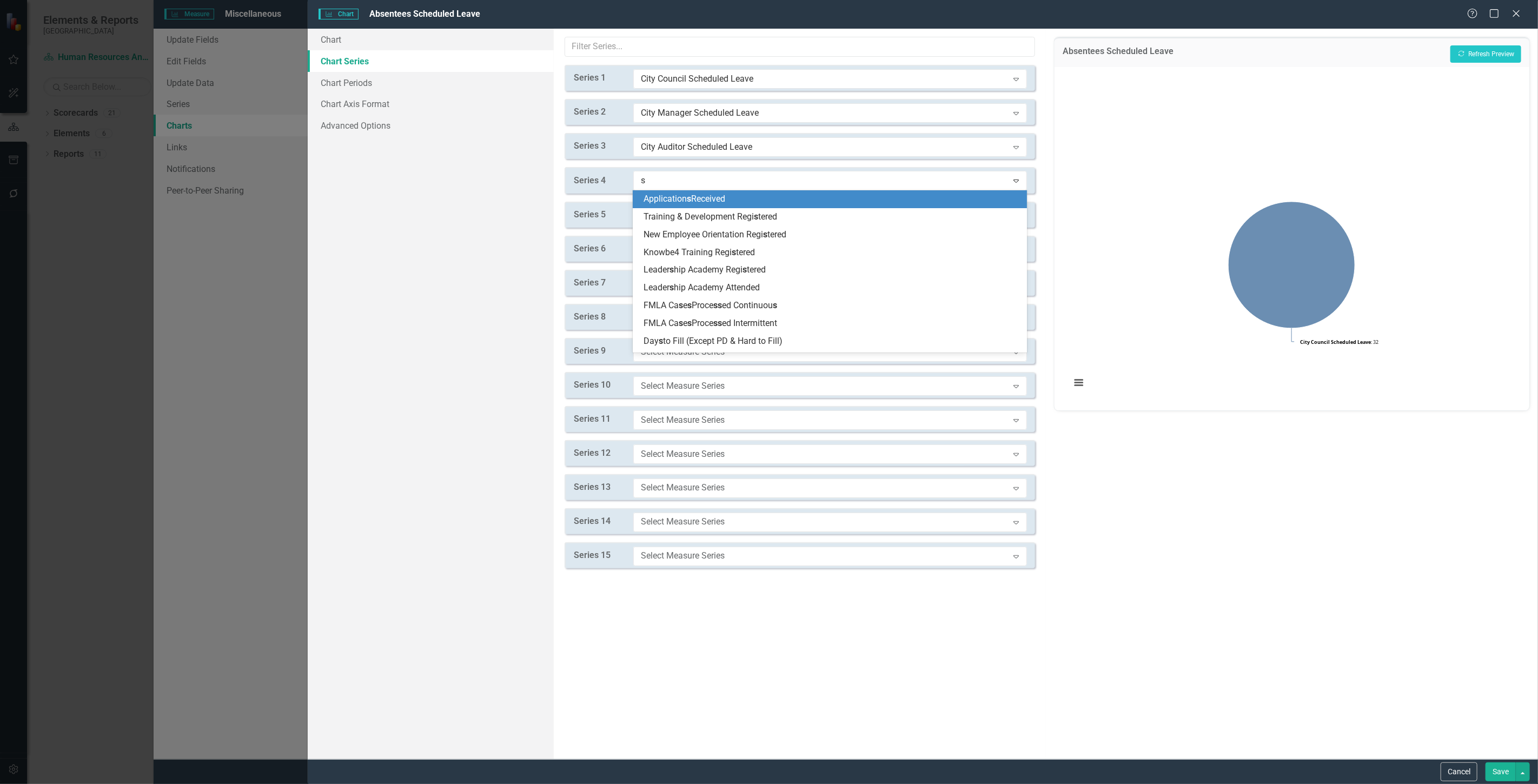
type input "sc"
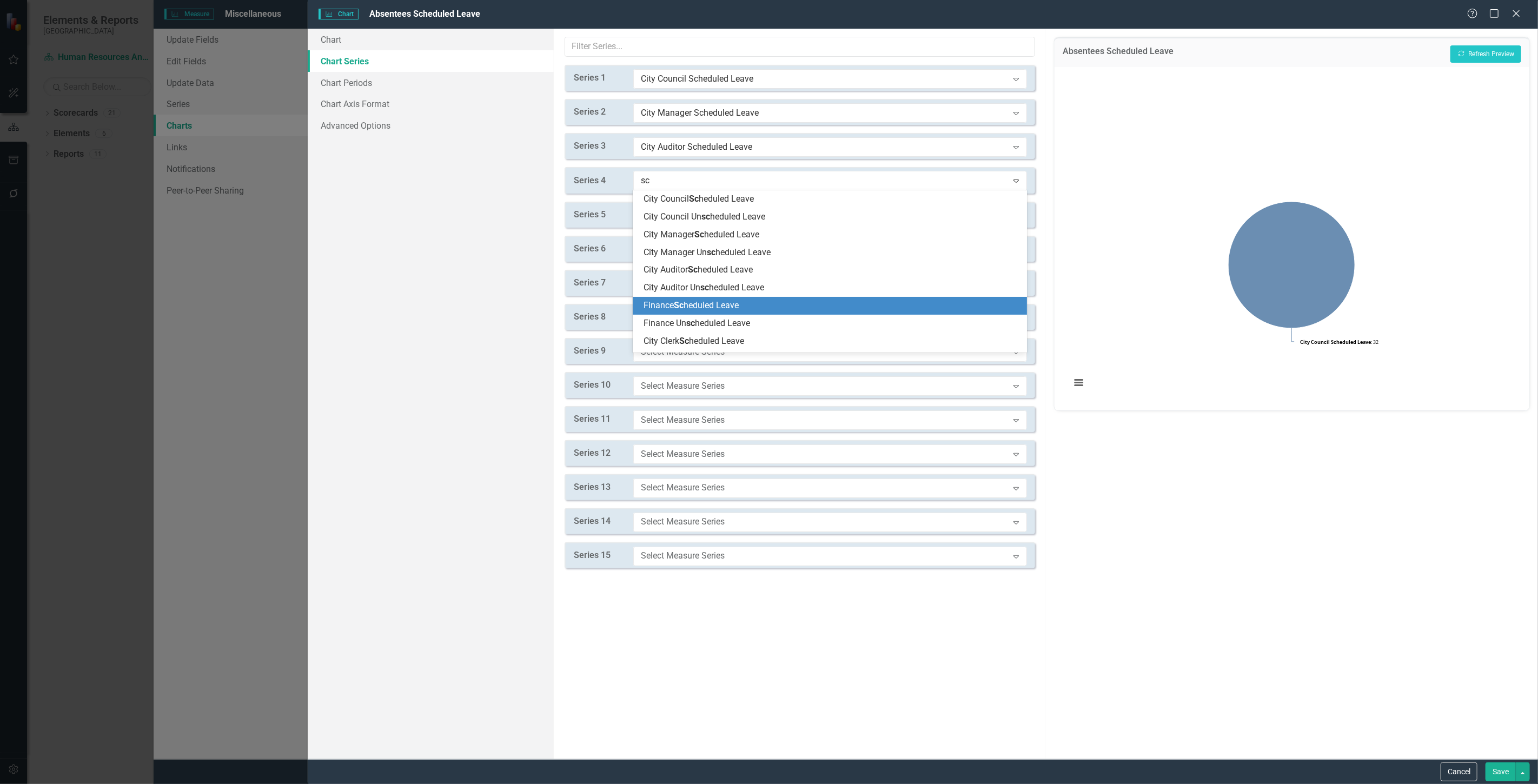
click at [722, 298] on div "Finance Sc heduled Leave" at bounding box center [830, 306] width 394 height 18
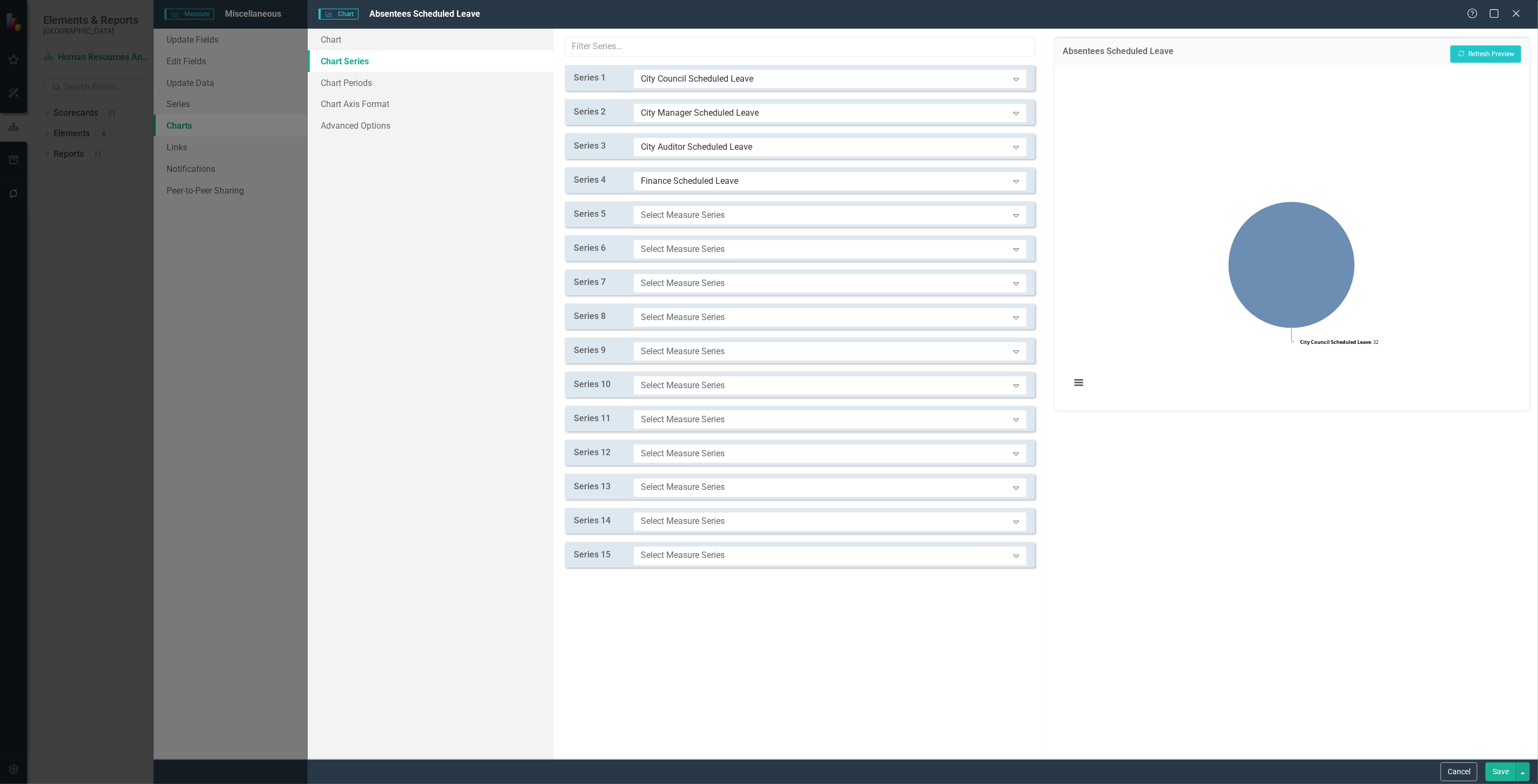
click at [683, 200] on div "Since you have custom series defined in your chart JSON, you can use this tab t…" at bounding box center [799, 394] width 492 height 730
click at [688, 212] on div "Select Measure Series" at bounding box center [825, 214] width 367 height 12
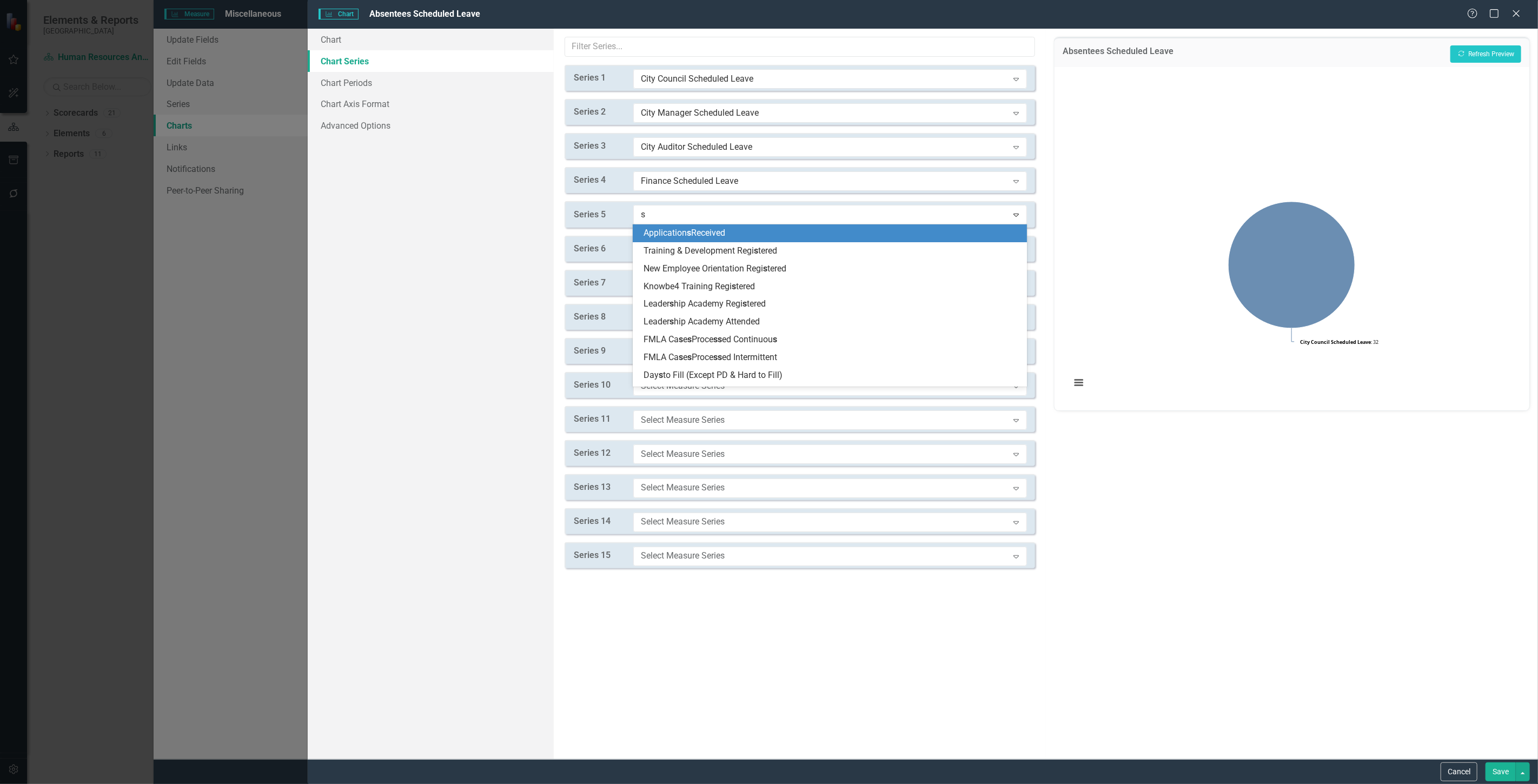
type input "sc"
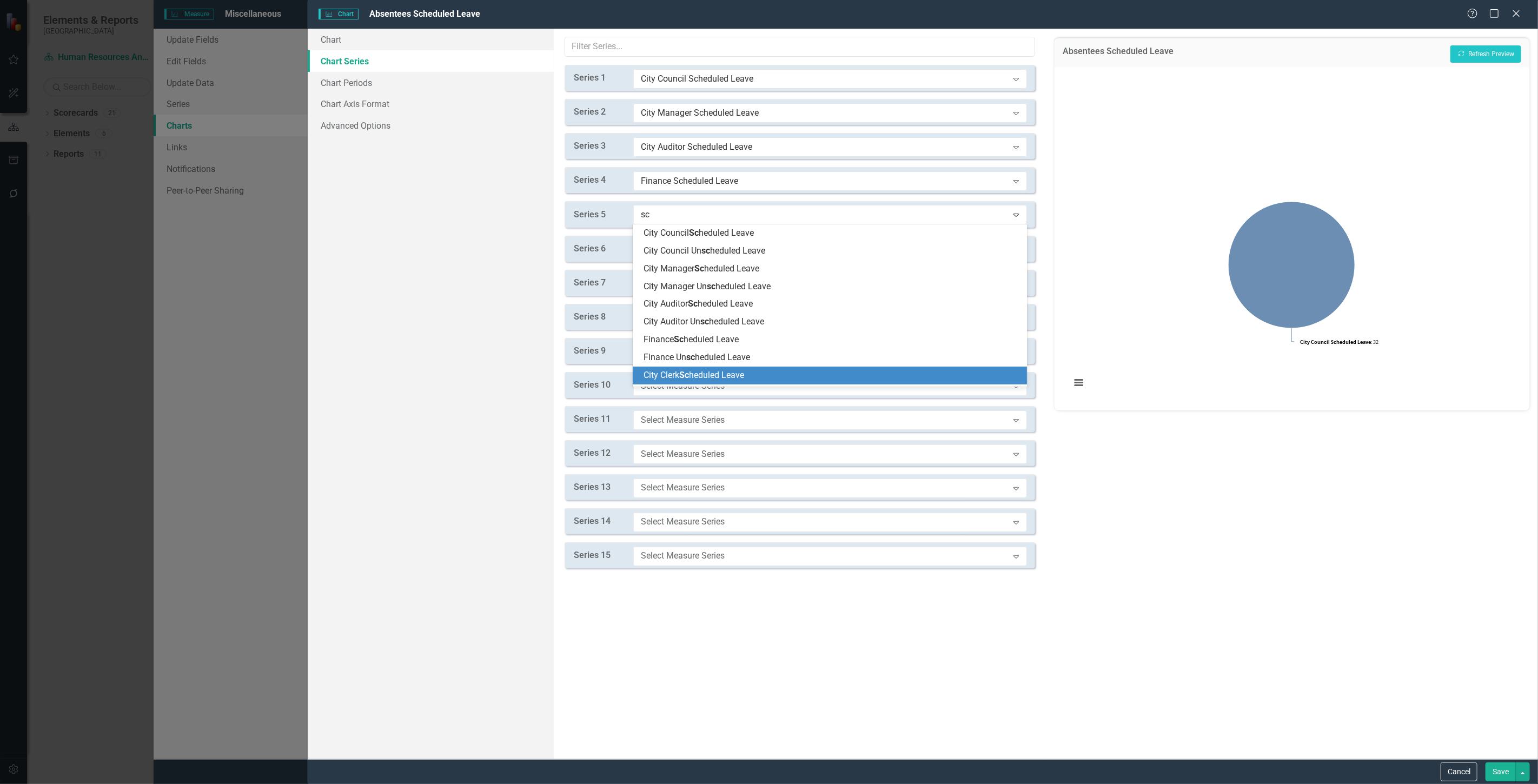
drag, startPoint x: 704, startPoint y: 366, endPoint x: 699, endPoint y: 359, distance: 8.6
click at [700, 366] on div "Finance Un sc heduled Leave" at bounding box center [830, 358] width 394 height 18
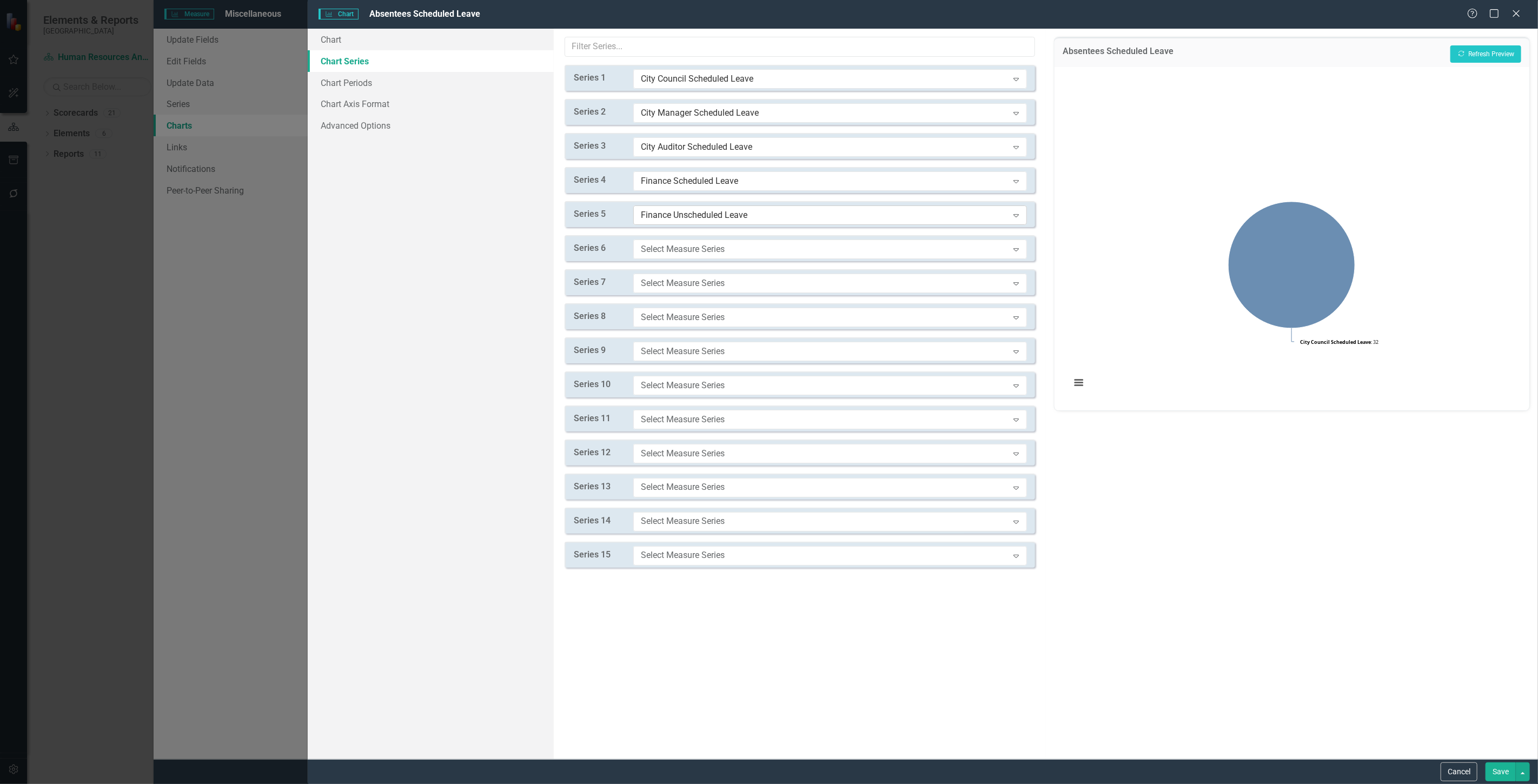
click at [676, 219] on div "Finance Unscheduled Leave" at bounding box center [825, 214] width 367 height 12
type input "sc"
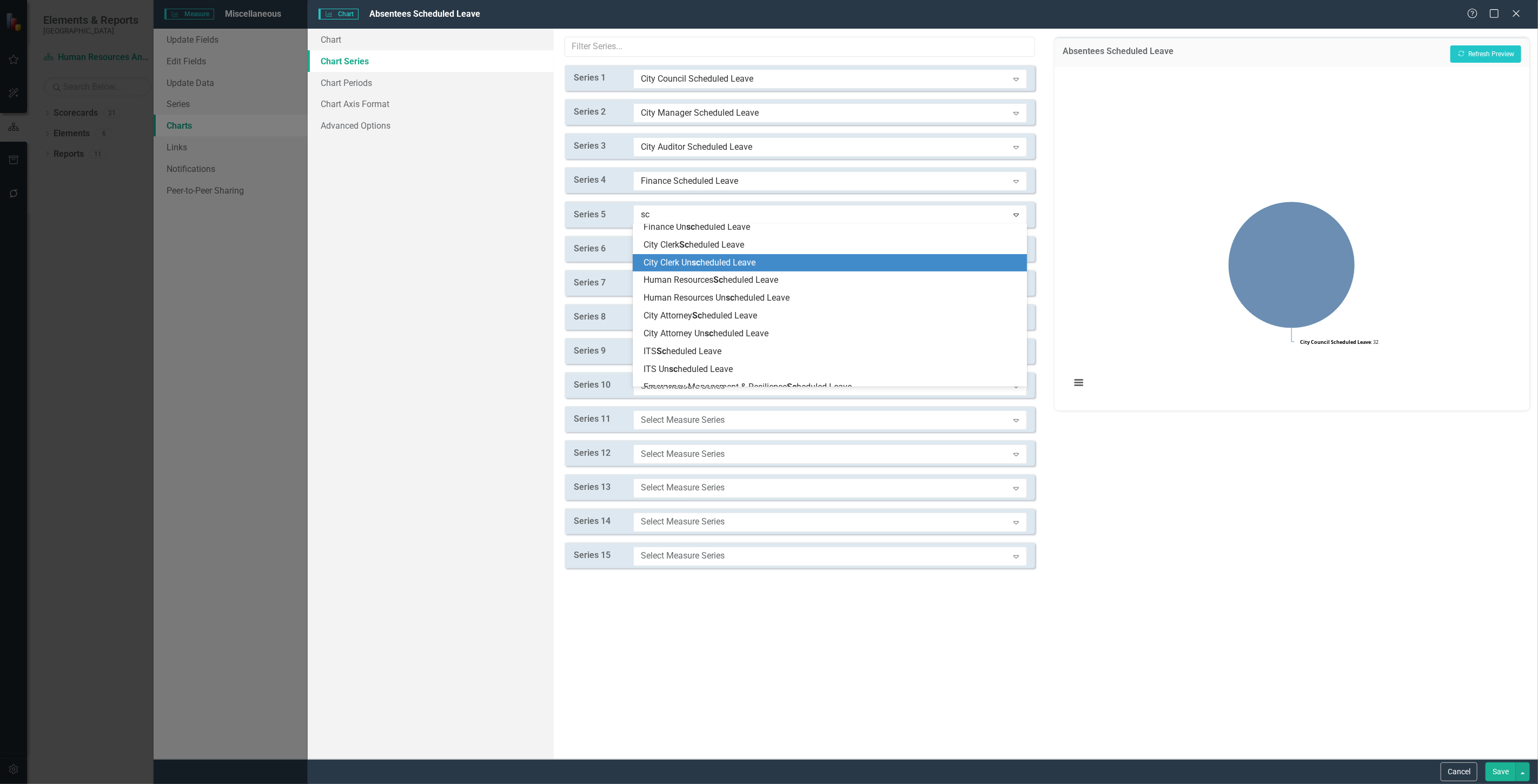
scroll to position [0, 0]
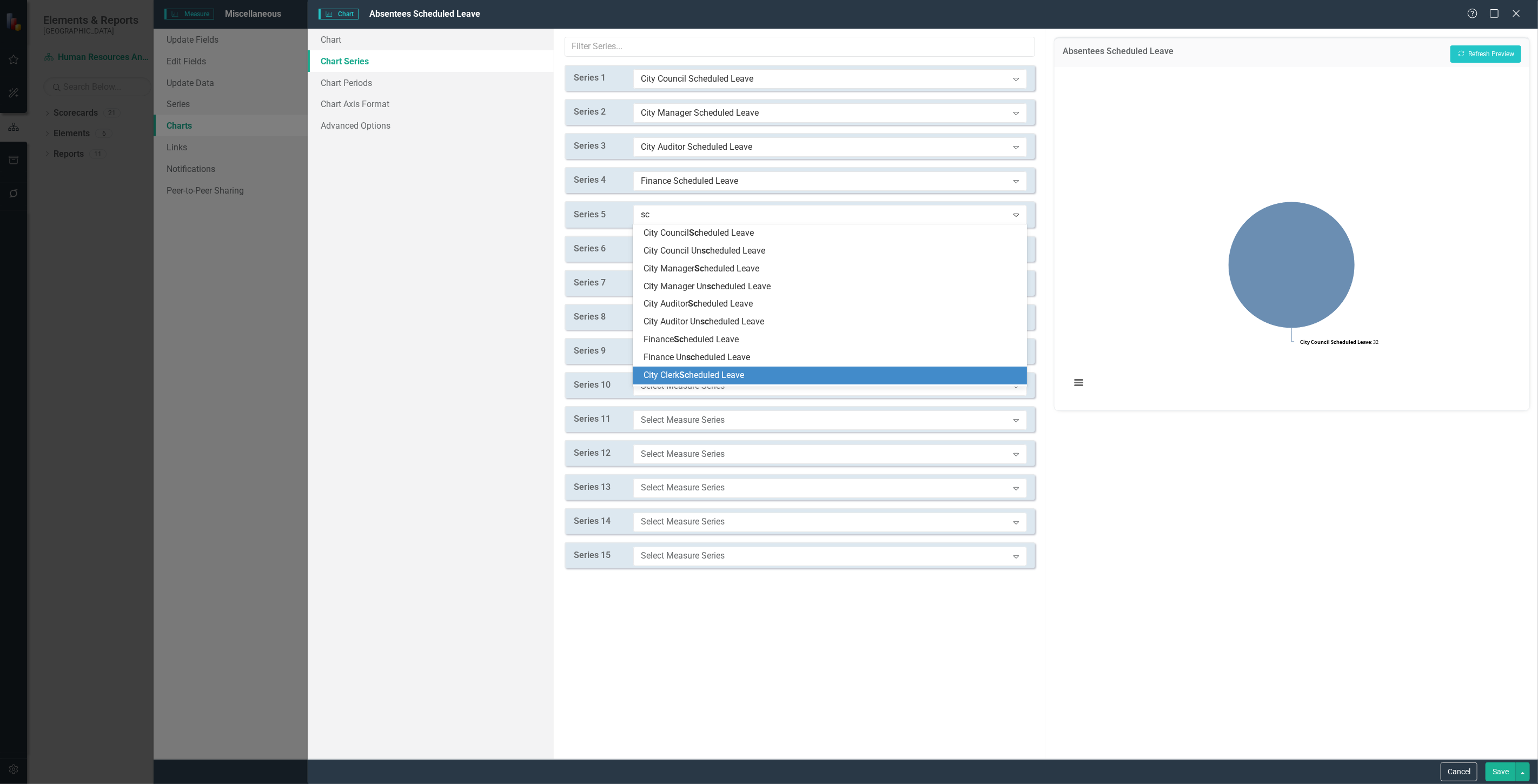
click at [706, 378] on span "City Clerk Sc heduled Leave" at bounding box center [694, 375] width 101 height 10
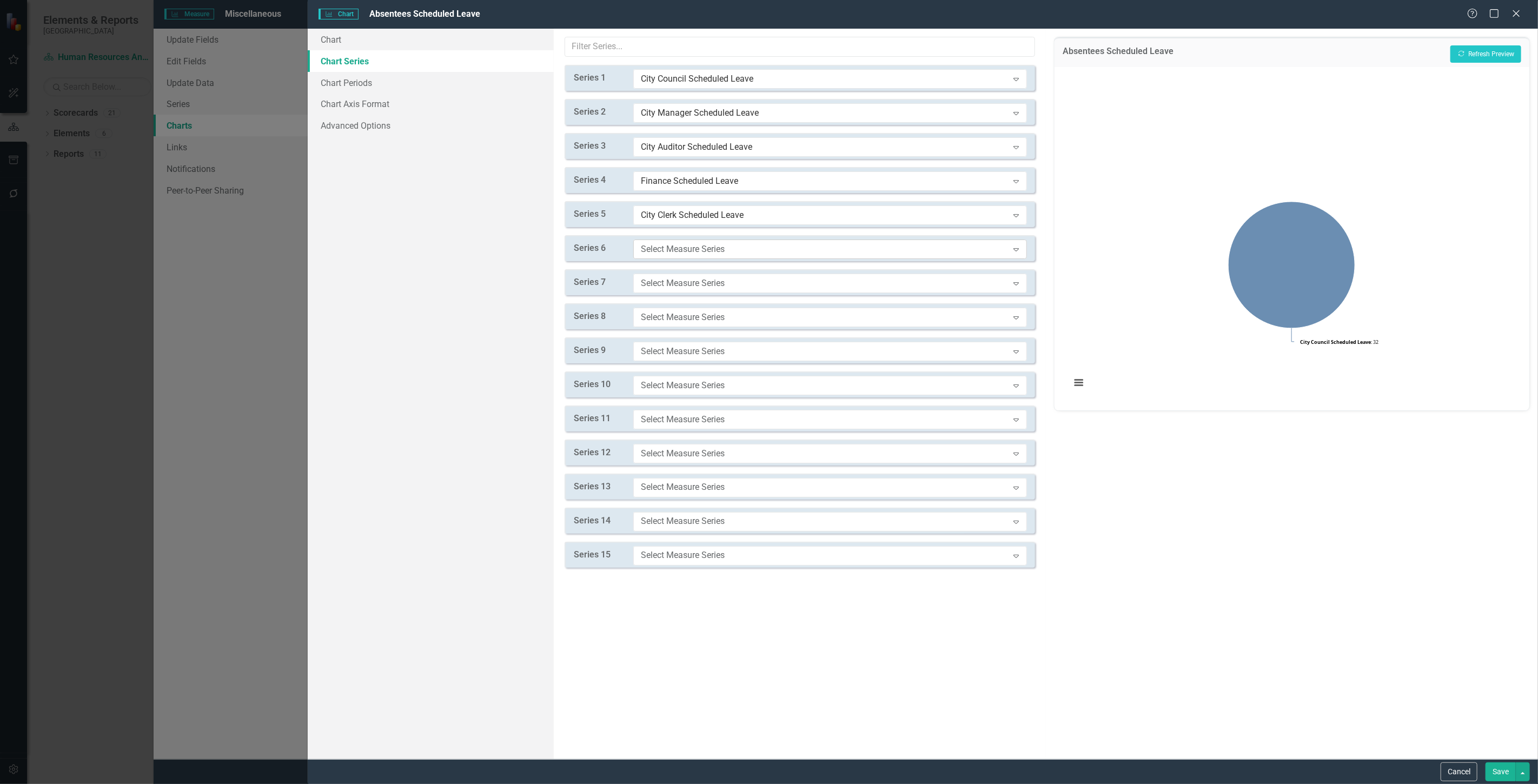
click at [671, 249] on div "Select Measure Series" at bounding box center [825, 249] width 367 height 12
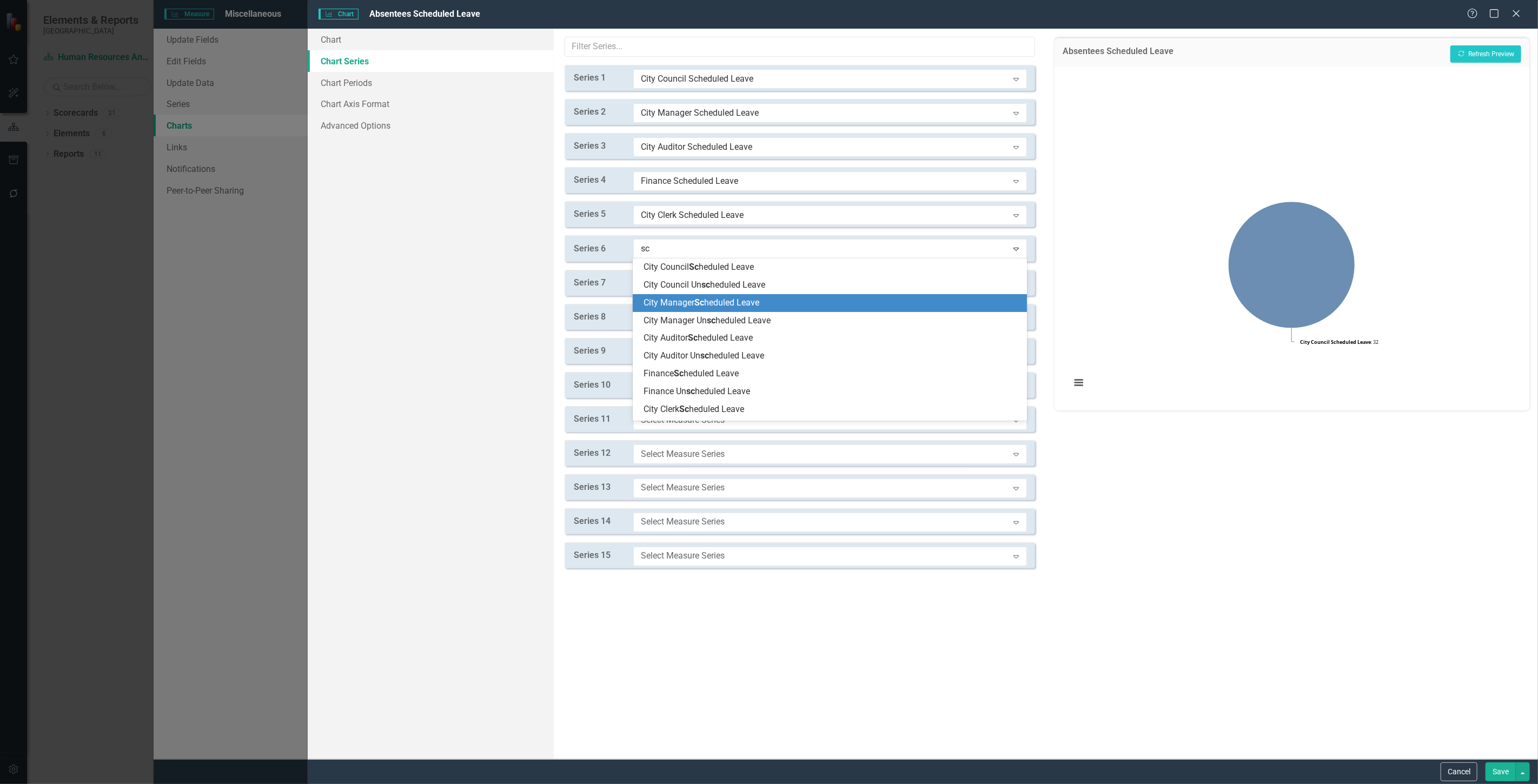
scroll to position [60, 0]
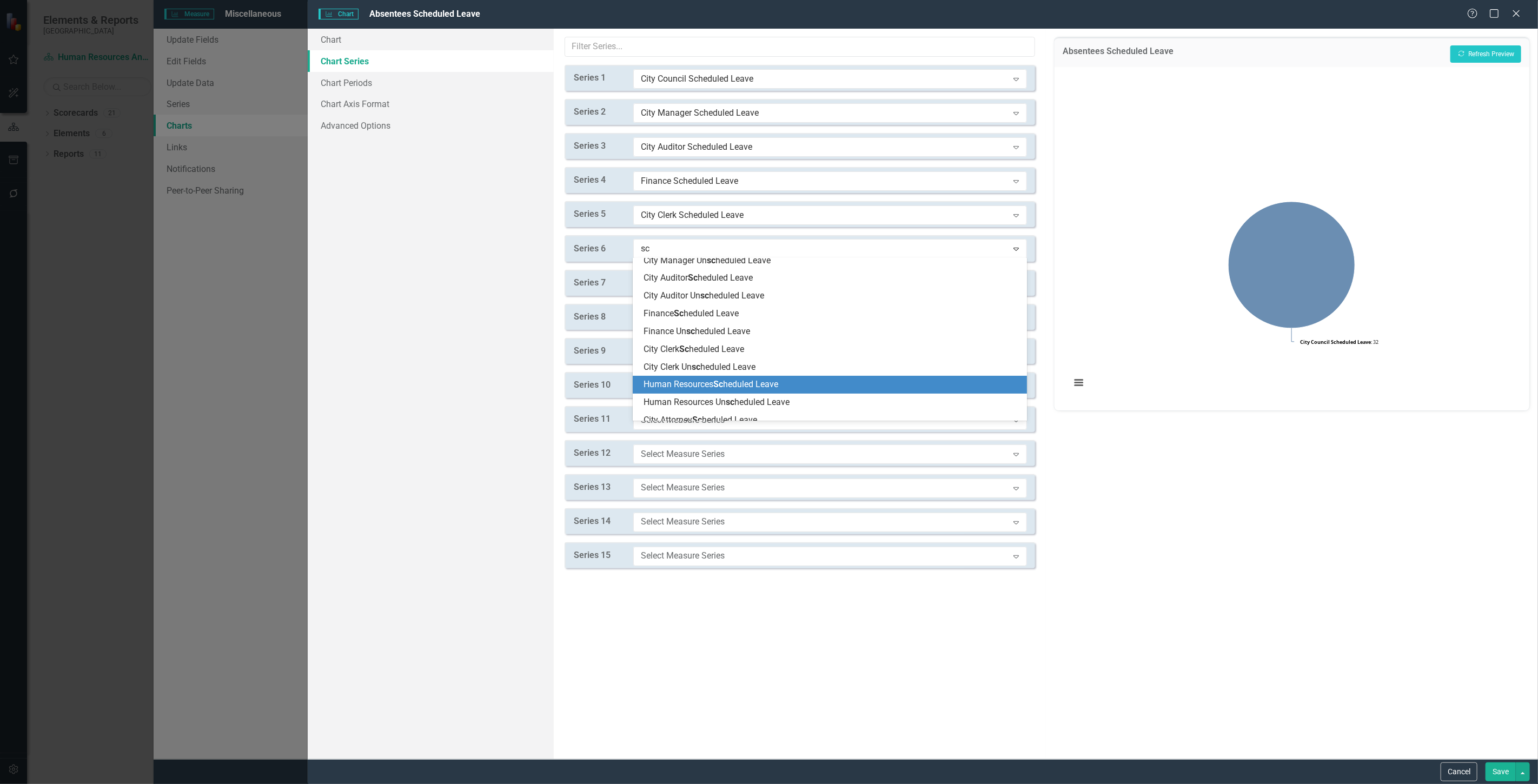
click at [692, 378] on div "Human Resources Sc heduled Leave" at bounding box center [830, 385] width 394 height 18
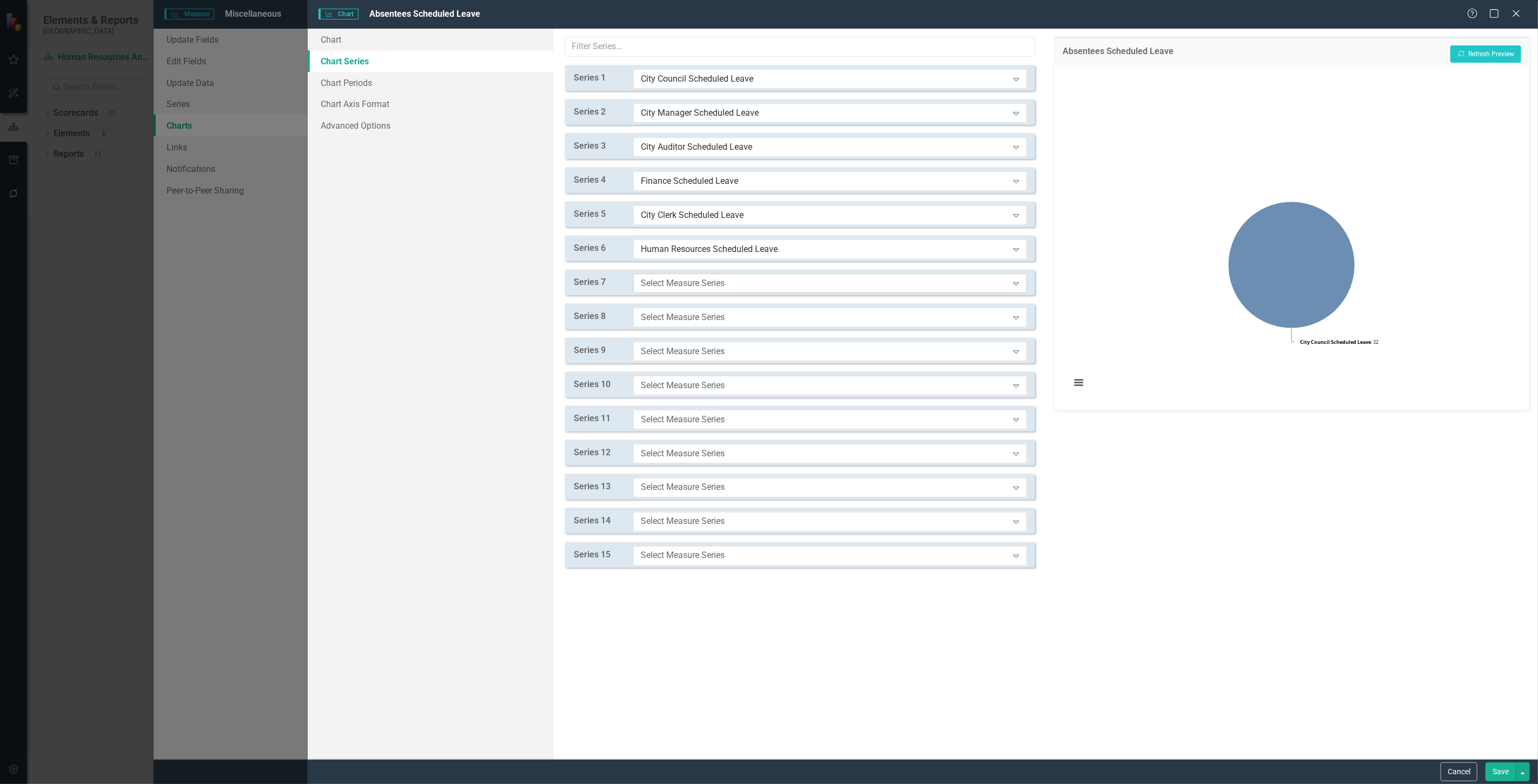
click at [686, 281] on div "Select Measure Series" at bounding box center [825, 283] width 367 height 12
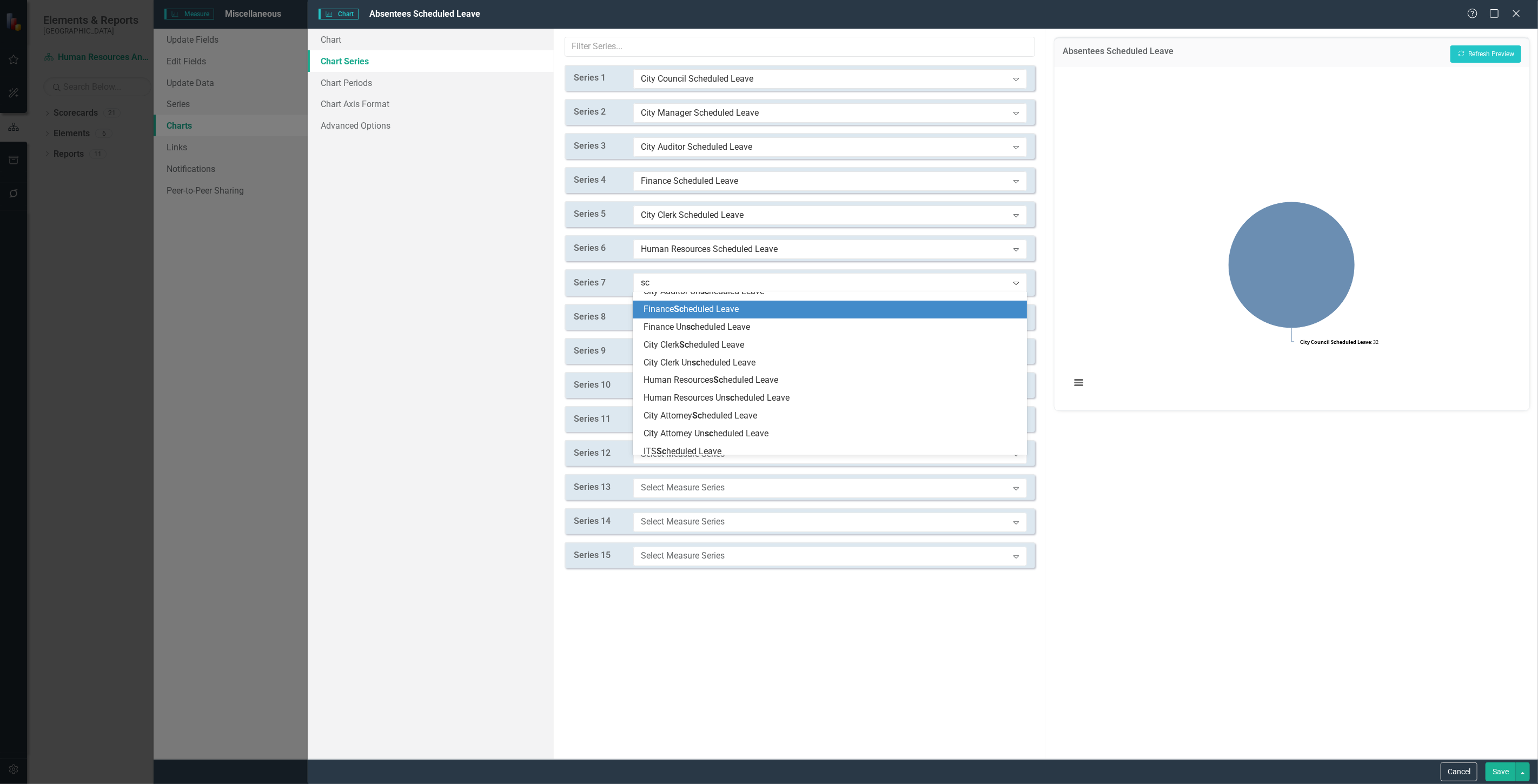
scroll to position [120, 0]
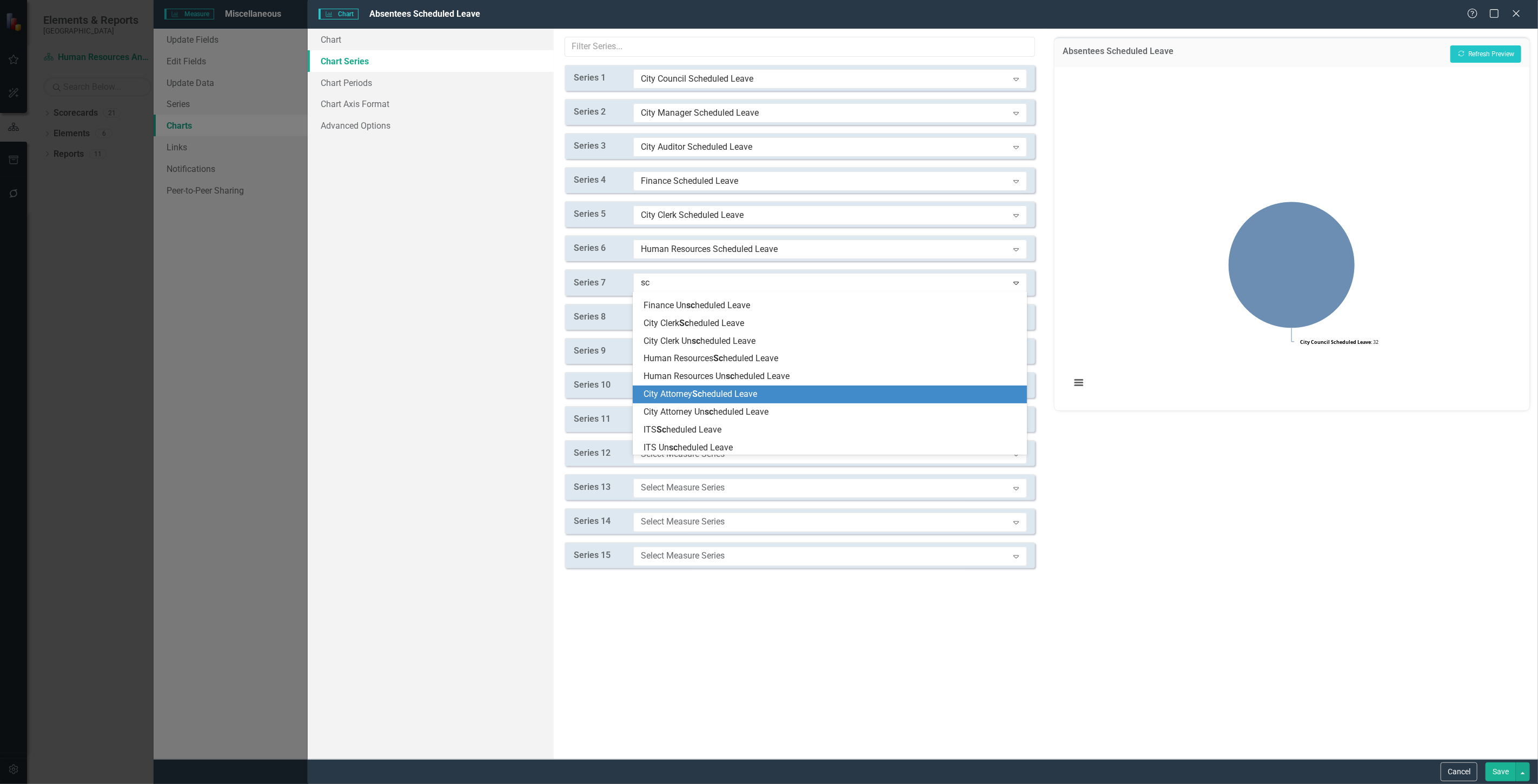
drag, startPoint x: 699, startPoint y: 392, endPoint x: 690, endPoint y: 337, distance: 55.7
click at [699, 390] on span "Sc" at bounding box center [697, 394] width 10 height 10
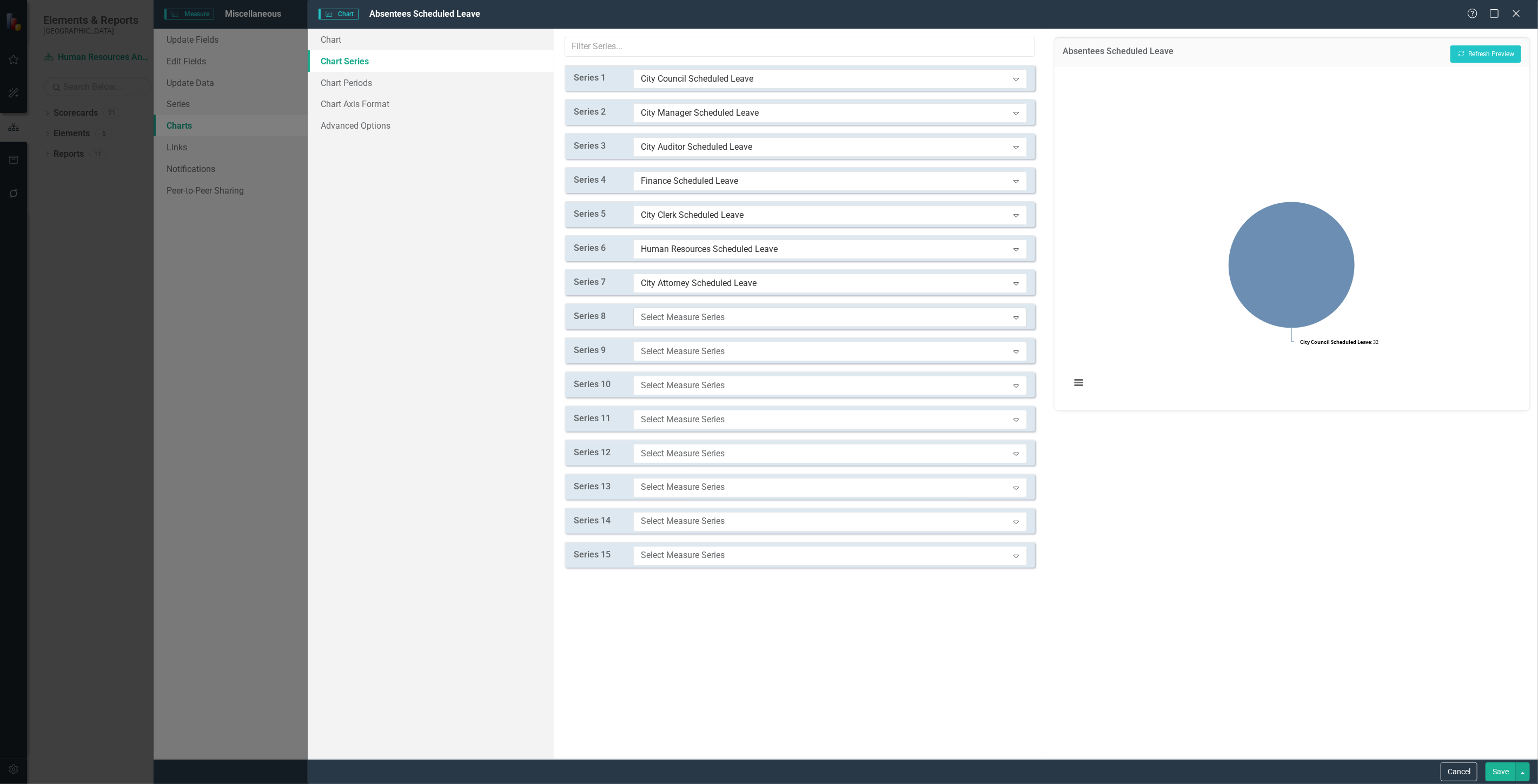
click at [684, 316] on div "Select Measure Series" at bounding box center [825, 316] width 367 height 12
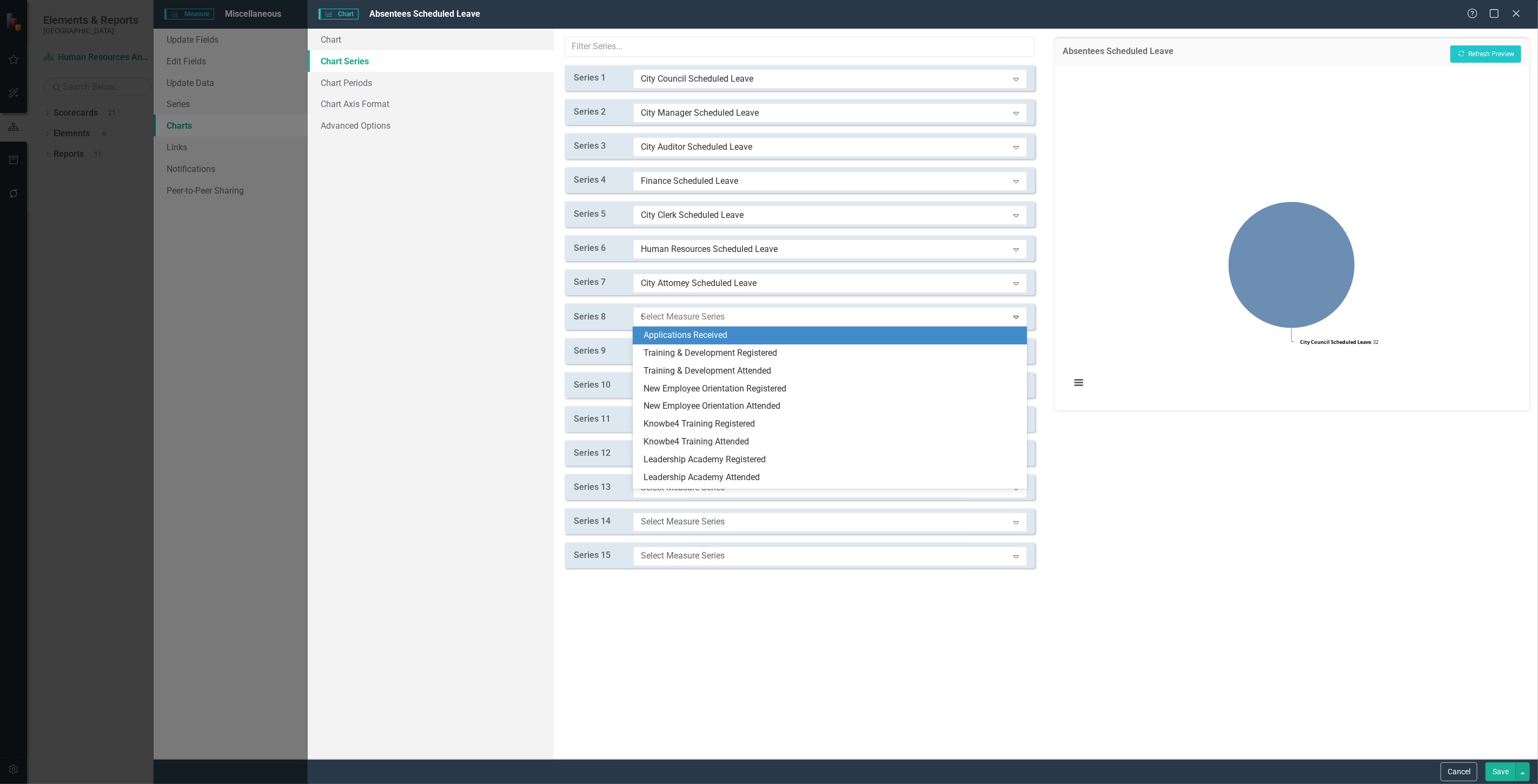
type input "sc"
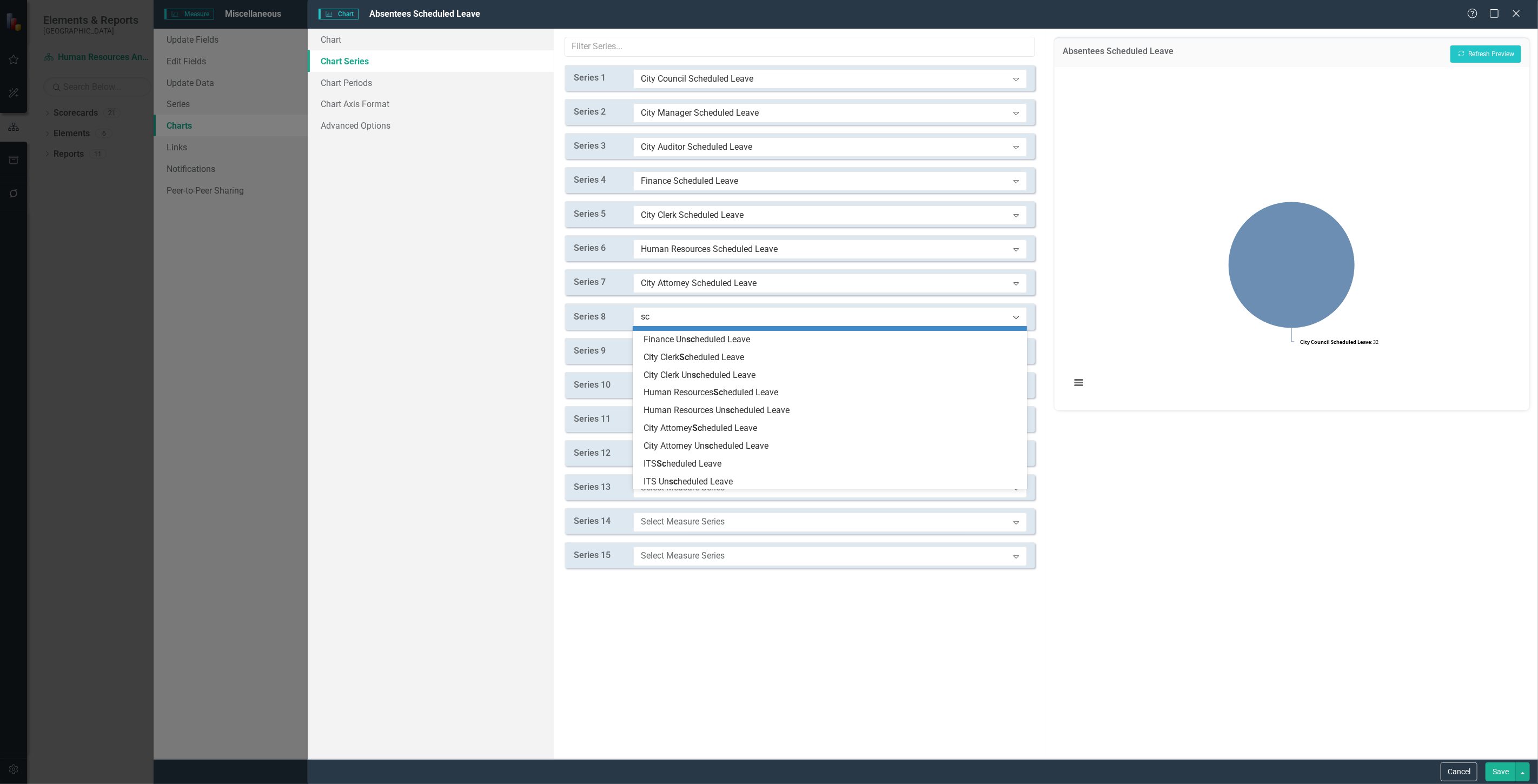
scroll to position [180, 0]
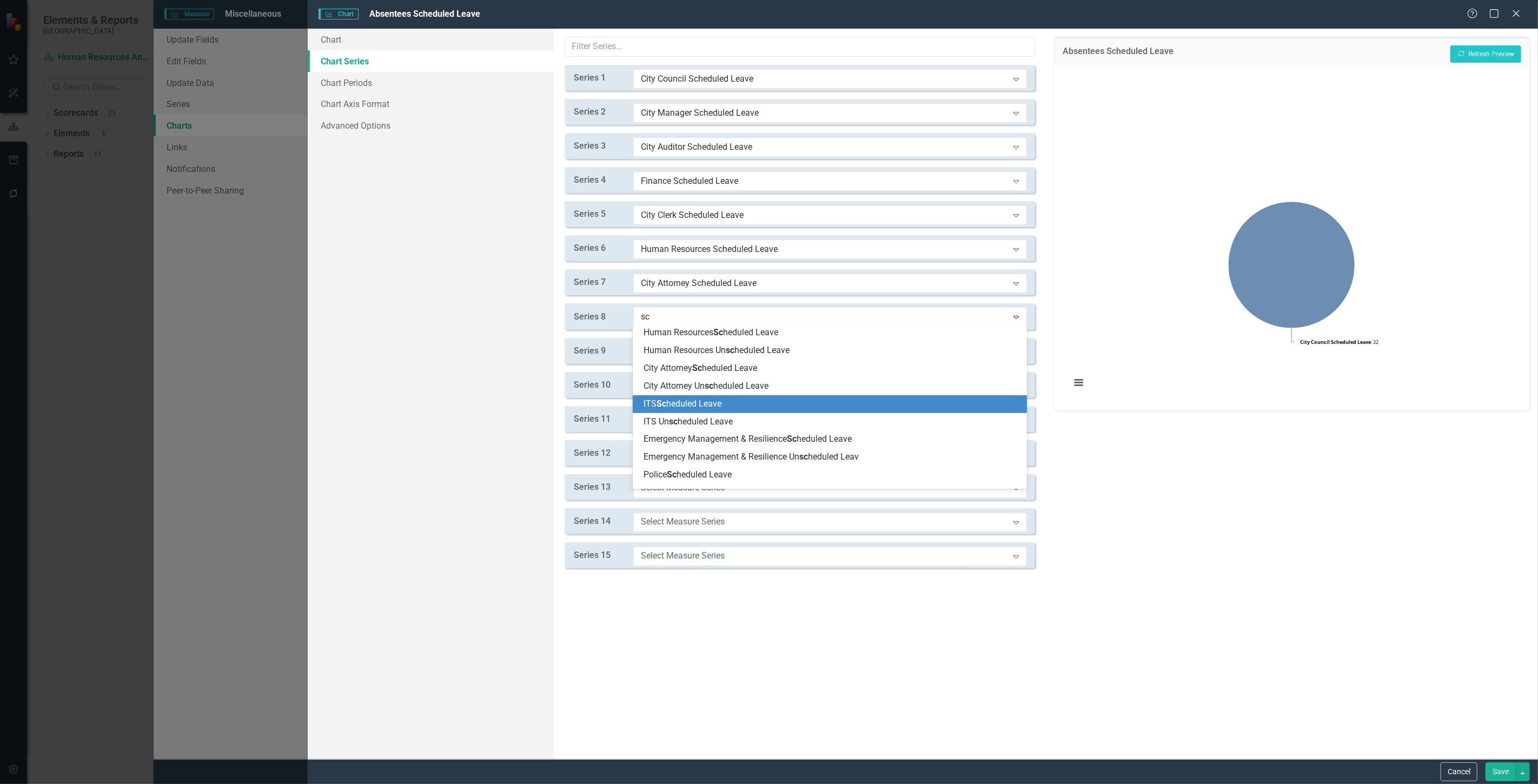
drag, startPoint x: 695, startPoint y: 404, endPoint x: 695, endPoint y: 360, distance: 44.0
click at [695, 404] on span "ITS Sc heduled Leave" at bounding box center [683, 404] width 78 height 10
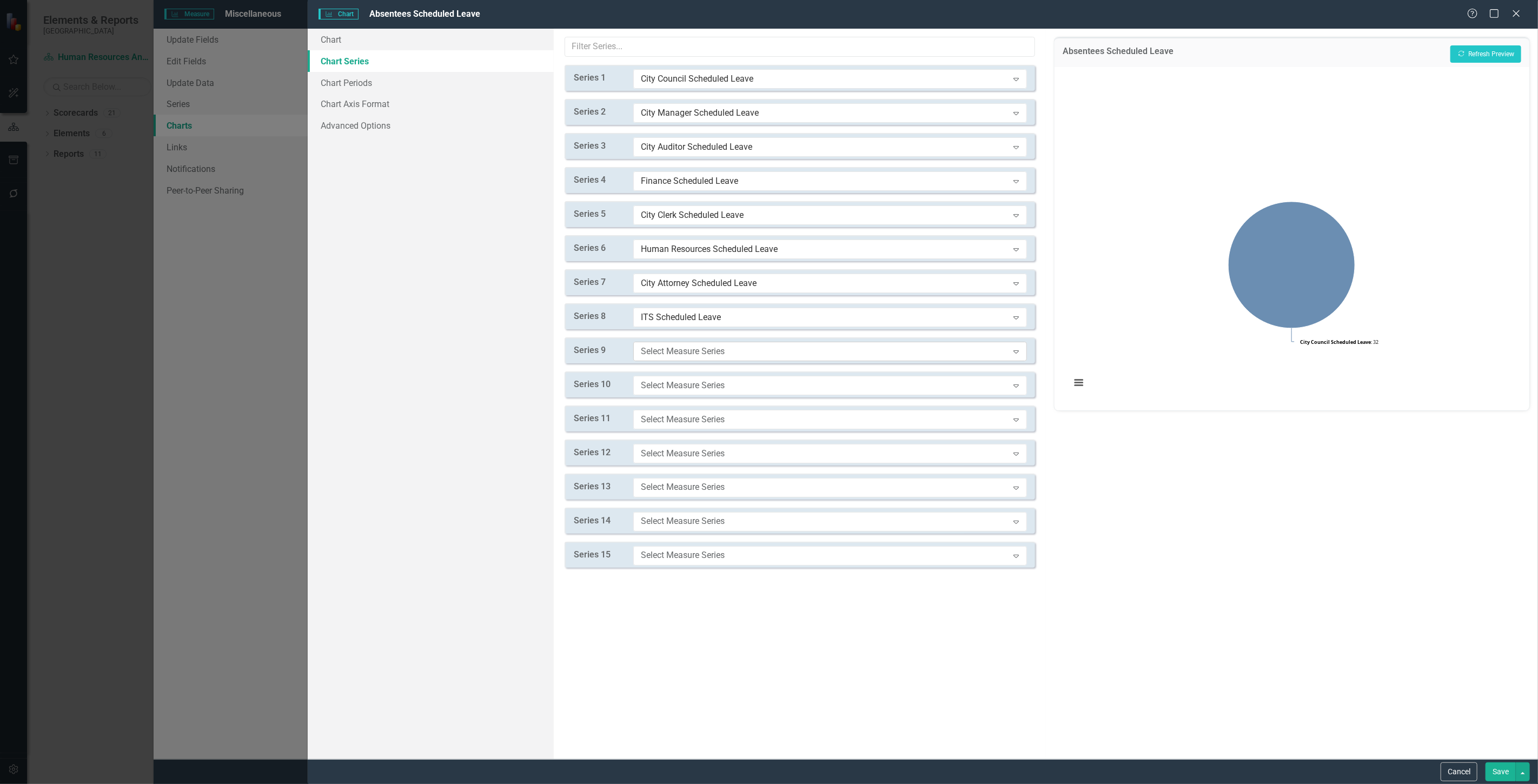
click at [693, 353] on div "Select Measure Series" at bounding box center [825, 351] width 367 height 12
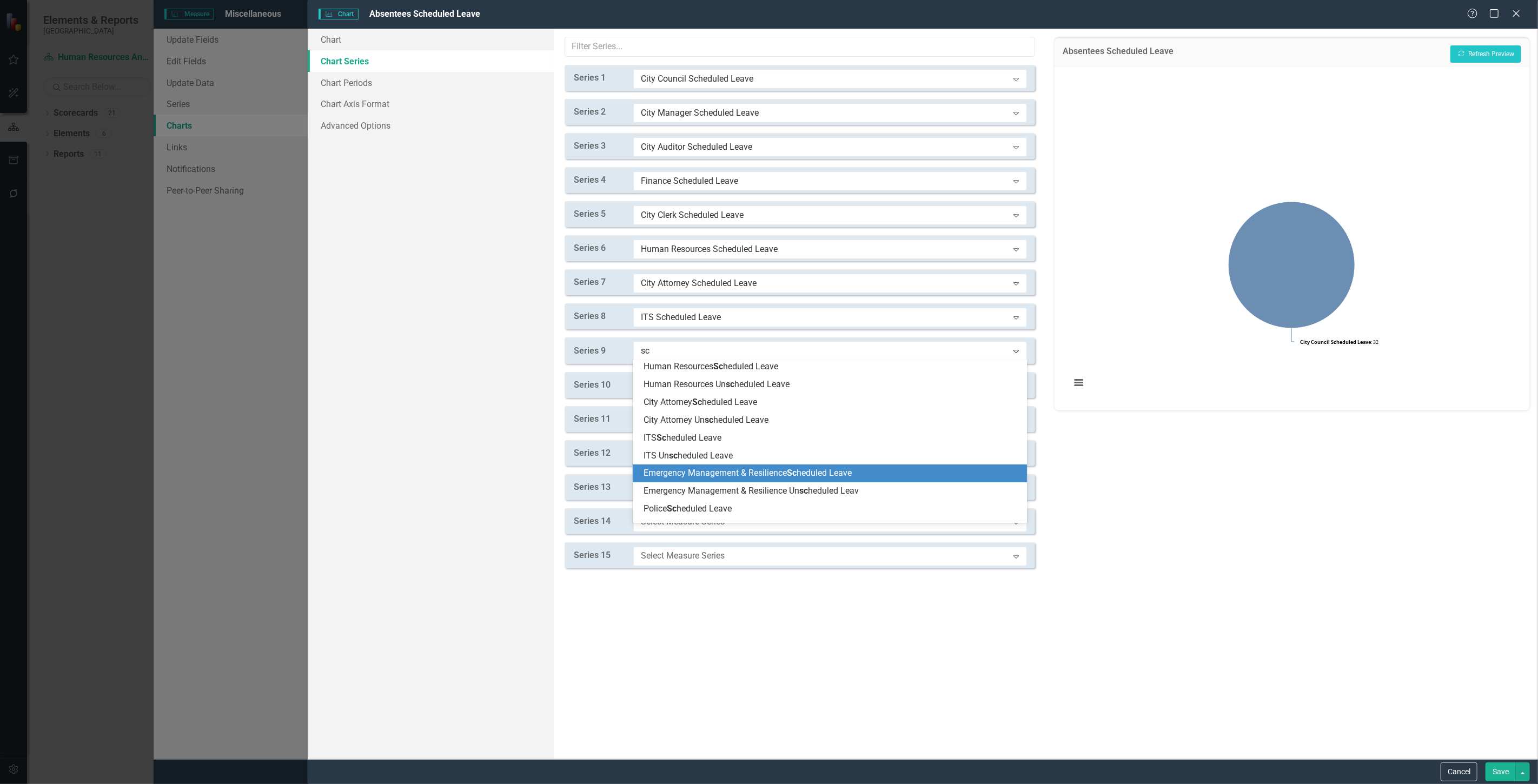
click at [695, 478] on span "Emergency Management & Resilience Sc heduled Leave" at bounding box center [748, 473] width 208 height 10
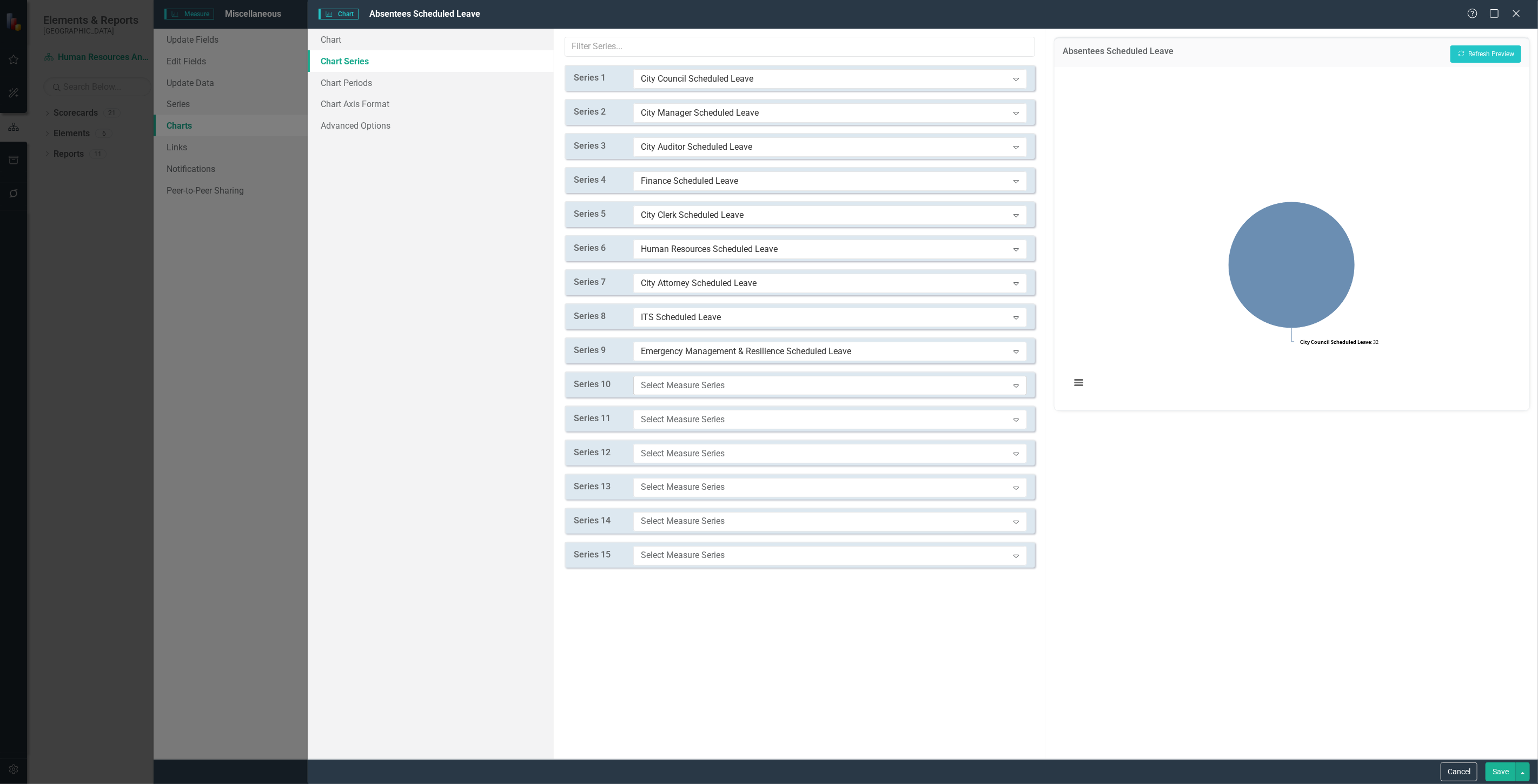
click at [680, 392] on div "Select Measure Series Expand" at bounding box center [830, 385] width 394 height 20
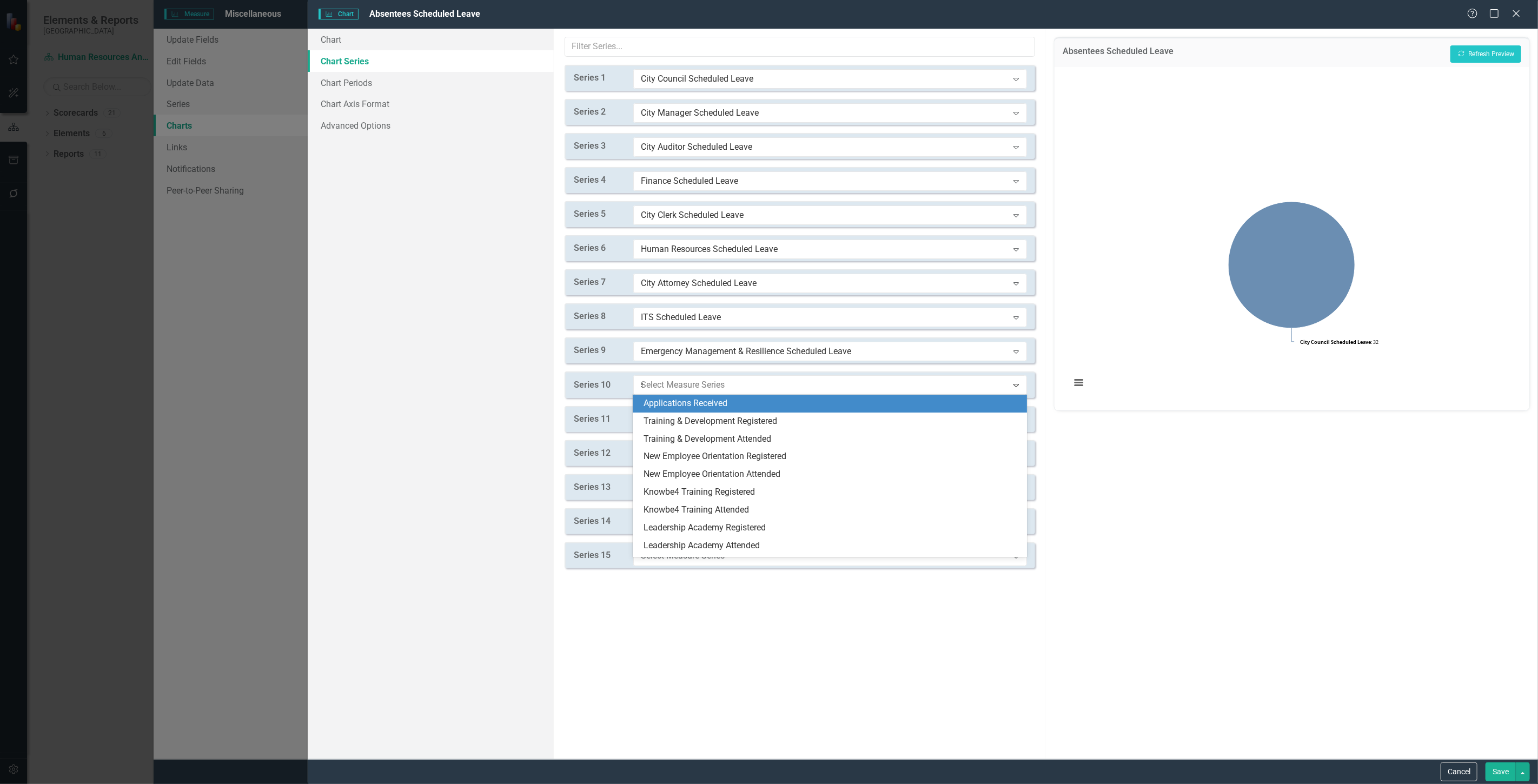
type input "sc"
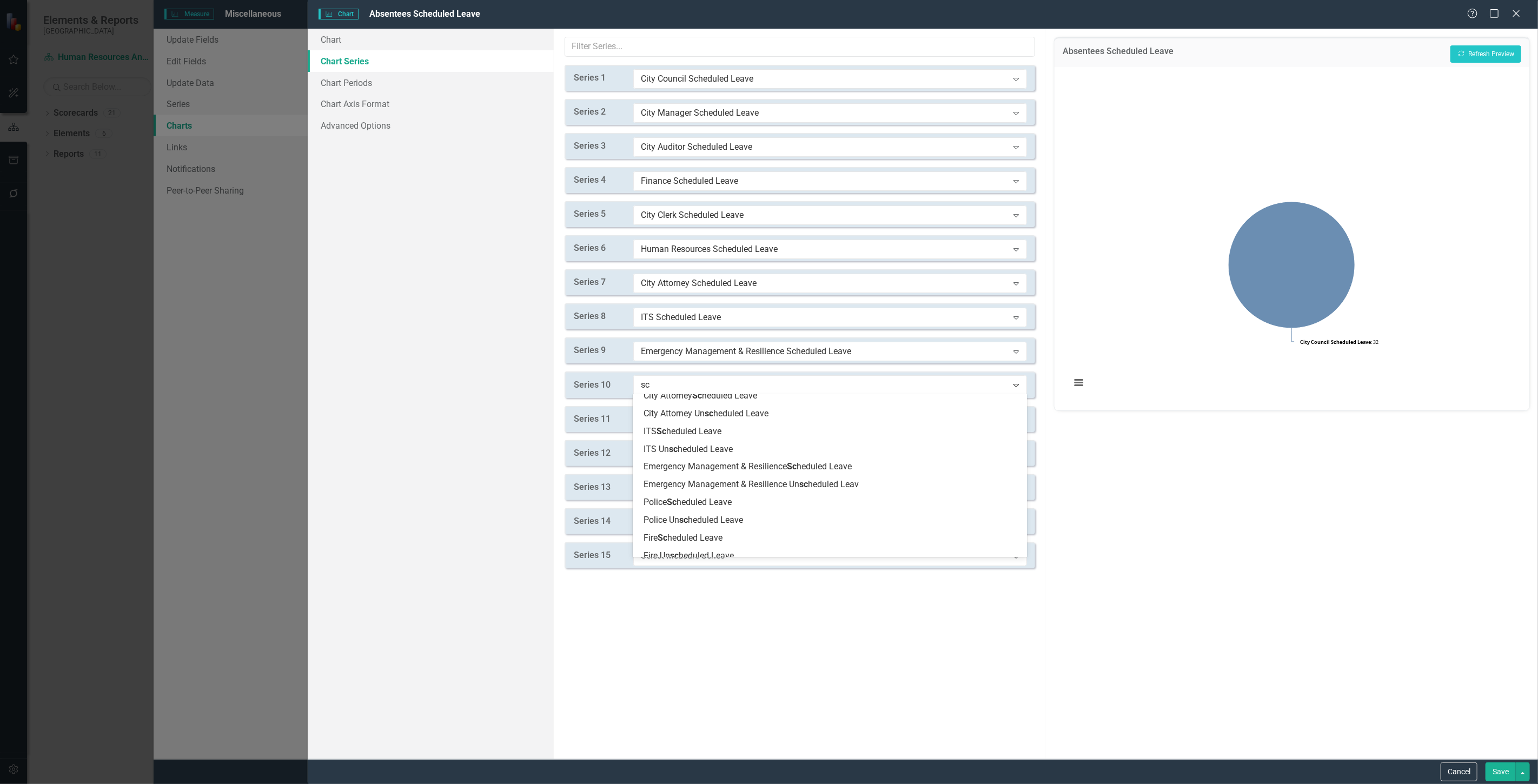
scroll to position [240, 0]
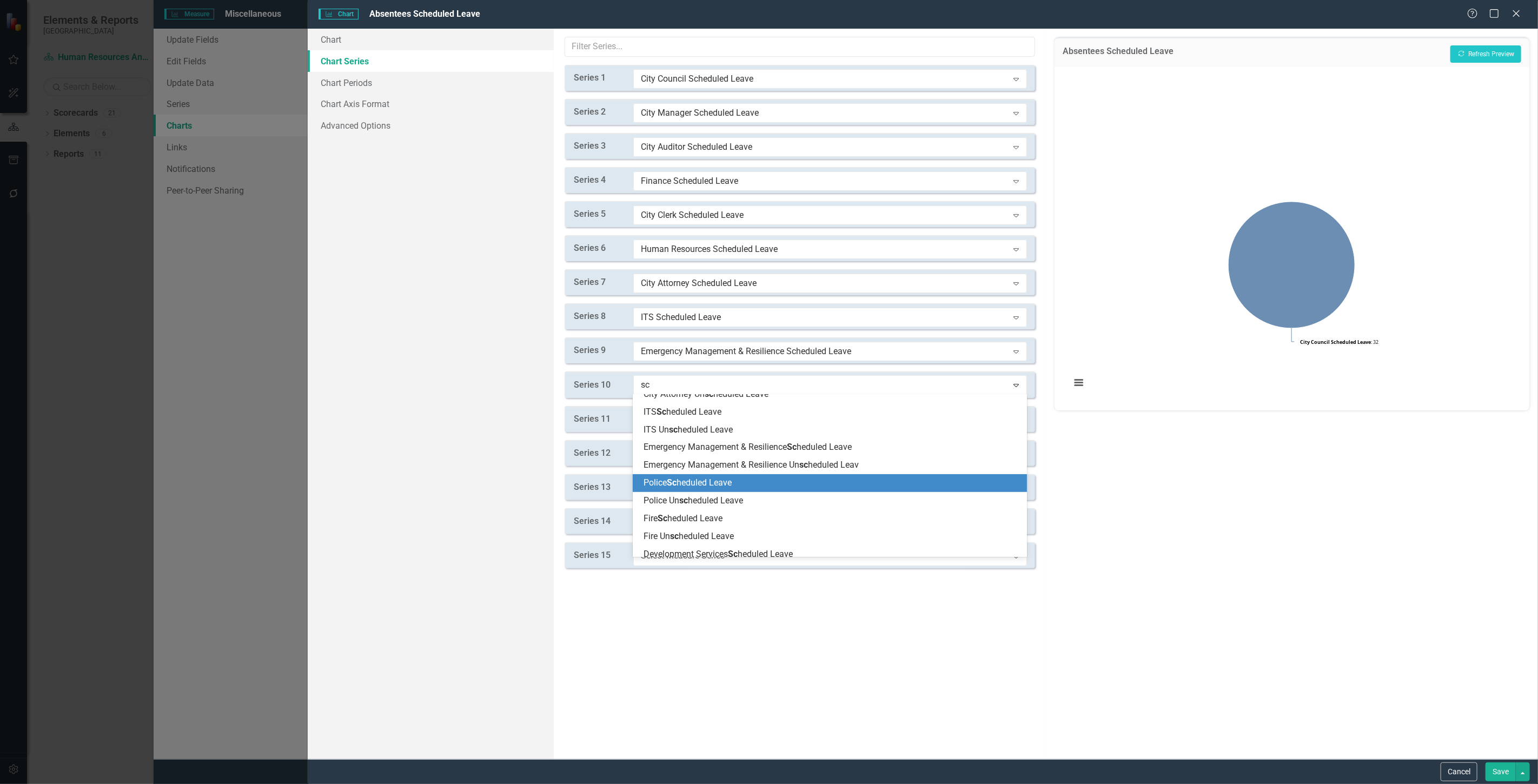
click at [692, 484] on span "Police Sc heduled Leave" at bounding box center [688, 483] width 88 height 10
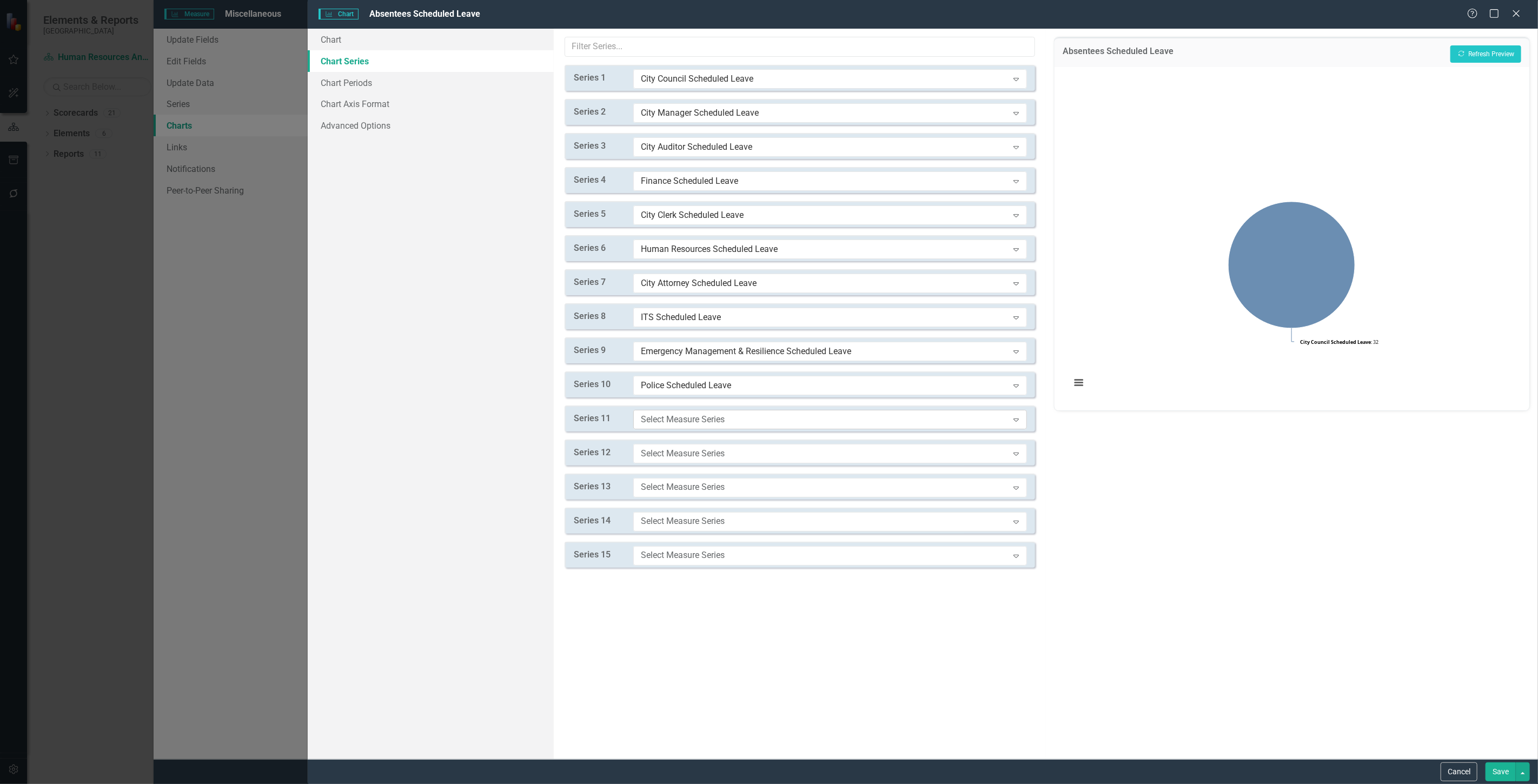
click at [674, 418] on div "Select Measure Series" at bounding box center [825, 419] width 367 height 12
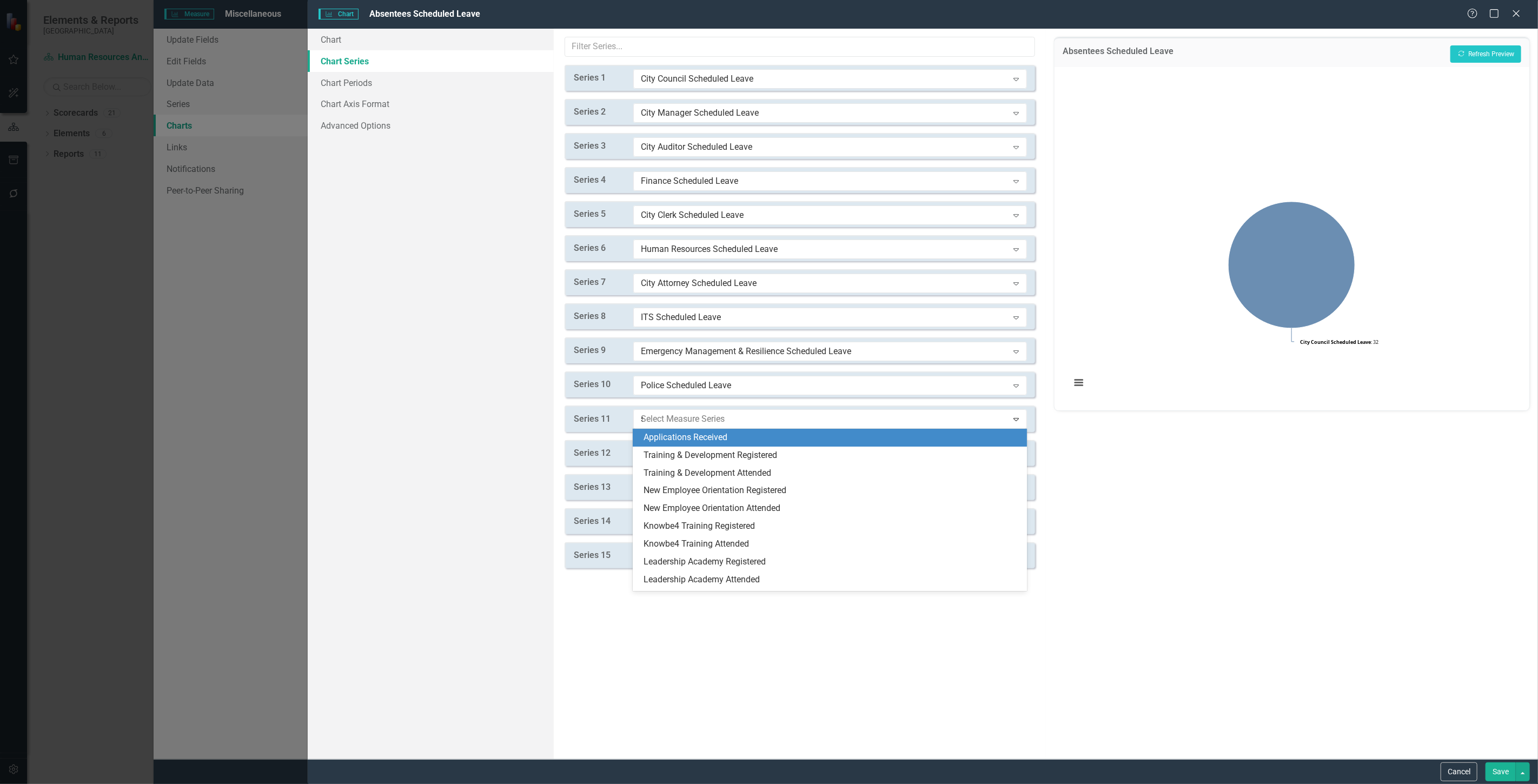
type input "sc"
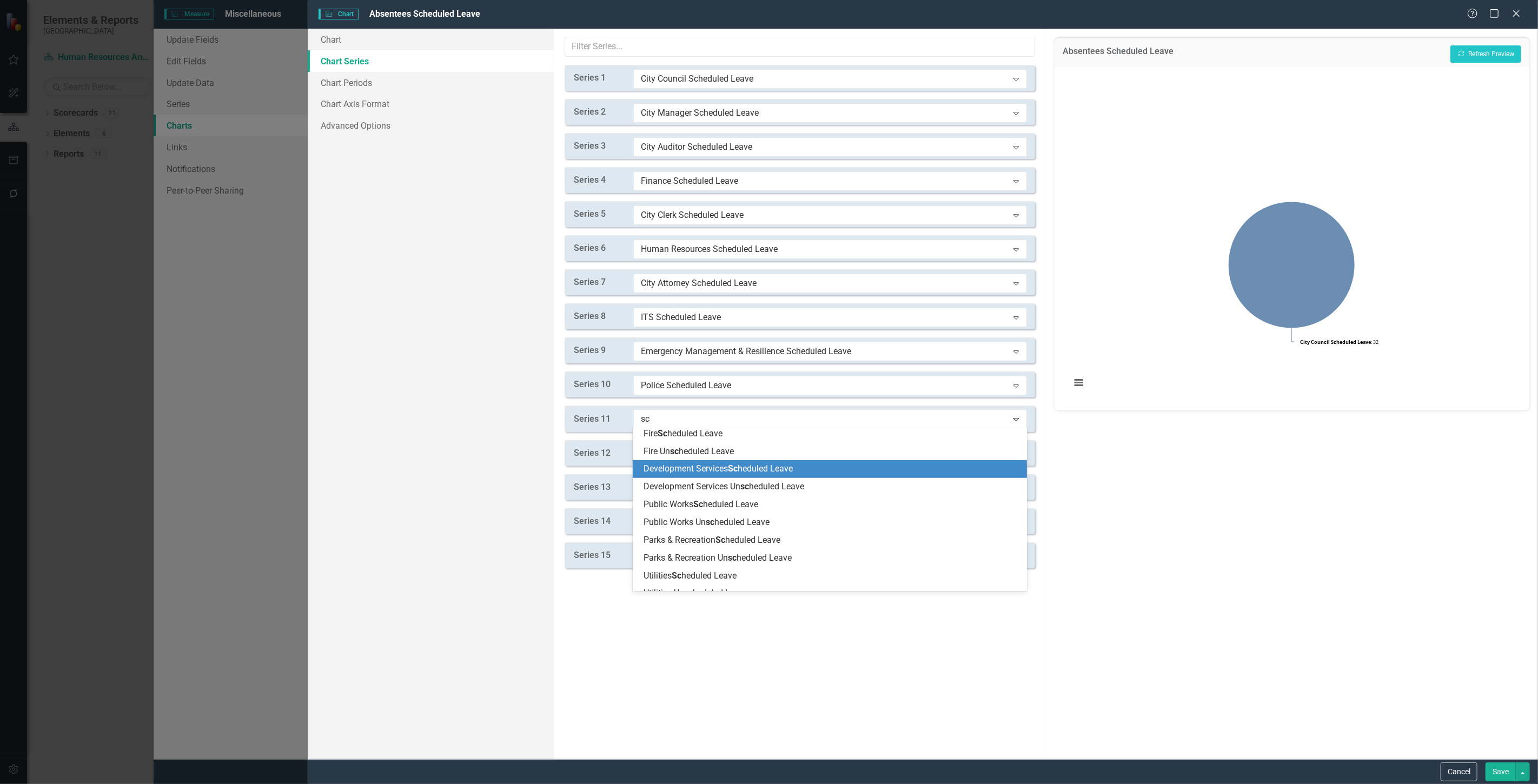
scroll to position [360, 0]
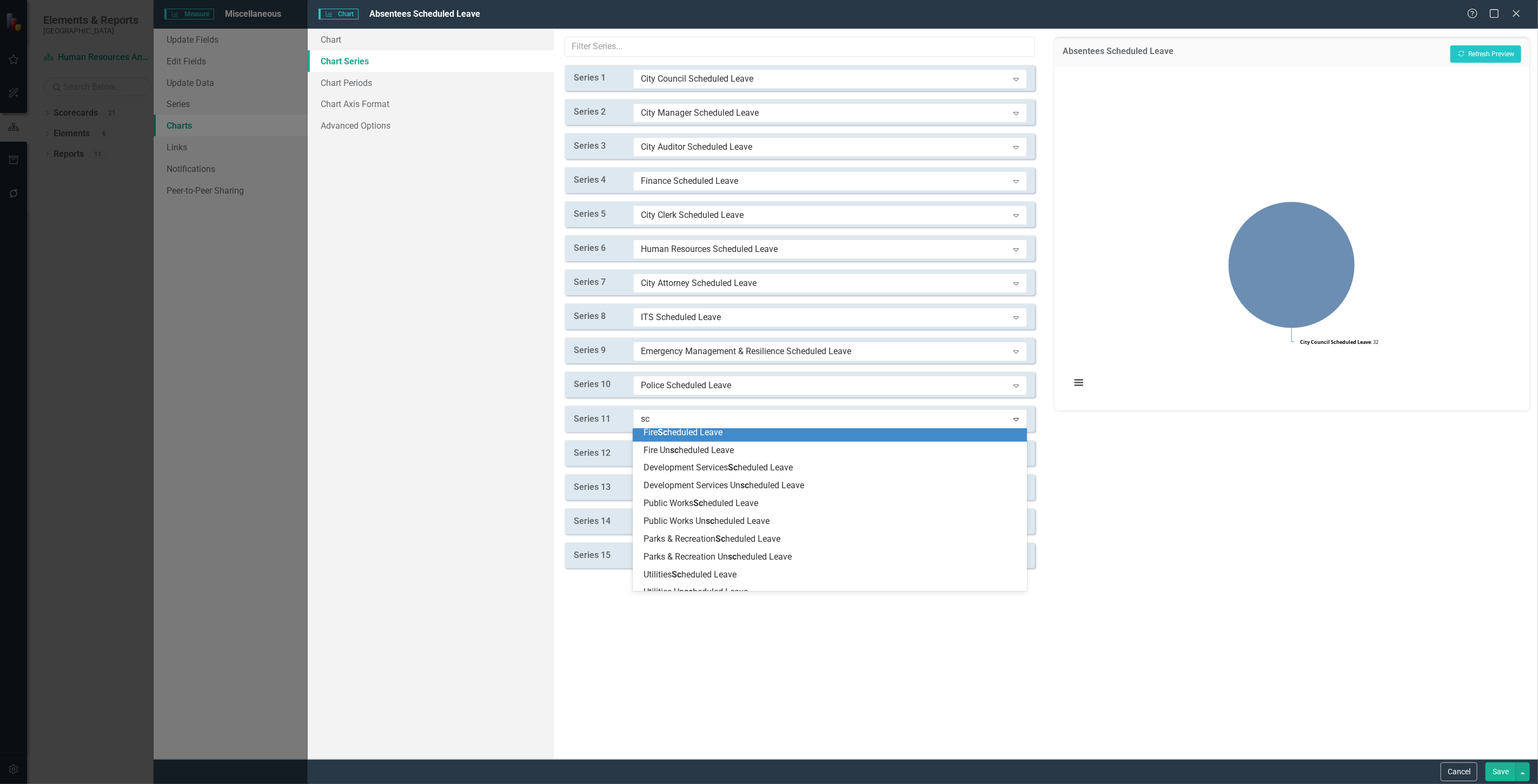
click at [680, 430] on span "Fire Sc heduled Leave" at bounding box center [683, 433] width 79 height 10
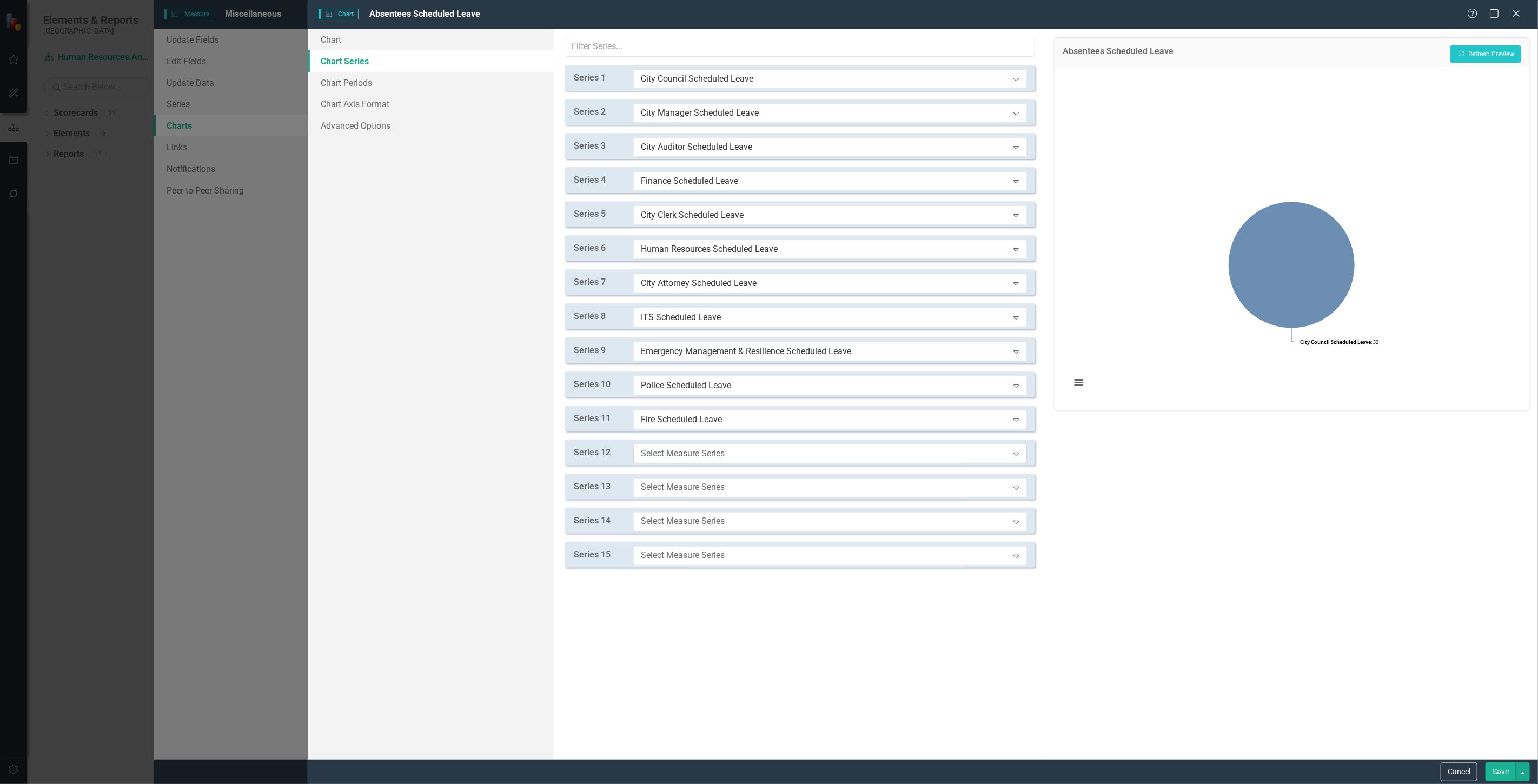
click at [682, 445] on div "Select Measure Series Expand" at bounding box center [830, 454] width 394 height 20
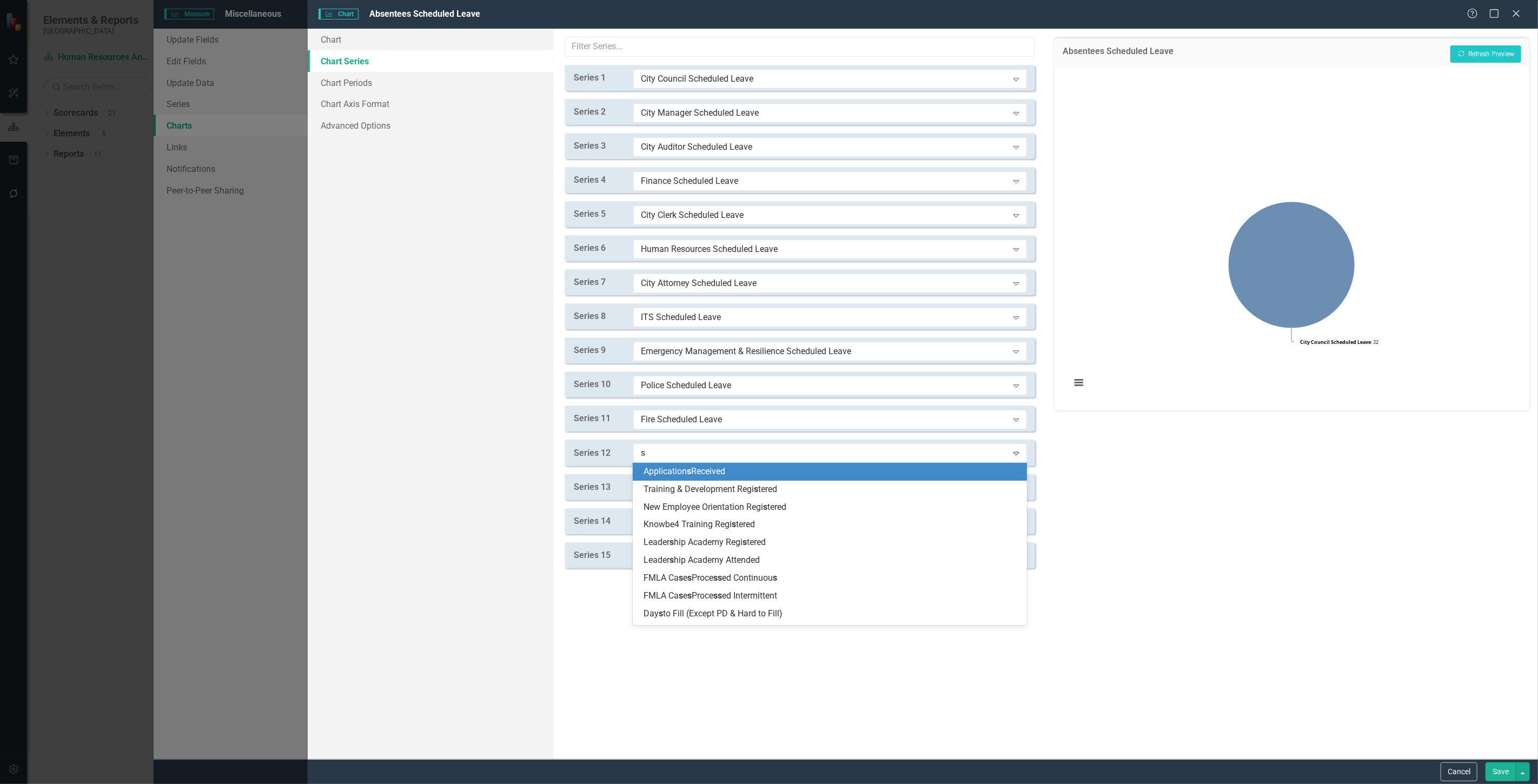
type input "sc"
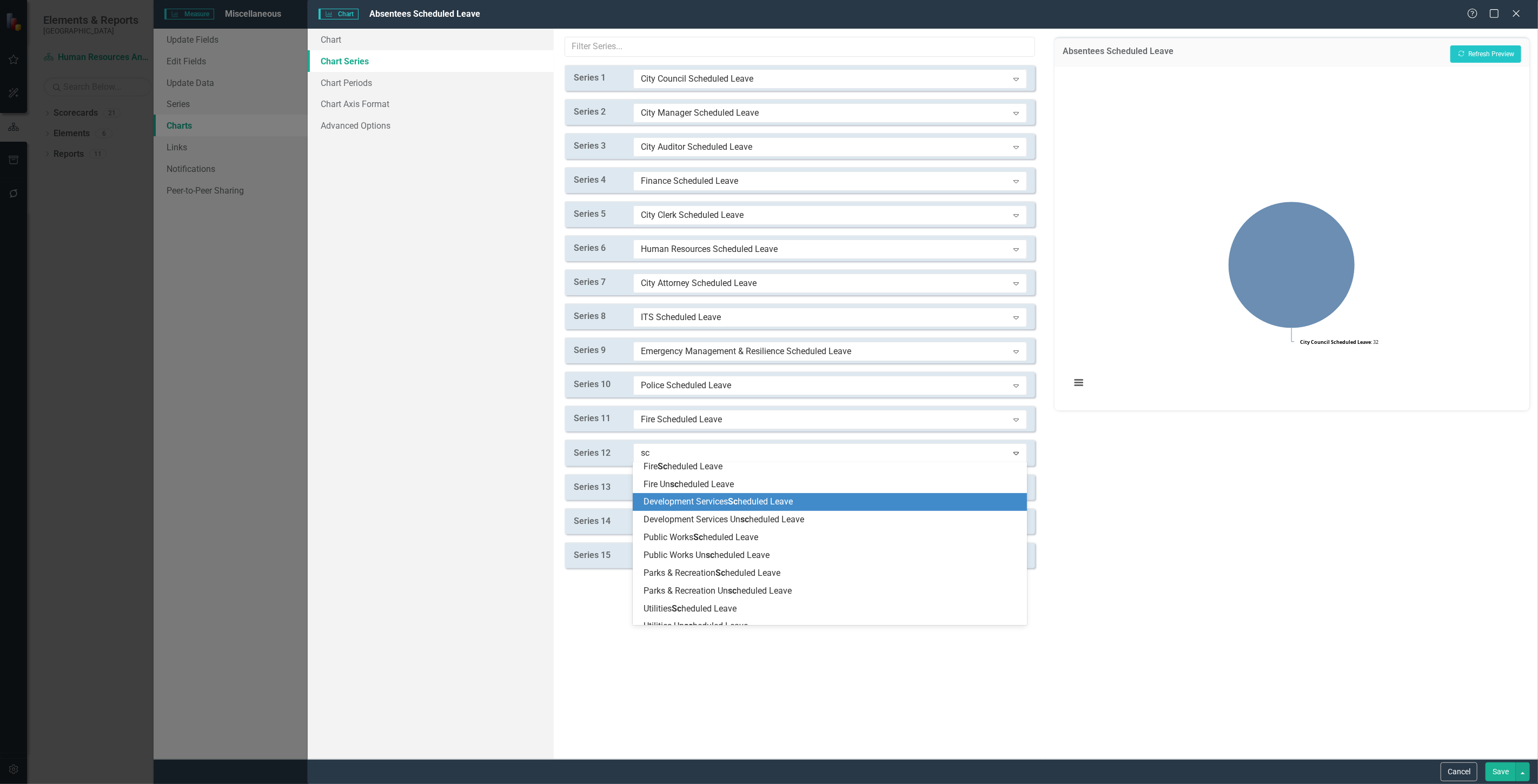
drag, startPoint x: 691, startPoint y: 498, endPoint x: 691, endPoint y: 485, distance: 13.0
click at [692, 498] on span "Development Services Sc heduled Leave" at bounding box center [718, 501] width 149 height 10
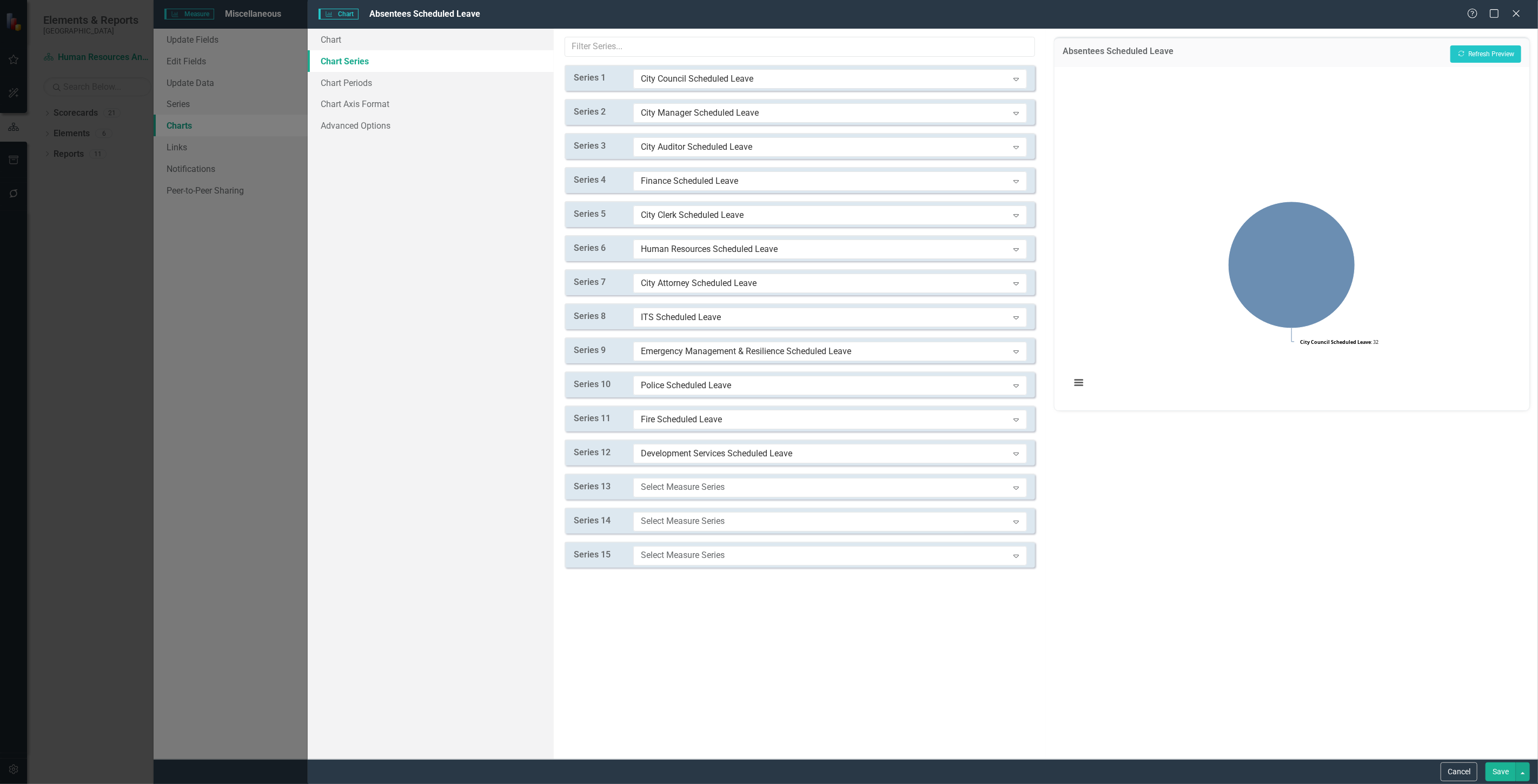
click at [685, 474] on div "Series 13 Select Measure Series Expand" at bounding box center [800, 487] width 471 height 26
click at [688, 489] on div "Select Measure Series" at bounding box center [825, 487] width 367 height 12
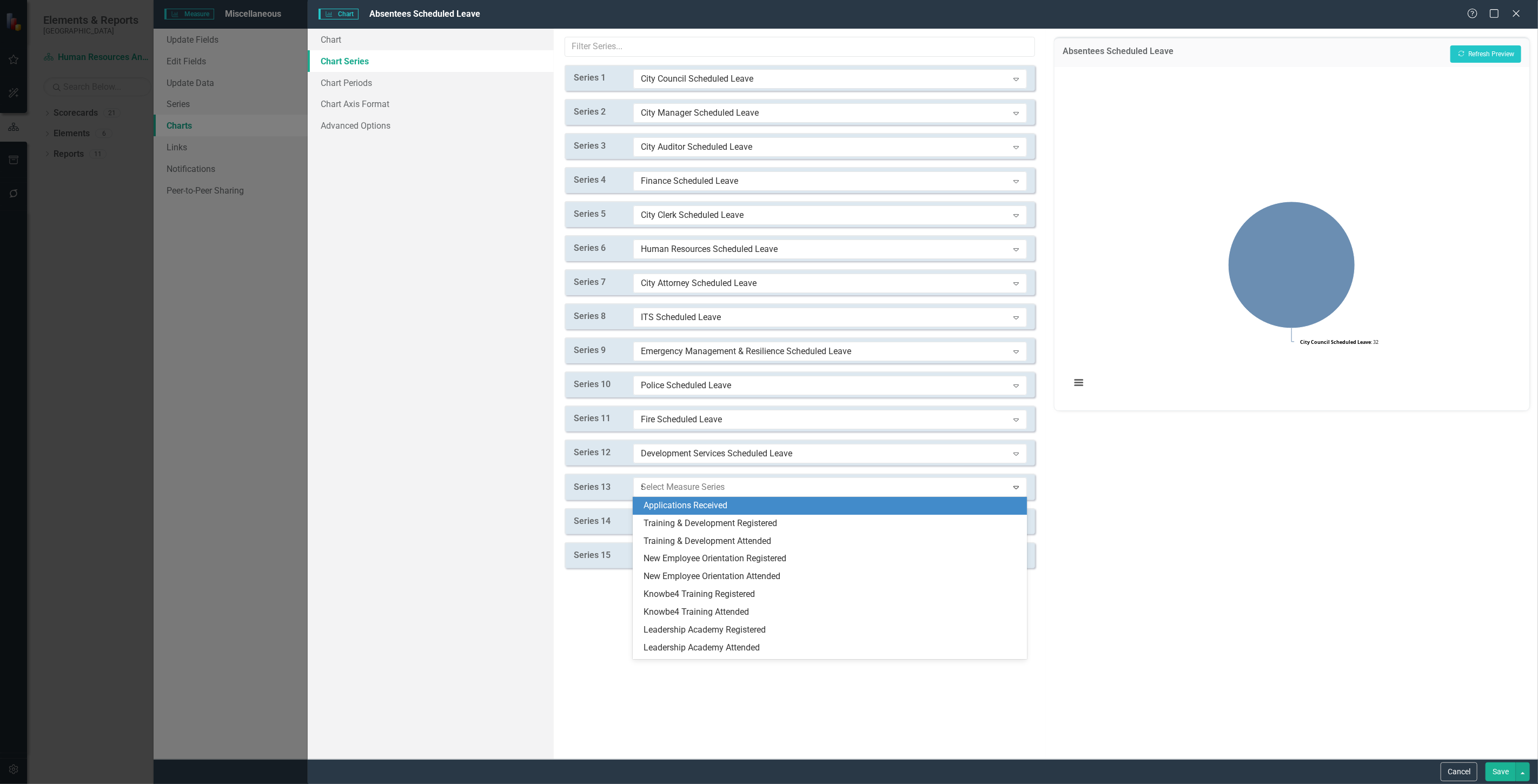
type input "sc"
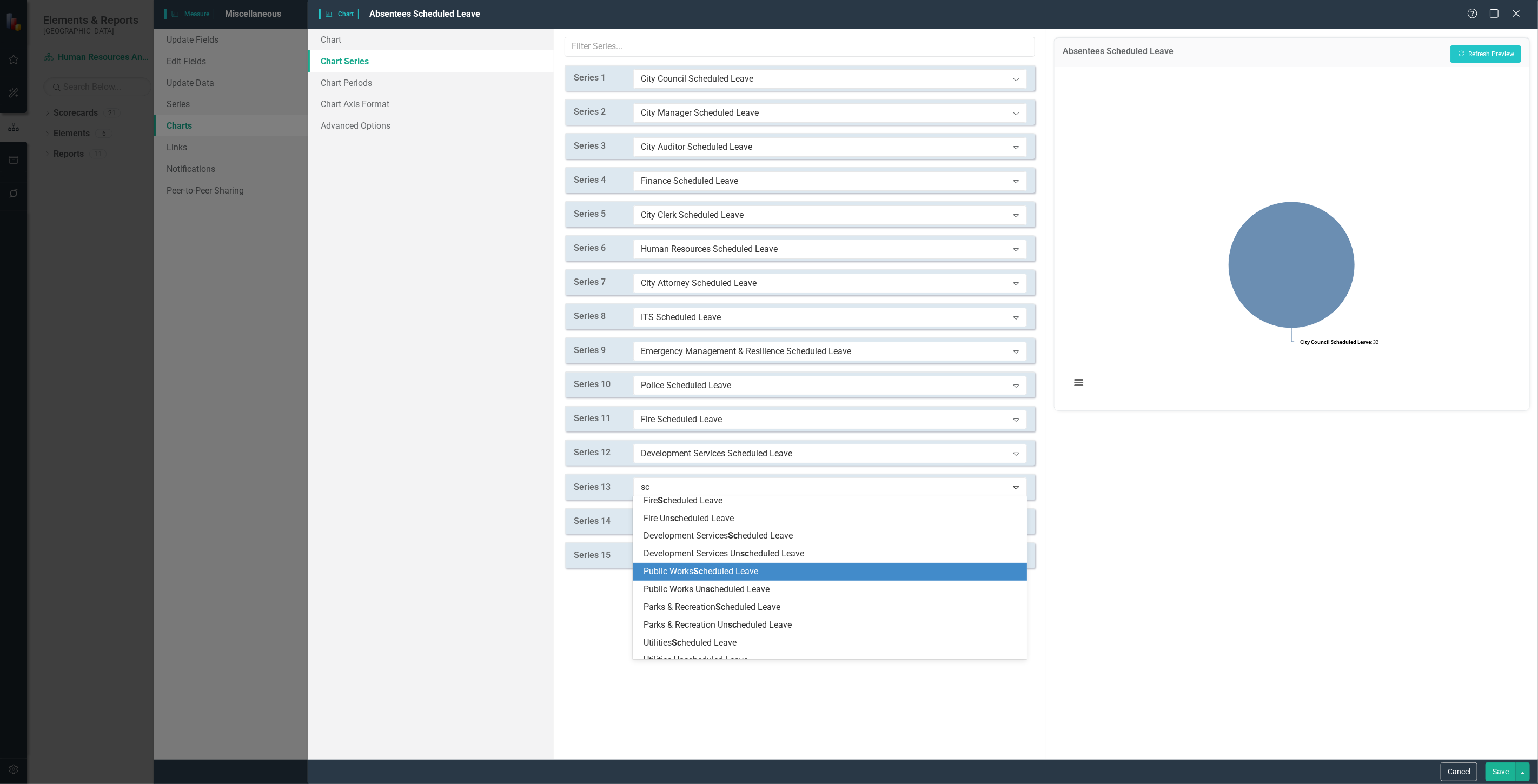
click at [694, 575] on span "Public Works Sc heduled Leave" at bounding box center [701, 572] width 115 height 10
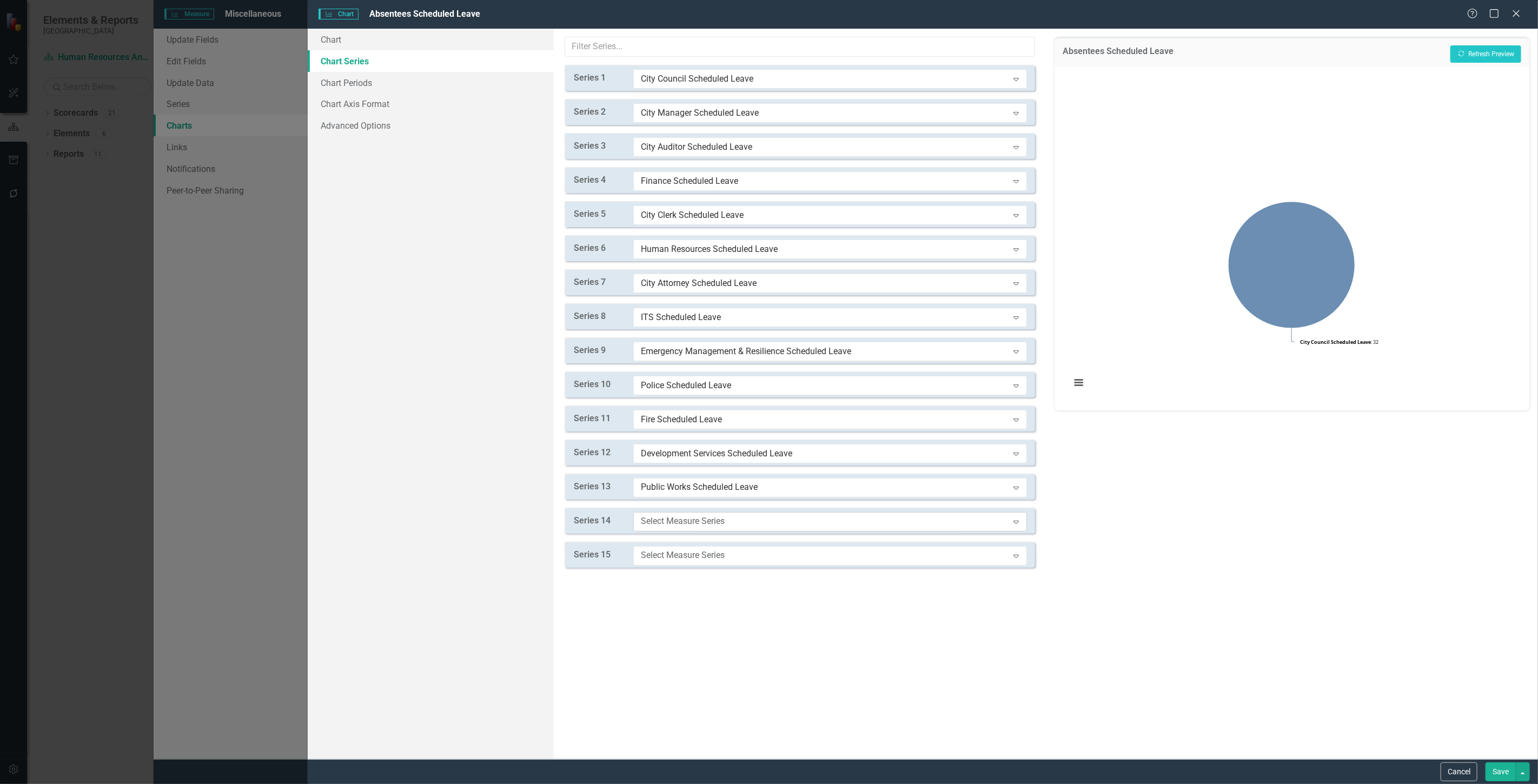
click at [684, 512] on div "Select Measure Series Expand" at bounding box center [830, 522] width 394 height 20
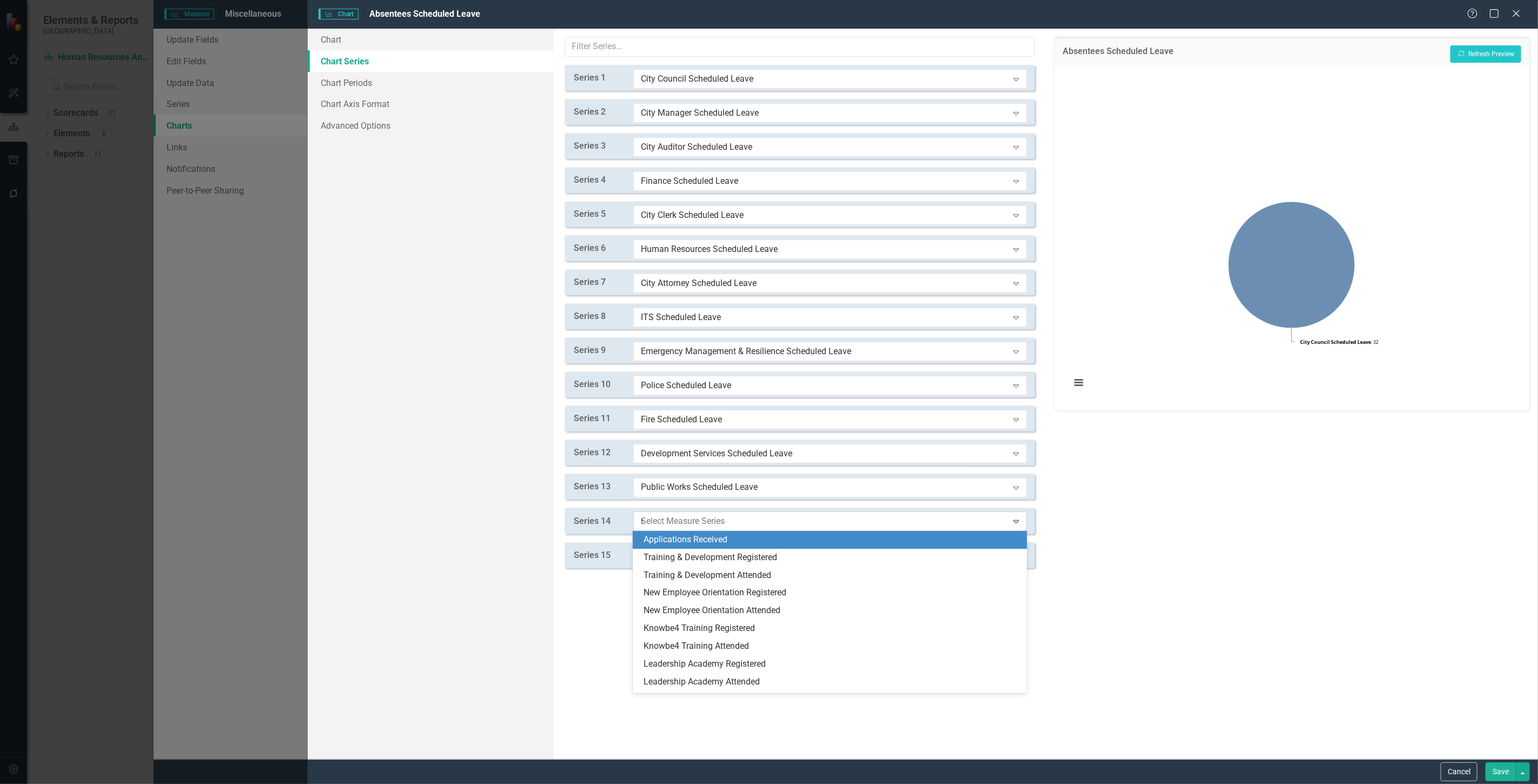
type input "sc"
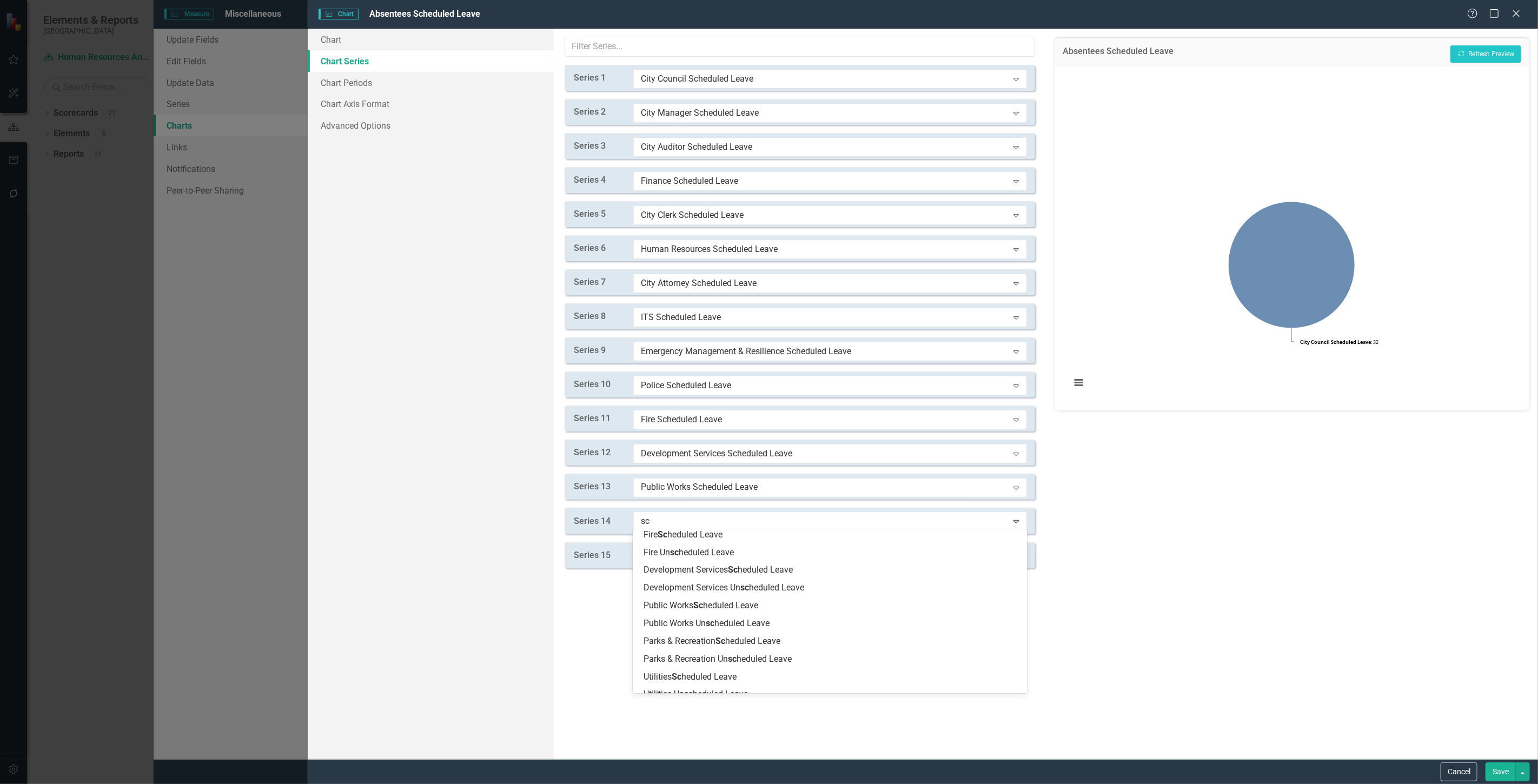
scroll to position [371, 0]
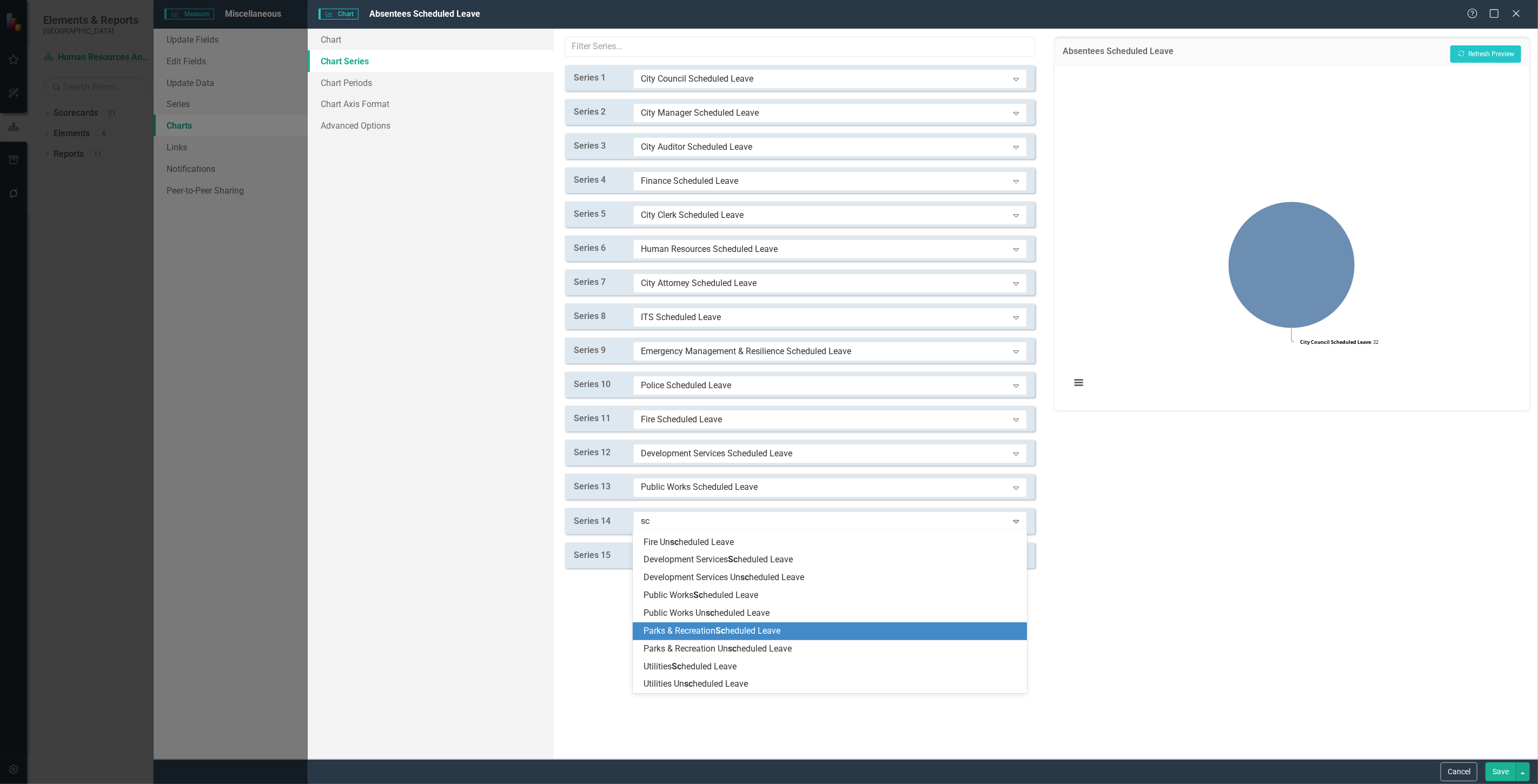
click at [688, 630] on span "Parks & Recreation Sc heduled Leave" at bounding box center [712, 631] width 137 height 10
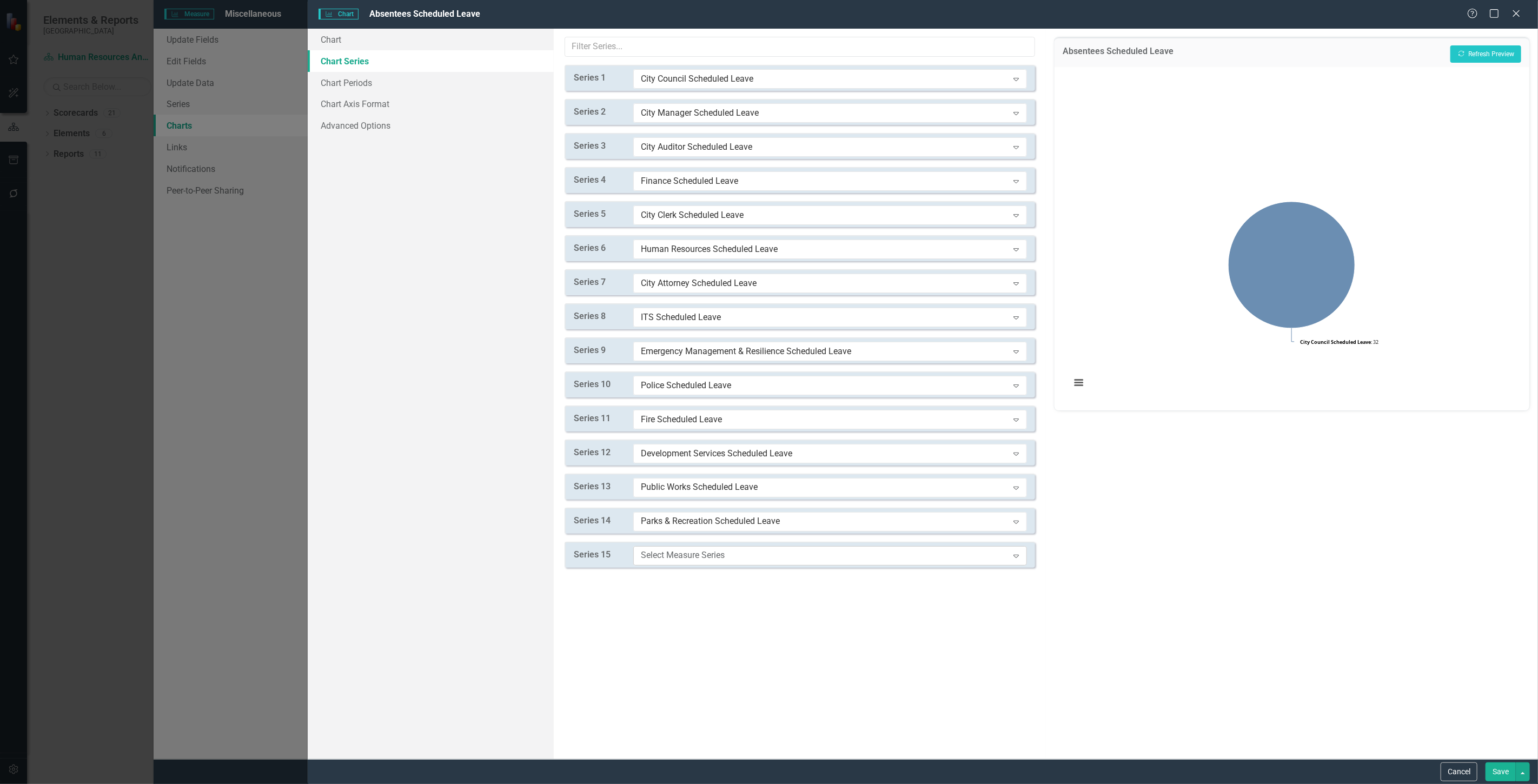
click at [678, 565] on div "Select Measure Series Expand" at bounding box center [830, 556] width 394 height 20
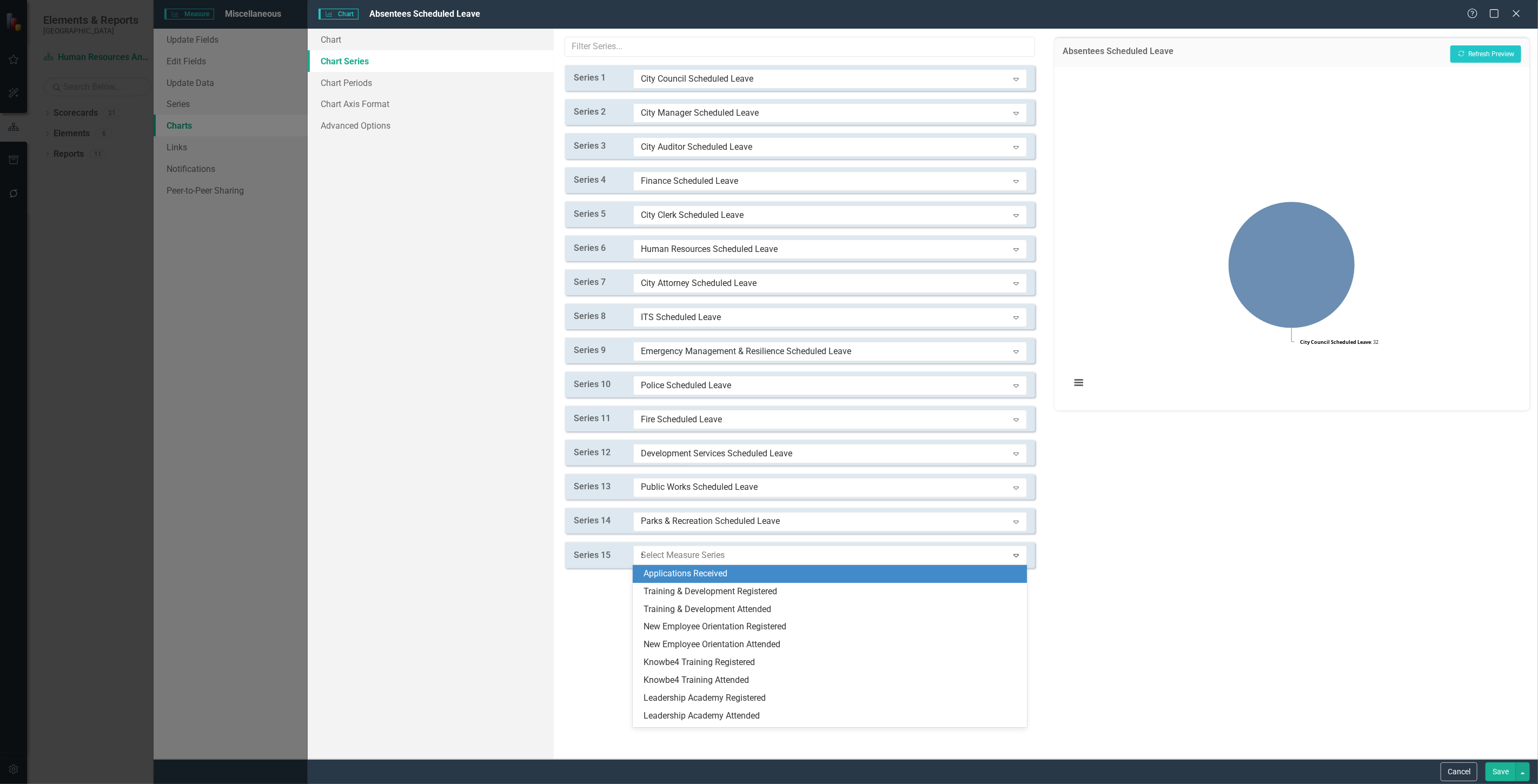
type input "sc"
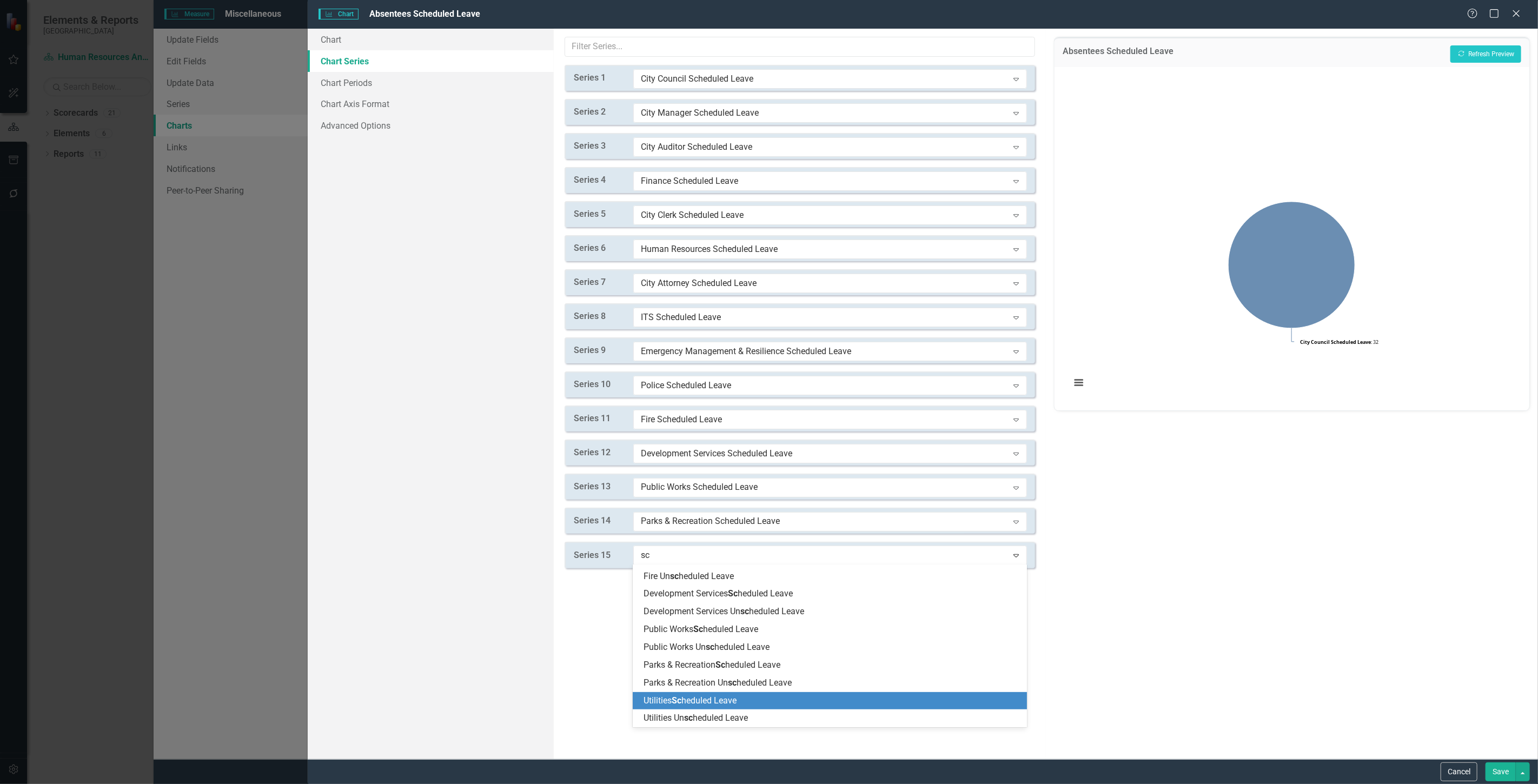
click at [690, 703] on span "Utilities Sc heduled Leave" at bounding box center [690, 700] width 93 height 10
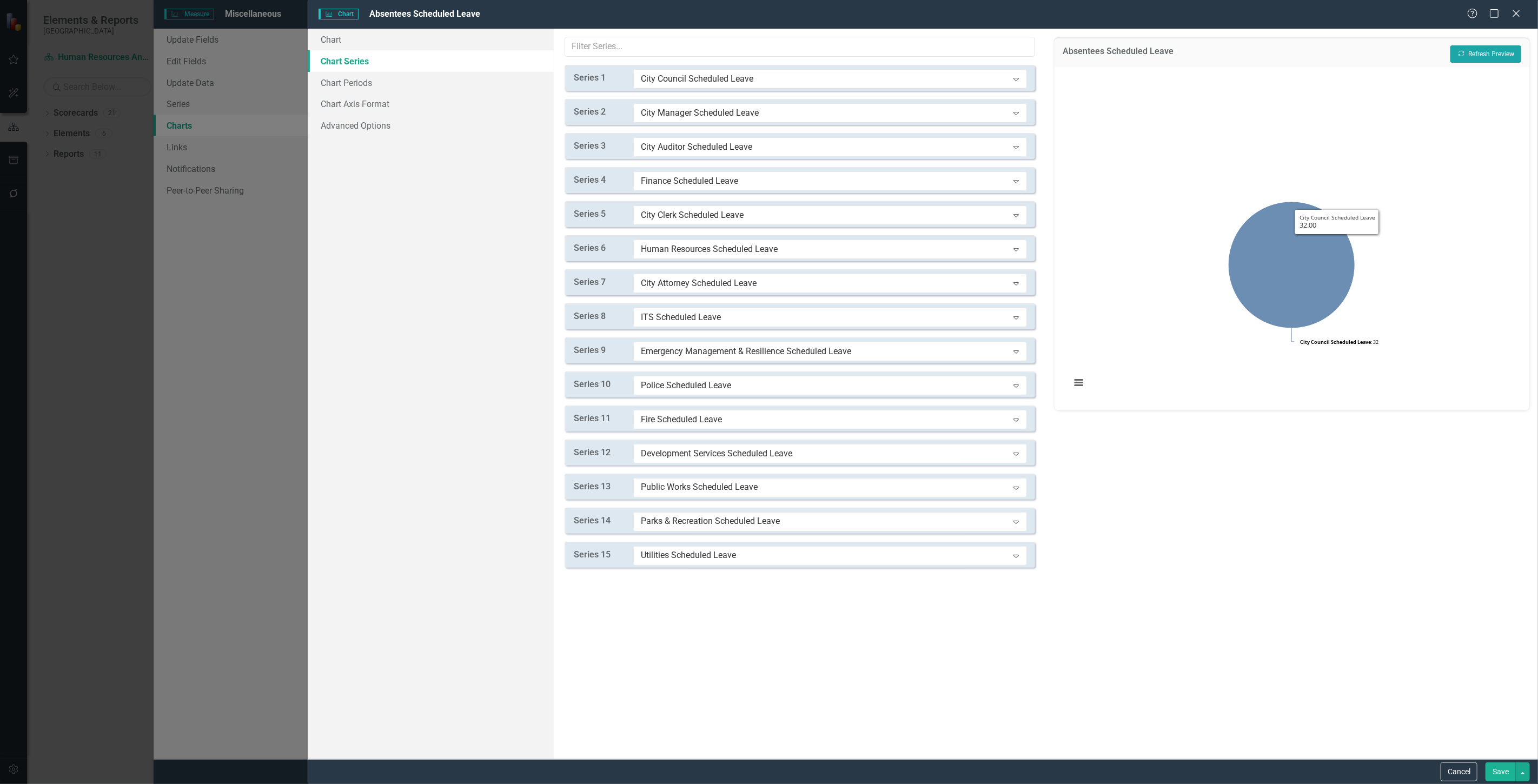
click at [1489, 46] on button "Recalculate Refresh Preview" at bounding box center [1486, 54] width 71 height 17
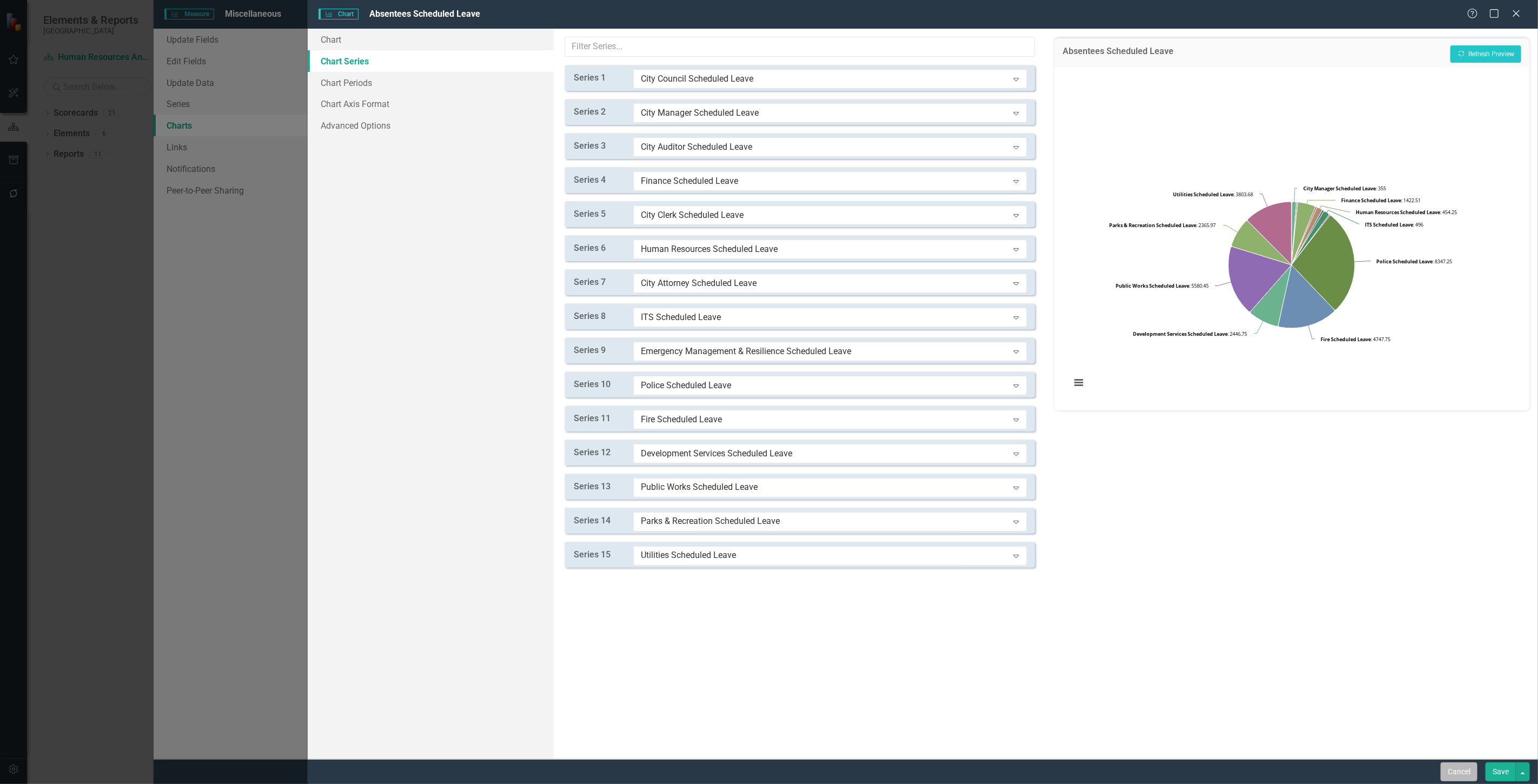
click at [1451, 775] on button "Cancel" at bounding box center [1459, 772] width 37 height 19
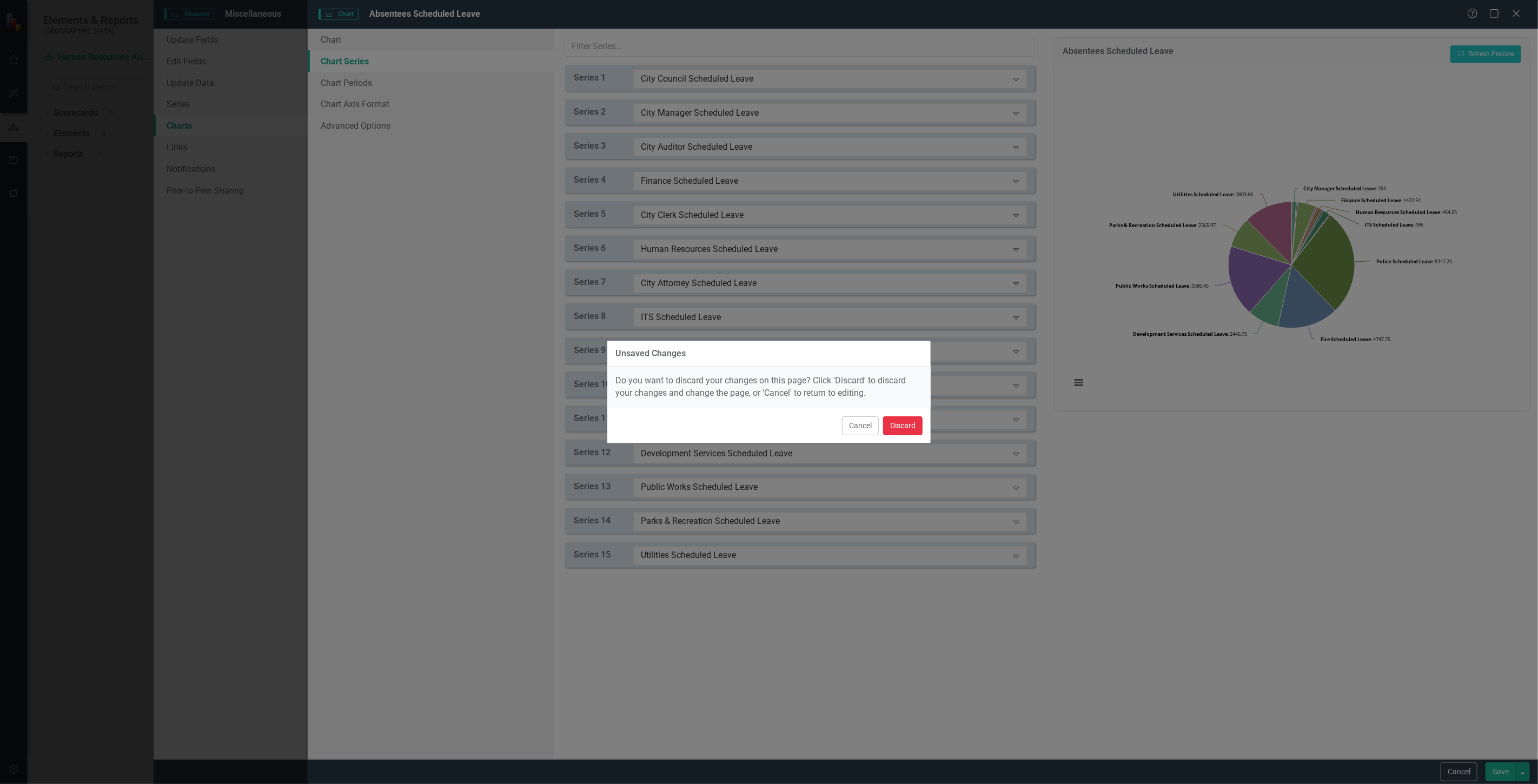
click at [902, 417] on button "Discard" at bounding box center [903, 426] width 40 height 19
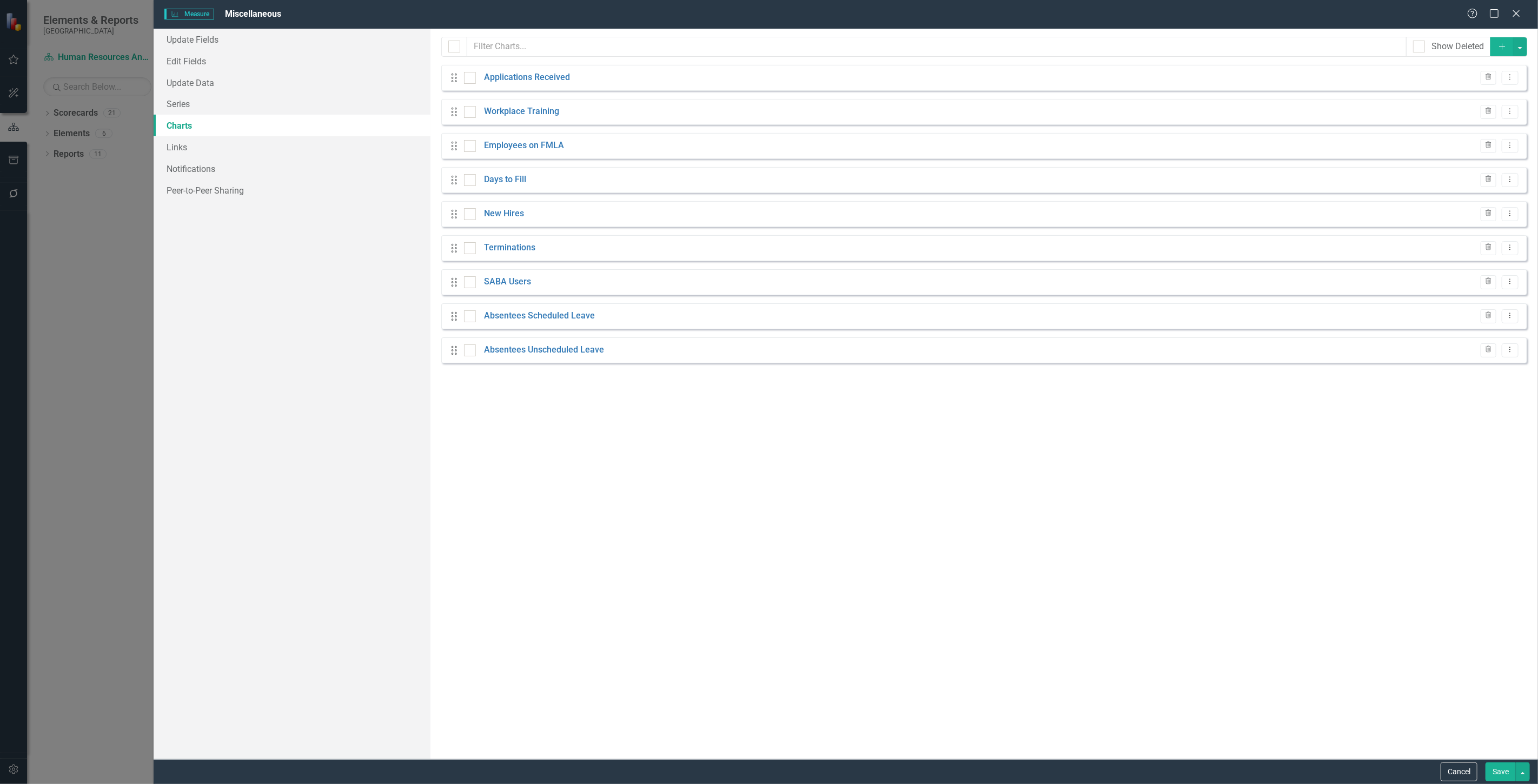
click at [1512, 318] on icon "Dropdown Menu" at bounding box center [1510, 315] width 9 height 7
click at [1454, 333] on link "Edit Edit Chart" at bounding box center [1475, 334] width 85 height 20
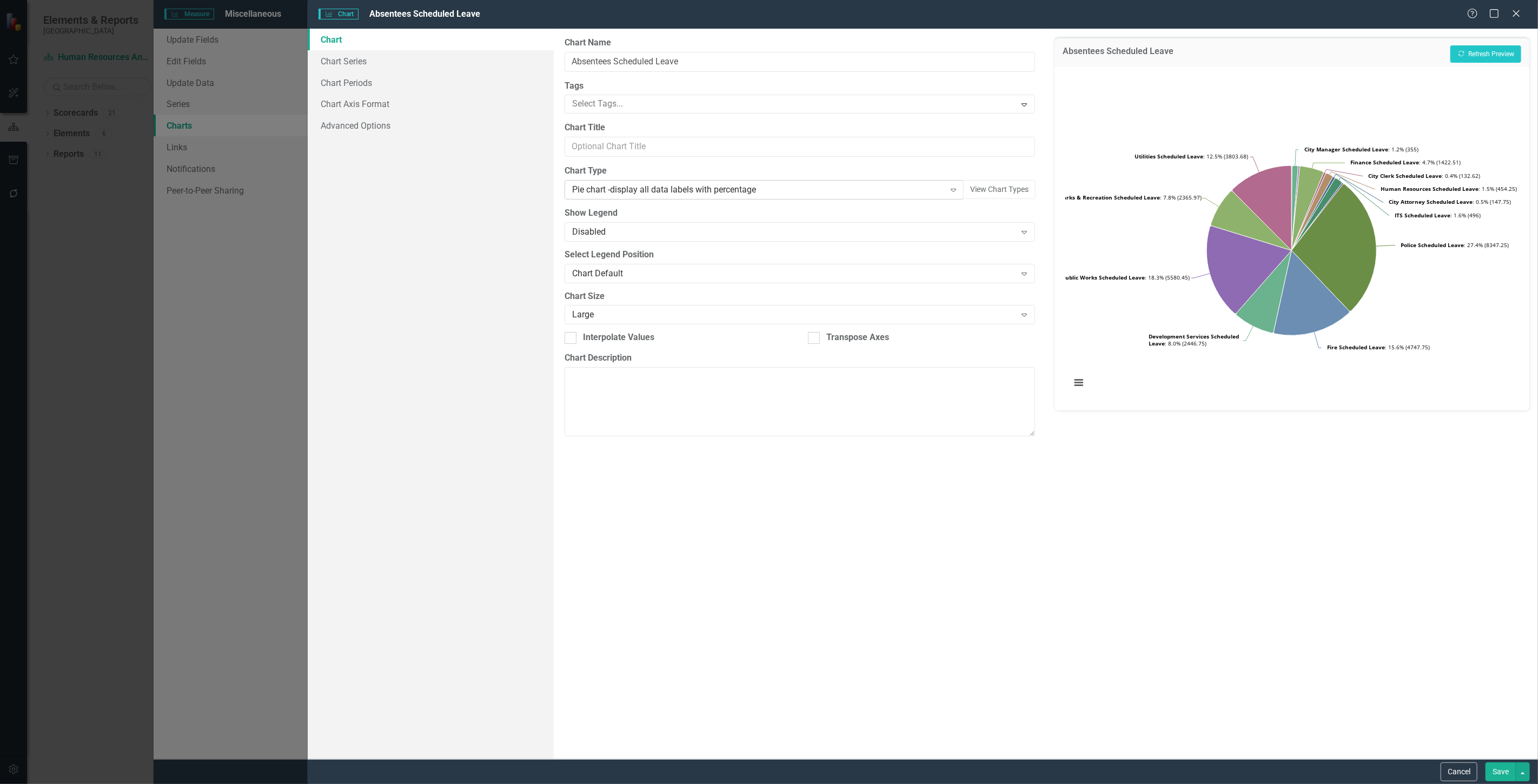
click at [875, 189] on div "Pie chart -display all data labels with percentage" at bounding box center [758, 189] width 373 height 12
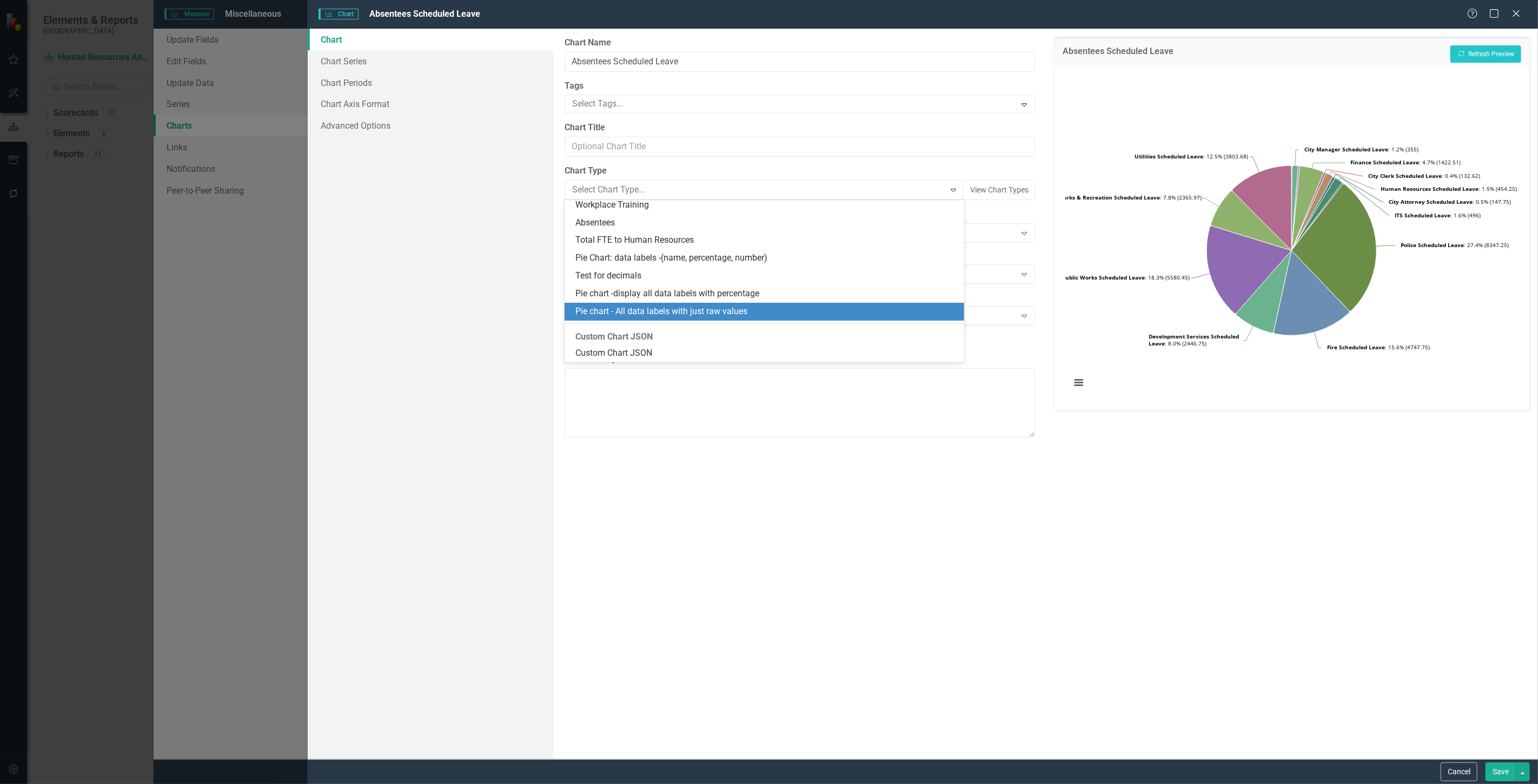
click at [779, 306] on div "Pie chart - All data labels with just raw values" at bounding box center [766, 311] width 382 height 12
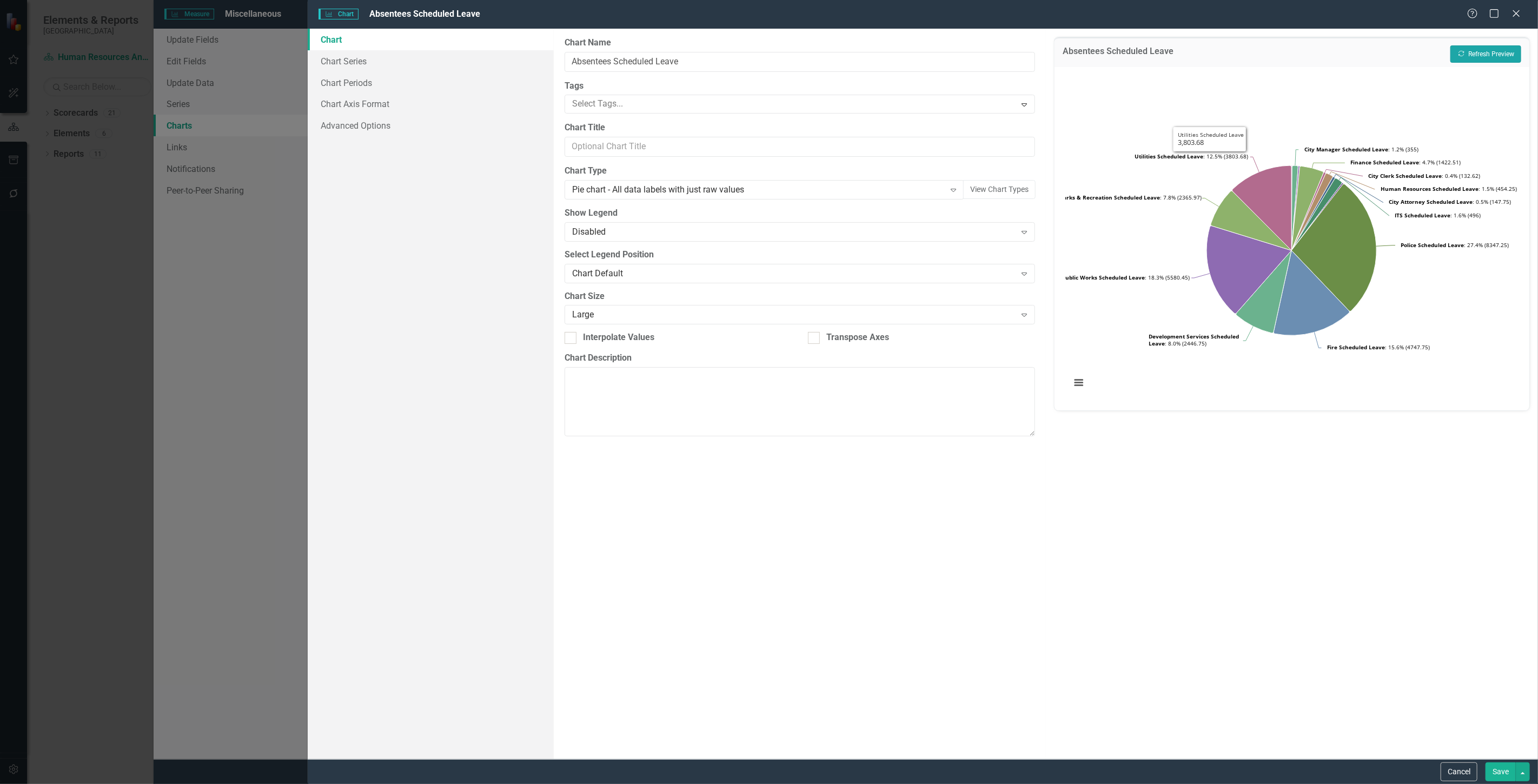
click at [1472, 50] on button "Recalculate Refresh Preview" at bounding box center [1486, 54] width 71 height 17
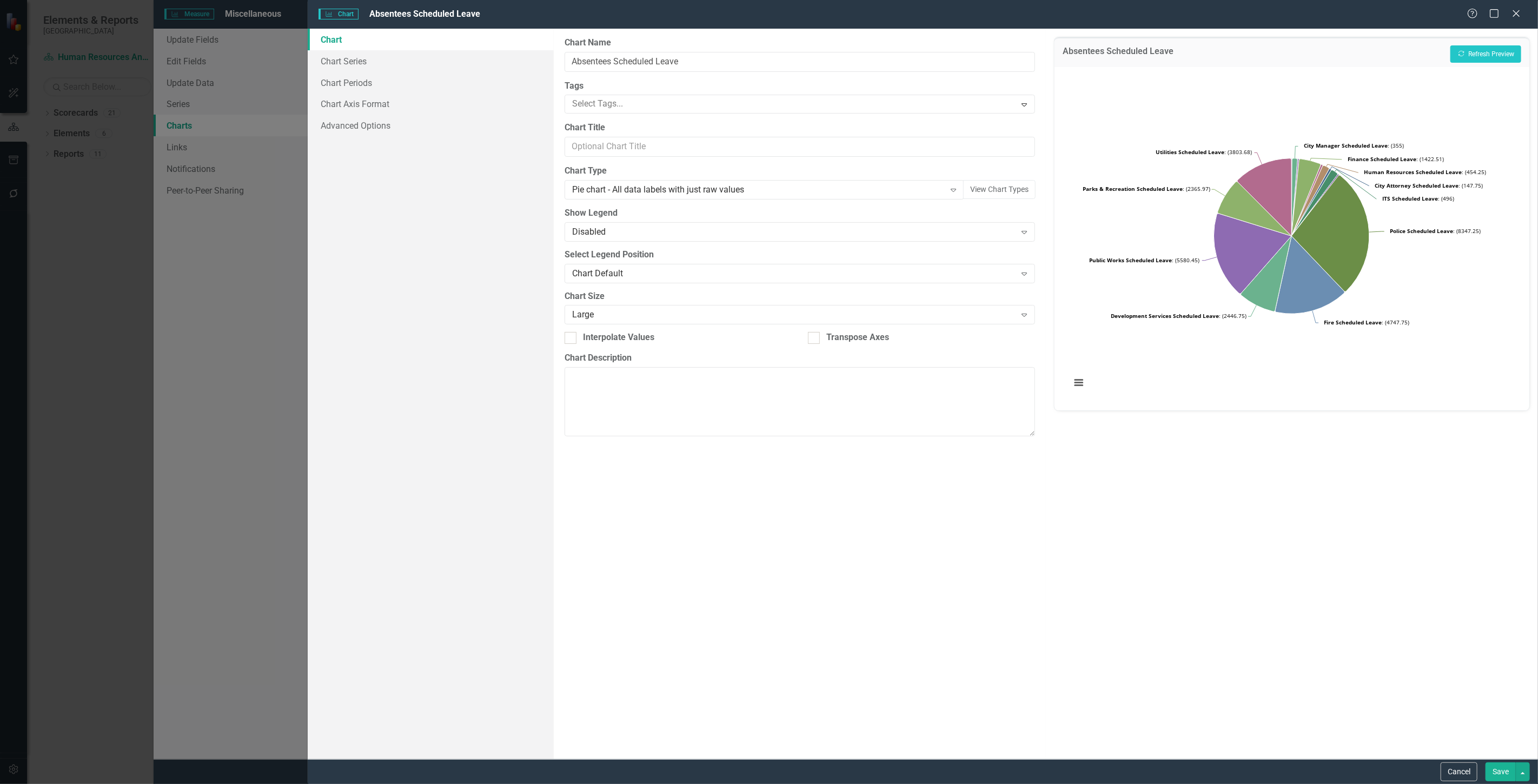
click at [1498, 771] on button "Save" at bounding box center [1500, 772] width 30 height 19
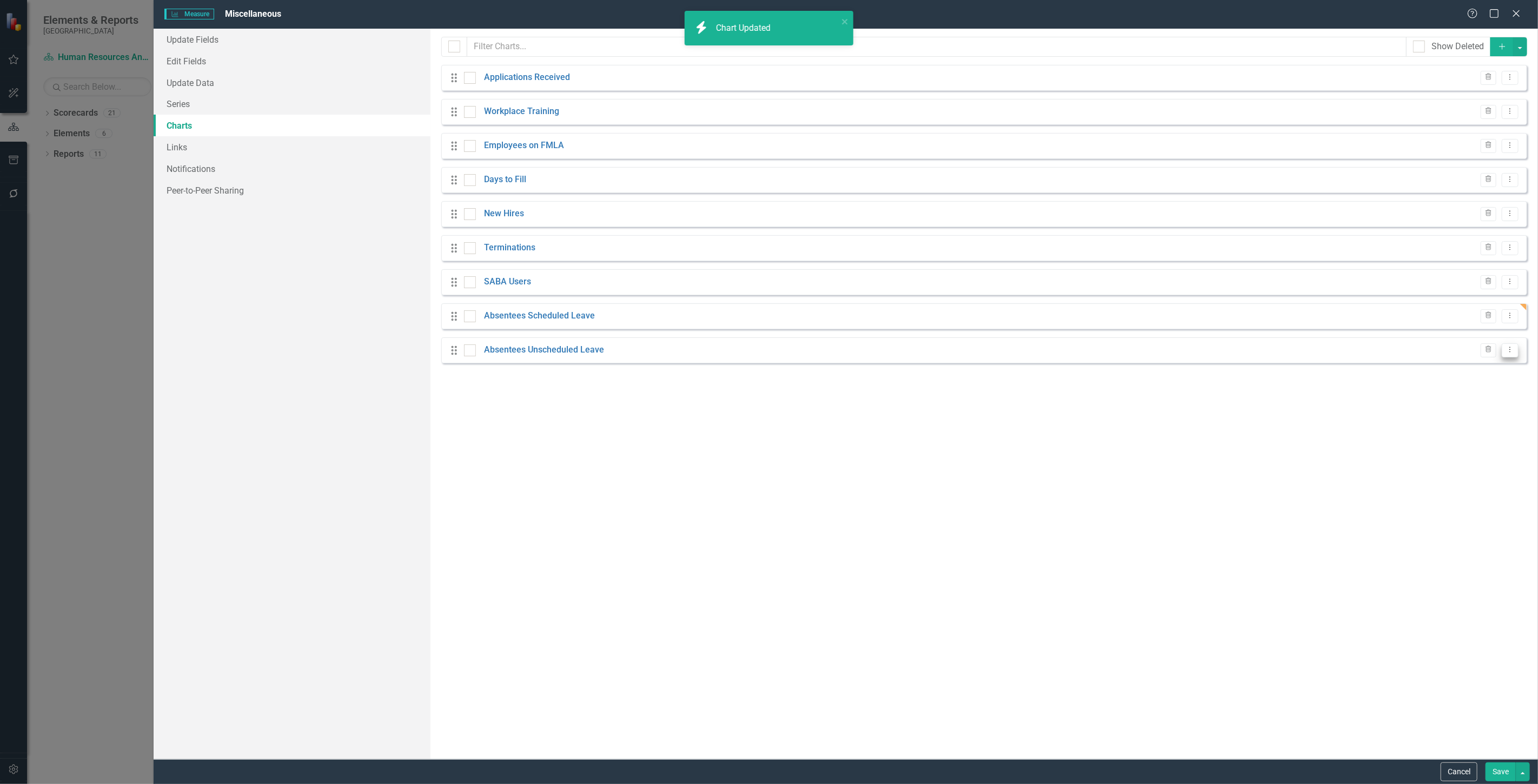
click at [1516, 348] on button "Dropdown Menu" at bounding box center [1510, 350] width 17 height 15
click at [1457, 364] on link "Edit Edit Chart" at bounding box center [1475, 367] width 85 height 20
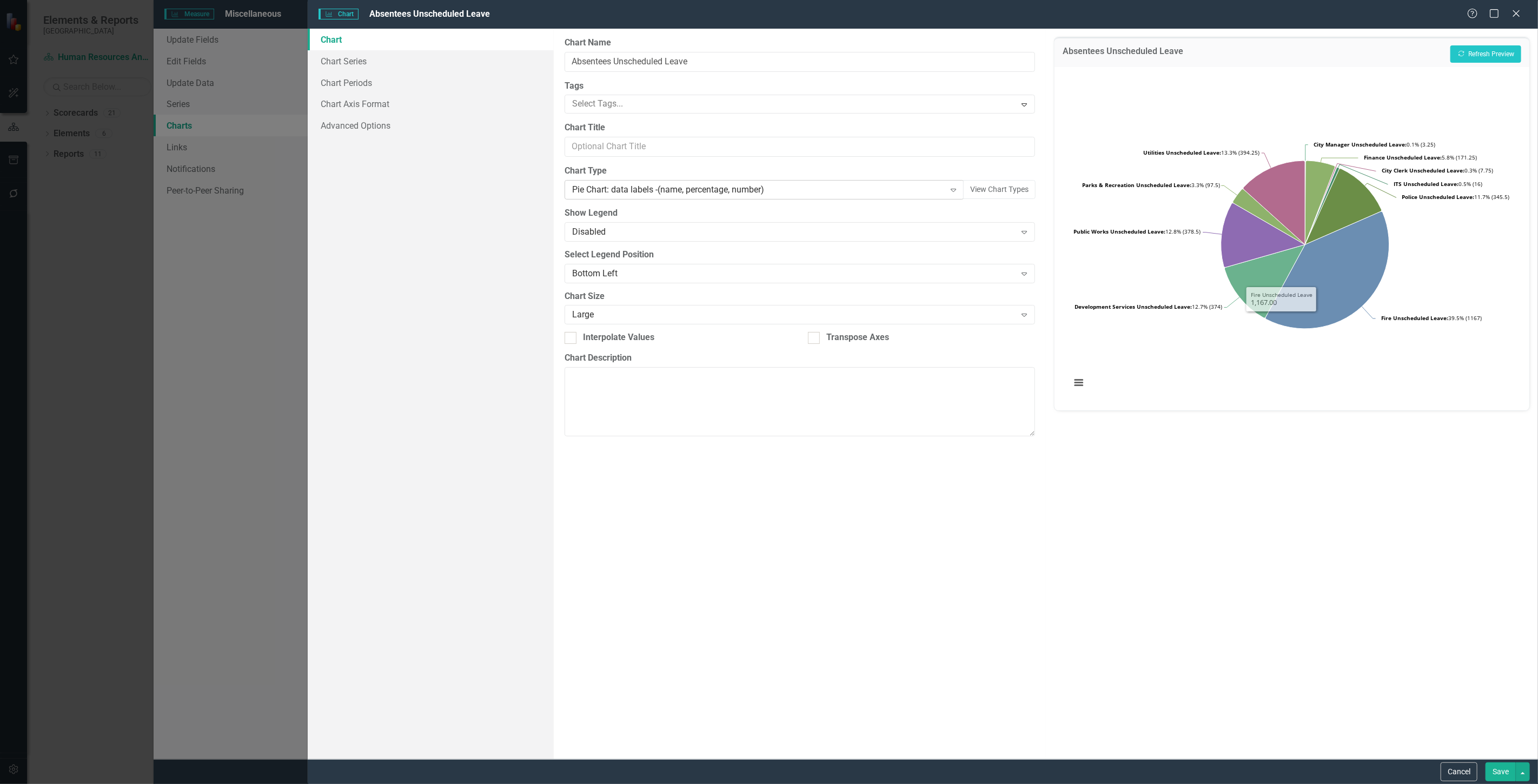
click at [769, 189] on div "Pie Chart: data labels -(name, percentage, number)" at bounding box center [758, 189] width 373 height 12
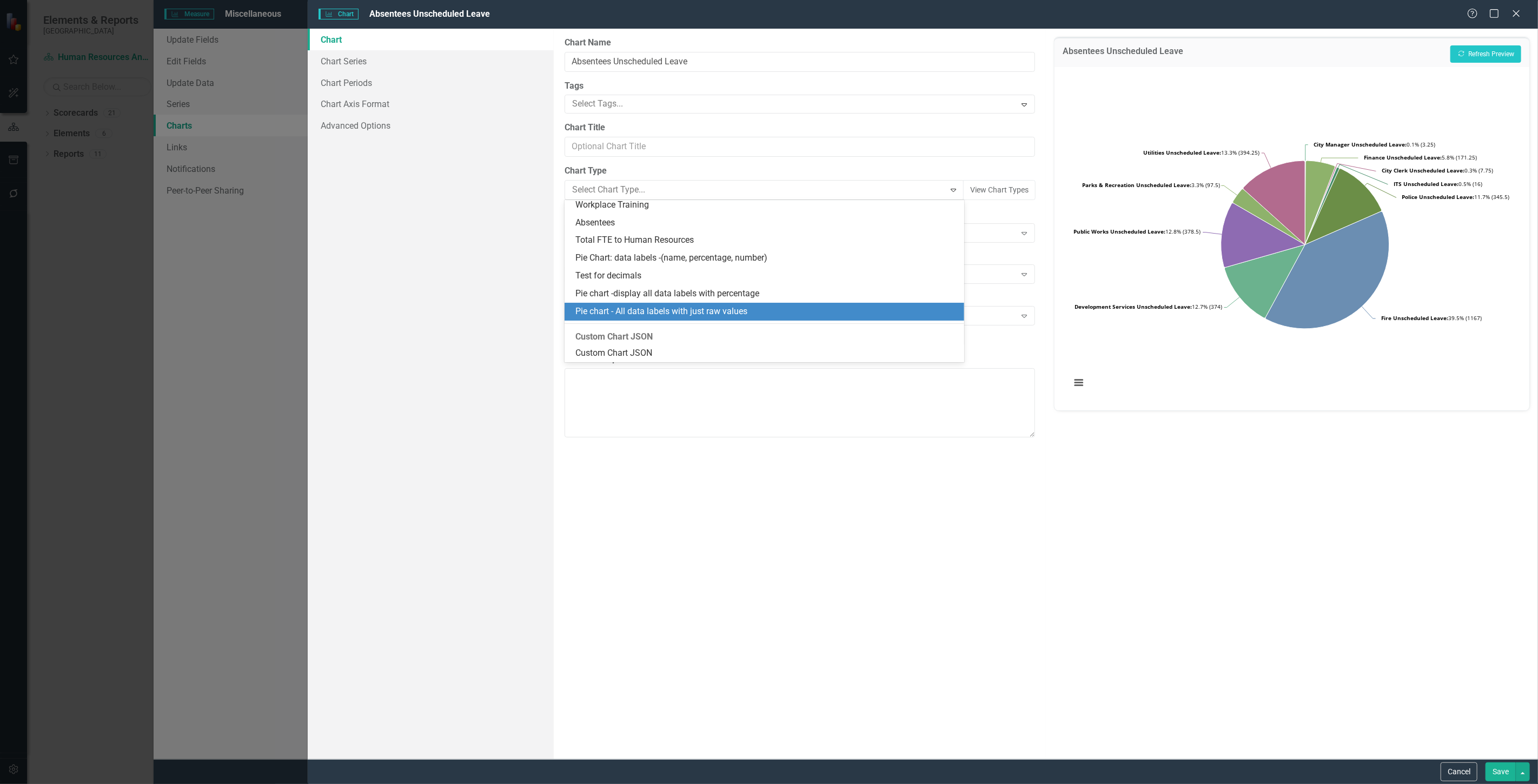
click at [755, 320] on div "Pie chart - All data labels with just raw values" at bounding box center [764, 312] width 399 height 18
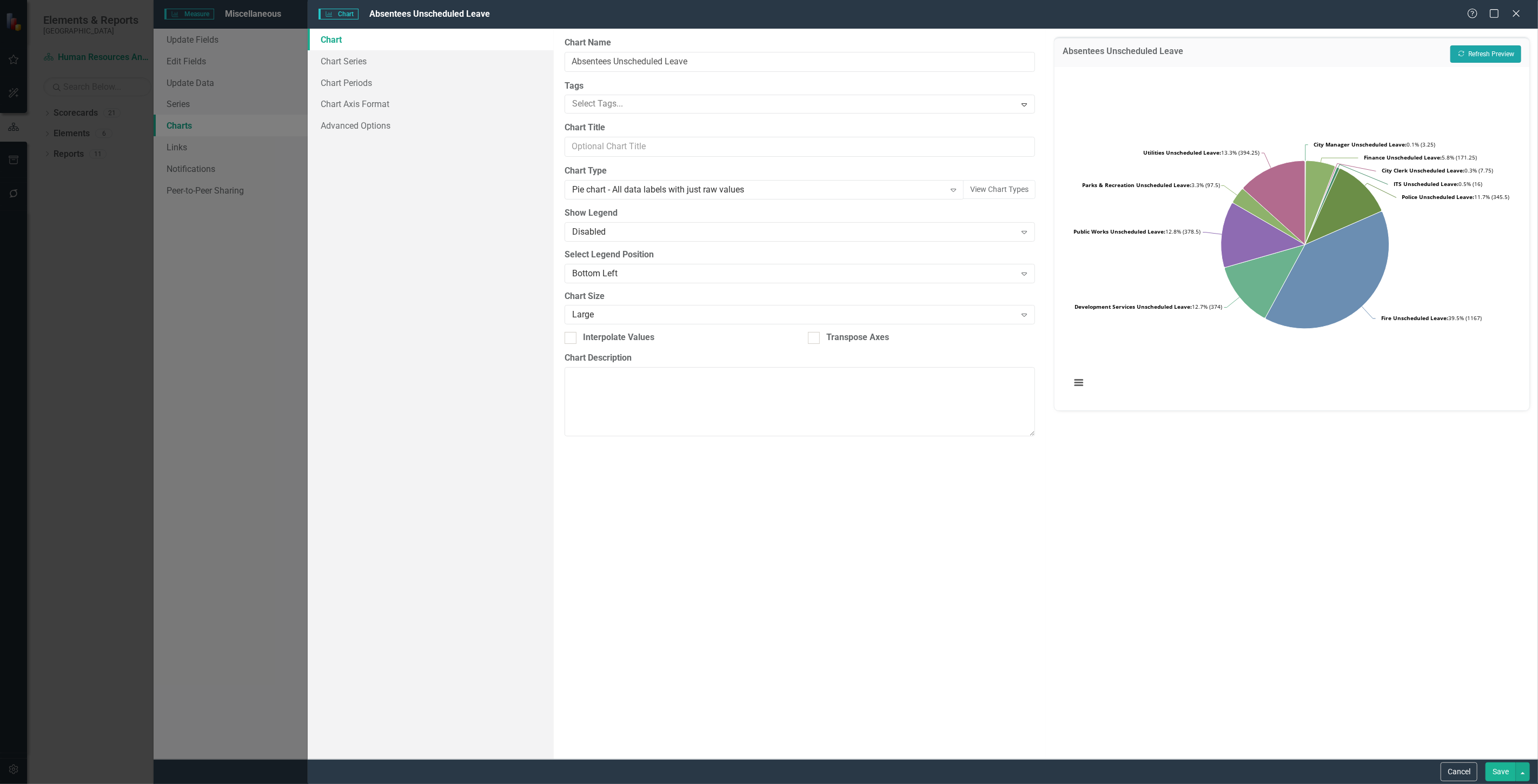
click at [1493, 48] on button "Recalculate Refresh Preview" at bounding box center [1486, 54] width 71 height 17
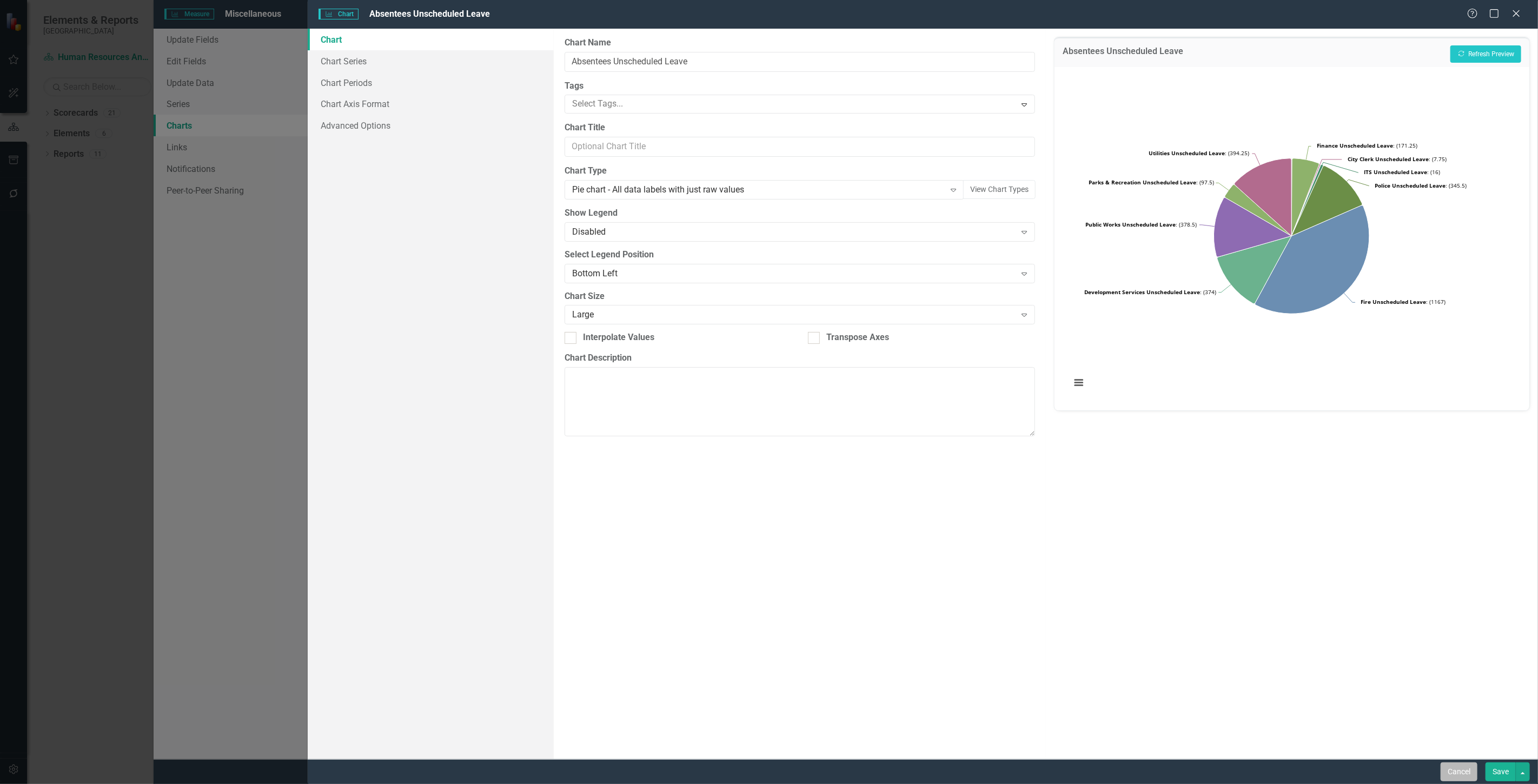
click at [1447, 769] on button "Cancel" at bounding box center [1459, 772] width 37 height 19
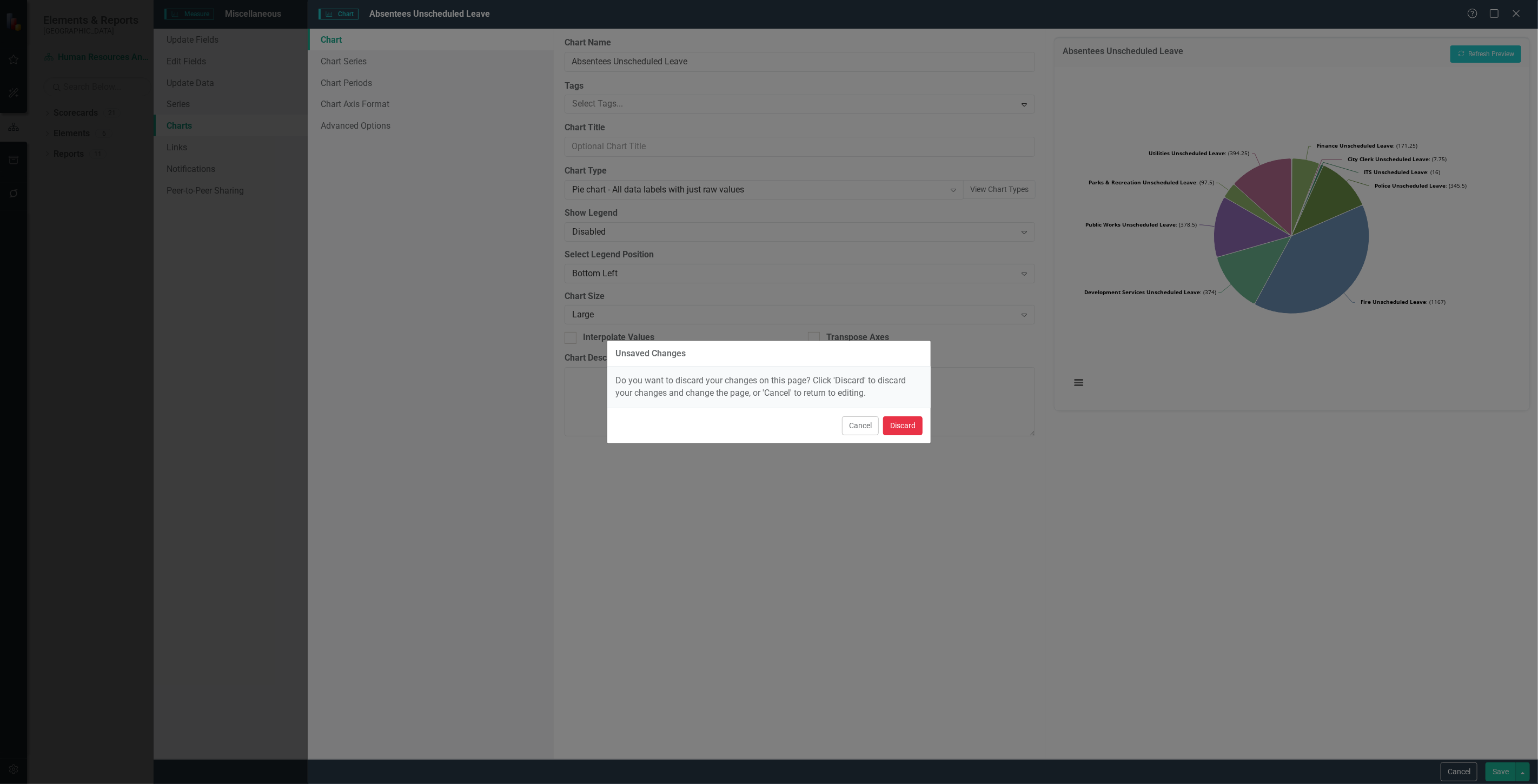
click at [912, 431] on button "Discard" at bounding box center [903, 426] width 40 height 19
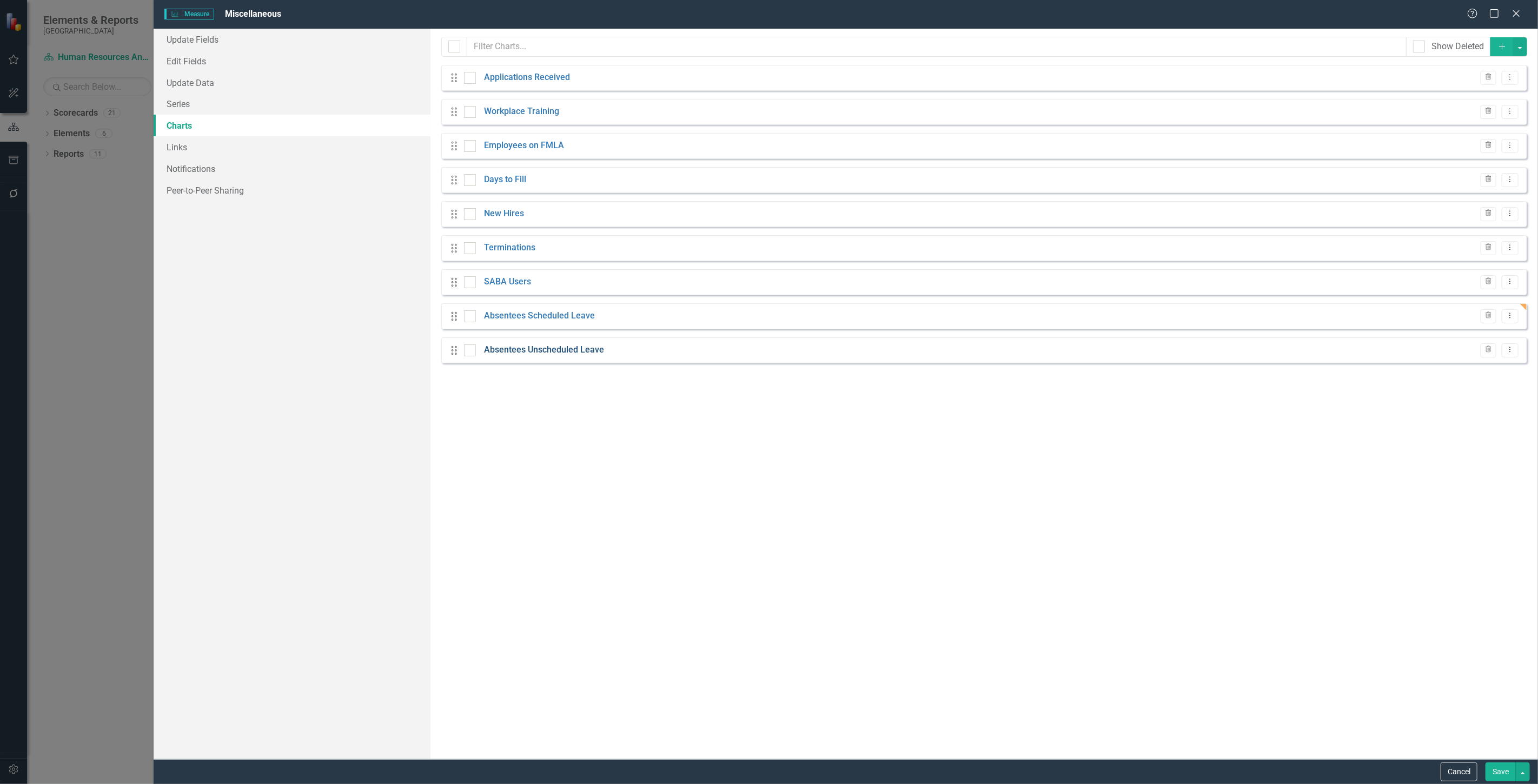
click at [552, 346] on link "Absentees Unscheduled Leave" at bounding box center [544, 350] width 120 height 12
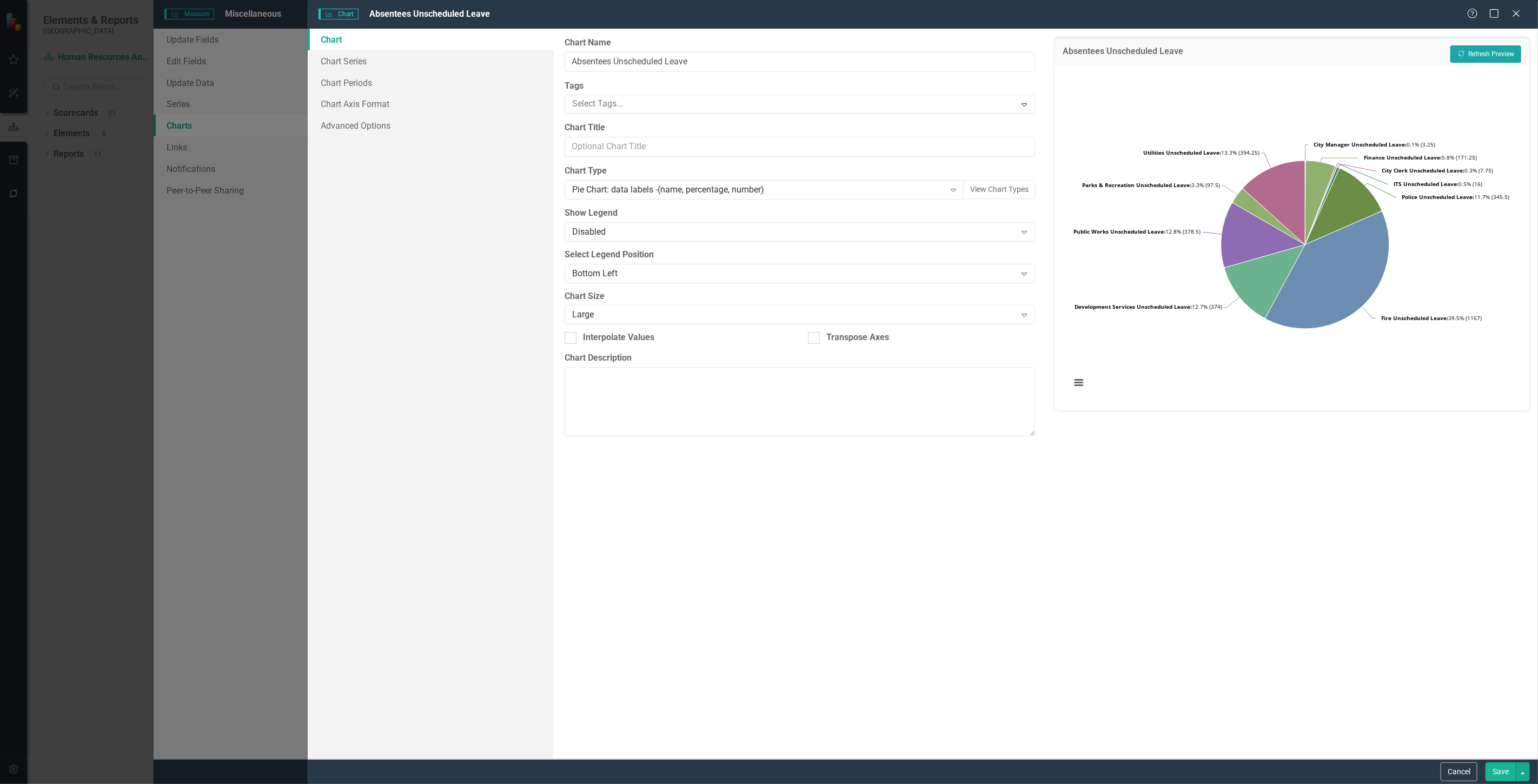
click at [1493, 52] on button "Recalculate Refresh Preview" at bounding box center [1486, 54] width 71 height 17
drag, startPoint x: 780, startPoint y: 204, endPoint x: 776, endPoint y: 198, distance: 7.2
click at [780, 204] on div "From this page, you can define the name, type, and size of the chart. You can a…" at bounding box center [799, 394] width 492 height 730
click at [826, 189] on div "Pie Chart: data labels -(name, percentage, number)" at bounding box center [758, 189] width 373 height 12
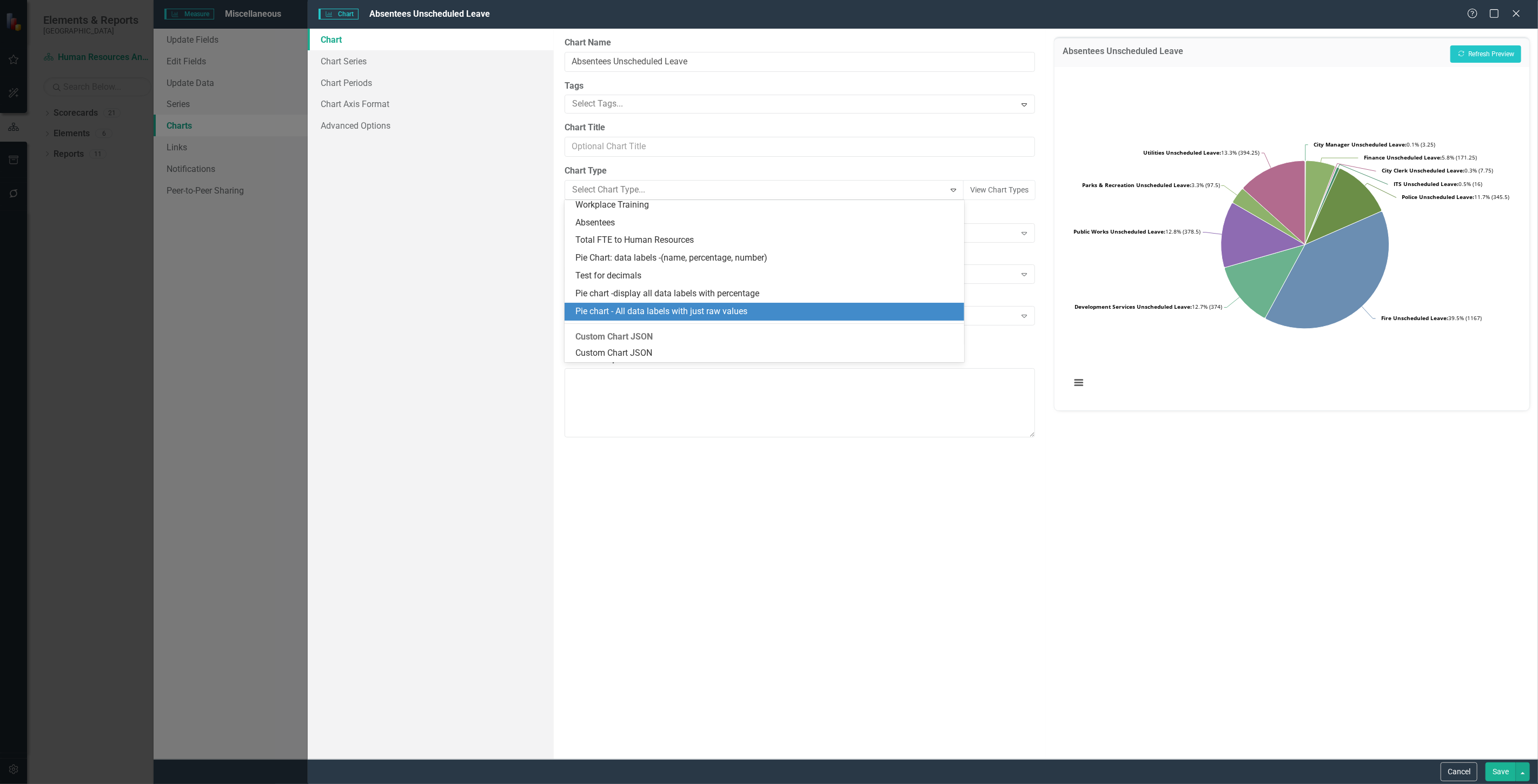
click at [787, 312] on div "Pie chart - All data labels with just raw values" at bounding box center [766, 311] width 382 height 12
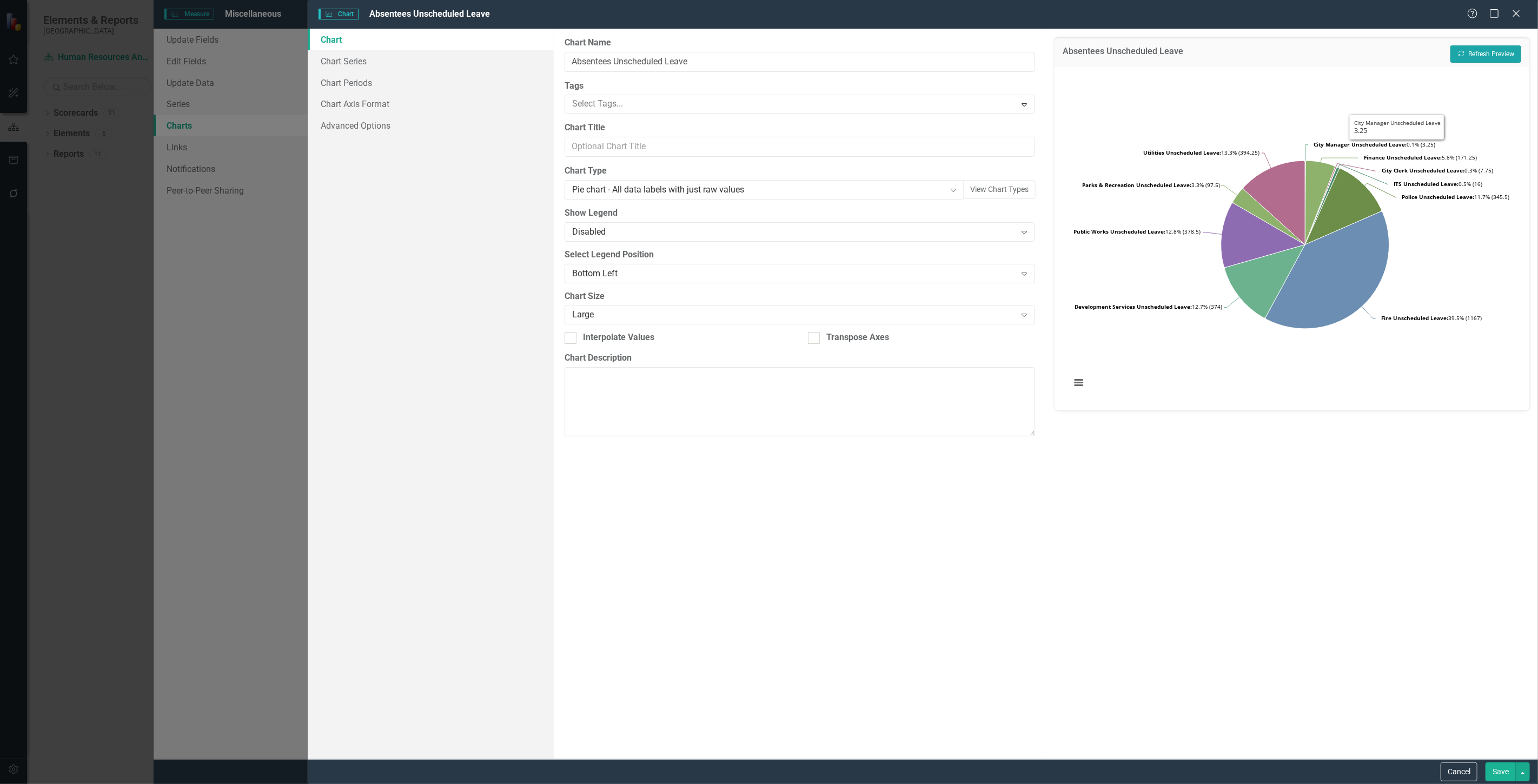
click at [1484, 52] on button "Recalculate Refresh Preview" at bounding box center [1486, 54] width 71 height 17
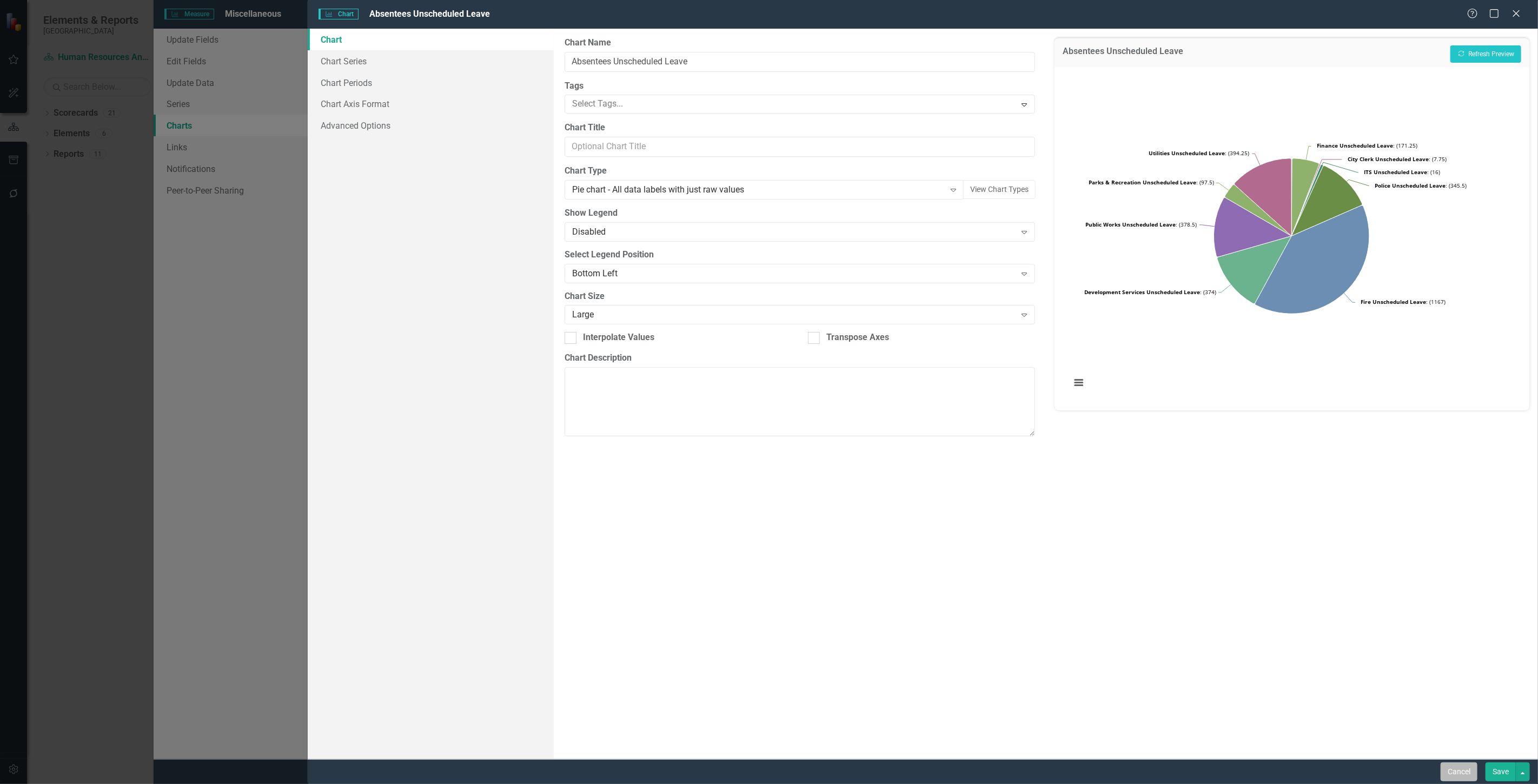
click at [1447, 776] on button "Cancel" at bounding box center [1459, 772] width 37 height 19
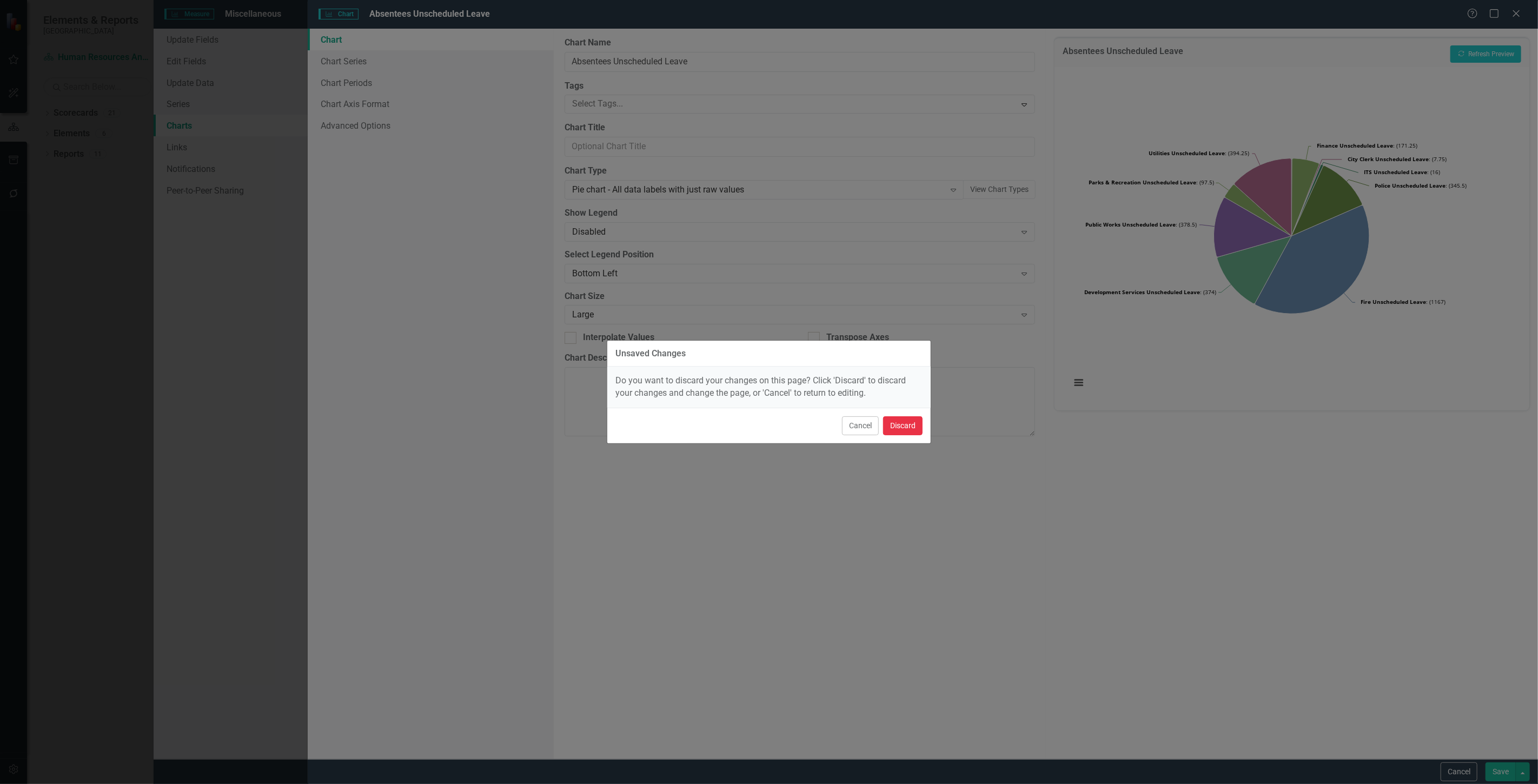
click at [885, 423] on button "Discard" at bounding box center [903, 426] width 40 height 19
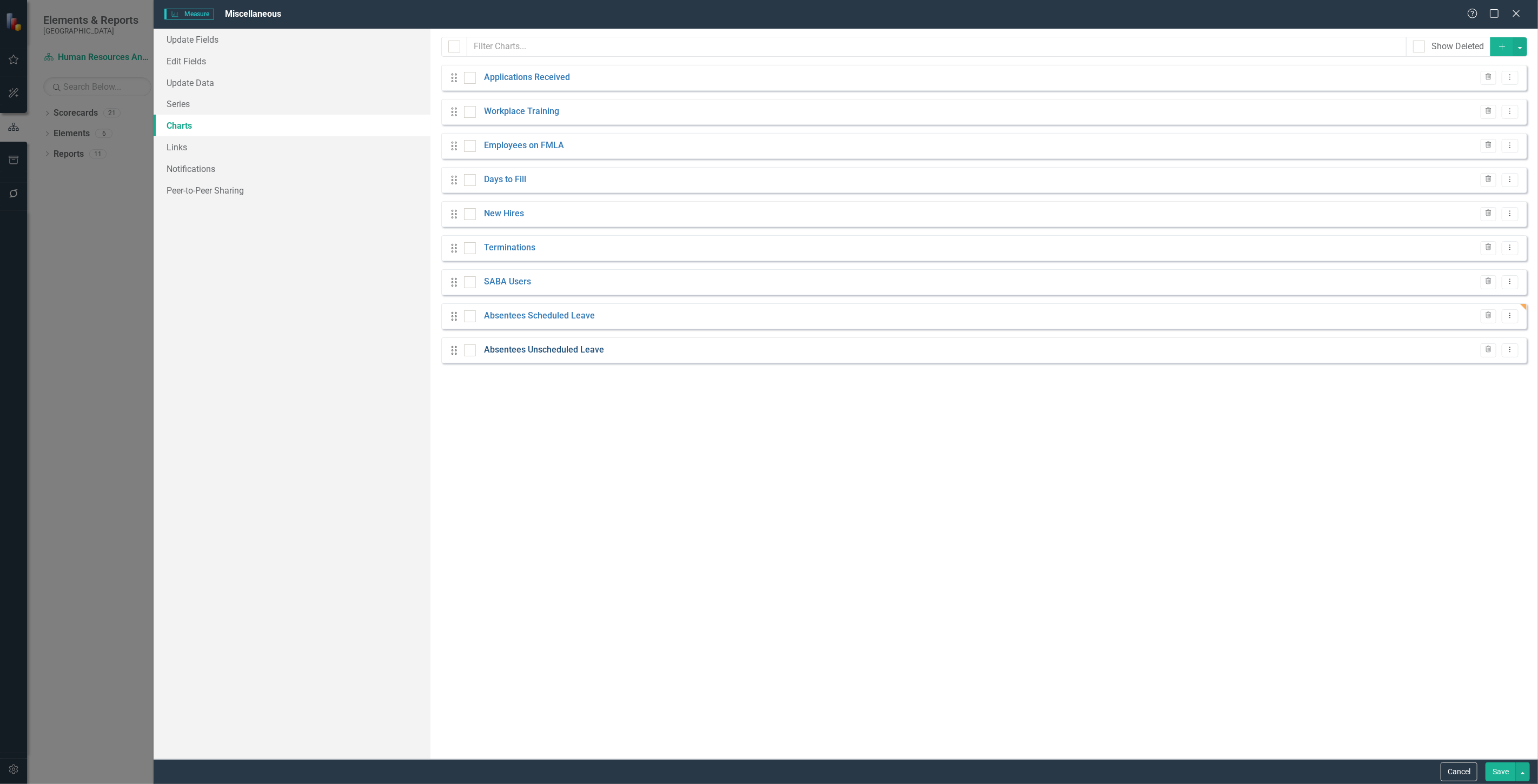
click at [559, 353] on link "Absentees Unscheduled Leave" at bounding box center [544, 350] width 120 height 12
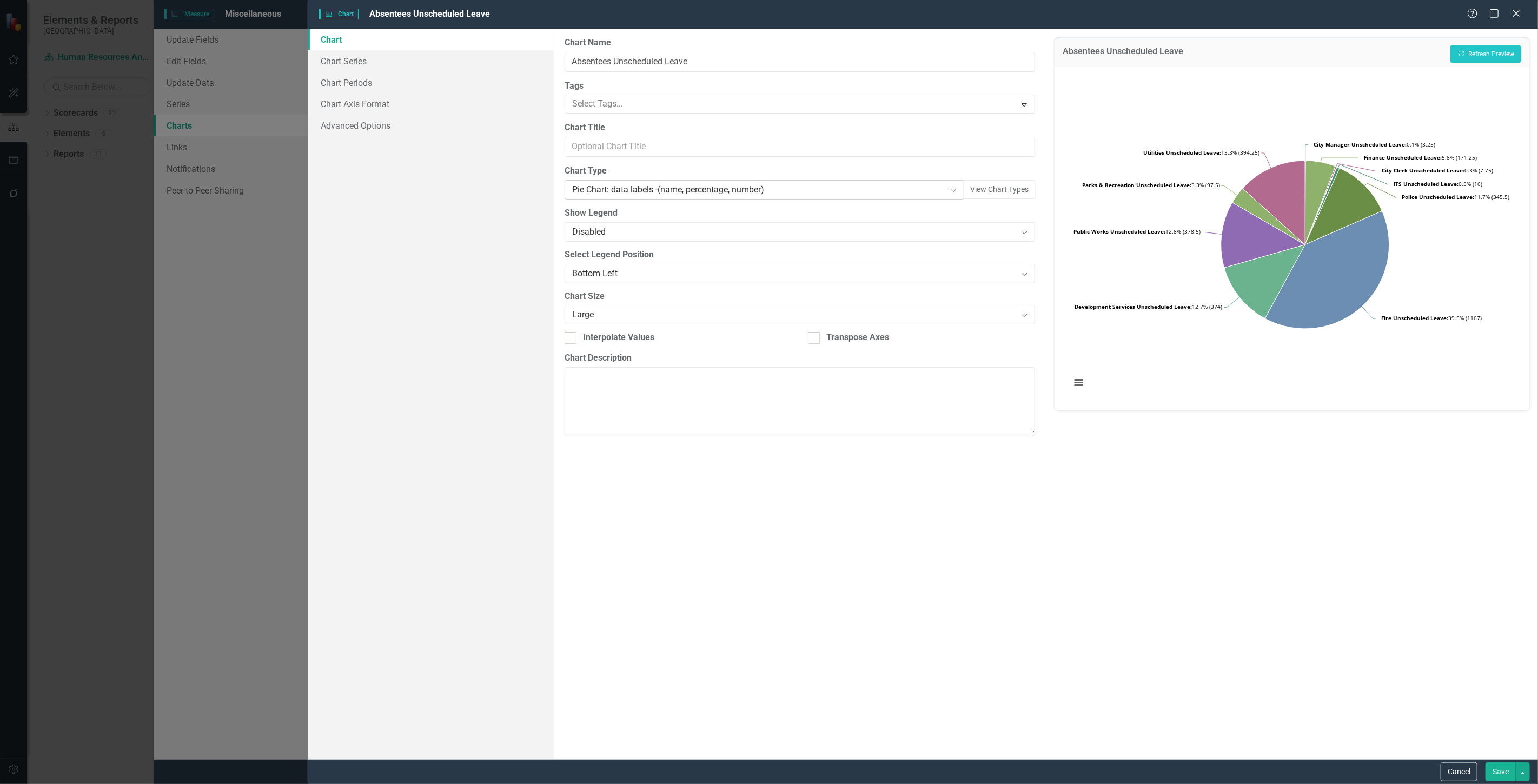
click at [908, 190] on div "Pie Chart: data labels -(name, percentage, number)" at bounding box center [758, 189] width 373 height 12
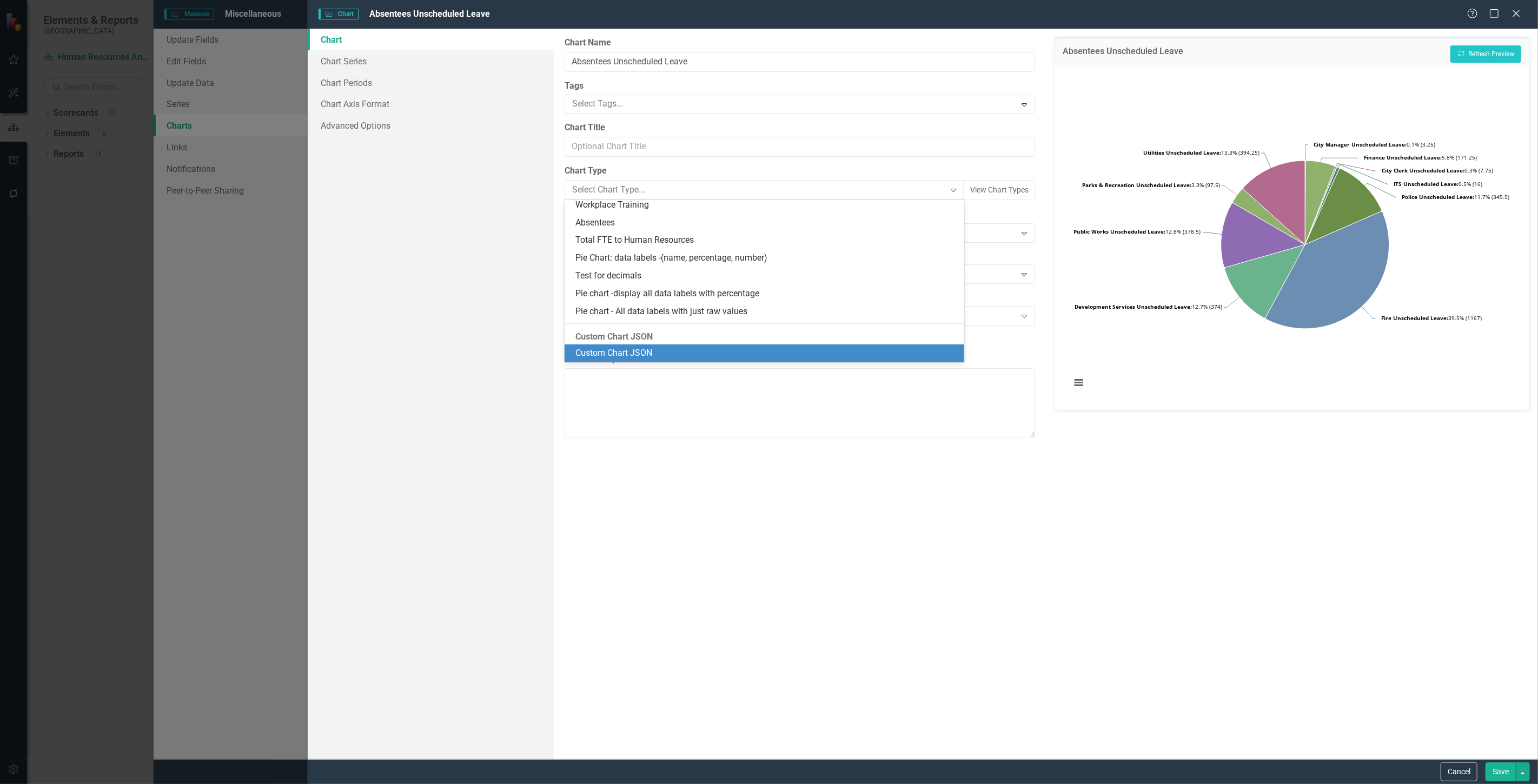
click at [730, 352] on div "Custom Chart JSON" at bounding box center [766, 353] width 382 height 12
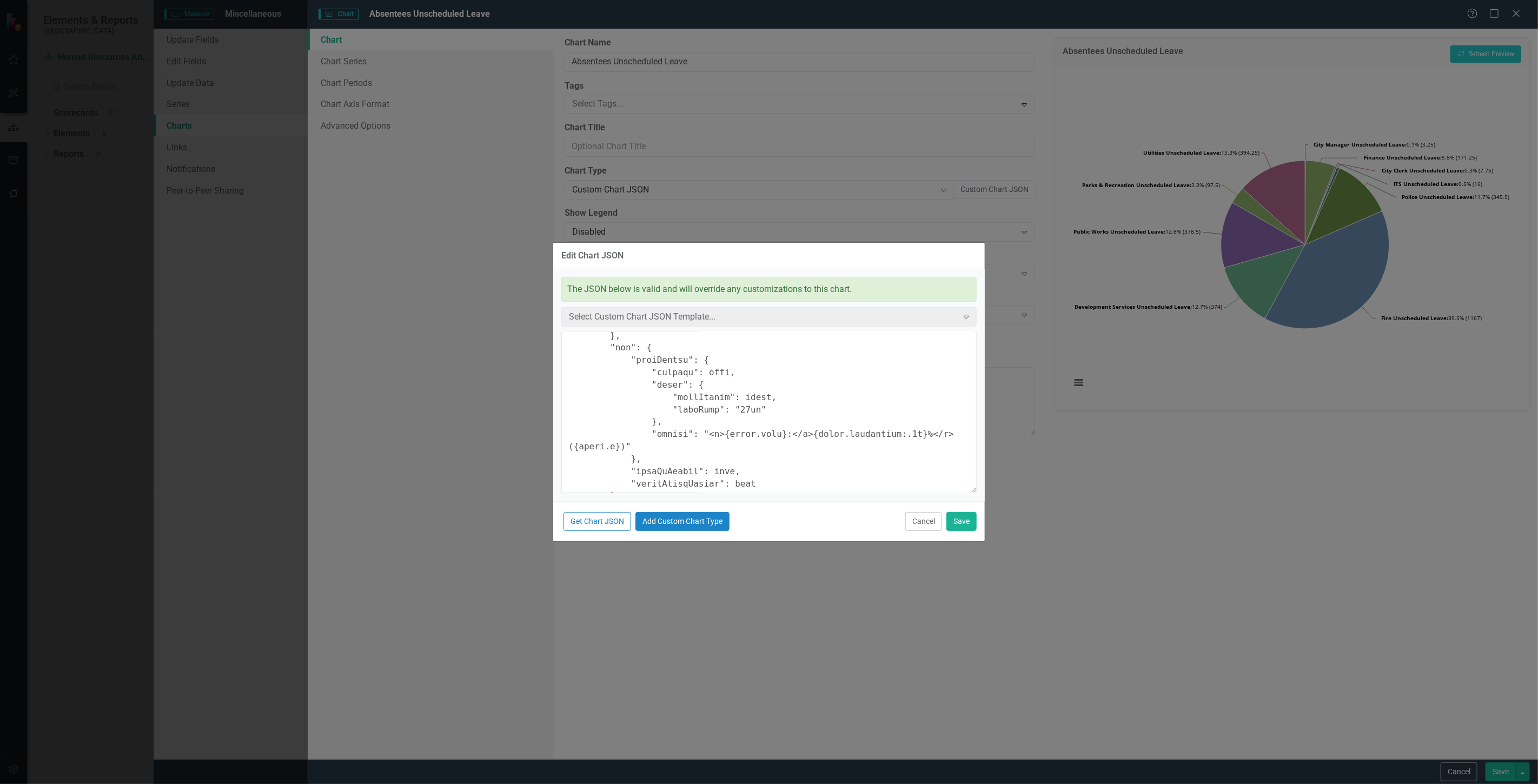
scroll to position [360, 0]
drag, startPoint x: 794, startPoint y: 415, endPoint x: 923, endPoint y: 424, distance: 129.3
click at [921, 417] on textarea at bounding box center [769, 412] width 415 height 162
type textarea "{ "colors": [ "#6b8eb2", "#6bb28e", "#8e6bb2", "#8eb26b", "#b26b8e", "#b28e6b",…"
click at [974, 523] on button "Save" at bounding box center [961, 522] width 30 height 19
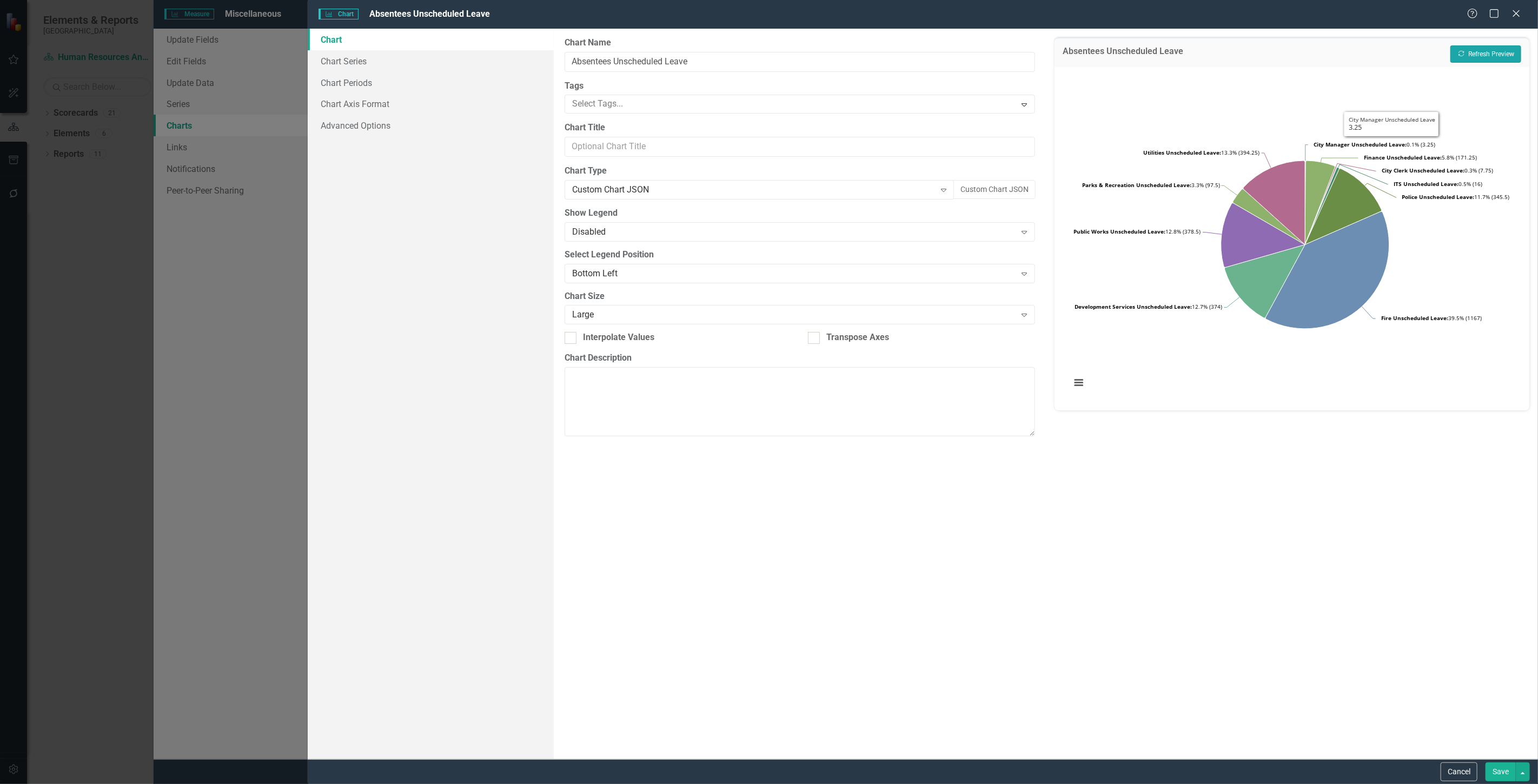
click at [1490, 50] on button "Recalculate Refresh Preview" at bounding box center [1486, 54] width 71 height 17
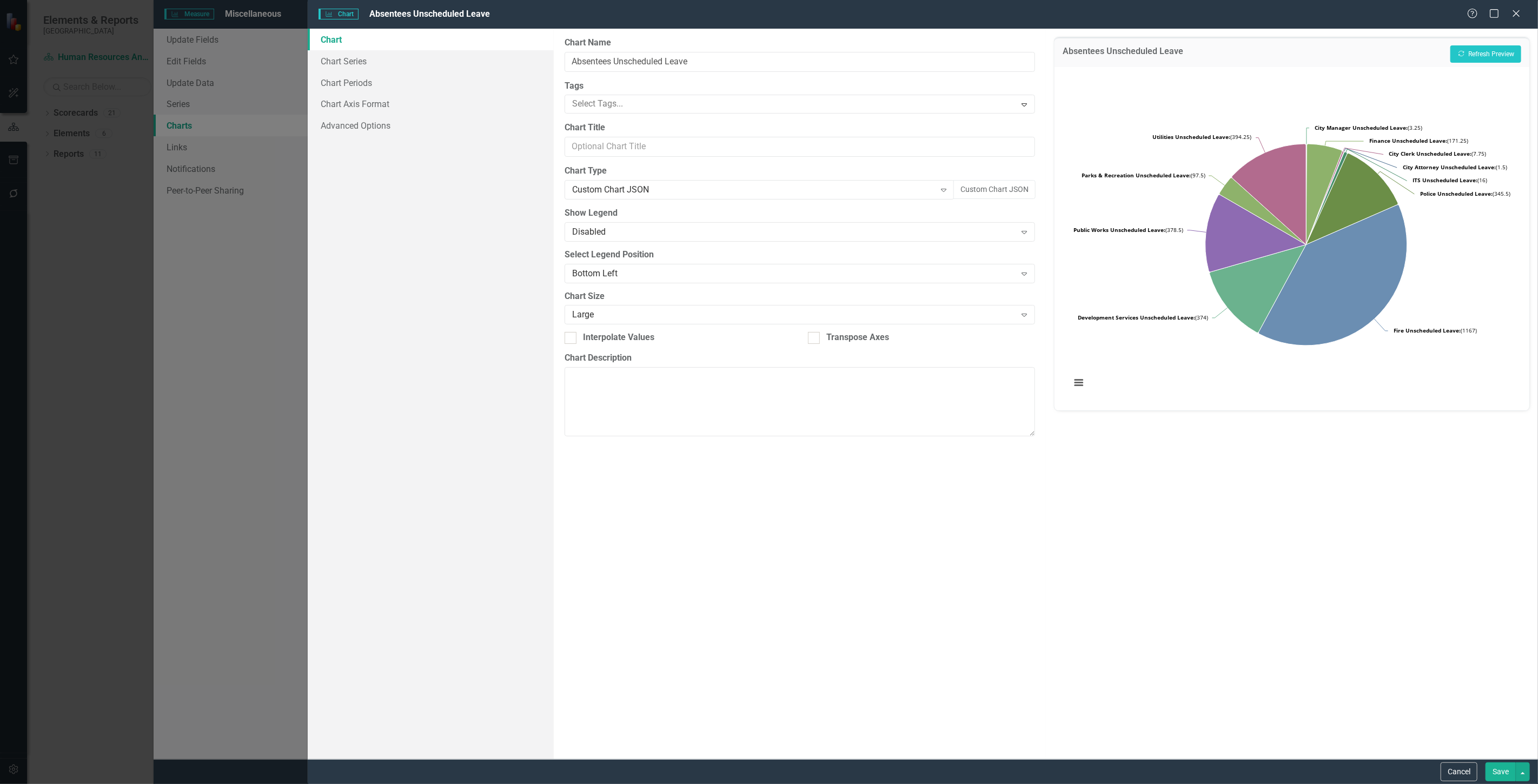
click at [1504, 773] on button "Save" at bounding box center [1500, 772] width 30 height 19
